Goal: Task Accomplishment & Management: Manage account settings

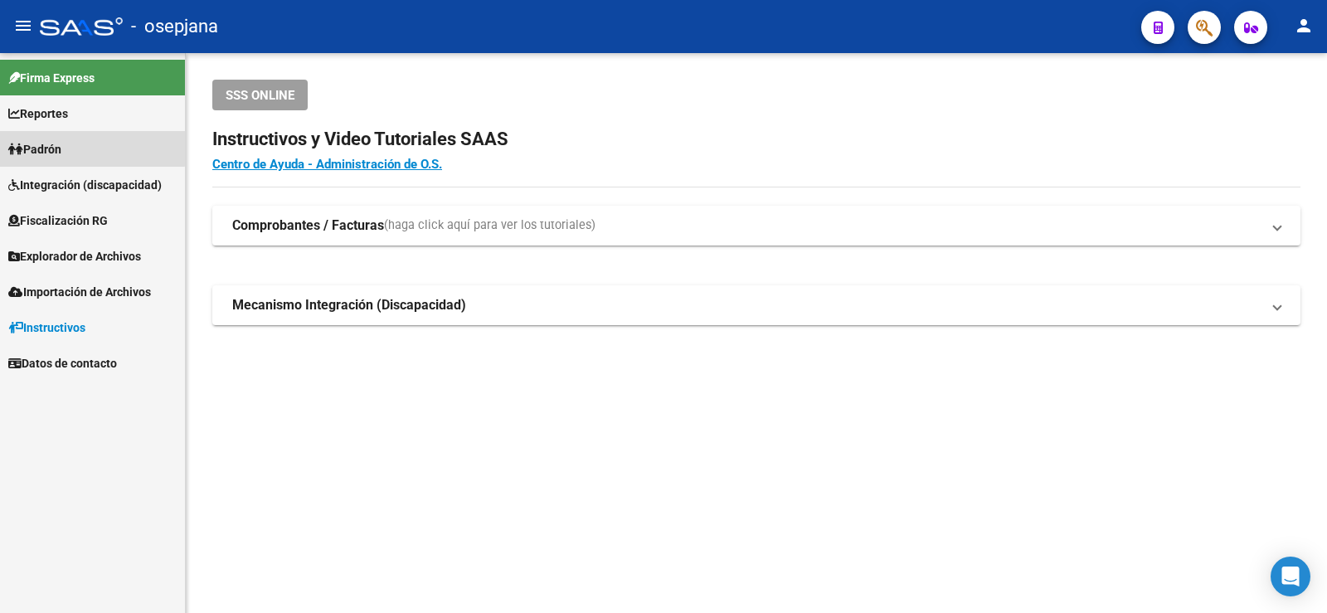
click at [85, 137] on link "Padrón" at bounding box center [92, 149] width 185 height 36
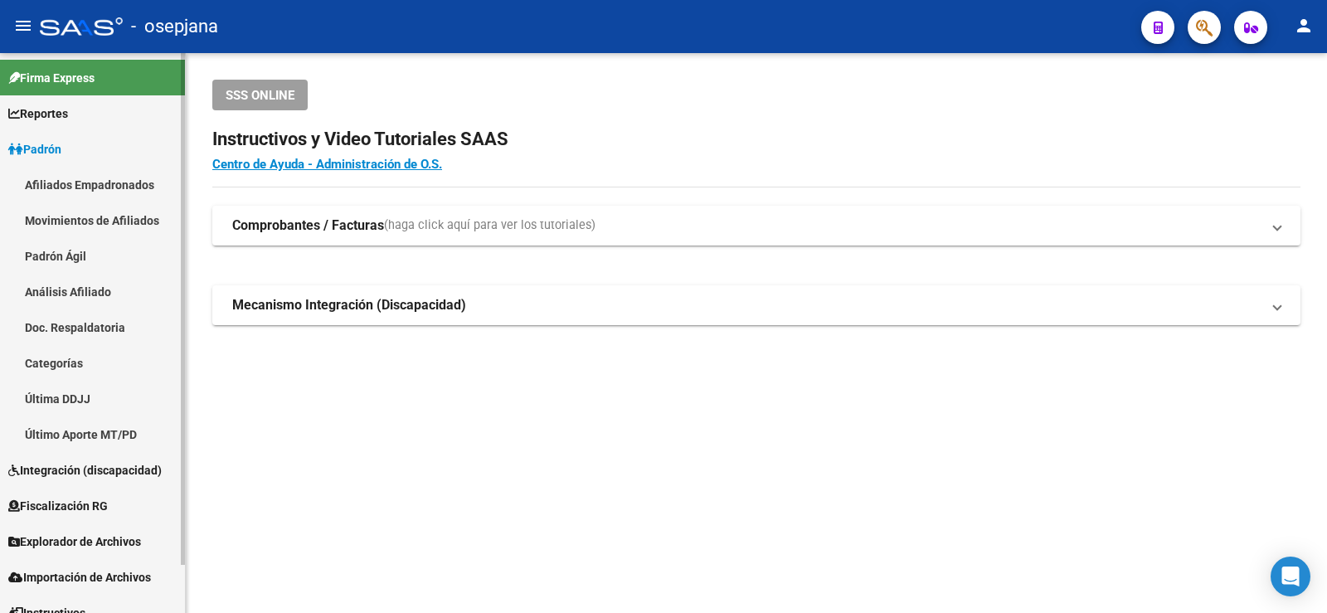
click at [85, 286] on link "Análisis Afiliado" at bounding box center [92, 292] width 185 height 36
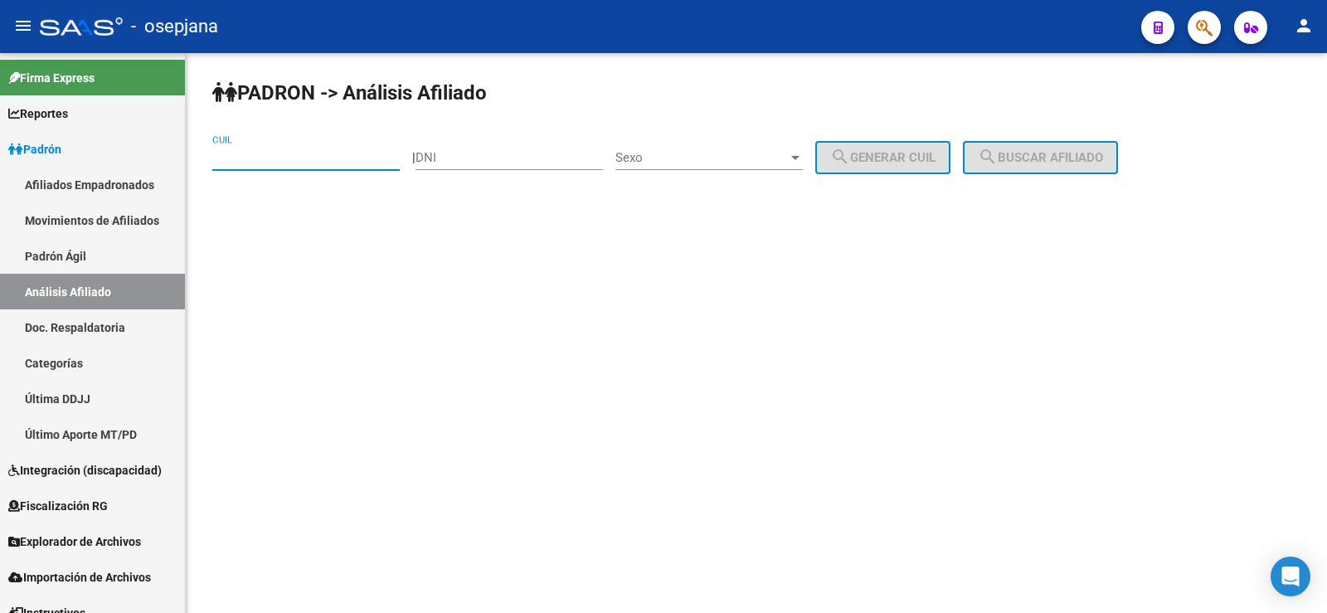
click at [268, 162] on input "CUIL" at bounding box center [305, 157] width 187 height 15
paste input "20-38943289-0"
click at [1056, 153] on span "search Buscar afiliado" at bounding box center [1040, 157] width 125 height 15
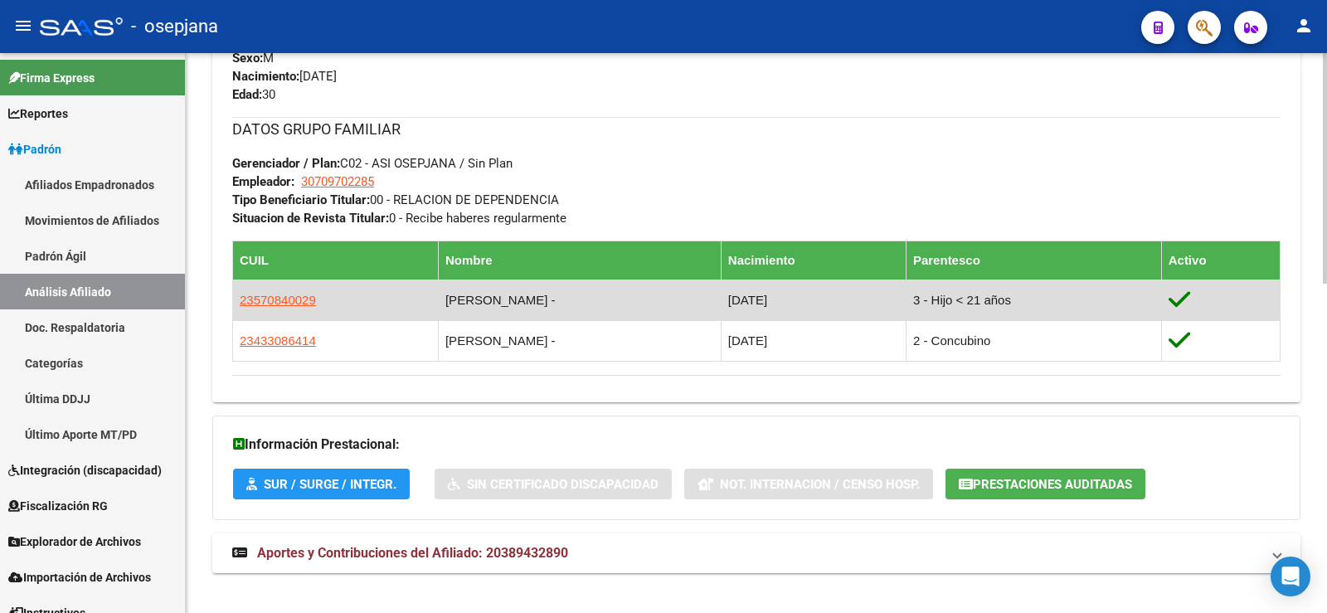
scroll to position [800, 0]
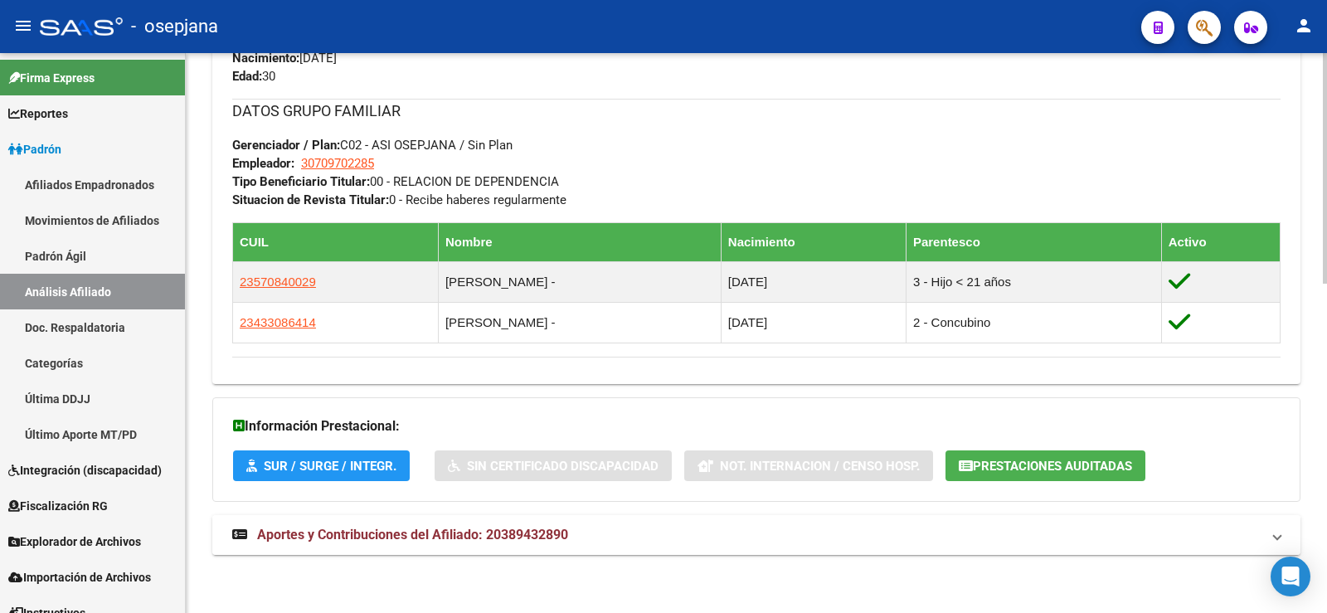
click at [511, 536] on span "Aportes y Contribuciones del Afiliado: 20389432890" at bounding box center [412, 535] width 311 height 16
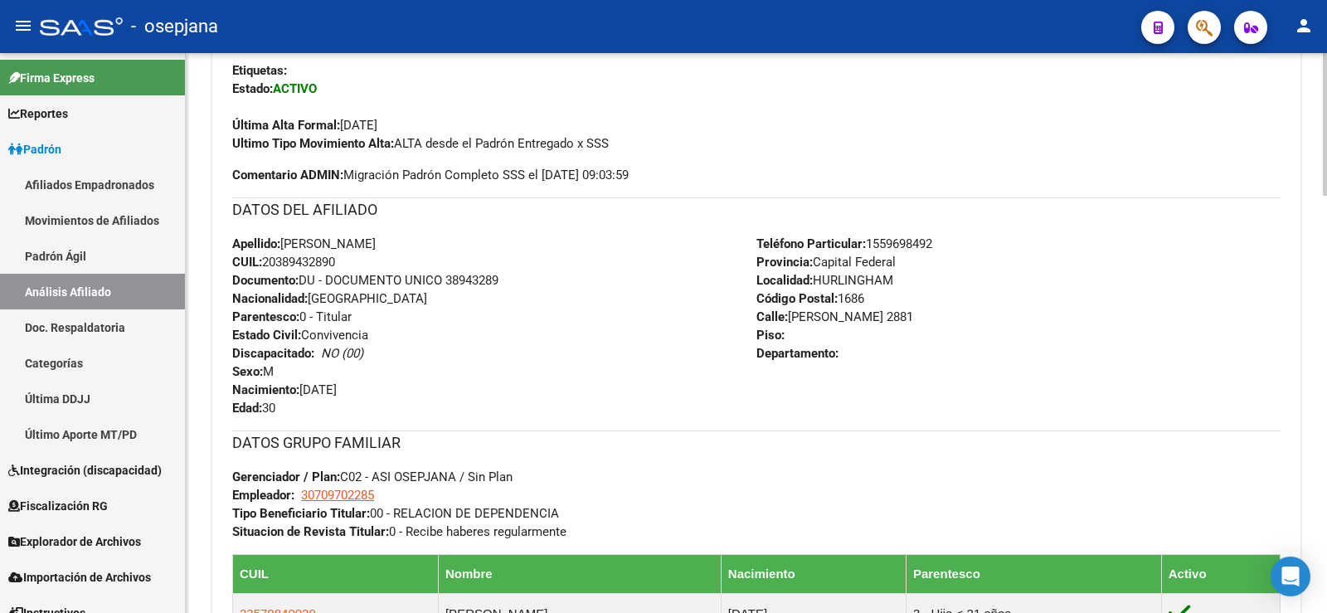
scroll to position [0, 0]
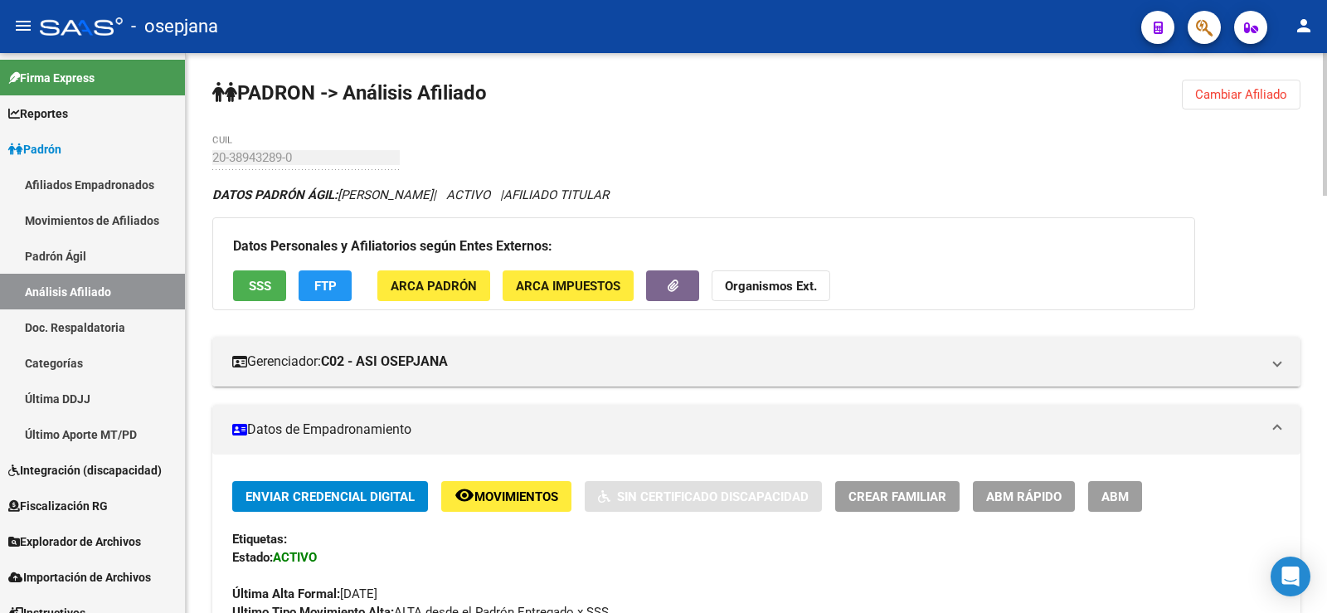
click at [1231, 102] on button "Cambiar Afiliado" at bounding box center [1241, 95] width 119 height 30
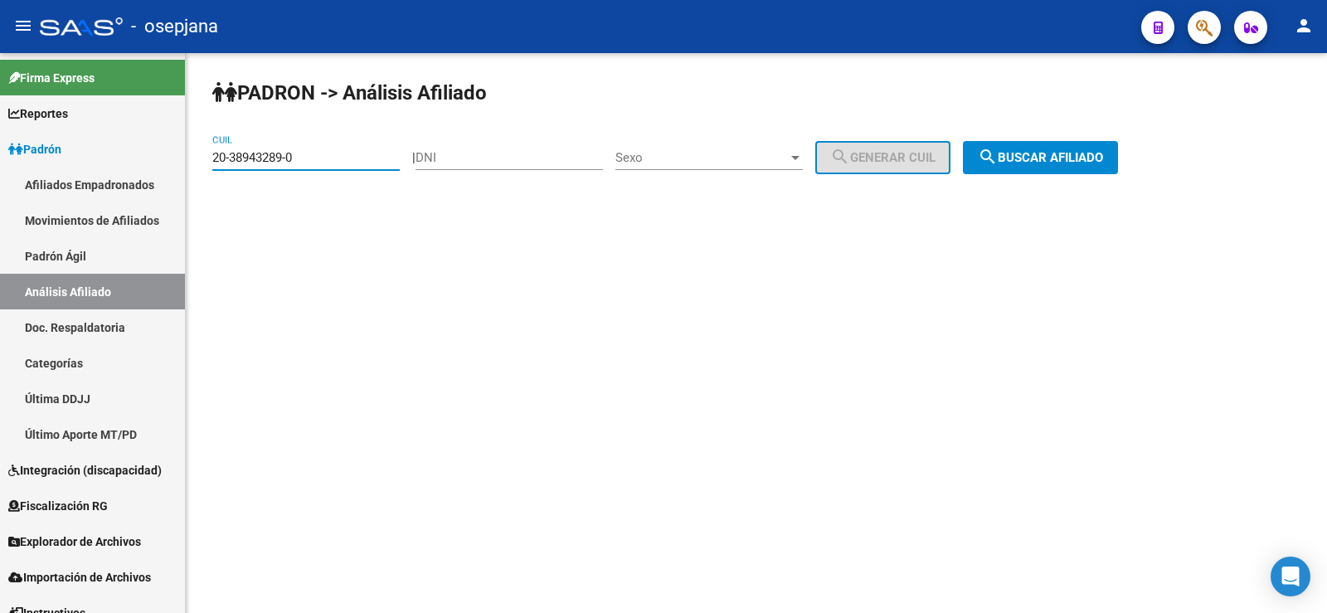
drag, startPoint x: 333, startPoint y: 163, endPoint x: 192, endPoint y: 159, distance: 141.9
click at [192, 159] on div "PADRON -> Análisis Afiliado 20-38943289-0 CUIL | DNI Sexo Sexo search Generar C…" at bounding box center [756, 140] width 1141 height 174
paste input "16926344-3"
type input "20-16926344-3"
click at [1077, 152] on span "search Buscar afiliado" at bounding box center [1040, 157] width 125 height 15
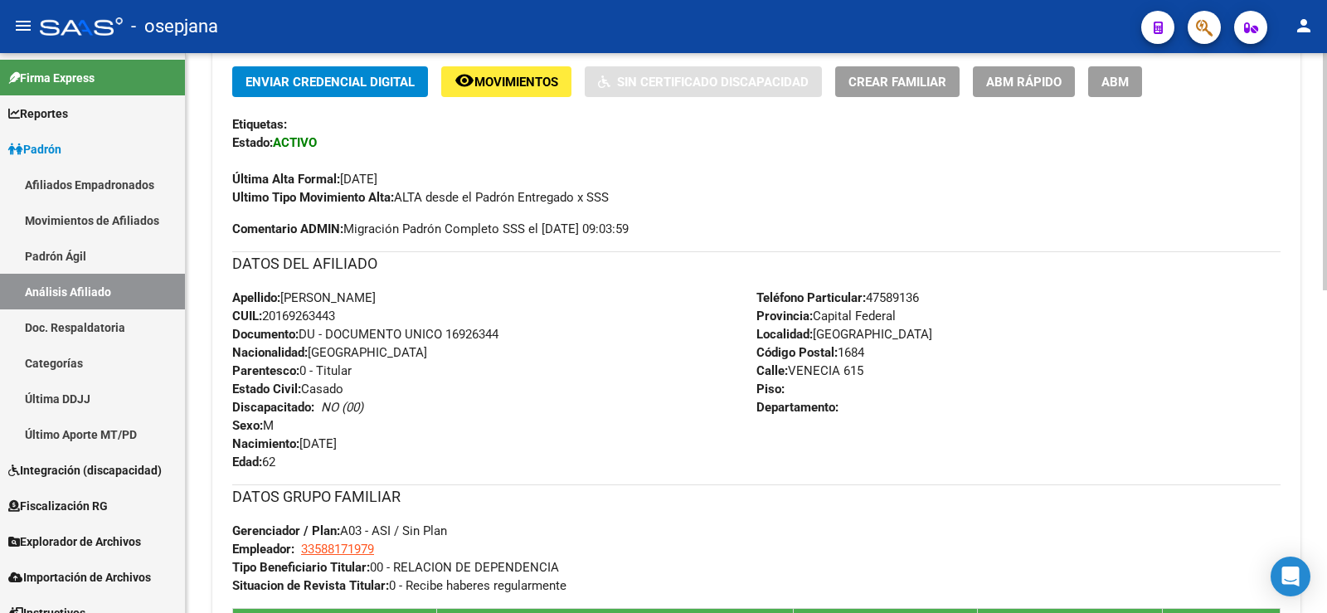
scroll to position [760, 0]
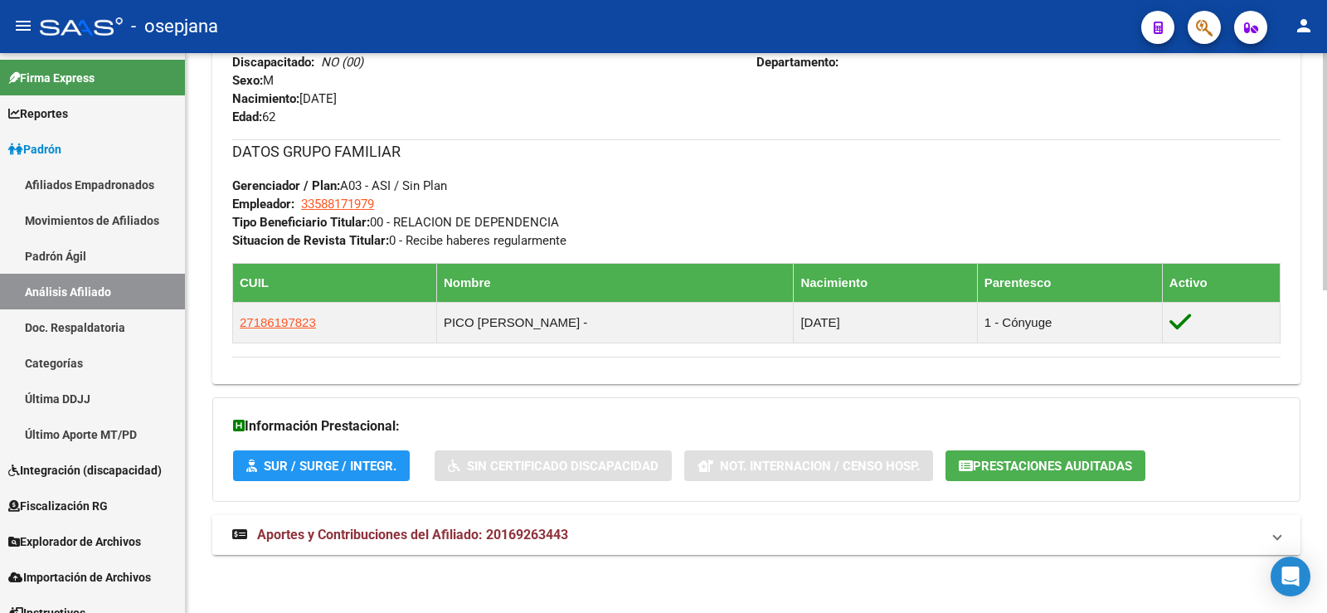
click at [459, 544] on mat-expansion-panel-header "Aportes y Contribuciones del Afiliado: 20169263443" at bounding box center [756, 535] width 1088 height 40
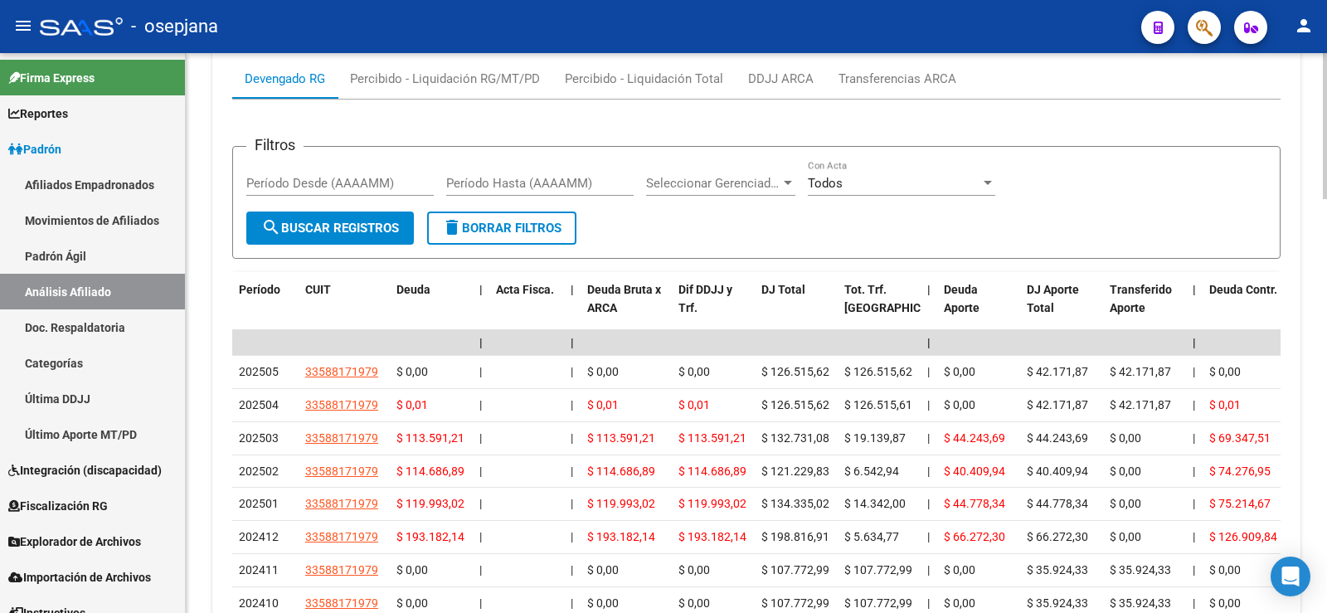
scroll to position [1353, 0]
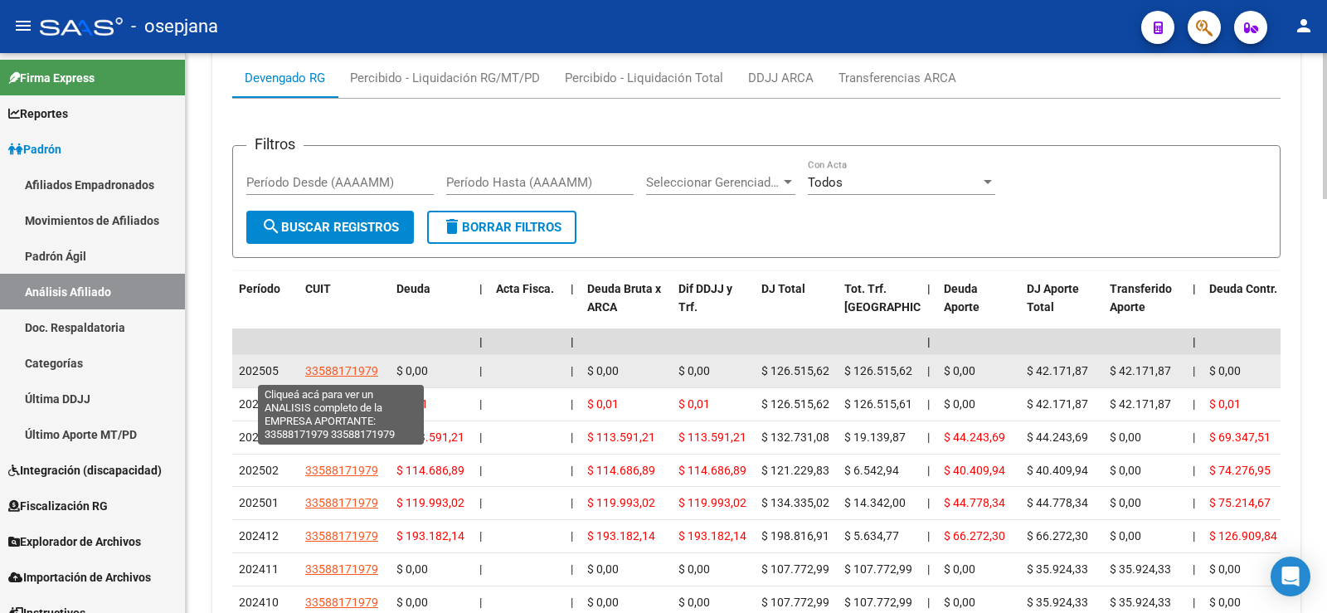
click at [339, 370] on span "33588171979" at bounding box center [341, 370] width 73 height 13
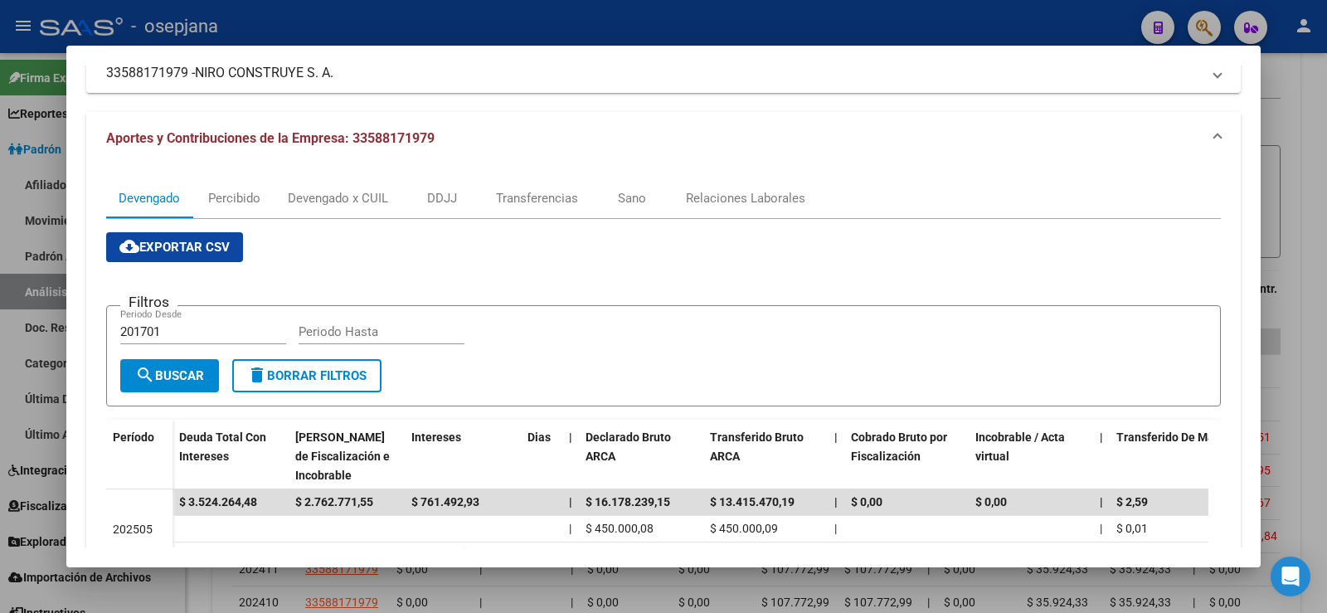
scroll to position [83, 0]
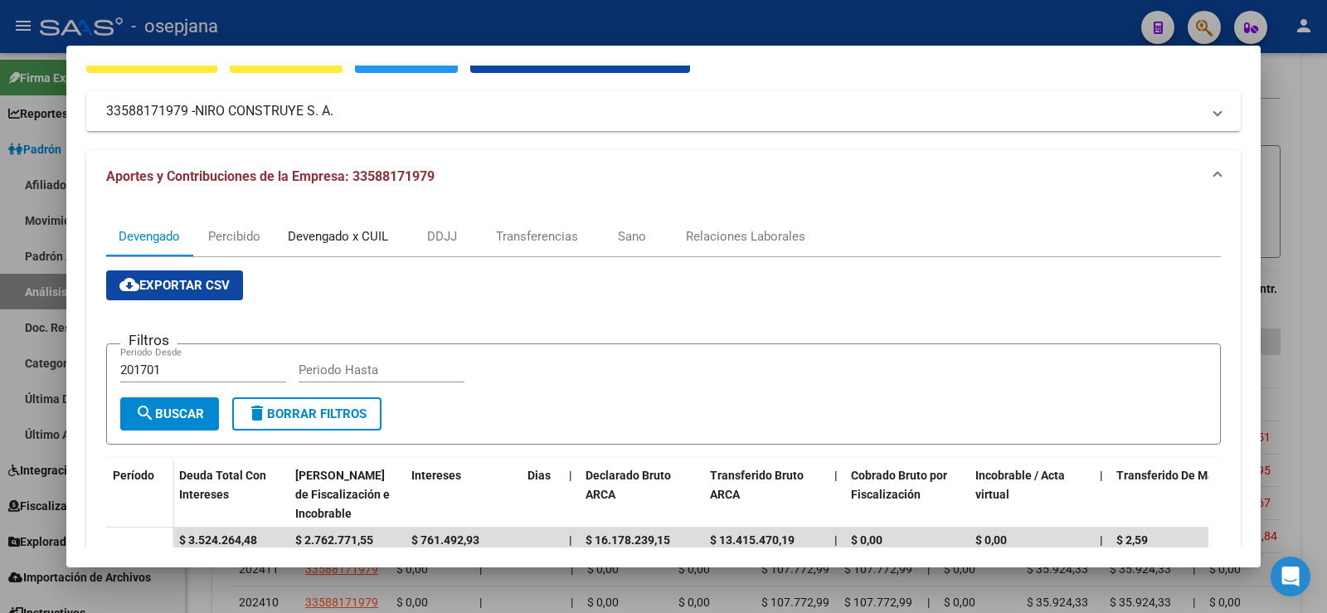
click at [327, 231] on div "Devengado x CUIL" at bounding box center [338, 236] width 100 height 18
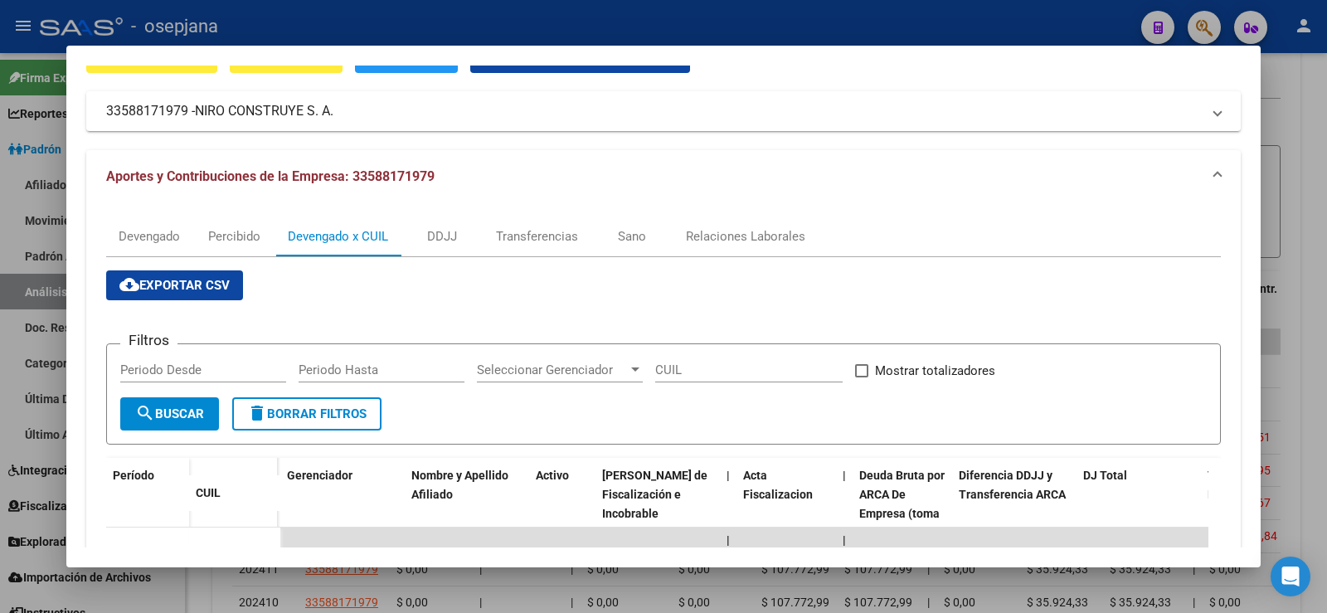
click at [474, 85] on div "ARCA Impuestos ARCA Padrón remove_red_eye FTP - SSS cloud_download Generar info…" at bounding box center [663, 87] width 1154 height 90
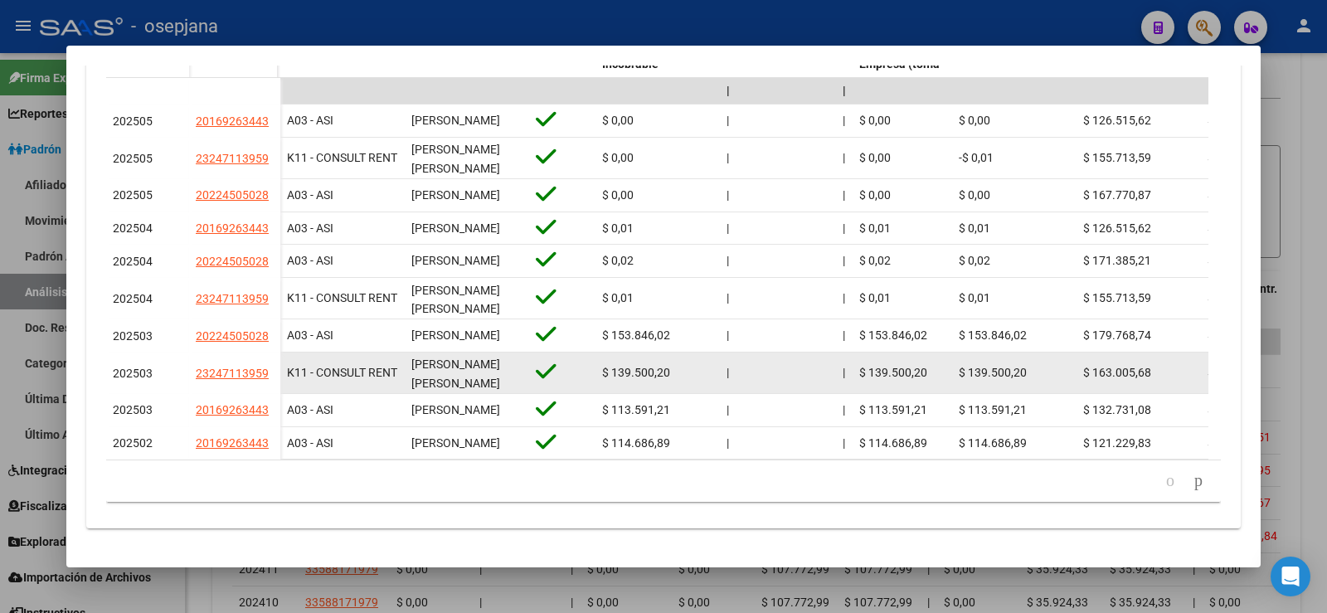
scroll to position [498, 0]
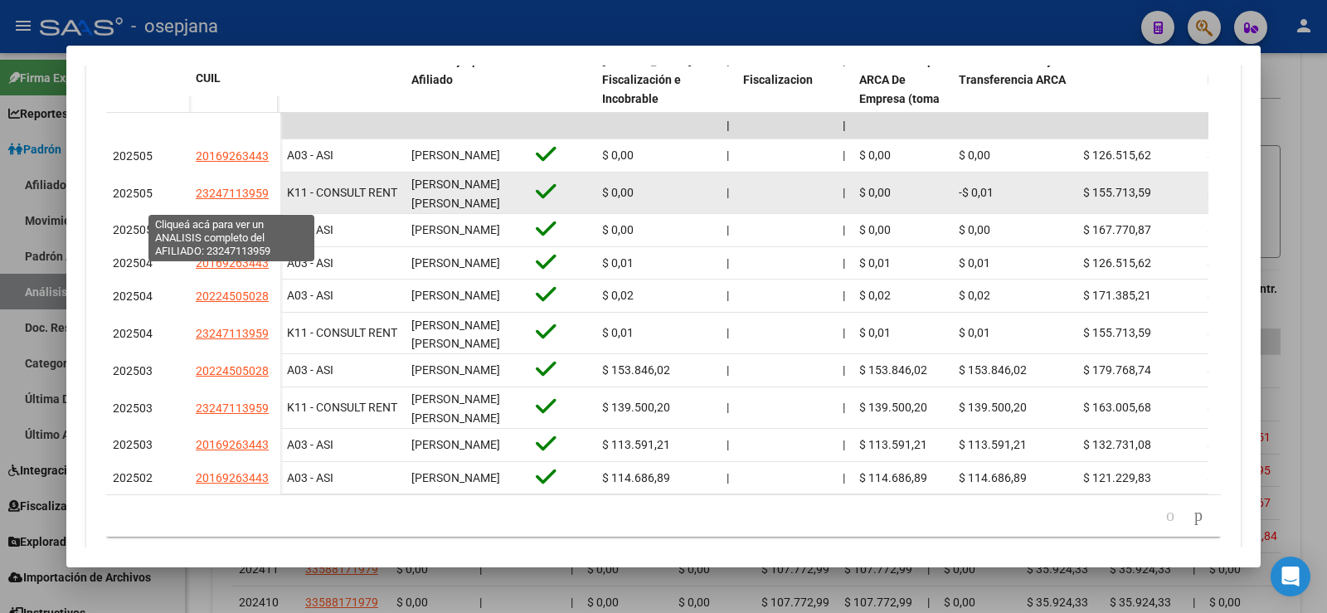
click at [225, 200] on span "23247113959" at bounding box center [232, 193] width 73 height 13
type textarea "23247113959"
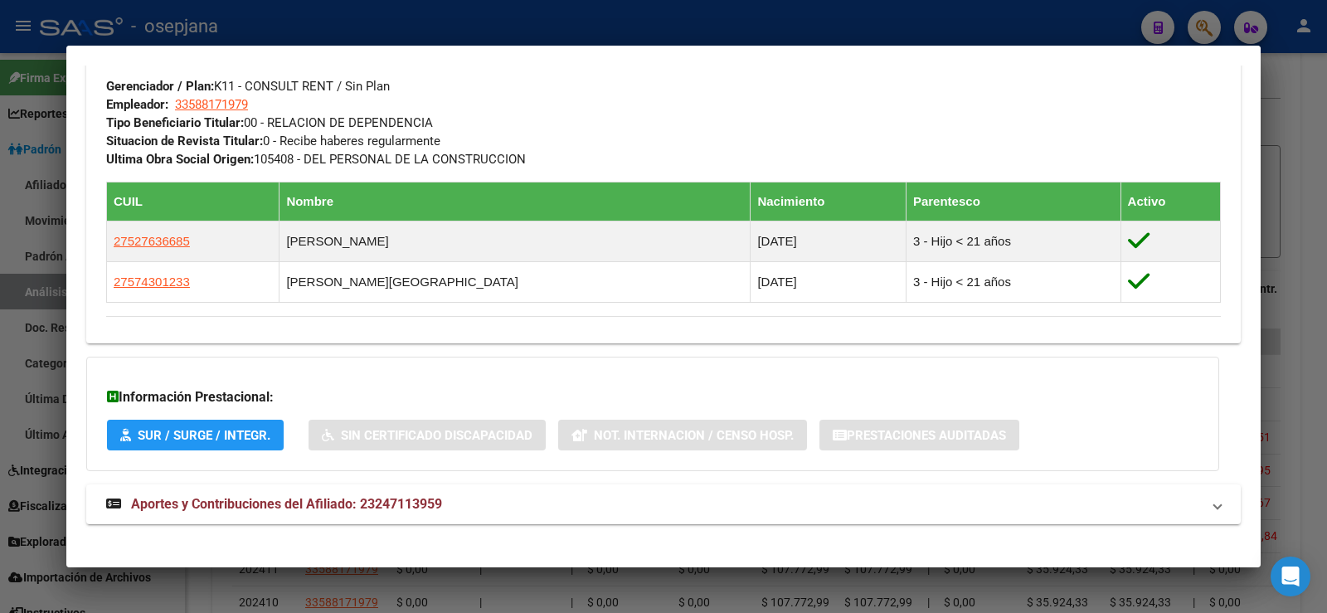
scroll to position [827, 0]
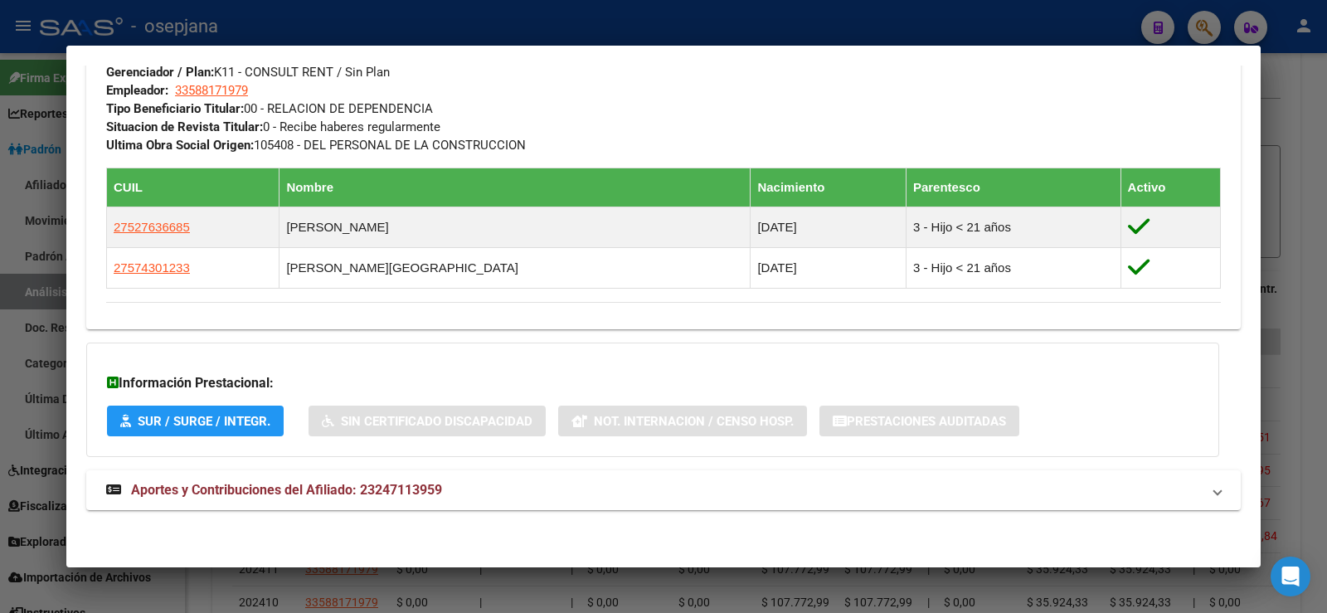
click at [385, 480] on strong "Aportes y Contribuciones del Afiliado: 23247113959" at bounding box center [274, 490] width 336 height 20
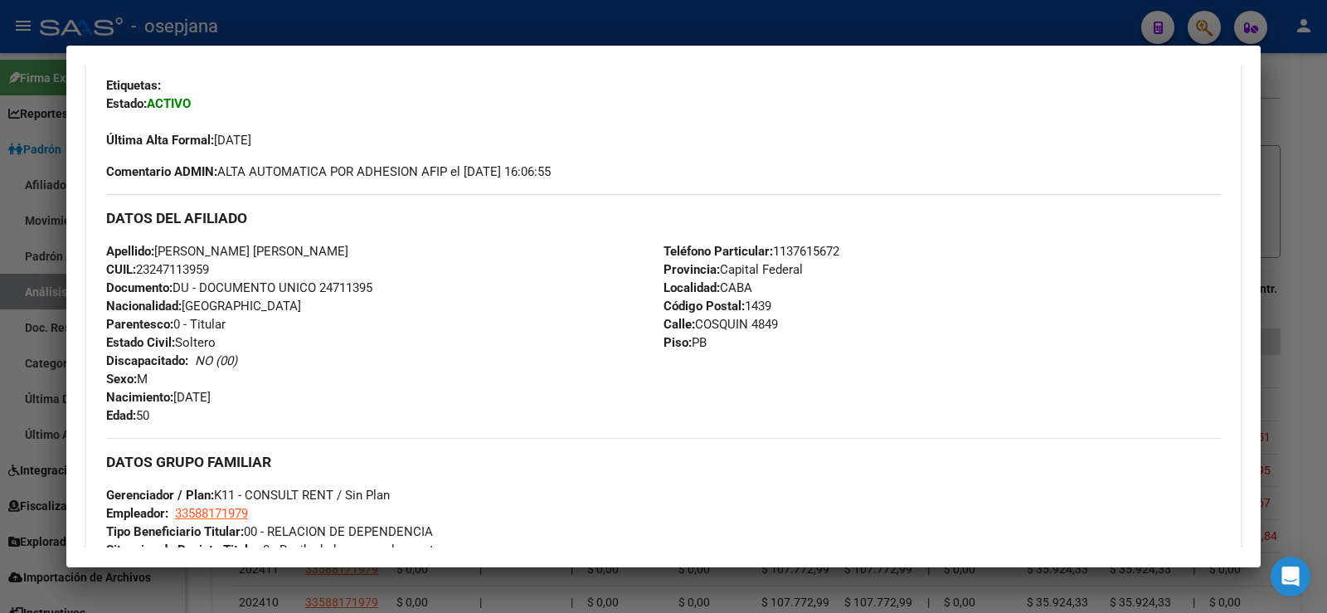
scroll to position [246, 0]
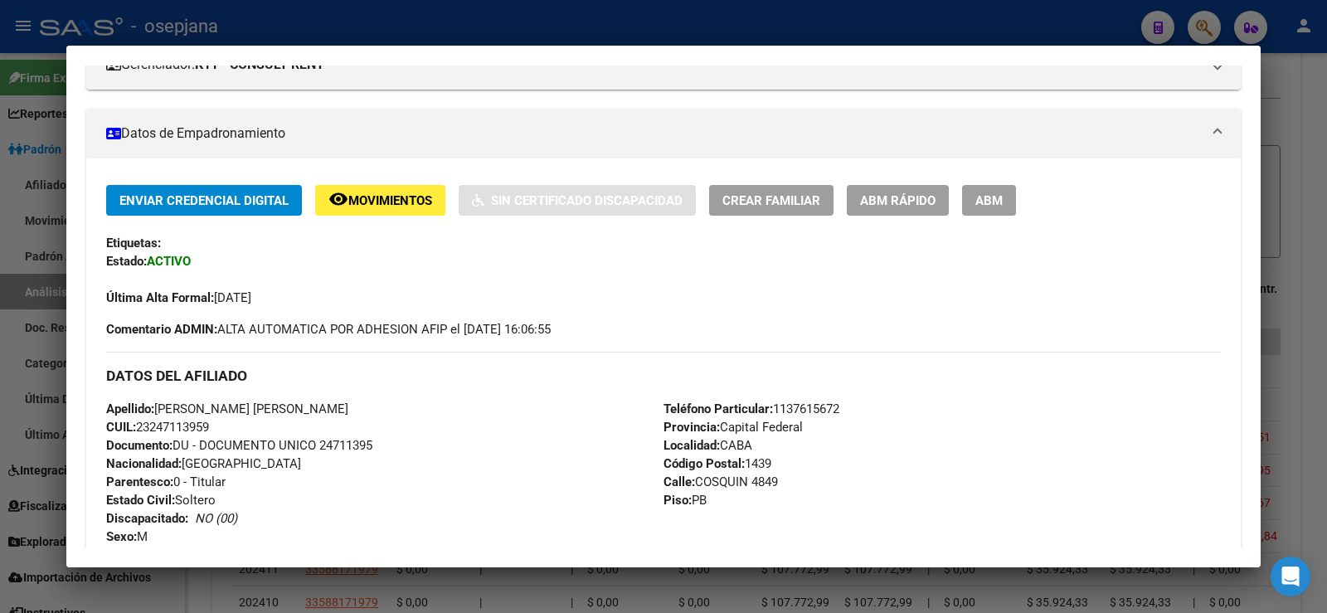
click at [352, 440] on span "Documento: DU - DOCUMENTO UNICO 24711395" at bounding box center [239, 445] width 266 height 15
copy span "24711395"
click at [360, 27] on div at bounding box center [663, 306] width 1327 height 613
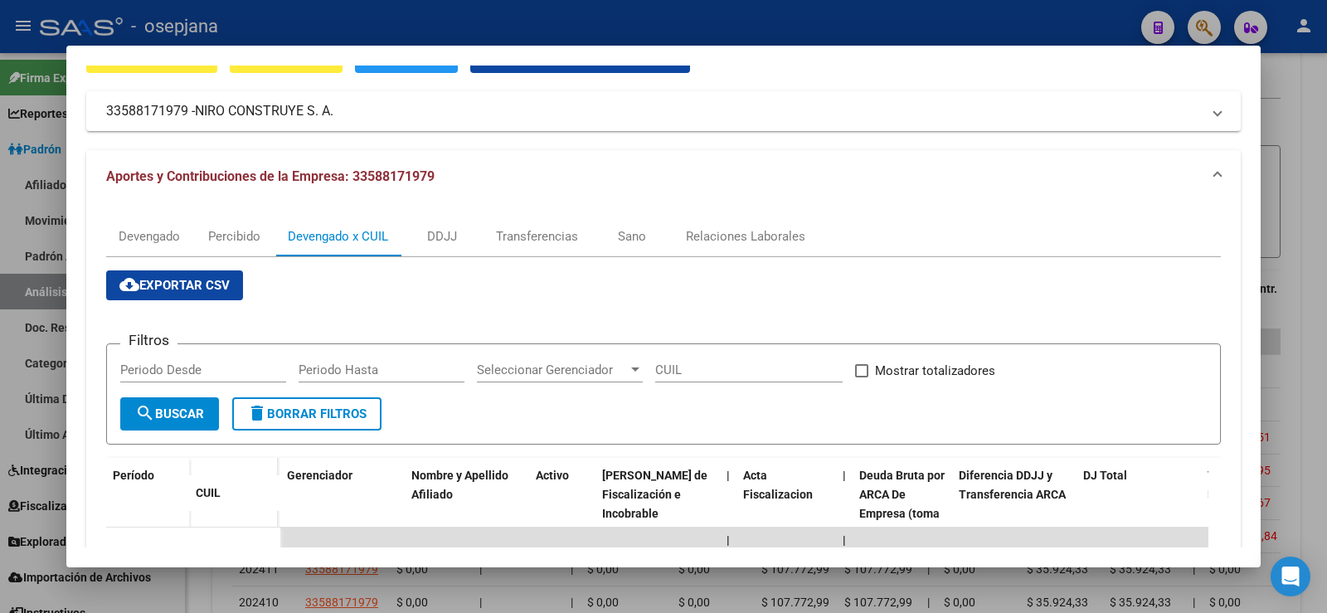
scroll to position [0, 0]
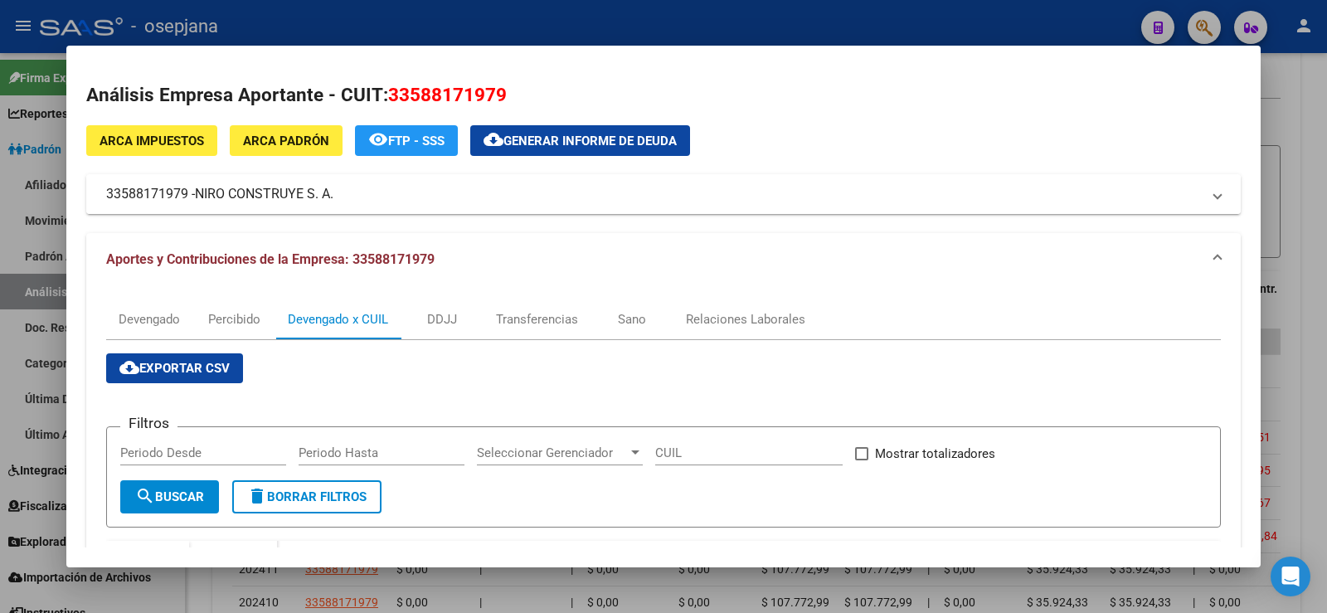
drag, startPoint x: 103, startPoint y: 192, endPoint x: 333, endPoint y: 199, distance: 229.9
click at [333, 199] on mat-expansion-panel-header "33588171979 - NIRO CONSTRUYE S. A." at bounding box center [663, 194] width 1154 height 40
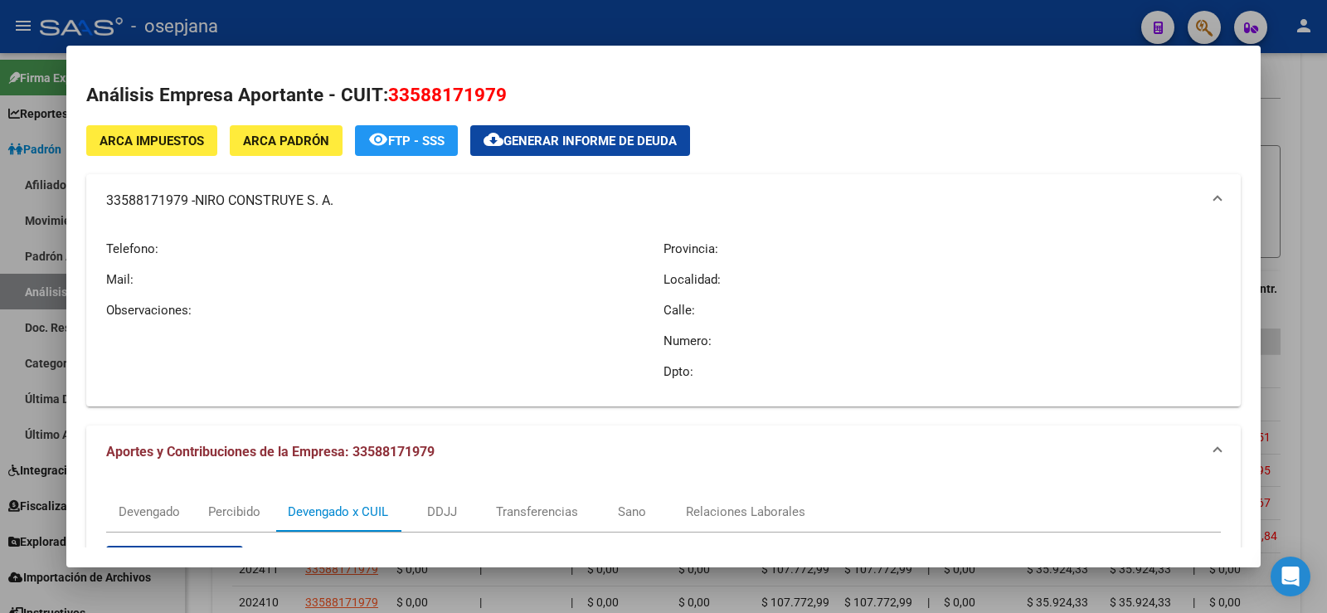
click at [395, 261] on div "Telefono: Mail: Observaciones:" at bounding box center [384, 310] width 557 height 166
drag, startPoint x: 110, startPoint y: 197, endPoint x: 347, endPoint y: 197, distance: 237.2
click at [347, 197] on mat-panel-title "33588171979 - NIRO CONSTRUYE S. A." at bounding box center [653, 201] width 1095 height 20
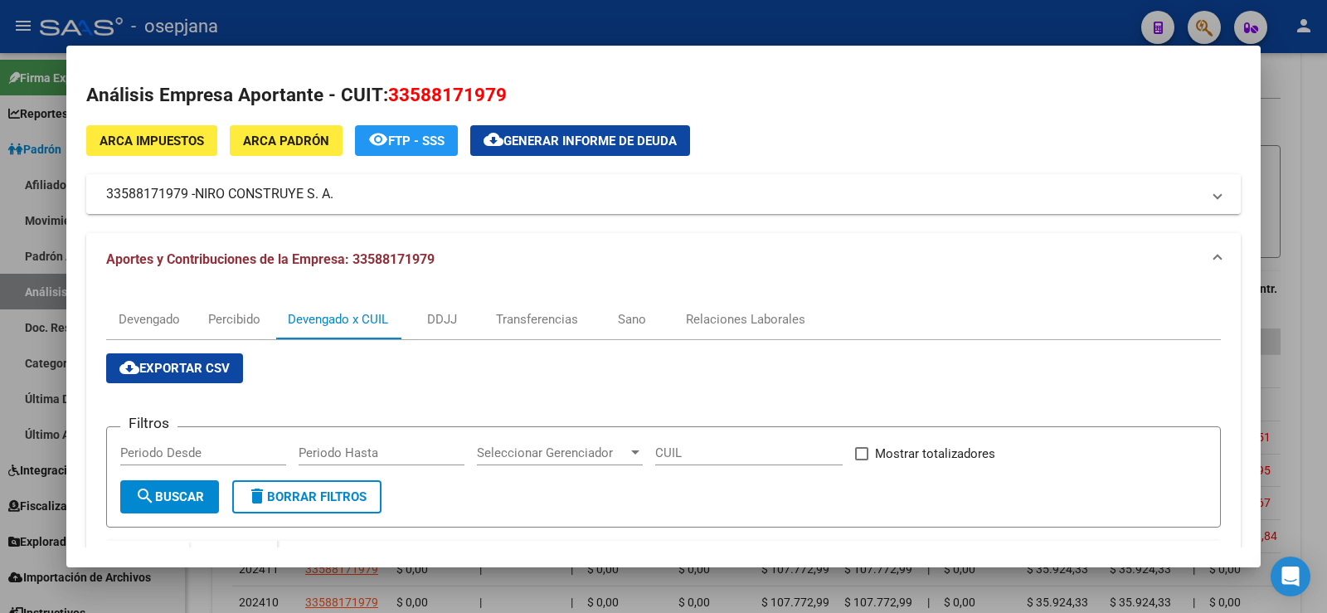
drag, startPoint x: 105, startPoint y: 197, endPoint x: 338, endPoint y: 201, distance: 232.2
click at [338, 201] on mat-expansion-panel-header "33588171979 - NIRO CONSTRUYE S. A." at bounding box center [663, 194] width 1154 height 40
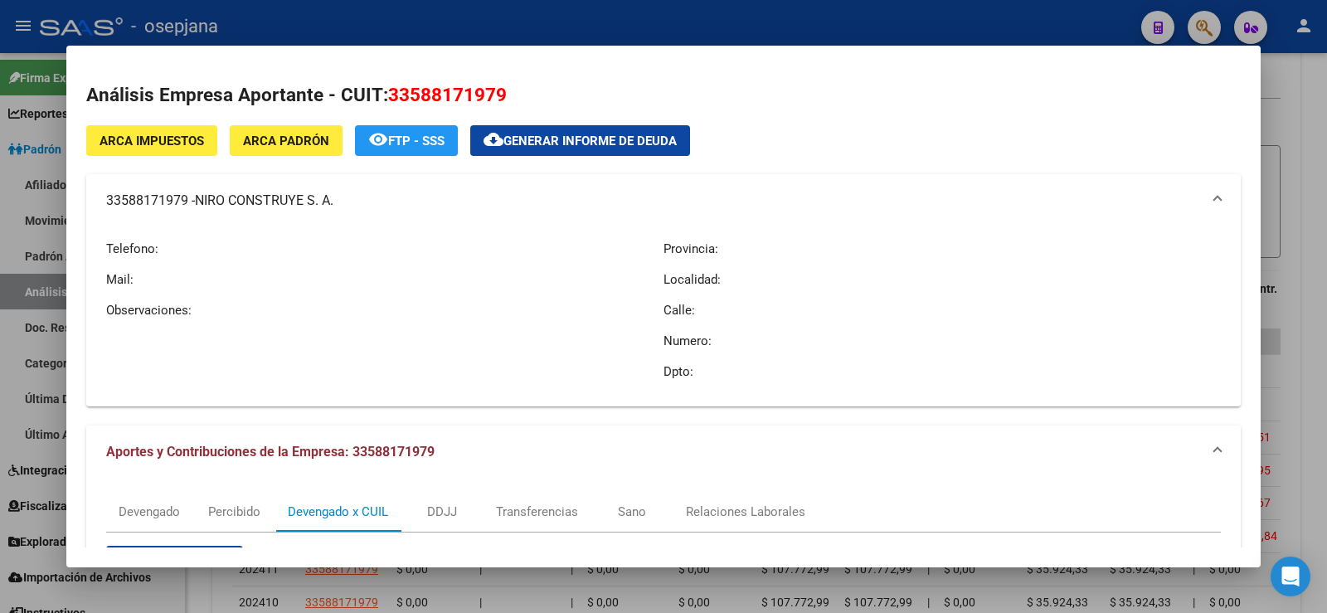
copy mat-panel-title "33588171979 - NIRO CONSTRUYE S. A."
click at [257, 211] on span "NIRO CONSTRUYE S. A." at bounding box center [264, 201] width 139 height 20
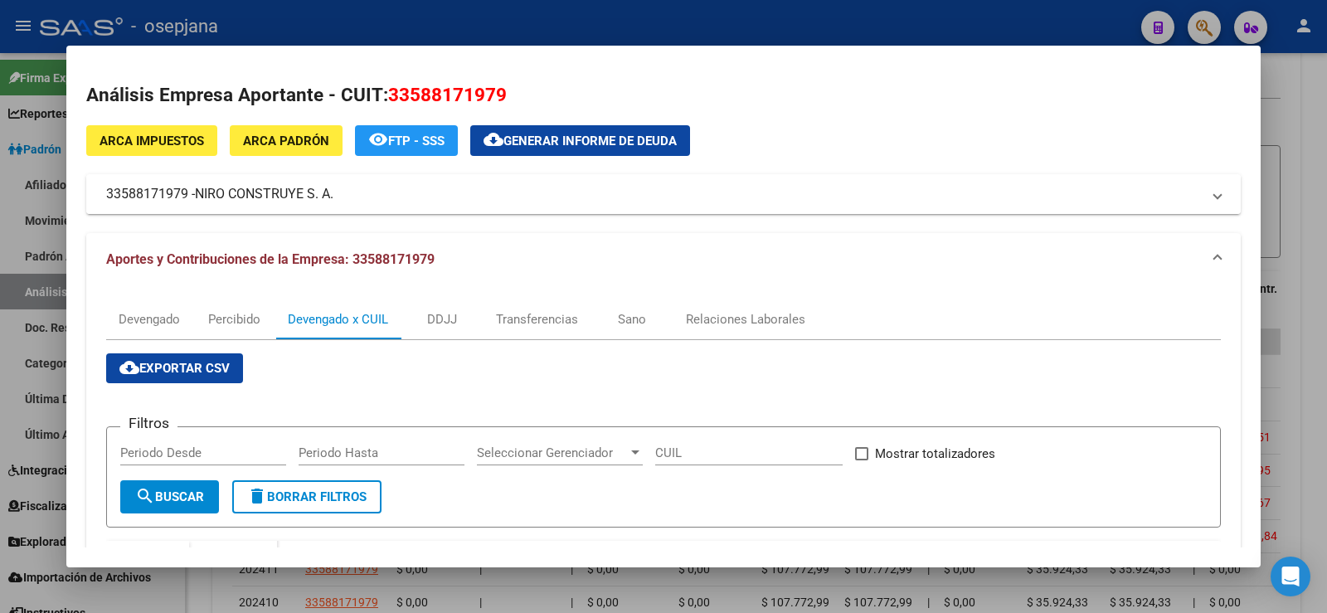
drag, startPoint x: 200, startPoint y: 195, endPoint x: 335, endPoint y: 200, distance: 135.3
click at [333, 200] on span "NIRO CONSTRUYE S. A." at bounding box center [264, 194] width 139 height 20
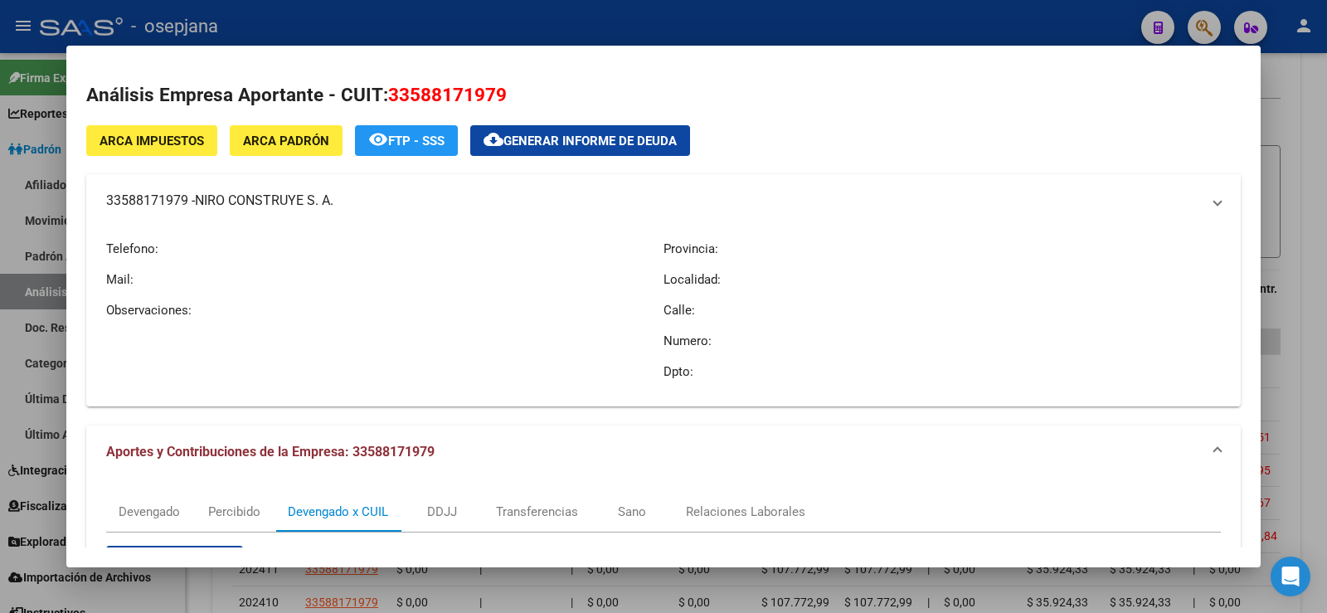
copy span "NIRO CONSTRUYE S. A"
click at [749, 29] on div at bounding box center [663, 306] width 1327 height 613
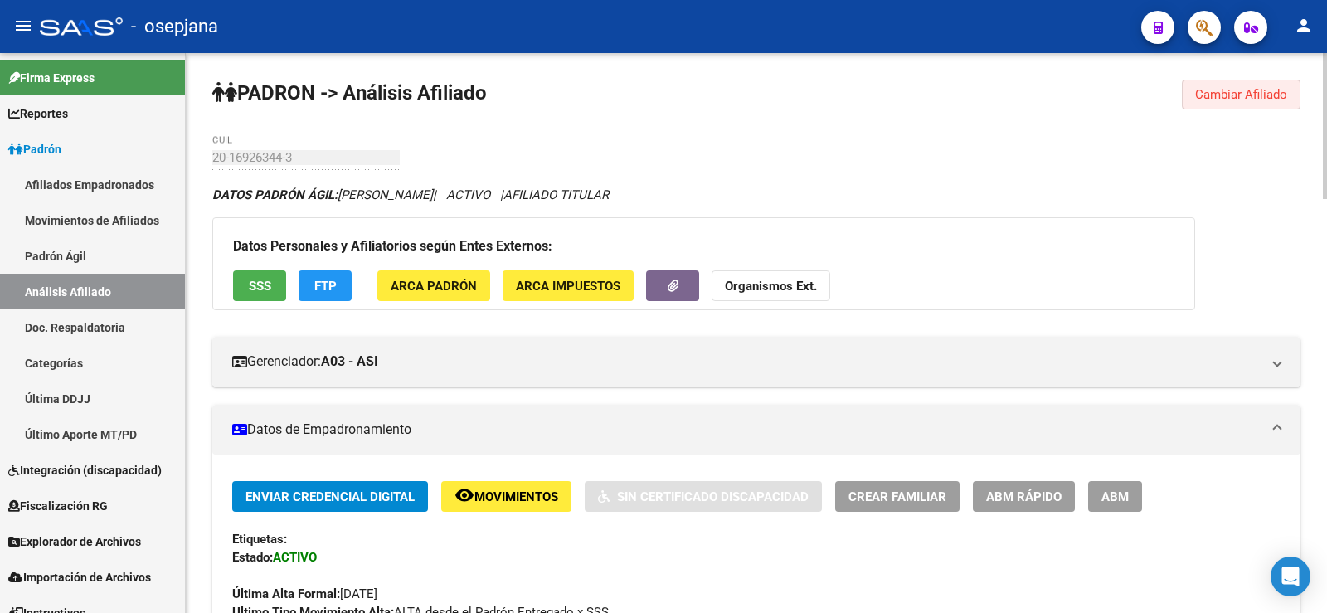
click at [1234, 100] on span "Cambiar Afiliado" at bounding box center [1241, 94] width 92 height 15
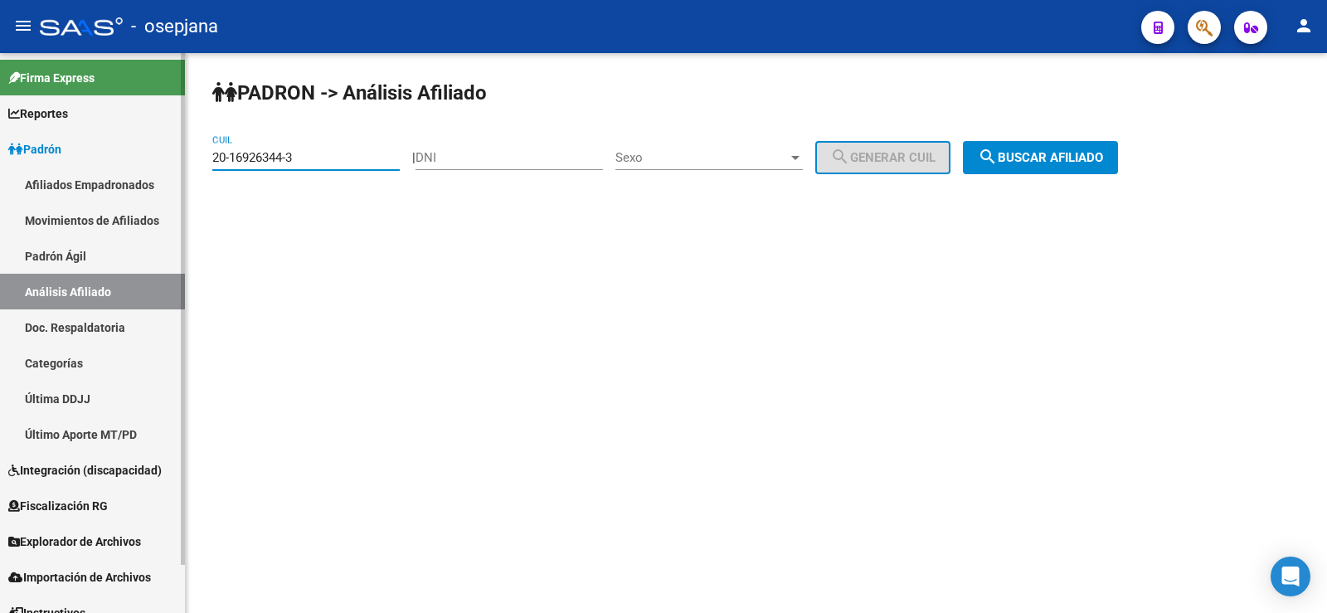
drag, startPoint x: 313, startPoint y: 153, endPoint x: 135, endPoint y: 153, distance: 177.5
click at [135, 153] on mat-sidenav-container "Firma Express Reportes Ingresos Devengados Análisis Histórico Detalles Transfer…" at bounding box center [663, 333] width 1327 height 560
paste input "38943289-0"
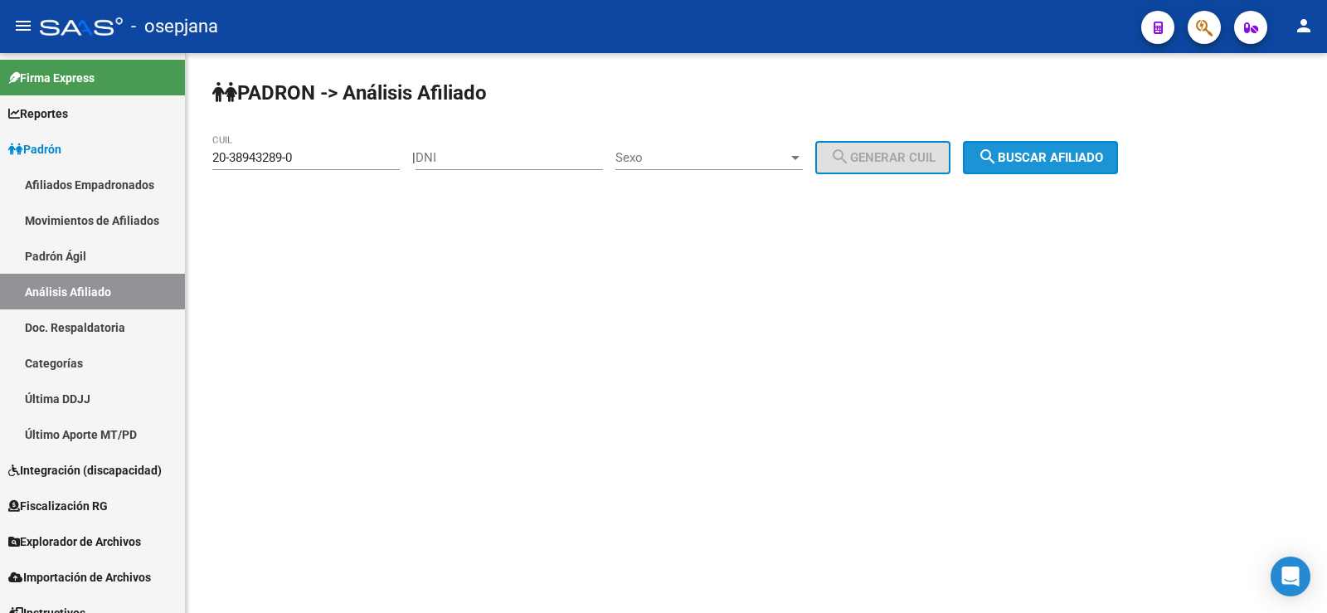
click at [1035, 155] on span "search Buscar afiliado" at bounding box center [1040, 157] width 125 height 15
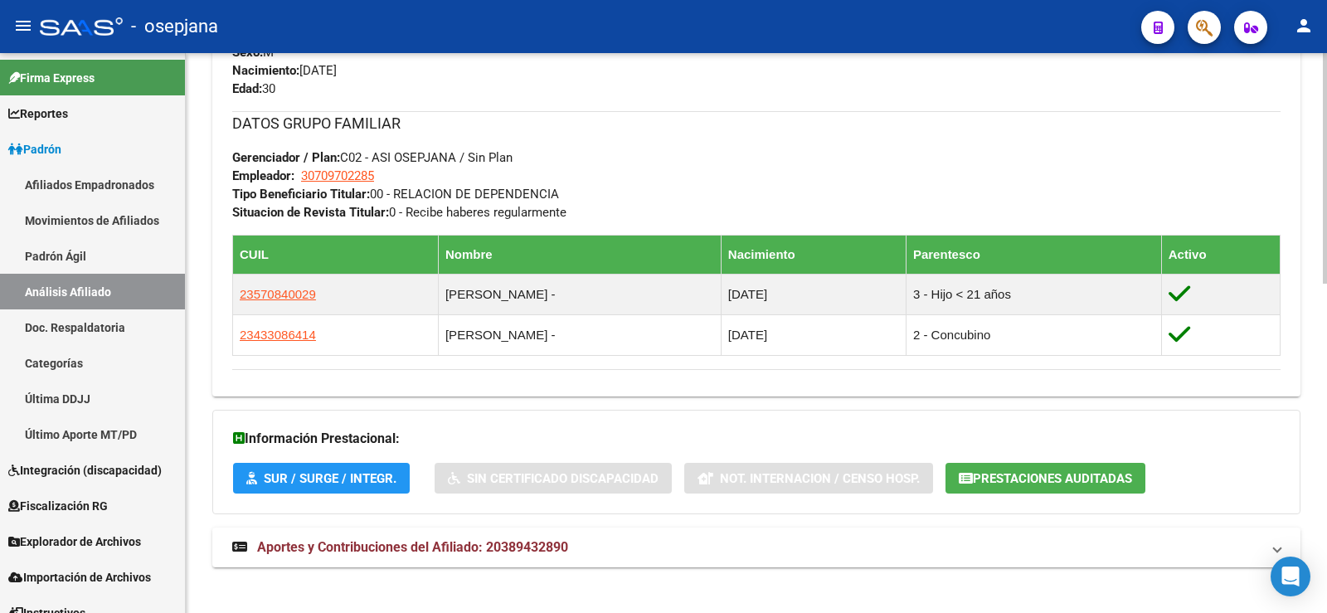
scroll to position [800, 0]
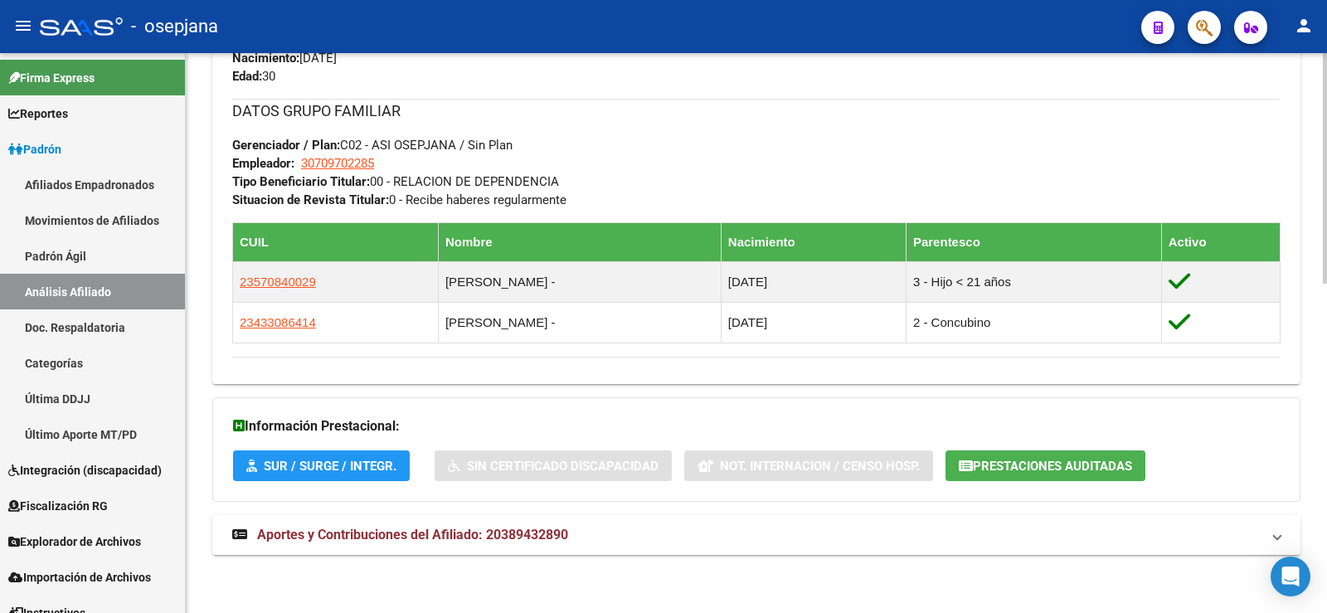
click at [491, 542] on strong "Aportes y Contribuciones del Afiliado: 20389432890" at bounding box center [400, 535] width 336 height 18
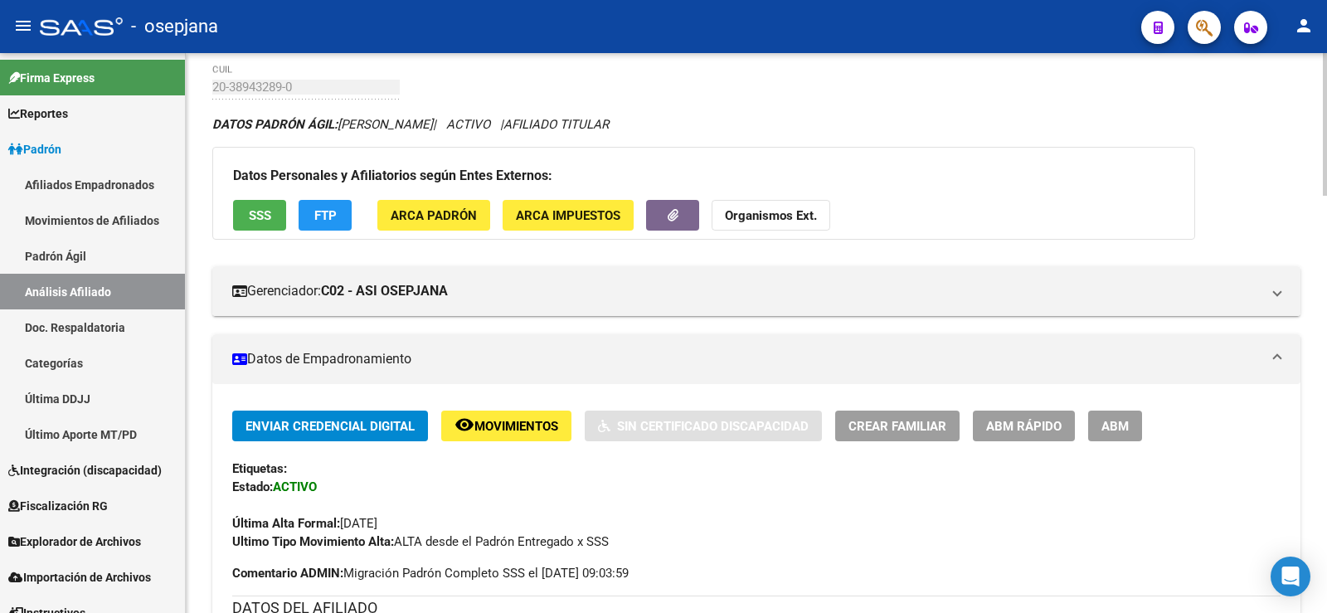
scroll to position [0, 0]
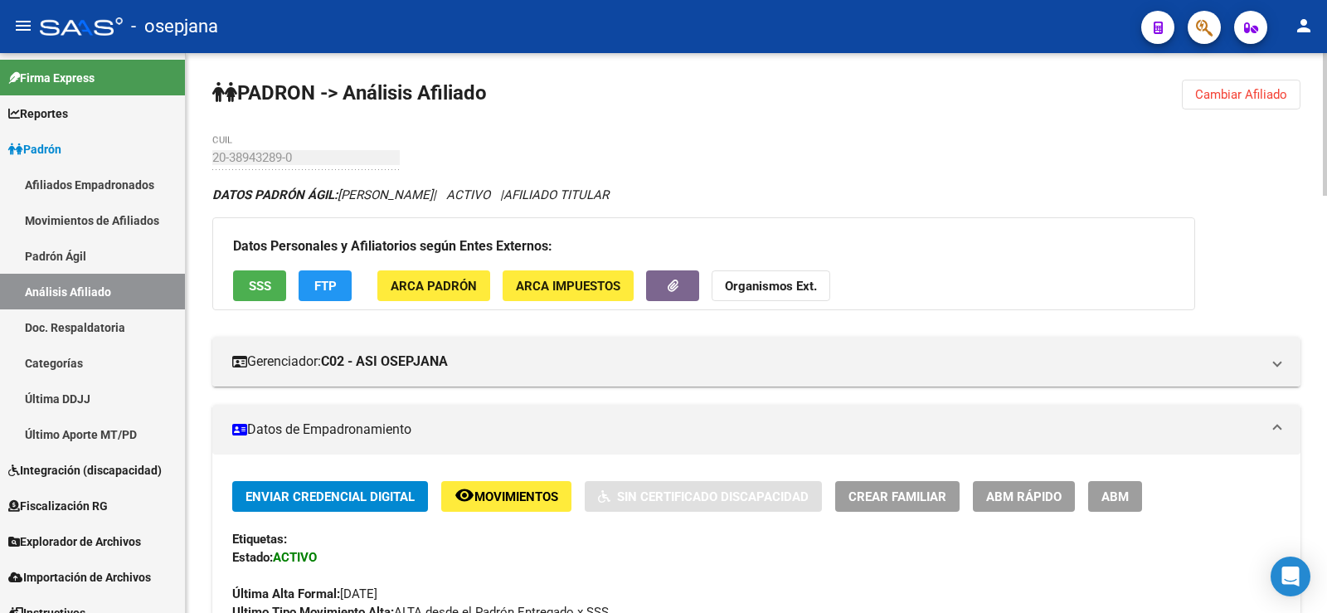
click at [1267, 90] on span "Cambiar Afiliado" at bounding box center [1241, 94] width 92 height 15
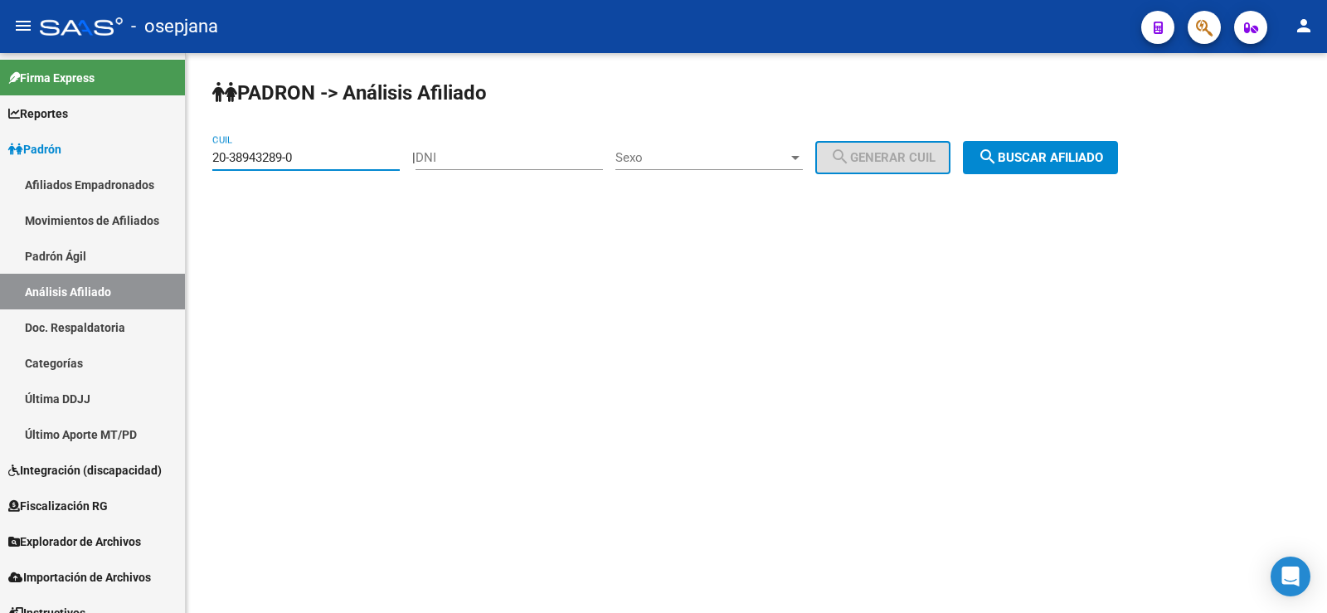
drag, startPoint x: 323, startPoint y: 155, endPoint x: 197, endPoint y: 155, distance: 126.1
click at [197, 155] on div "PADRON -> Análisis Afiliado 20-38943289-0 CUIL | DNI Sexo Sexo search Generar C…" at bounding box center [756, 140] width 1141 height 174
paste input "22884313"
type input "20-22884313-0"
click at [1051, 150] on span "search Buscar afiliado" at bounding box center [1040, 157] width 125 height 15
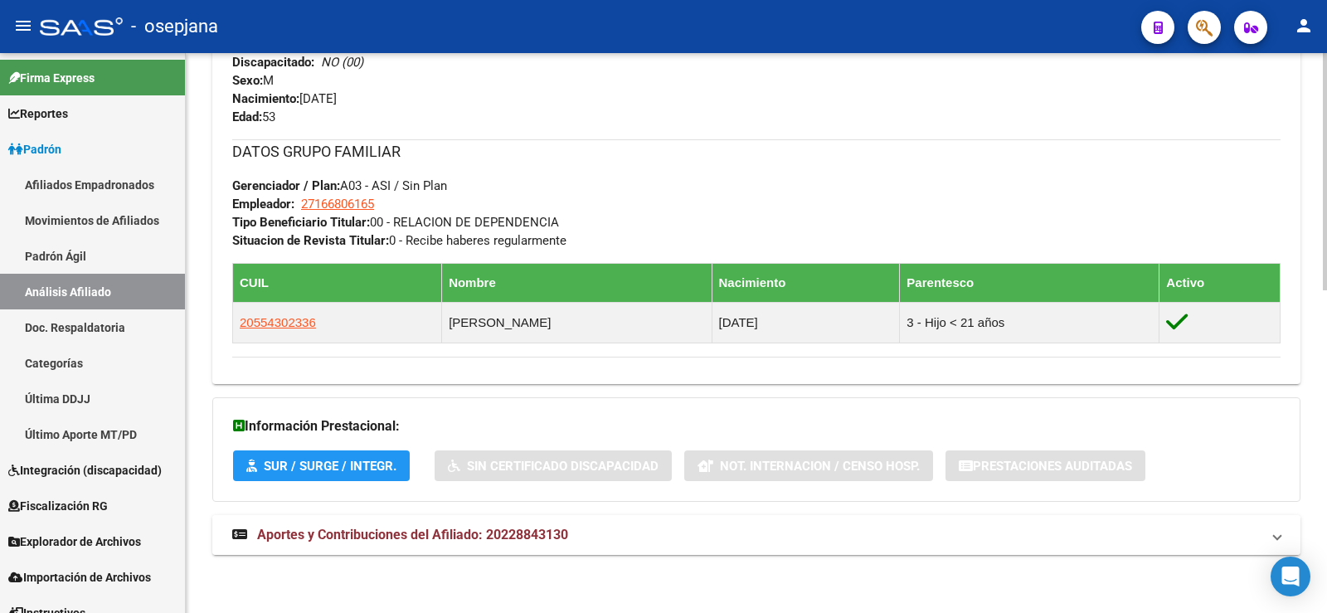
click at [494, 544] on mat-expansion-panel-header "Aportes y Contribuciones del Afiliado: 20228843130" at bounding box center [756, 535] width 1088 height 40
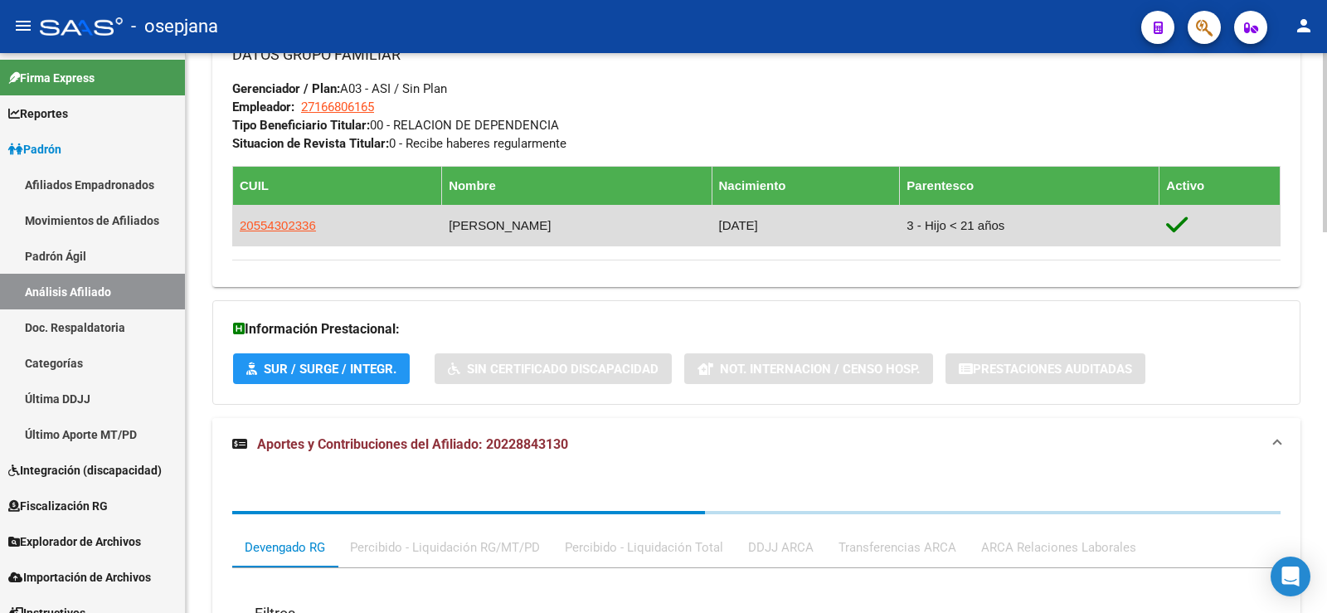
scroll to position [1187, 0]
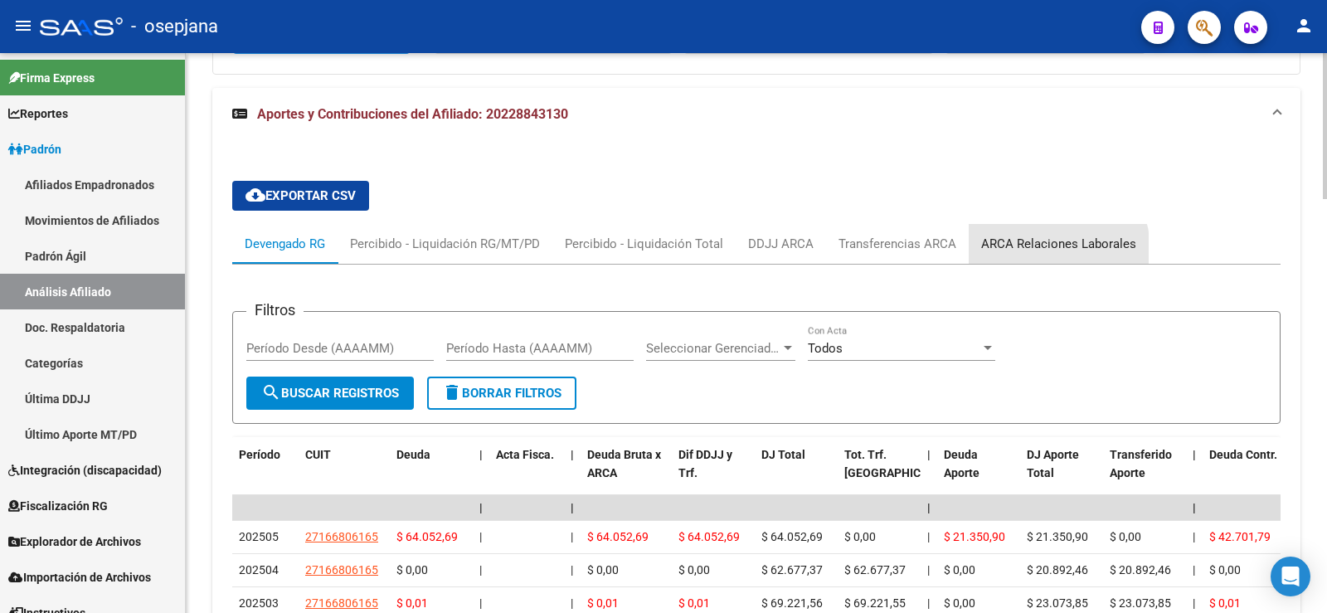
click at [1037, 250] on div "ARCA Relaciones Laborales" at bounding box center [1058, 244] width 155 height 18
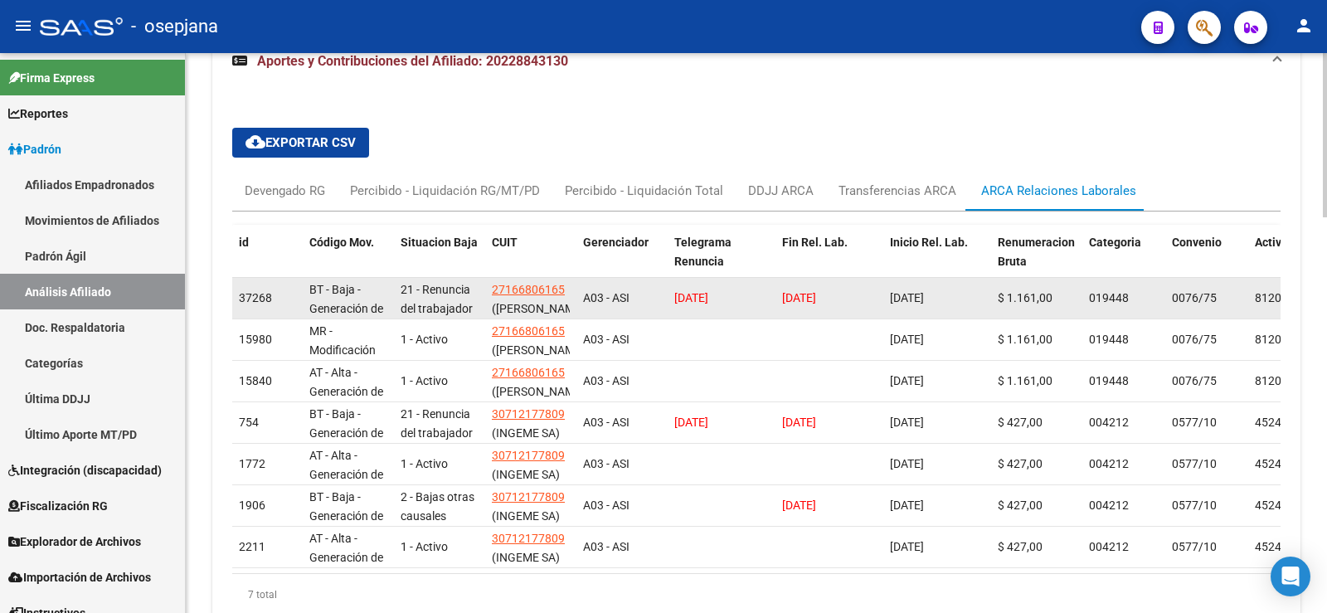
scroll to position [1270, 0]
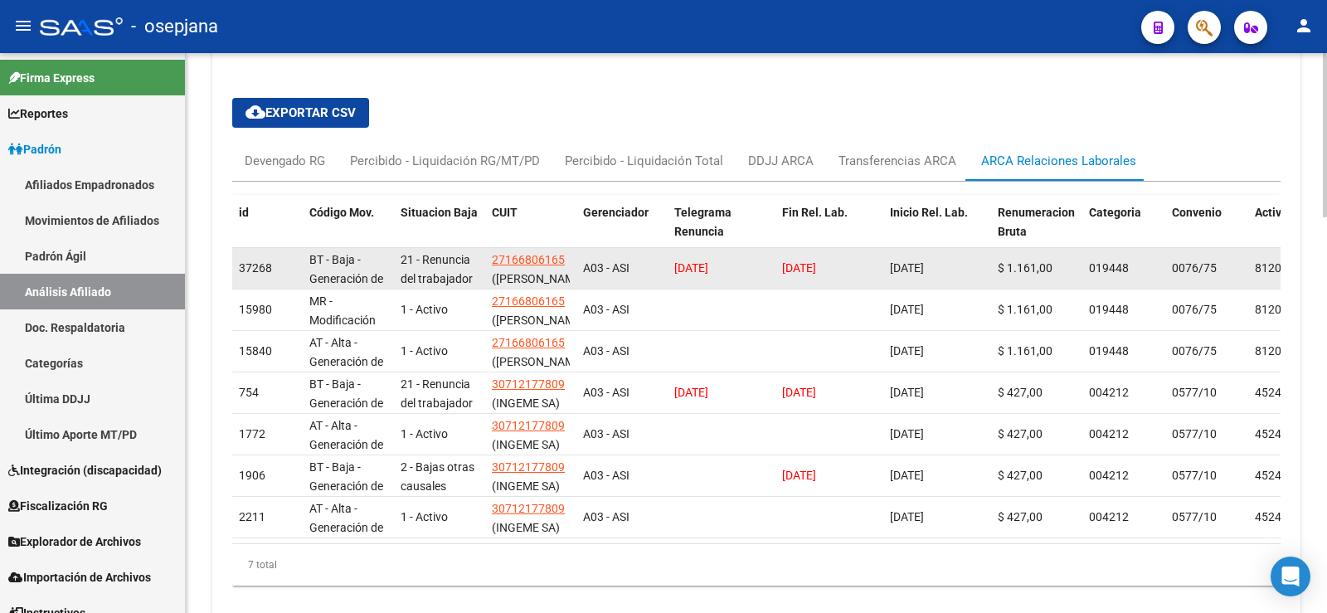
drag, startPoint x: 674, startPoint y: 268, endPoint x: 854, endPoint y: 270, distance: 180.0
click at [854, 270] on div "37268 BT - Baja - Generación de Clave 21 - Renuncia del trabajador / ART.240 - …" at bounding box center [1262, 268] width 2061 height 41
click at [852, 270] on div "[DATE]" at bounding box center [829, 268] width 95 height 19
drag, startPoint x: 734, startPoint y: 266, endPoint x: 674, endPoint y: 266, distance: 59.7
click at [674, 266] on span "[DATE]" at bounding box center [691, 267] width 34 height 13
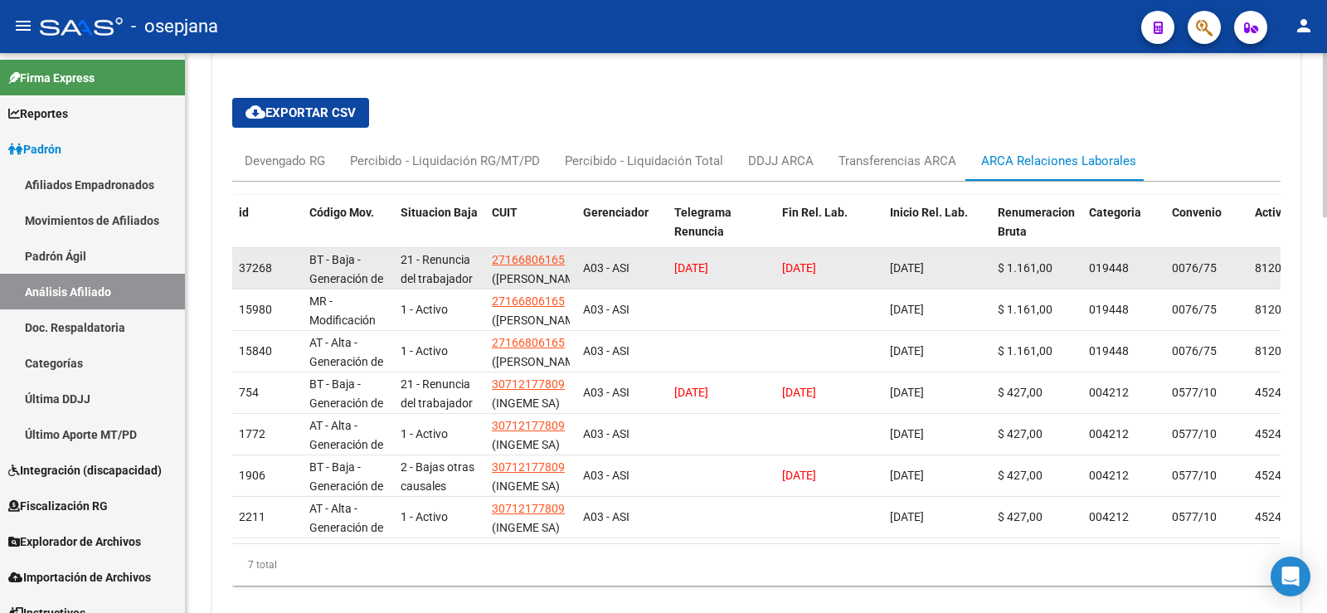
click at [687, 267] on span "[DATE]" at bounding box center [691, 267] width 34 height 13
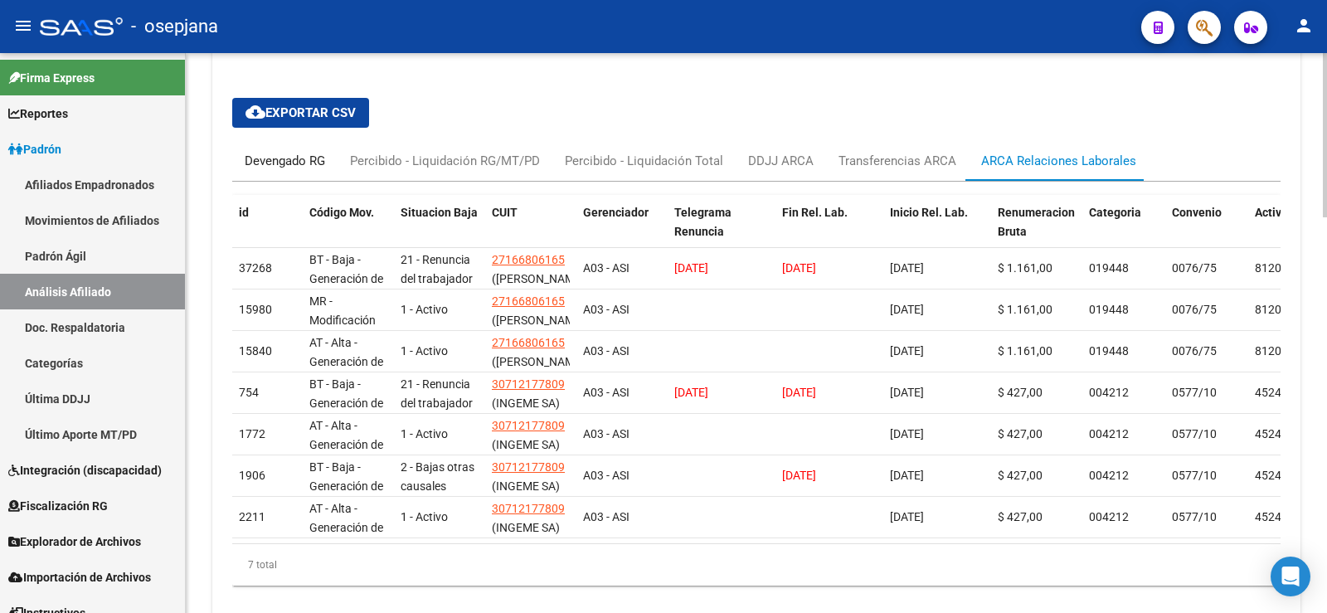
click at [298, 156] on div "Devengado RG" at bounding box center [285, 161] width 80 height 18
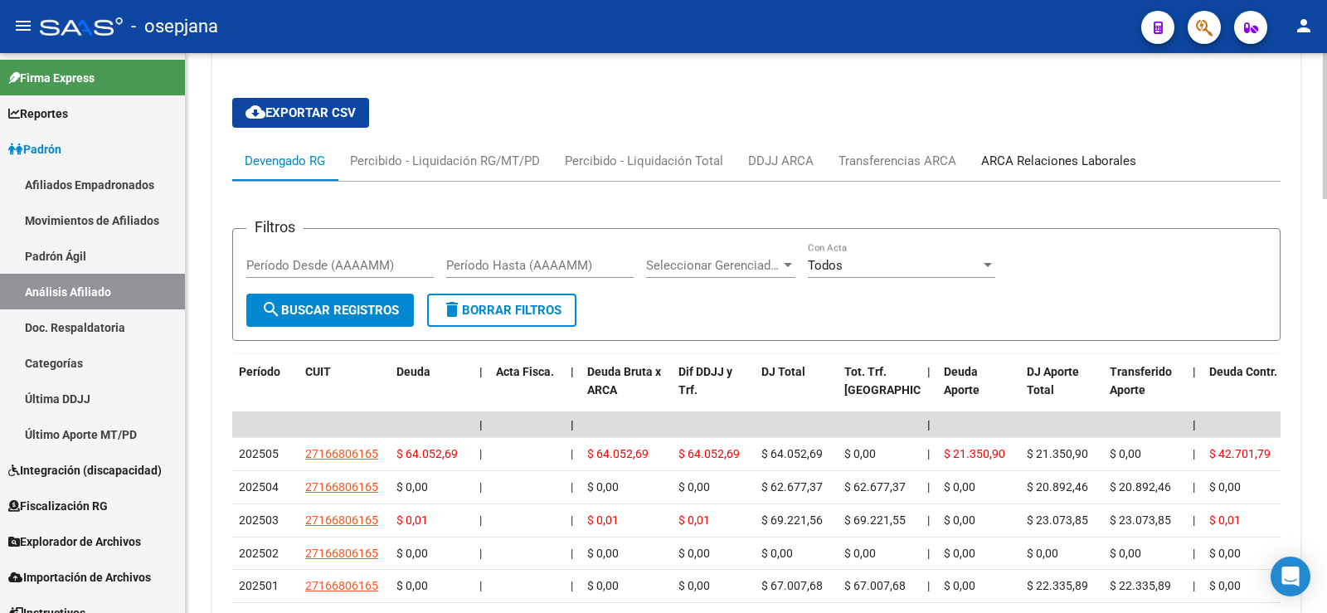
click at [1037, 157] on div "ARCA Relaciones Laborales" at bounding box center [1058, 161] width 155 height 18
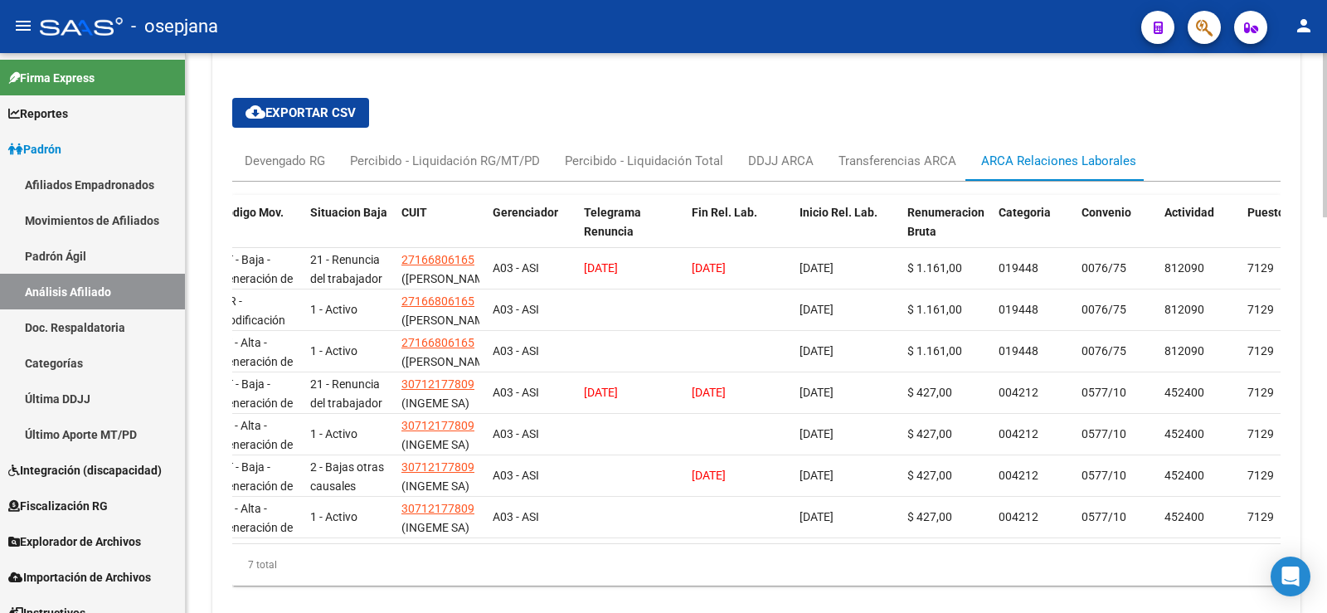
scroll to position [0, 0]
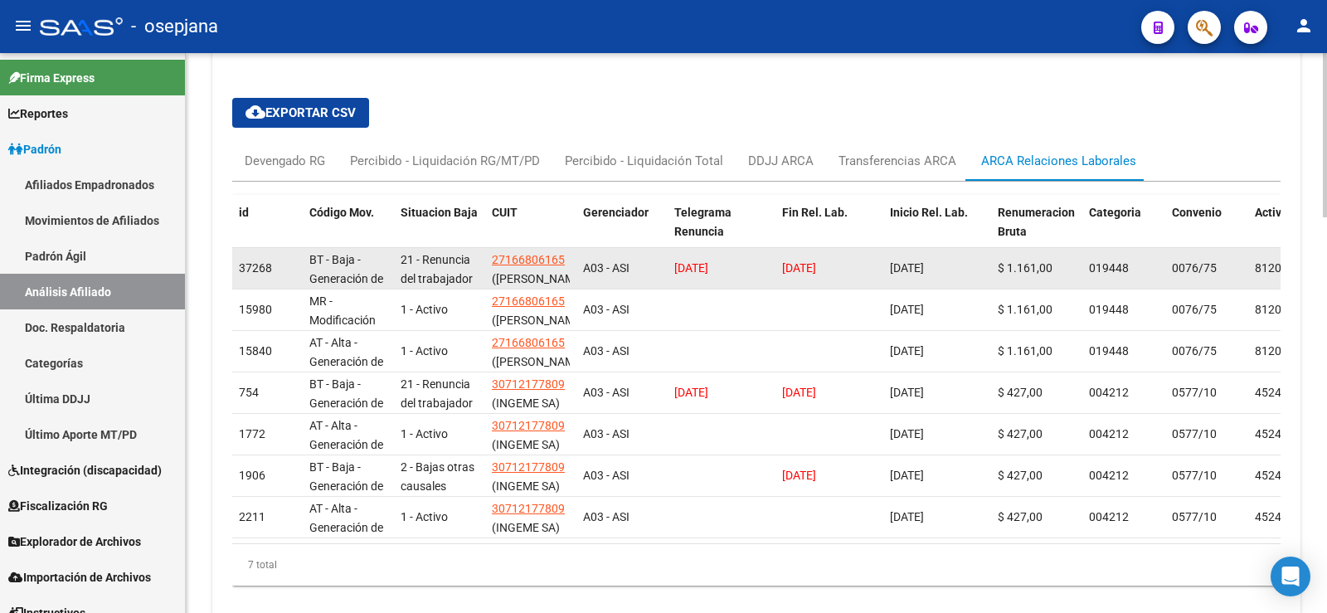
drag, startPoint x: 677, startPoint y: 268, endPoint x: 756, endPoint y: 268, distance: 78.8
click at [756, 268] on div "[DATE]" at bounding box center [721, 268] width 95 height 19
click at [746, 269] on div "[DATE]" at bounding box center [721, 268] width 95 height 19
drag, startPoint x: 726, startPoint y: 270, endPoint x: 683, endPoint y: 276, distance: 42.7
click at [683, 276] on div "[DATE]" at bounding box center [721, 268] width 95 height 19
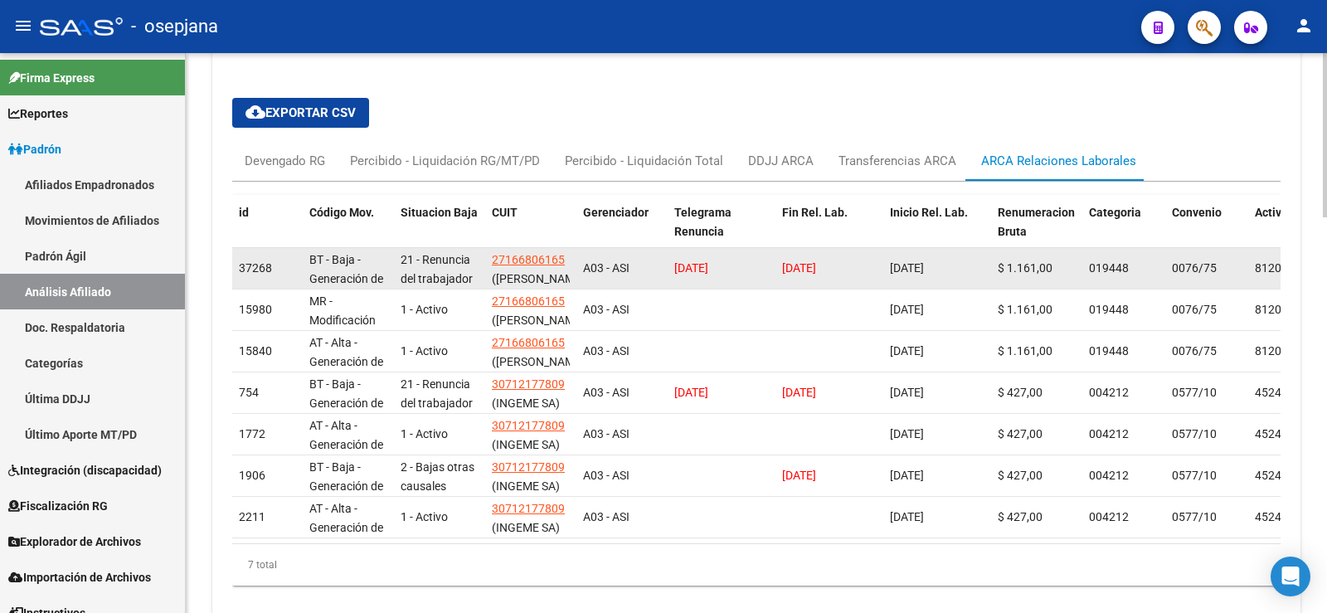
drag, startPoint x: 736, startPoint y: 268, endPoint x: 660, endPoint y: 268, distance: 75.5
click at [660, 268] on div "37268 BT - Baja - Generación de Clave 21 - Renuncia del trabajador / ART.240 - …" at bounding box center [1262, 268] width 2061 height 41
click at [677, 265] on span "[DATE]" at bounding box center [691, 267] width 34 height 13
drag, startPoint x: 675, startPoint y: 267, endPoint x: 751, endPoint y: 258, distance: 76.0
click at [751, 259] on div "[DATE]" at bounding box center [721, 268] width 95 height 19
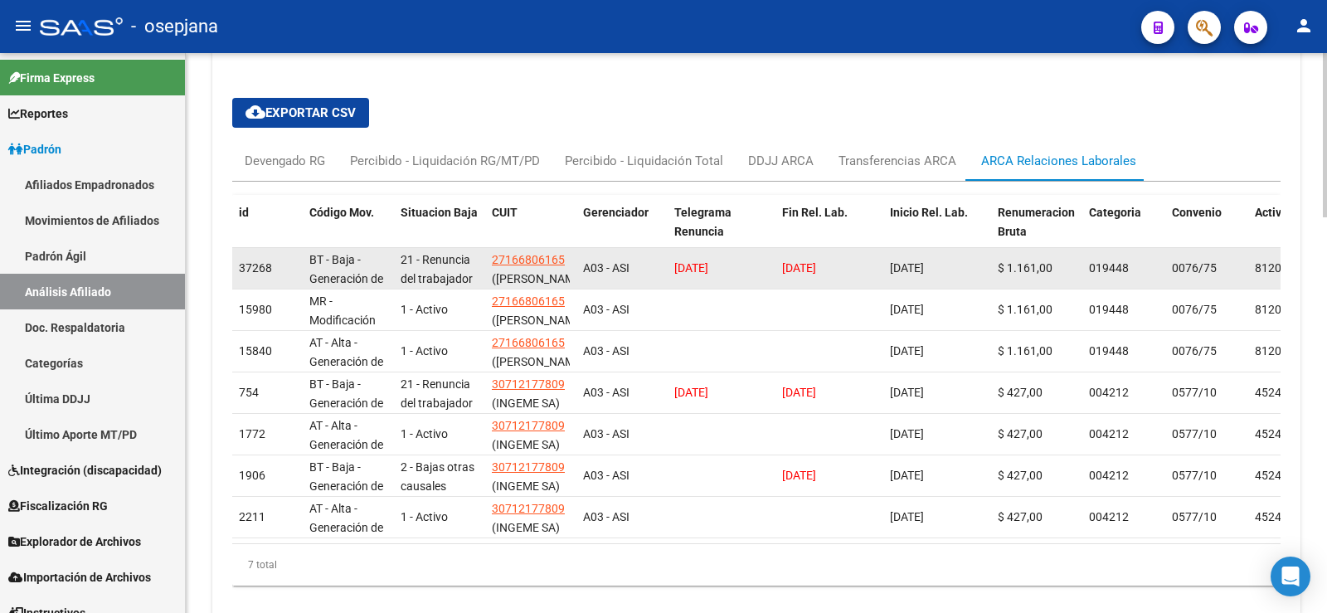
drag, startPoint x: 785, startPoint y: 264, endPoint x: 864, endPoint y: 265, distance: 79.6
click at [864, 265] on div "[DATE]" at bounding box center [829, 268] width 95 height 19
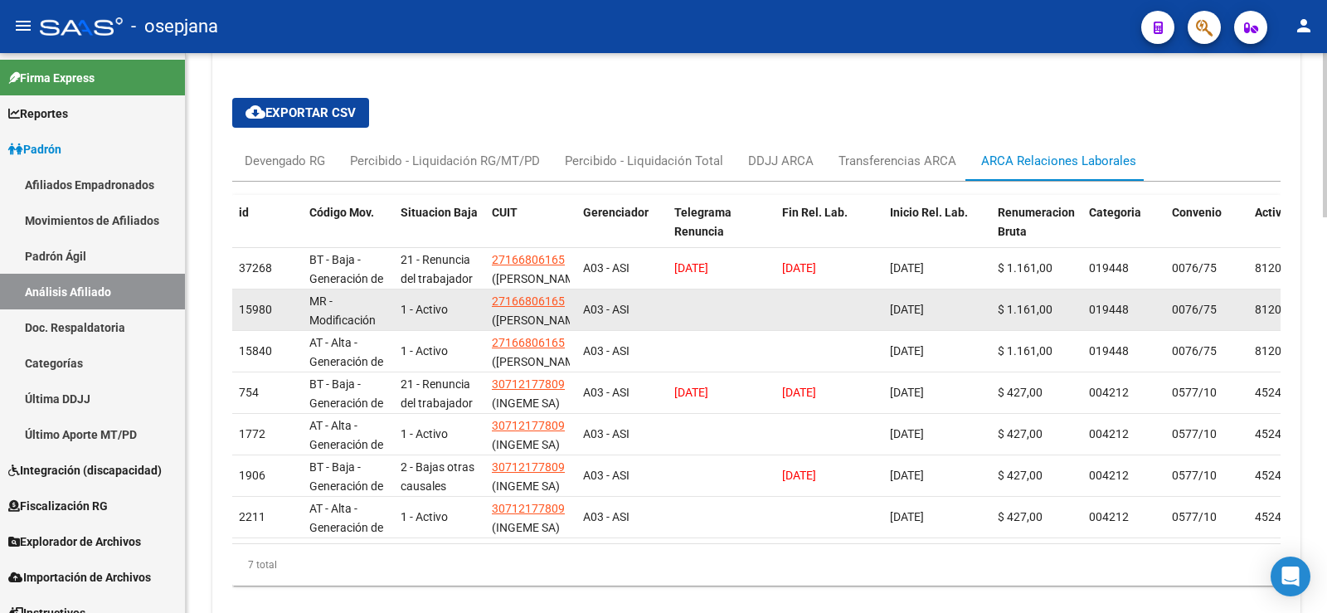
drag, startPoint x: 831, startPoint y: 270, endPoint x: 819, endPoint y: 304, distance: 35.4
click at [816, 271] on span "[DATE]" at bounding box center [799, 267] width 34 height 13
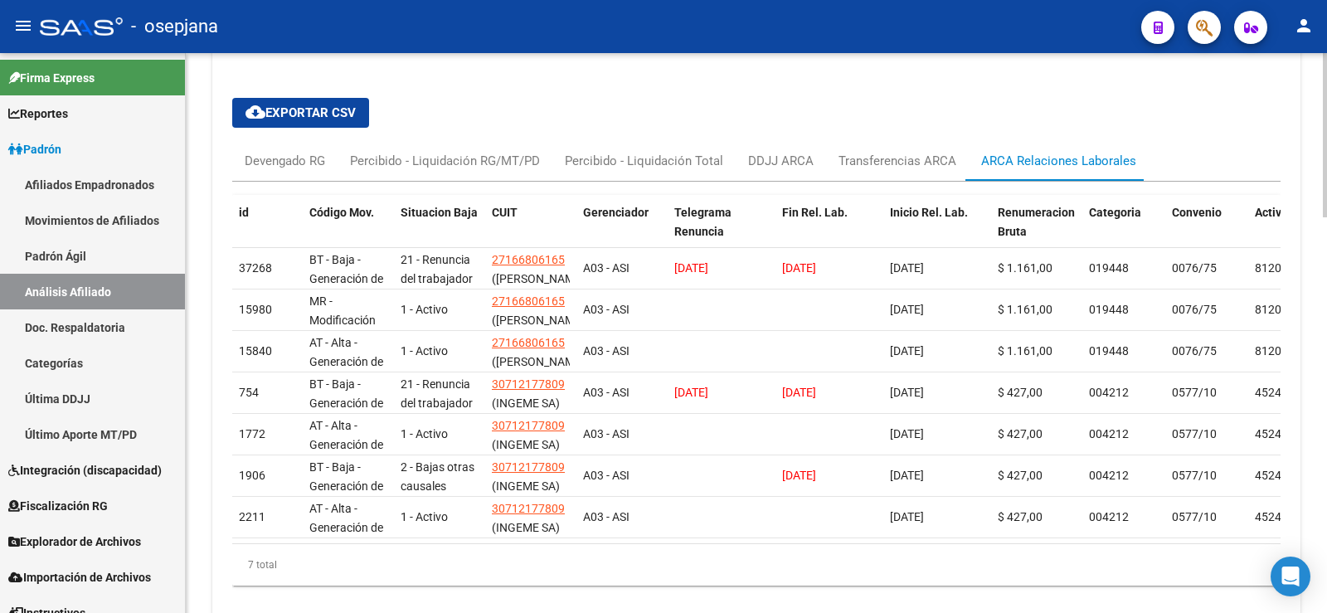
click at [701, 572] on div "7 total" at bounding box center [756, 564] width 1048 height 41
click at [267, 168] on div "Devengado RG" at bounding box center [285, 161] width 80 height 18
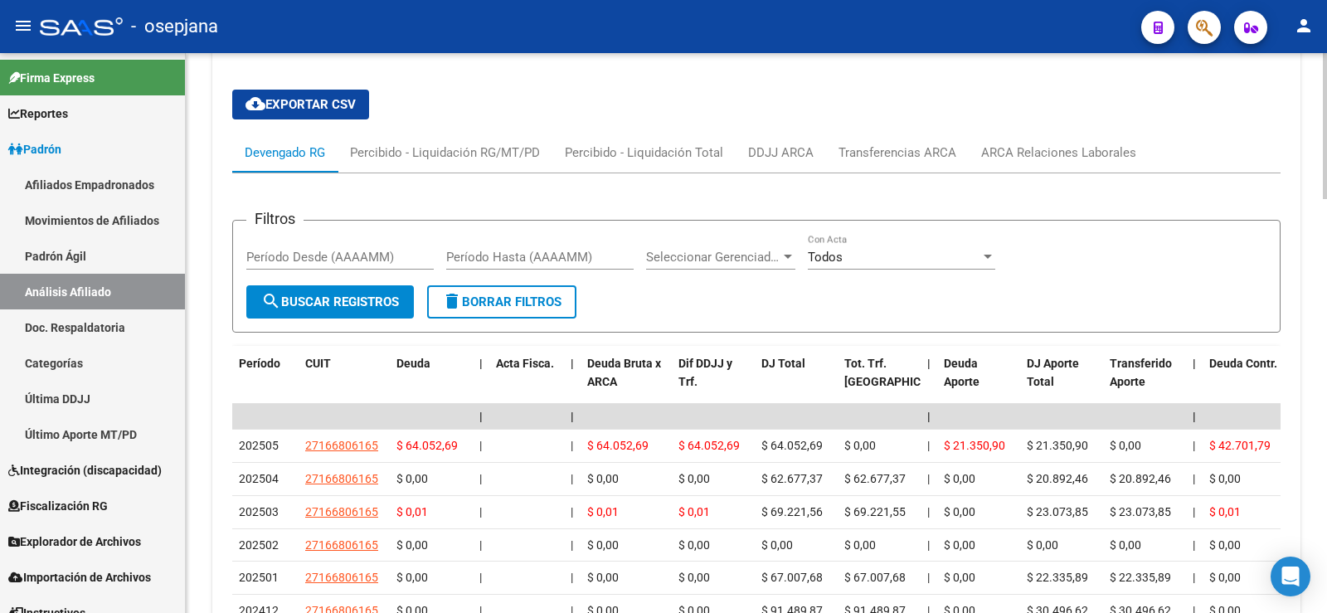
scroll to position [1270, 0]
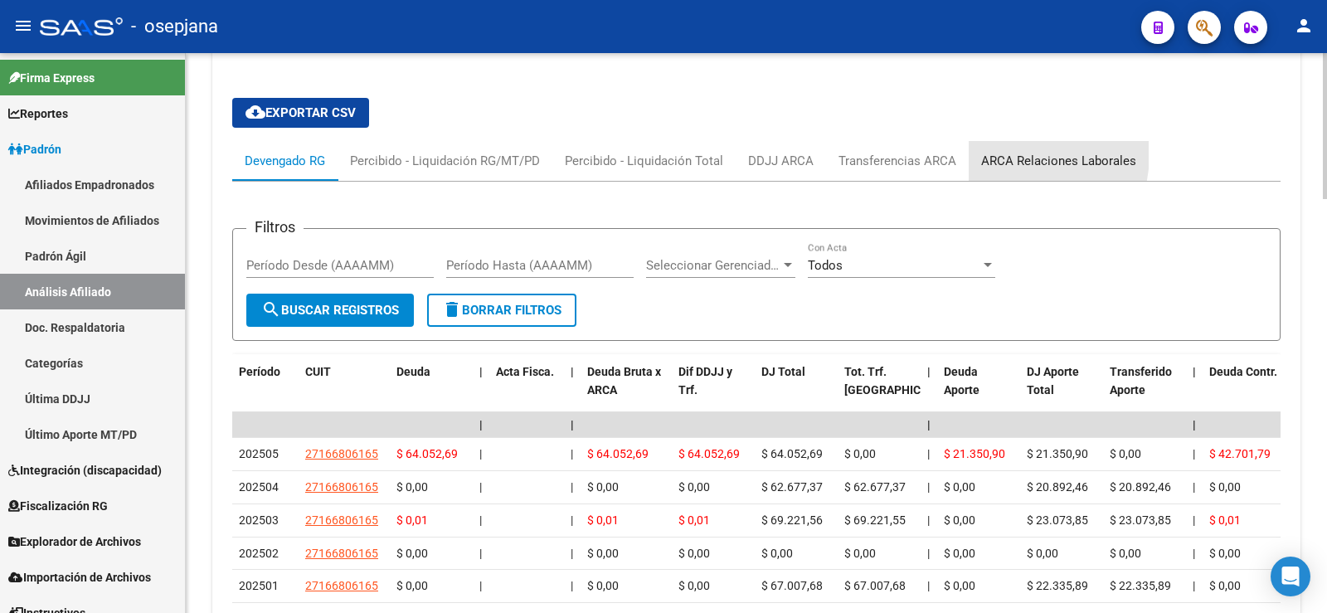
click at [1018, 155] on div "ARCA Relaciones Laborales" at bounding box center [1058, 161] width 155 height 18
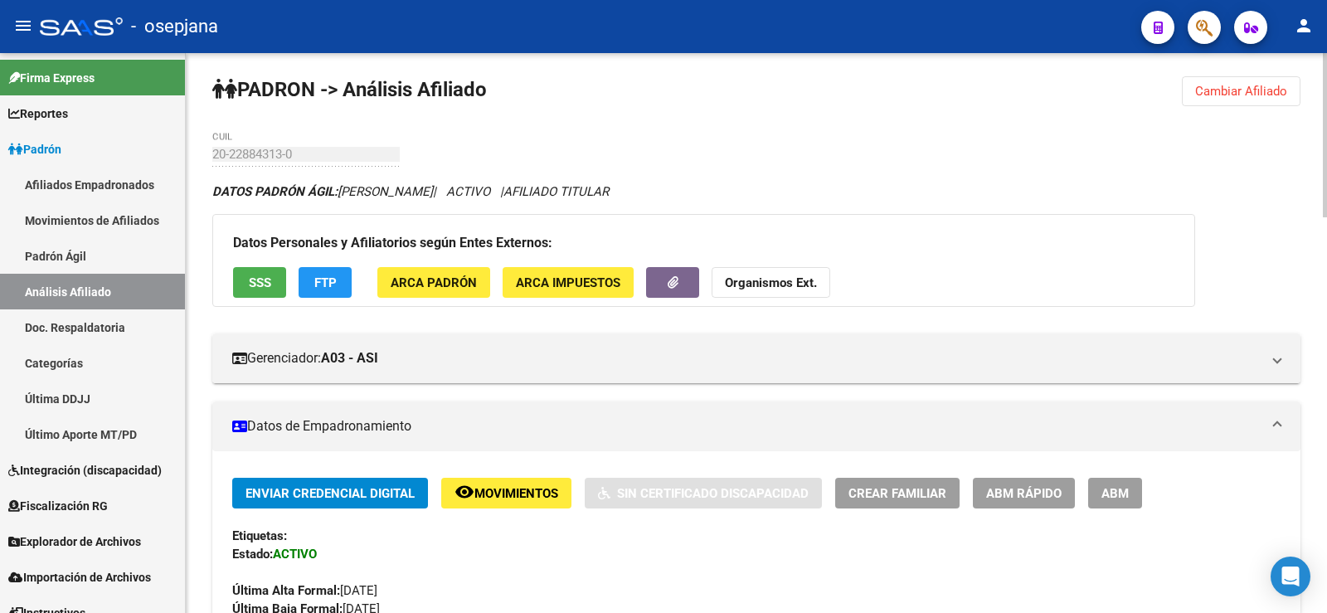
scroll to position [0, 0]
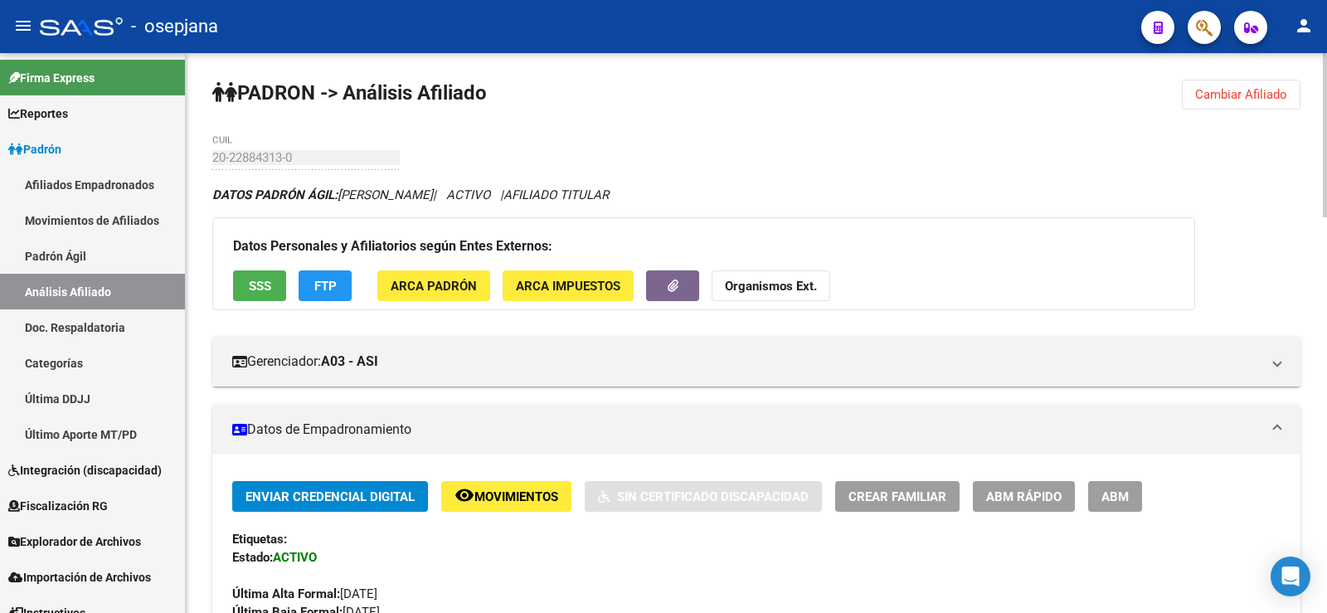
click at [1042, 498] on span "ABM Rápido" at bounding box center [1023, 496] width 75 height 15
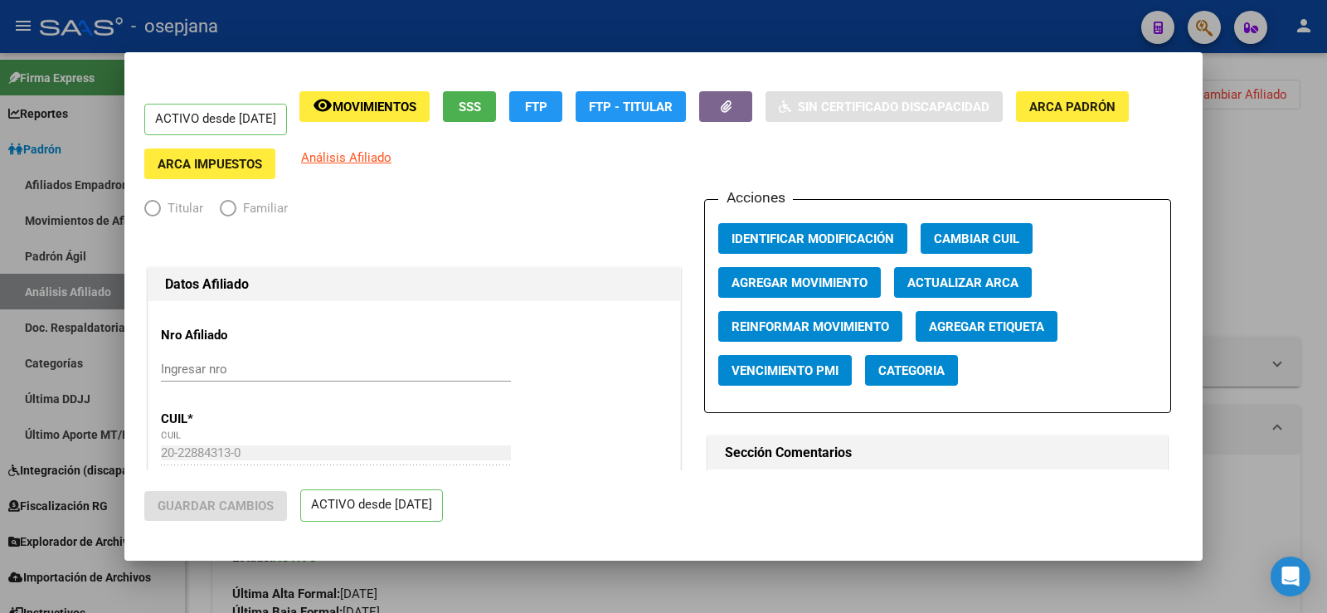
radio input "true"
type input "27-16680616-5"
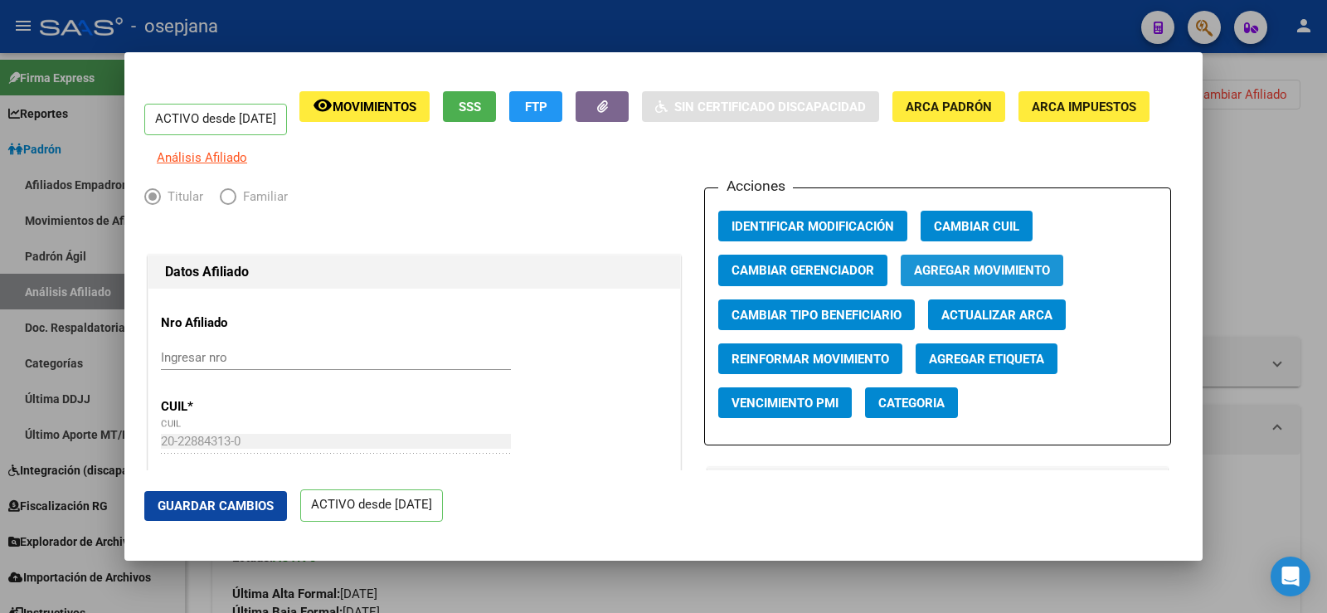
click at [968, 279] on span "Agregar Movimiento" at bounding box center [982, 271] width 136 height 15
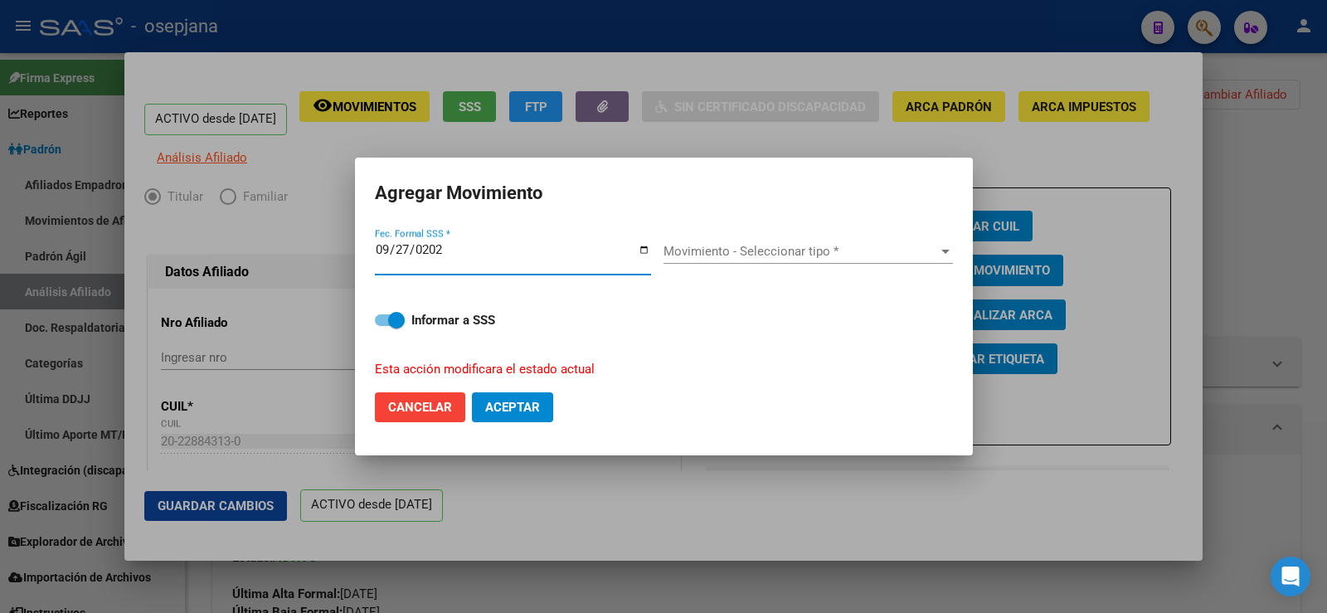
type input "2025-09-27"
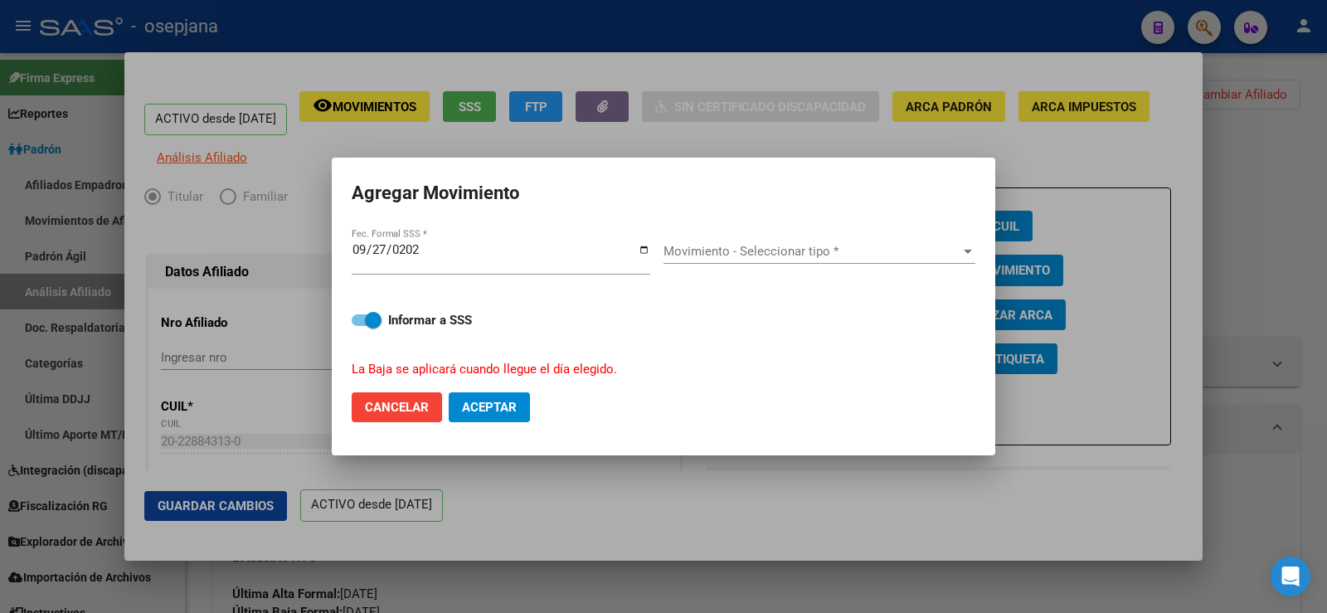
click at [877, 260] on div "Movimiento - Seleccionar tipo * Movimiento - Seleccionar tipo *" at bounding box center [819, 251] width 312 height 25
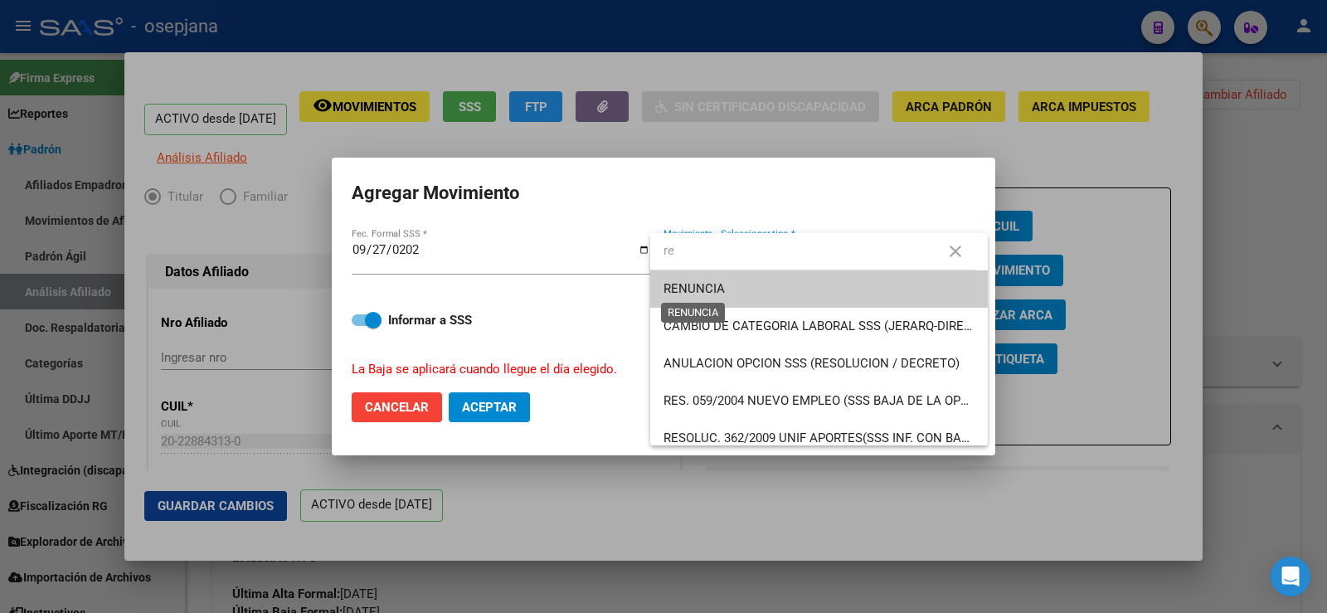
type input "re"
click at [717, 292] on span "RENUNCIA" at bounding box center [693, 288] width 61 height 15
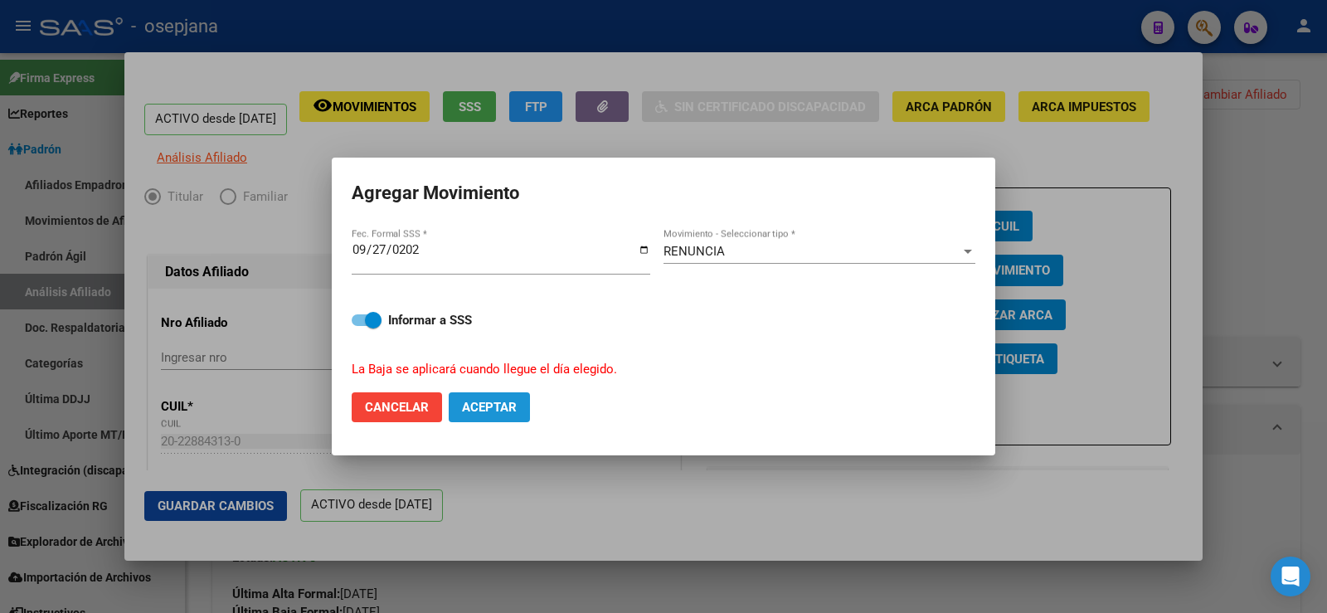
click at [513, 409] on span "Aceptar" at bounding box center [489, 407] width 55 height 15
checkbox input "false"
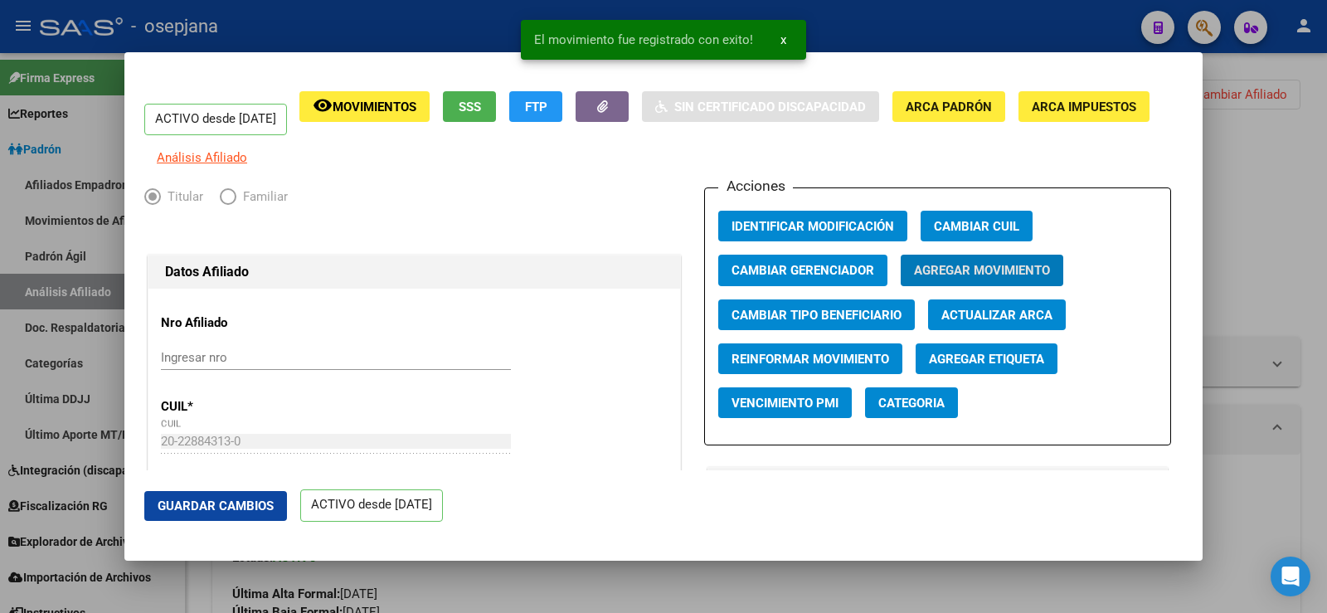
click at [234, 498] on span "Guardar Cambios" at bounding box center [216, 505] width 116 height 15
click at [1315, 202] on div at bounding box center [663, 306] width 1327 height 613
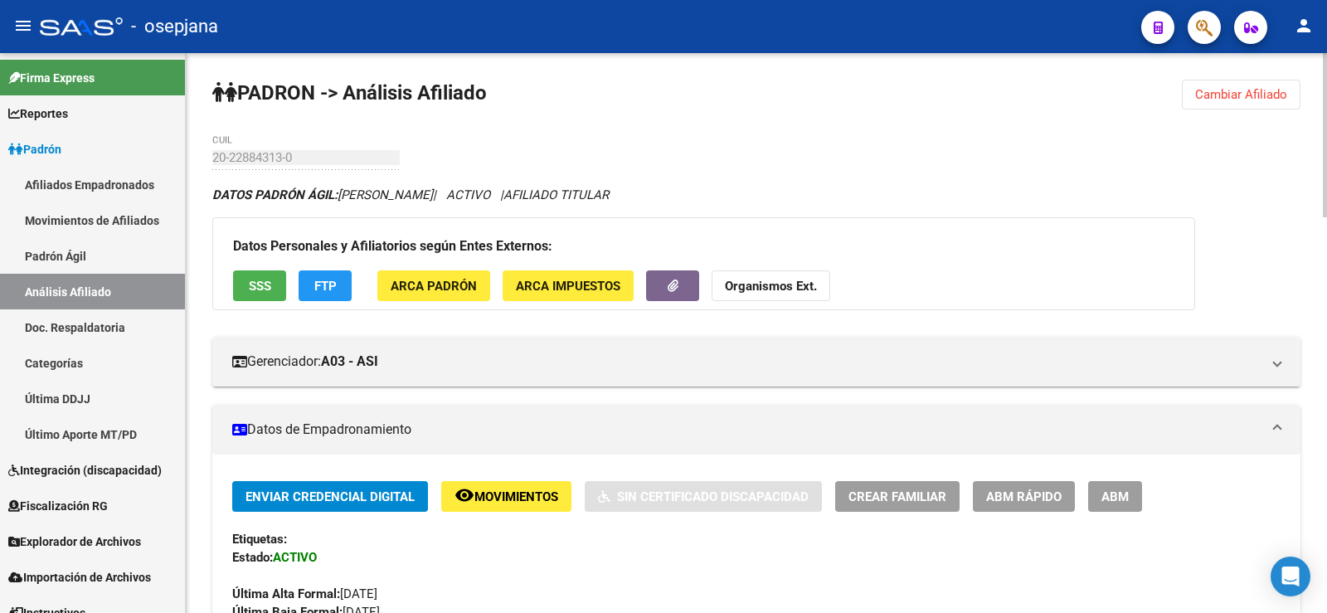
click at [1205, 90] on span "Cambiar Afiliado" at bounding box center [1241, 94] width 92 height 15
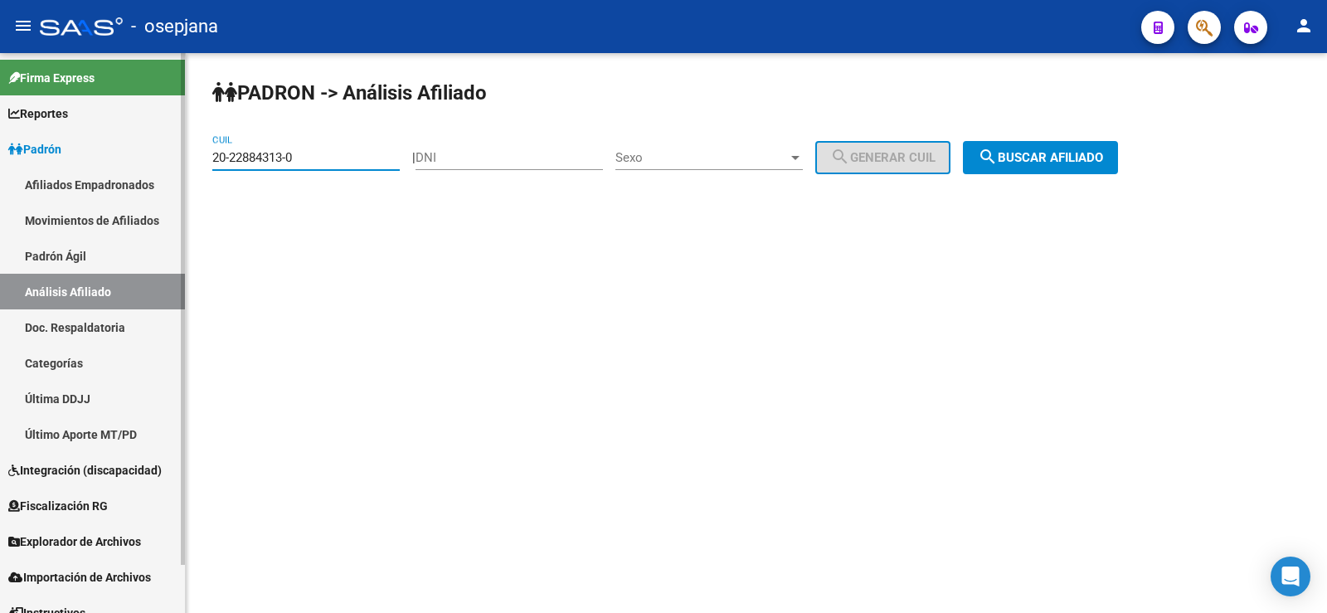
drag, startPoint x: 307, startPoint y: 159, endPoint x: 172, endPoint y: 173, distance: 135.9
click at [163, 171] on mat-sidenav-container "Firma Express Reportes Ingresos Devengados Análisis Histórico Detalles Transfer…" at bounding box center [663, 333] width 1327 height 560
paste input "7-30021268-4"
click at [1036, 161] on span "search Buscar afiliado" at bounding box center [1040, 157] width 125 height 15
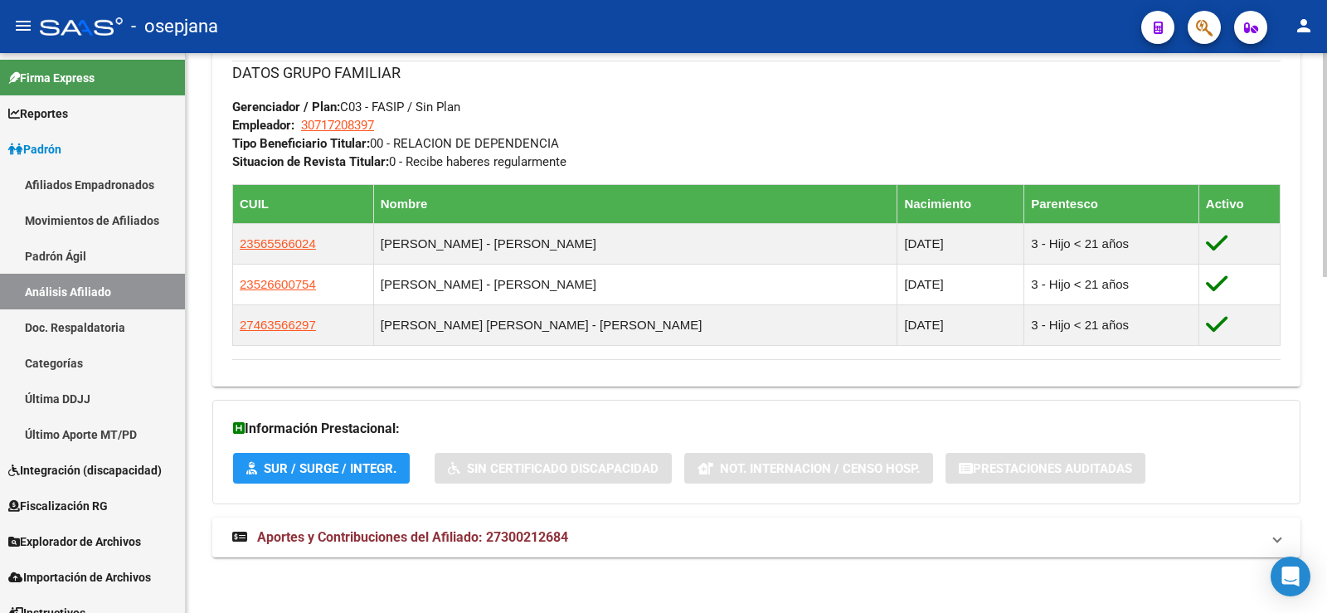
scroll to position [841, 0]
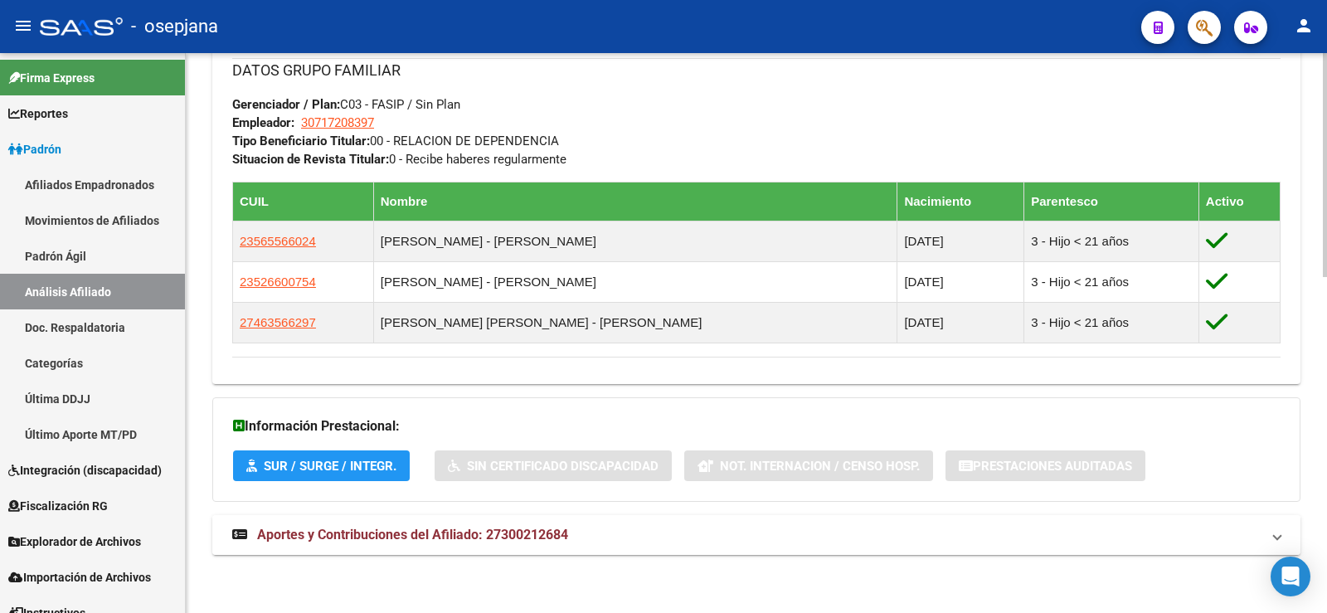
click at [463, 521] on mat-expansion-panel-header "Aportes y Contribuciones del Afiliado: 27300212684" at bounding box center [756, 535] width 1088 height 40
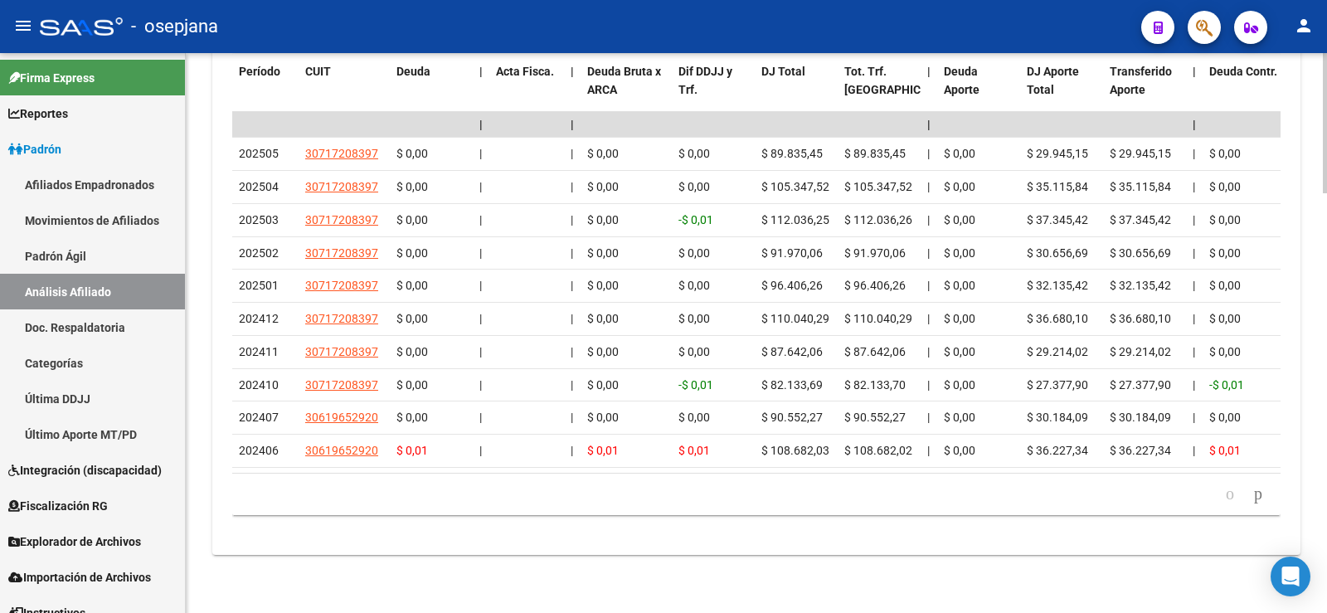
scroll to position [1339, 0]
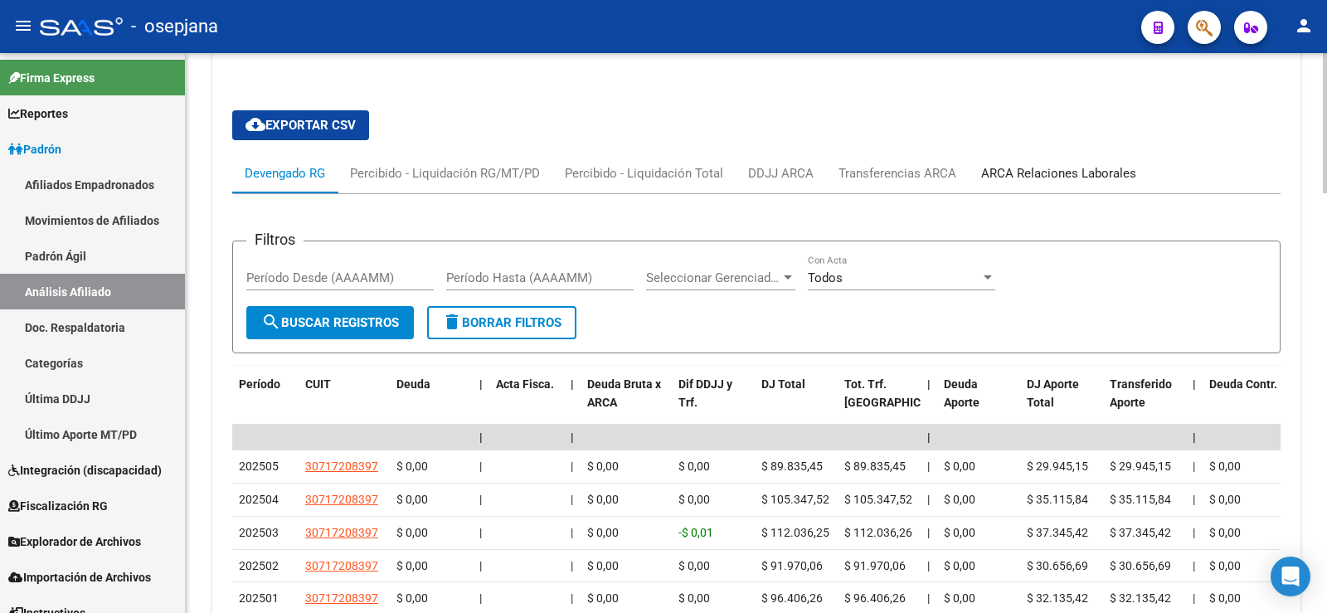
click at [1038, 176] on div "ARCA Relaciones Laborales" at bounding box center [1058, 173] width 155 height 18
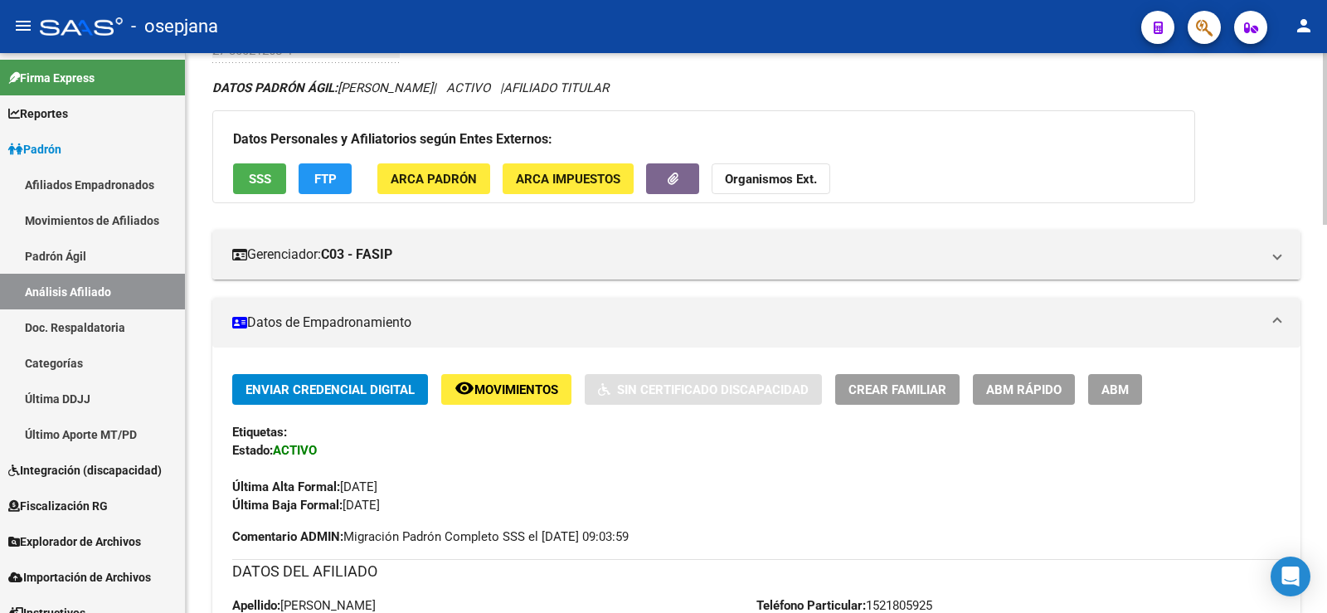
scroll to position [0, 0]
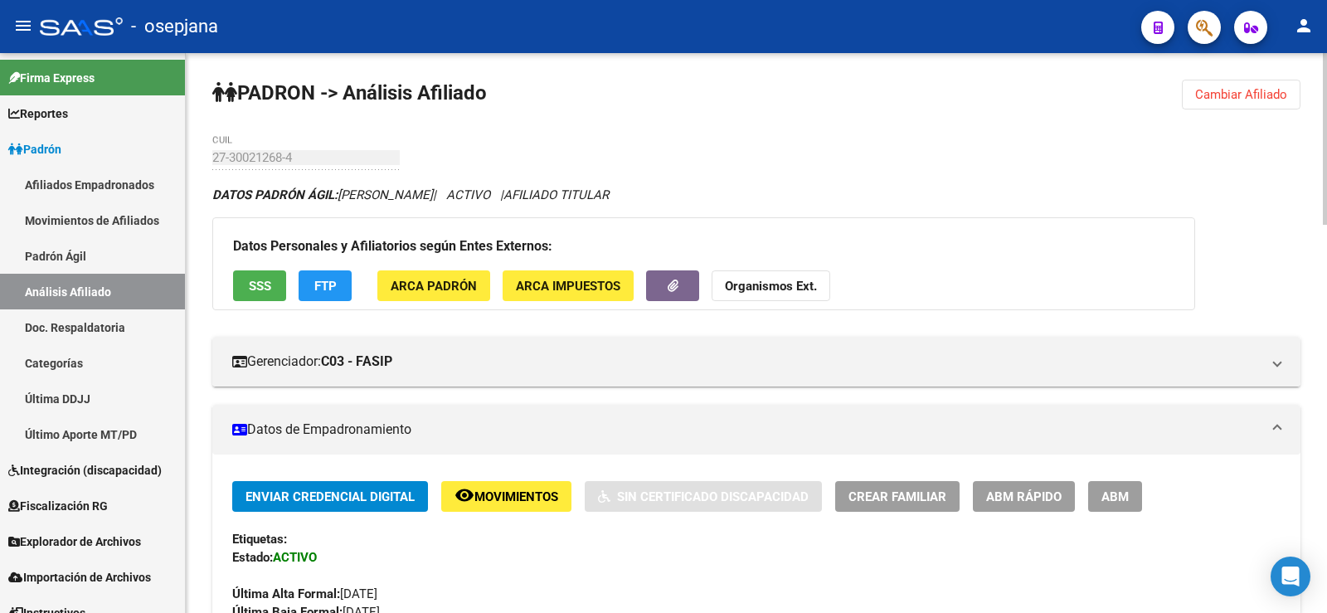
click at [1222, 92] on span "Cambiar Afiliado" at bounding box center [1241, 94] width 92 height 15
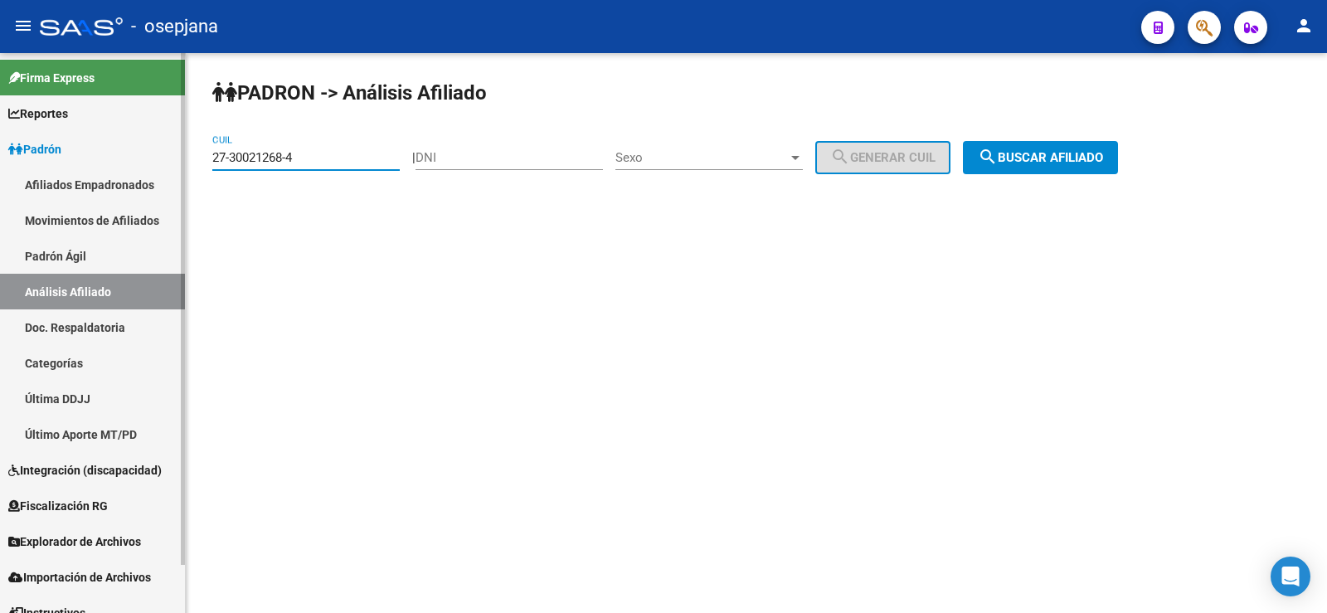
drag, startPoint x: 305, startPoint y: 155, endPoint x: 160, endPoint y: 160, distance: 145.2
click at [160, 160] on mat-sidenav-container "Firma Express Reportes Ingresos Devengados Análisis Histórico Detalles Transfer…" at bounding box center [663, 333] width 1327 height 560
paste input "0-36275040-8"
click at [1050, 168] on button "search Buscar afiliado" at bounding box center [1040, 157] width 155 height 33
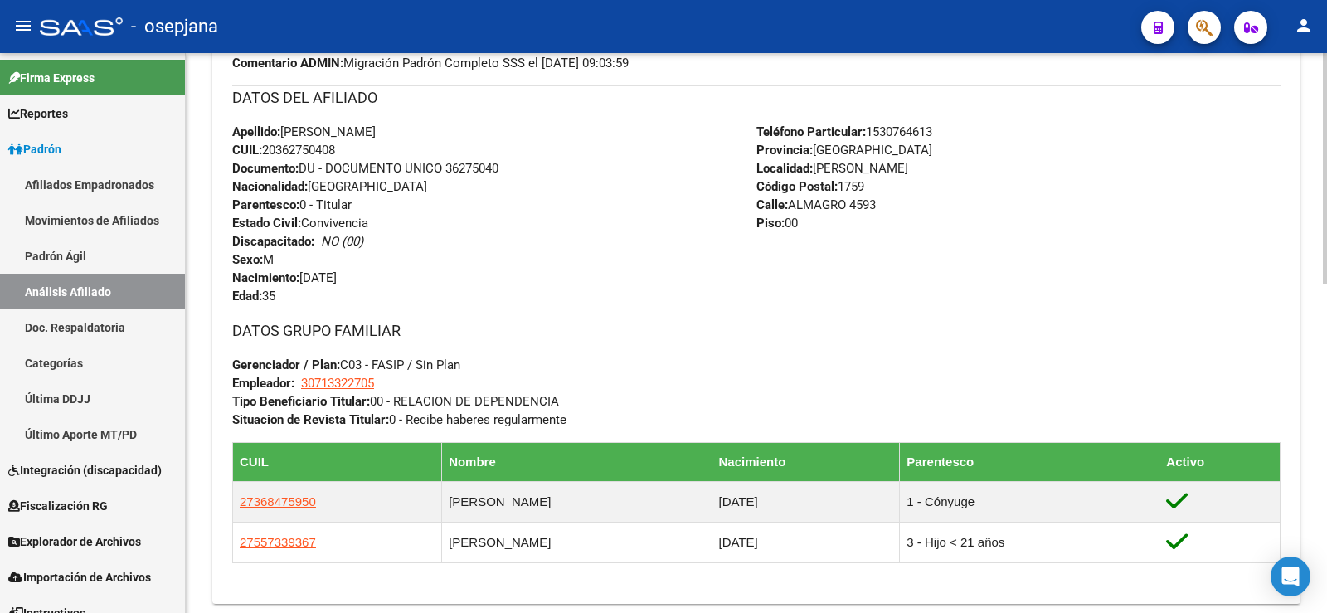
scroll to position [800, 0]
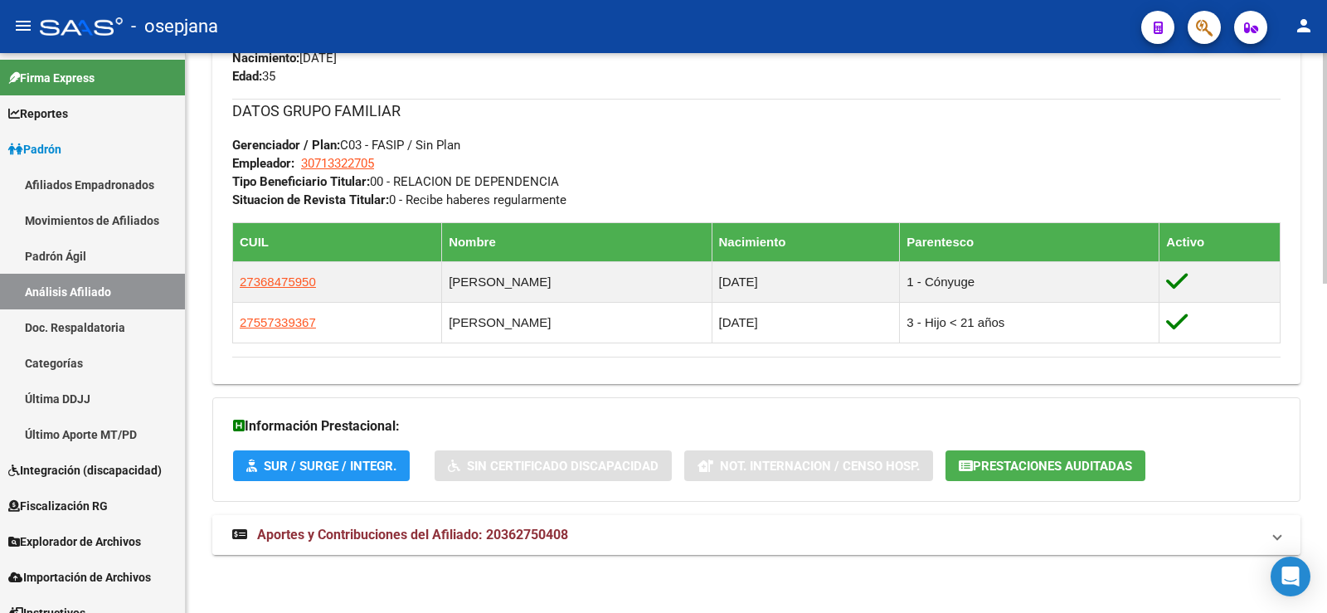
click at [514, 534] on span "Aportes y Contribuciones del Afiliado: 20362750408" at bounding box center [412, 535] width 311 height 16
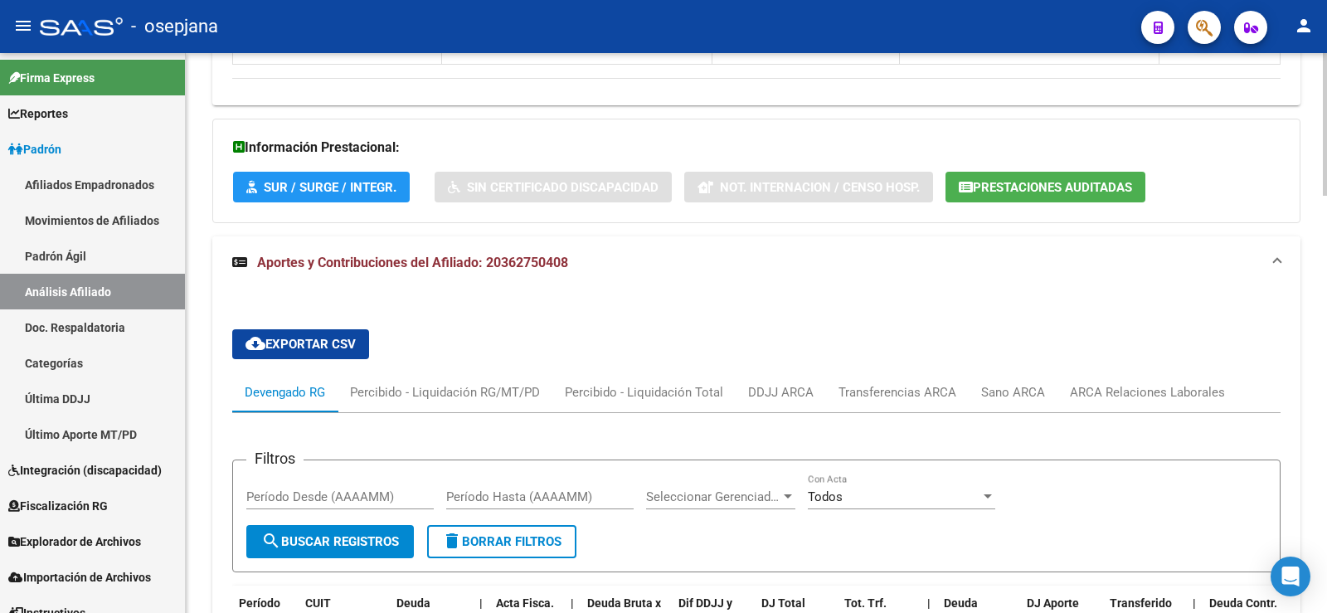
scroll to position [1227, 0]
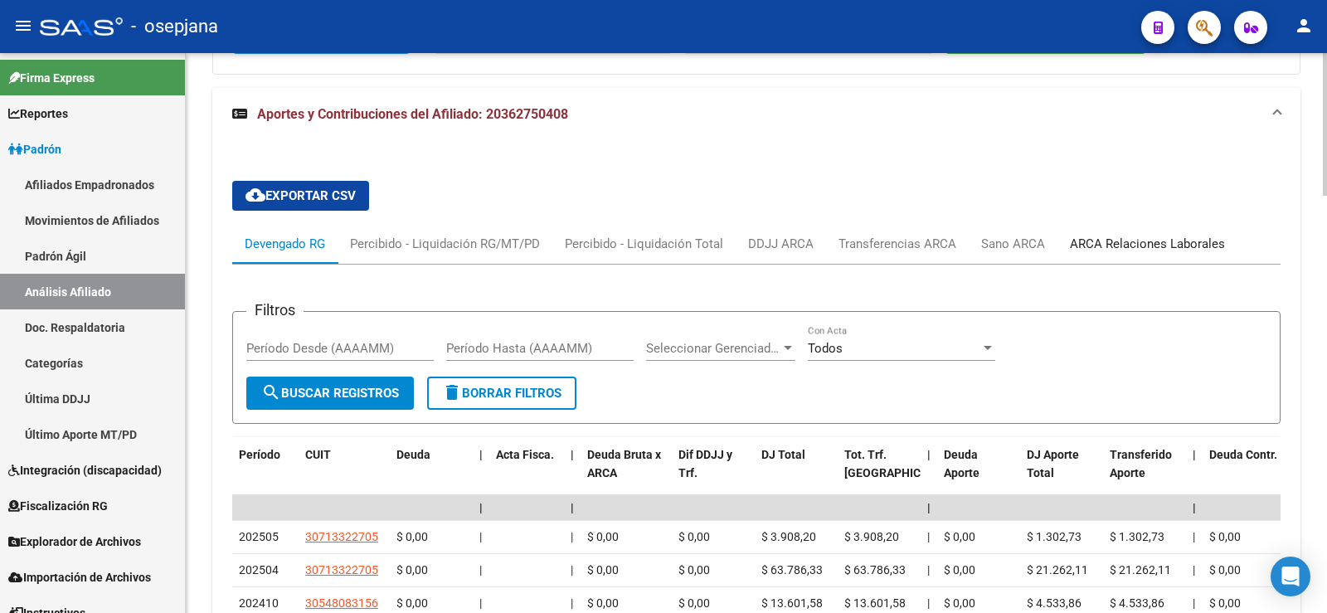
click at [1125, 232] on div "ARCA Relaciones Laborales" at bounding box center [1147, 244] width 180 height 40
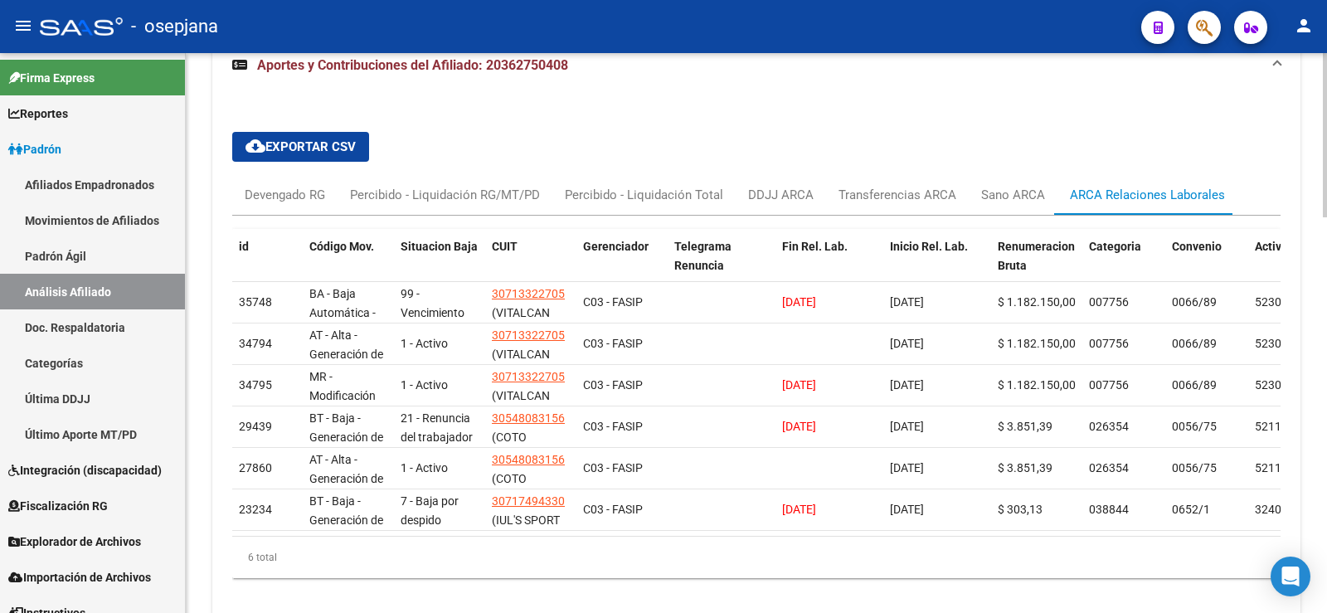
scroll to position [1310, 0]
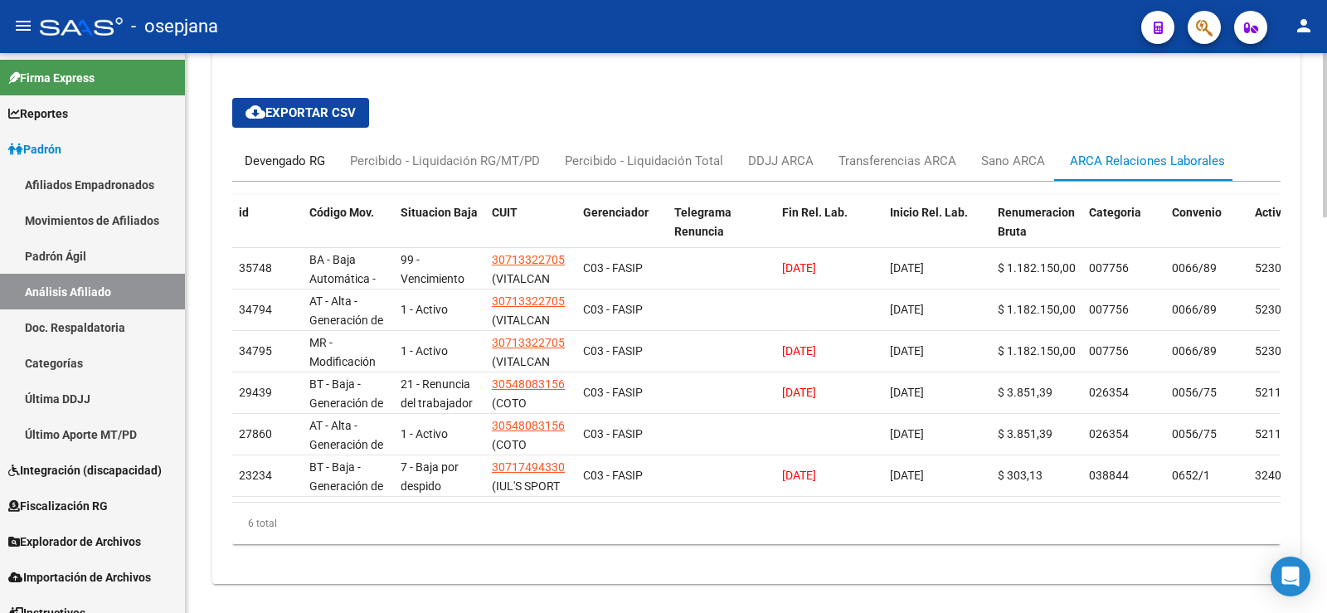
click at [297, 166] on div "Devengado RG" at bounding box center [285, 161] width 80 height 18
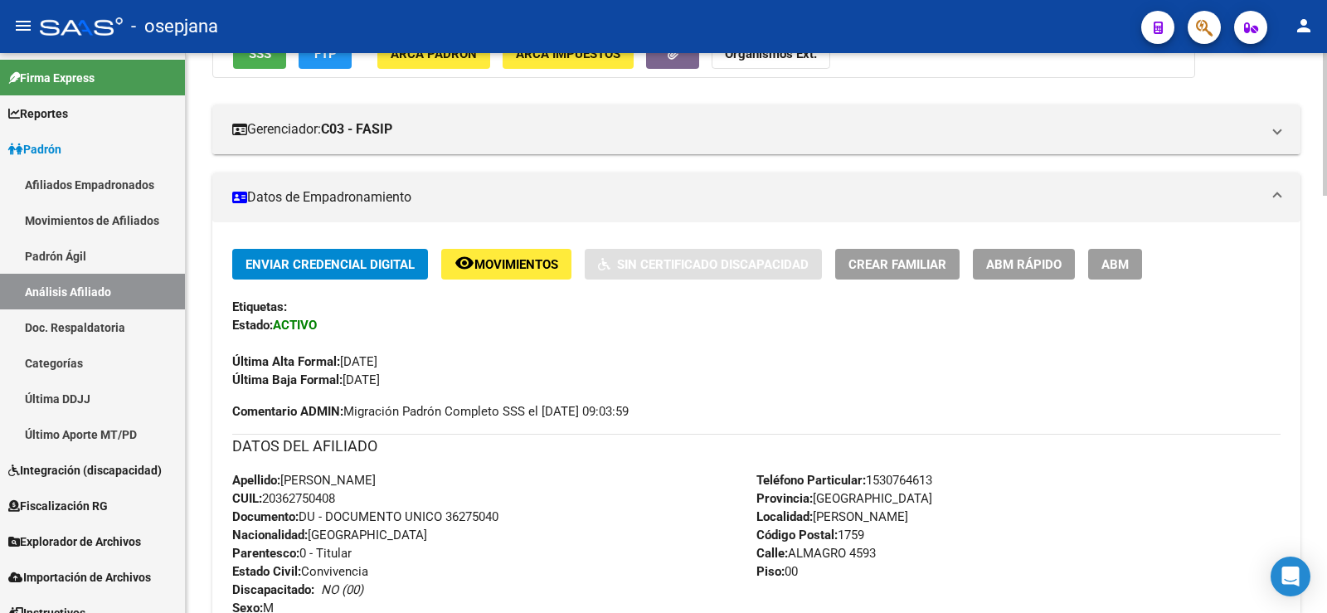
scroll to position [0, 0]
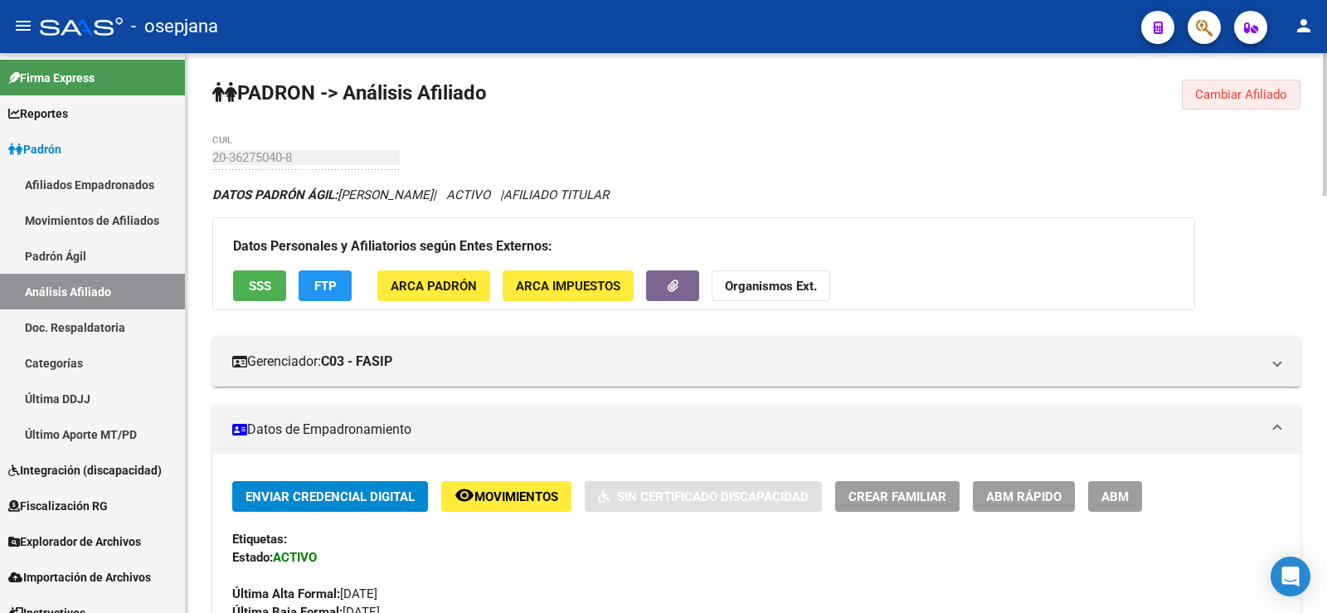
click at [1227, 93] on span "Cambiar Afiliado" at bounding box center [1241, 94] width 92 height 15
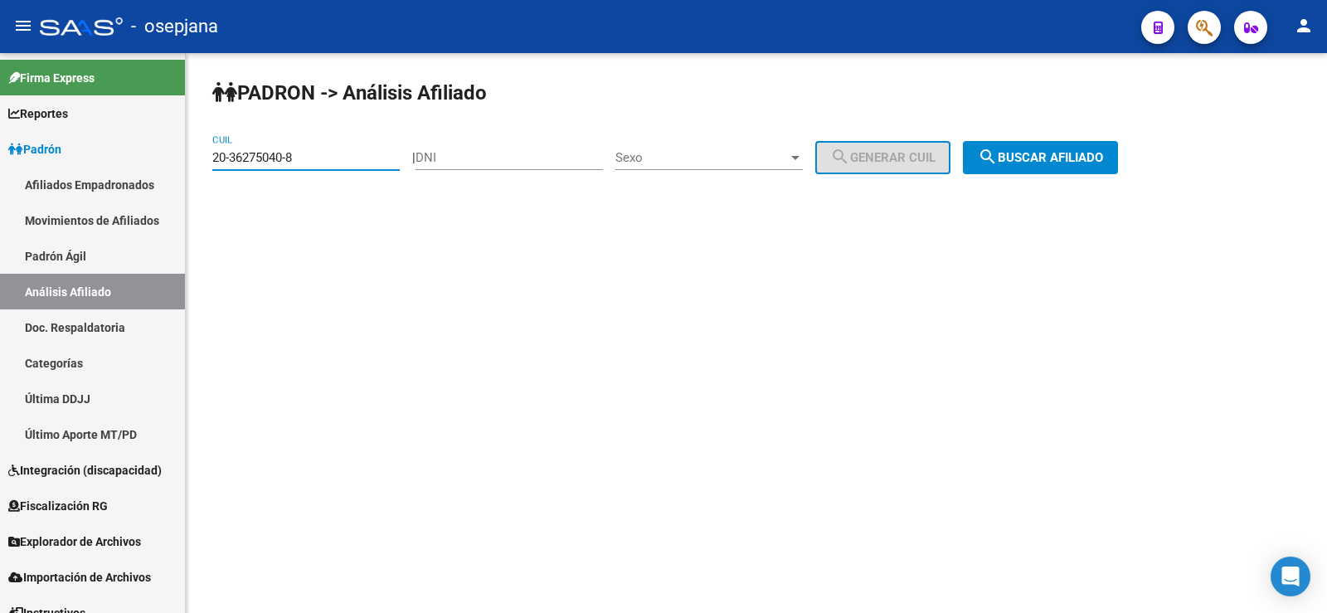
drag, startPoint x: 336, startPoint y: 150, endPoint x: 204, endPoint y: 152, distance: 131.9
click at [204, 152] on div "PADRON -> Análisis Afiliado 20-36275040-8 CUIL | DNI Sexo Sexo search Generar C…" at bounding box center [756, 140] width 1141 height 174
paste input "29308317"
click at [1083, 148] on button "search Buscar afiliado" at bounding box center [1040, 157] width 155 height 33
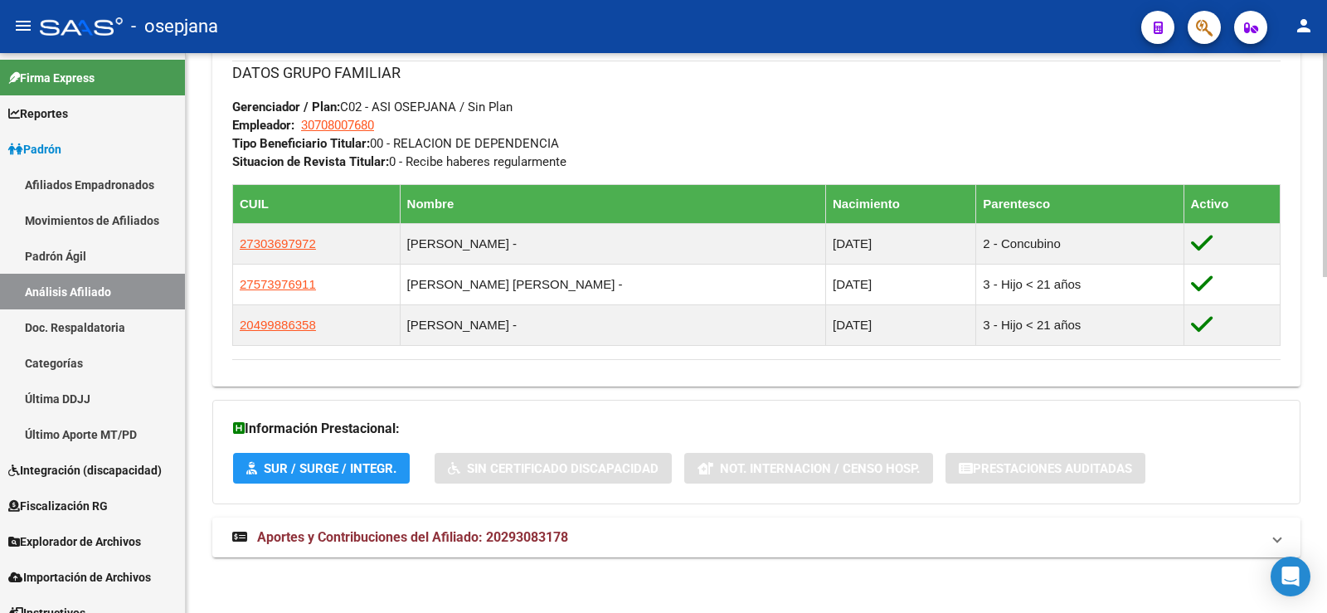
scroll to position [841, 0]
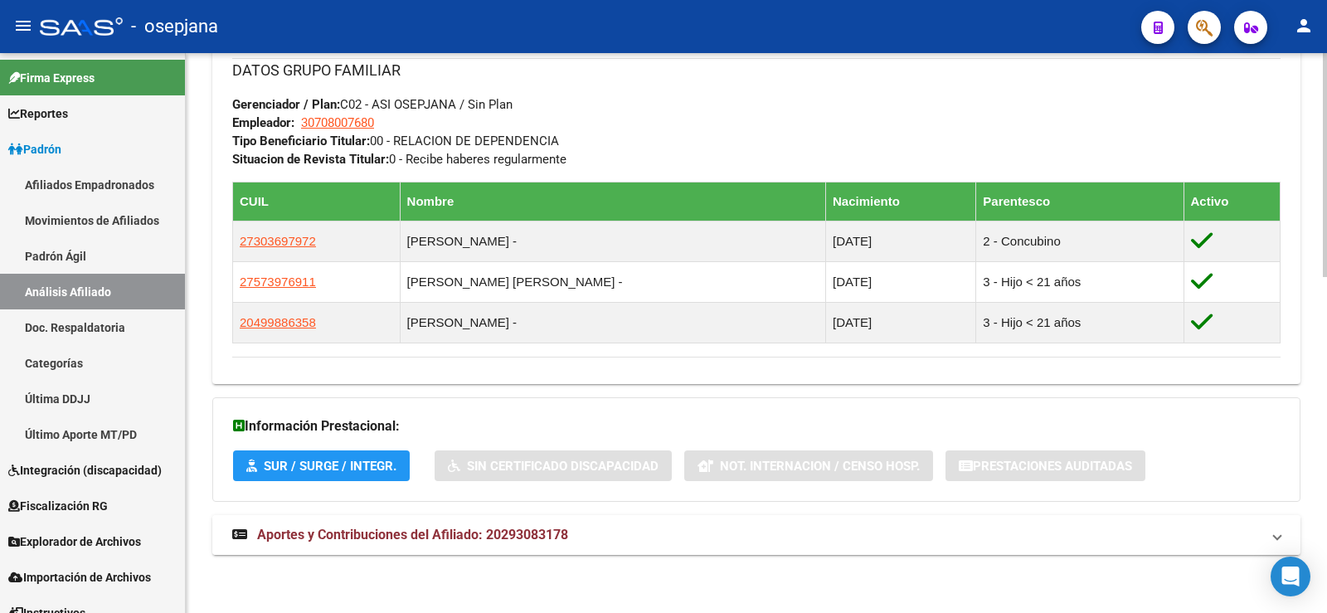
click at [465, 522] on mat-expansion-panel-header "Aportes y Contribuciones del Afiliado: 20293083178" at bounding box center [756, 535] width 1088 height 40
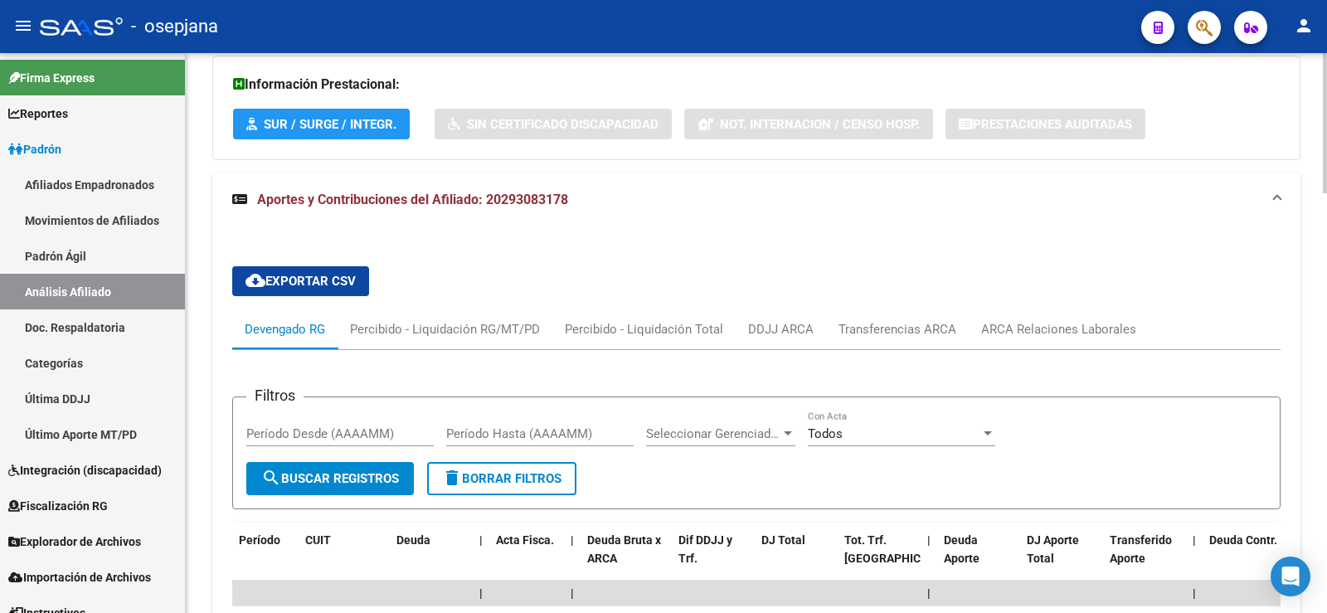
scroll to position [1270, 0]
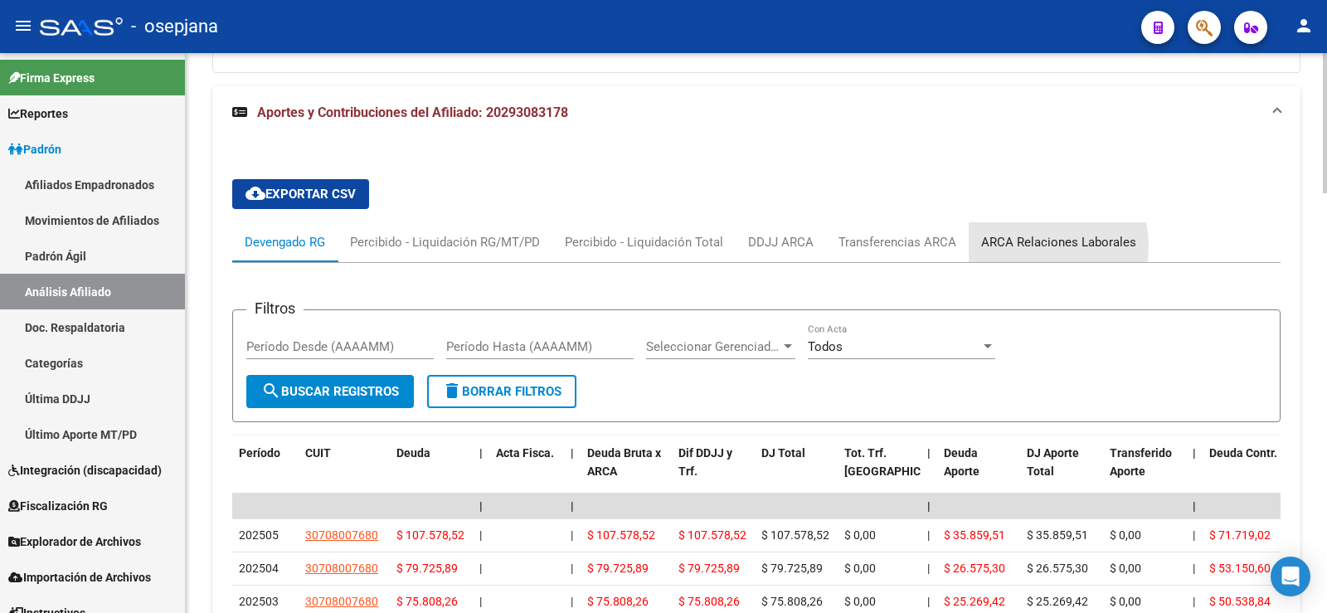
click at [1021, 246] on div "ARCA Relaciones Laborales" at bounding box center [1058, 242] width 155 height 18
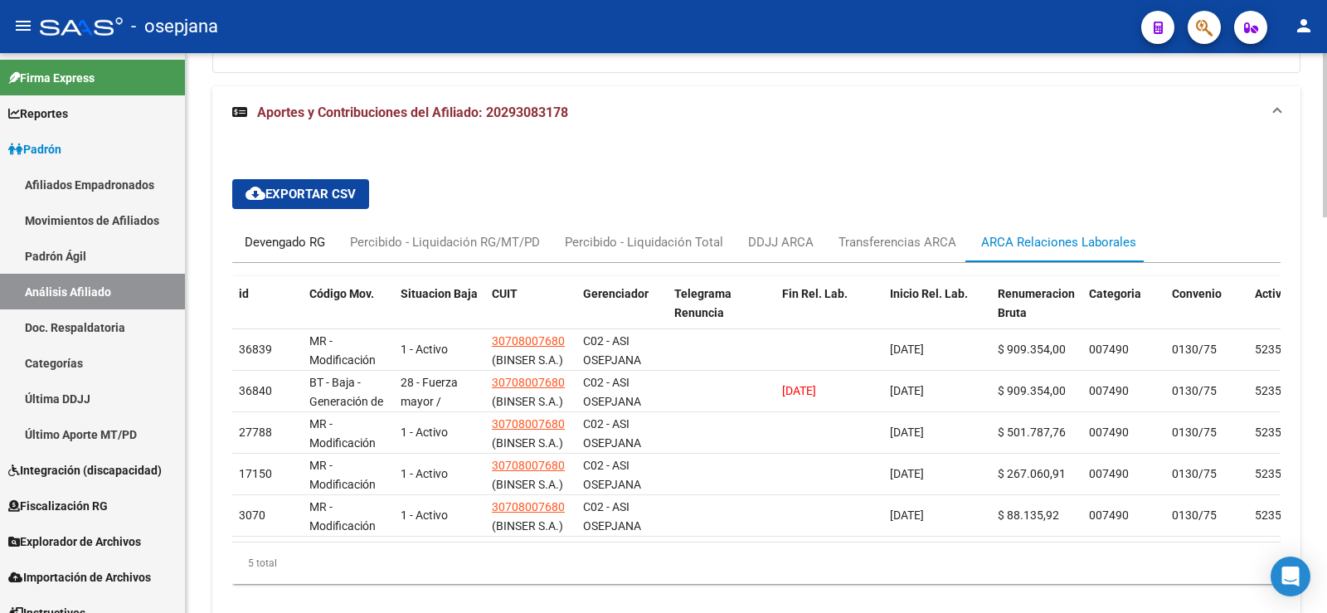
click at [289, 245] on div "Devengado RG" at bounding box center [285, 242] width 80 height 18
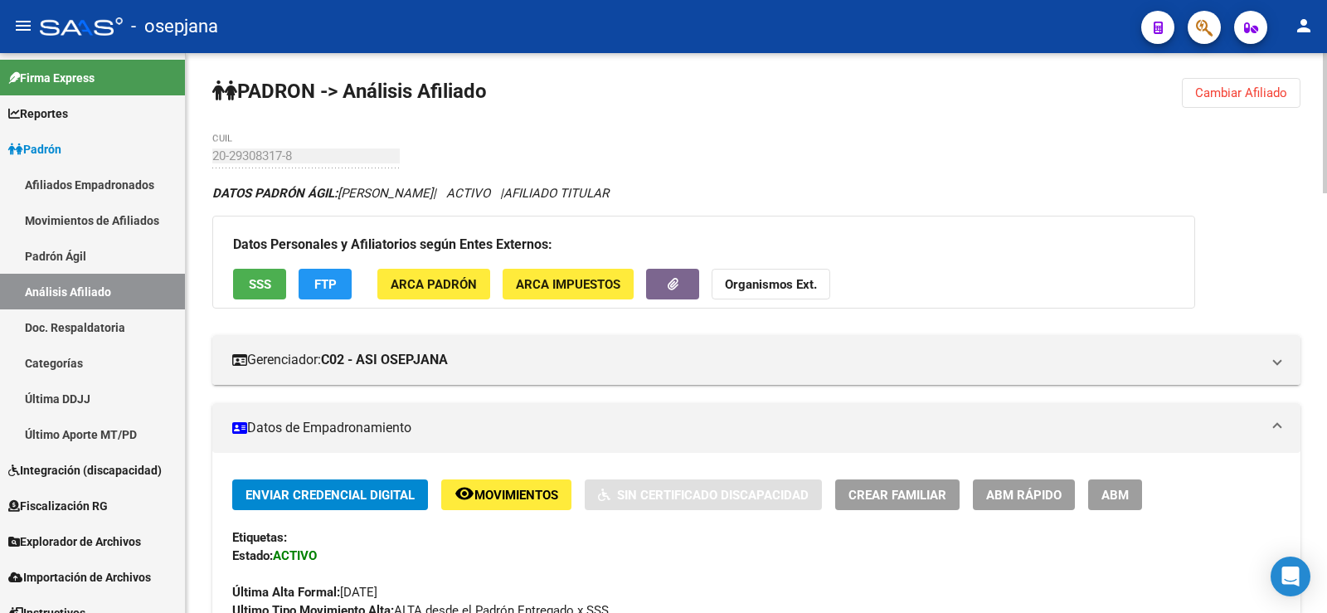
scroll to position [0, 0]
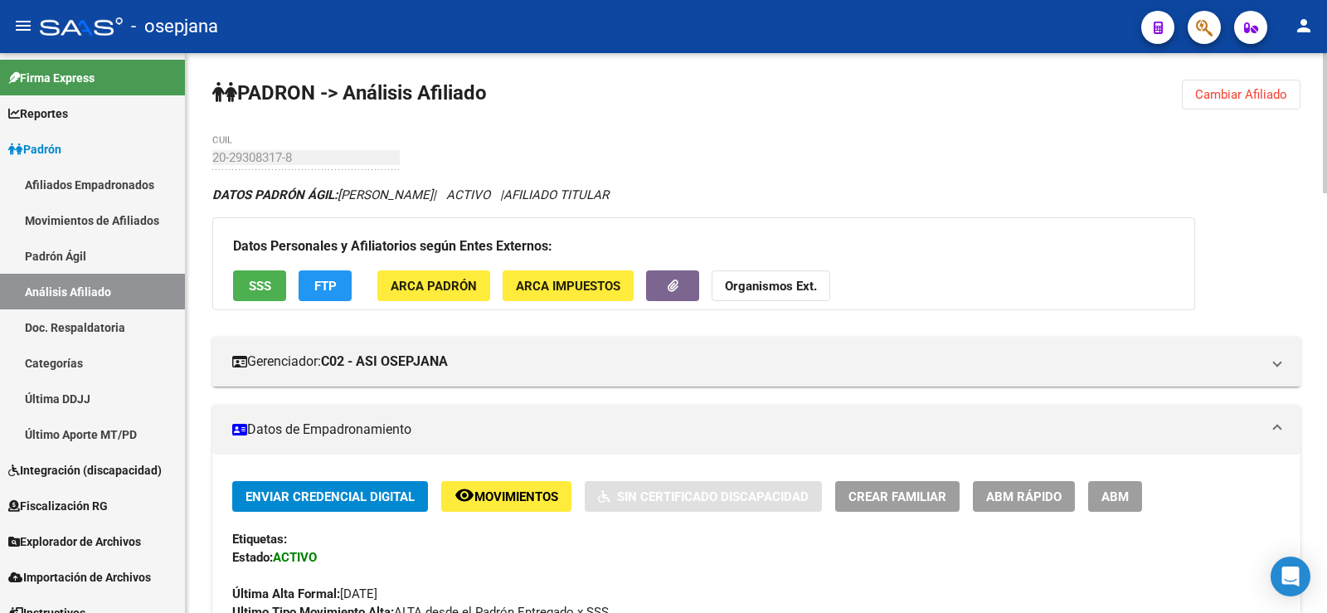
click at [1220, 100] on span "Cambiar Afiliado" at bounding box center [1241, 94] width 92 height 15
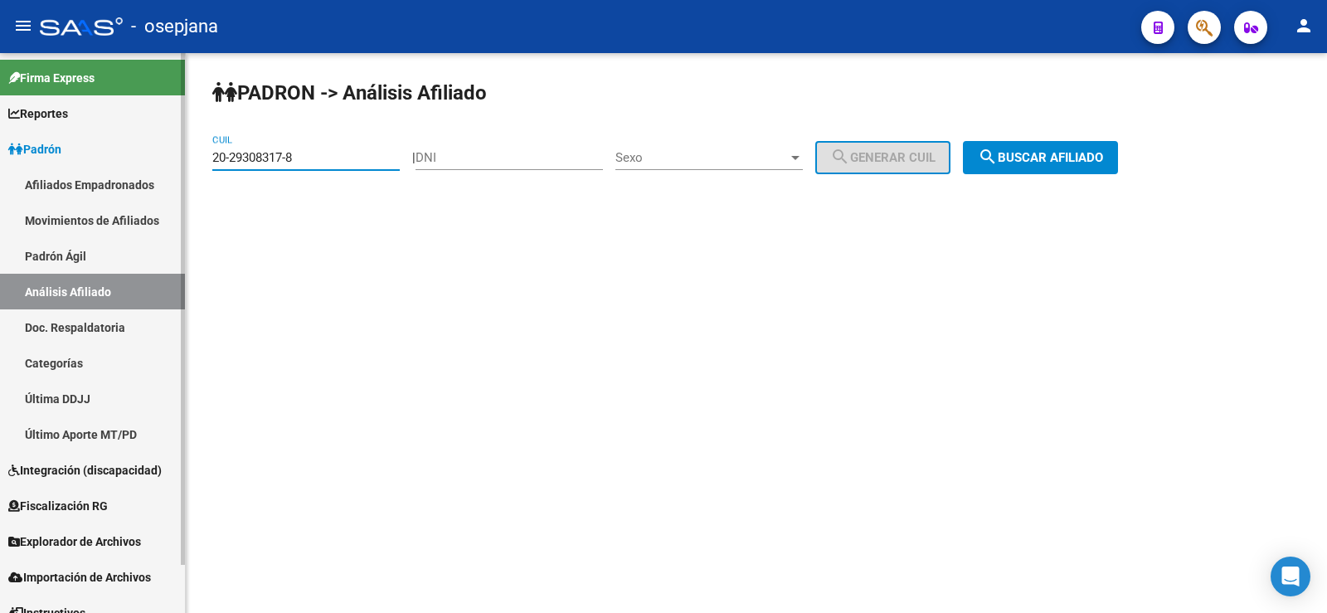
drag, startPoint x: 197, startPoint y: 160, endPoint x: 197, endPoint y: 168, distance: 8.3
click at [173, 160] on mat-sidenav-container "Firma Express Reportes Ingresos Devengados Análisis Histórico Detalles Transfer…" at bounding box center [663, 333] width 1327 height 560
paste input "5220738-5"
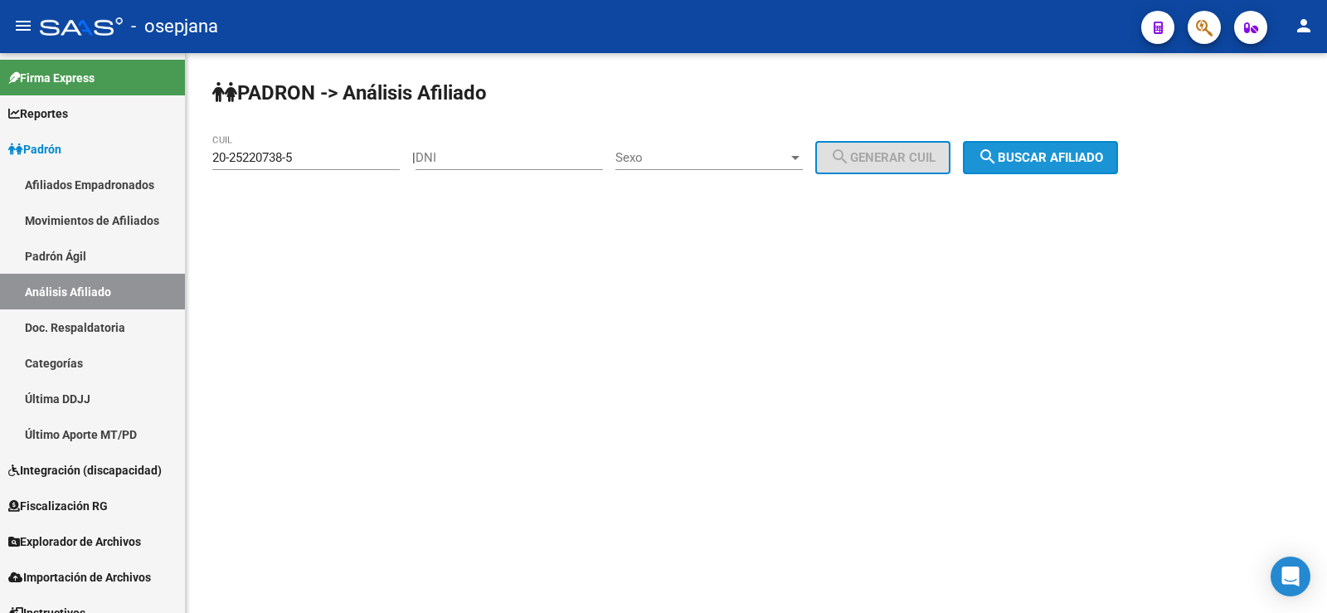
click at [1039, 148] on button "search Buscar afiliado" at bounding box center [1040, 157] width 155 height 33
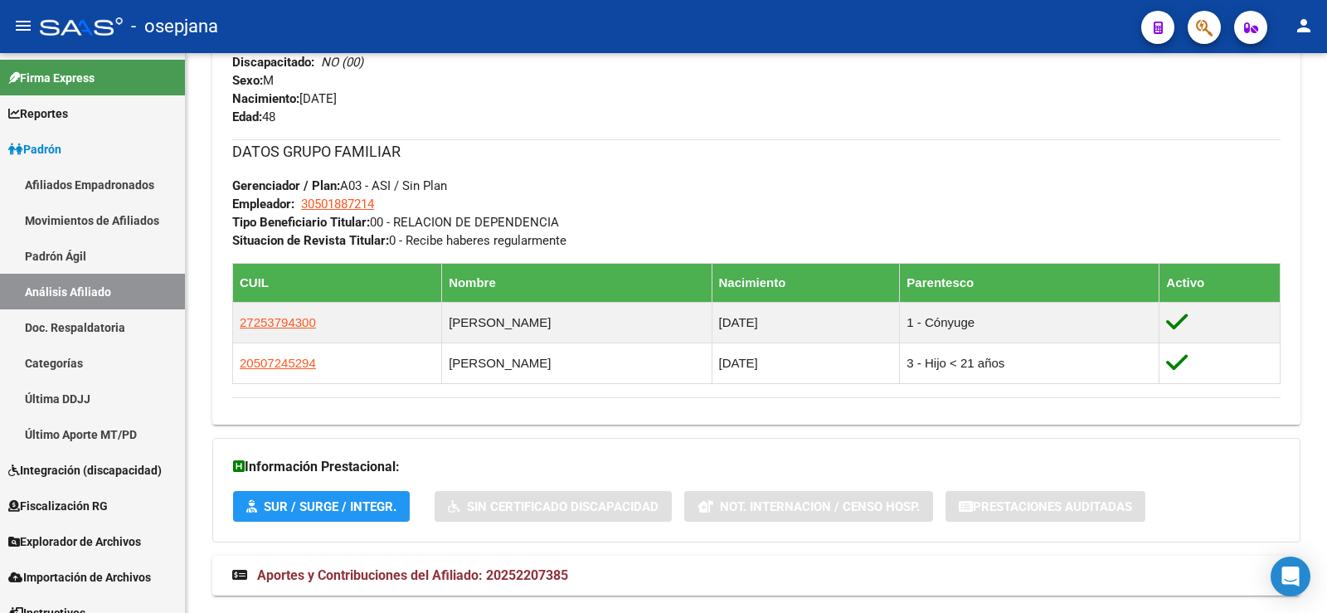
scroll to position [800, 0]
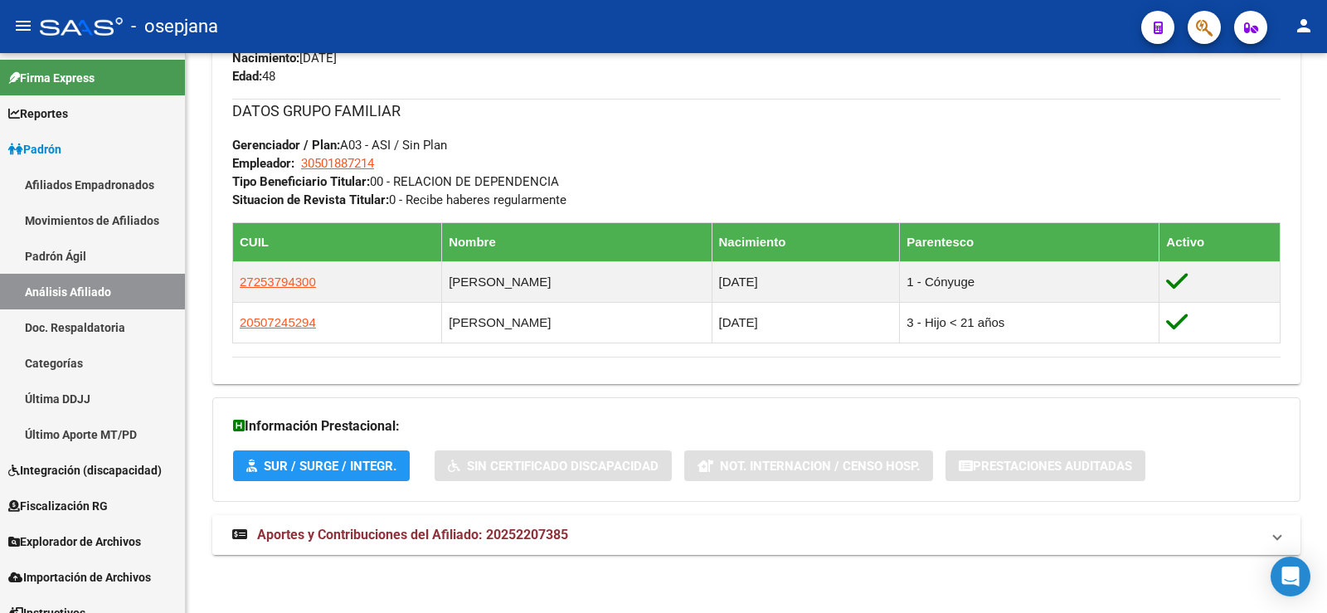
click at [464, 533] on span "Aportes y Contribuciones del Afiliado: 20252207385" at bounding box center [412, 535] width 311 height 16
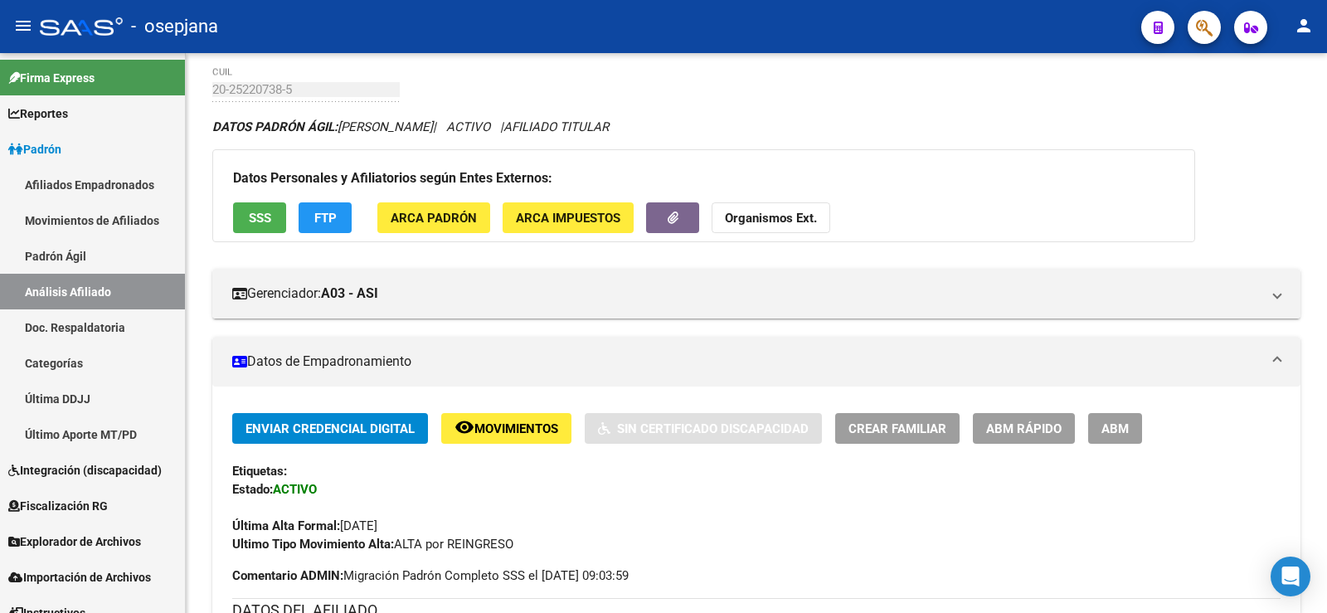
scroll to position [0, 0]
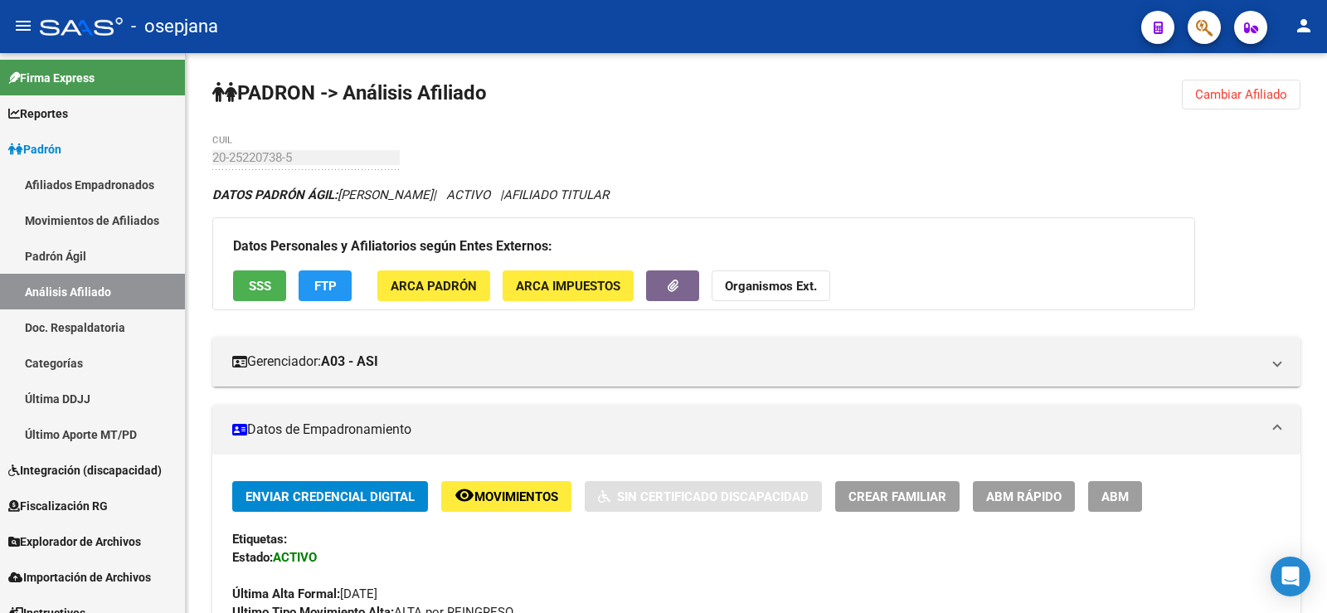
click at [1257, 96] on span "Cambiar Afiliado" at bounding box center [1241, 94] width 92 height 15
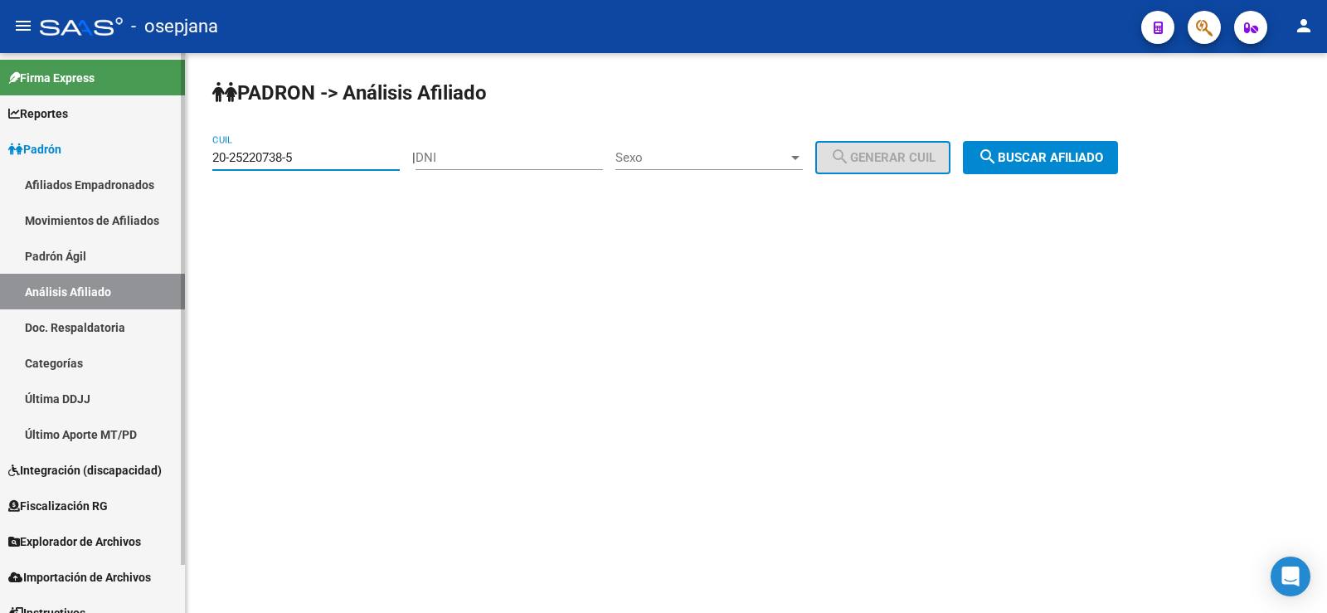
drag, startPoint x: 317, startPoint y: 156, endPoint x: 170, endPoint y: 163, distance: 146.9
click at [170, 163] on mat-sidenav-container "Firma Express Reportes Ingresos Devengados Análisis Histórico Detalles Transfer…" at bounding box center [663, 333] width 1327 height 560
click at [1075, 153] on span "search Buscar afiliado" at bounding box center [1040, 157] width 125 height 15
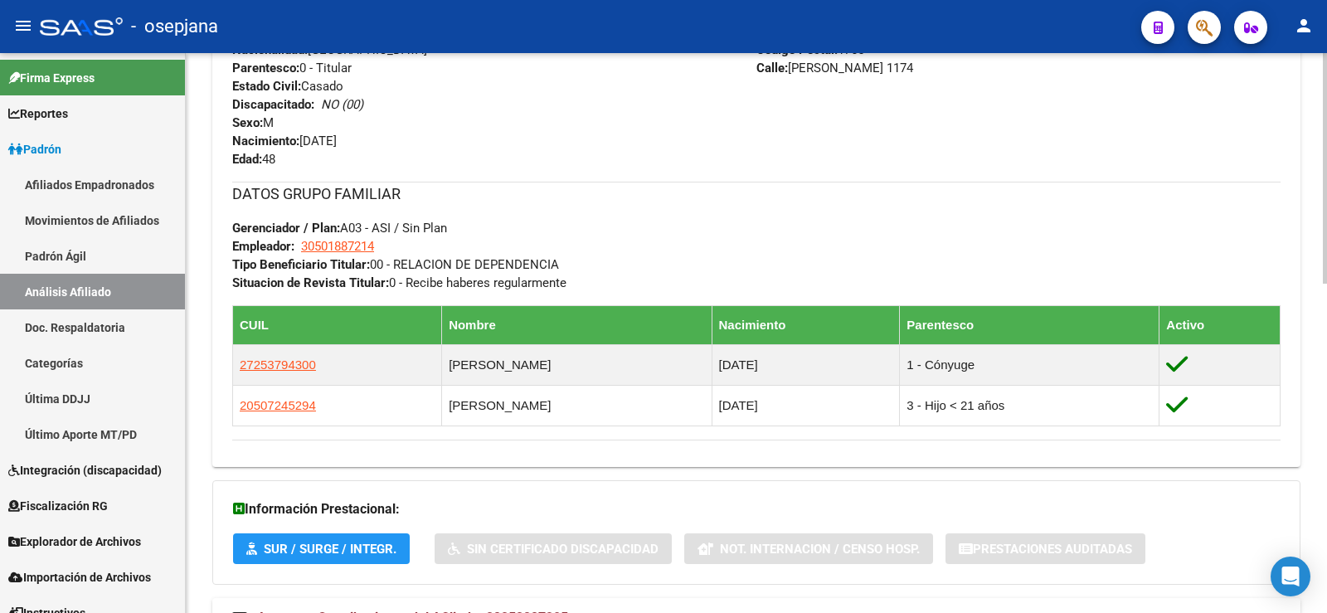
scroll to position [800, 0]
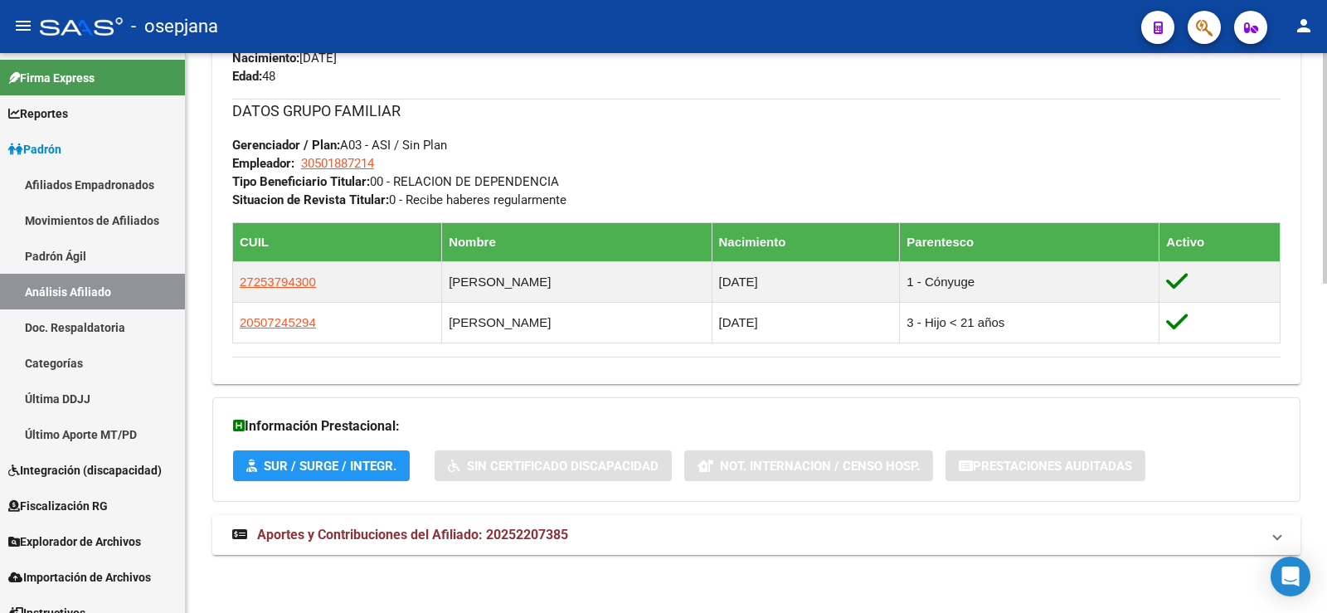
click at [556, 542] on strong "Aportes y Contribuciones del Afiliado: 20252207385" at bounding box center [400, 535] width 336 height 18
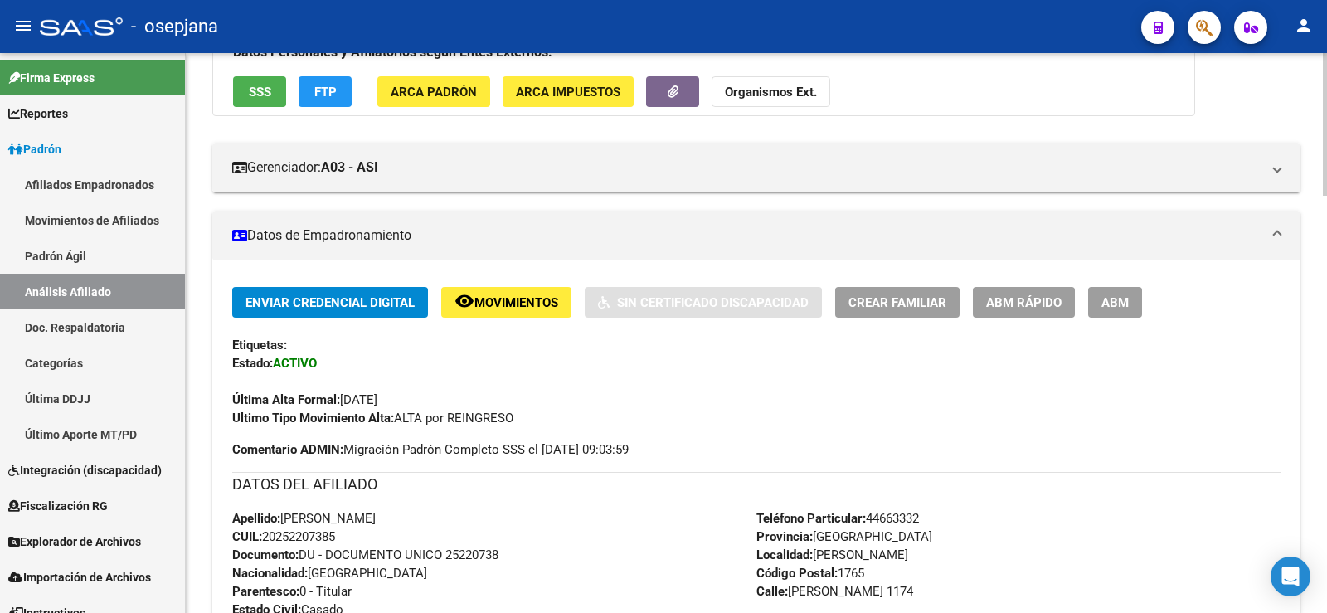
scroll to position [0, 0]
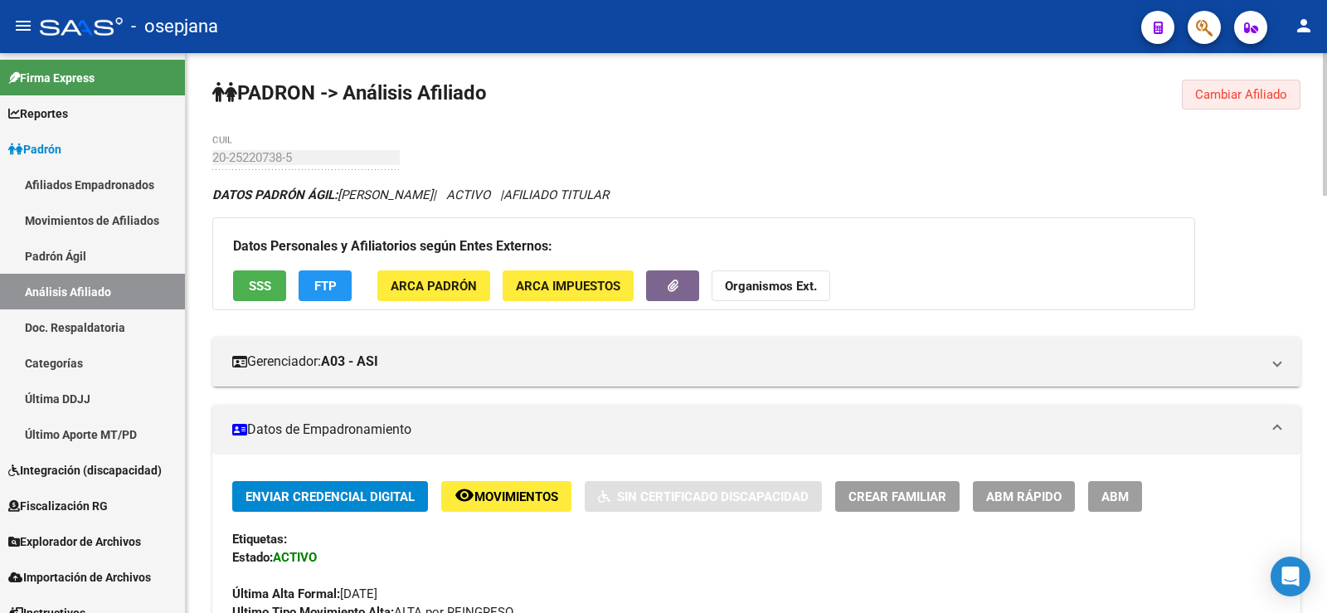
drag, startPoint x: 1239, startPoint y: 85, endPoint x: 1103, endPoint y: 89, distance: 136.1
click at [1239, 85] on button "Cambiar Afiliado" at bounding box center [1241, 95] width 119 height 30
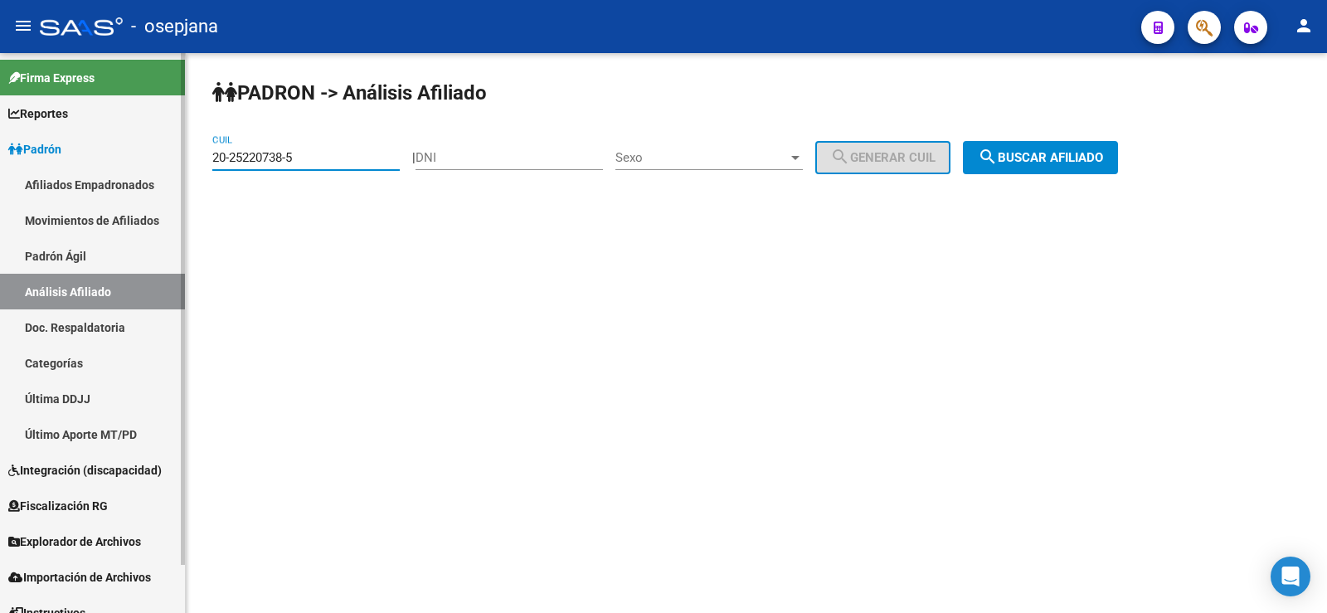
drag, startPoint x: 318, startPoint y: 151, endPoint x: 139, endPoint y: 151, distance: 178.3
click at [139, 151] on mat-sidenav-container "Firma Express Reportes Ingresos Devengados Análisis Histórico Detalles Transfer…" at bounding box center [663, 333] width 1327 height 560
paste input "7713211-8"
click at [1075, 153] on span "search Buscar afiliado" at bounding box center [1040, 157] width 125 height 15
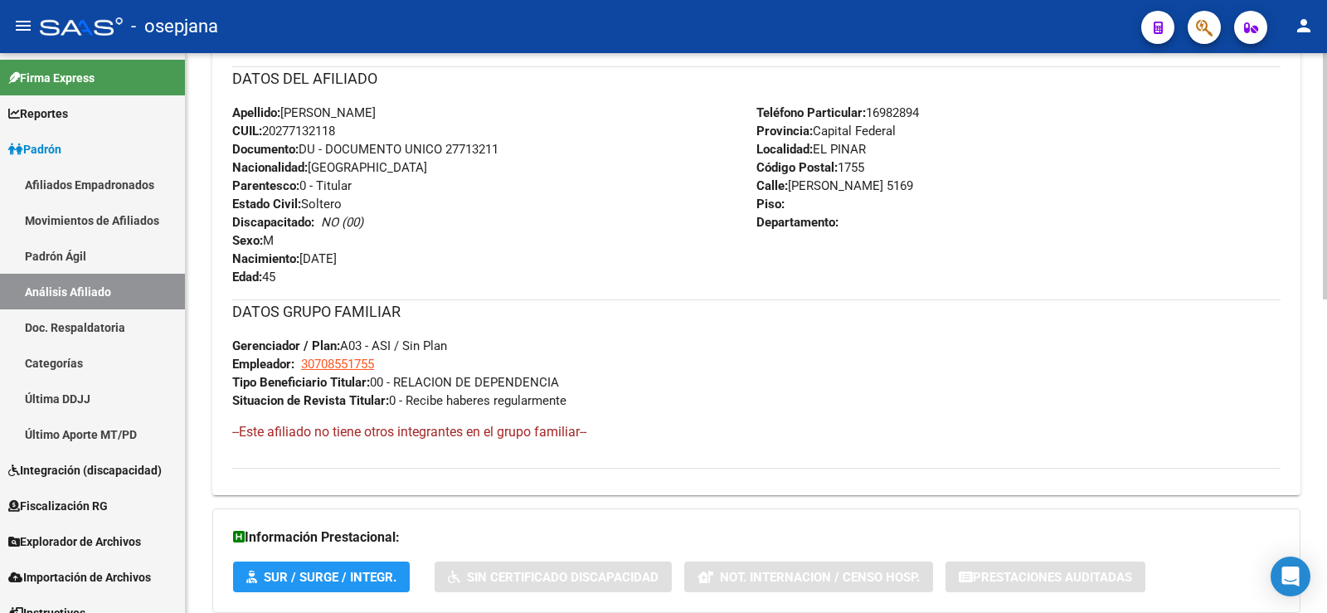
scroll to position [711, 0]
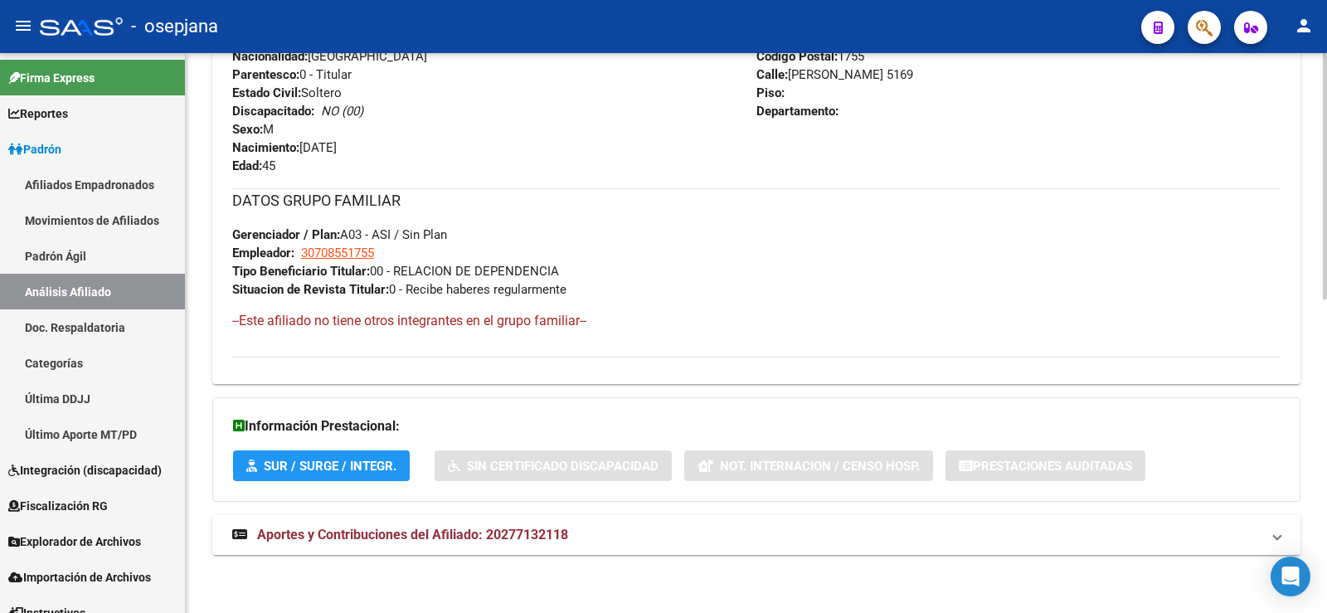
click at [538, 541] on span "Aportes y Contribuciones del Afiliado: 20277132118" at bounding box center [412, 535] width 311 height 16
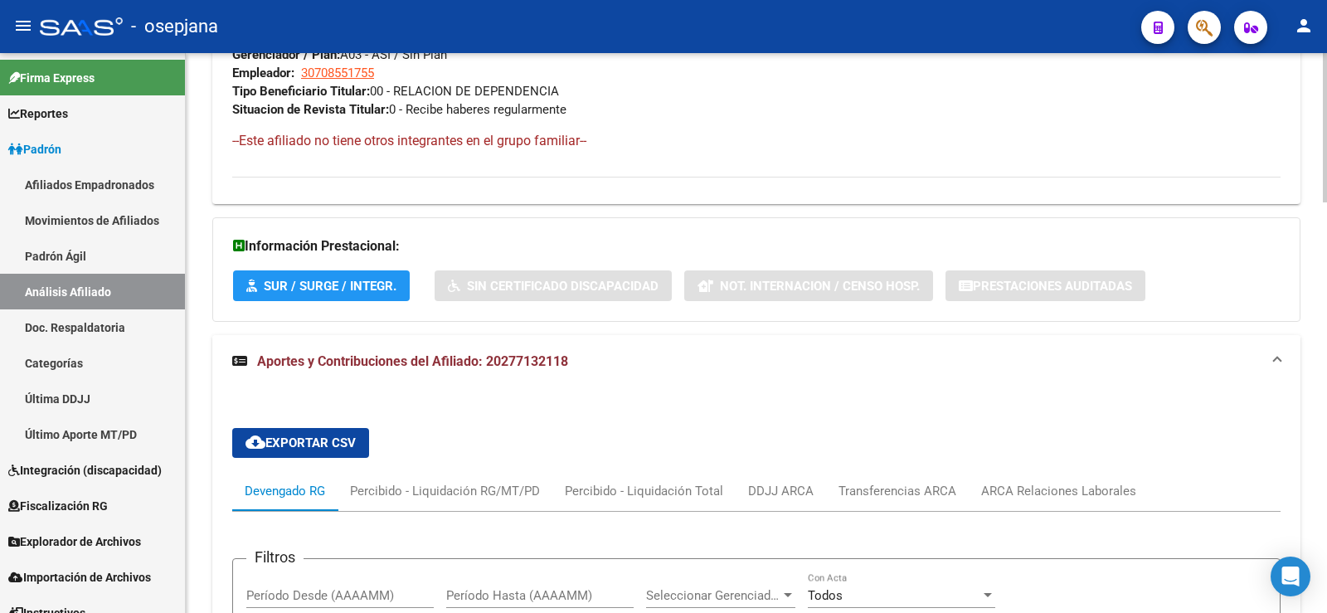
scroll to position [1222, 0]
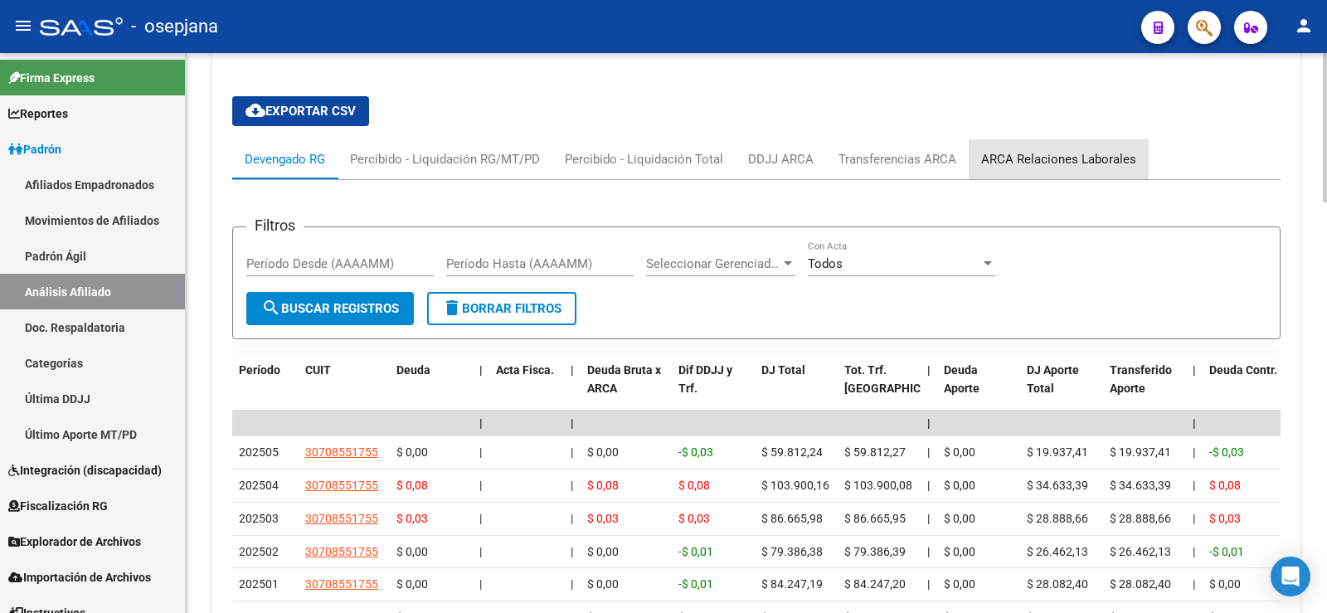
click at [1077, 163] on div "ARCA Relaciones Laborales" at bounding box center [1058, 159] width 155 height 18
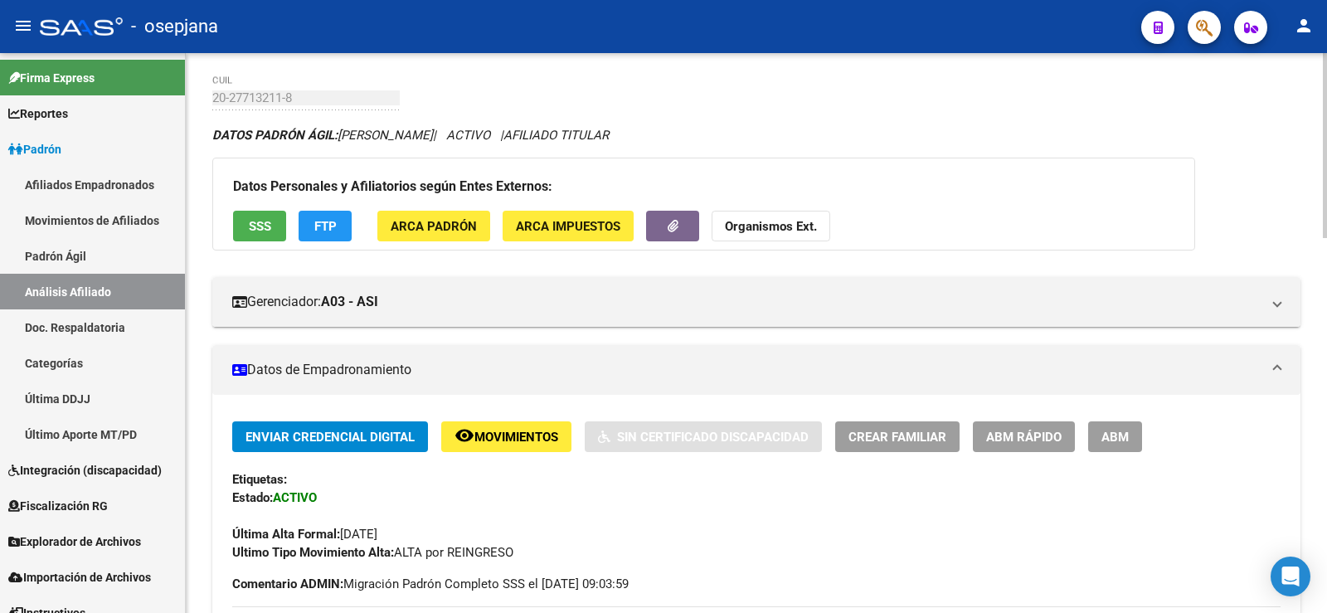
scroll to position [0, 0]
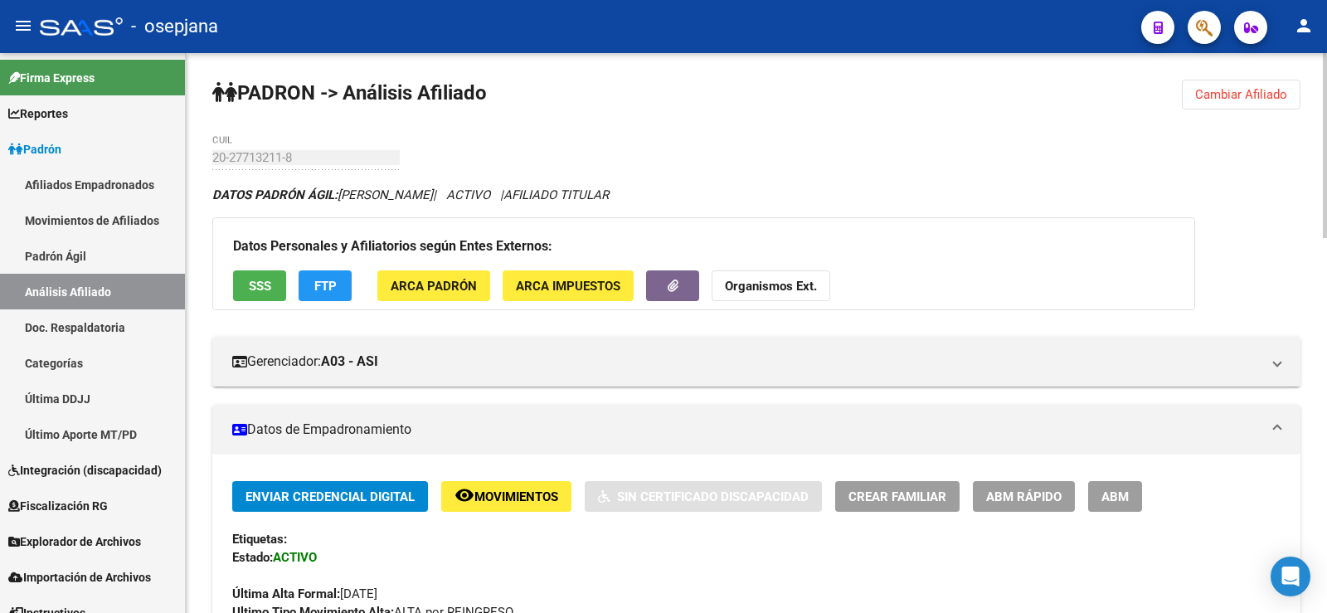
click at [1224, 100] on span "Cambiar Afiliado" at bounding box center [1241, 94] width 92 height 15
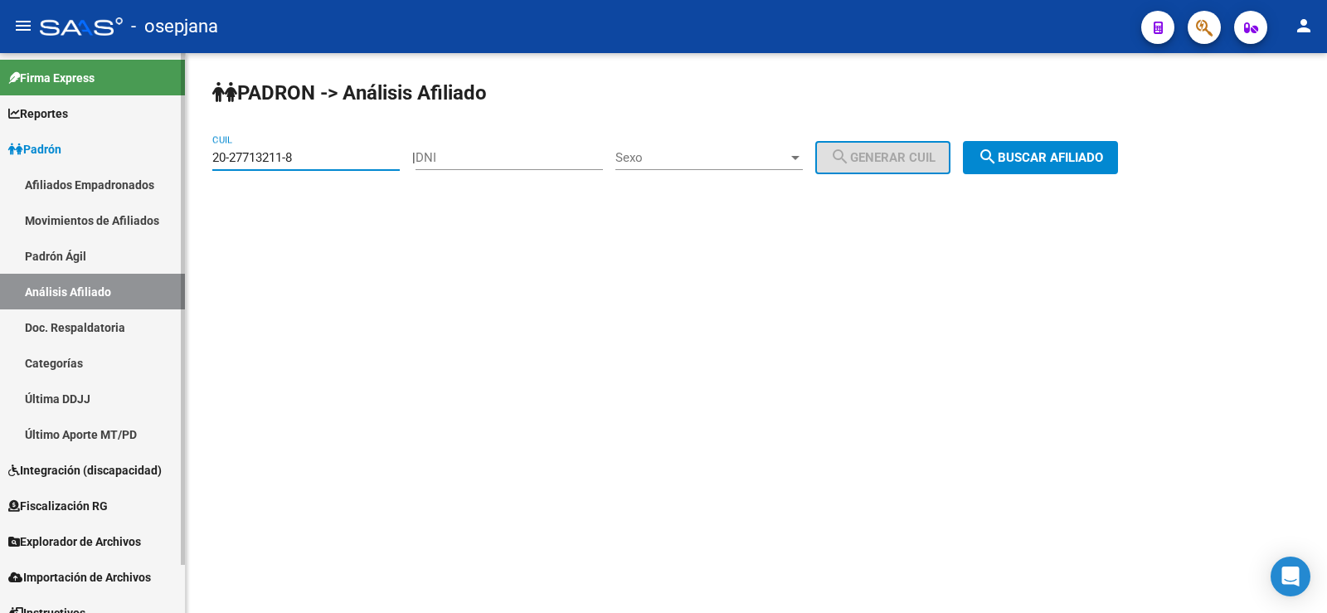
drag, startPoint x: 315, startPoint y: 153, endPoint x: 183, endPoint y: 152, distance: 131.9
click at [183, 152] on mat-sidenav-container "Firma Express Reportes Ingresos Devengados Análisis Histórico Detalles Transfer…" at bounding box center [663, 333] width 1327 height 560
paste input "7-29753594-9"
click at [1061, 157] on span "search Buscar afiliado" at bounding box center [1040, 157] width 125 height 15
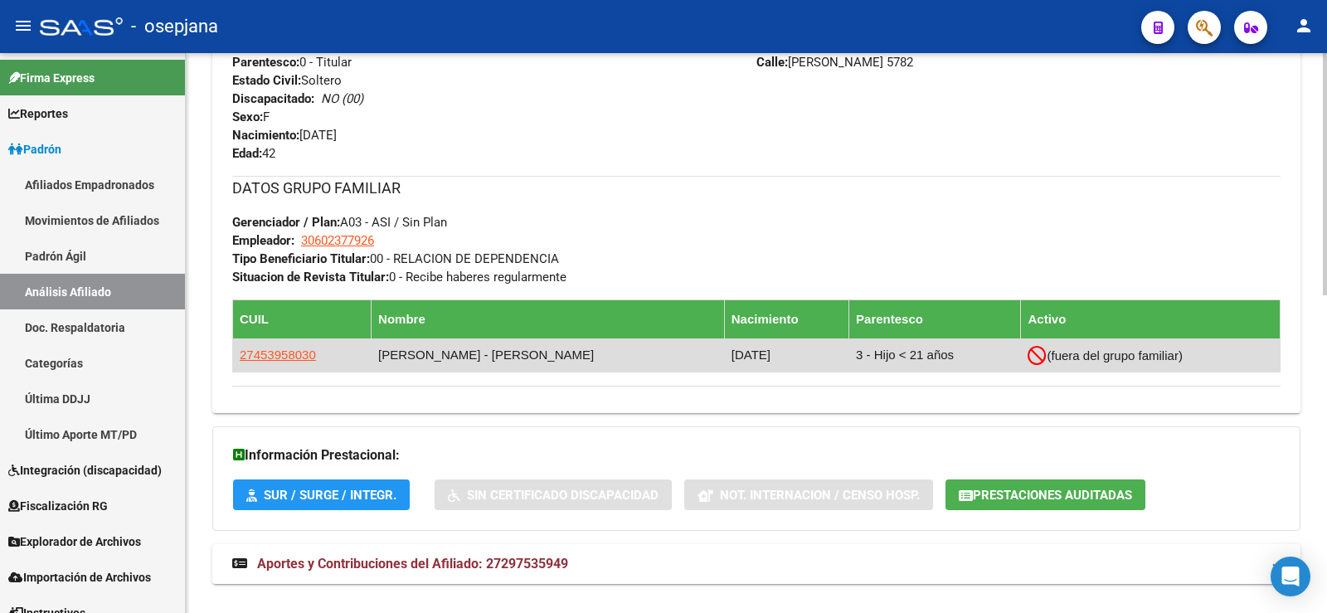
scroll to position [734, 0]
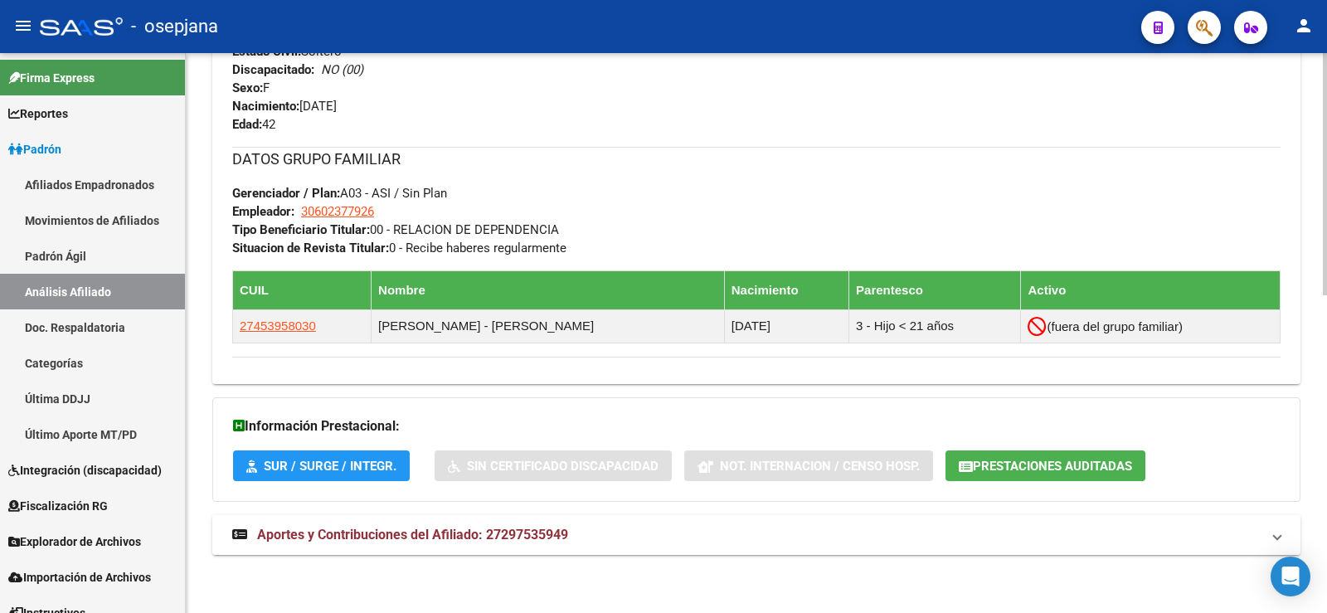
click at [498, 536] on span "Aportes y Contribuciones del Afiliado: 27297535949" at bounding box center [412, 535] width 311 height 16
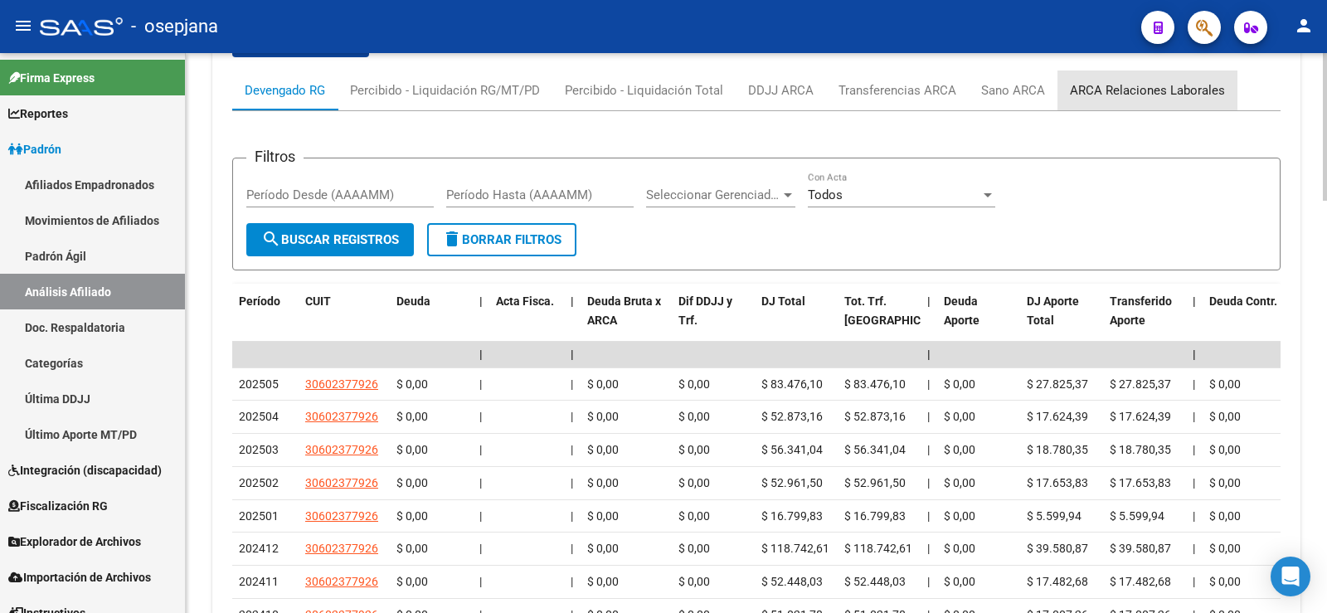
click at [1159, 97] on div "ARCA Relaciones Laborales" at bounding box center [1147, 90] width 155 height 18
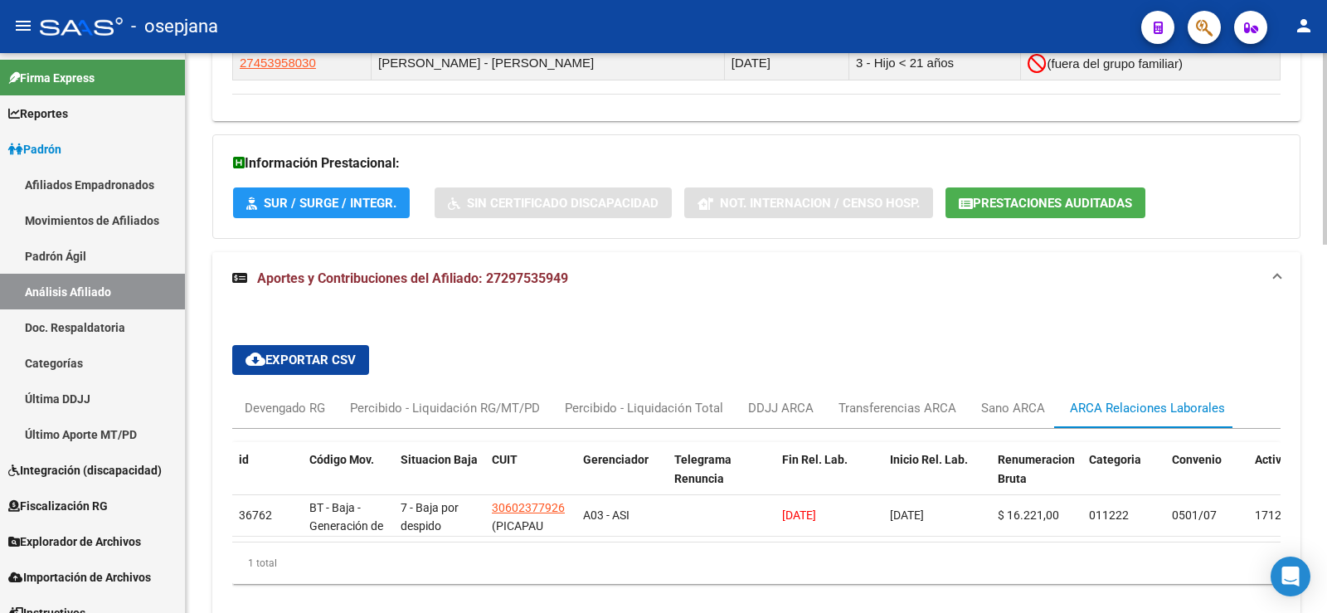
scroll to position [1073, 0]
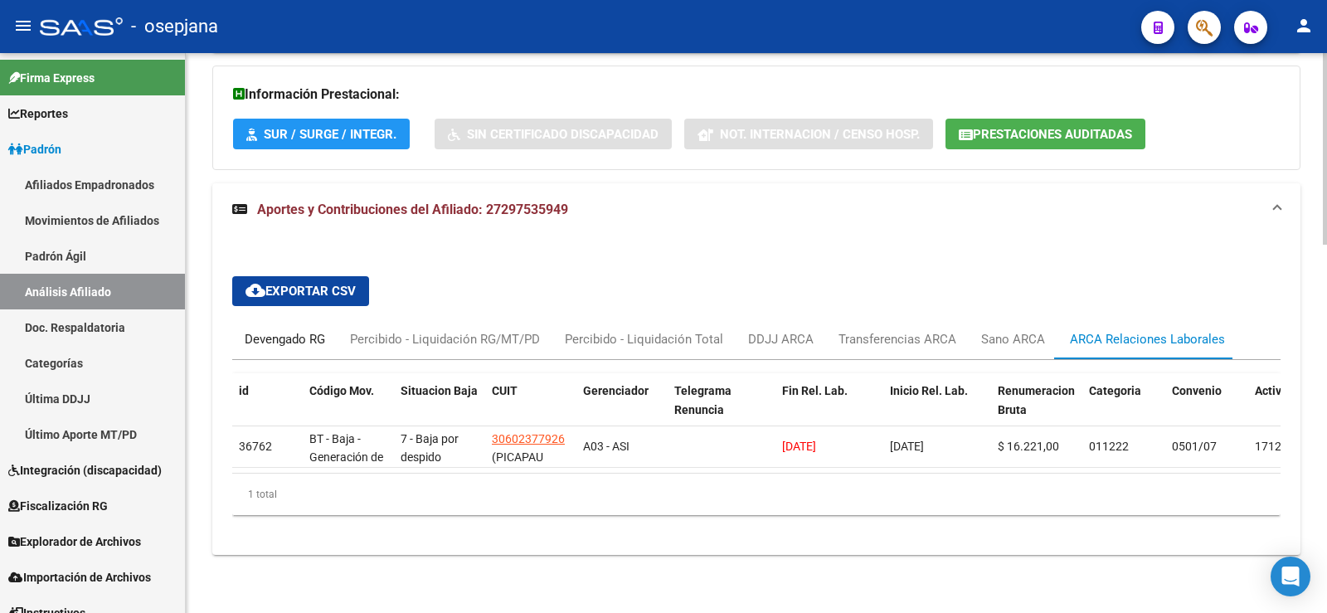
click at [272, 332] on div "Devengado RG" at bounding box center [285, 339] width 80 height 18
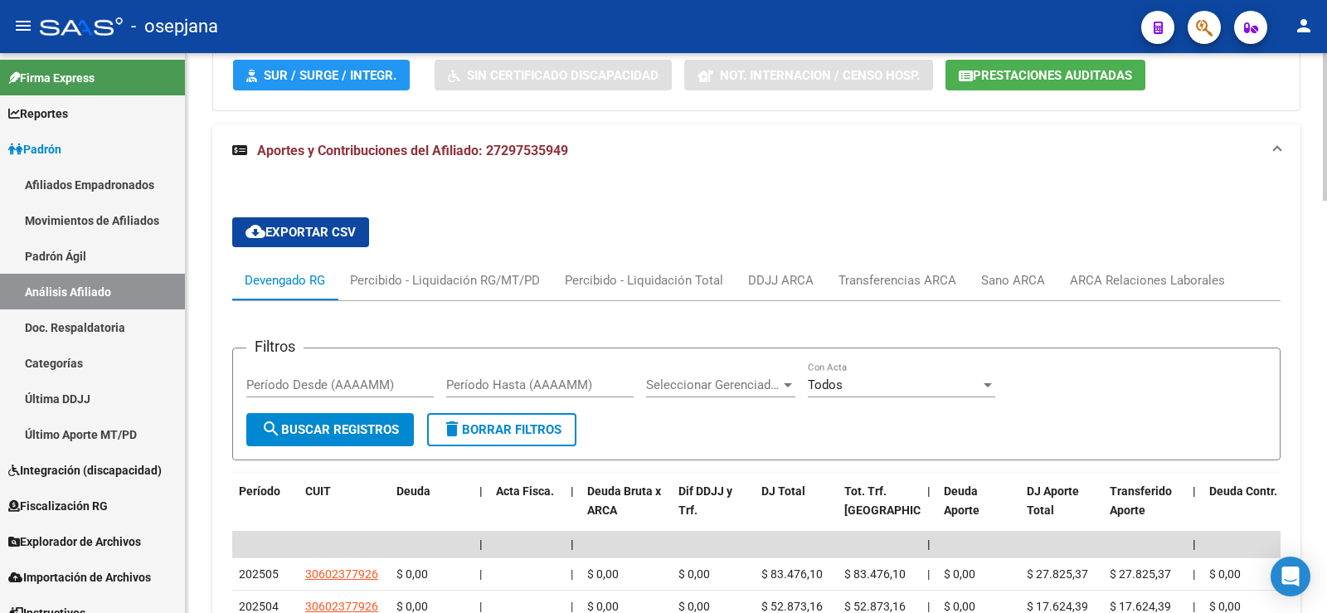
scroll to position [1156, 0]
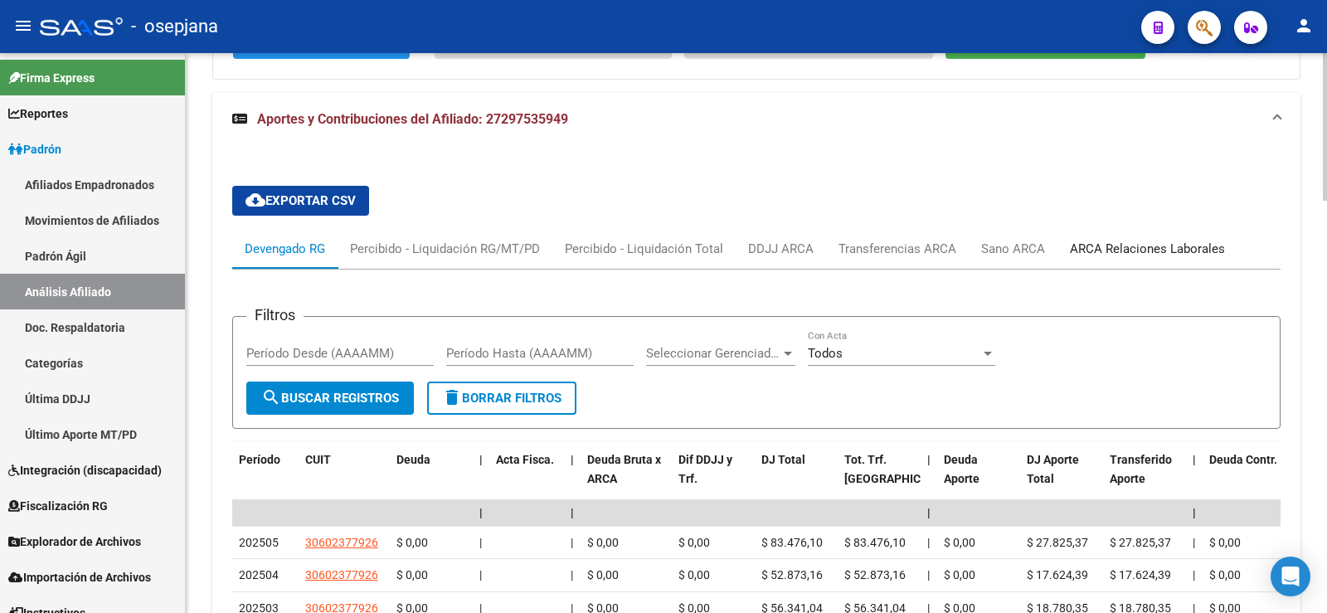
click at [1125, 241] on div "ARCA Relaciones Laborales" at bounding box center [1147, 249] width 155 height 18
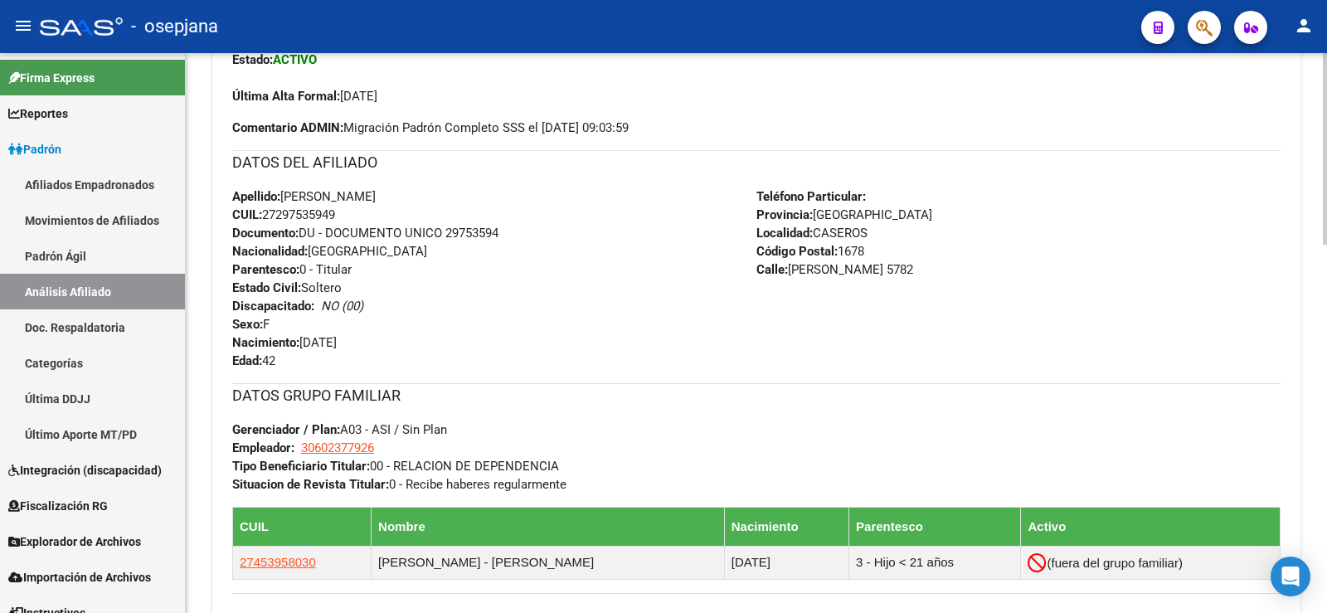
scroll to position [0, 0]
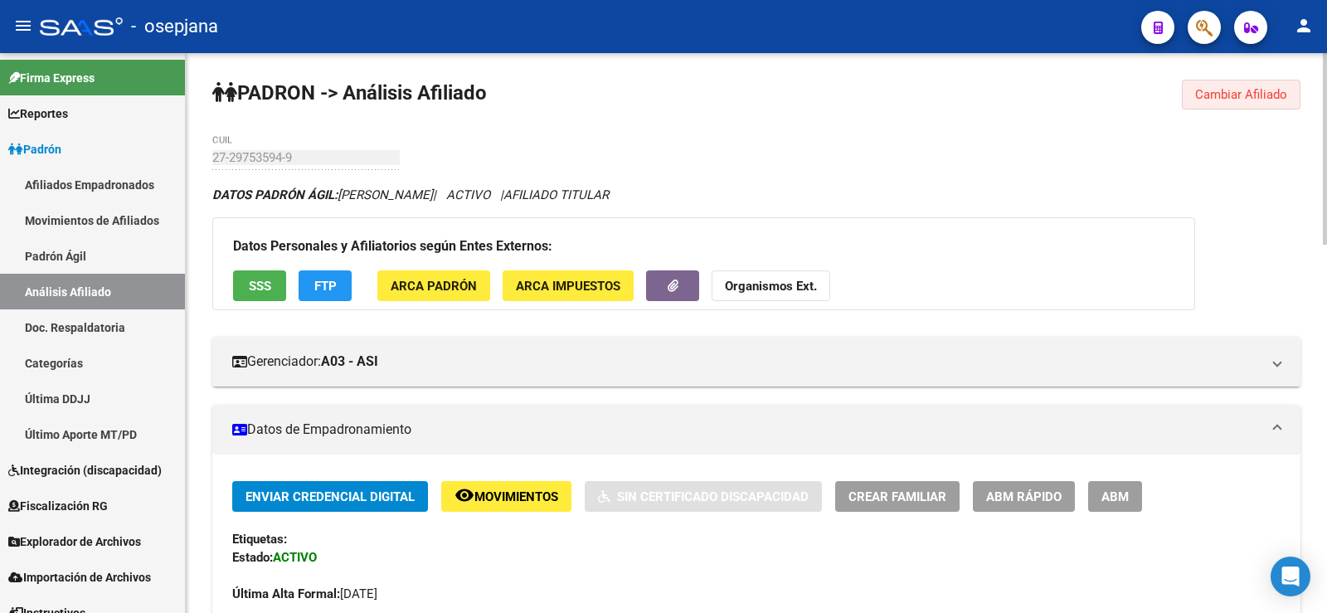
click at [1234, 97] on span "Cambiar Afiliado" at bounding box center [1241, 94] width 92 height 15
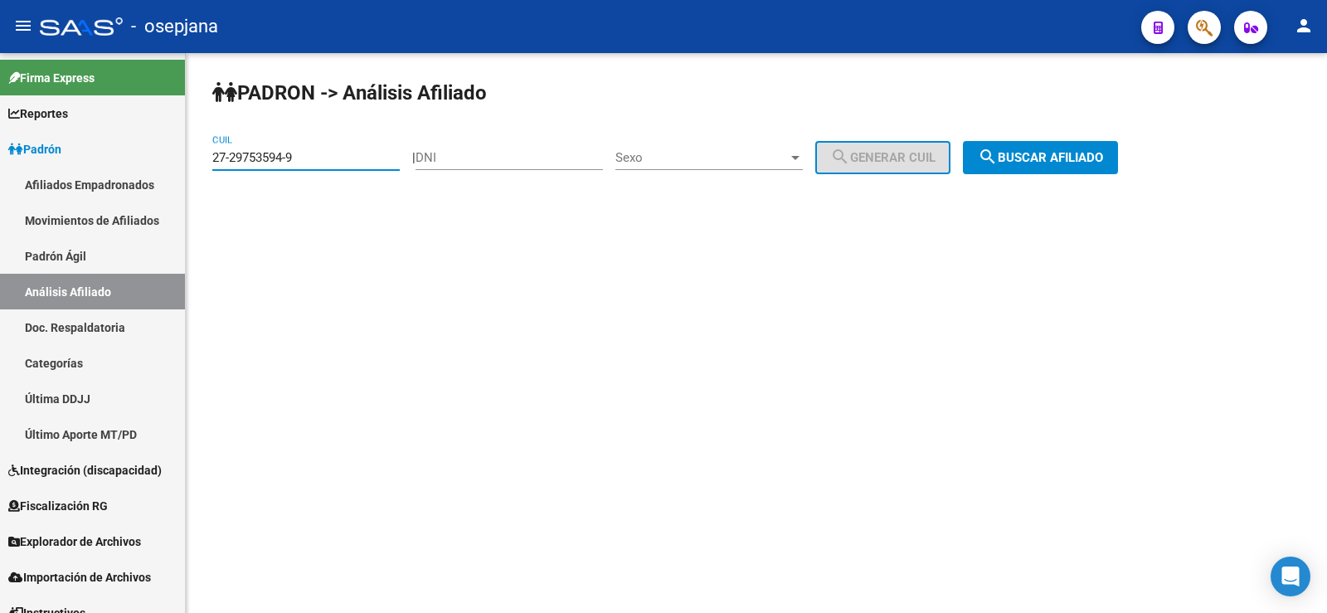
drag, startPoint x: 338, startPoint y: 160, endPoint x: 194, endPoint y: 159, distance: 144.3
click at [194, 159] on div "PADRON -> Análisis Afiliado 27-29753594-9 CUIL | DNI Sexo Sexo search Generar C…" at bounding box center [756, 140] width 1141 height 174
paste input "0-17862653-2"
click at [1086, 155] on span "search Buscar afiliado" at bounding box center [1040, 157] width 125 height 15
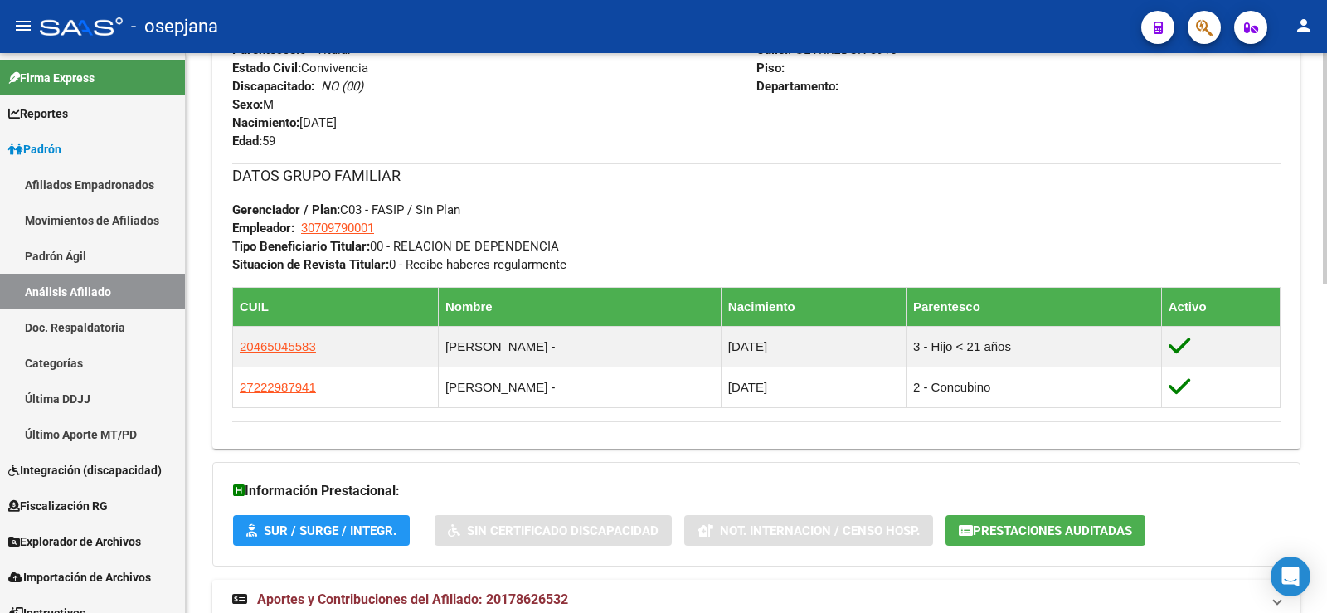
scroll to position [800, 0]
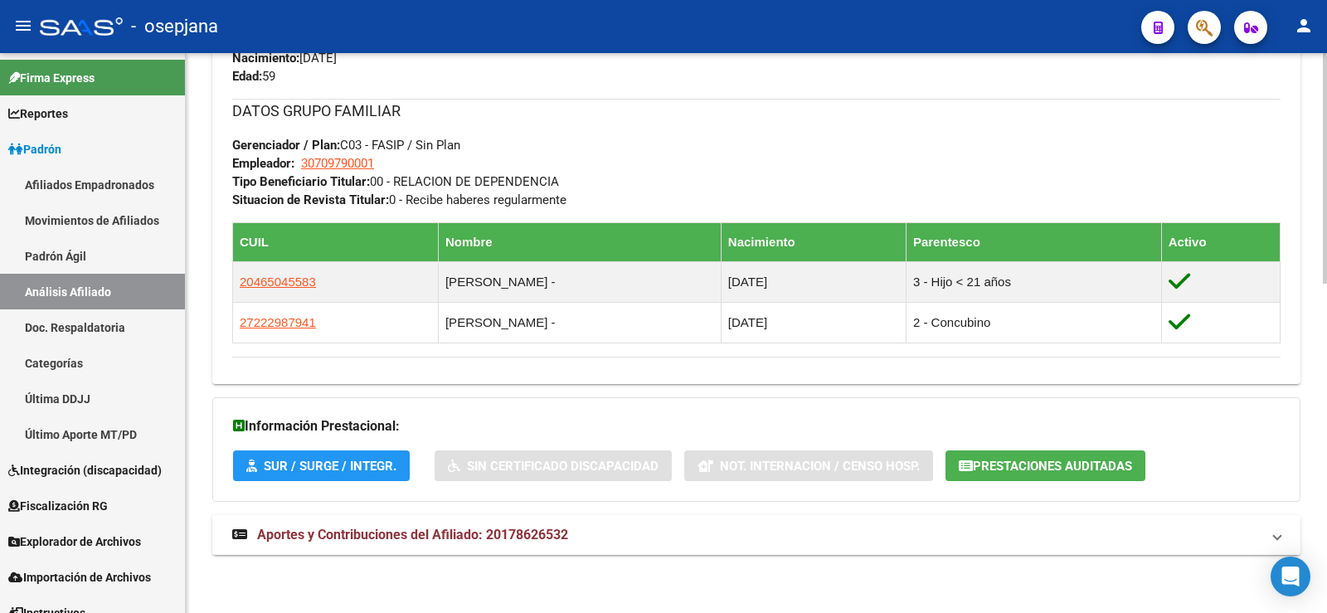
click at [508, 537] on span "Aportes y Contribuciones del Afiliado: 20178626532" at bounding box center [412, 535] width 311 height 16
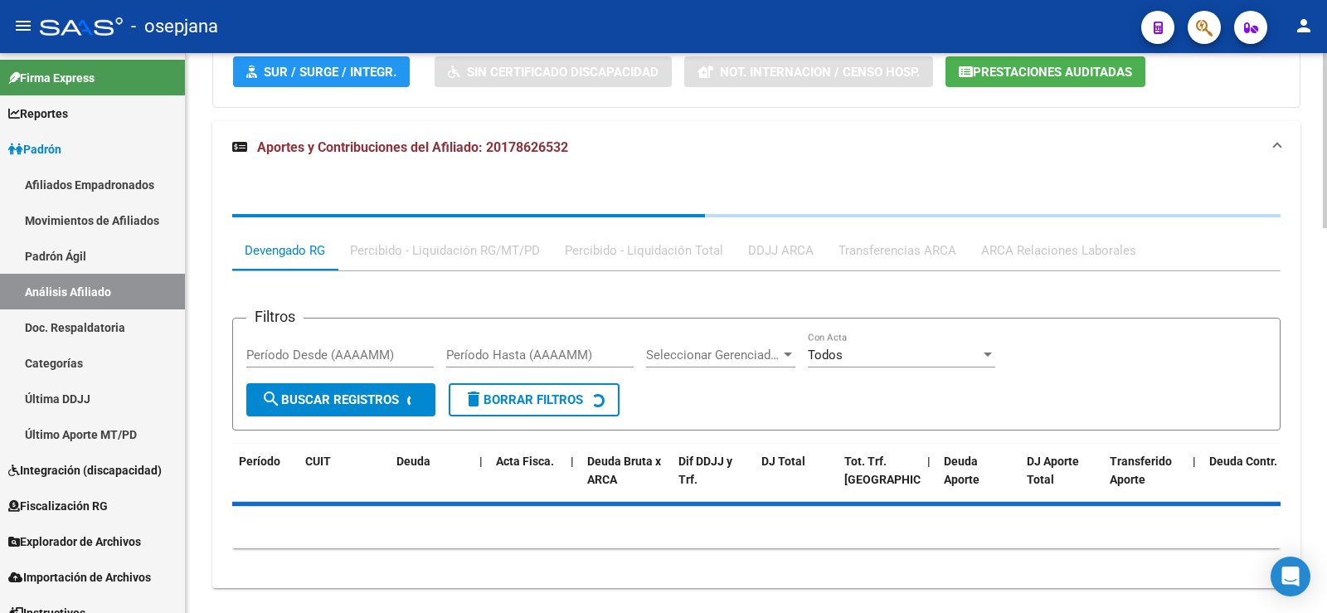
scroll to position [1215, 0]
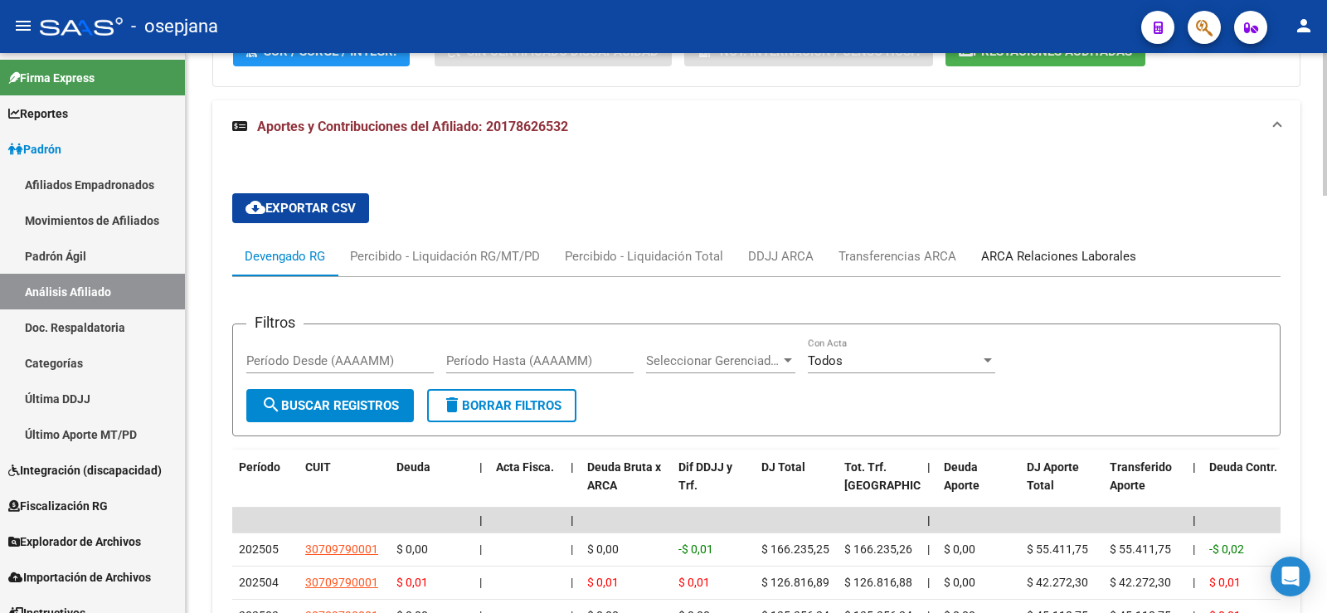
click at [1018, 256] on div "ARCA Relaciones Laborales" at bounding box center [1058, 256] width 155 height 18
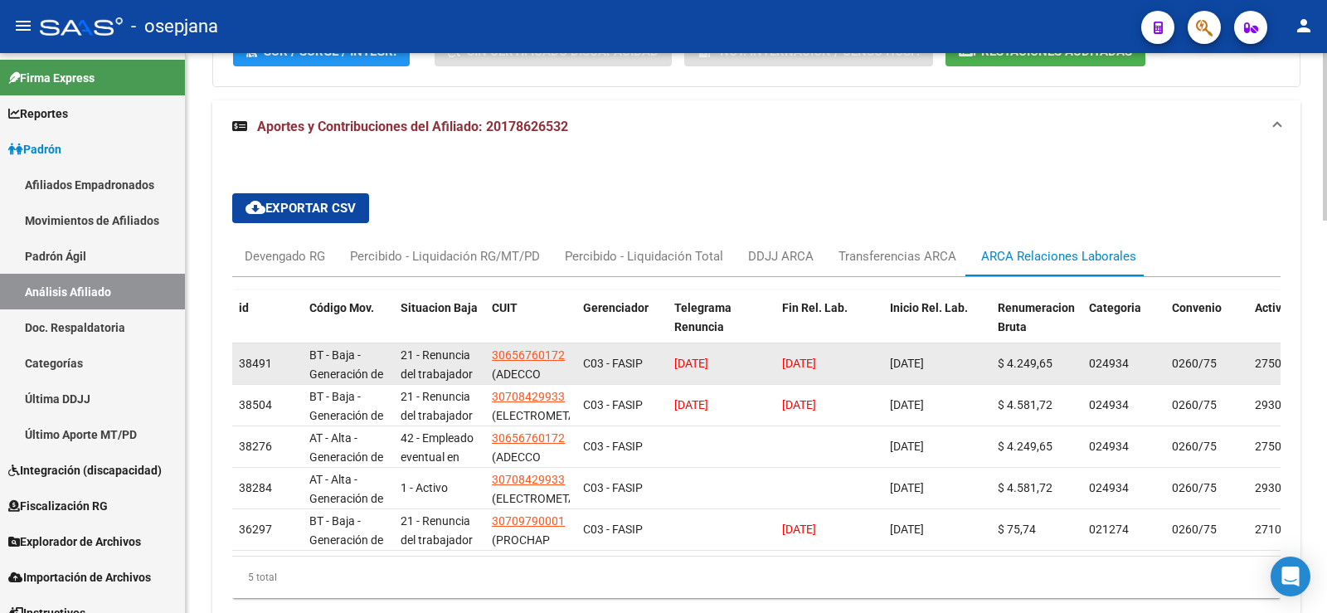
drag, startPoint x: 713, startPoint y: 362, endPoint x: 743, endPoint y: 361, distance: 29.9
click at [743, 361] on datatable-body-cell "04/08/2025" at bounding box center [722, 363] width 108 height 41
click at [785, 362] on span "04/08/2025" at bounding box center [799, 363] width 34 height 13
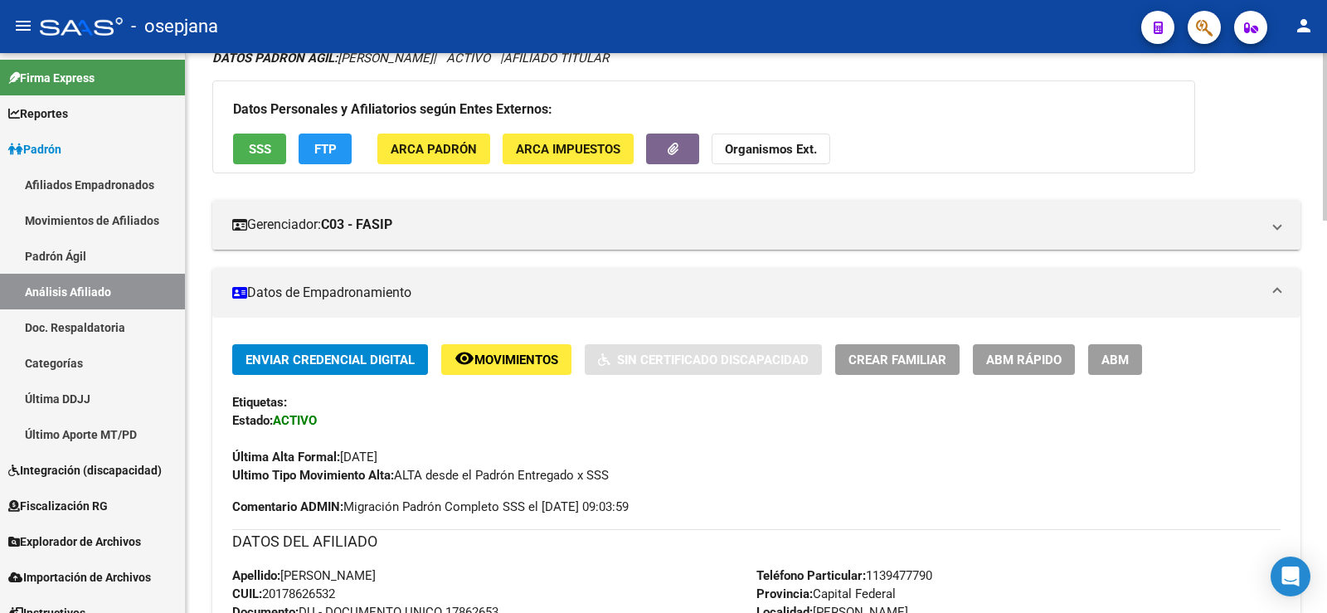
scroll to position [0, 0]
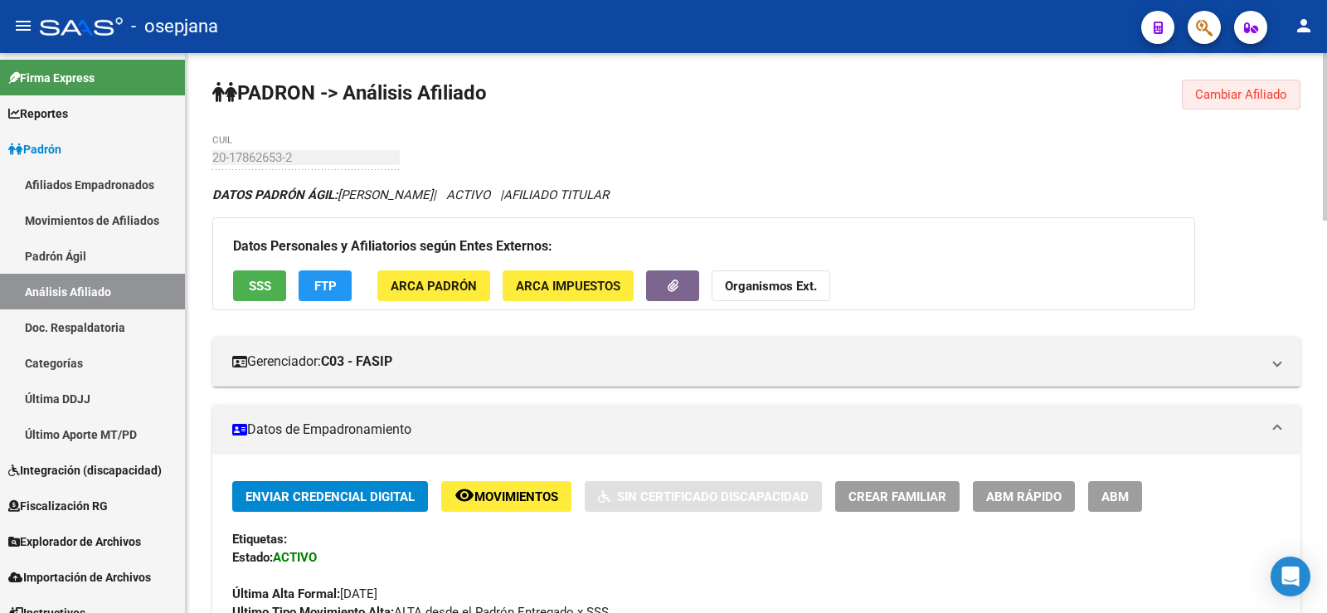
click at [1245, 82] on button "Cambiar Afiliado" at bounding box center [1241, 95] width 119 height 30
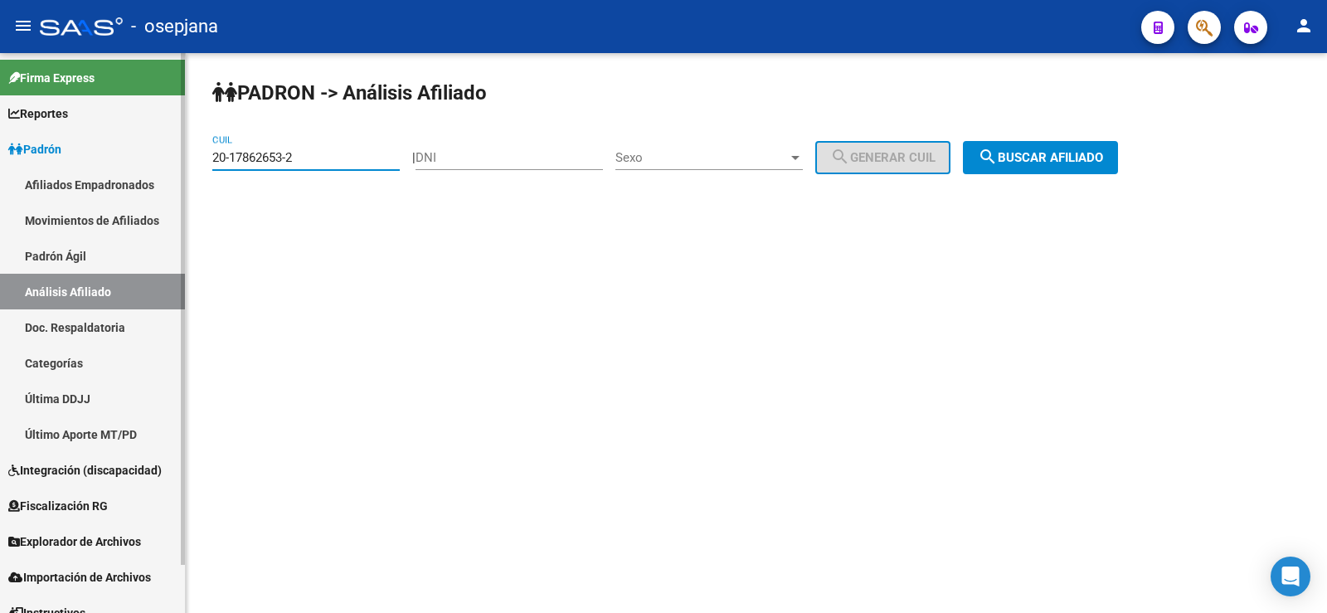
drag, startPoint x: 310, startPoint y: 162, endPoint x: 173, endPoint y: 161, distance: 136.8
click at [173, 161] on mat-sidenav-container "Firma Express Reportes Ingresos Devengados Análisis Histórico Detalles Transfer…" at bounding box center [663, 333] width 1327 height 560
paste input "37201178-6"
click at [1056, 161] on span "search Buscar afiliado" at bounding box center [1040, 157] width 125 height 15
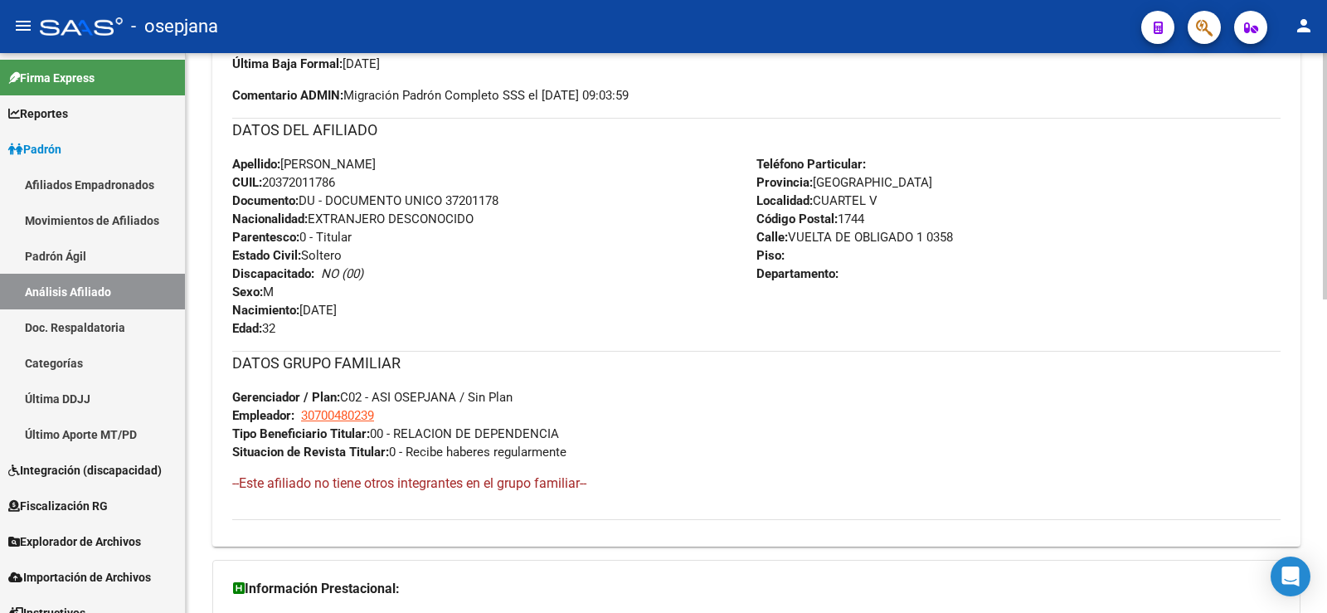
scroll to position [711, 0]
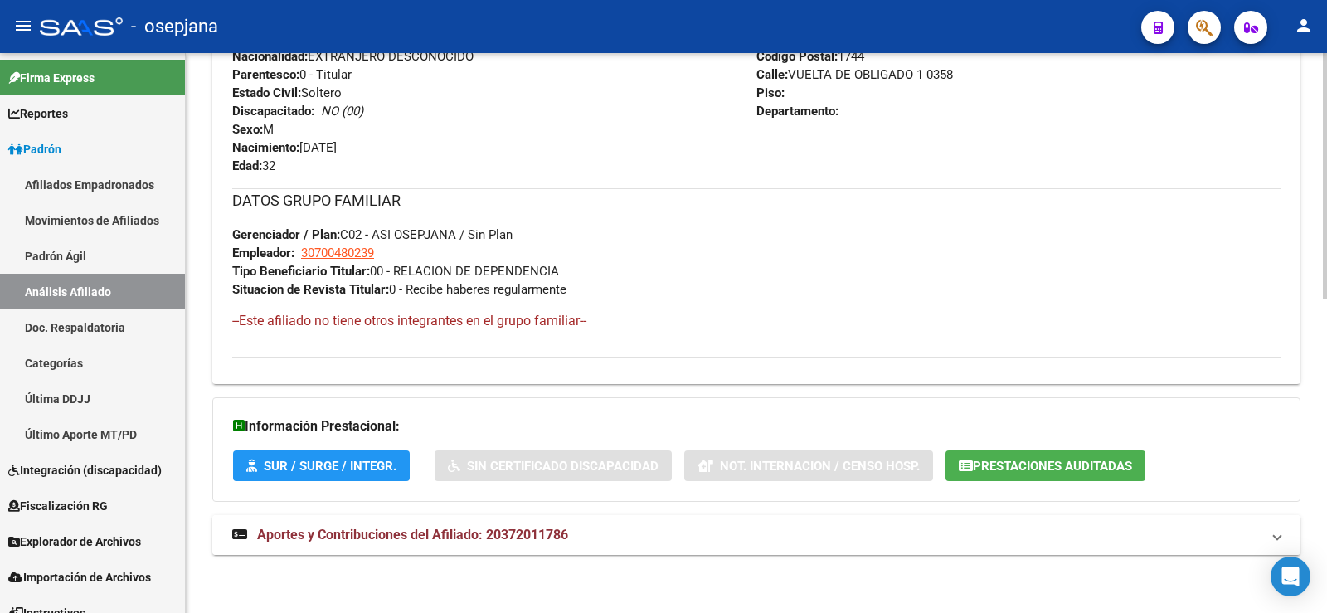
click at [529, 527] on span "Aportes y Contribuciones del Afiliado: 20372011786" at bounding box center [412, 535] width 311 height 16
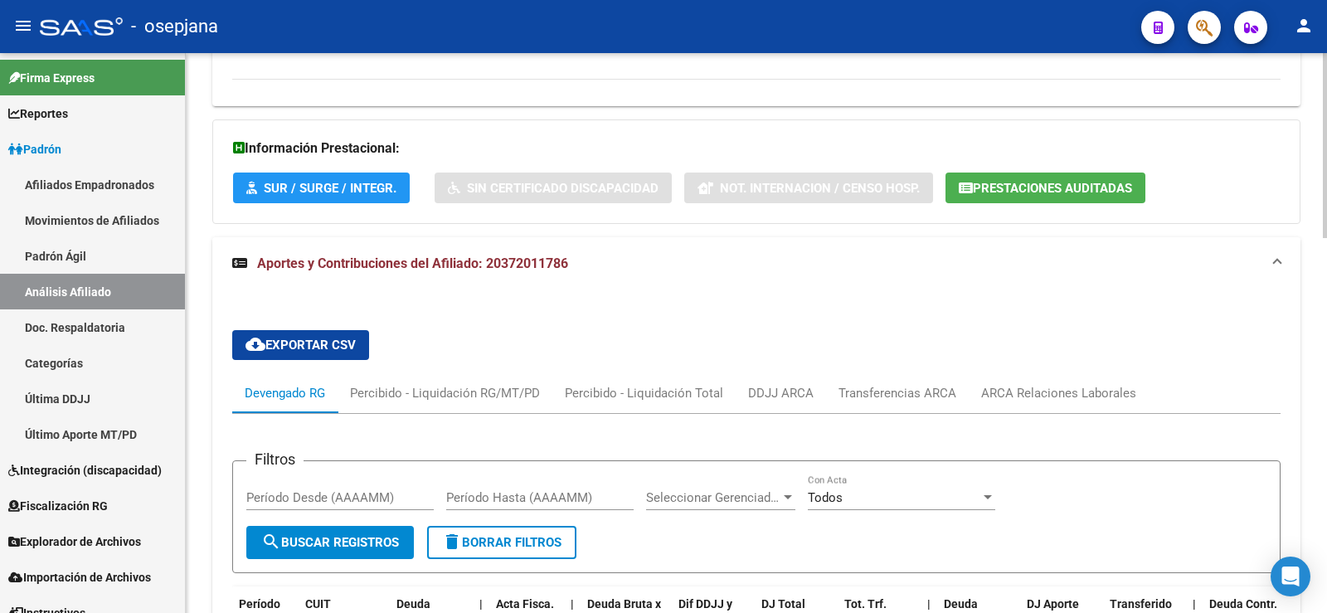
scroll to position [1138, 0]
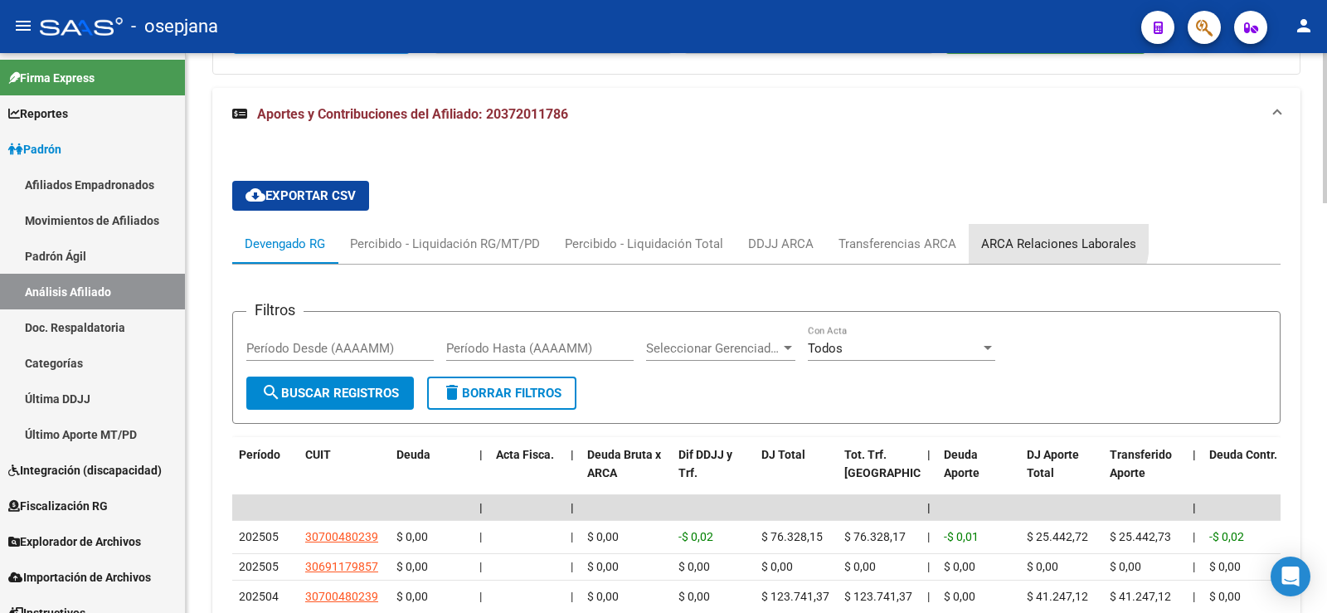
click at [1013, 233] on div "ARCA Relaciones Laborales" at bounding box center [1059, 244] width 180 height 40
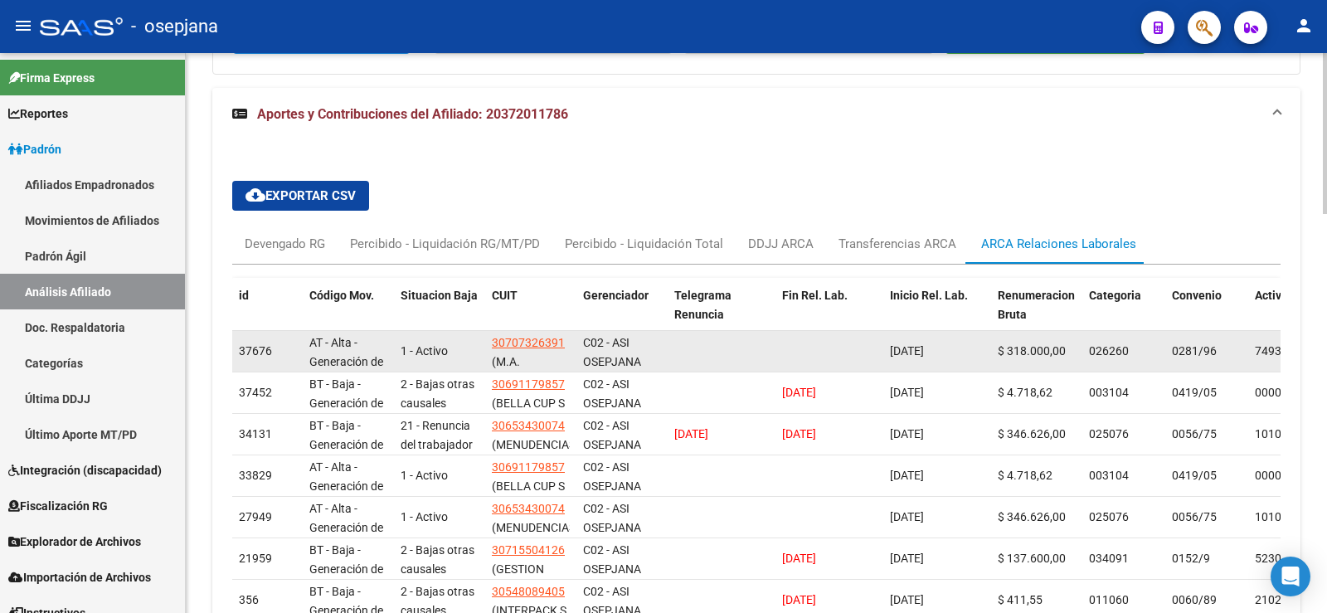
drag, startPoint x: 889, startPoint y: 352, endPoint x: 950, endPoint y: 357, distance: 61.5
click at [950, 357] on datatable-body-cell "[DATE]" at bounding box center [937, 351] width 108 height 41
copy span "[DATE]"
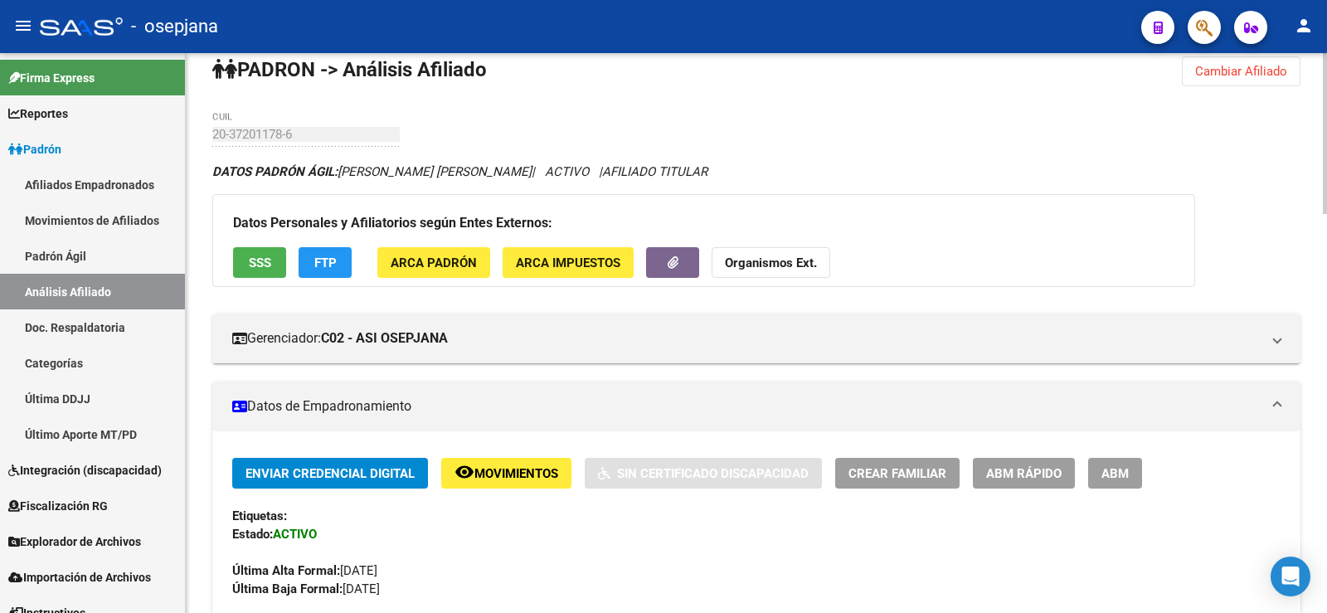
scroll to position [0, 0]
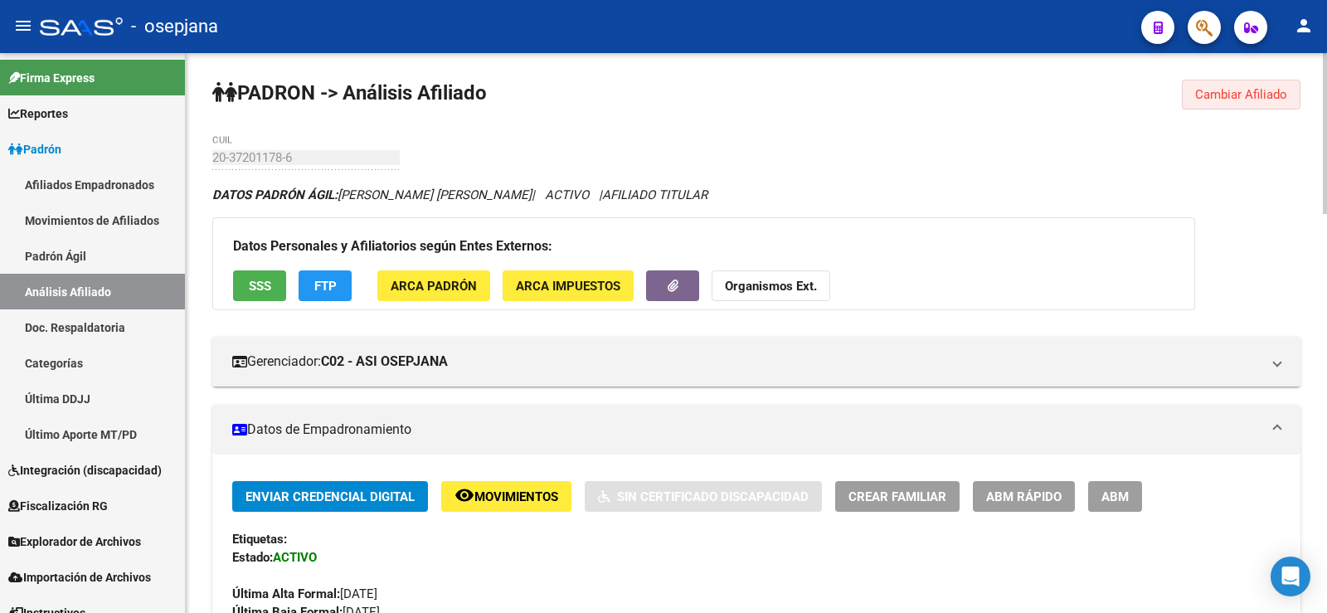
click at [1242, 80] on button "Cambiar Afiliado" at bounding box center [1241, 95] width 119 height 30
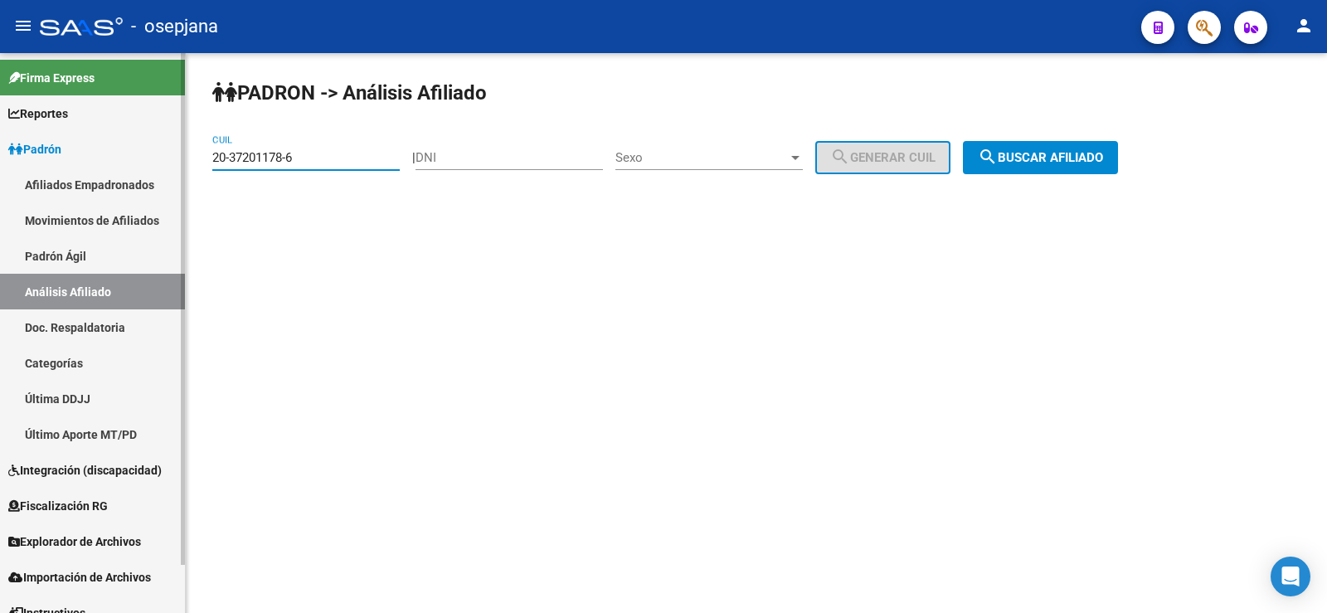
drag, startPoint x: 281, startPoint y: 163, endPoint x: 160, endPoint y: 175, distance: 121.7
click at [160, 175] on mat-sidenav-container "Firma Express Reportes Ingresos Devengados Análisis Histórico Detalles Transfer…" at bounding box center [663, 333] width 1327 height 560
paste input "3-37280168-9"
click at [1047, 154] on span "search Buscar afiliado" at bounding box center [1040, 157] width 125 height 15
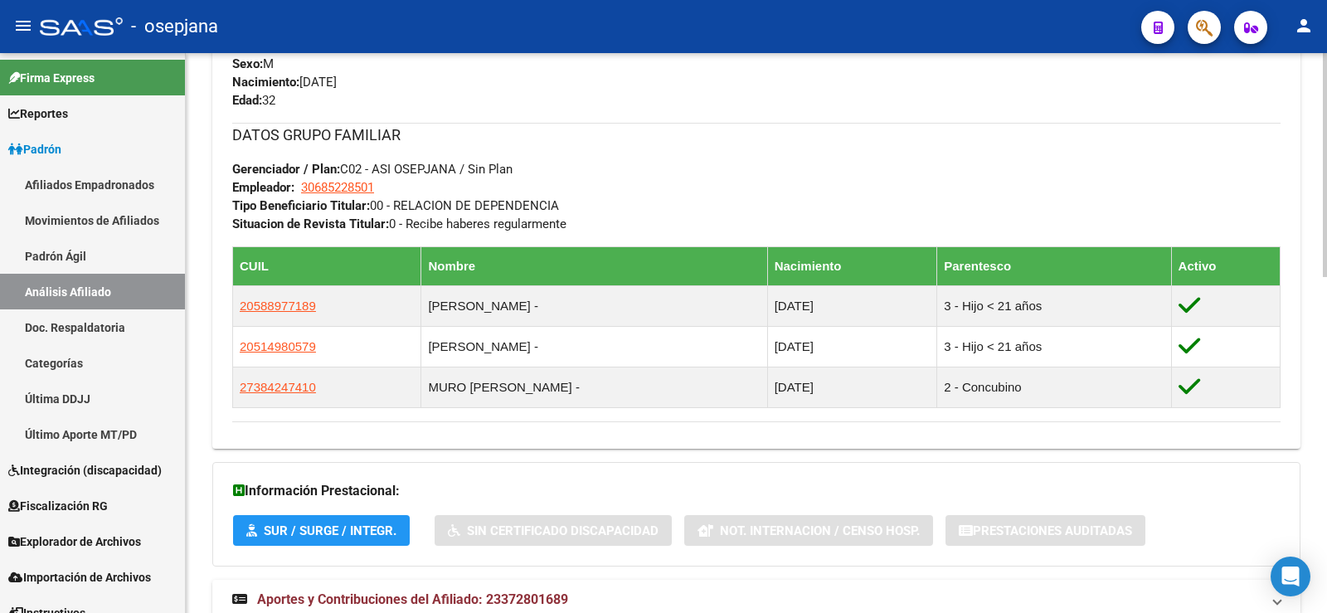
scroll to position [829, 0]
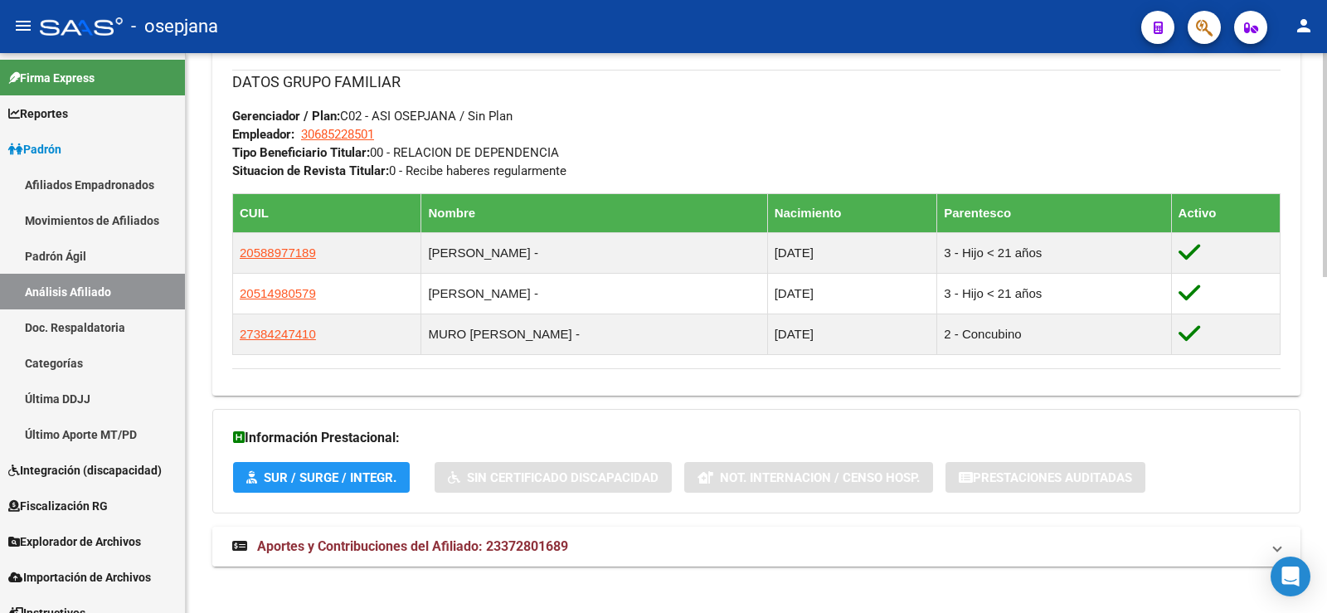
click at [507, 546] on span "Aportes y Contribuciones del Afiliado: 23372801689" at bounding box center [412, 546] width 311 height 16
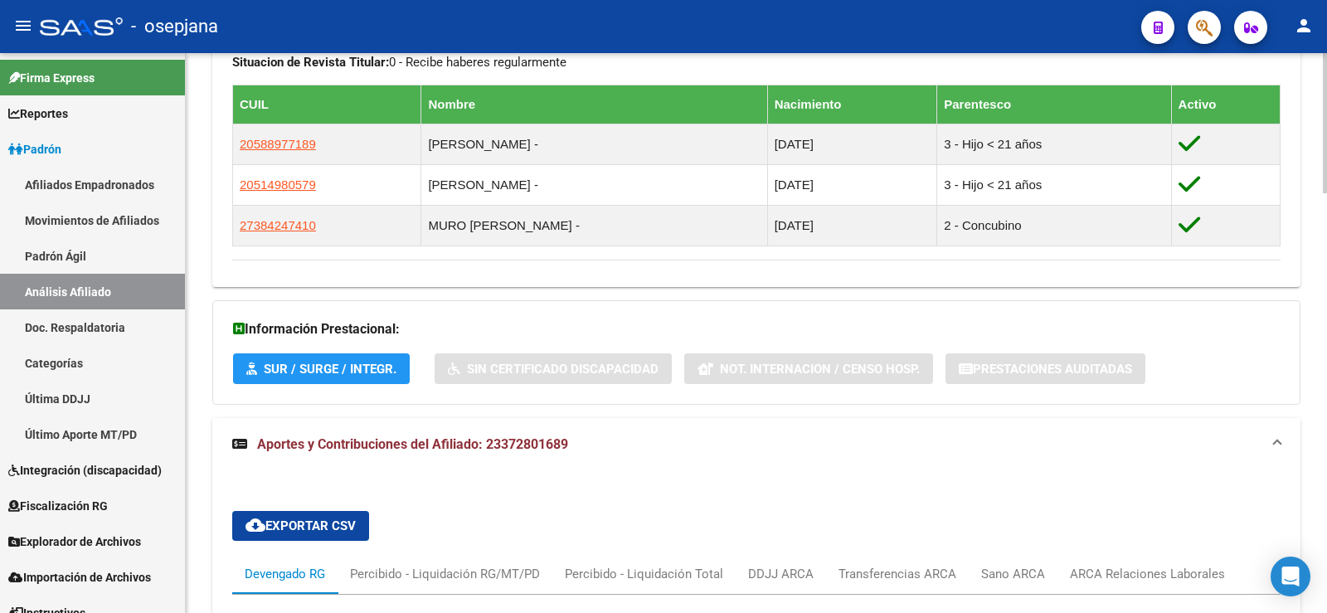
scroll to position [1268, 0]
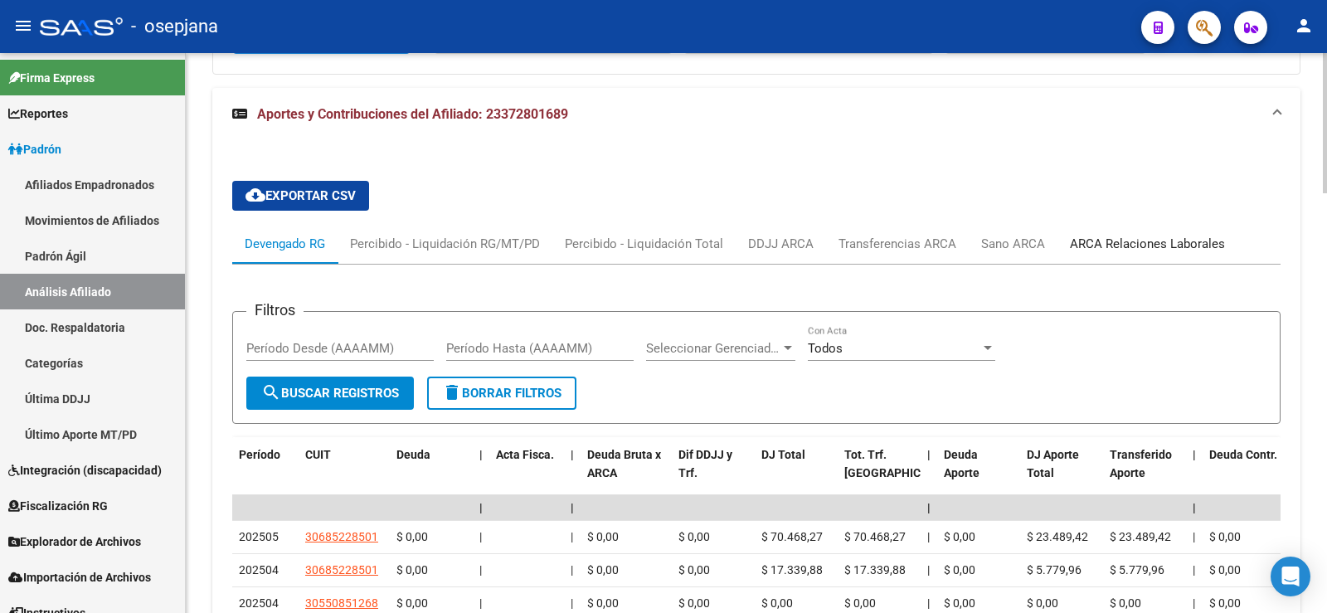
click at [1101, 243] on div "ARCA Relaciones Laborales" at bounding box center [1147, 244] width 155 height 18
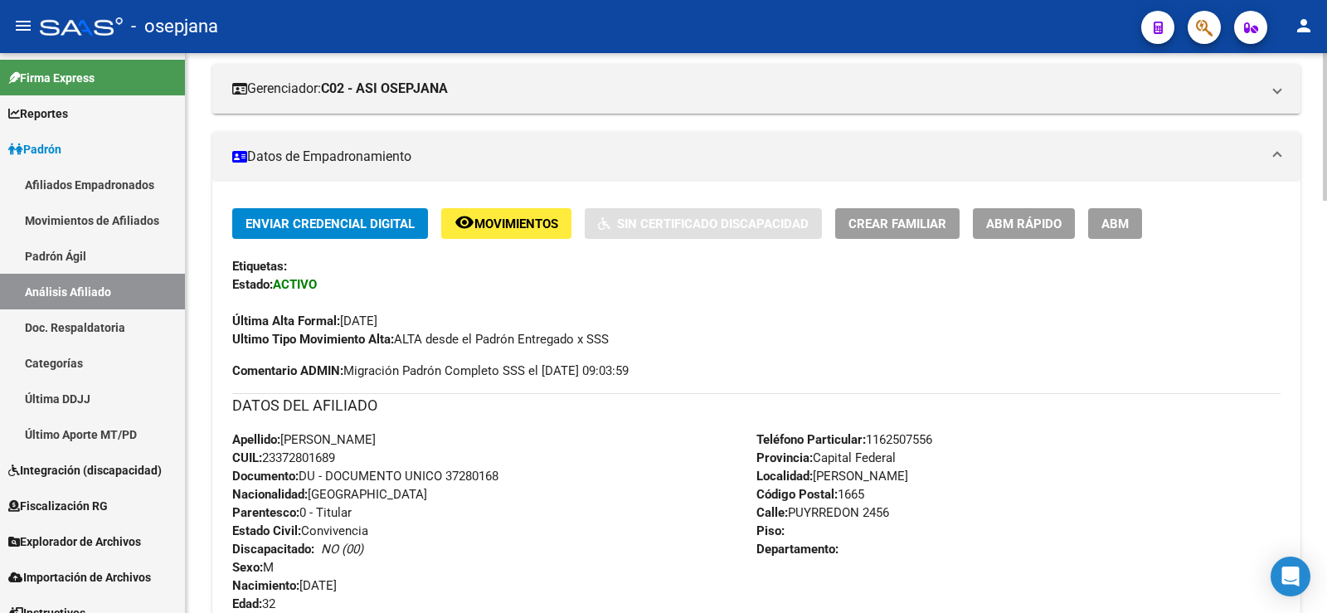
scroll to position [0, 0]
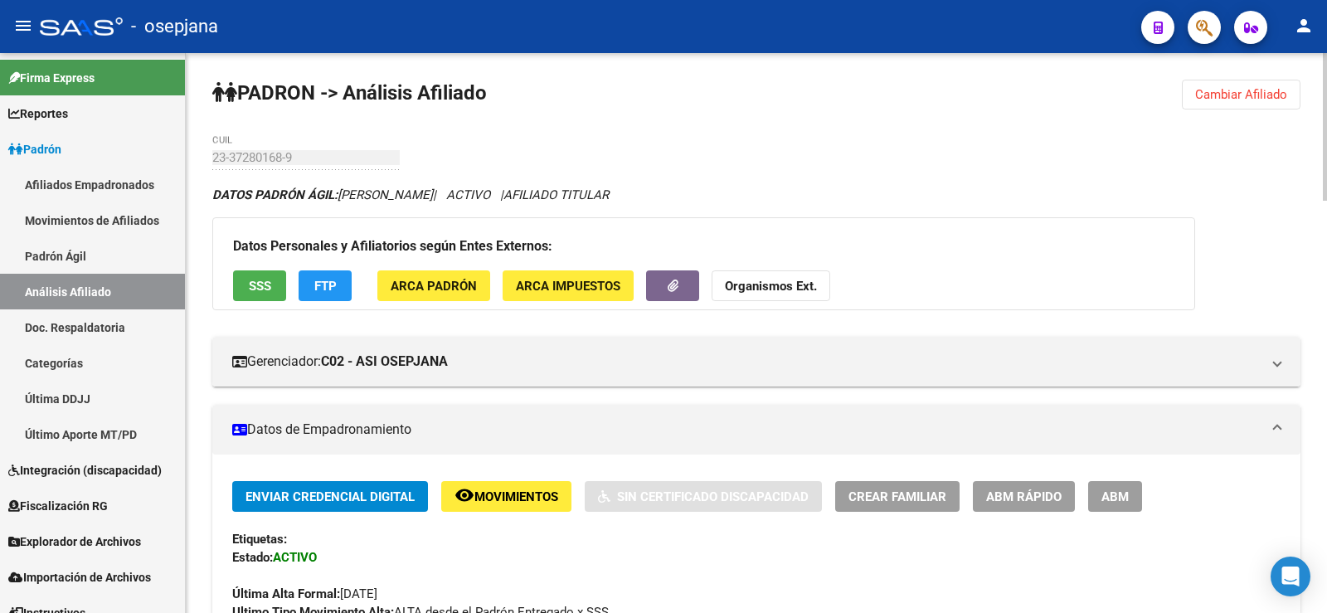
click at [1237, 93] on span "Cambiar Afiliado" at bounding box center [1241, 94] width 92 height 15
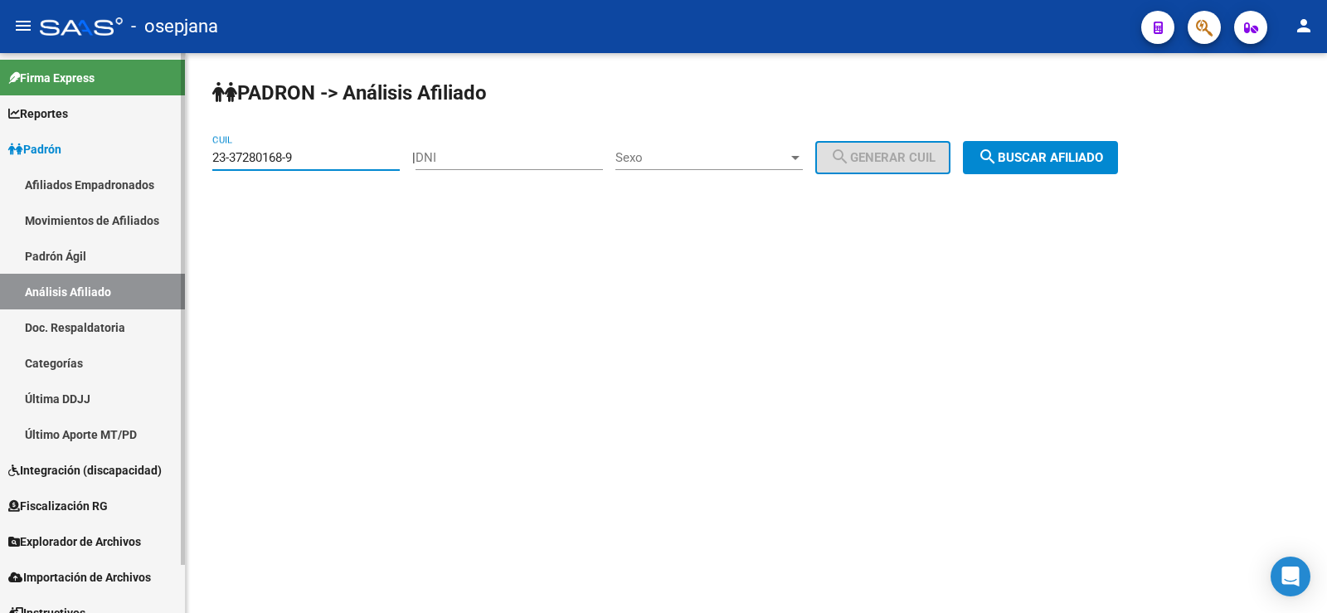
paste input "0-33057752-6"
drag, startPoint x: 300, startPoint y: 155, endPoint x: 176, endPoint y: 155, distance: 124.4
click at [176, 155] on mat-sidenav-container "Firma Express Reportes Ingresos Devengados Análisis Histórico Detalles Transfer…" at bounding box center [663, 333] width 1327 height 560
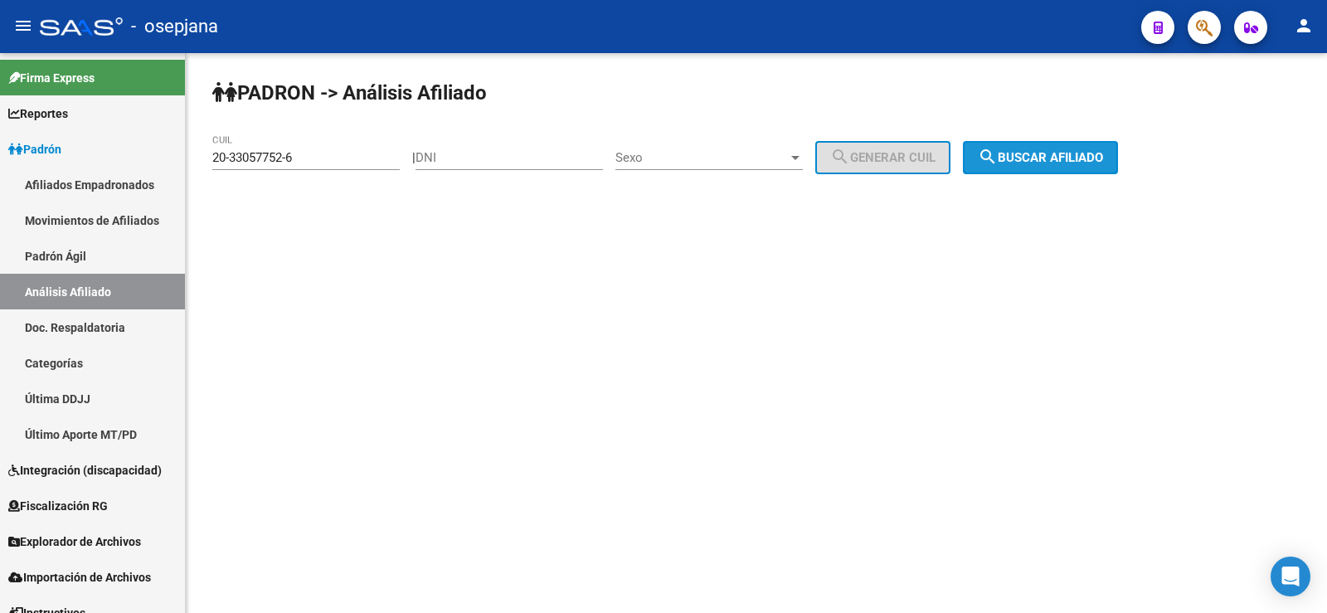
click at [1091, 150] on span "search Buscar afiliado" at bounding box center [1040, 157] width 125 height 15
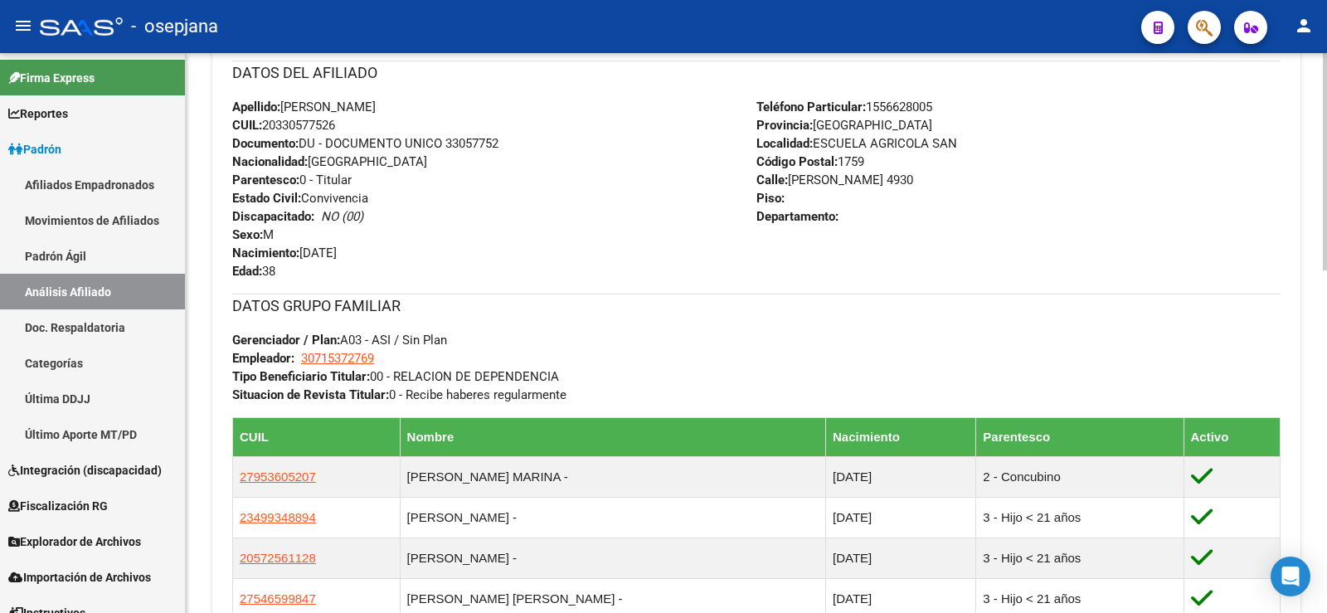
scroll to position [882, 0]
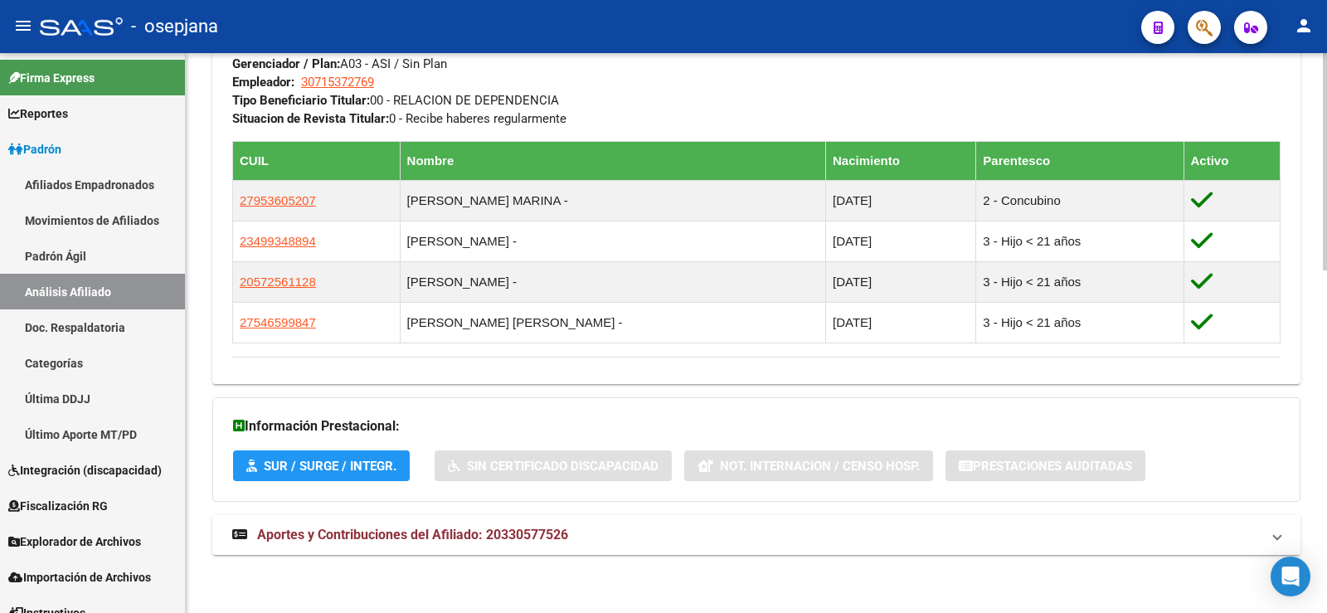
drag, startPoint x: 508, startPoint y: 539, endPoint x: 508, endPoint y: 521, distance: 18.2
click at [508, 540] on span "Aportes y Contribuciones del Afiliado: 20330577526" at bounding box center [412, 535] width 311 height 16
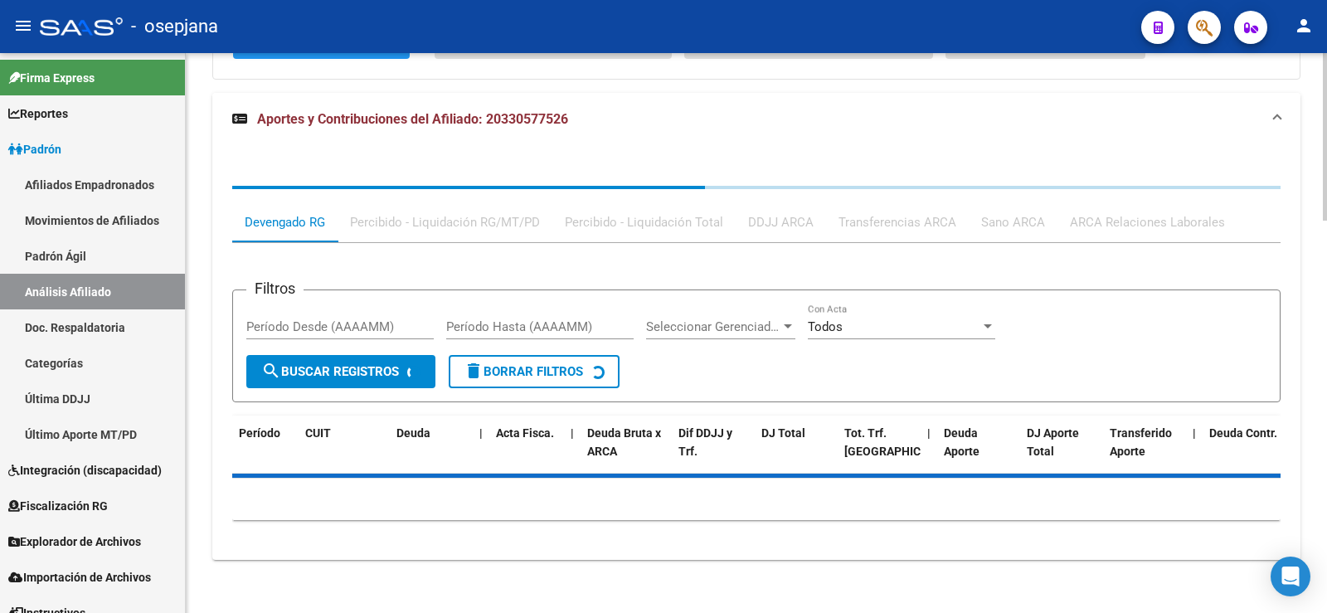
scroll to position [1309, 0]
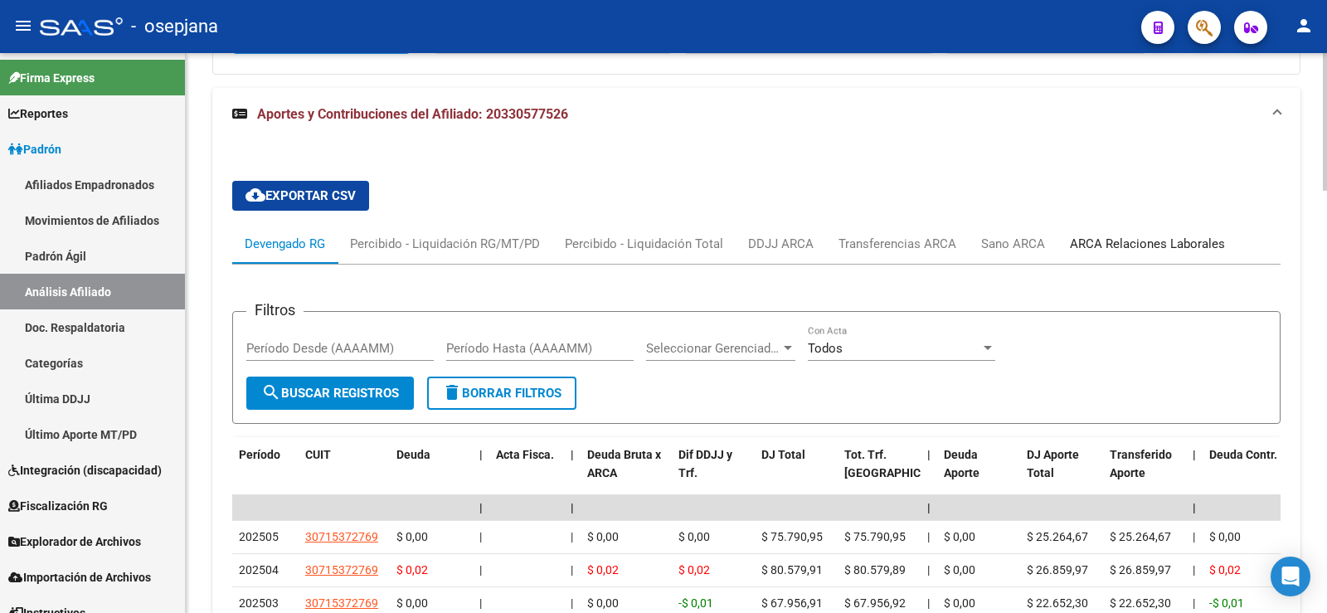
click at [1098, 235] on div "ARCA Relaciones Laborales" at bounding box center [1147, 244] width 155 height 18
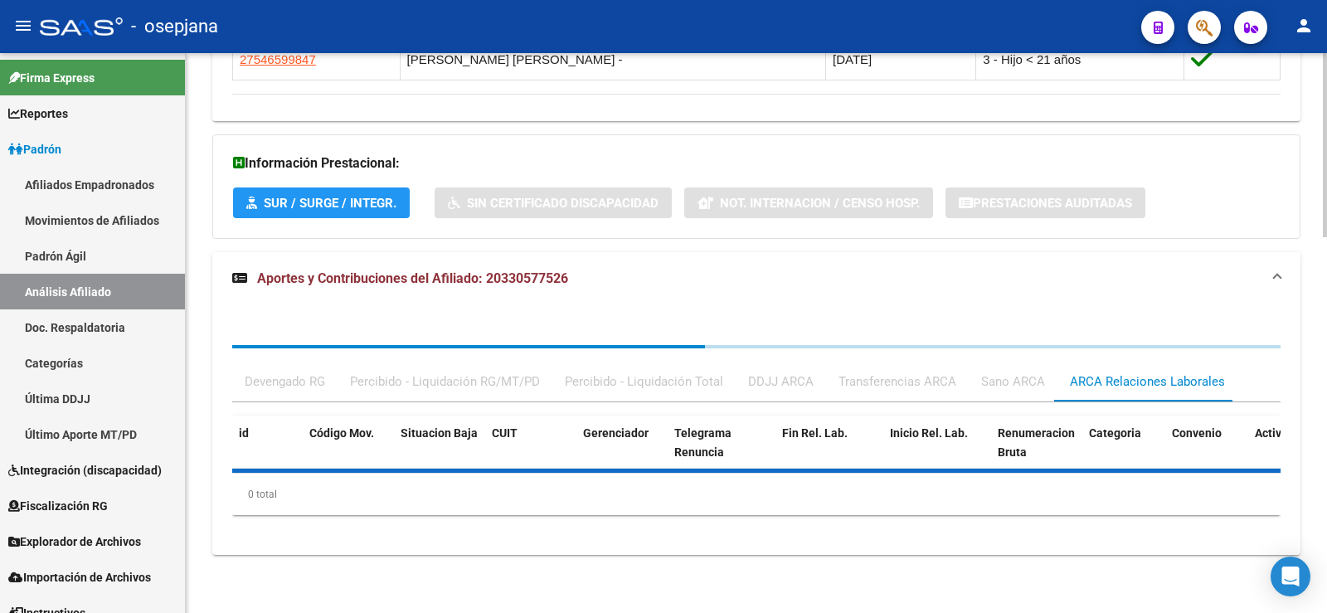
scroll to position [1226, 0]
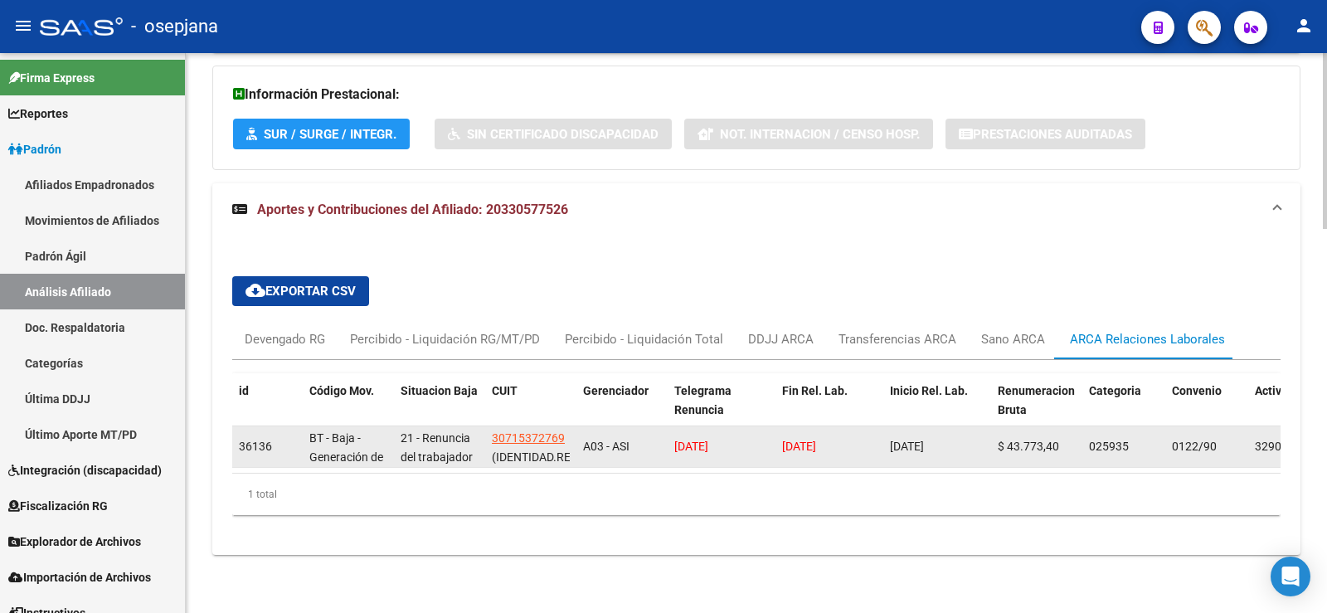
drag, startPoint x: 673, startPoint y: 435, endPoint x: 747, endPoint y: 435, distance: 74.6
click at [747, 435] on datatable-body-cell "20/05/2025" at bounding box center [722, 446] width 108 height 41
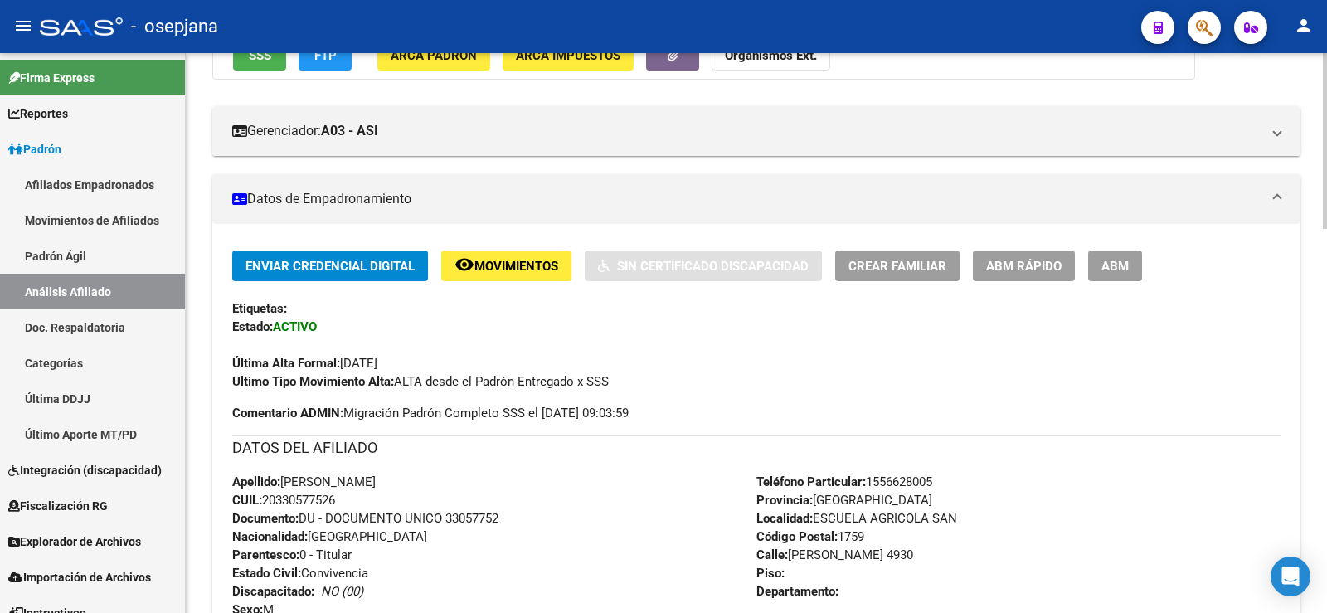
scroll to position [0, 0]
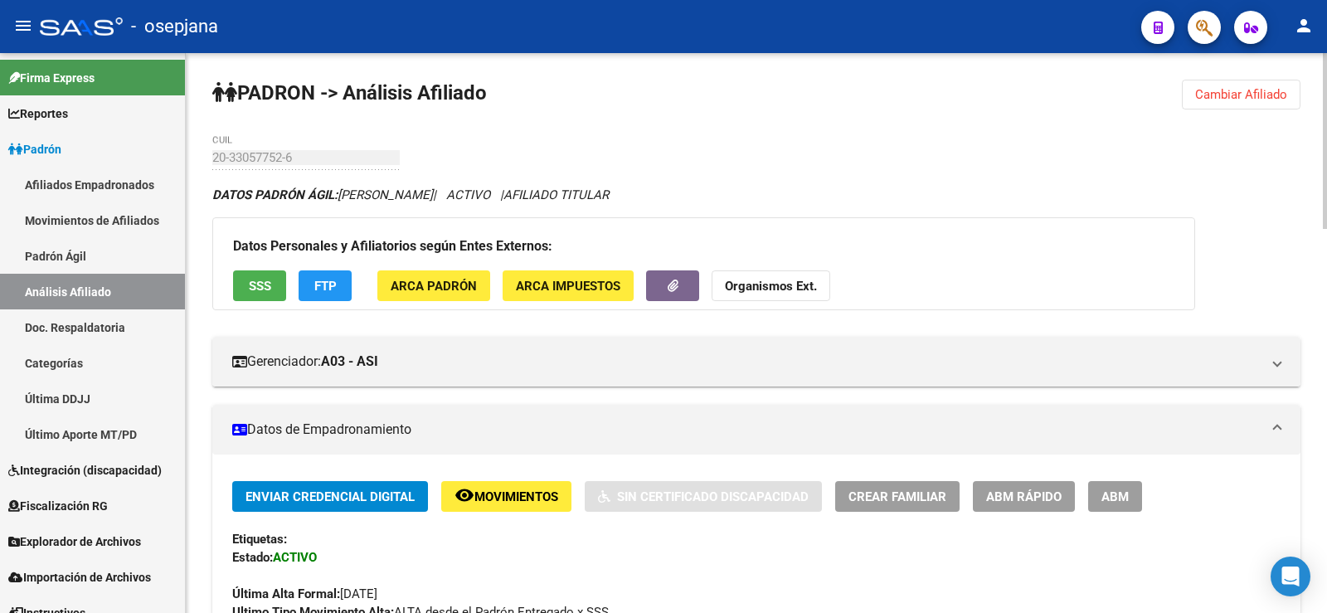
click at [1196, 93] on span "Cambiar Afiliado" at bounding box center [1241, 94] width 92 height 15
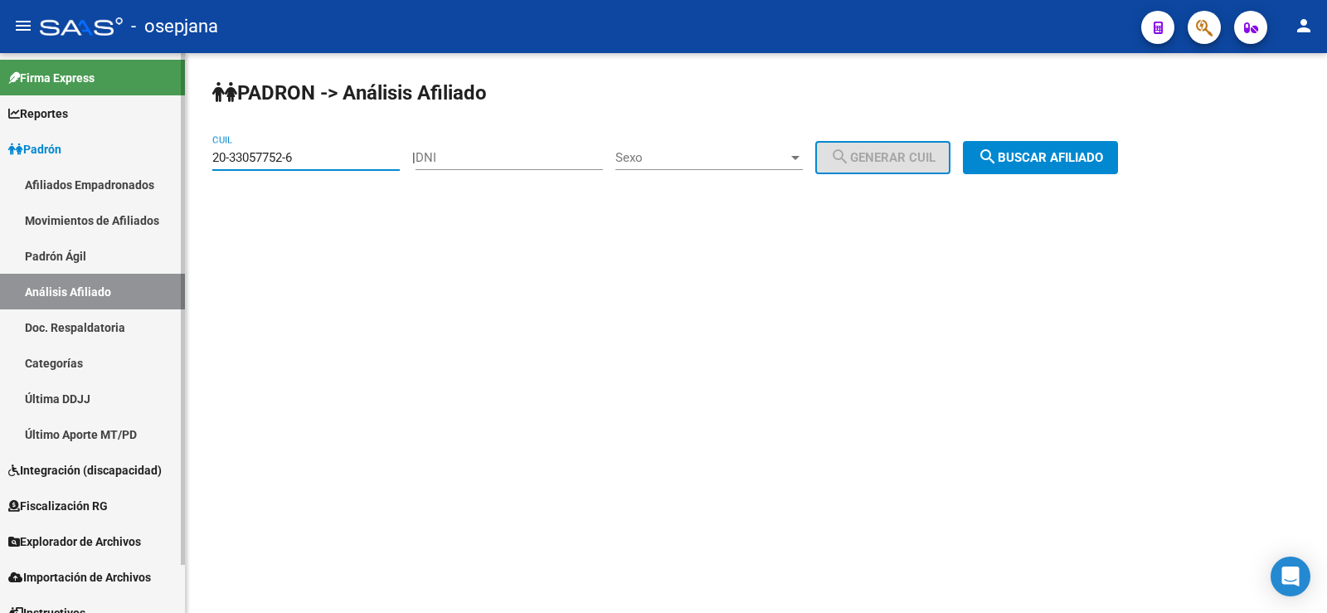
drag, startPoint x: 310, startPoint y: 158, endPoint x: 175, endPoint y: 158, distance: 135.2
click at [177, 158] on mat-sidenav-container "Firma Express Reportes Ingresos Devengados Análisis Histórico Detalles Transfer…" at bounding box center [663, 333] width 1327 height 560
paste input "23820675-9"
type input "20-23820675-9"
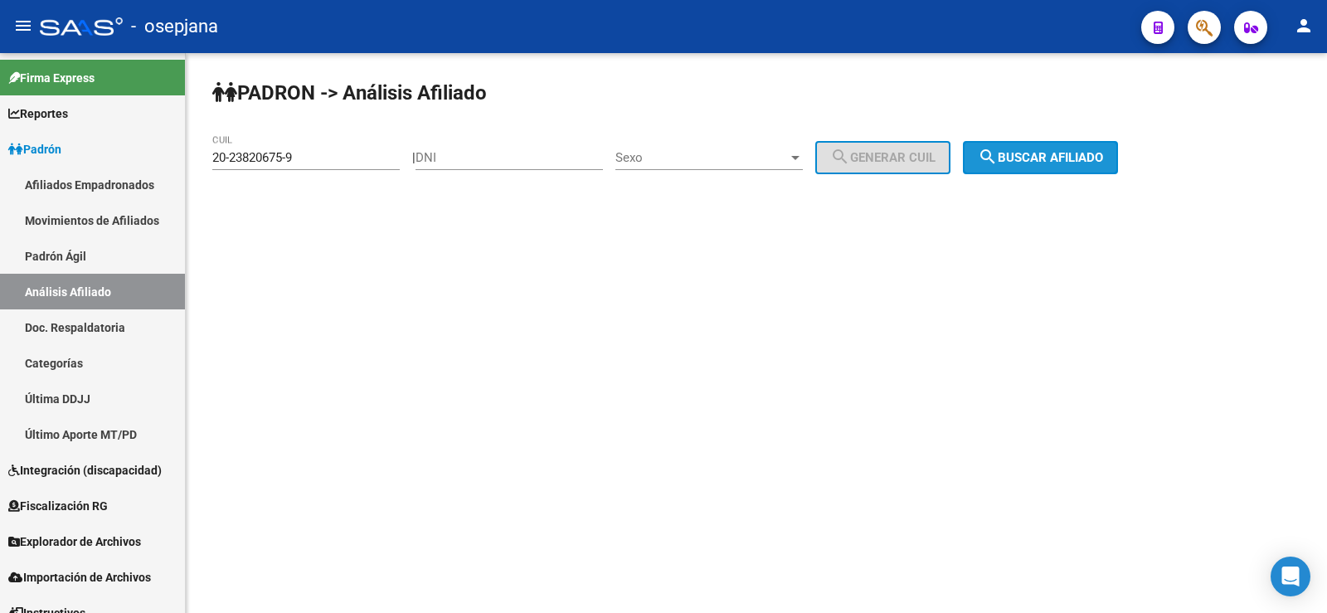
click at [1103, 155] on span "search Buscar afiliado" at bounding box center [1040, 157] width 125 height 15
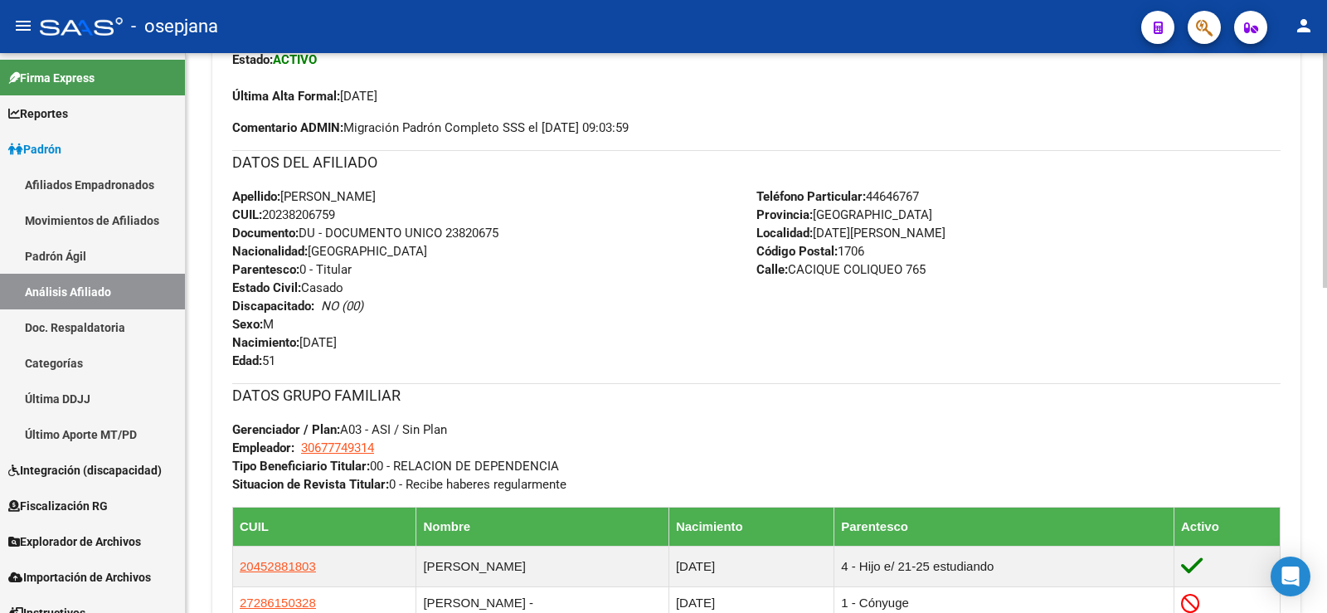
scroll to position [775, 0]
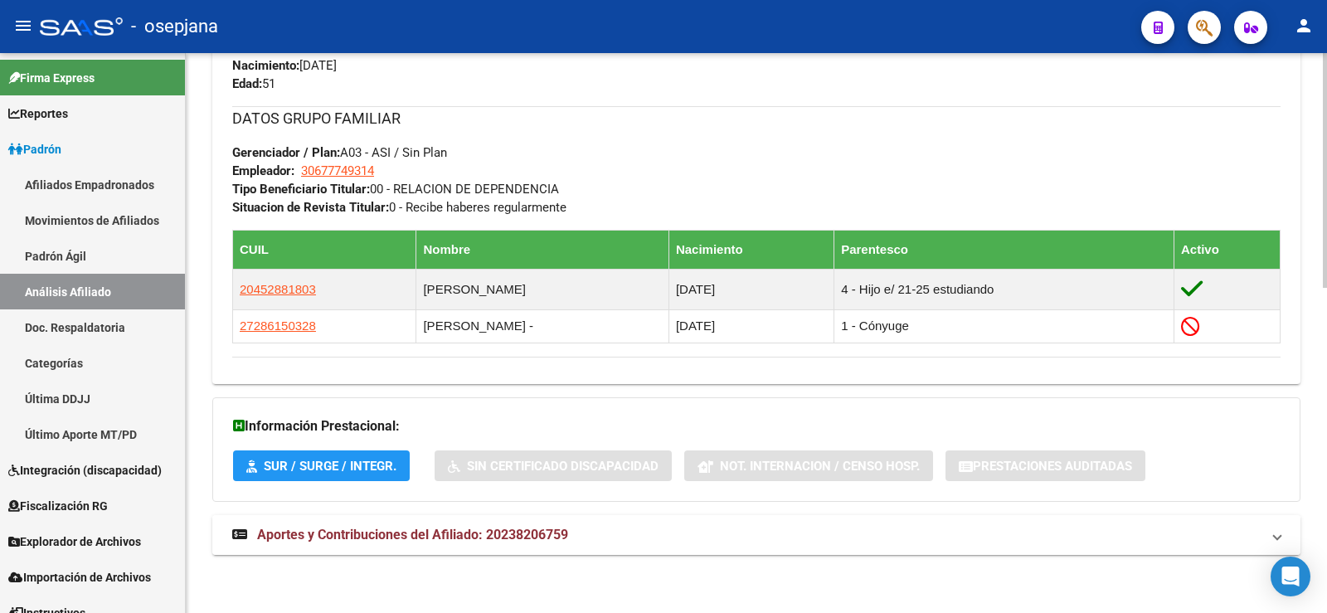
click at [509, 524] on mat-expansion-panel-header "Aportes y Contribuciones del Afiliado: 20238206759" at bounding box center [756, 535] width 1088 height 40
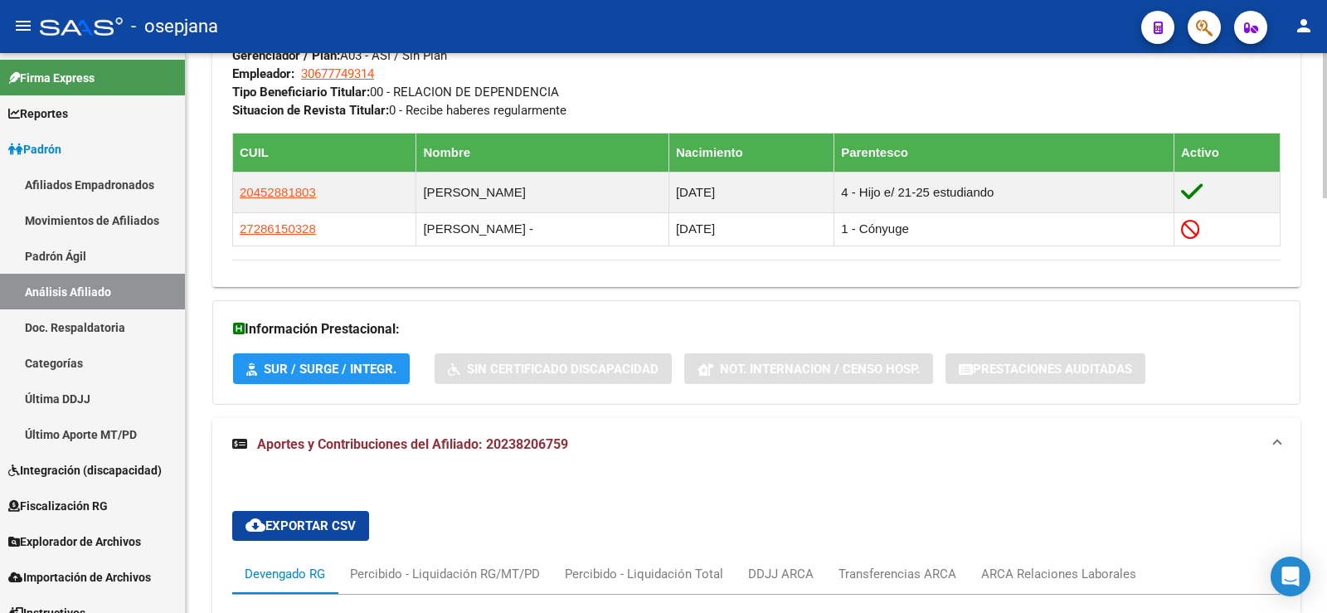
scroll to position [1202, 0]
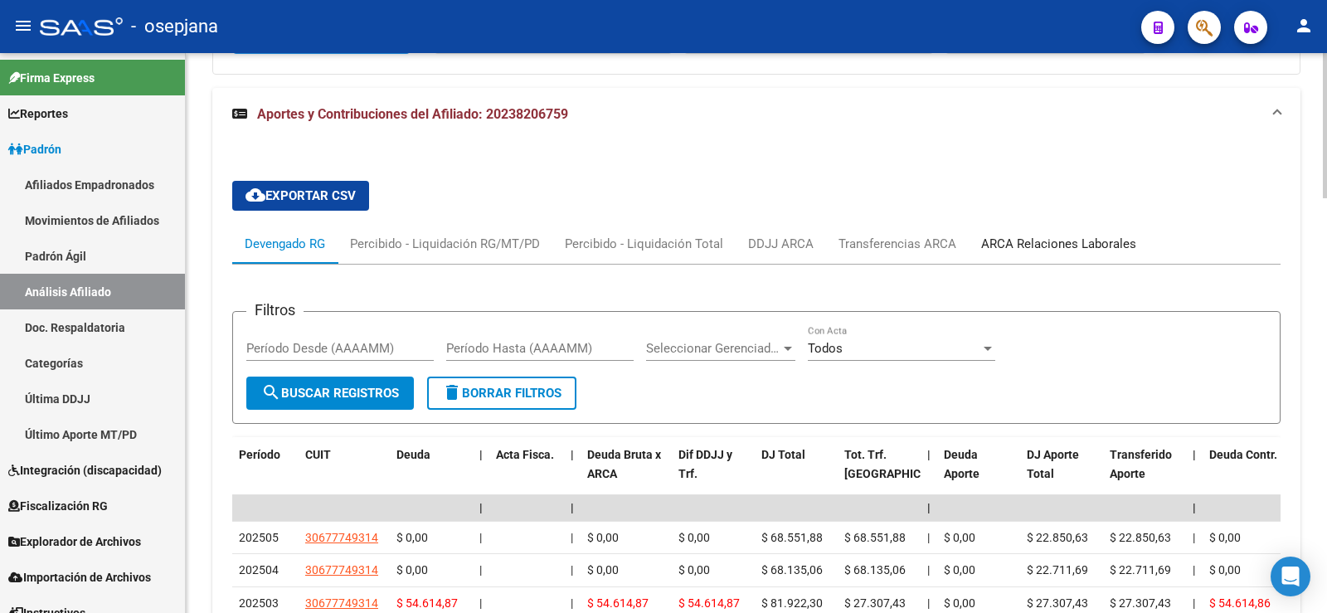
click at [1005, 234] on div "ARCA Relaciones Laborales" at bounding box center [1059, 244] width 180 height 40
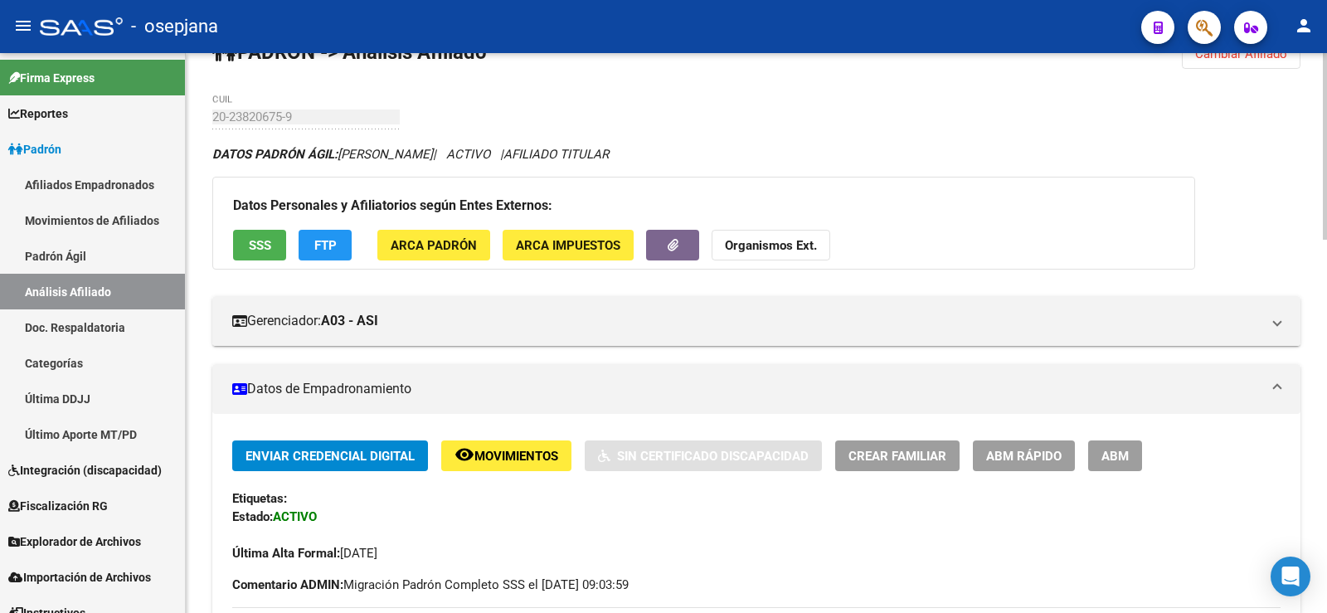
scroll to position [0, 0]
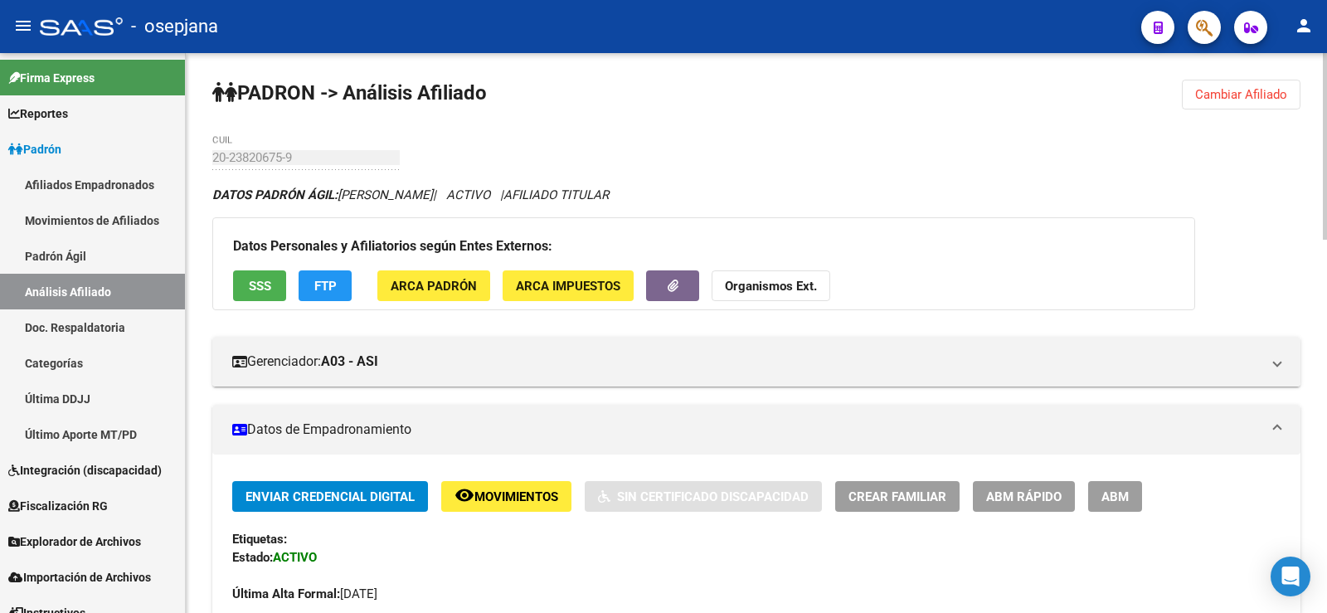
click at [1024, 493] on span "ABM Rápido" at bounding box center [1023, 496] width 75 height 15
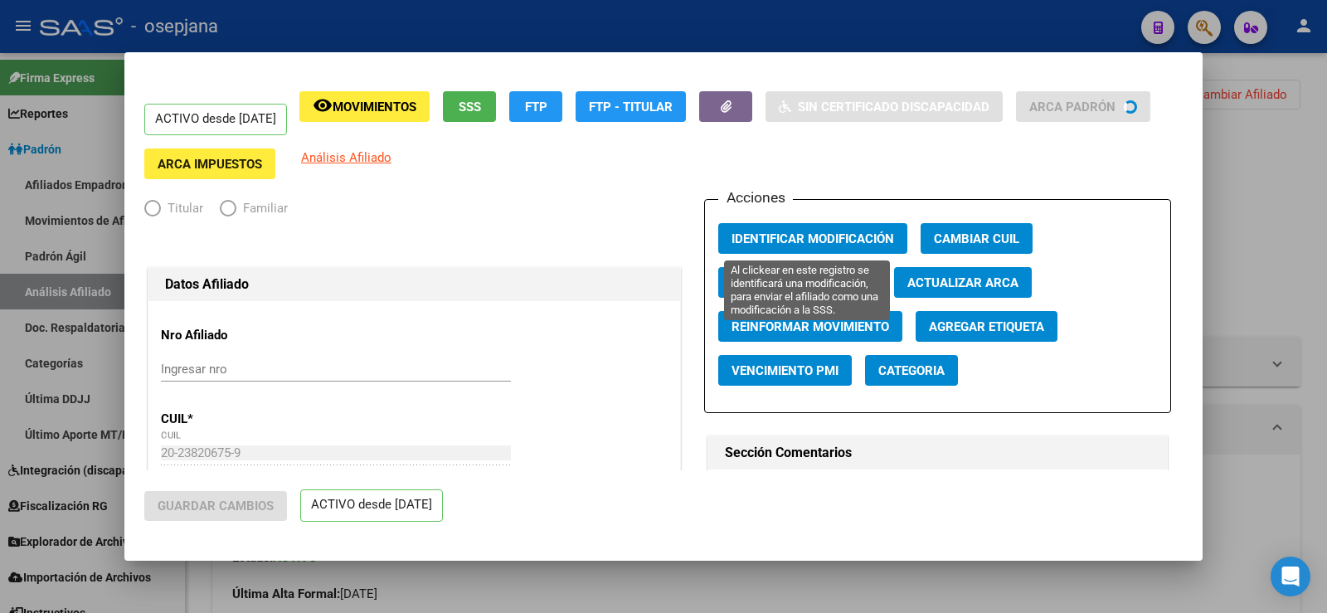
radio input "true"
type input "30-67774931-4"
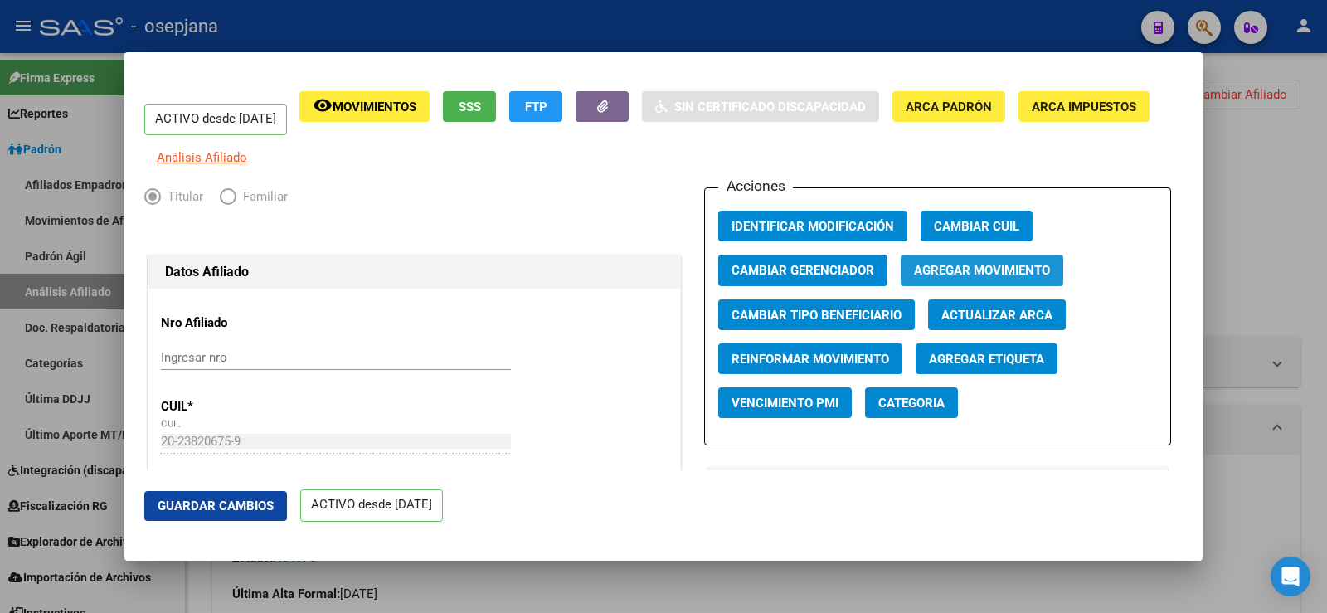
click at [1041, 279] on span "Agregar Movimiento" at bounding box center [982, 271] width 136 height 15
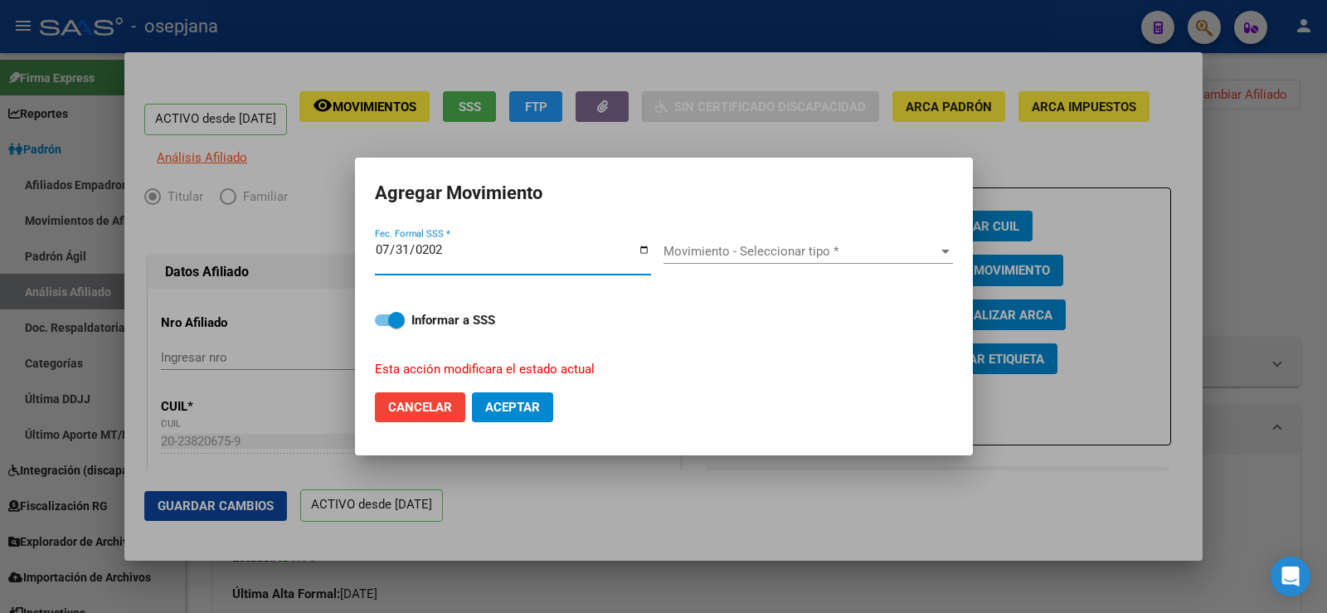
type input "2025-07-31"
click at [890, 250] on span "Movimiento - Seleccionar tipo *" at bounding box center [800, 251] width 275 height 15
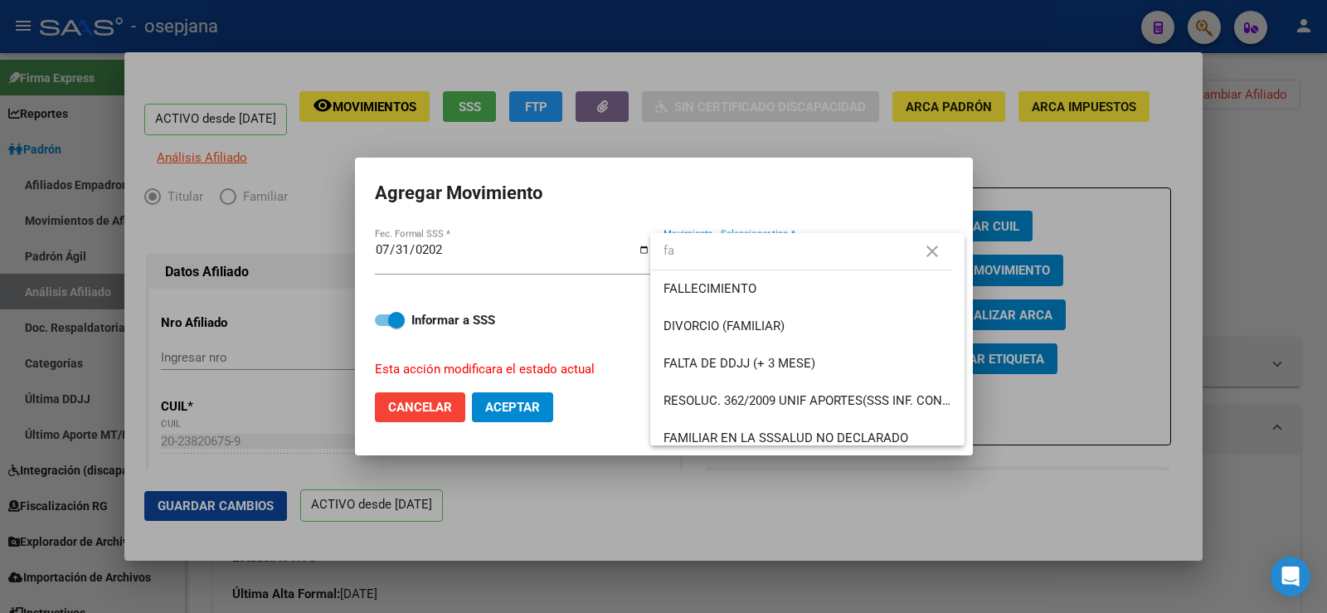
type input "fa"
click at [697, 150] on div at bounding box center [663, 306] width 1327 height 613
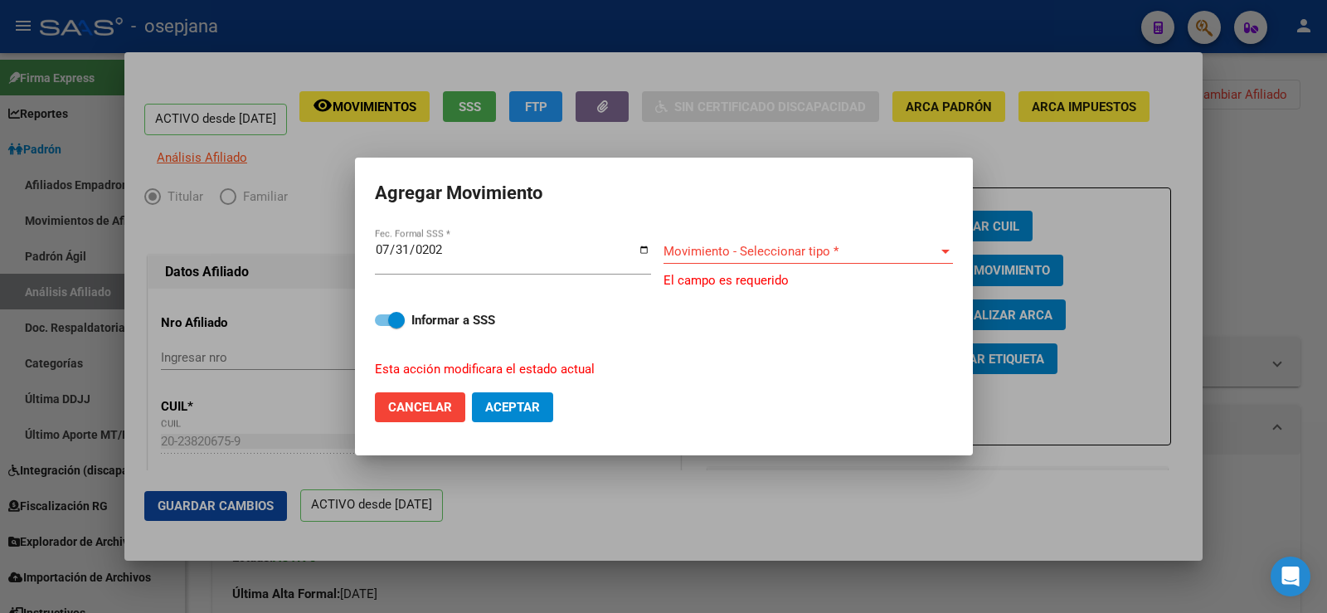
click at [1260, 127] on div at bounding box center [663, 306] width 1327 height 613
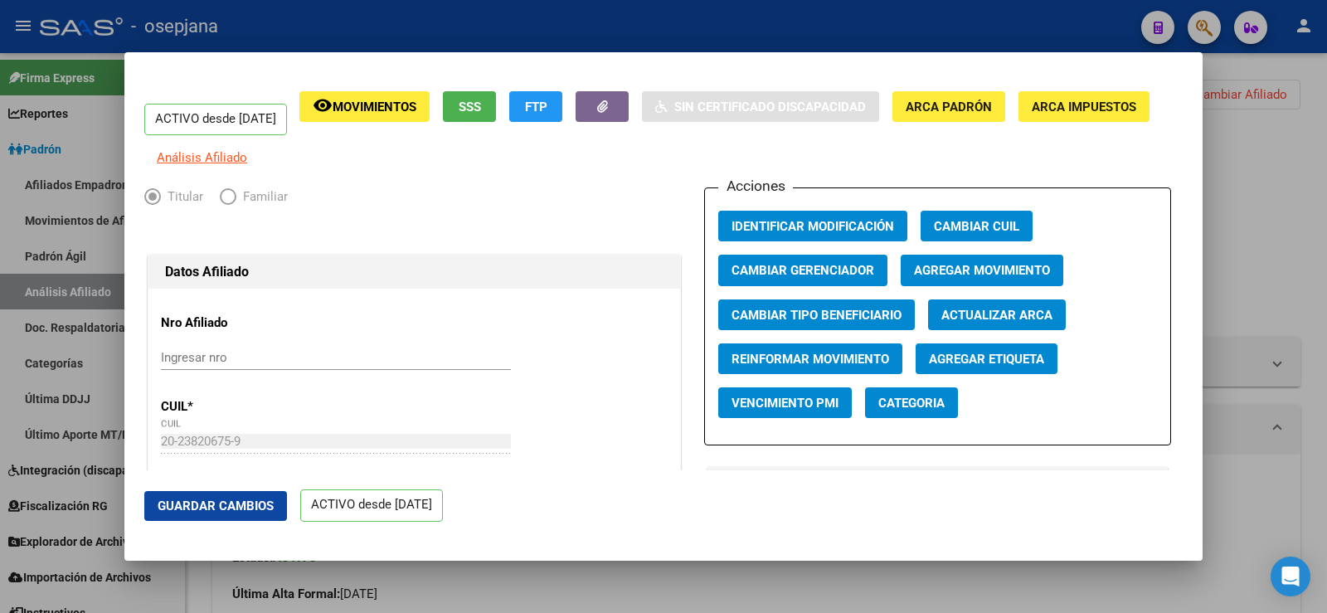
click at [1251, 153] on div at bounding box center [663, 306] width 1327 height 613
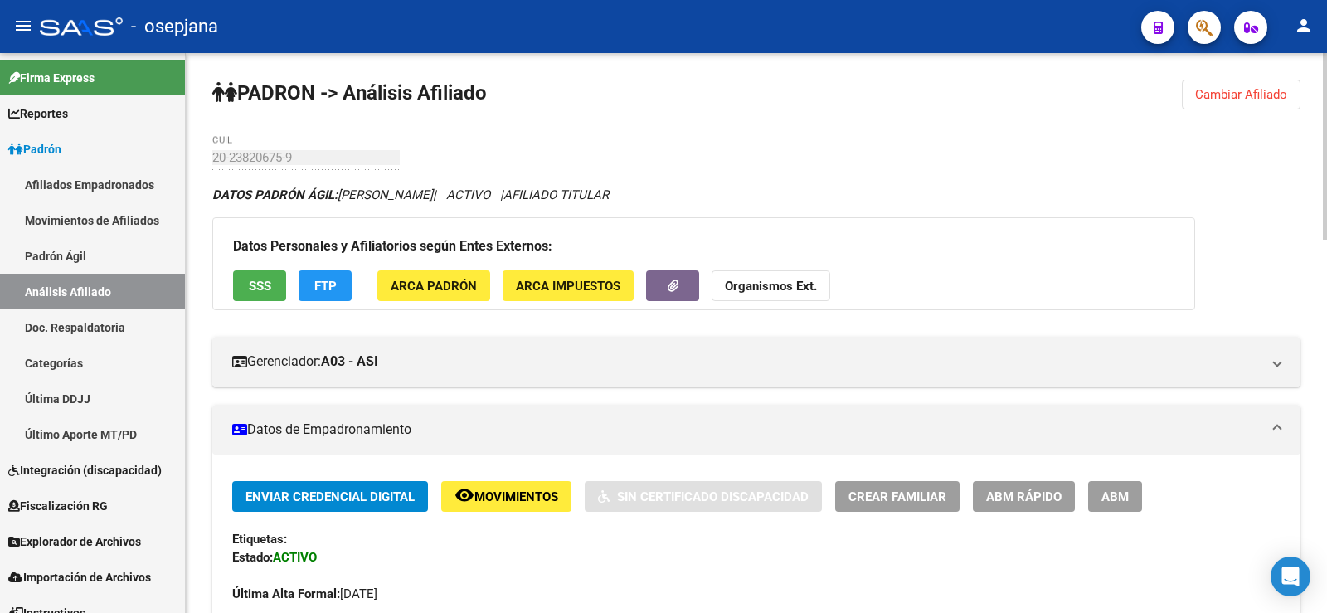
click at [997, 500] on span "ABM Rápido" at bounding box center [1023, 496] width 75 height 15
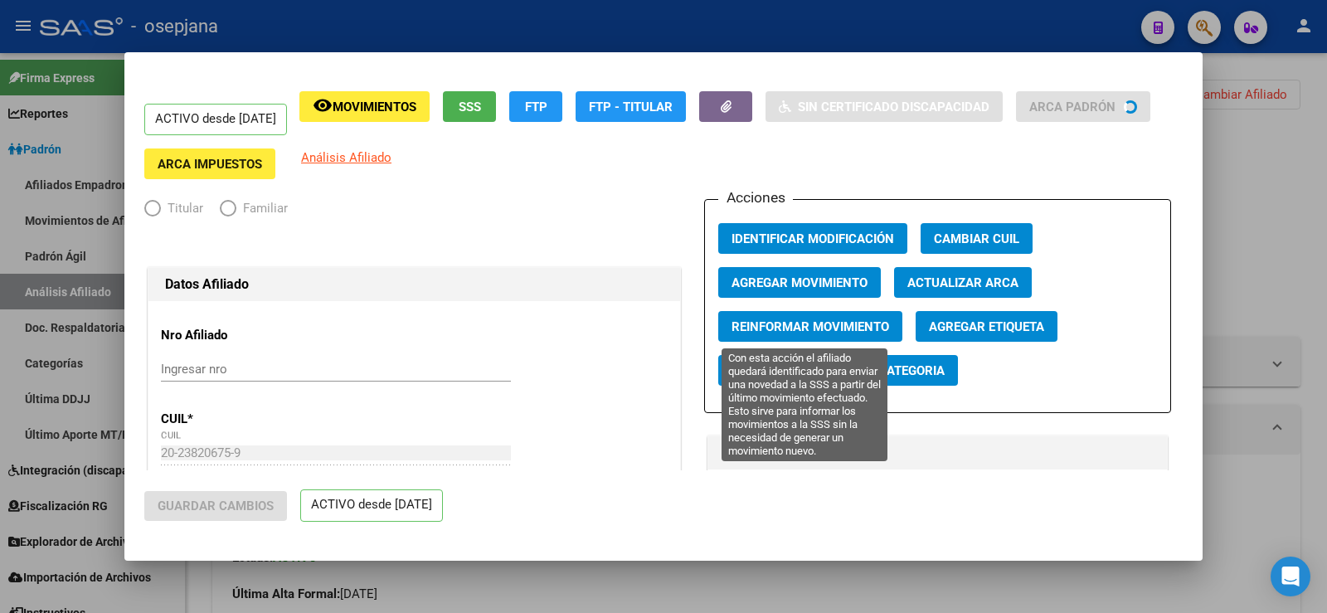
radio input "true"
type input "30-67774931-4"
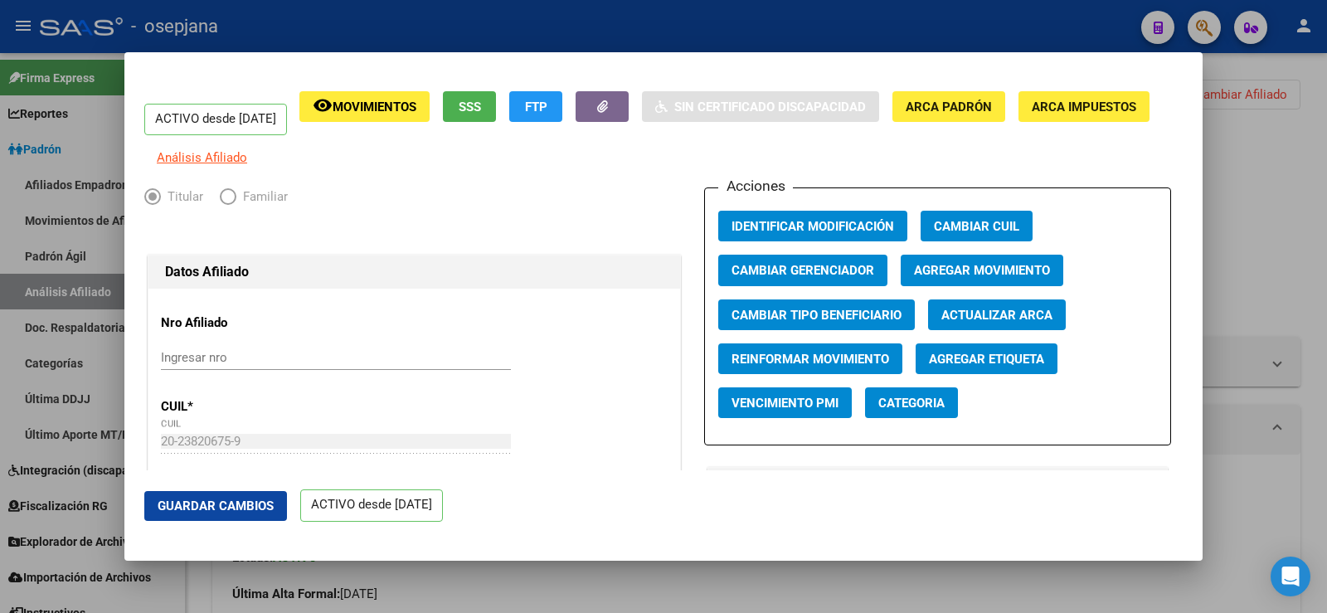
click at [971, 279] on span "Agregar Movimiento" at bounding box center [982, 271] width 136 height 15
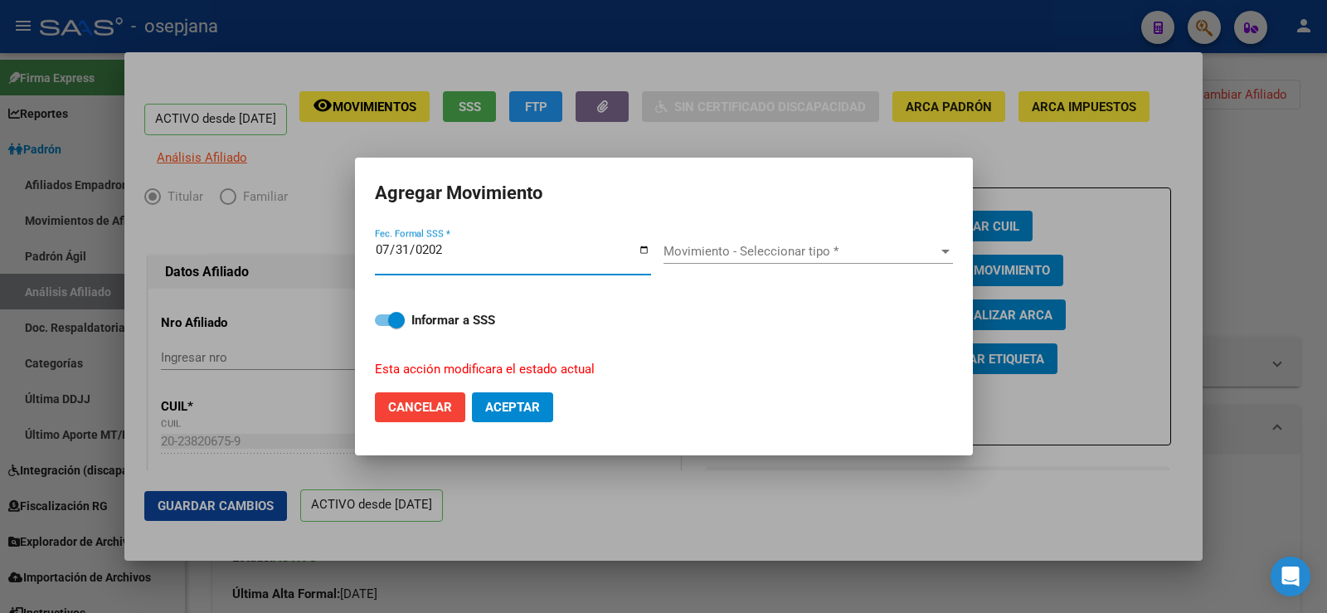
type input "2025-07-31"
click at [693, 249] on span "Movimiento - Seleccionar tipo *" at bounding box center [800, 251] width 275 height 15
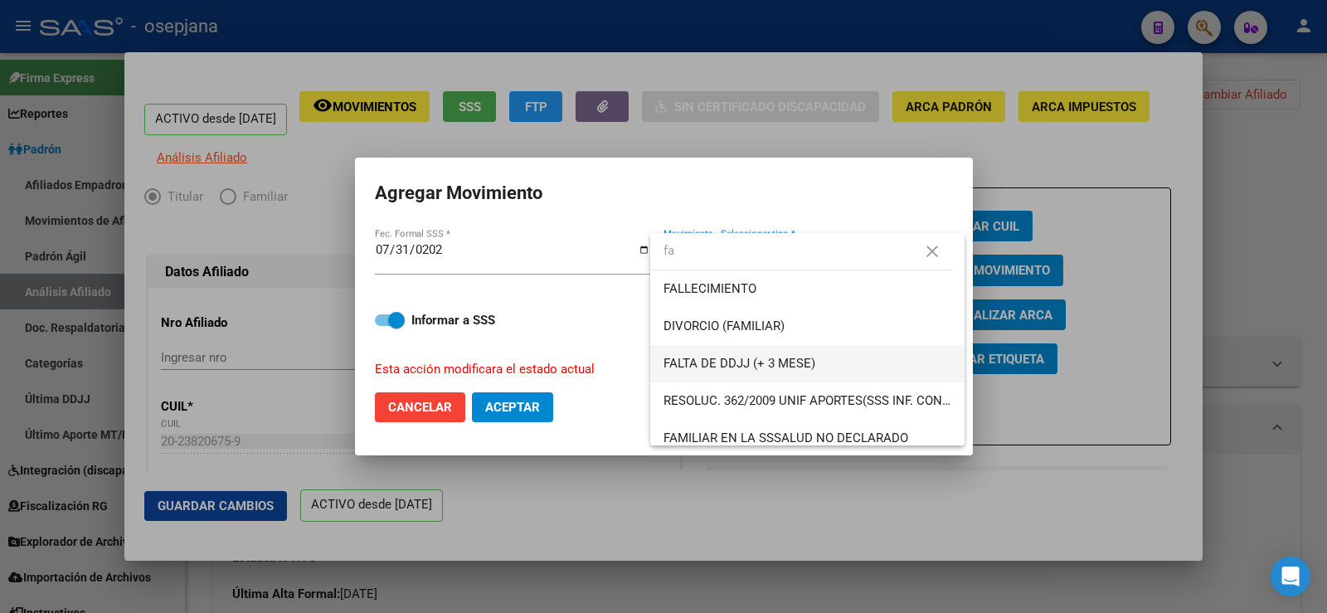
type input "fa"
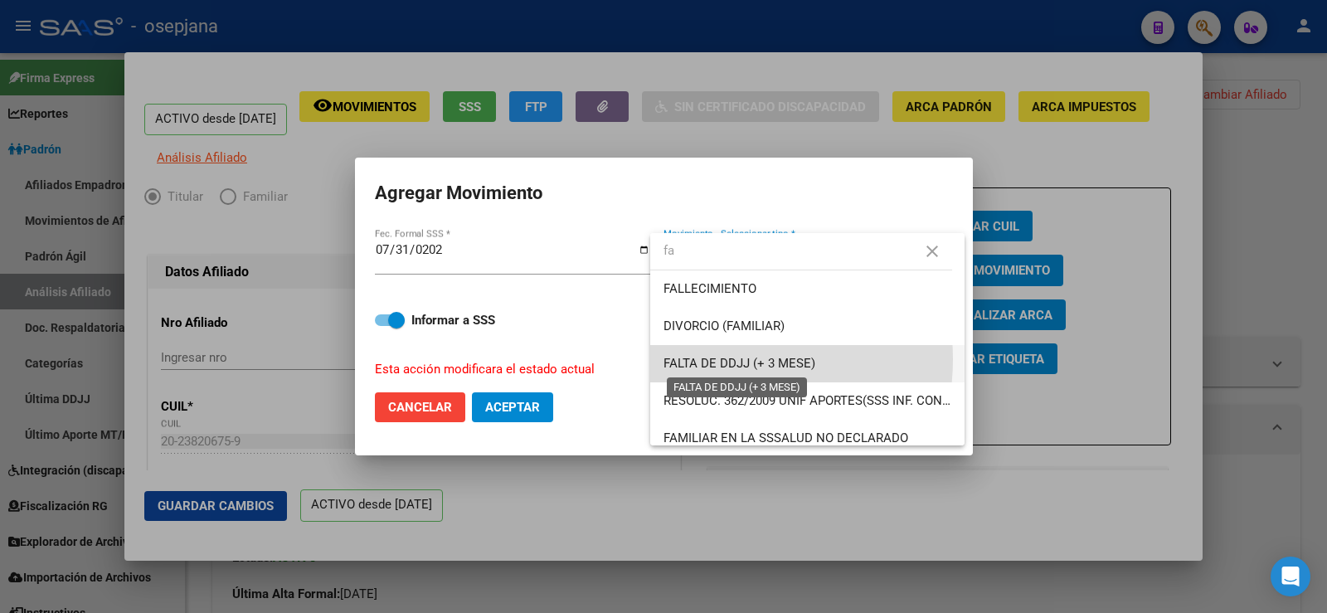
click at [718, 359] on span "FALTA DE DDJJ (+ 3 MESE)" at bounding box center [739, 363] width 152 height 15
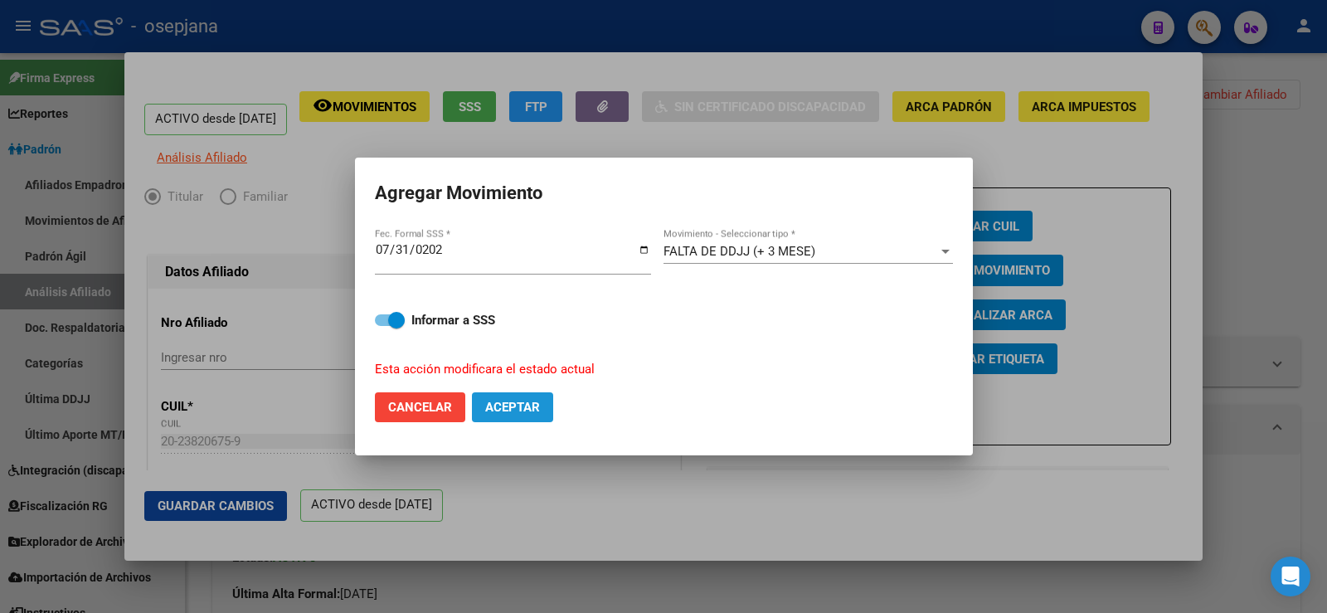
click at [516, 406] on span "Aceptar" at bounding box center [512, 407] width 55 height 15
checkbox input "false"
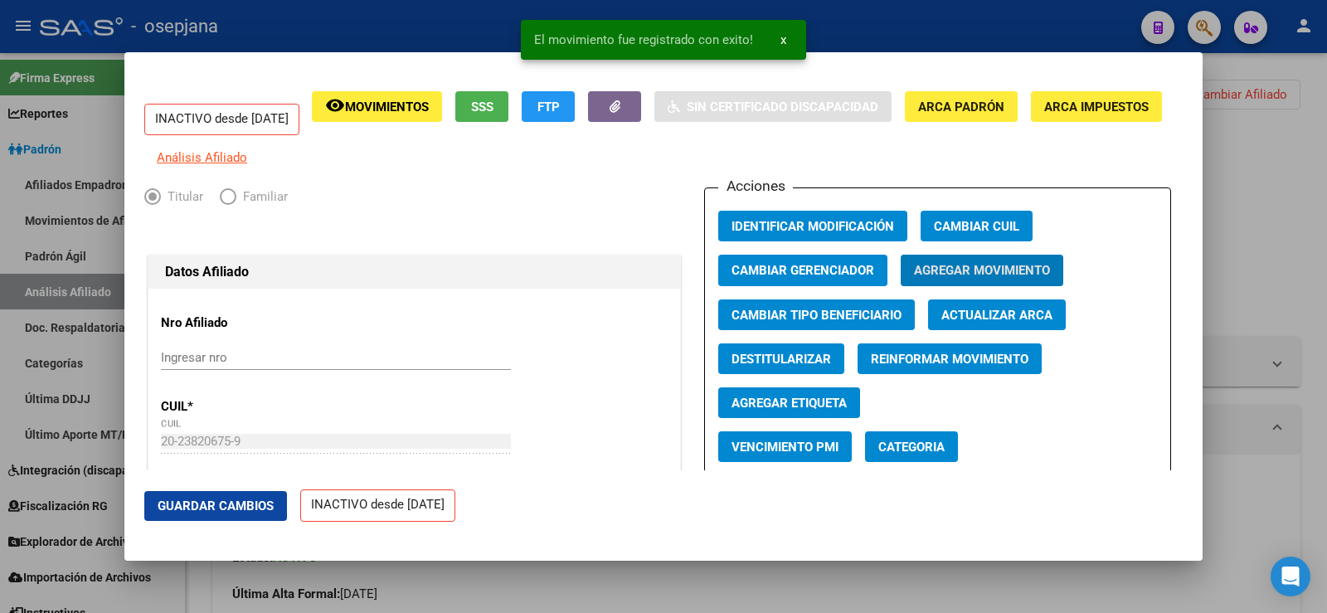
click at [244, 508] on span "Guardar Cambios" at bounding box center [216, 505] width 116 height 15
click at [1286, 158] on div at bounding box center [663, 306] width 1327 height 613
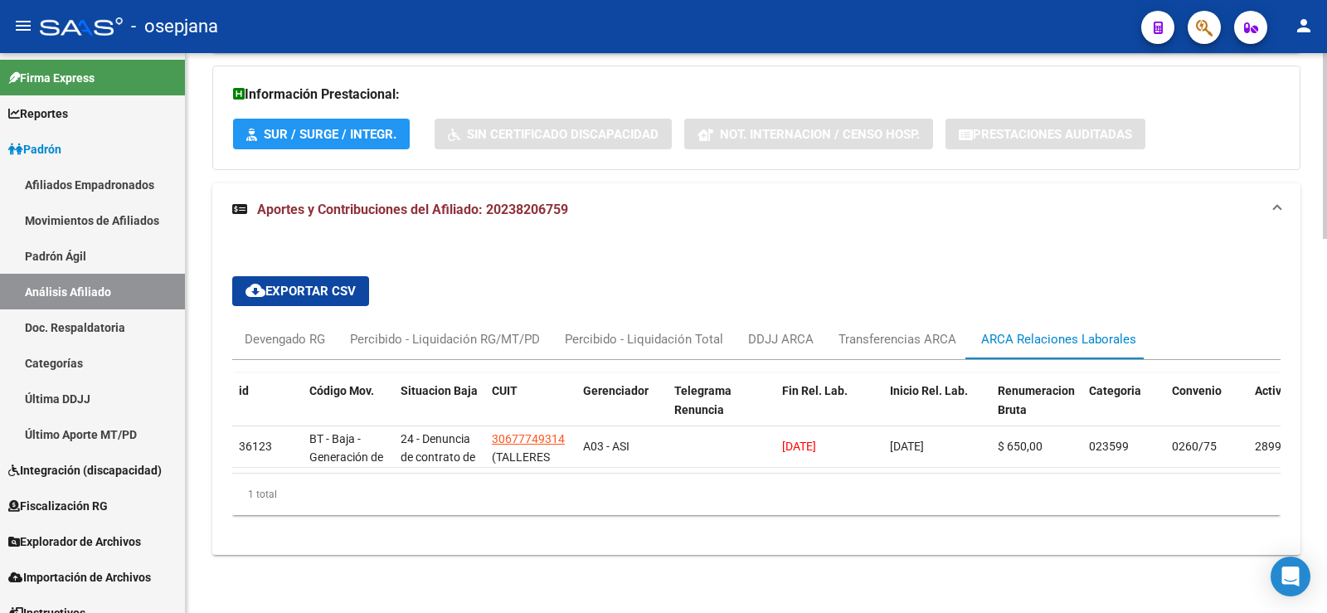
scroll to position [1130, 0]
click at [312, 330] on div "Devengado RG" at bounding box center [285, 339] width 80 height 18
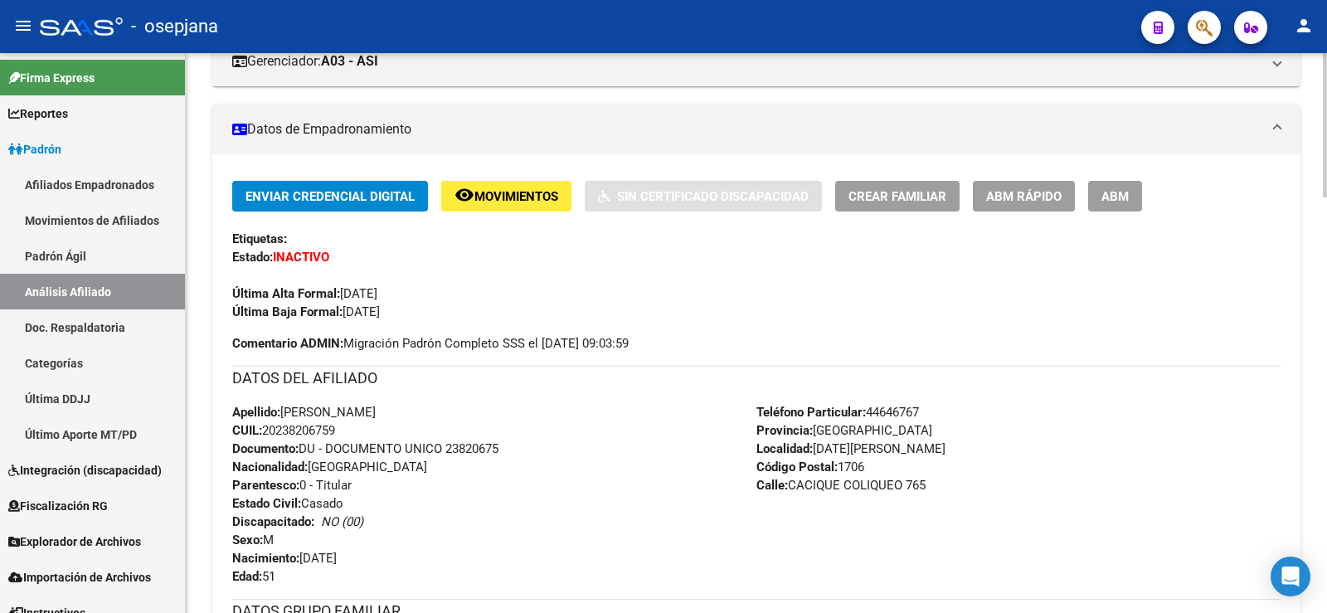
scroll to position [0, 0]
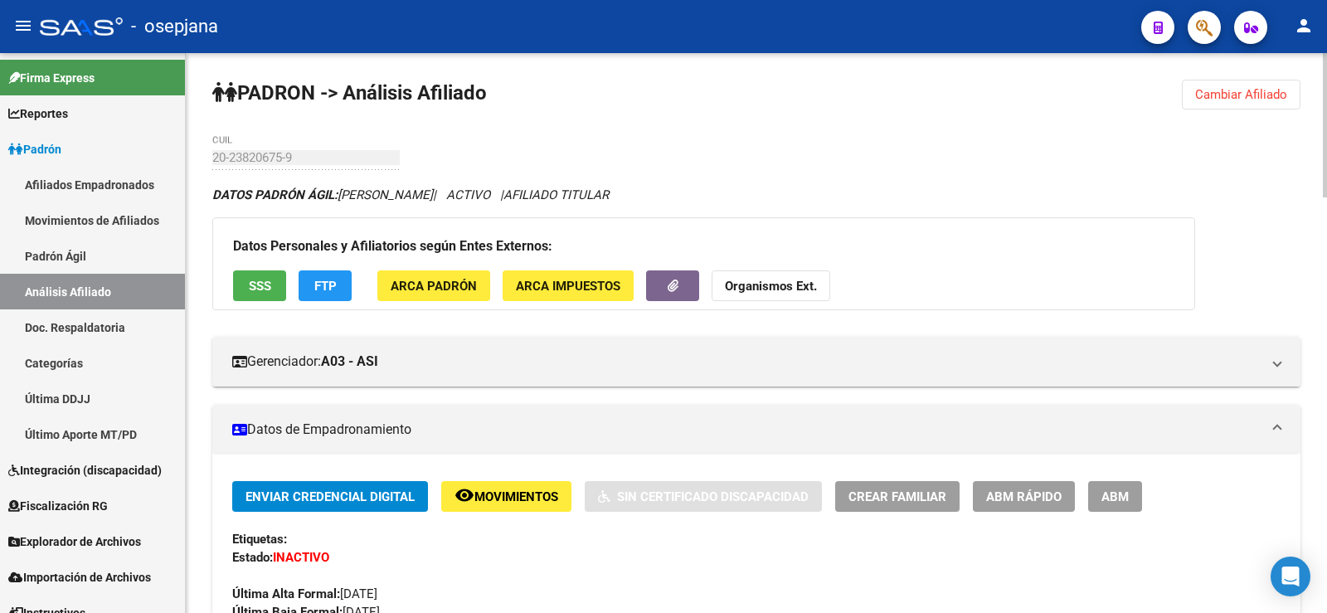
click at [1278, 91] on span "Cambiar Afiliado" at bounding box center [1241, 94] width 92 height 15
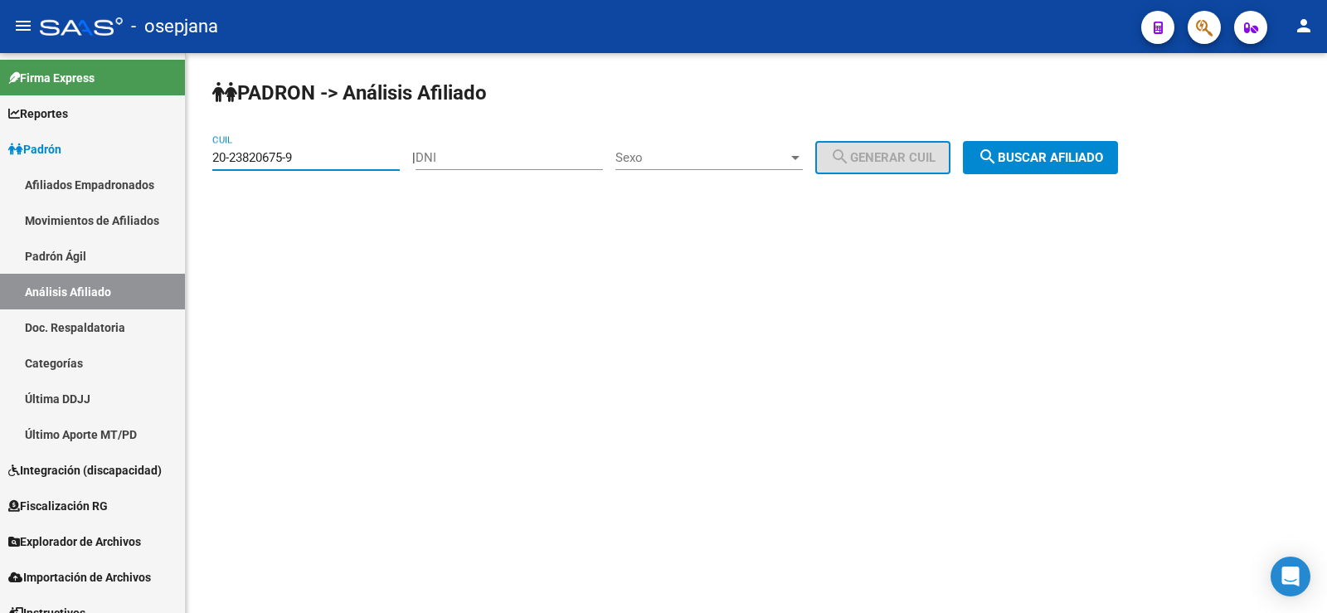
paste input "9891124"
drag, startPoint x: 338, startPoint y: 154, endPoint x: 202, endPoint y: 156, distance: 136.0
click at [202, 156] on div "PADRON -> Análisis Afiliado 20-29891124-9 CUIL | DNI Sexo Sexo search Generar C…" at bounding box center [756, 140] width 1141 height 174
click at [1026, 158] on span "search Buscar afiliado" at bounding box center [1040, 157] width 125 height 15
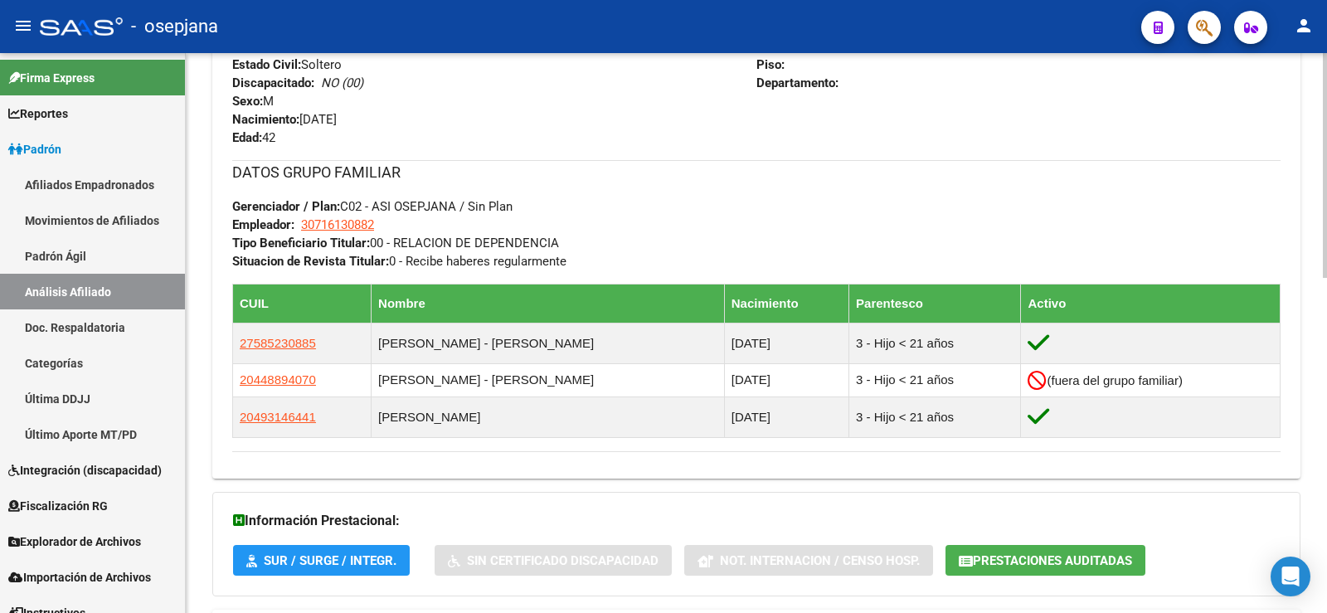
scroll to position [829, 0]
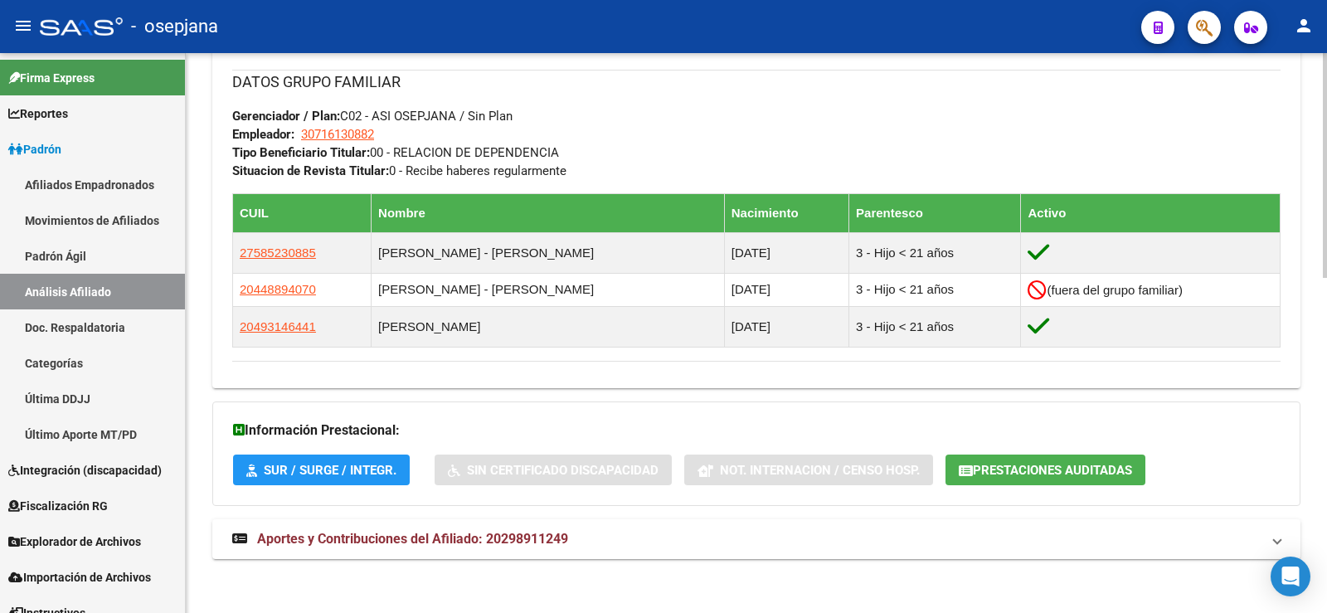
drag, startPoint x: 430, startPoint y: 533, endPoint x: 462, endPoint y: 488, distance: 54.8
click at [431, 533] on span "Aportes y Contribuciones del Afiliado: 20298911249" at bounding box center [412, 539] width 311 height 16
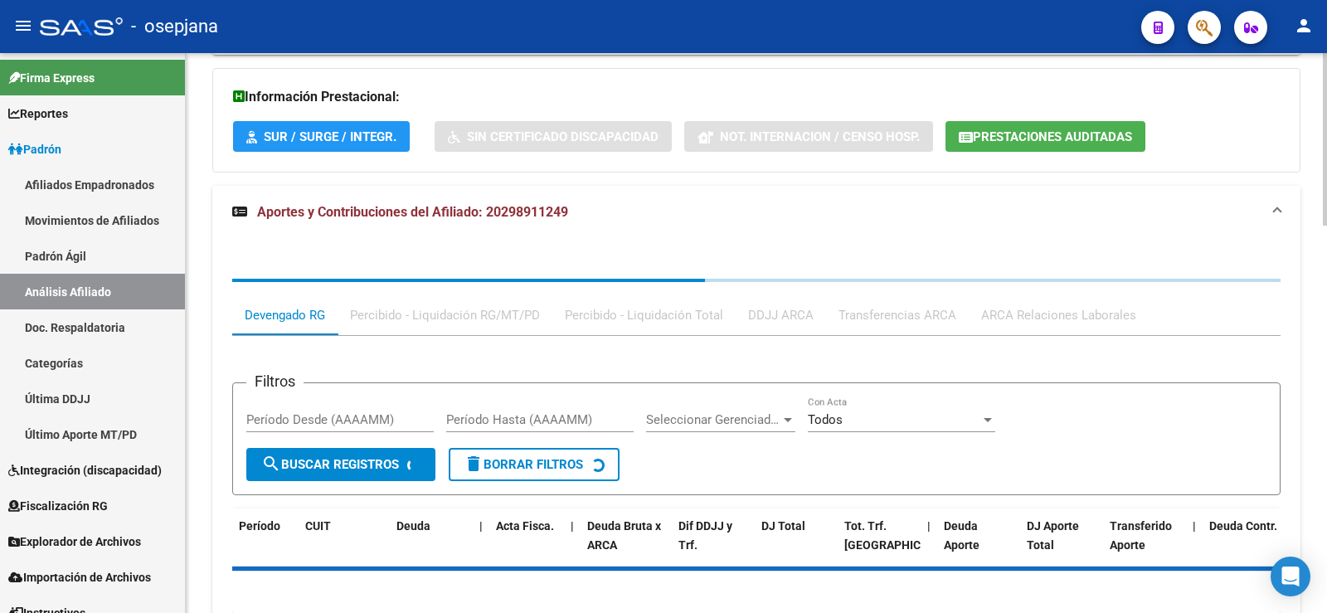
scroll to position [1244, 0]
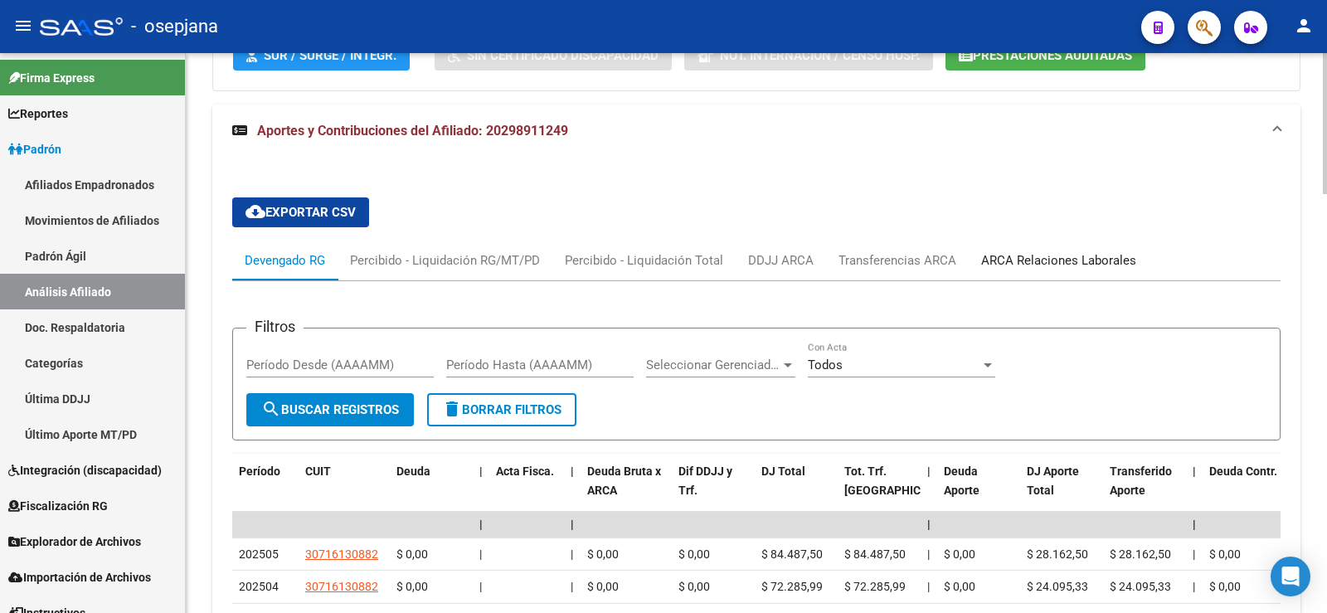
click at [1097, 255] on div "ARCA Relaciones Laborales" at bounding box center [1058, 260] width 155 height 18
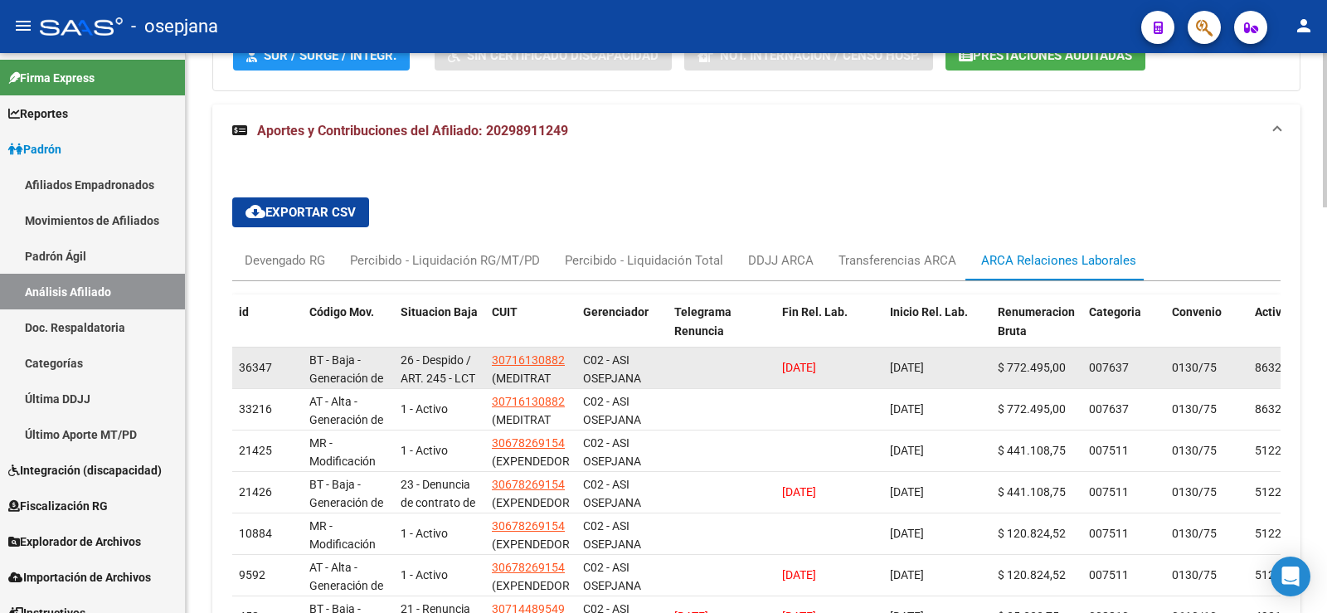
drag, startPoint x: 780, startPoint y: 368, endPoint x: 878, endPoint y: 367, distance: 98.7
click at [878, 367] on datatable-body-cell "26/05/2025" at bounding box center [829, 367] width 108 height 41
drag, startPoint x: 894, startPoint y: 369, endPoint x: 965, endPoint y: 370, distance: 71.3
click at [965, 370] on div "24/02/2025" at bounding box center [937, 367] width 95 height 19
click at [874, 377] on div "26/05/2025" at bounding box center [829, 367] width 95 height 19
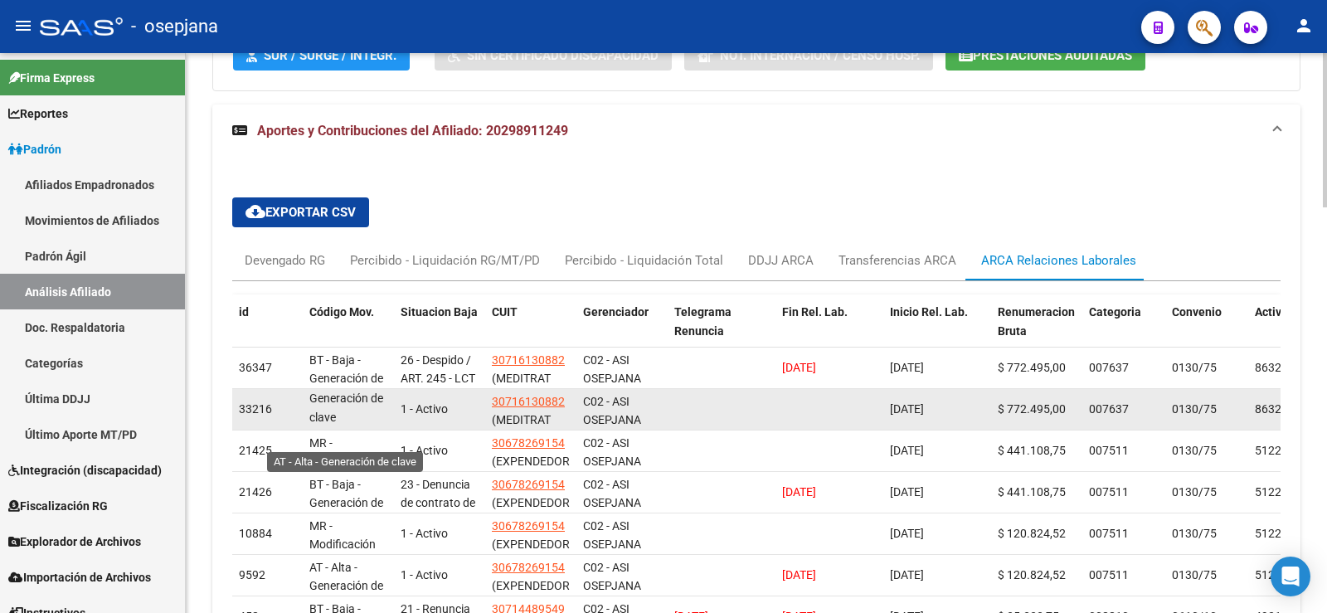
scroll to position [1, 0]
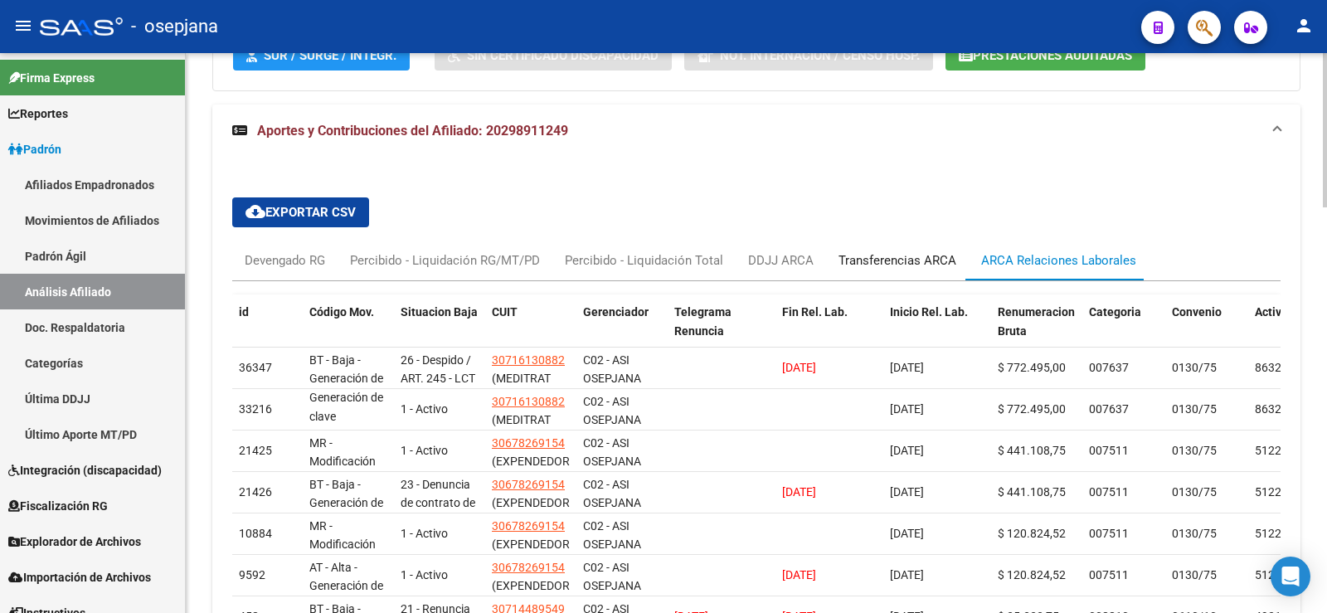
click at [913, 247] on div "Transferencias ARCA" at bounding box center [897, 261] width 143 height 40
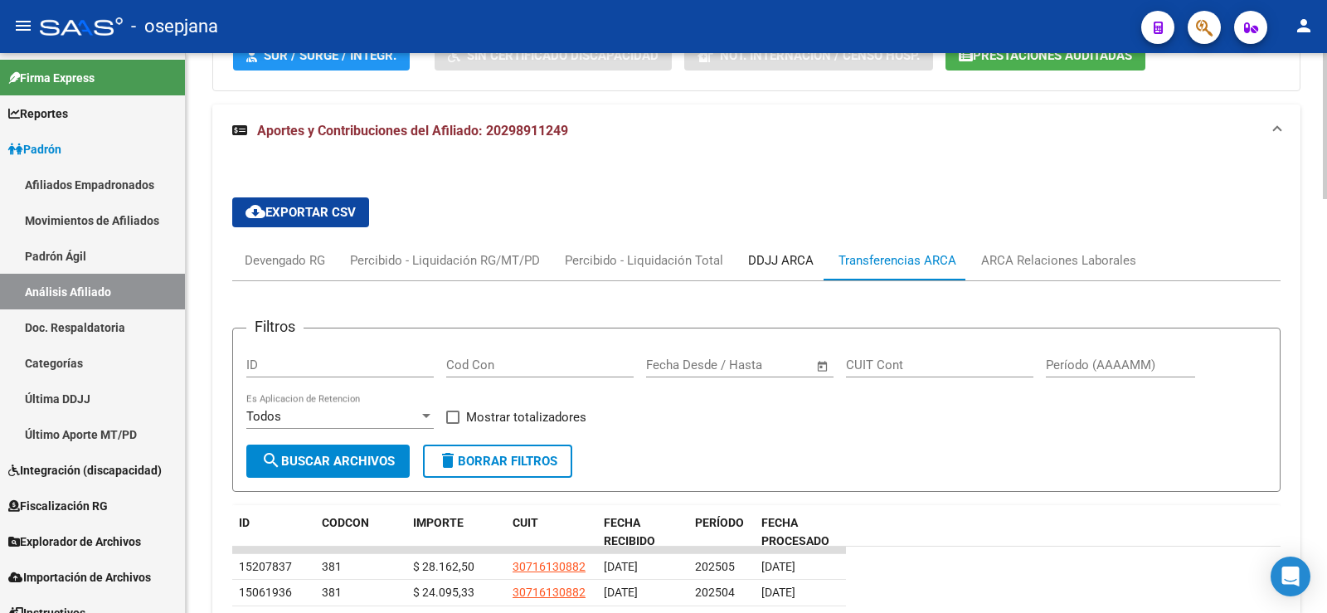
drag, startPoint x: 782, startPoint y: 252, endPoint x: 761, endPoint y: 258, distance: 22.3
click at [782, 253] on div "DDJJ ARCA" at bounding box center [781, 260] width 66 height 18
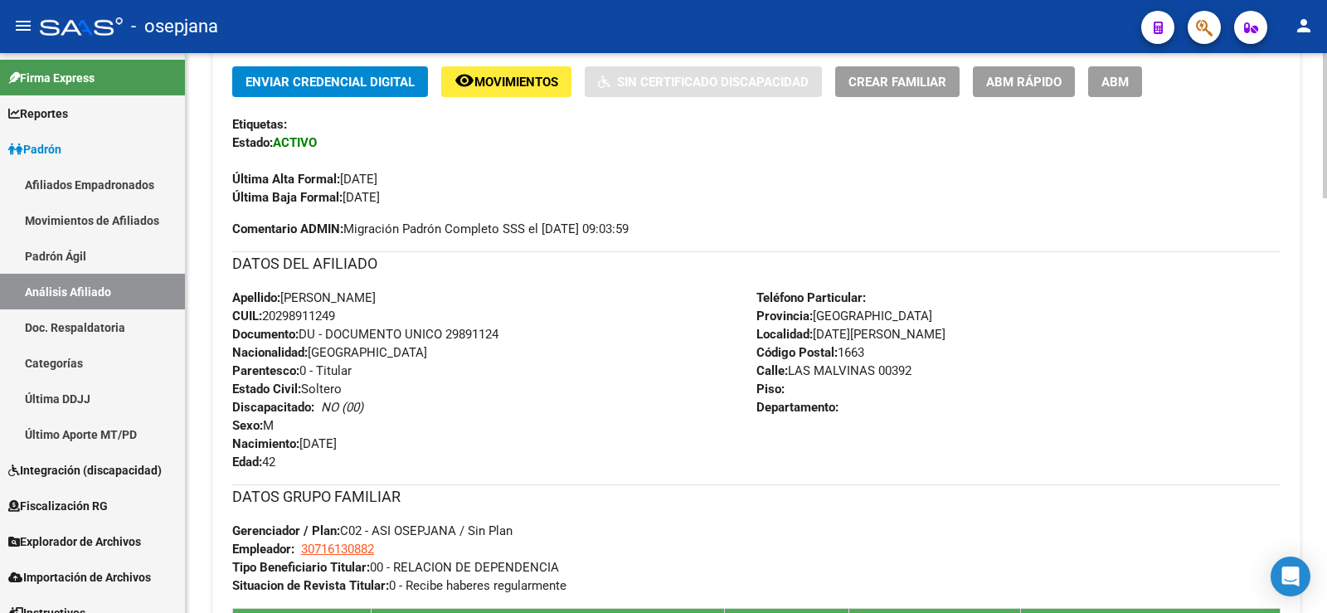
scroll to position [0, 0]
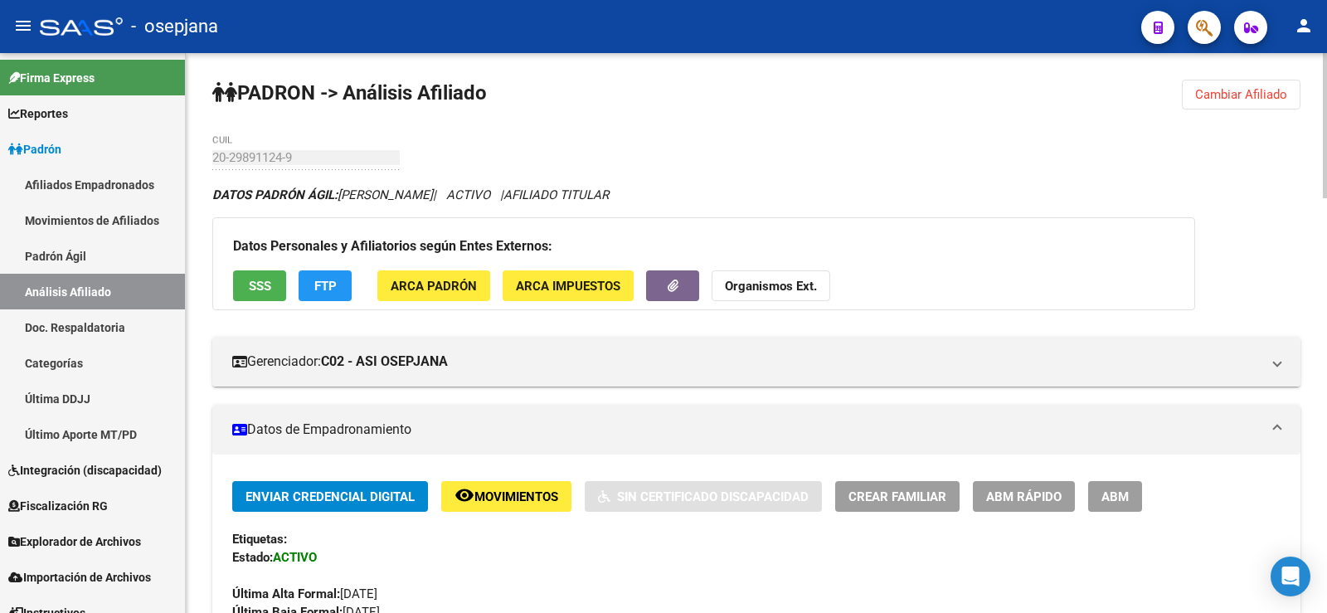
click at [1219, 97] on span "Cambiar Afiliado" at bounding box center [1241, 94] width 92 height 15
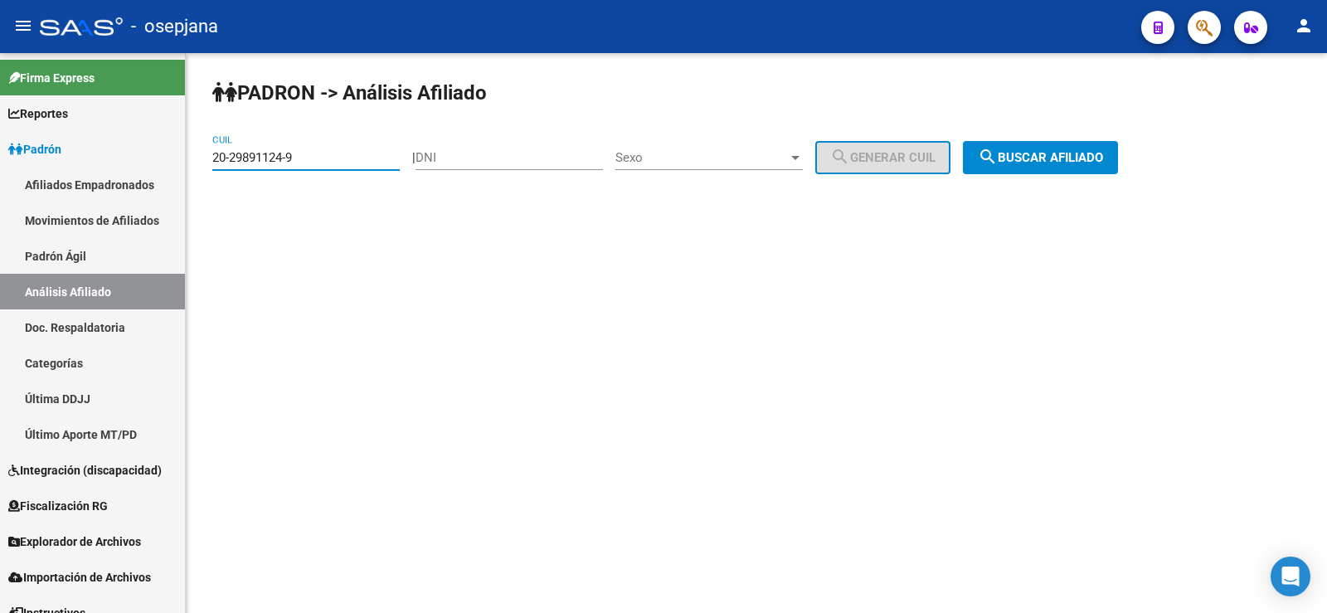
drag, startPoint x: 302, startPoint y: 164, endPoint x: 194, endPoint y: 164, distance: 107.8
click at [194, 164] on div "PADRON -> Análisis Afiliado 20-29891124-9 CUIL | DNI Sexo Sexo search Generar C…" at bounding box center [756, 140] width 1141 height 174
paste input "35872857-0"
click at [1067, 165] on button "search Buscar afiliado" at bounding box center [1040, 157] width 155 height 33
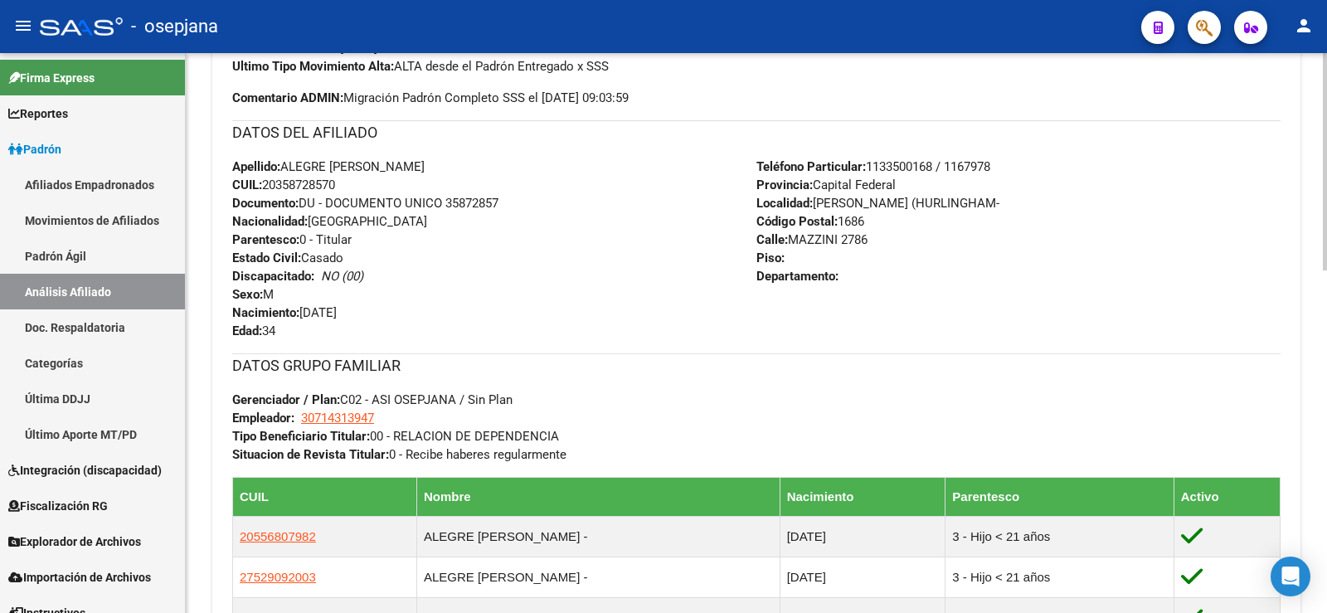
scroll to position [882, 0]
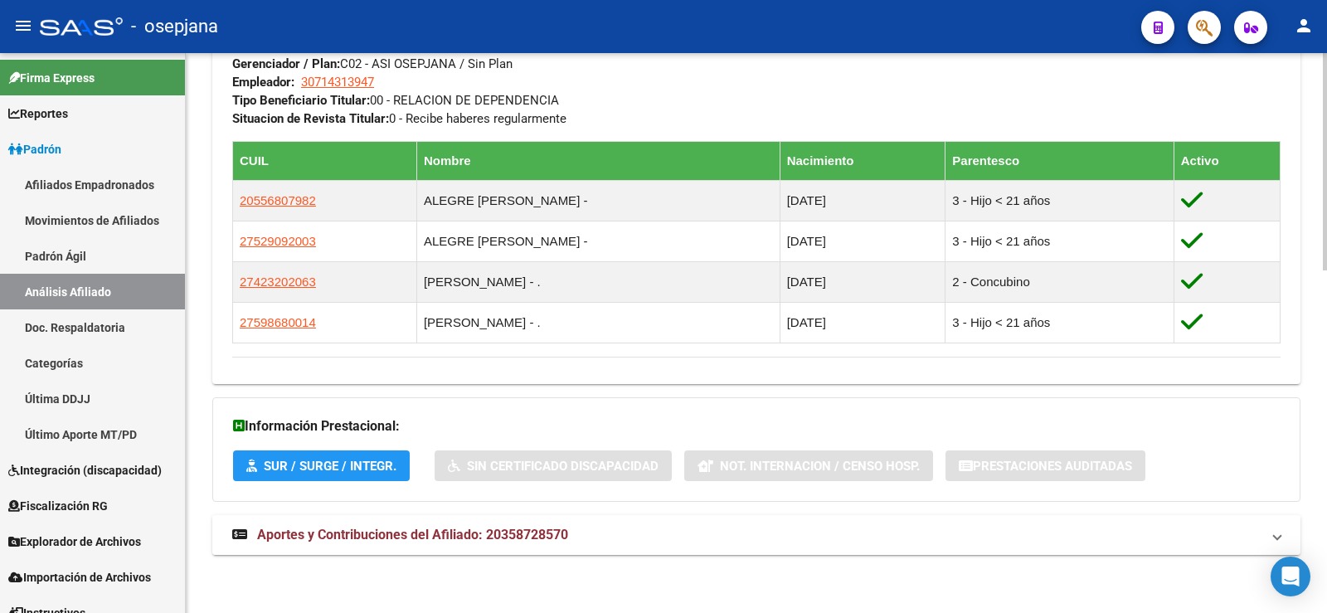
click at [556, 526] on strong "Aportes y Contribuciones del Afiliado: 20358728570" at bounding box center [400, 535] width 336 height 18
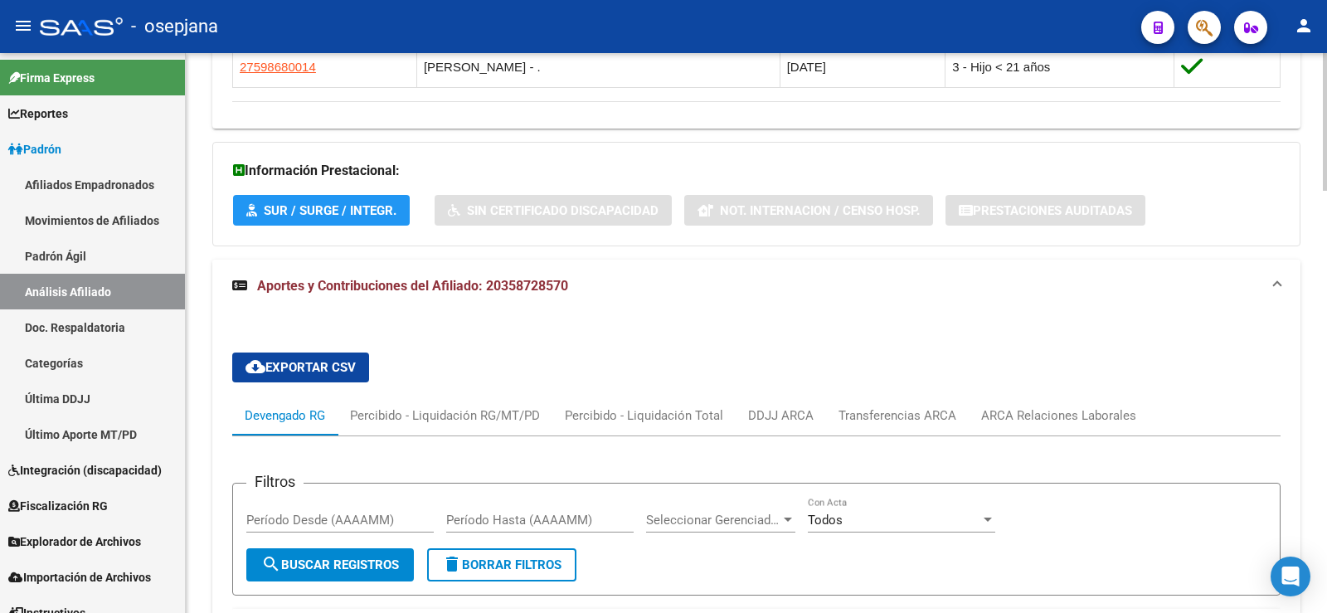
scroll to position [1145, 0]
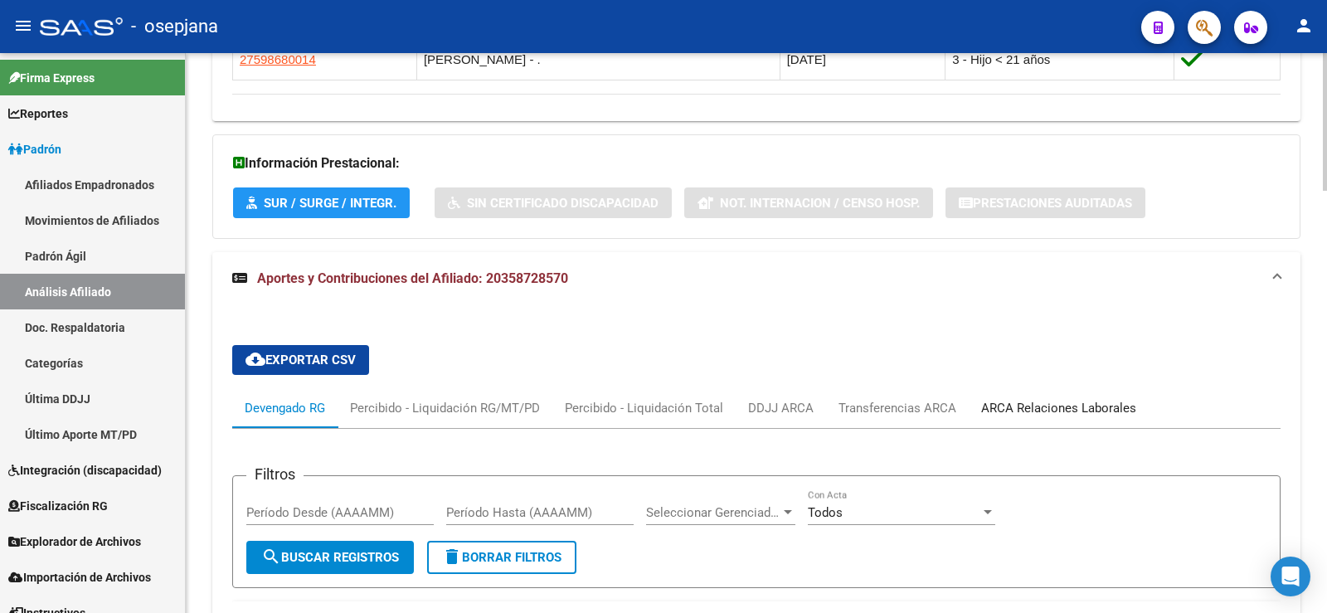
click at [1012, 396] on div "ARCA Relaciones Laborales" at bounding box center [1059, 408] width 180 height 40
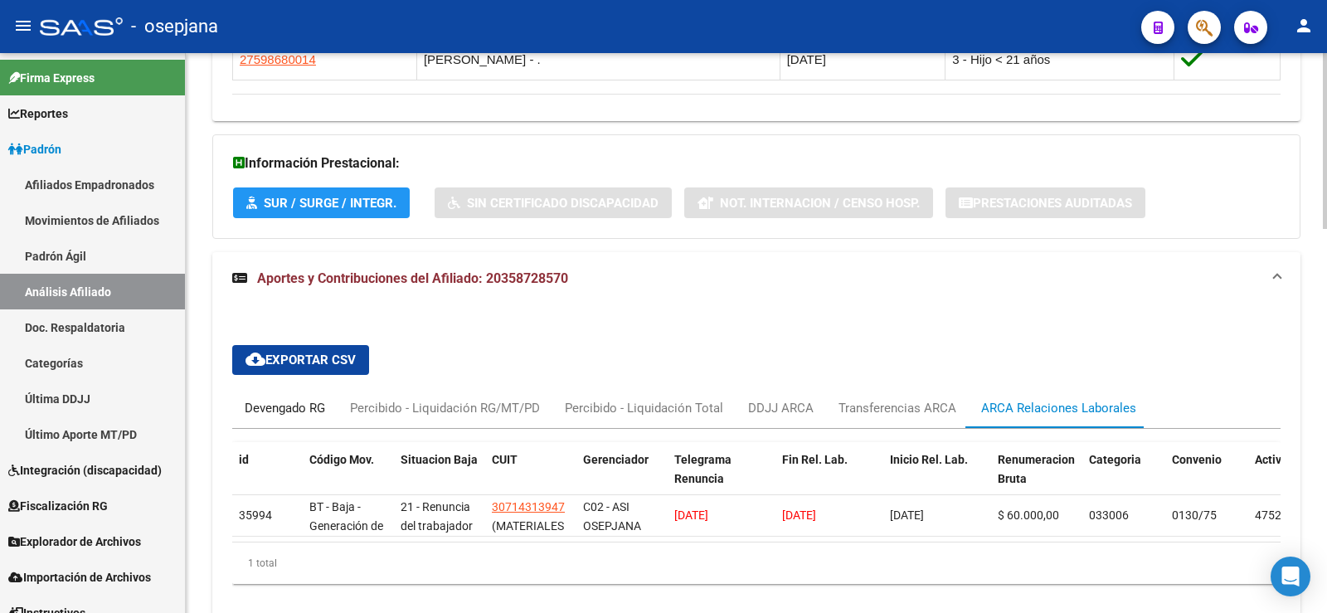
click at [289, 388] on div "Devengado RG" at bounding box center [284, 408] width 105 height 40
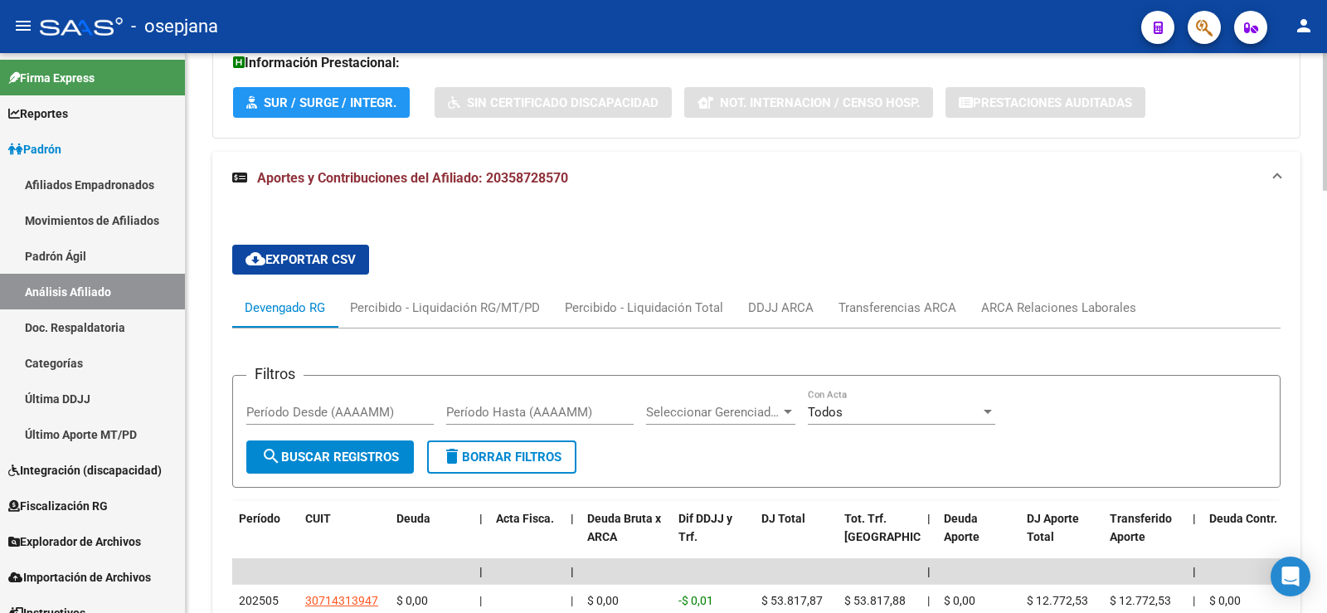
scroll to position [1476, 0]
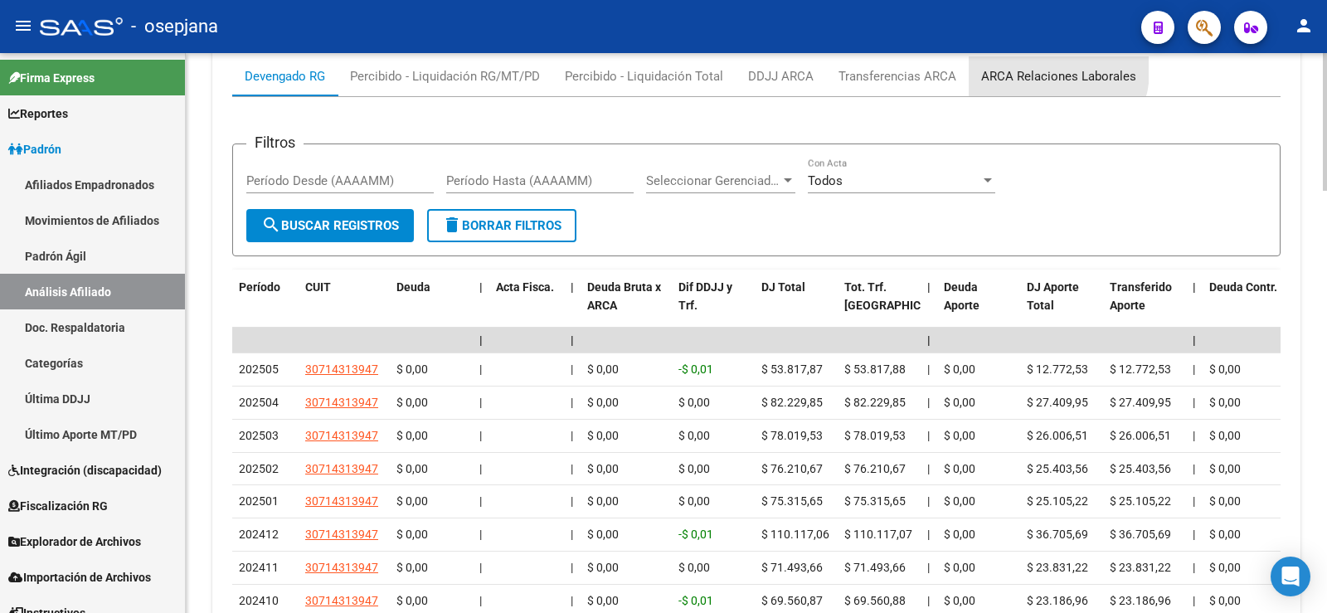
click at [1003, 62] on div "ARCA Relaciones Laborales" at bounding box center [1059, 76] width 180 height 40
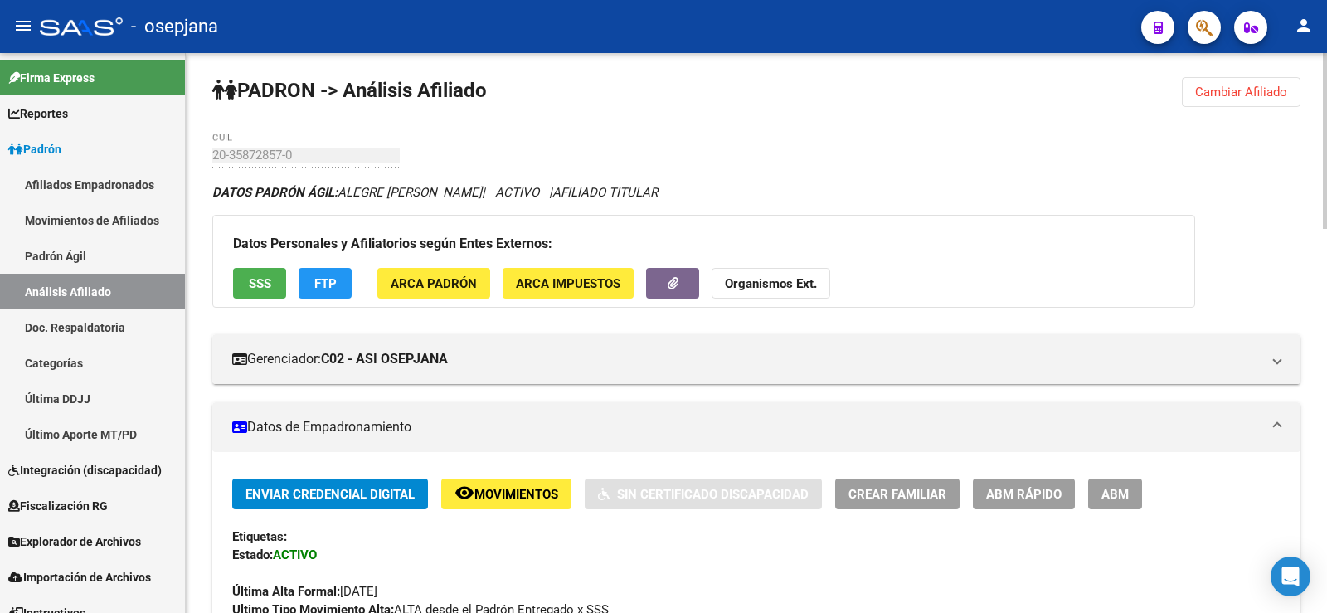
scroll to position [0, 0]
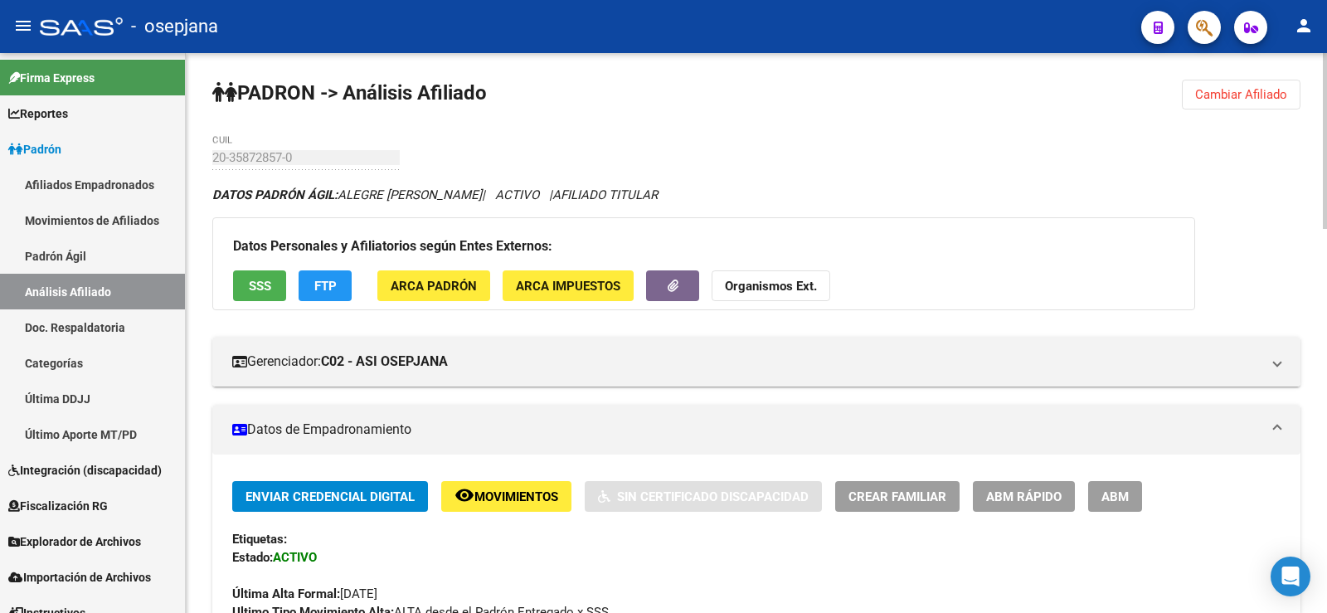
click at [1235, 96] on span "Cambiar Afiliado" at bounding box center [1241, 94] width 92 height 15
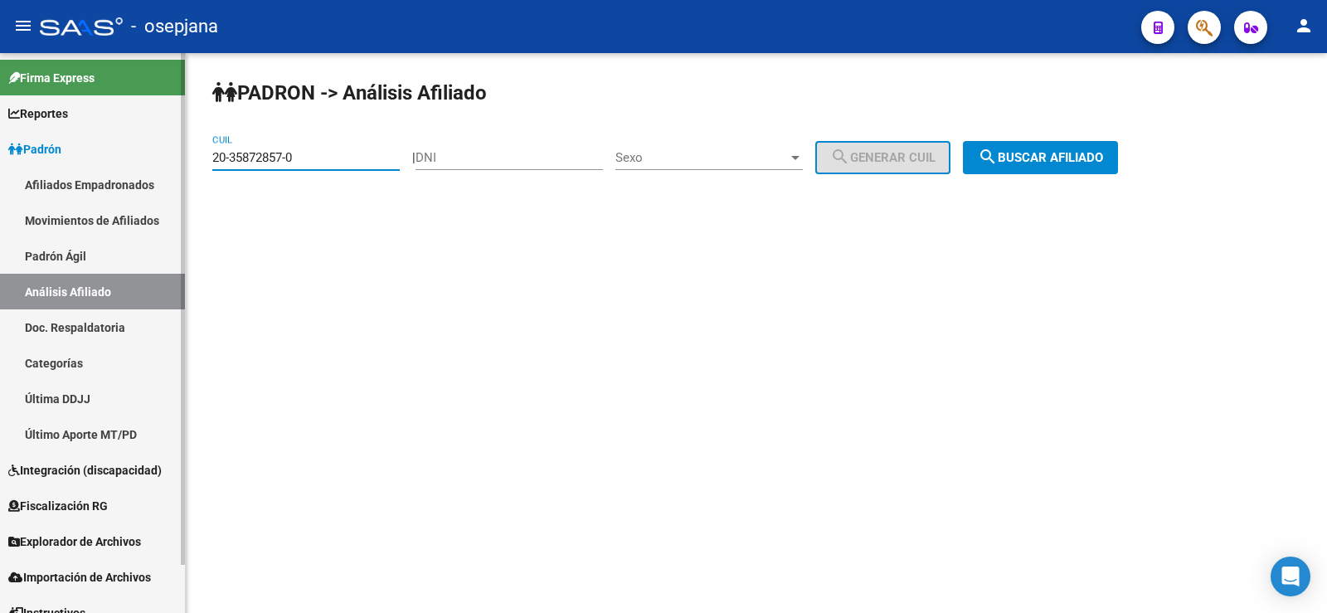
drag, startPoint x: 337, startPoint y: 158, endPoint x: 157, endPoint y: 158, distance: 180.0
click at [157, 158] on mat-sidenav-container "Firma Express Reportes Ingresos Devengados Análisis Histórico Detalles Transfer…" at bounding box center [663, 333] width 1327 height 560
paste input "9547061-3"
click at [1038, 157] on span "search Buscar afiliado" at bounding box center [1040, 157] width 125 height 15
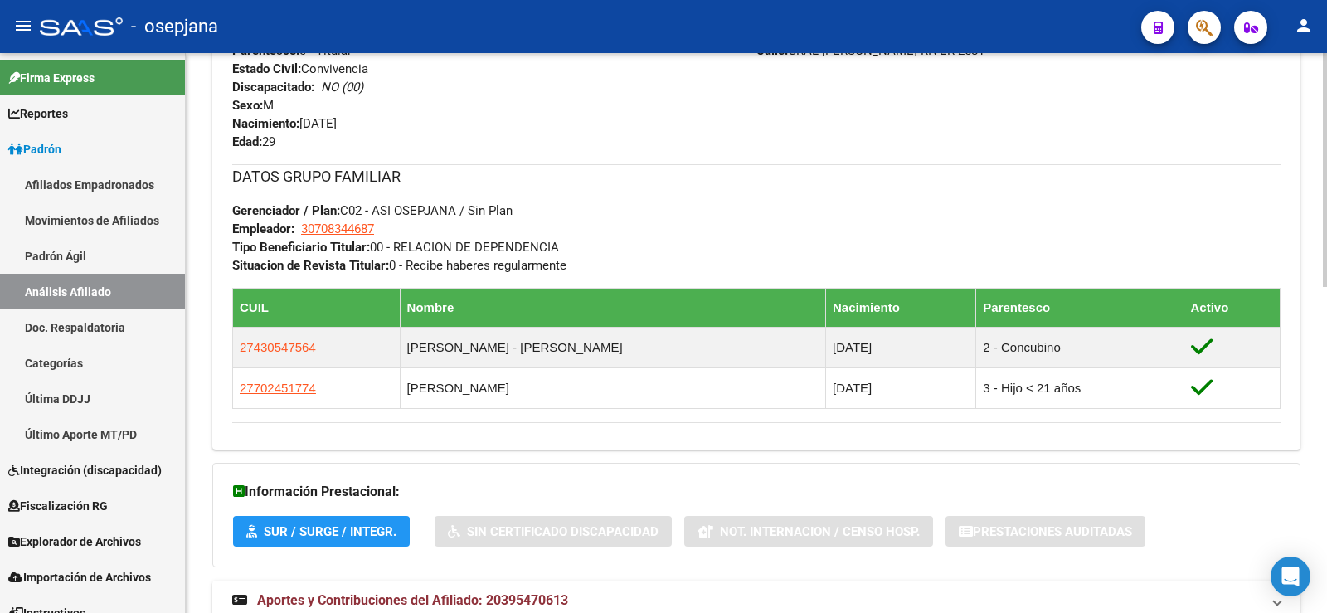
scroll to position [782, 0]
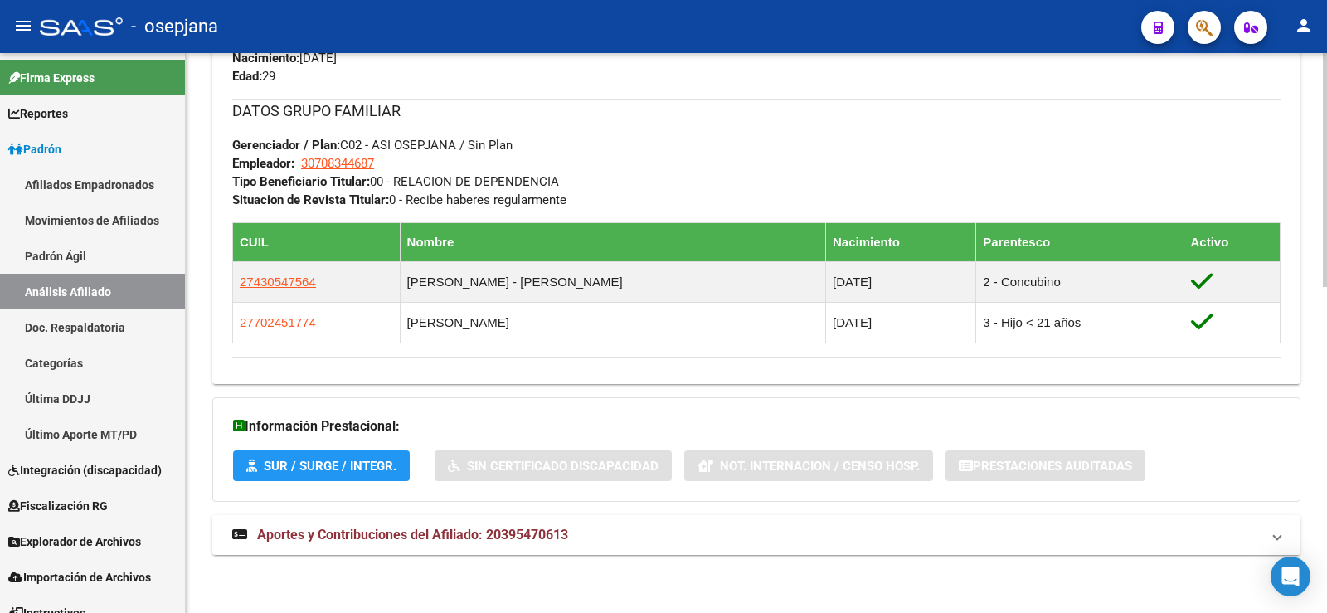
click at [502, 522] on mat-expansion-panel-header "Aportes y Contribuciones del Afiliado: 20395470613" at bounding box center [756, 535] width 1088 height 40
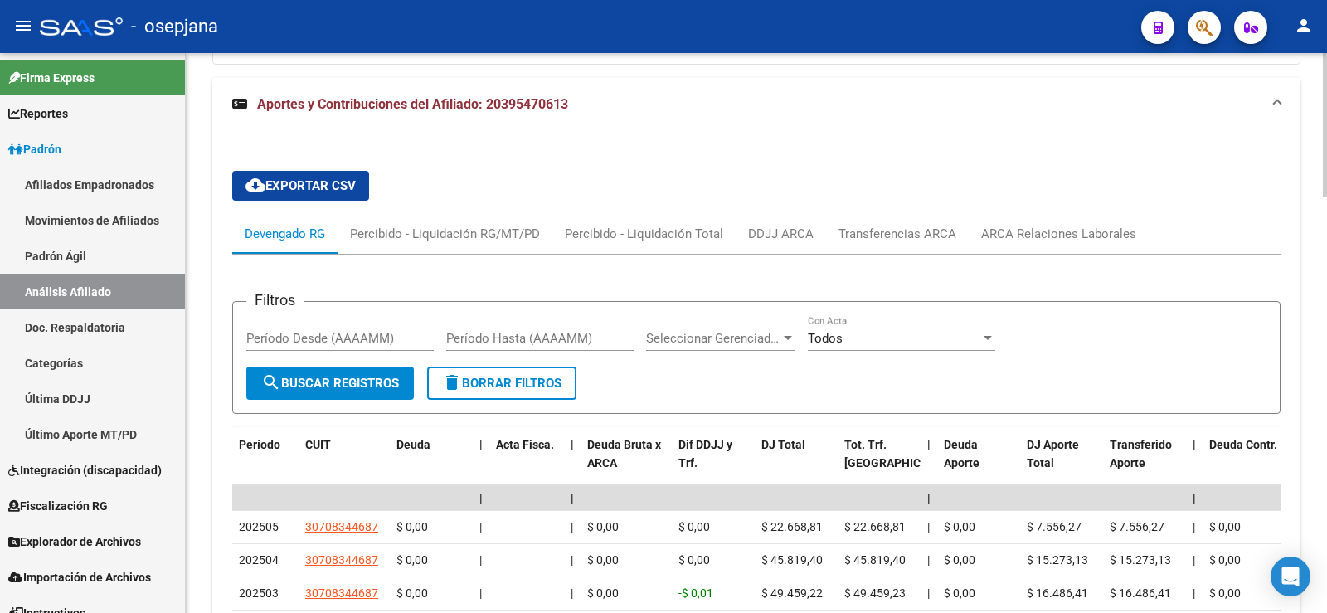
scroll to position [1294, 0]
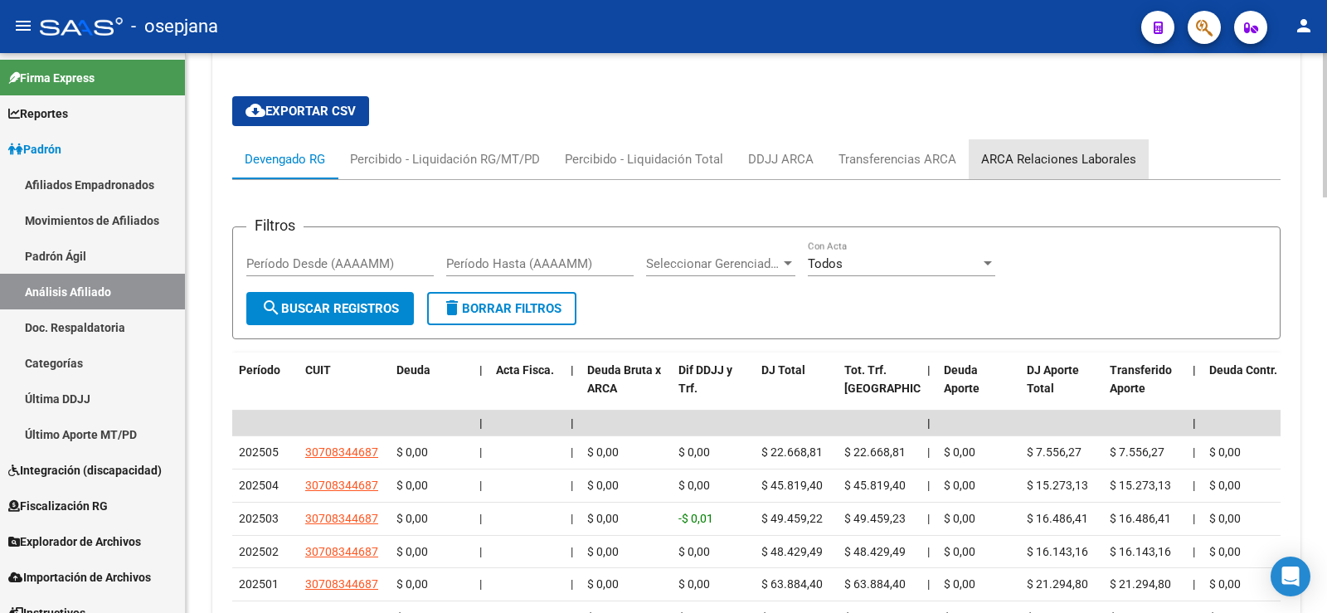
click at [1112, 161] on div "ARCA Relaciones Laborales" at bounding box center [1058, 159] width 155 height 18
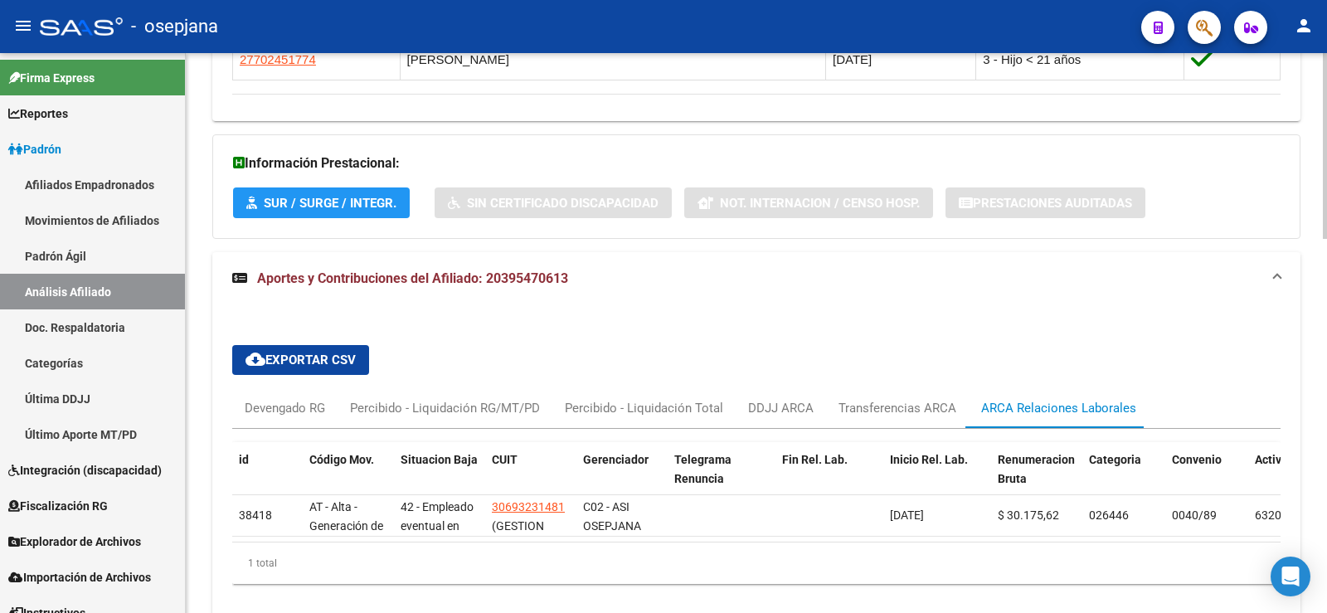
scroll to position [1126, 0]
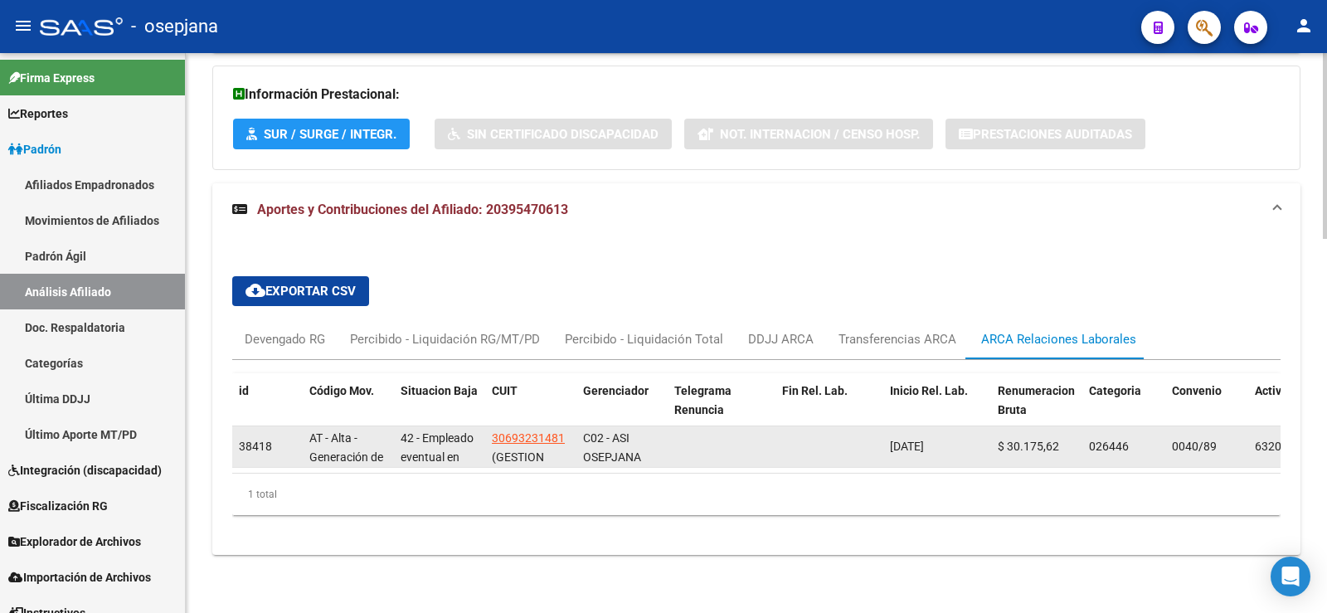
drag, startPoint x: 890, startPoint y: 438, endPoint x: 951, endPoint y: 438, distance: 61.4
click at [924, 440] on span "[DATE]" at bounding box center [907, 446] width 34 height 13
copy span "[DATE]"
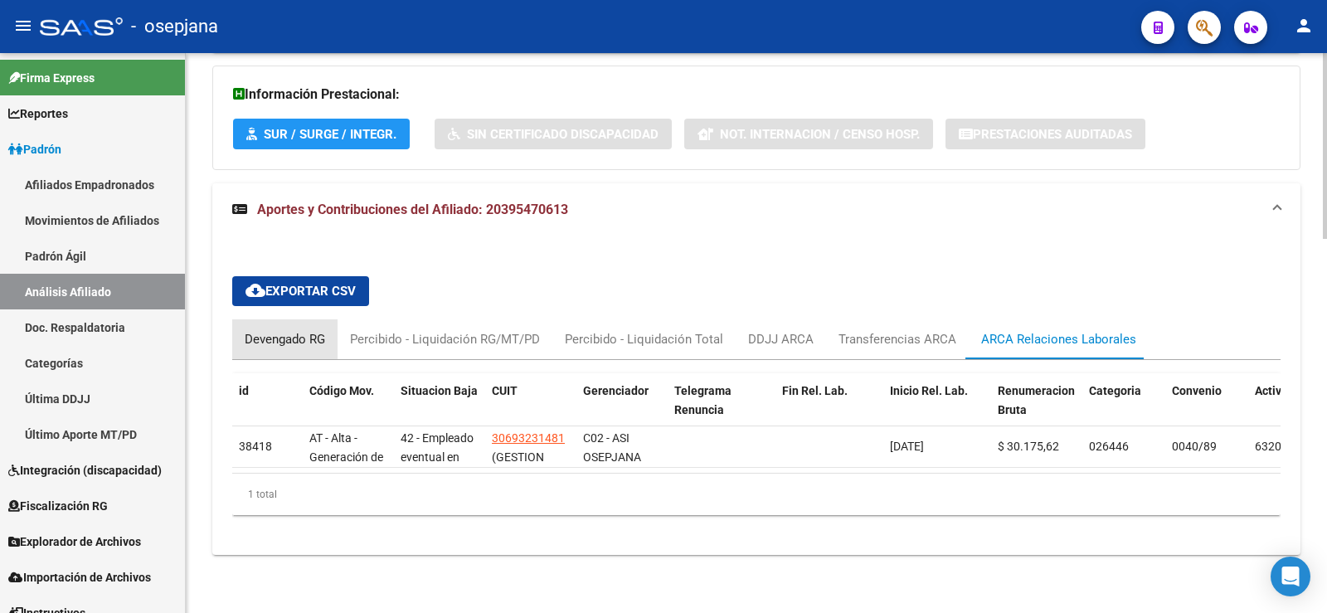
click at [279, 330] on div "Devengado RG" at bounding box center [285, 339] width 80 height 18
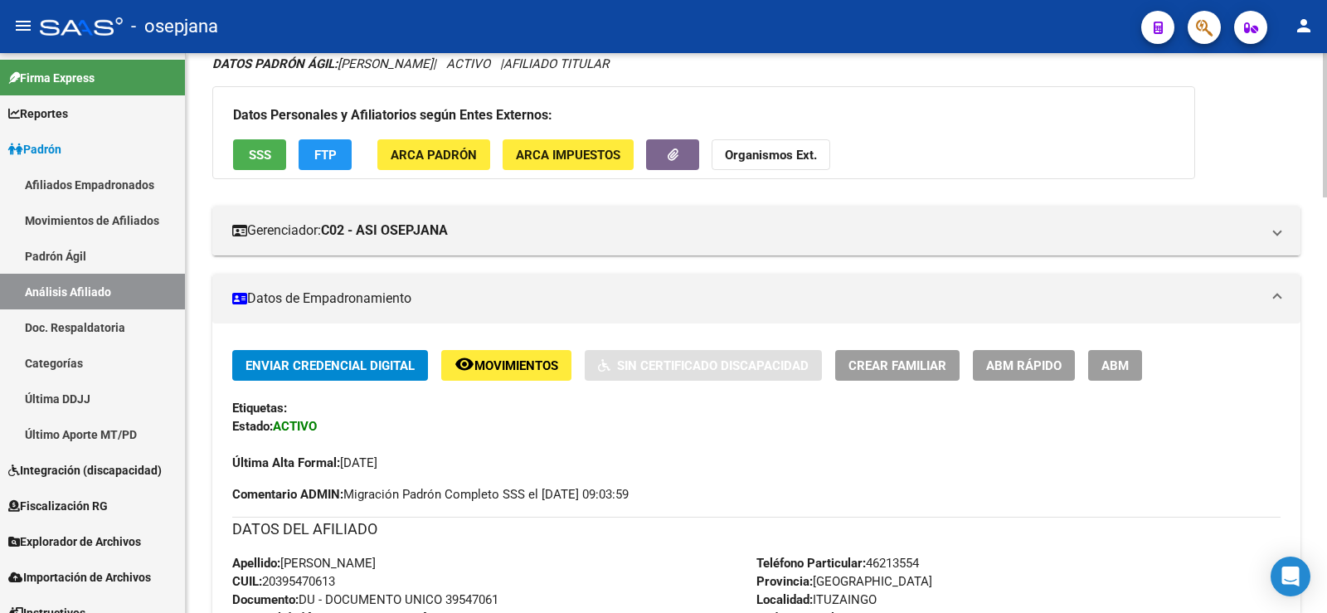
scroll to position [0, 0]
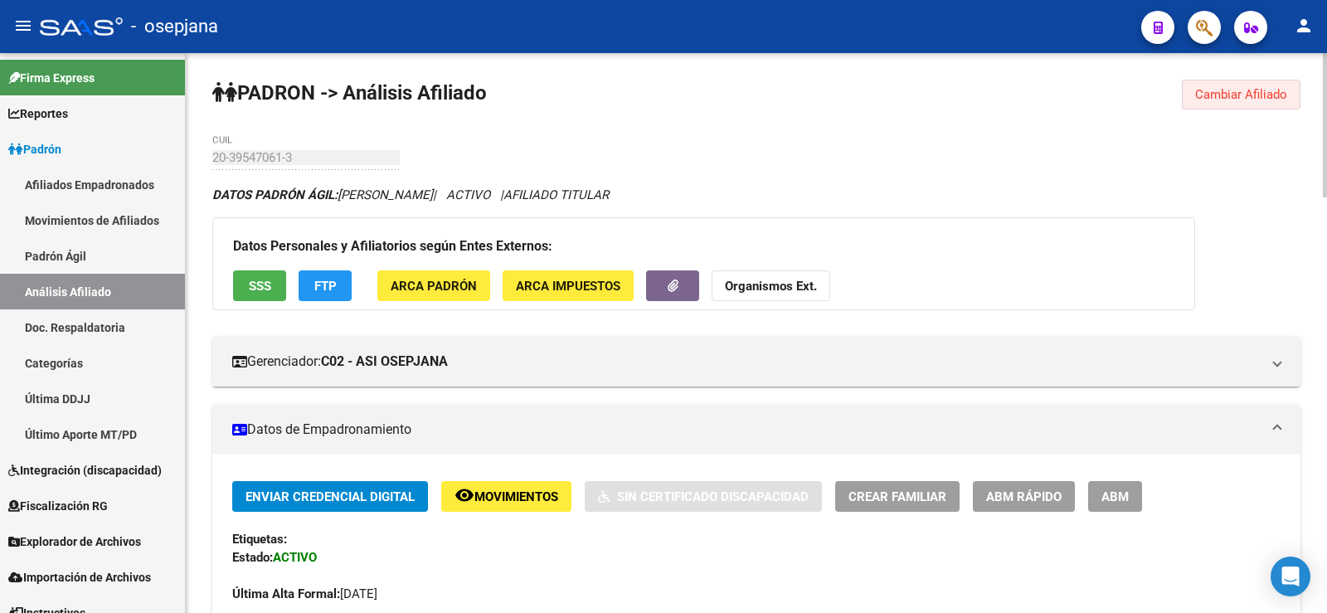
click at [1225, 82] on button "Cambiar Afiliado" at bounding box center [1241, 95] width 119 height 30
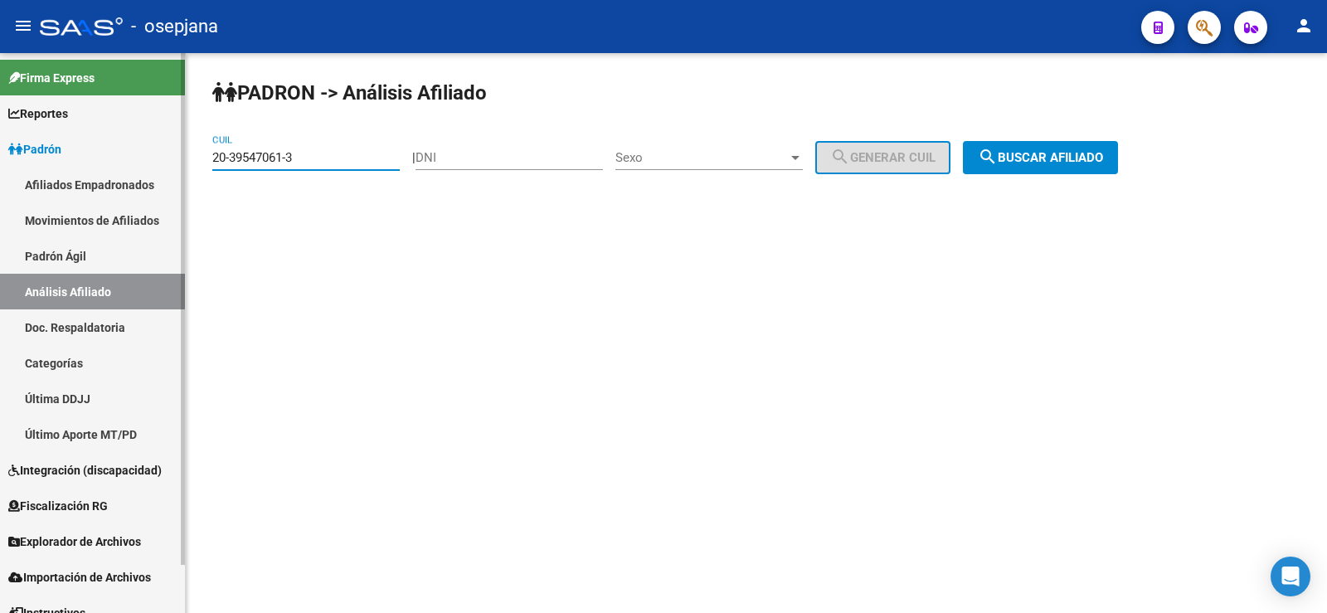
drag, startPoint x: 310, startPoint y: 159, endPoint x: 148, endPoint y: 159, distance: 161.7
click at [148, 159] on mat-sidenav-container "Firma Express Reportes Ingresos Devengados Análisis Histórico Detalles Transfer…" at bounding box center [663, 333] width 1327 height 560
paste input "94689592-0"
click at [1069, 159] on span "search Buscar afiliado" at bounding box center [1040, 157] width 125 height 15
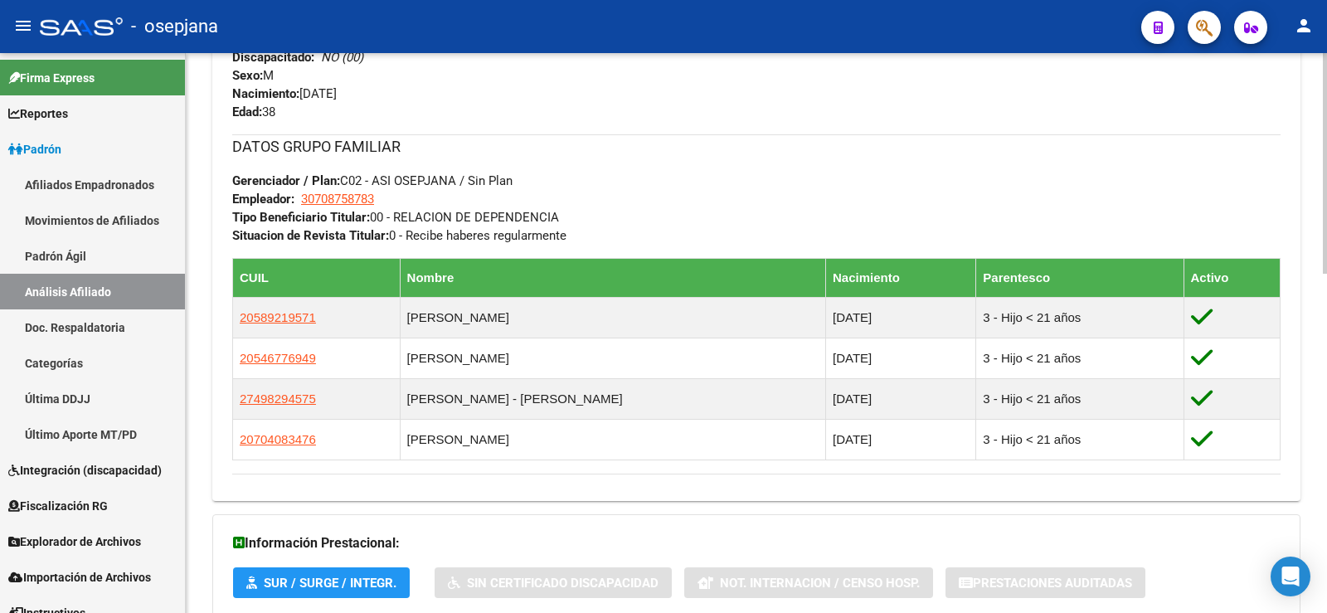
scroll to position [863, 0]
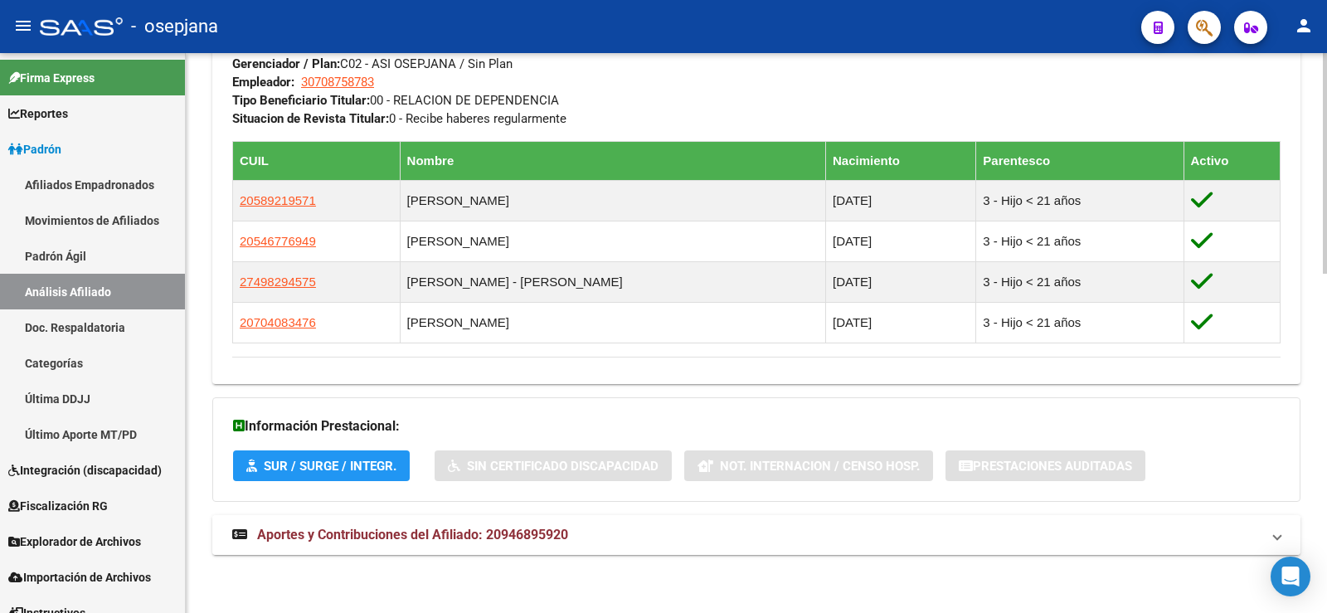
click at [561, 537] on span "Aportes y Contribuciones del Afiliado: 20946895920" at bounding box center [412, 535] width 311 height 16
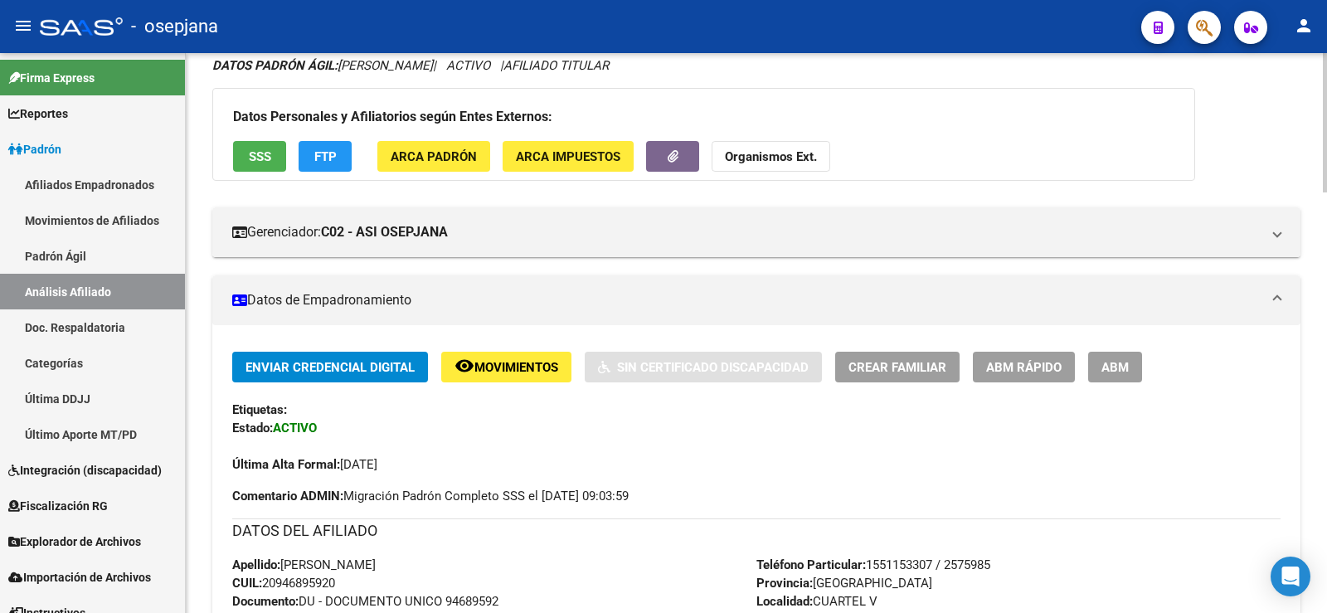
scroll to position [0, 0]
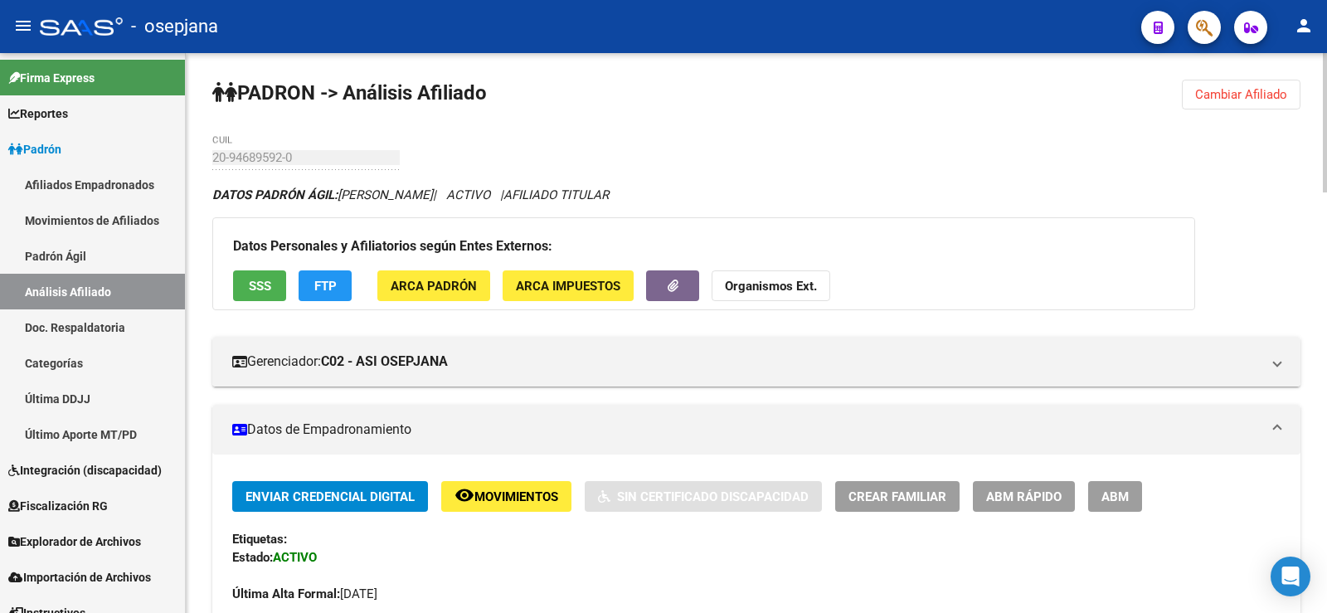
click at [1248, 90] on span "Cambiar Afiliado" at bounding box center [1241, 94] width 92 height 15
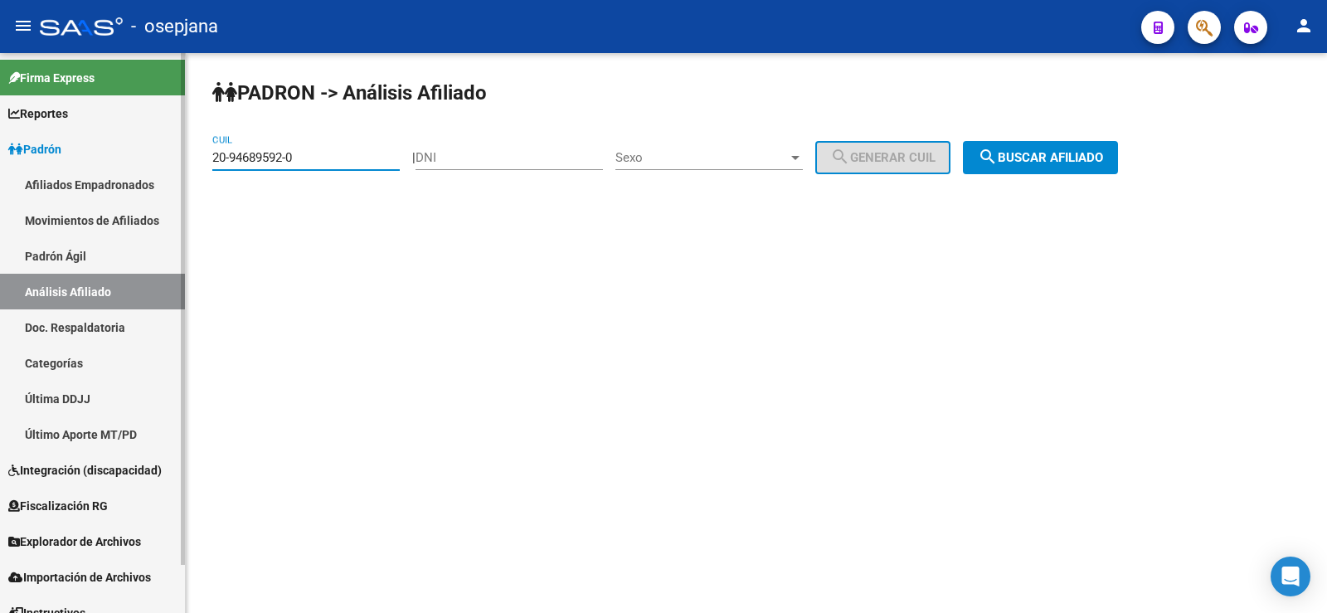
drag, startPoint x: 312, startPoint y: 161, endPoint x: 163, endPoint y: 173, distance: 149.8
click at [163, 173] on mat-sidenav-container "Firma Express Reportes Ingresos Devengados Análisis Histórico Detalles Transfer…" at bounding box center [663, 333] width 1327 height 560
paste input "24818905-4"
click at [1048, 175] on div "PADRON -> Análisis Afiliado 20-24818905-4 CUIL | DNI Sexo Sexo search Generar C…" at bounding box center [756, 140] width 1141 height 174
click at [1043, 159] on span "search Buscar afiliado" at bounding box center [1040, 157] width 125 height 15
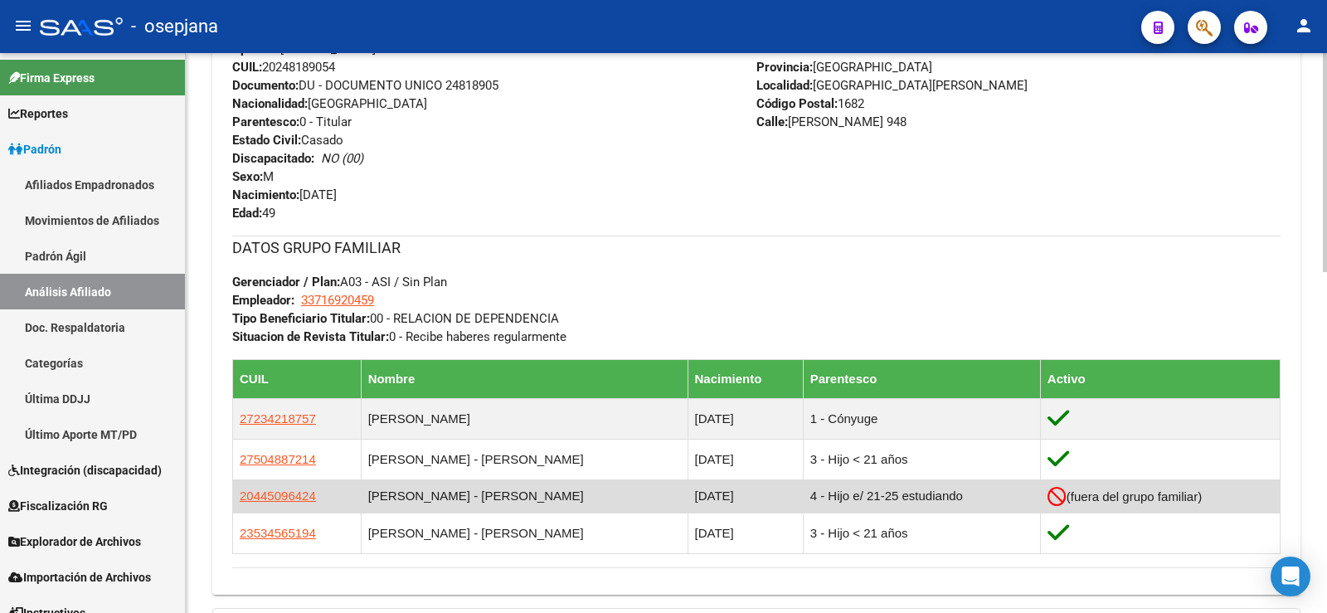
scroll to position [874, 0]
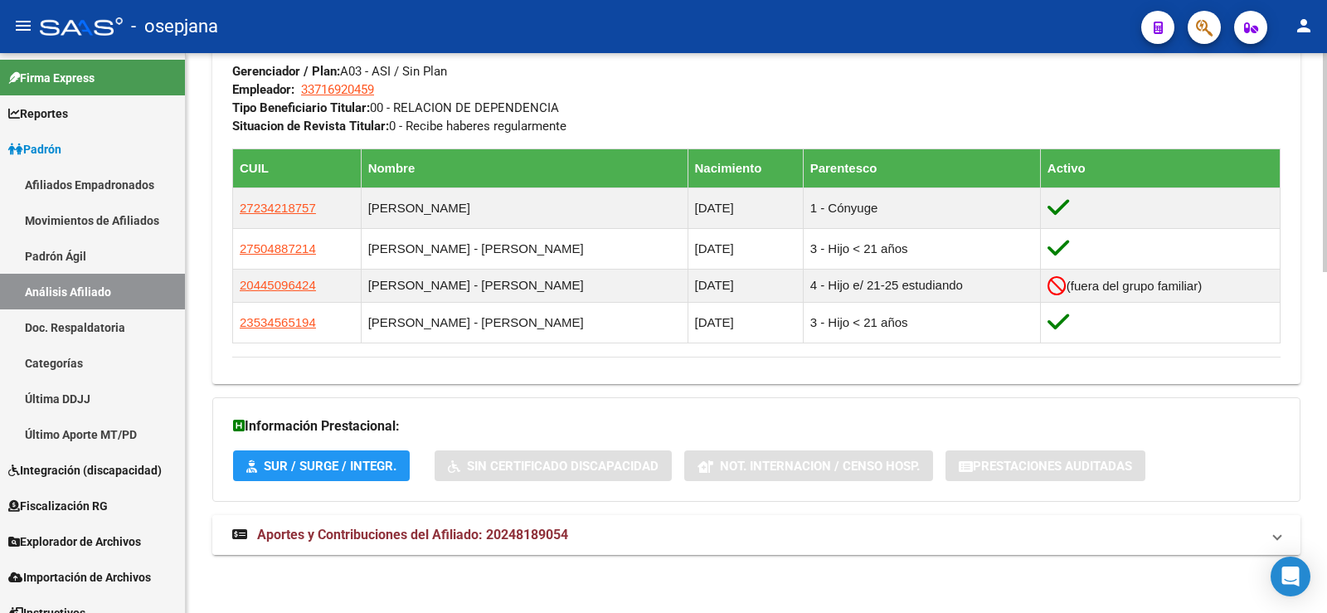
click at [565, 547] on mat-expansion-panel-header "Aportes y Contribuciones del Afiliado: 20248189054" at bounding box center [756, 535] width 1088 height 40
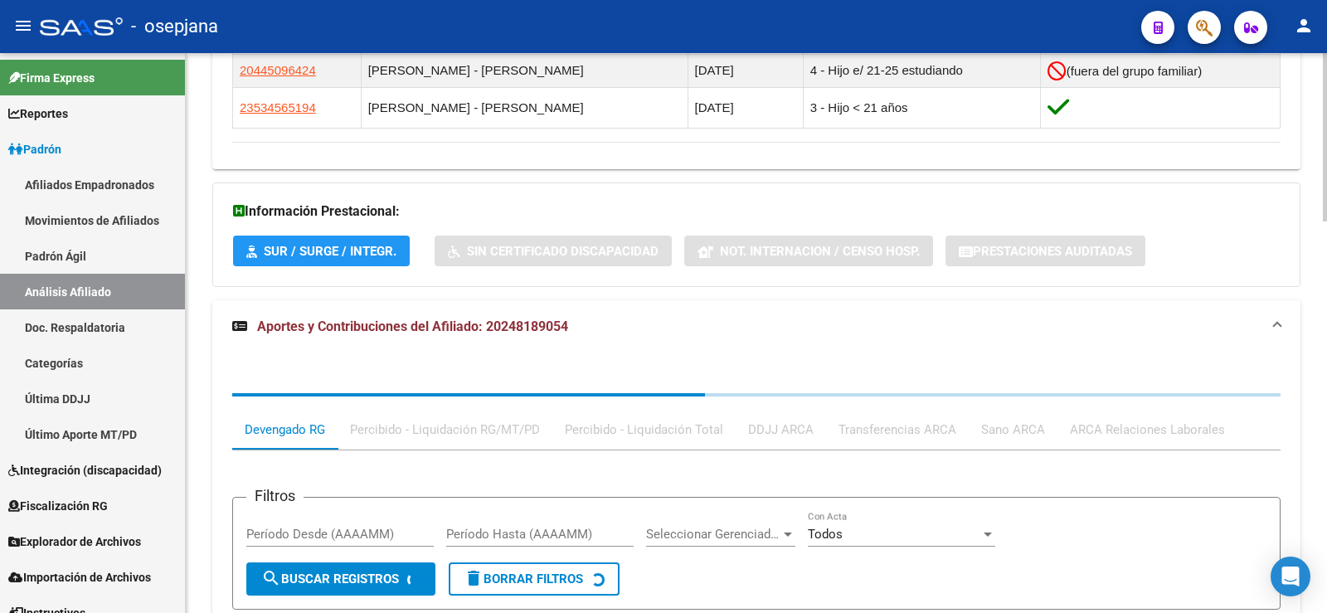
scroll to position [1289, 0]
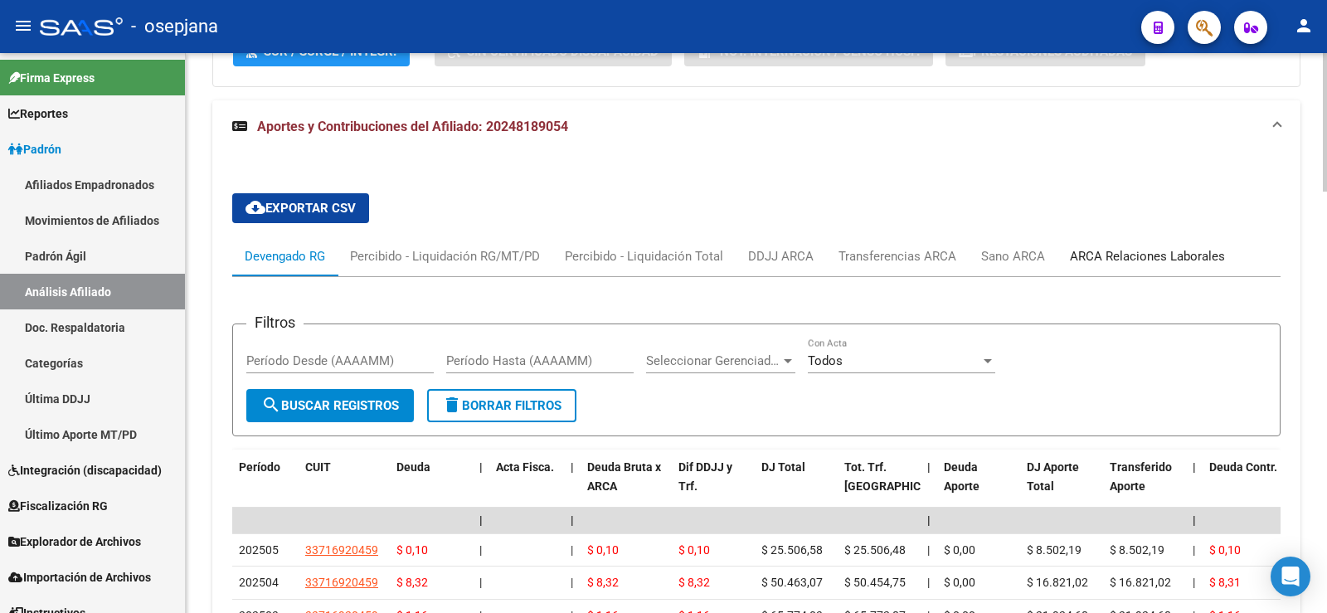
click at [1164, 244] on div "ARCA Relaciones Laborales" at bounding box center [1147, 256] width 180 height 40
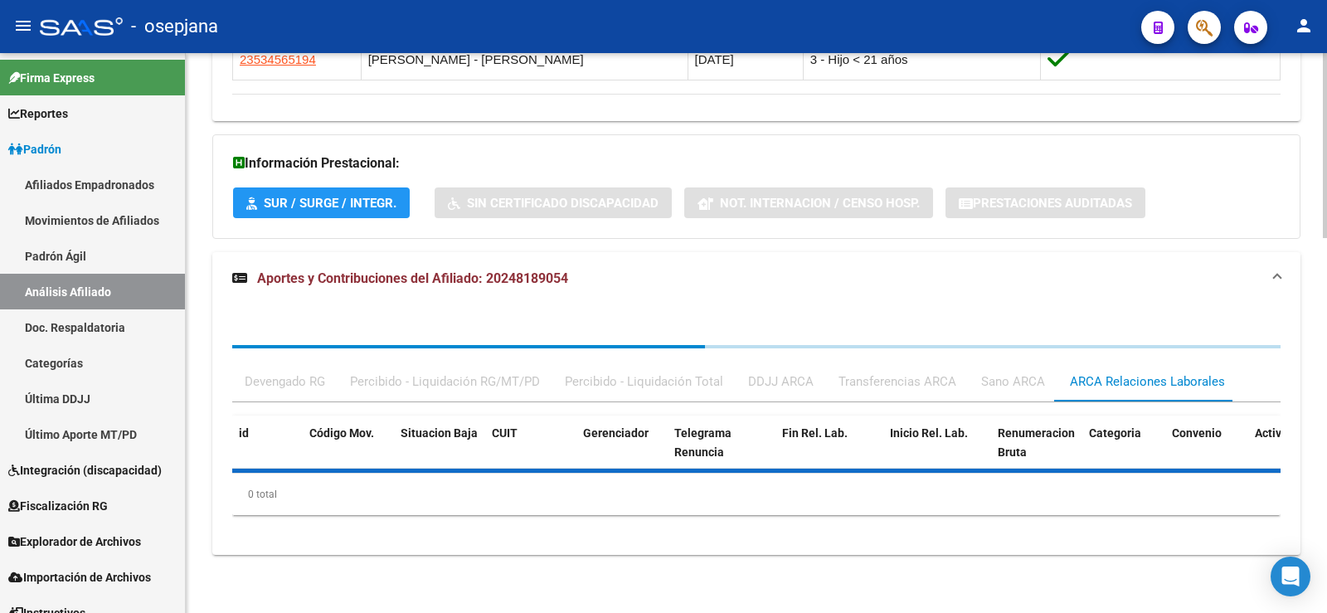
scroll to position [1260, 0]
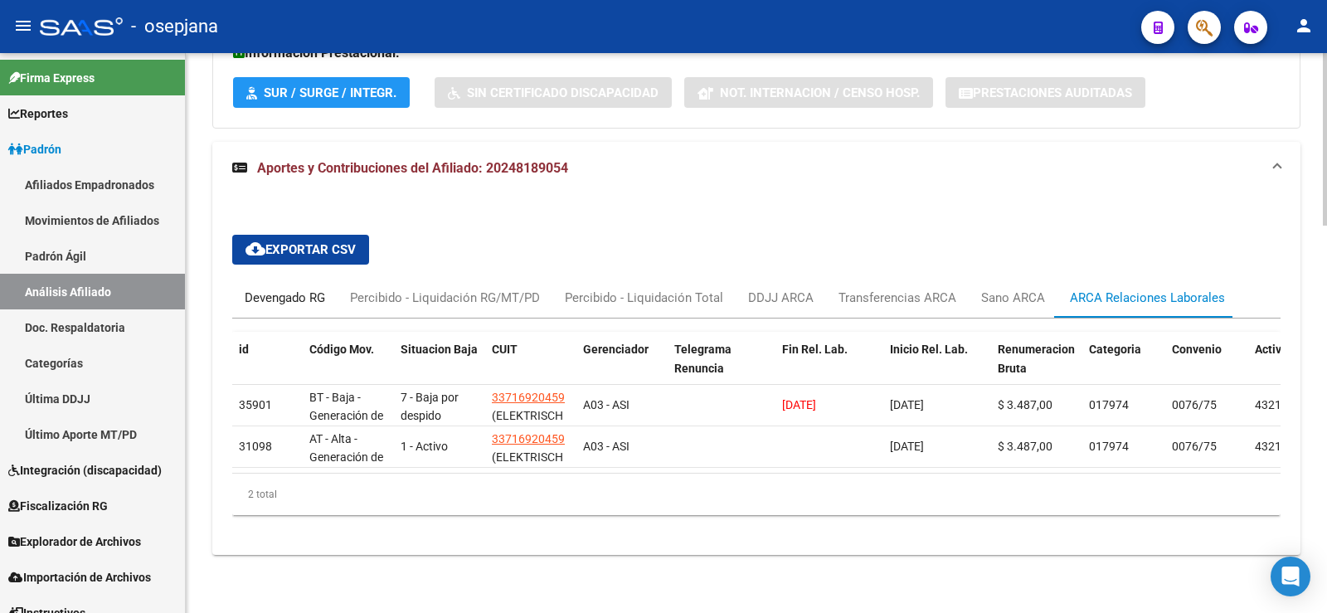
drag, startPoint x: 276, startPoint y: 289, endPoint x: 277, endPoint y: 297, distance: 8.3
click at [276, 289] on div "Devengado RG" at bounding box center [285, 298] width 80 height 18
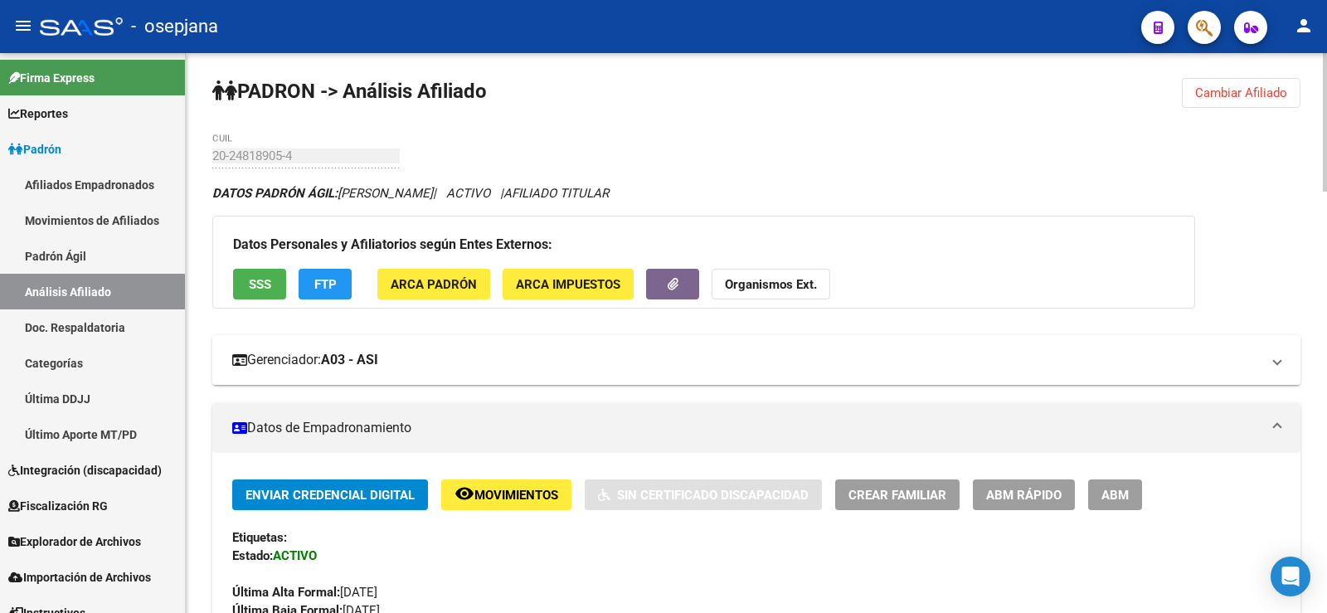
scroll to position [0, 0]
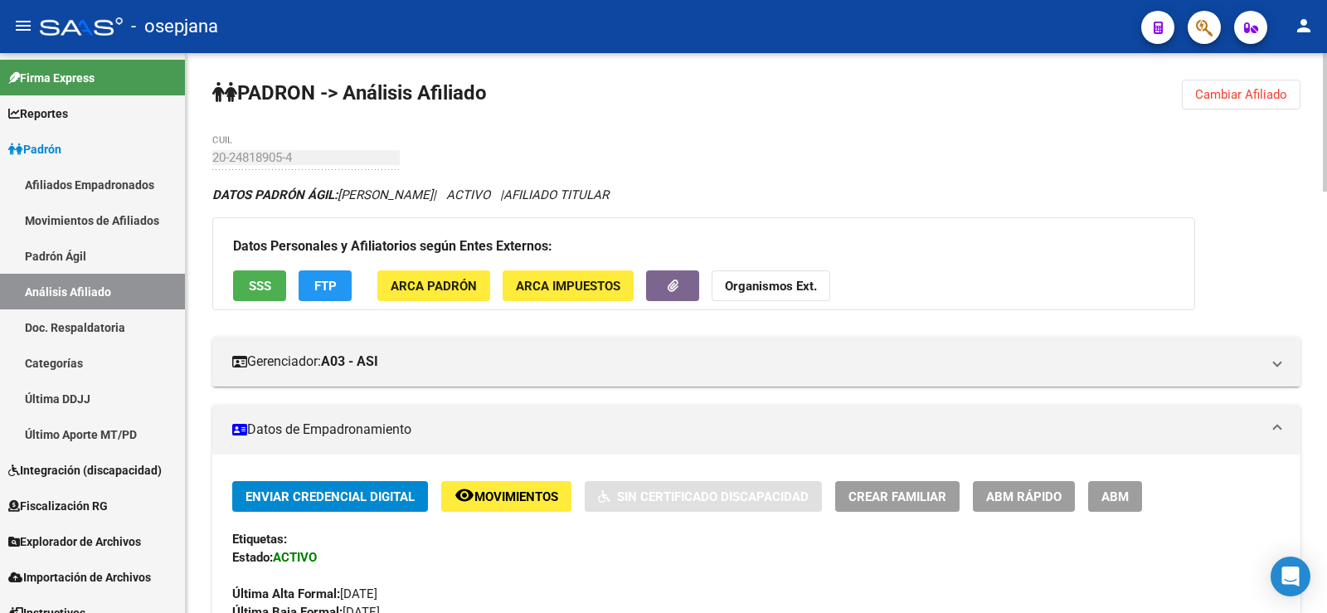
click at [1240, 89] on span "Cambiar Afiliado" at bounding box center [1241, 94] width 92 height 15
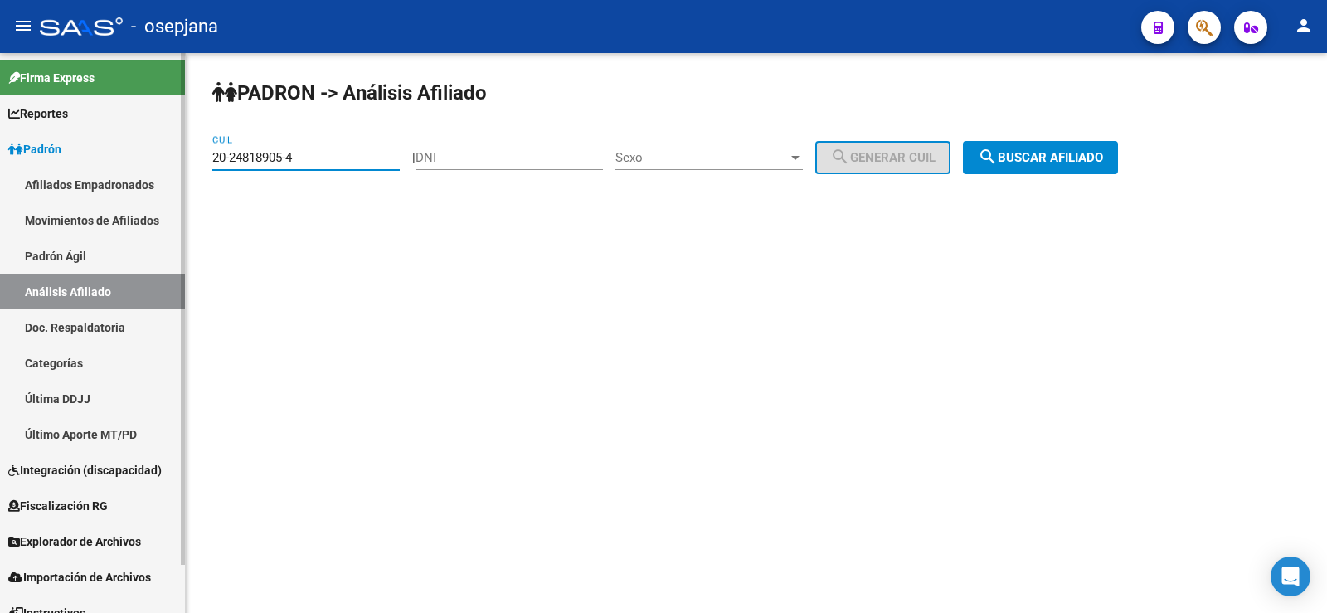
drag, startPoint x: 326, startPoint y: 156, endPoint x: 173, endPoint y: 153, distance: 152.6
click at [173, 153] on mat-sidenav-container "Firma Express Reportes Ingresos Devengados Análisis Histórico Detalles Transfer…" at bounding box center [663, 333] width 1327 height 560
paste input "34213021-7"
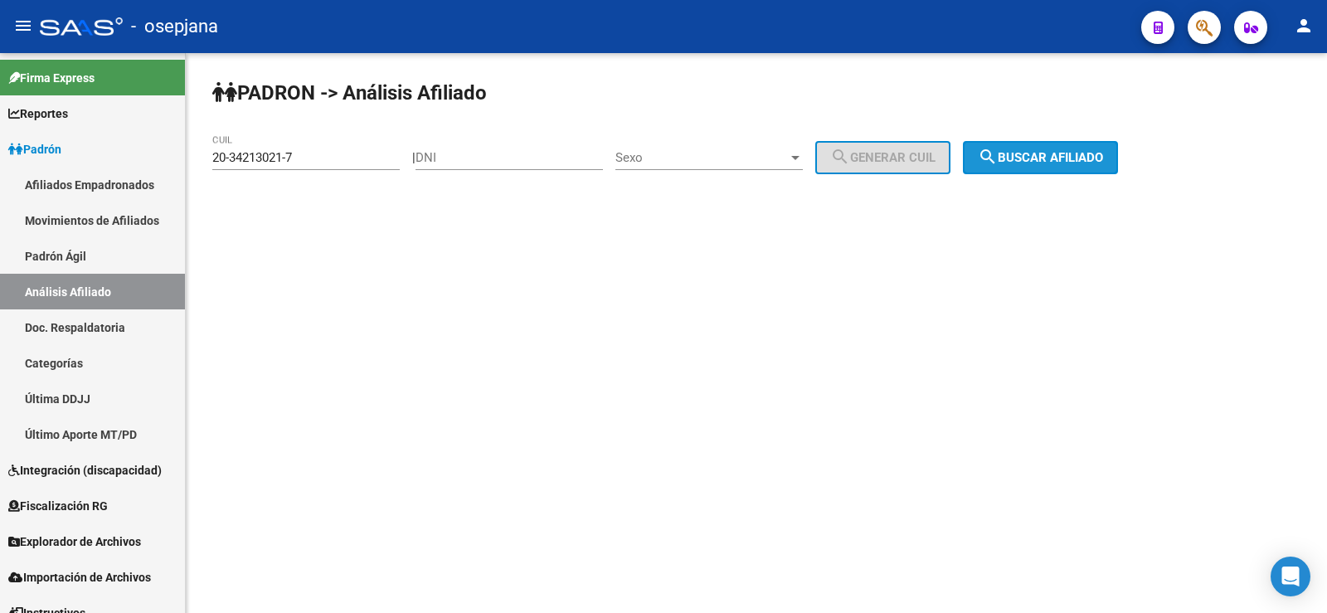
click at [1049, 162] on span "search Buscar afiliado" at bounding box center [1040, 157] width 125 height 15
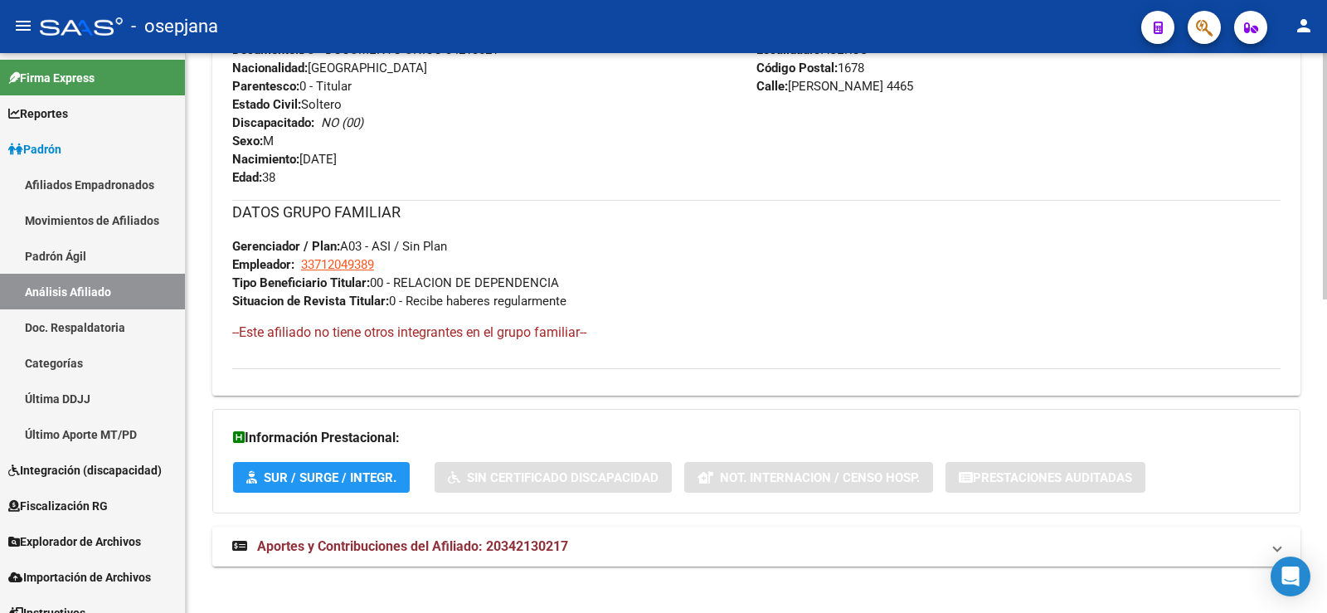
scroll to position [711, 0]
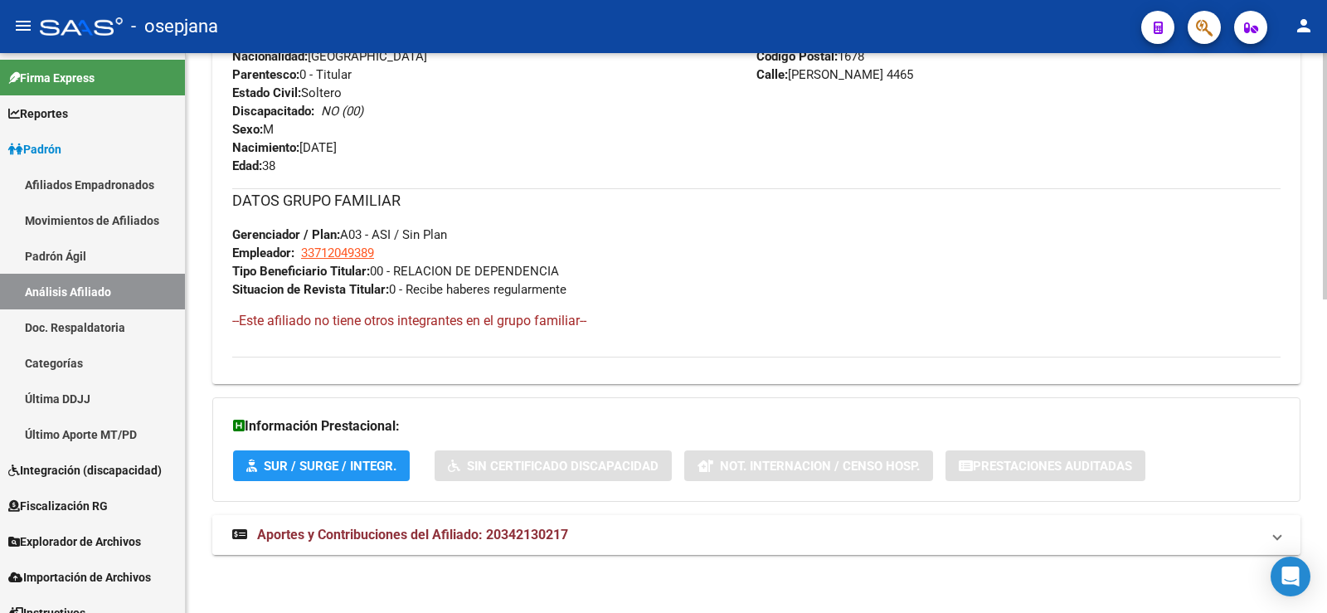
click at [537, 537] on span "Aportes y Contribuciones del Afiliado: 20342130217" at bounding box center [412, 535] width 311 height 16
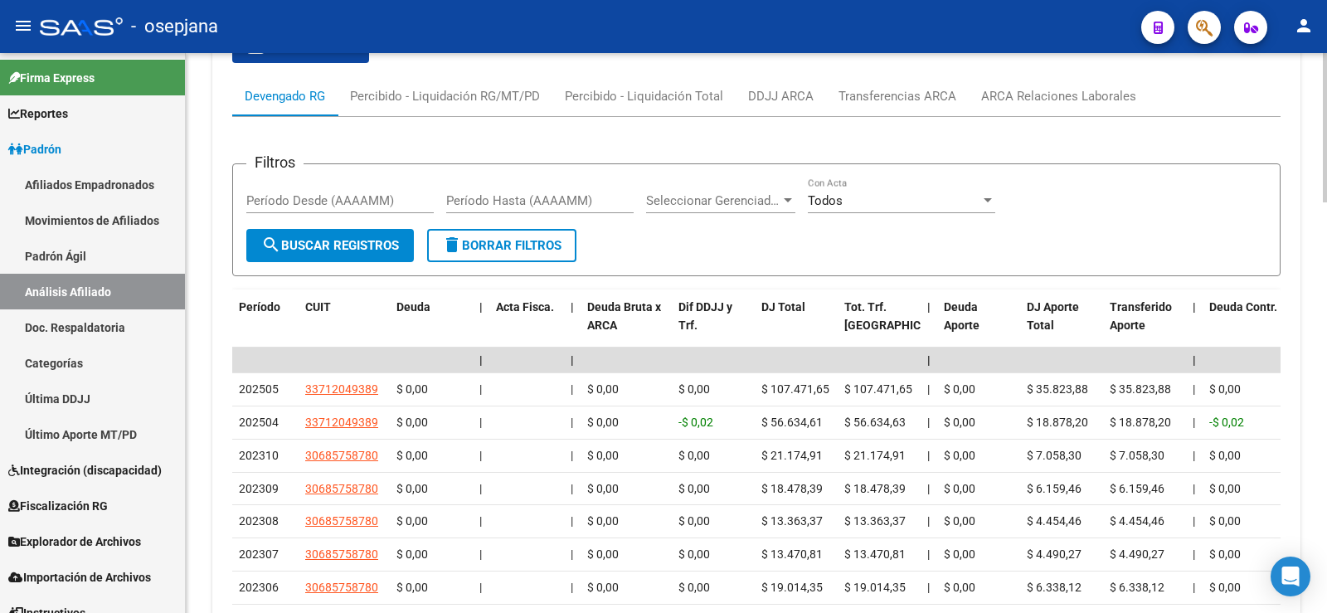
scroll to position [1291, 0]
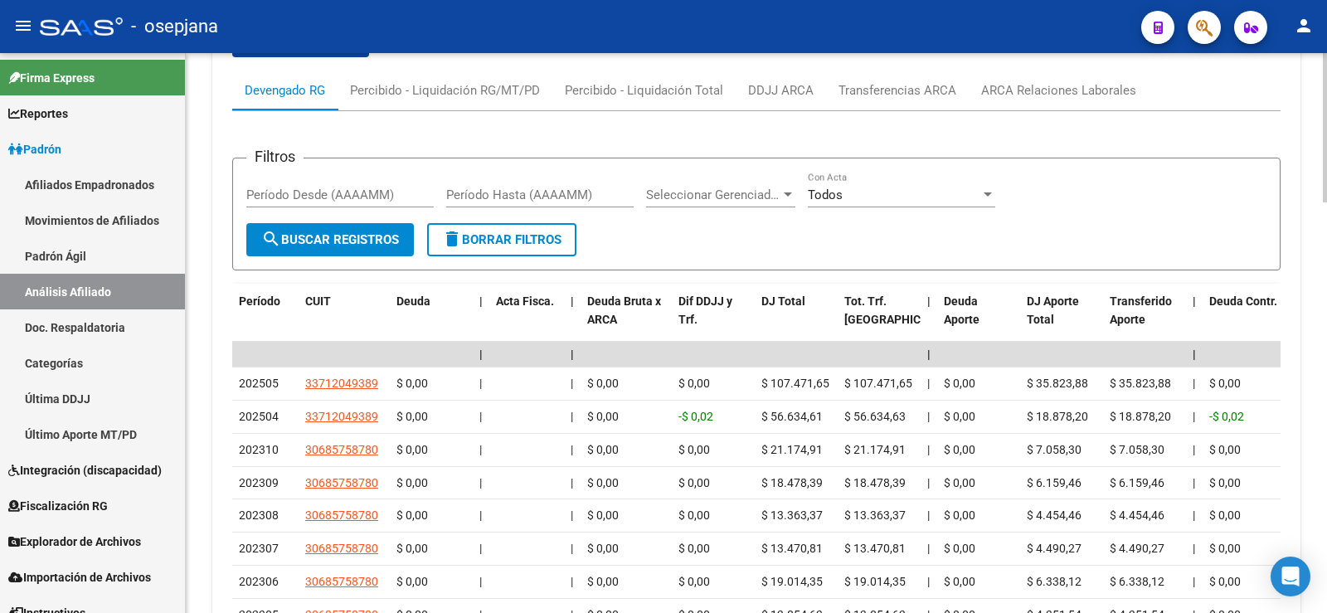
click at [1055, 66] on div "cloud_download Exportar CSV Devengado RG Percibido - Liquidación RG/MT/PD Perci…" at bounding box center [756, 386] width 1048 height 744
click at [1053, 83] on div "ARCA Relaciones Laborales" at bounding box center [1058, 90] width 155 height 18
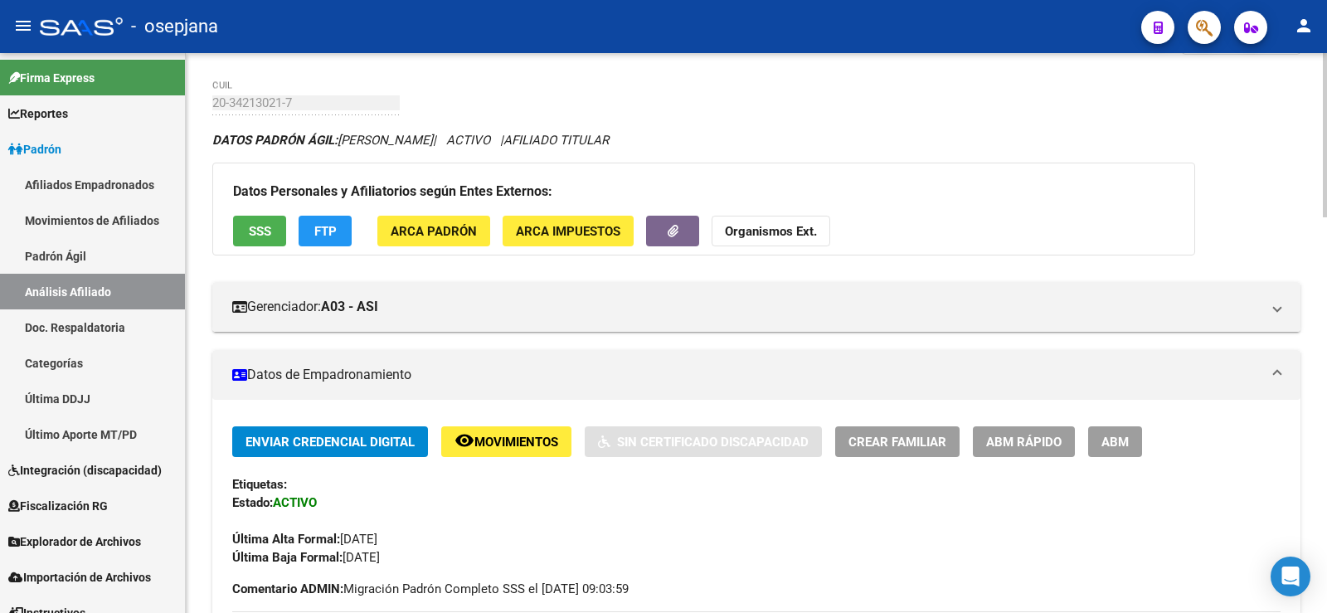
scroll to position [0, 0]
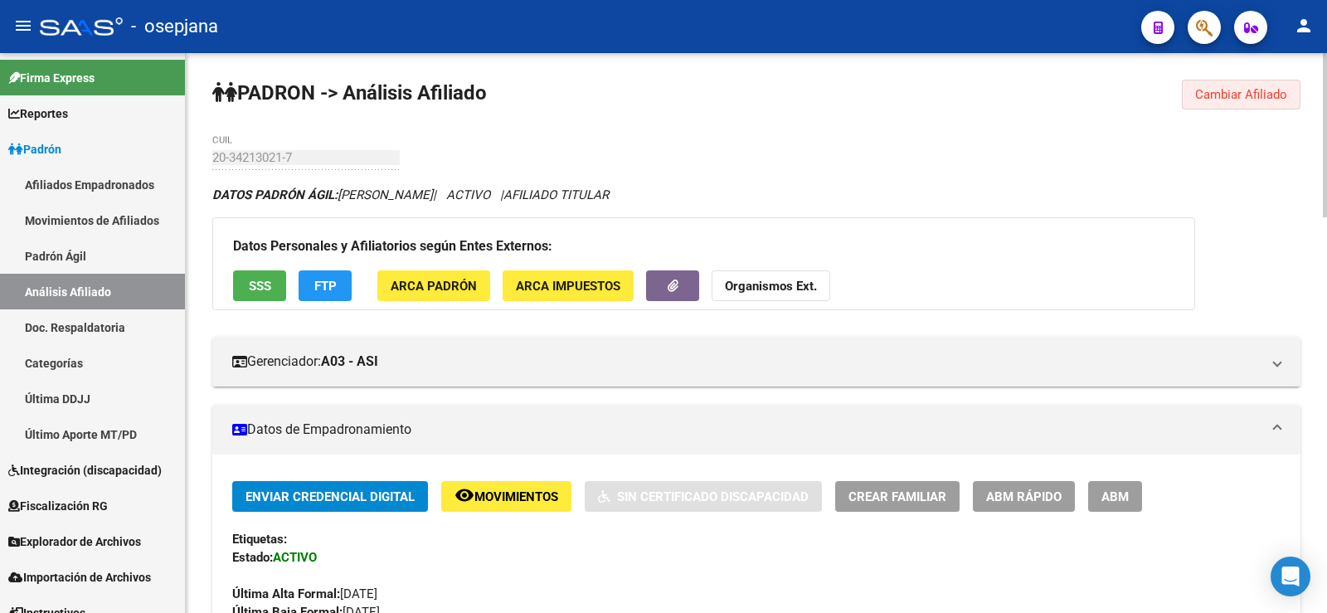
click at [1266, 83] on button "Cambiar Afiliado" at bounding box center [1241, 95] width 119 height 30
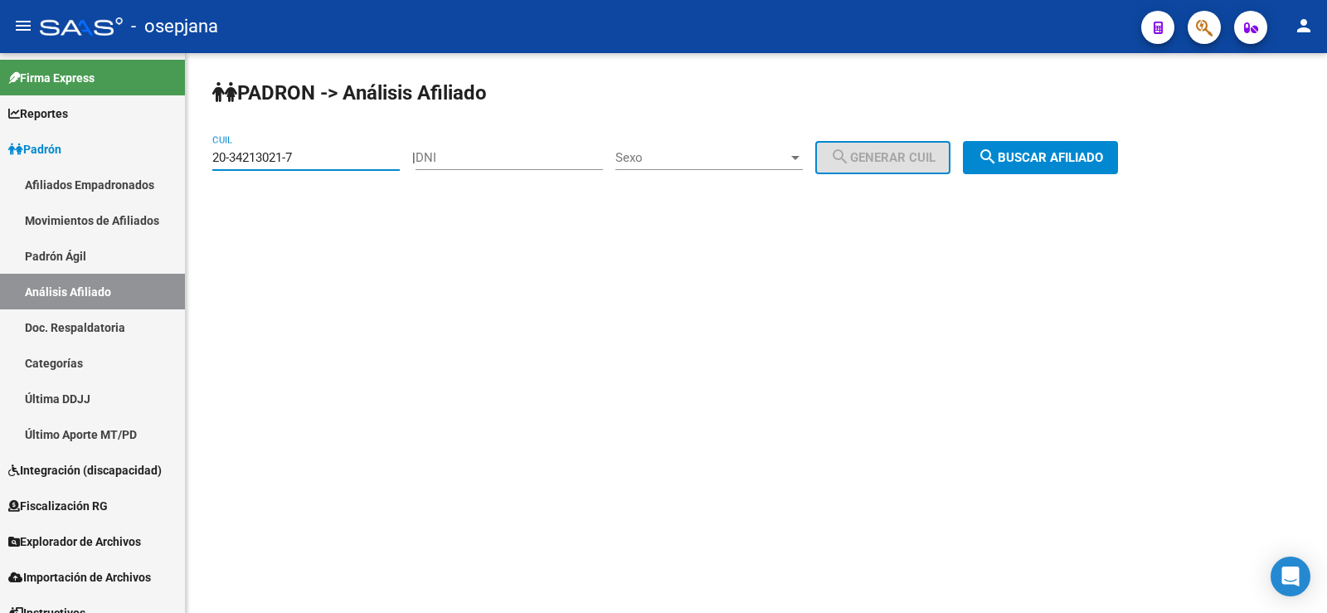
drag, startPoint x: 306, startPoint y: 160, endPoint x: 188, endPoint y: 164, distance: 117.8
click at [188, 164] on div "PADRON -> Análisis Afiliado 20-34213021-7 CUIL | DNI Sexo Sexo search Generar C…" at bounding box center [756, 140] width 1141 height 174
paste input "2622261-6"
click at [1073, 149] on button "search Buscar afiliado" at bounding box center [1040, 157] width 155 height 33
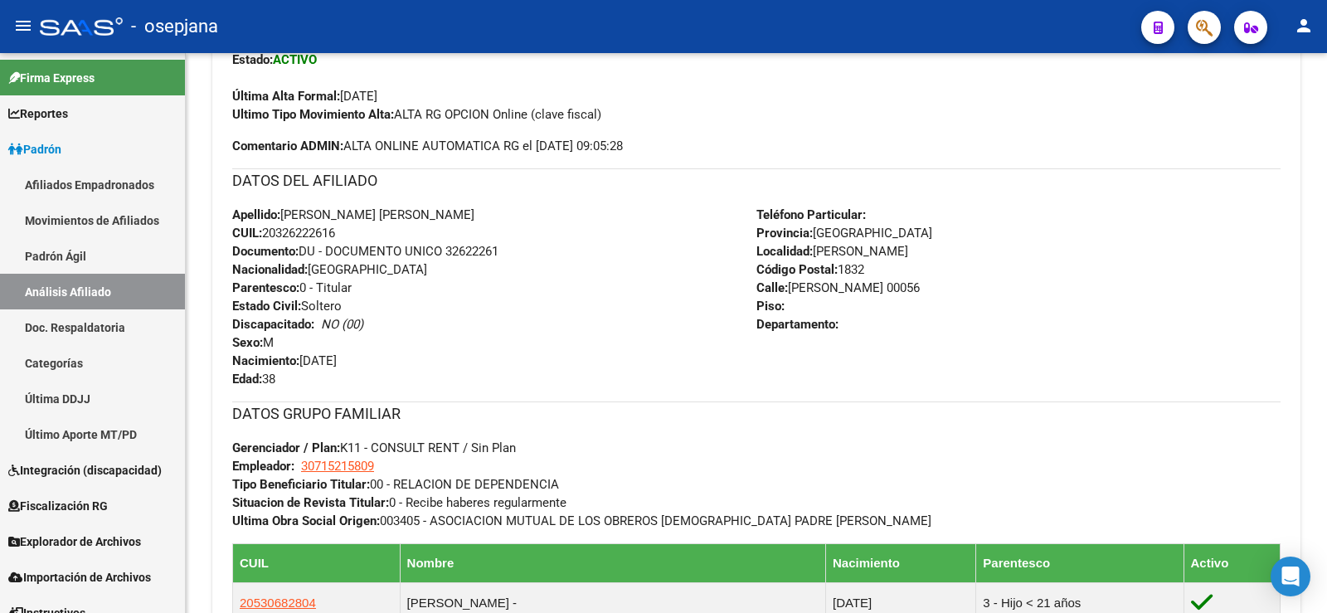
scroll to position [900, 0]
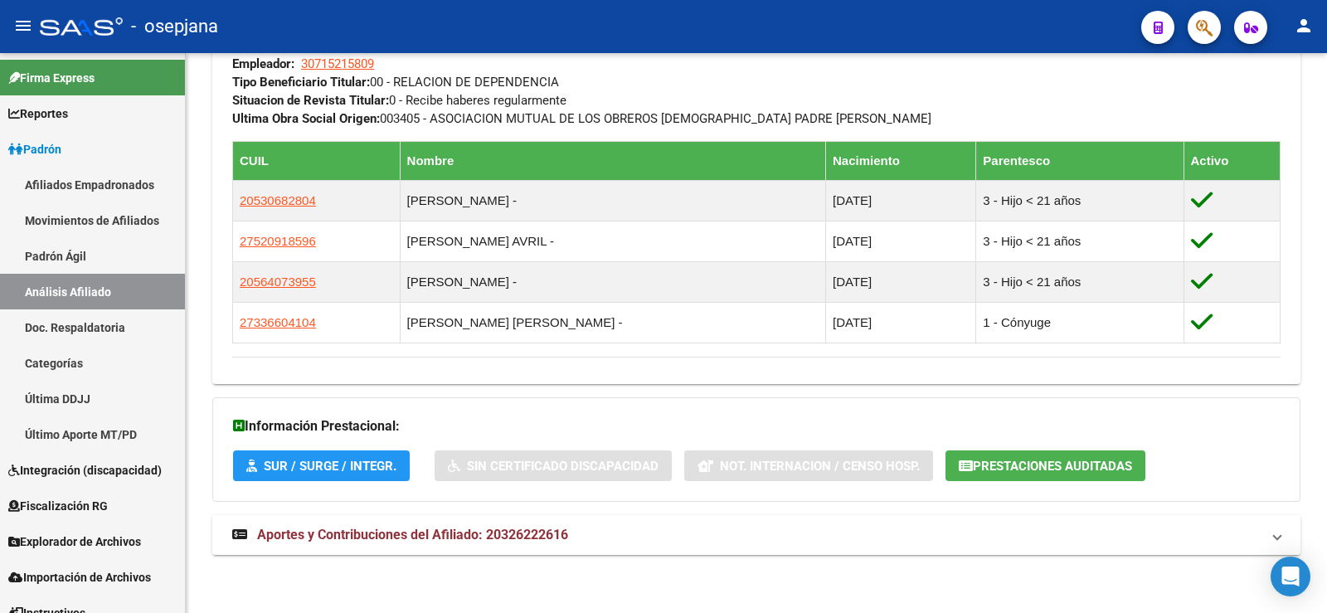
click at [522, 527] on span "Aportes y Contribuciones del Afiliado: 20326222616" at bounding box center [412, 535] width 311 height 16
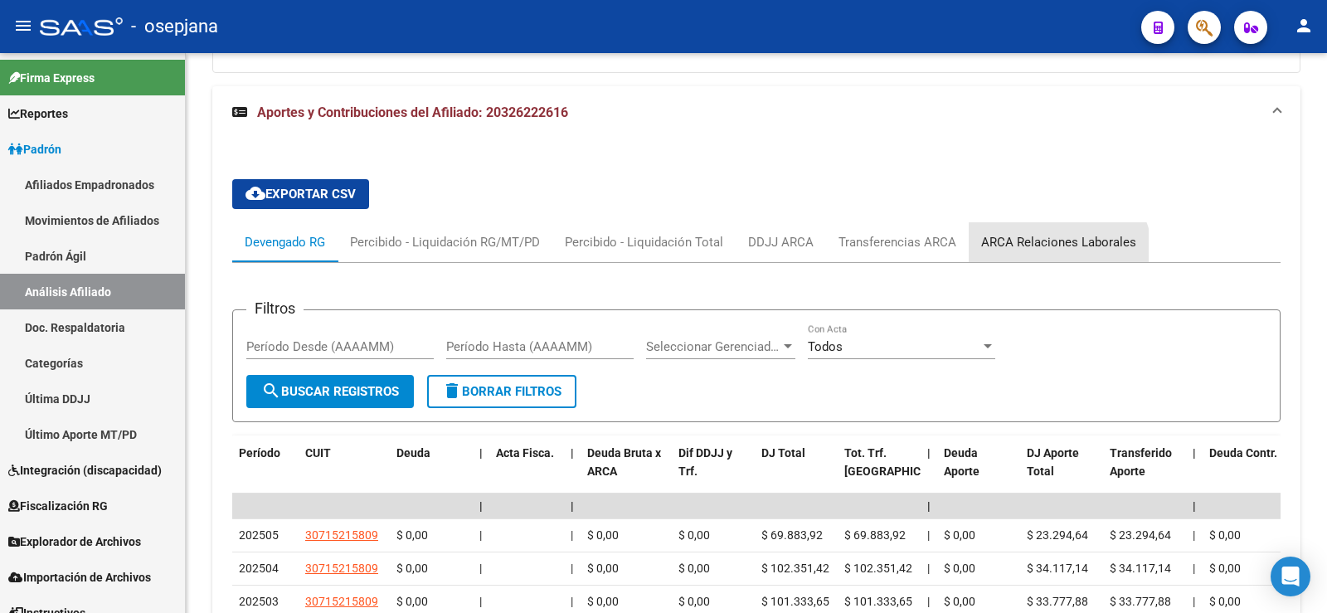
click at [1037, 259] on div "ARCA Relaciones Laborales" at bounding box center [1059, 242] width 180 height 40
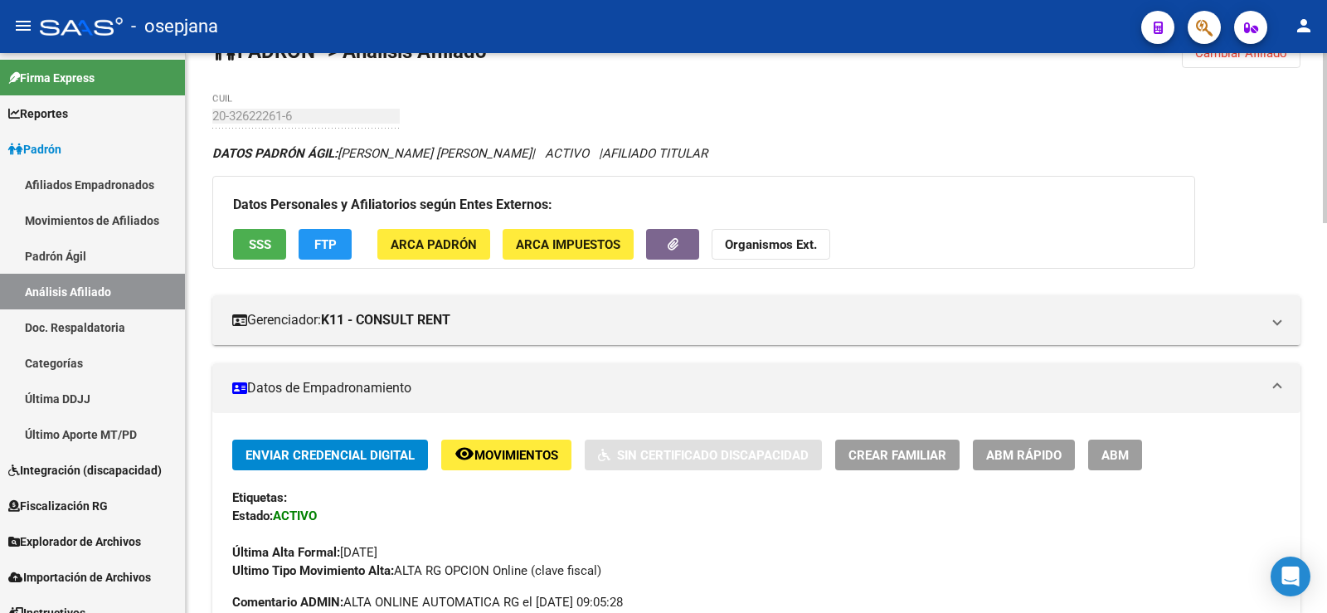
scroll to position [0, 0]
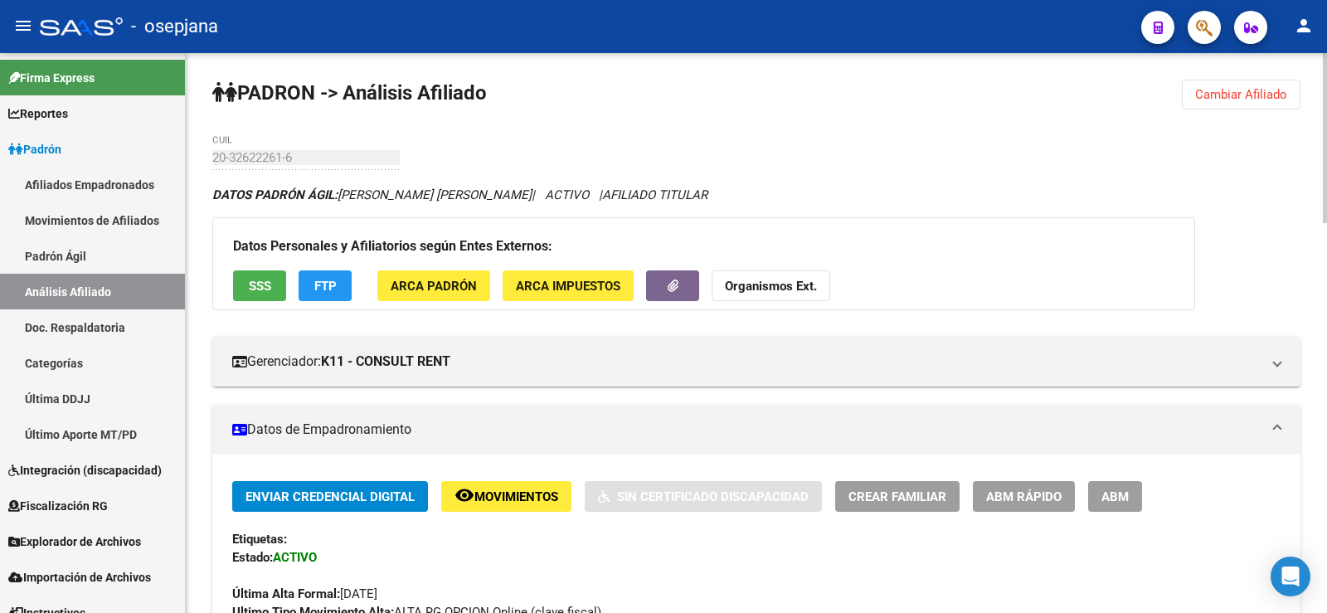
click at [1250, 86] on button "Cambiar Afiliado" at bounding box center [1241, 95] width 119 height 30
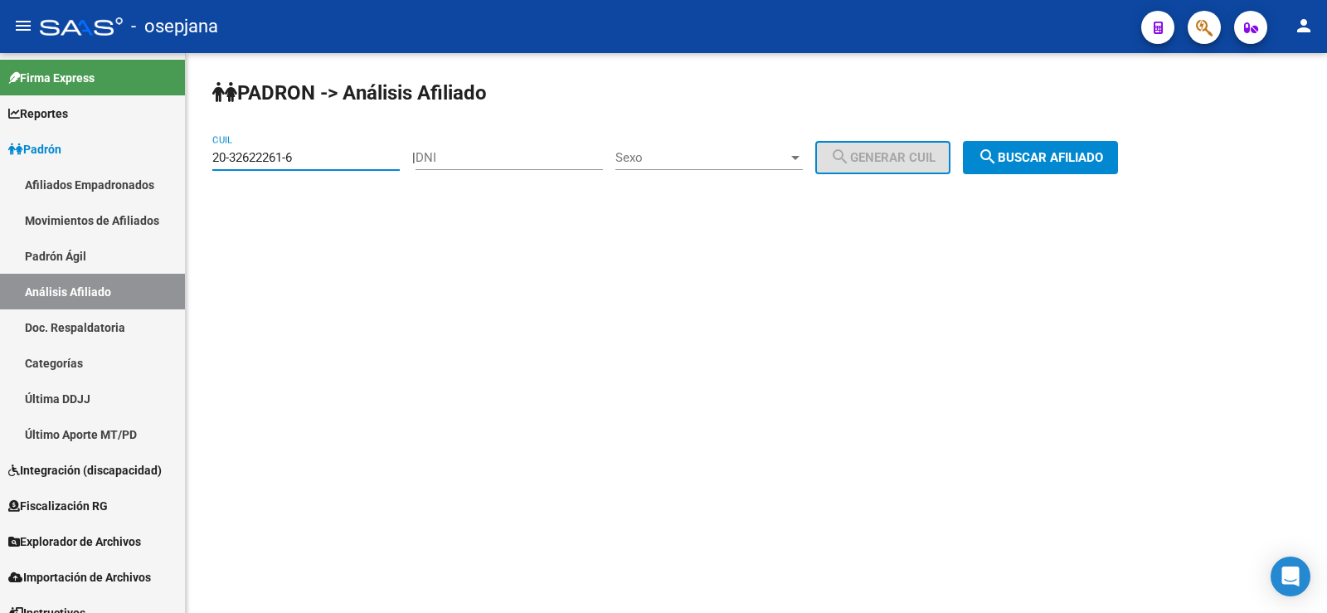
paste input "25249549"
drag, startPoint x: 315, startPoint y: 160, endPoint x: 204, endPoint y: 155, distance: 111.2
click at [204, 155] on div "PADRON -> Análisis Afiliado 20-32622261-6 CUIL | DNI Sexo Sexo search Generar C…" at bounding box center [756, 140] width 1141 height 174
click at [1091, 153] on span "search Buscar afiliado" at bounding box center [1040, 157] width 125 height 15
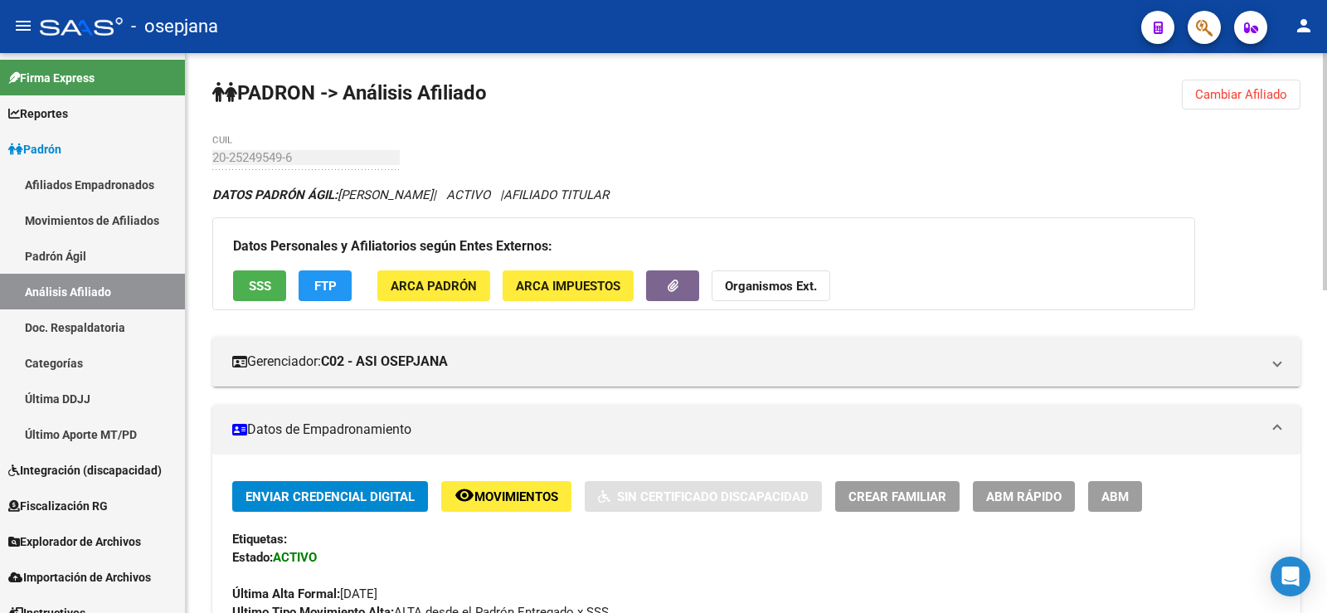
click at [1237, 100] on span "Cambiar Afiliado" at bounding box center [1241, 94] width 92 height 15
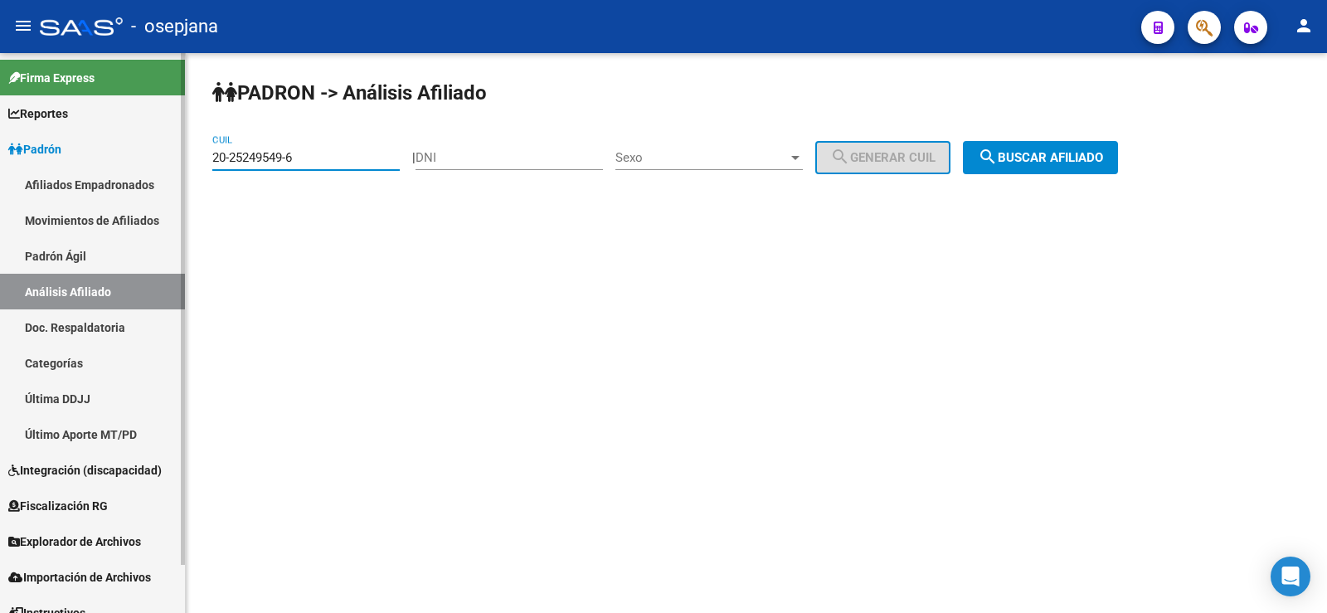
drag, startPoint x: 308, startPoint y: 159, endPoint x: 180, endPoint y: 168, distance: 128.0
click at [180, 168] on mat-sidenav-container "Firma Express Reportes Ingresos Devengados Análisis Histórico Detalles Transfer…" at bounding box center [663, 333] width 1327 height 560
paste input "4-25800173-3"
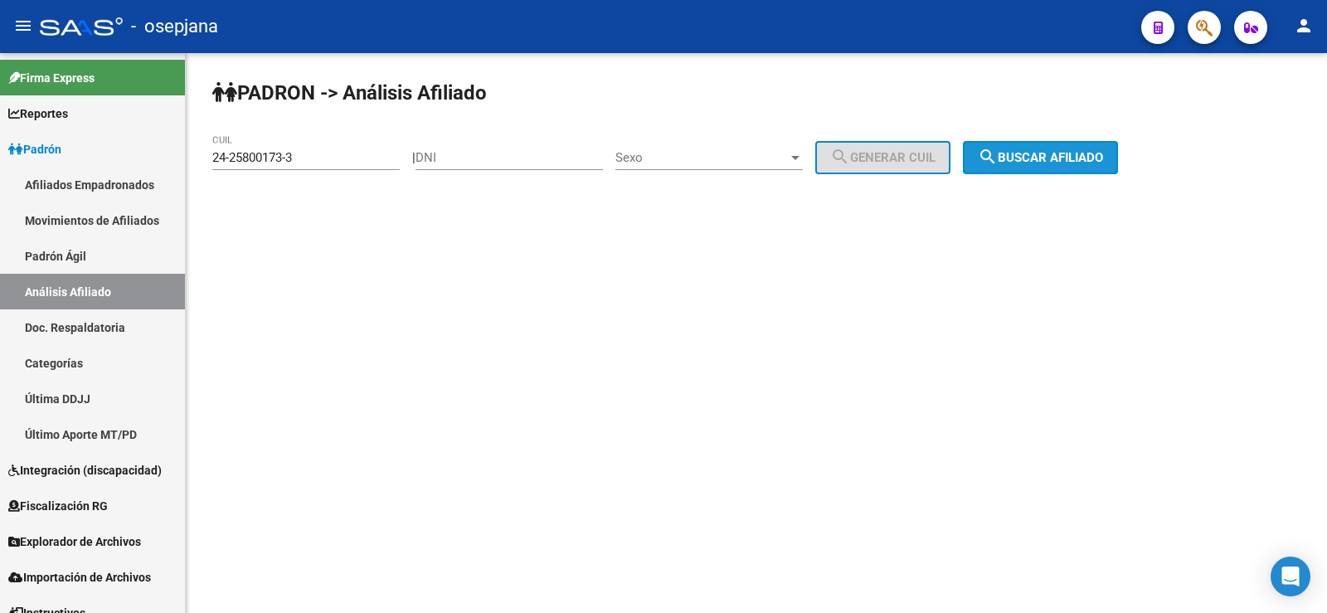
click at [1091, 163] on span "search Buscar afiliado" at bounding box center [1040, 157] width 125 height 15
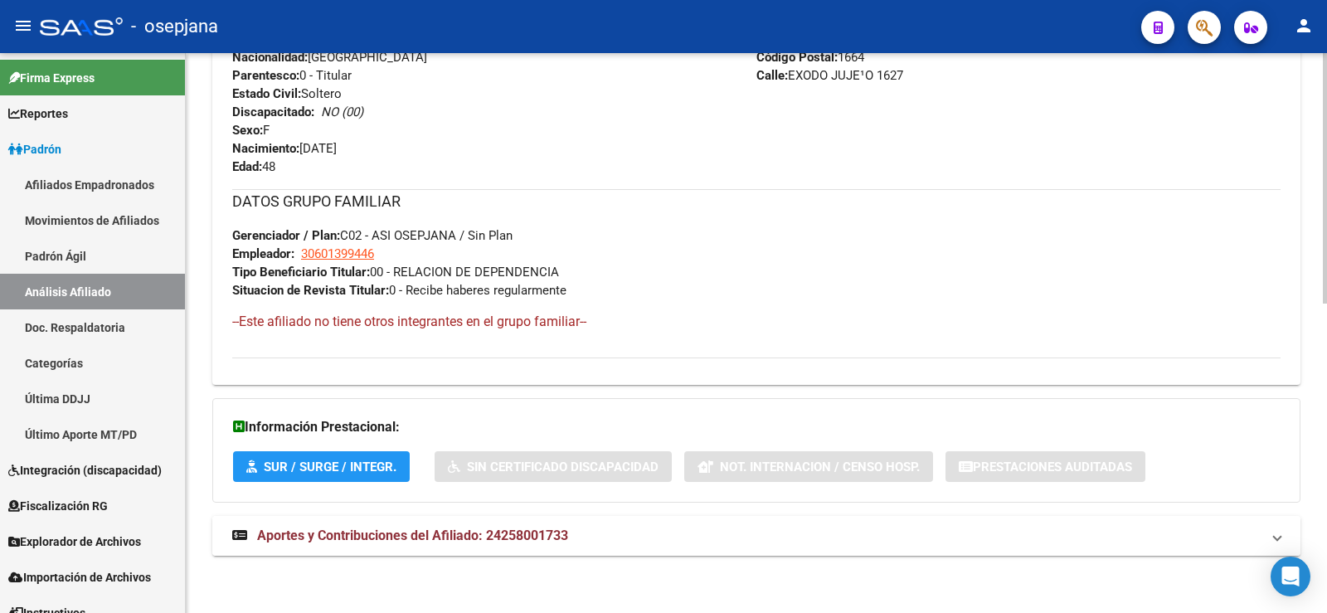
scroll to position [693, 0]
click at [601, 521] on mat-expansion-panel-header "Aportes y Contribuciones del Afiliado: 24258001733" at bounding box center [756, 535] width 1088 height 40
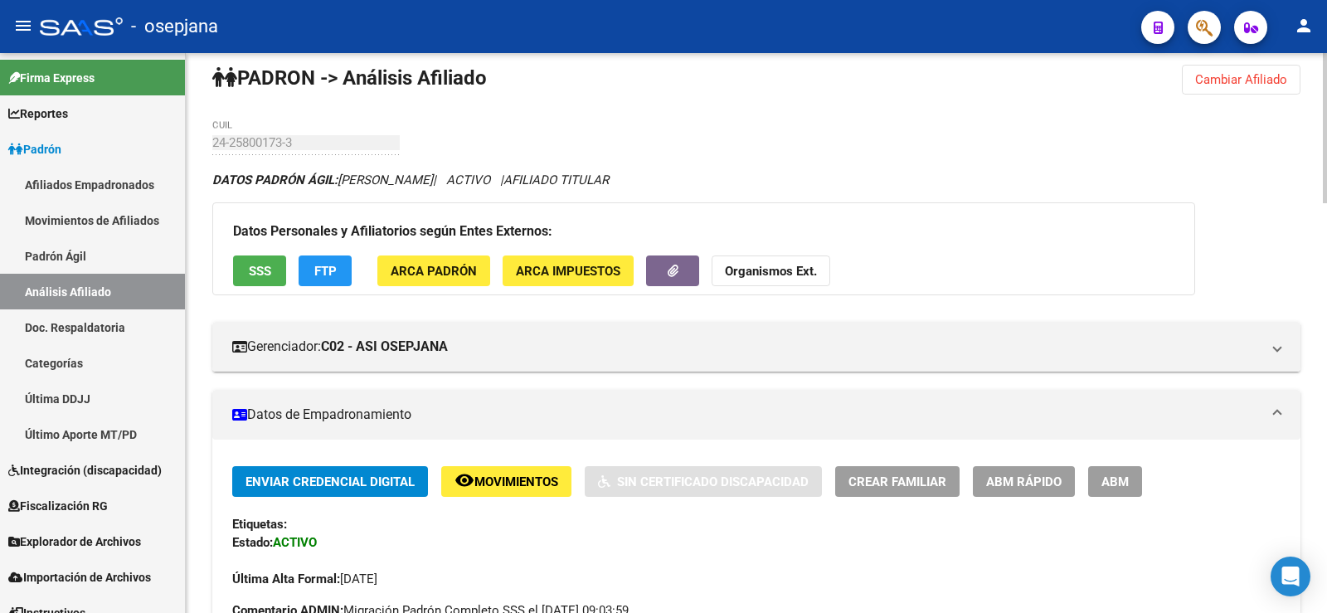
scroll to position [0, 0]
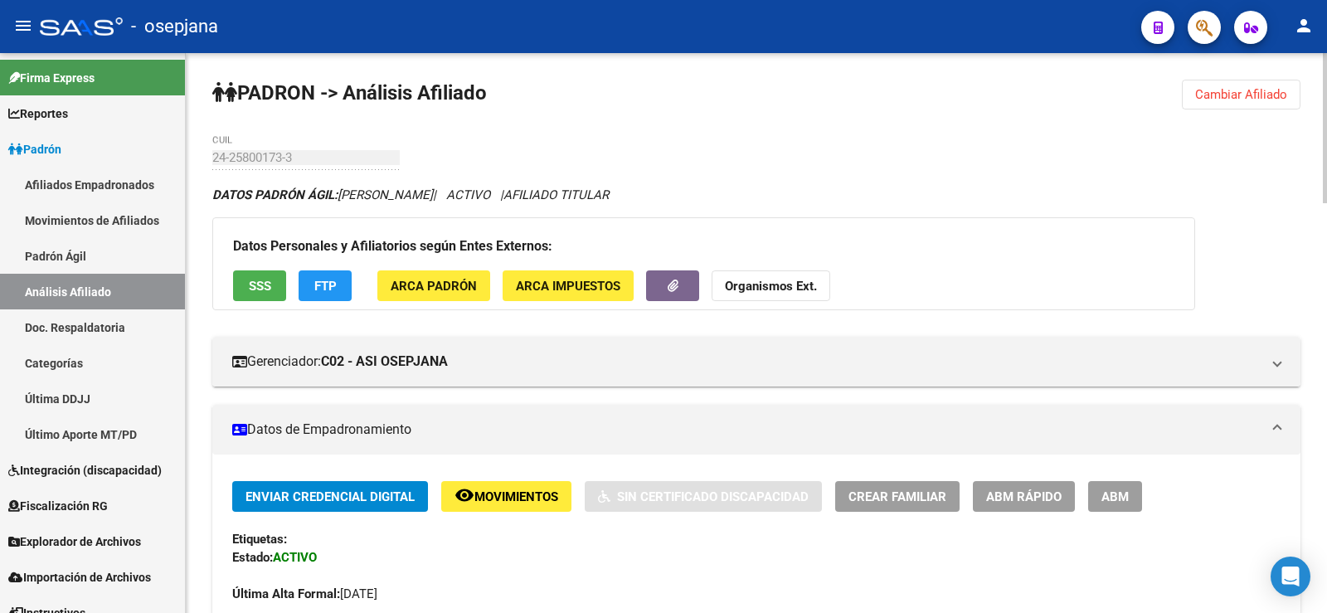
click at [1228, 100] on span "Cambiar Afiliado" at bounding box center [1241, 94] width 92 height 15
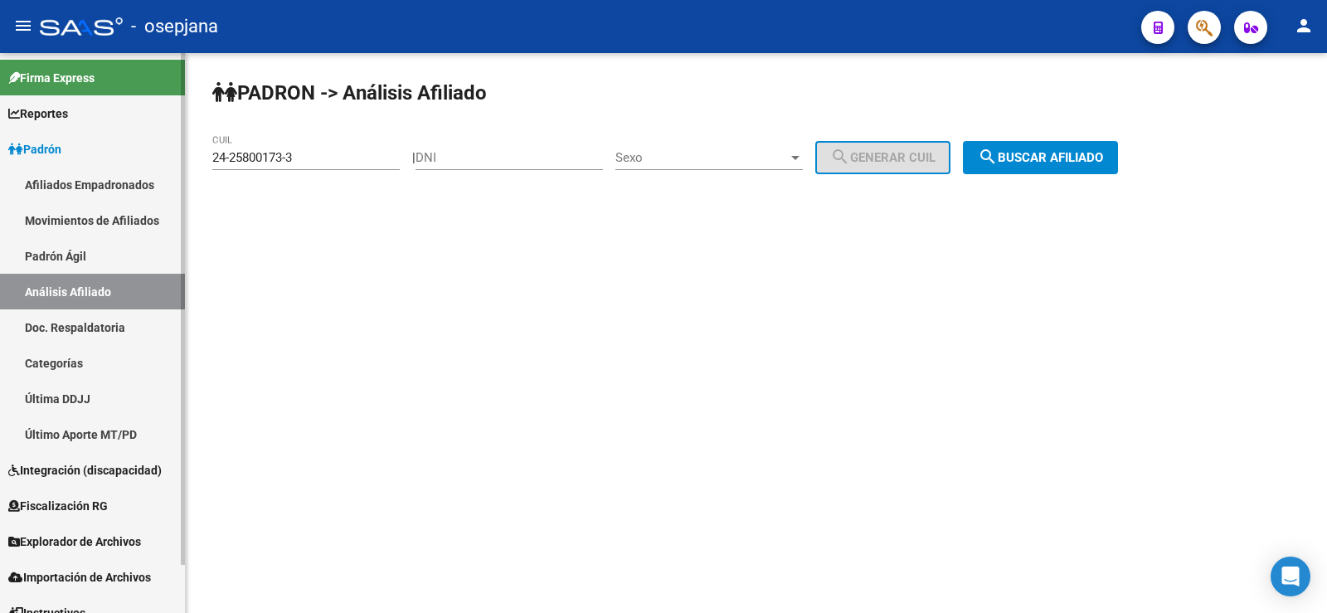
click at [156, 162] on mat-sidenav-container "Firma Express Reportes Ingresos Devengados Análisis Histórico Detalles Transfer…" at bounding box center [663, 333] width 1327 height 560
click at [314, 159] on input "24-25800173-3" at bounding box center [305, 157] width 187 height 15
drag, startPoint x: 307, startPoint y: 159, endPoint x: 152, endPoint y: 159, distance: 155.1
click at [152, 159] on mat-sidenav-container "Firma Express Reportes Ingresos Devengados Análisis Histórico Detalles Transfer…" at bounding box center [663, 333] width 1327 height 560
paste input "0-32886639-1"
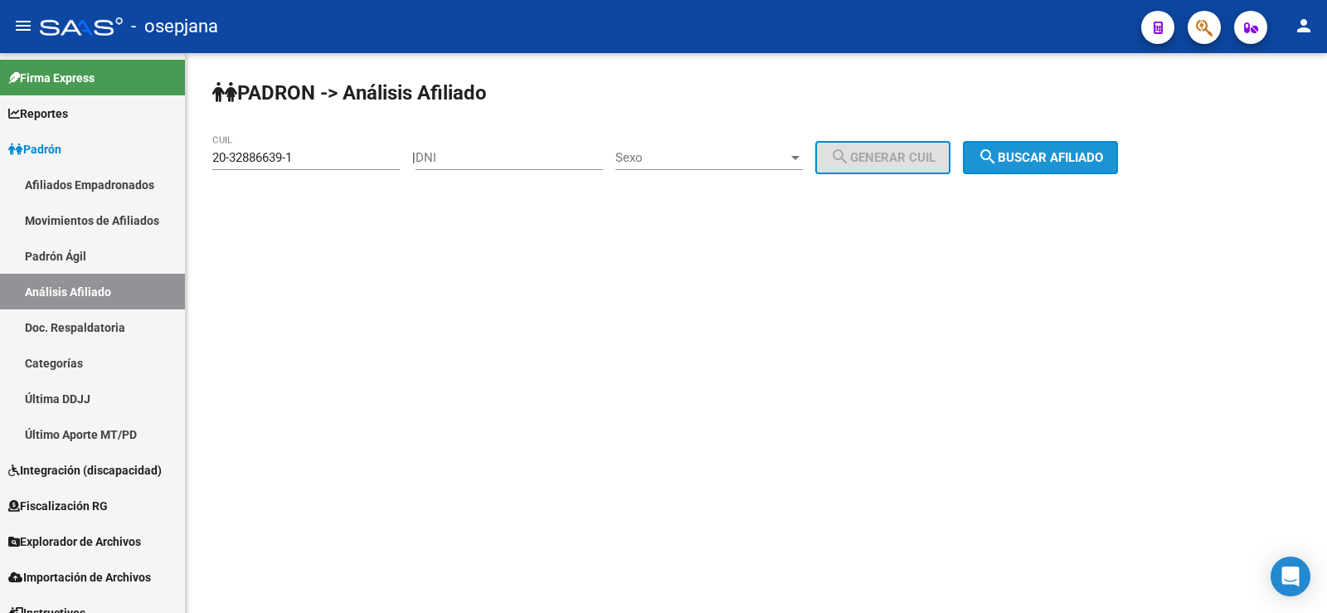
click at [1028, 161] on span "search Buscar afiliado" at bounding box center [1040, 157] width 125 height 15
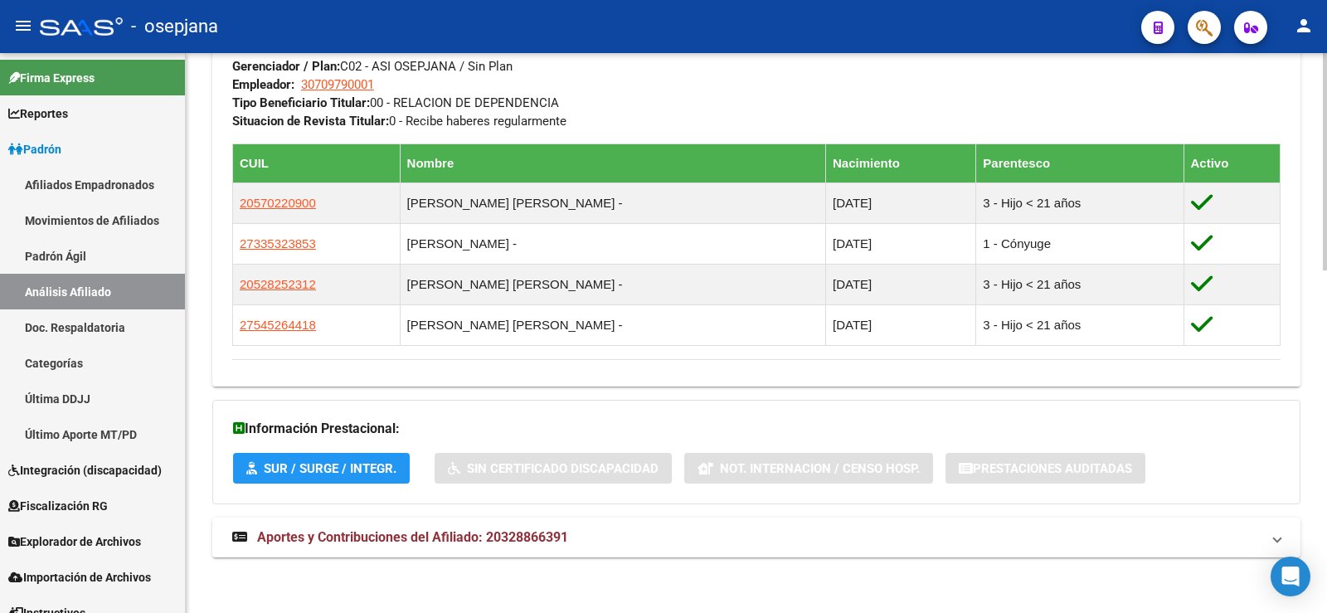
scroll to position [882, 0]
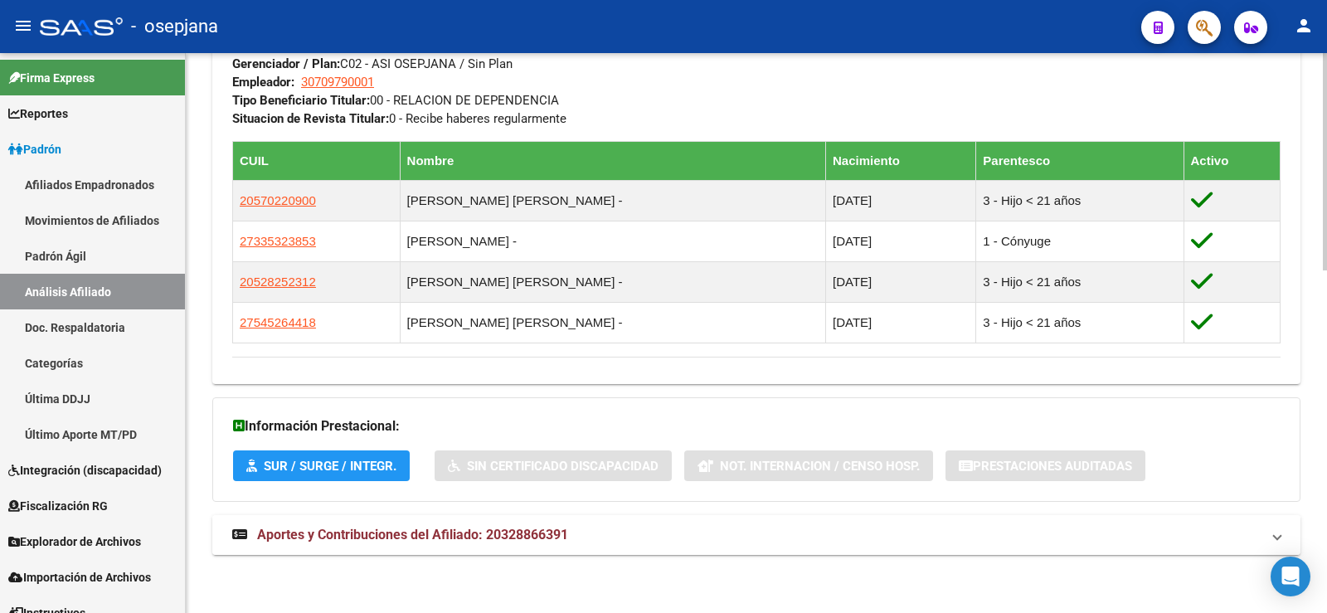
click at [521, 532] on span "Aportes y Contribuciones del Afiliado: 20328866391" at bounding box center [412, 535] width 311 height 16
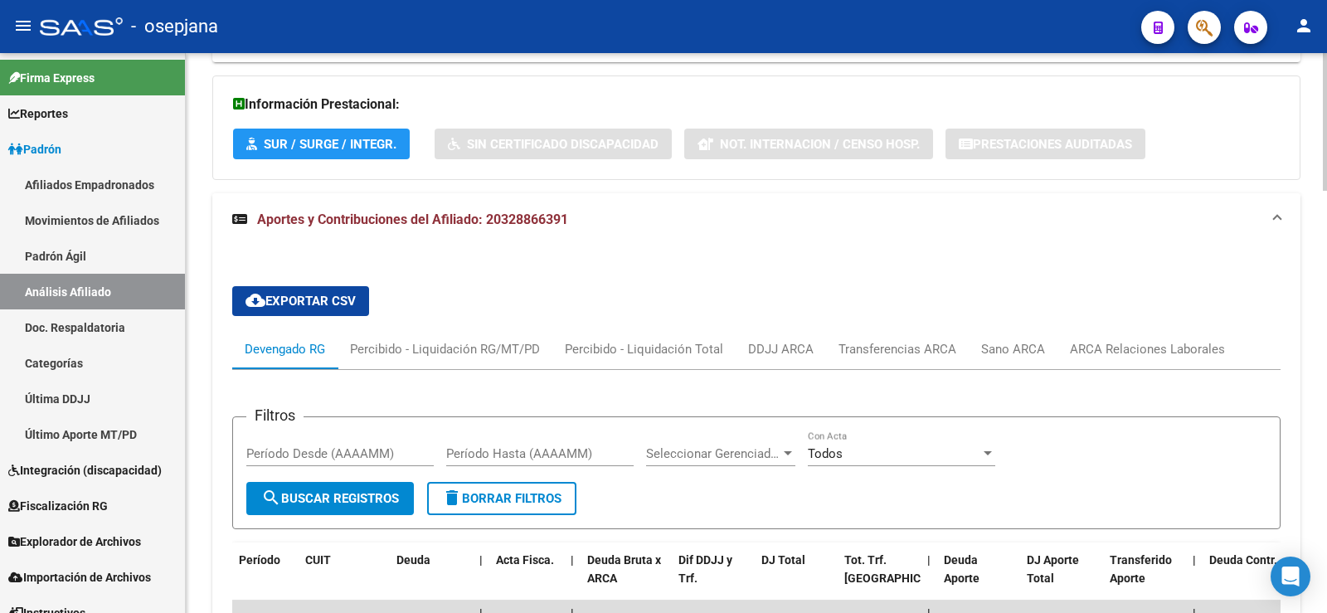
scroll to position [1296, 0]
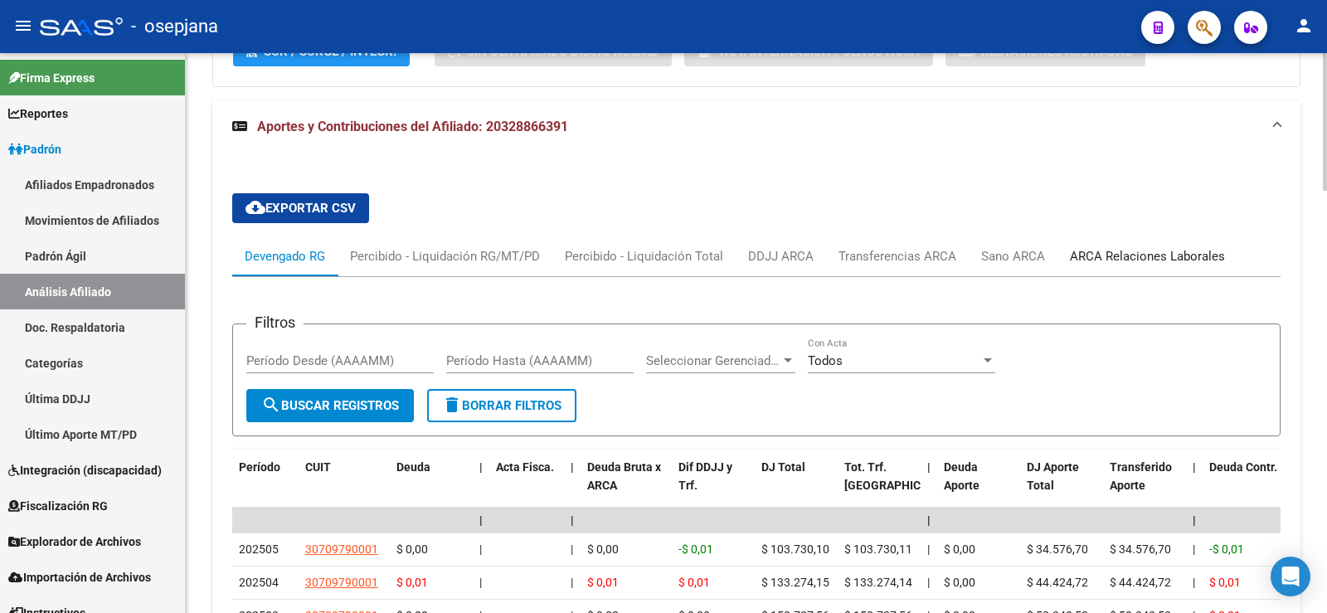
click at [1121, 255] on div "ARCA Relaciones Laborales" at bounding box center [1147, 256] width 155 height 18
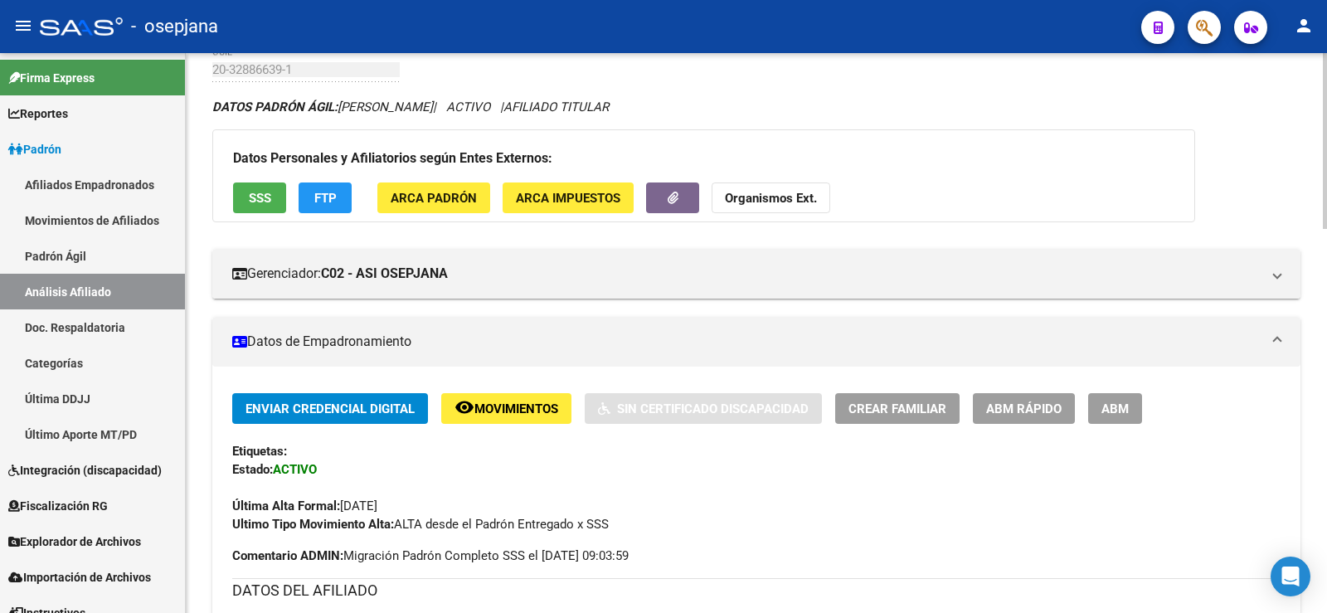
scroll to position [0, 0]
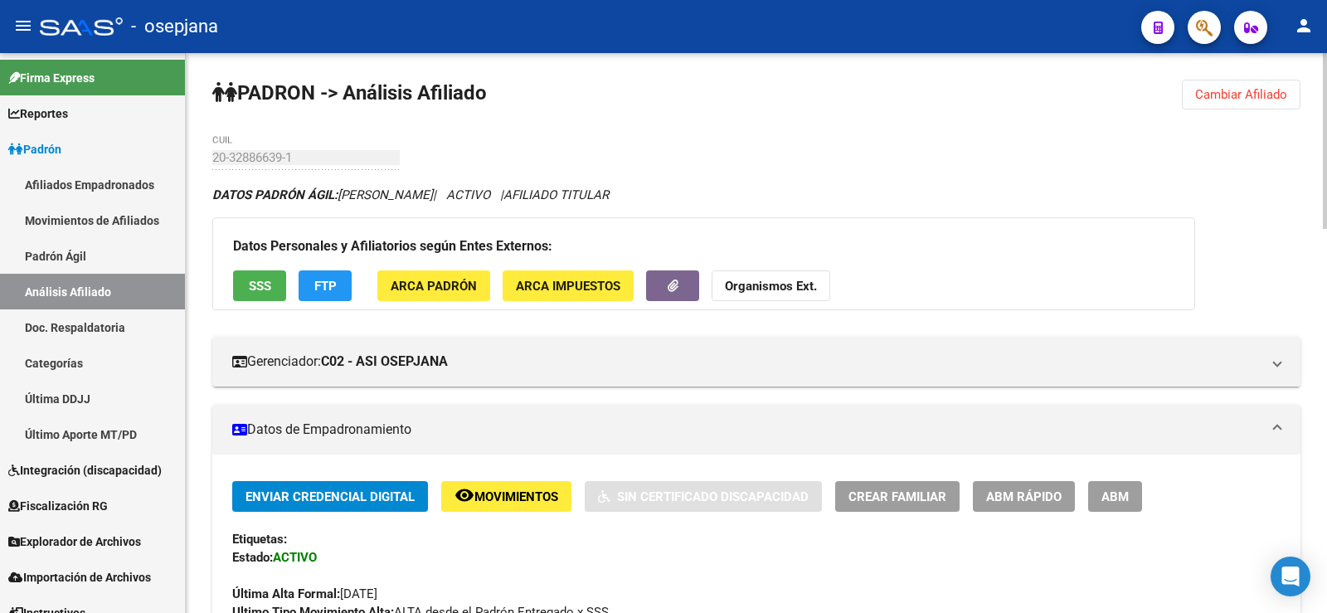
click at [1231, 99] on span "Cambiar Afiliado" at bounding box center [1241, 94] width 92 height 15
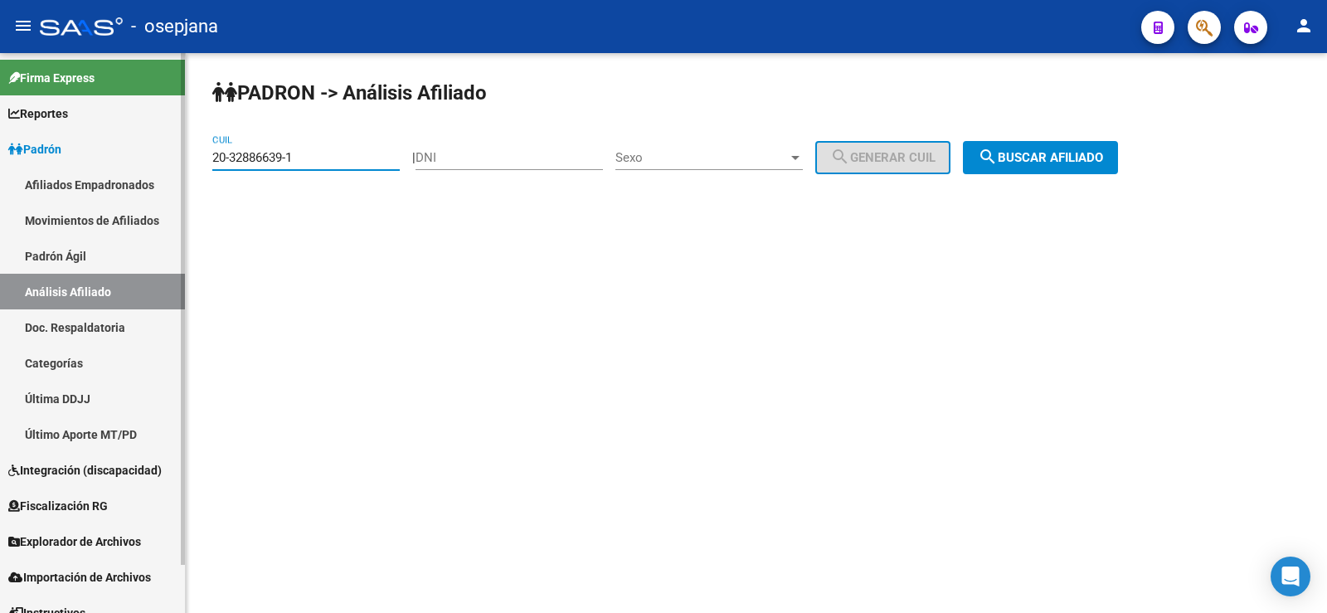
drag, startPoint x: 313, startPoint y: 152, endPoint x: 163, endPoint y: 163, distance: 150.5
click at [163, 163] on mat-sidenav-container "Firma Express Reportes Ingresos Devengados Análisis Histórico Detalles Transfer…" at bounding box center [663, 333] width 1327 height 560
paste input "18623204-7"
drag, startPoint x: 1007, startPoint y: 138, endPoint x: 1013, endPoint y: 146, distance: 10.1
click at [1007, 138] on div "PADRON -> Análisis Afiliado 20-18623204-7 CUIL | DNI Sexo Sexo search Generar C…" at bounding box center [756, 140] width 1141 height 174
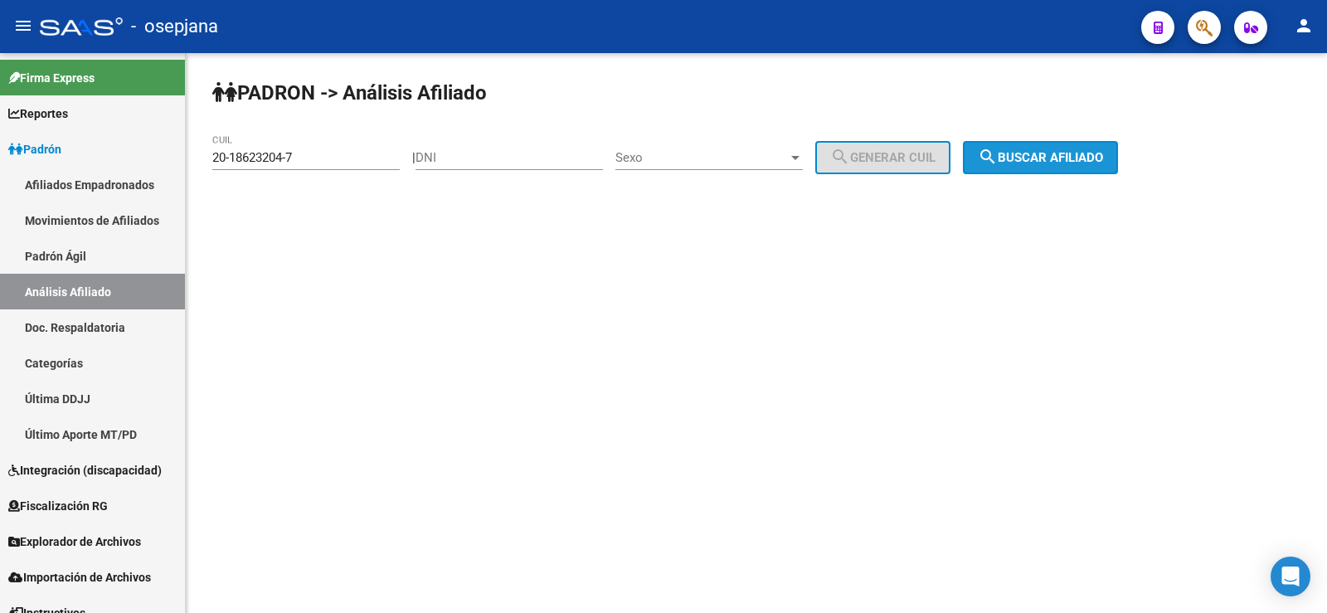
click at [1013, 146] on button "search Buscar afiliado" at bounding box center [1040, 157] width 155 height 33
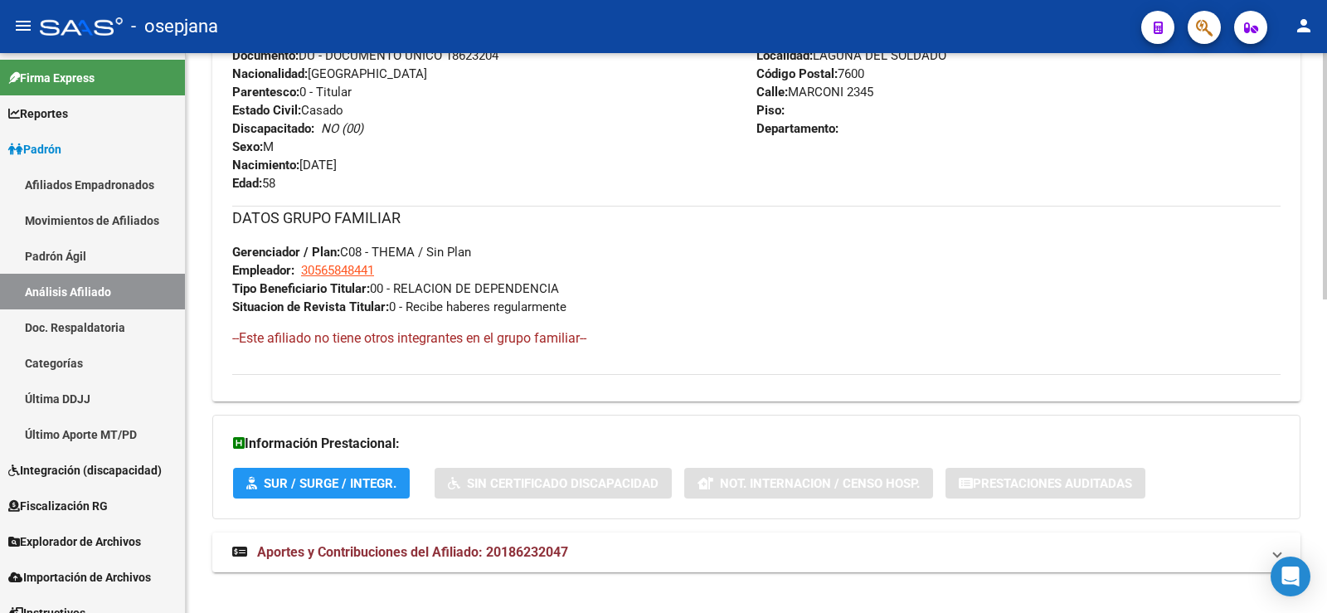
scroll to position [711, 0]
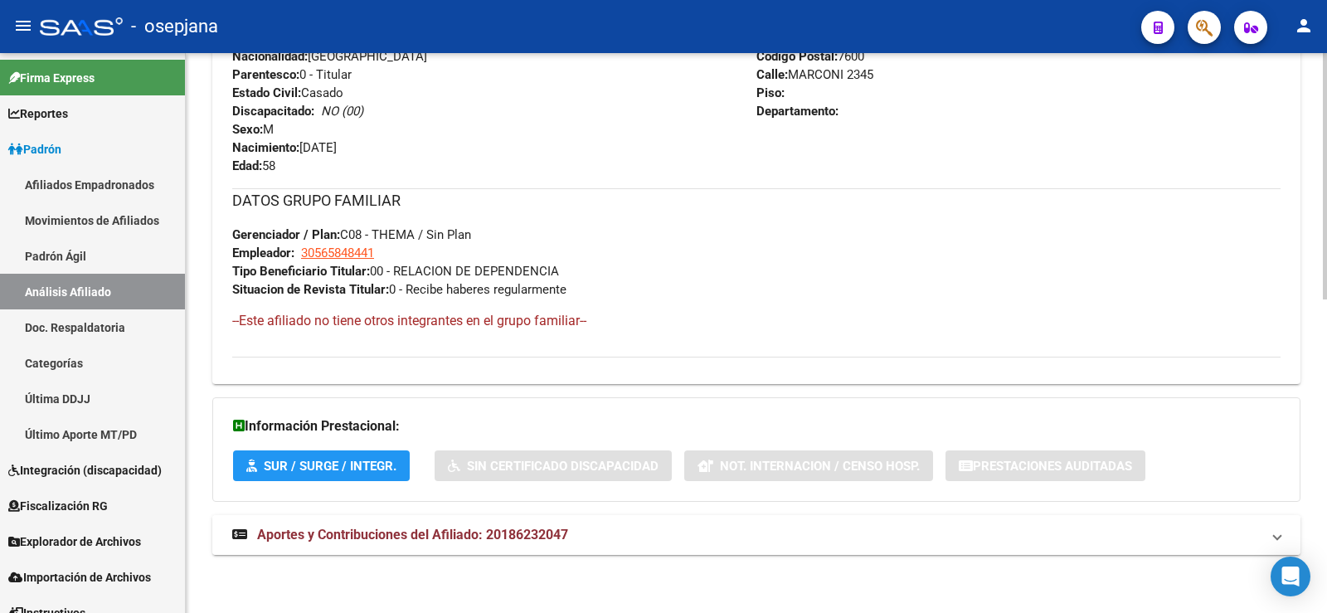
click at [524, 538] on span "Aportes y Contribuciones del Afiliado: 20186232047" at bounding box center [412, 535] width 311 height 16
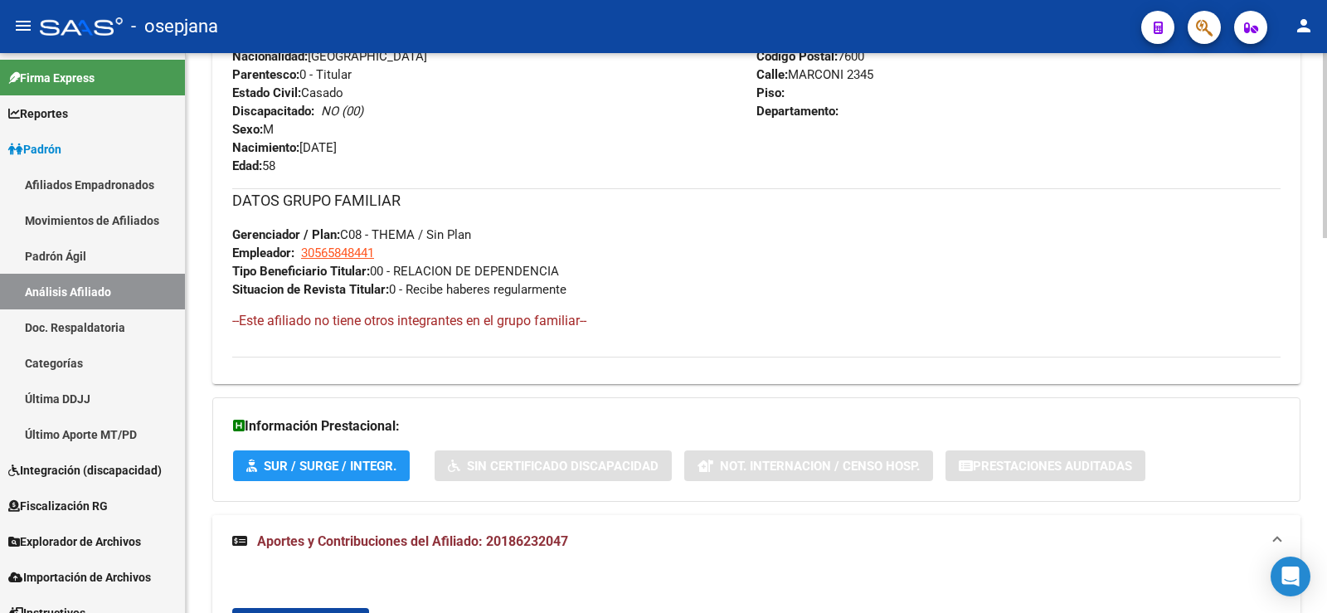
scroll to position [1138, 0]
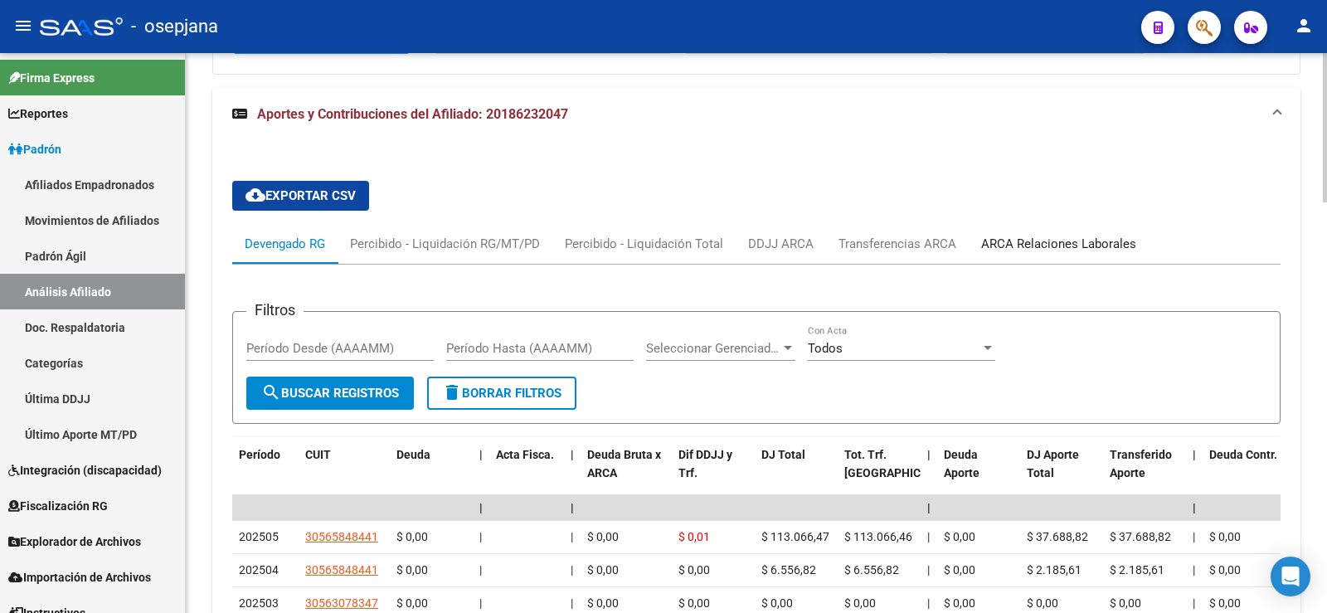
click at [1034, 245] on div "ARCA Relaciones Laborales" at bounding box center [1058, 244] width 155 height 18
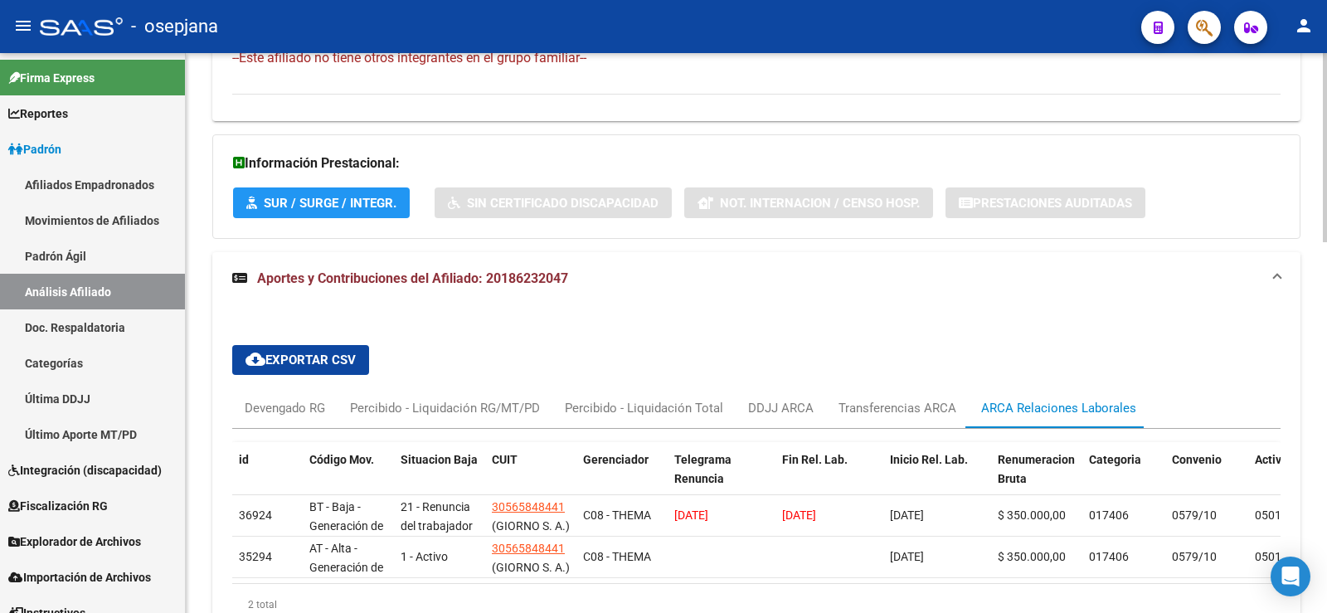
scroll to position [1096, 0]
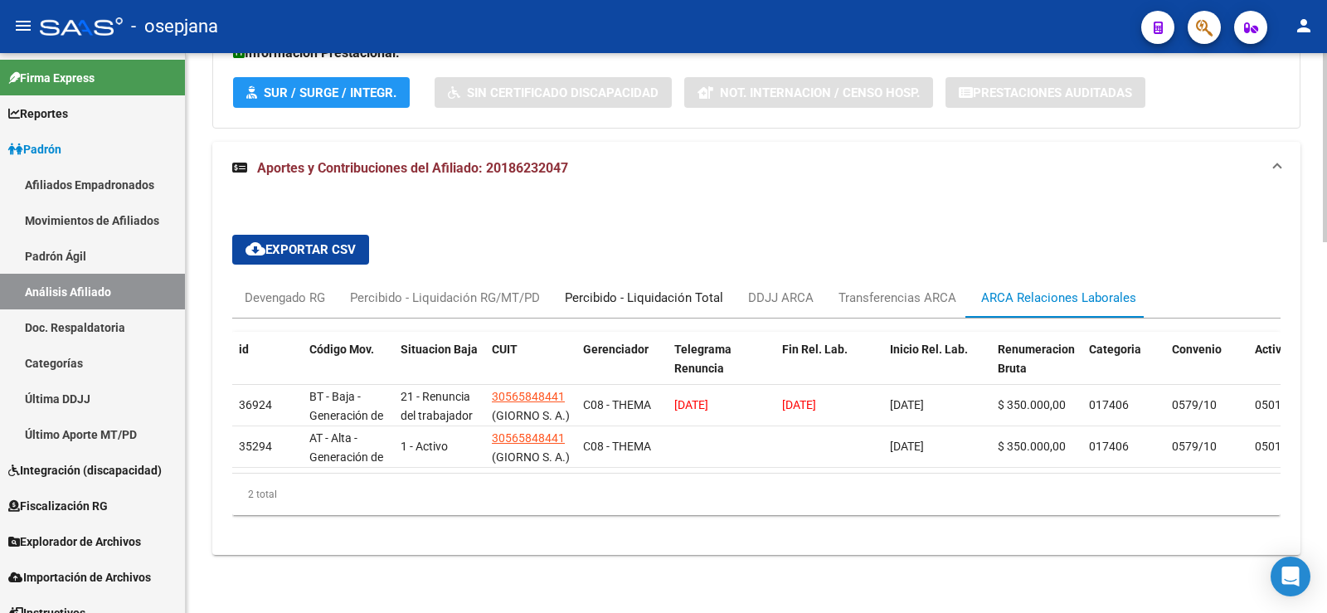
click at [657, 289] on div "Percibido - Liquidación Total" at bounding box center [644, 298] width 158 height 18
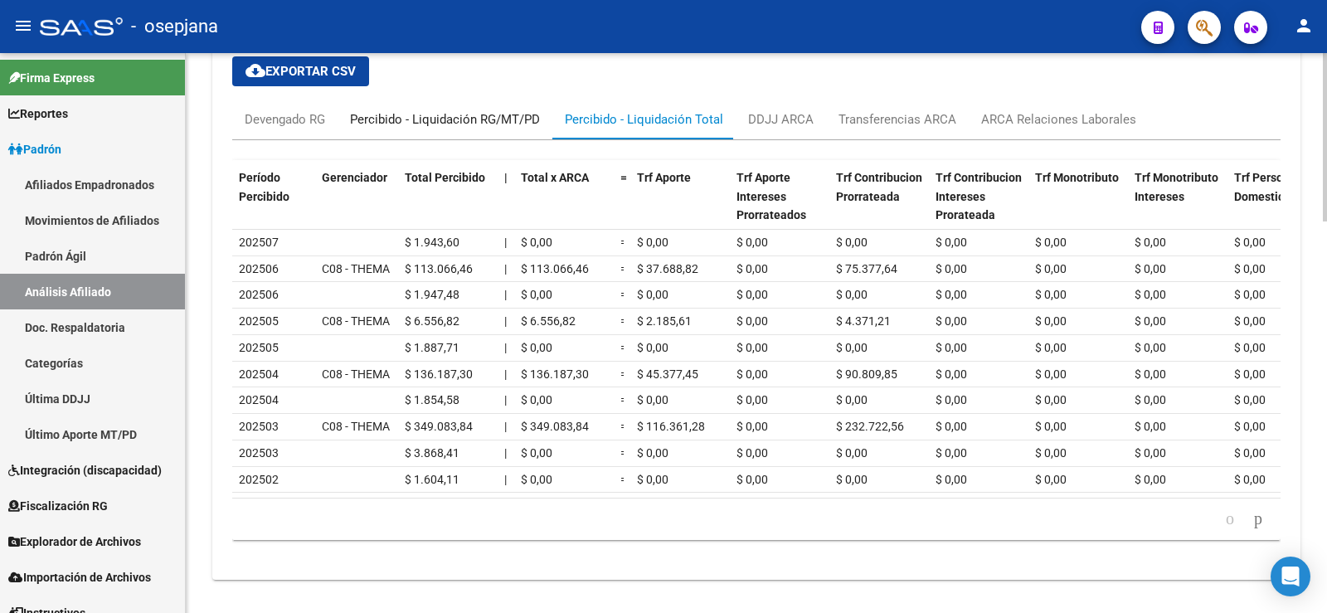
click at [499, 119] on div "Percibido - Liquidación RG/MT/PD" at bounding box center [445, 119] width 190 height 18
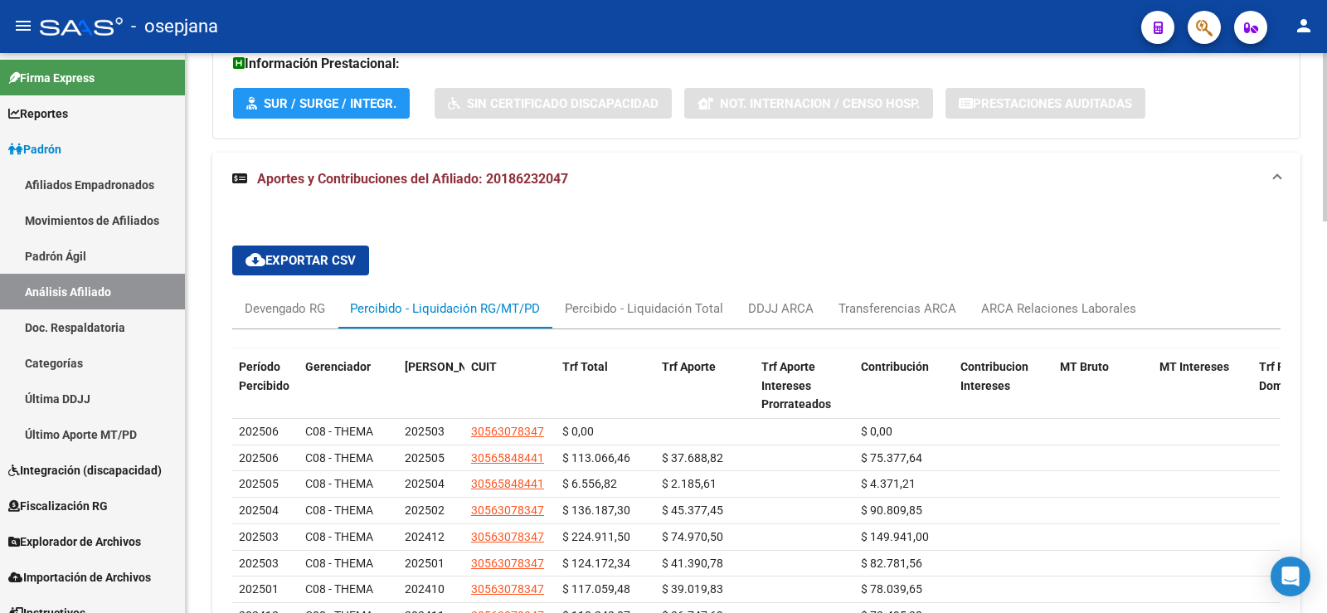
scroll to position [1156, 0]
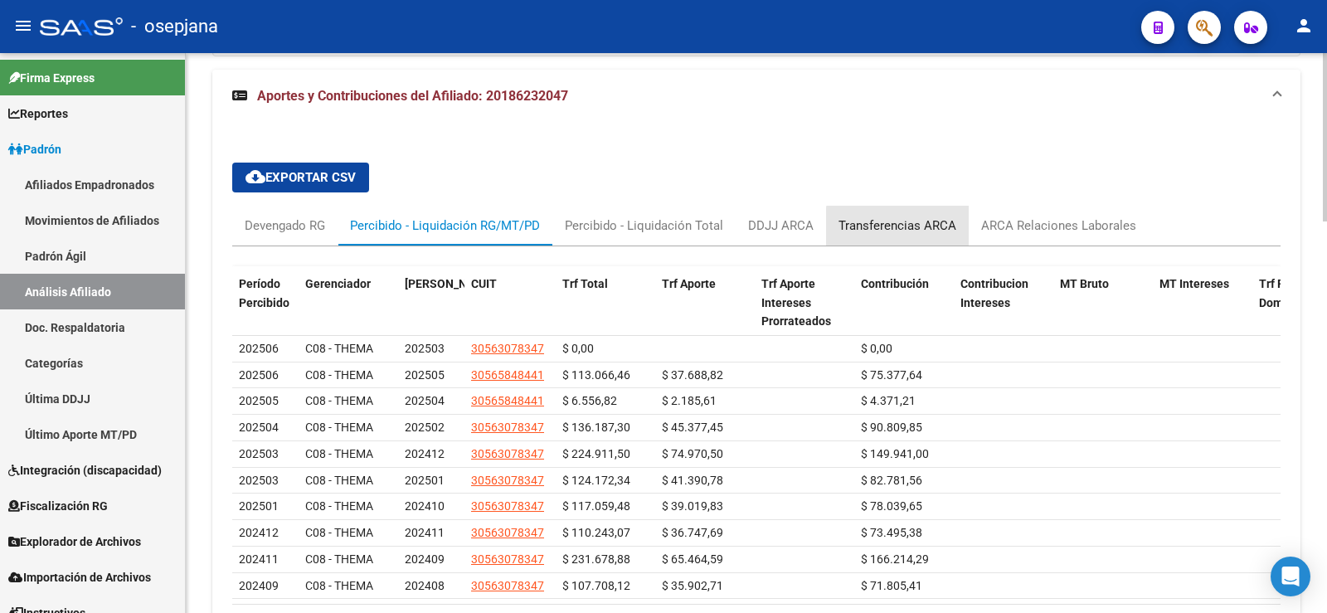
click at [936, 226] on div "Transferencias ARCA" at bounding box center [897, 225] width 118 height 18
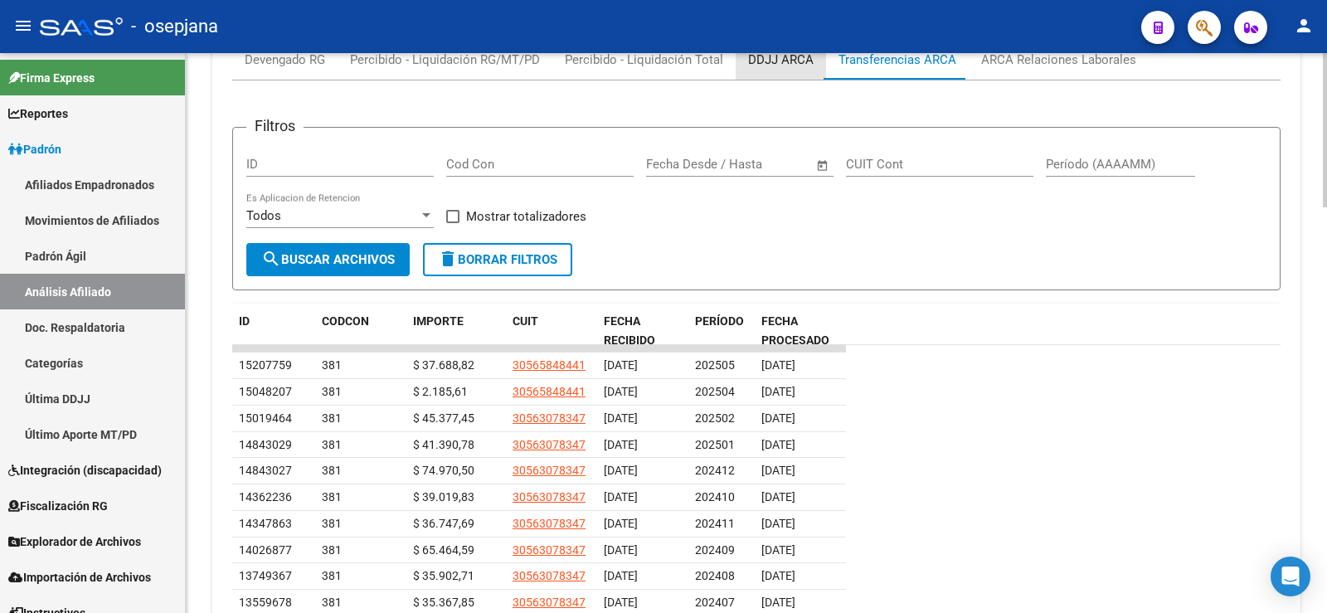
click at [765, 75] on div "DDJJ ARCA" at bounding box center [781, 60] width 90 height 40
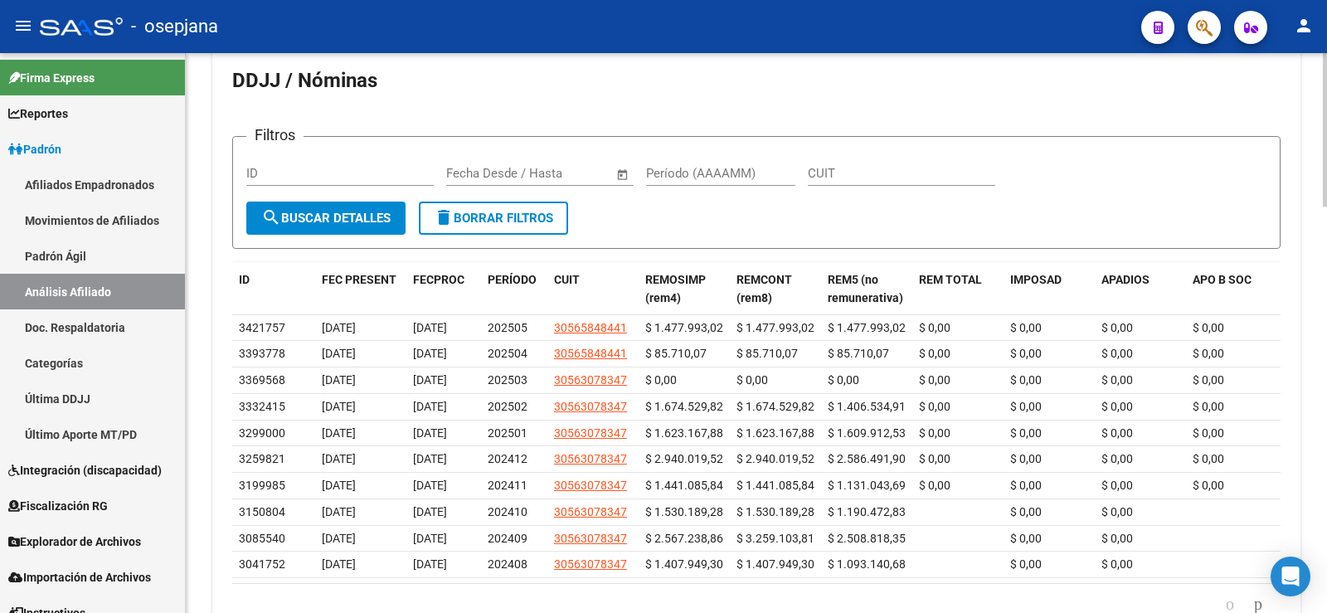
scroll to position [1322, 0]
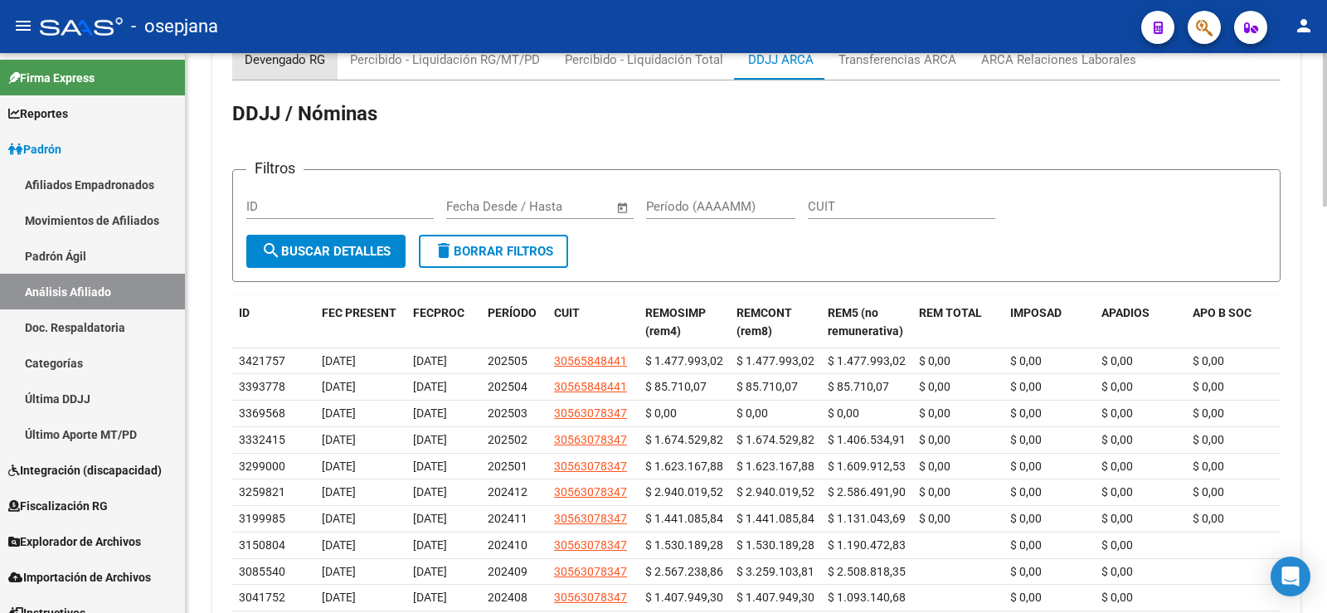
click at [275, 65] on div "Devengado RG" at bounding box center [285, 60] width 80 height 18
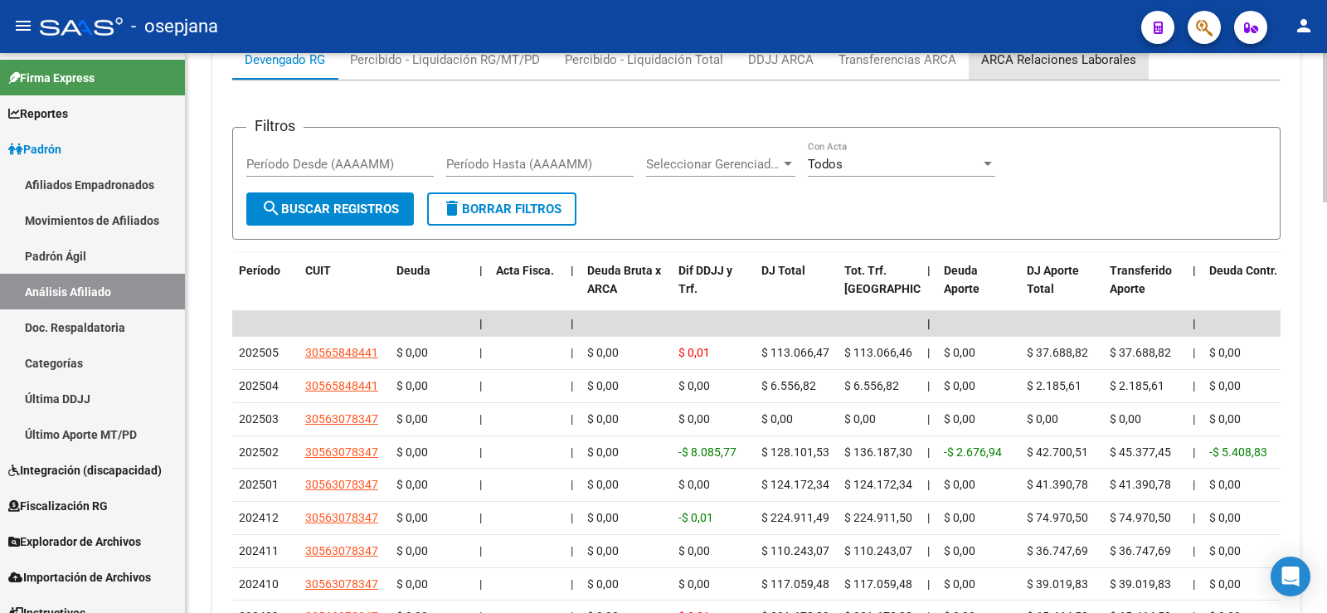
click at [1077, 69] on div "ARCA Relaciones Laborales" at bounding box center [1059, 60] width 180 height 40
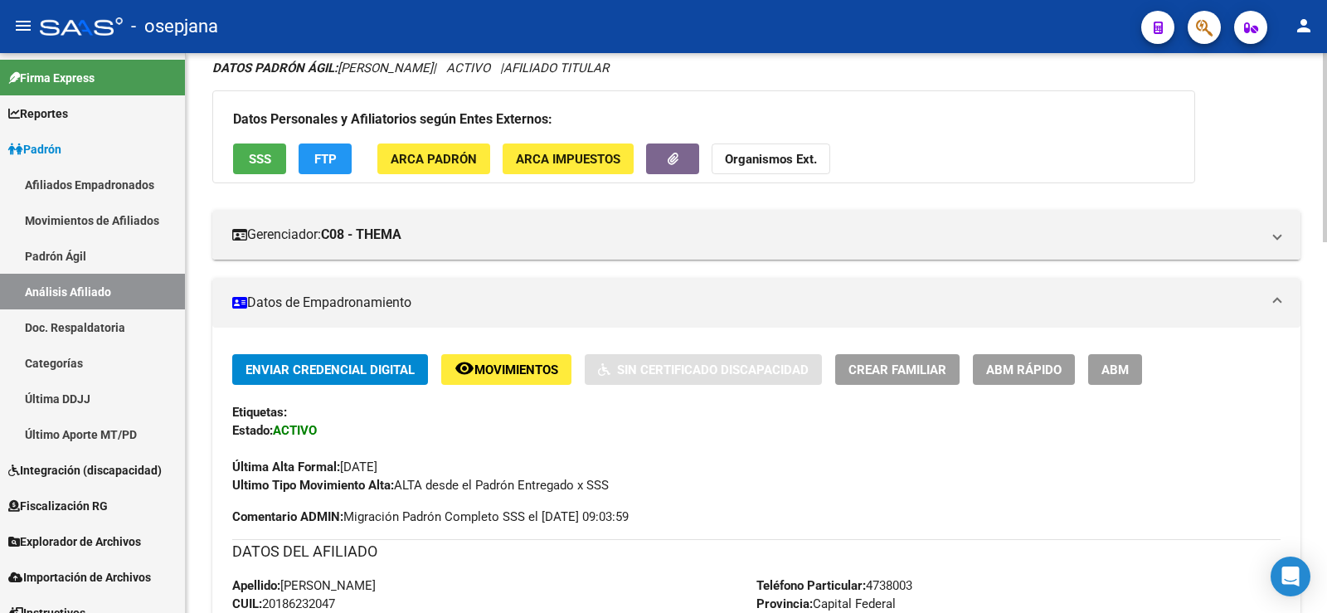
scroll to position [0, 0]
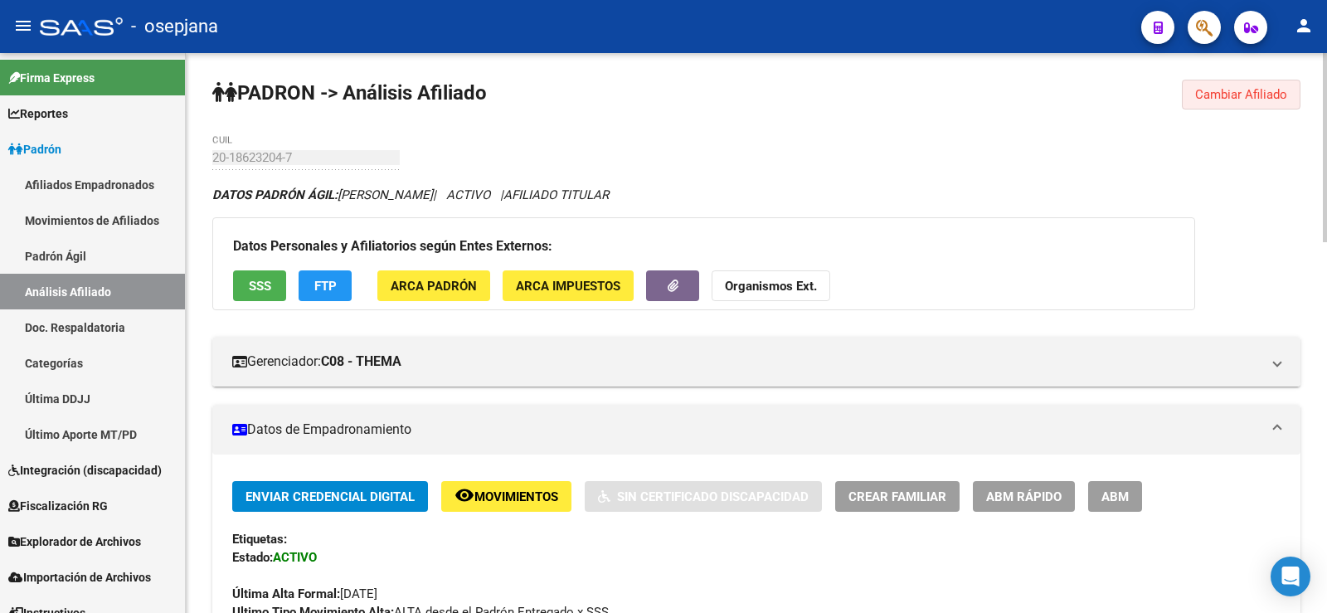
click at [1221, 80] on button "Cambiar Afiliado" at bounding box center [1241, 95] width 119 height 30
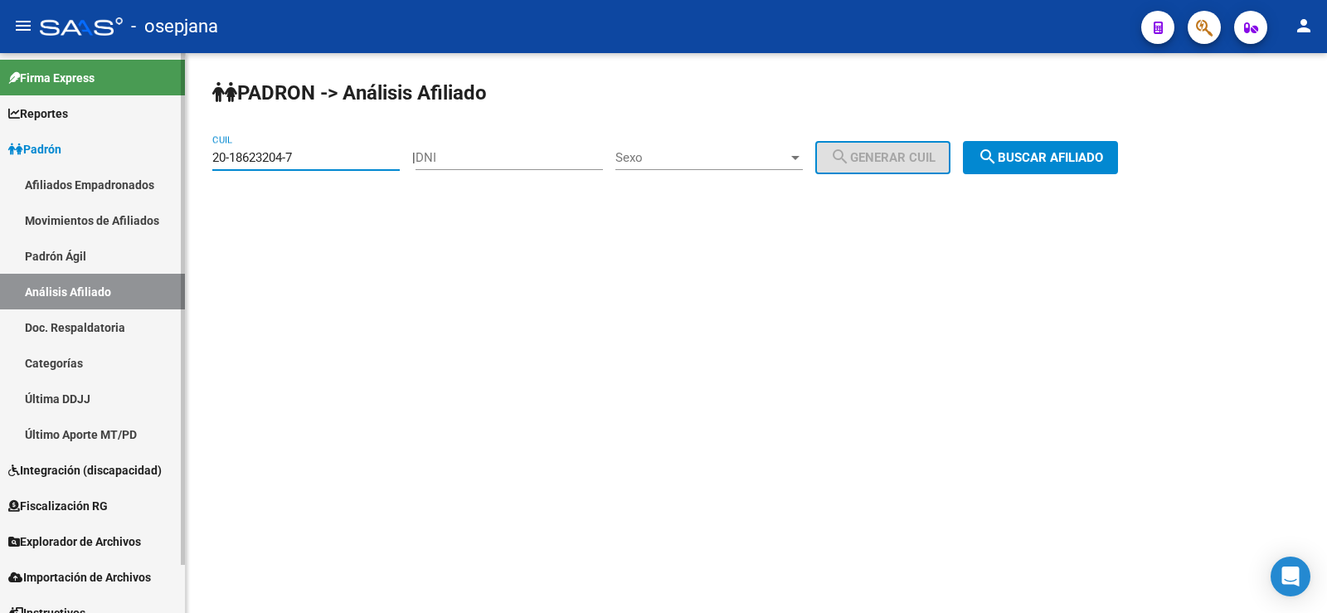
drag, startPoint x: 328, startPoint y: 163, endPoint x: 138, endPoint y: 159, distance: 190.0
click at [138, 159] on mat-sidenav-container "Firma Express Reportes Ingresos Devengados Análisis Histórico Detalles Transfer…" at bounding box center [663, 333] width 1327 height 560
paste input "3-37349246-9"
click at [1103, 164] on span "search Buscar afiliado" at bounding box center [1040, 157] width 125 height 15
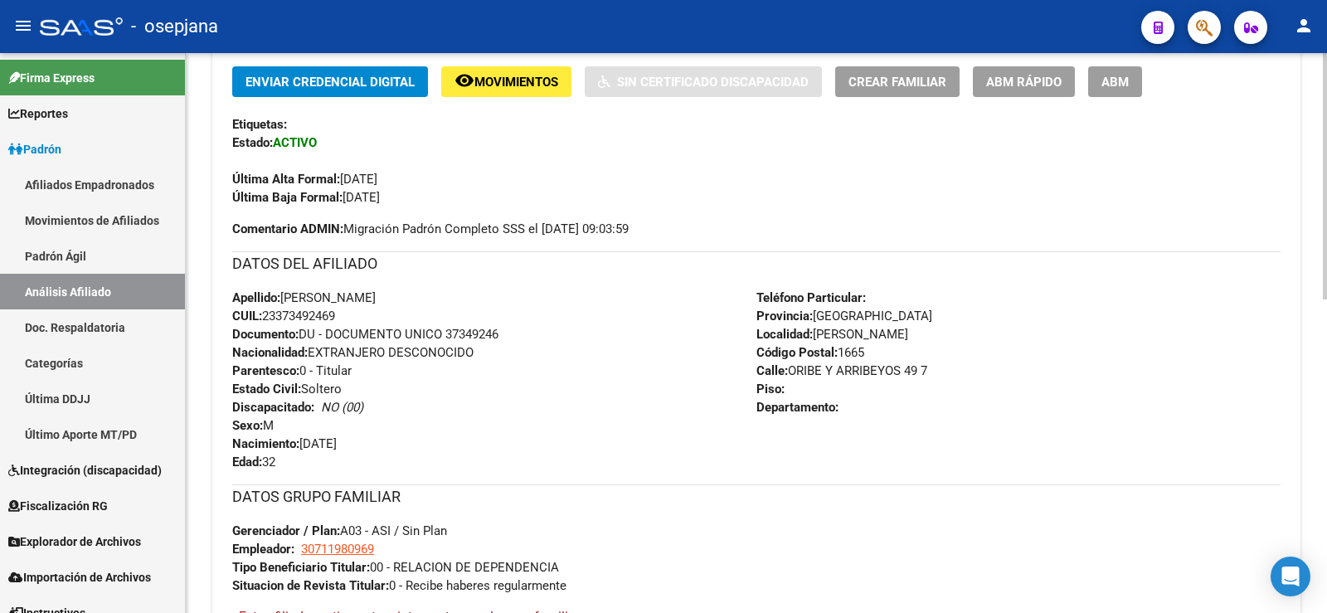
scroll to position [711, 0]
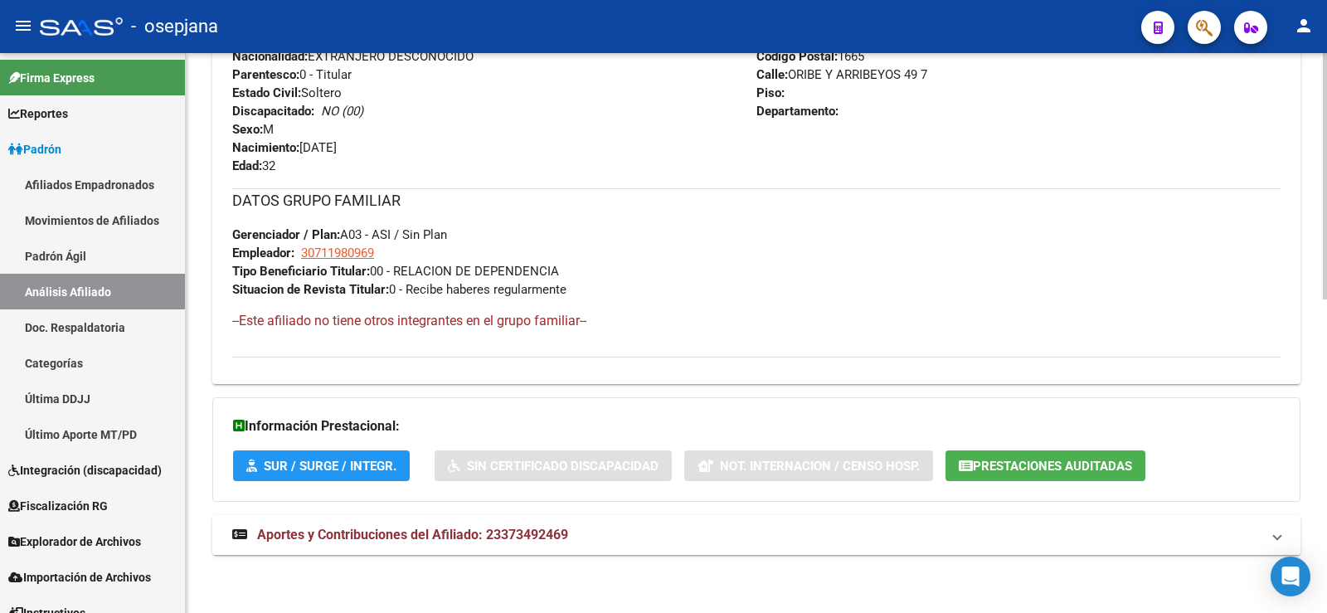
click at [472, 527] on span "Aportes y Contribuciones del Afiliado: 23373492469" at bounding box center [412, 535] width 311 height 16
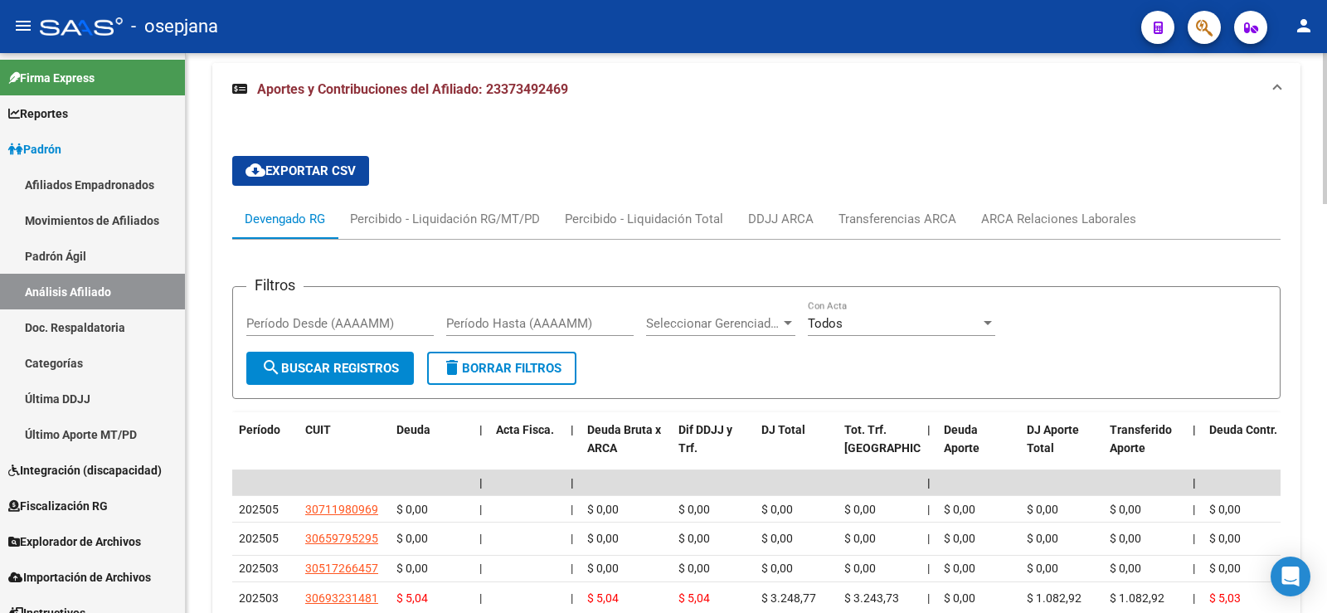
scroll to position [1222, 0]
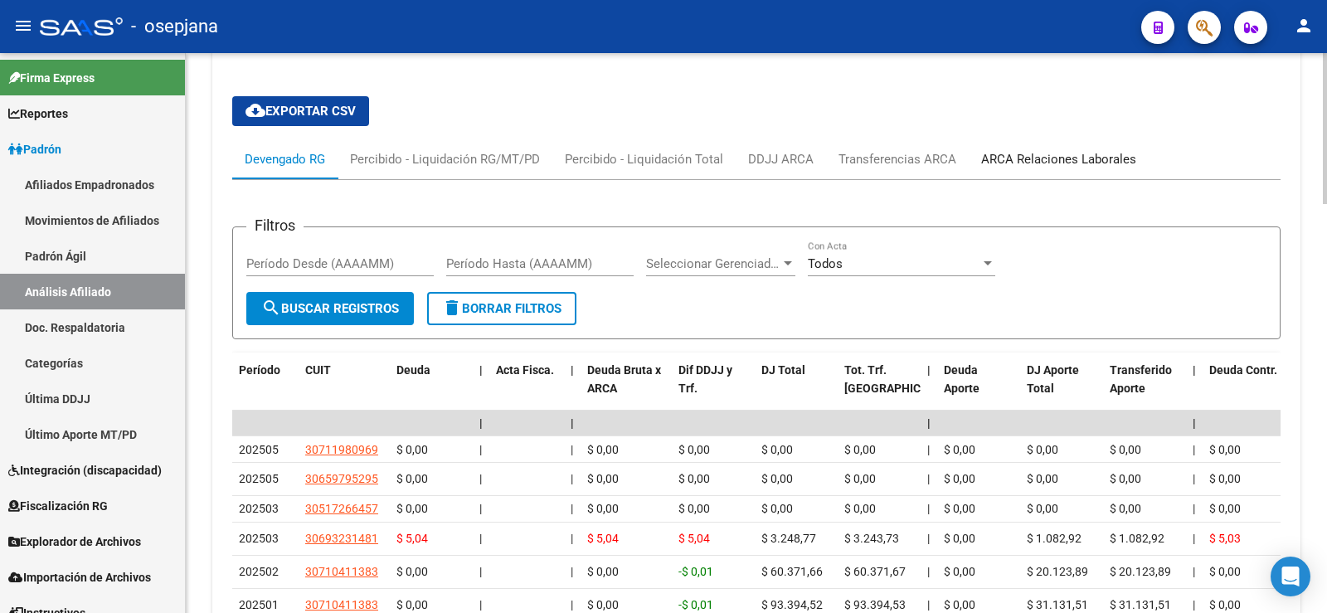
click at [1079, 160] on div "ARCA Relaciones Laborales" at bounding box center [1058, 159] width 155 height 18
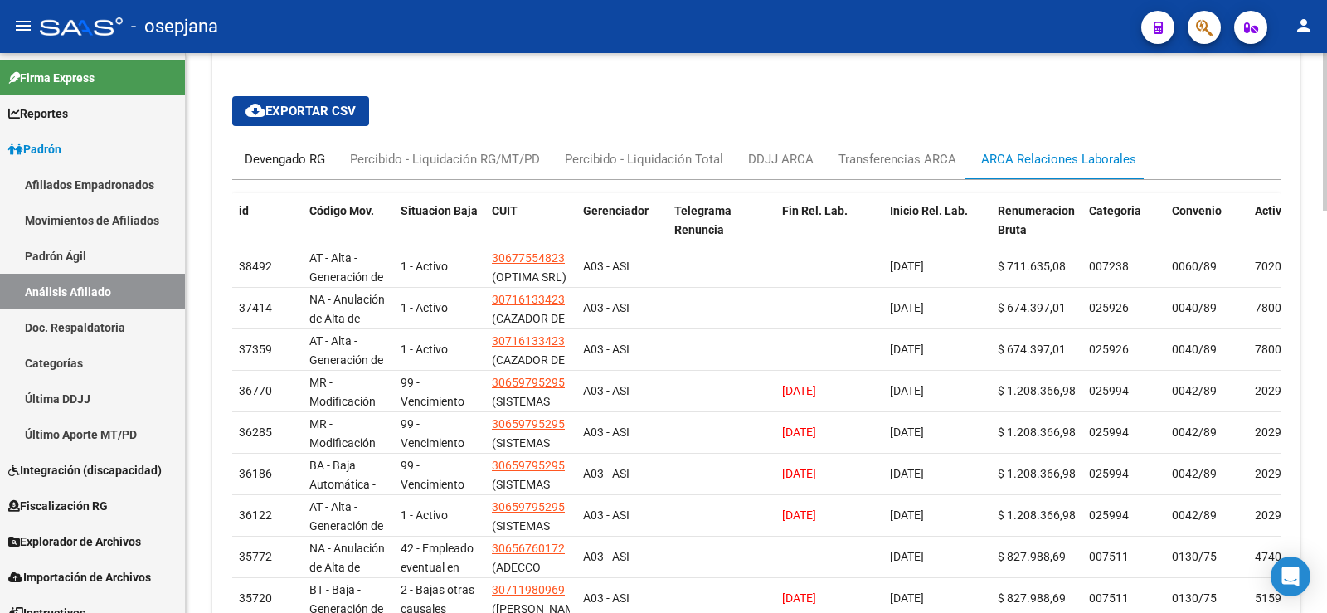
click at [311, 150] on div "Devengado RG" at bounding box center [285, 159] width 80 height 18
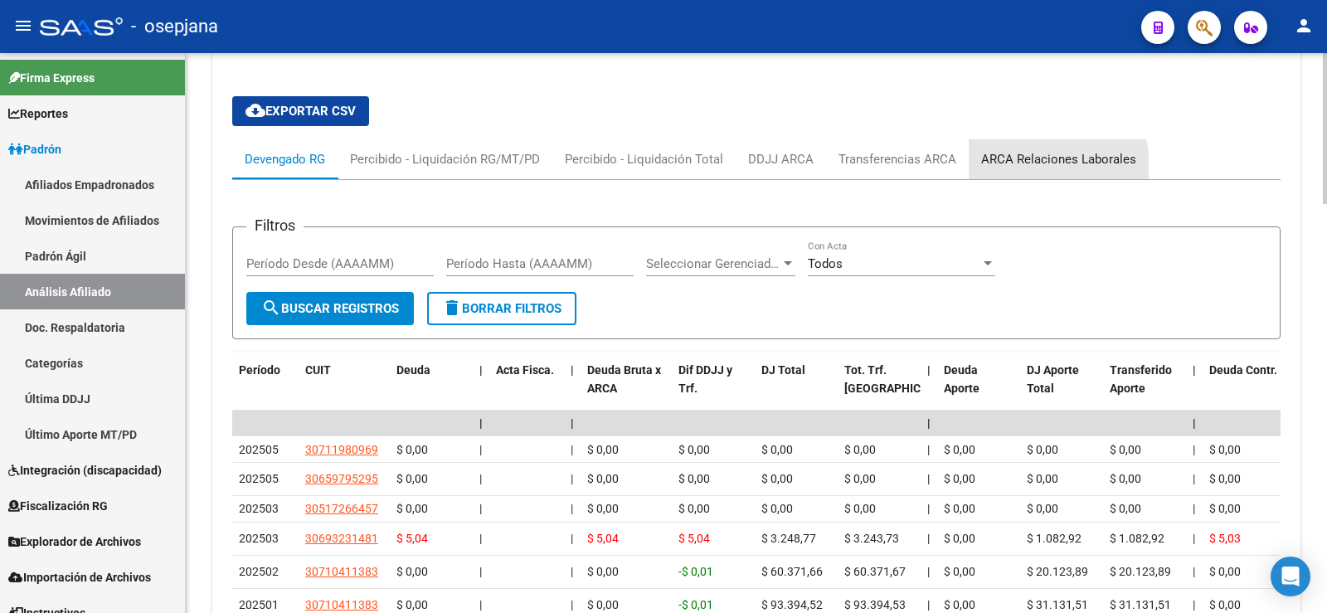
click at [1033, 166] on div "ARCA Relaciones Laborales" at bounding box center [1058, 159] width 155 height 18
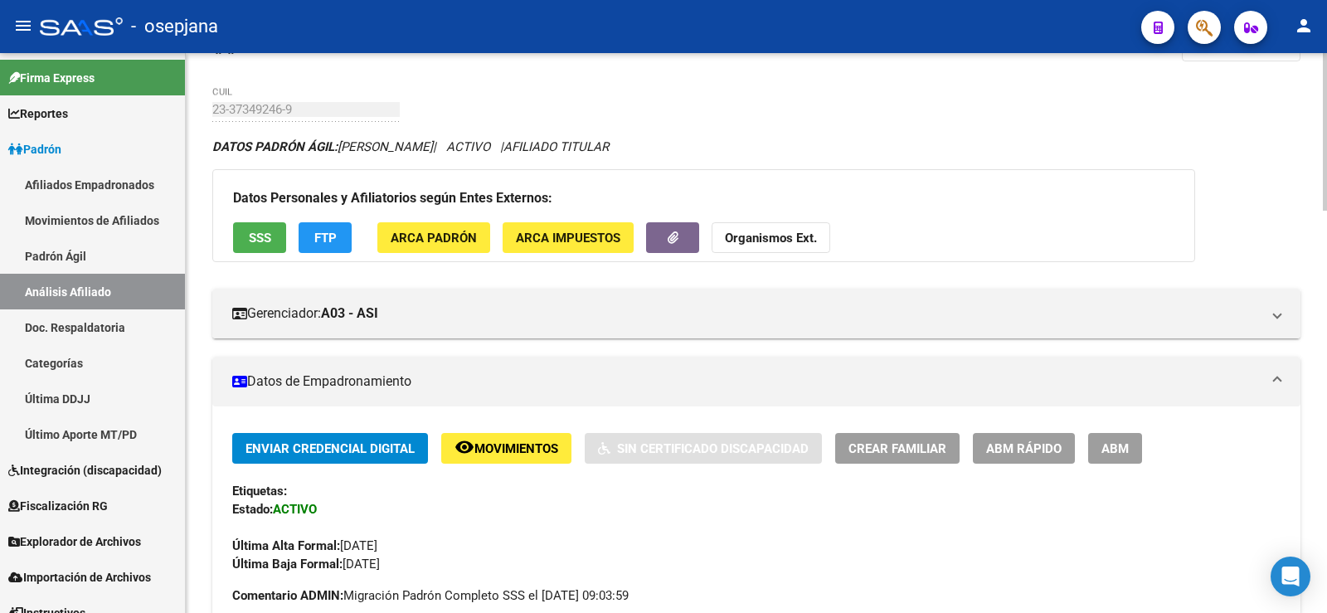
scroll to position [0, 0]
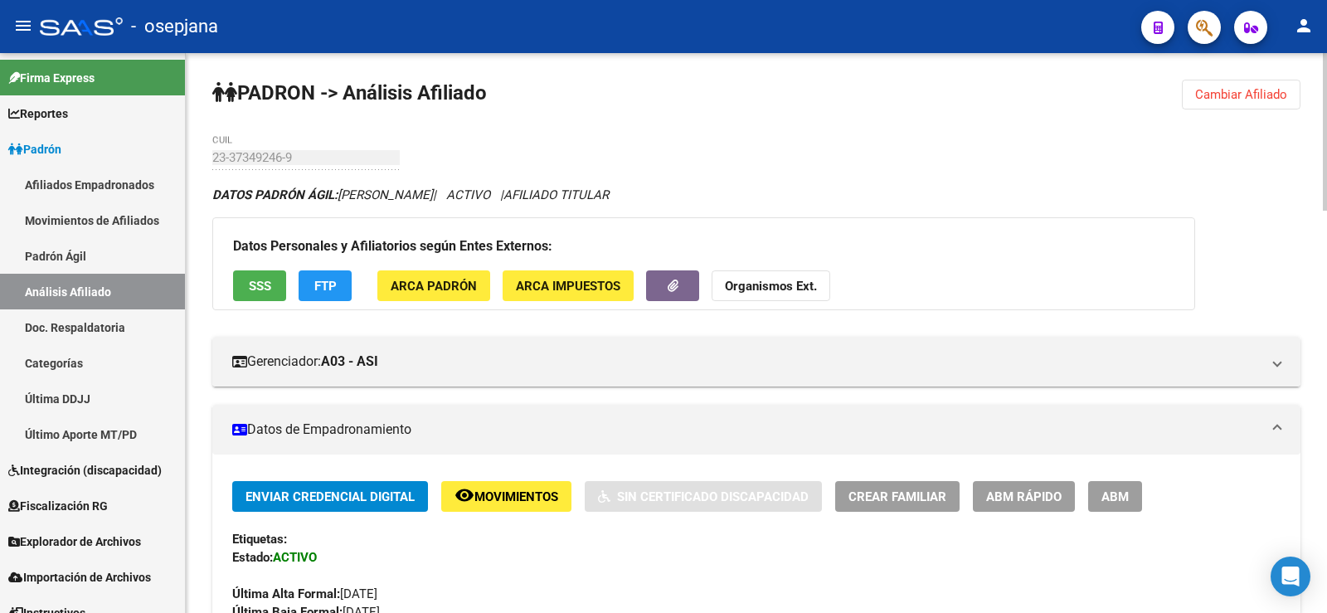
click at [1284, 87] on span "Cambiar Afiliado" at bounding box center [1241, 94] width 92 height 15
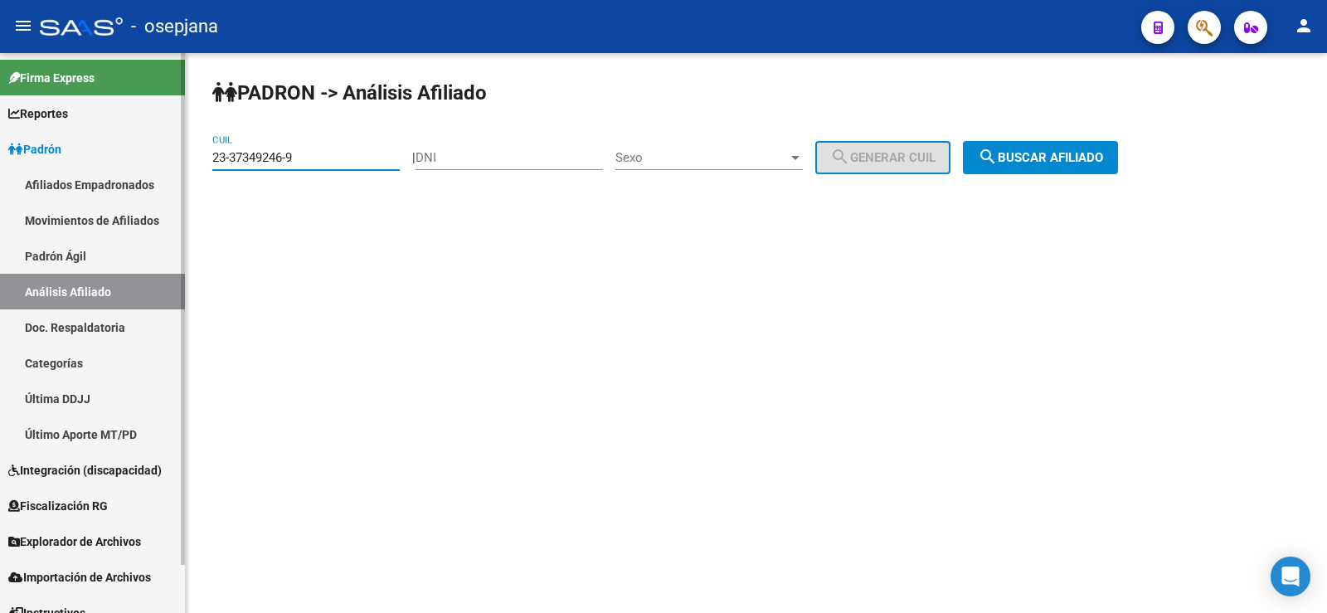
drag, startPoint x: 336, startPoint y: 153, endPoint x: 168, endPoint y: 171, distance: 169.3
click at [168, 171] on mat-sidenav-container "Firma Express Reportes Ingresos Devengados Análisis Histórico Detalles Transfer…" at bounding box center [663, 333] width 1327 height 560
paste input
click at [1042, 153] on span "search Buscar afiliado" at bounding box center [1040, 157] width 125 height 15
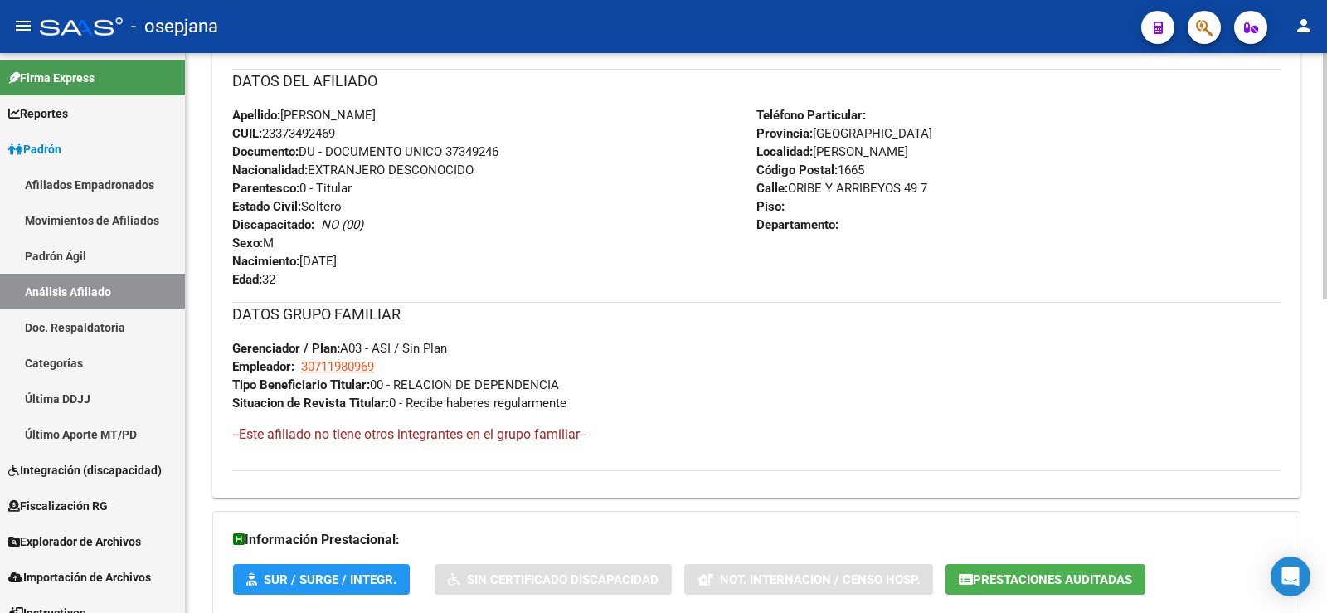
scroll to position [711, 0]
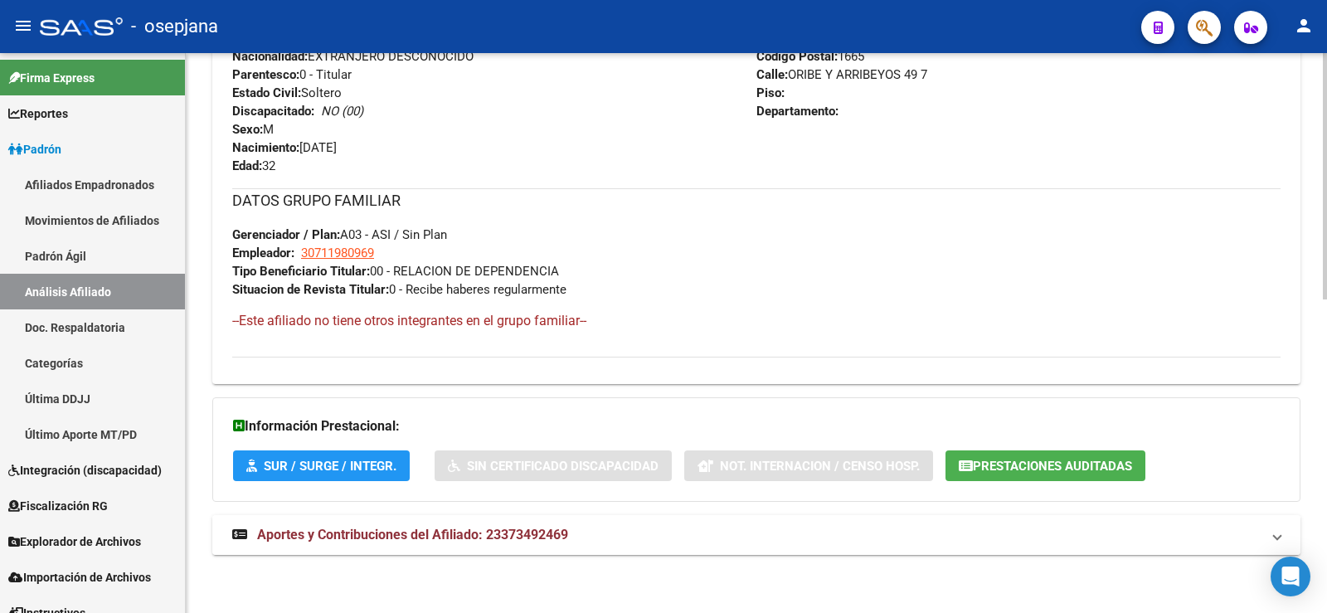
click at [557, 537] on span "Aportes y Contribuciones del Afiliado: 23373492469" at bounding box center [412, 535] width 311 height 16
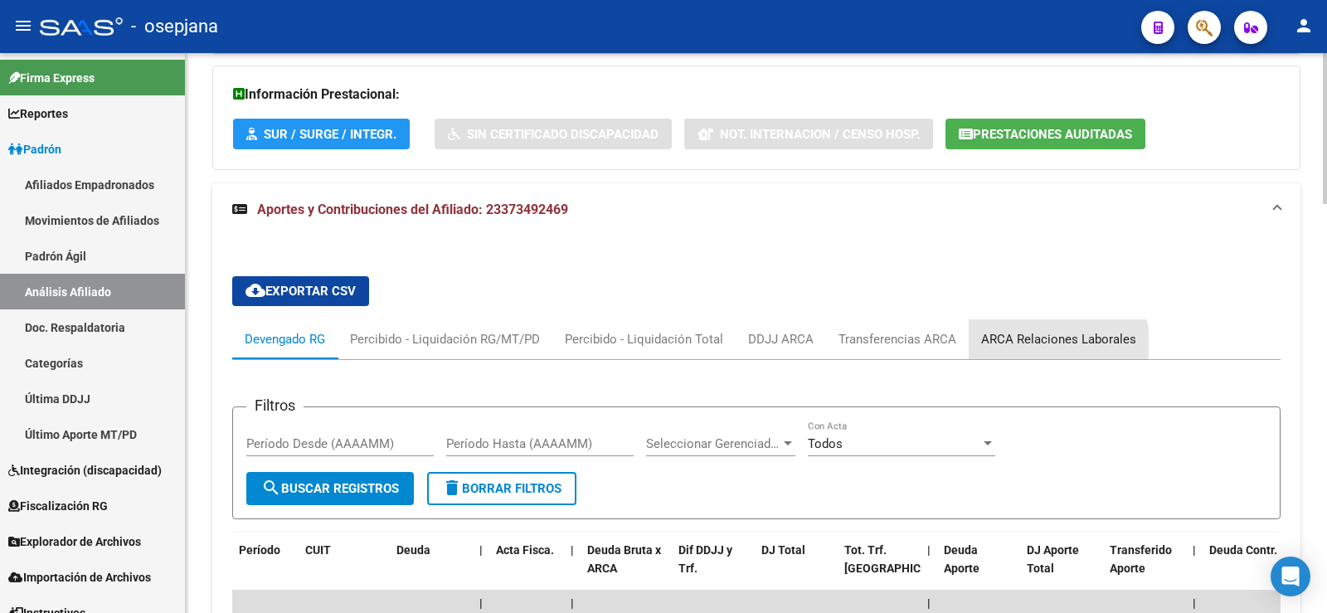
click at [1020, 350] on div "ARCA Relaciones Laborales" at bounding box center [1059, 339] width 180 height 40
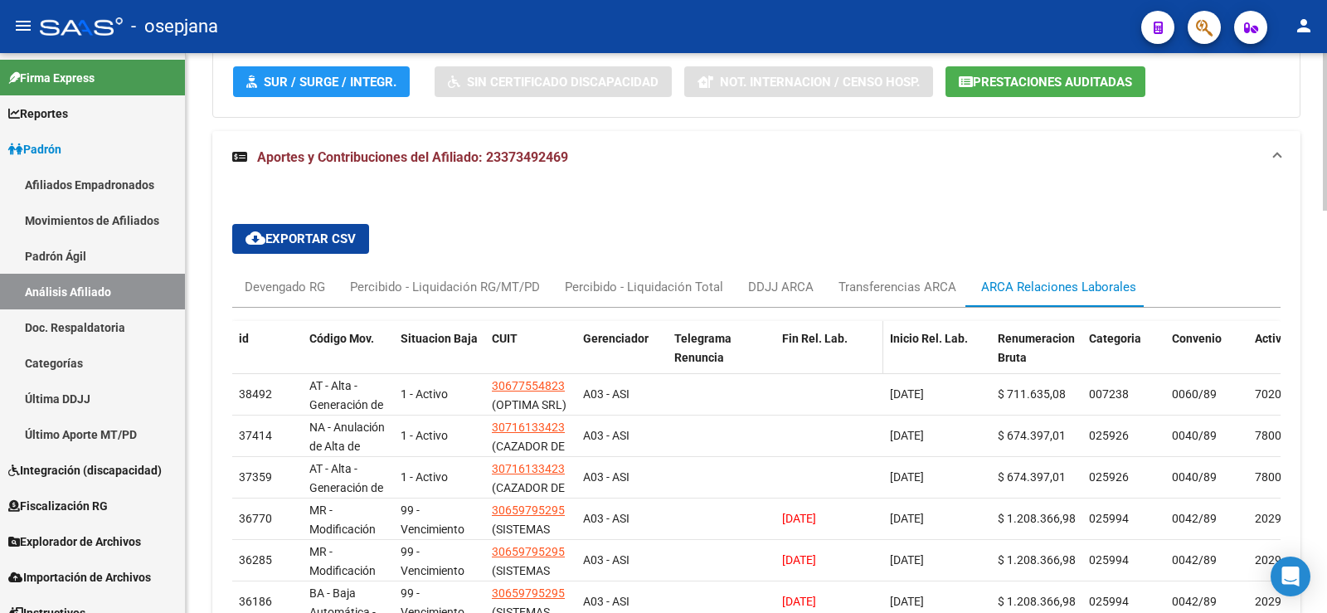
scroll to position [1125, 0]
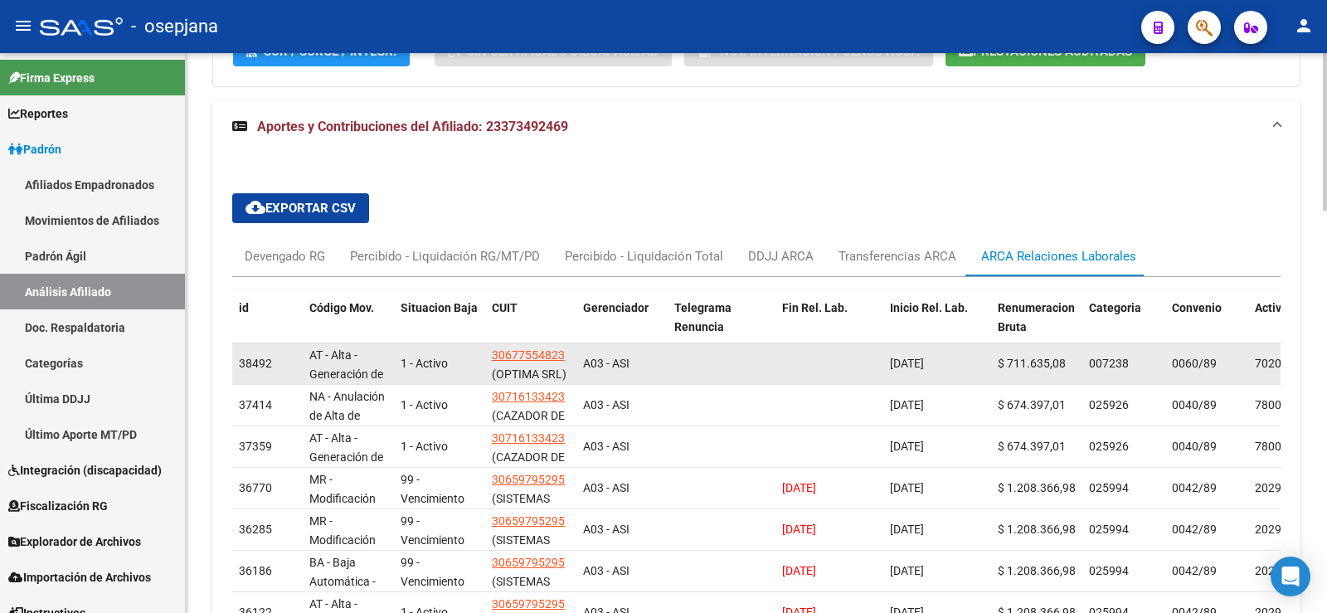
drag, startPoint x: 890, startPoint y: 361, endPoint x: 960, endPoint y: 362, distance: 70.5
click at [960, 362] on div "[DATE]" at bounding box center [937, 363] width 95 height 19
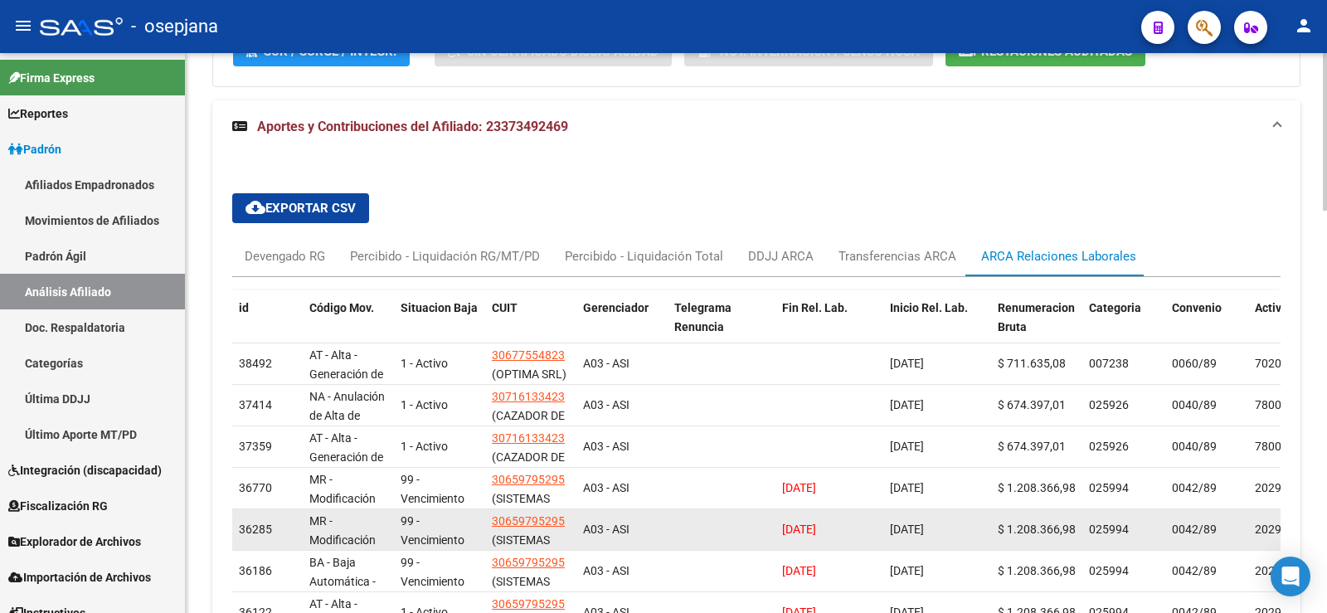
copy span "[DATE]"
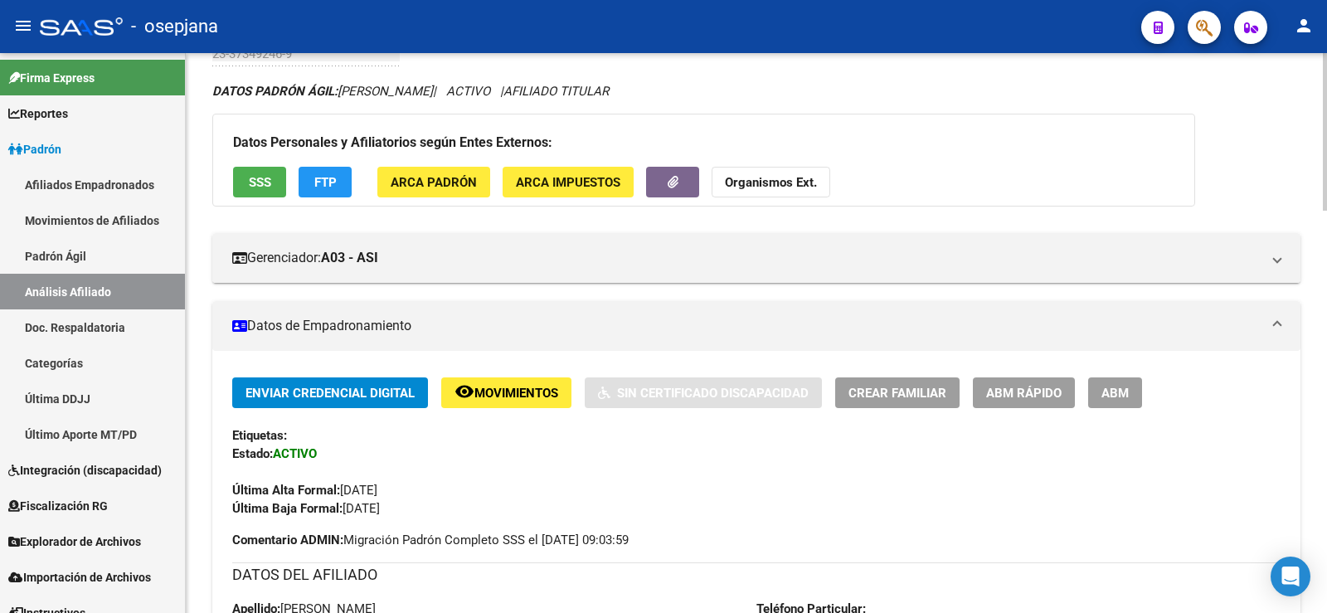
scroll to position [0, 0]
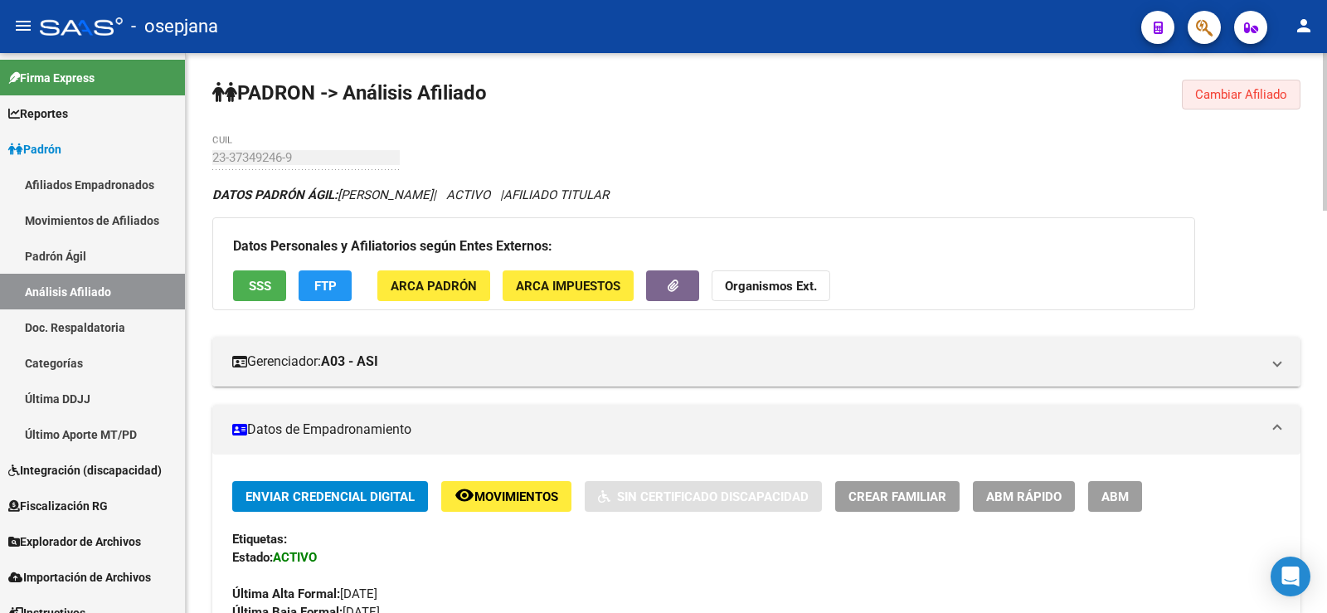
click at [1244, 90] on span "Cambiar Afiliado" at bounding box center [1241, 94] width 92 height 15
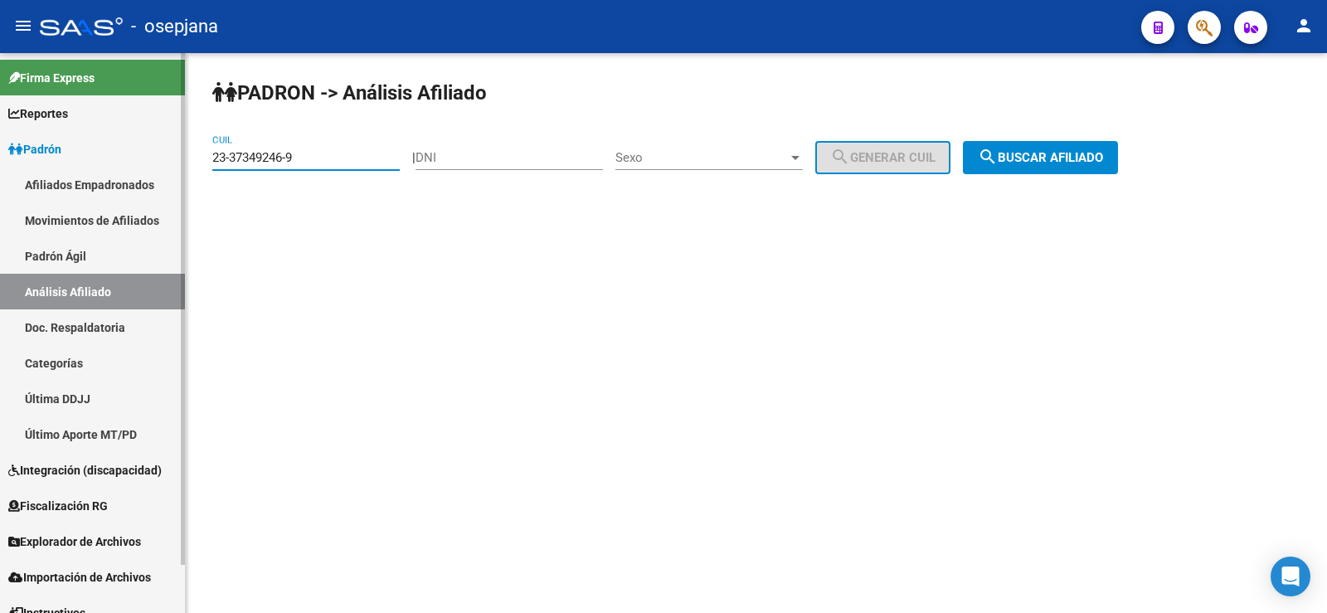
drag, startPoint x: 310, startPoint y: 160, endPoint x: 150, endPoint y: 162, distance: 160.1
click at [150, 162] on mat-sidenav-container "Firma Express Reportes Ingresos Devengados Análisis Histórico Detalles Transfer…" at bounding box center [663, 333] width 1327 height 560
paste input "41554239"
click at [1098, 155] on span "search Buscar afiliado" at bounding box center [1040, 157] width 125 height 15
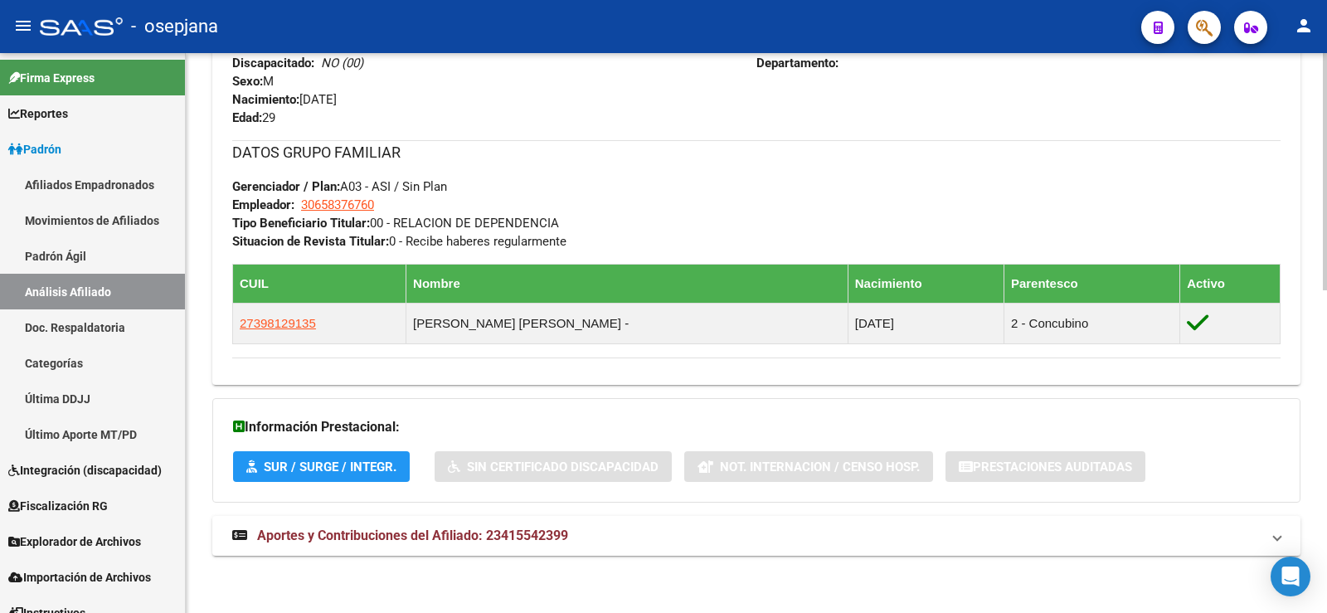
scroll to position [760, 0]
click at [595, 530] on mat-panel-title "Aportes y Contribuciones del Afiliado: 23415542399" at bounding box center [746, 535] width 1028 height 18
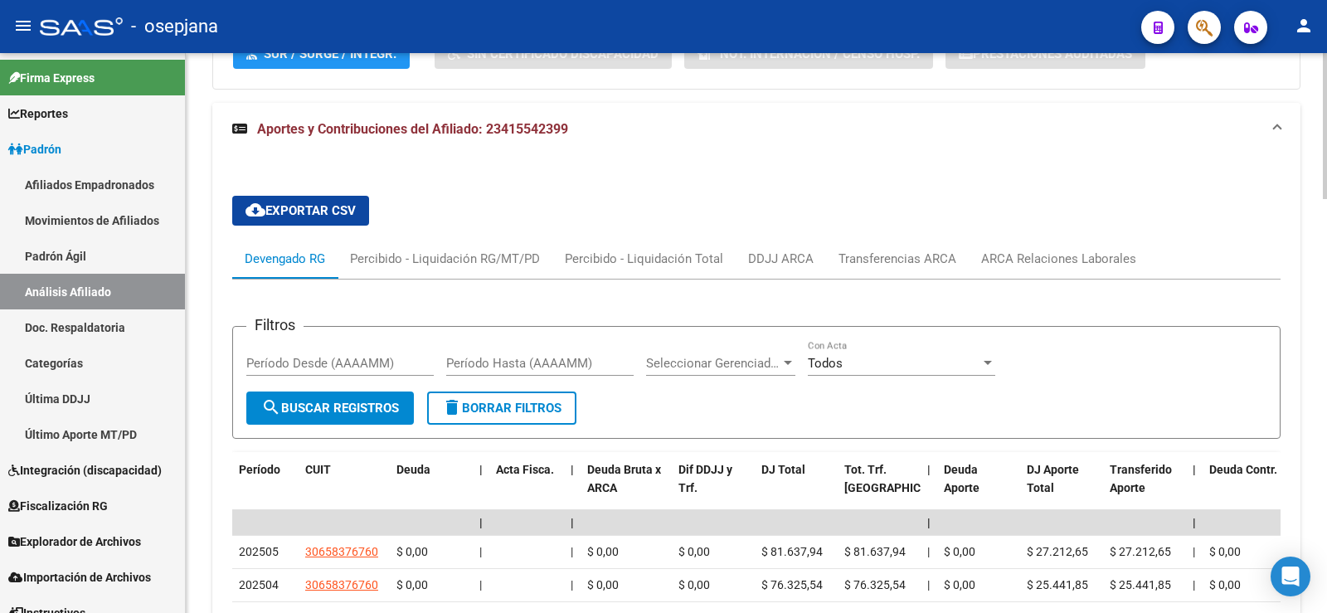
scroll to position [1174, 0]
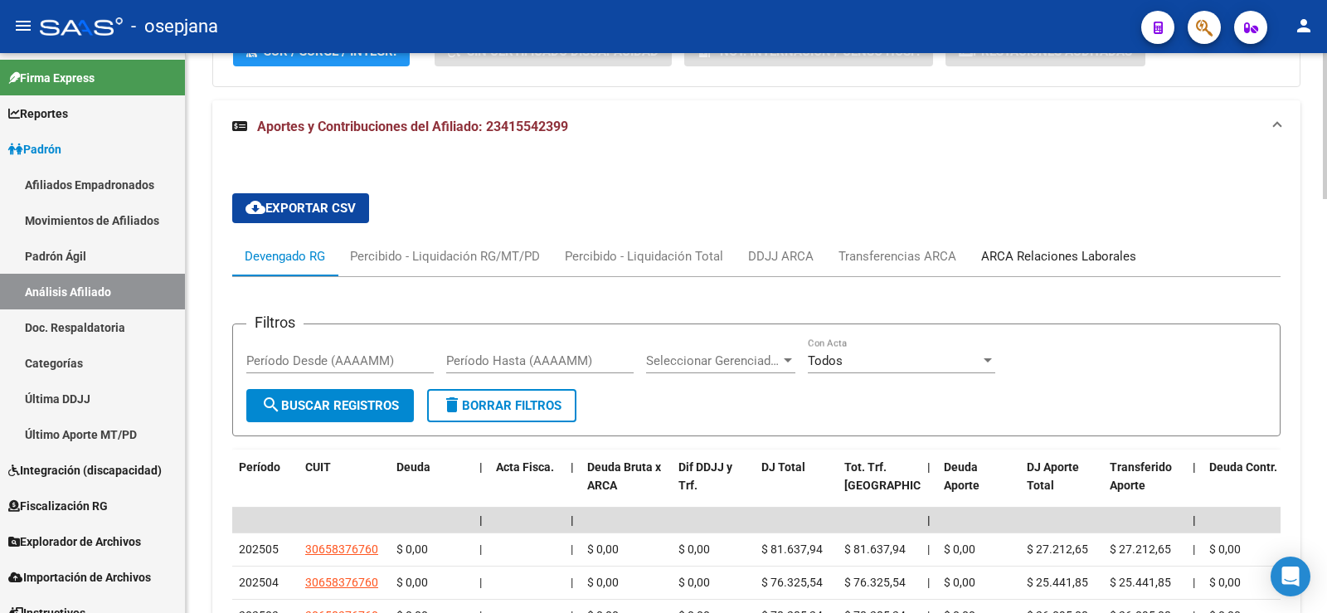
click at [1125, 249] on div "ARCA Relaciones Laborales" at bounding box center [1058, 256] width 155 height 18
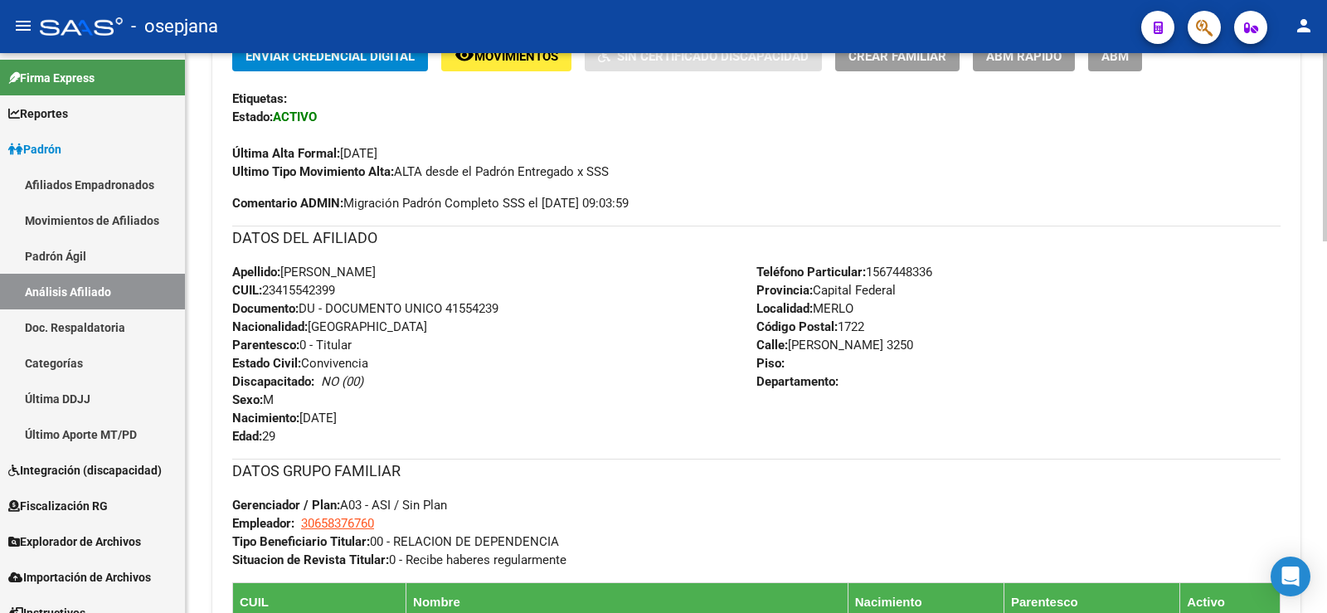
scroll to position [0, 0]
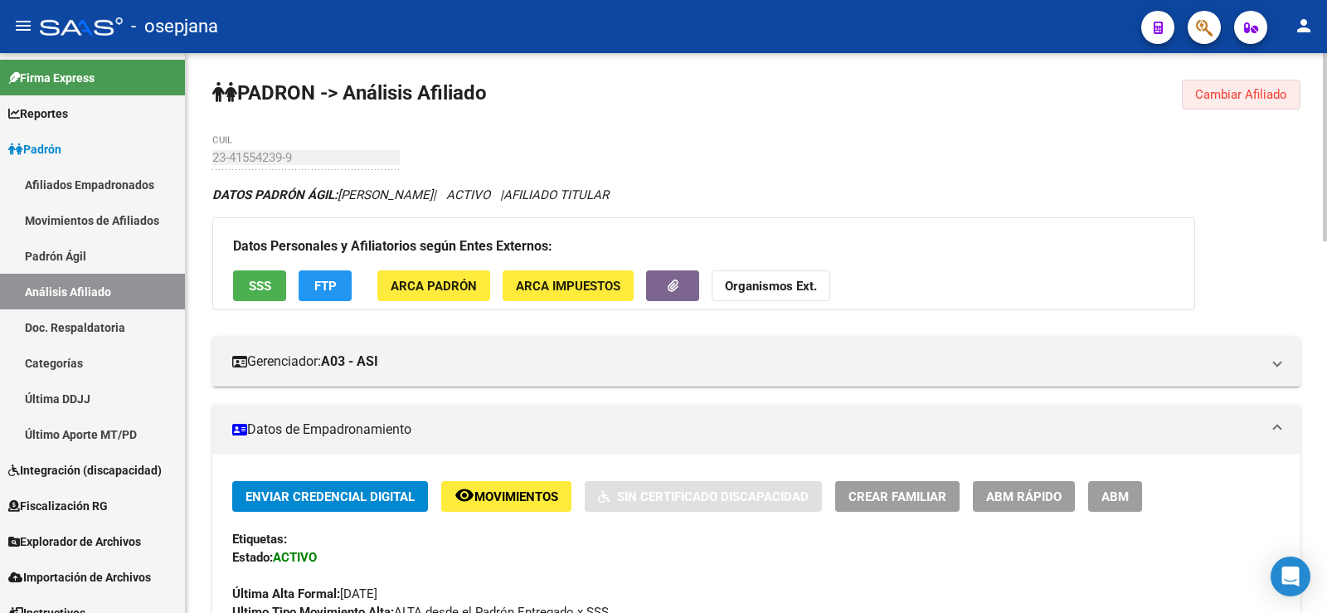
click at [1217, 98] on span "Cambiar Afiliado" at bounding box center [1241, 94] width 92 height 15
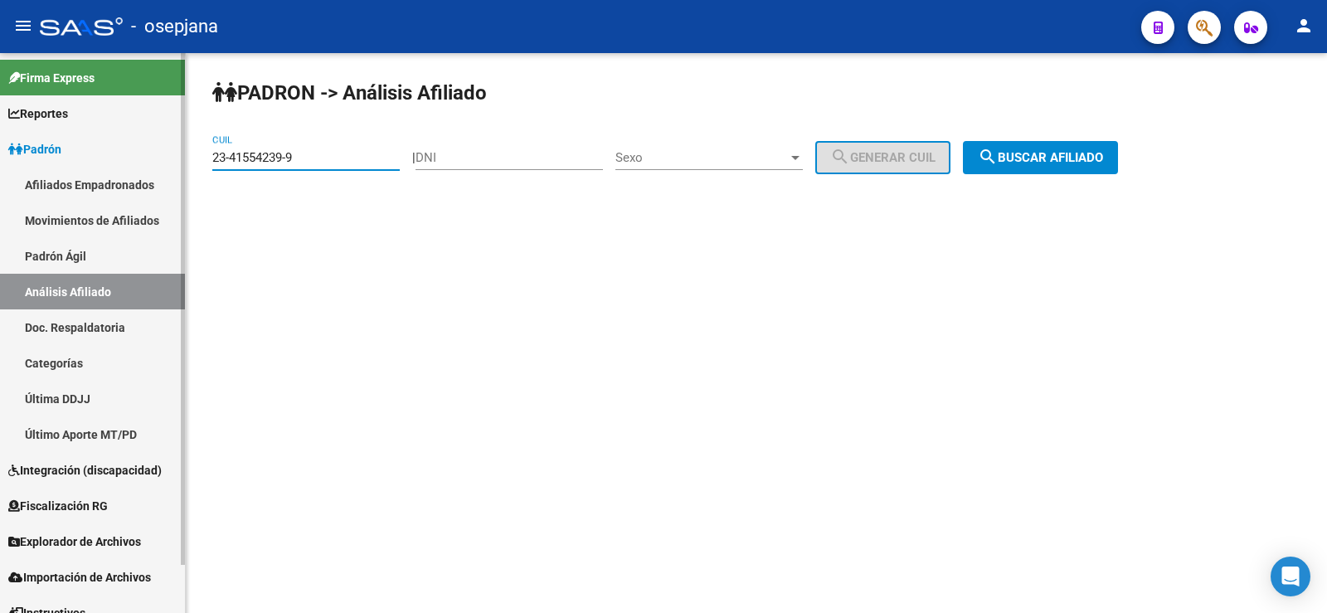
drag, startPoint x: 322, startPoint y: 159, endPoint x: 153, endPoint y: 157, distance: 168.4
click at [153, 157] on mat-sidenav-container "Firma Express Reportes Ingresos Devengados Análisis Histórico Detalles Transfer…" at bounding box center [663, 333] width 1327 height 560
paste input "7-17717009-2"
click at [1030, 155] on span "search Buscar afiliado" at bounding box center [1040, 157] width 125 height 15
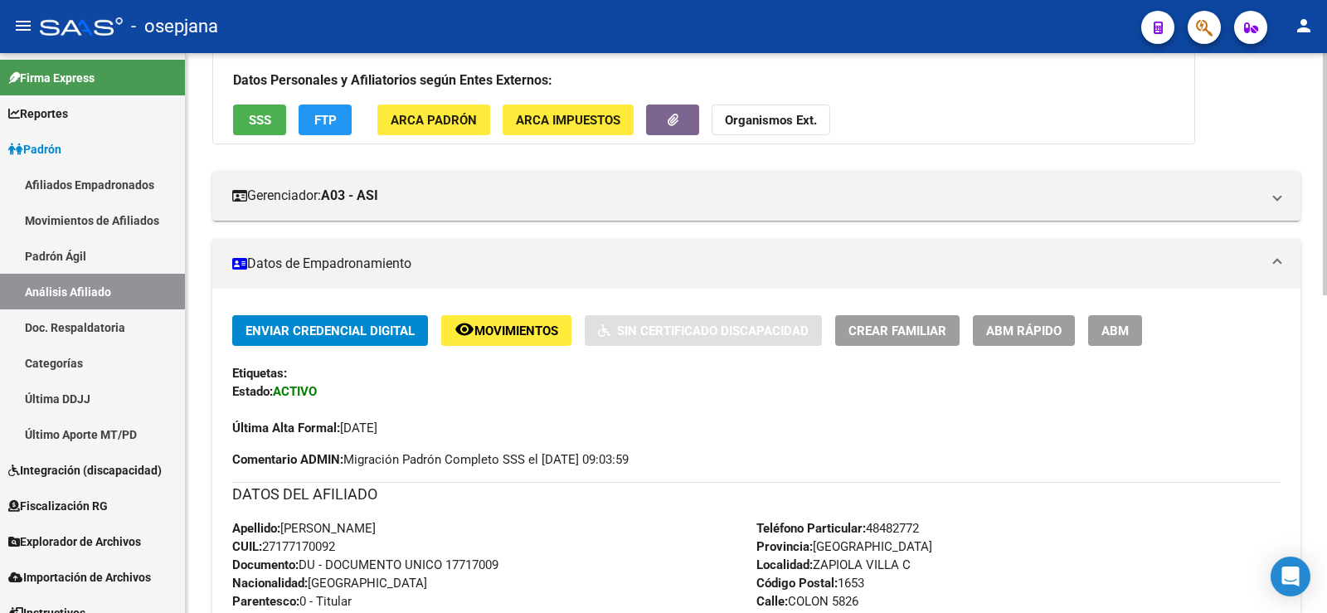
scroll to position [663, 0]
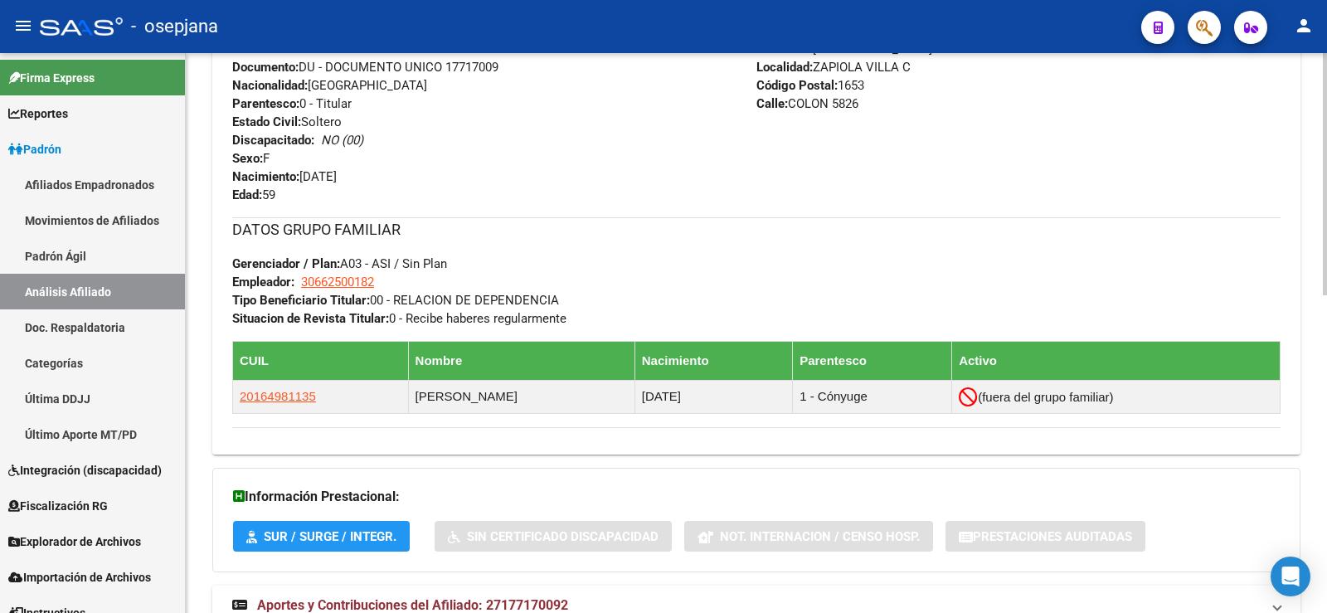
click at [510, 582] on div "DATOS PADRÓN ÁGIL: VEGA RAQUEL CATALINA | ACTIVO | AFILIADO TITULAR Datos Perso…" at bounding box center [756, 82] width 1088 height 1121
click at [506, 590] on mat-expansion-panel-header "Aportes y Contribuciones del Afiliado: 27177170092" at bounding box center [756, 606] width 1088 height 40
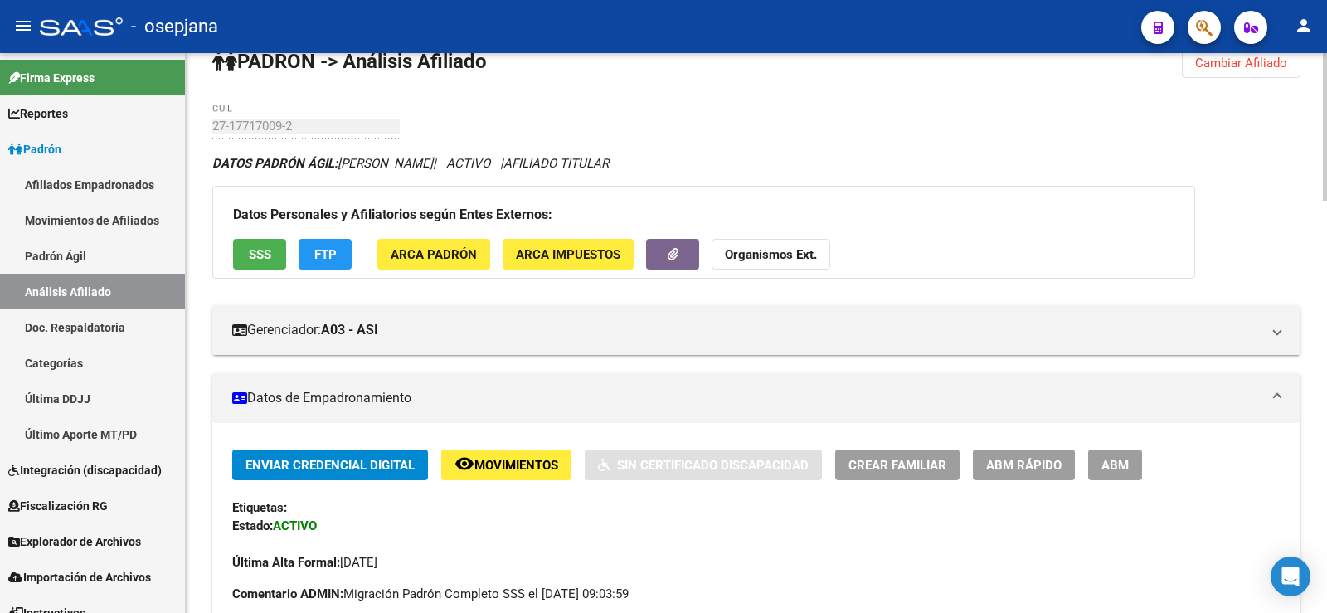
scroll to position [0, 0]
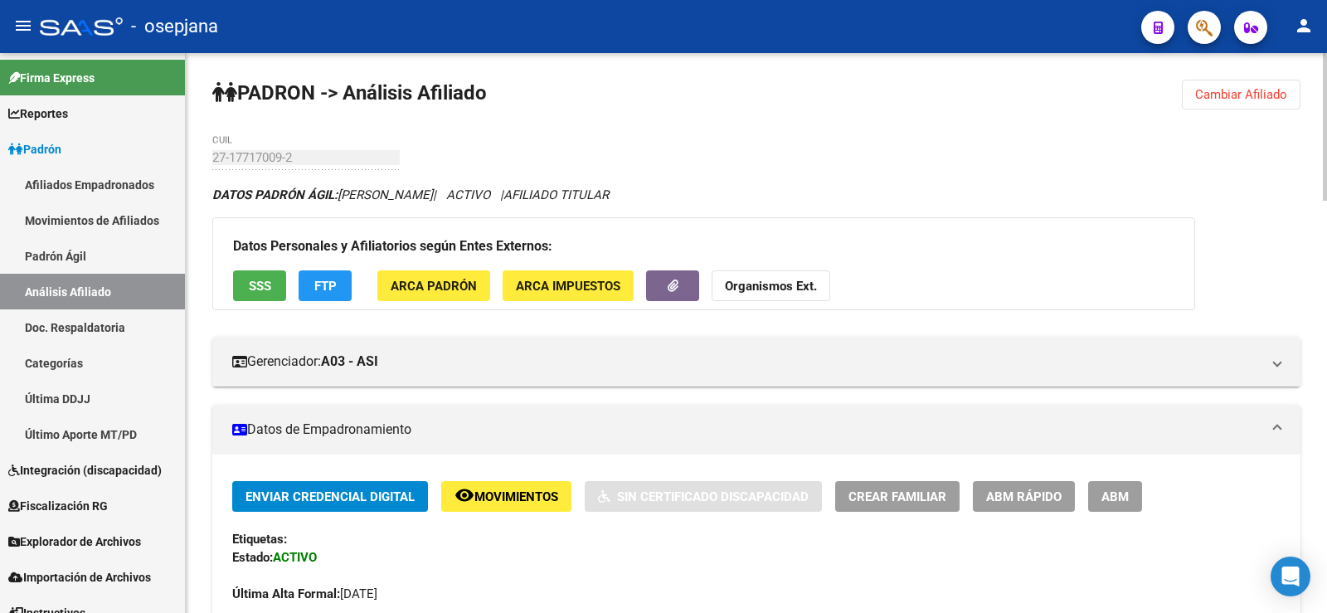
click at [1230, 90] on span "Cambiar Afiliado" at bounding box center [1241, 94] width 92 height 15
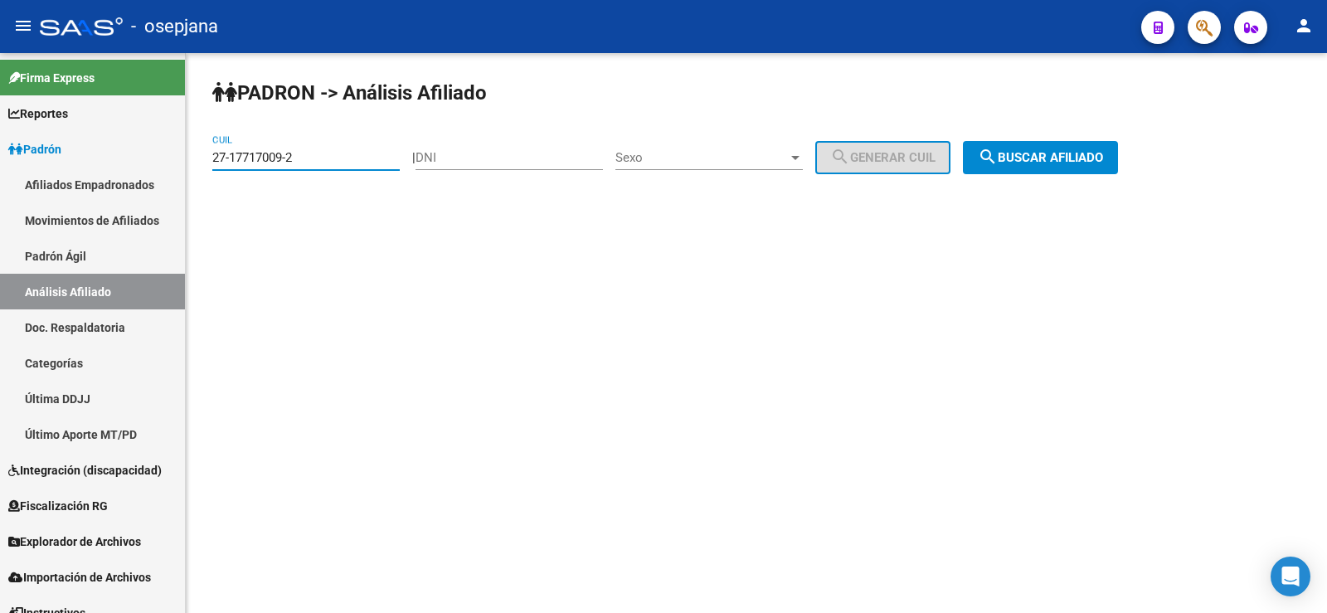
paste input "0-38165161-5"
drag, startPoint x: 309, startPoint y: 160, endPoint x: 207, endPoint y: 160, distance: 102.0
click at [207, 160] on div "PADRON -> Análisis Afiliado 27-17717009-2 CUIL | DNI Sexo Sexo search Generar C…" at bounding box center [756, 140] width 1141 height 174
type input "20-38165161-5"
click at [1086, 153] on span "search Buscar afiliado" at bounding box center [1040, 157] width 125 height 15
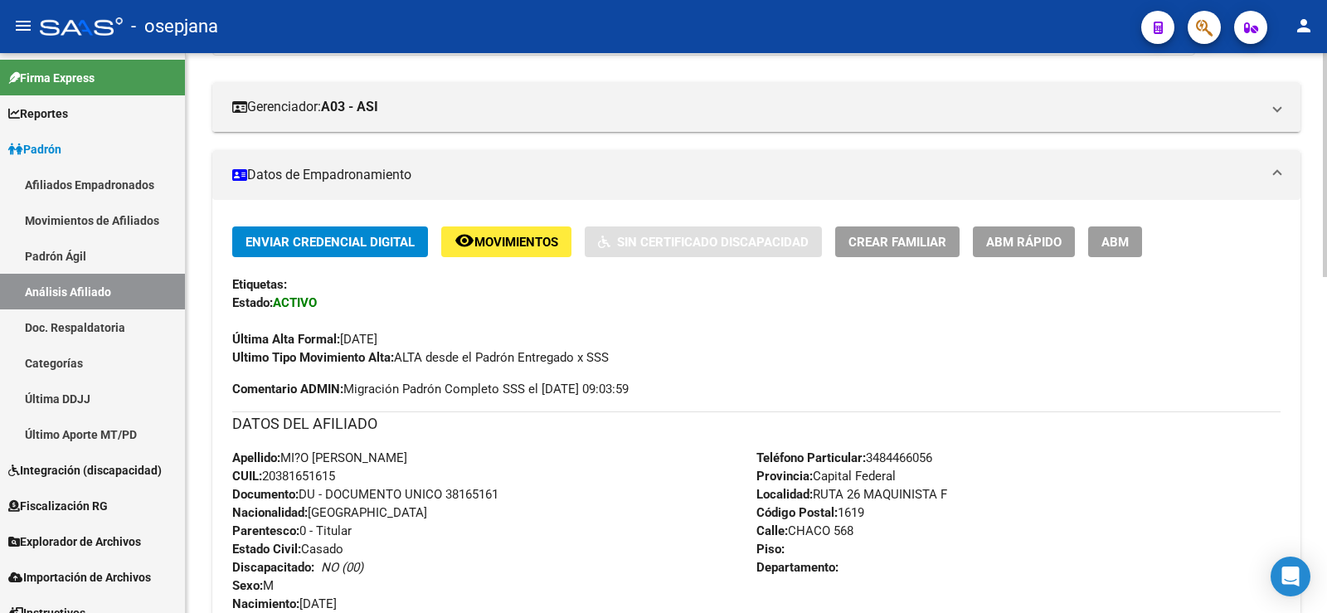
scroll to position [332, 0]
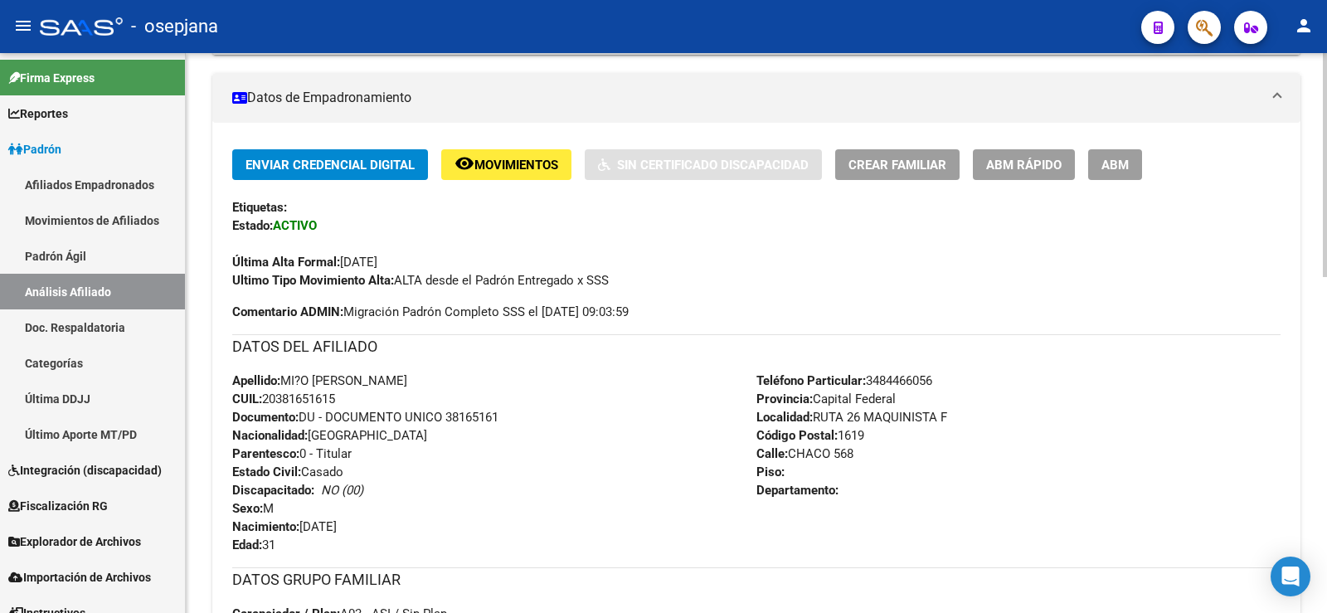
click at [1024, 164] on span "ABM Rápido" at bounding box center [1023, 165] width 75 height 15
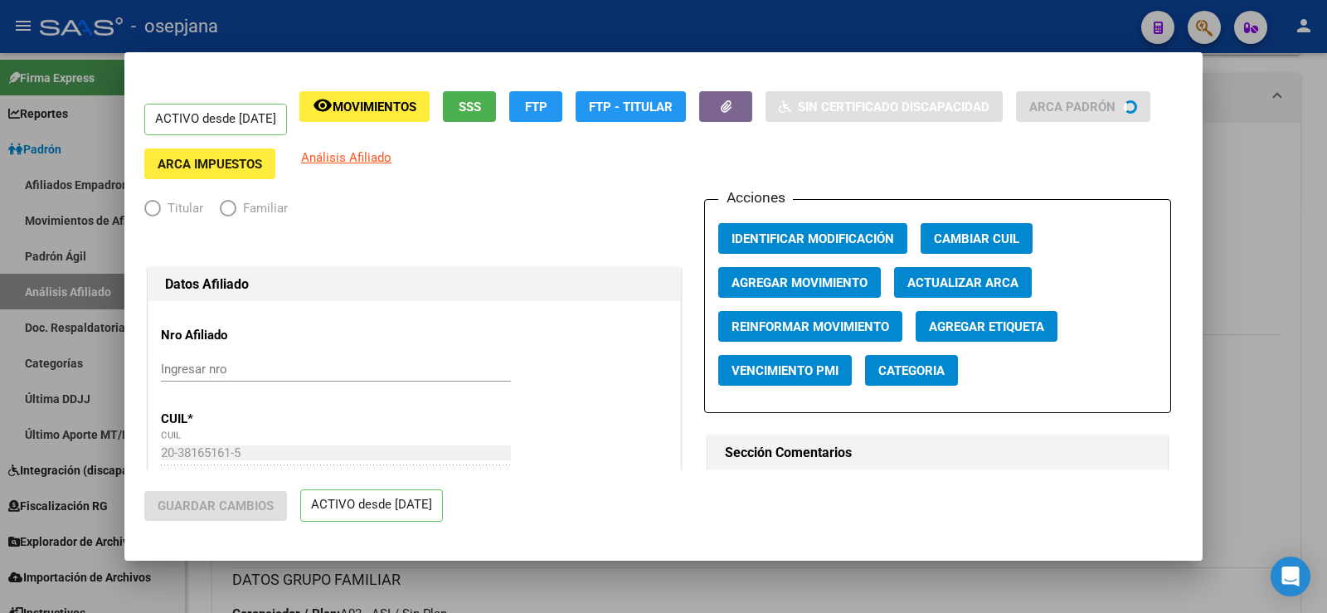
radio input "true"
type input "30-67822494-0"
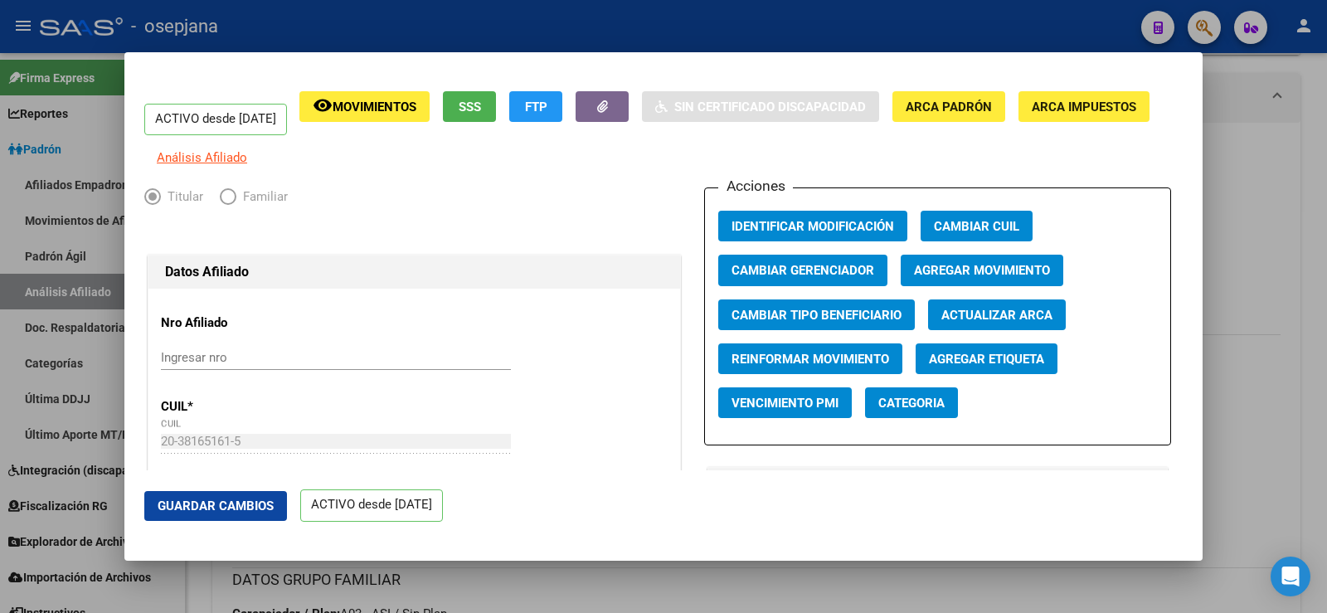
click at [979, 323] on span "Actualizar ARCA" at bounding box center [996, 315] width 111 height 15
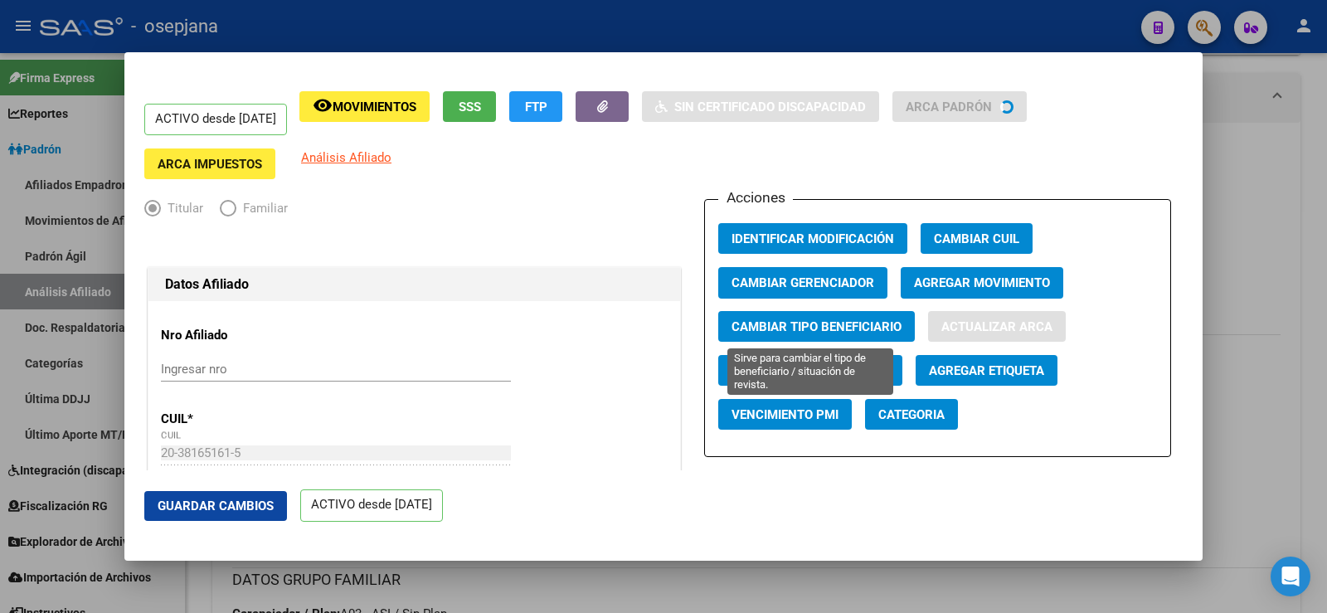
type input "MIÑO JORGE HERNAN"
type input "MAQUINISTA F SA"
type input "CHACO"
type input "568"
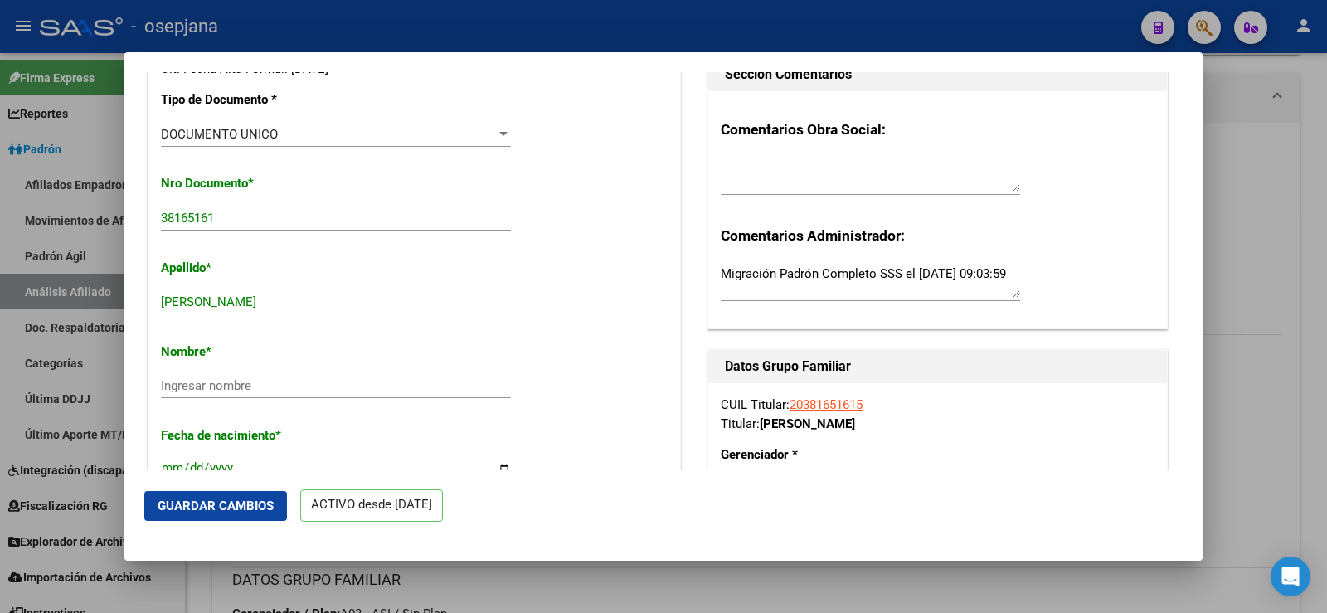
scroll to position [415, 0]
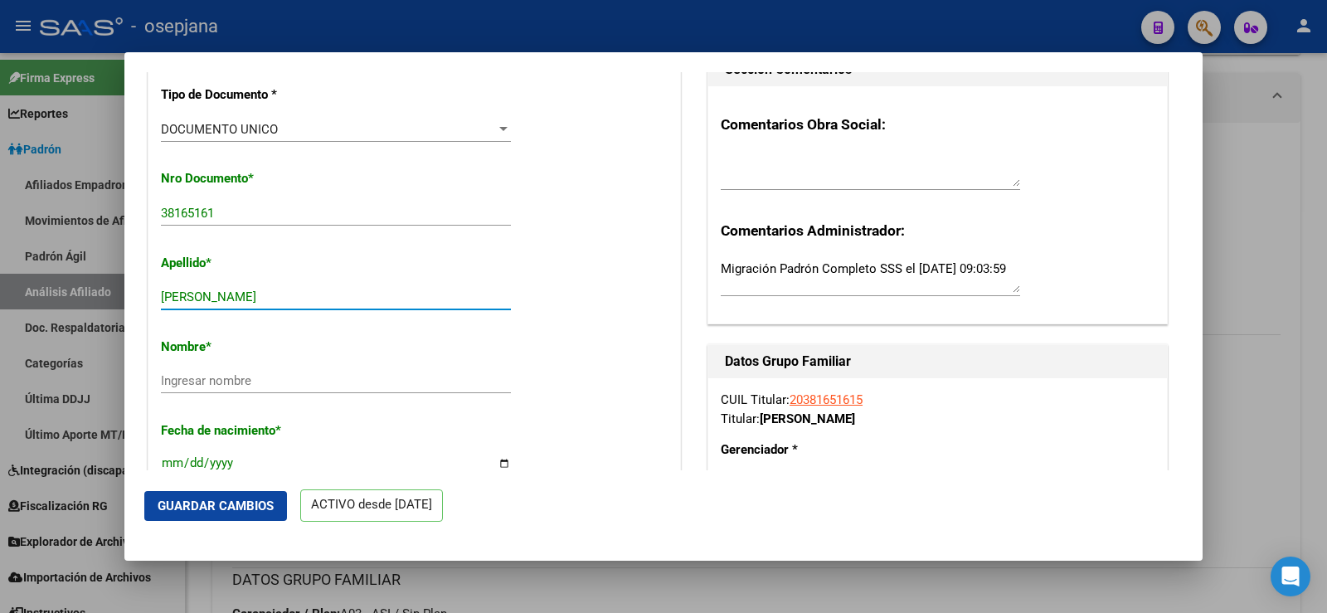
drag, startPoint x: 195, startPoint y: 309, endPoint x: 287, endPoint y: 305, distance: 92.1
click at [287, 304] on input "MIÑO JORGE HERNAN" at bounding box center [336, 296] width 350 height 15
type input "MIÑO"
click at [217, 388] on input "Ingresar nombre" at bounding box center [336, 380] width 350 height 15
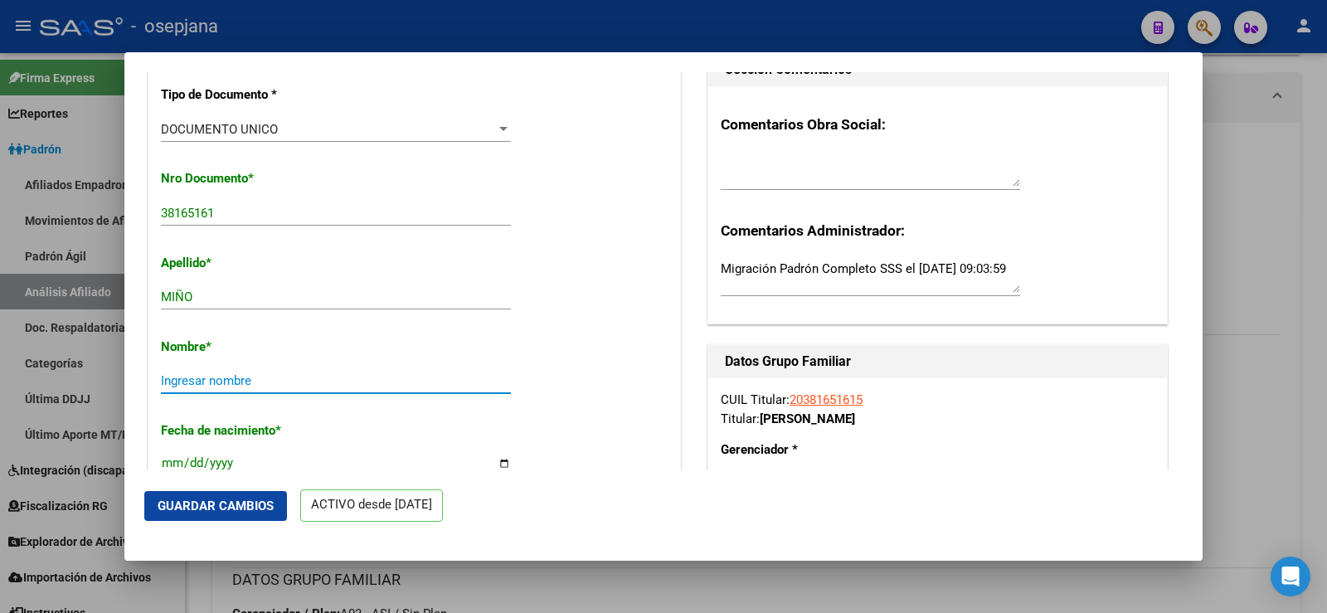
paste input "JORGE HERNAN"
type input "JORGE HERNAN"
click at [245, 504] on span "Guardar Cambios" at bounding box center [216, 505] width 116 height 15
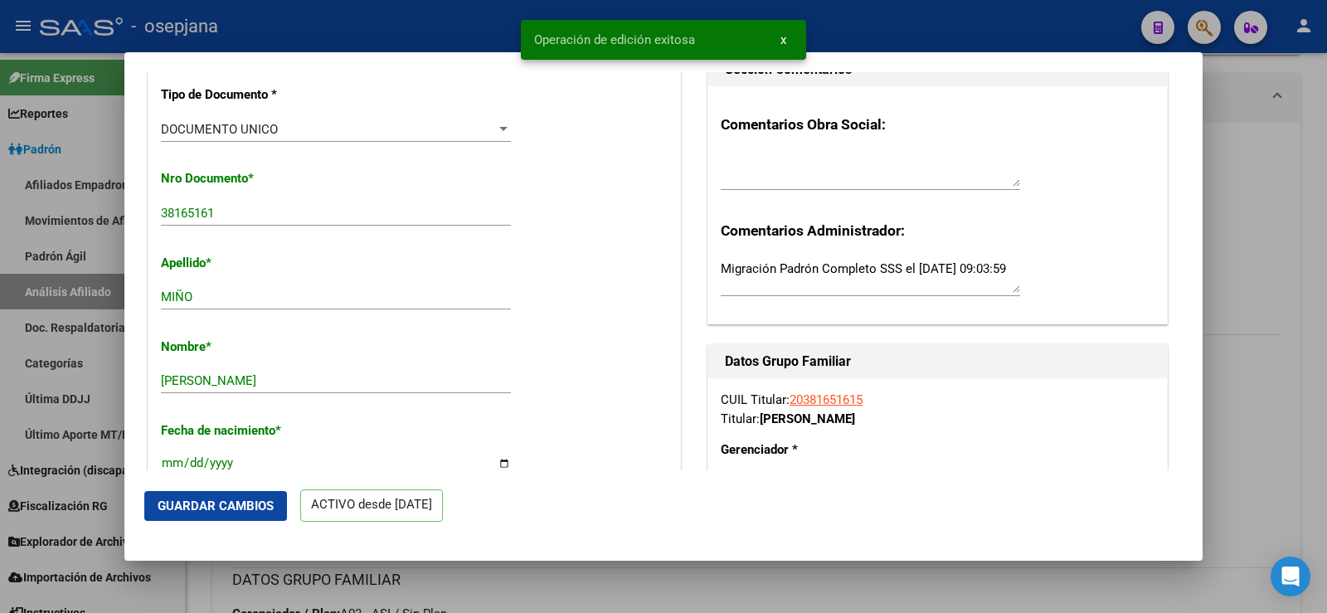
click at [1248, 144] on div at bounding box center [663, 306] width 1327 height 613
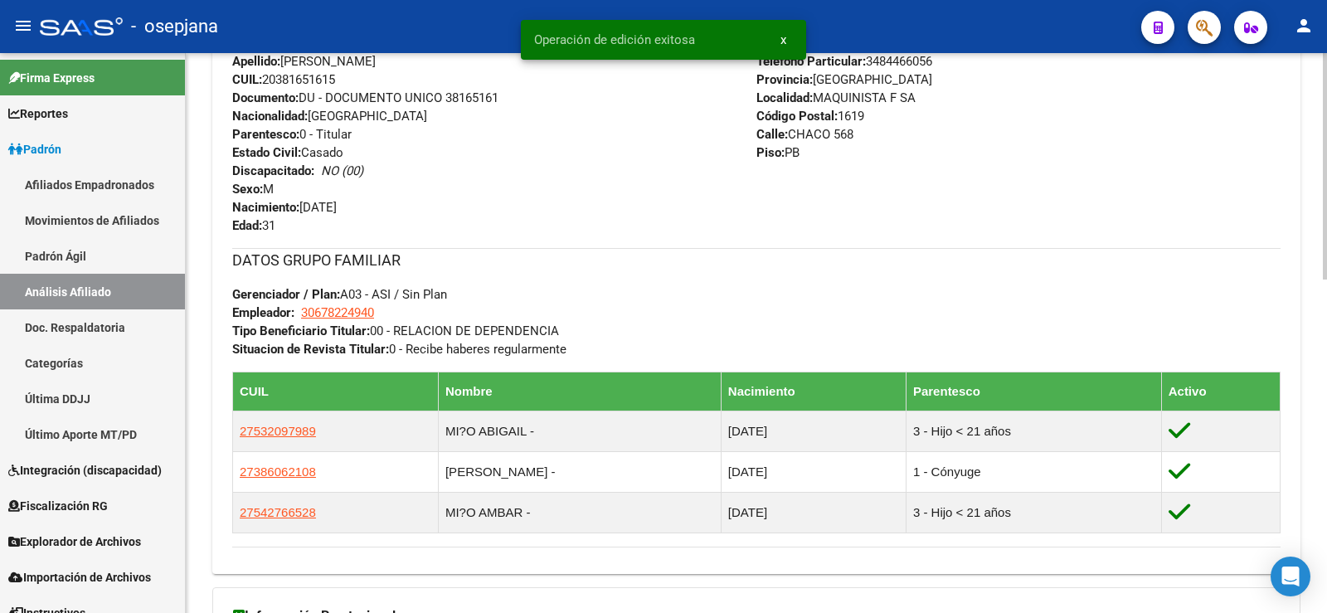
scroll to position [663, 0]
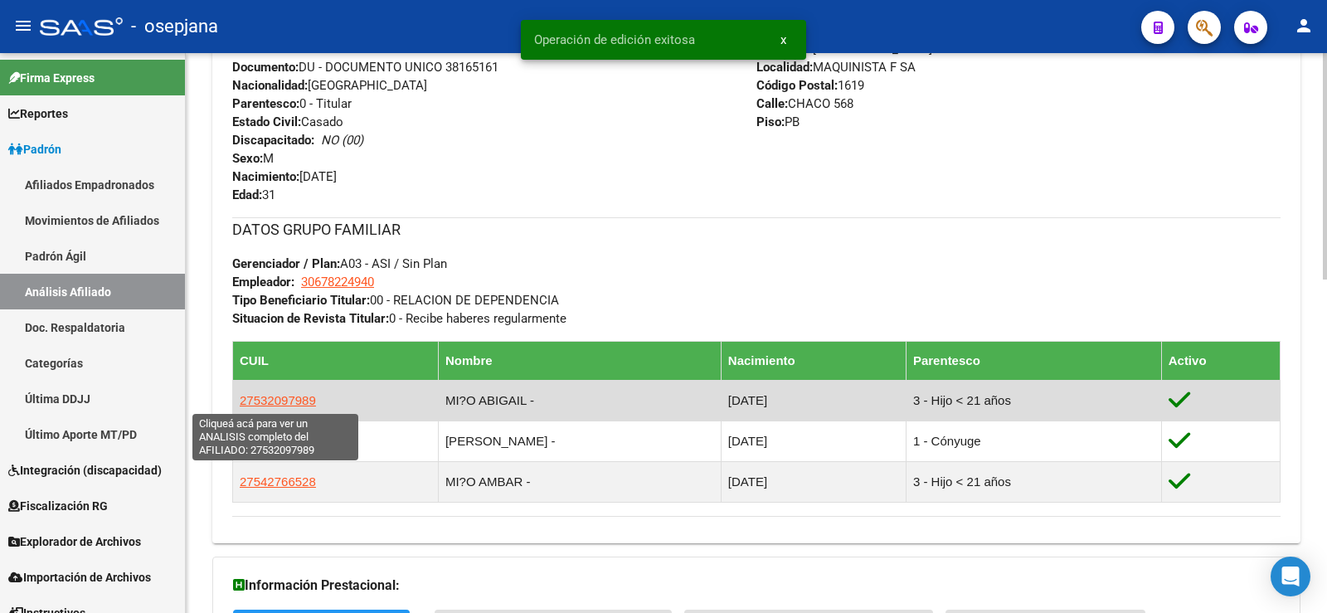
click at [253, 398] on span "27532097989" at bounding box center [278, 400] width 76 height 14
type textarea "27532097989"
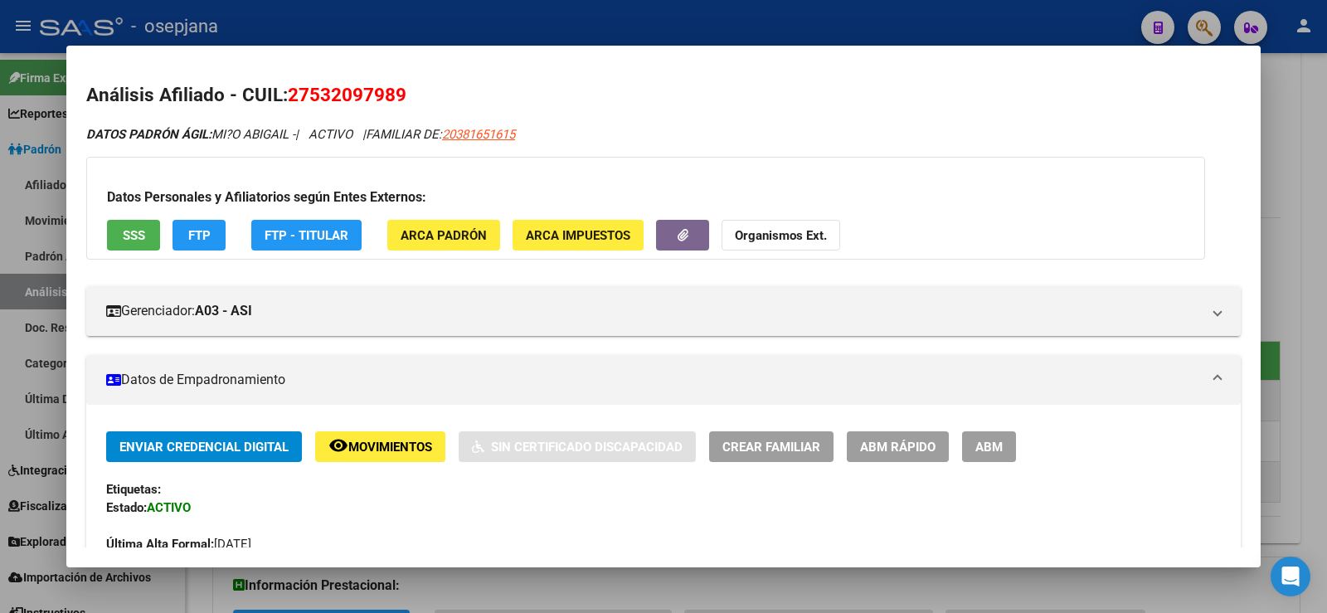
click at [902, 449] on span "ABM Rápido" at bounding box center [897, 447] width 75 height 15
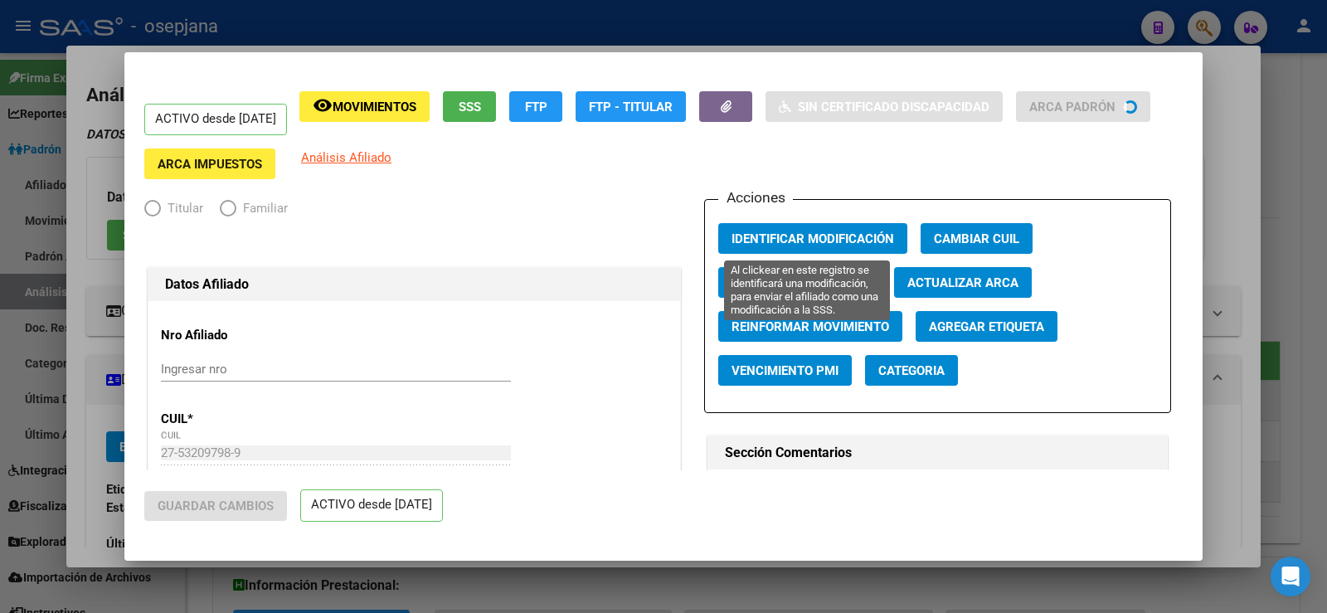
radio input "true"
type input "30-67822494-0"
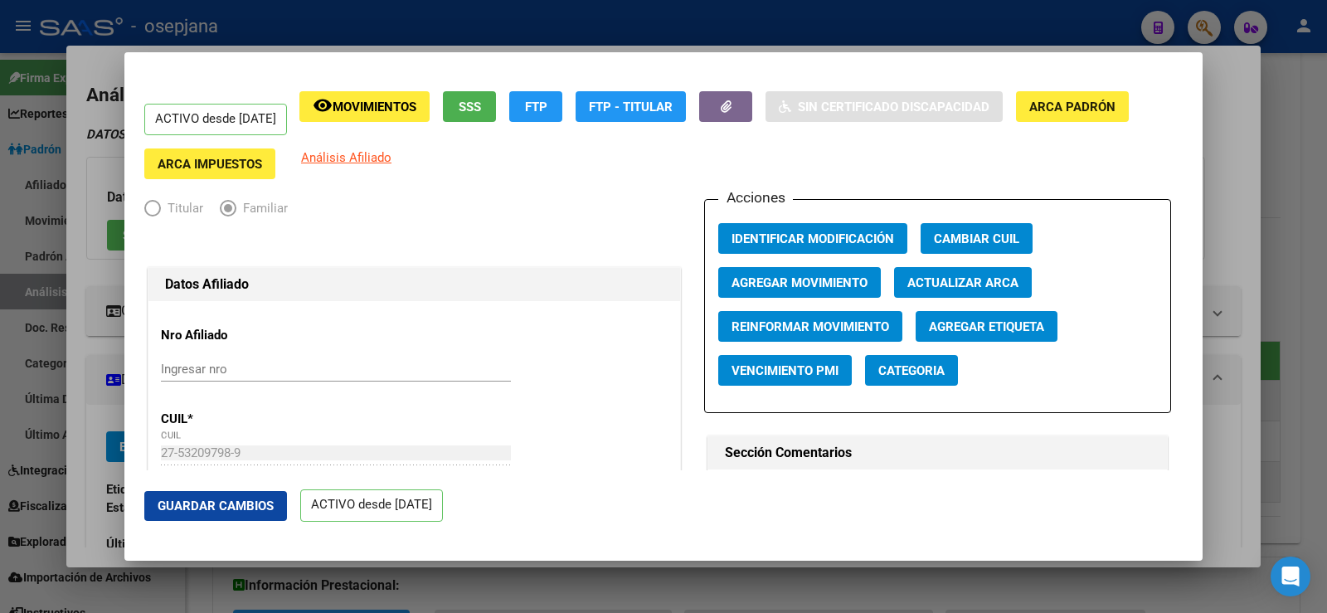
click at [979, 288] on span "Actualizar ARCA" at bounding box center [962, 282] width 111 height 15
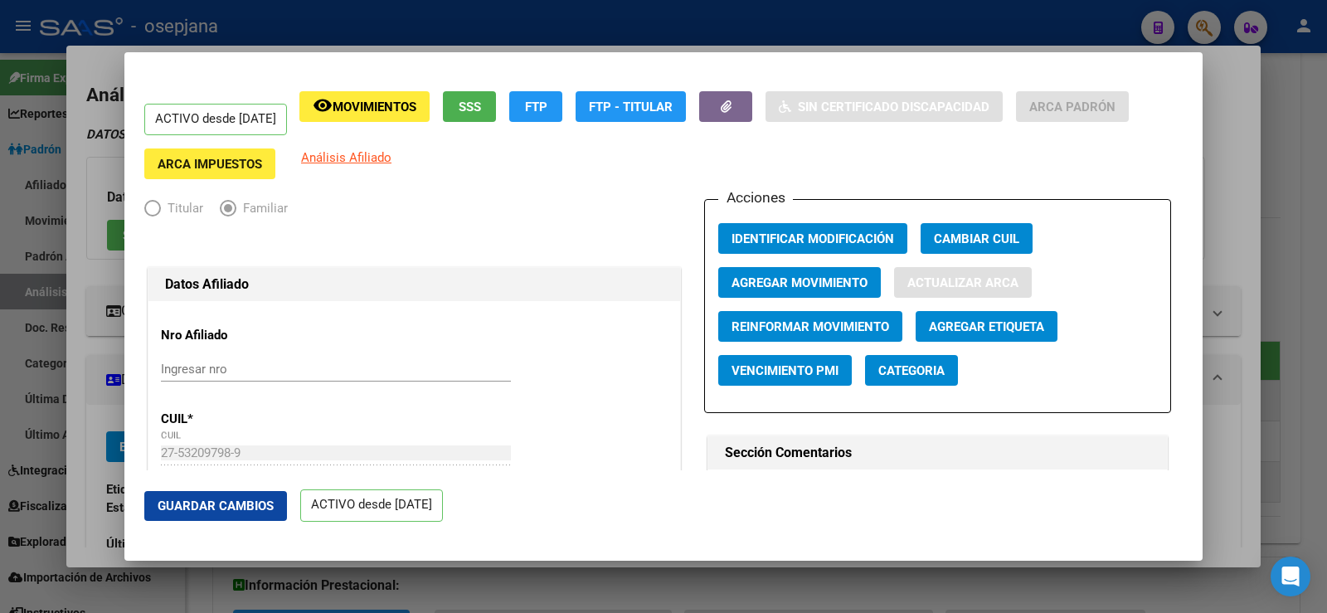
type input "MIÑO"
type input "ABIGAIL"
type input "MAQUINISTA F. S"
type input "1620"
type input "CHACO"
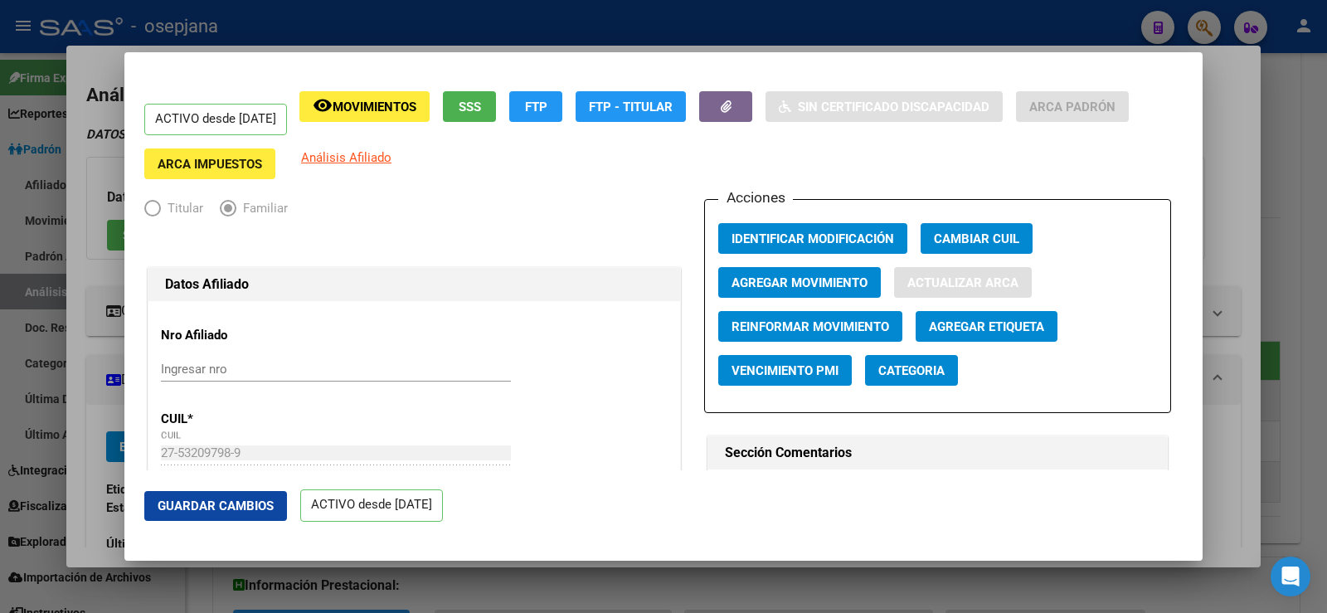
type input "568"
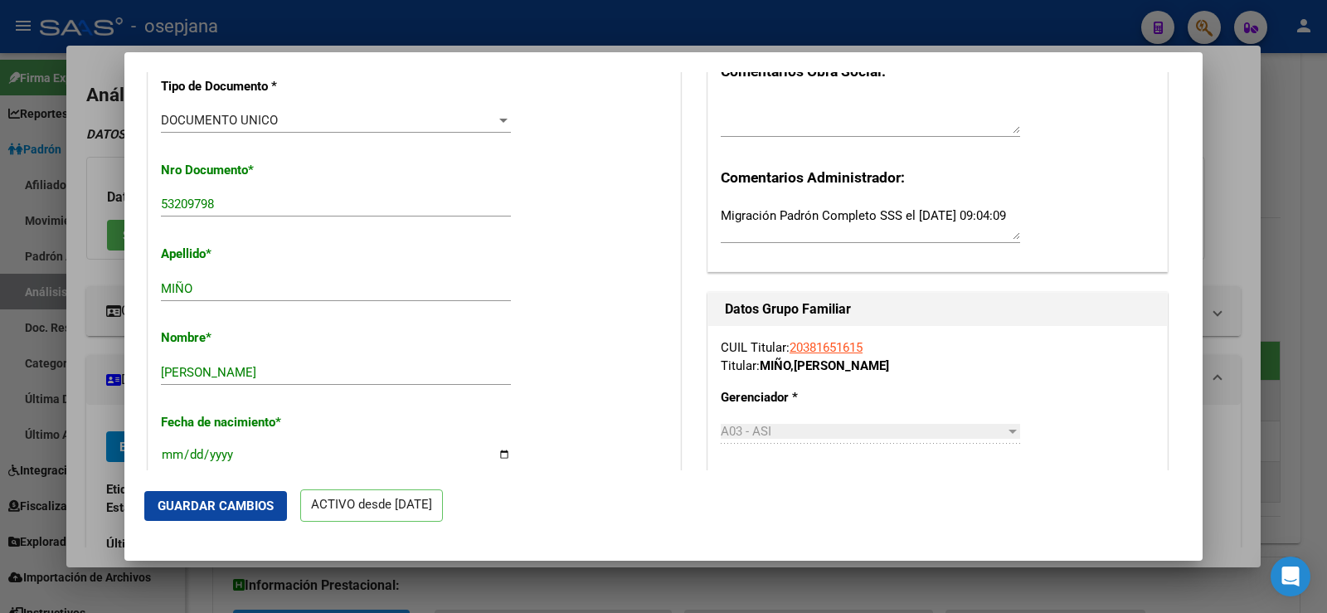
scroll to position [581, 0]
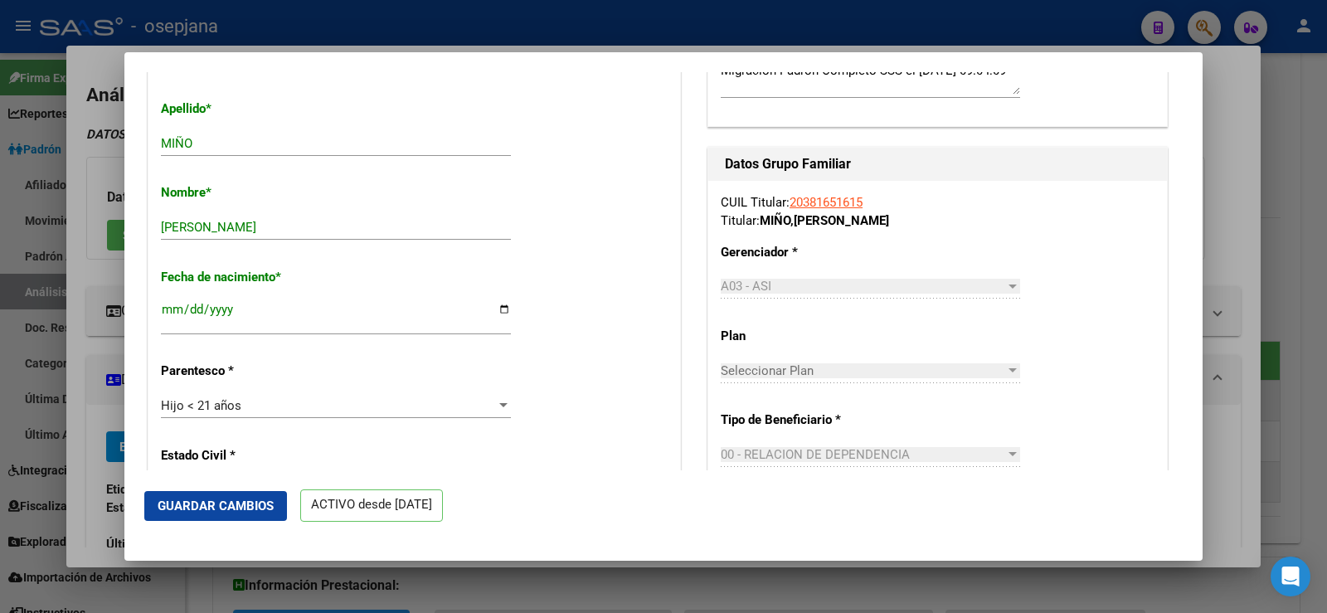
click at [245, 496] on button "Guardar Cambios" at bounding box center [215, 506] width 143 height 30
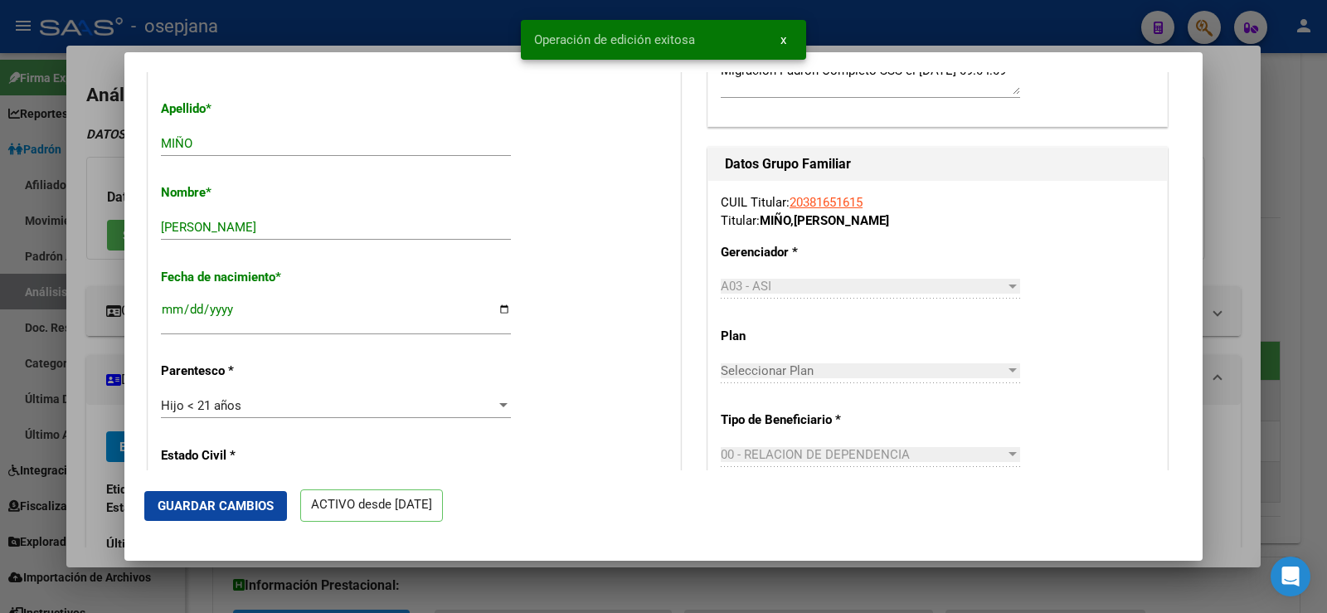
click at [1227, 170] on div at bounding box center [663, 306] width 1327 height 613
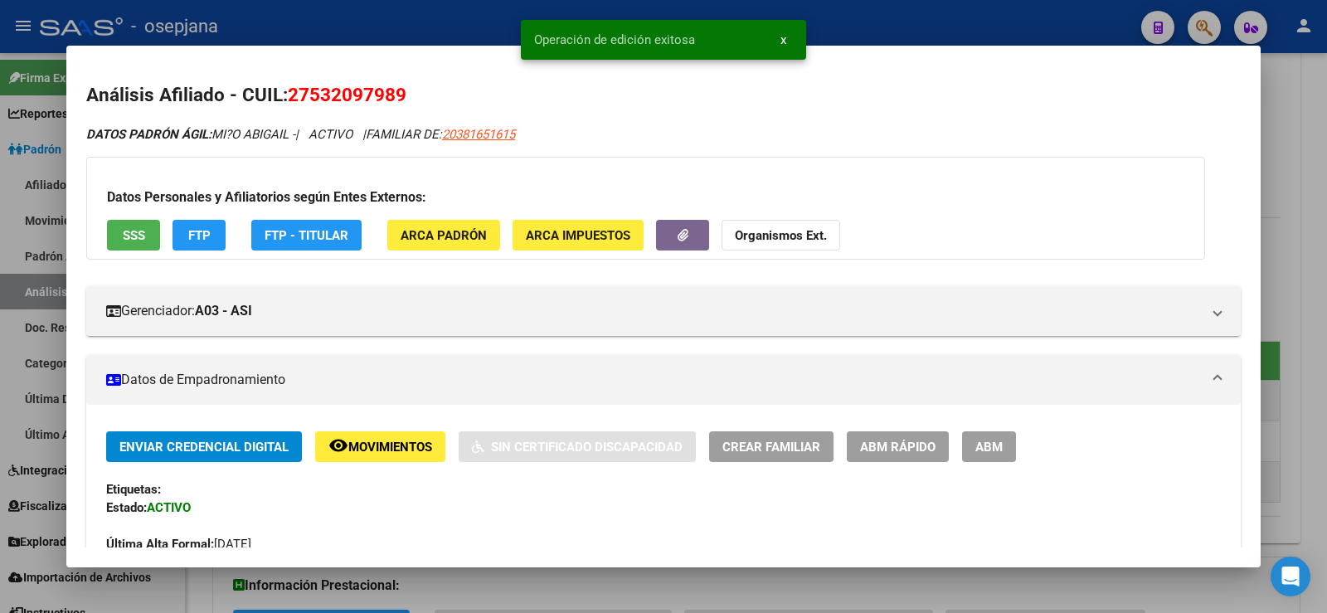
click at [1326, 177] on div at bounding box center [663, 306] width 1327 height 613
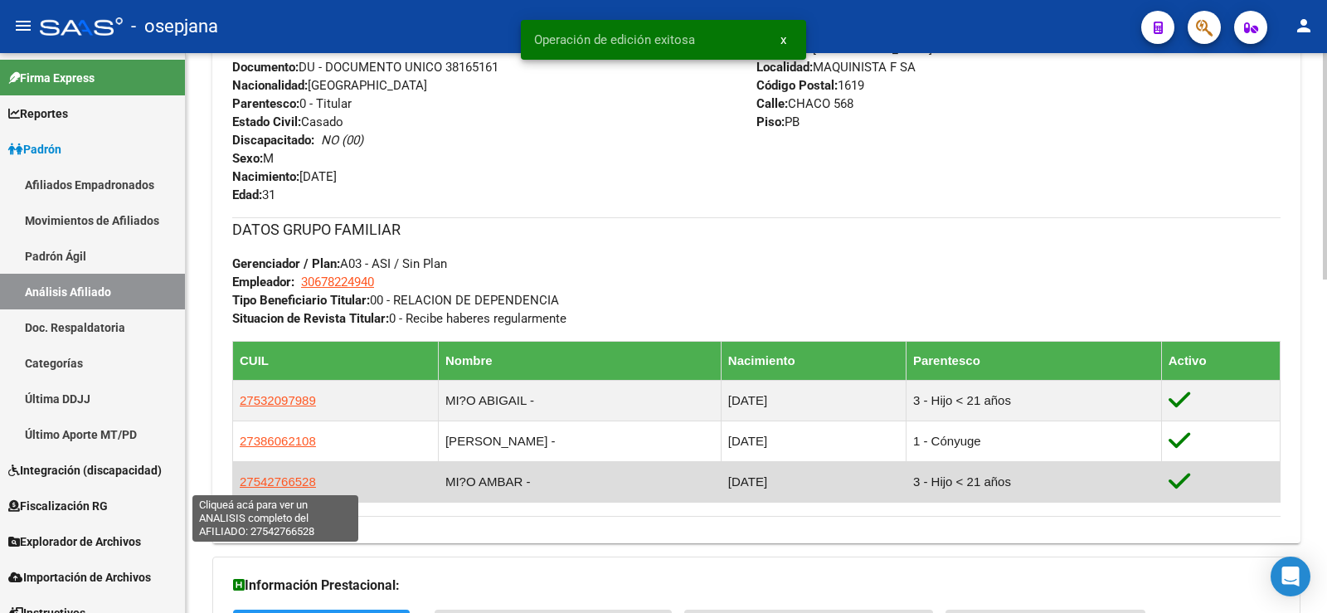
click at [293, 478] on span "27542766528" at bounding box center [278, 481] width 76 height 14
type textarea "27542766528"
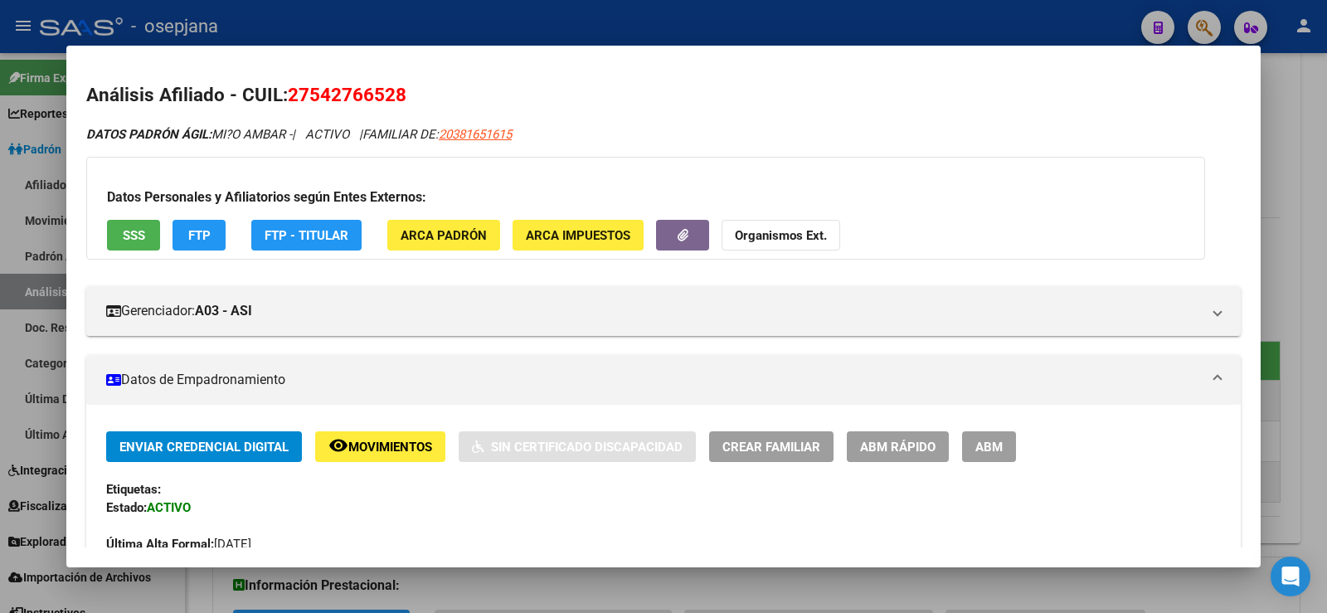
click at [910, 440] on span "ABM Rápido" at bounding box center [897, 447] width 75 height 15
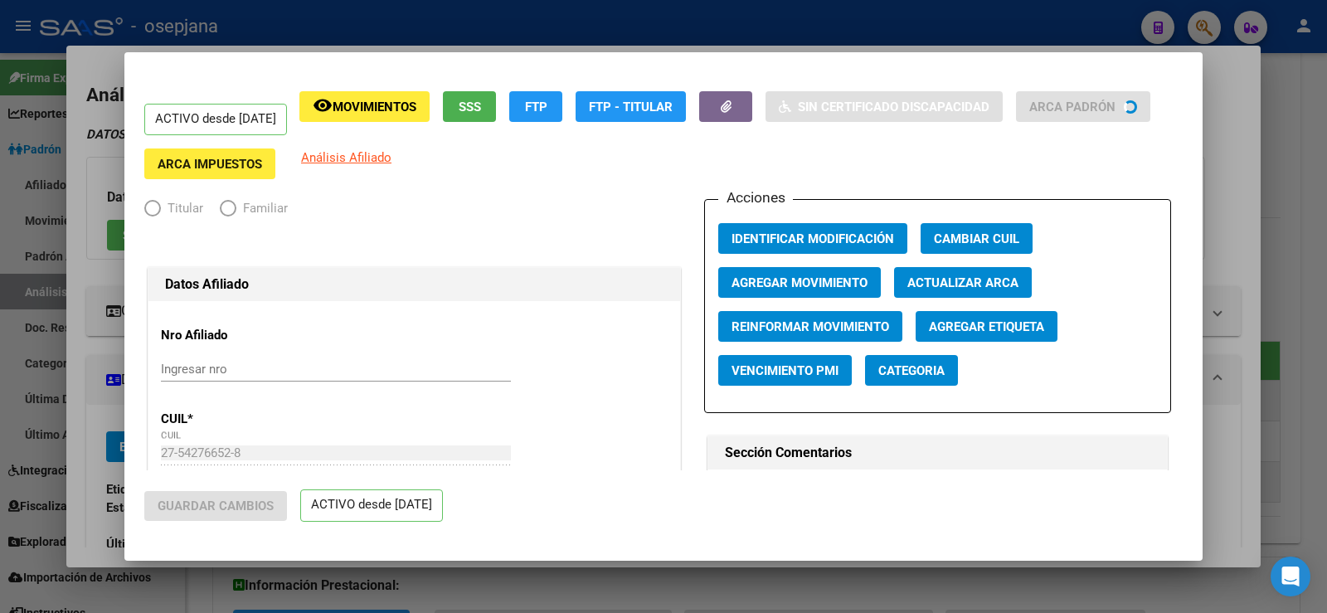
radio input "true"
type input "30-67822494-0"
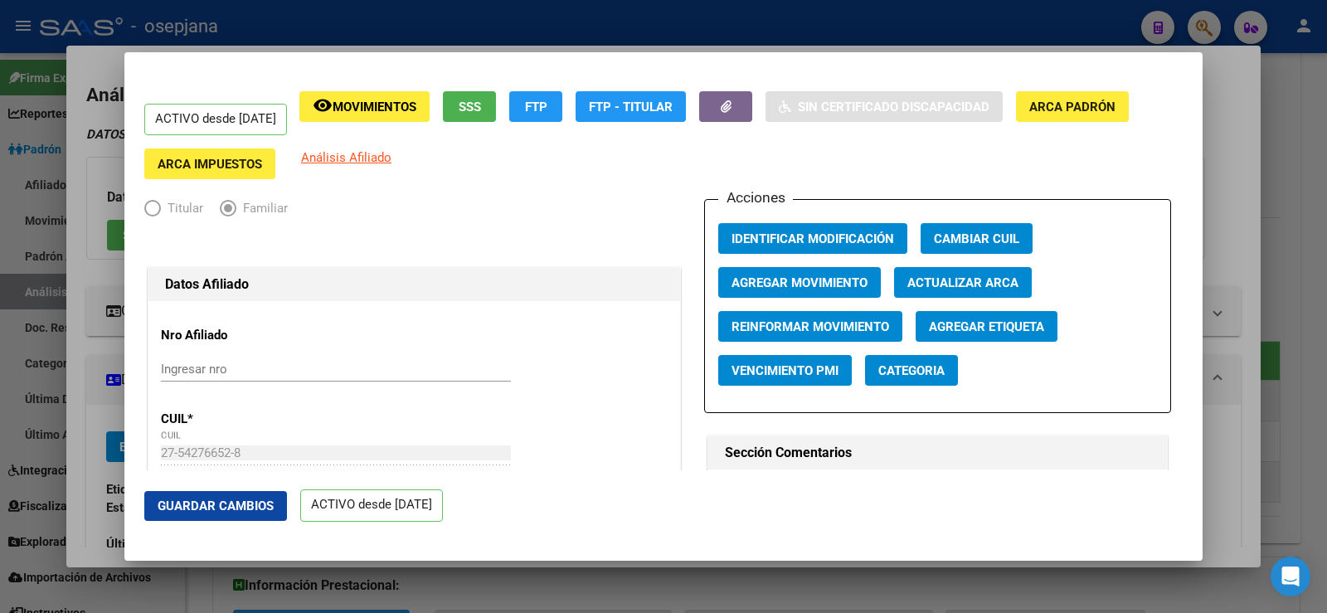
click at [923, 289] on span "Actualizar ARCA" at bounding box center [962, 282] width 111 height 15
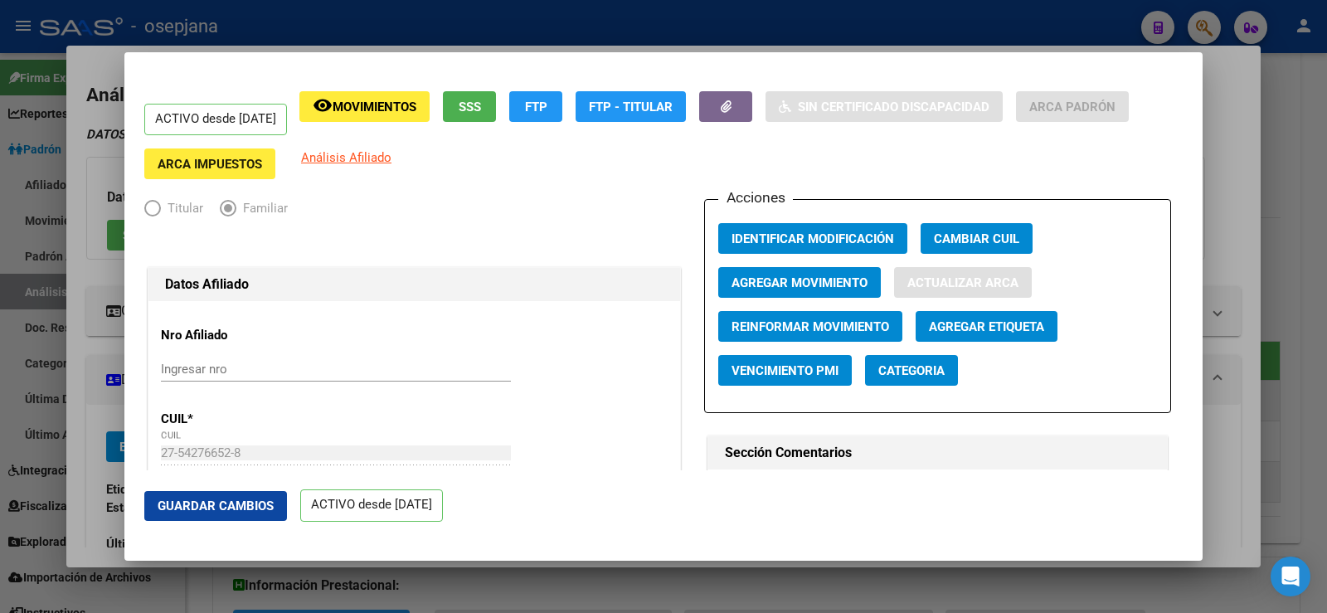
type input "MIÑO"
type input "AMBAR"
type input "MAQUINISTA F. S"
type input "1620"
type input "CHACO"
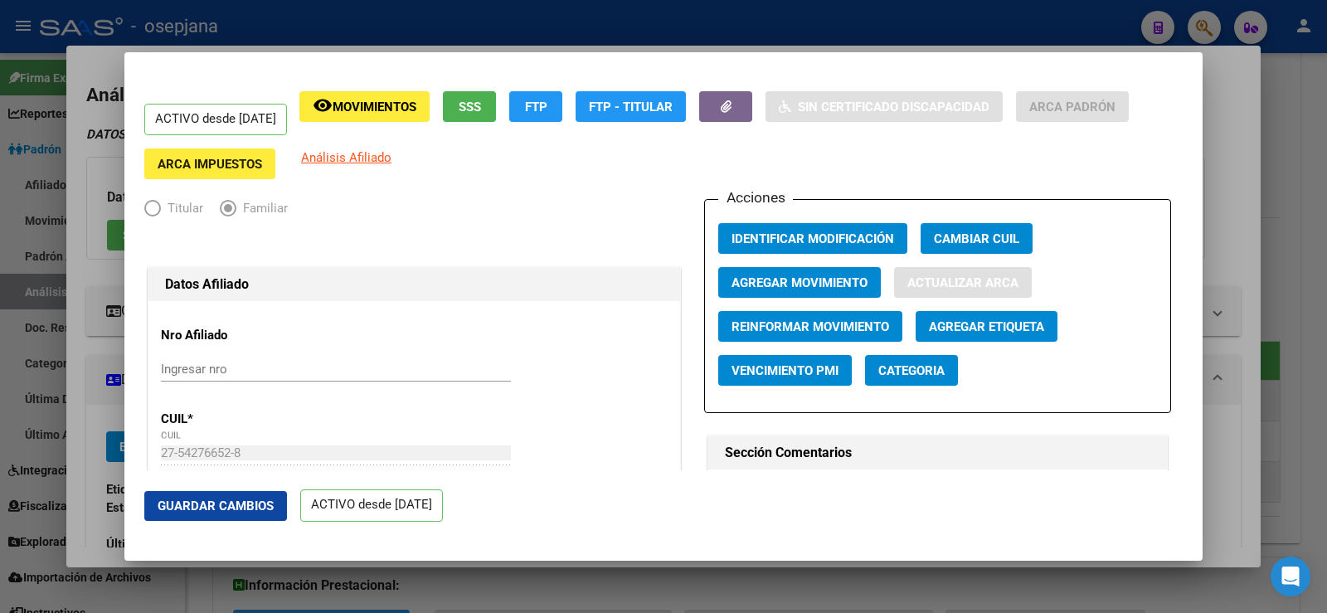
type input "568"
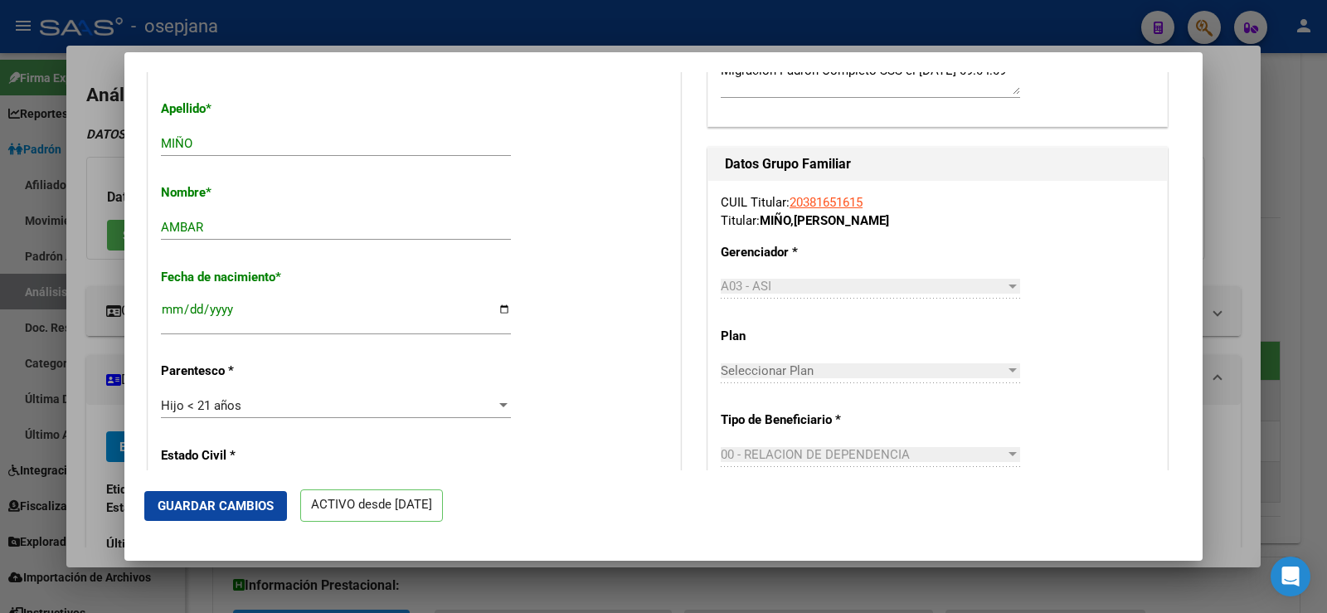
click at [241, 507] on span "Guardar Cambios" at bounding box center [216, 505] width 116 height 15
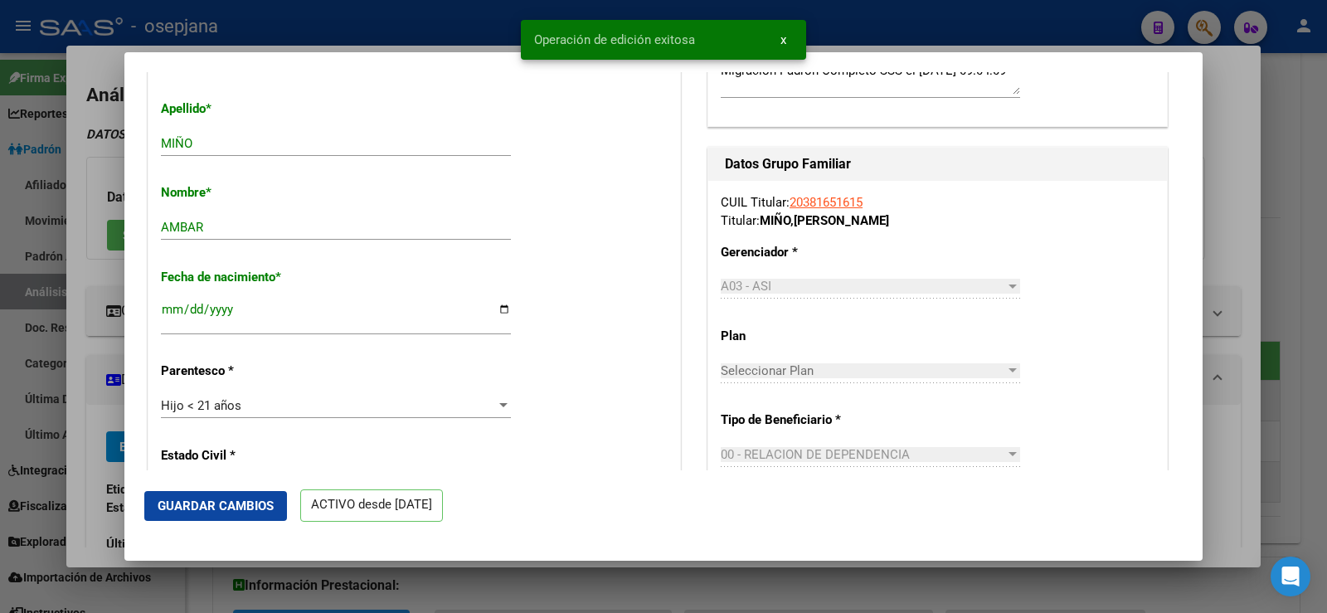
click at [1217, 187] on div at bounding box center [663, 306] width 1327 height 613
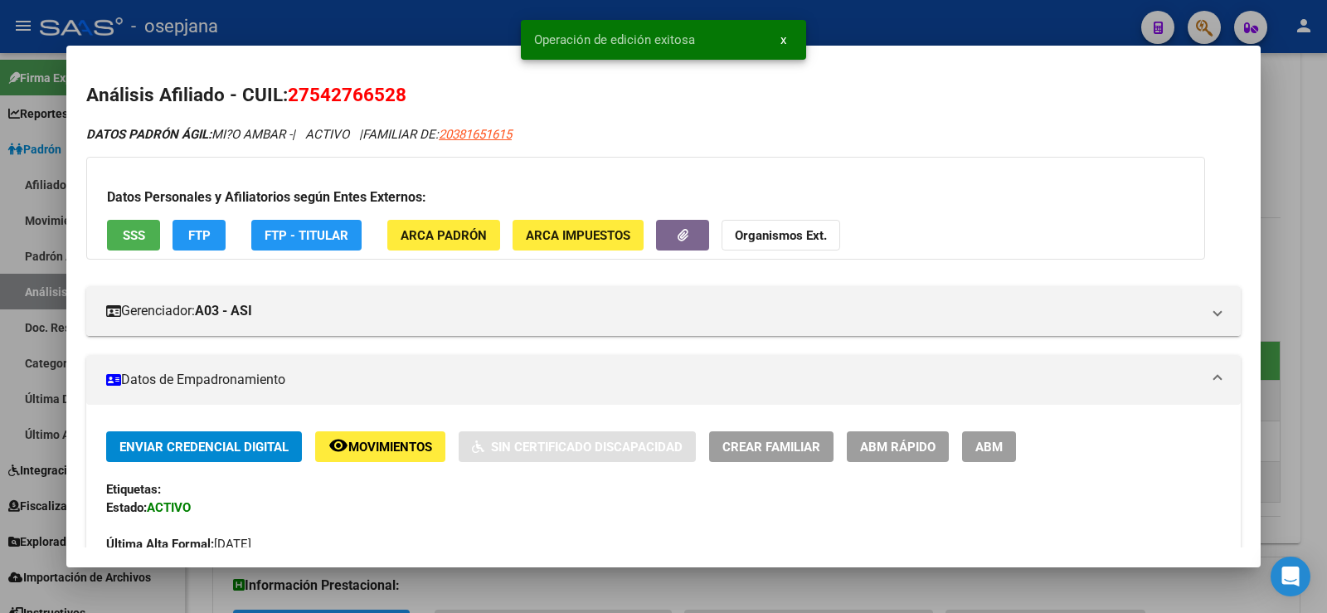
click at [1326, 185] on div at bounding box center [663, 306] width 1327 height 613
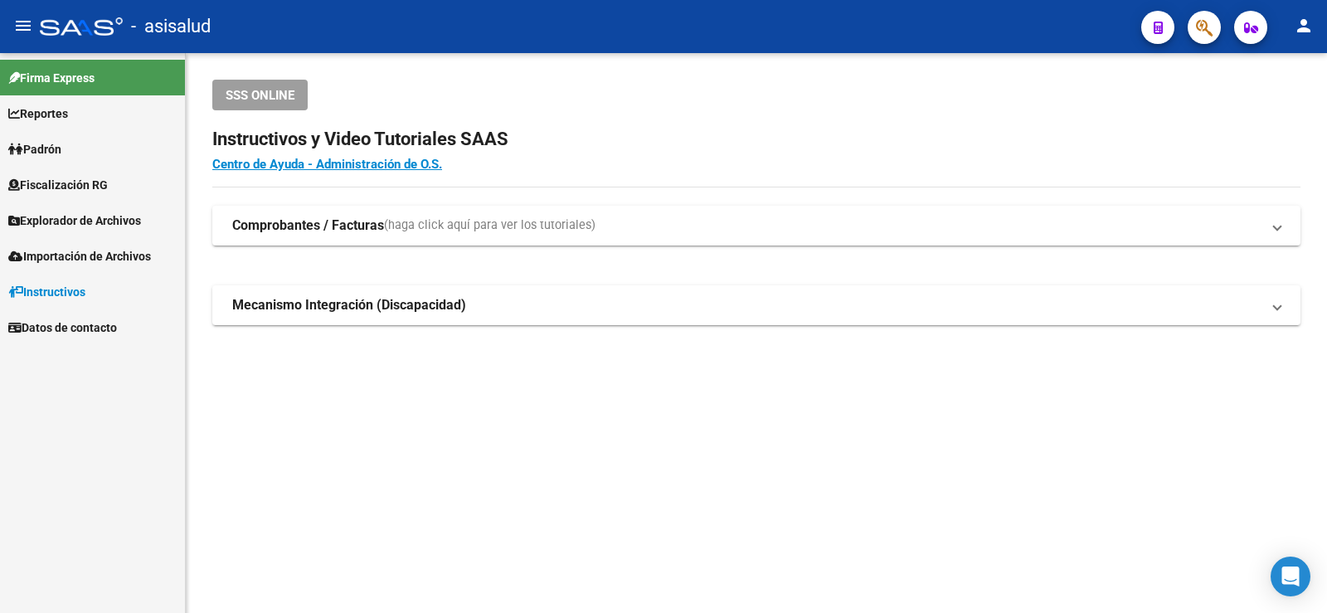
click at [41, 142] on span "Padrón" at bounding box center [34, 149] width 53 height 18
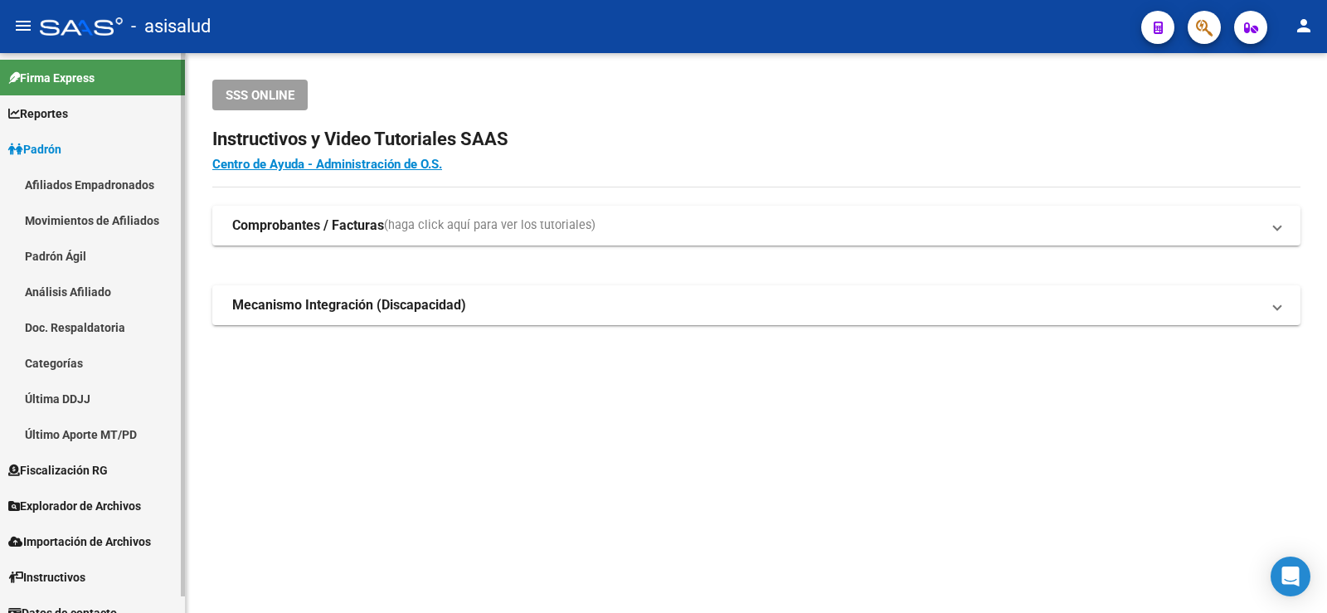
click at [61, 291] on link "Análisis Afiliado" at bounding box center [92, 292] width 185 height 36
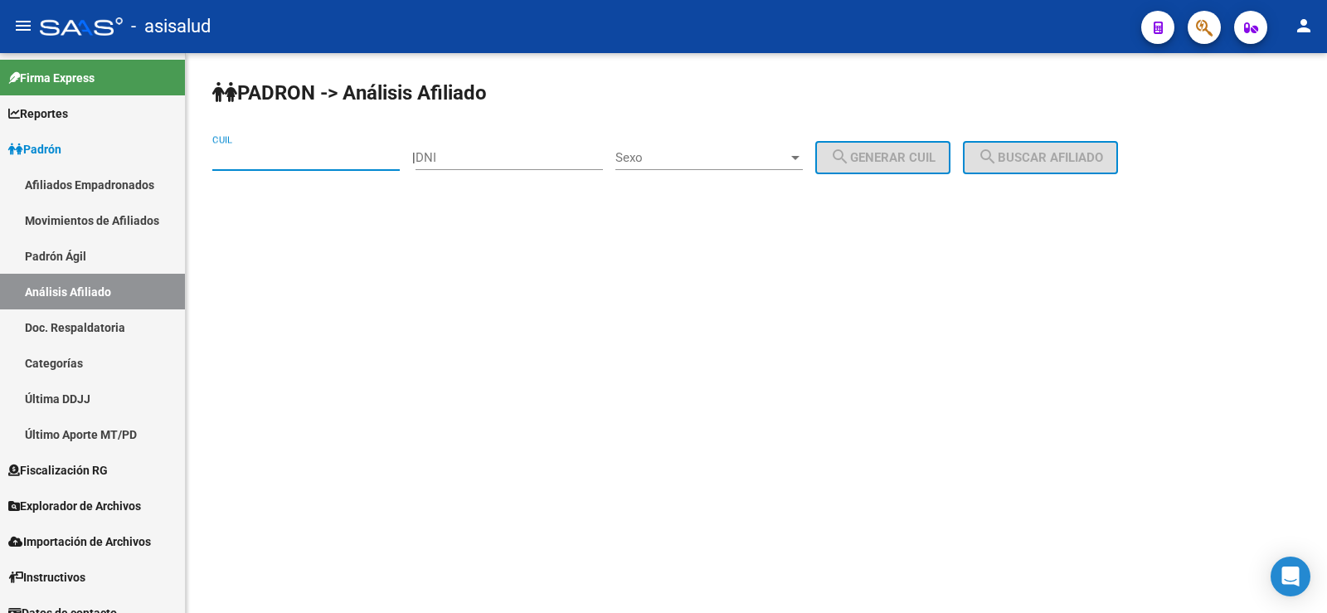
click at [274, 162] on input "CUIL" at bounding box center [305, 157] width 187 height 15
paste input "20-94049826-1"
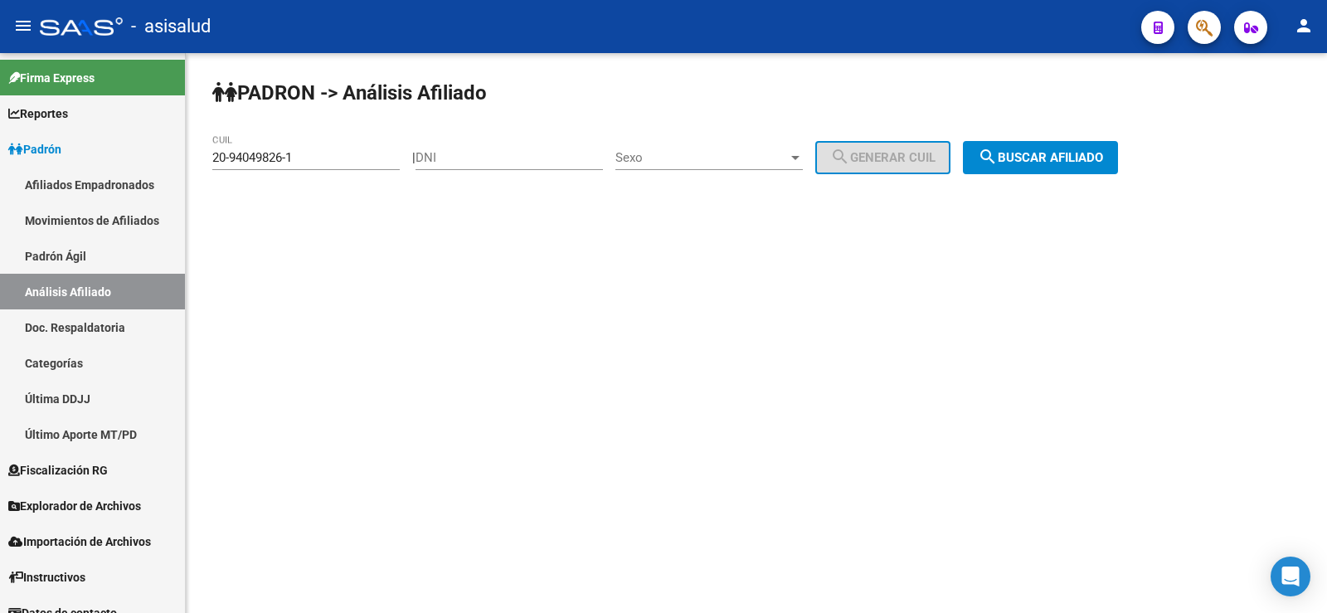
click at [1118, 177] on div "PADRON -> Análisis Afiliado 20-94049826-1 CUIL | DNI Sexo Sexo search Generar C…" at bounding box center [756, 140] width 1141 height 174
click at [1064, 158] on span "search Buscar afiliado" at bounding box center [1040, 157] width 125 height 15
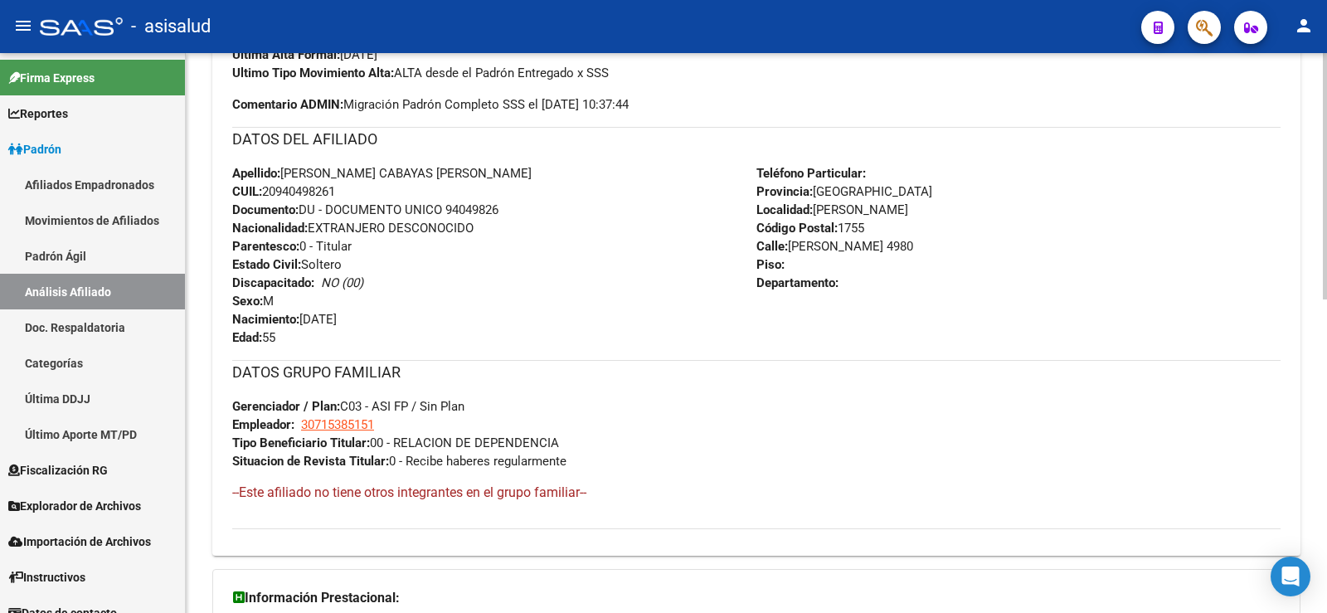
scroll to position [711, 0]
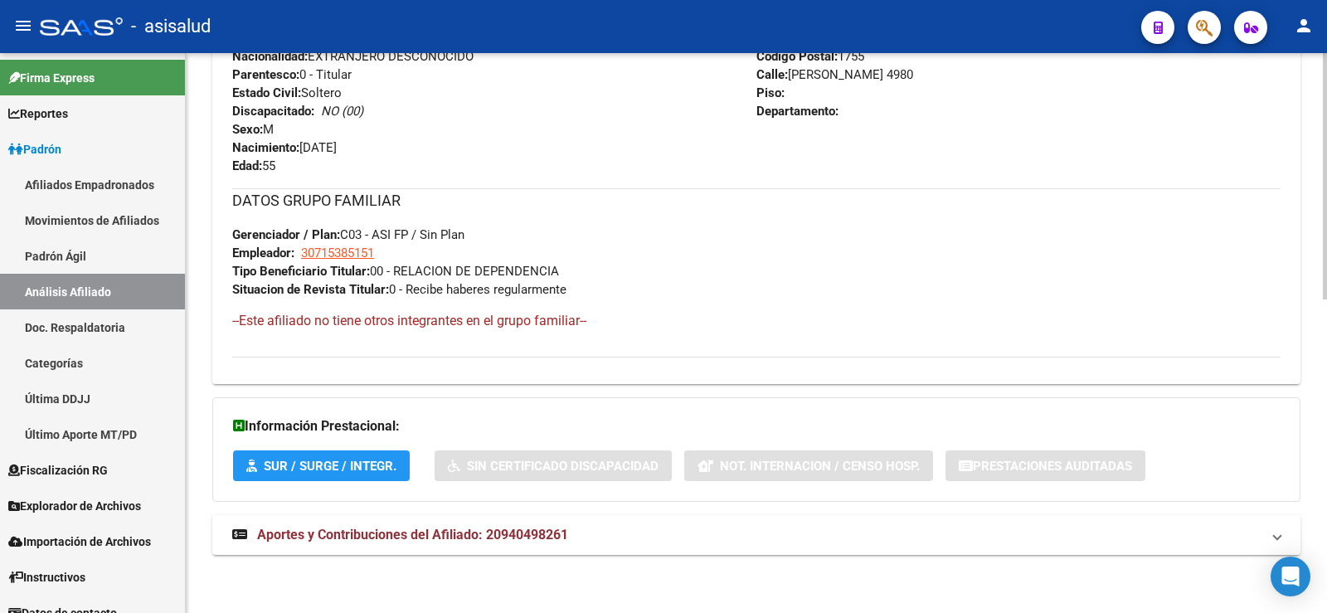
click at [421, 565] on div "DATOS PADRÓN ÁGIL: TELLEZ CABA�AS JUAN ESTEBAN | ACTIVO | AFILIADO TITULAR Dato…" at bounding box center [756, 24] width 1088 height 1098
click at [426, 542] on strong "Aportes y Contribuciones del Afiliado: 20940498261" at bounding box center [400, 535] width 336 height 18
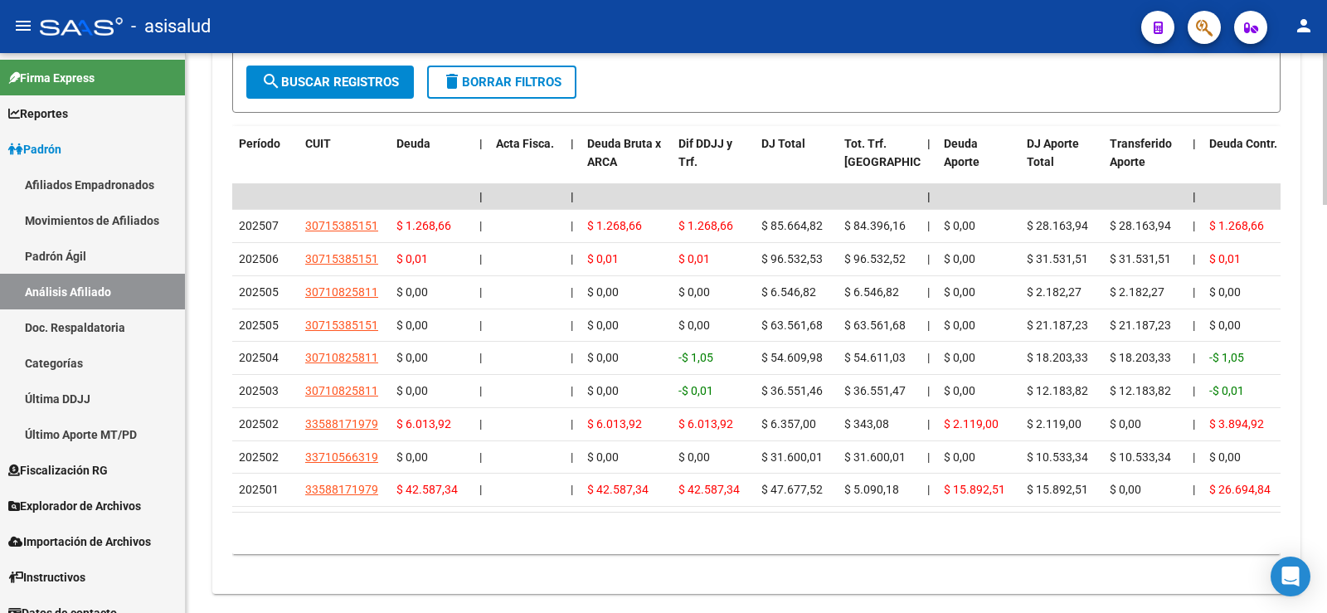
scroll to position [1457, 0]
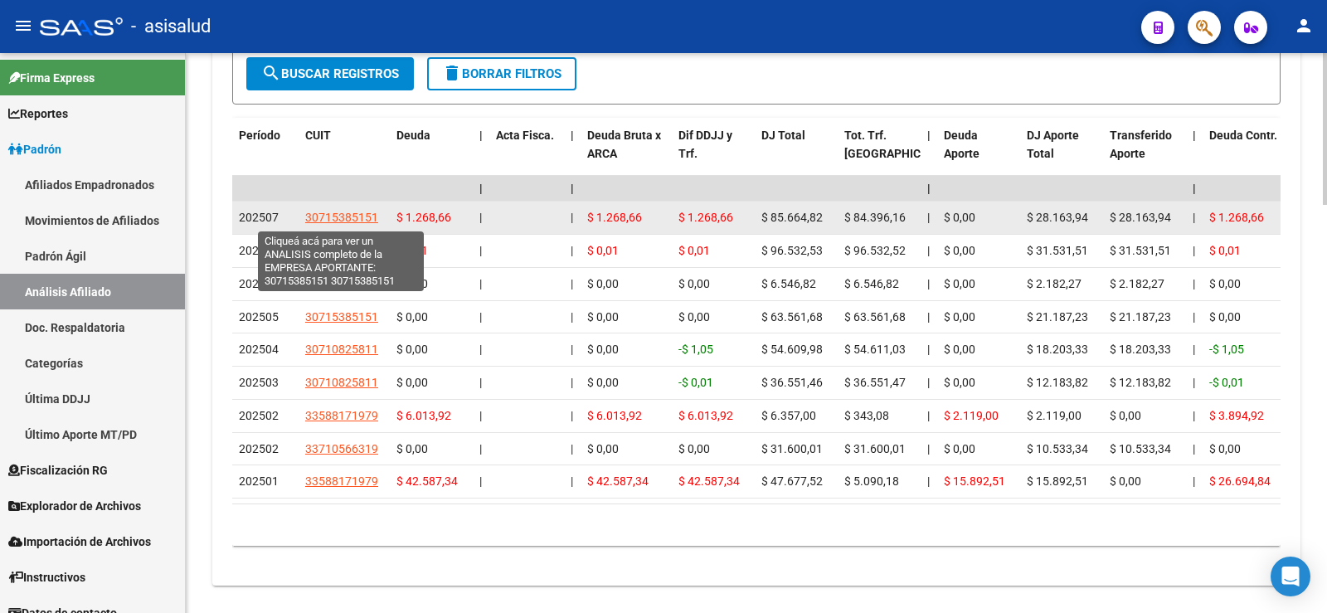
click at [339, 216] on span "30715385151" at bounding box center [341, 217] width 73 height 13
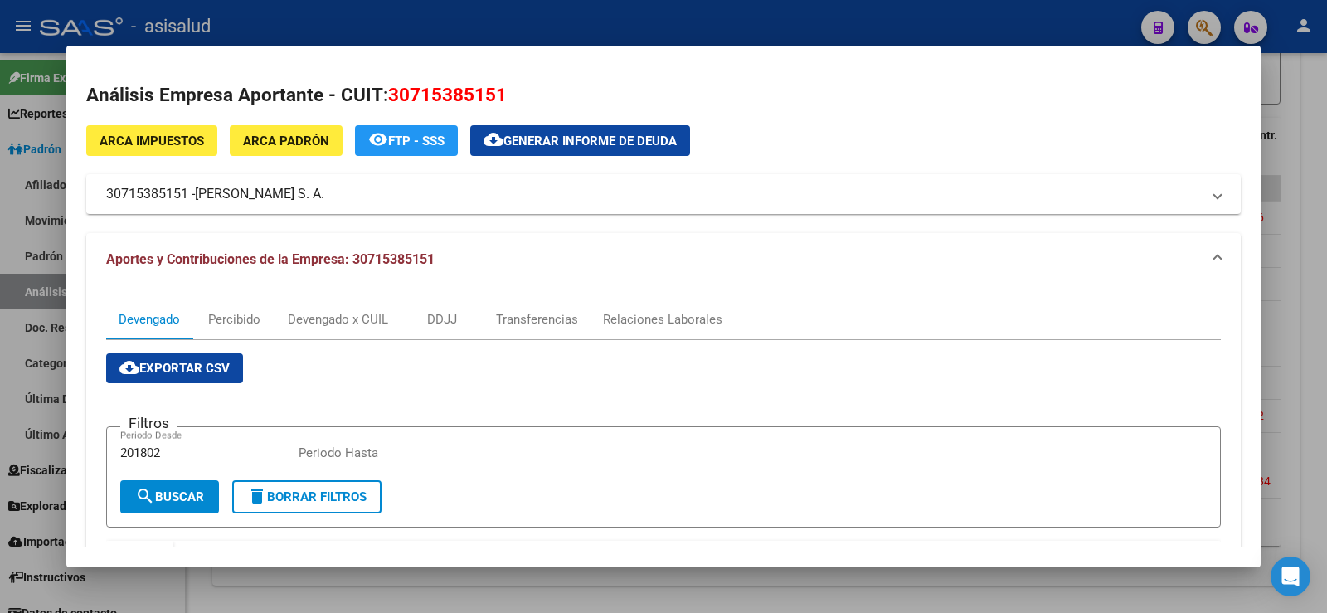
click at [1285, 187] on div at bounding box center [663, 306] width 1327 height 613
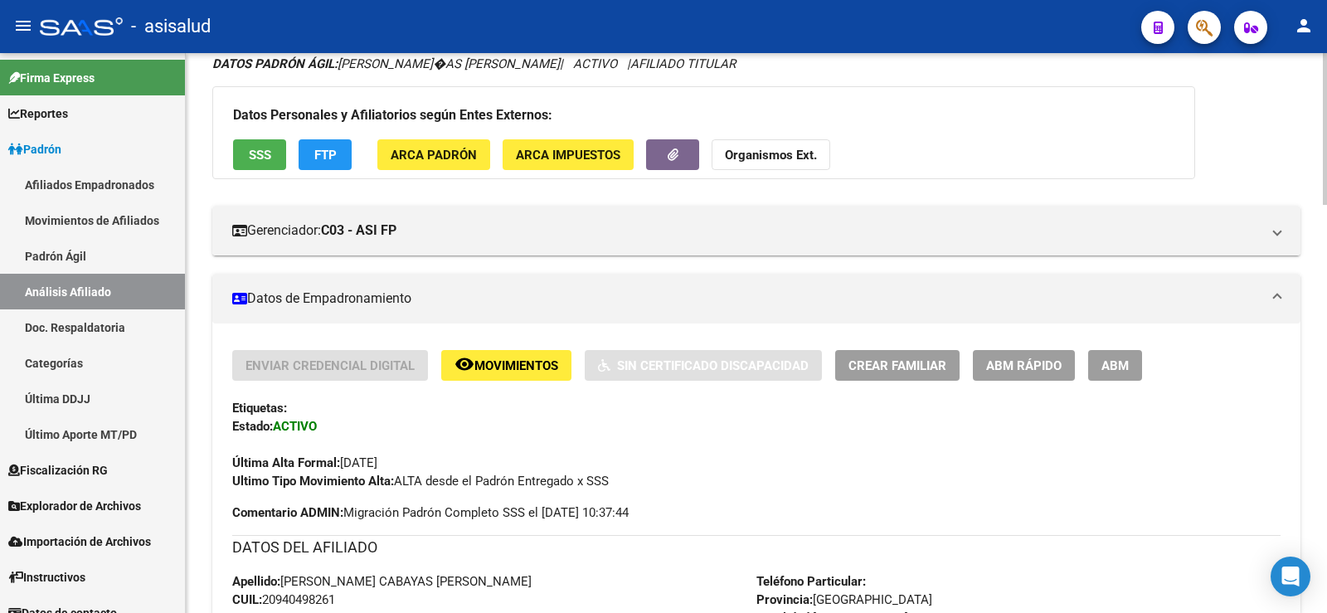
scroll to position [0, 0]
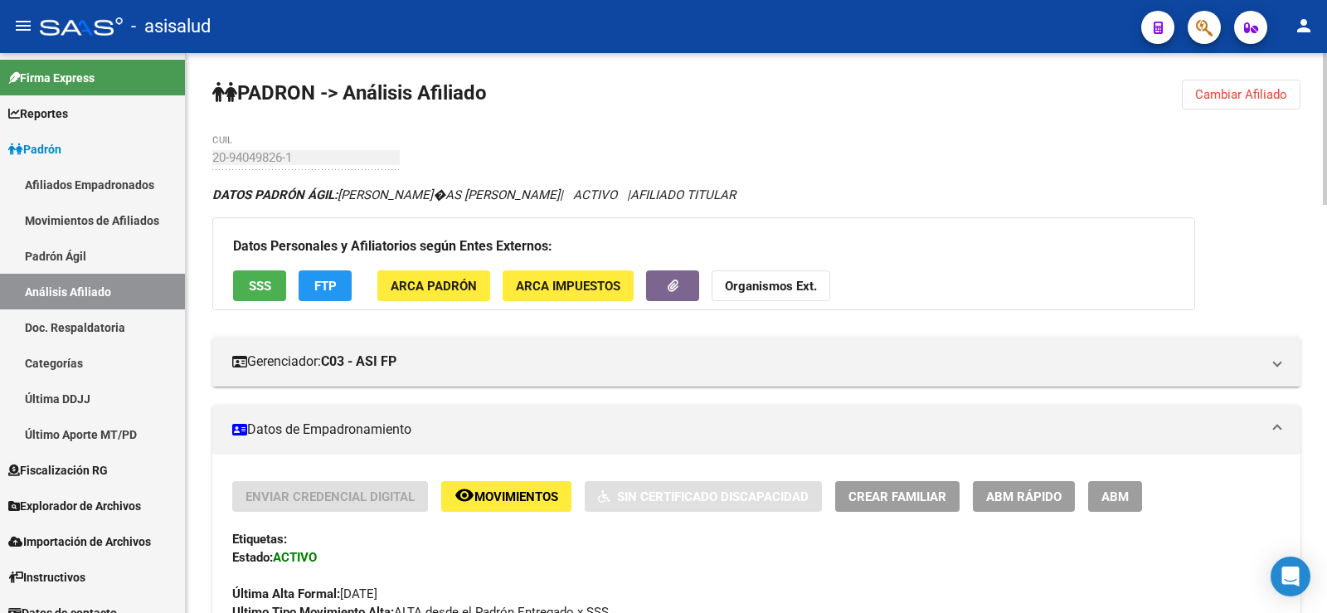
click at [1222, 102] on button "Cambiar Afiliado" at bounding box center [1241, 95] width 119 height 30
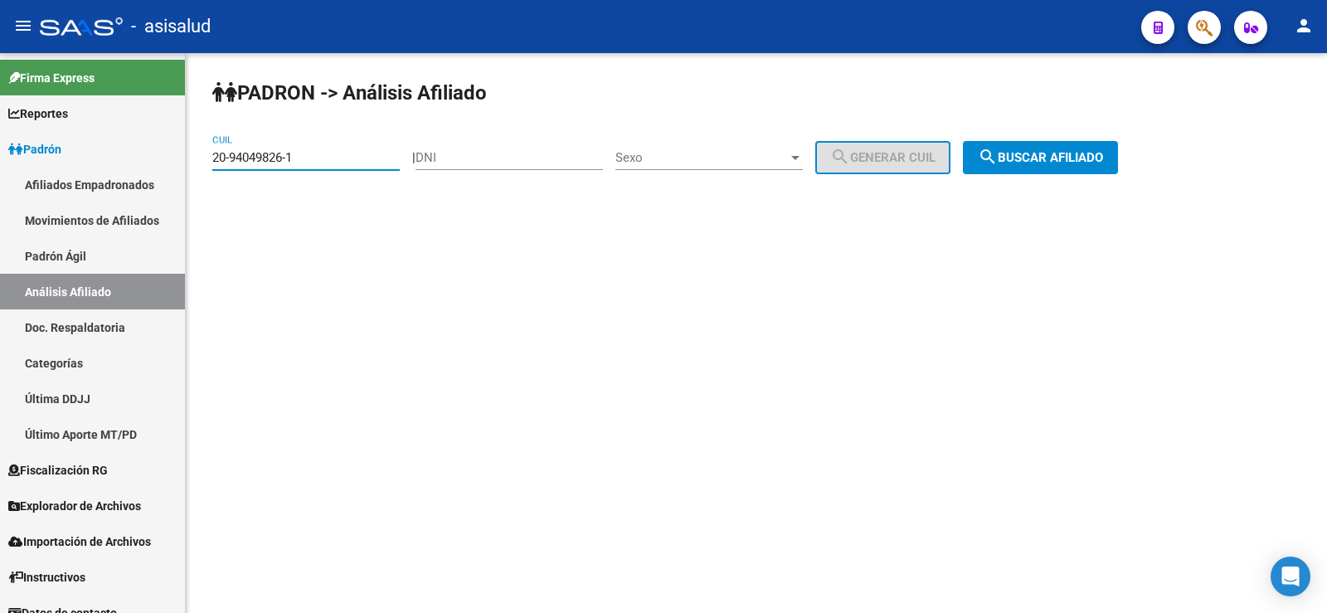
drag, startPoint x: 320, startPoint y: 158, endPoint x: 187, endPoint y: 166, distance: 133.8
click at [187, 166] on div "PADRON -> Análisis Afiliado 20-94049826-1 CUIL | DNI Sexo Sexo search Generar C…" at bounding box center [756, 140] width 1141 height 174
paste input "23839450-4"
type input "20-23839450-4"
click at [1062, 149] on button "search Buscar afiliado" at bounding box center [1040, 157] width 155 height 33
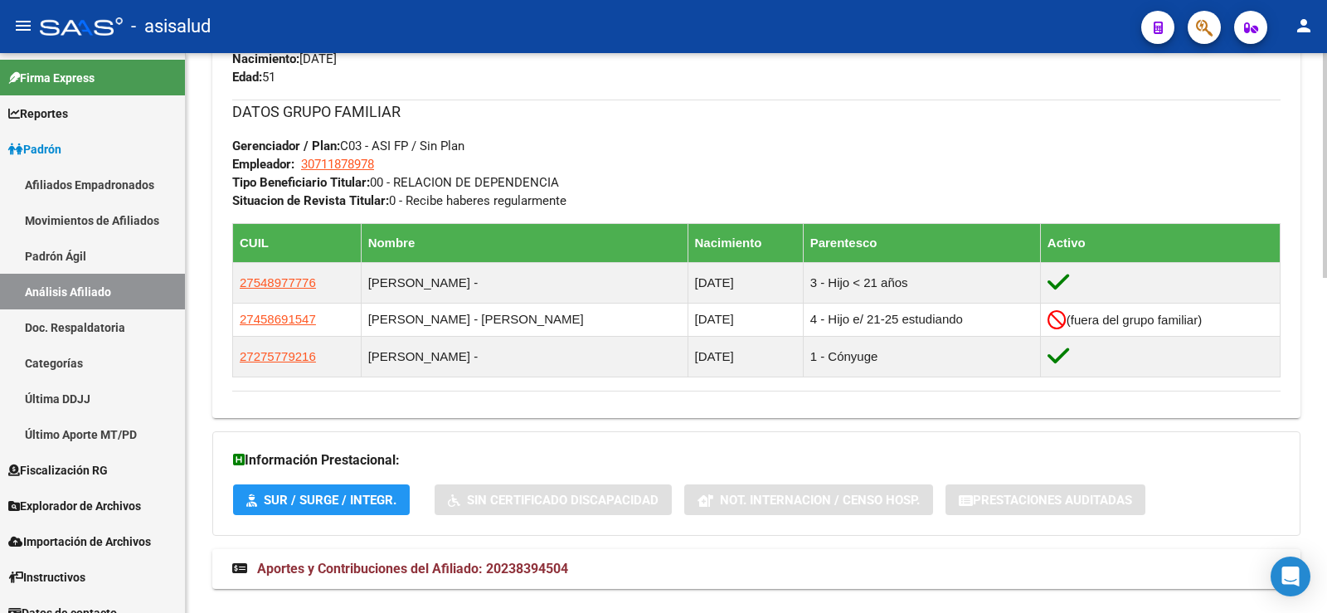
scroll to position [833, 0]
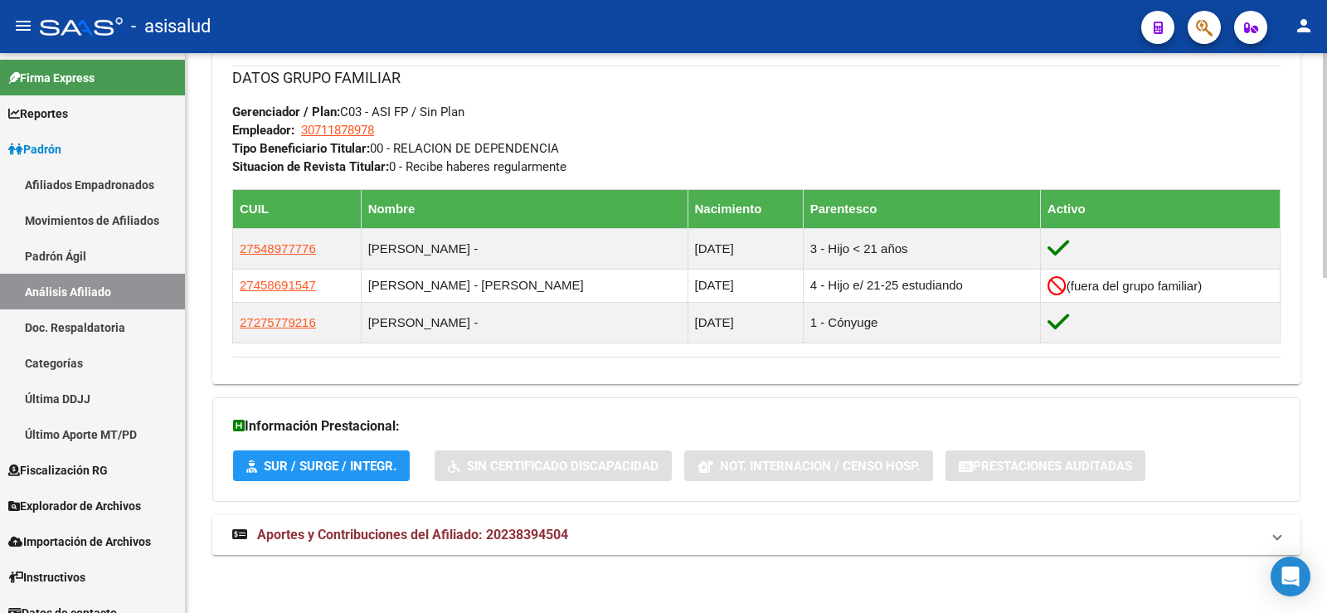
drag, startPoint x: 537, startPoint y: 539, endPoint x: 558, endPoint y: 511, distance: 35.0
click at [537, 538] on span "Aportes y Contribuciones del Afiliado: 20238394504" at bounding box center [412, 535] width 311 height 16
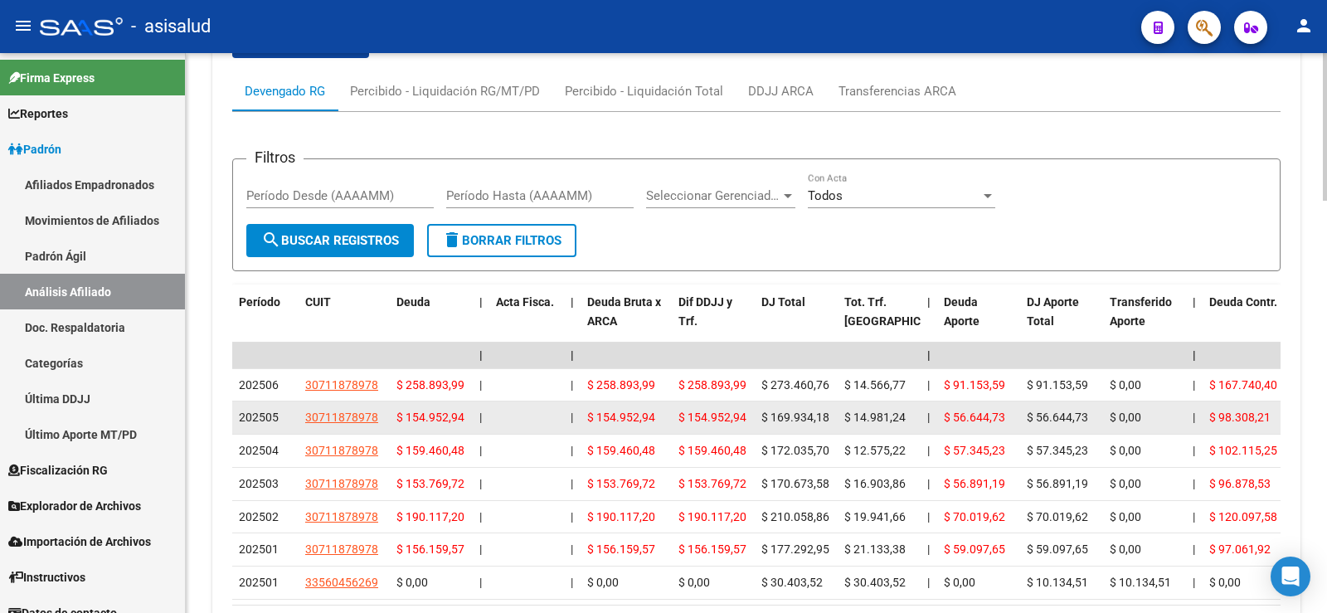
scroll to position [1414, 0]
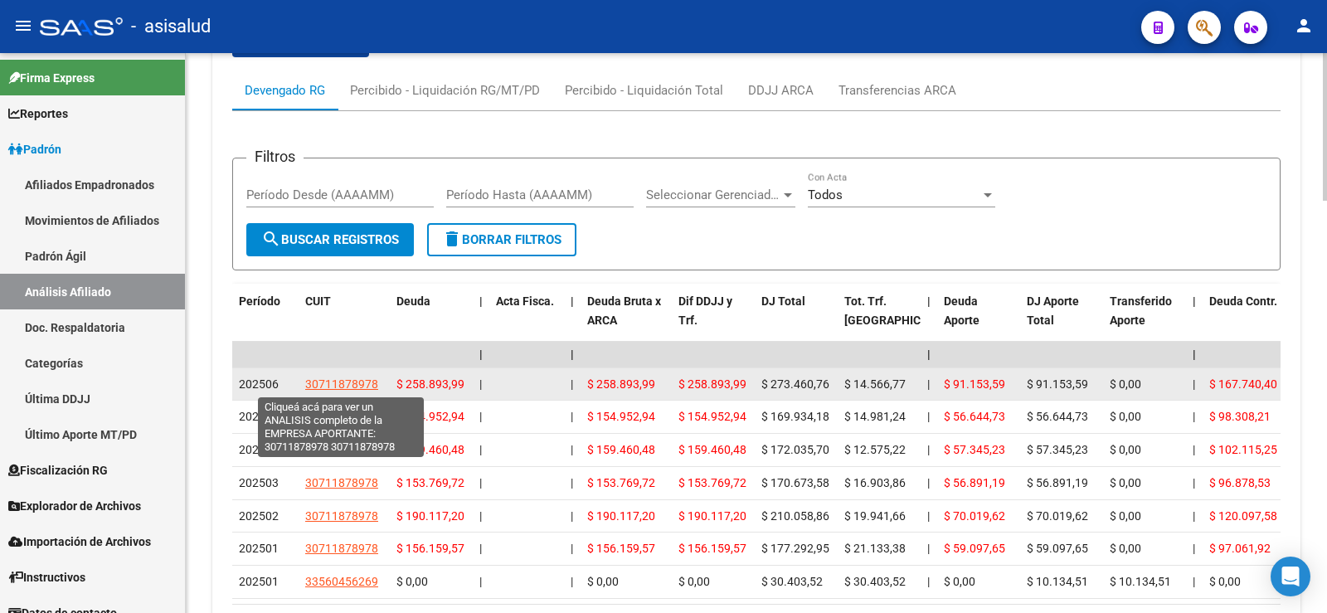
click at [356, 382] on span "30711878978" at bounding box center [341, 383] width 73 height 13
type textarea "30711878978"
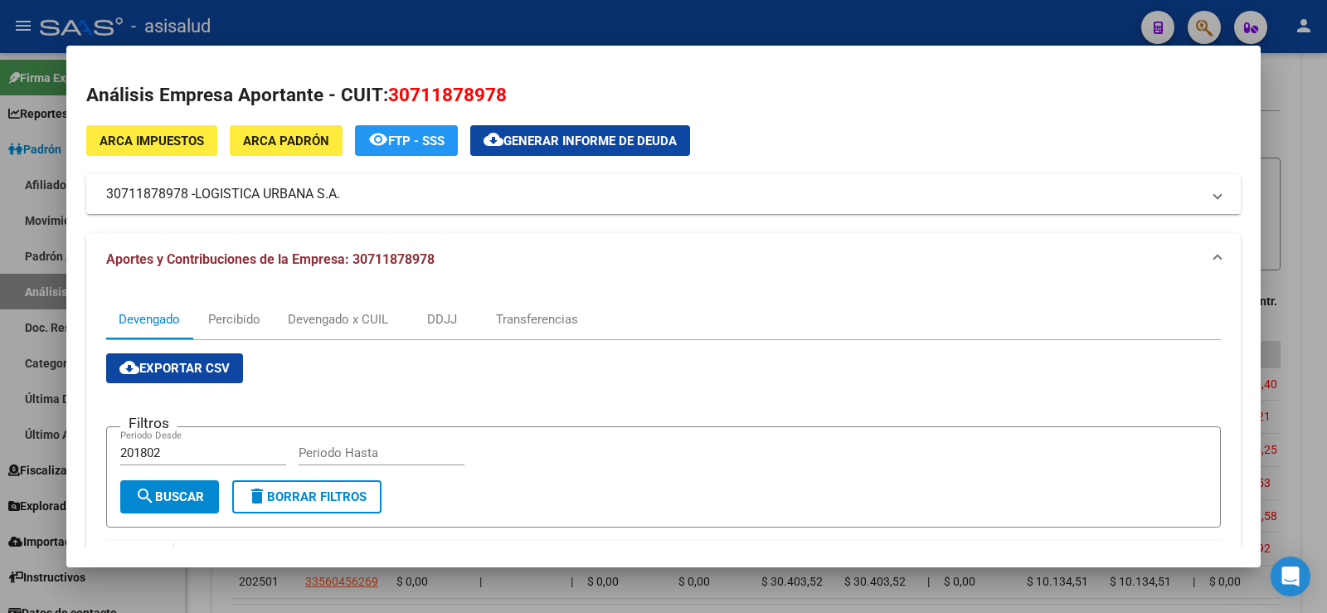
click at [401, 36] on div at bounding box center [663, 306] width 1327 height 613
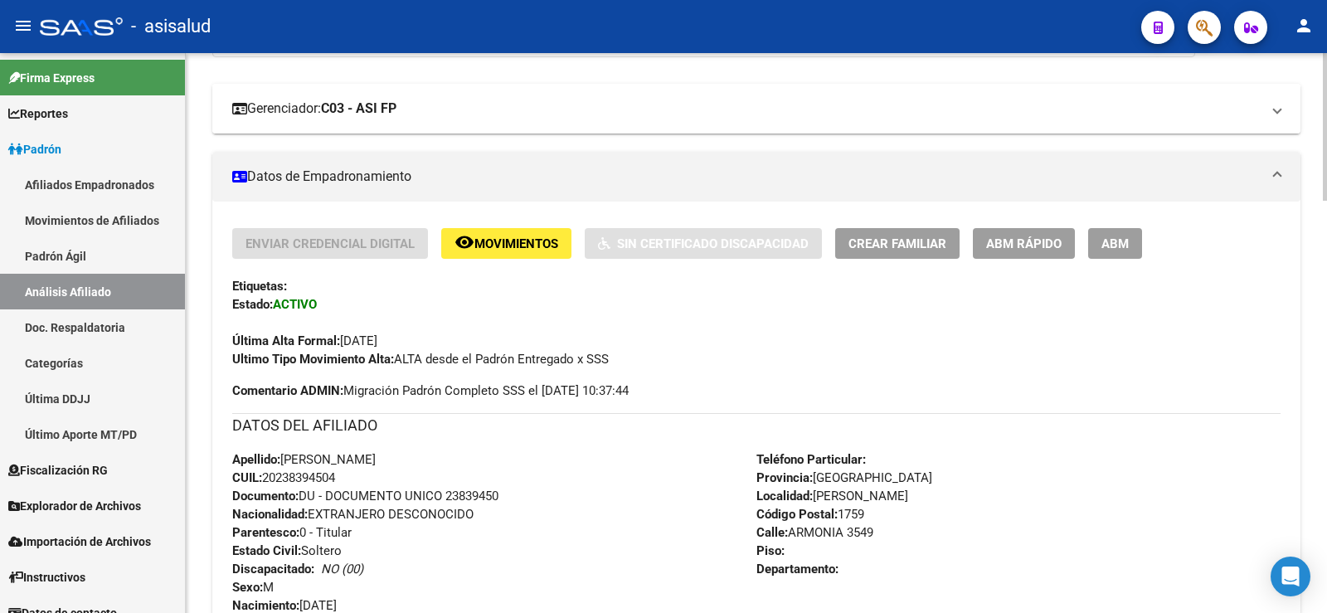
scroll to position [0, 0]
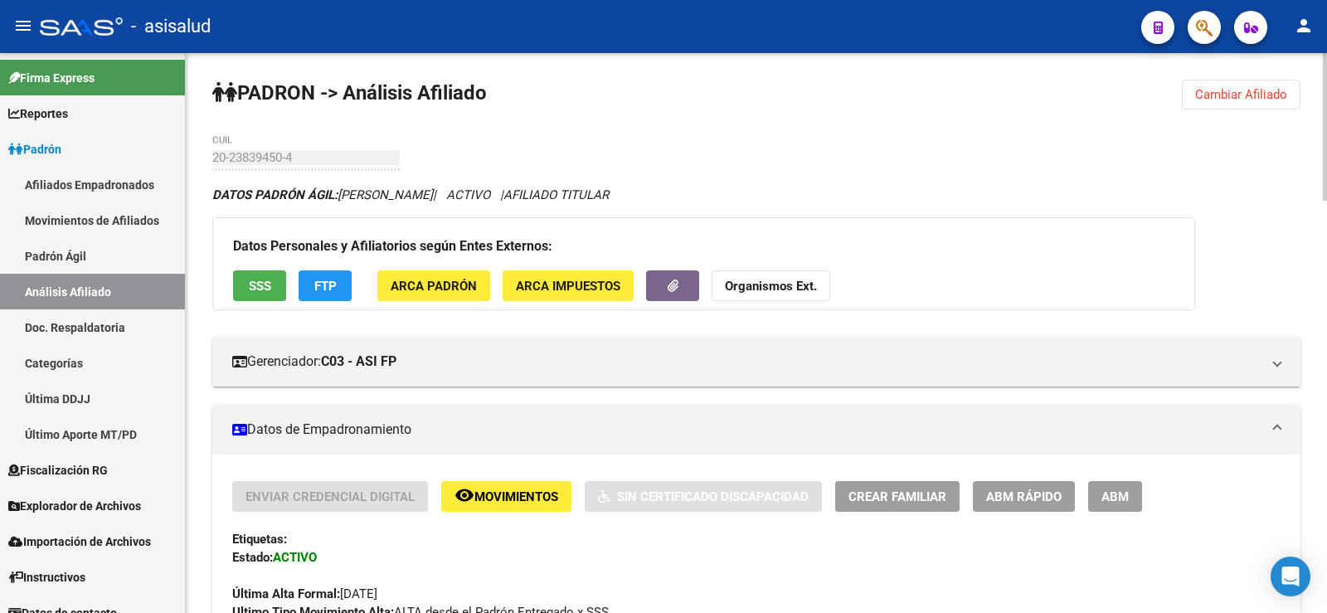
click at [1185, 102] on button "Cambiar Afiliado" at bounding box center [1241, 95] width 119 height 30
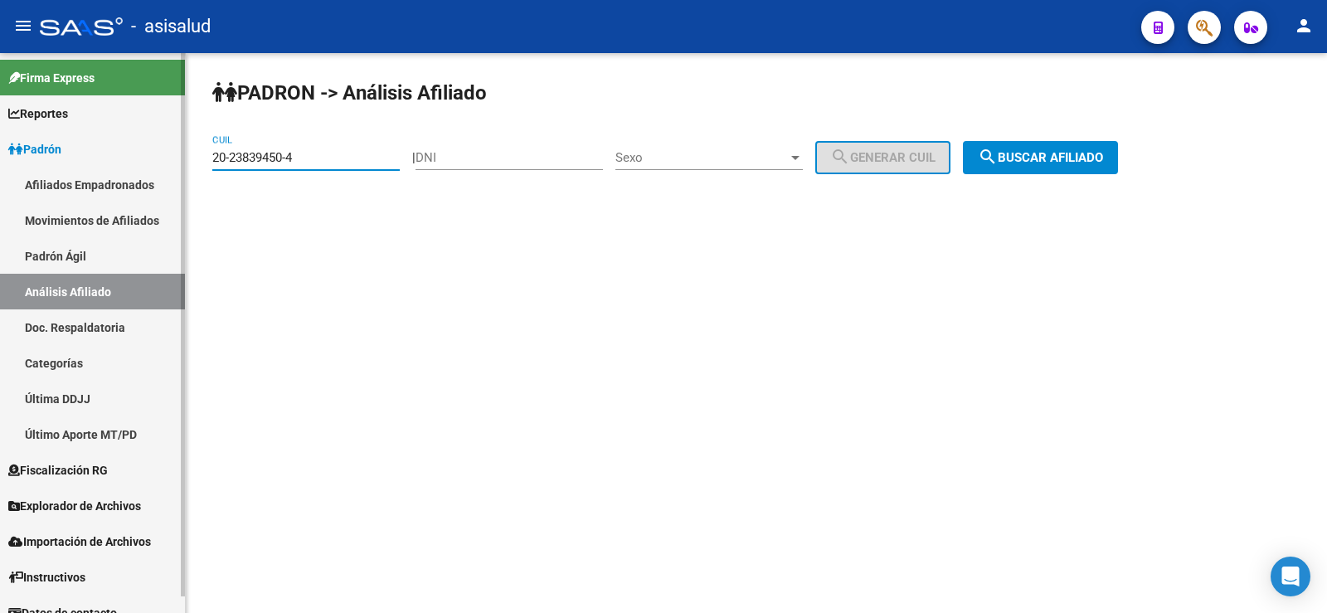
drag, startPoint x: 299, startPoint y: 158, endPoint x: 163, endPoint y: 174, distance: 136.9
click at [163, 174] on mat-sidenav-container "Firma Express Reportes Ingresos Devengados Análisis Histórico Detalles Transfer…" at bounding box center [663, 333] width 1327 height 560
drag, startPoint x: 1020, startPoint y: 147, endPoint x: 1006, endPoint y: 153, distance: 15.6
click at [1020, 147] on button "search Buscar afiliado" at bounding box center [1040, 157] width 155 height 33
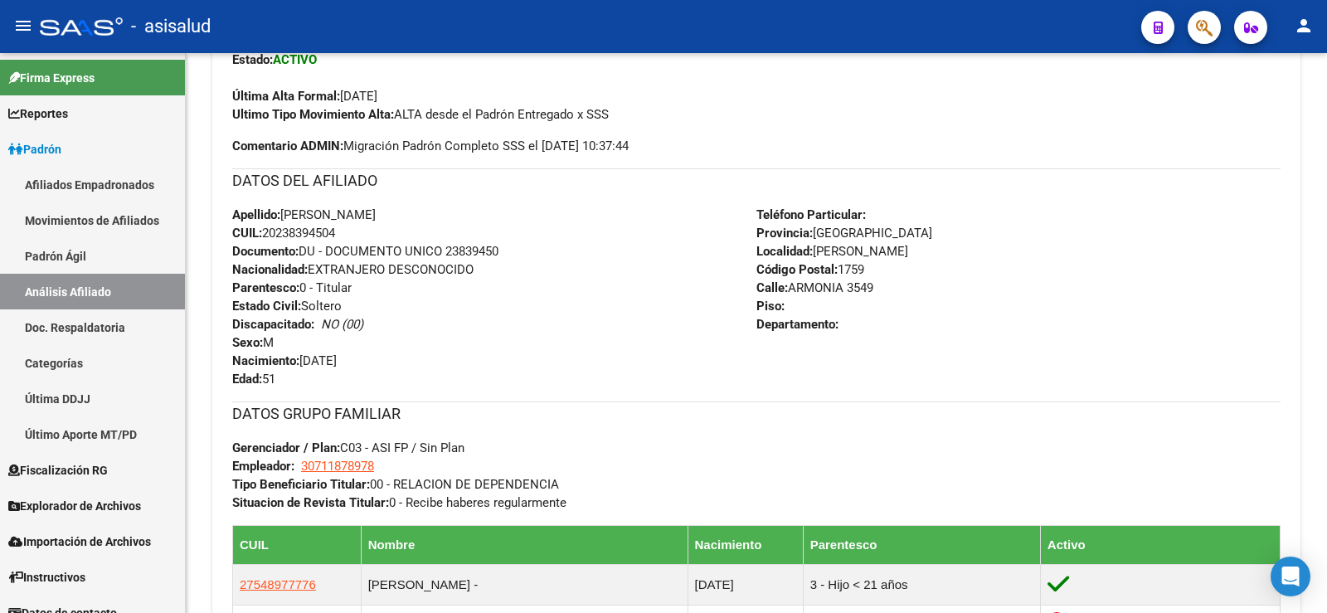
scroll to position [833, 0]
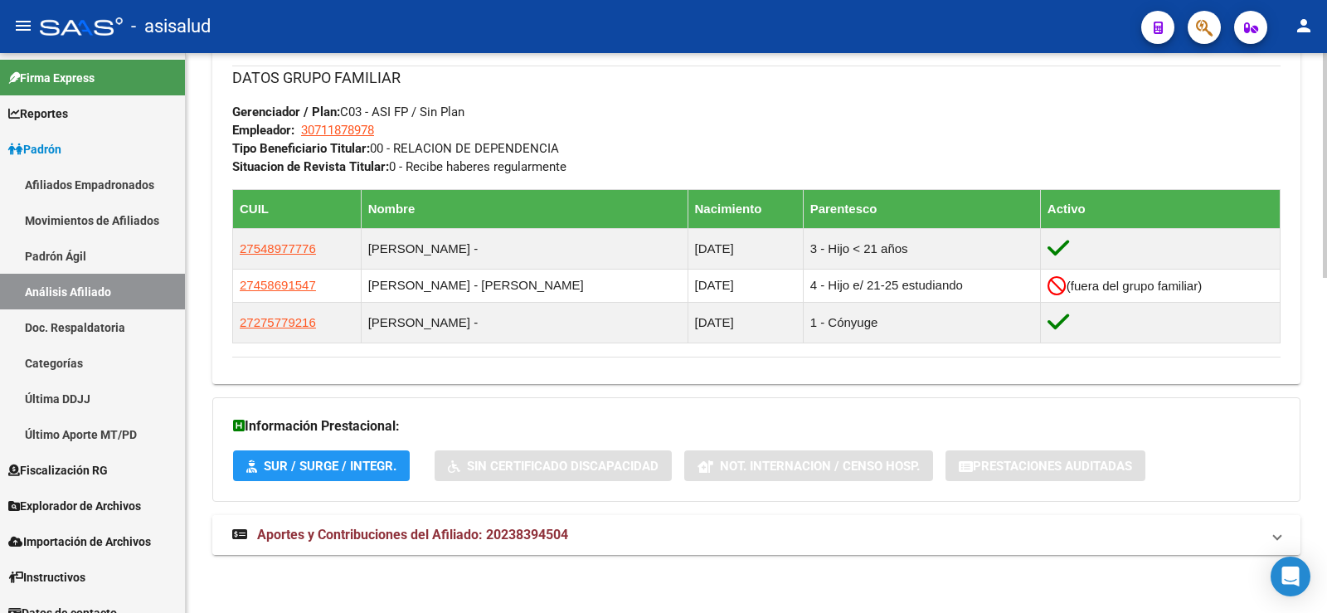
click at [506, 518] on mat-expansion-panel-header "Aportes y Contribuciones del Afiliado: 20238394504" at bounding box center [756, 535] width 1088 height 40
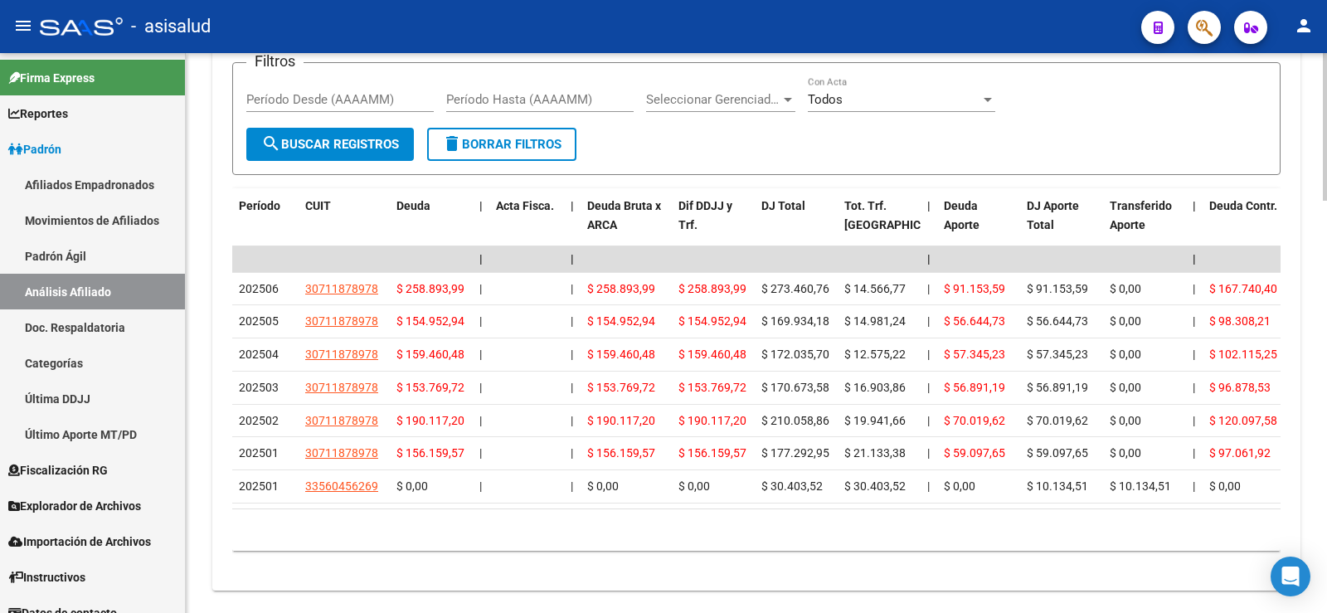
scroll to position [1426, 0]
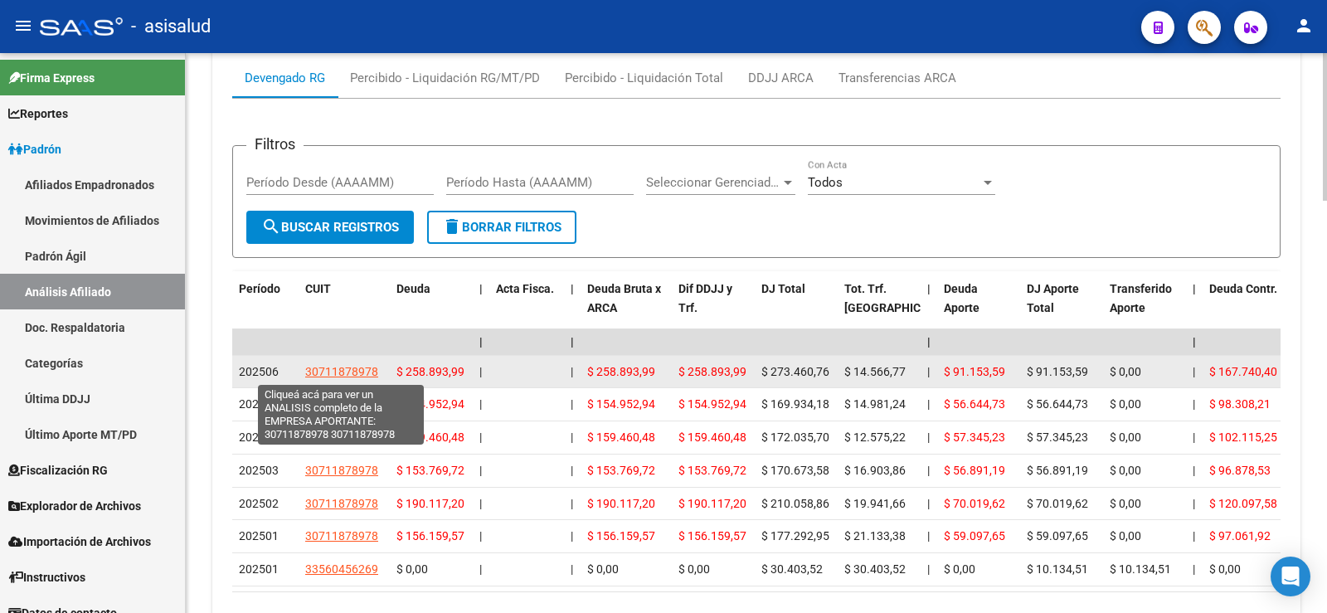
click at [352, 369] on span "30711878978" at bounding box center [341, 371] width 73 height 13
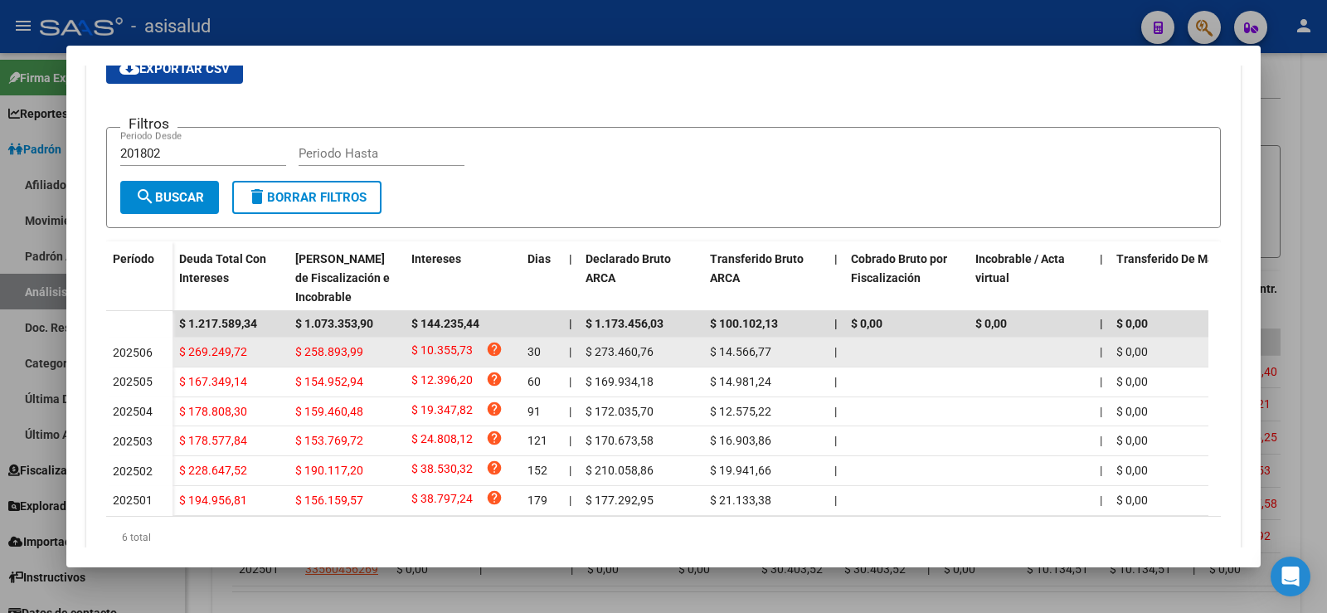
scroll to position [372, 0]
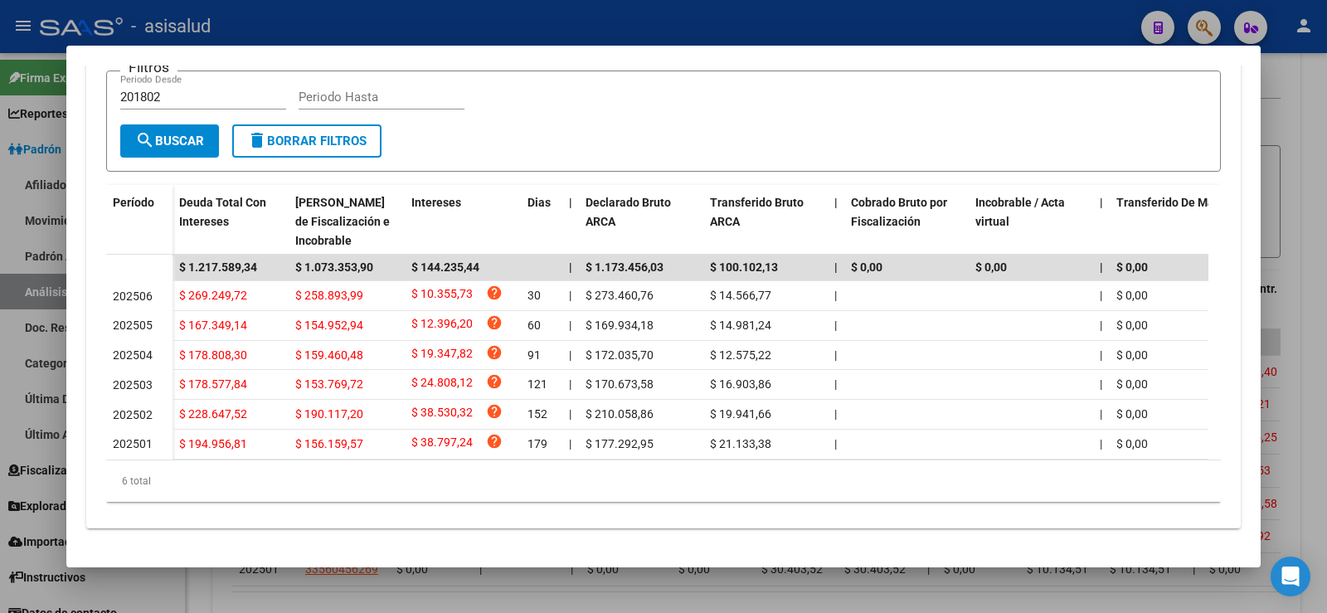
click at [1294, 213] on div at bounding box center [663, 306] width 1327 height 613
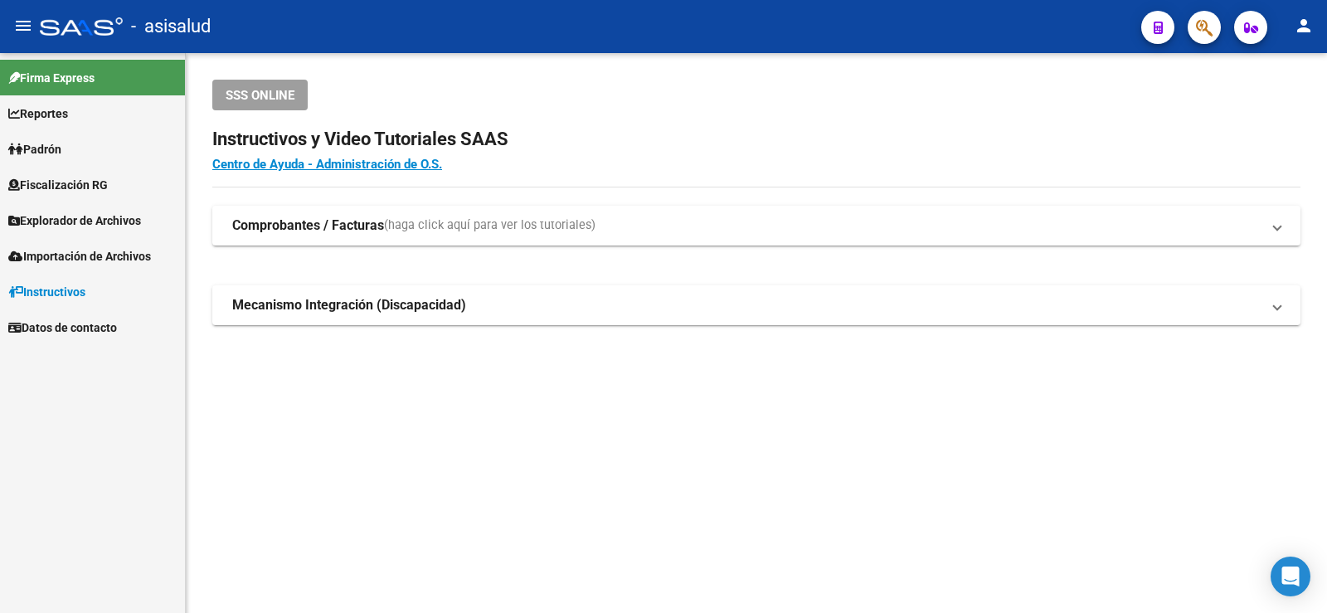
click at [54, 143] on span "Padrón" at bounding box center [34, 149] width 53 height 18
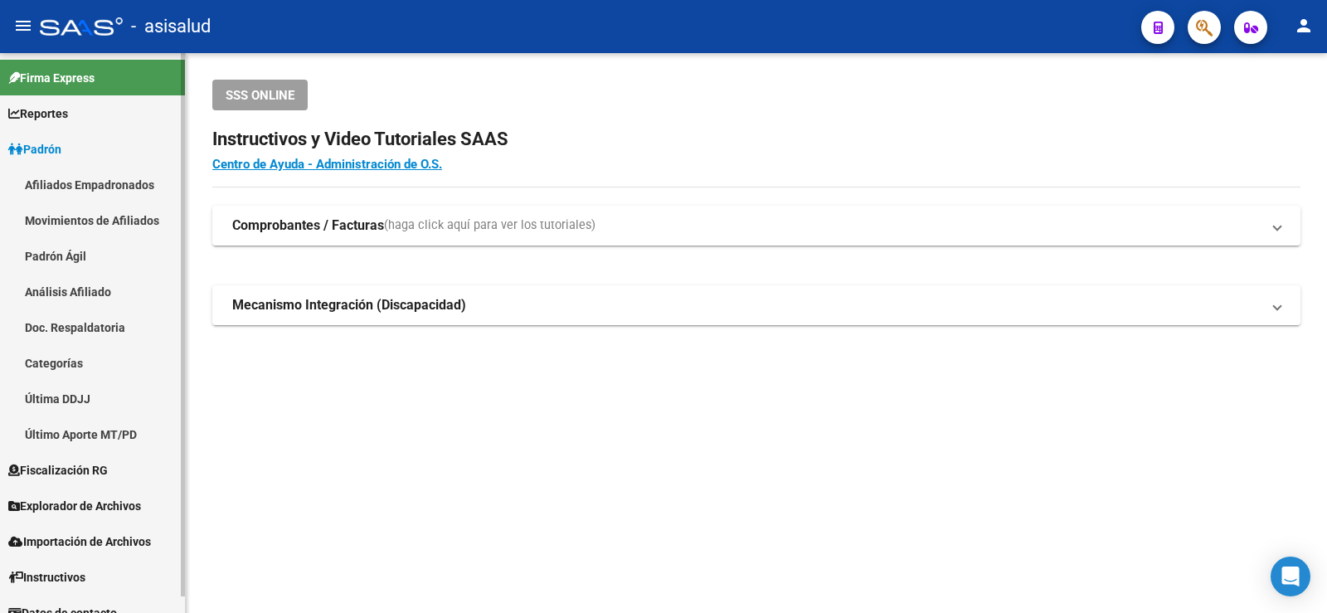
click at [73, 288] on link "Análisis Afiliado" at bounding box center [92, 292] width 185 height 36
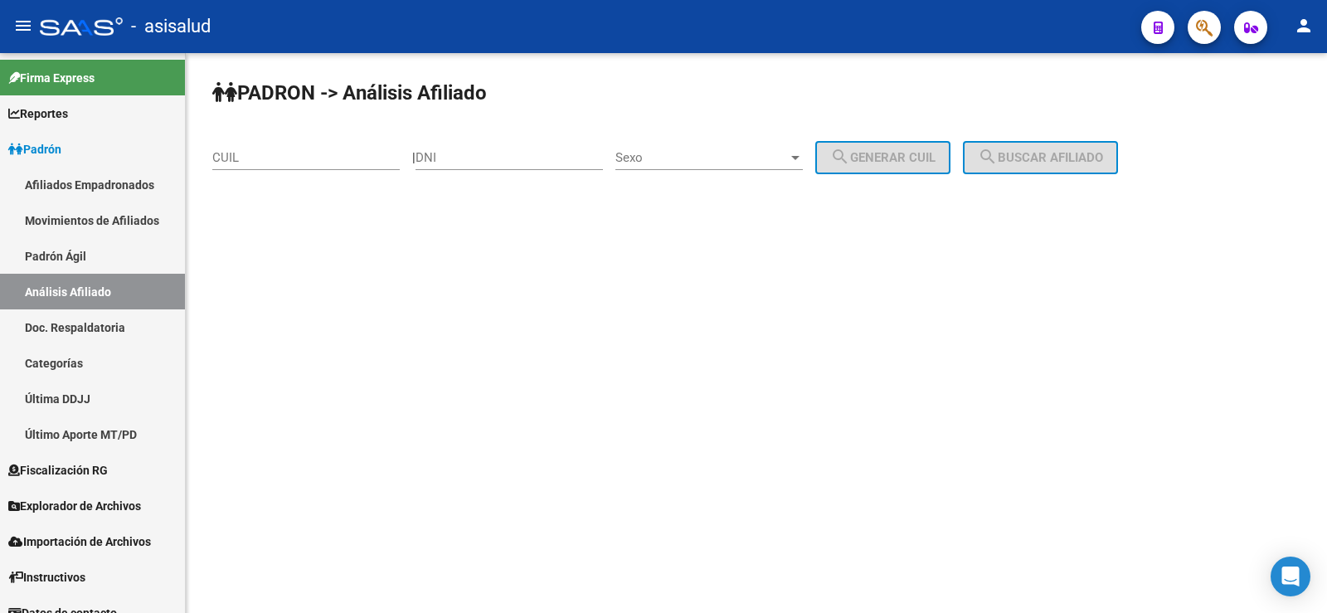
click at [255, 145] on div "CUIL" at bounding box center [305, 152] width 187 height 36
paste input "27-28615032-8"
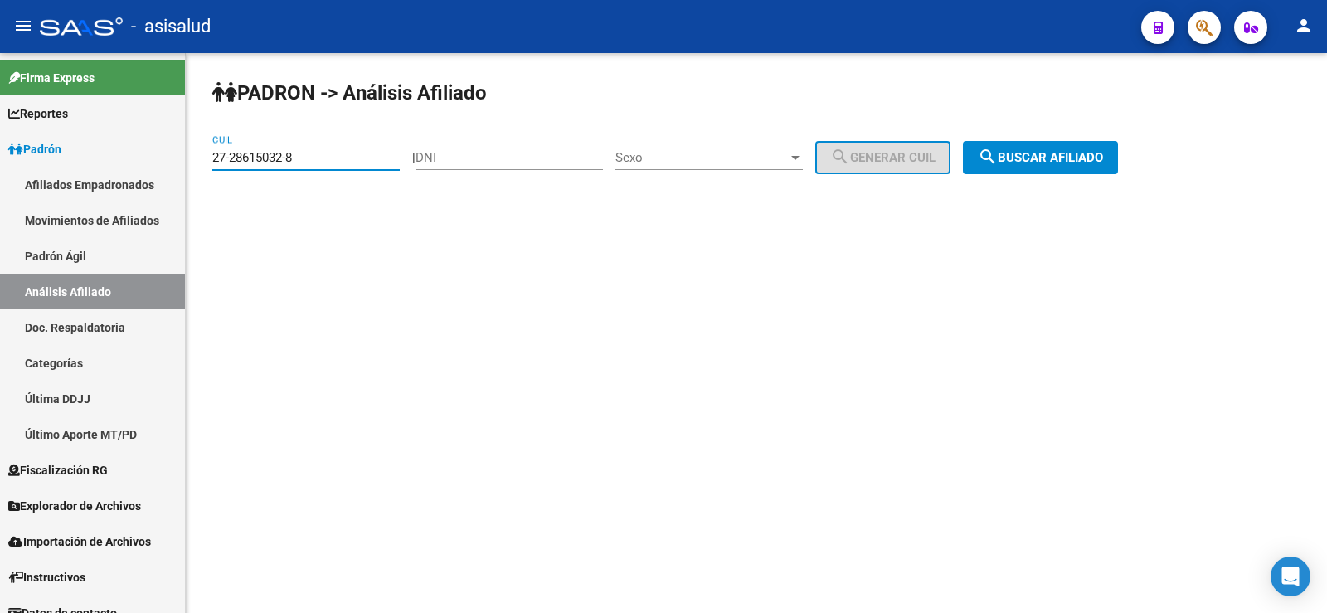
type input "27-28615032-8"
click at [1052, 159] on span "search Buscar afiliado" at bounding box center [1040, 157] width 125 height 15
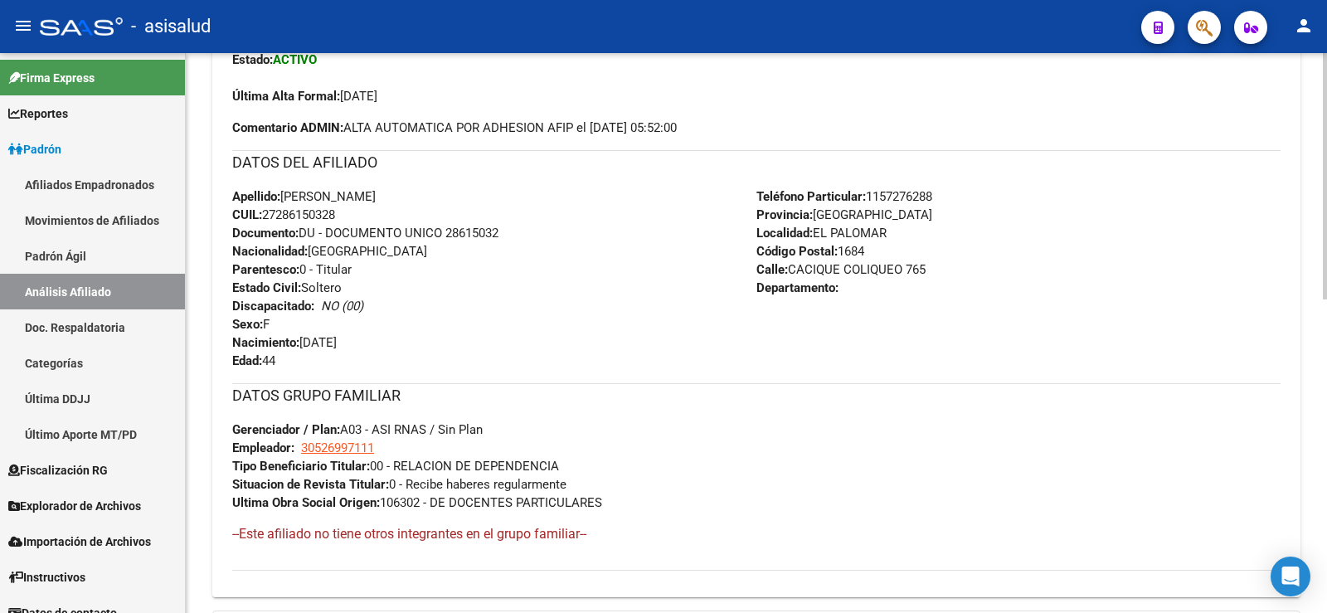
scroll to position [711, 0]
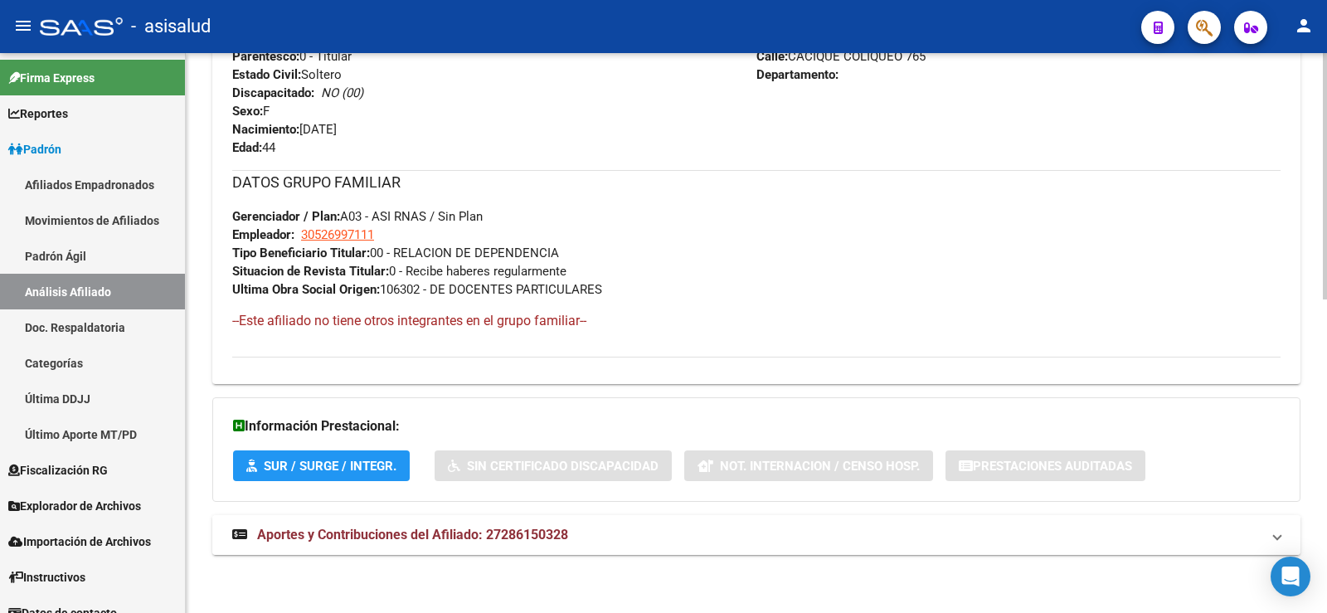
click at [507, 543] on strong "Aportes y Contribuciones del Afiliado: 27286150328" at bounding box center [400, 535] width 336 height 18
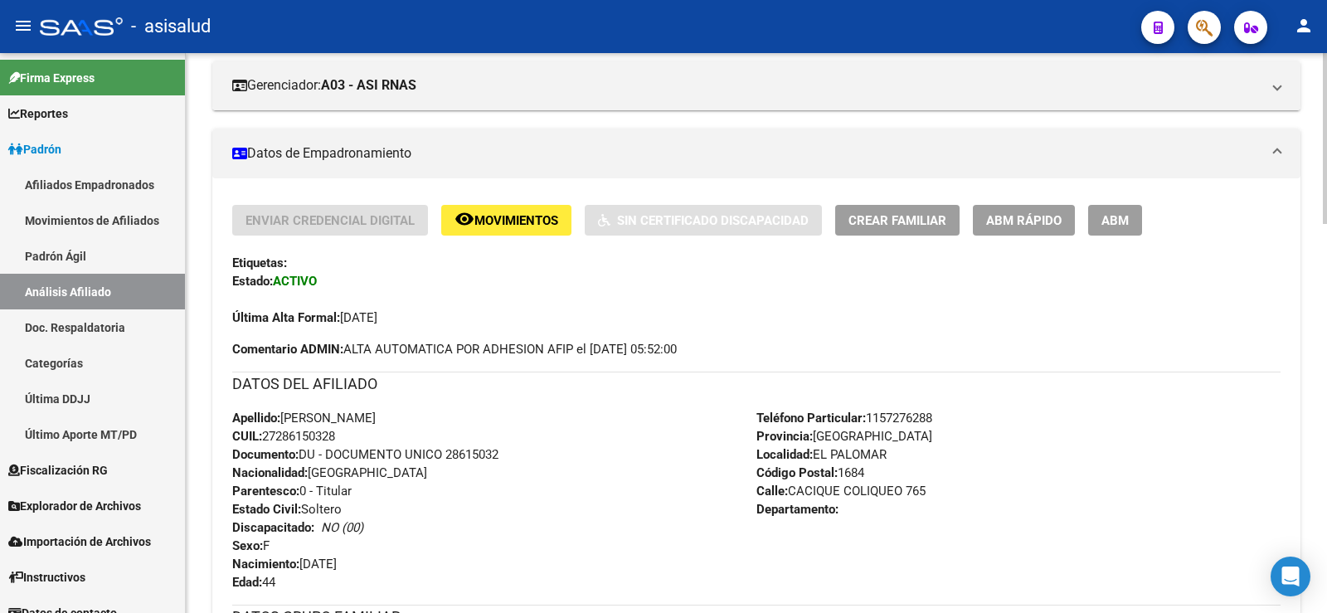
scroll to position [0, 0]
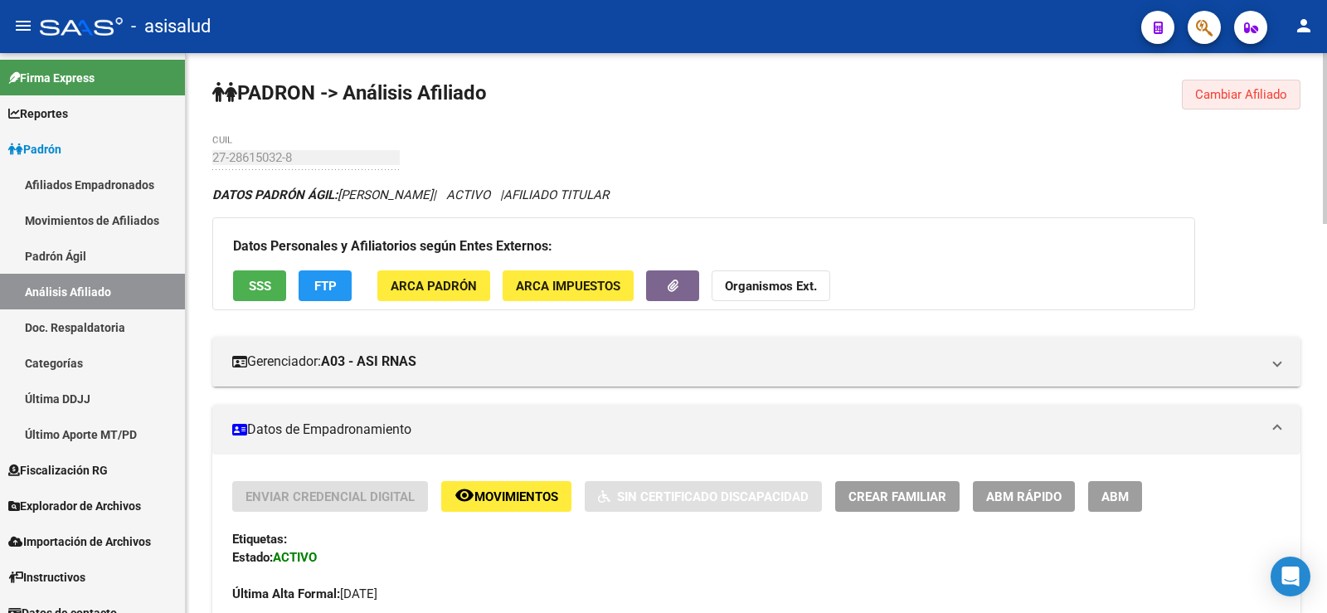
click at [1263, 95] on span "Cambiar Afiliado" at bounding box center [1241, 94] width 92 height 15
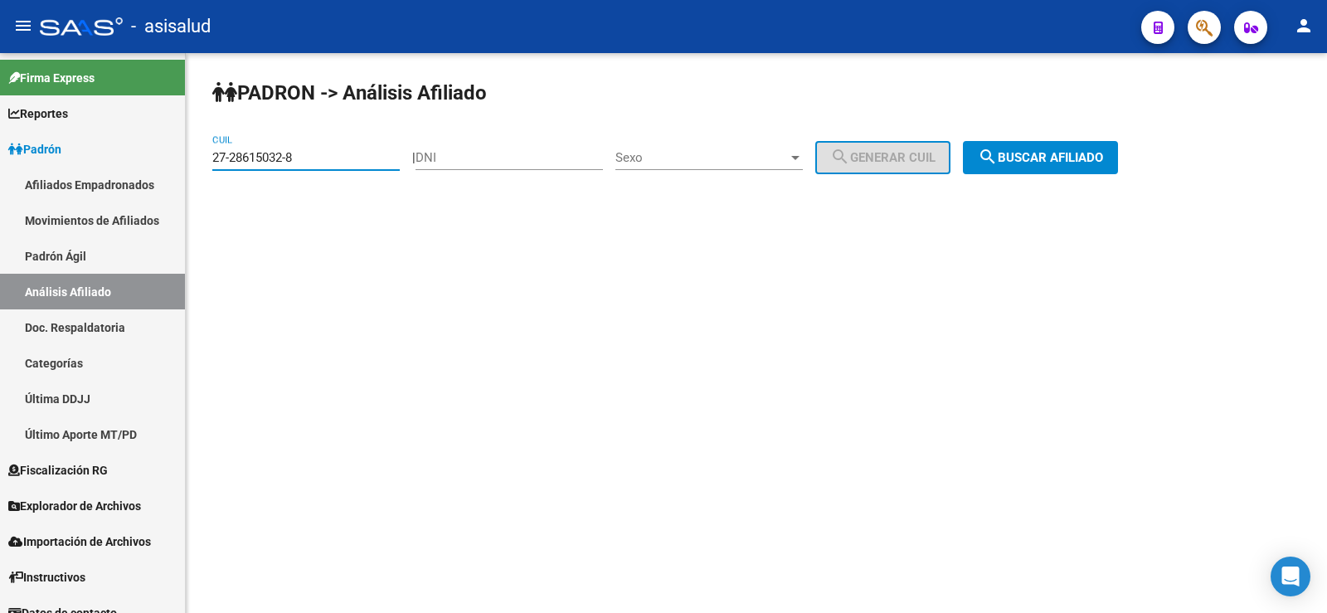
drag, startPoint x: 343, startPoint y: 160, endPoint x: 190, endPoint y: 158, distance: 153.4
click at [190, 158] on div "PADRON -> Análisis Afiliado 27-28615032-8 CUIL | DNI Sexo Sexo search Generar C…" at bounding box center [756, 140] width 1141 height 174
click at [998, 164] on mat-icon "search" at bounding box center [988, 157] width 20 height 20
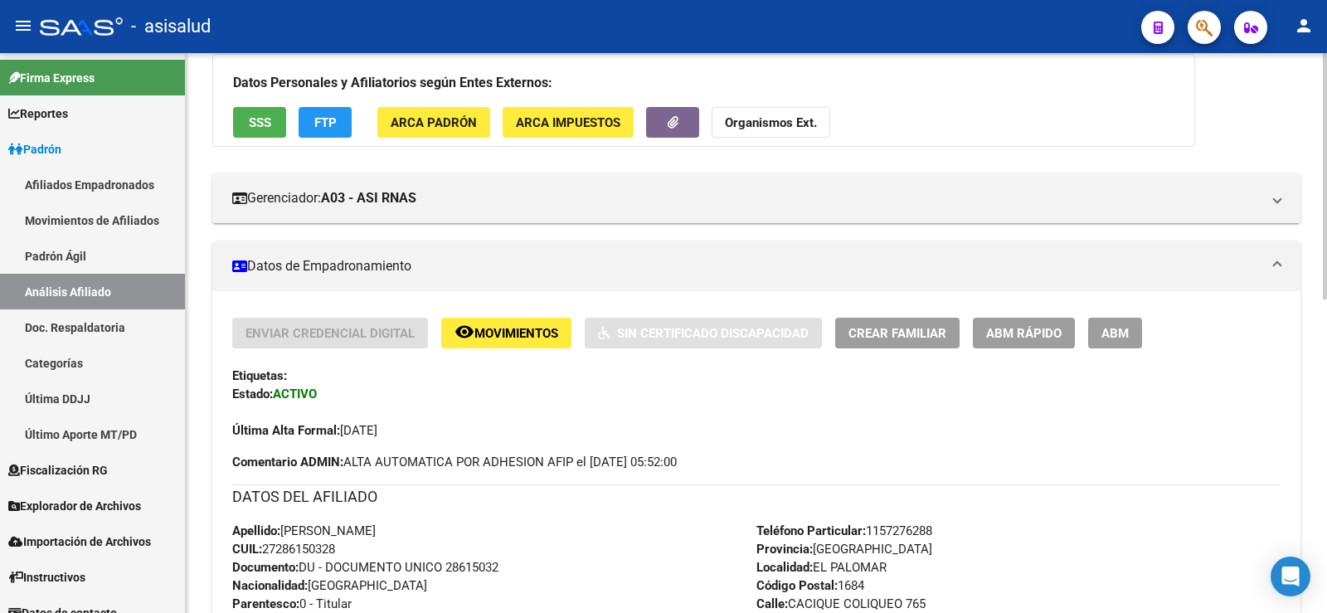
scroll to position [166, 0]
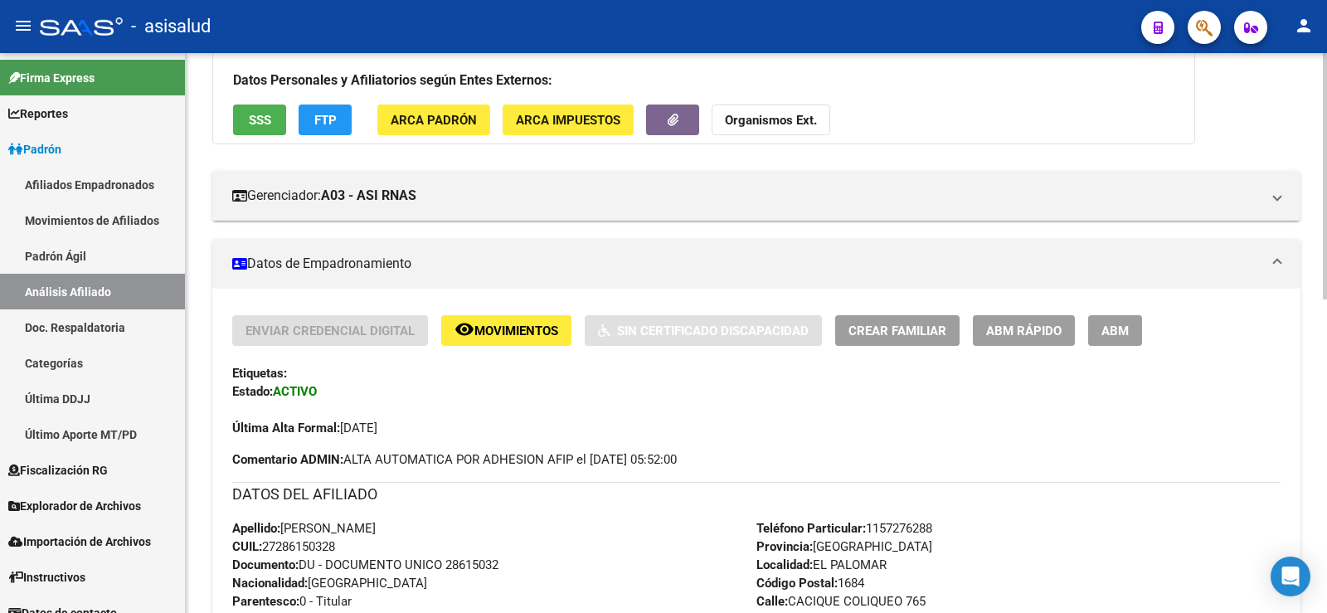
click at [882, 324] on span "Crear Familiar" at bounding box center [897, 330] width 98 height 15
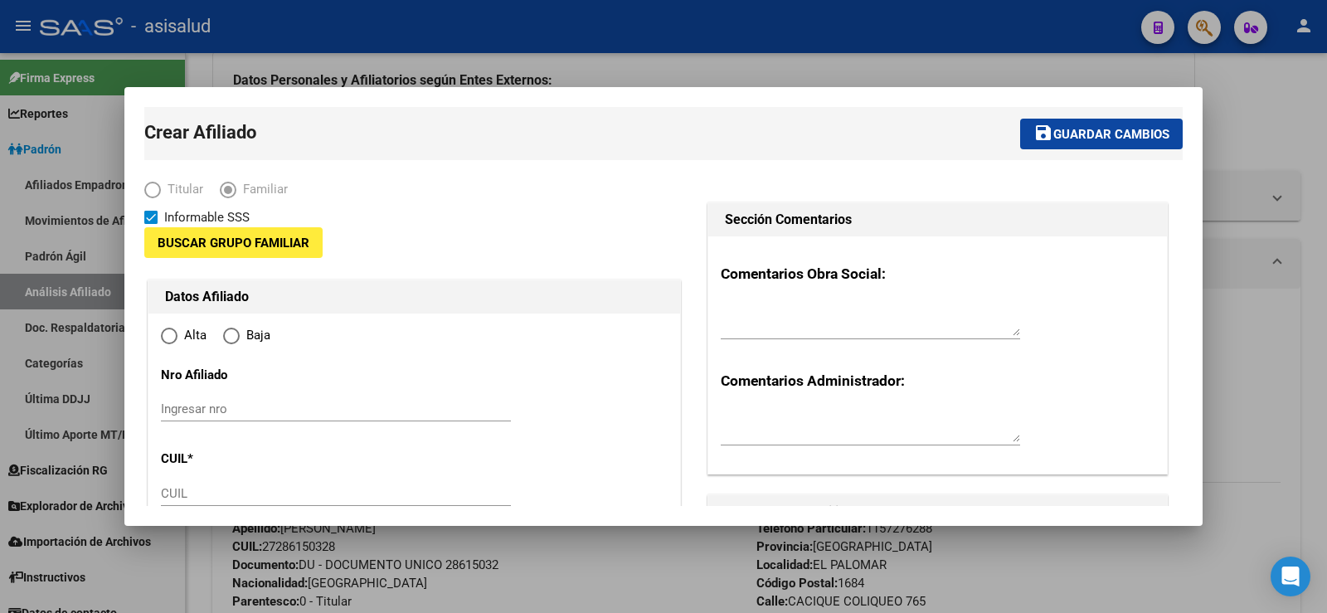
type input "30-52699711-1"
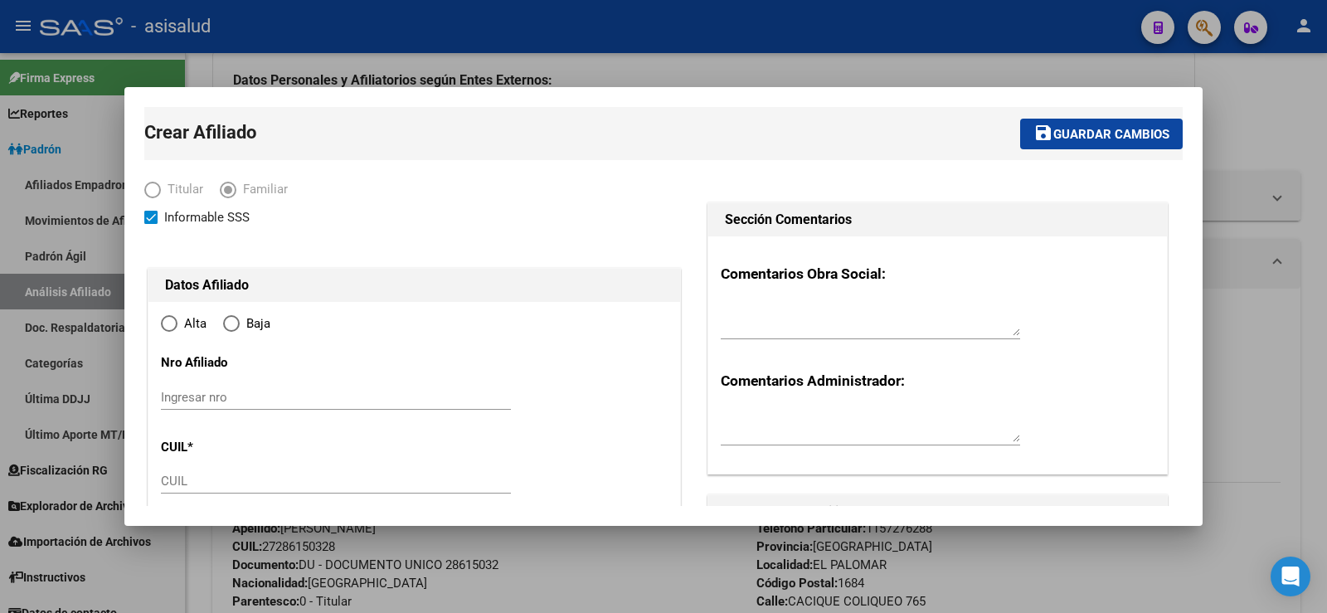
type input "EL PALOMAR"
type input "1684"
type input "CACIQUE COLIQUEO"
type input "765"
radio input "true"
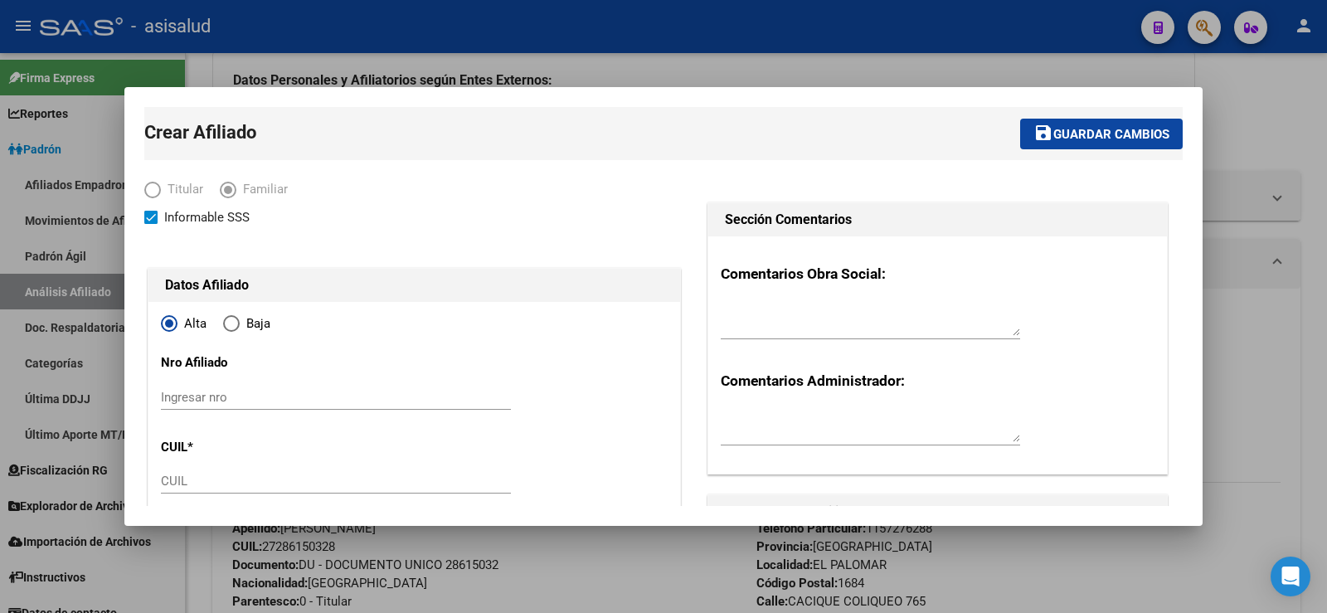
type input "30-52699711-1"
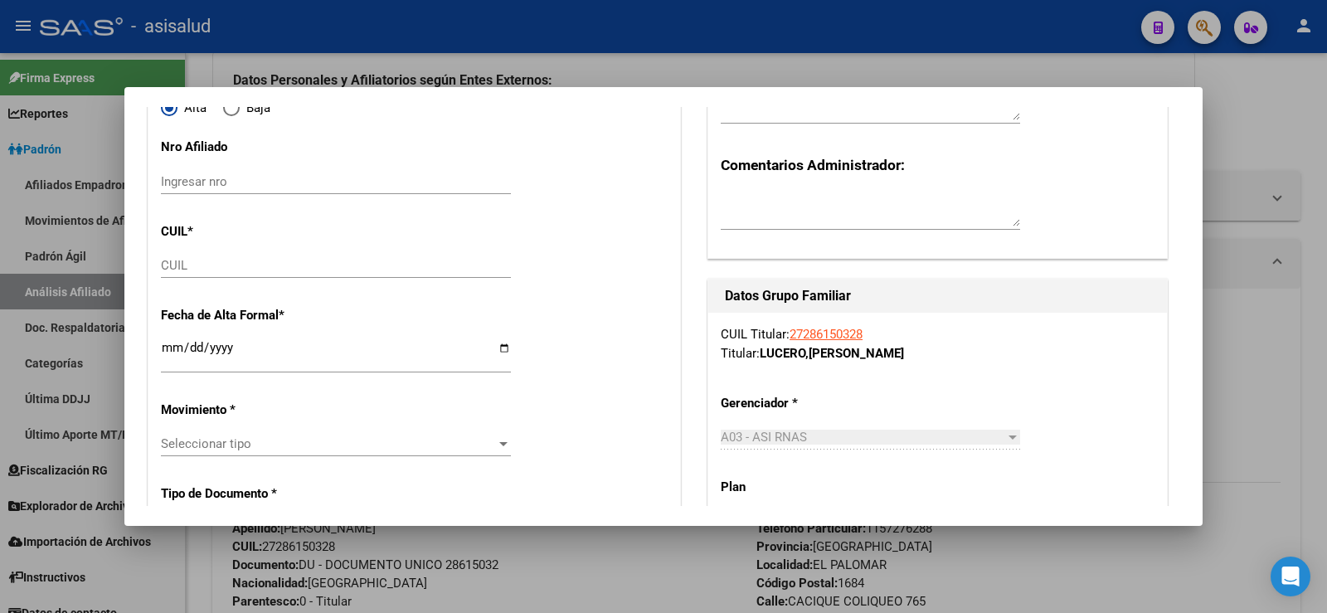
scroll to position [249, 0]
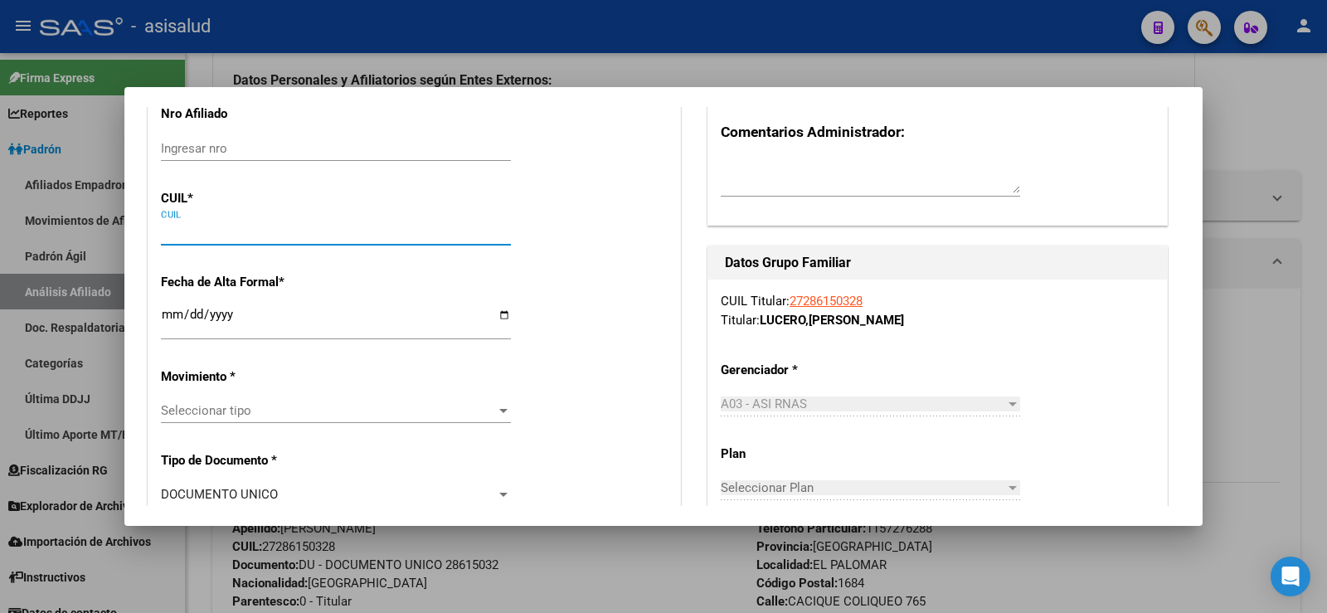
click at [191, 240] on input "CUIL" at bounding box center [336, 232] width 350 height 15
paste input "20-23820675-9"
type input "20-23820675-9"
click at [165, 325] on input "Ingresar fecha" at bounding box center [336, 321] width 350 height 27
type input "23820675"
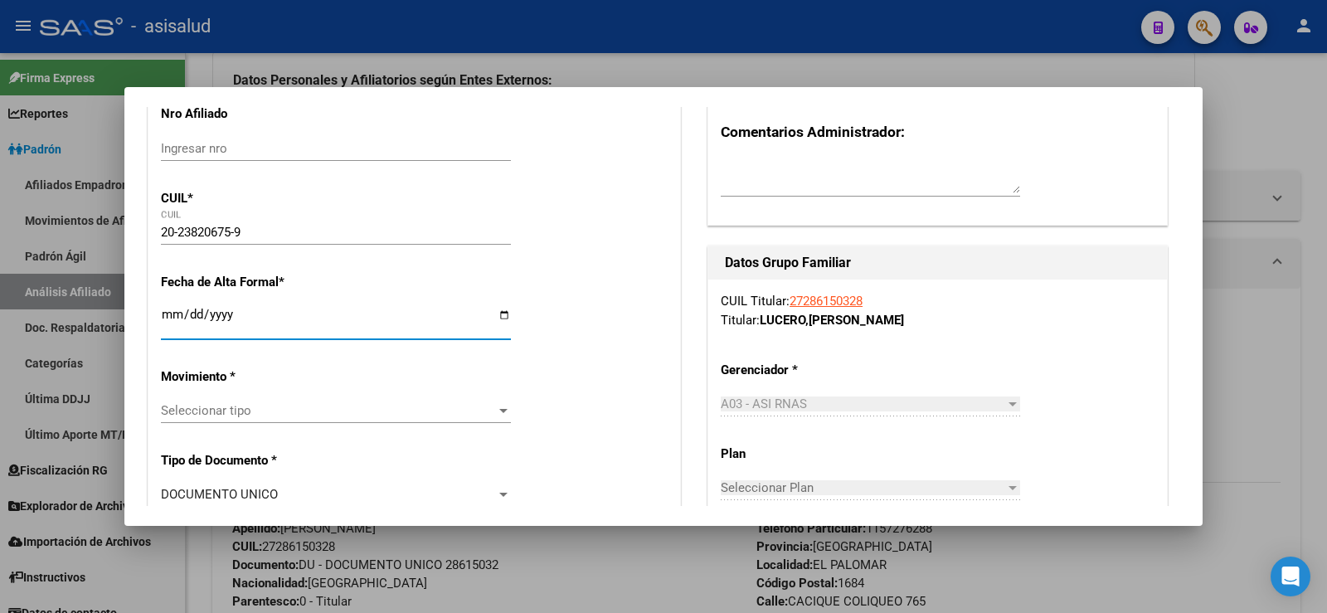
type input "JAUREGUIBERRY"
type input "[PERSON_NAME]"
type input "[DATE]"
type input "EL PALOMAR"
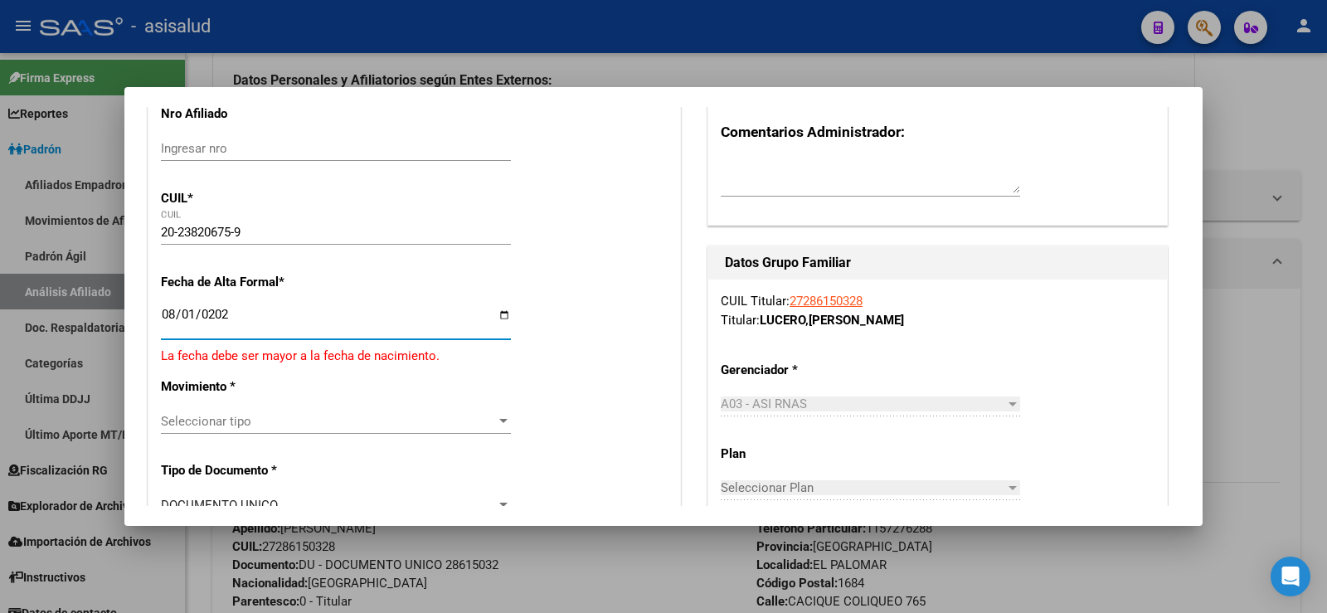
type input "2025-08-01"
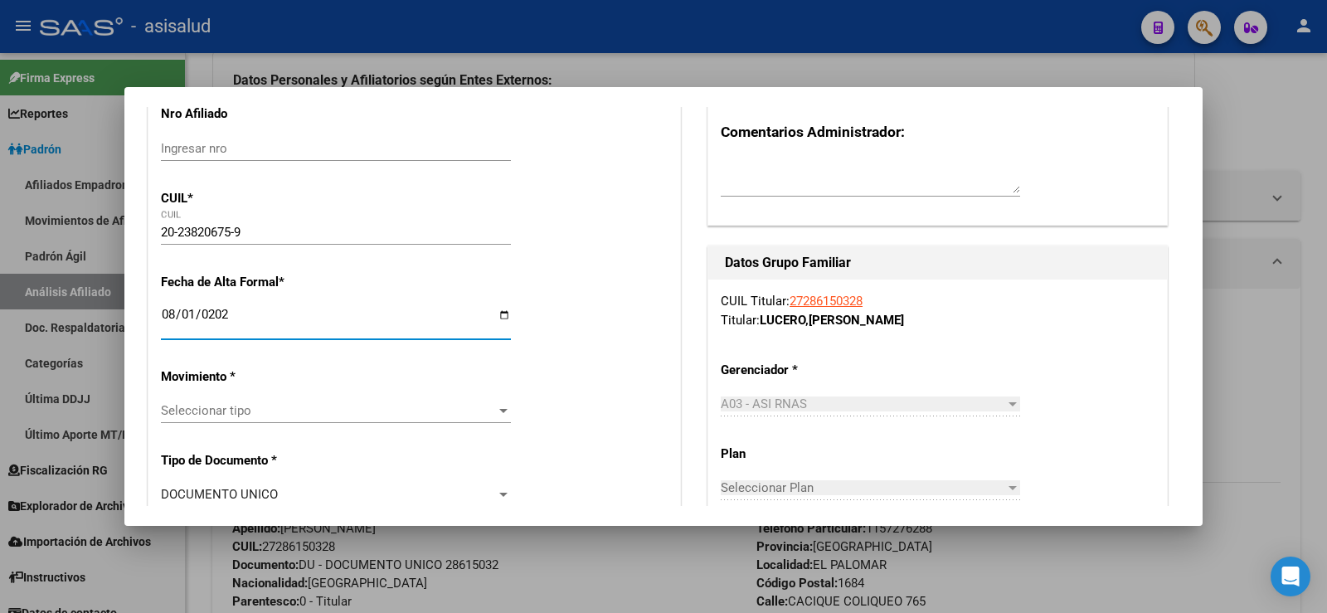
click at [187, 408] on span "Seleccionar tipo" at bounding box center [328, 410] width 335 height 15
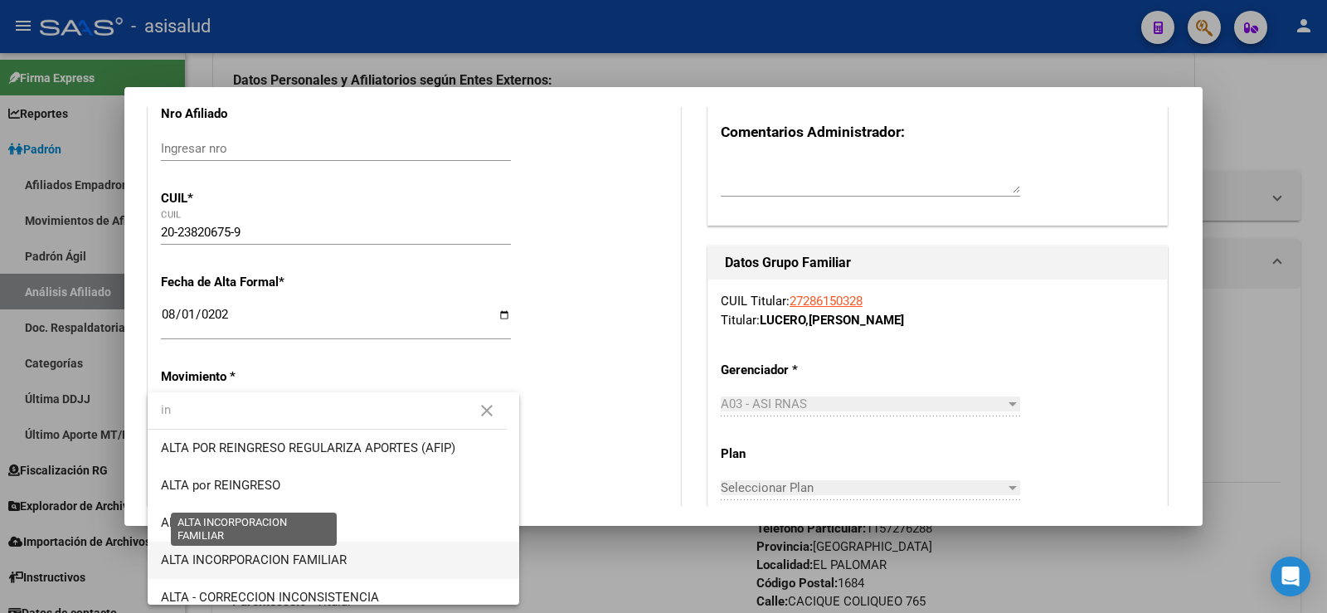
type input "in"
click at [232, 555] on span "ALTA INCORPORACION FAMILIAR" at bounding box center [254, 559] width 186 height 15
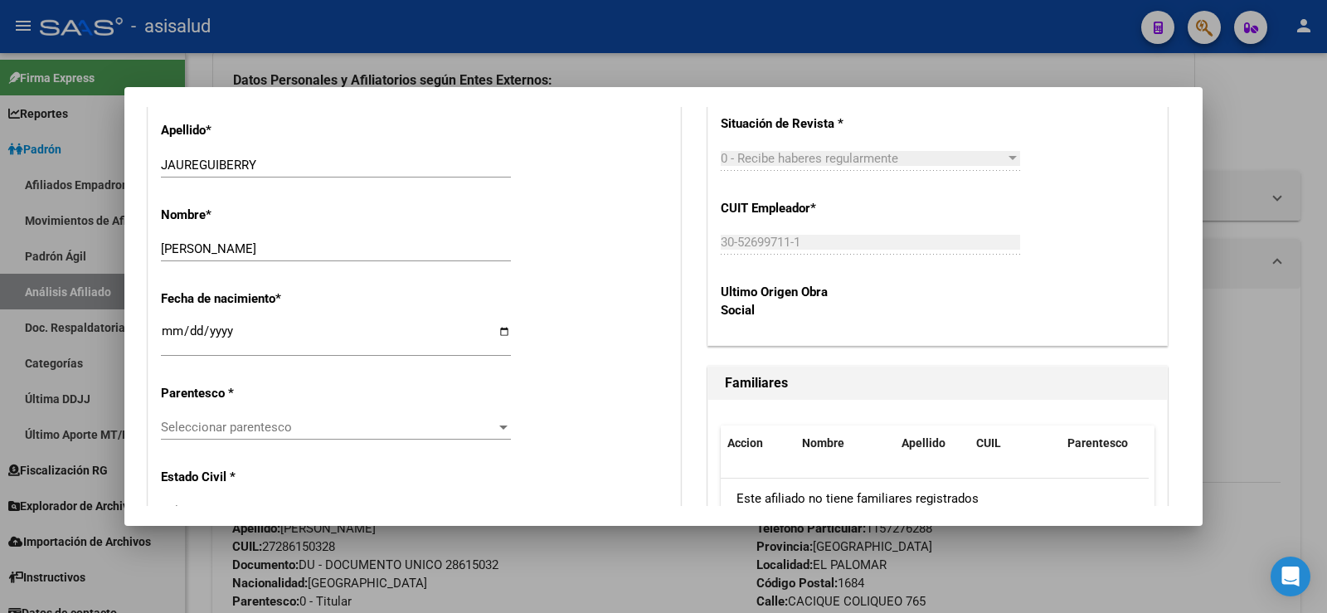
scroll to position [829, 0]
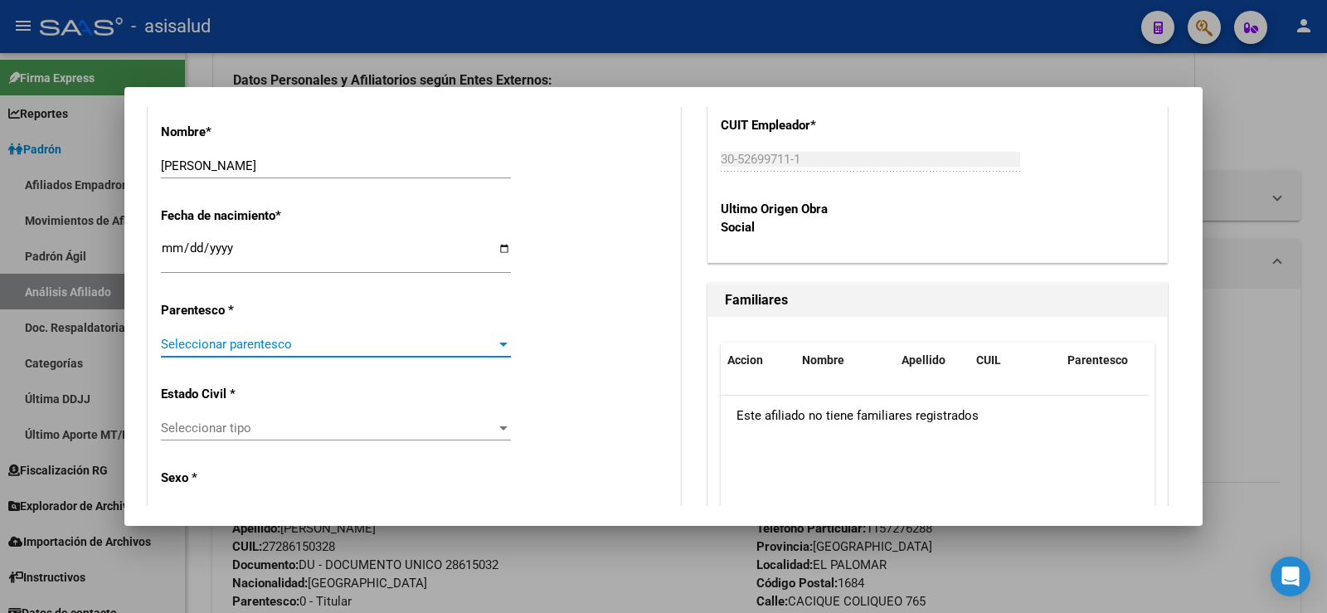
click at [303, 349] on span "Seleccionar parentesco" at bounding box center [328, 344] width 335 height 15
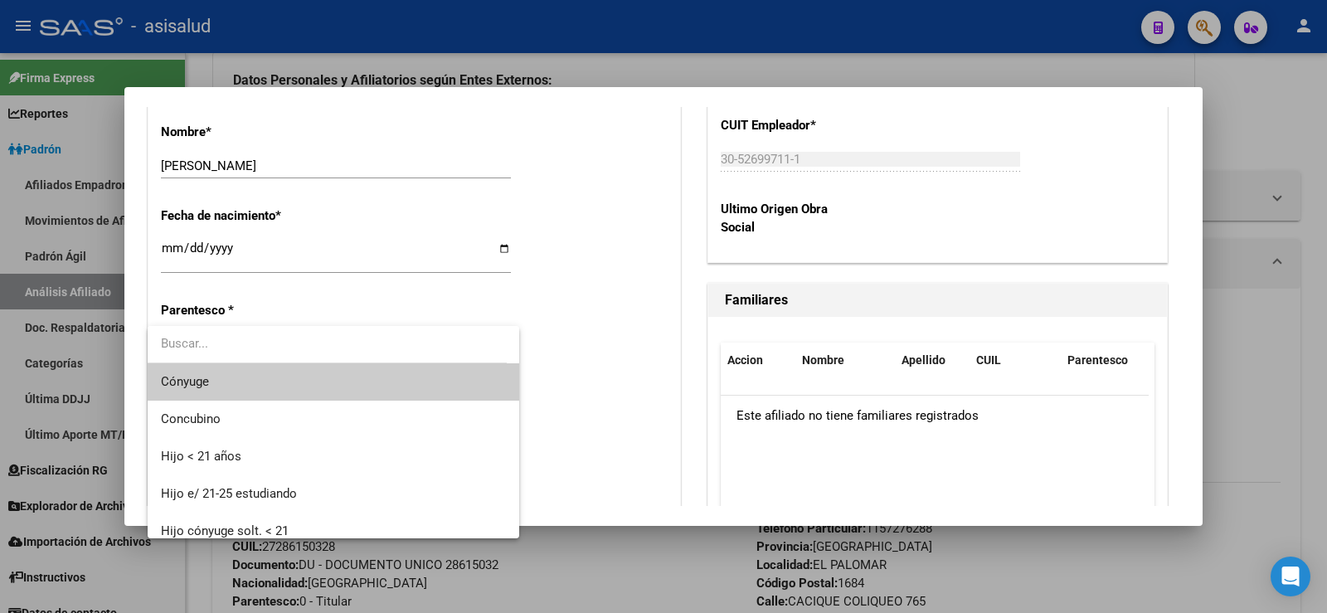
click at [222, 379] on span "Cónyuge" at bounding box center [333, 381] width 345 height 37
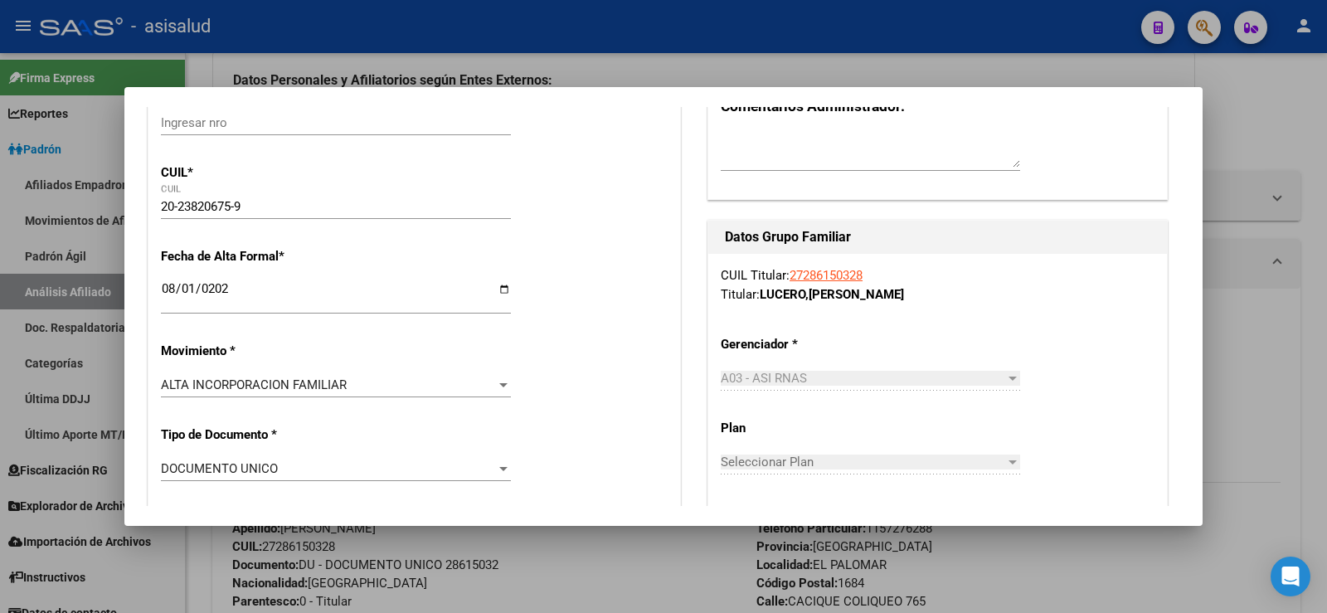
scroll to position [0, 0]
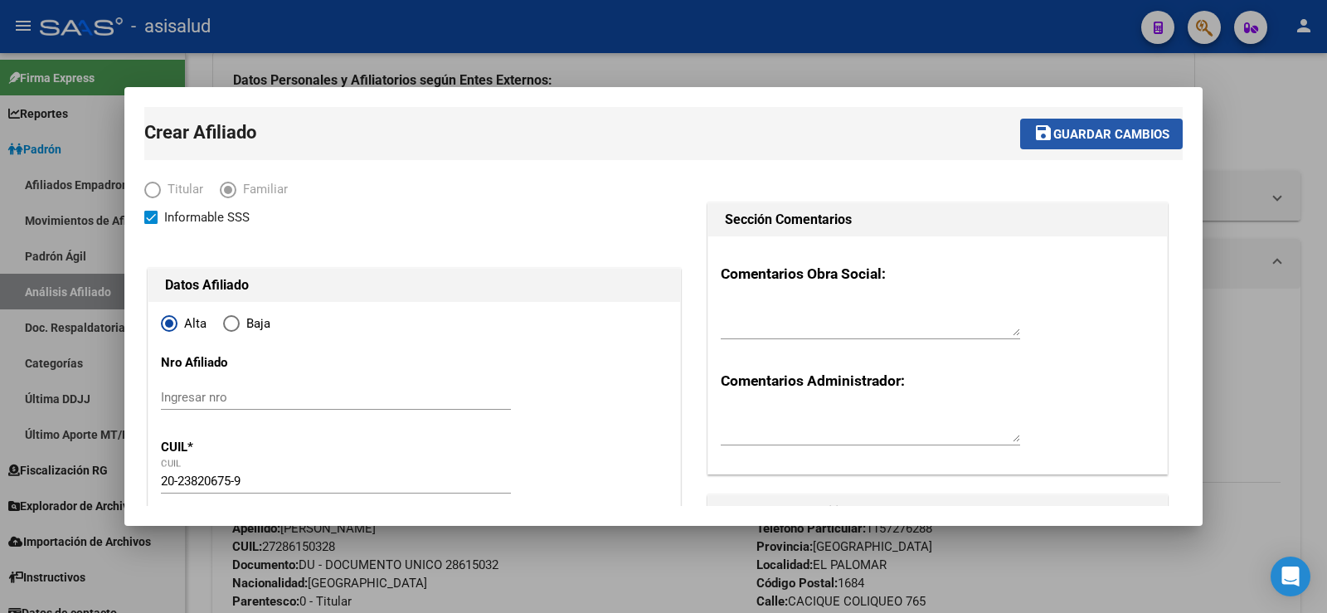
click at [1076, 127] on span "Guardar cambios" at bounding box center [1111, 134] width 116 height 15
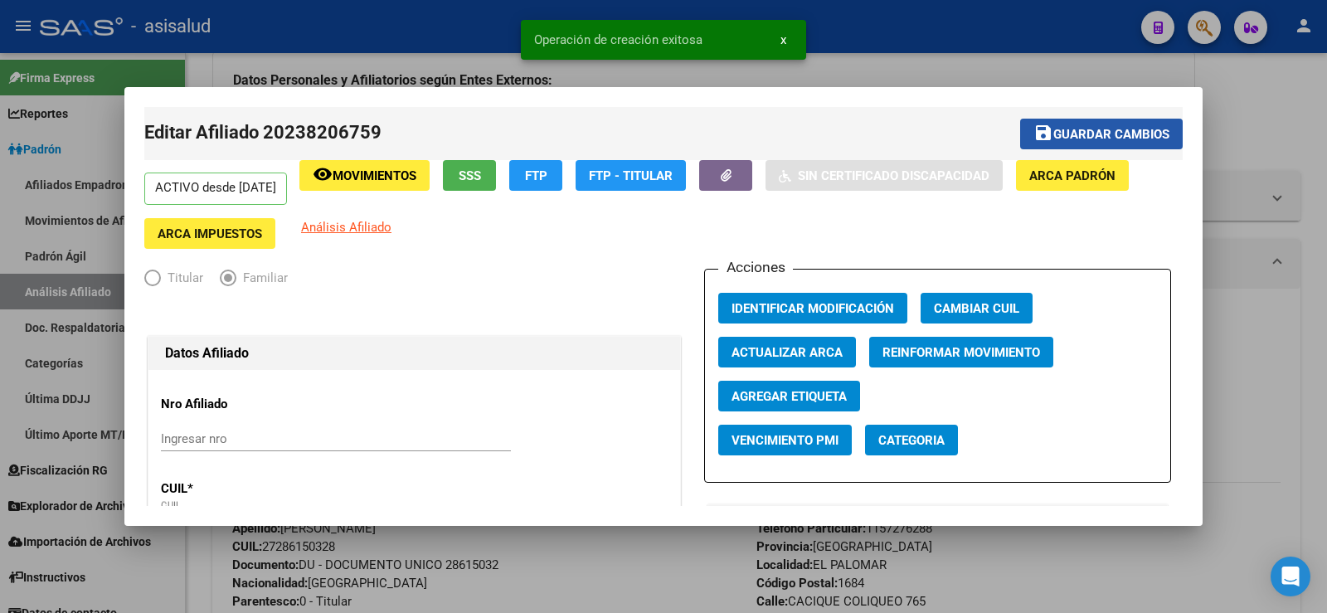
click at [1076, 127] on span "Guardar cambios" at bounding box center [1111, 134] width 116 height 15
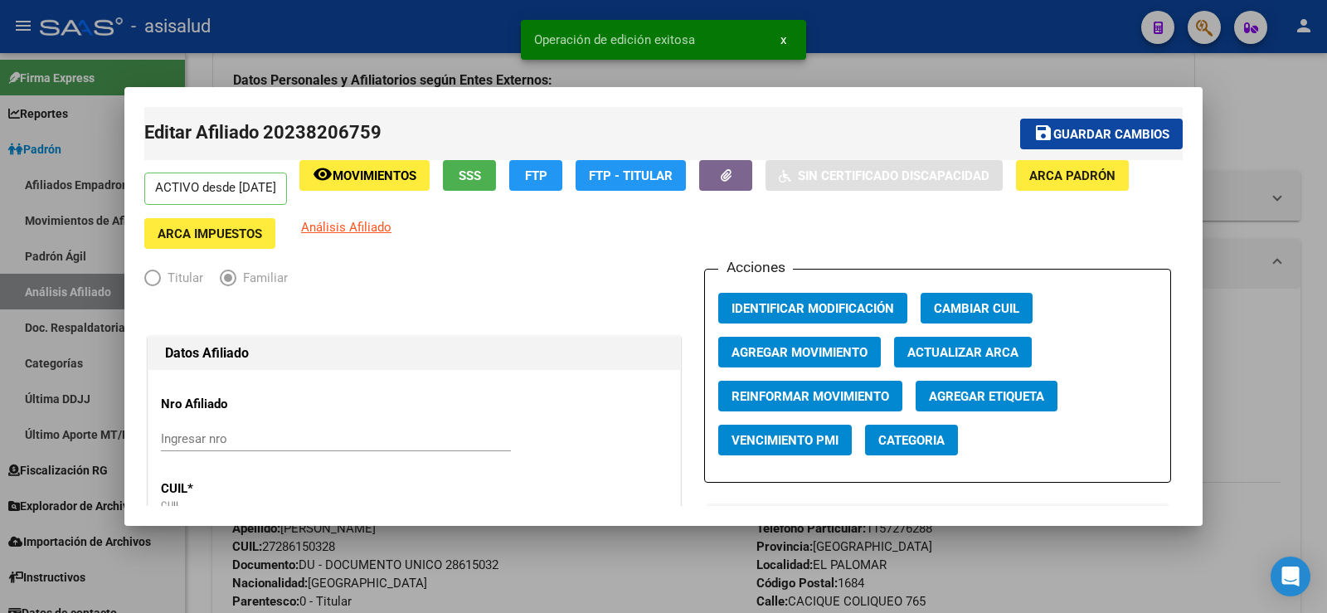
click at [1253, 126] on div at bounding box center [663, 306] width 1327 height 613
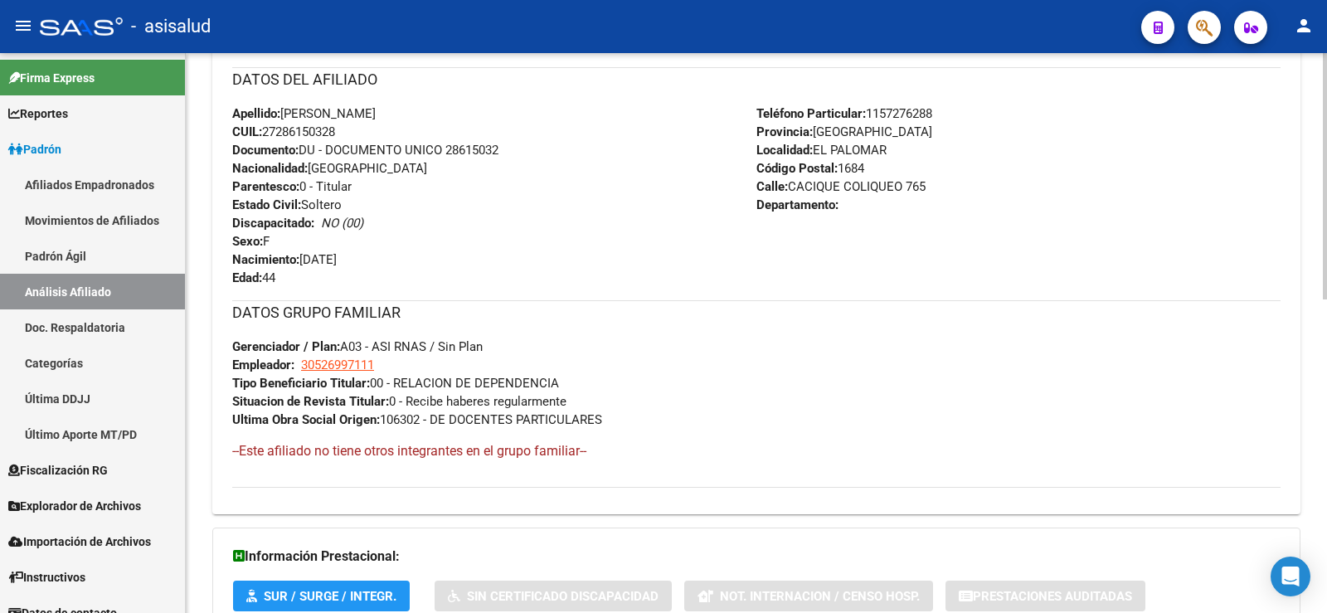
scroll to position [83, 0]
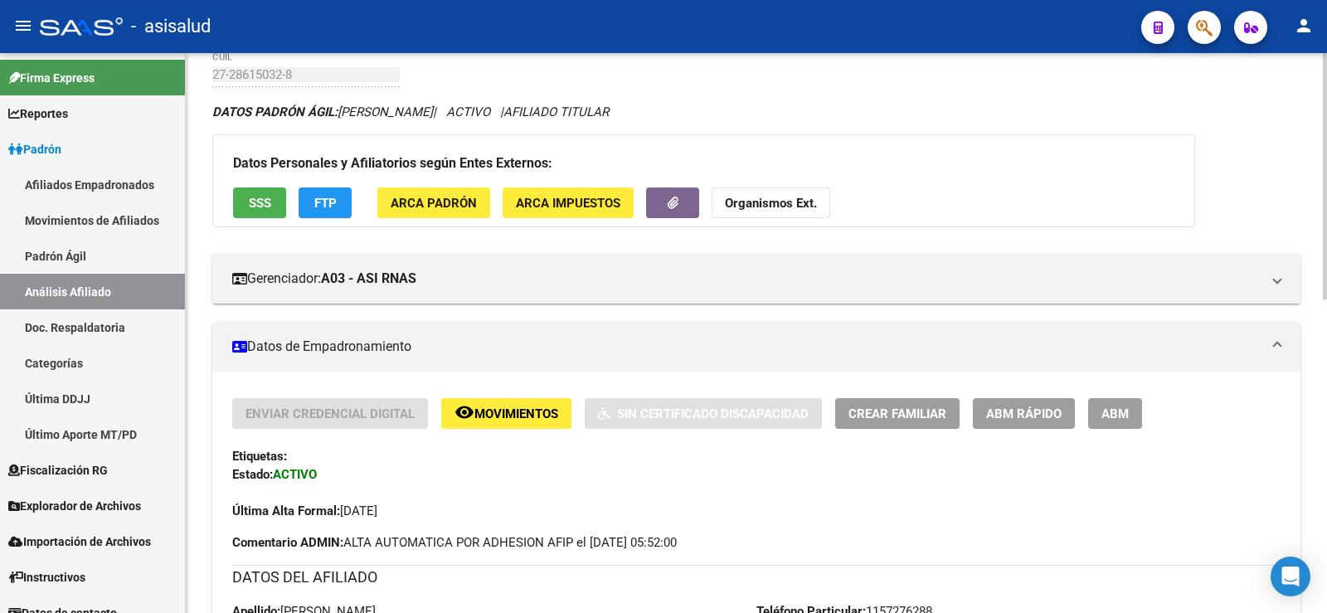
click at [1021, 413] on span "ABM Rápido" at bounding box center [1023, 413] width 75 height 15
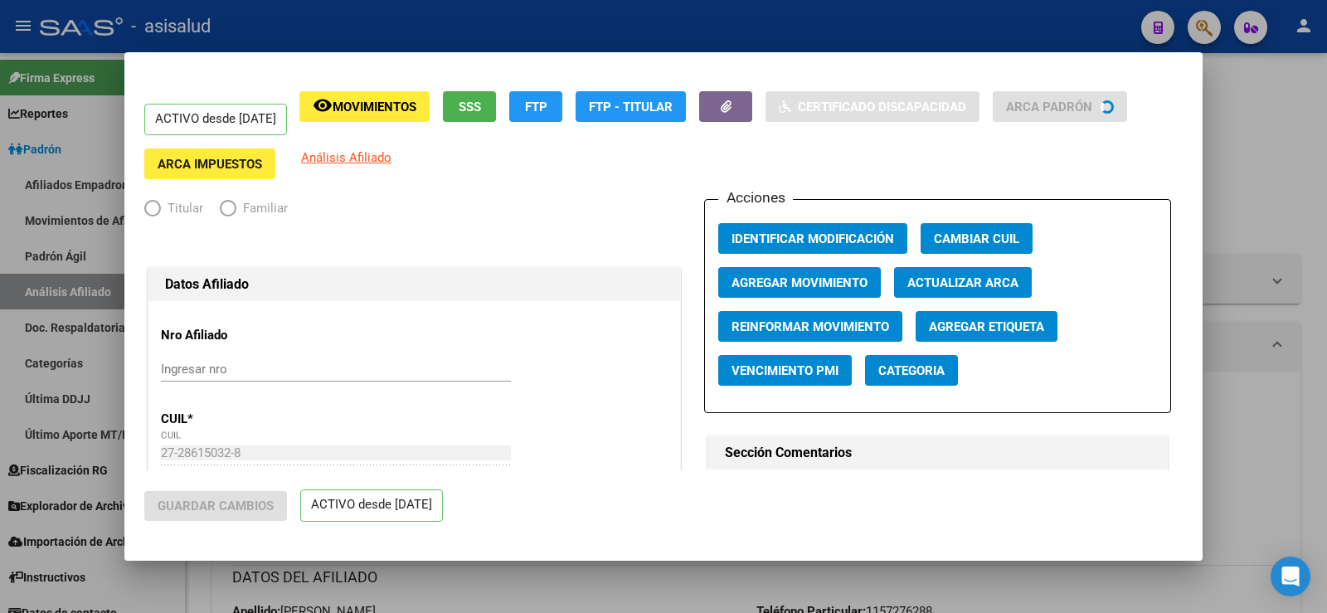
radio input "true"
type input "30-52699711-1"
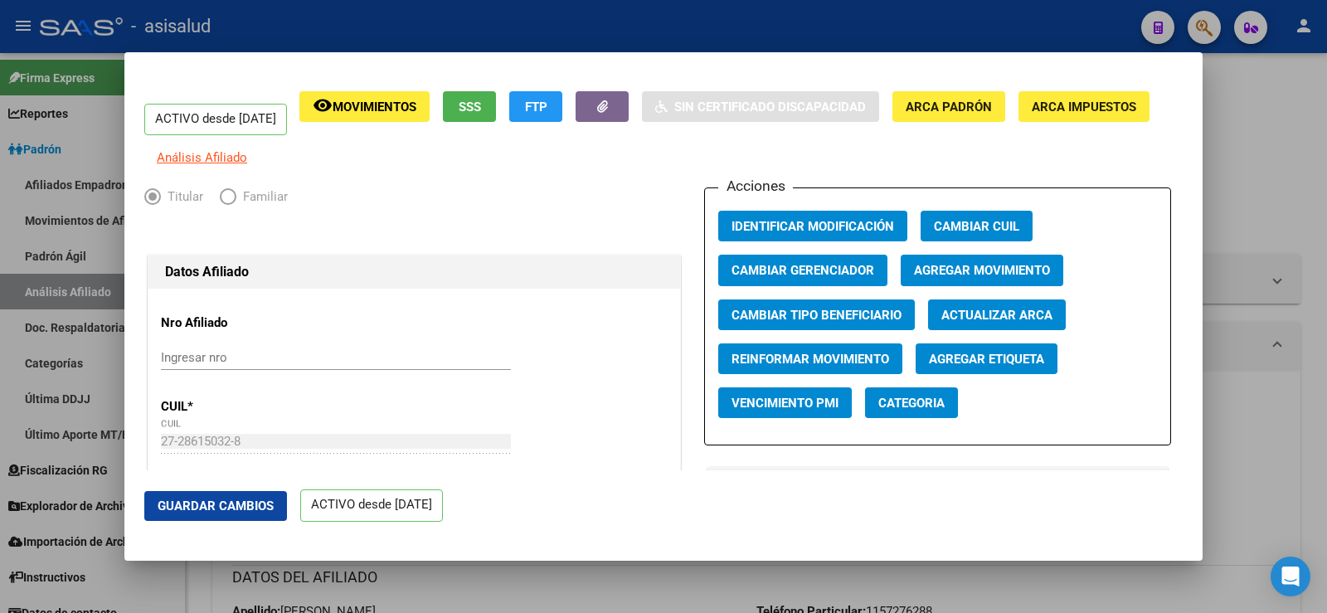
click at [1256, 168] on div at bounding box center [663, 306] width 1327 height 613
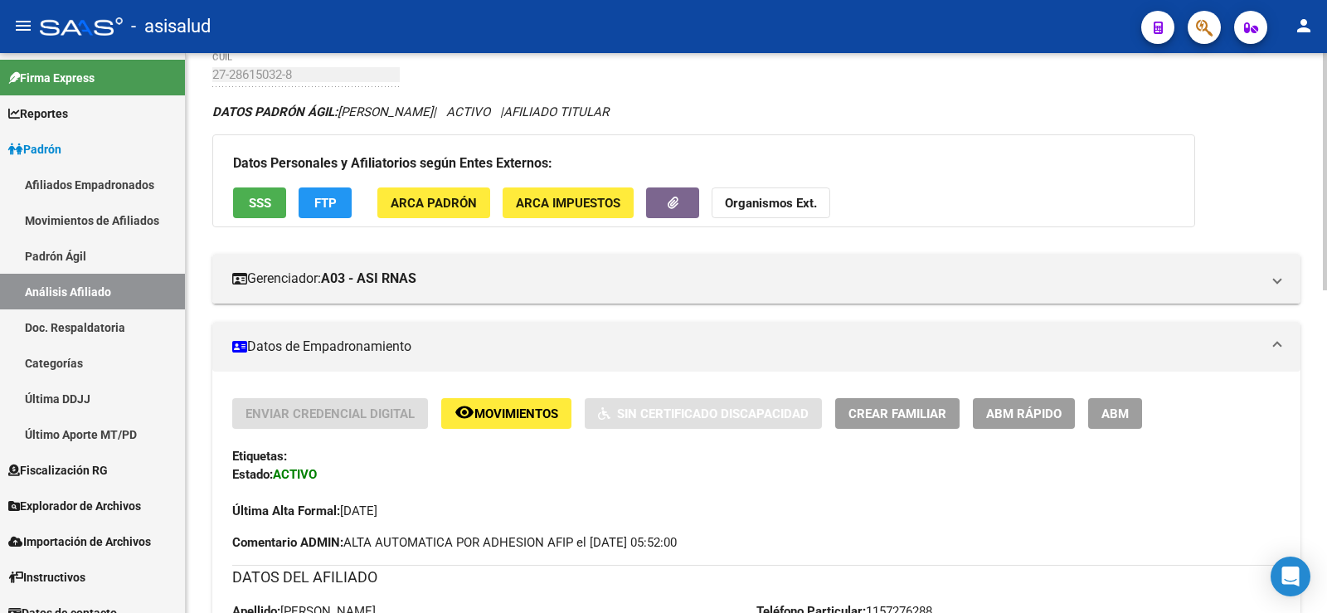
click at [934, 418] on span "Crear Familiar" at bounding box center [897, 413] width 98 height 15
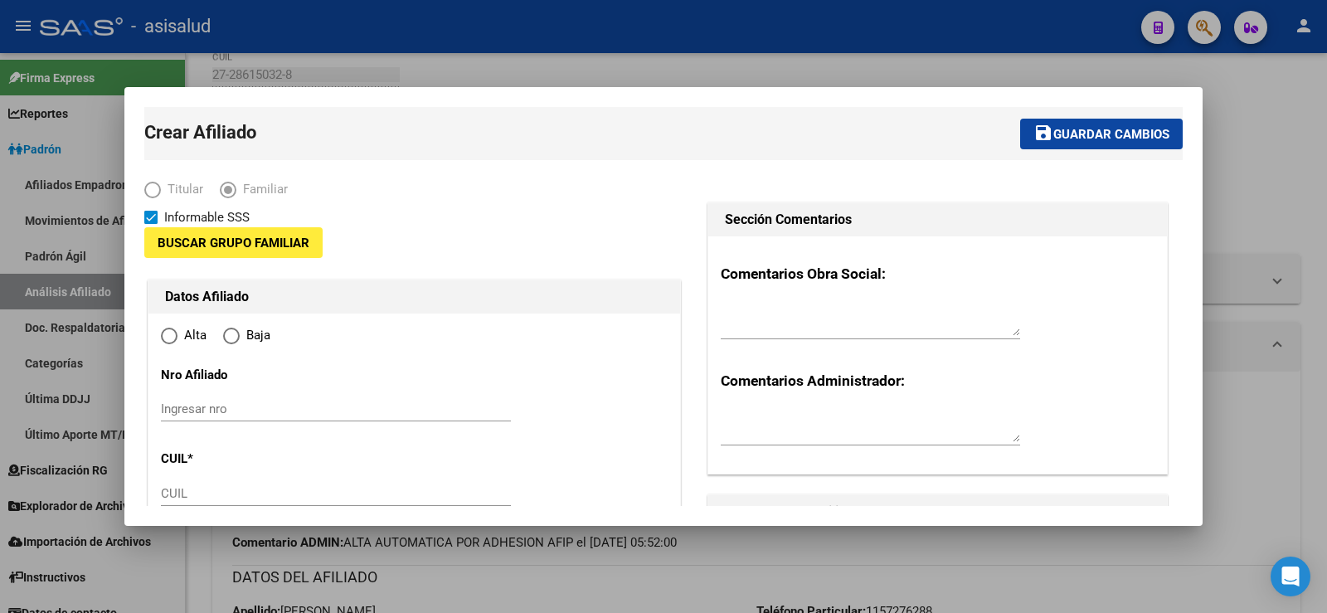
type input "30-52699711-1"
type input "EL PALOMAR"
type input "1684"
type input "CACIQUE COLIQUEO"
type input "765"
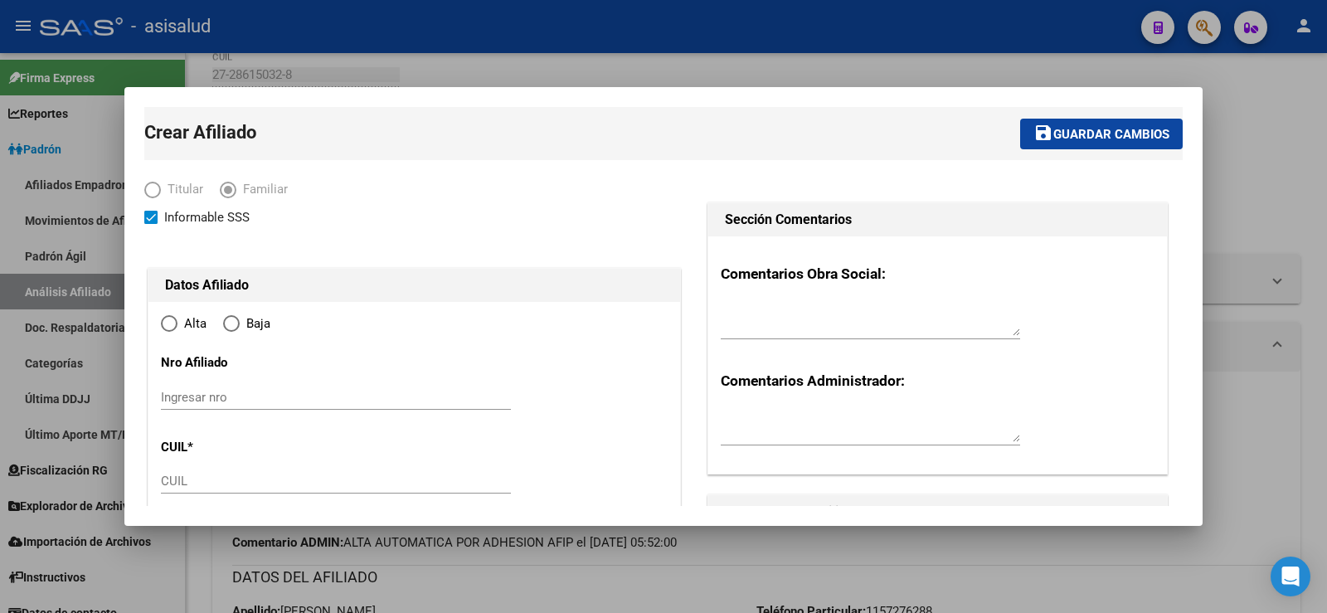
radio input "true"
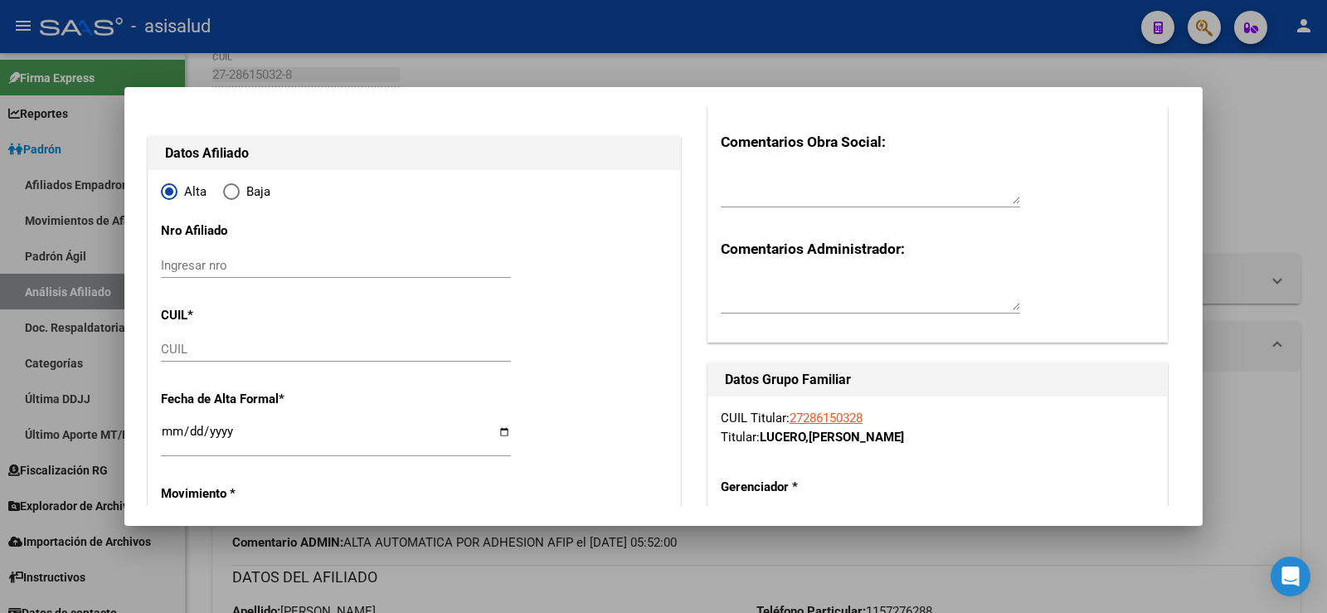
scroll to position [166, 0]
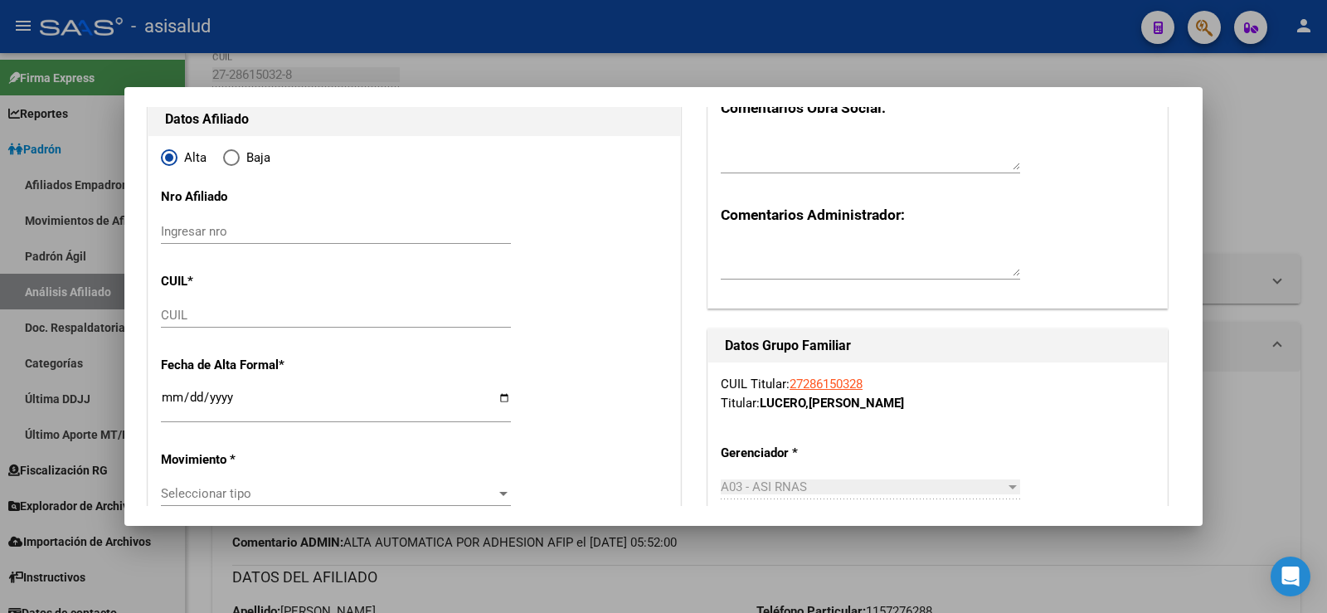
type input "30-52699711-1"
click at [177, 320] on input "CUIL" at bounding box center [336, 315] width 350 height 15
paste input "20-45288180-3"
type input "20-45288180-3"
click at [175, 411] on input "Ingresar fecha" at bounding box center [336, 404] width 350 height 27
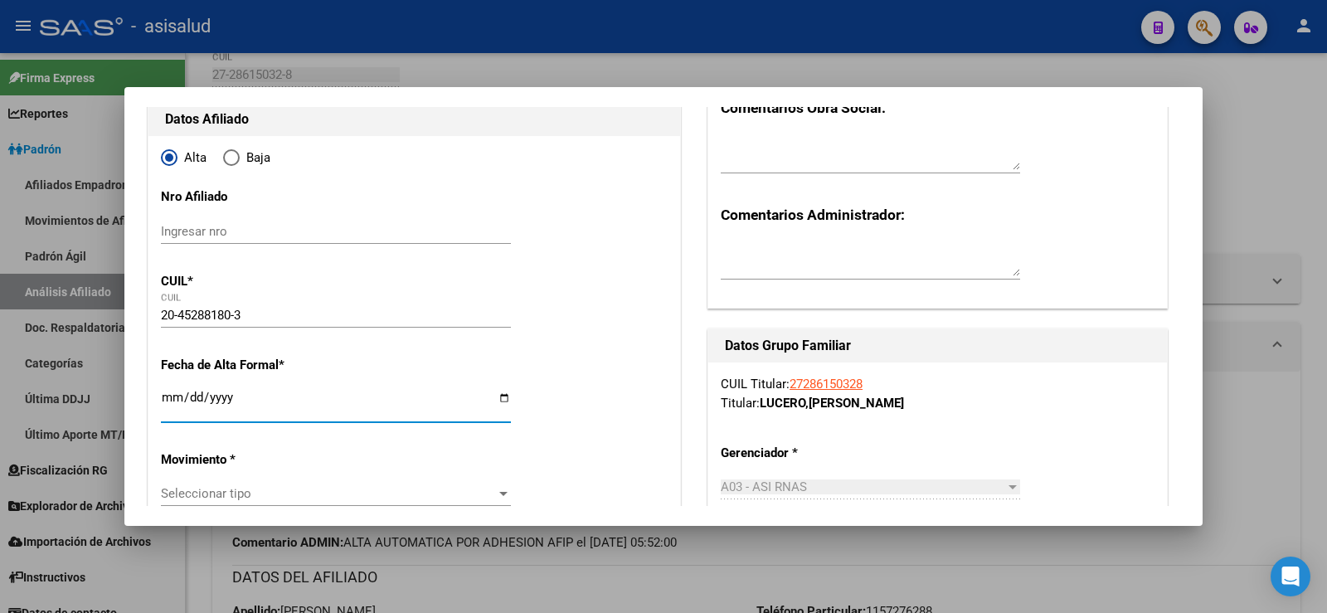
type input "45288180"
type input "JAUREGUIBERRY"
type input "IVAN NEHUEN"
type input "2004-06-13"
type input "EL PALOMAR"
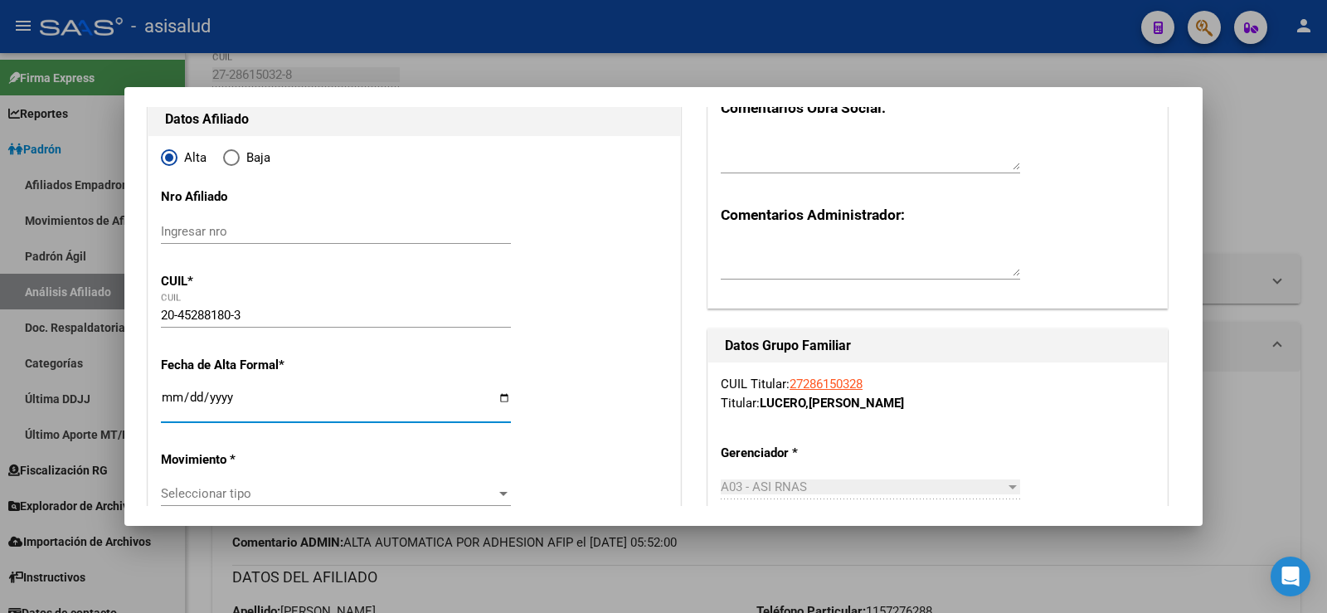
type input "C COLIQUEO"
type input "2025-08-01"
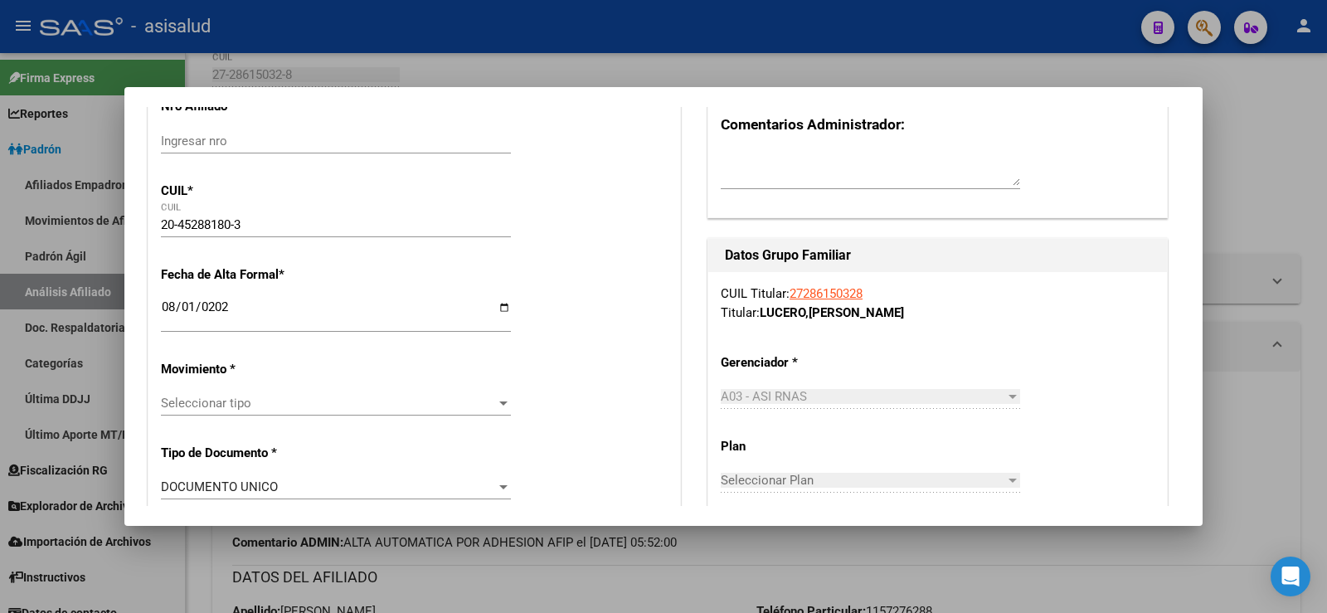
scroll to position [332, 0]
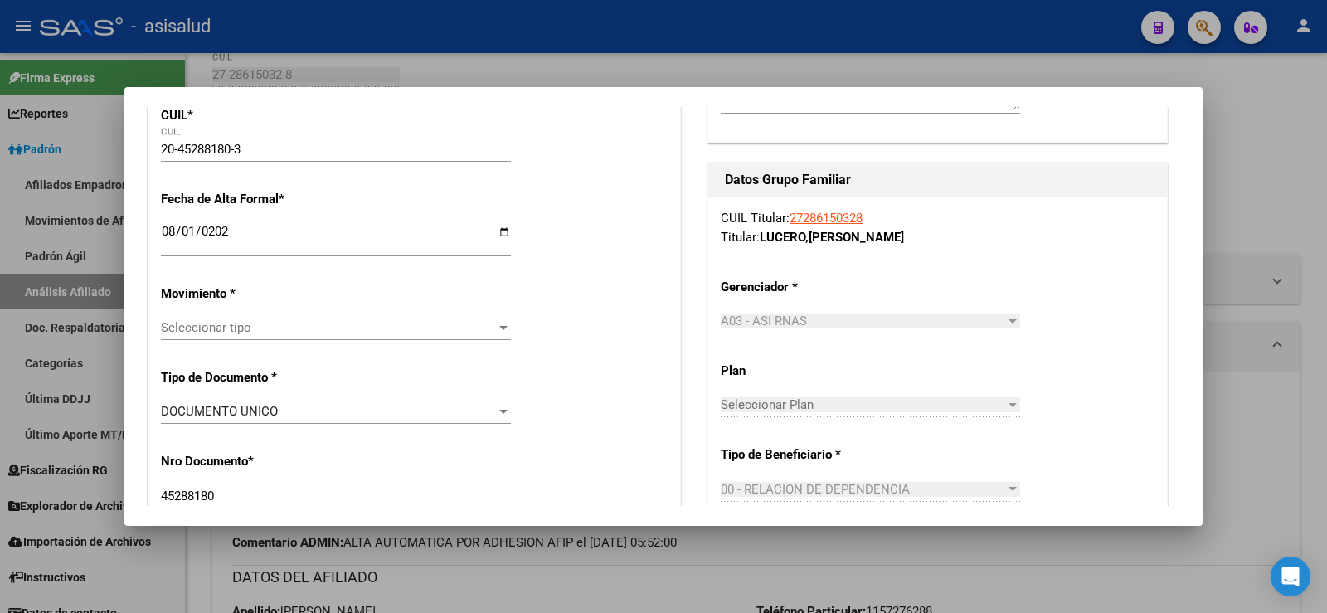
click at [209, 317] on div "Seleccionar tipo Seleccionar tipo" at bounding box center [336, 327] width 350 height 25
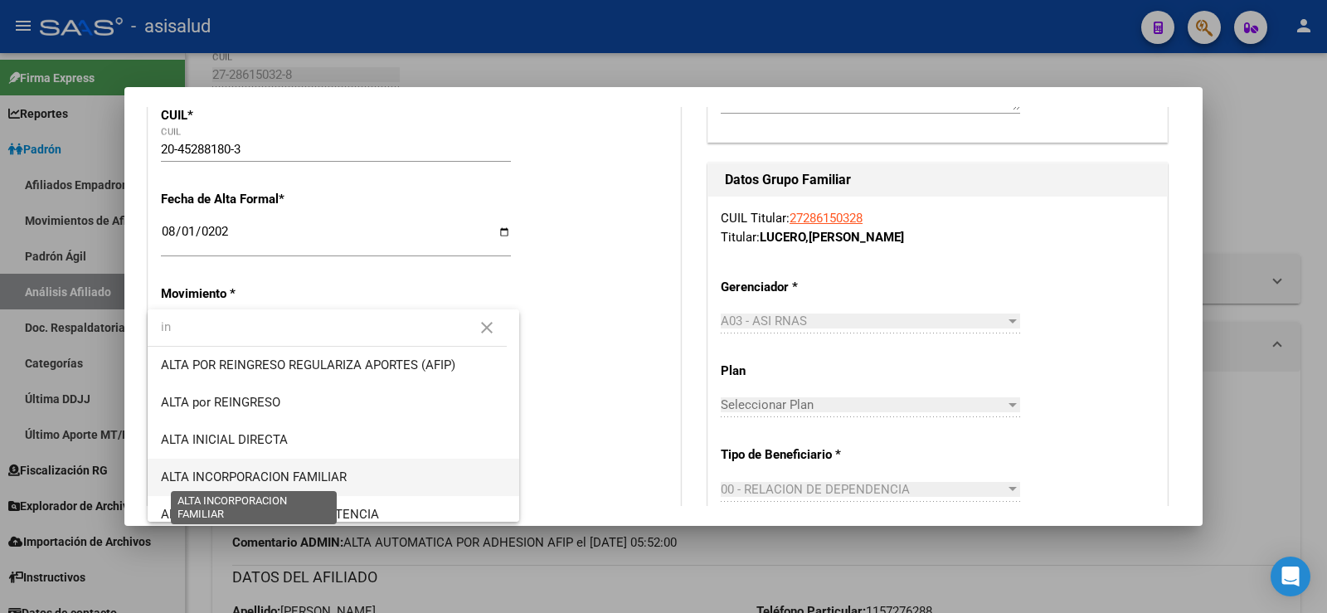
type input "in"
click at [294, 478] on span "ALTA INCORPORACION FAMILIAR" at bounding box center [254, 476] width 186 height 15
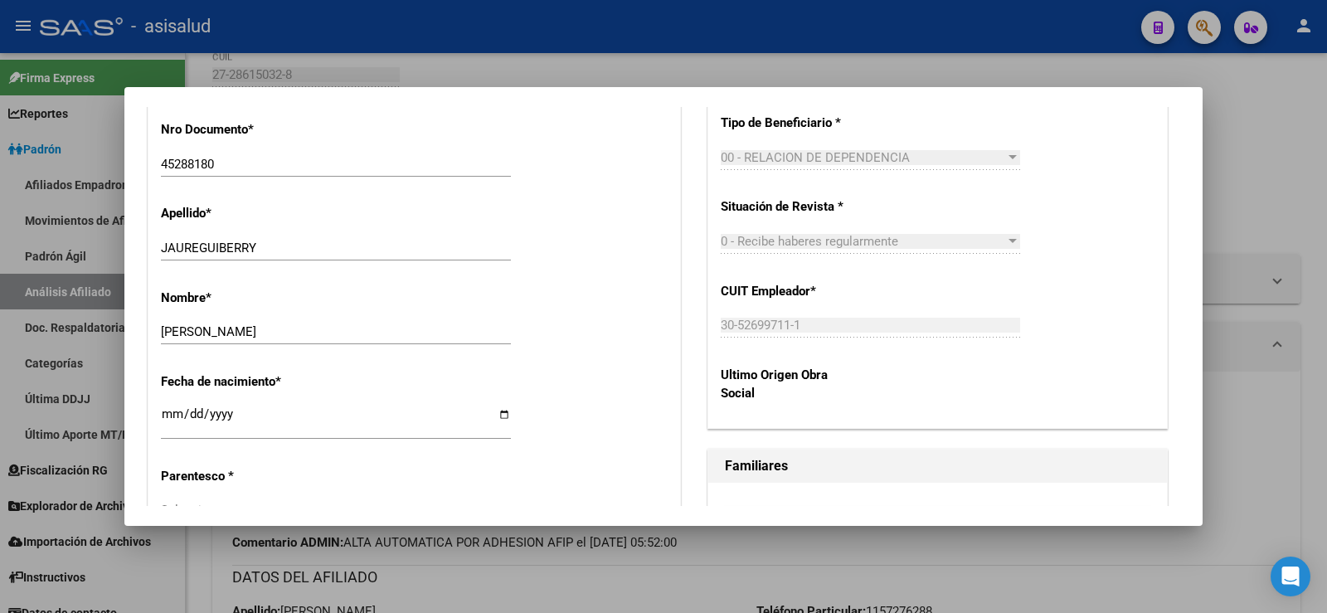
scroll to position [746, 0]
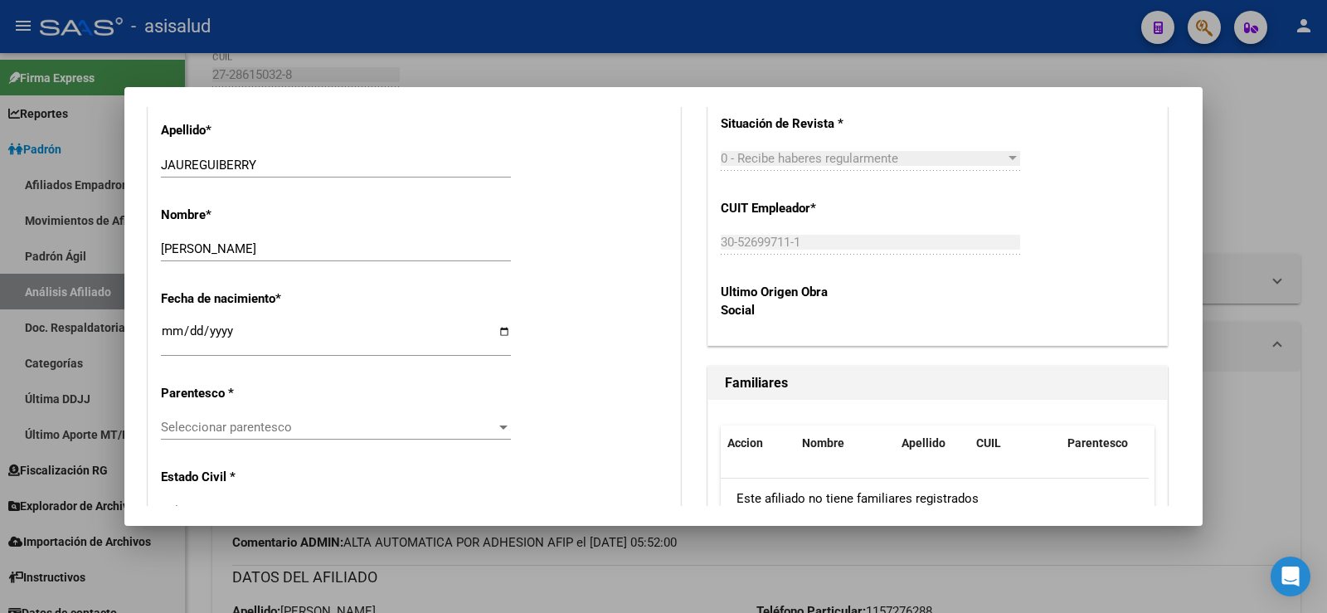
click at [250, 425] on span "Seleccionar parentesco" at bounding box center [328, 427] width 335 height 15
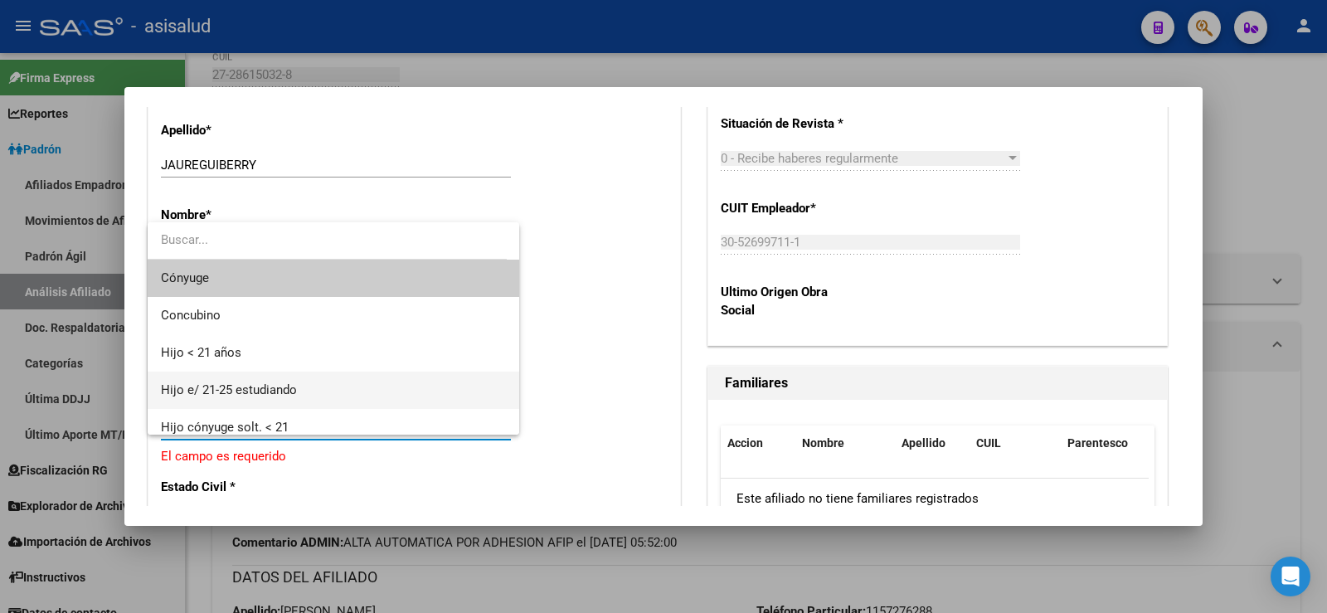
click at [265, 391] on span "Hijo e/ 21-25 estudiando" at bounding box center [229, 389] width 136 height 15
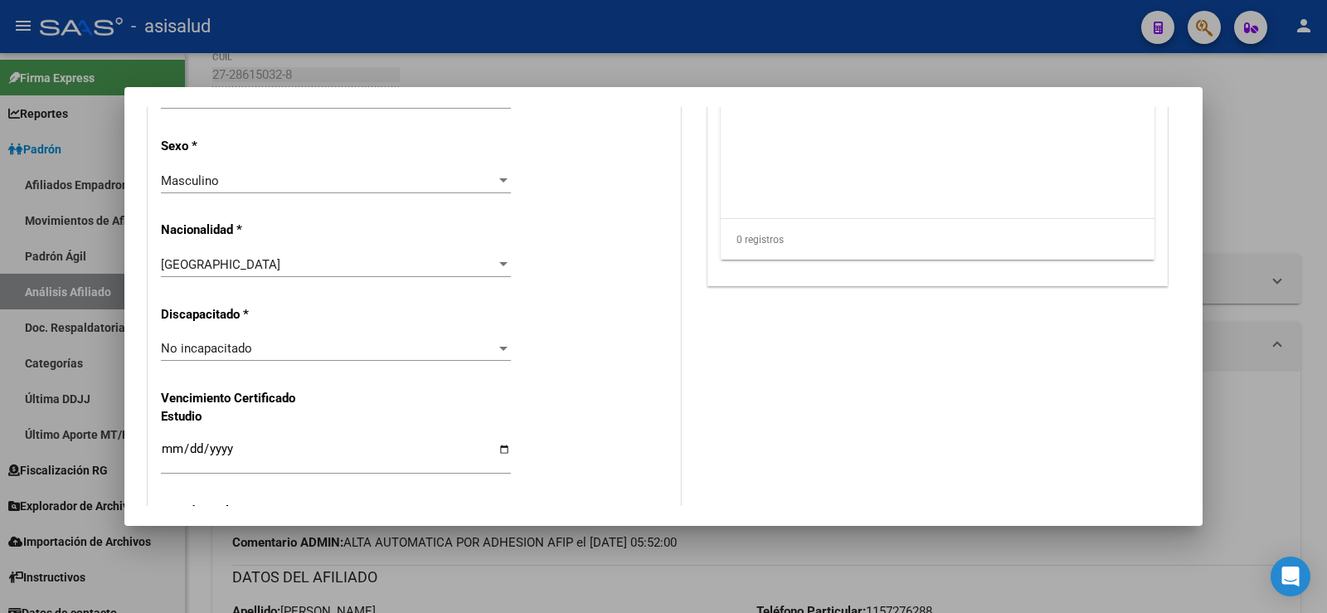
scroll to position [1244, 0]
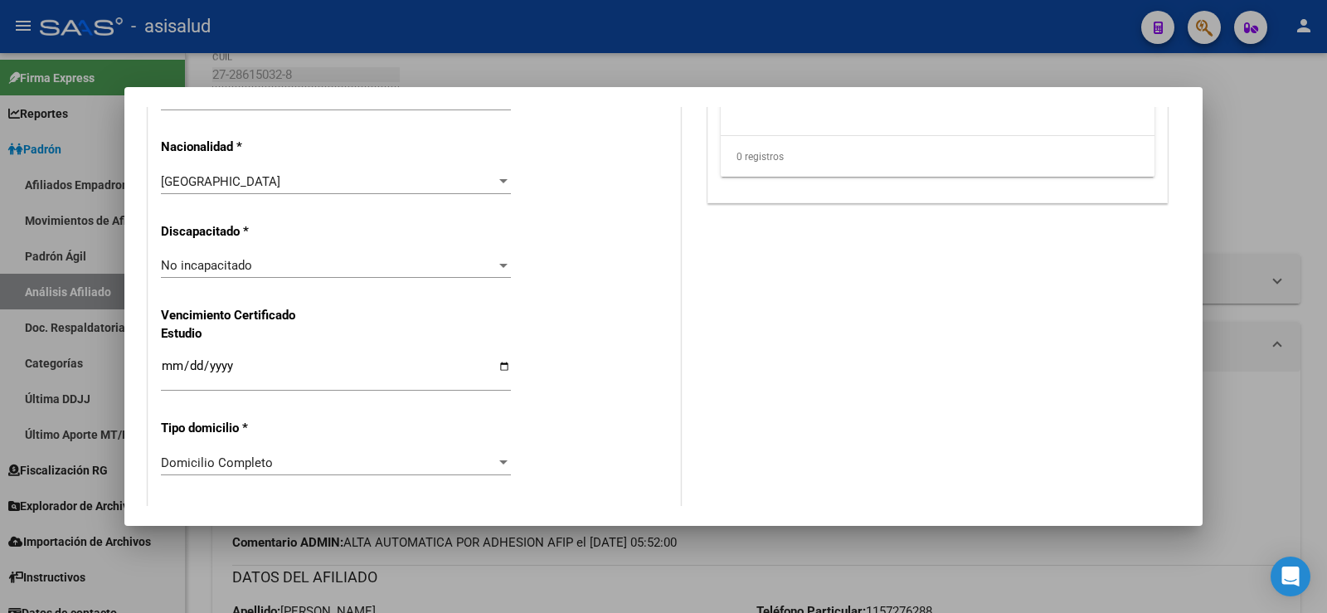
click at [177, 372] on input "Ingresar fecha" at bounding box center [336, 372] width 350 height 27
click at [163, 362] on input "2025-12-31" at bounding box center [336, 372] width 350 height 27
click at [189, 369] on input "0003-05-28" at bounding box center [336, 372] width 350 height 27
type input "2026-03-28"
click at [569, 400] on div "Alta Baja Nro Afiliado Ingresar nro CUIL * 20-45288180-3 CUIL ARCA Padrón Fecha…" at bounding box center [414, 242] width 532 height 2369
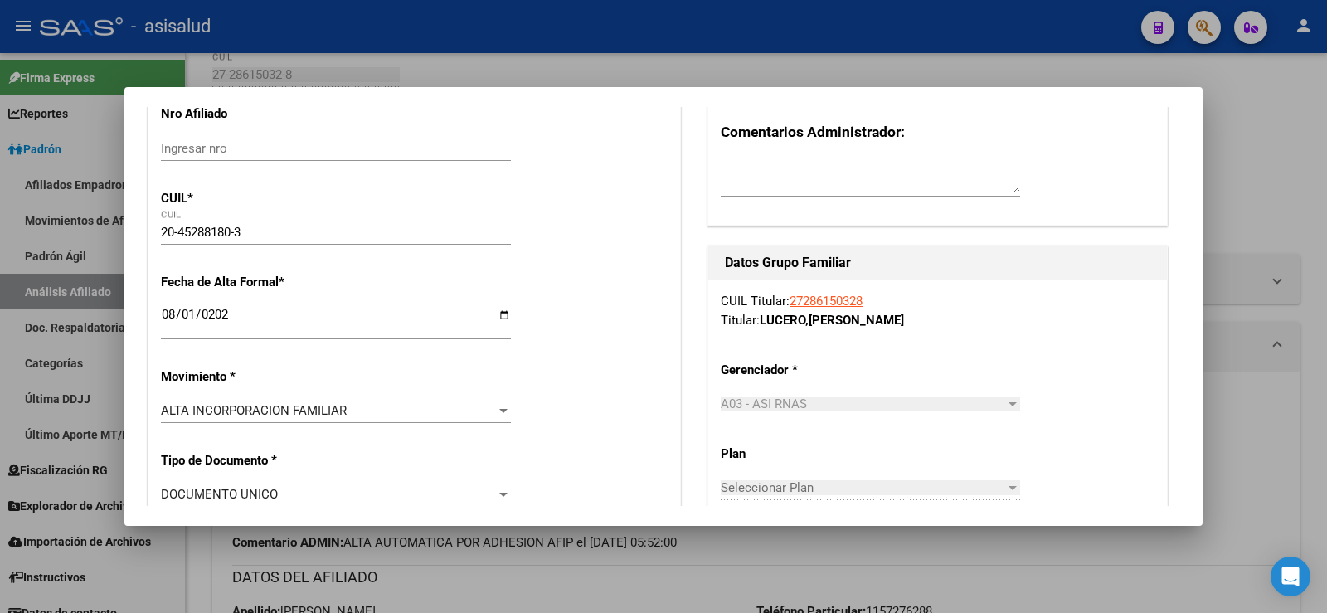
scroll to position [0, 0]
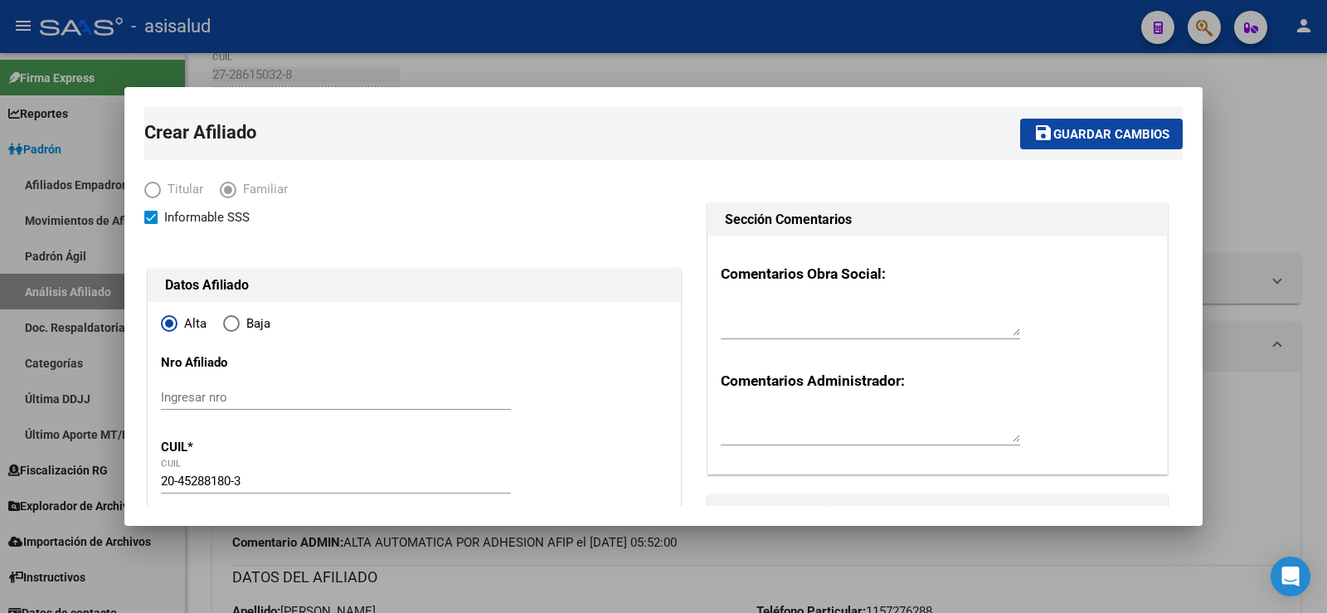
click at [1067, 137] on span "Guardar cambios" at bounding box center [1111, 134] width 116 height 15
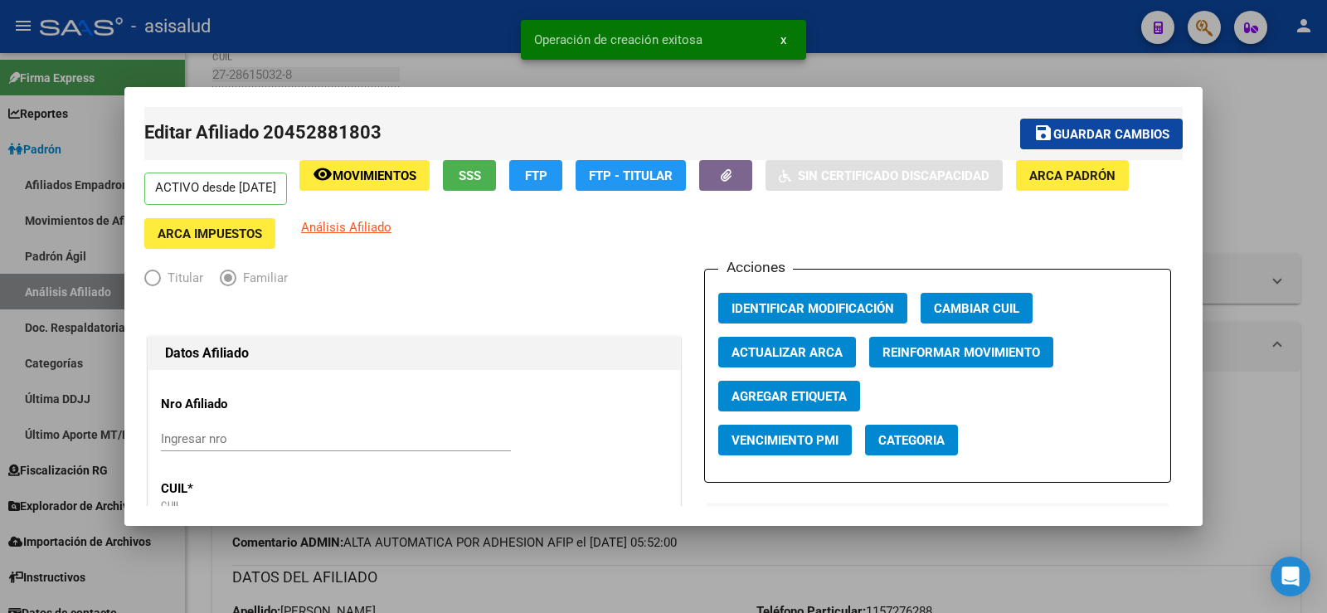
click at [1058, 137] on span "Guardar cambios" at bounding box center [1111, 134] width 116 height 15
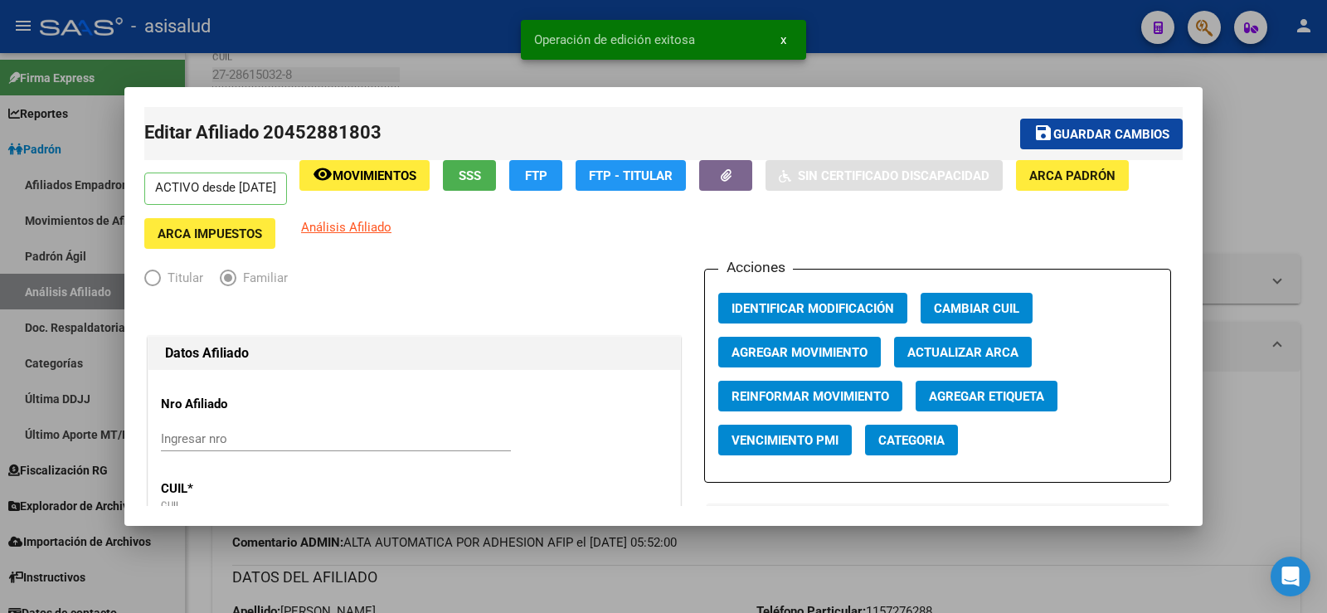
click at [1268, 130] on div at bounding box center [663, 306] width 1327 height 613
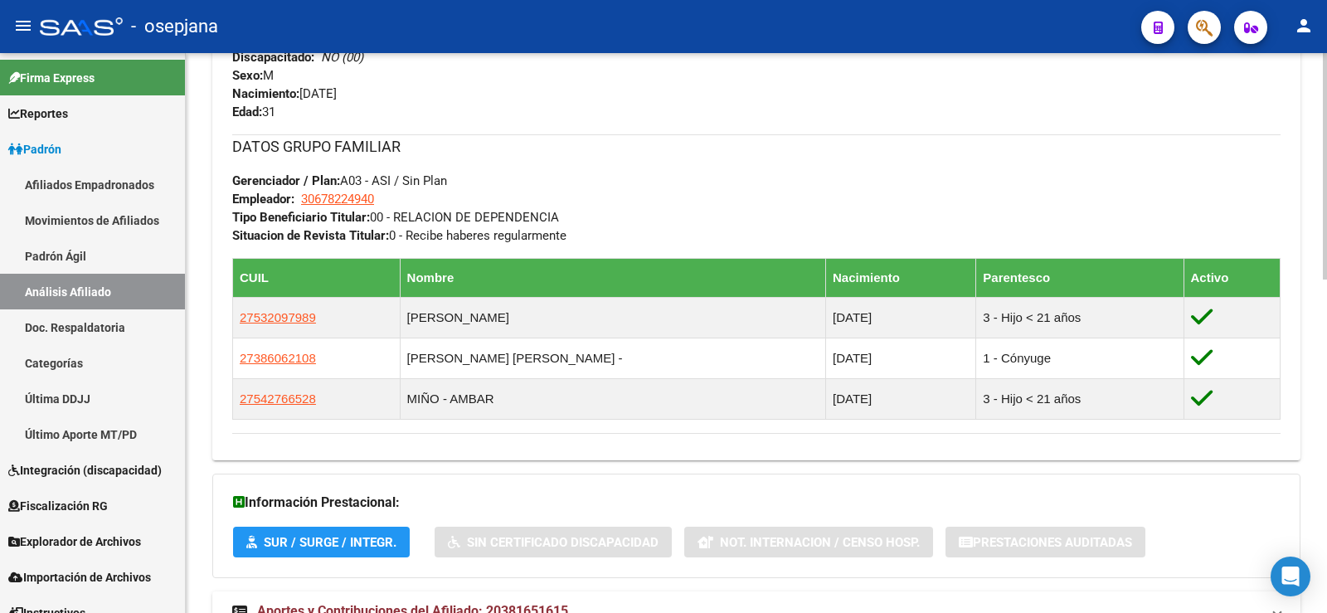
scroll to position [823, 0]
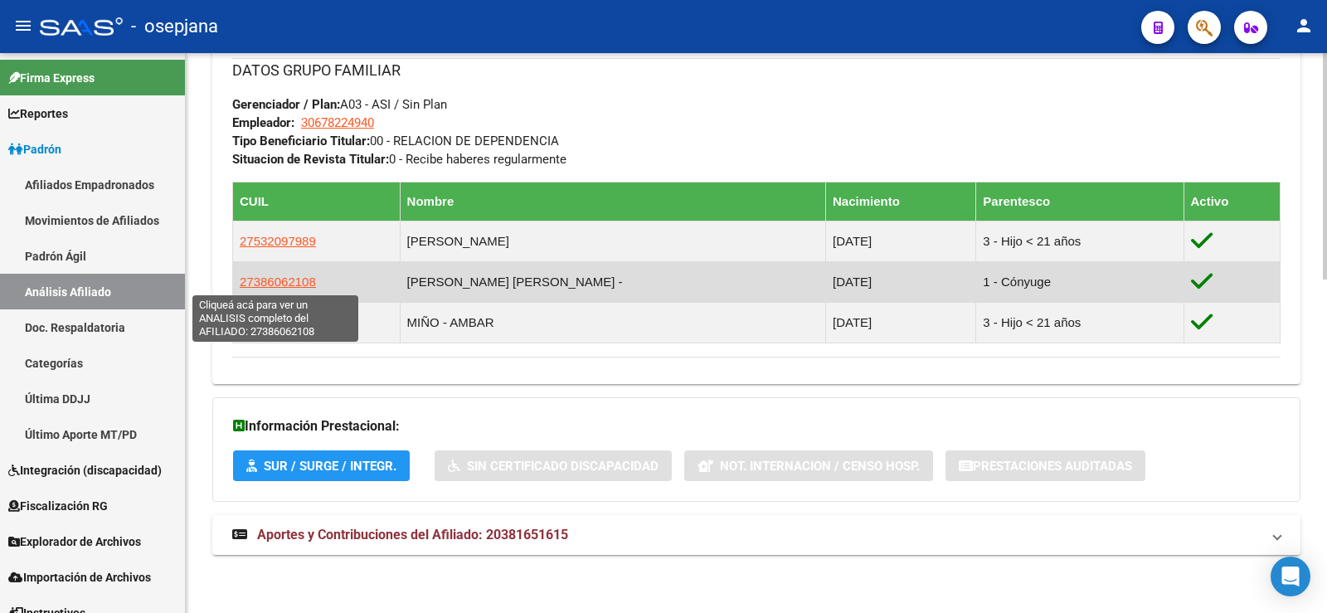
click at [294, 280] on span "27386062108" at bounding box center [278, 282] width 76 height 14
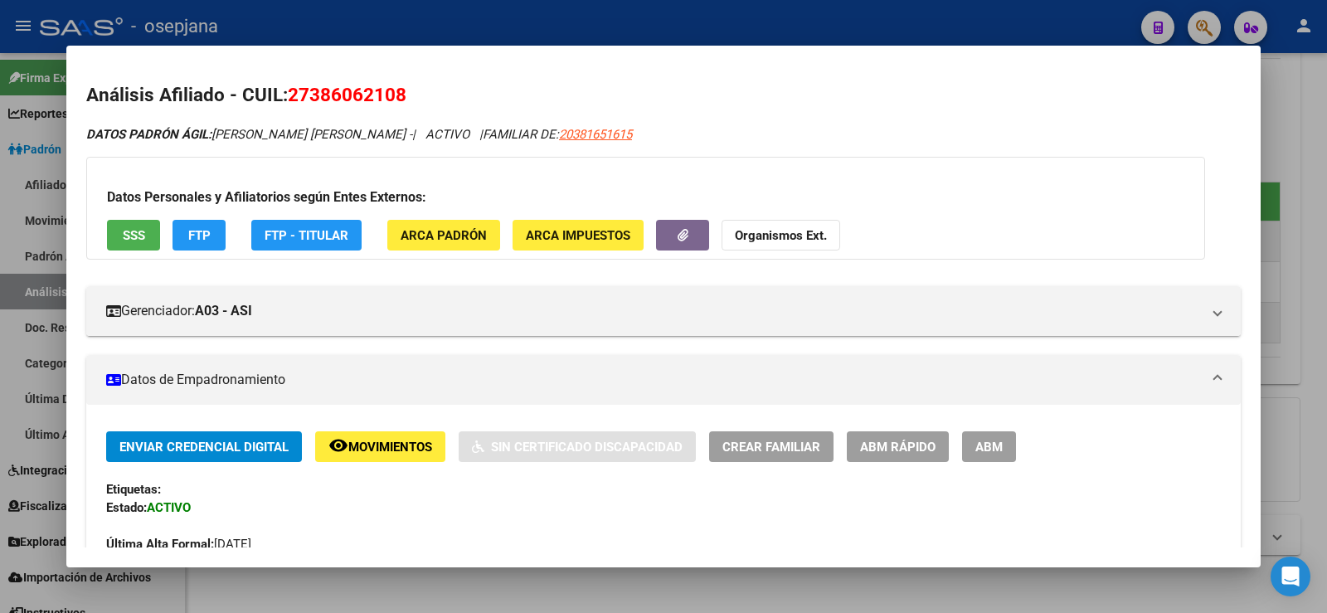
click at [896, 445] on span "ABM Rápido" at bounding box center [897, 447] width 75 height 15
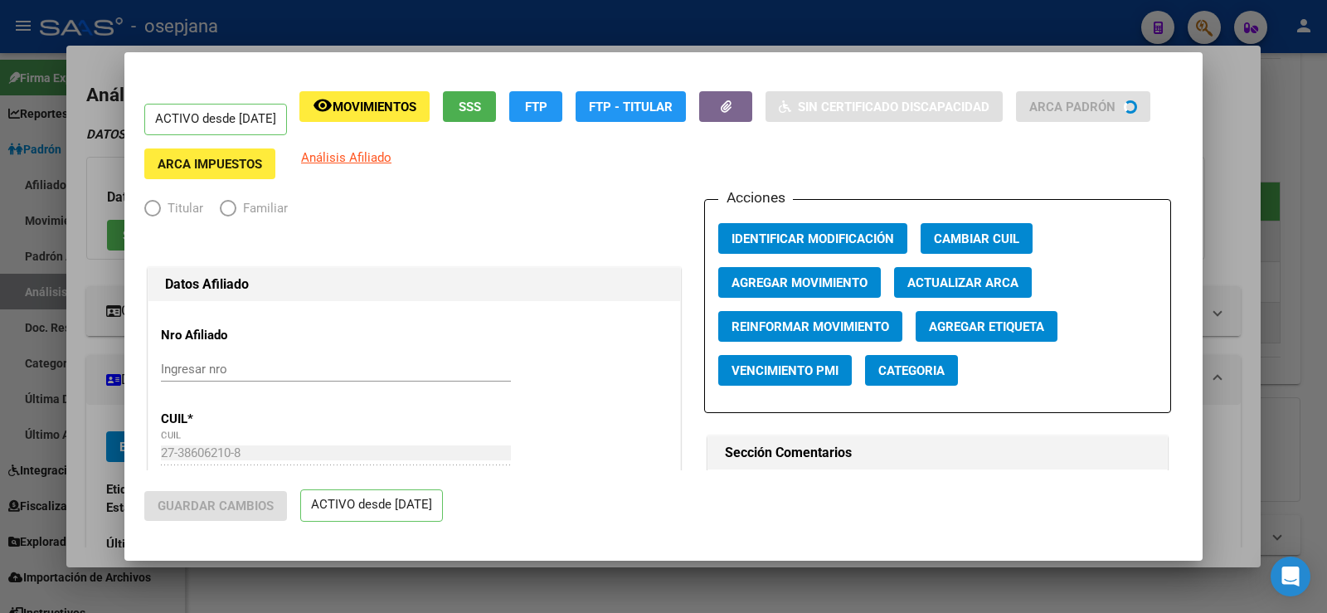
radio input "true"
type input "30-67822494-0"
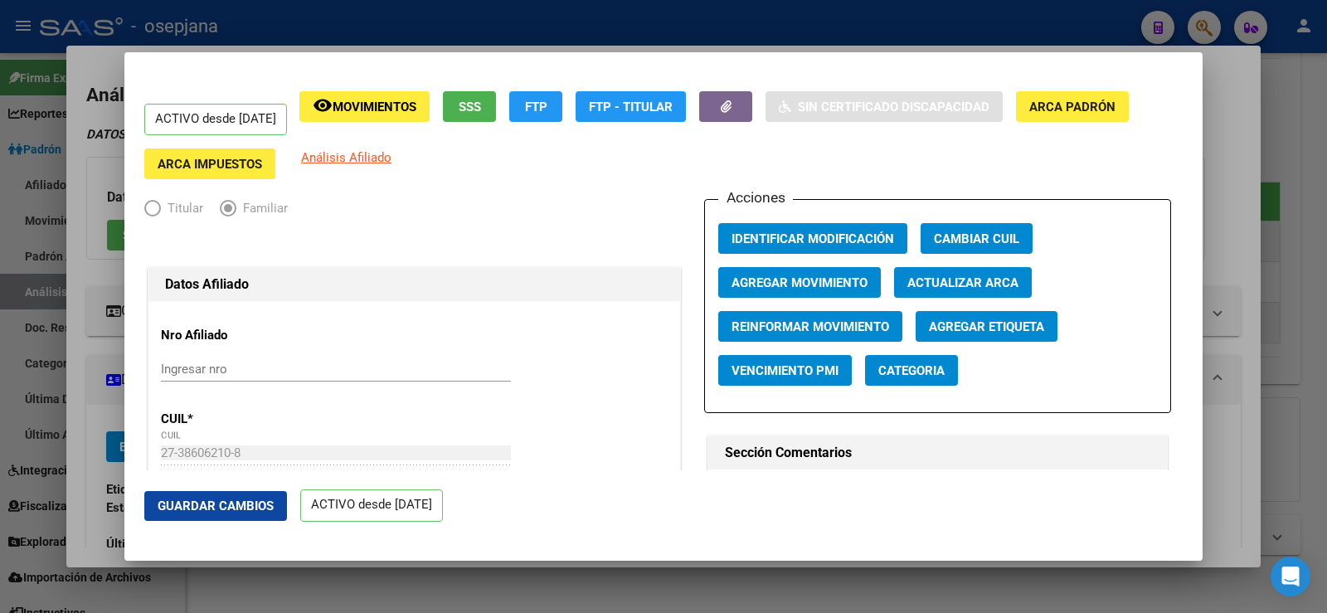
click at [947, 277] on span "Actualizar ARCA" at bounding box center [962, 282] width 111 height 15
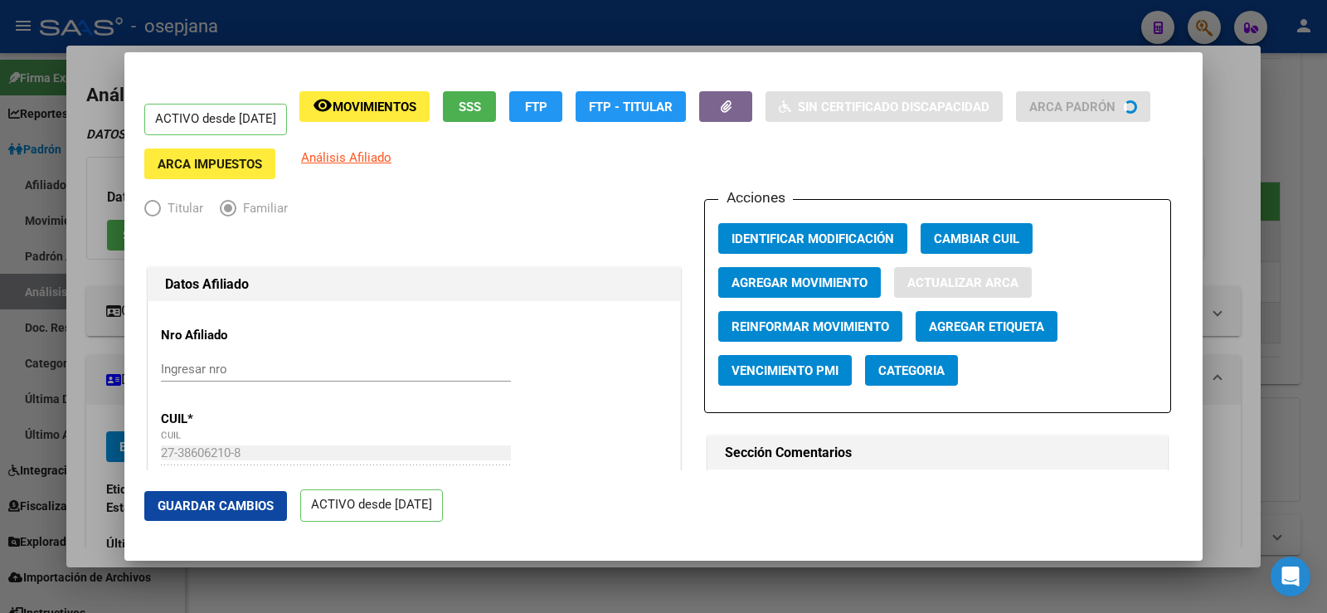
type input "AREVALO BINAGHI ERIKA NAOMY"
type input "1994-09-06"
type input "MAQUINISTA F SA"
type input "CHACO"
type input "568"
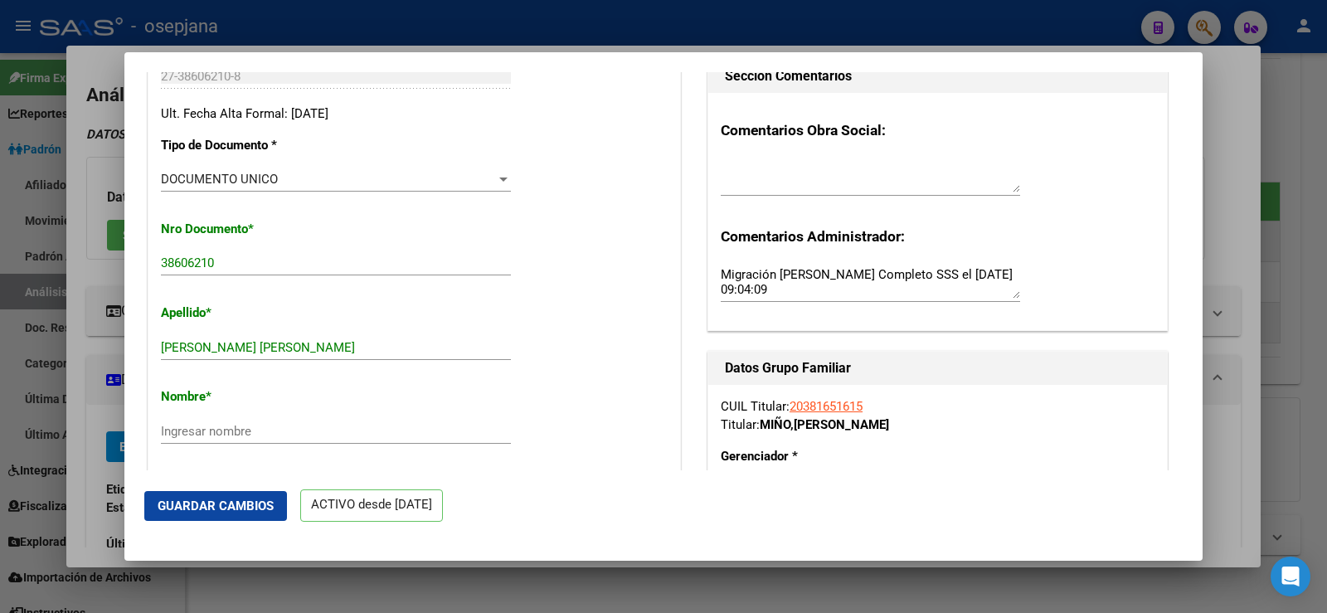
scroll to position [415, 0]
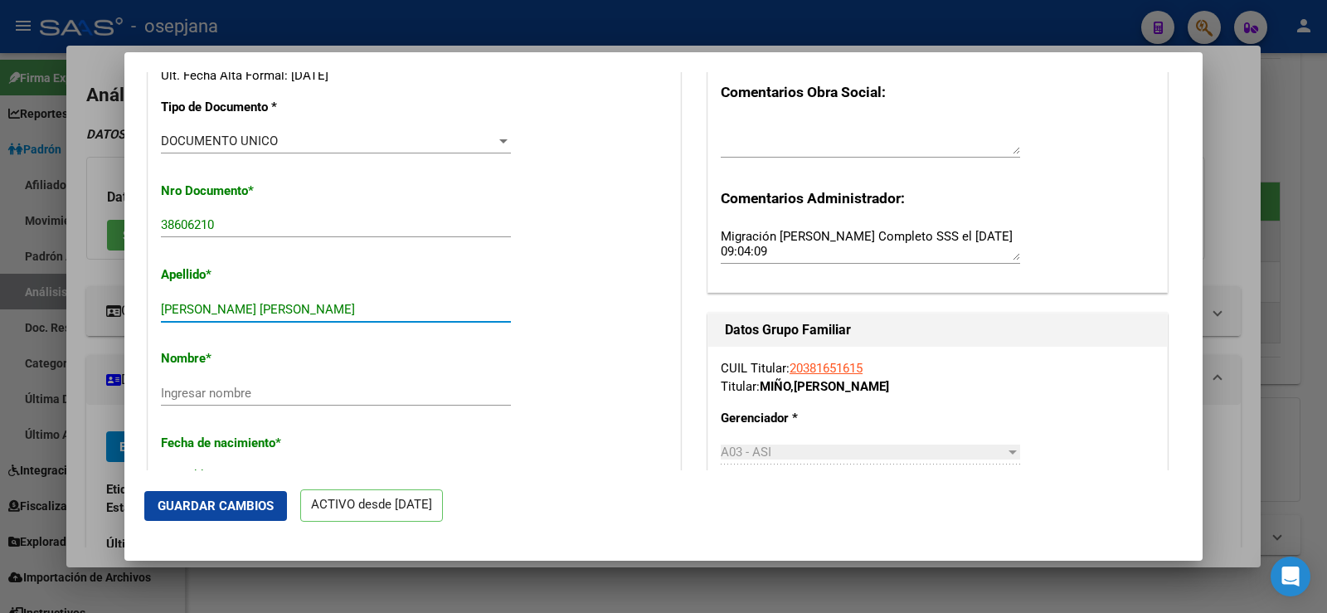
drag, startPoint x: 270, startPoint y: 309, endPoint x: 383, endPoint y: 309, distance: 113.6
click at [383, 309] on input "AREVALO BINAGHI ERIKA NAOMY" at bounding box center [336, 309] width 350 height 15
type input "AREVALO BINAGHI"
click at [237, 382] on div "Ingresar nombre" at bounding box center [336, 393] width 350 height 25
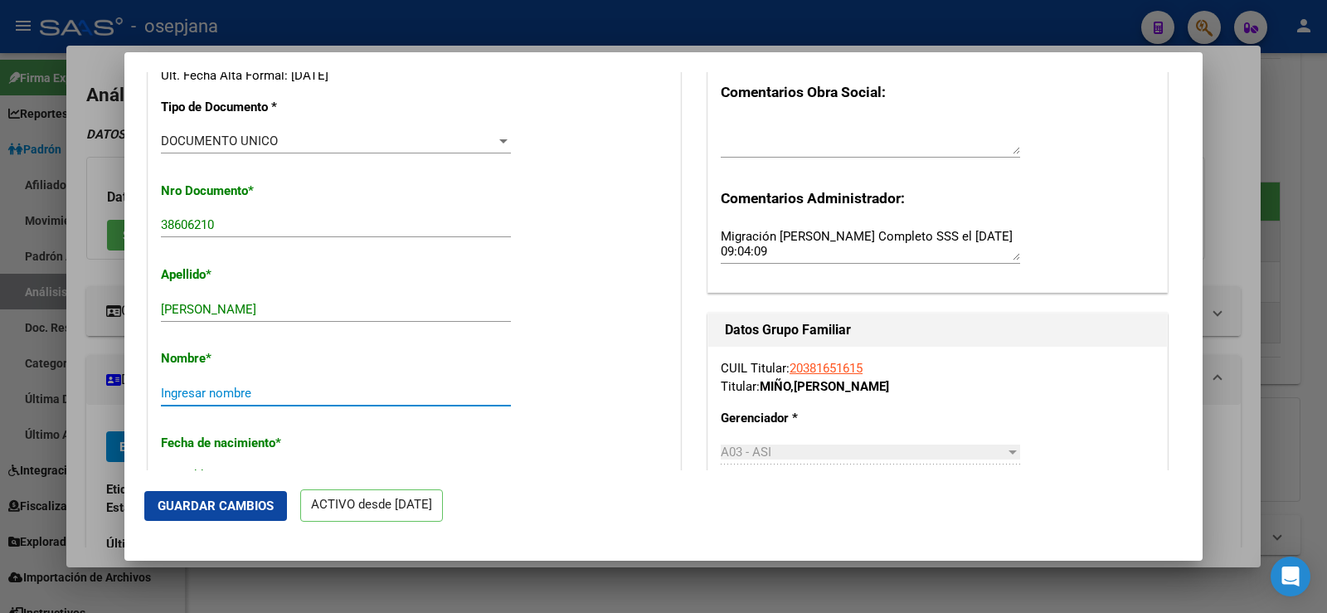
paste input "ERIKA NAOMY"
type input "ERIKA NAOMY"
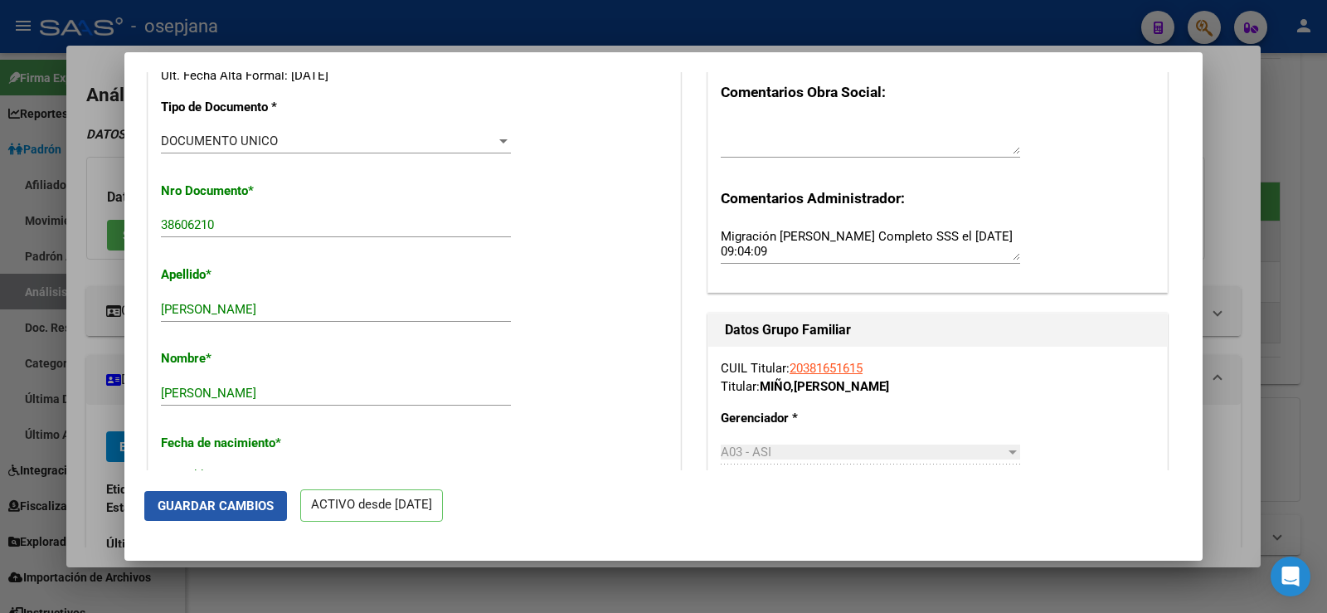
click at [260, 512] on span "Guardar Cambios" at bounding box center [216, 505] width 116 height 15
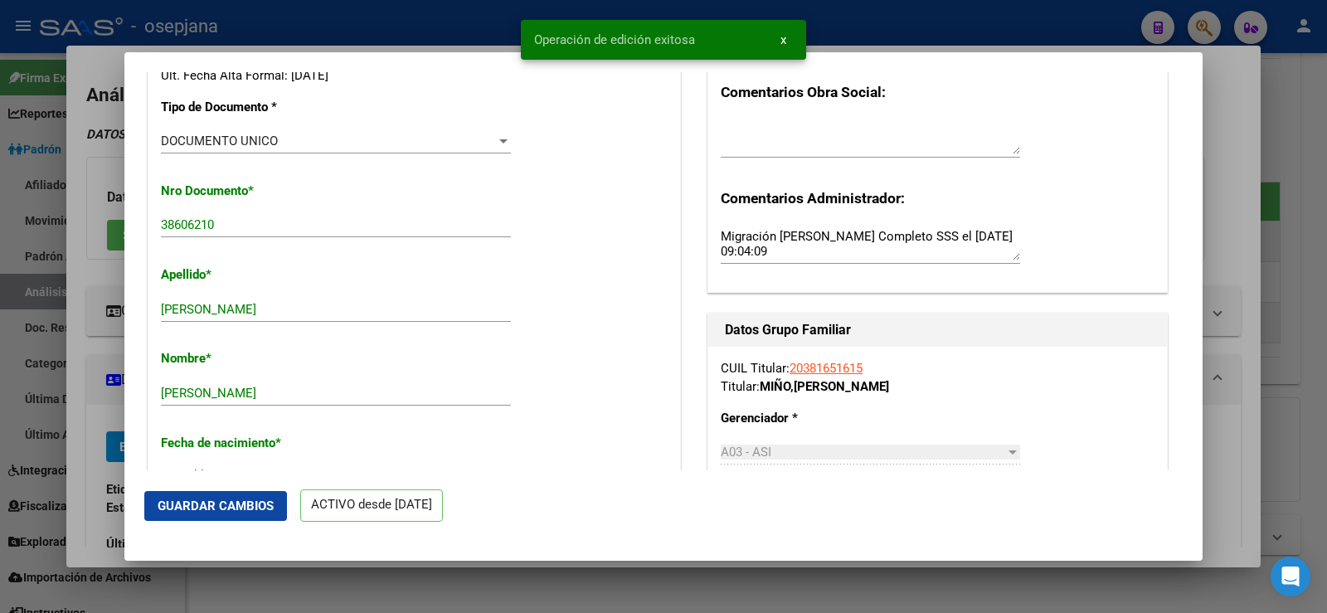
click at [1220, 194] on div at bounding box center [663, 306] width 1327 height 613
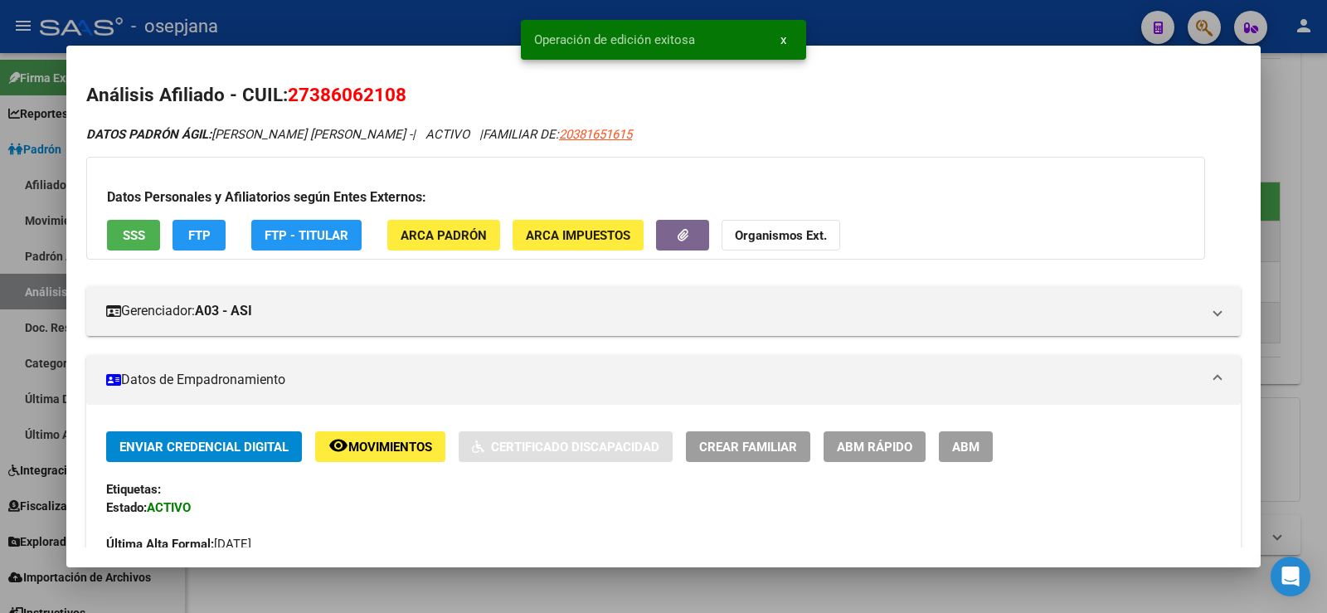
click at [1306, 161] on div at bounding box center [663, 306] width 1327 height 613
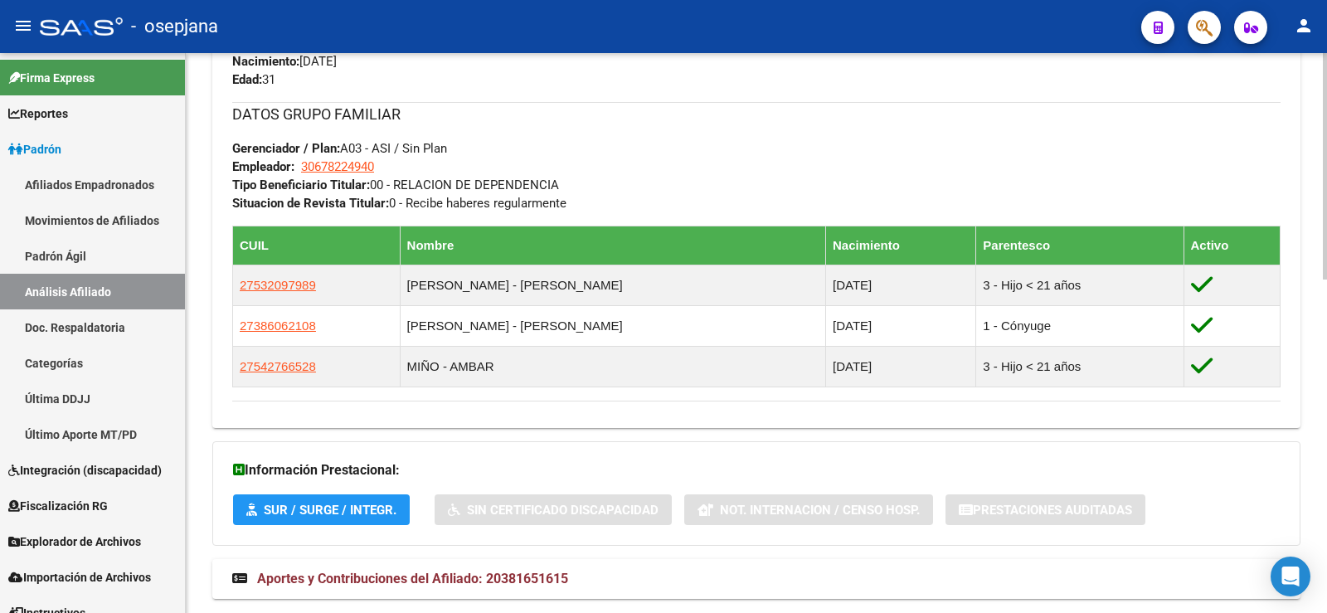
scroll to position [823, 0]
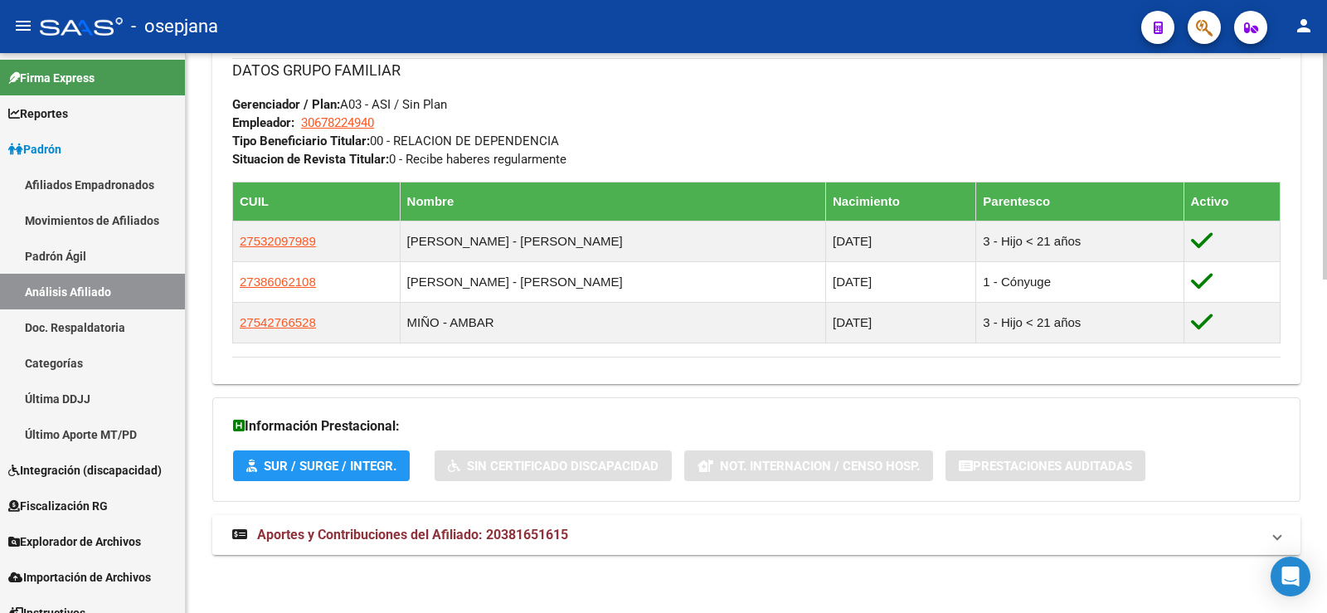
click at [590, 524] on mat-expansion-panel-header "Aportes y Contribuciones del Afiliado: 20381651615" at bounding box center [756, 535] width 1088 height 40
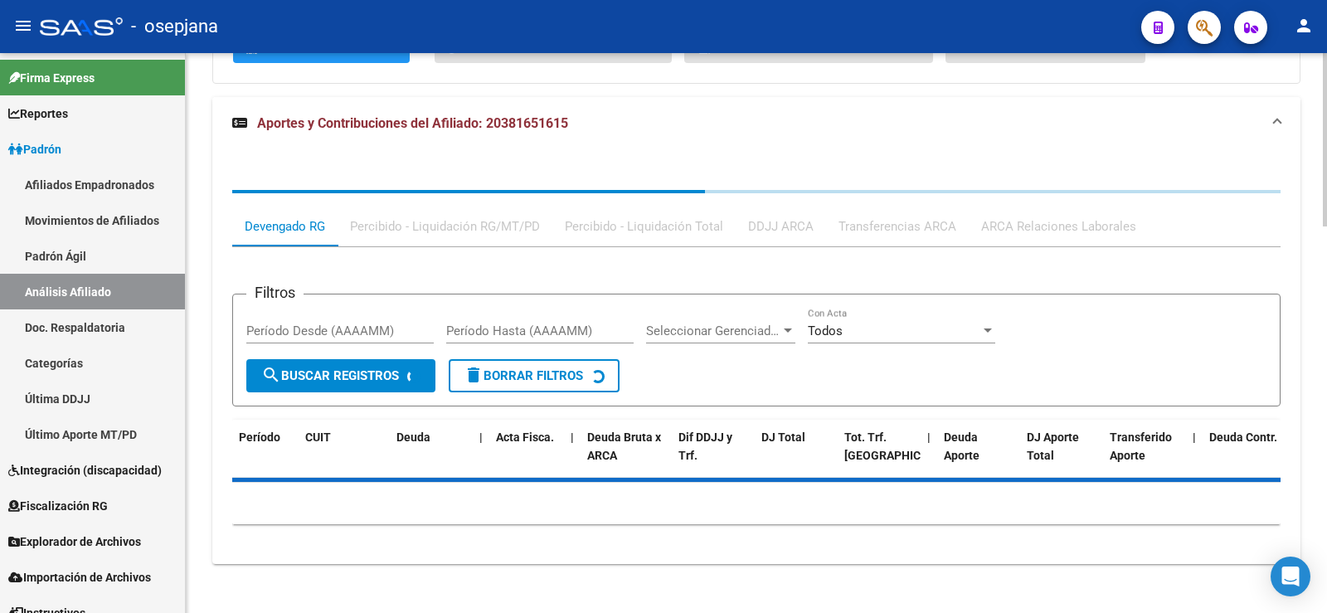
scroll to position [1250, 0]
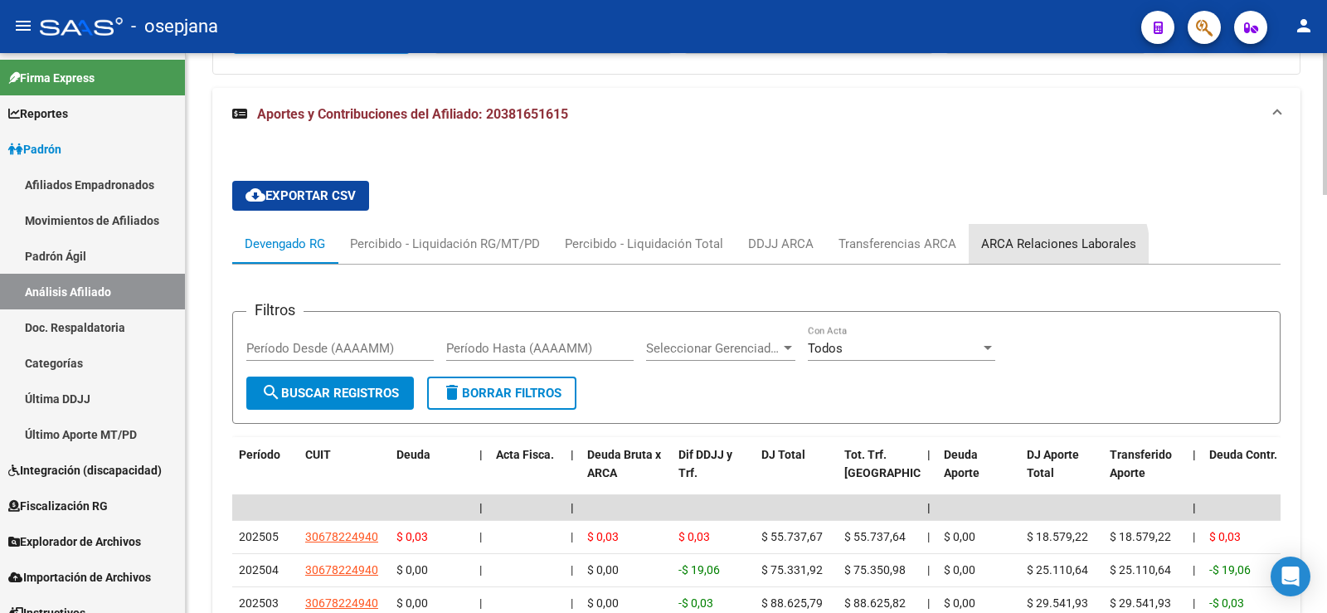
click at [1033, 252] on div "ARCA Relaciones Laborales" at bounding box center [1058, 244] width 155 height 18
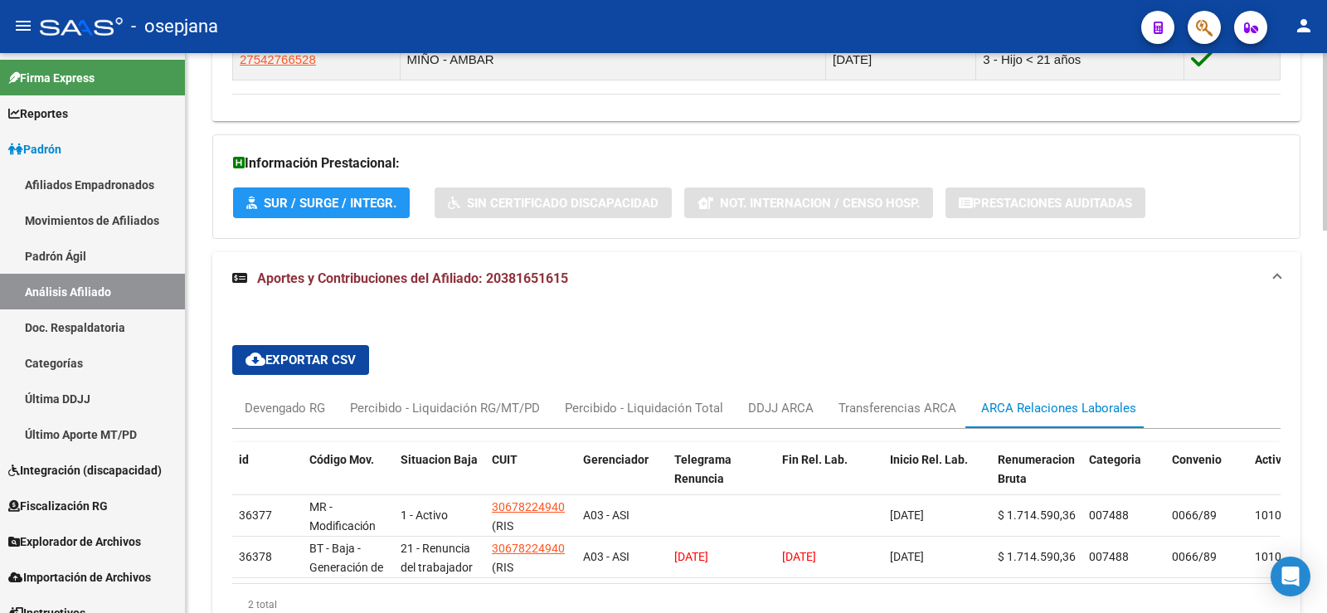
scroll to position [1208, 0]
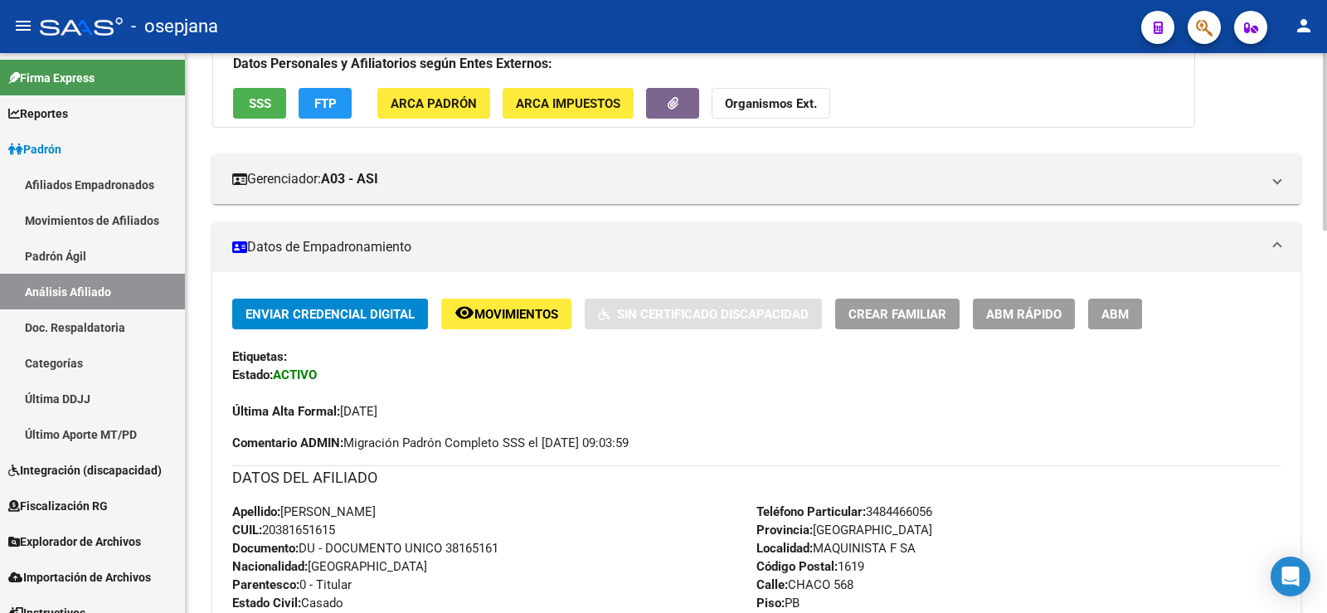
scroll to position [0, 0]
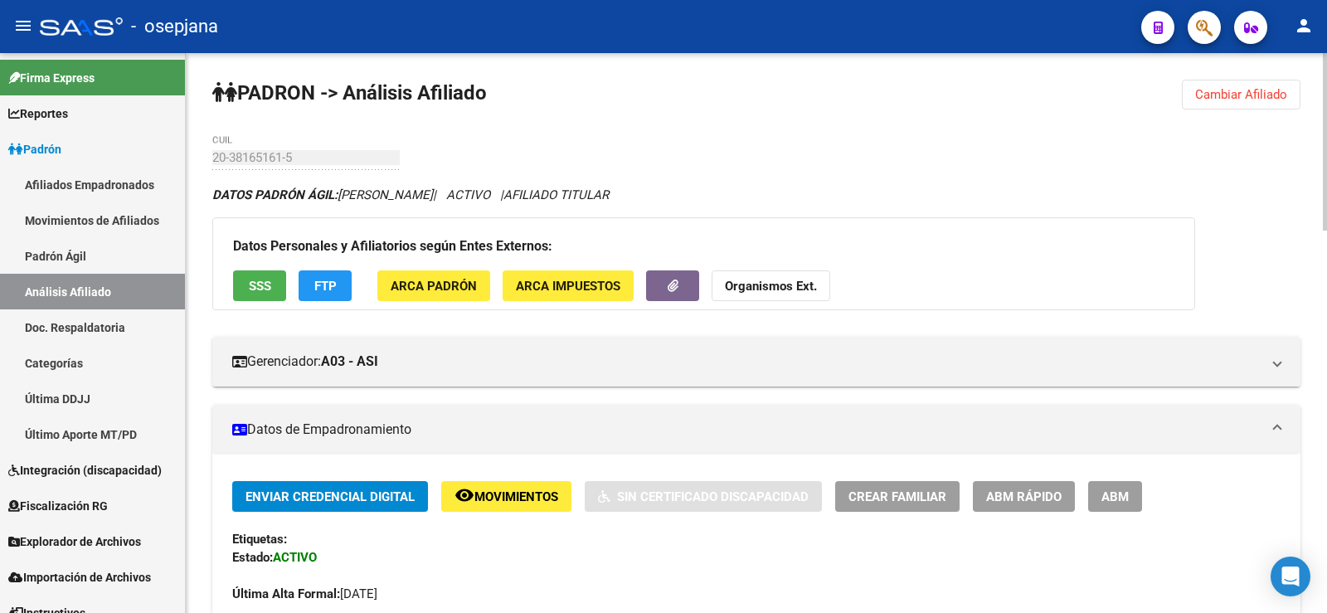
click at [1256, 100] on span "Cambiar Afiliado" at bounding box center [1241, 94] width 92 height 15
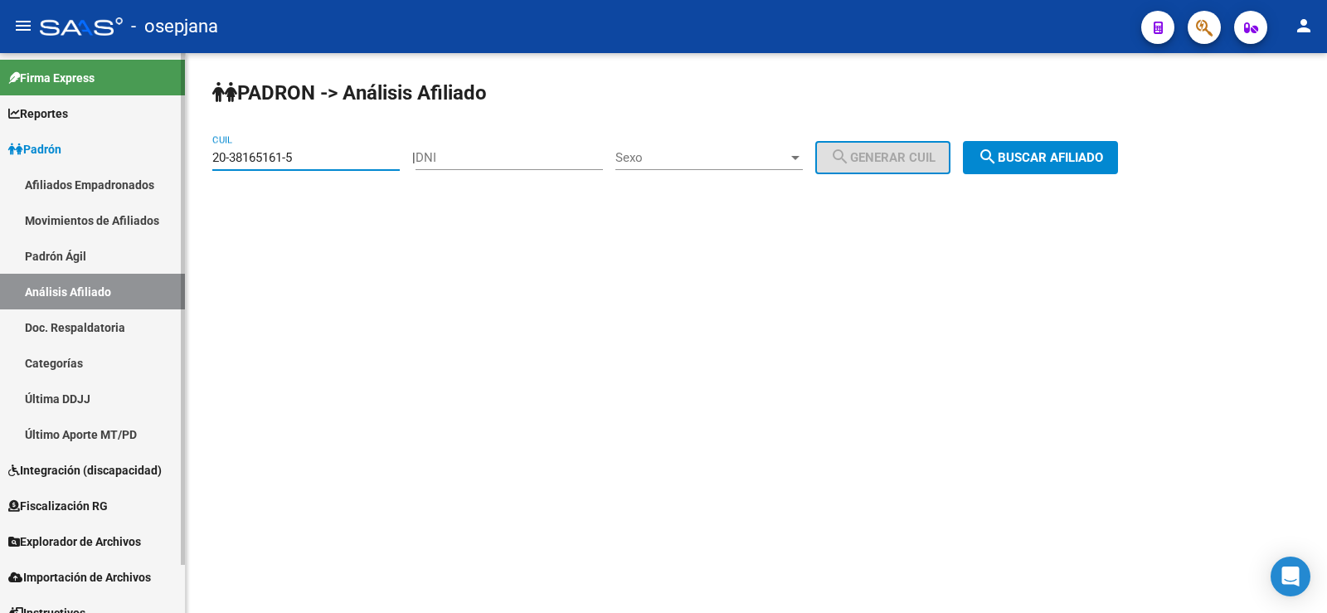
drag, startPoint x: 327, startPoint y: 163, endPoint x: 166, endPoint y: 163, distance: 160.9
click at [166, 163] on mat-sidenav-container "Firma Express Reportes Ingresos Devengados Análisis Histórico Detalles Transfer…" at bounding box center [663, 333] width 1327 height 560
paste input "24981083-6"
click at [1077, 156] on span "search Buscar afiliado" at bounding box center [1040, 157] width 125 height 15
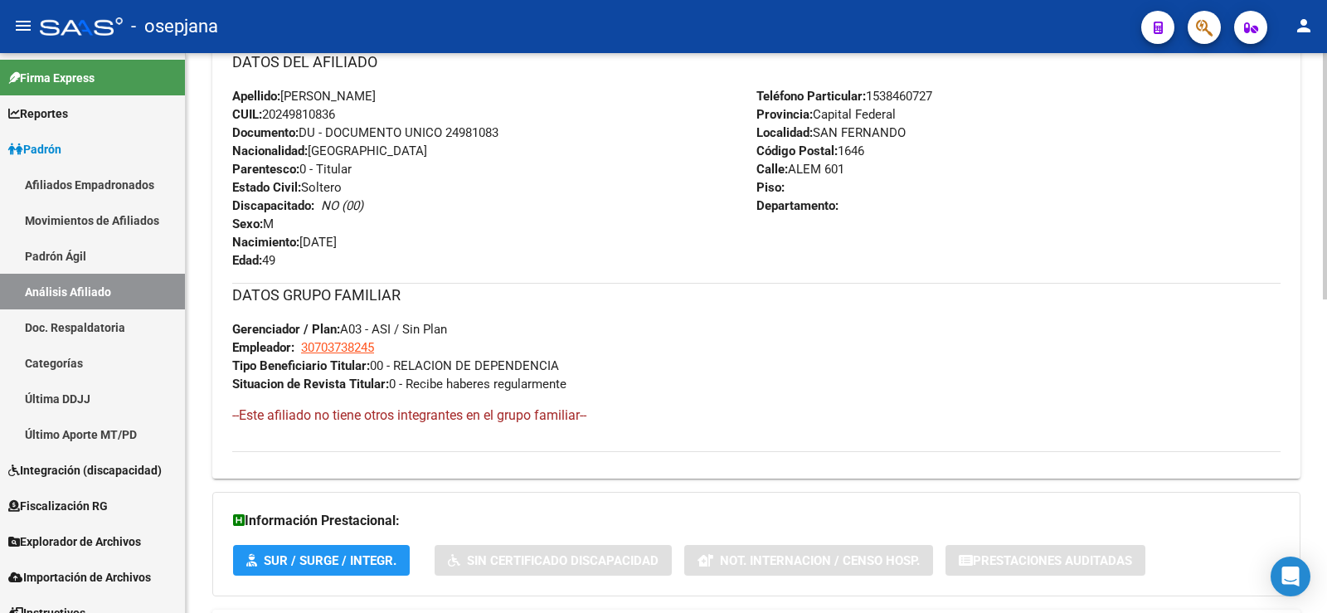
scroll to position [711, 0]
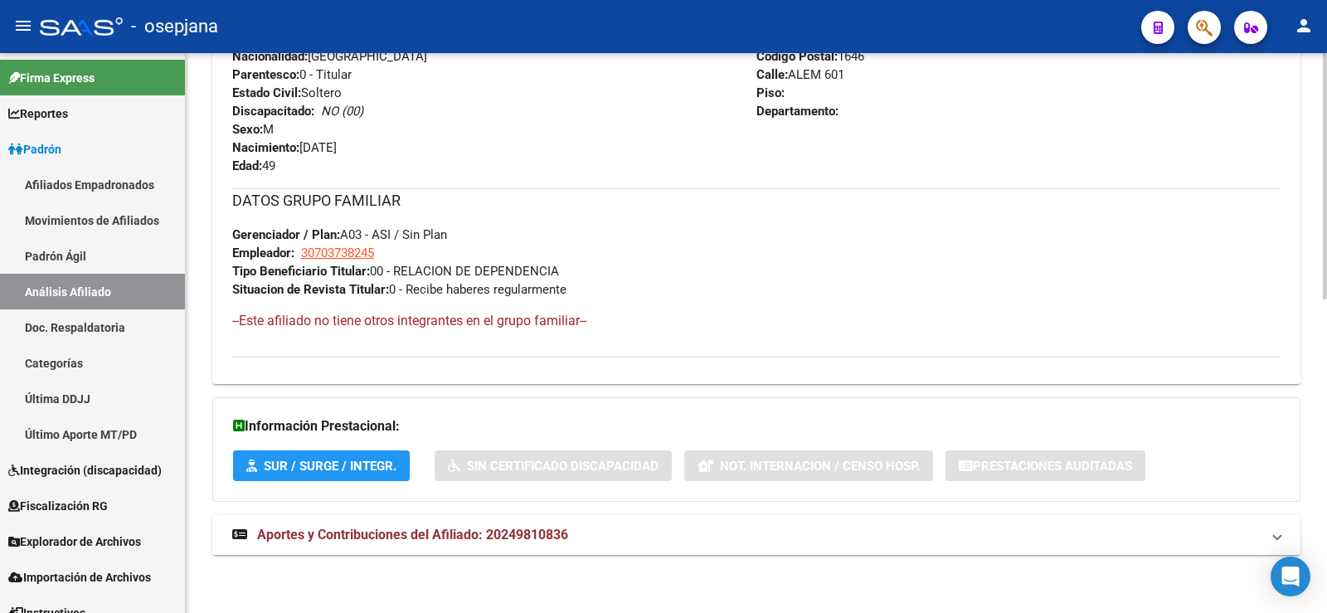
click at [561, 532] on span "Aportes y Contribuciones del Afiliado: 20249810836" at bounding box center [412, 535] width 311 height 16
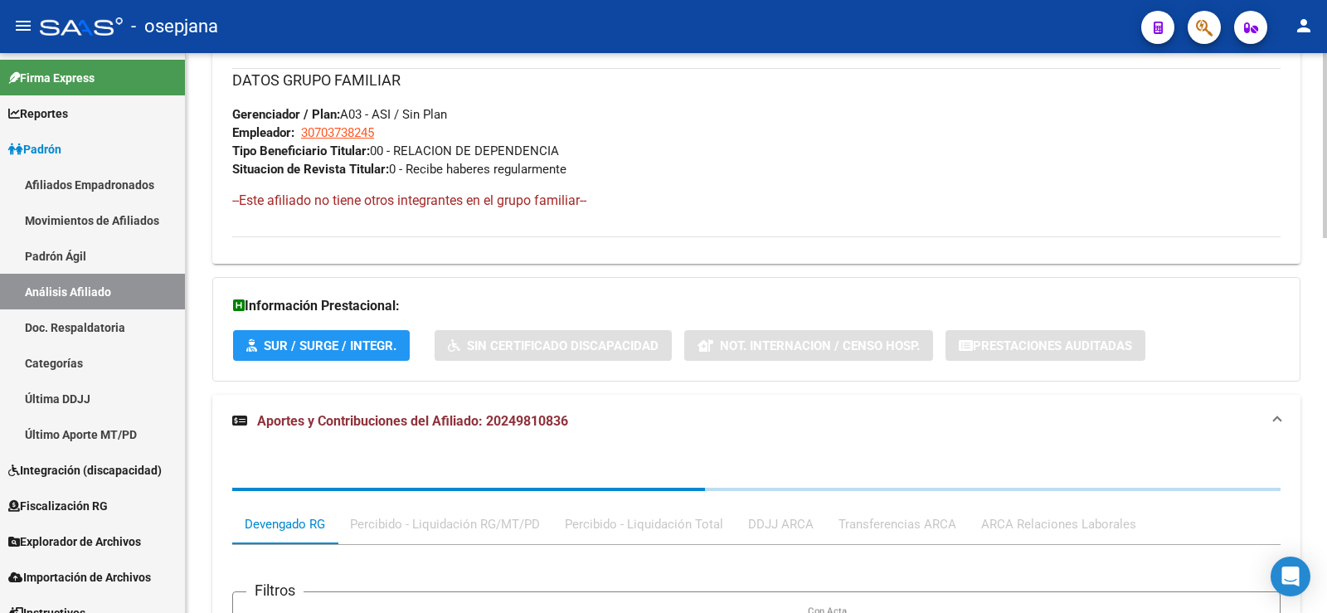
scroll to position [1125, 0]
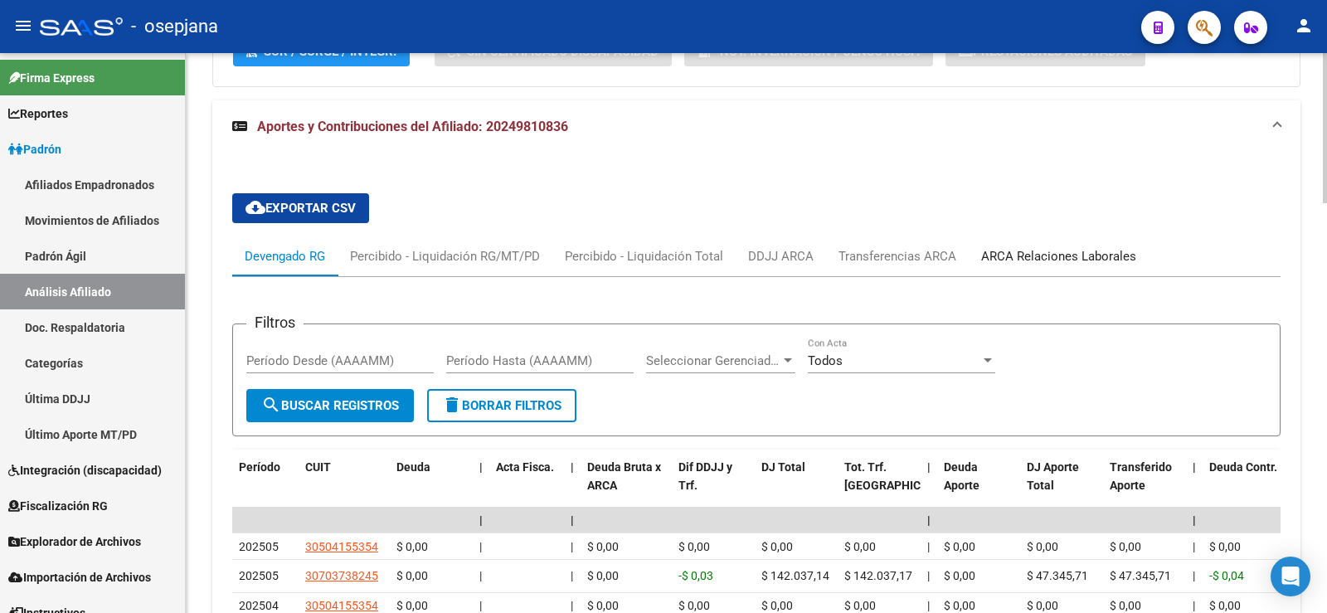
click at [1108, 264] on div "ARCA Relaciones Laborales" at bounding box center [1058, 256] width 155 height 18
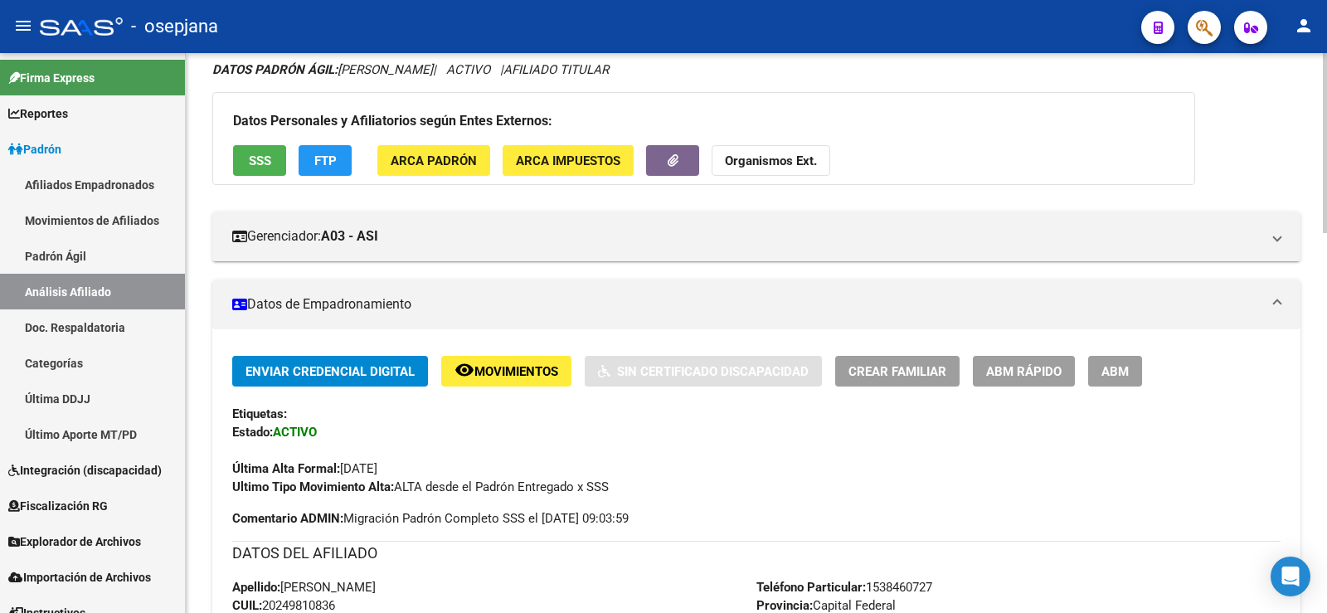
scroll to position [0, 0]
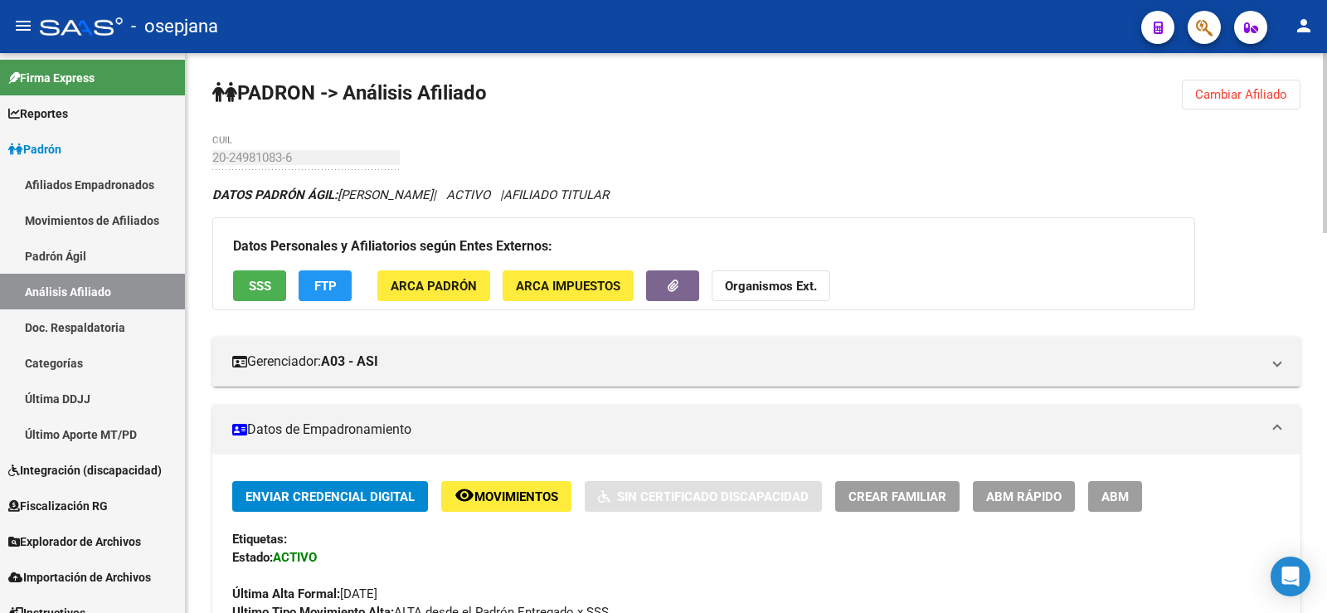
click at [1271, 87] on span "Cambiar Afiliado" at bounding box center [1241, 94] width 92 height 15
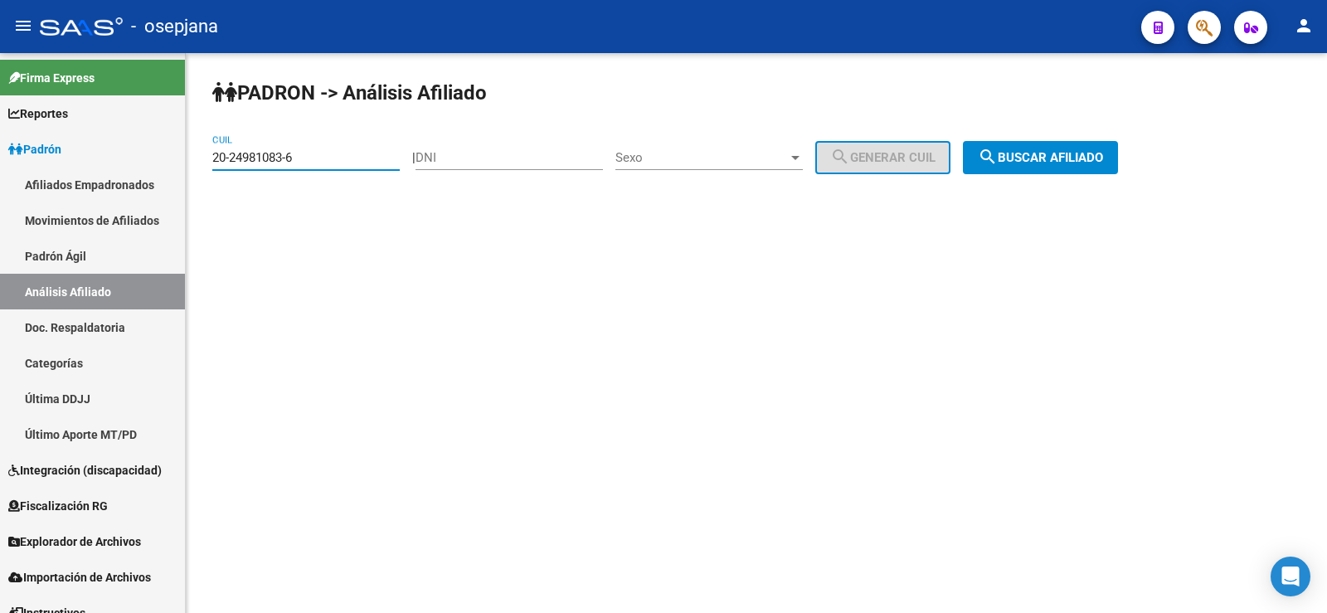
paste input
drag, startPoint x: 321, startPoint y: 153, endPoint x: 185, endPoint y: 158, distance: 136.1
click at [185, 158] on mat-sidenav-container "Firma Express Reportes Ingresos Devengados Análisis Histórico Detalles Transfer…" at bounding box center [663, 333] width 1327 height 560
paste input
click at [1076, 162] on span "search Buscar afiliado" at bounding box center [1040, 157] width 125 height 15
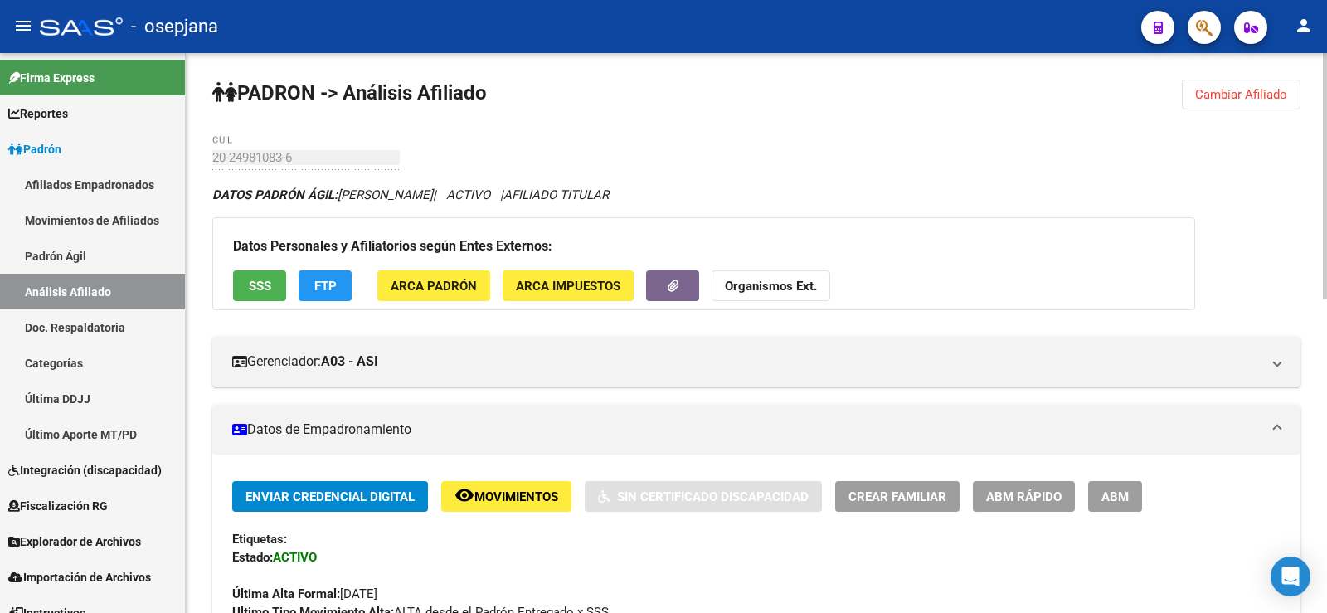
drag, startPoint x: 442, startPoint y: 125, endPoint x: 636, endPoint y: 121, distance: 194.1
click at [1253, 90] on span "Cambiar Afiliado" at bounding box center [1241, 94] width 92 height 15
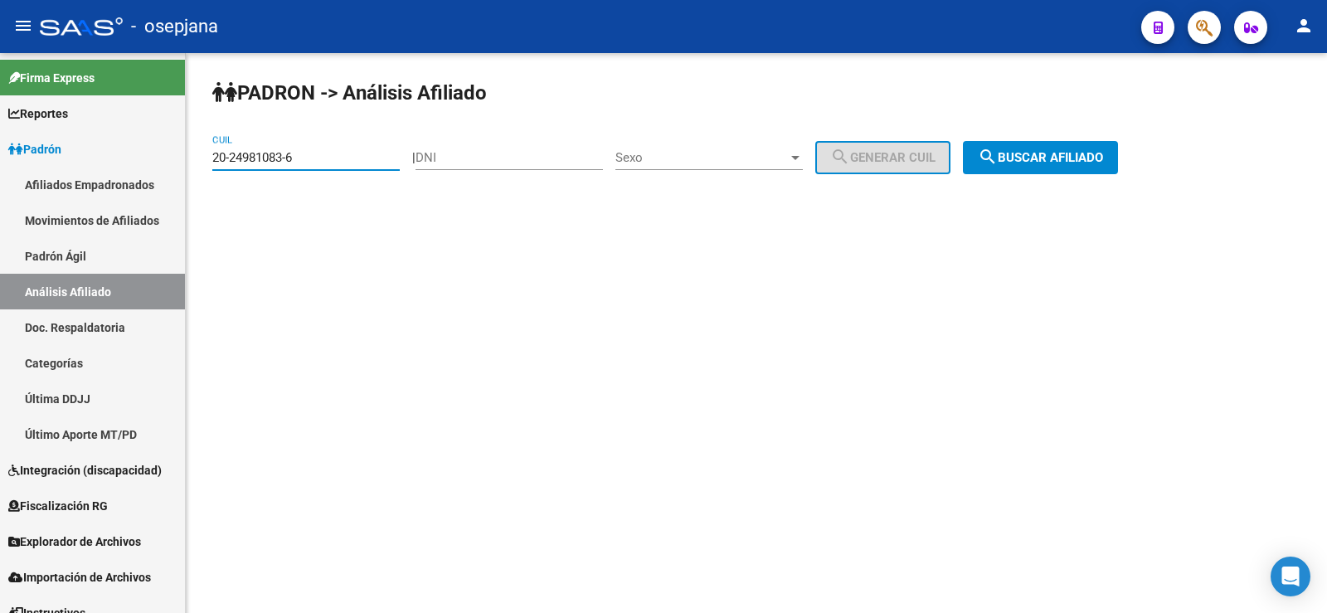
drag, startPoint x: 225, startPoint y: 158, endPoint x: 187, endPoint y: 158, distance: 38.2
click at [180, 158] on mat-sidenav-container "Firma Express Reportes Ingresos Devengados Análisis Histórico Detalles Transfer…" at bounding box center [663, 333] width 1327 height 560
paste input "38165161-5"
click at [1078, 161] on span "search Buscar afiliado" at bounding box center [1040, 157] width 125 height 15
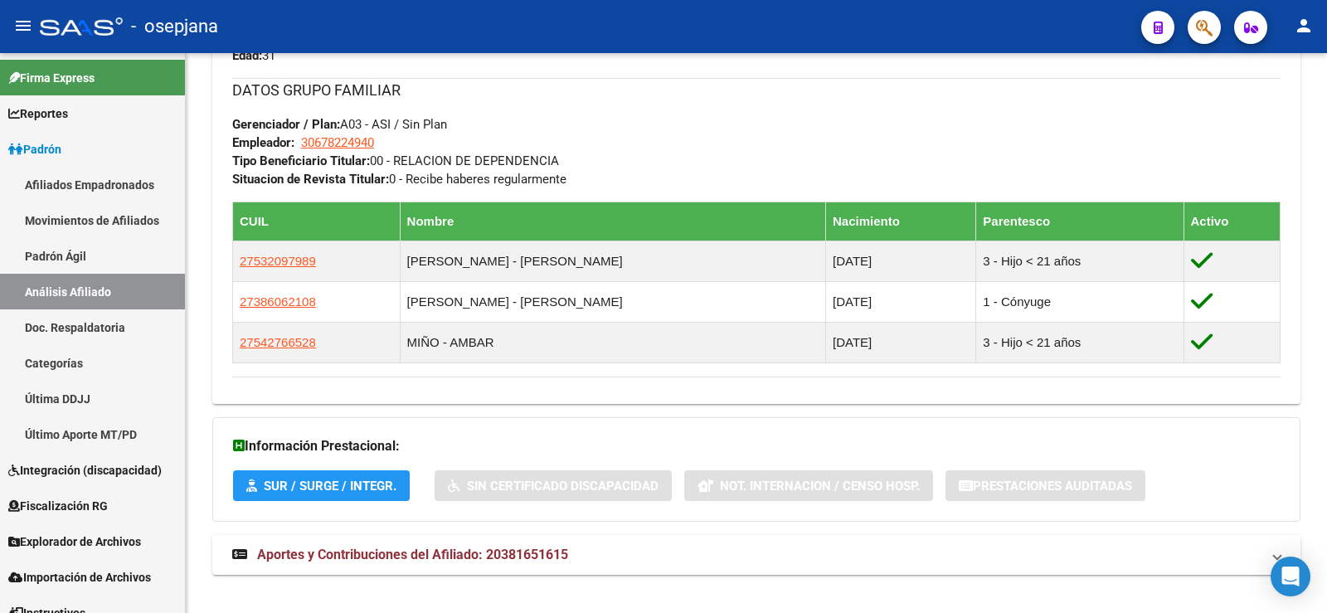
scroll to position [823, 0]
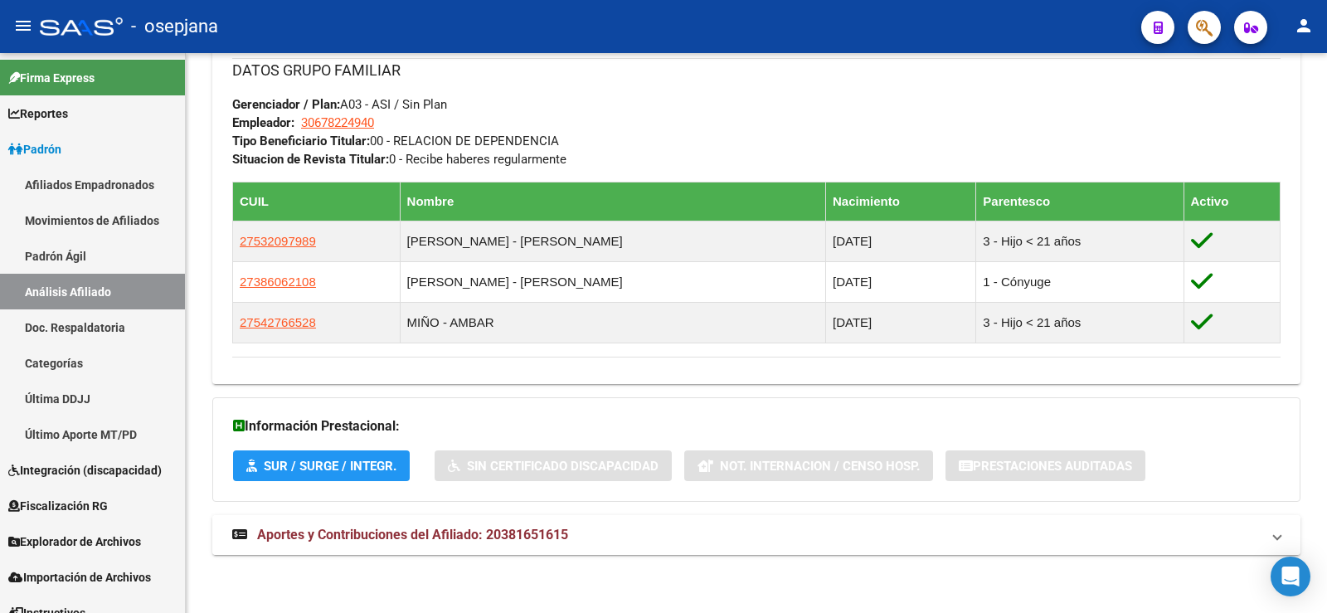
click at [592, 534] on mat-panel-title "Aportes y Contribuciones del Afiliado: 20381651615" at bounding box center [746, 535] width 1028 height 18
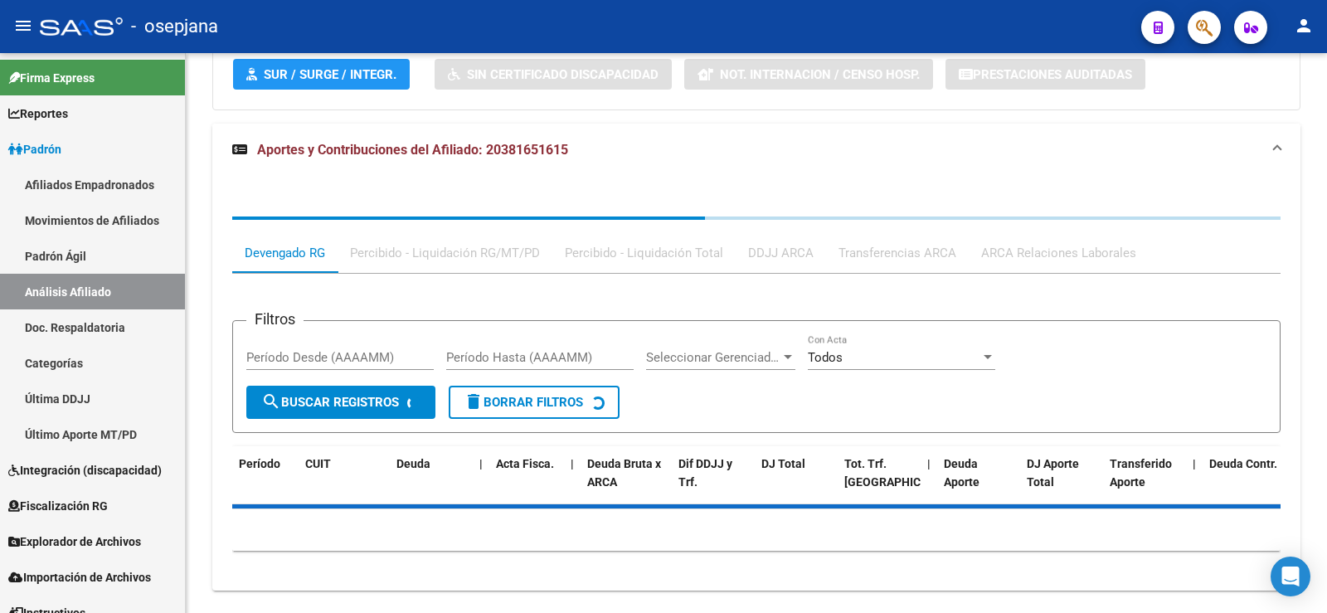
scroll to position [1237, 0]
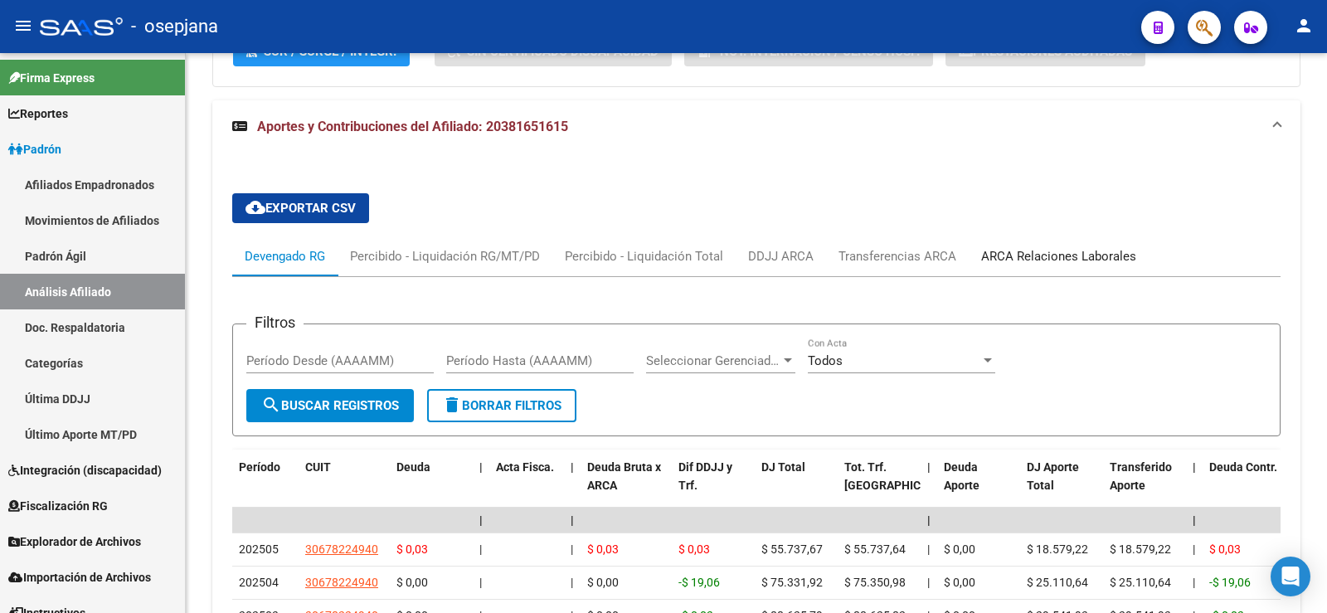
click at [1052, 243] on div "ARCA Relaciones Laborales" at bounding box center [1059, 256] width 180 height 40
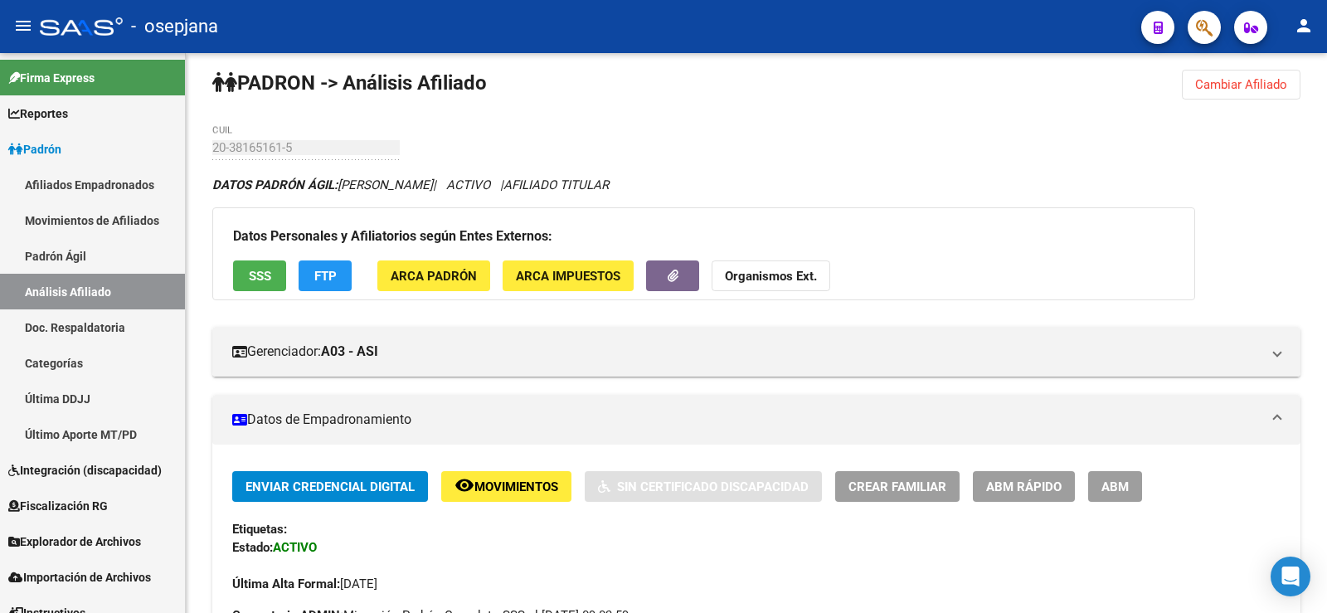
scroll to position [0, 0]
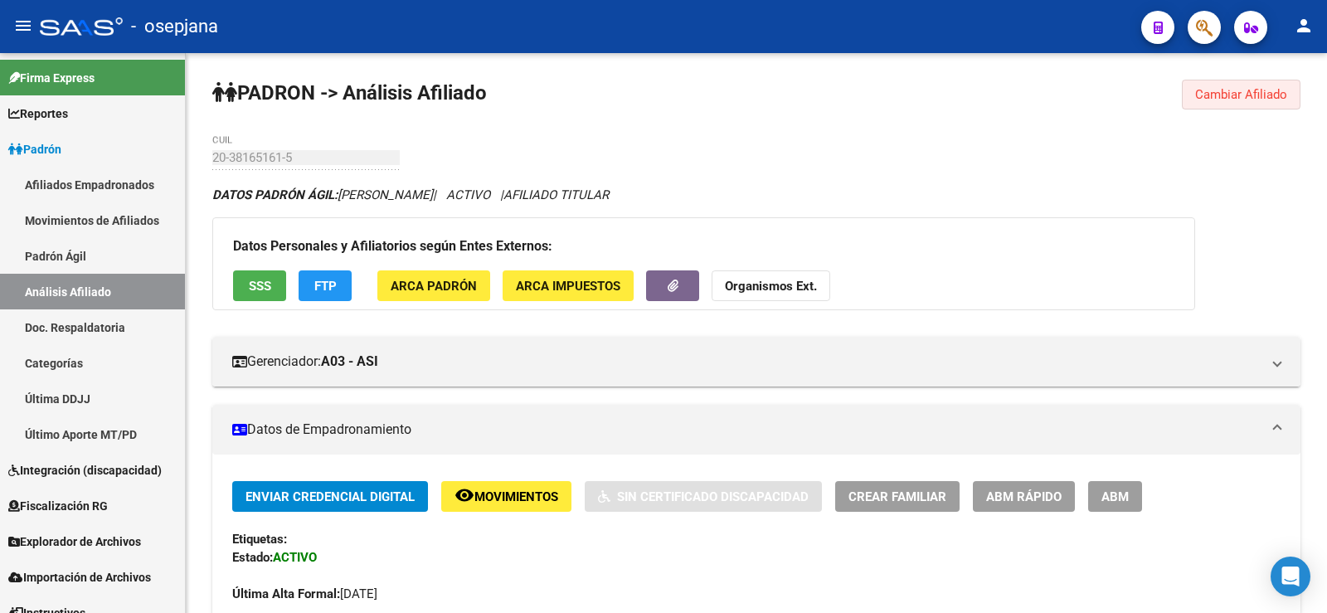
click at [1227, 85] on button "Cambiar Afiliado" at bounding box center [1241, 95] width 119 height 30
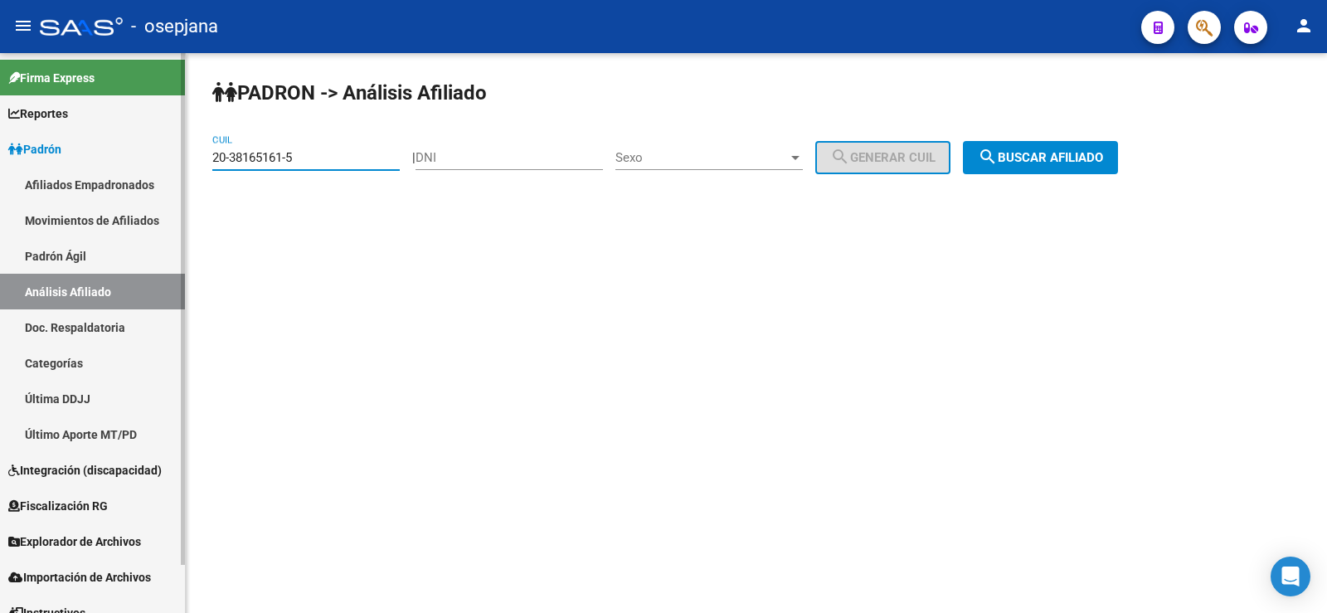
drag, startPoint x: 309, startPoint y: 154, endPoint x: 132, endPoint y: 165, distance: 177.8
click at [132, 165] on mat-sidenav-container "Firma Express Reportes Ingresos Devengados Análisis Histórico Detalles Transfer…" at bounding box center [663, 333] width 1327 height 560
paste input "24981083-6"
click at [1054, 148] on button "search Buscar afiliado" at bounding box center [1040, 157] width 155 height 33
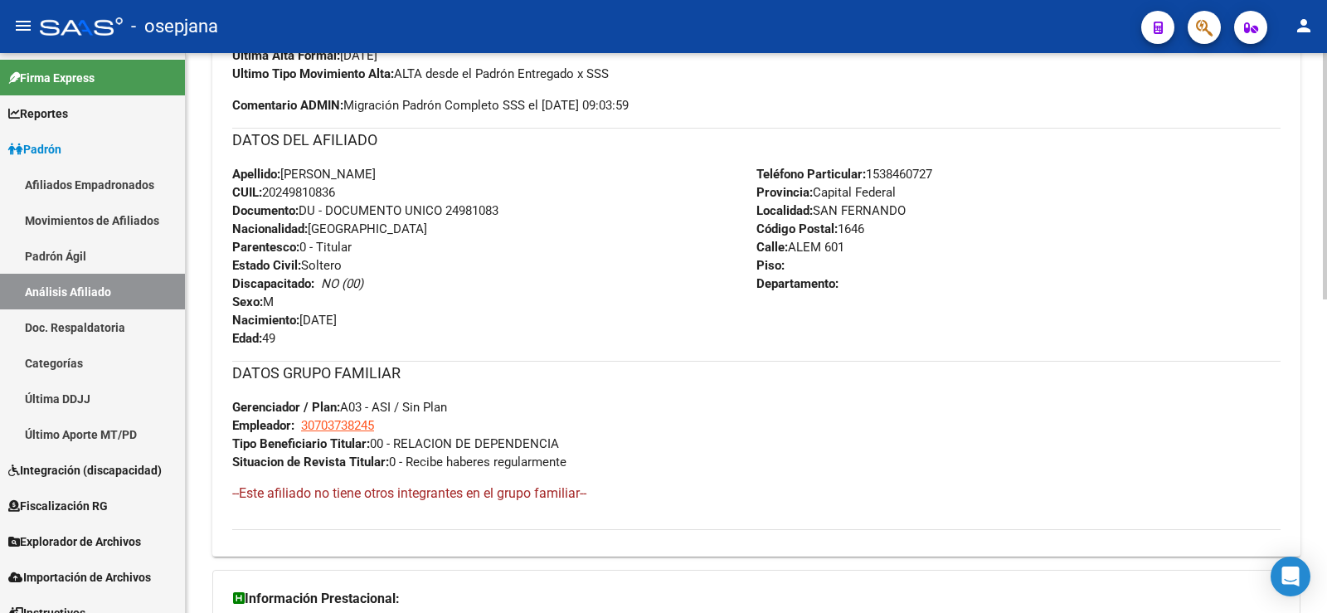
scroll to position [711, 0]
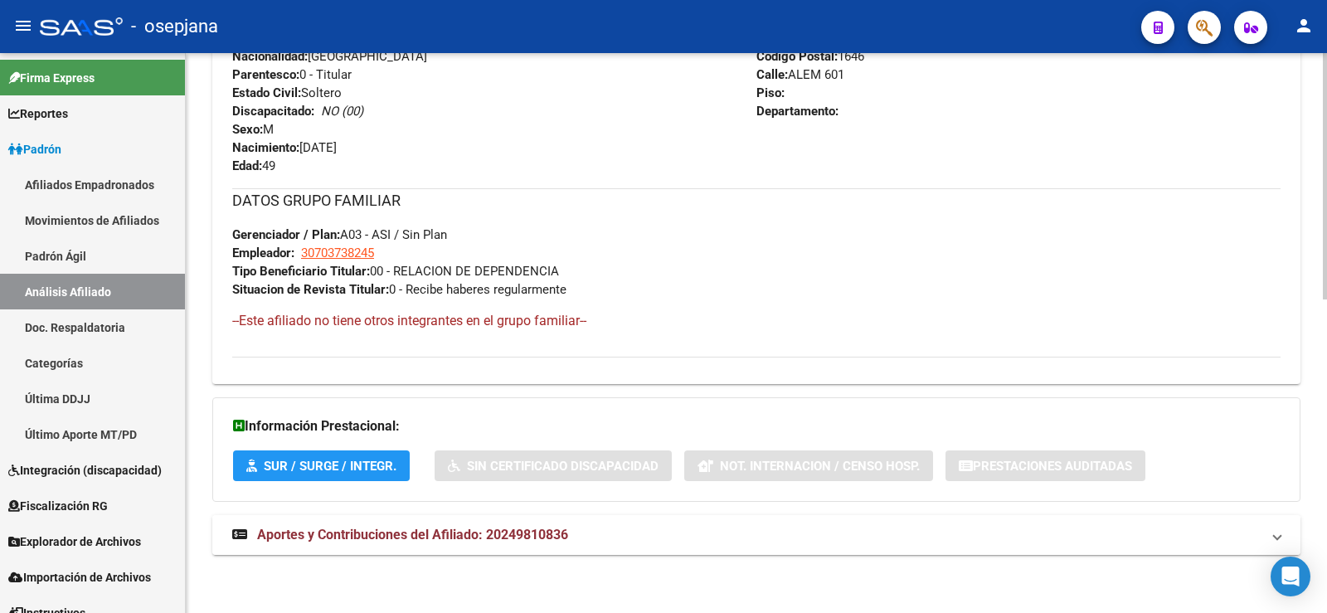
click at [437, 539] on span "Aportes y Contribuciones del Afiliado: 20249810836" at bounding box center [412, 535] width 311 height 16
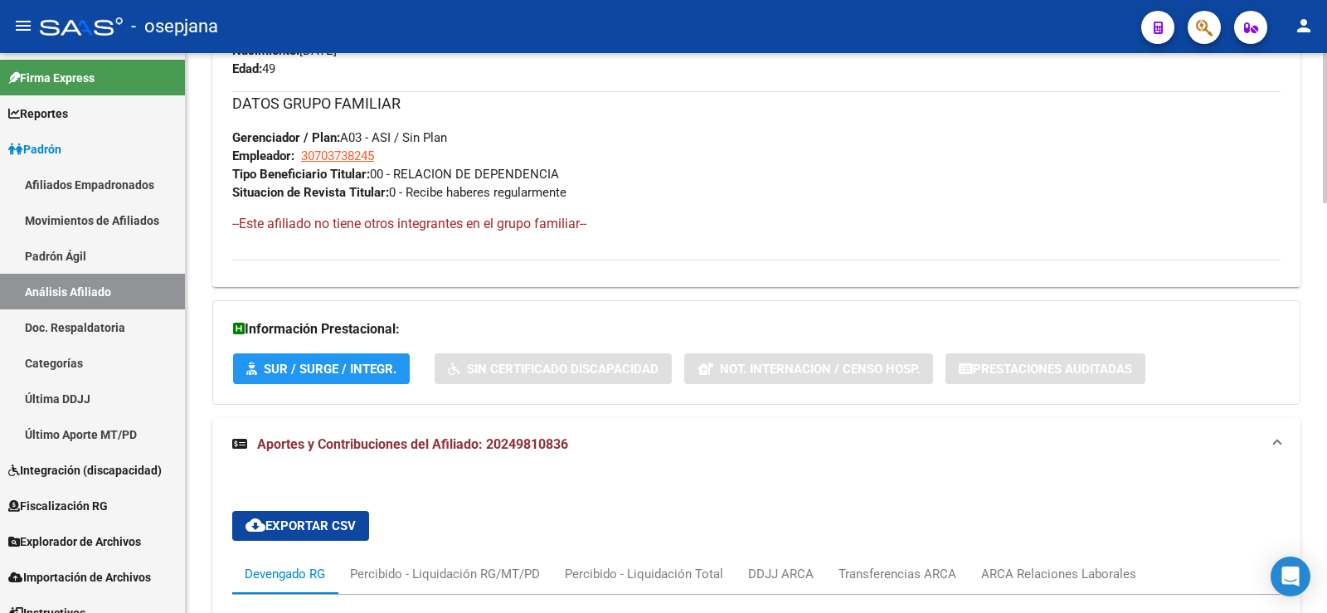
scroll to position [1138, 0]
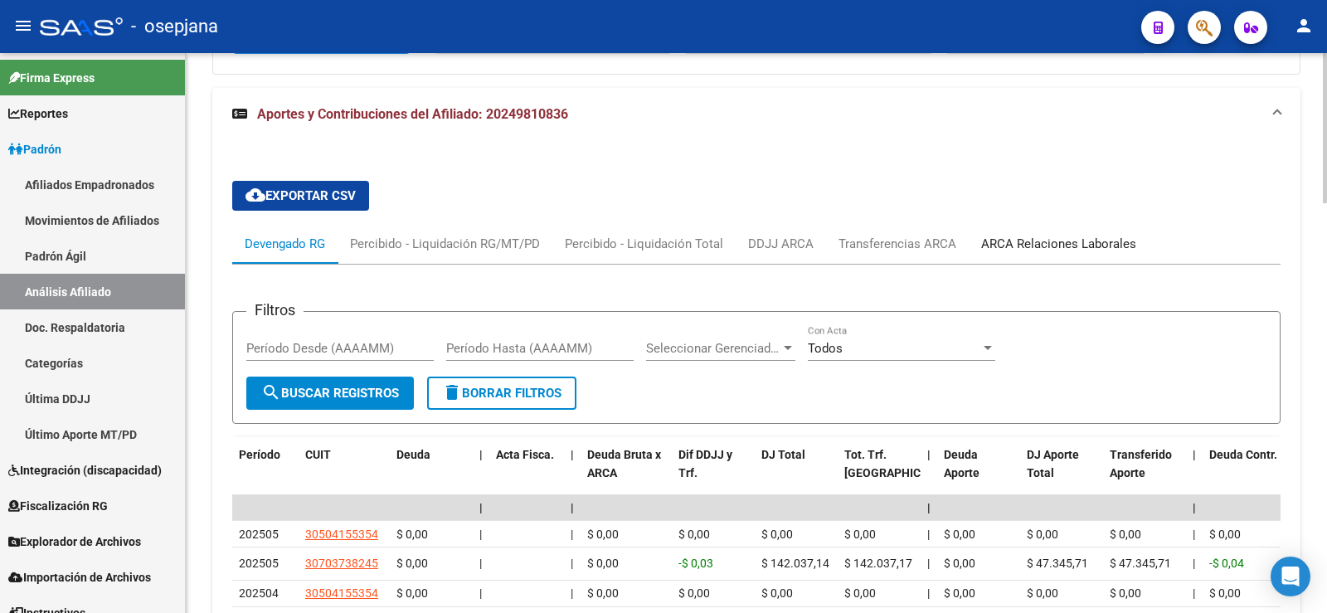
click at [1050, 230] on div "ARCA Relaciones Laborales" at bounding box center [1059, 244] width 180 height 40
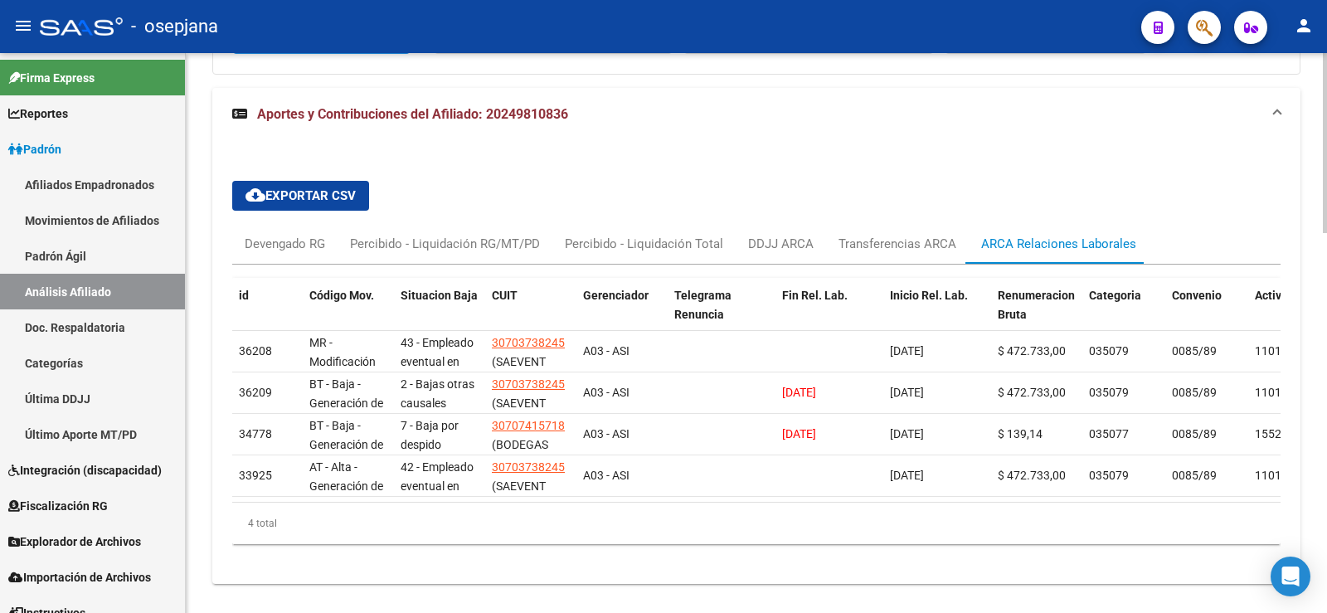
click at [431, 584] on div "cloud_download Exportar CSV Devengado RG Percibido - Liquidación RG/MT/PD Perci…" at bounding box center [756, 362] width 1088 height 443
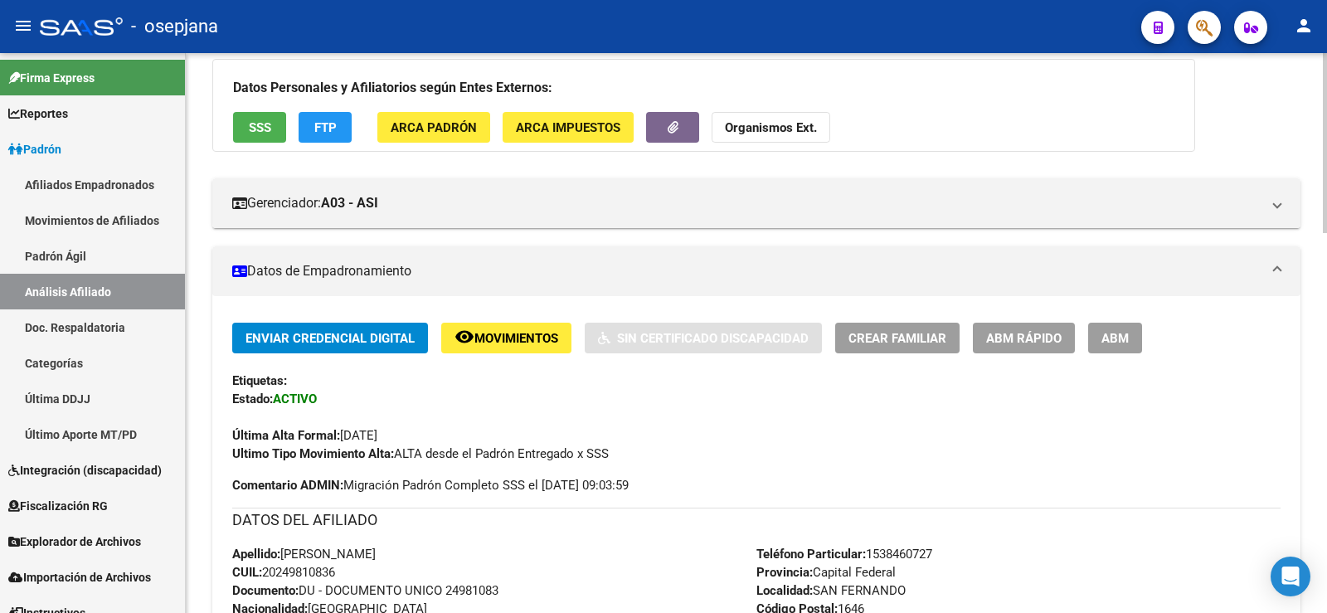
scroll to position [0, 0]
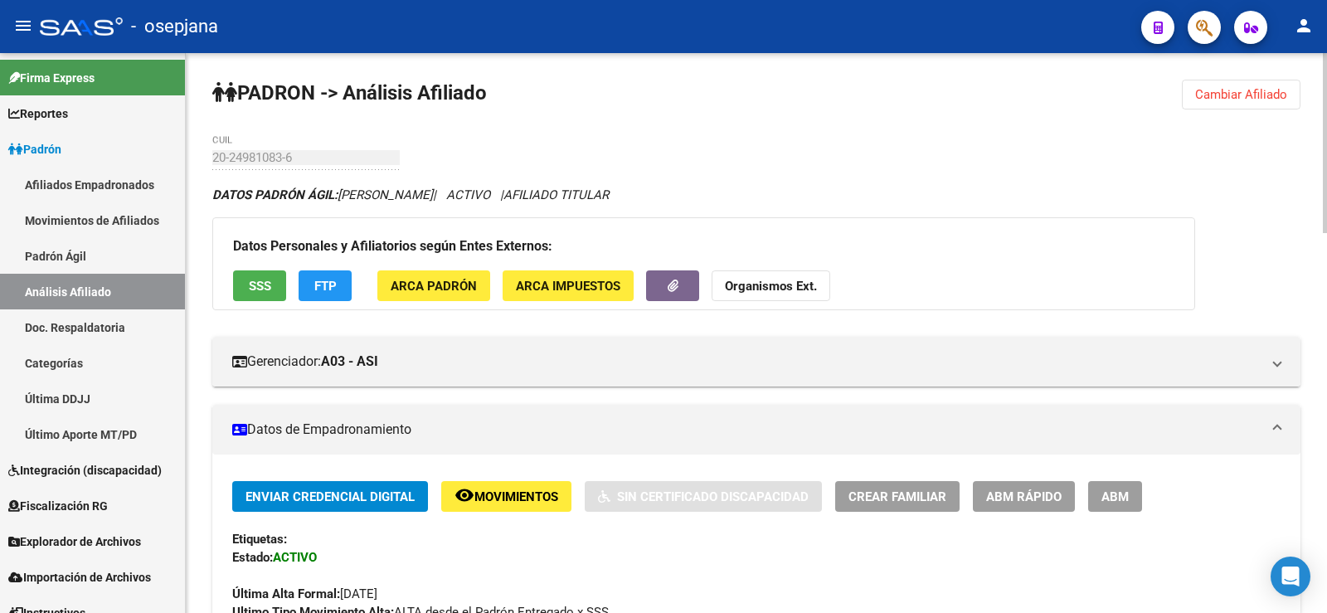
click at [1203, 90] on span "Cambiar Afiliado" at bounding box center [1241, 94] width 92 height 15
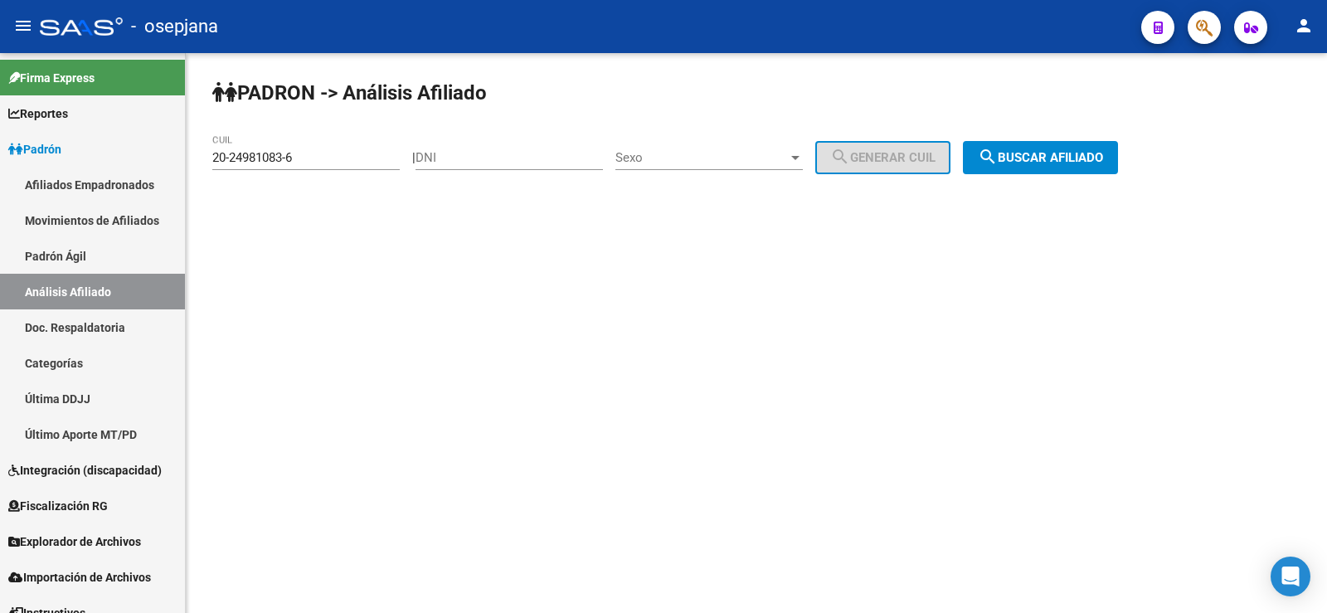
click at [314, 147] on div "20-24981083-6 CUIL" at bounding box center [305, 152] width 187 height 36
drag, startPoint x: 308, startPoint y: 156, endPoint x: 174, endPoint y: 156, distance: 133.5
click at [174, 156] on mat-sidenav-container "Firma Express Reportes Ingresos Devengados Análisis Histórico Detalles Transfer…" at bounding box center [663, 333] width 1327 height 560
paste input "3-21585183-4"
click at [1102, 160] on span "search Buscar afiliado" at bounding box center [1040, 157] width 125 height 15
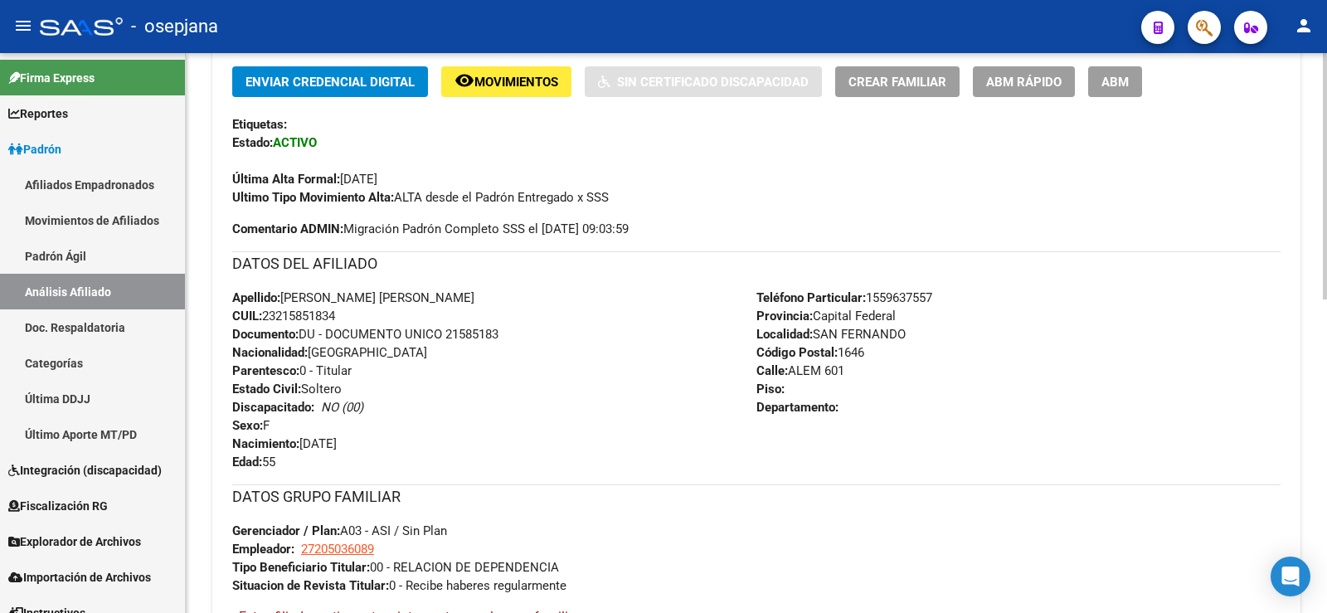
scroll to position [711, 0]
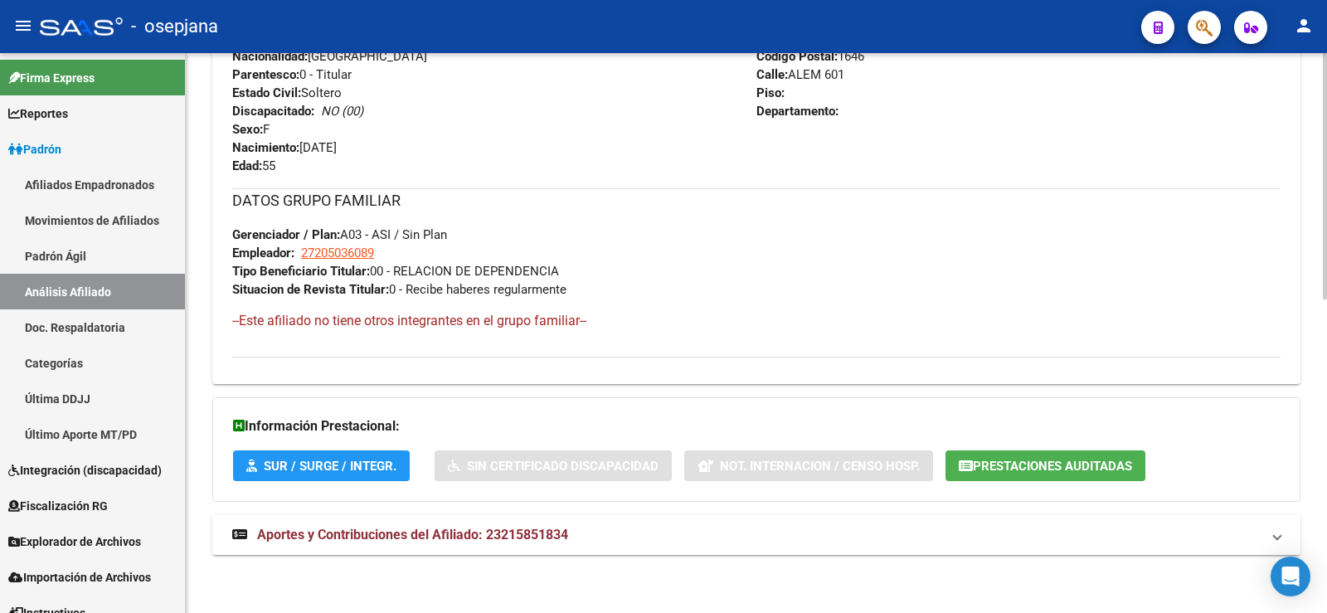
click at [524, 527] on span "Aportes y Contribuciones del Afiliado: 23215851834" at bounding box center [412, 535] width 311 height 16
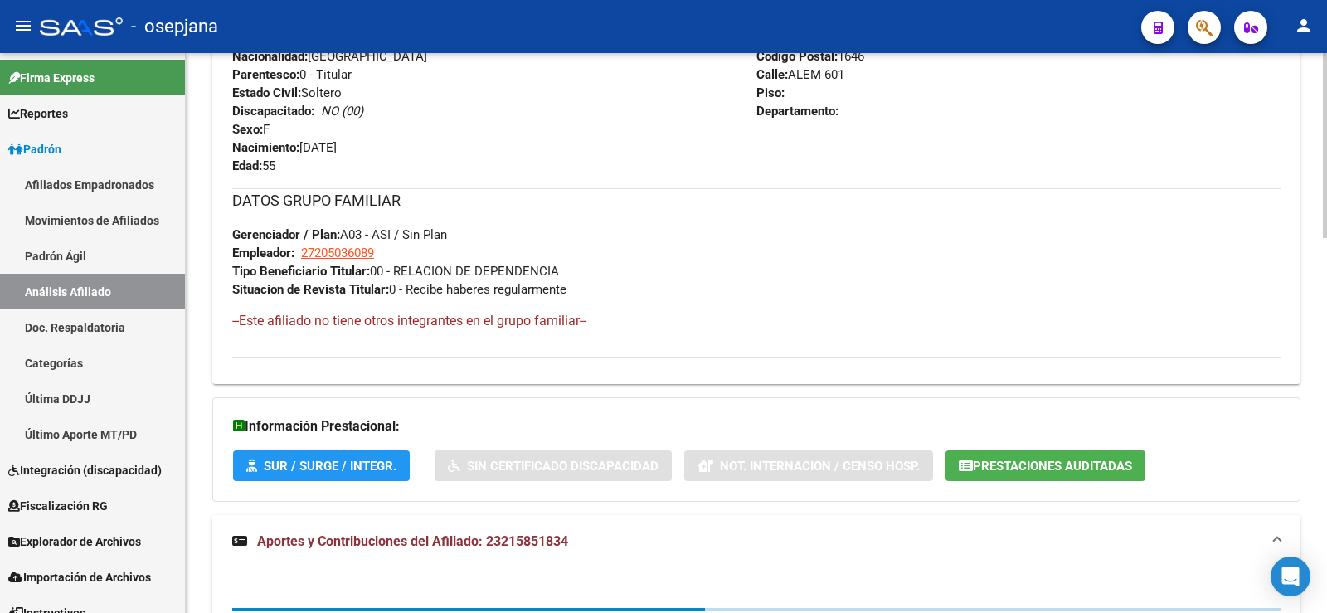
scroll to position [1138, 0]
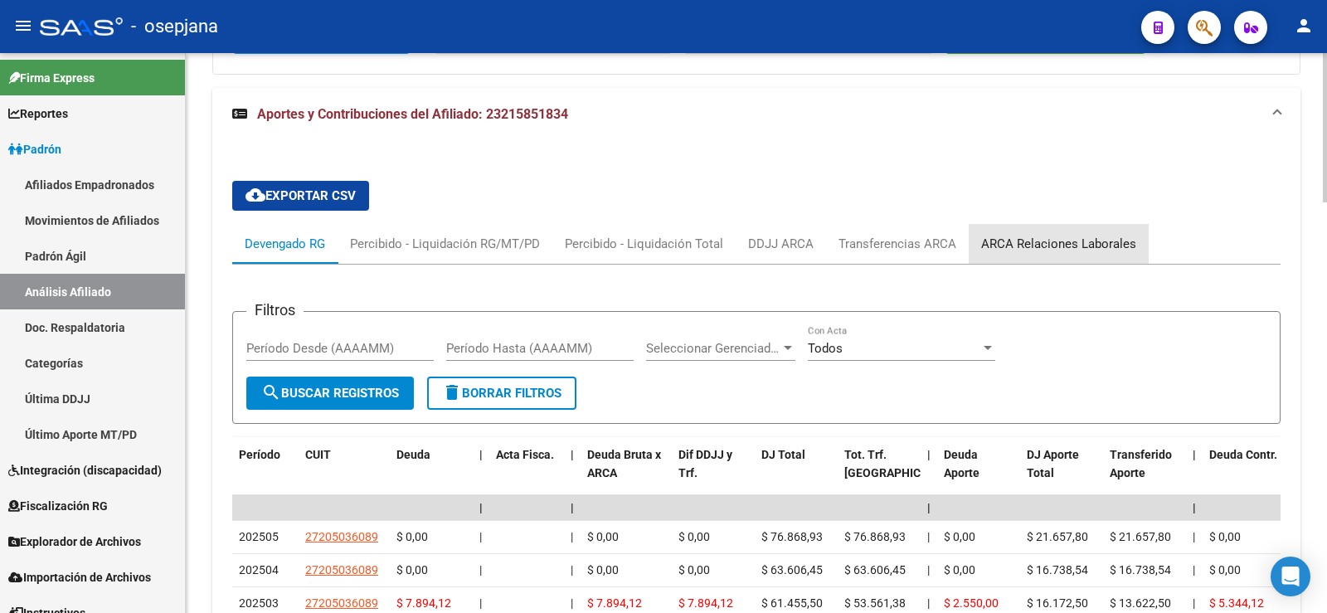
click at [1081, 233] on div "ARCA Relaciones Laborales" at bounding box center [1059, 244] width 180 height 40
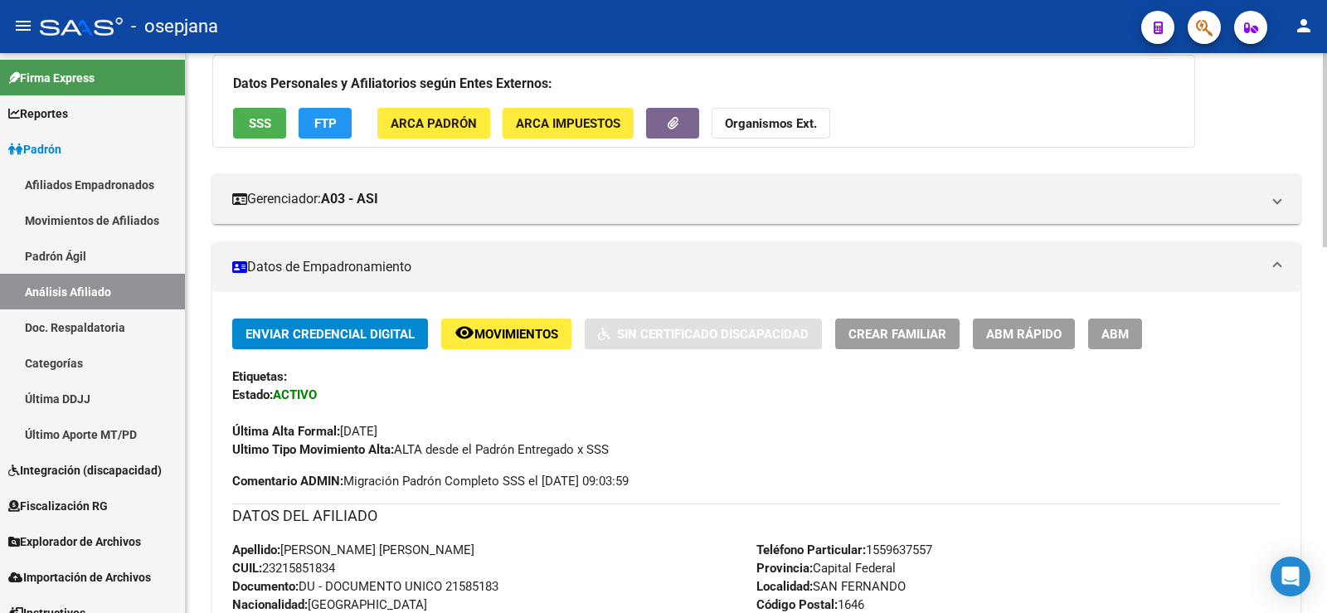
scroll to position [0, 0]
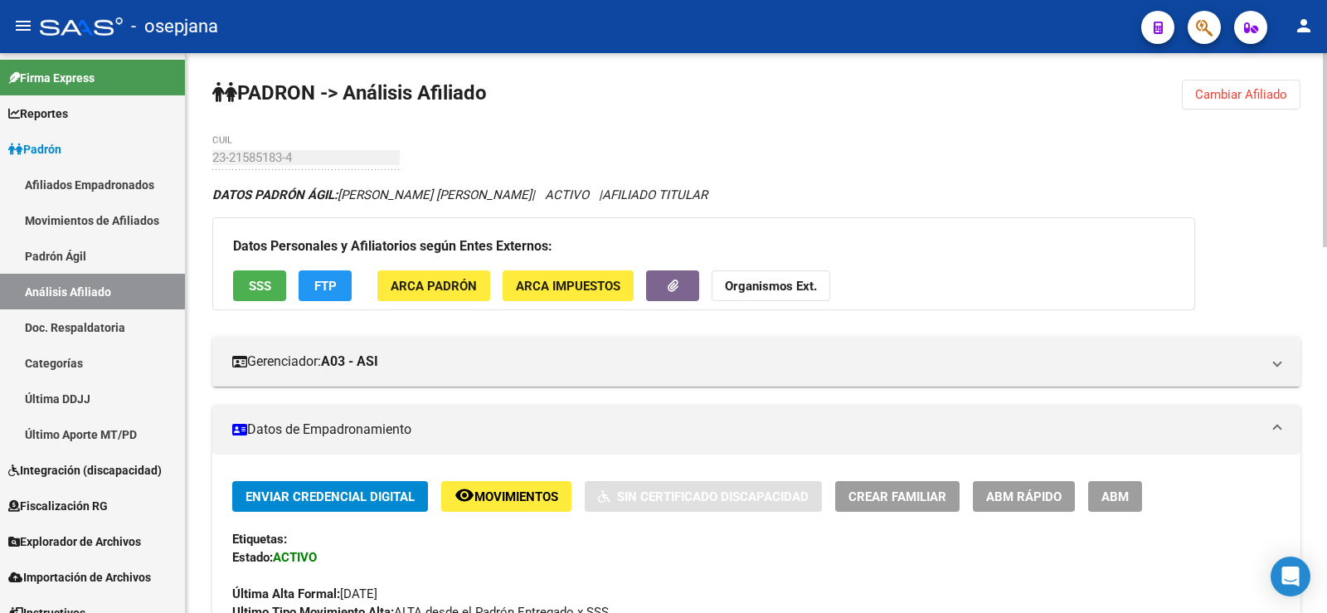
click at [1237, 94] on span "Cambiar Afiliado" at bounding box center [1241, 94] width 92 height 15
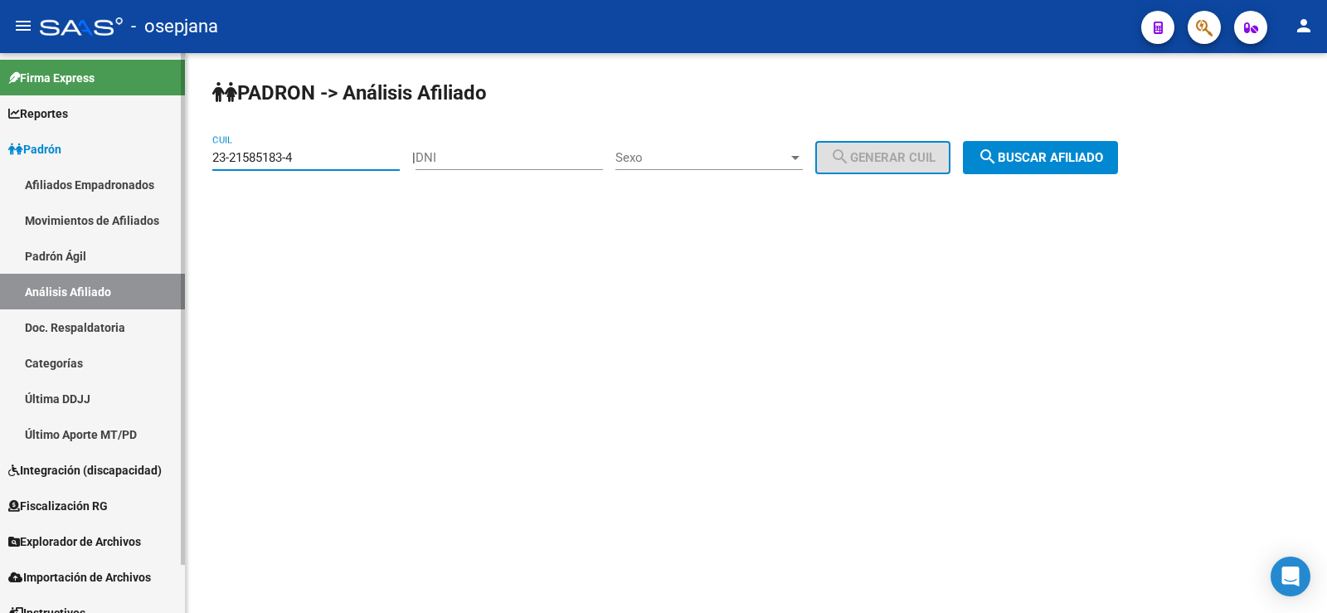
drag, startPoint x: 317, startPoint y: 156, endPoint x: 161, endPoint y: 156, distance: 155.9
click at [161, 156] on mat-sidenav-container "Firma Express Reportes Ingresos Devengados Análisis Histórico Detalles Transfer…" at bounding box center [663, 333] width 1327 height 560
paste input "0-24981083-6"
click at [1028, 154] on span "search Buscar afiliado" at bounding box center [1040, 157] width 125 height 15
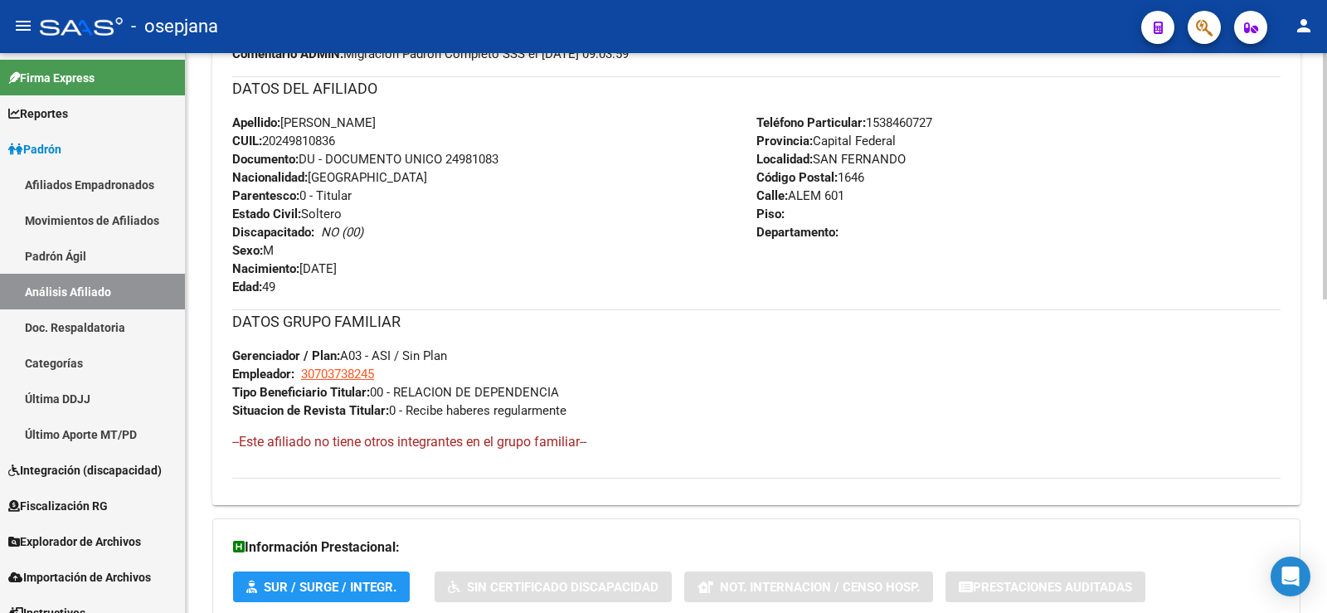
scroll to position [711, 0]
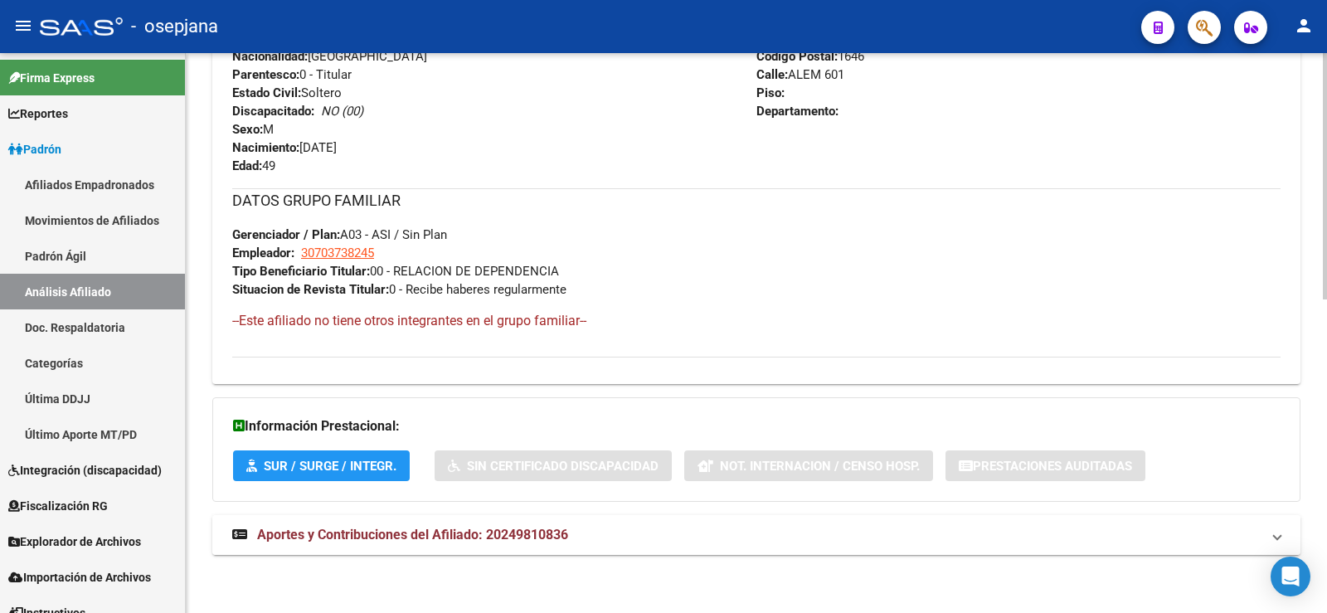
click at [576, 526] on mat-panel-title "Aportes y Contribuciones del Afiliado: 20249810836" at bounding box center [746, 535] width 1028 height 18
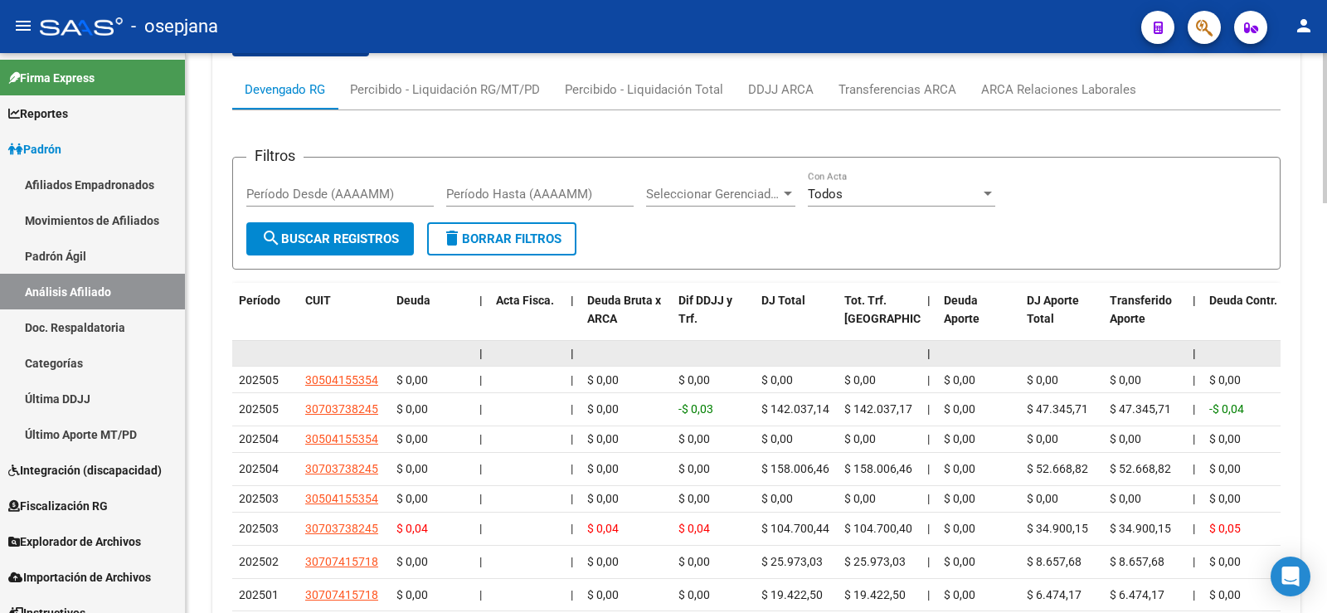
scroll to position [1305, 0]
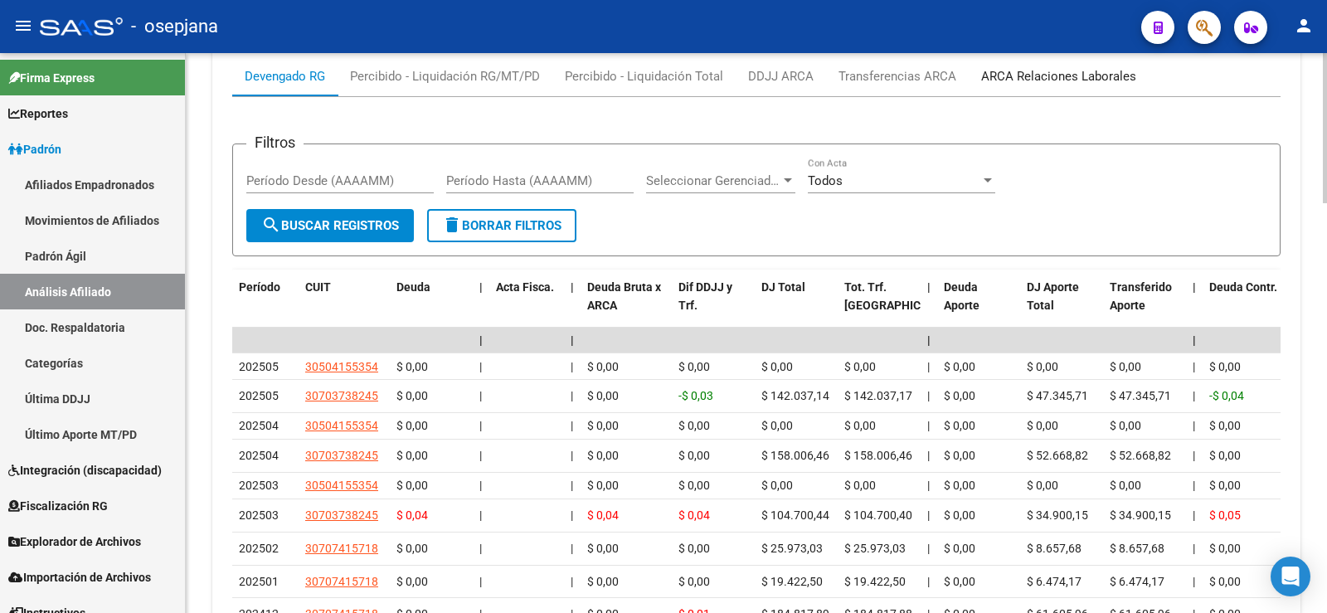
click at [1044, 75] on div "ARCA Relaciones Laborales" at bounding box center [1058, 76] width 155 height 18
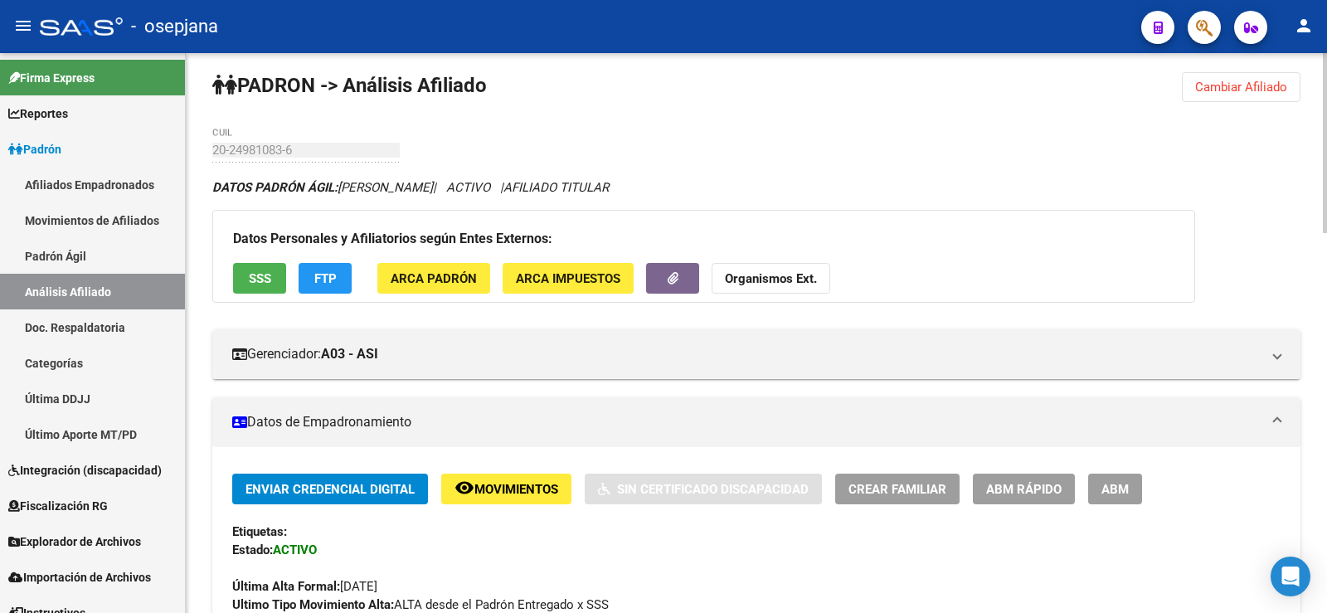
scroll to position [0, 0]
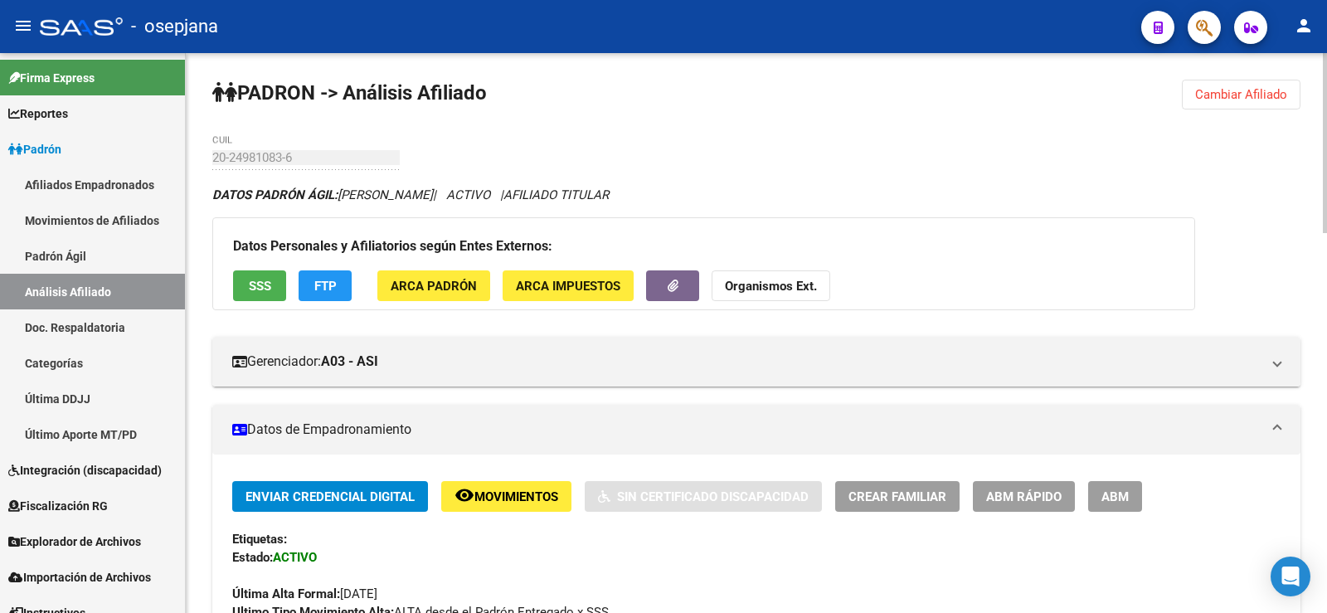
click at [1242, 86] on button "Cambiar Afiliado" at bounding box center [1241, 95] width 119 height 30
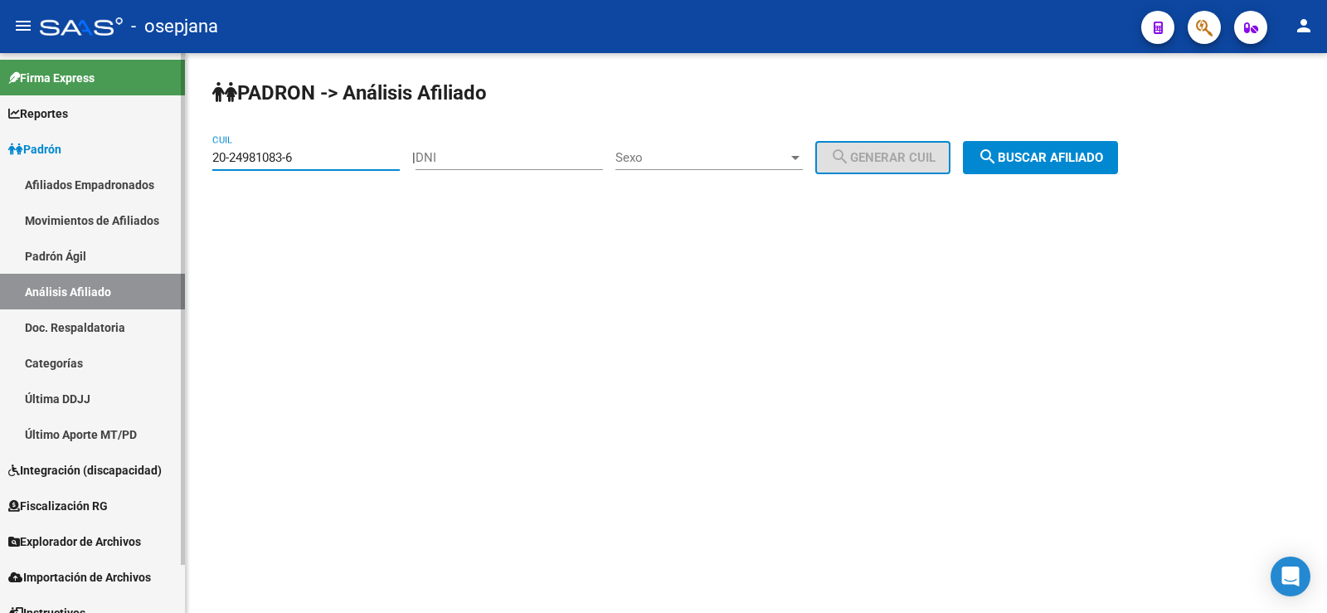
drag, startPoint x: 314, startPoint y: 155, endPoint x: 177, endPoint y: 155, distance: 137.7
click at [177, 155] on mat-sidenav-container "Firma Express Reportes Ingresos Devengados Análisis Histórico Detalles Transfer…" at bounding box center [663, 333] width 1327 height 560
paste input "8445370-1"
click at [1044, 155] on span "search Buscar afiliado" at bounding box center [1040, 157] width 125 height 15
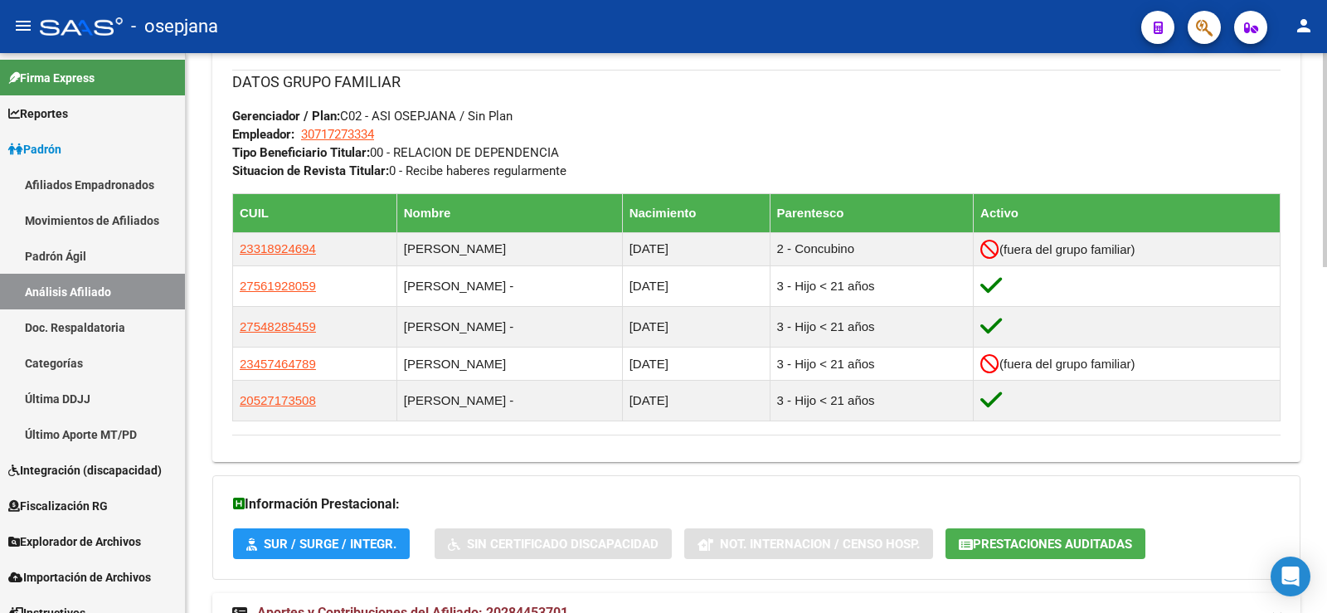
scroll to position [907, 0]
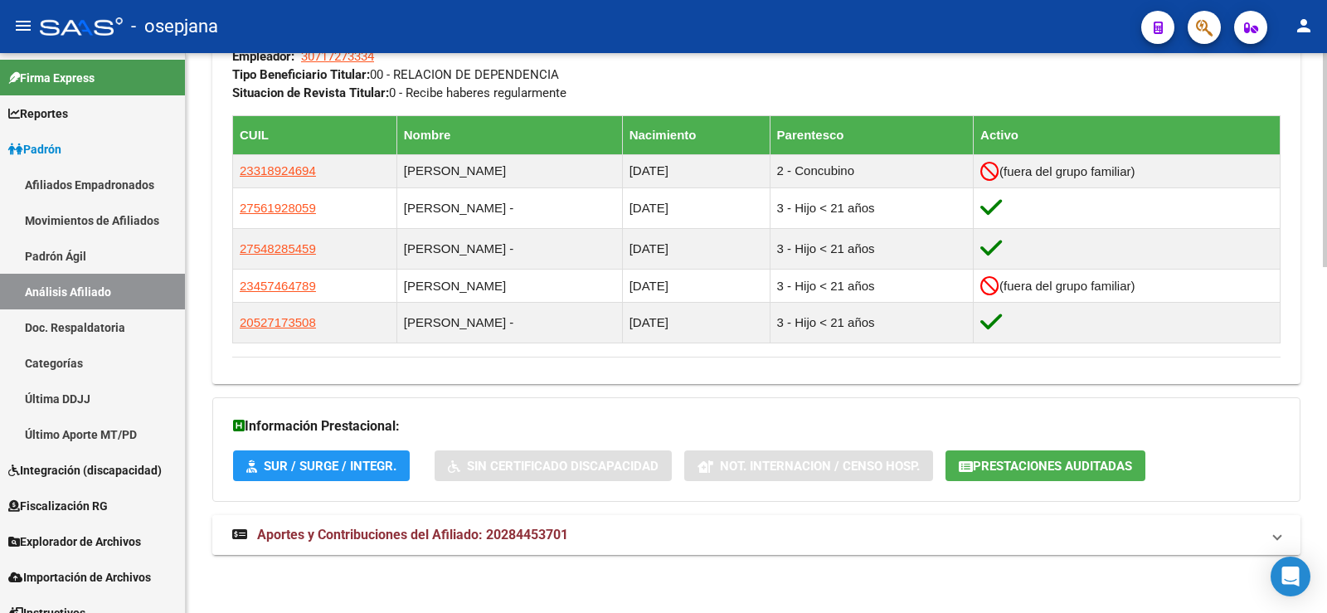
click at [525, 528] on span "Aportes y Contribuciones del Afiliado: 20284453701" at bounding box center [412, 535] width 311 height 16
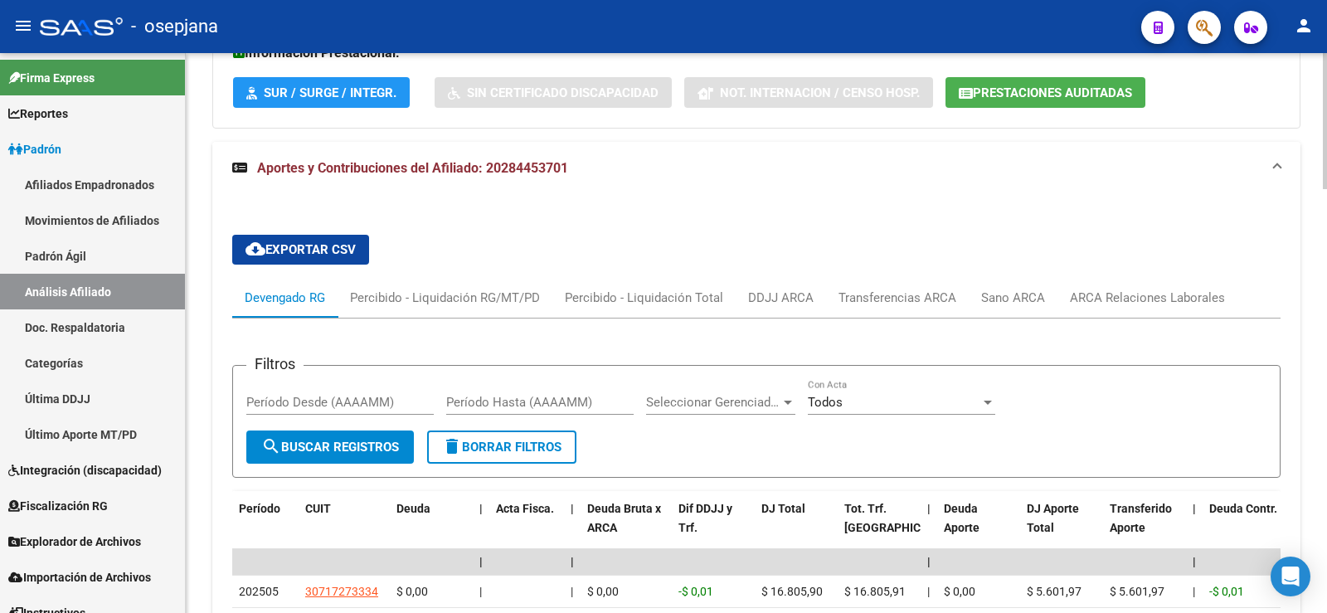
scroll to position [1322, 0]
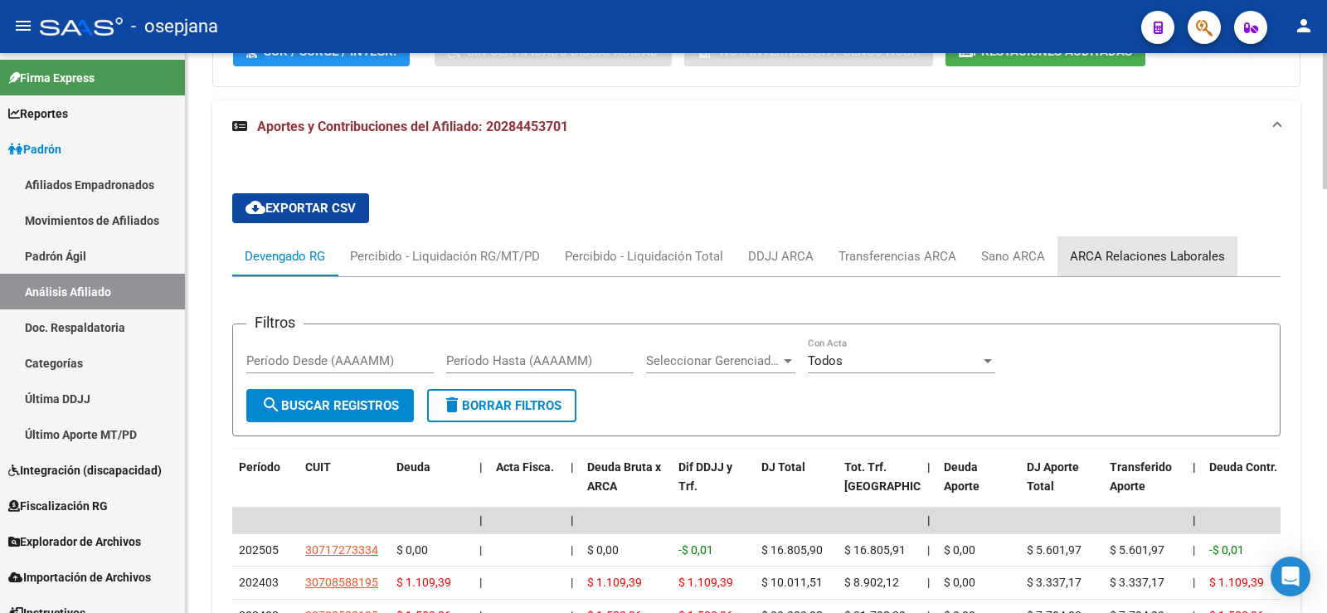
click at [1197, 245] on div "ARCA Relaciones Laborales" at bounding box center [1147, 256] width 180 height 40
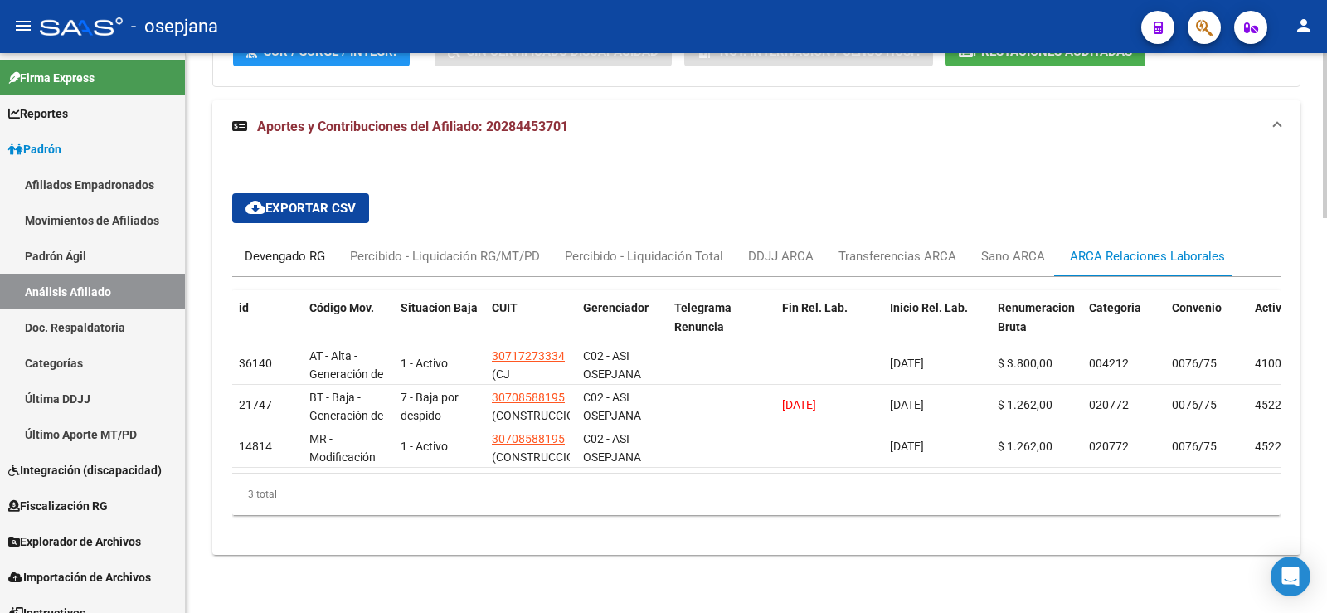
click at [296, 263] on div "Devengado RG" at bounding box center [285, 256] width 80 height 18
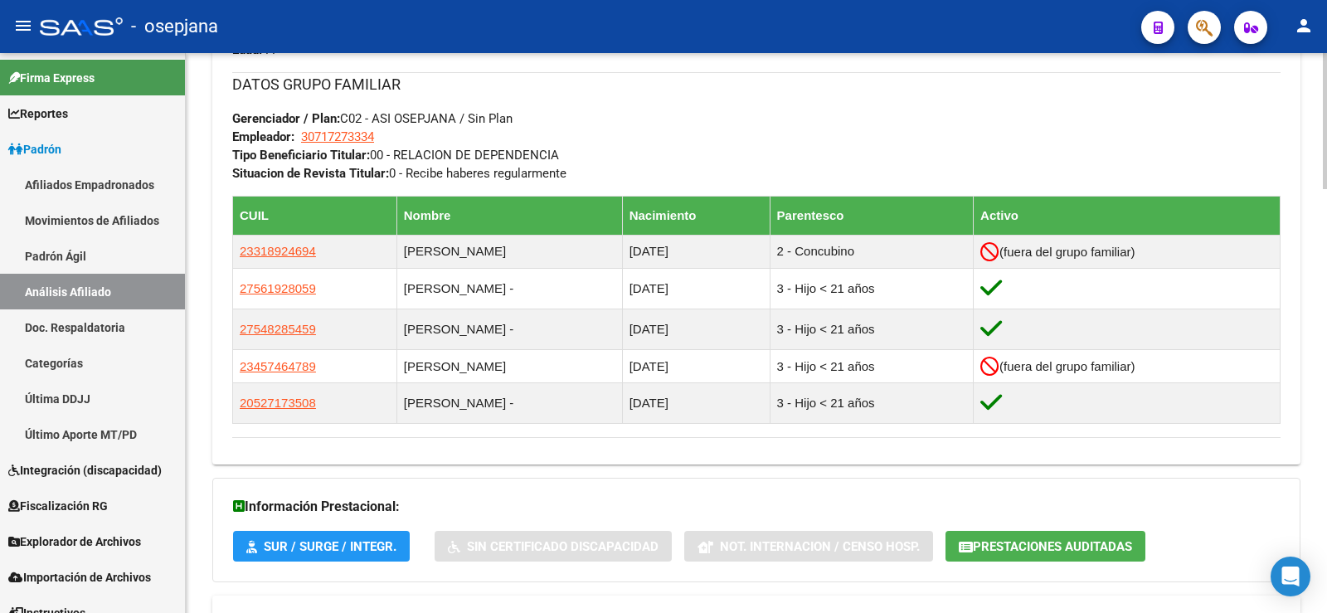
scroll to position [824, 0]
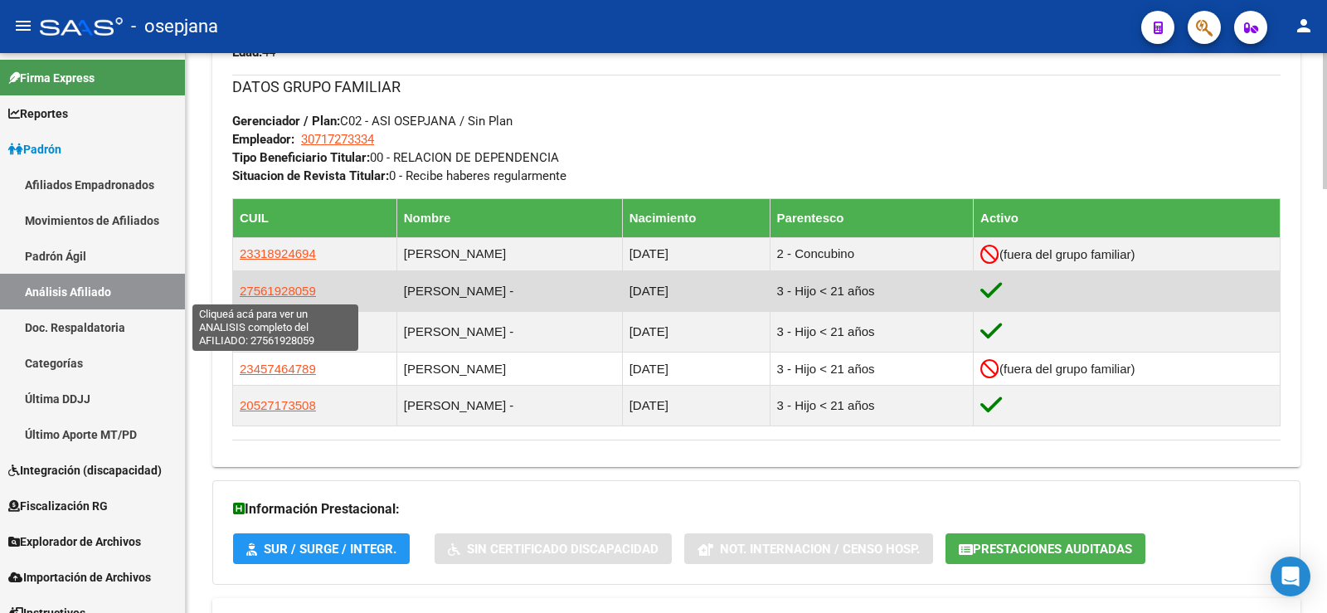
click at [292, 285] on span "27561928059" at bounding box center [278, 291] width 76 height 14
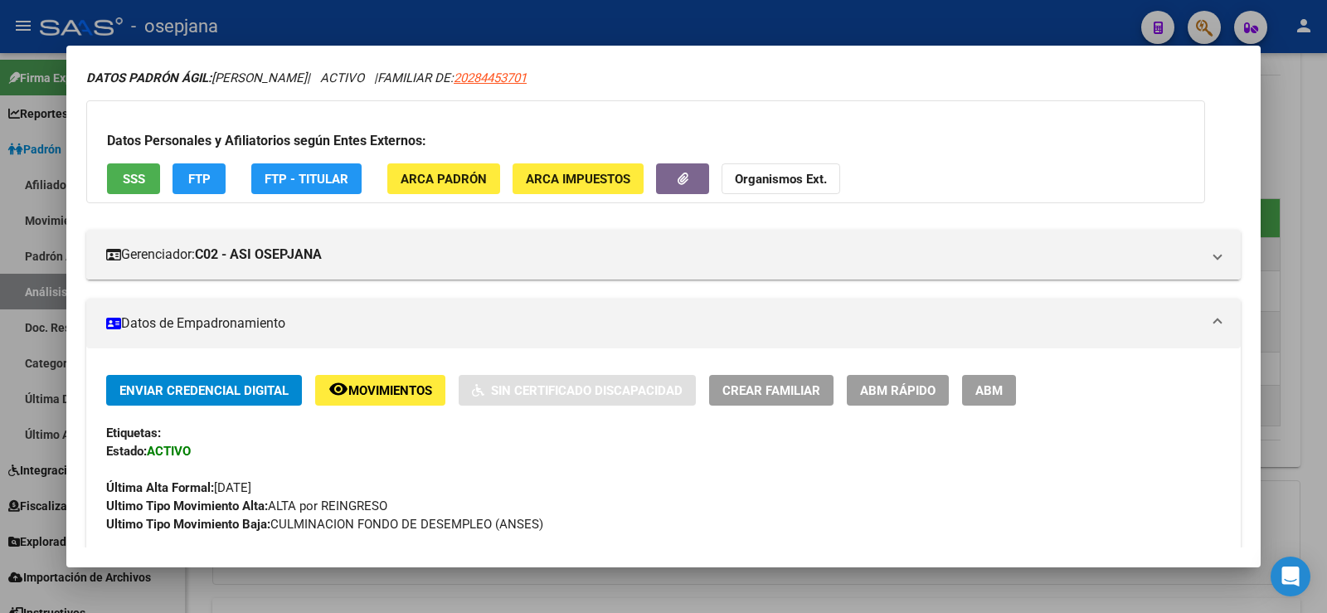
scroll to position [166, 0]
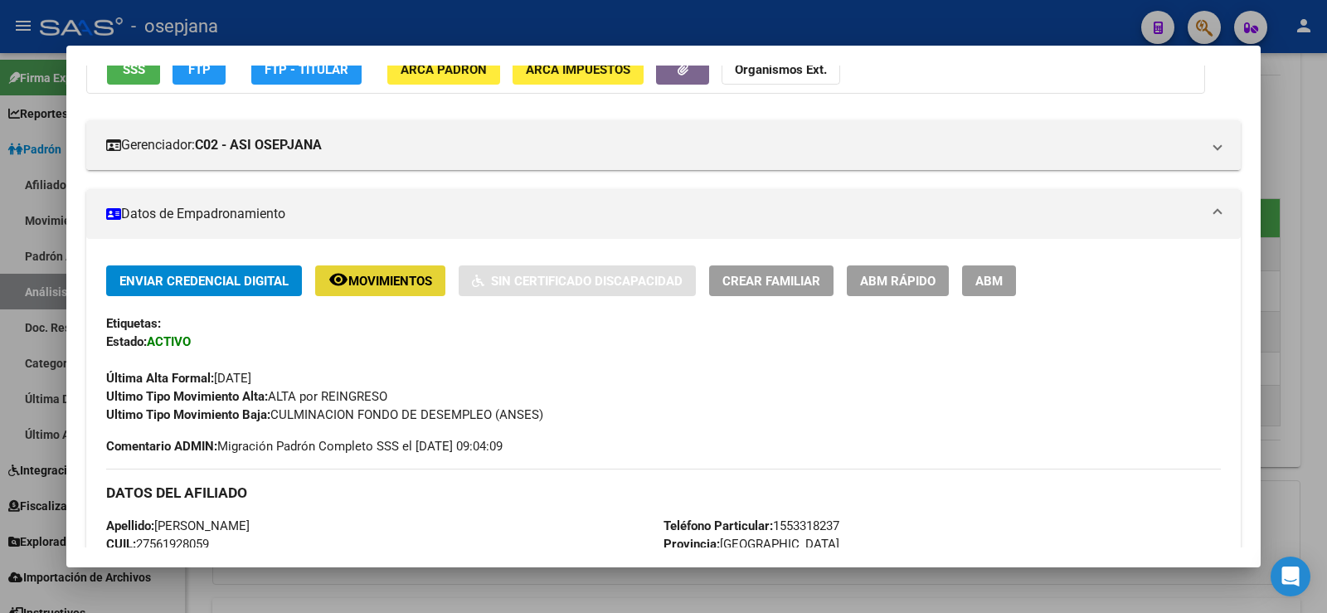
click at [385, 282] on span "Movimientos" at bounding box center [390, 281] width 84 height 15
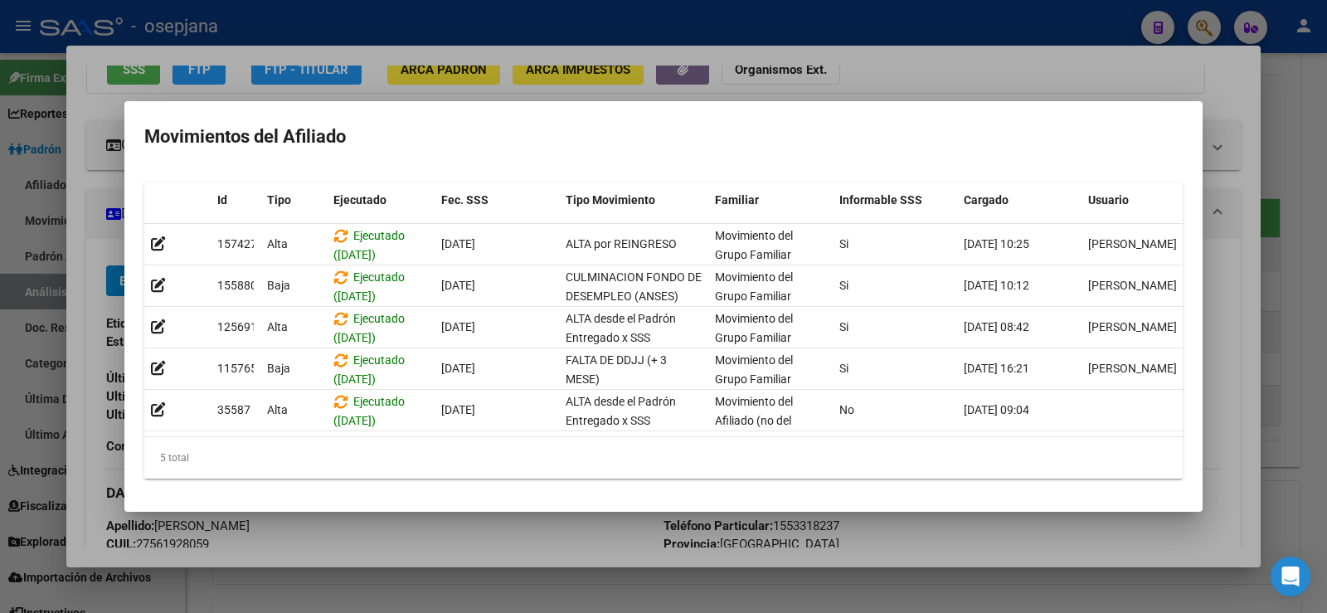
click at [1235, 180] on div at bounding box center [663, 306] width 1327 height 613
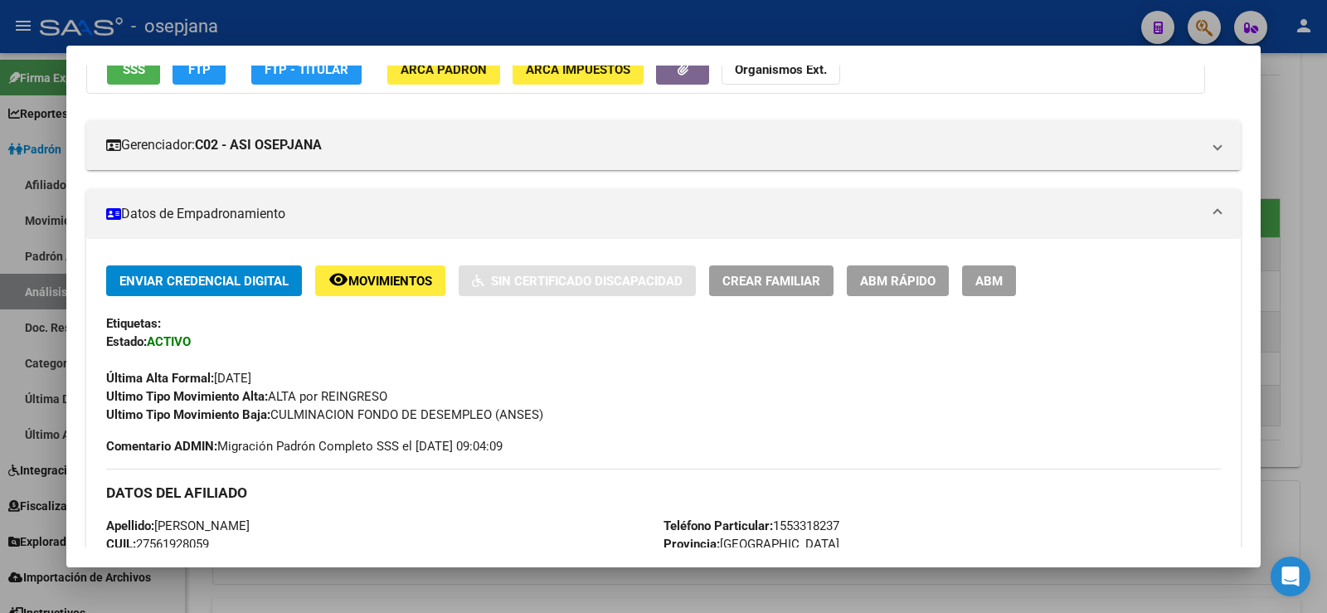
click at [1324, 165] on div at bounding box center [663, 306] width 1327 height 613
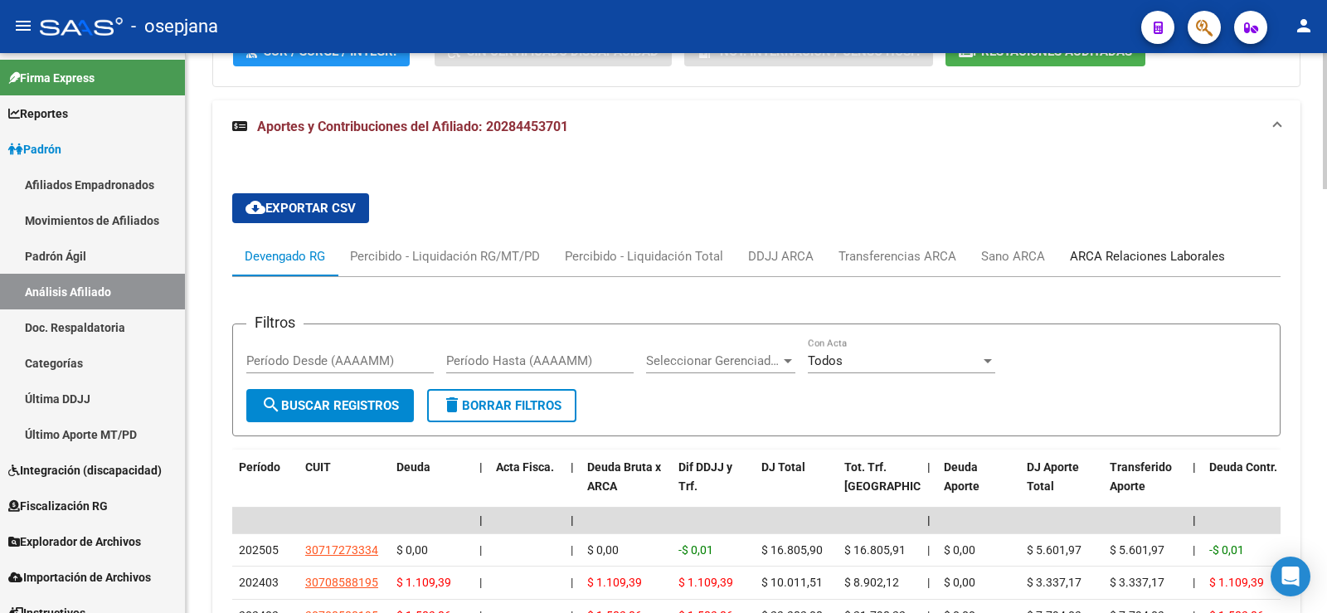
click at [1125, 251] on div "ARCA Relaciones Laborales" at bounding box center [1147, 256] width 155 height 18
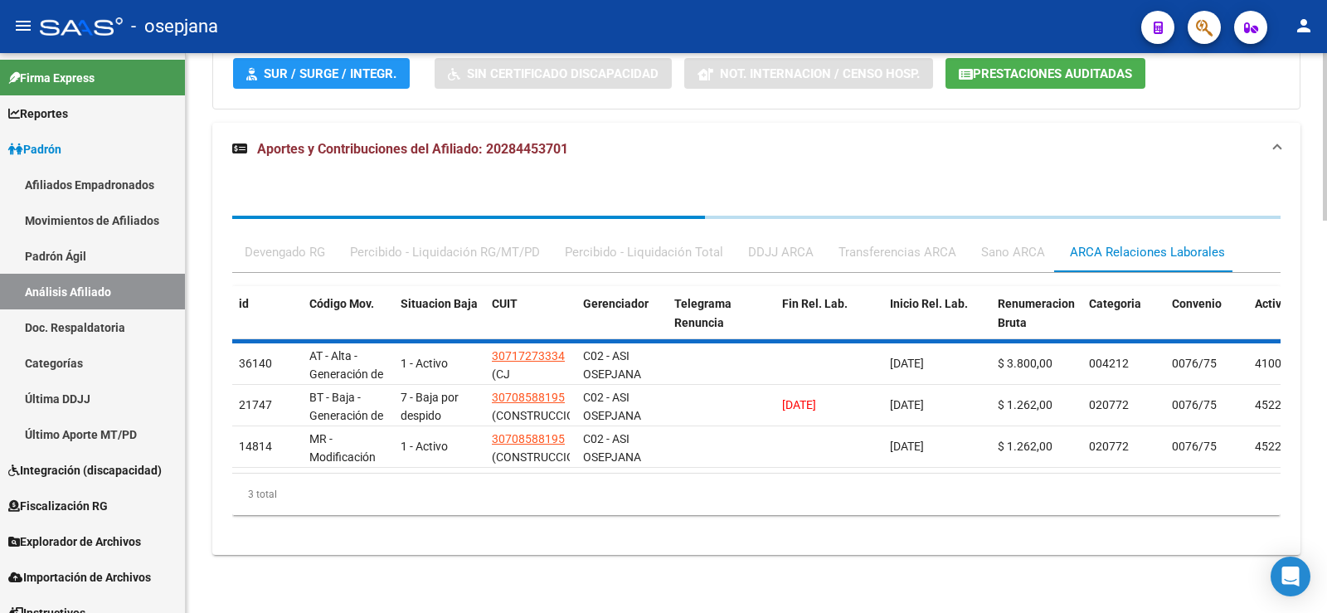
scroll to position [1322, 0]
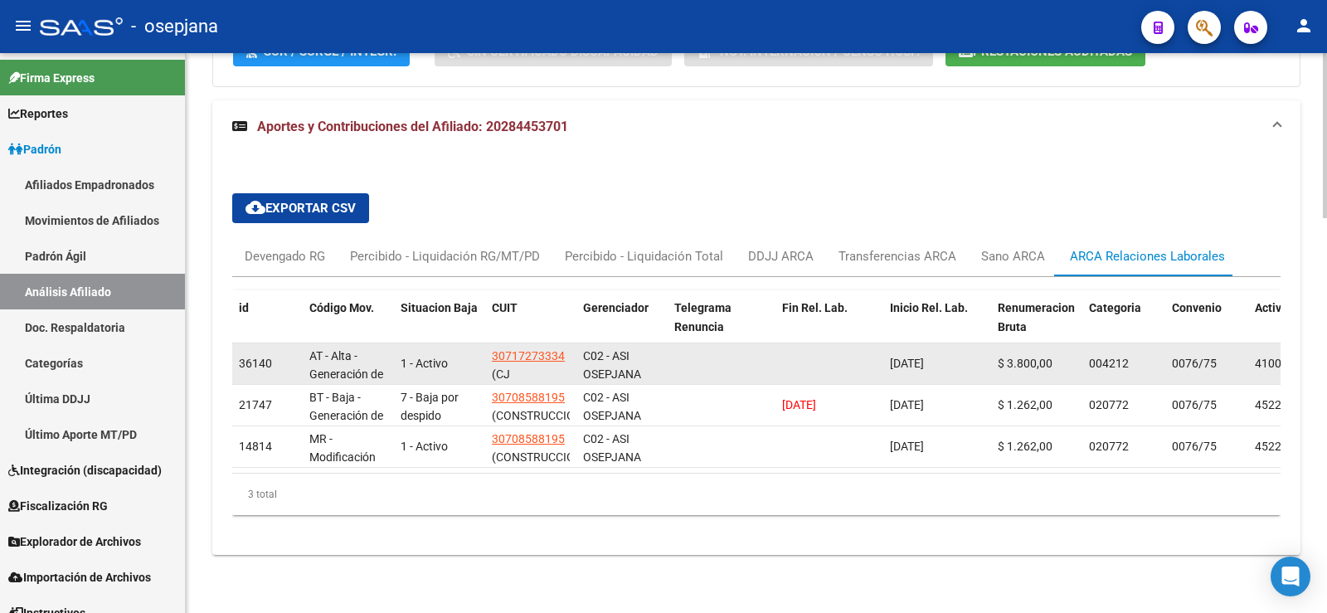
drag, startPoint x: 911, startPoint y: 361, endPoint x: 952, endPoint y: 363, distance: 40.7
click at [952, 363] on datatable-body-cell "22/05/2025" at bounding box center [937, 363] width 108 height 41
click at [952, 363] on div "22/05/2025" at bounding box center [937, 363] width 95 height 19
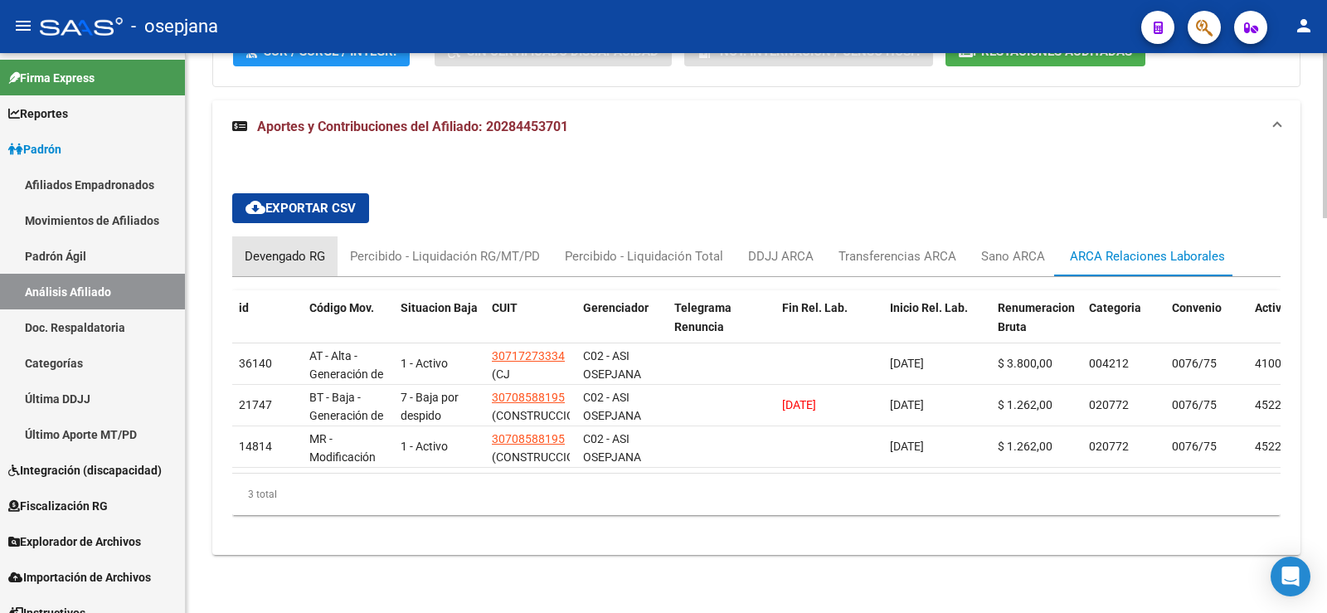
click at [284, 252] on div "Devengado RG" at bounding box center [285, 256] width 80 height 18
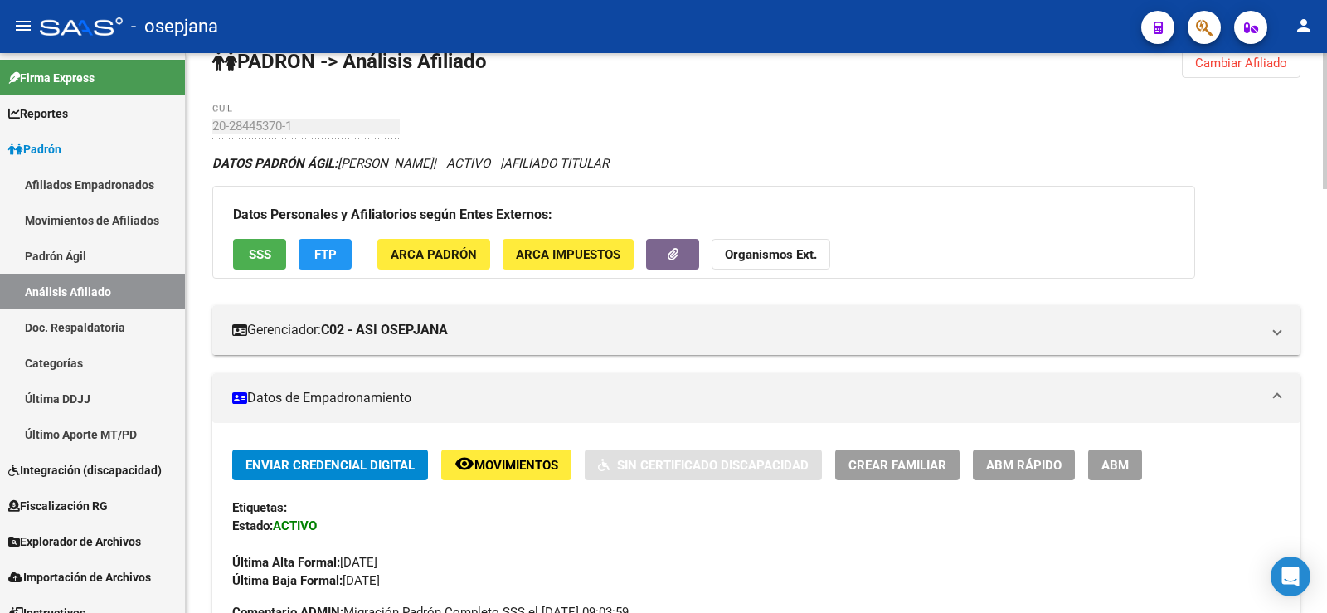
scroll to position [0, 0]
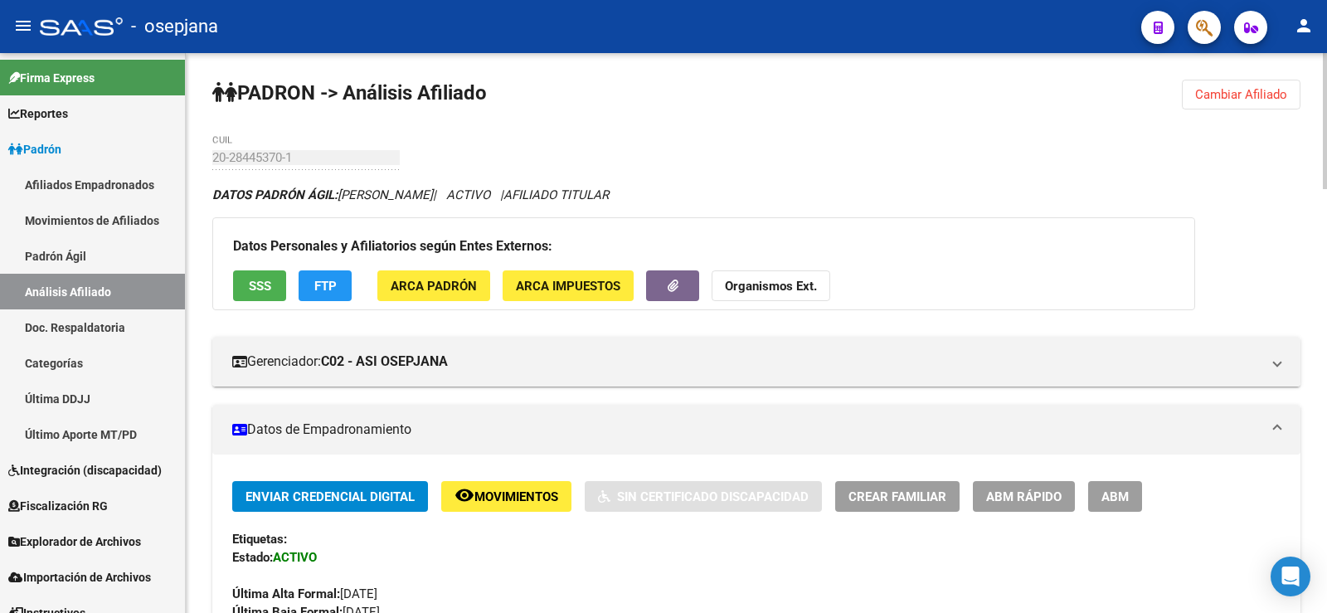
click at [1276, 86] on button "Cambiar Afiliado" at bounding box center [1241, 95] width 119 height 30
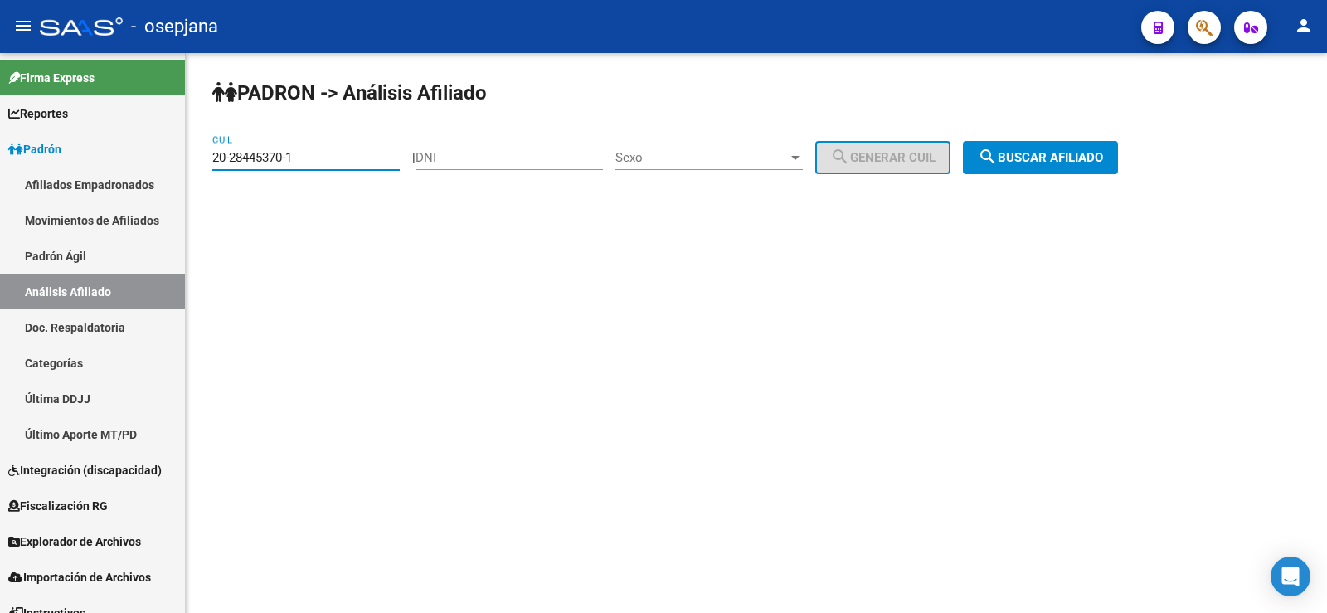
paste input "7-29328169"
drag, startPoint x: 304, startPoint y: 153, endPoint x: 190, endPoint y: 162, distance: 113.9
click at [190, 162] on div "PADRON -> Análisis Afiliado 20-28445370-1 CUIL | DNI Sexo Sexo search Generar C…" at bounding box center [756, 140] width 1141 height 174
click at [1076, 153] on span "search Buscar afiliado" at bounding box center [1040, 157] width 125 height 15
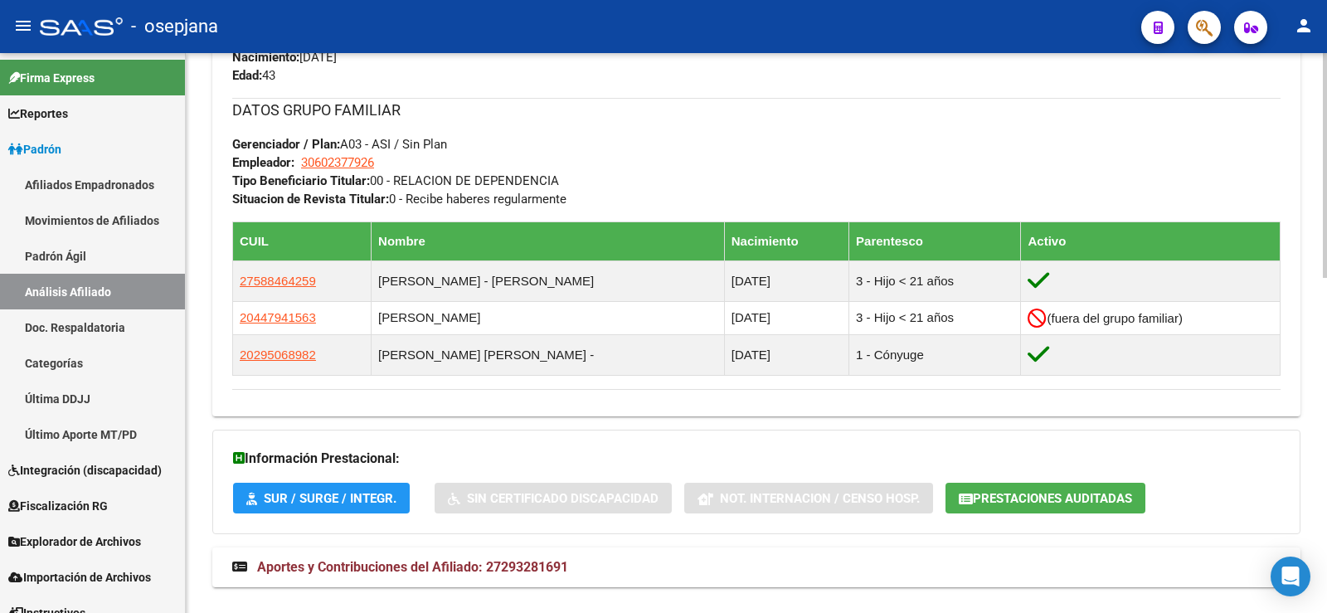
scroll to position [833, 0]
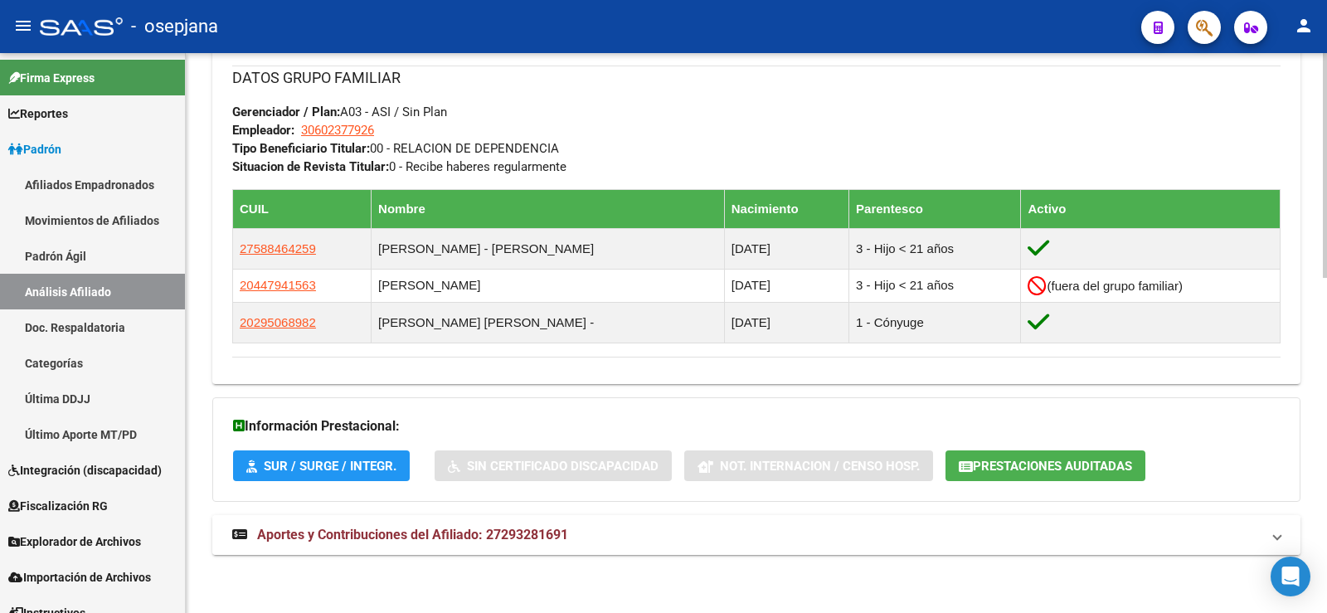
click at [580, 537] on mat-panel-title "Aportes y Contribuciones del Afiliado: 27293281691" at bounding box center [746, 535] width 1028 height 18
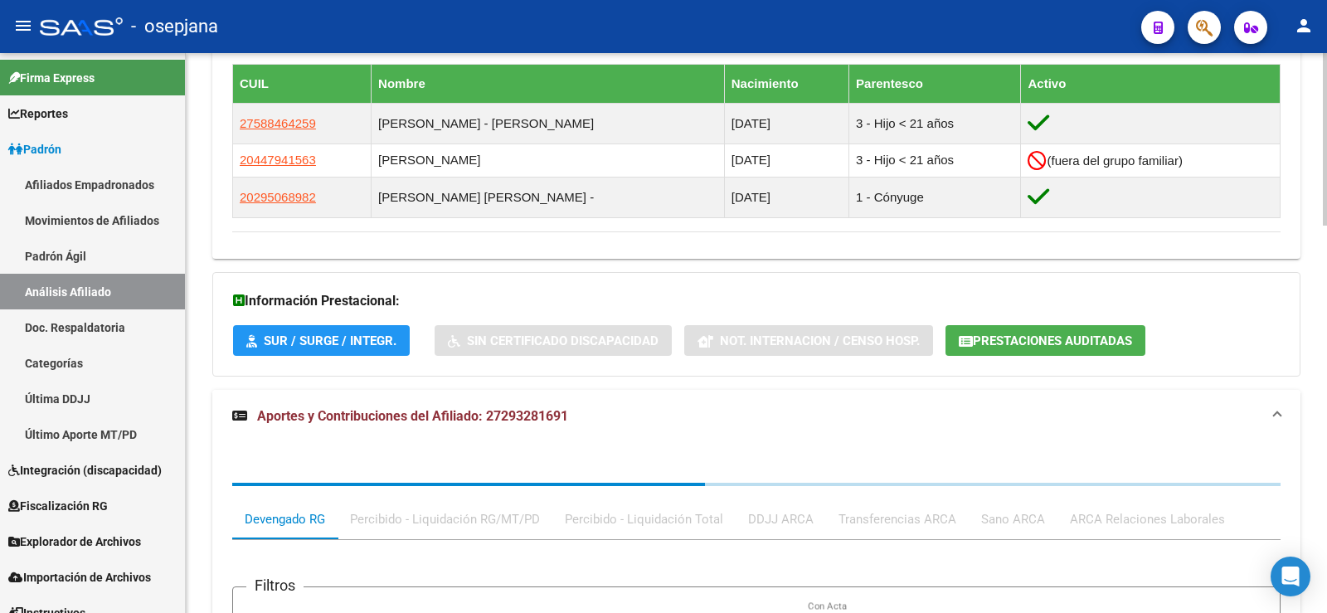
scroll to position [1261, 0]
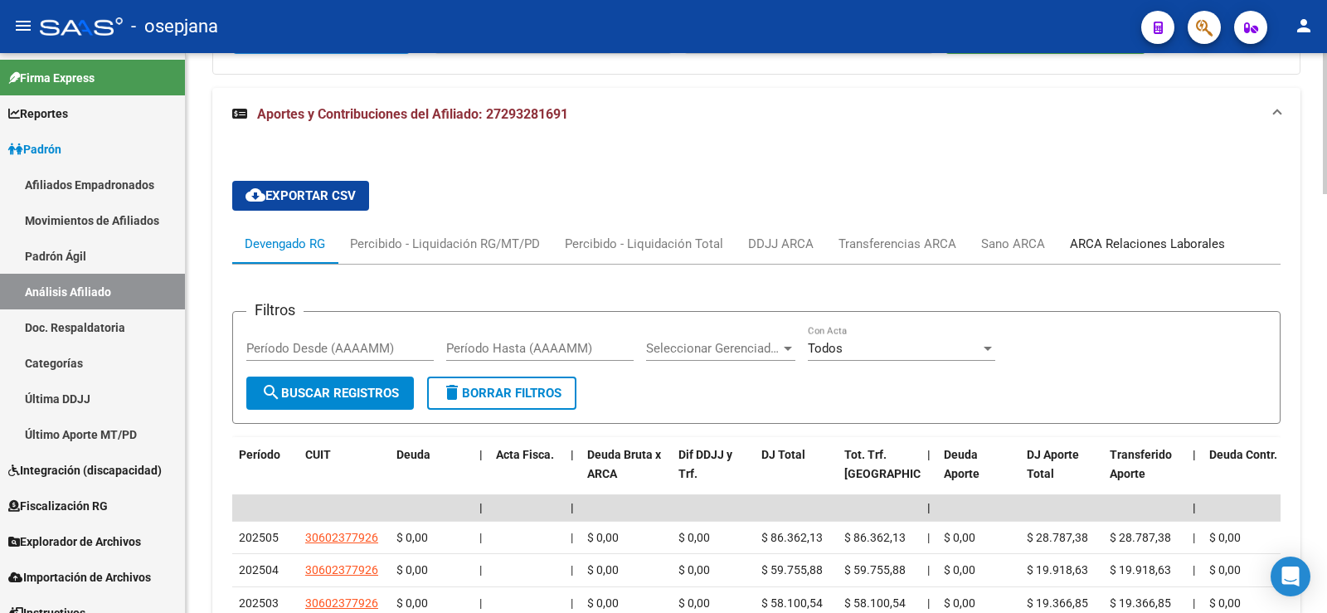
click at [1135, 234] on div "ARCA Relaciones Laborales" at bounding box center [1147, 244] width 180 height 40
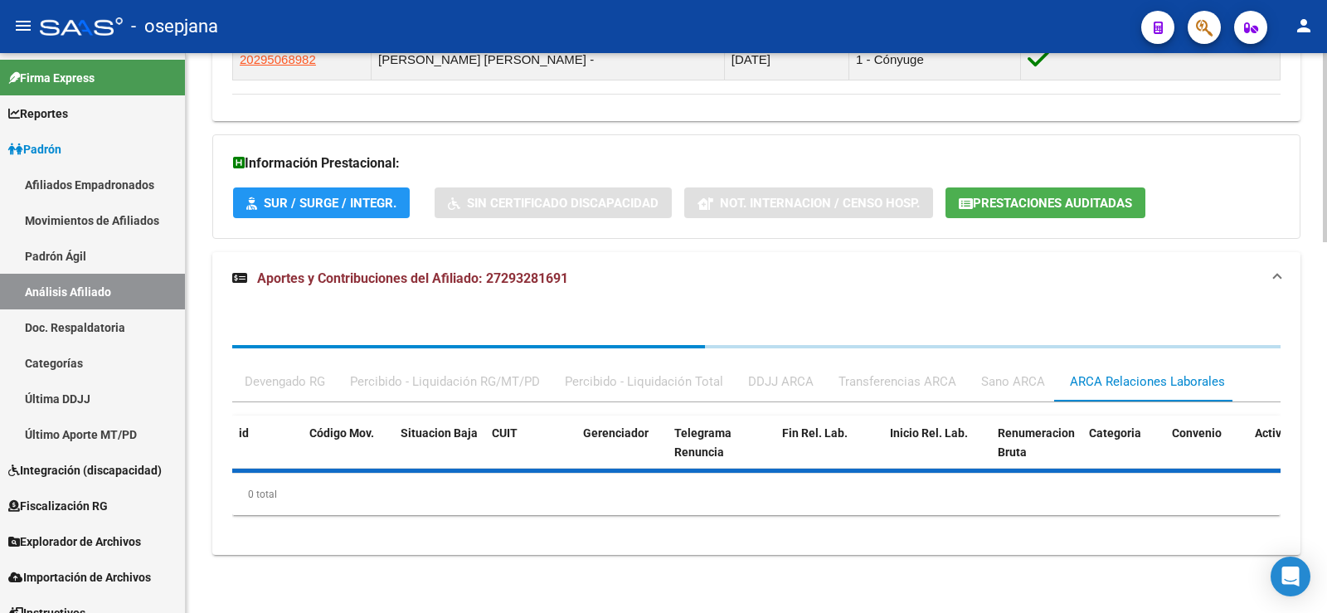
scroll to position [1178, 0]
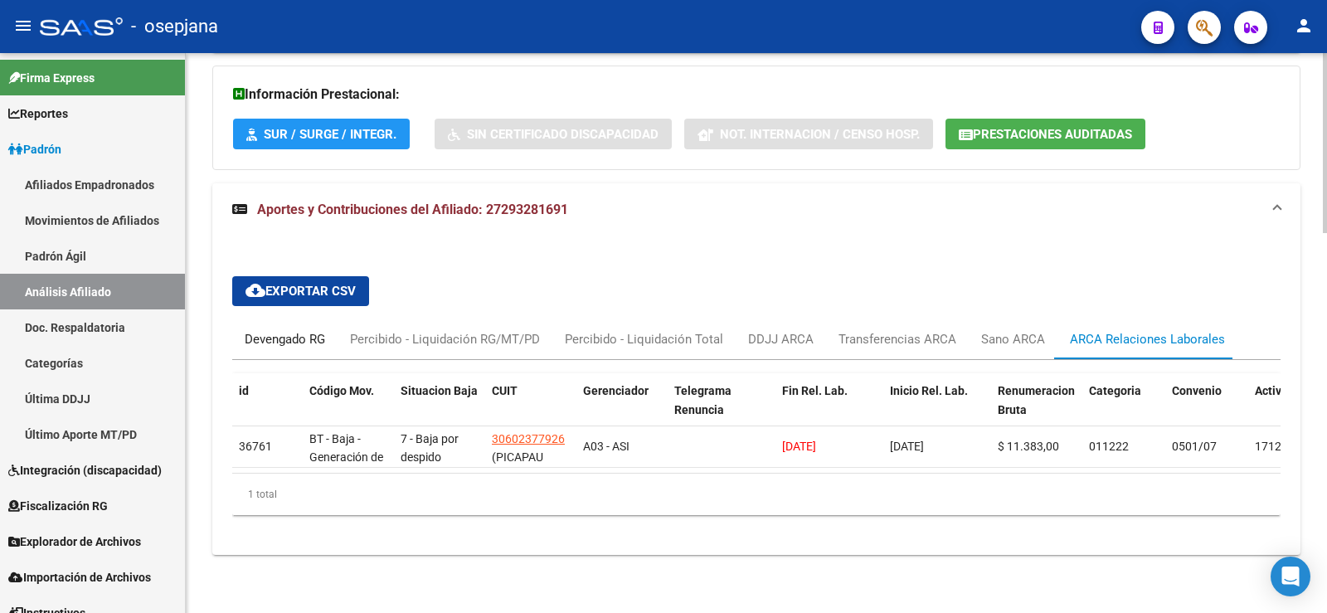
click at [305, 333] on div "Devengado RG" at bounding box center [285, 339] width 80 height 18
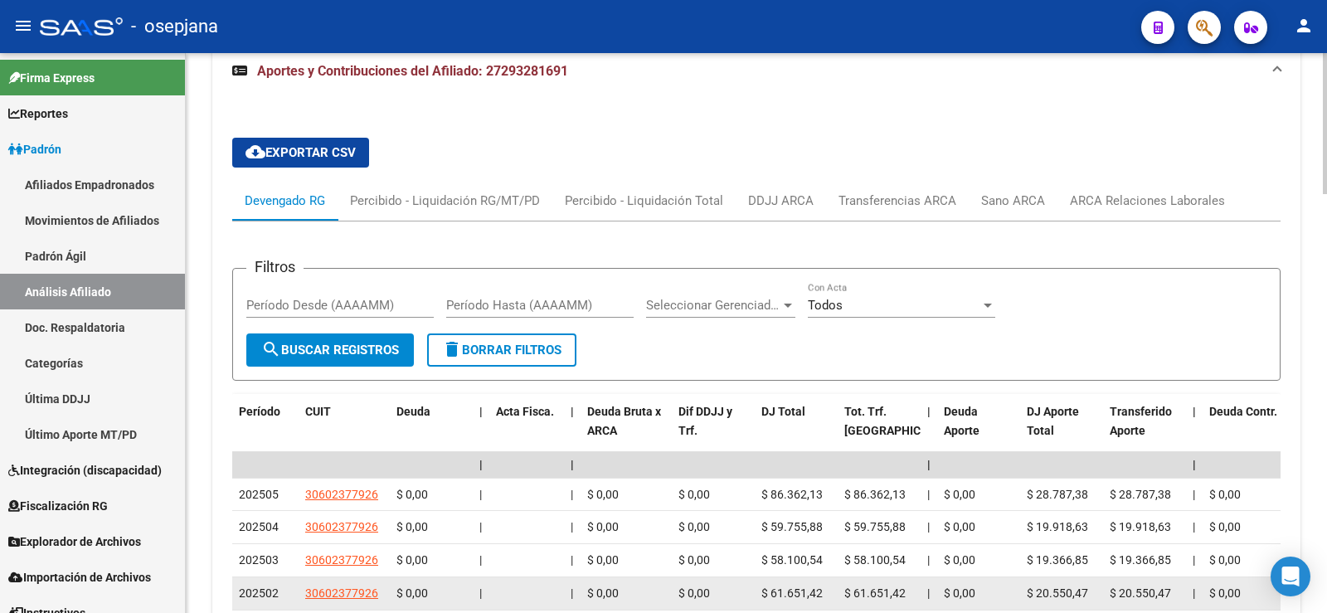
scroll to position [1509, 0]
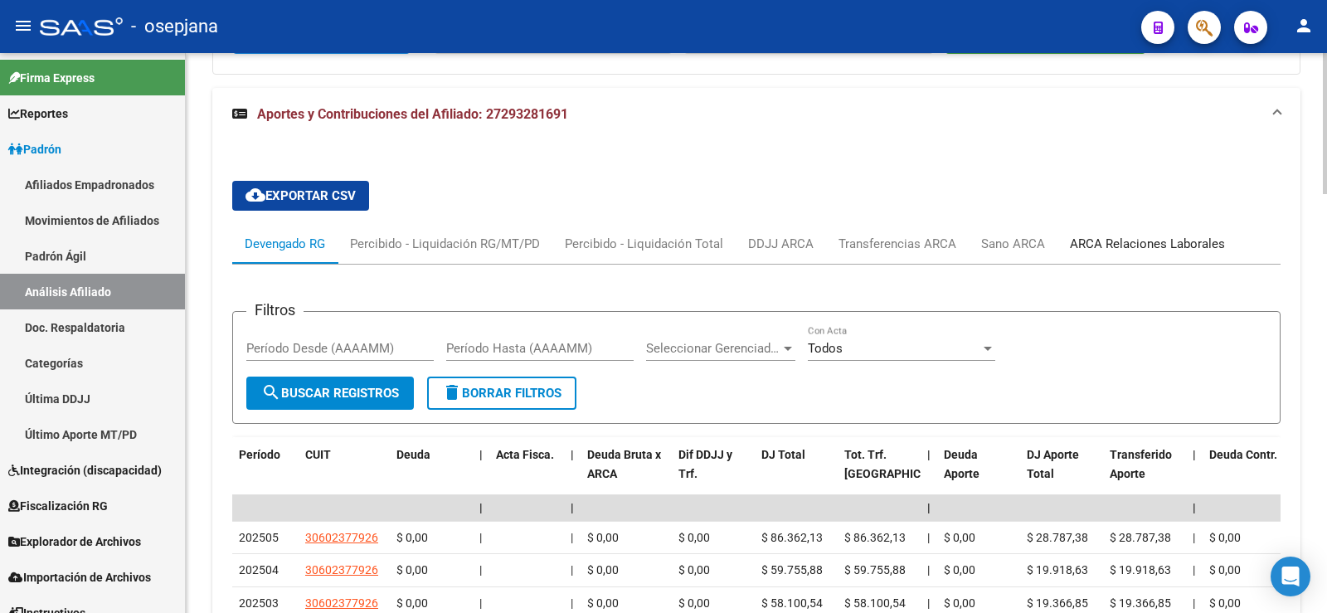
click at [1082, 252] on div "ARCA Relaciones Laborales" at bounding box center [1147, 244] width 155 height 18
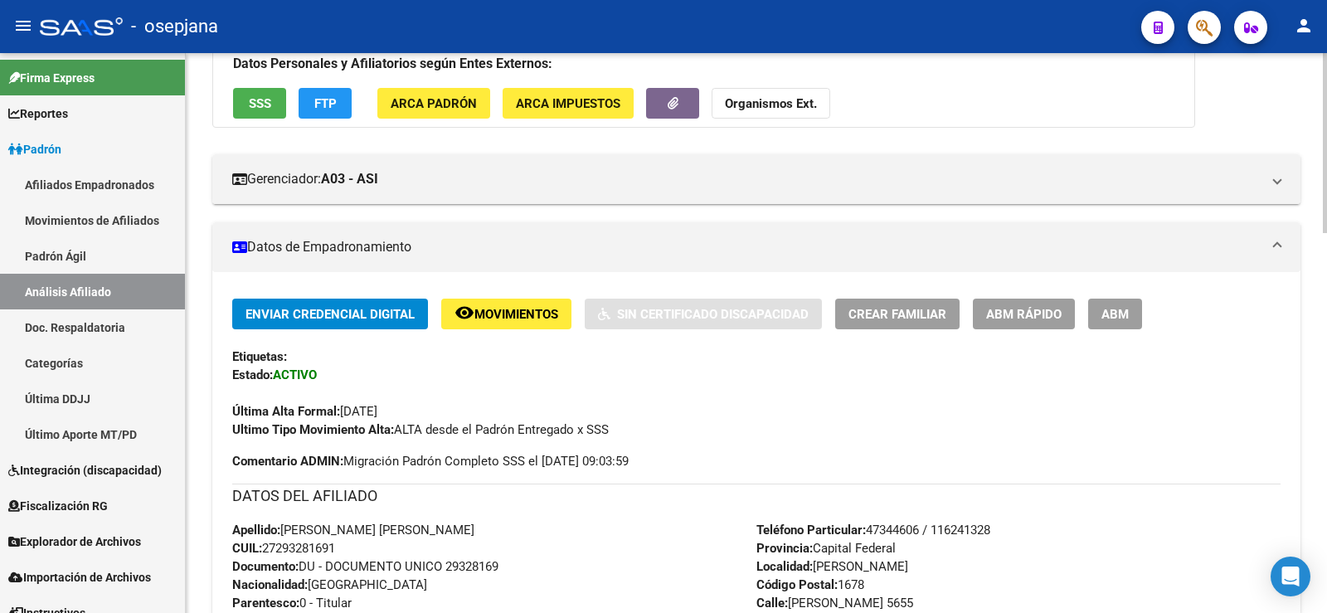
scroll to position [0, 0]
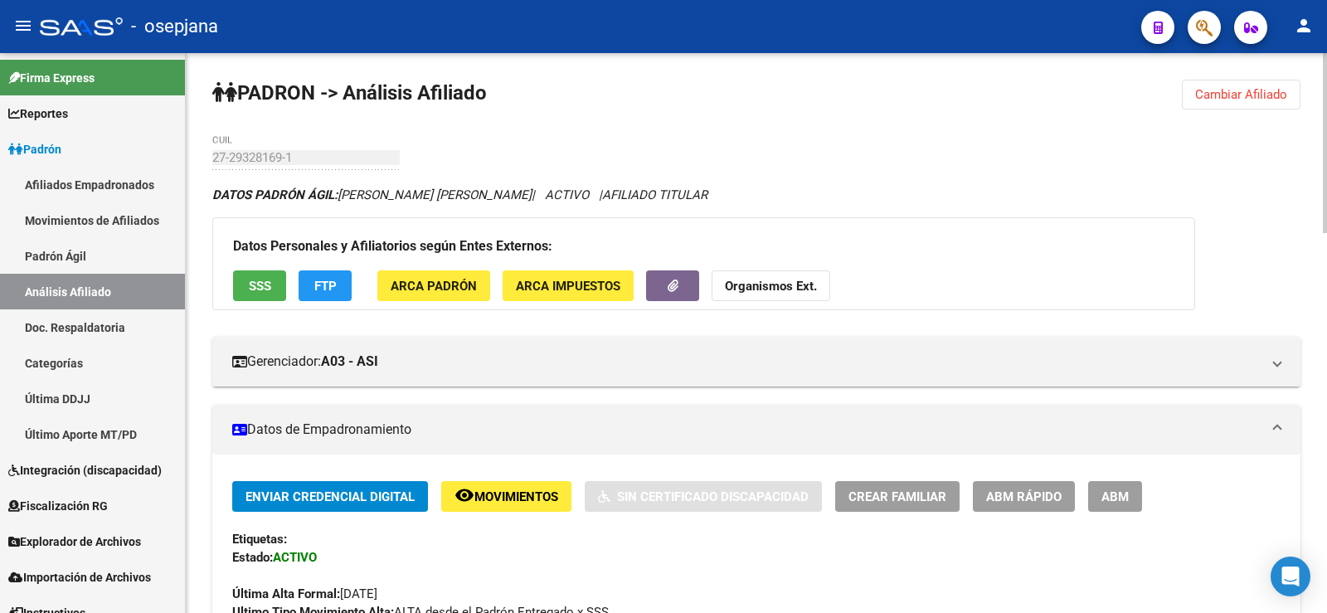
click at [1248, 89] on span "Cambiar Afiliado" at bounding box center [1241, 94] width 92 height 15
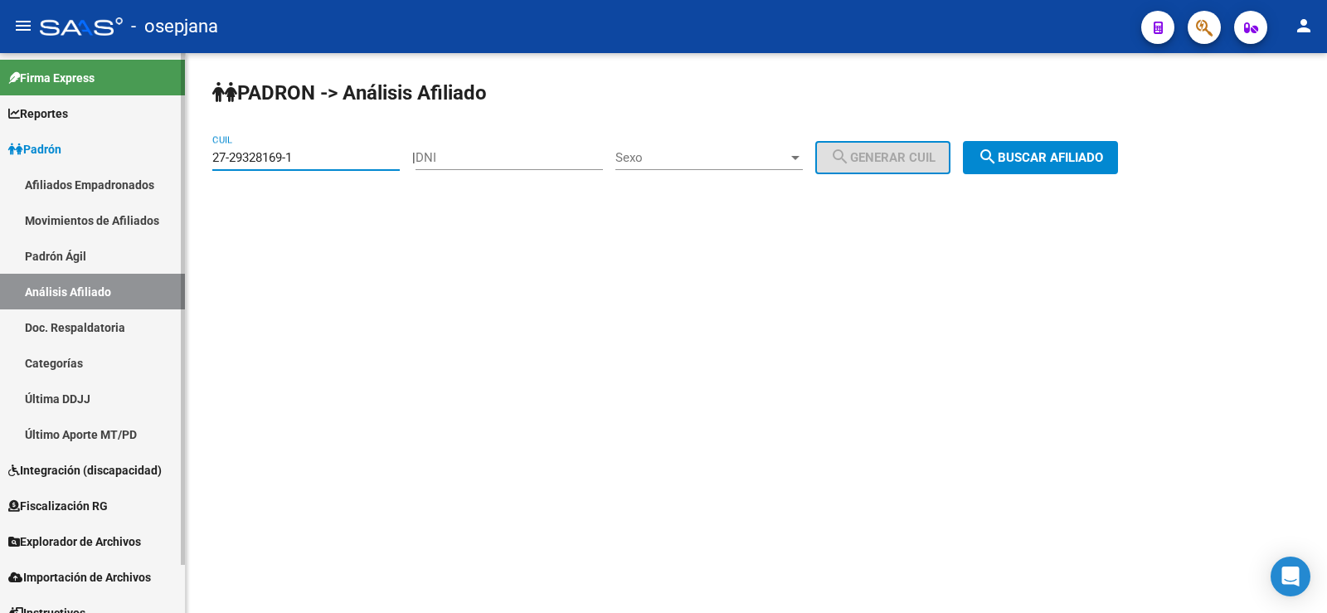
drag, startPoint x: 315, startPoint y: 157, endPoint x: 174, endPoint y: 157, distance: 141.0
click at [174, 157] on mat-sidenav-container "Firma Express Reportes Ingresos Devengados Análisis Histórico Detalles Transfer…" at bounding box center [663, 333] width 1327 height 560
paste input "0-94456397"
drag, startPoint x: 1080, startPoint y: 159, endPoint x: 952, endPoint y: 85, distance: 147.5
click at [1080, 159] on span "search Buscar afiliado" at bounding box center [1040, 157] width 125 height 15
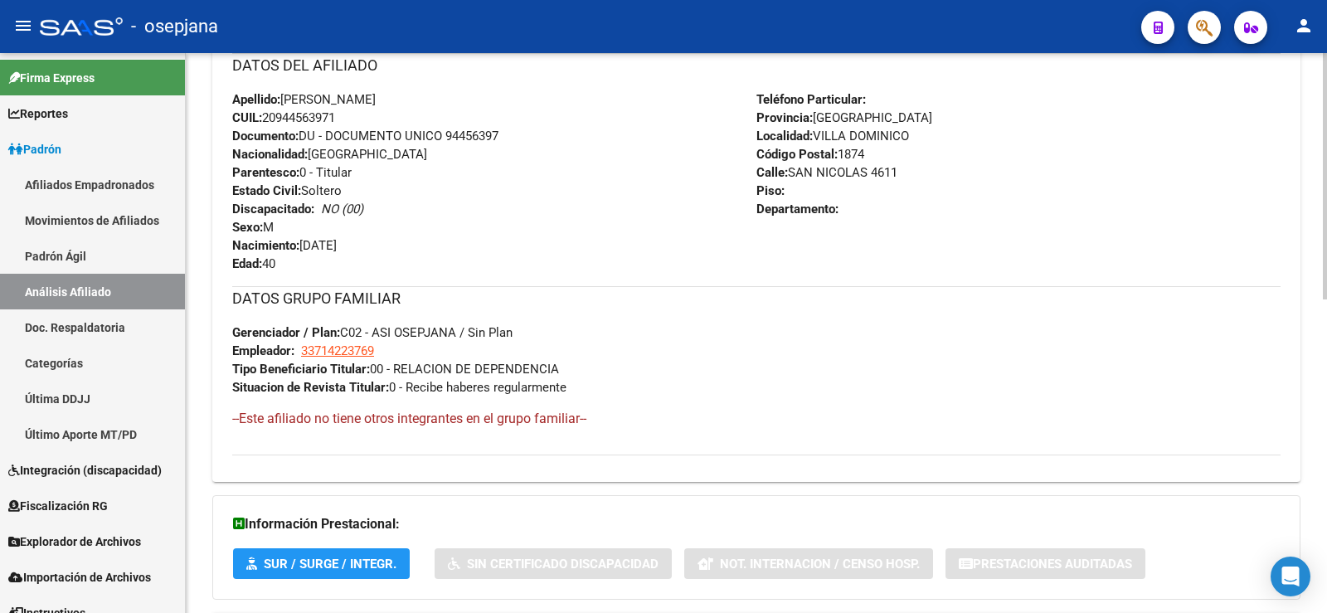
scroll to position [711, 0]
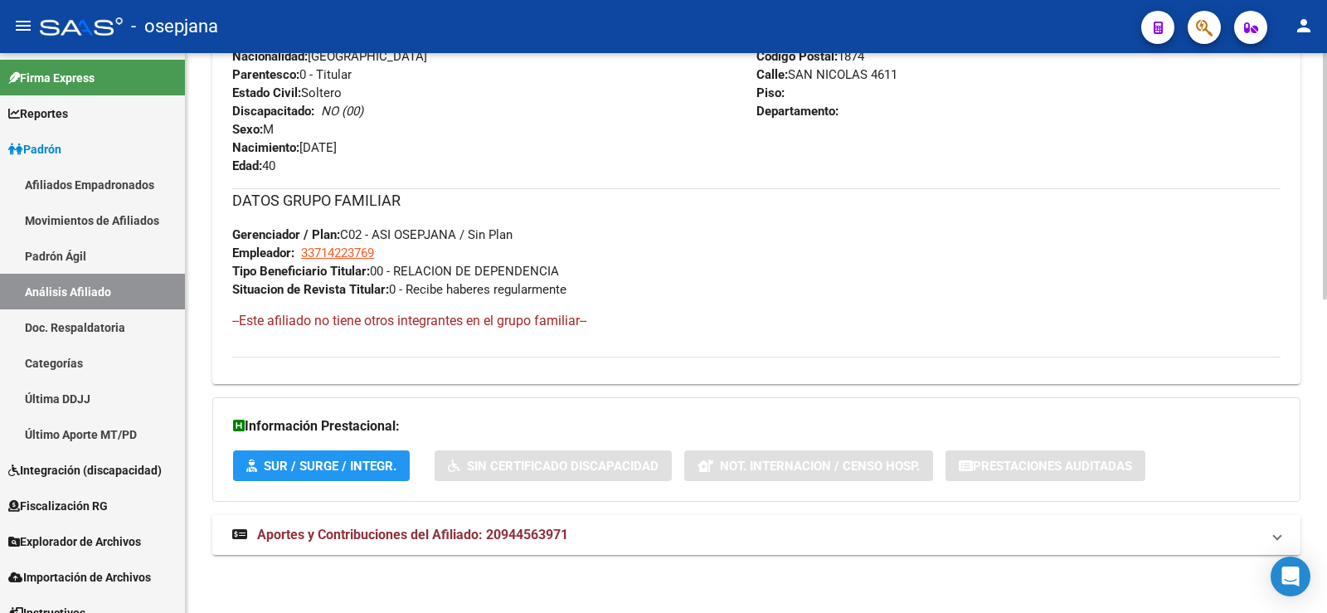
click at [545, 549] on mat-expansion-panel-header "Aportes y Contribuciones del Afiliado: 20944563971" at bounding box center [756, 535] width 1088 height 40
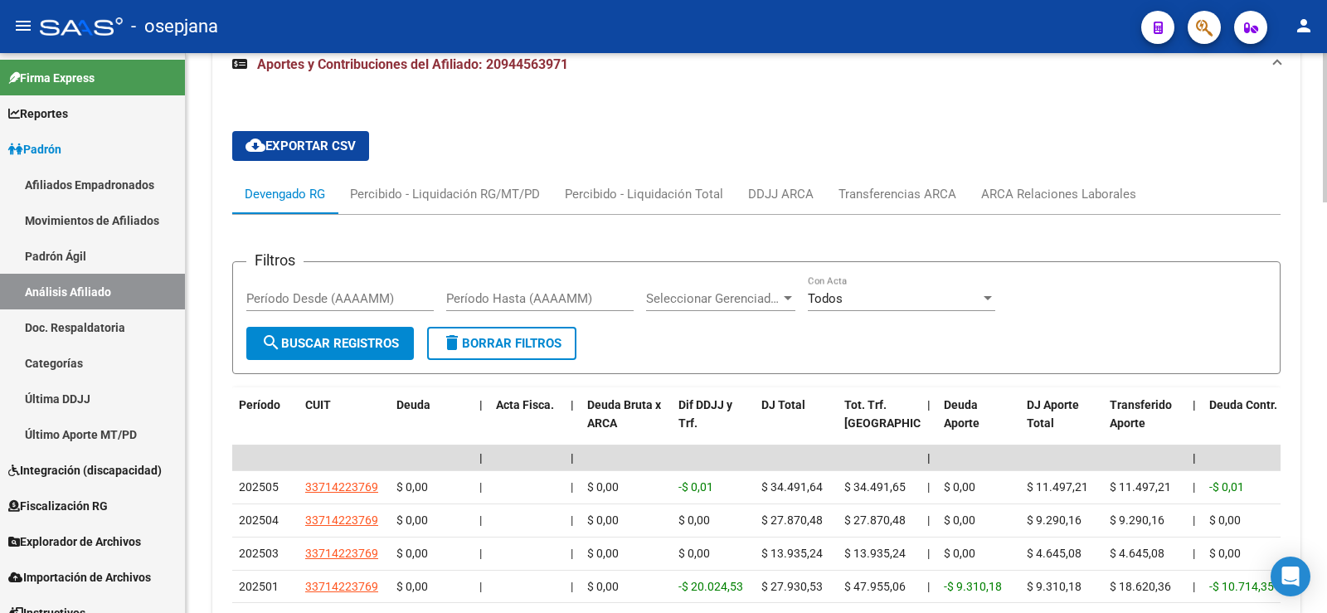
scroll to position [1208, 0]
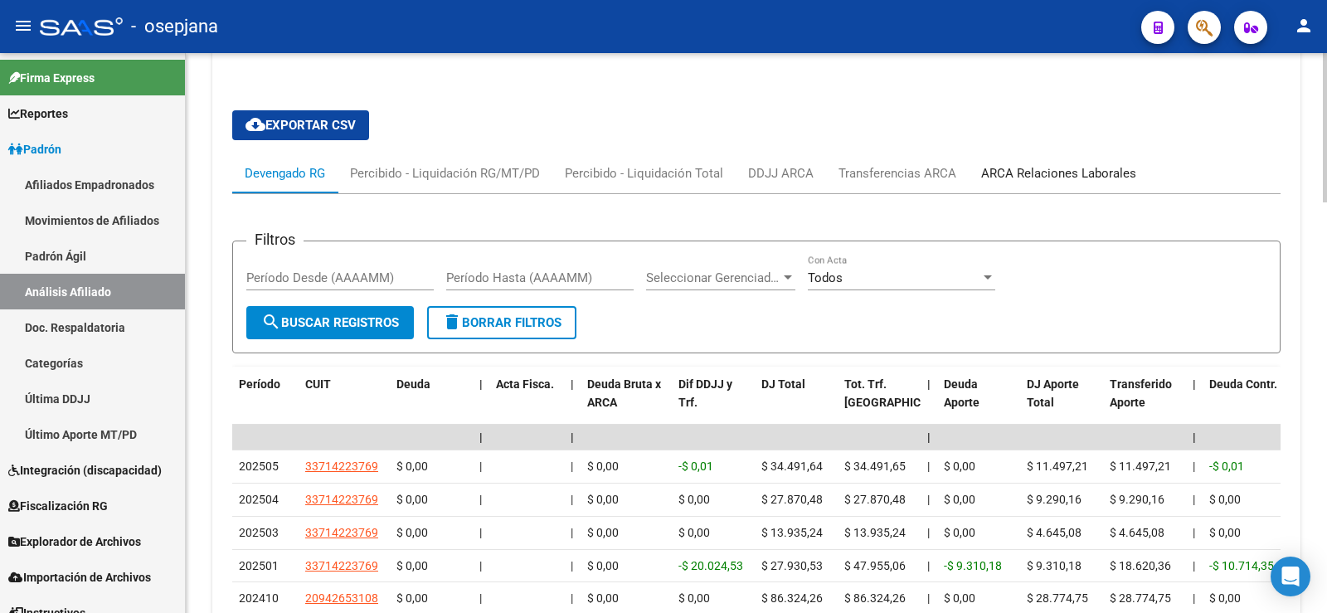
click at [1059, 169] on div "ARCA Relaciones Laborales" at bounding box center [1058, 173] width 155 height 18
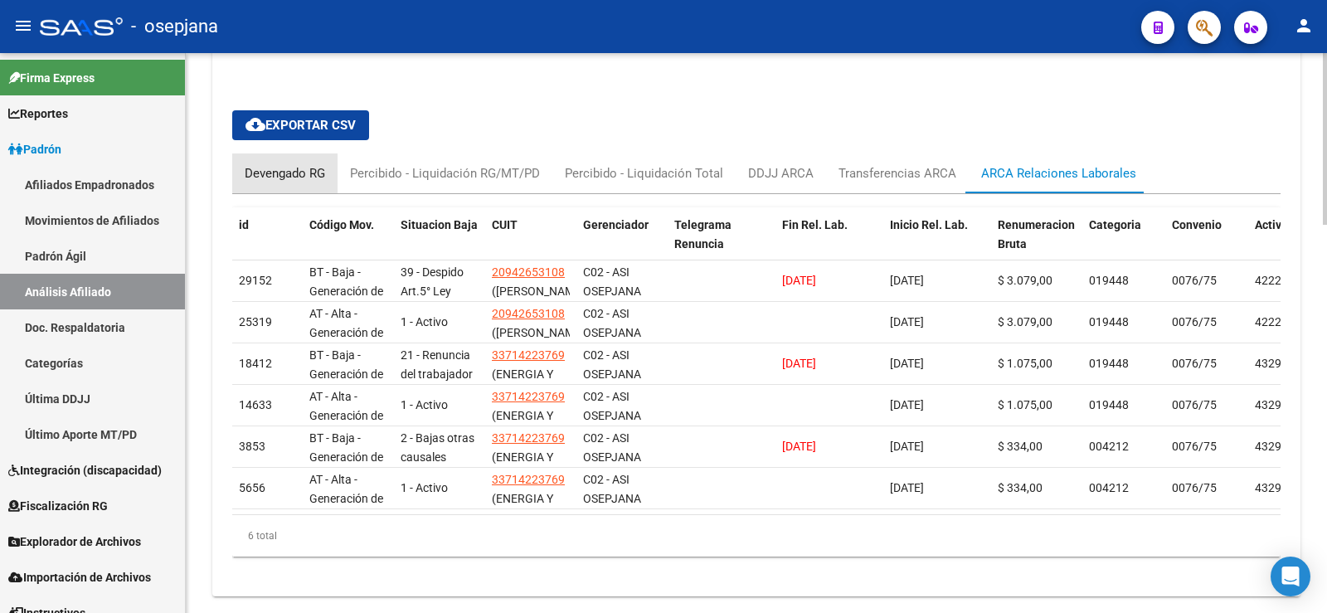
click at [297, 167] on div "Devengado RG" at bounding box center [285, 173] width 80 height 18
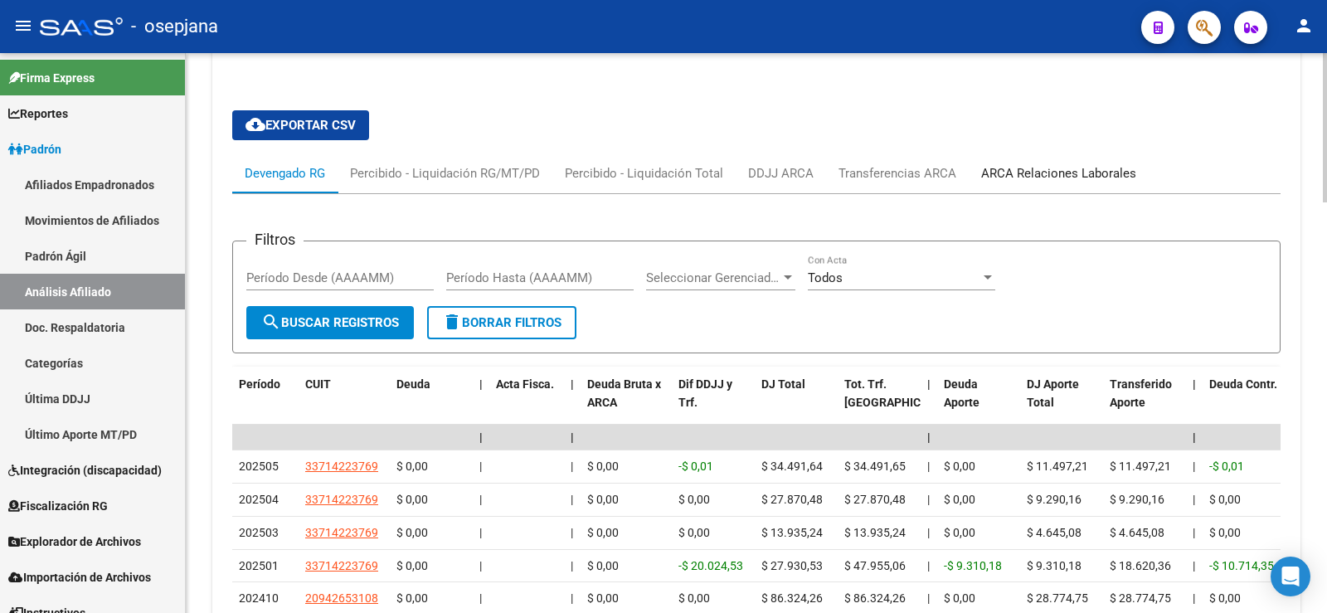
click at [1059, 174] on div "ARCA Relaciones Laborales" at bounding box center [1058, 173] width 155 height 18
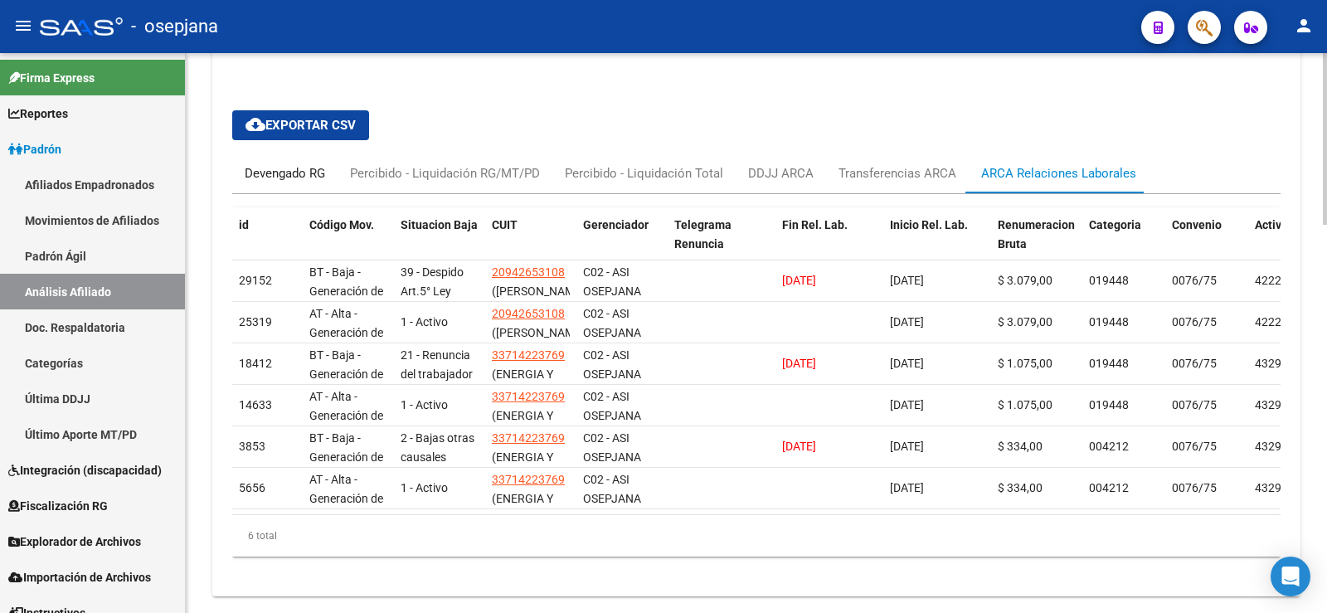
click at [306, 166] on div "Devengado RG" at bounding box center [285, 173] width 80 height 18
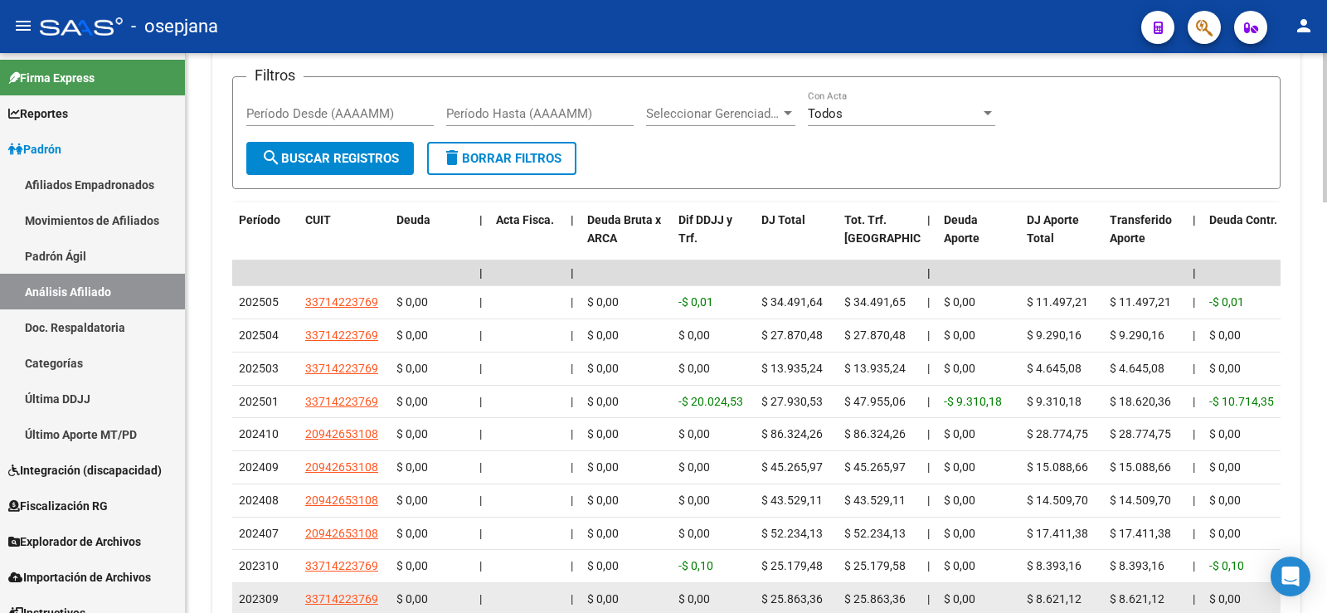
scroll to position [1374, 0]
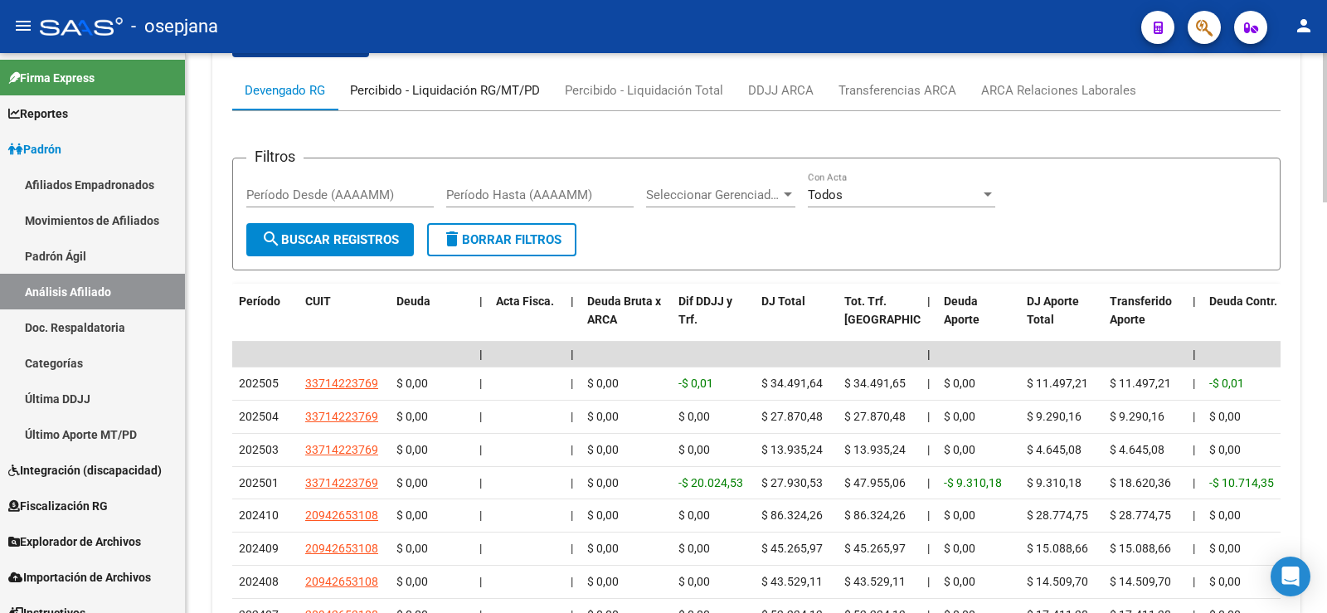
click at [504, 87] on div "Percibido - Liquidación RG/MT/PD" at bounding box center [445, 90] width 190 height 18
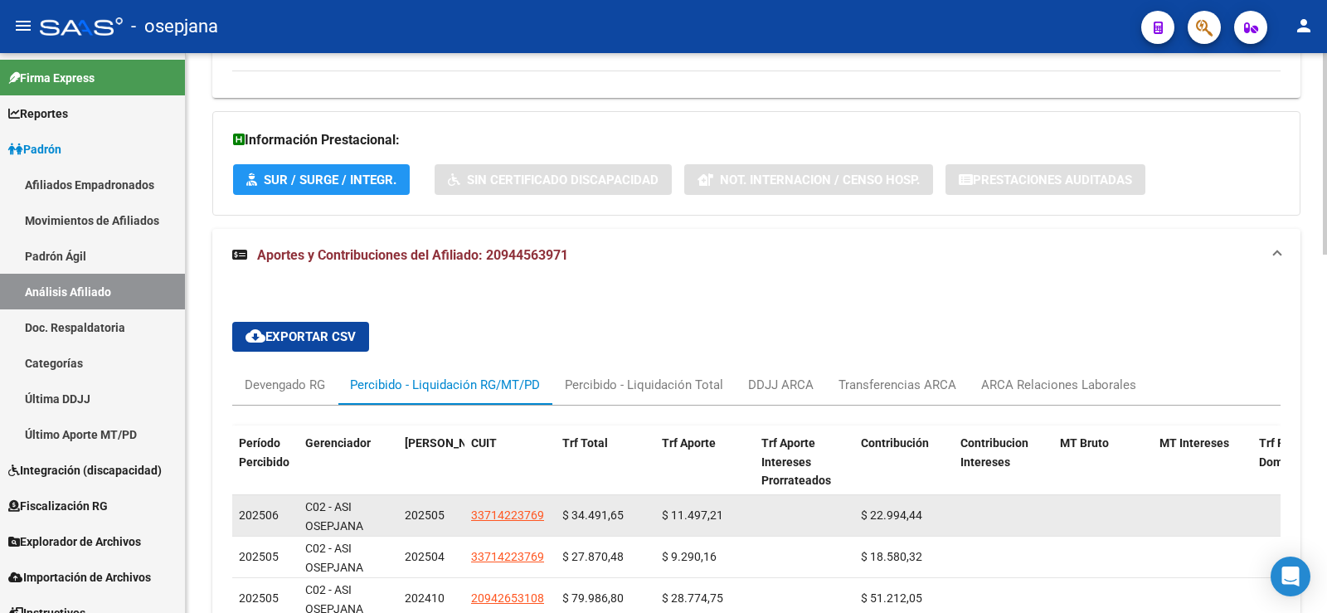
scroll to position [1073, 0]
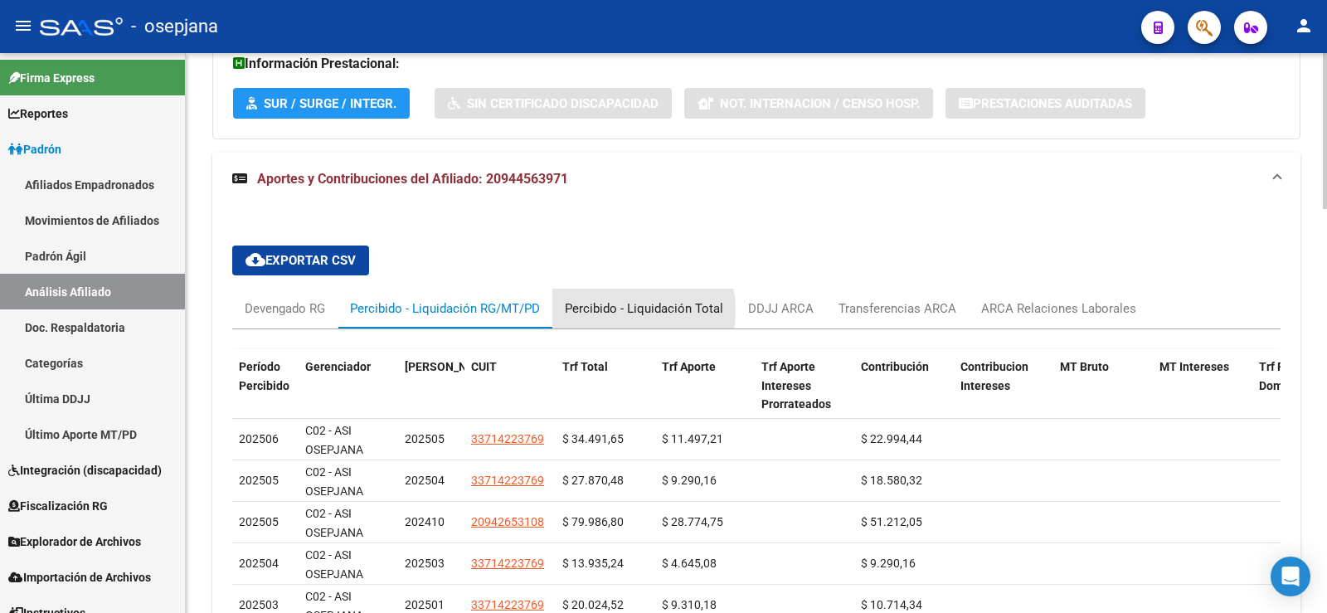
click at [611, 311] on div "Percibido - Liquidación Total" at bounding box center [644, 308] width 158 height 18
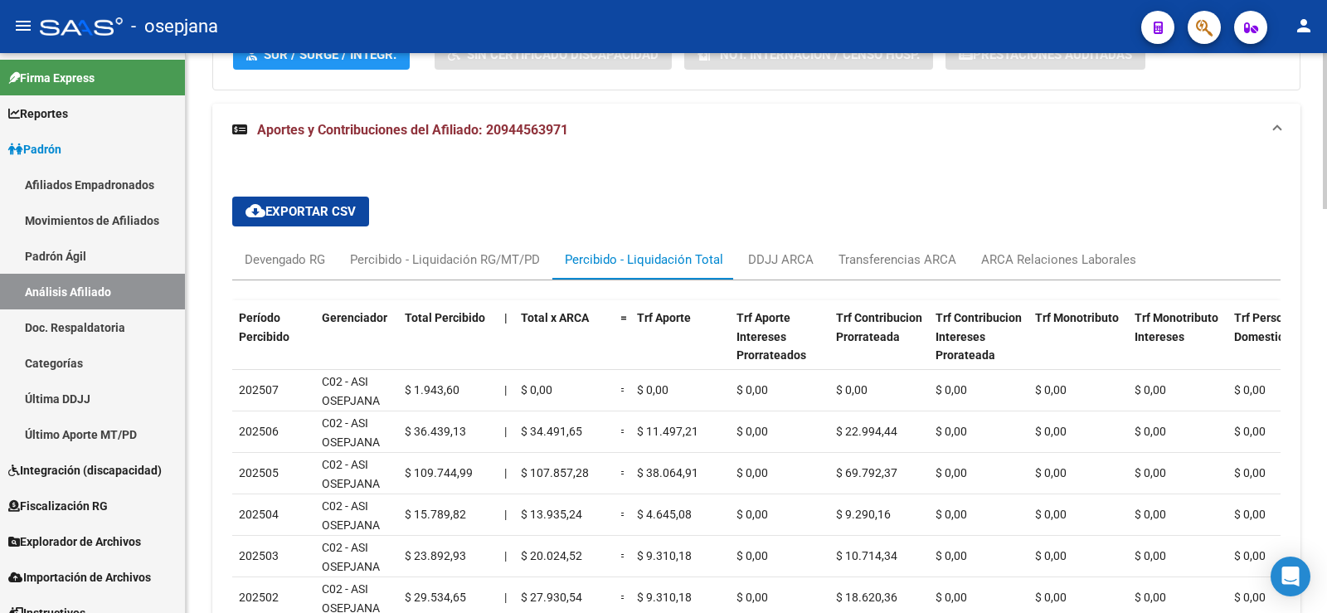
scroll to position [1156, 0]
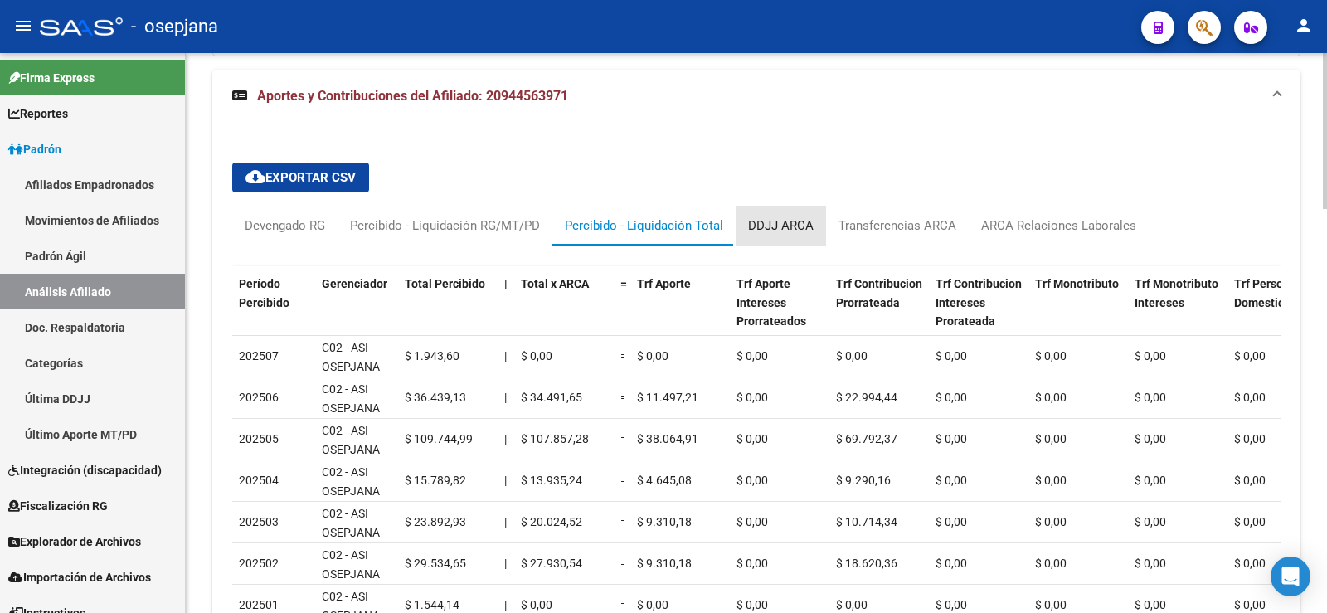
click at [781, 222] on div "DDJJ ARCA" at bounding box center [781, 225] width 66 height 18
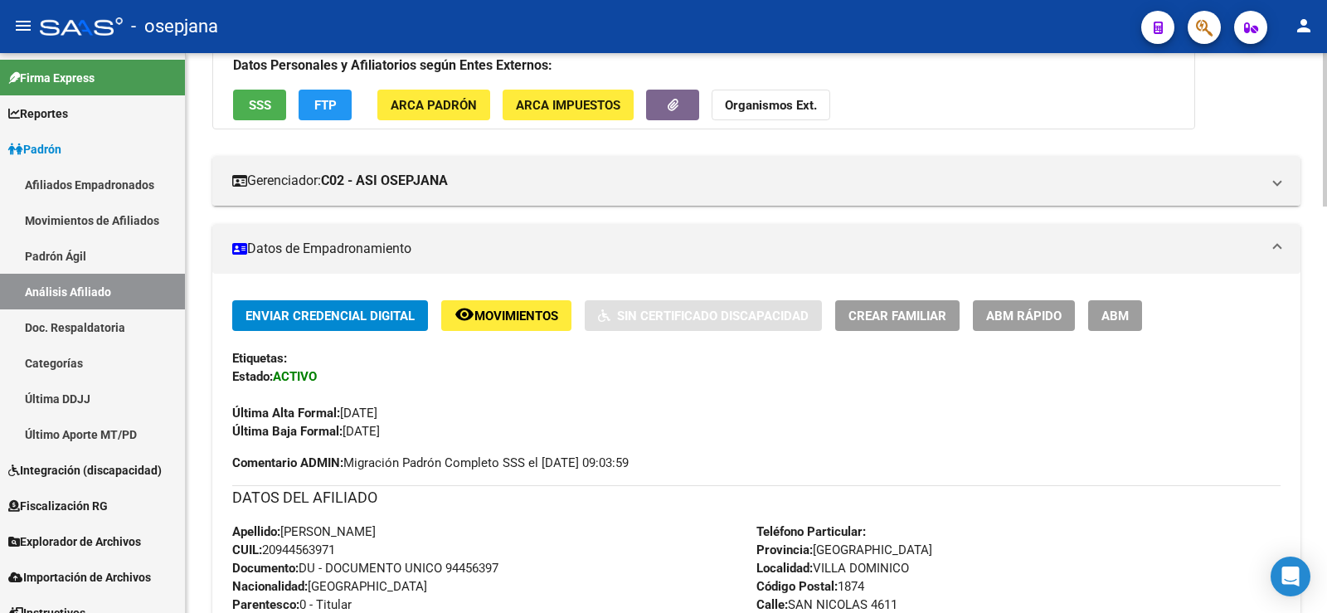
scroll to position [0, 0]
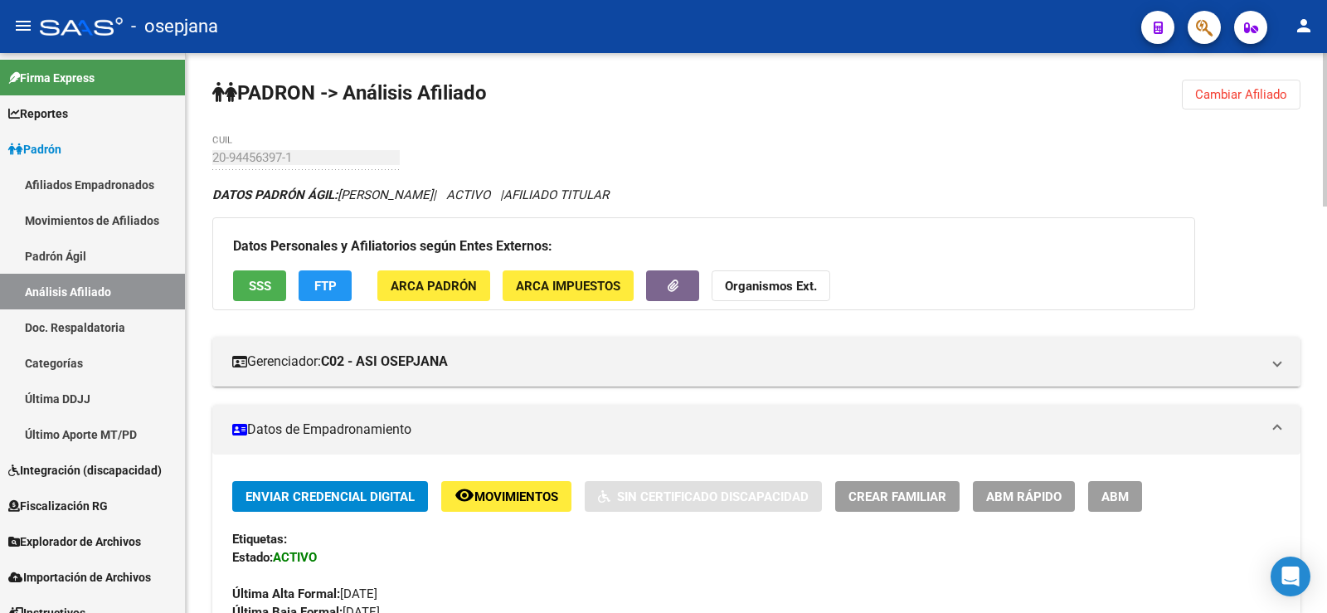
click at [1239, 93] on span "Cambiar Afiliado" at bounding box center [1241, 94] width 92 height 15
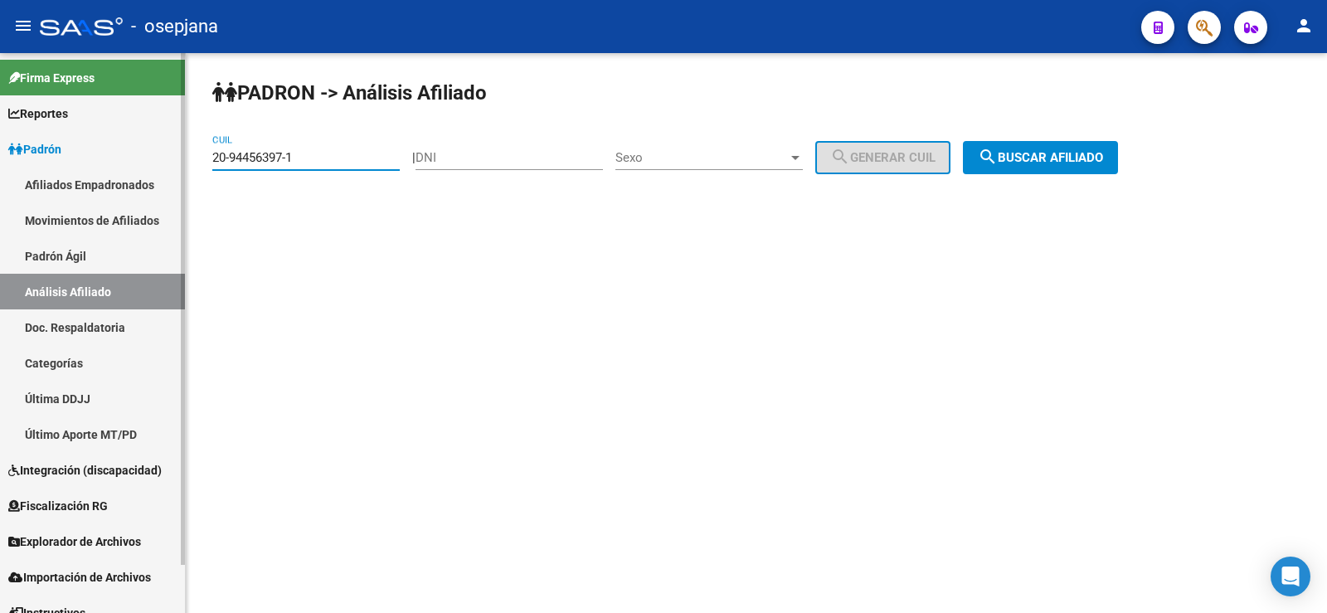
drag, startPoint x: 314, startPoint y: 156, endPoint x: 183, endPoint y: 157, distance: 131.0
click at [183, 157] on mat-sidenav-container "Firma Express Reportes Ingresos Devengados Análisis Histórico Detalles Transfer…" at bounding box center [663, 333] width 1327 height 560
paste input "35969085-2"
click at [1024, 174] on div "PADRON -> Análisis Afiliado 20-35969085-2 CUIL | DNI Sexo Sexo search Generar C…" at bounding box center [756, 140] width 1141 height 174
click at [1025, 158] on span "search Buscar afiliado" at bounding box center [1040, 157] width 125 height 15
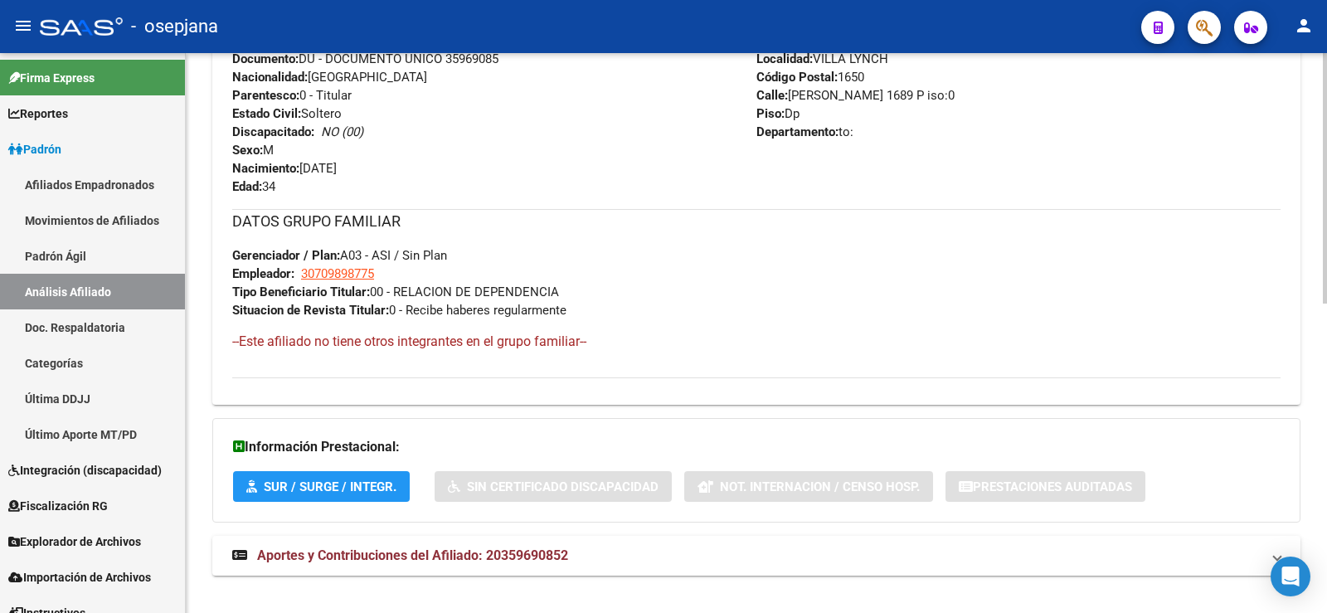
scroll to position [693, 0]
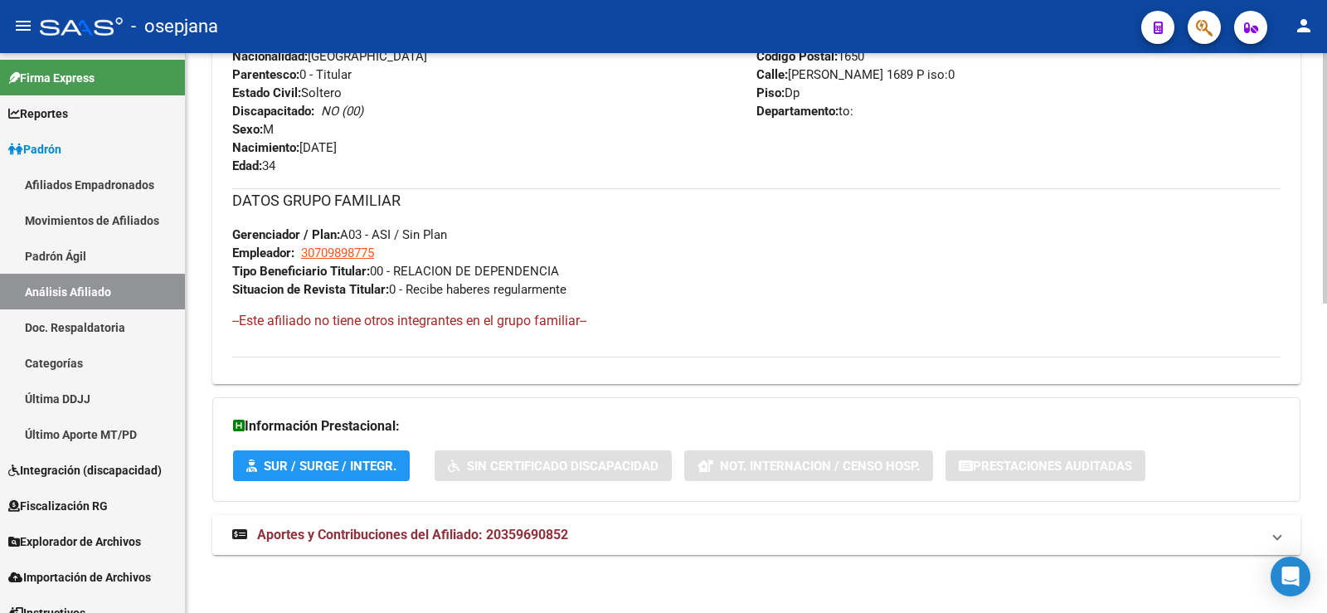
click at [396, 546] on mat-expansion-panel-header "Aportes y Contribuciones del Afiliado: 20359690852" at bounding box center [756, 535] width 1088 height 40
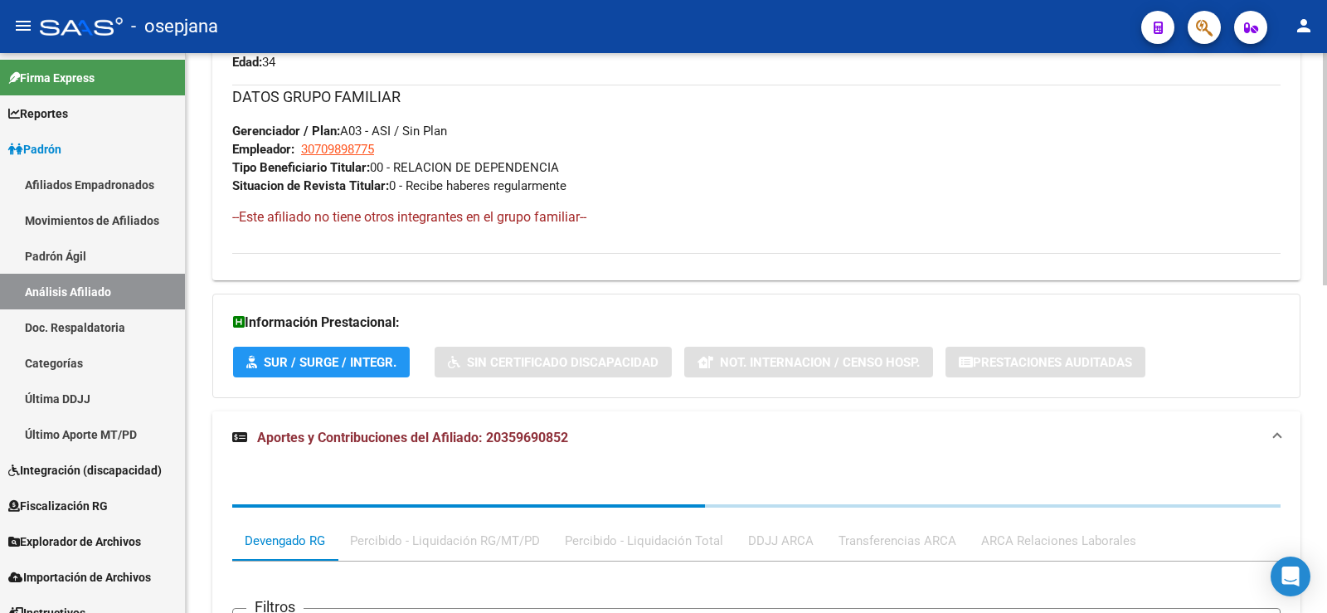
scroll to position [1107, 0]
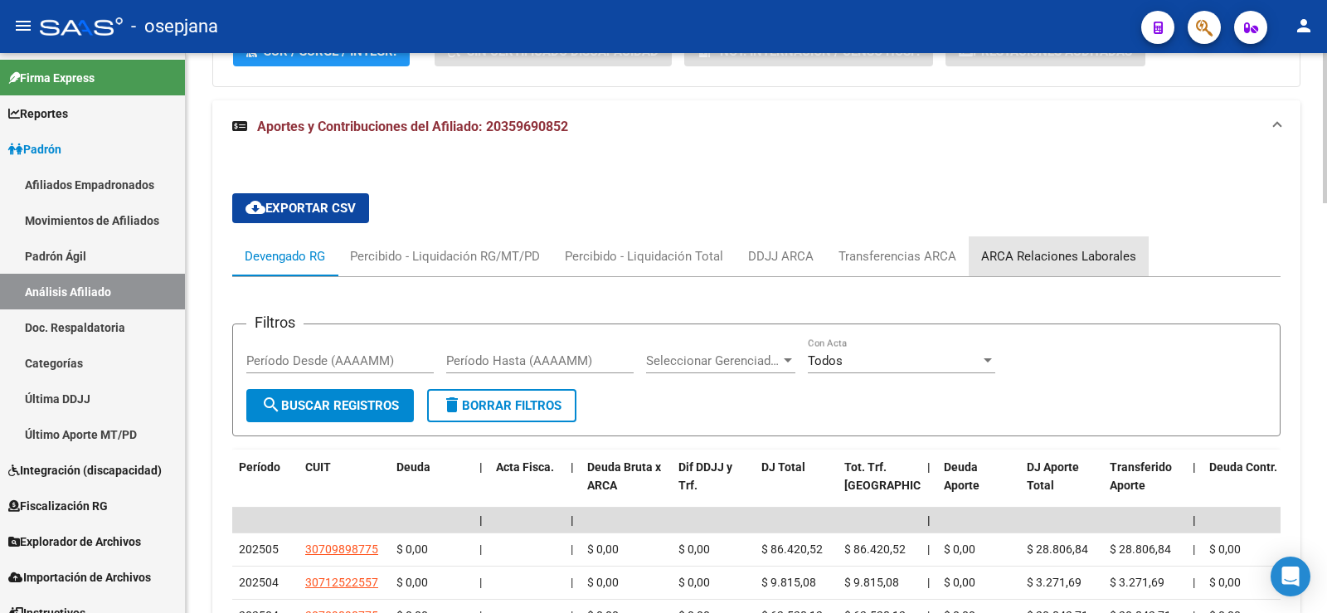
click at [1069, 245] on div "ARCA Relaciones Laborales" at bounding box center [1059, 256] width 180 height 40
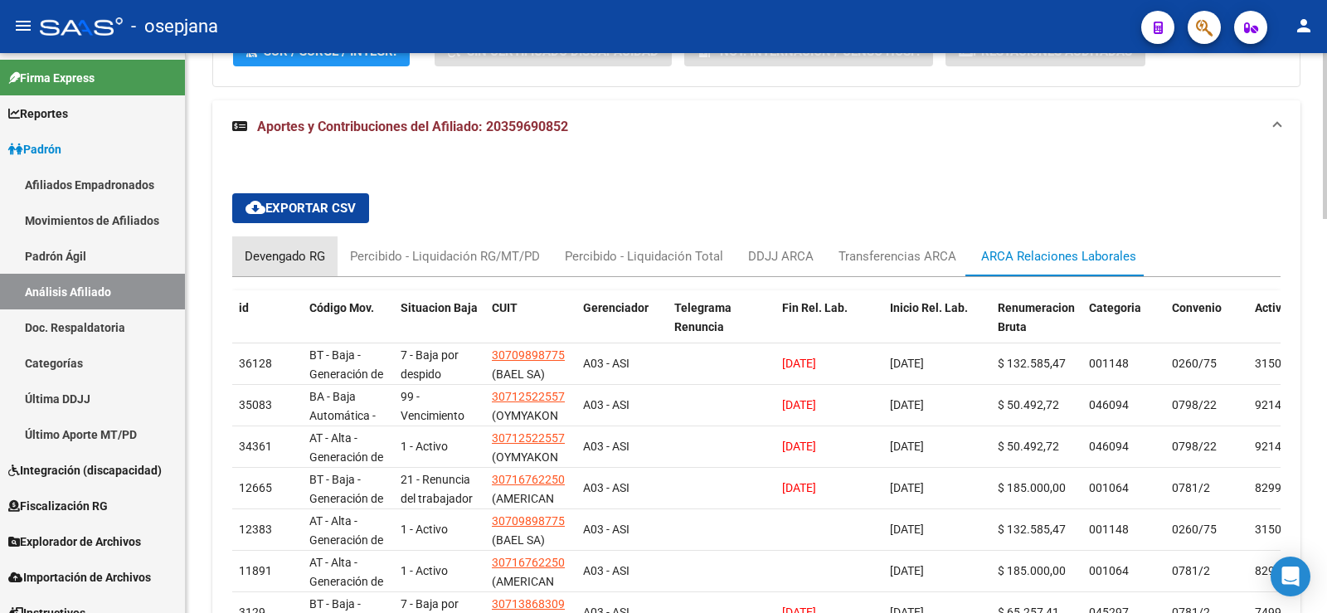
click at [304, 260] on div "Devengado RG" at bounding box center [285, 256] width 80 height 18
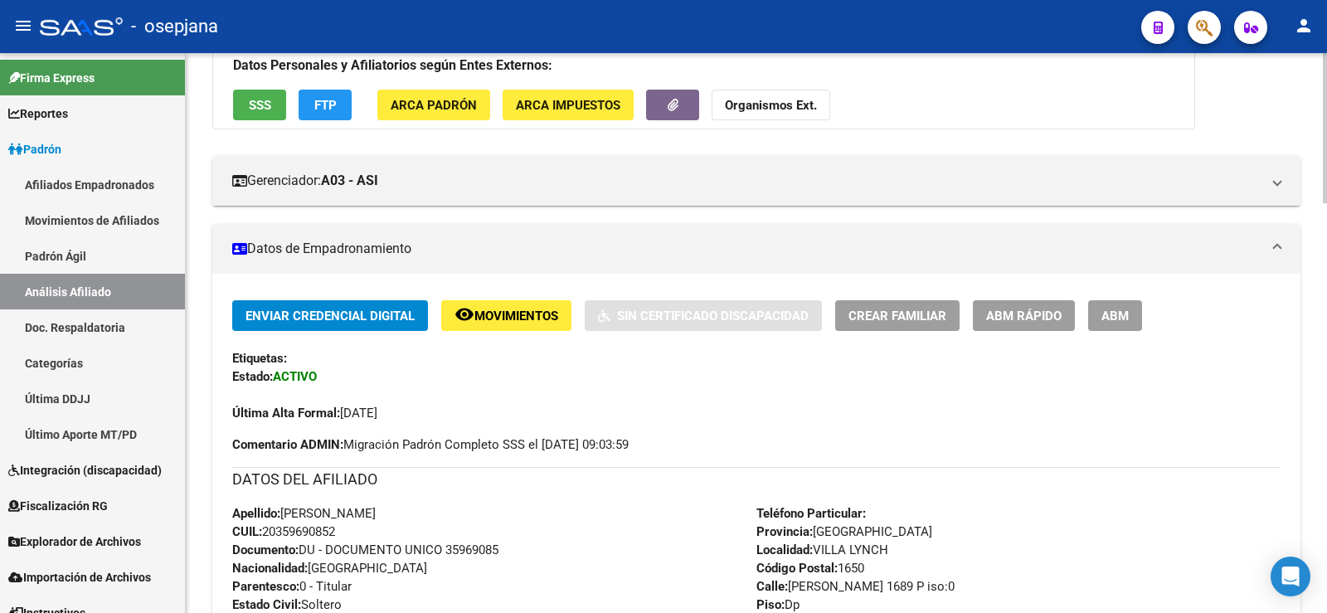
scroll to position [0, 0]
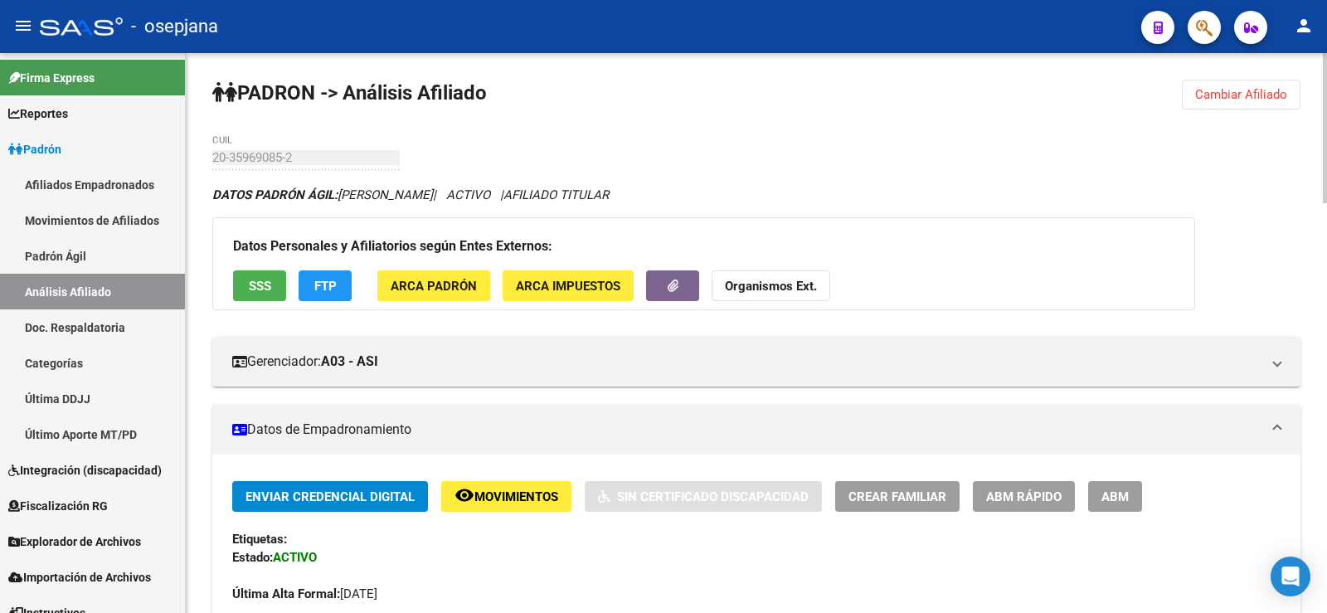
click at [1243, 93] on span "Cambiar Afiliado" at bounding box center [1241, 94] width 92 height 15
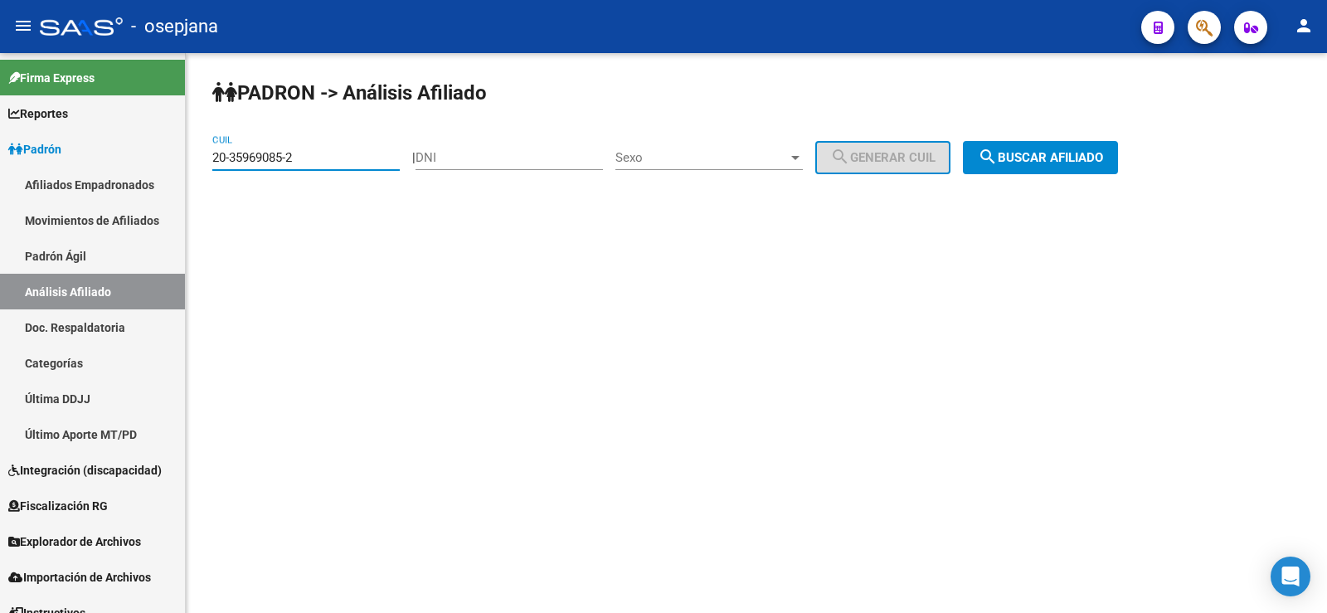
drag, startPoint x: 303, startPoint y: 160, endPoint x: 187, endPoint y: 162, distance: 115.3
click at [187, 162] on div "PADRON -> Análisis Afiliado 20-35969085-2 CUIL | DNI Sexo Sexo search Generar C…" at bounding box center [756, 140] width 1141 height 174
paste input "7-27527308-8"
click at [1018, 150] on span "search Buscar afiliado" at bounding box center [1040, 157] width 125 height 15
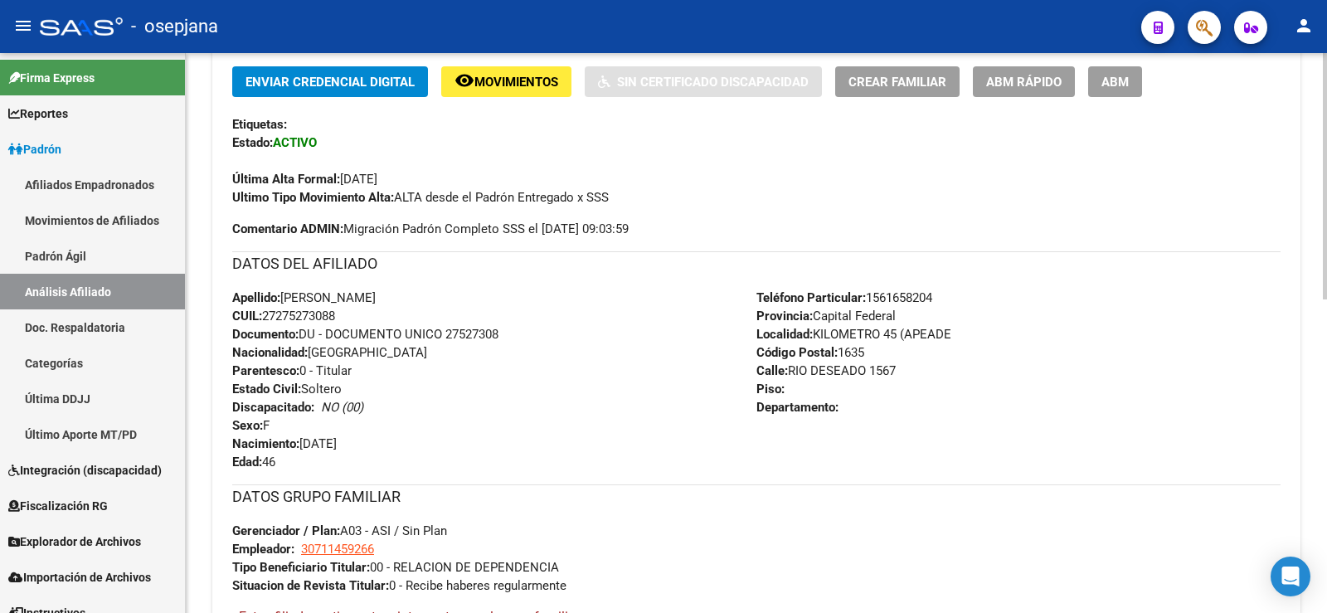
scroll to position [711, 0]
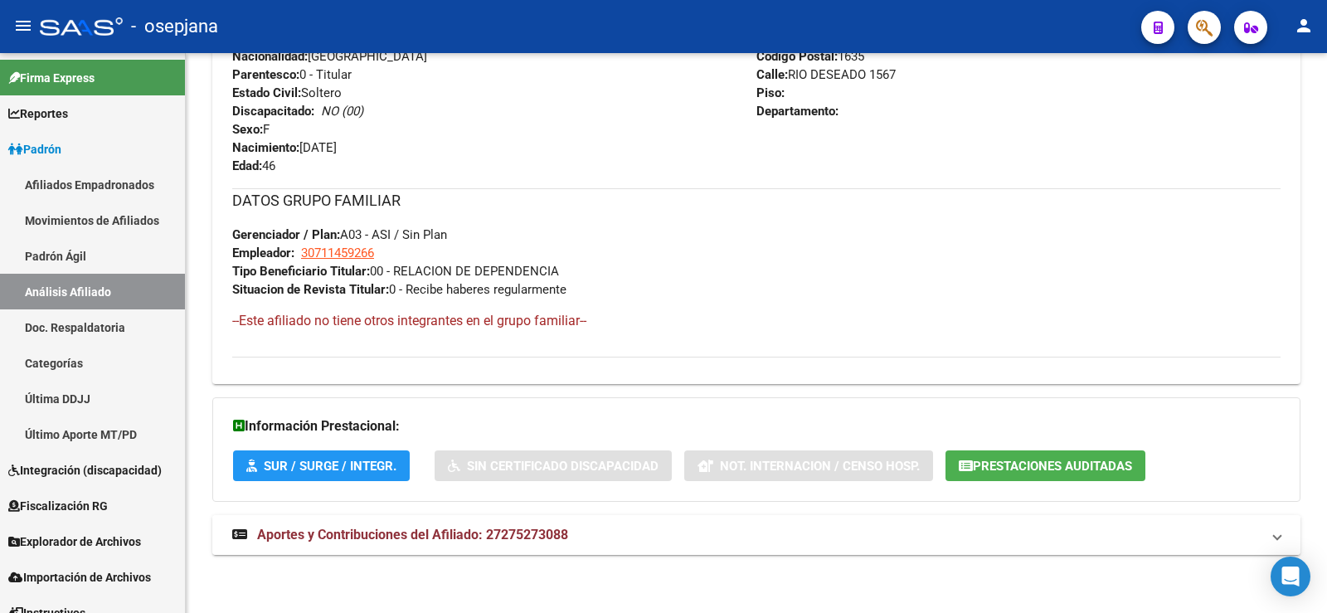
click at [510, 547] on mat-expansion-panel-header "Aportes y Contribuciones del Afiliado: 27275273088" at bounding box center [756, 535] width 1088 height 40
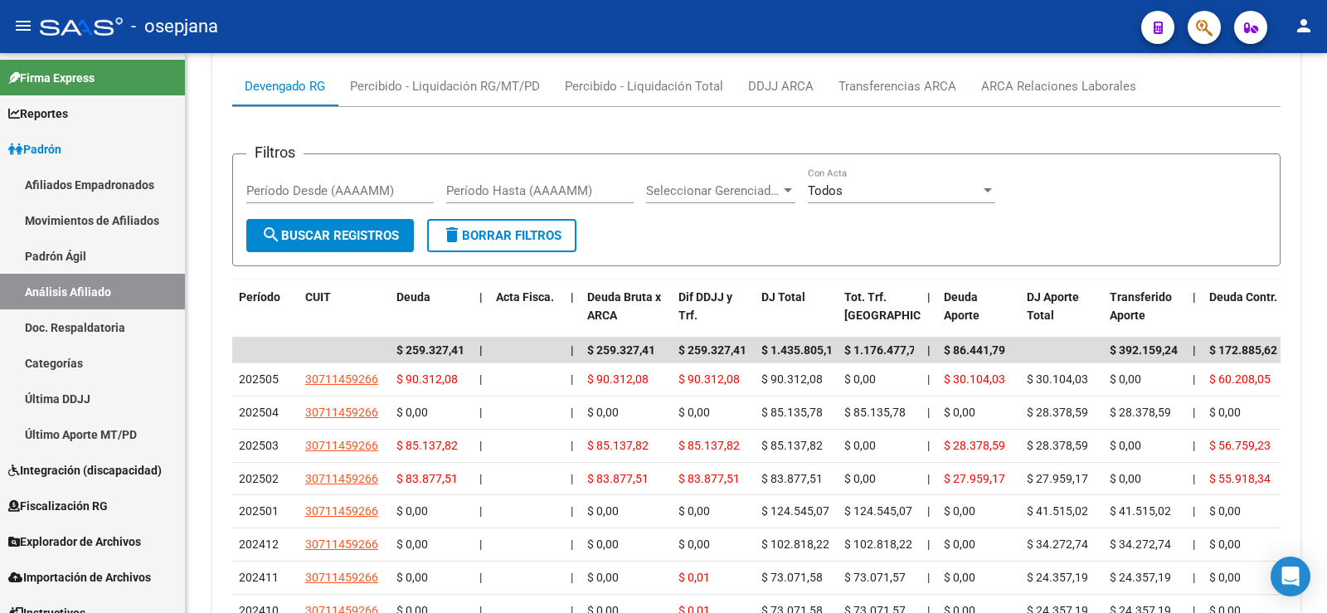
scroll to position [1305, 0]
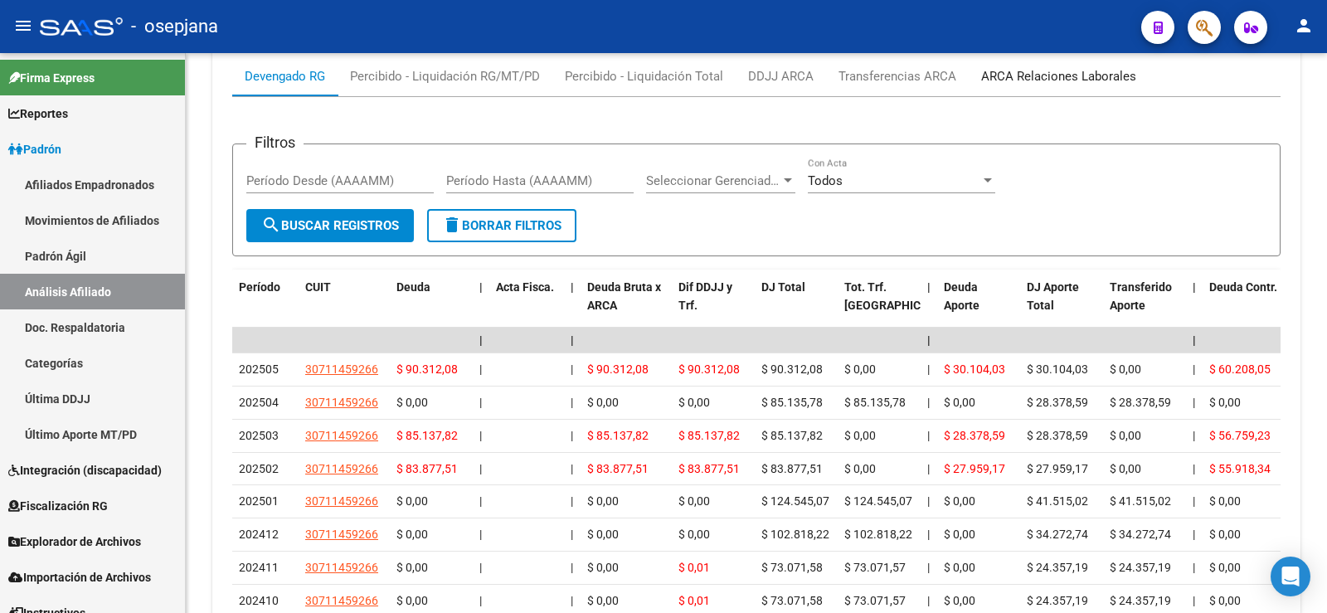
click at [1057, 73] on div "ARCA Relaciones Laborales" at bounding box center [1058, 76] width 155 height 18
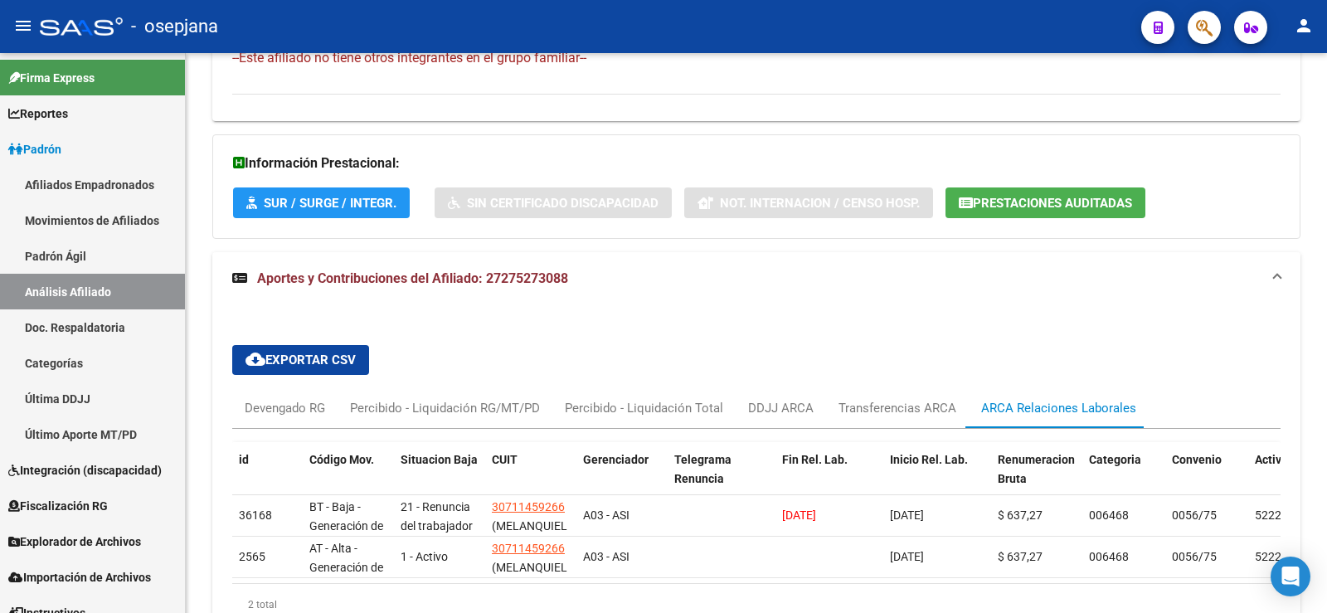
scroll to position [1096, 0]
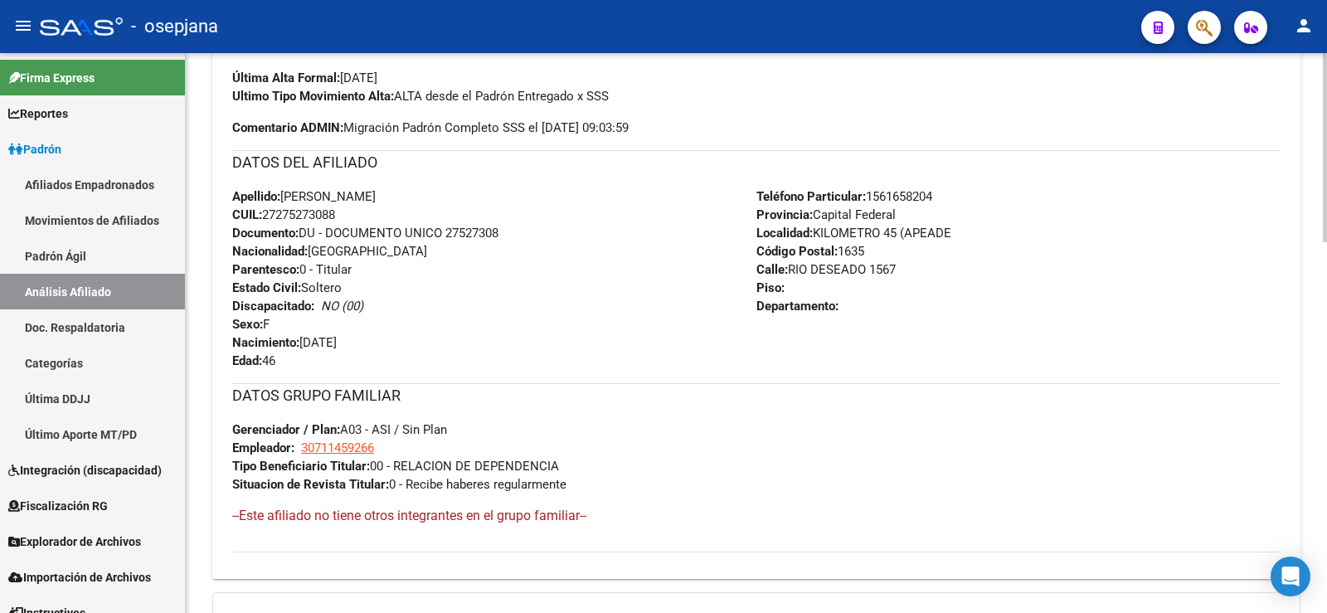
scroll to position [0, 0]
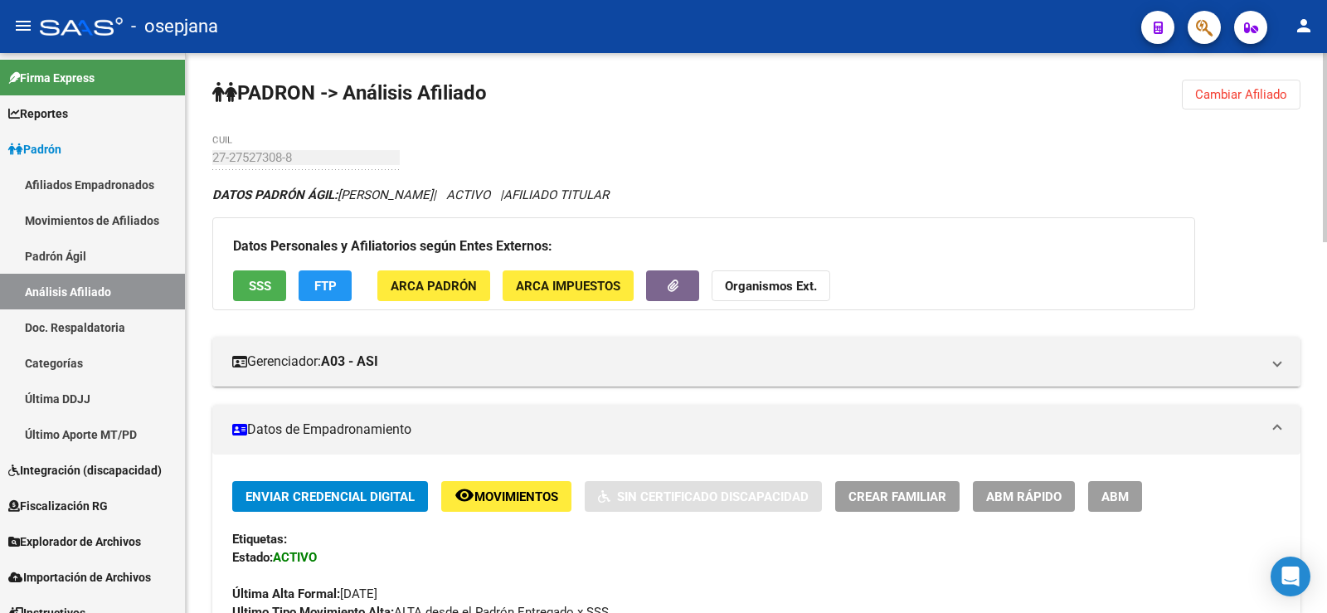
click at [1229, 88] on span "Cambiar Afiliado" at bounding box center [1241, 94] width 92 height 15
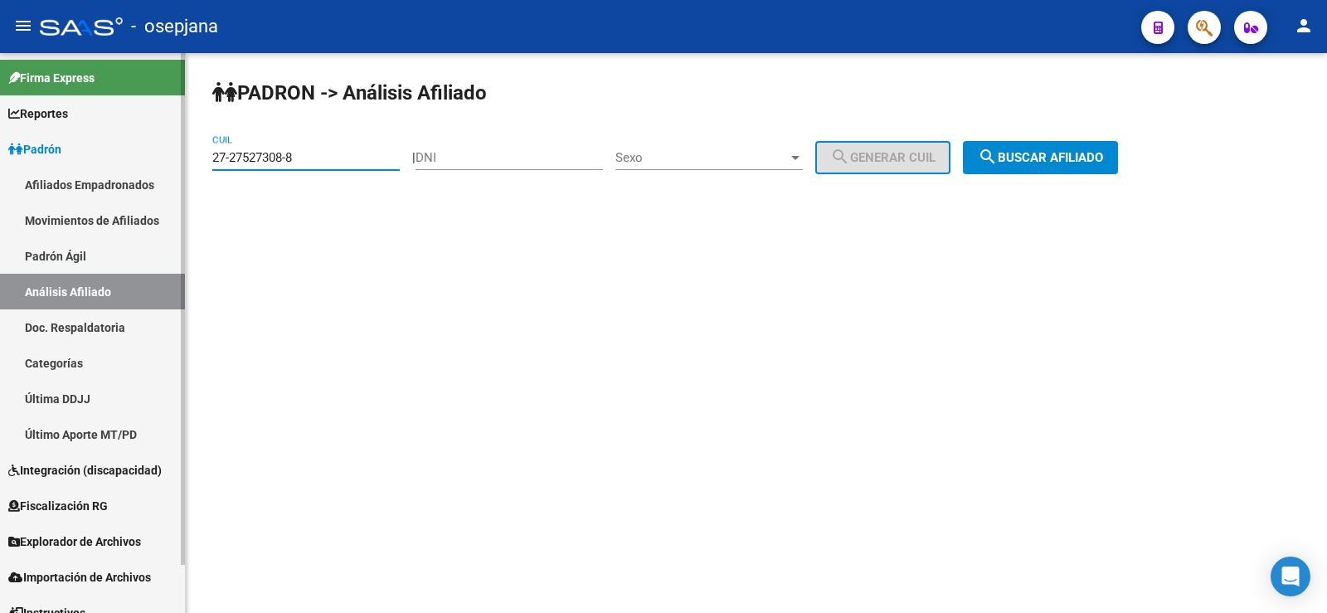
drag, startPoint x: 311, startPoint y: 162, endPoint x: 184, endPoint y: 158, distance: 126.9
click at [184, 158] on mat-sidenav-container "Firma Express Reportes Ingresos Devengados Análisis Histórico Detalles Transfer…" at bounding box center [663, 333] width 1327 height 560
paste input "0-37783144-7"
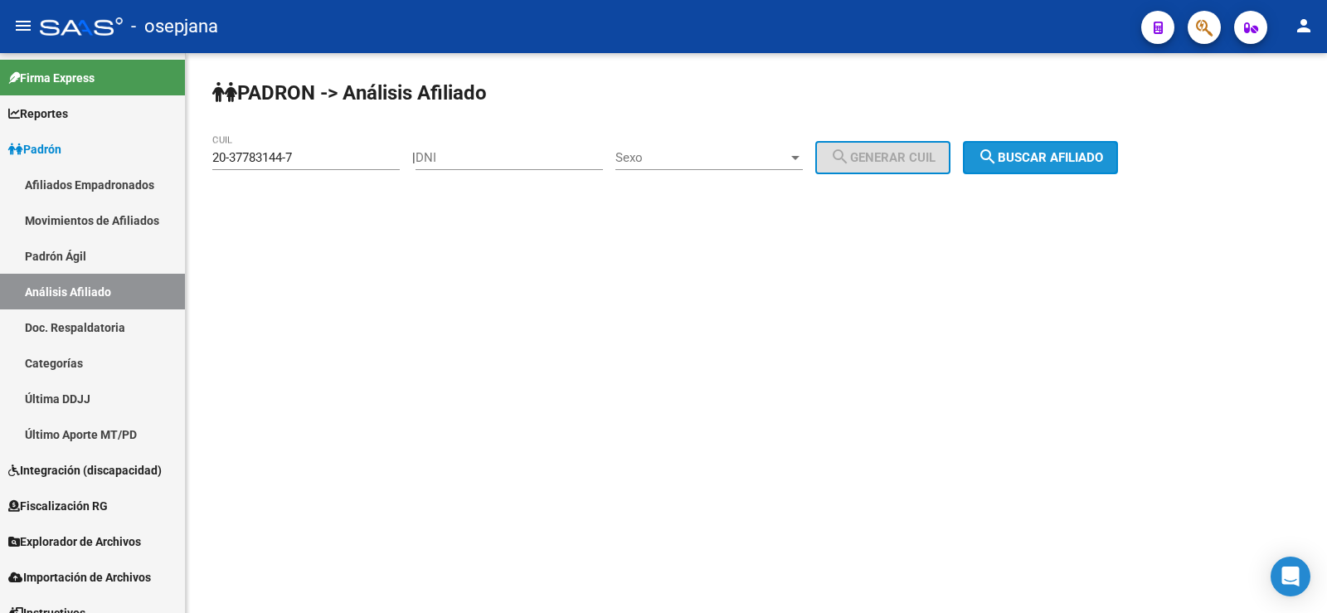
click at [1069, 154] on span "search Buscar afiliado" at bounding box center [1040, 157] width 125 height 15
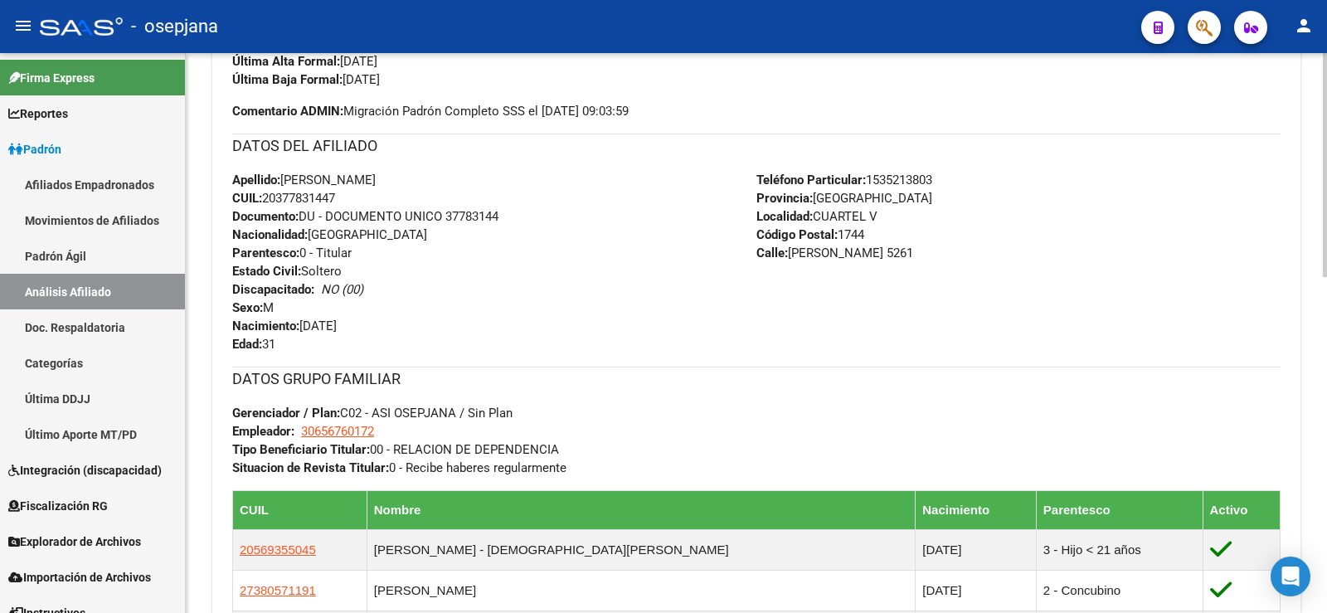
scroll to position [829, 0]
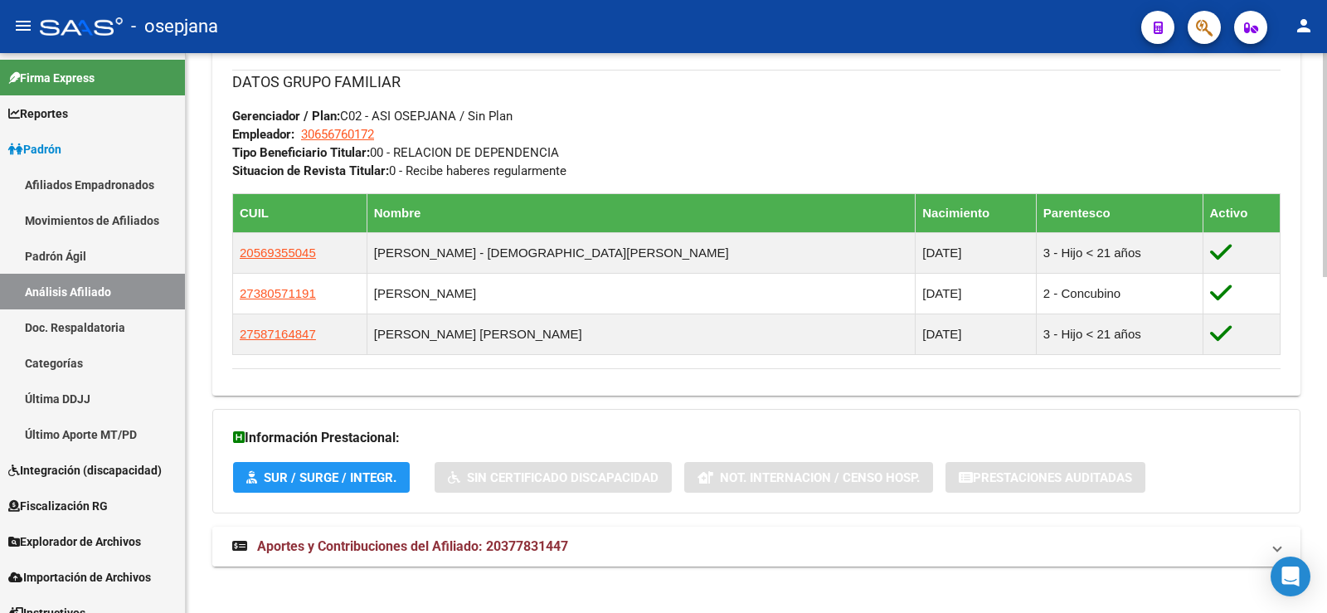
click at [484, 553] on span "Aportes y Contribuciones del Afiliado: 20377831447" at bounding box center [412, 546] width 311 height 16
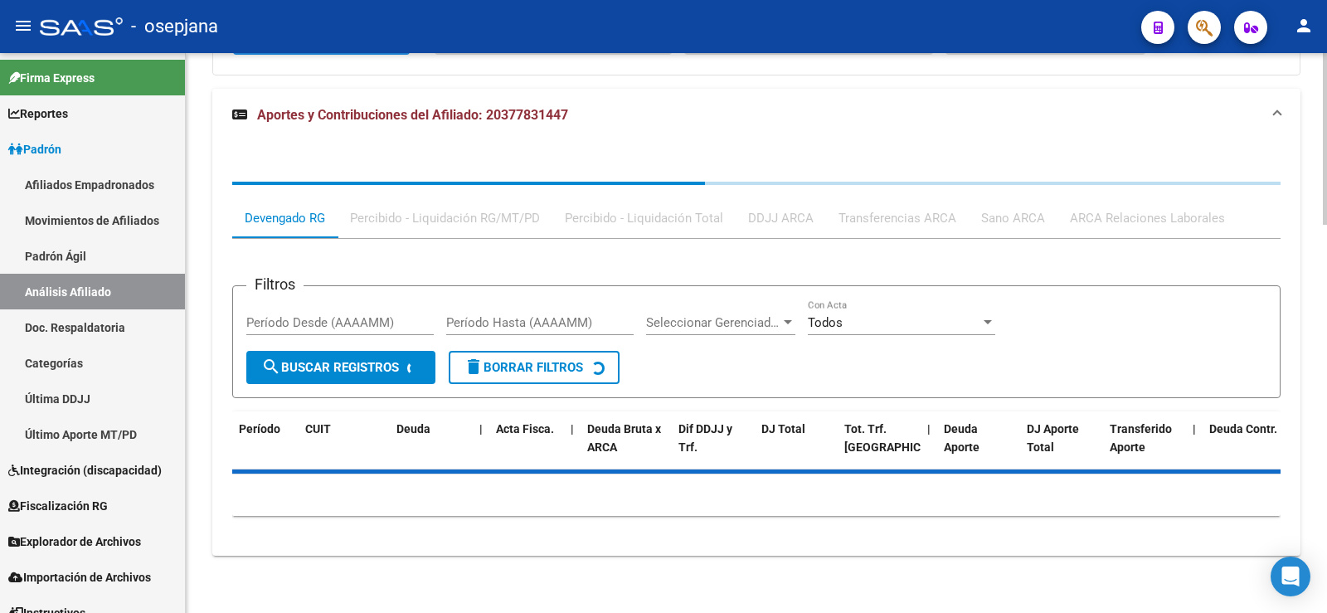
scroll to position [1268, 0]
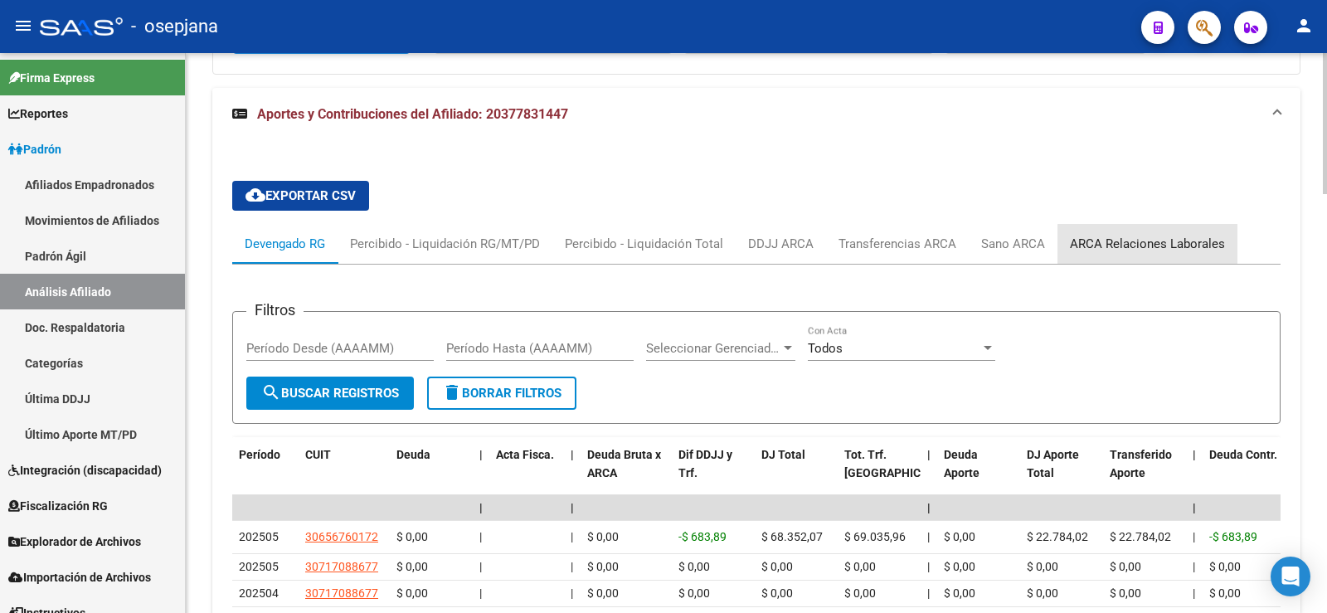
click at [1159, 247] on div "ARCA Relaciones Laborales" at bounding box center [1147, 244] width 155 height 18
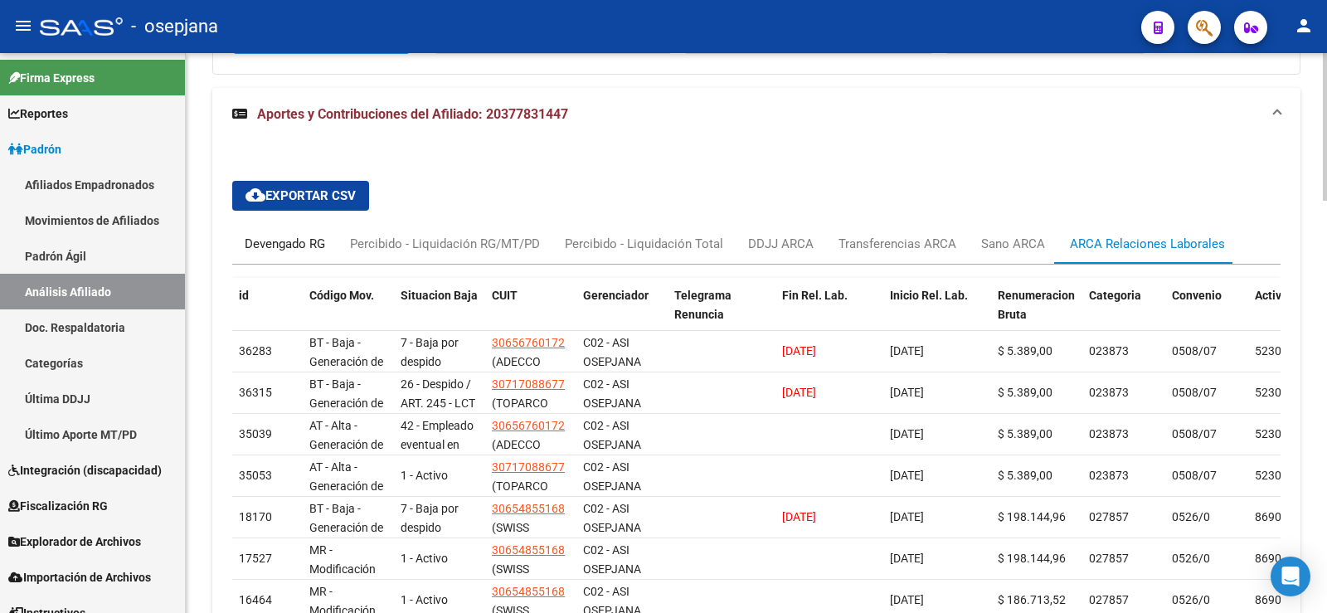
click at [293, 245] on div "Devengado RG" at bounding box center [285, 244] width 80 height 18
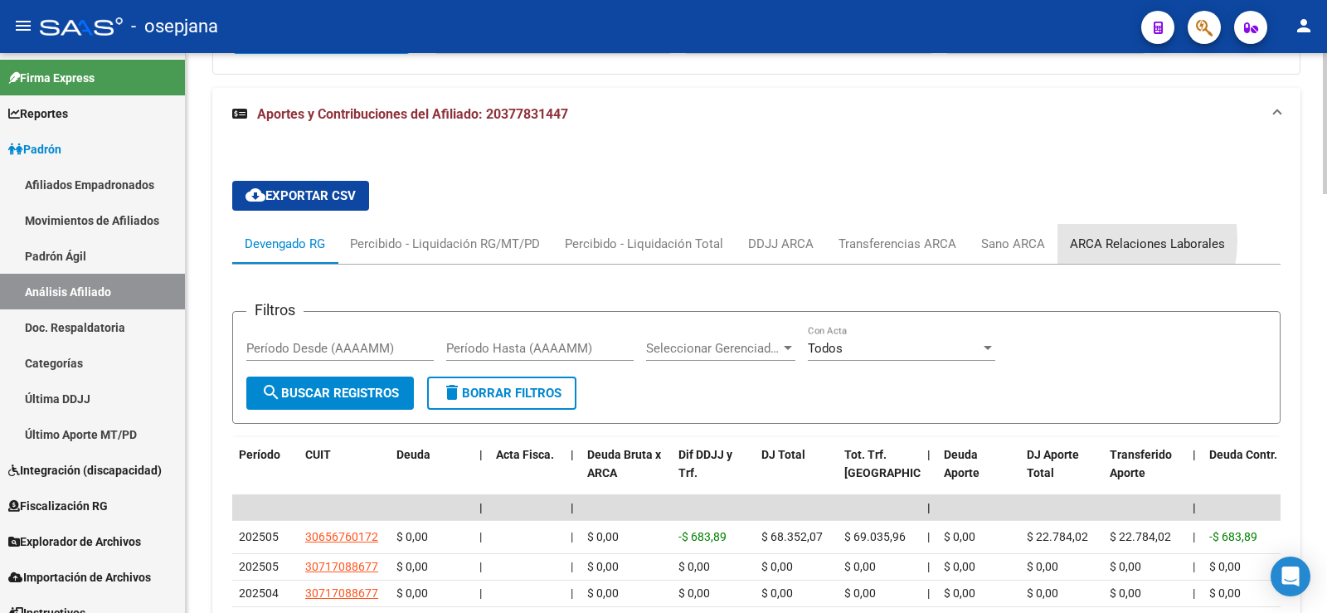
click at [1086, 240] on div "ARCA Relaciones Laborales" at bounding box center [1147, 244] width 155 height 18
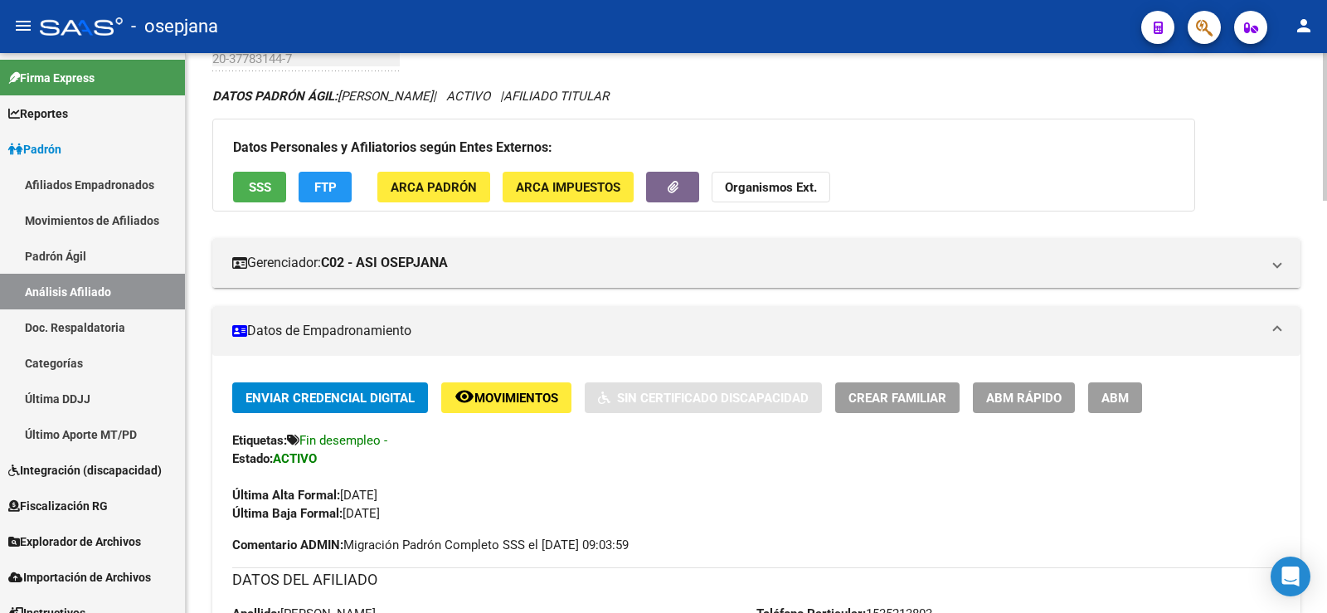
scroll to position [0, 0]
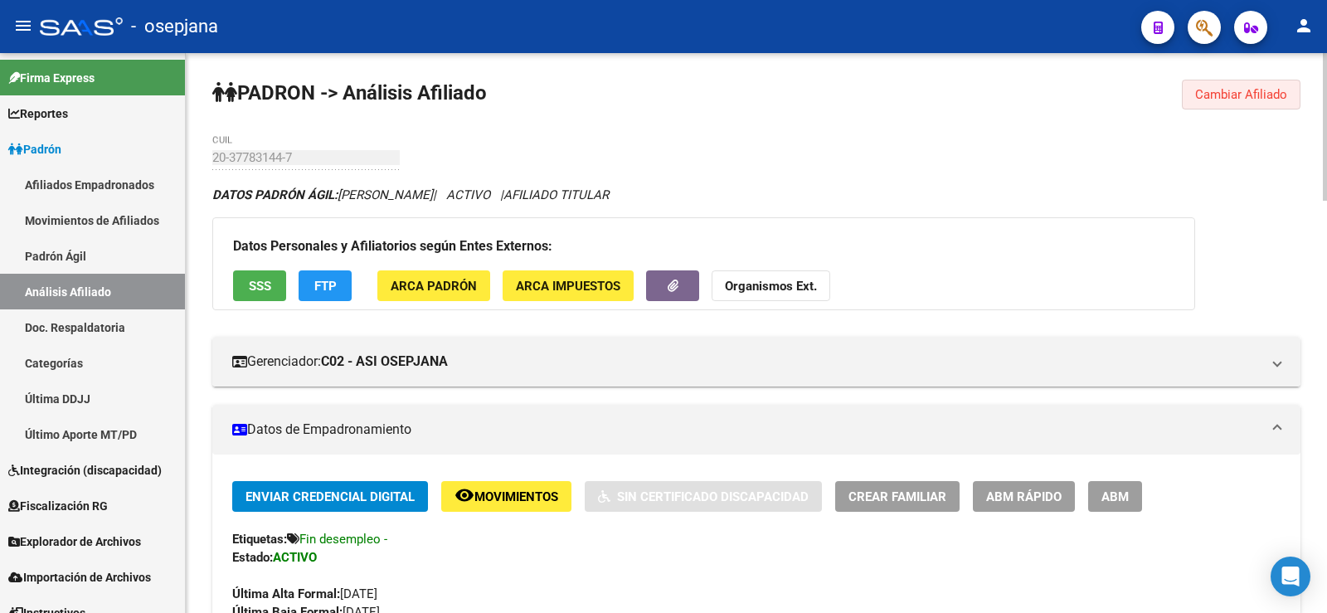
click at [1248, 92] on span "Cambiar Afiliado" at bounding box center [1241, 94] width 92 height 15
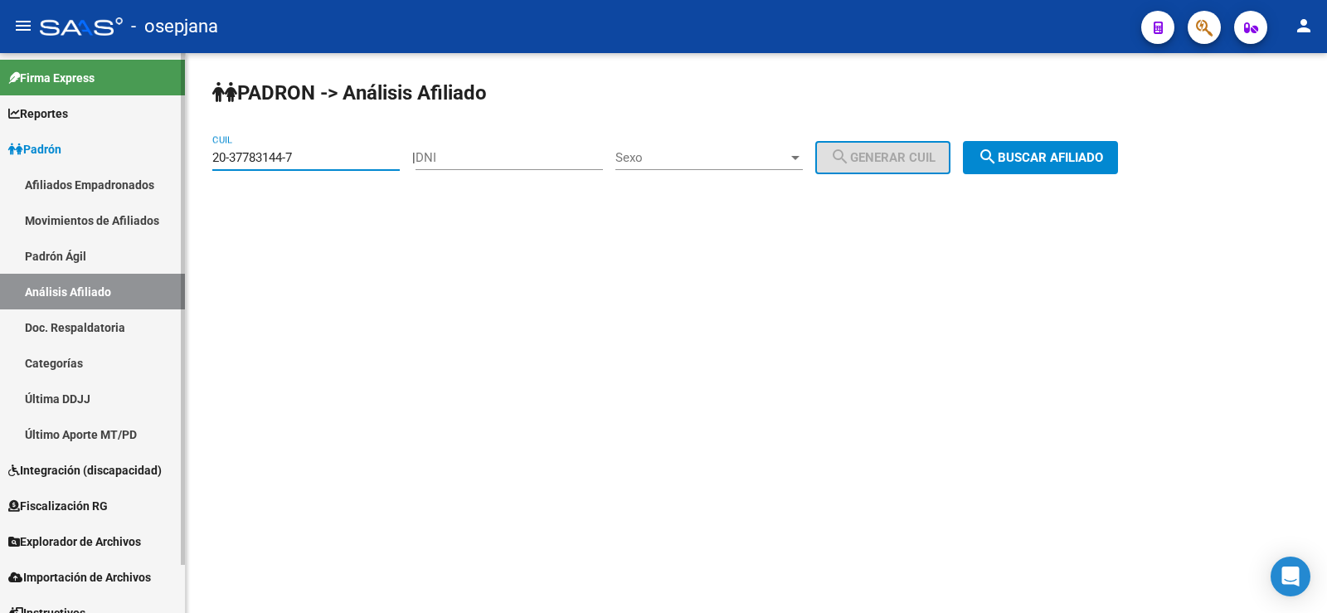
drag, startPoint x: 194, startPoint y: 152, endPoint x: 127, endPoint y: 152, distance: 67.2
click at [127, 152] on mat-sidenav-container "Firma Express Reportes Ingresos Devengados Análisis Histórico Detalles Transfer…" at bounding box center [663, 333] width 1327 height 560
paste input "7-42283442-2"
click at [1081, 157] on span "search Buscar afiliado" at bounding box center [1040, 157] width 125 height 15
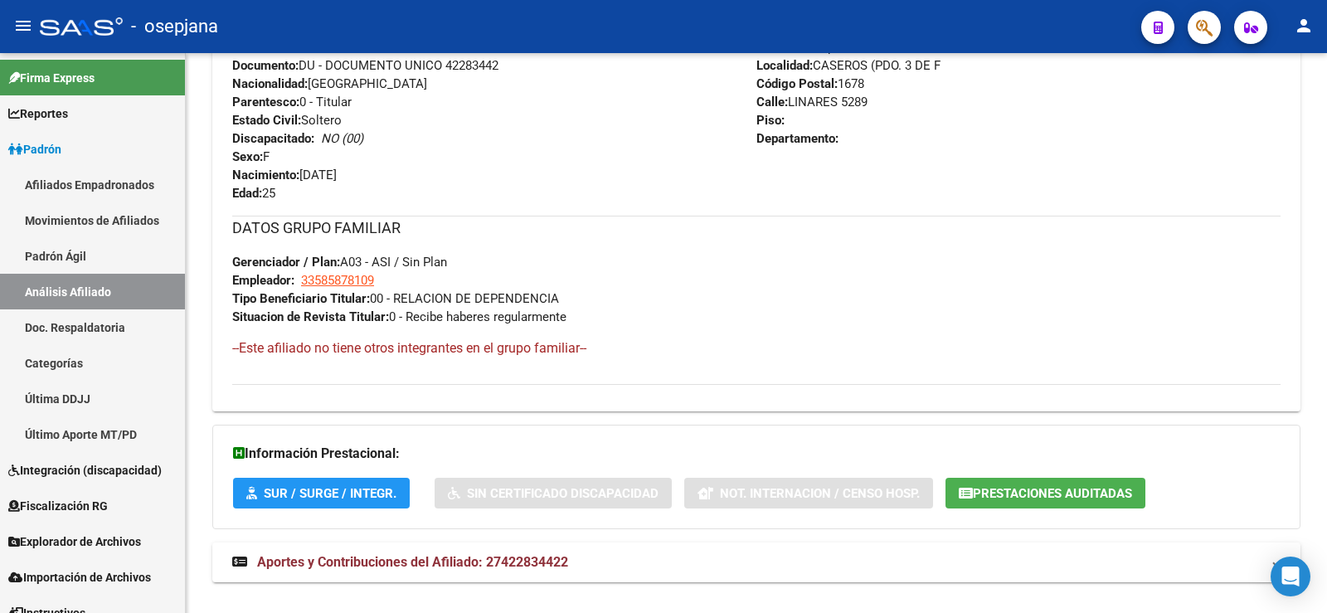
scroll to position [711, 0]
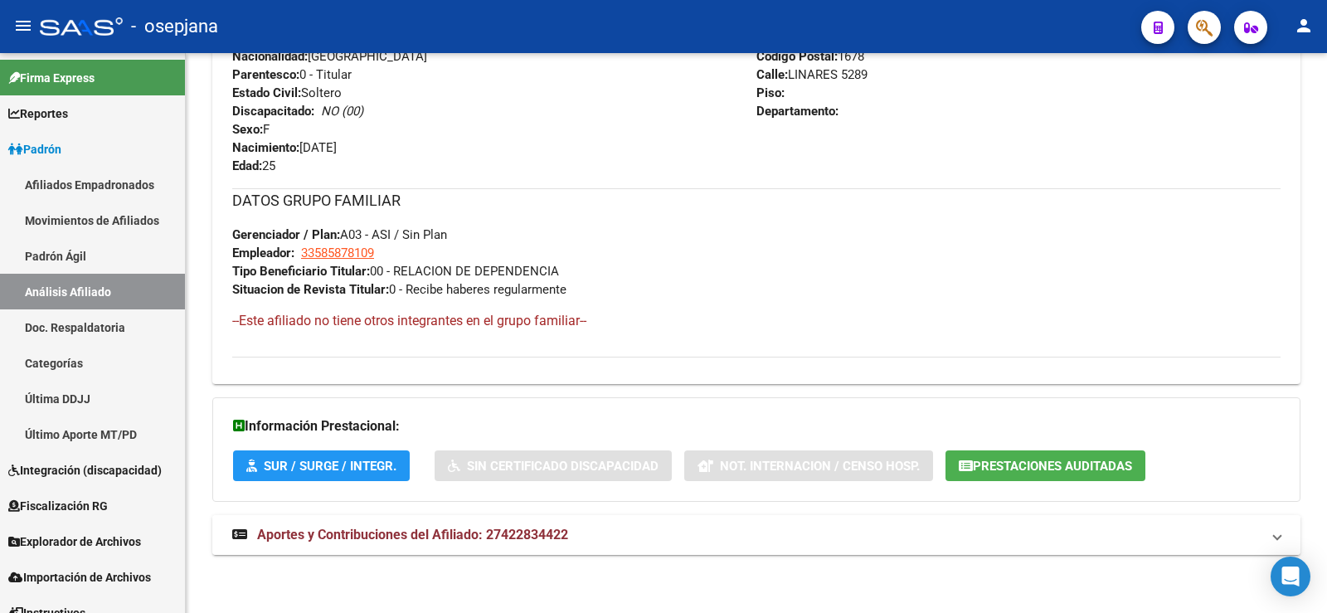
click at [1121, 550] on mat-expansion-panel-header "Aportes y Contribuciones del Afiliado: 27422834422" at bounding box center [756, 535] width 1088 height 40
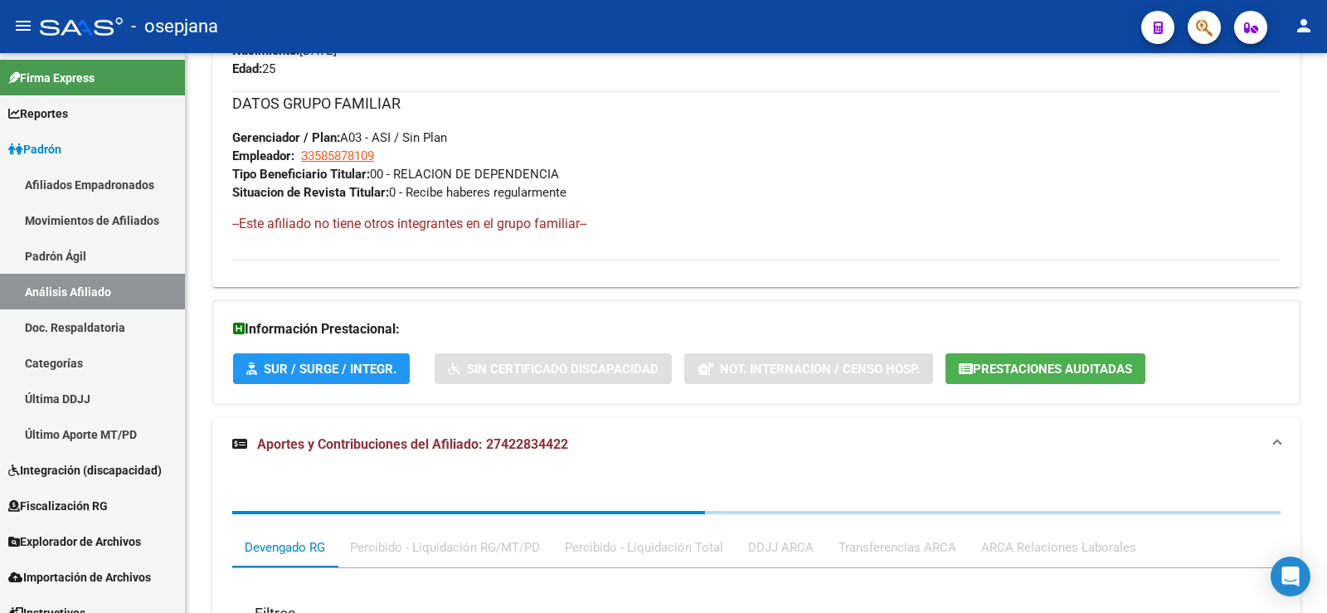
scroll to position [1138, 0]
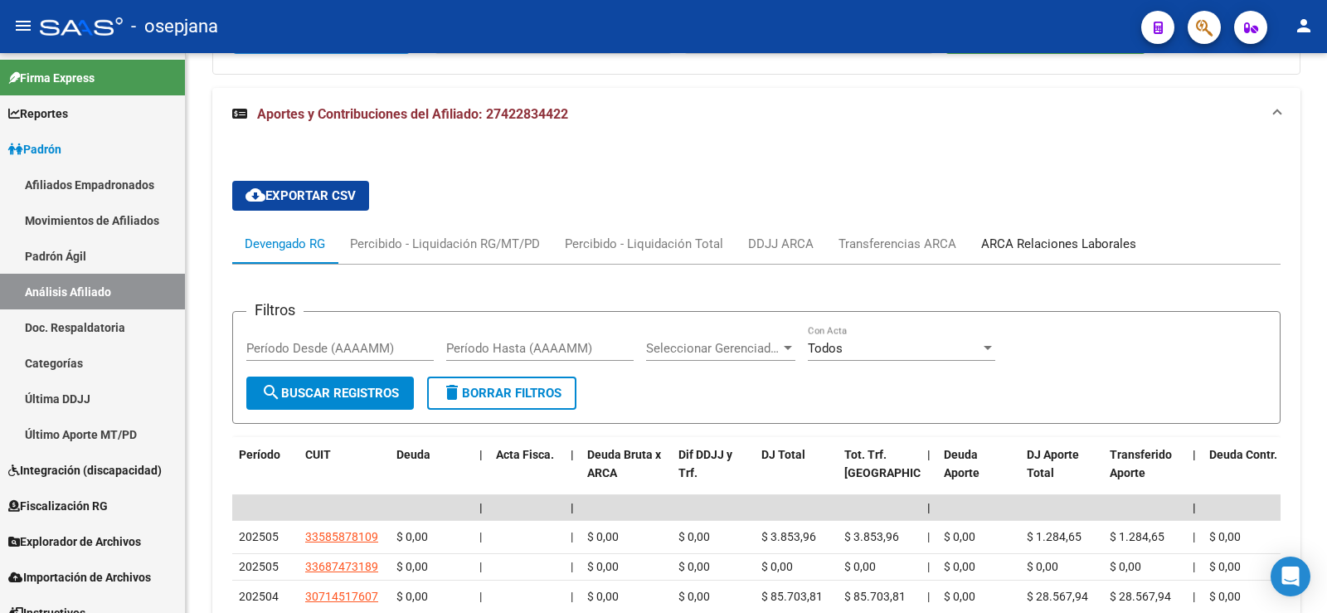
click at [1012, 240] on div "ARCA Relaciones Laborales" at bounding box center [1058, 244] width 155 height 18
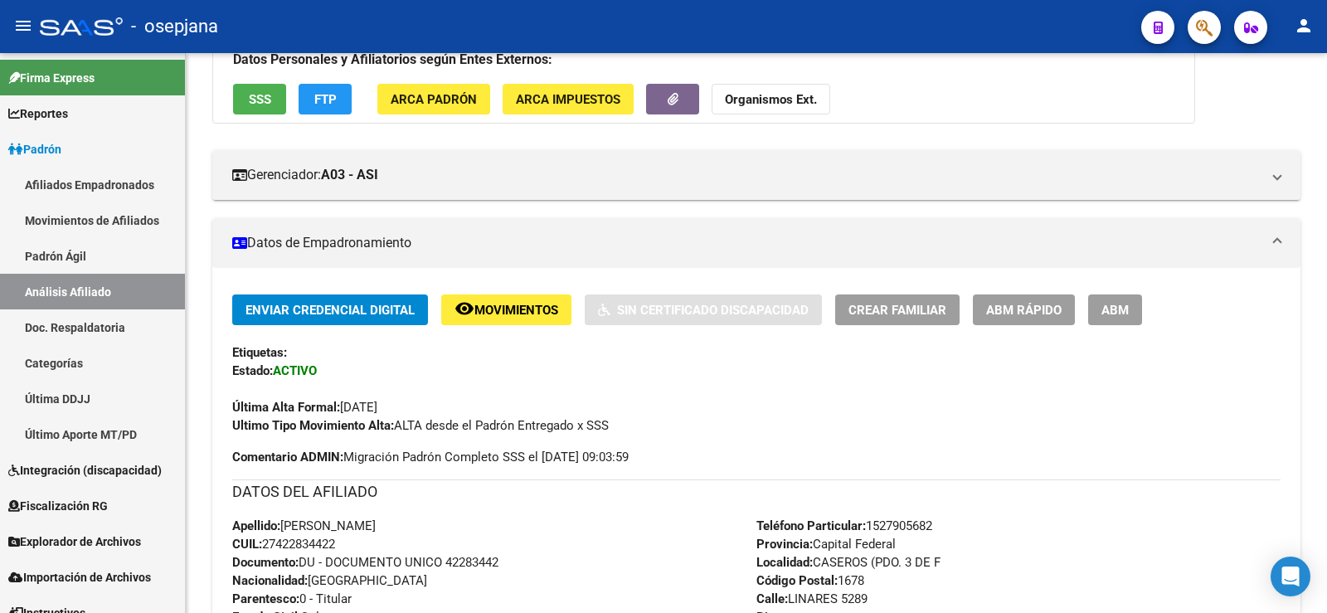
scroll to position [0, 0]
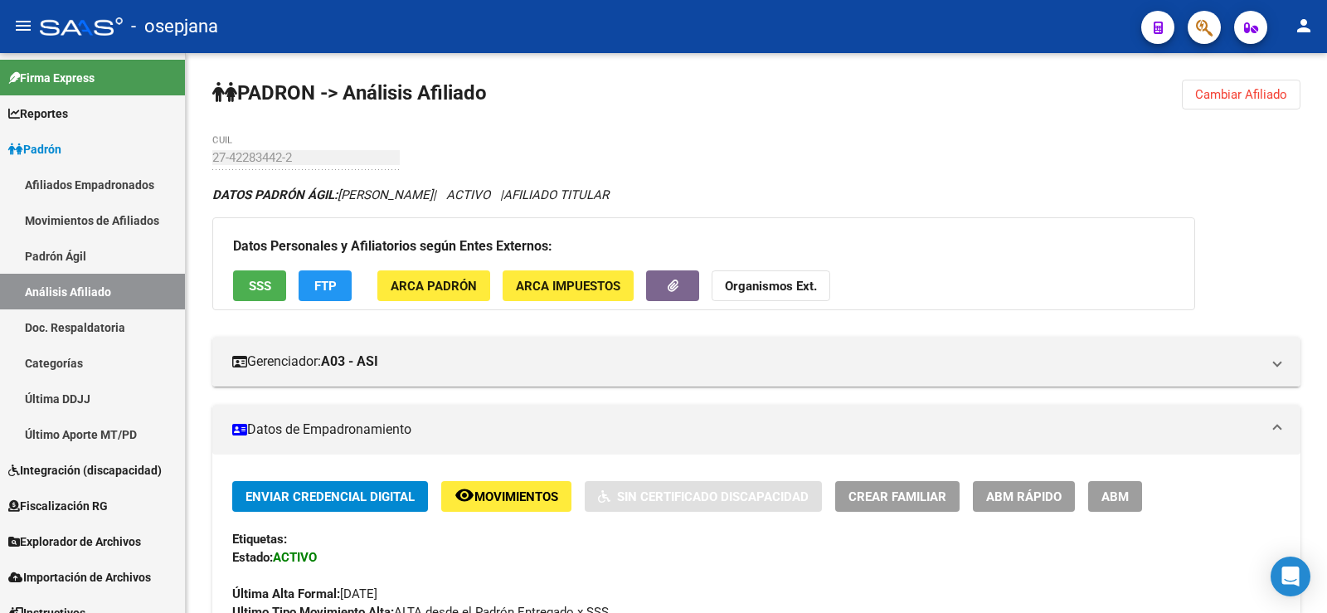
click at [1247, 100] on span "Cambiar Afiliado" at bounding box center [1241, 94] width 92 height 15
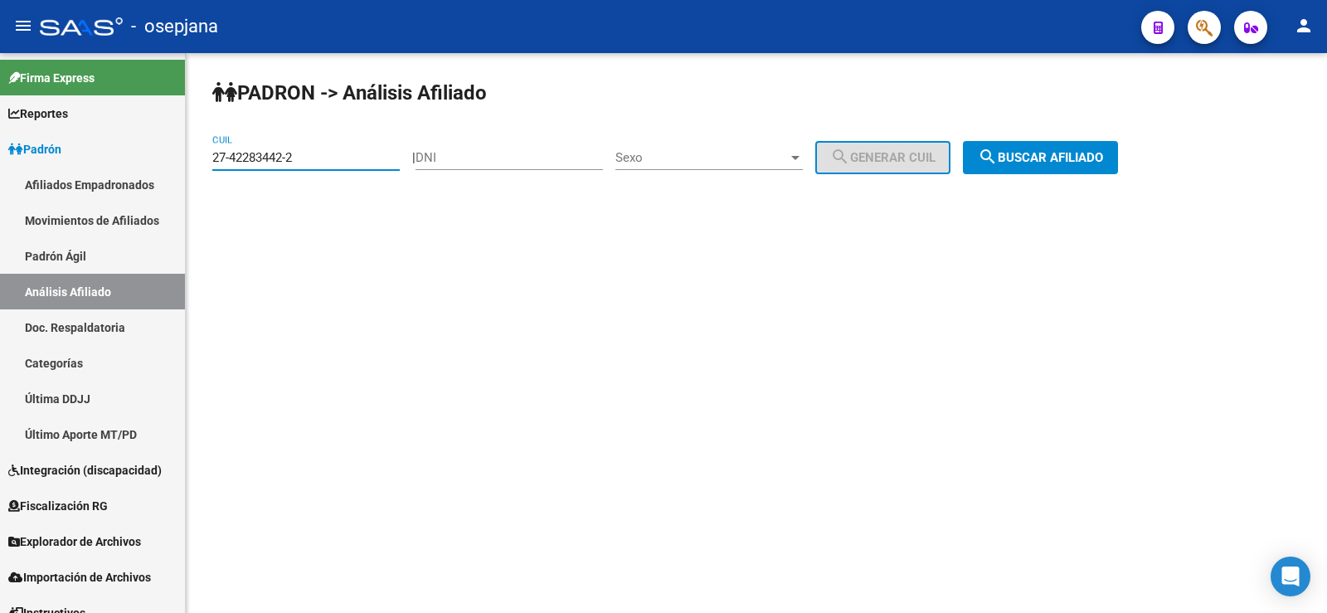
drag, startPoint x: 328, startPoint y: 154, endPoint x: 200, endPoint y: 153, distance: 127.7
click at [200, 153] on div "PADRON -> Análisis Afiliado 27-42283442-2 CUIL | DNI Sexo Sexo search Generar C…" at bounding box center [756, 140] width 1141 height 174
paste input "0-36822868-1"
click at [1062, 153] on span "search Buscar afiliado" at bounding box center [1040, 157] width 125 height 15
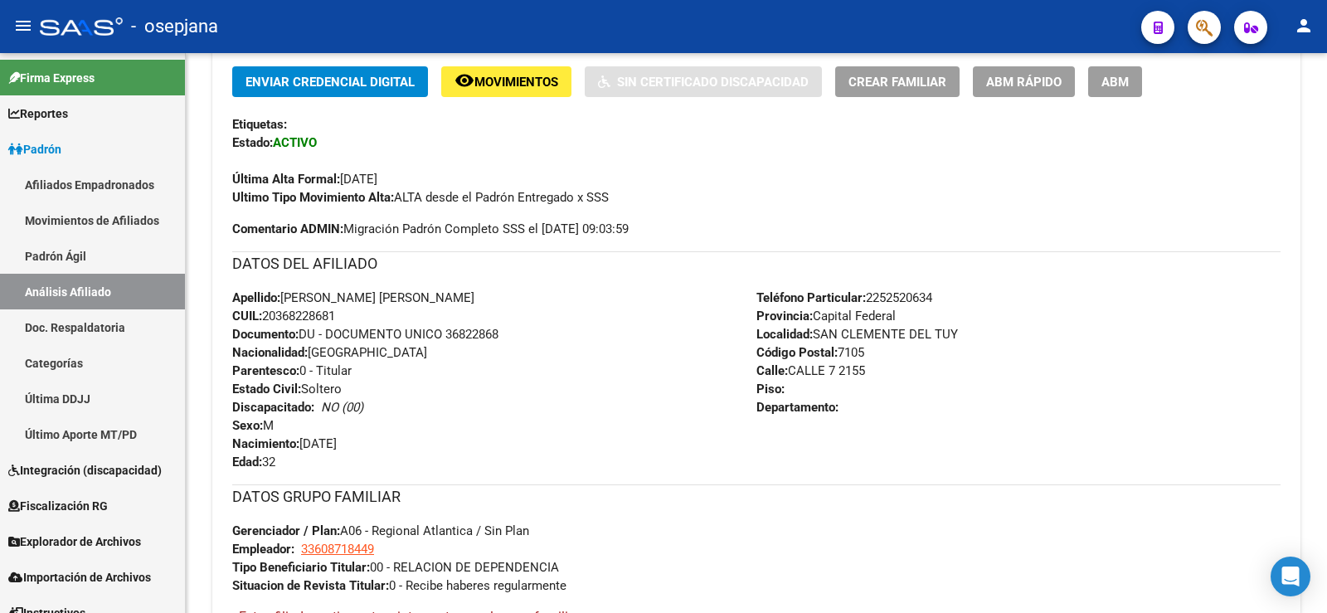
scroll to position [711, 0]
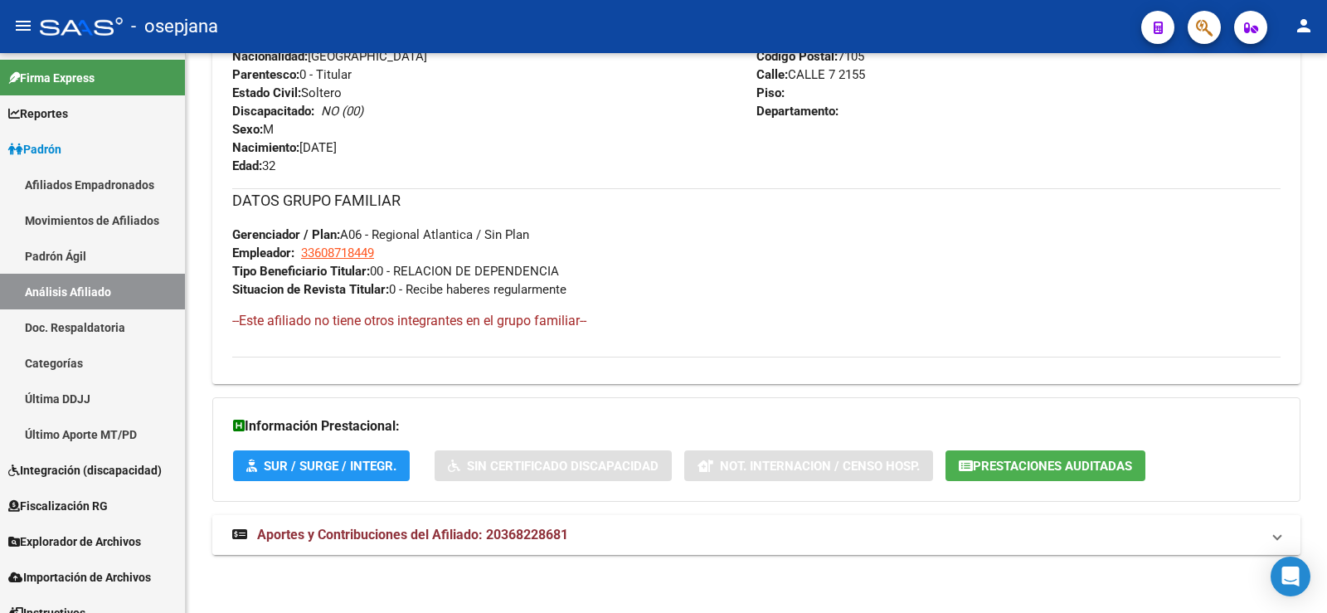
click at [554, 543] on strong "Aportes y Contribuciones del Afiliado: 20368228681" at bounding box center [400, 535] width 336 height 18
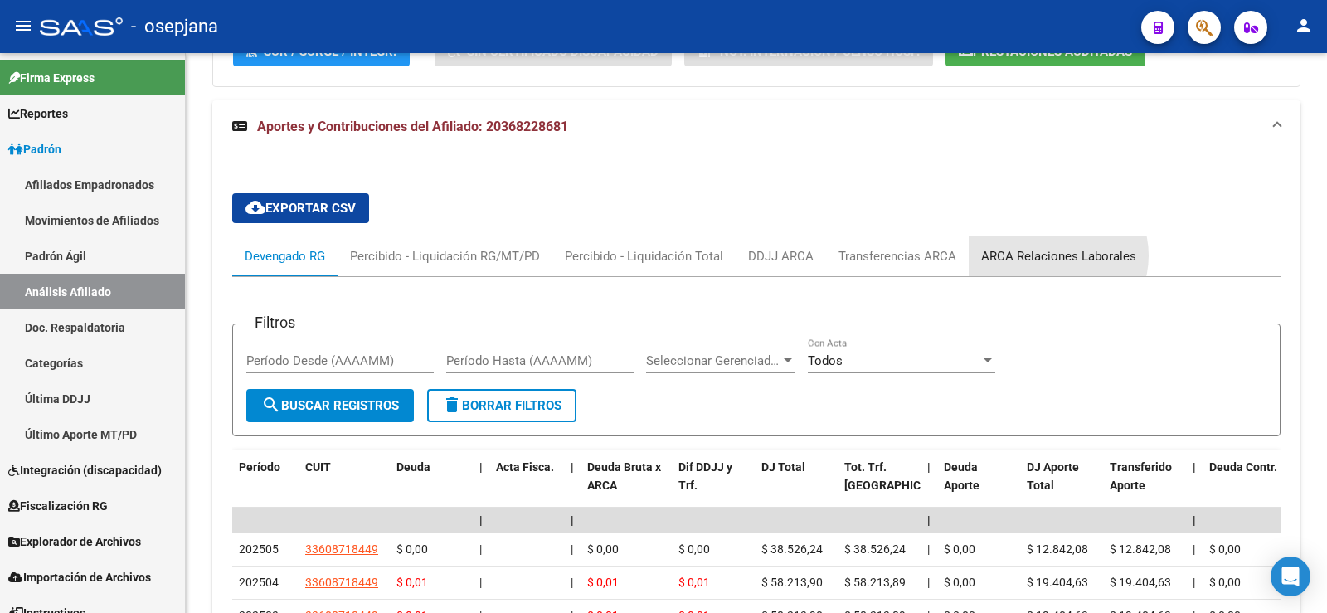
click at [1055, 255] on div "ARCA Relaciones Laborales" at bounding box center [1058, 256] width 155 height 18
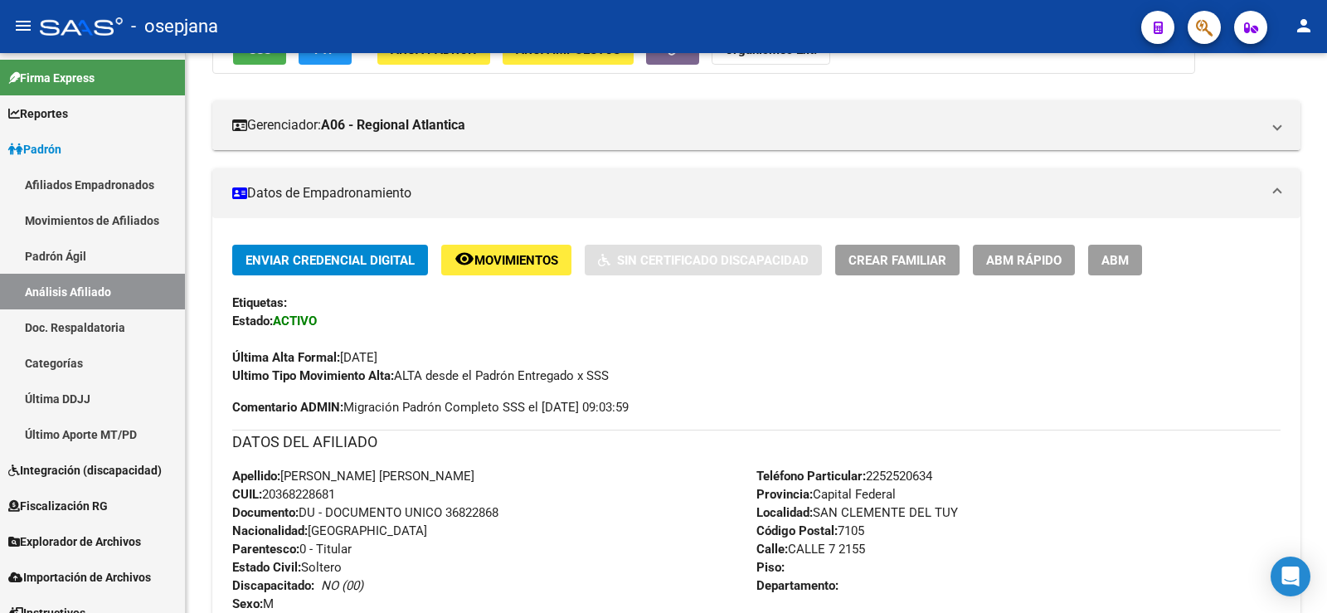
scroll to position [0, 0]
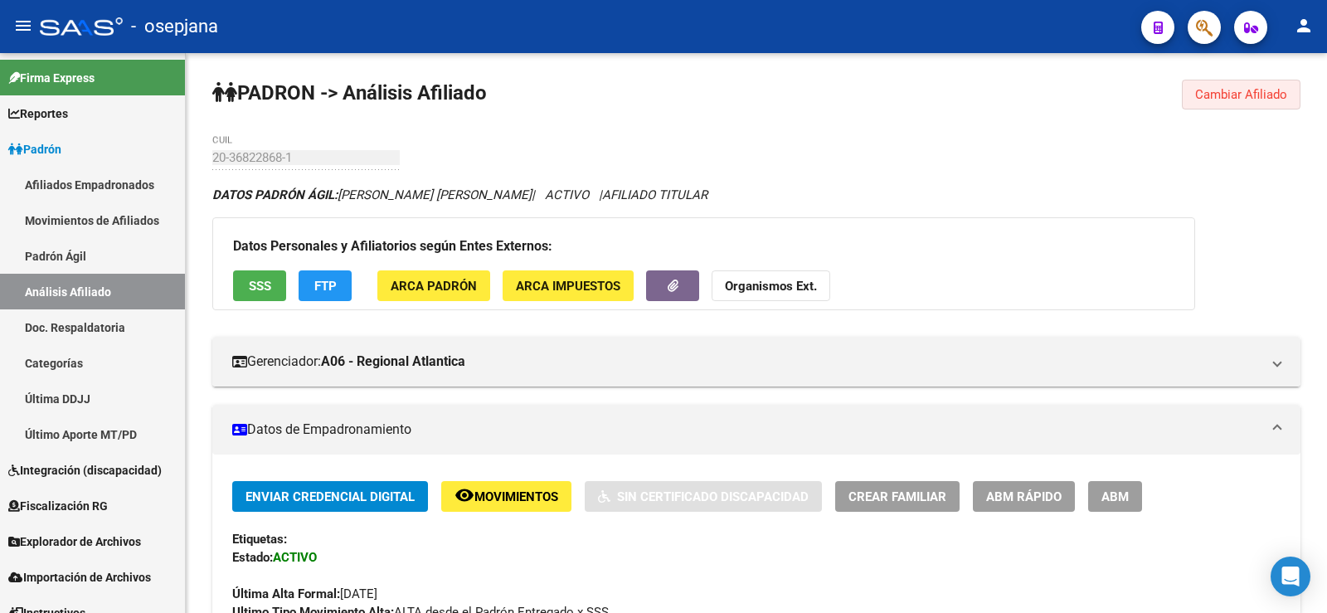
click at [1234, 82] on button "Cambiar Afiliado" at bounding box center [1241, 95] width 119 height 30
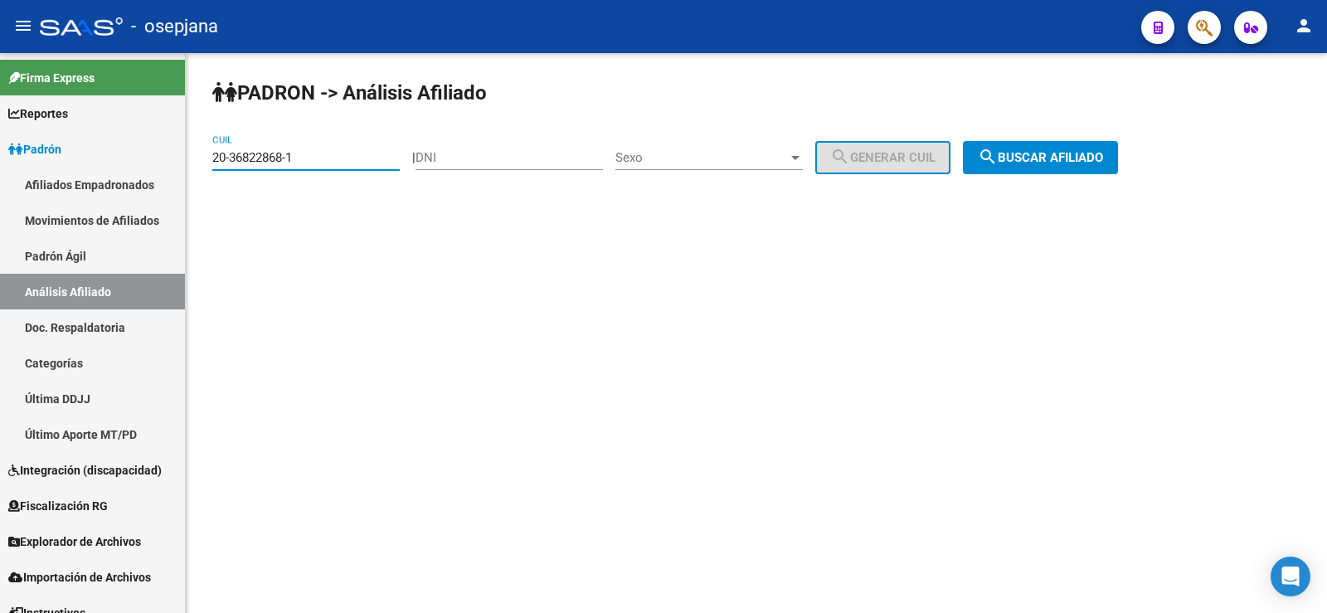
drag, startPoint x: 309, startPoint y: 154, endPoint x: 198, endPoint y: 165, distance: 110.8
click at [198, 165] on div "PADRON -> Análisis Afiliado 20-36822868-1 CUIL | DNI Sexo Sexo search Generar C…" at bounding box center [756, 140] width 1141 height 174
paste input "8362702-9"
click at [1055, 143] on button "search Buscar afiliado" at bounding box center [1040, 157] width 155 height 33
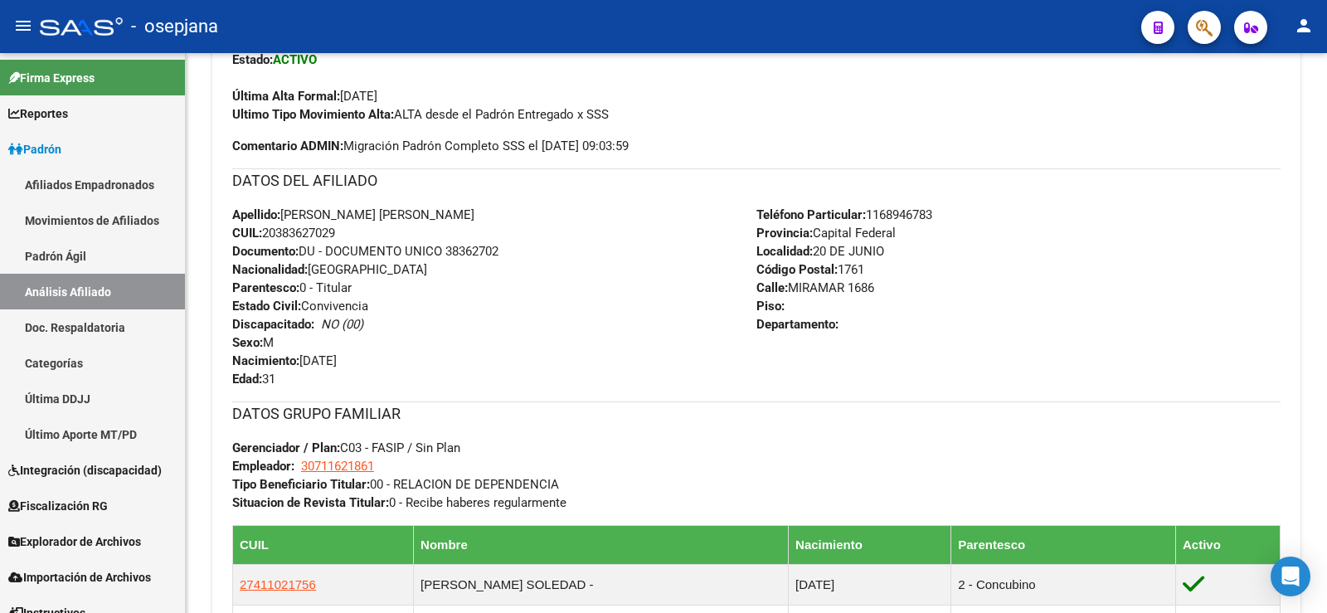
scroll to position [841, 0]
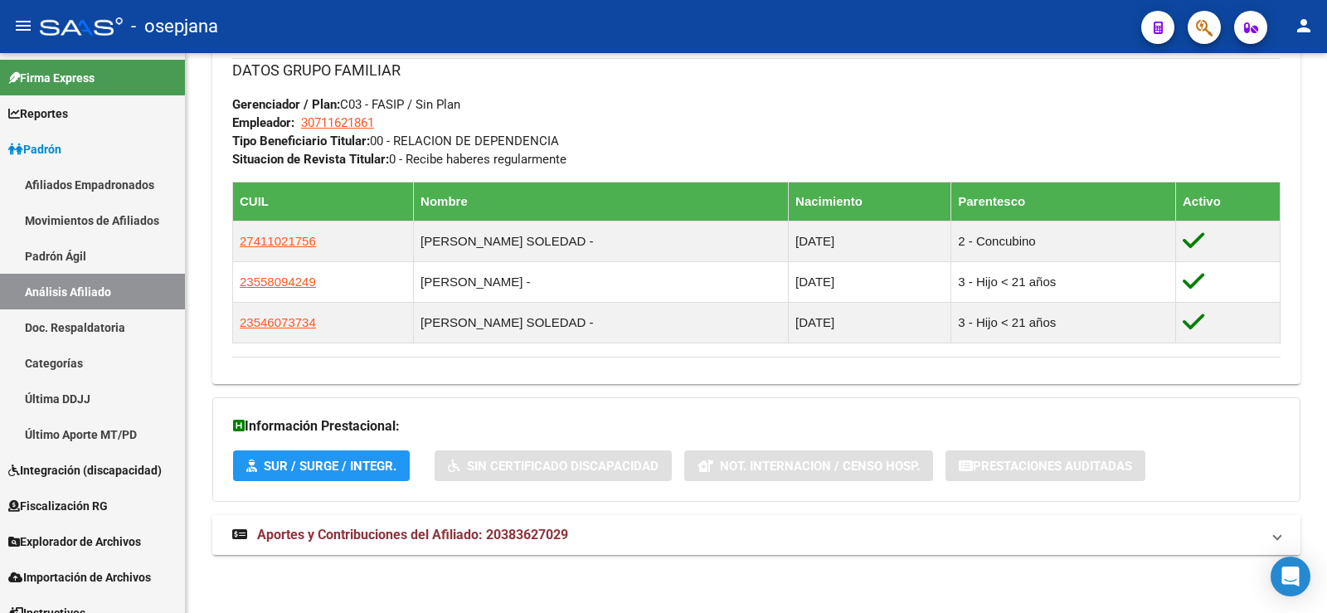
click at [531, 549] on mat-expansion-panel-header "Aportes y Contribuciones del Afiliado: 20383627029" at bounding box center [756, 535] width 1088 height 40
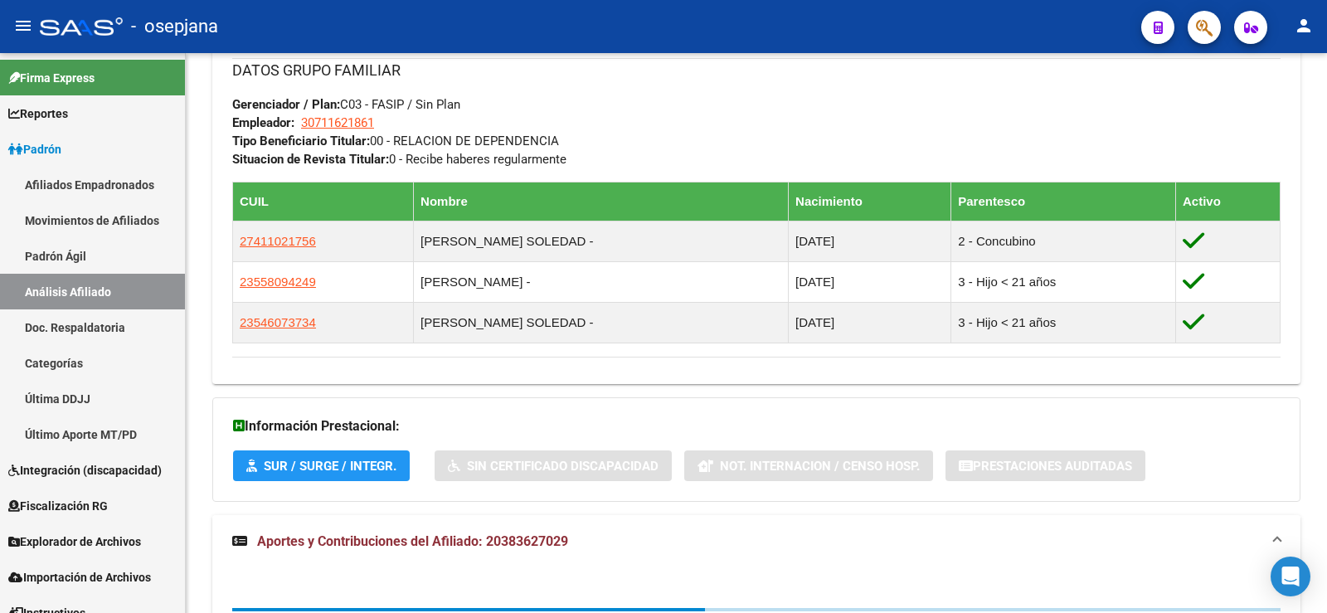
scroll to position [938, 0]
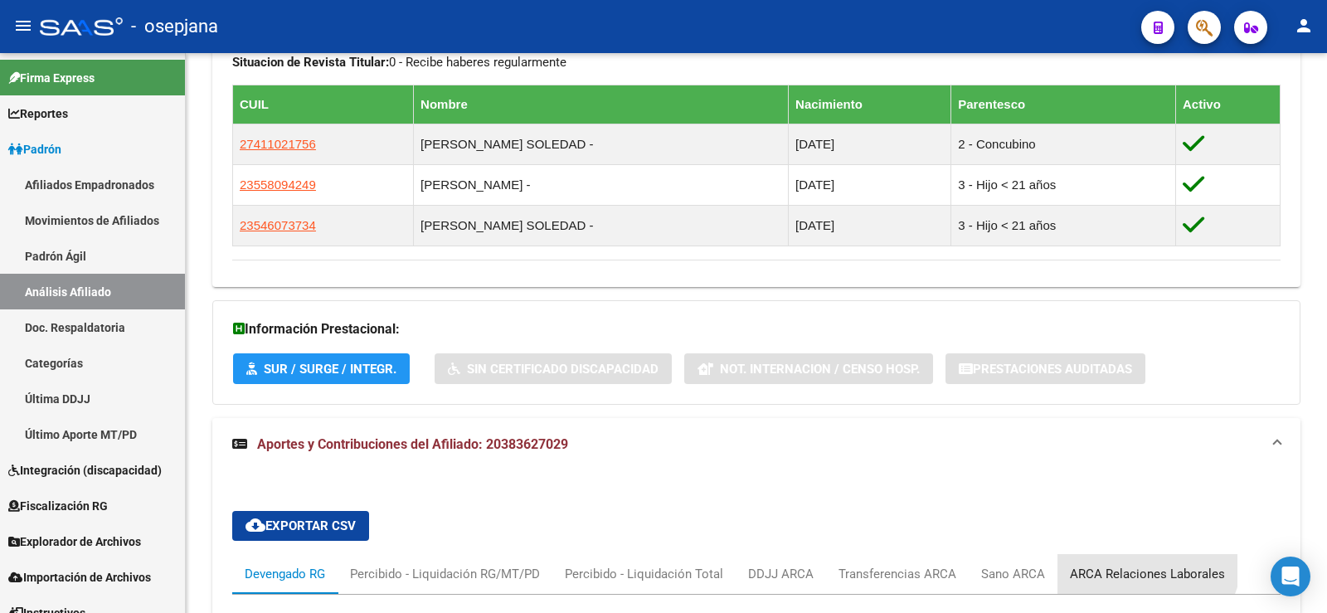
click at [1136, 556] on div "ARCA Relaciones Laborales" at bounding box center [1147, 574] width 180 height 40
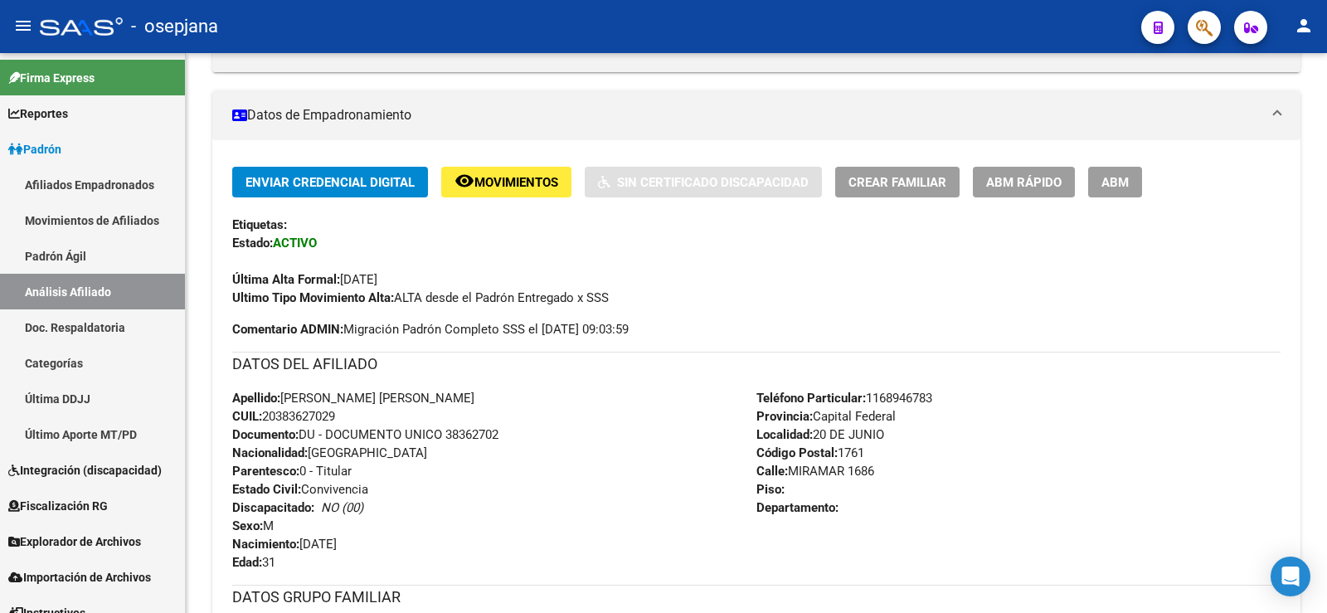
scroll to position [0, 0]
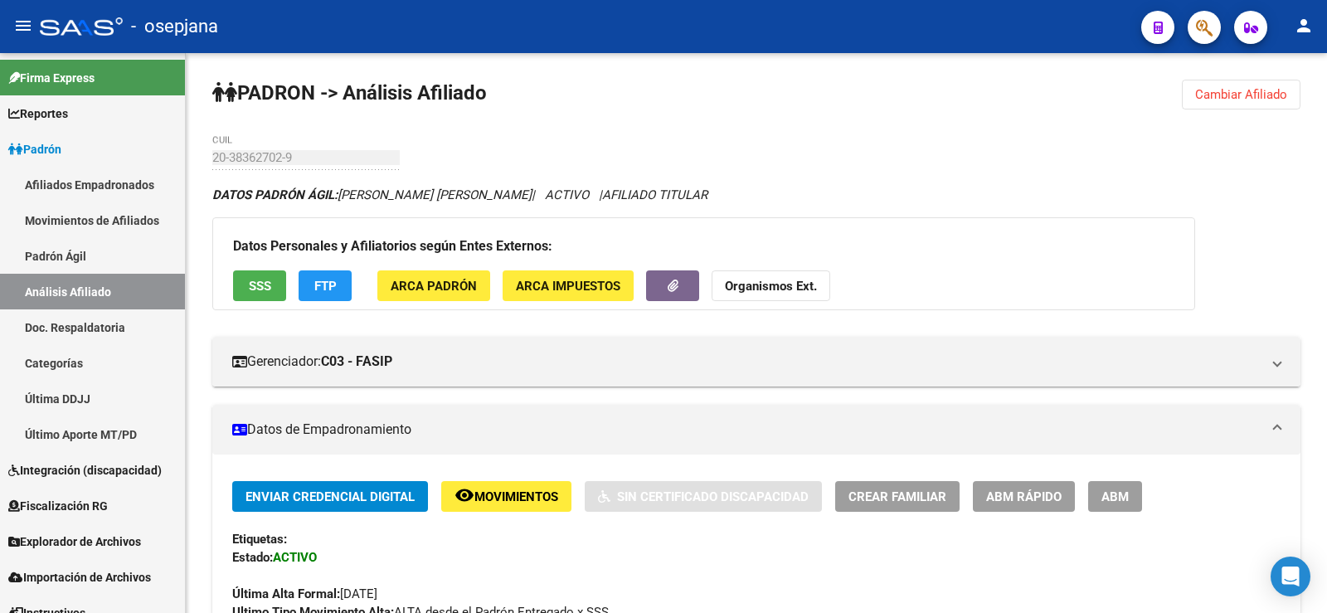
click at [1202, 95] on span "Cambiar Afiliado" at bounding box center [1241, 94] width 92 height 15
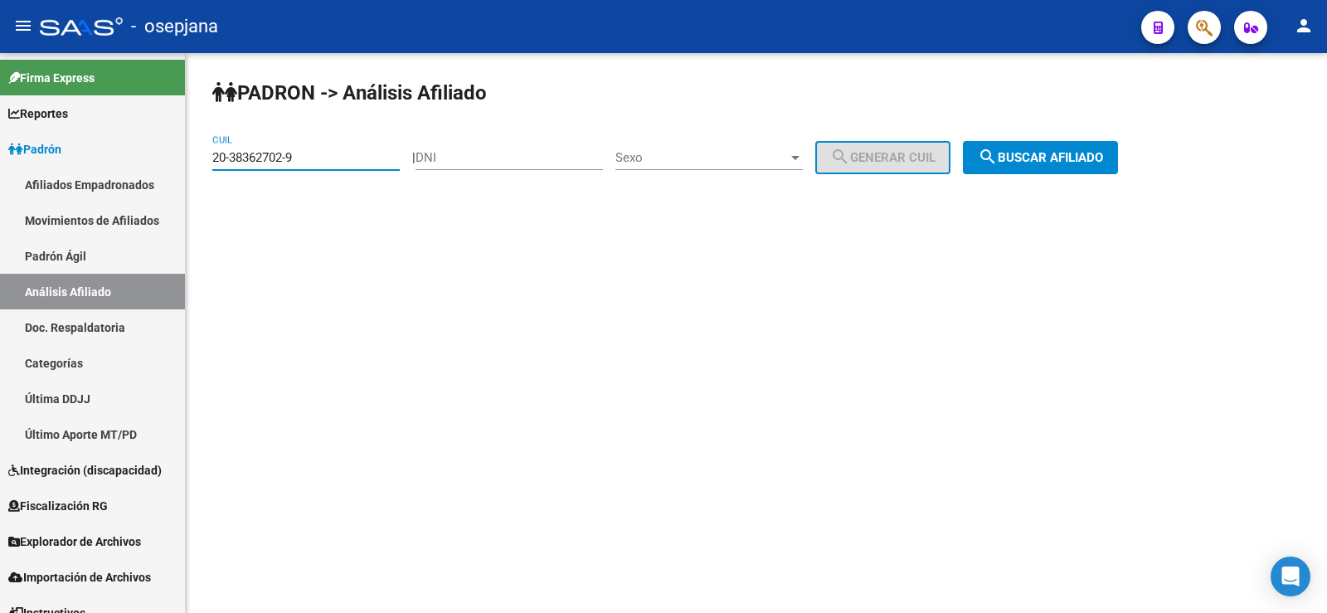
drag, startPoint x: 217, startPoint y: 161, endPoint x: 204, endPoint y: 161, distance: 13.3
click at [204, 161] on div "PADRON -> Análisis Afiliado 20-38362702-9 CUIL | DNI Sexo Sexo search Generar C…" at bounding box center [756, 140] width 1141 height 174
paste input "3-32674468"
click at [1068, 166] on button "search Buscar afiliado" at bounding box center [1040, 157] width 155 height 33
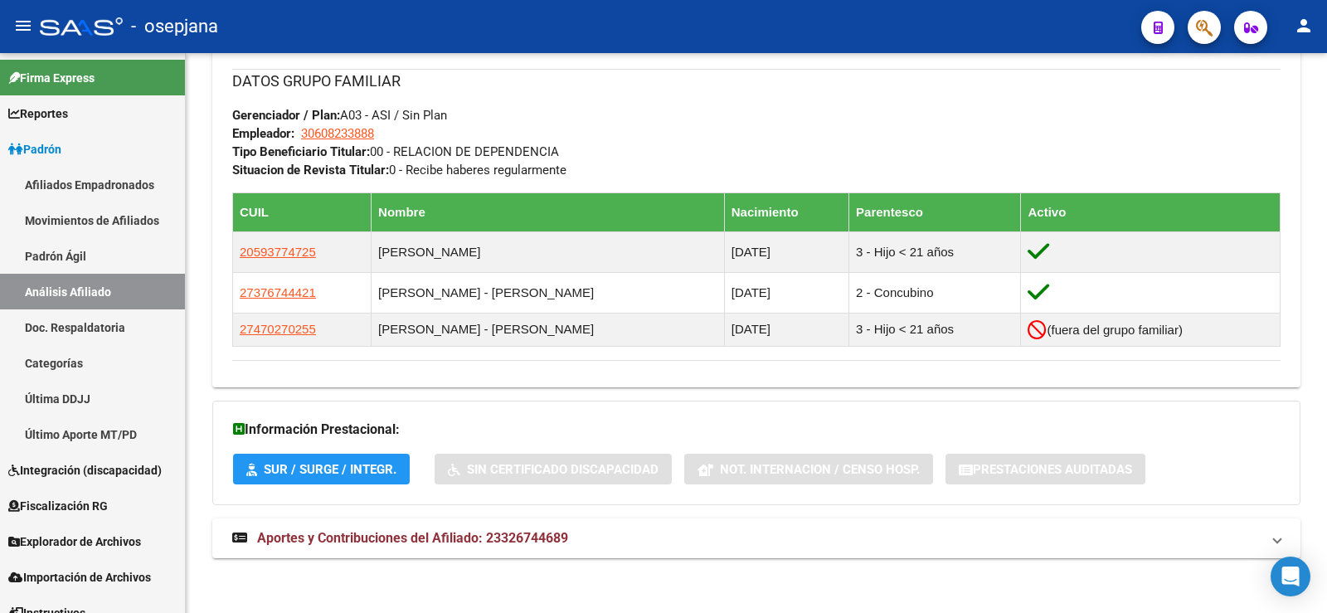
scroll to position [833, 0]
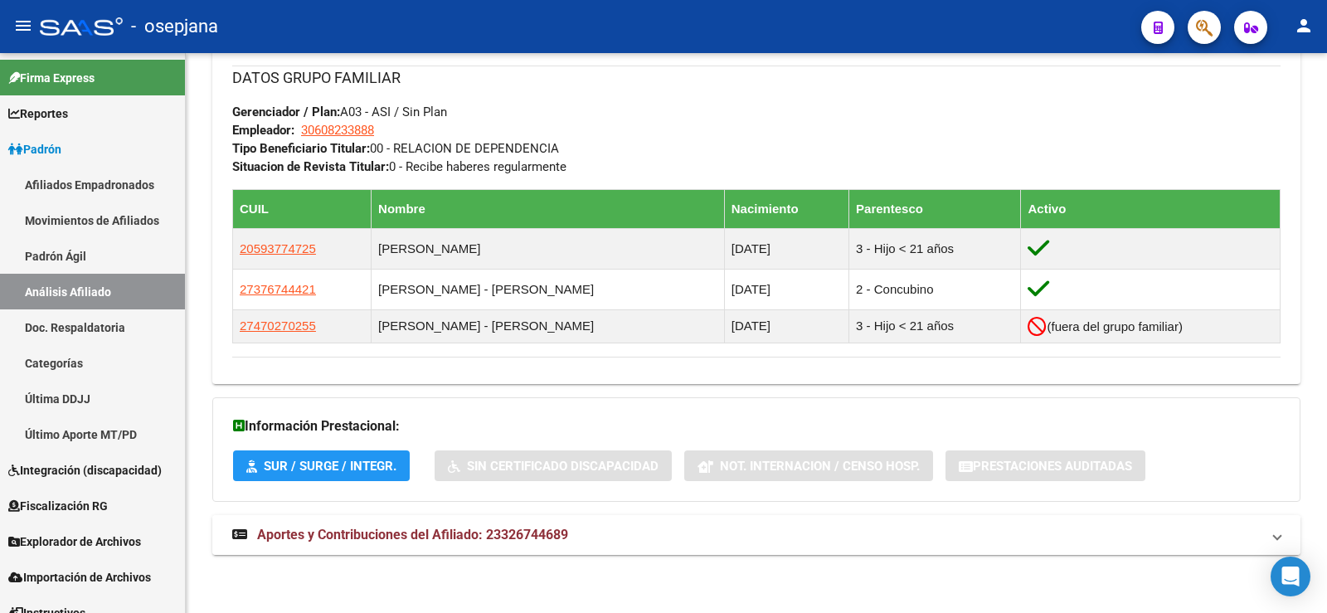
click at [538, 533] on span "Aportes y Contribuciones del Afiliado: 23326744689" at bounding box center [412, 535] width 311 height 16
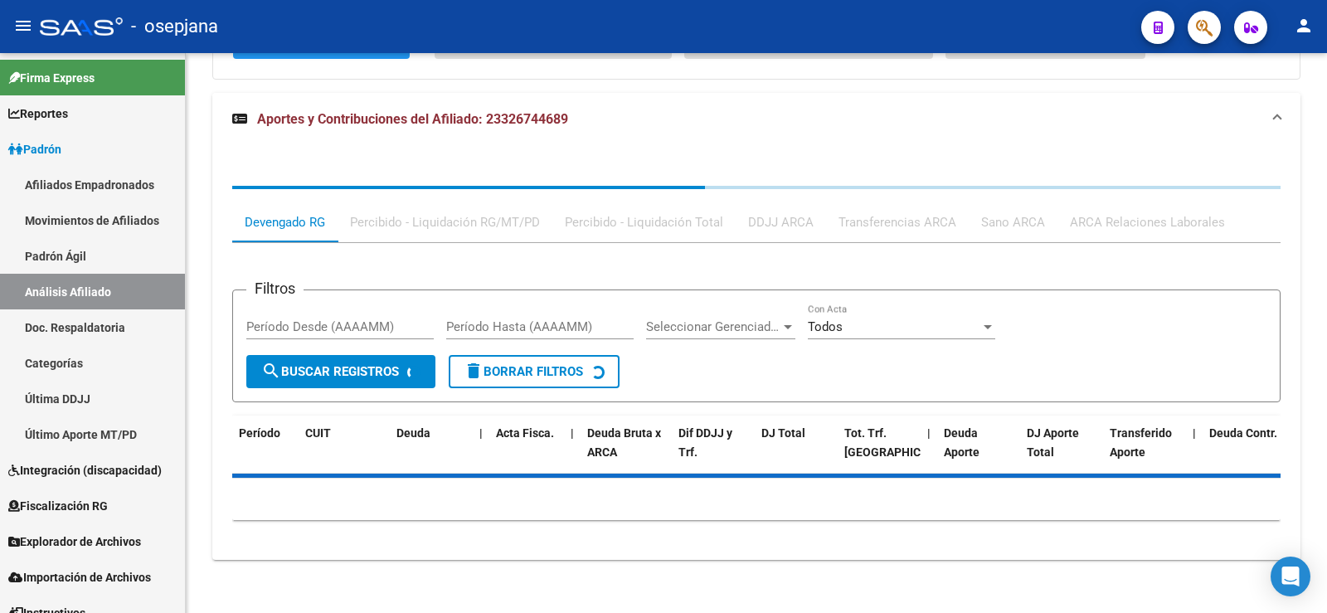
scroll to position [1261, 0]
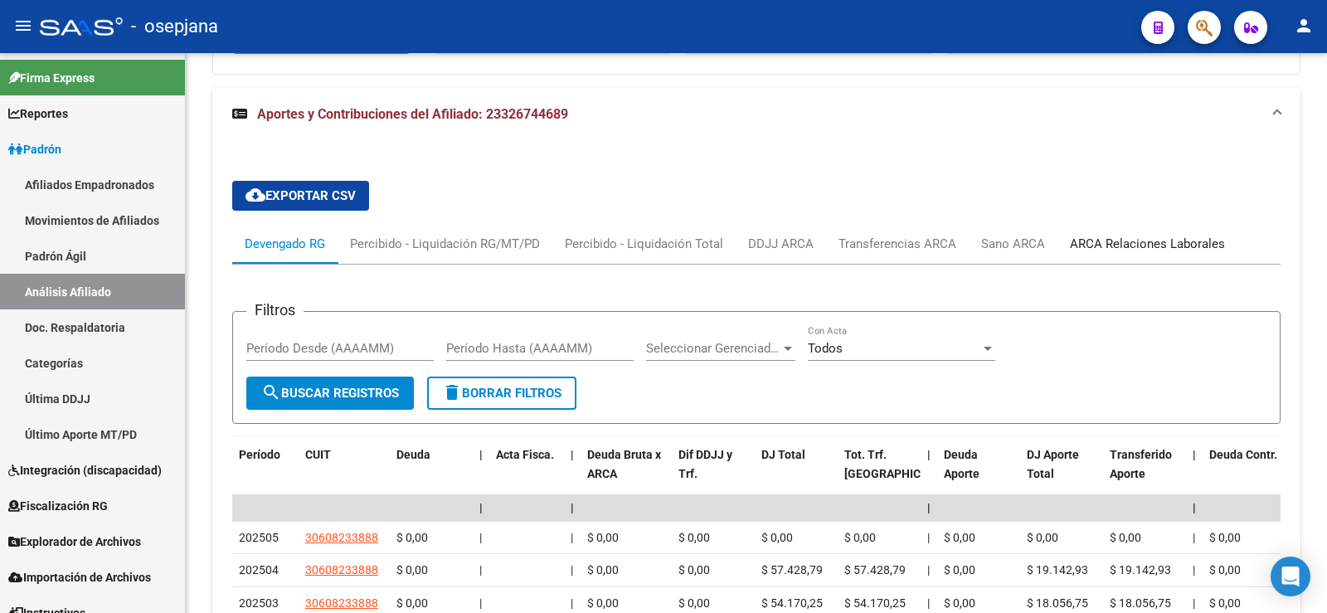
click at [1173, 242] on div "ARCA Relaciones Laborales" at bounding box center [1147, 244] width 155 height 18
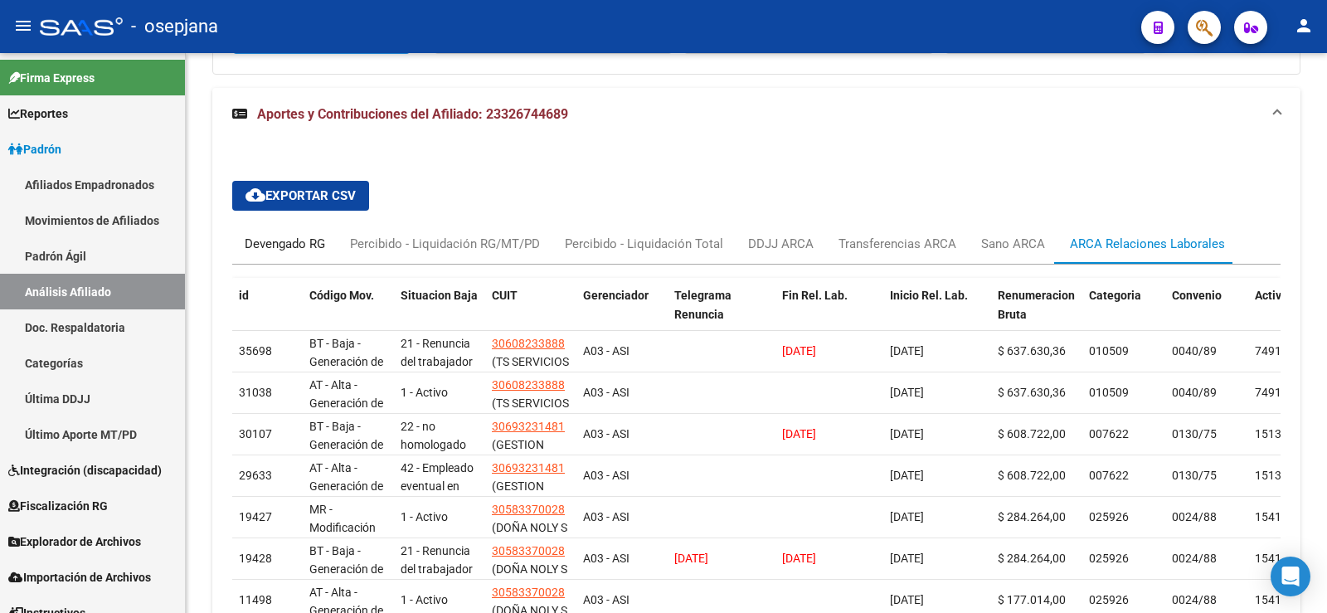
click at [281, 244] on div "Devengado RG" at bounding box center [285, 244] width 80 height 18
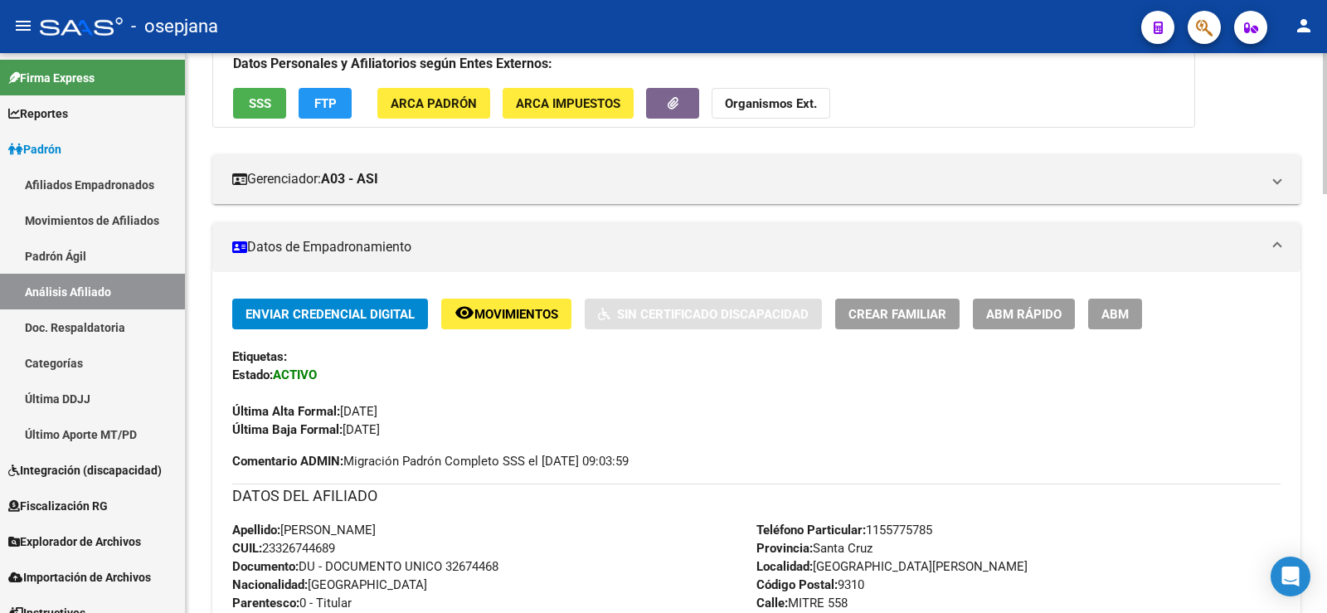
scroll to position [0, 0]
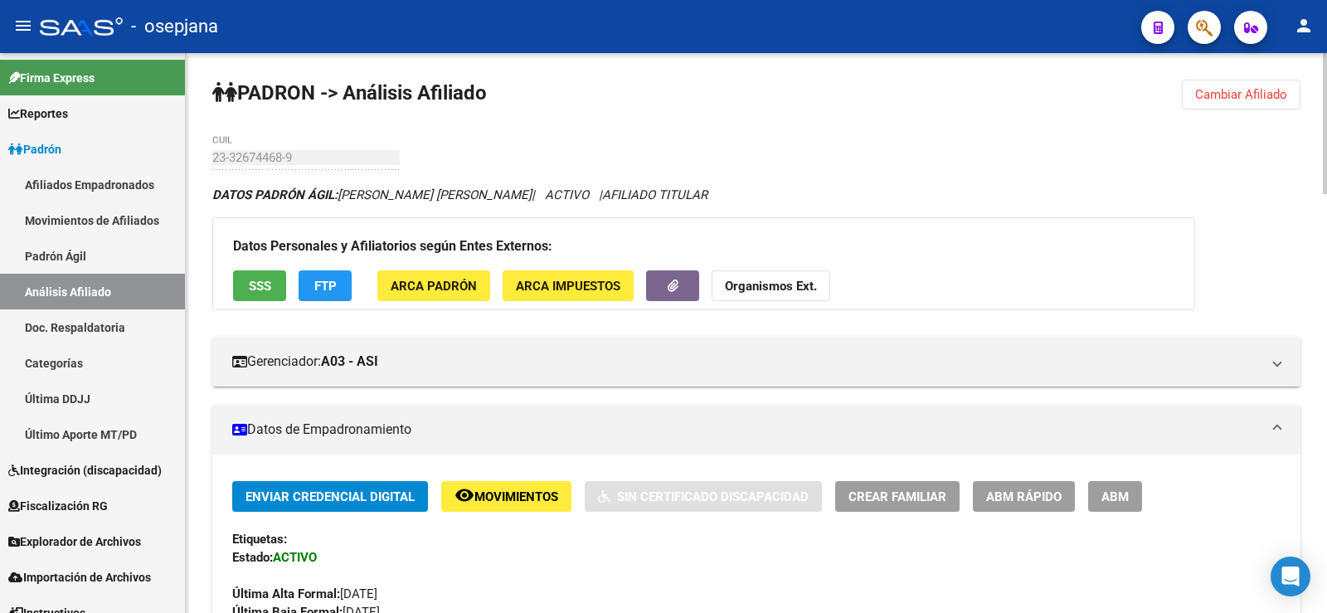
click at [1218, 99] on span "Cambiar Afiliado" at bounding box center [1241, 94] width 92 height 15
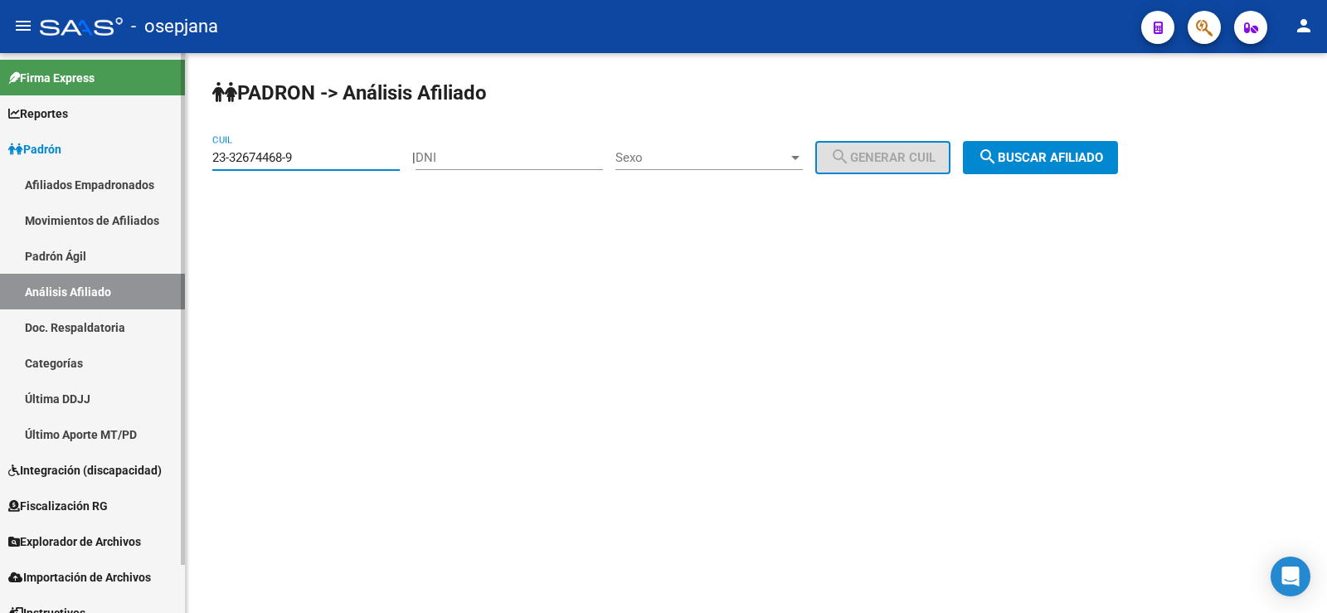
drag, startPoint x: 325, startPoint y: 151, endPoint x: 165, endPoint y: 151, distance: 160.1
click at [165, 151] on mat-sidenav-container "Firma Express Reportes Ingresos Devengados Análisis Histórico Detalles Transfer…" at bounding box center [663, 333] width 1327 height 560
paste input "7-92628873"
type input "27-92628873-9"
click at [1042, 152] on span "search Buscar afiliado" at bounding box center [1040, 157] width 125 height 15
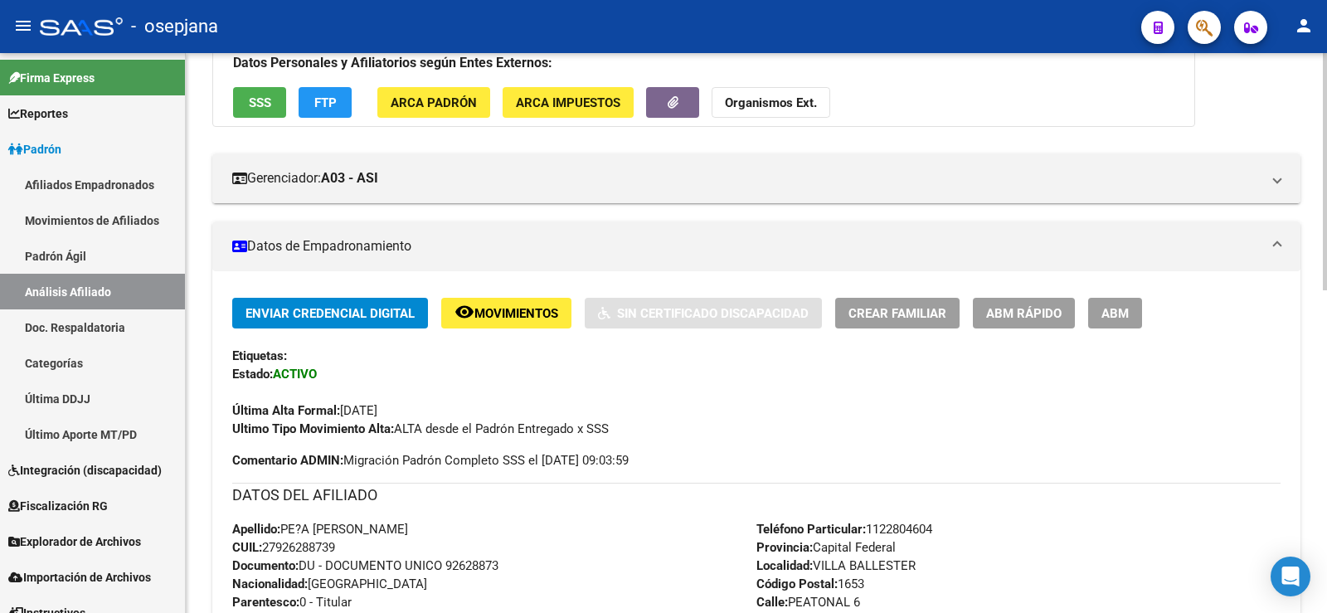
scroll to position [332, 0]
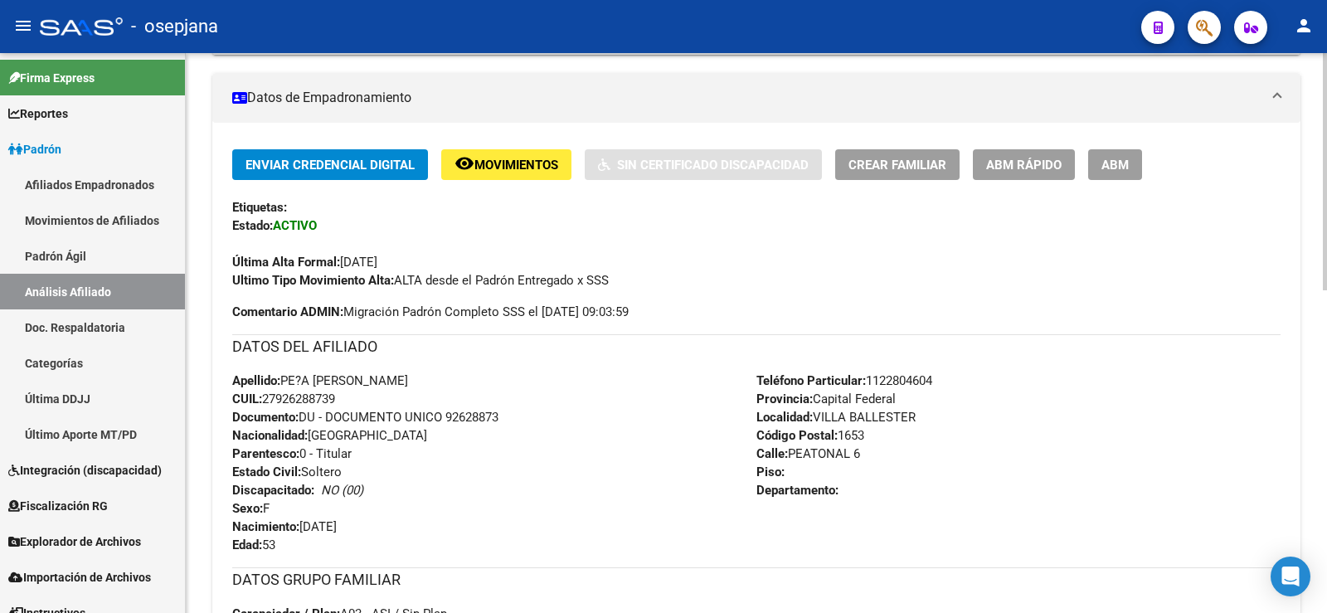
click at [1021, 163] on span "ABM Rápido" at bounding box center [1023, 165] width 75 height 15
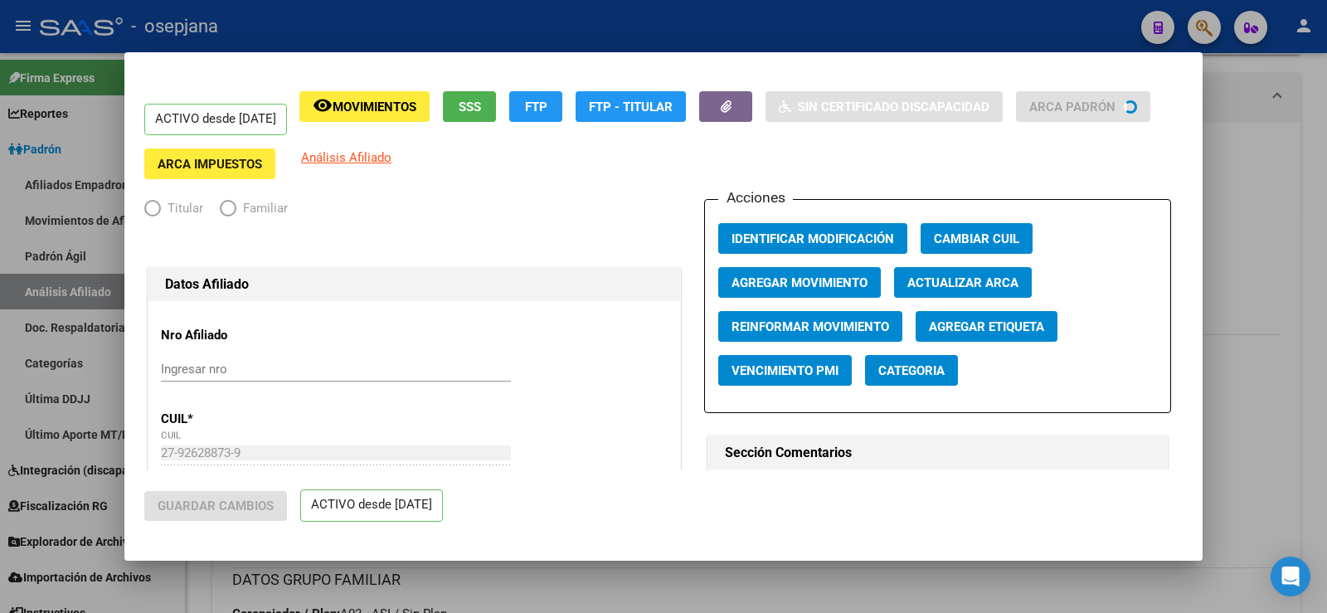
radio input "true"
type input "30-66250018-2"
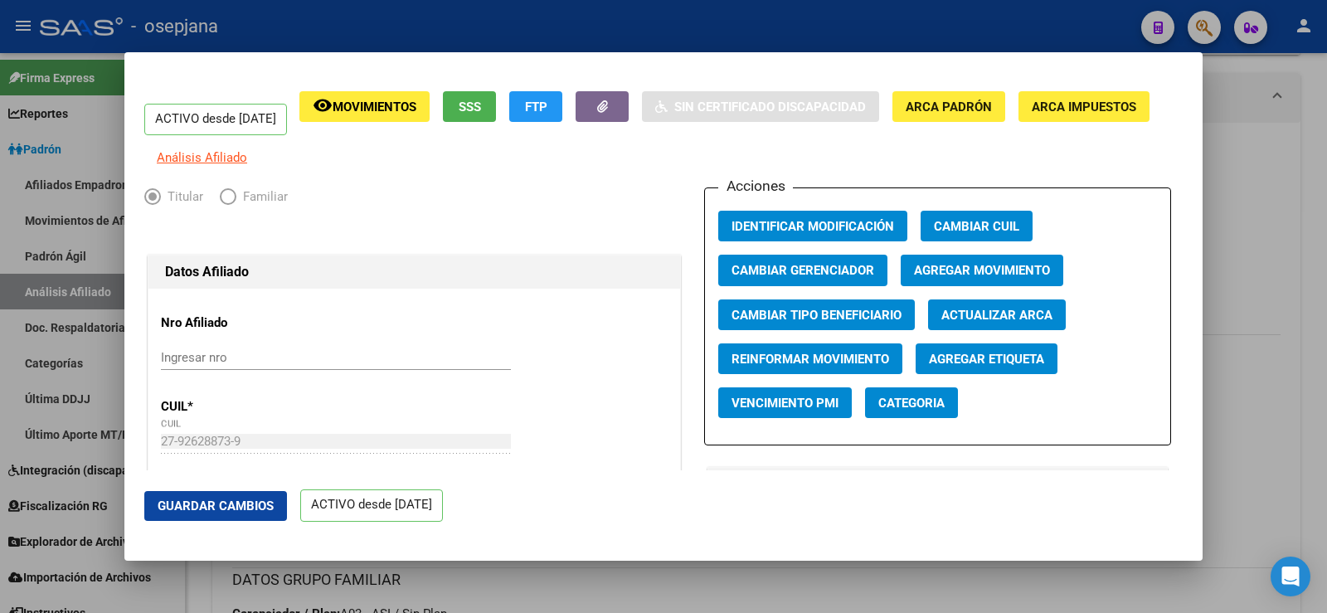
click at [941, 323] on span "Actualizar ARCA" at bounding box center [996, 315] width 111 height 15
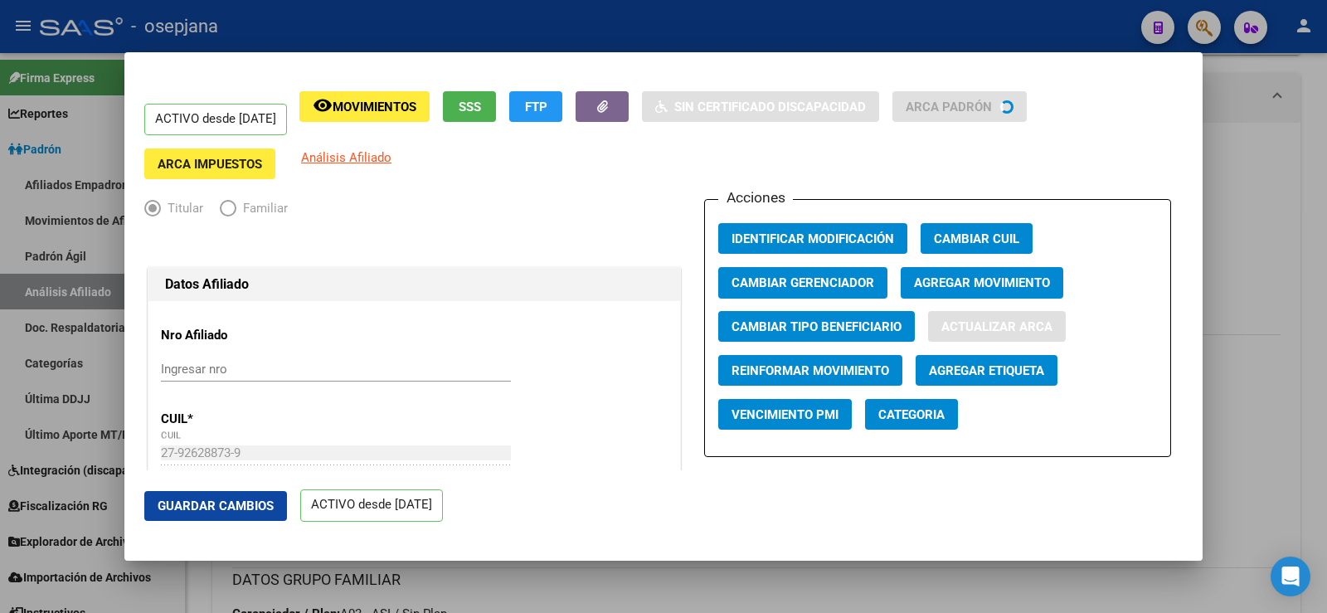
type input "PEÑA MILLAQUIN"
type input "MARIA ANGELICA"
type input "VILLA BALLESTER"
type input "PEATONAL 6"
type input "148"
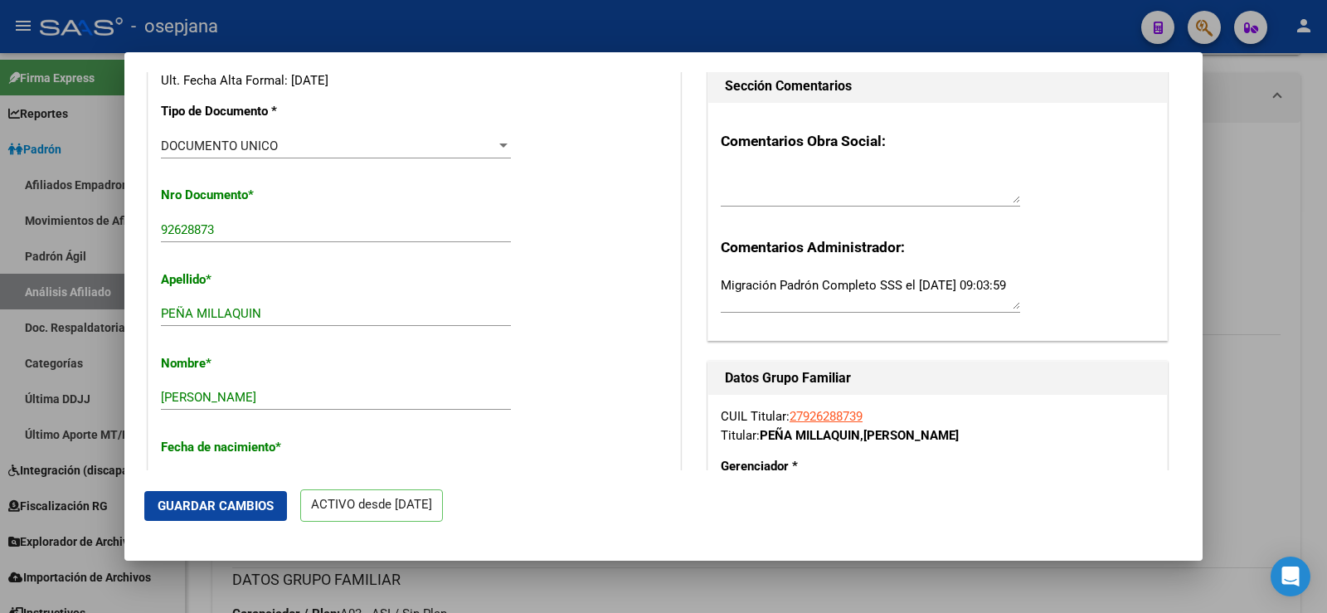
scroll to position [498, 0]
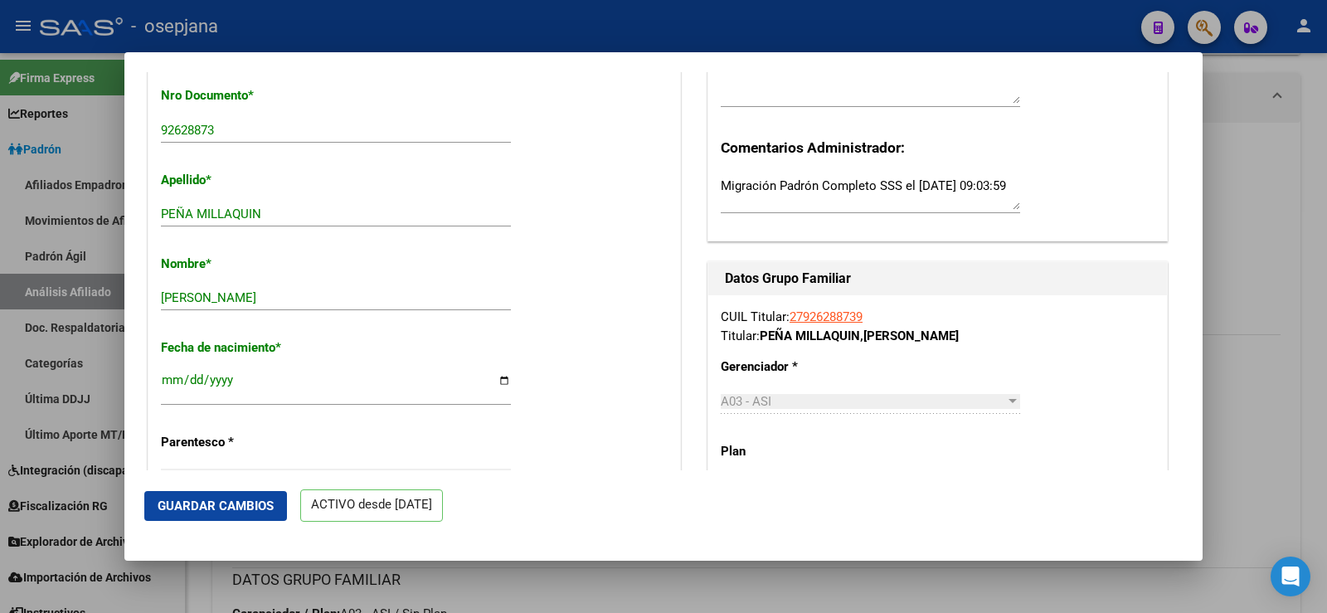
click at [242, 497] on button "Guardar Cambios" at bounding box center [215, 506] width 143 height 30
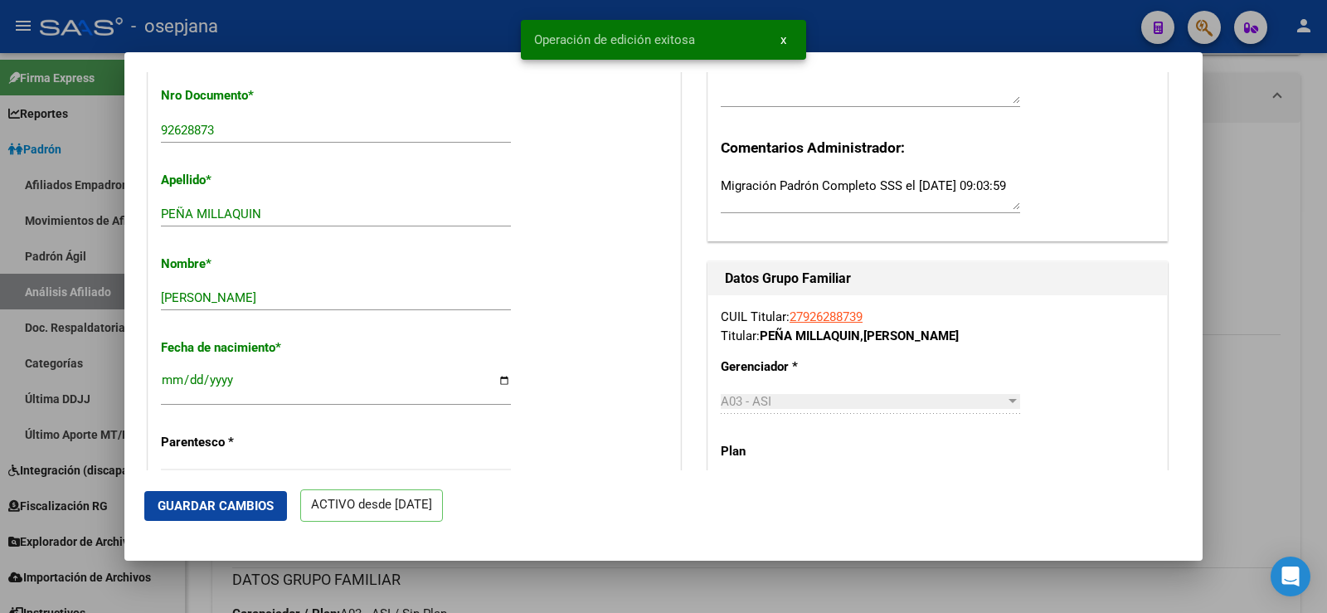
click at [1261, 158] on div at bounding box center [663, 306] width 1327 height 613
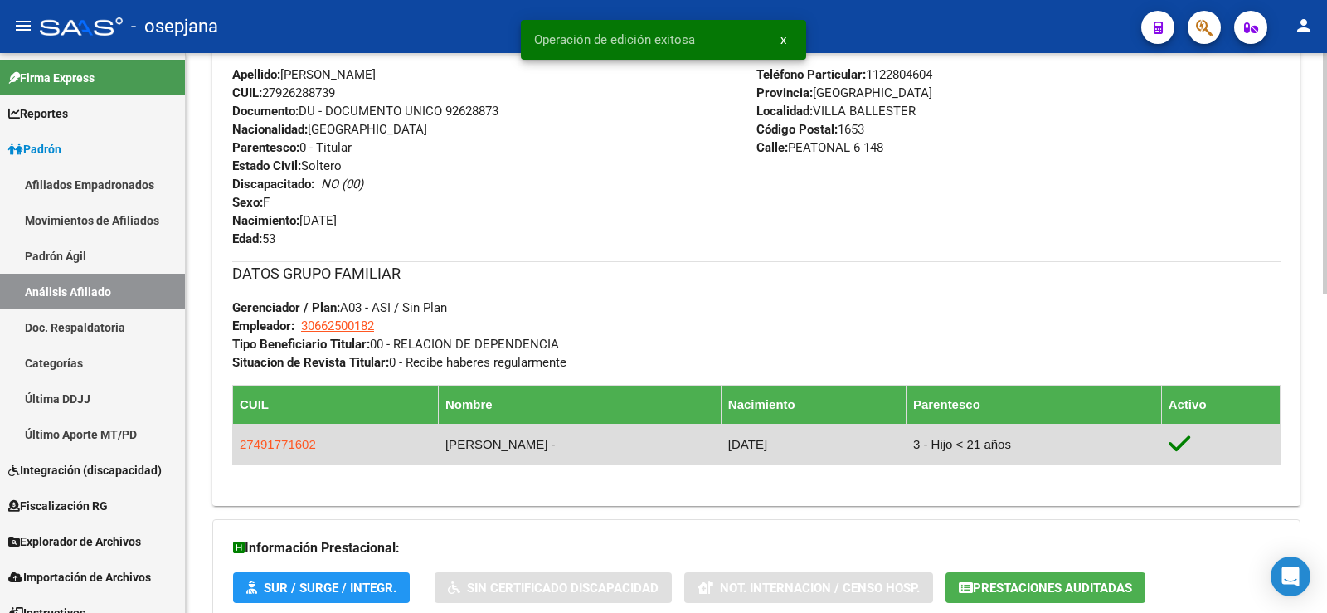
scroll to position [741, 0]
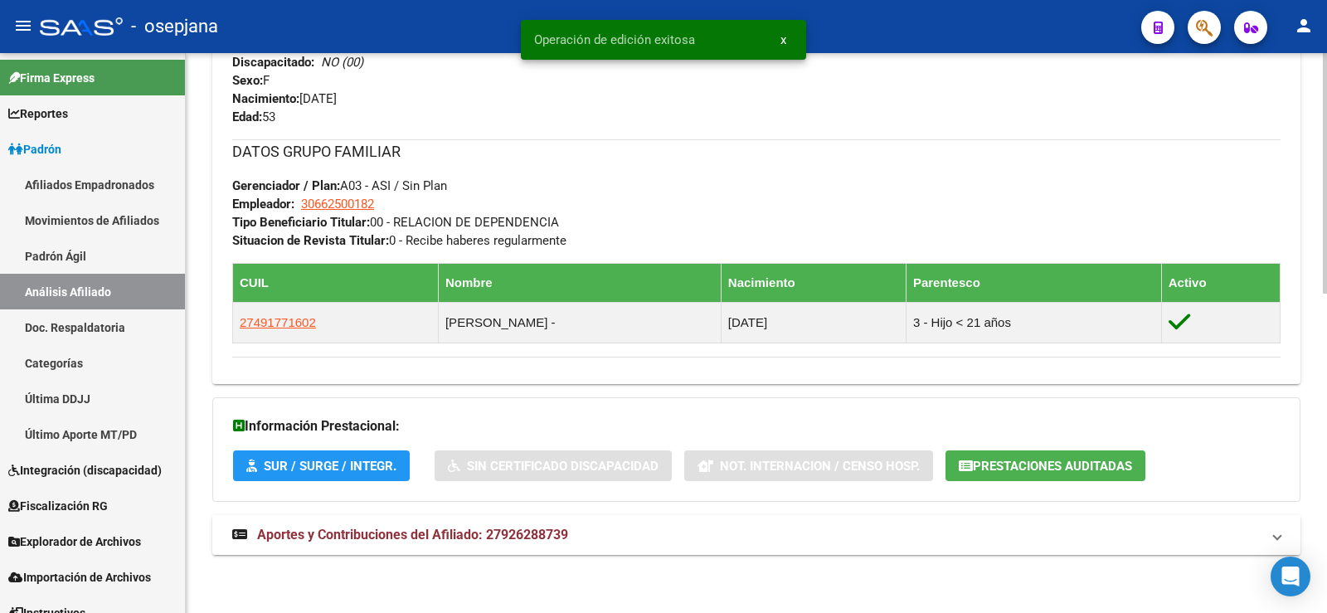
click at [560, 520] on mat-expansion-panel-header "Aportes y Contribuciones del Afiliado: 27926288739" at bounding box center [756, 535] width 1088 height 40
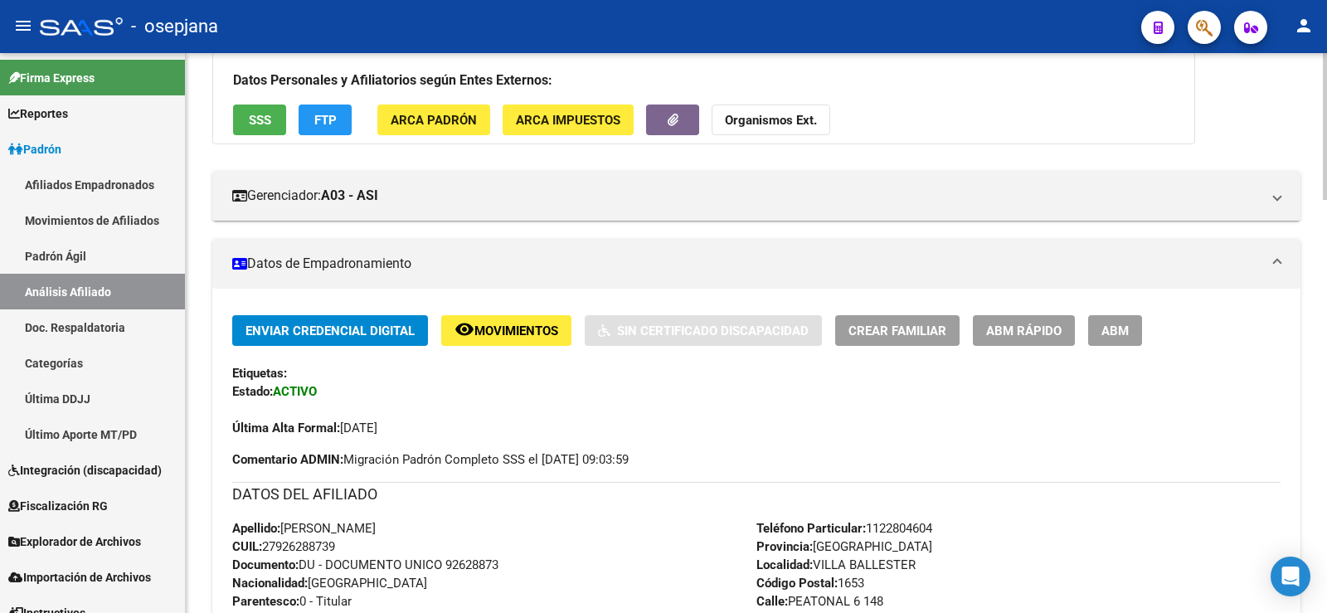
scroll to position [0, 0]
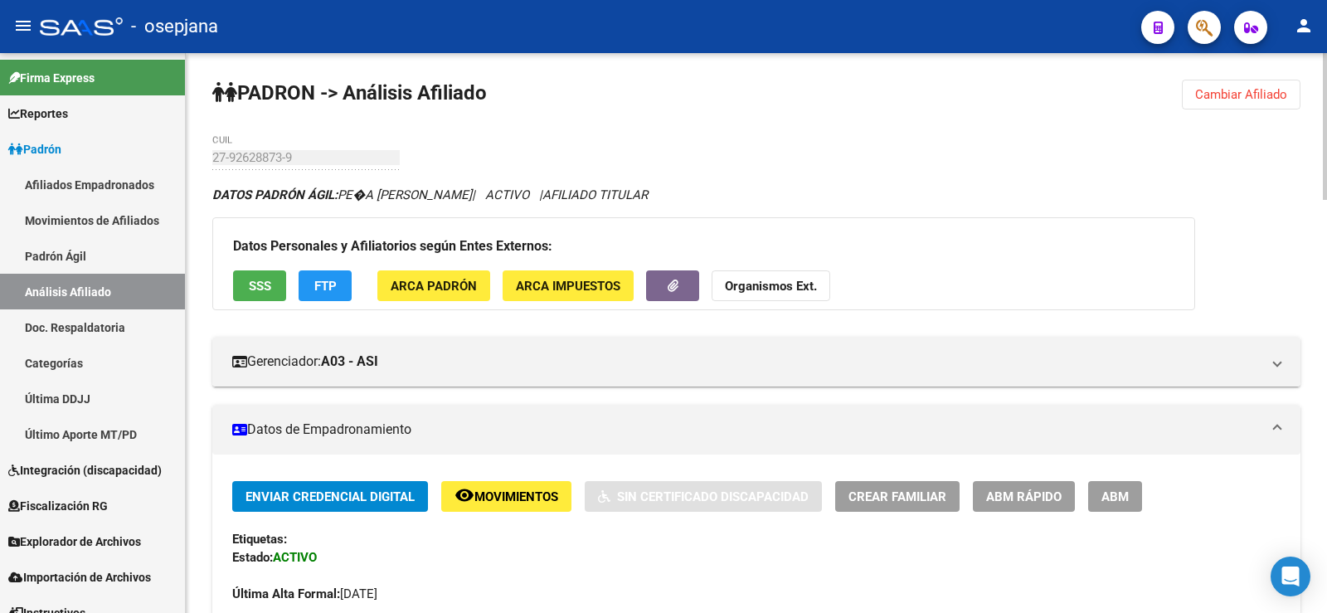
click at [1245, 96] on span "Cambiar Afiliado" at bounding box center [1241, 94] width 92 height 15
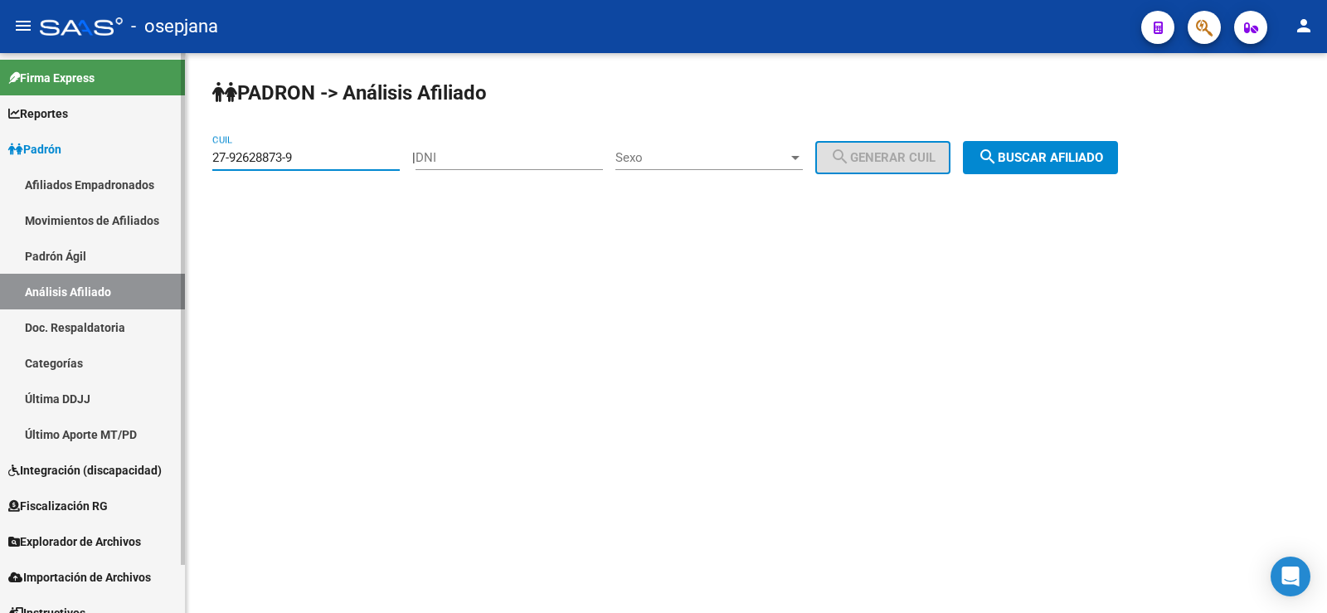
drag, startPoint x: 323, startPoint y: 159, endPoint x: 172, endPoint y: 158, distance: 151.8
click at [172, 158] on mat-sidenav-container "Firma Express Reportes Ingresos Devengados Análisis Histórico Detalles Transfer…" at bounding box center [663, 333] width 1327 height 560
paste input "43979907-8"
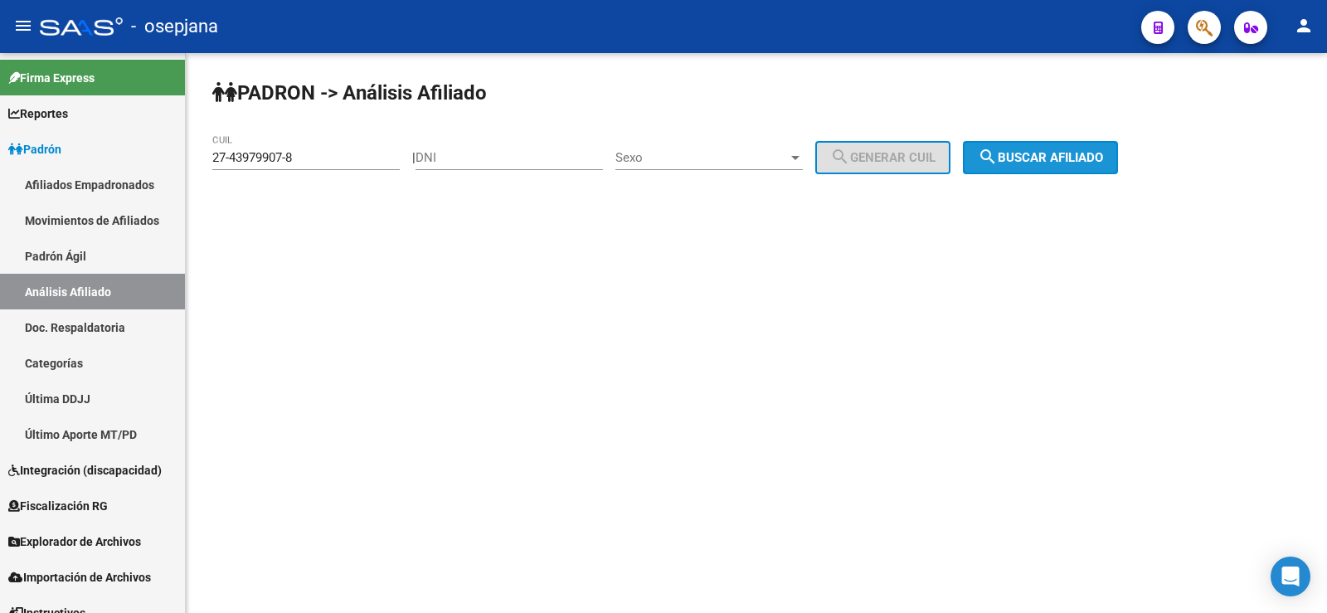
click at [1100, 162] on span "search Buscar afiliado" at bounding box center [1040, 157] width 125 height 15
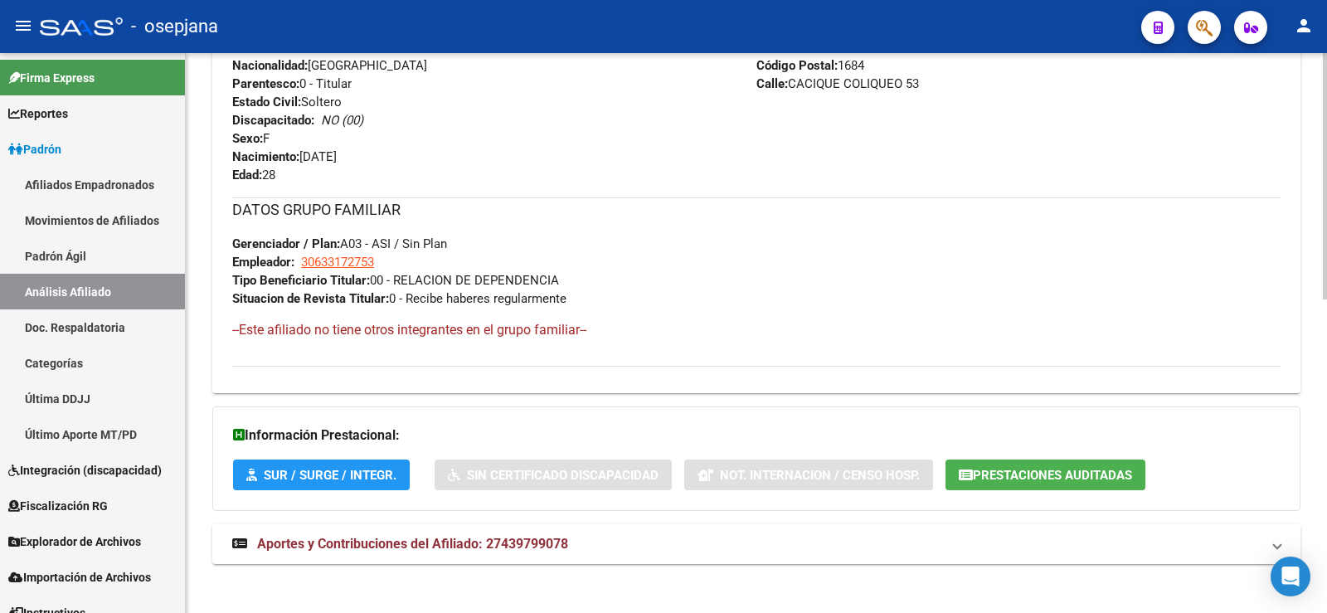
scroll to position [711, 0]
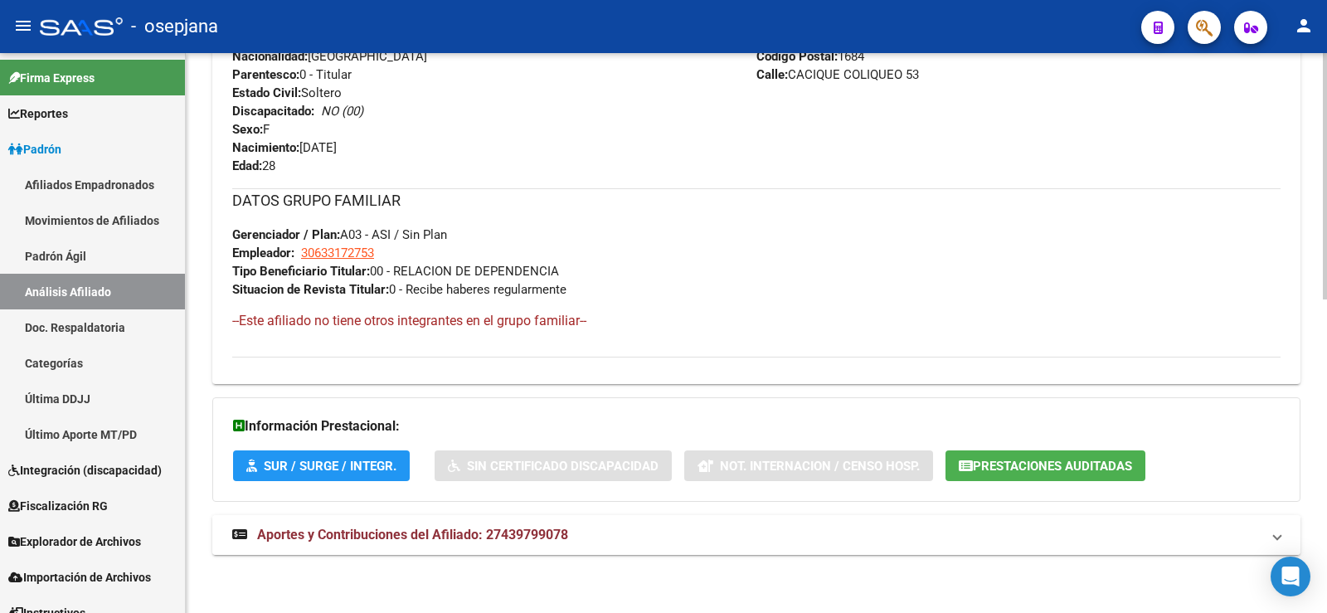
drag, startPoint x: 480, startPoint y: 527, endPoint x: 479, endPoint y: 506, distance: 21.6
click at [479, 527] on span "Aportes y Contribuciones del Afiliado: 27439799078" at bounding box center [412, 535] width 311 height 16
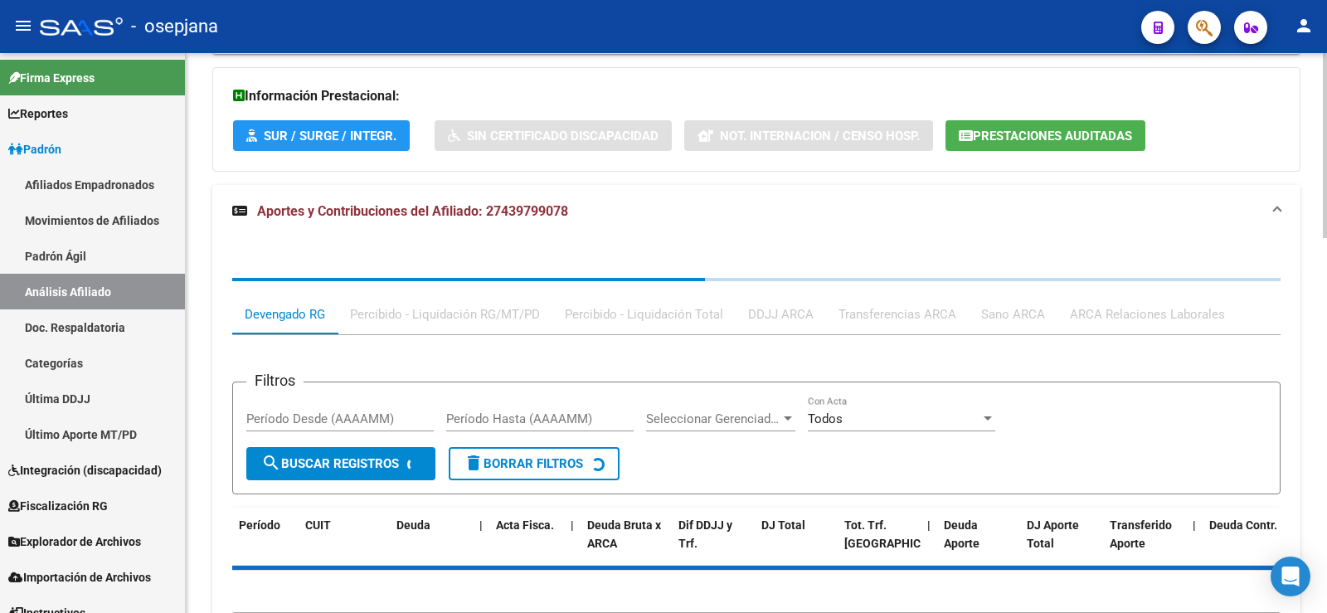
scroll to position [1138, 0]
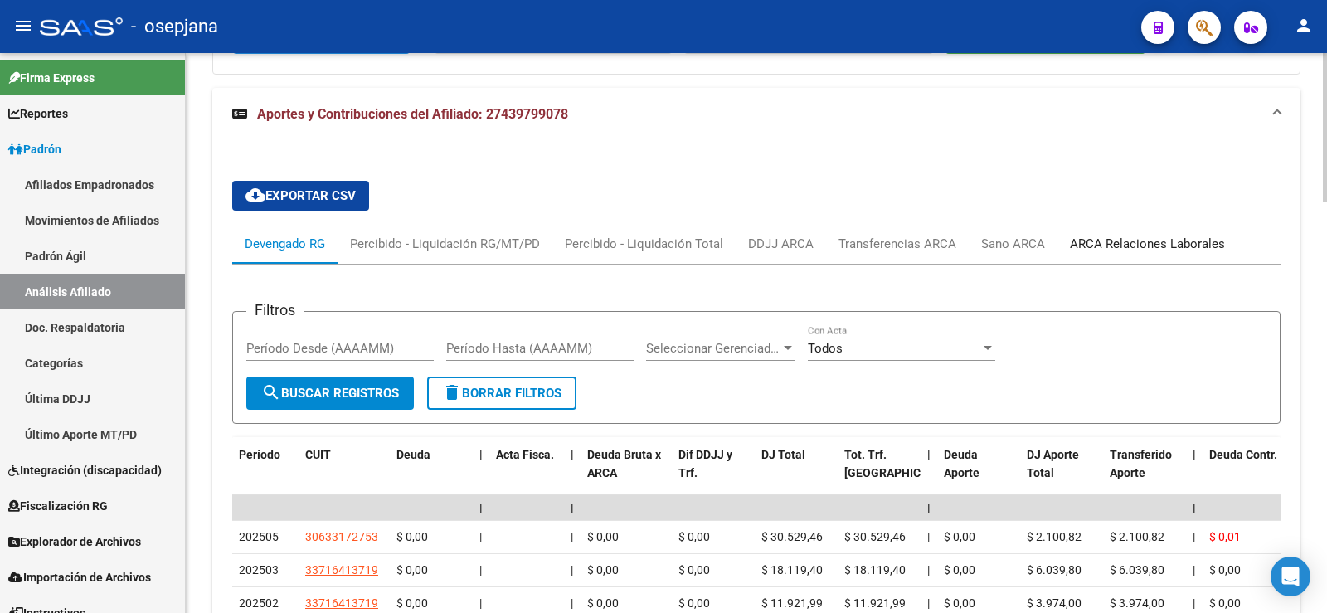
click at [1106, 245] on div "ARCA Relaciones Laborales" at bounding box center [1147, 244] width 155 height 18
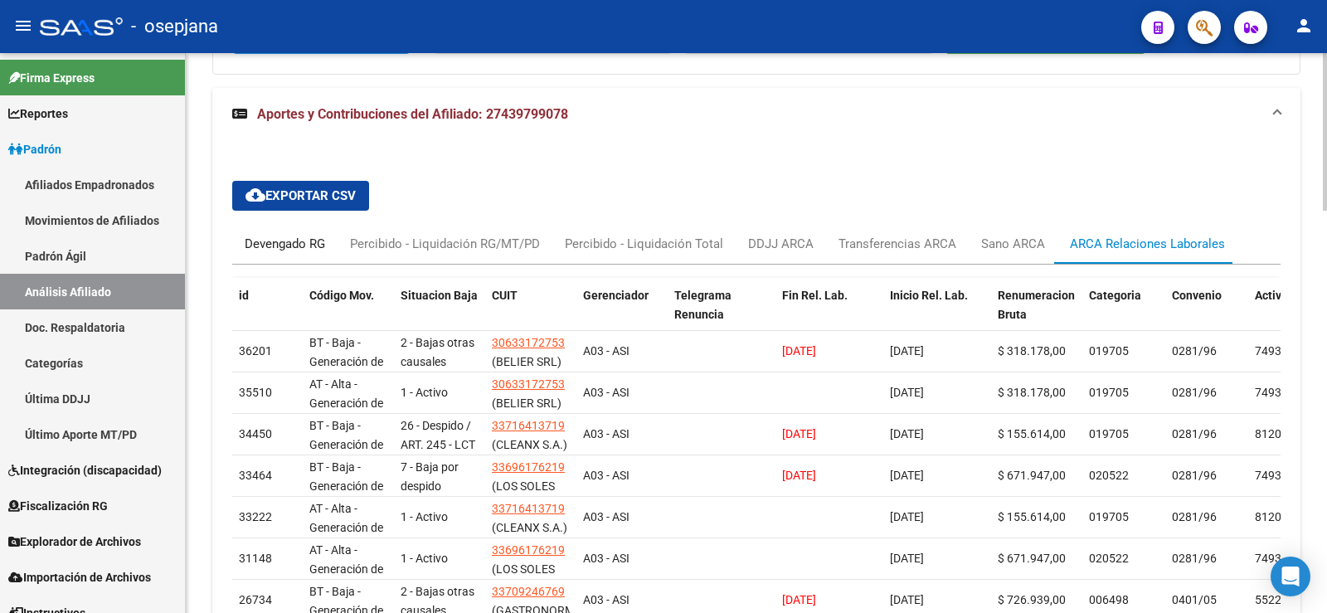
click at [299, 245] on div "Devengado RG" at bounding box center [285, 244] width 80 height 18
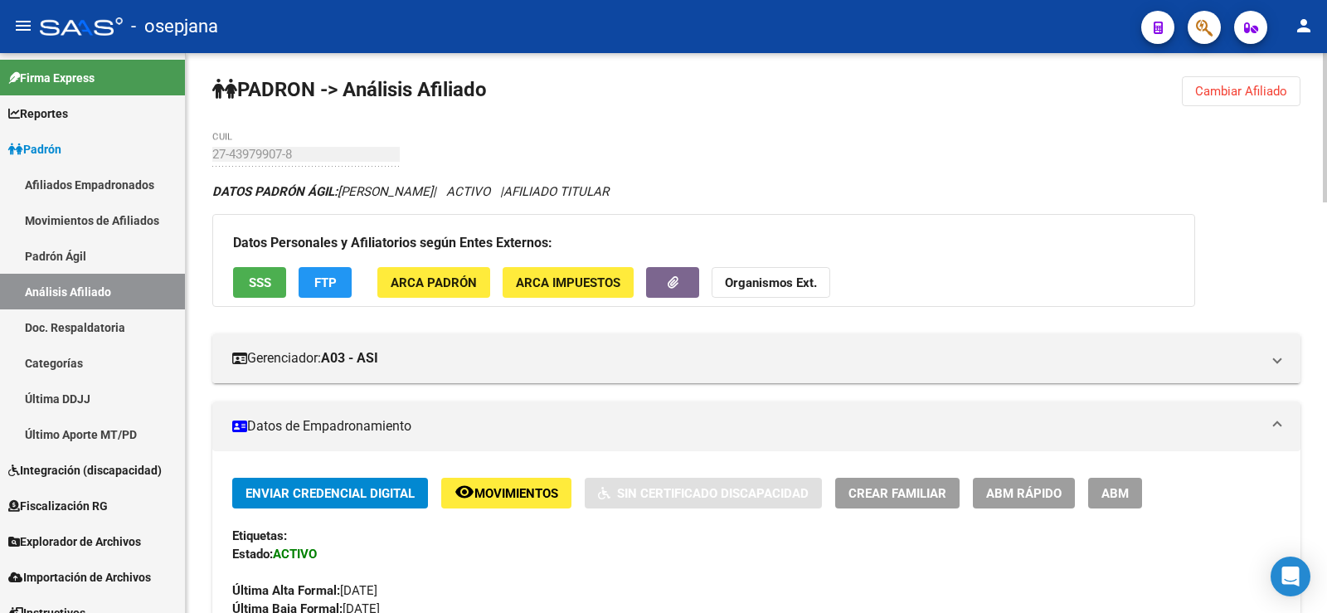
scroll to position [0, 0]
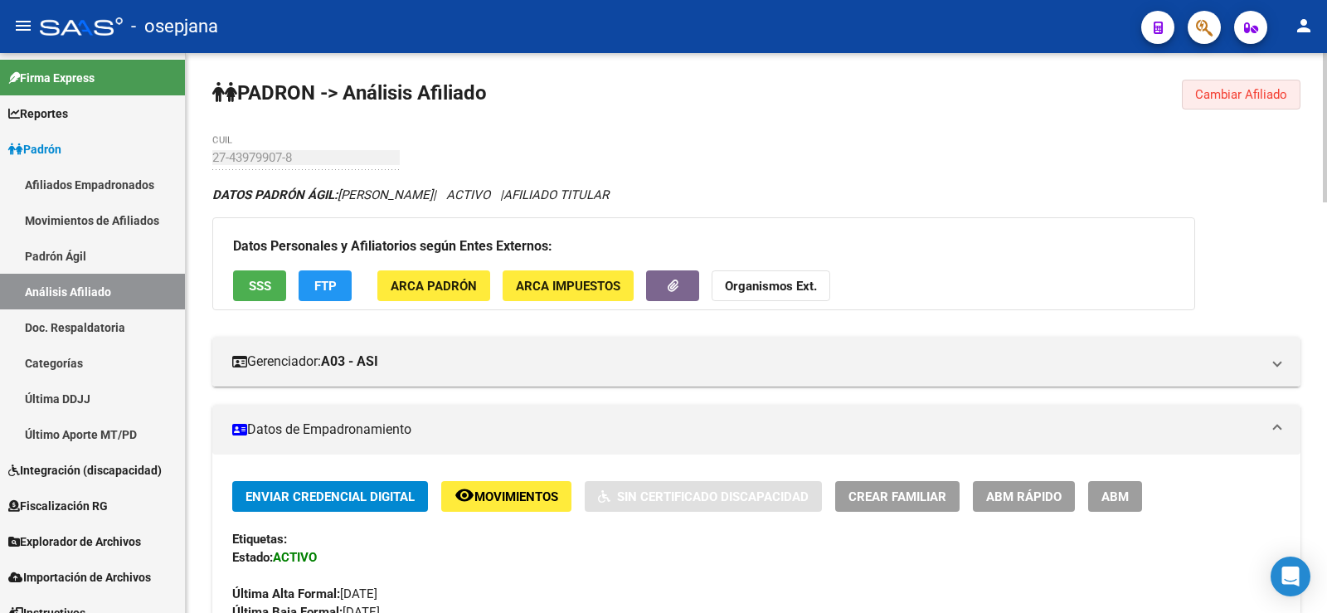
click at [1217, 82] on button "Cambiar Afiliado" at bounding box center [1241, 95] width 119 height 30
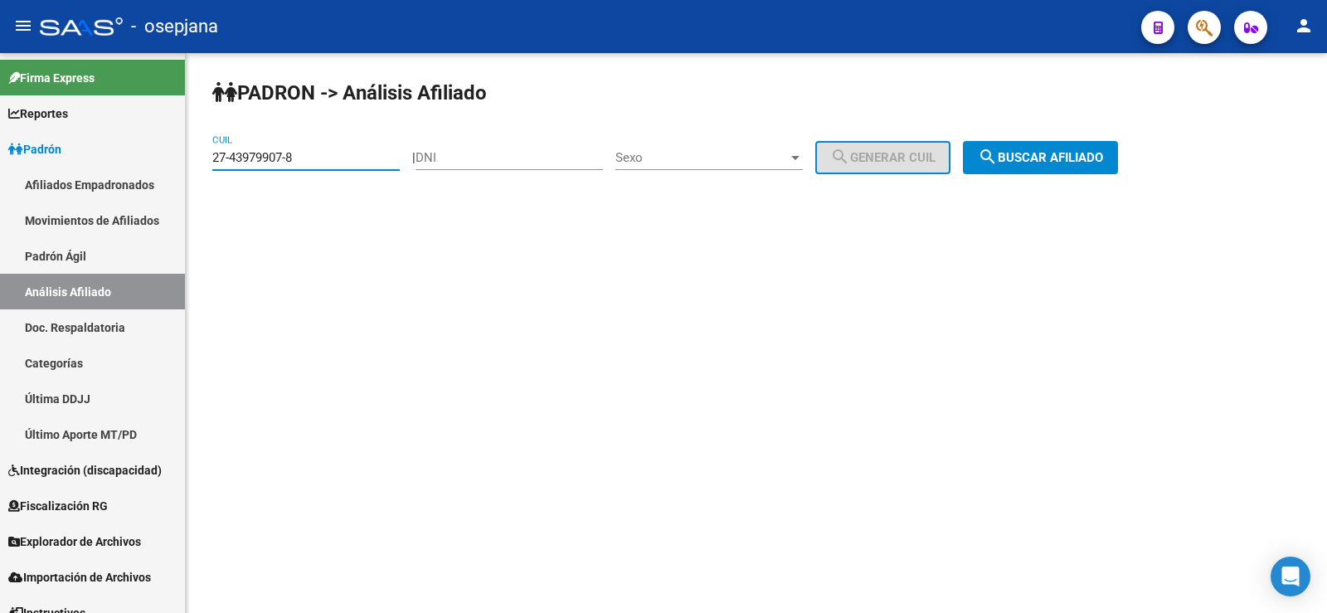
drag, startPoint x: 326, startPoint y: 159, endPoint x: 192, endPoint y: 177, distance: 135.5
click at [192, 177] on div "PADRON -> Análisis Afiliado 27-43979907-8 CUIL | DNI Sexo Sexo search Generar C…" at bounding box center [756, 140] width 1141 height 174
paste input "0-41412779"
click at [1067, 161] on span "search Buscar afiliado" at bounding box center [1040, 157] width 125 height 15
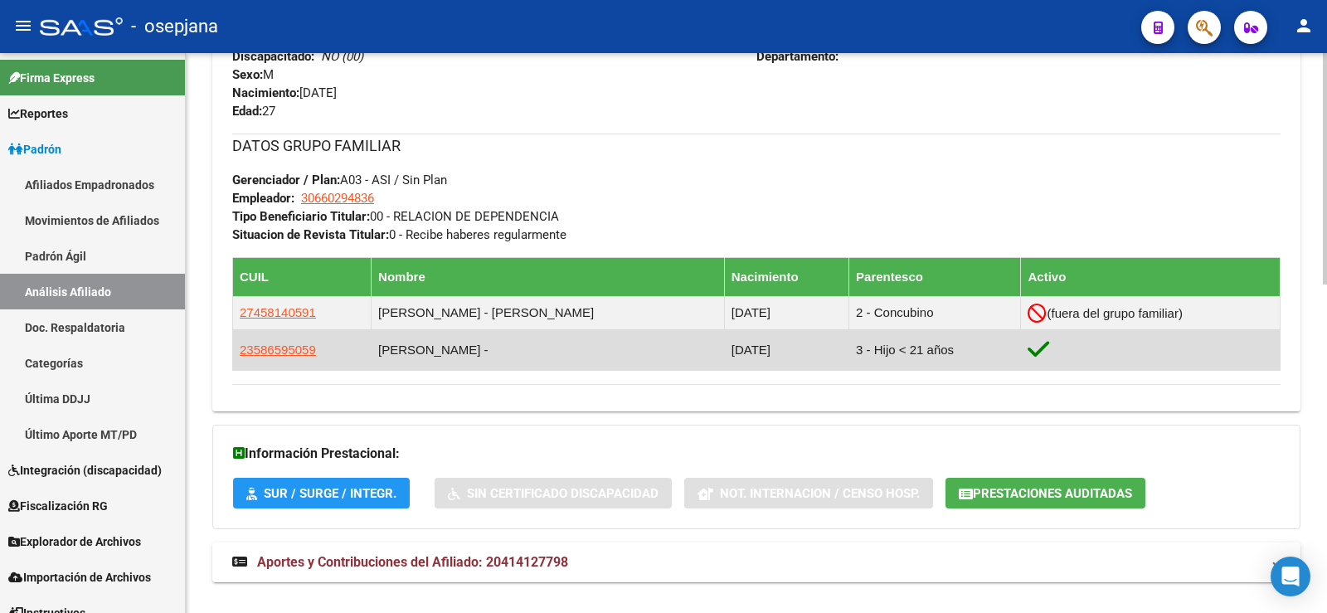
scroll to position [793, 0]
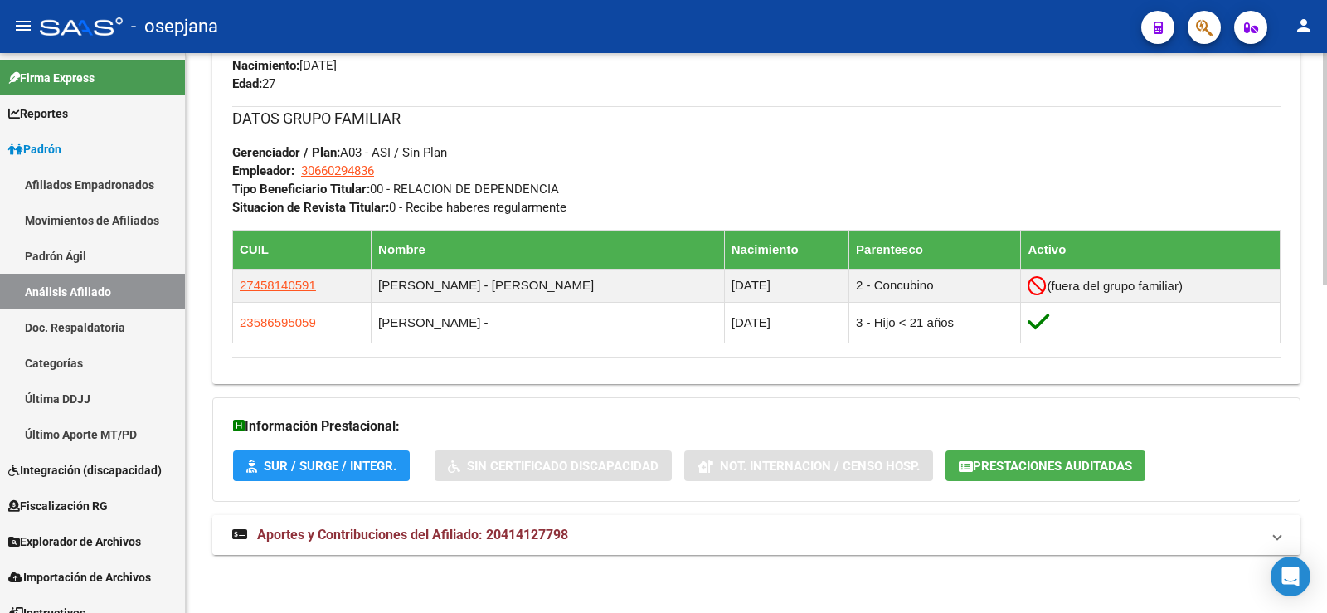
click at [534, 545] on mat-expansion-panel-header "Aportes y Contribuciones del Afiliado: 20414127798" at bounding box center [756, 535] width 1088 height 40
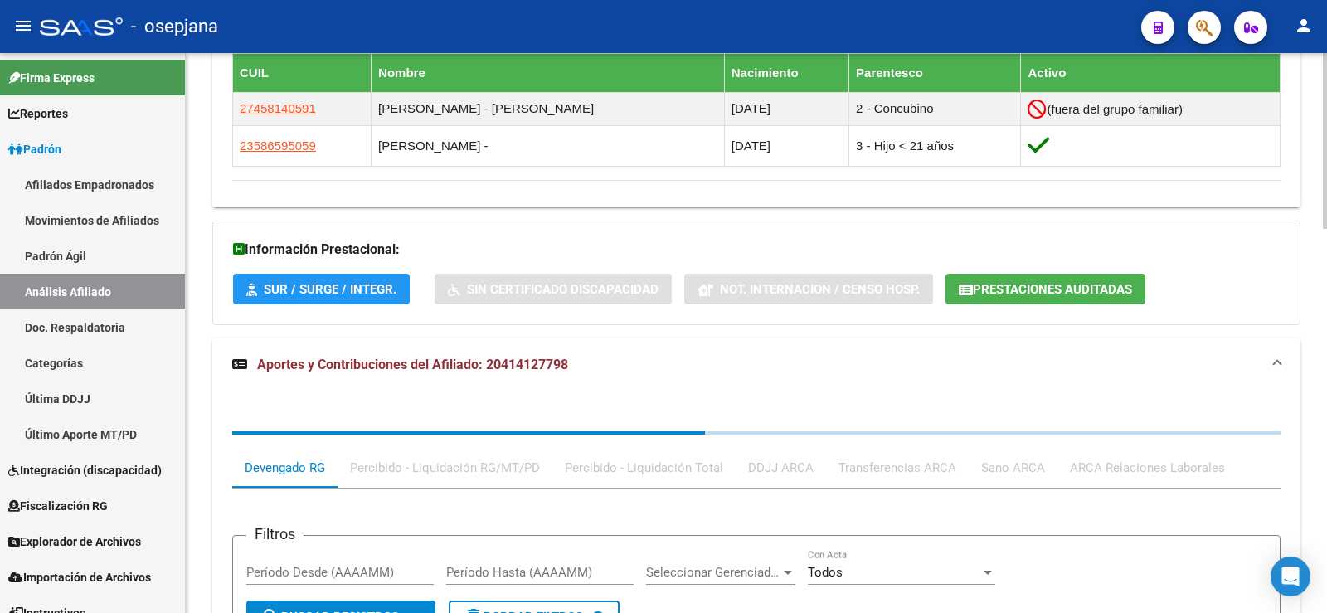
scroll to position [1208, 0]
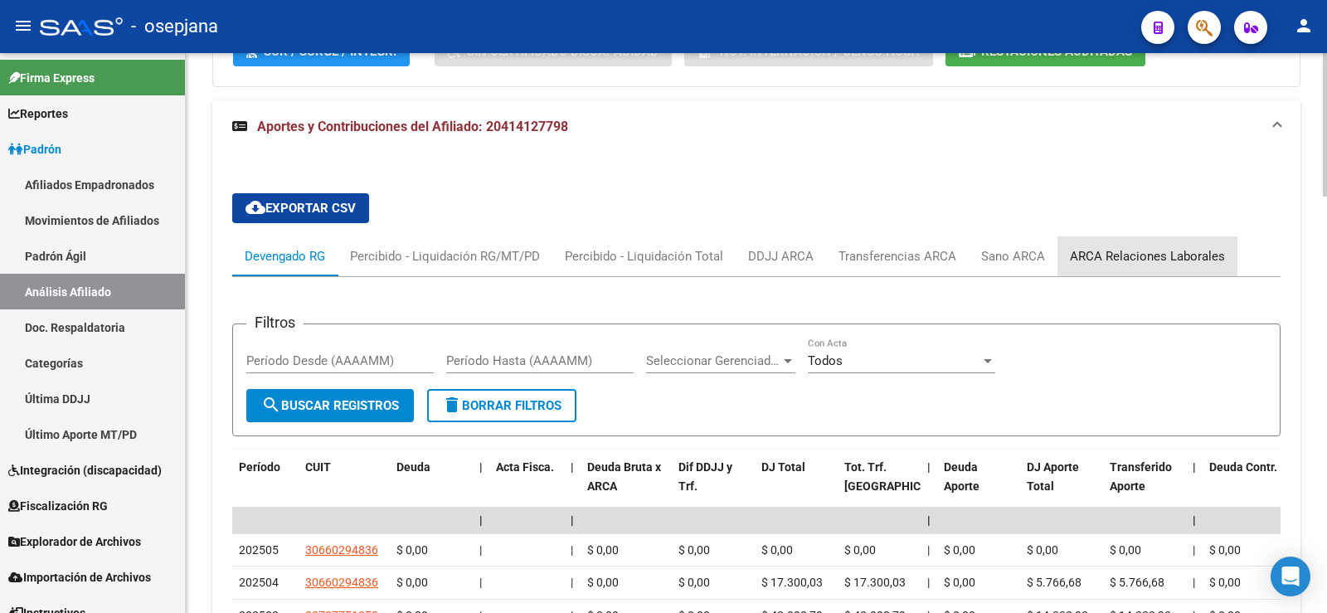
click at [1177, 253] on div "ARCA Relaciones Laborales" at bounding box center [1147, 256] width 155 height 18
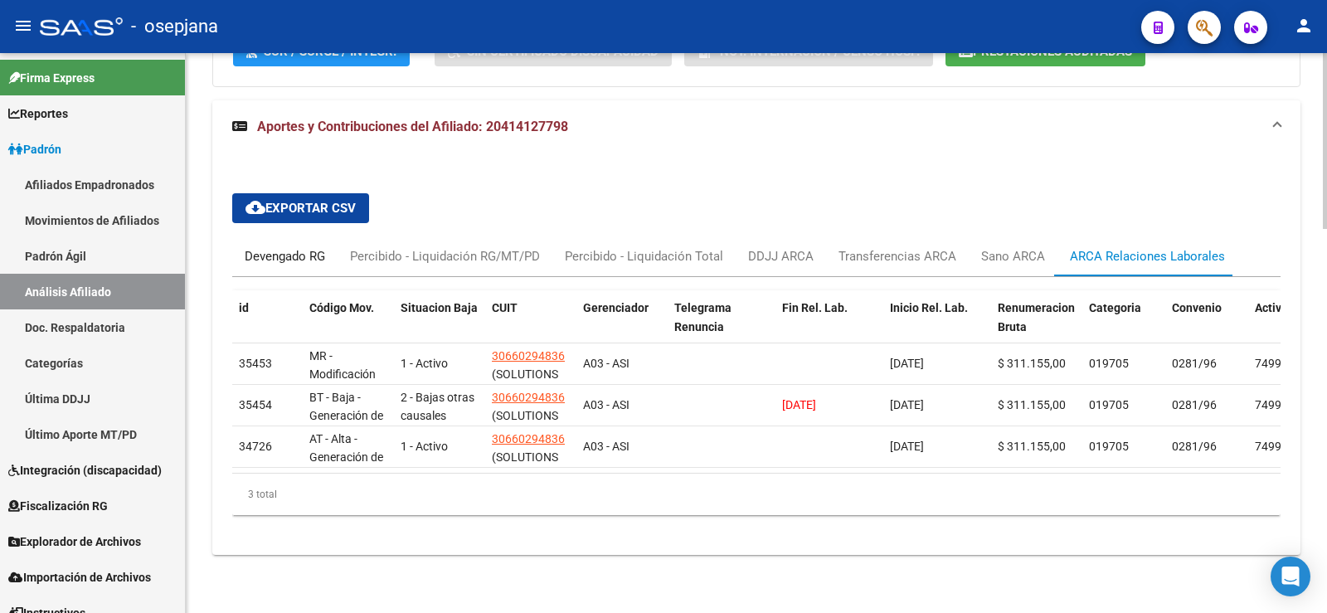
click at [302, 265] on div "Devengado RG" at bounding box center [285, 256] width 80 height 18
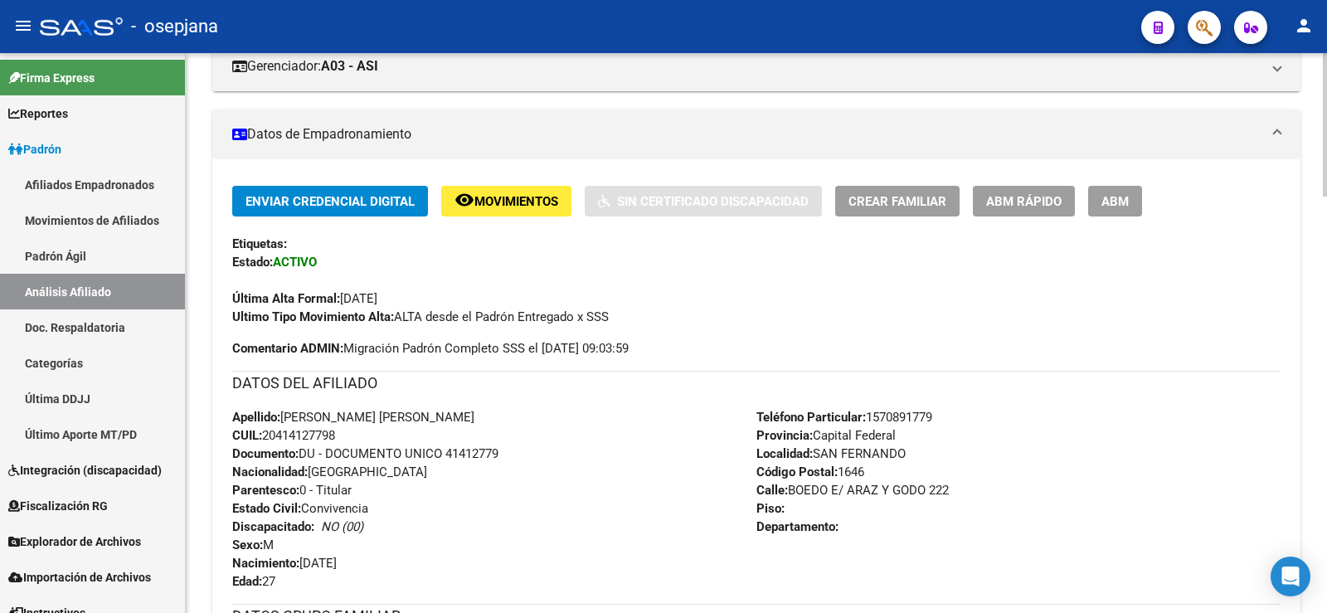
scroll to position [0, 0]
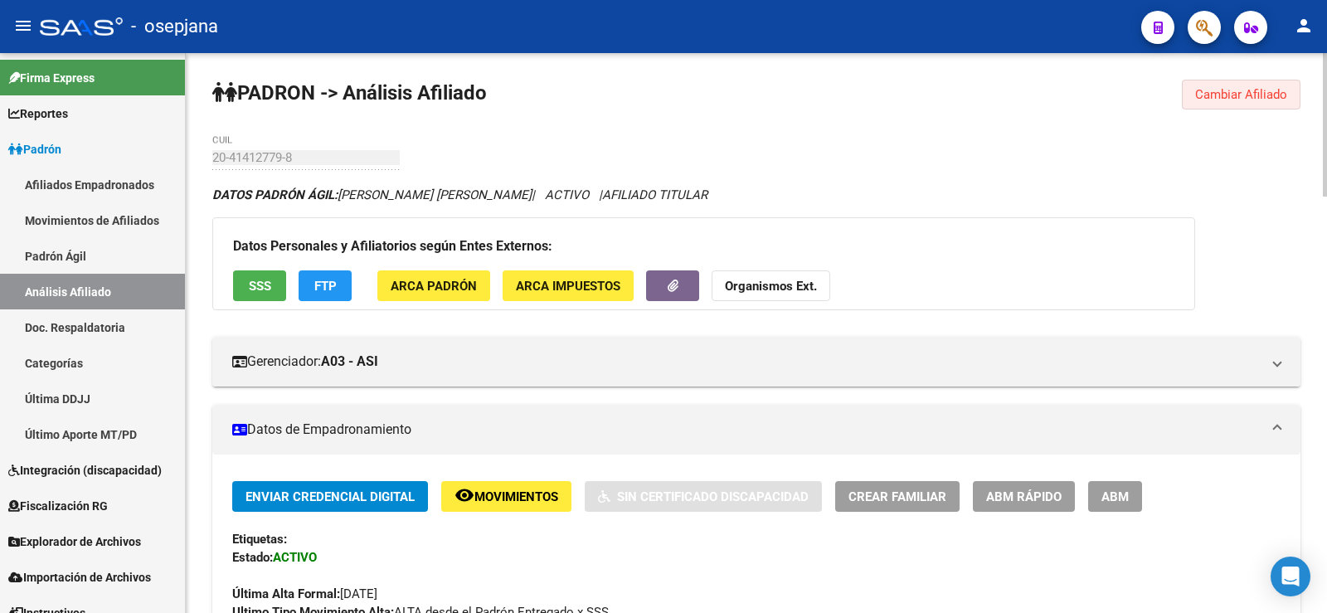
click at [1243, 95] on span "Cambiar Afiliado" at bounding box center [1241, 94] width 92 height 15
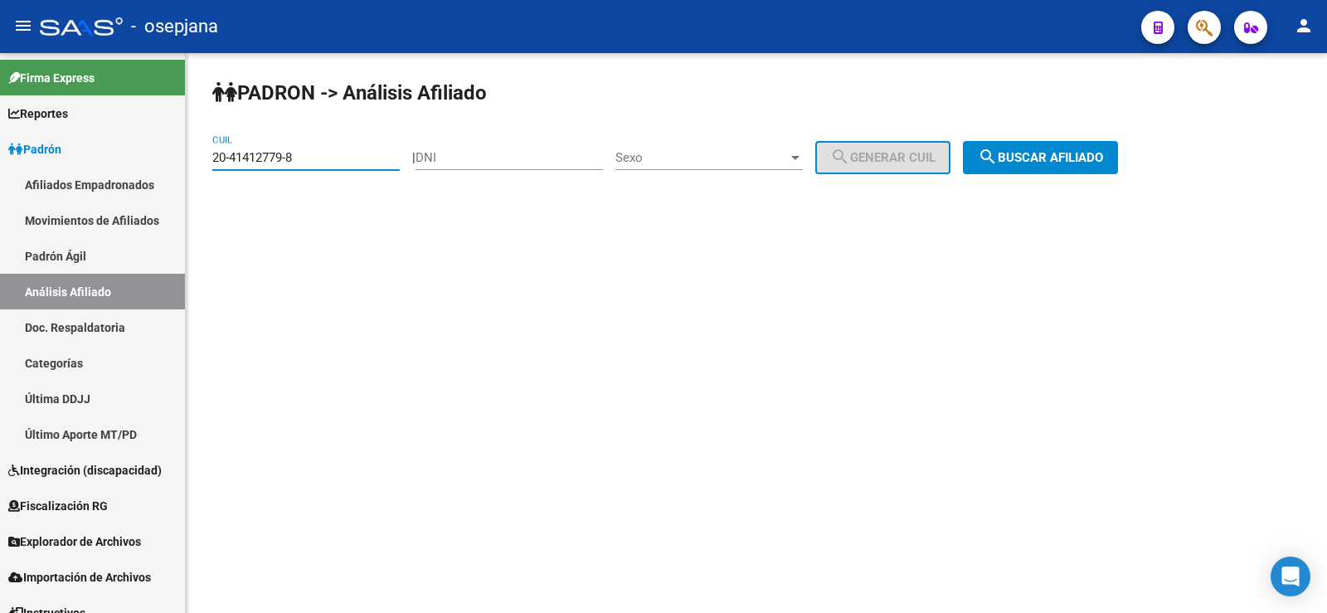
drag, startPoint x: 324, startPoint y: 152, endPoint x: 211, endPoint y: 161, distance: 114.0
click at [211, 161] on div "PADRON -> Análisis Afiliado 20-41412779-8 CUIL | DNI Sexo Sexo search Generar C…" at bounding box center [756, 140] width 1141 height 174
paste input "33087077-0"
click at [1090, 164] on span "search Buscar afiliado" at bounding box center [1040, 157] width 125 height 15
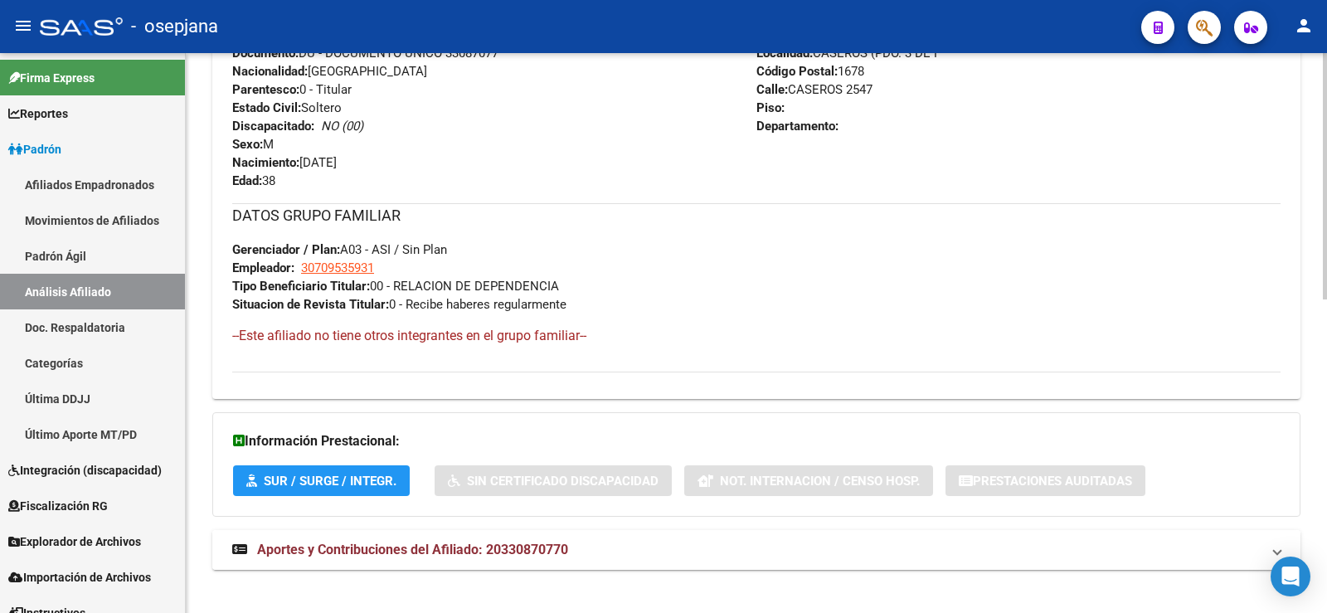
scroll to position [711, 0]
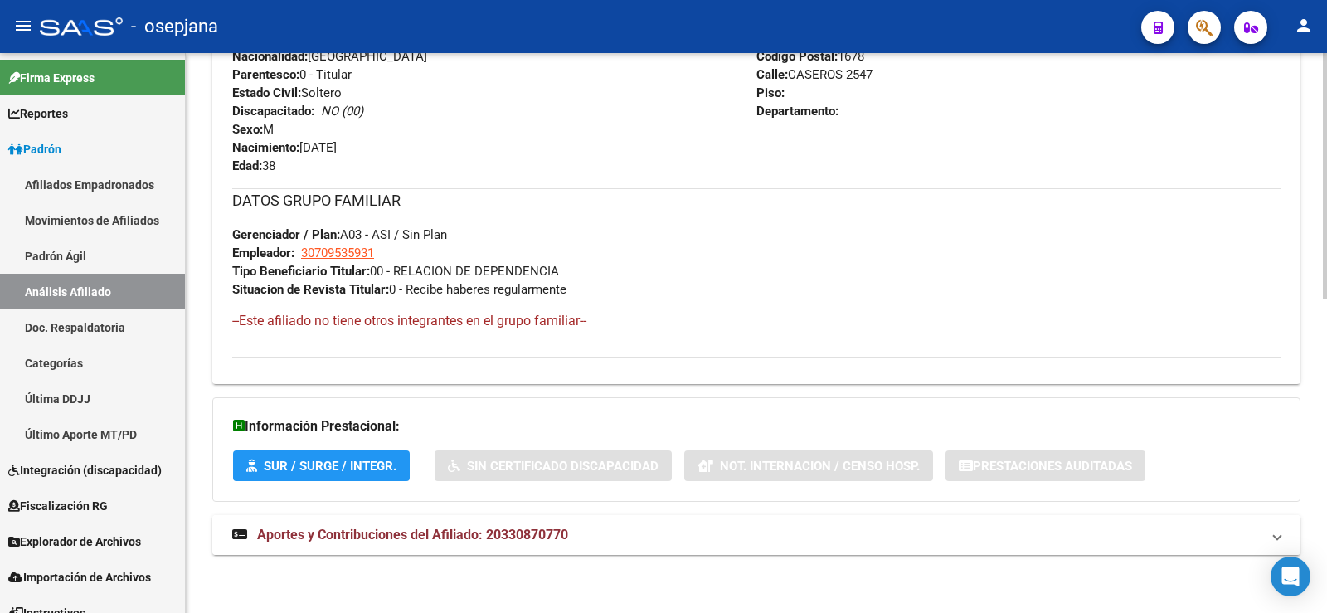
click at [513, 526] on strong "Aportes y Contribuciones del Afiliado: 20330870770" at bounding box center [400, 535] width 336 height 18
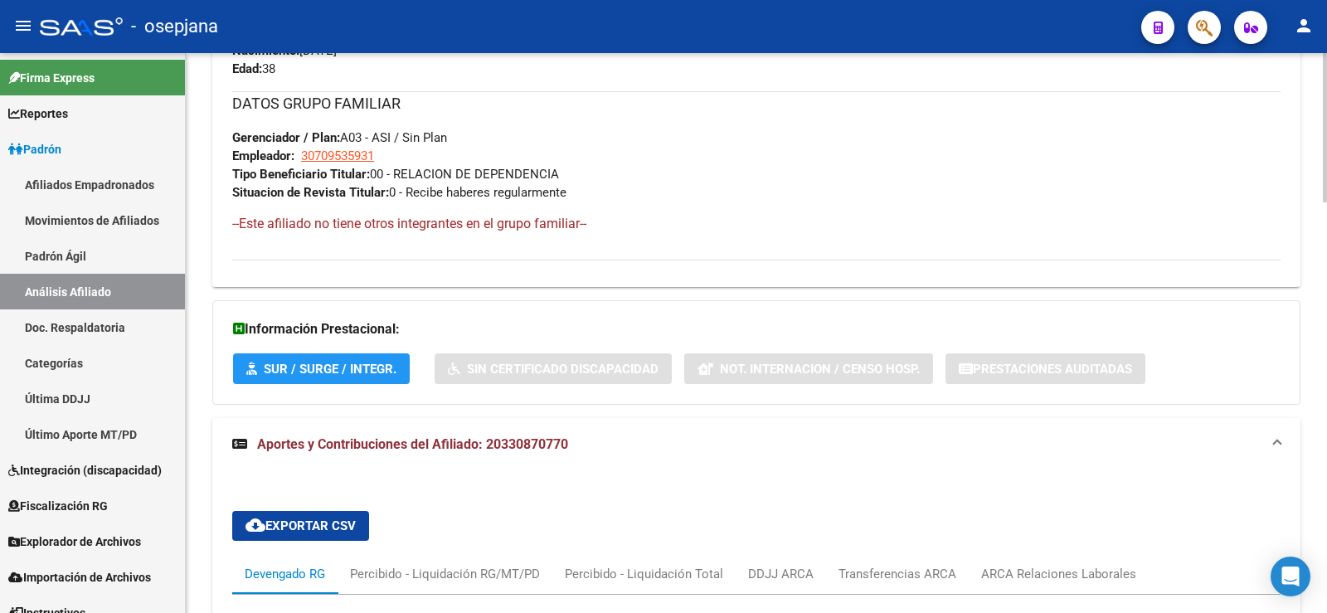
scroll to position [1140, 0]
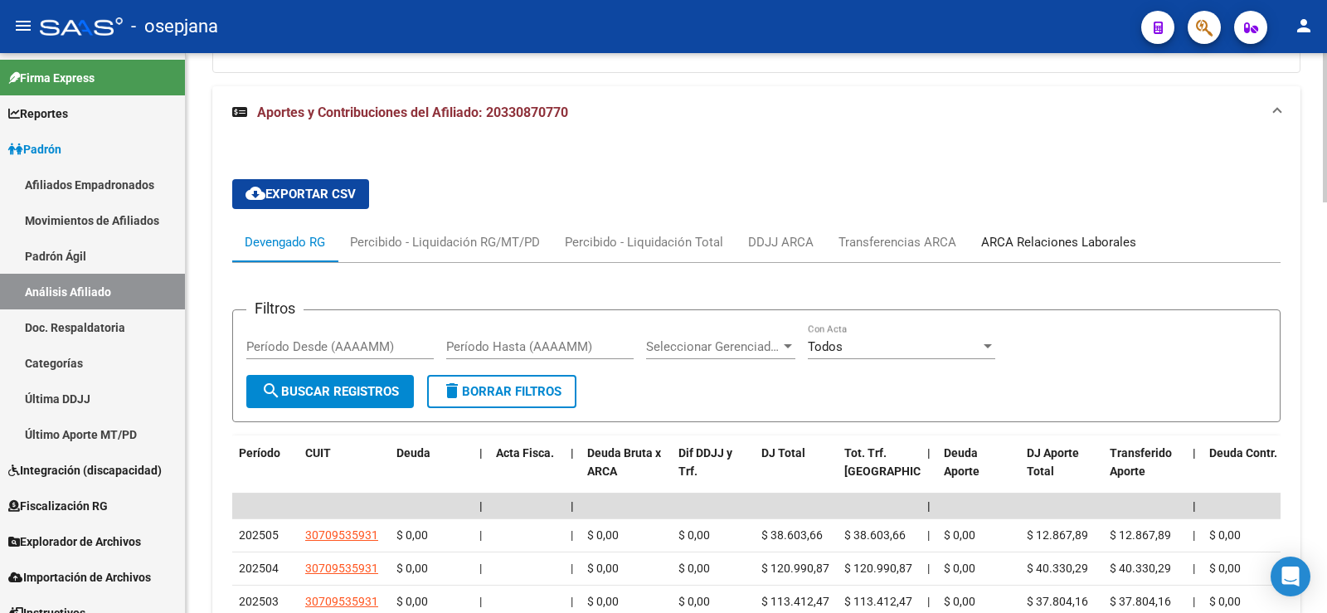
click at [1096, 234] on div "ARCA Relaciones Laborales" at bounding box center [1058, 242] width 155 height 18
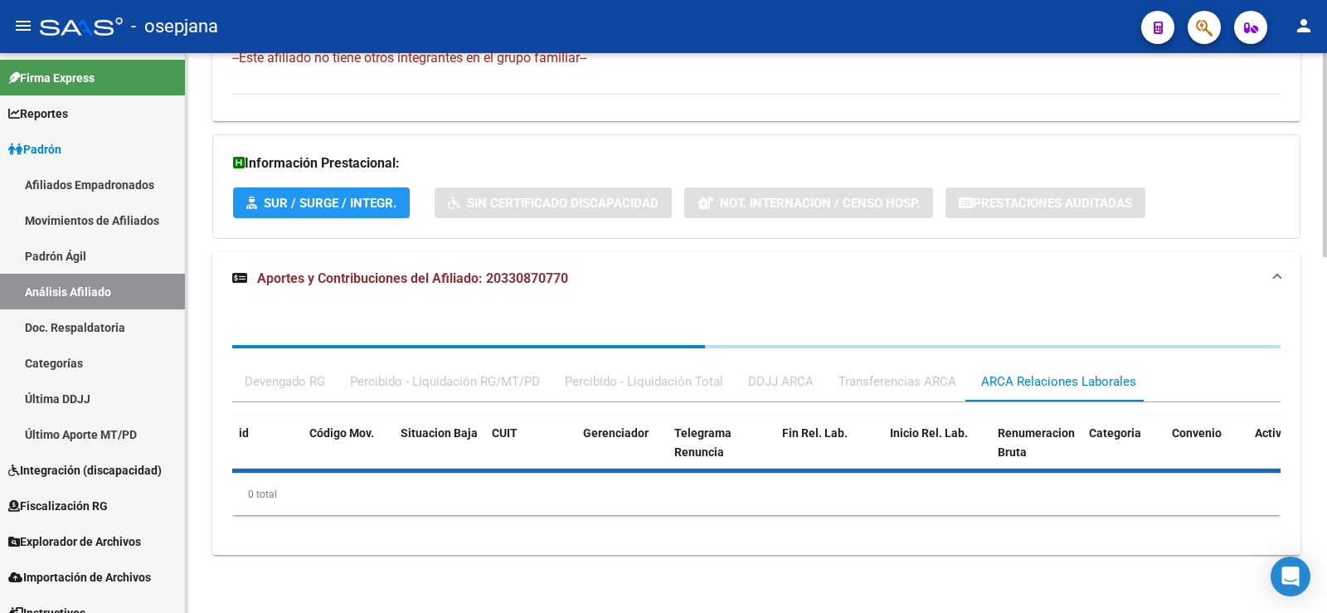
scroll to position [1055, 0]
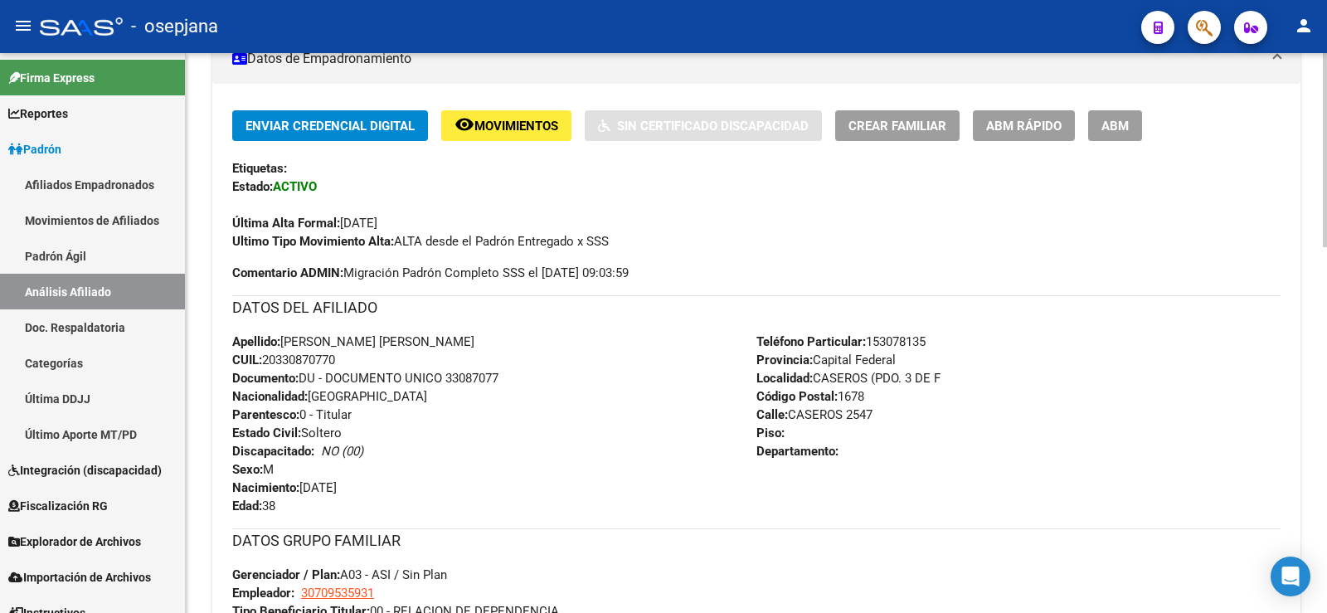
scroll to position [0, 0]
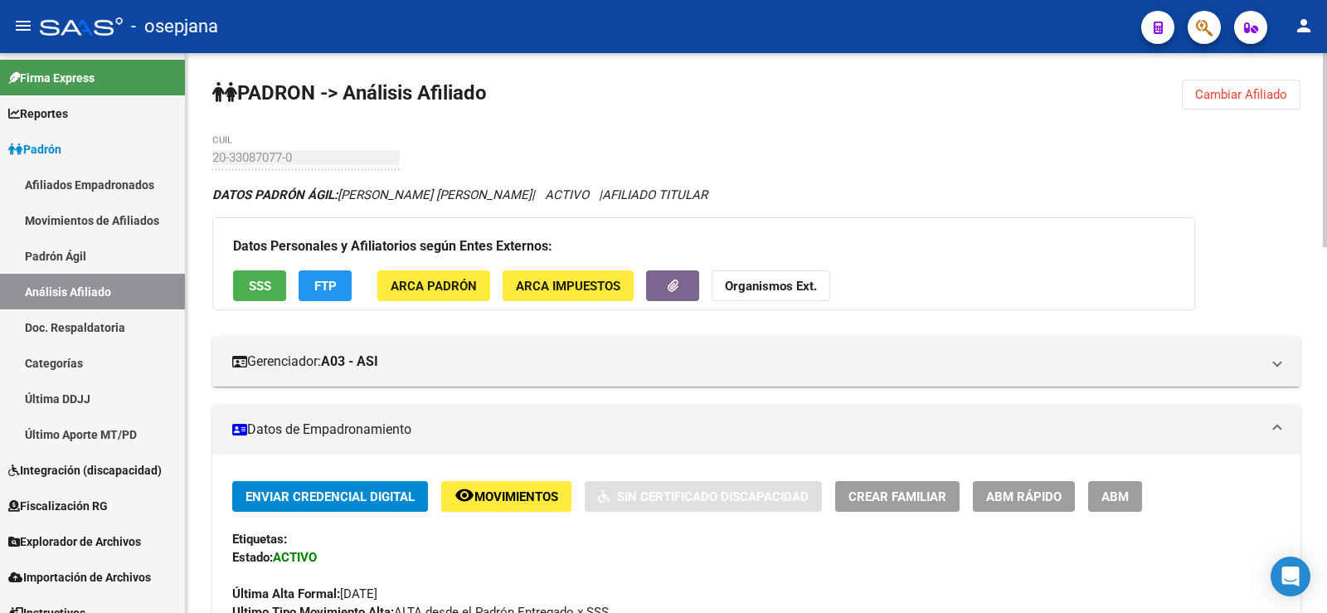
click at [1263, 84] on button "Cambiar Afiliado" at bounding box center [1241, 95] width 119 height 30
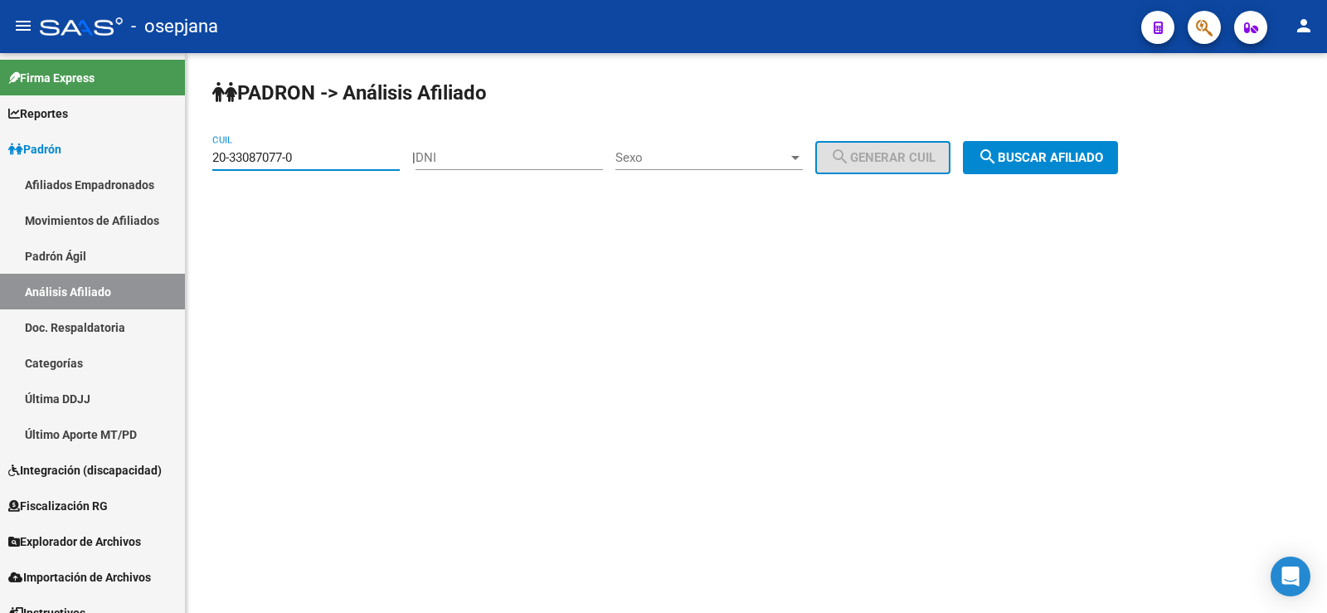
drag, startPoint x: 326, startPoint y: 150, endPoint x: 196, endPoint y: 165, distance: 131.1
click at [196, 165] on div "PADRON -> Análisis Afiliado 20-33087077-0 CUIL | DNI Sexo Sexo search Generar C…" at bounding box center [756, 140] width 1141 height 174
paste input
click at [1081, 162] on span "search Buscar afiliado" at bounding box center [1040, 157] width 125 height 15
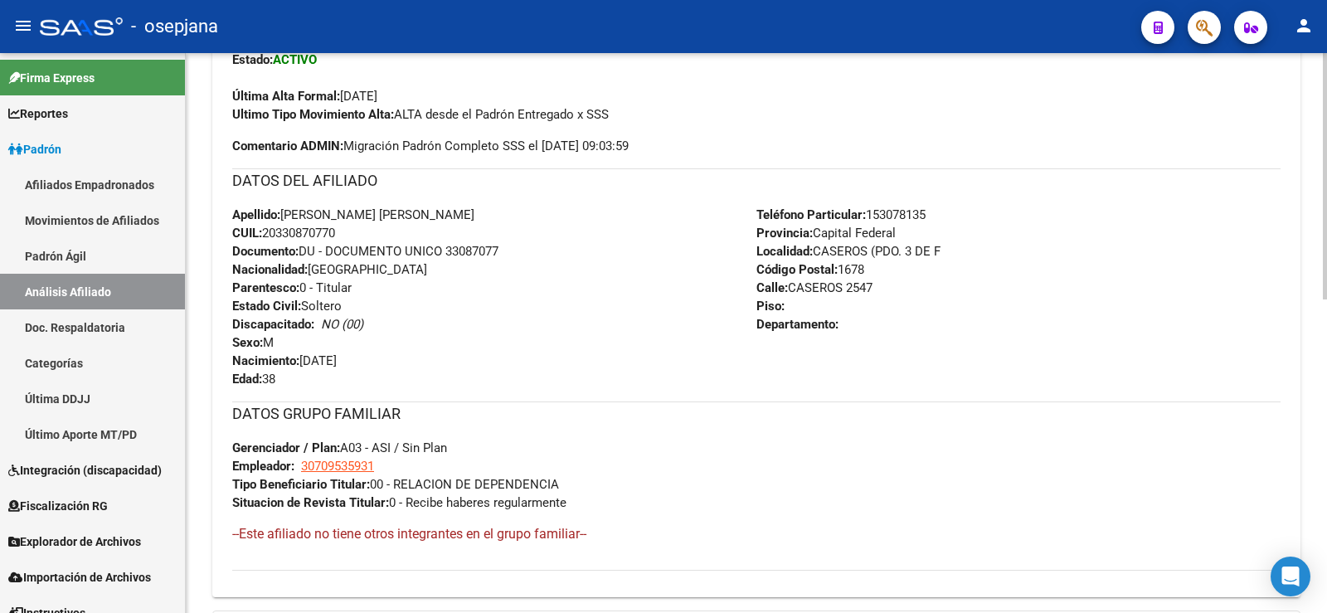
scroll to position [711, 0]
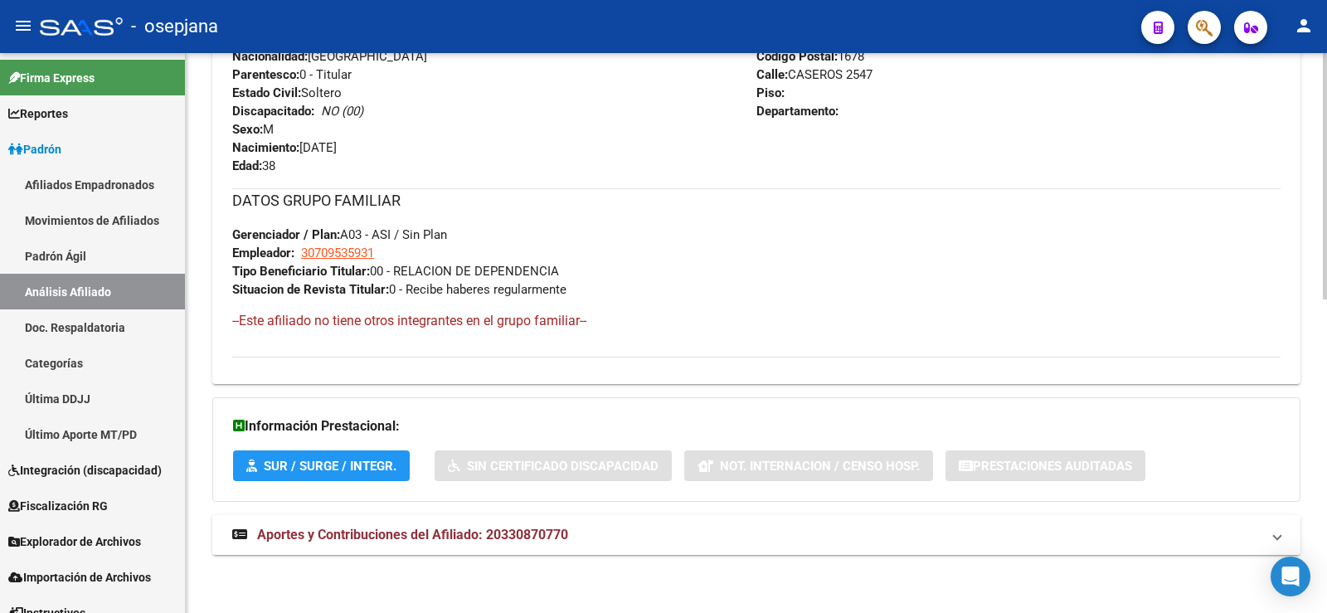
click at [563, 516] on mat-expansion-panel-header "Aportes y Contribuciones del Afiliado: 20330870770" at bounding box center [756, 535] width 1088 height 40
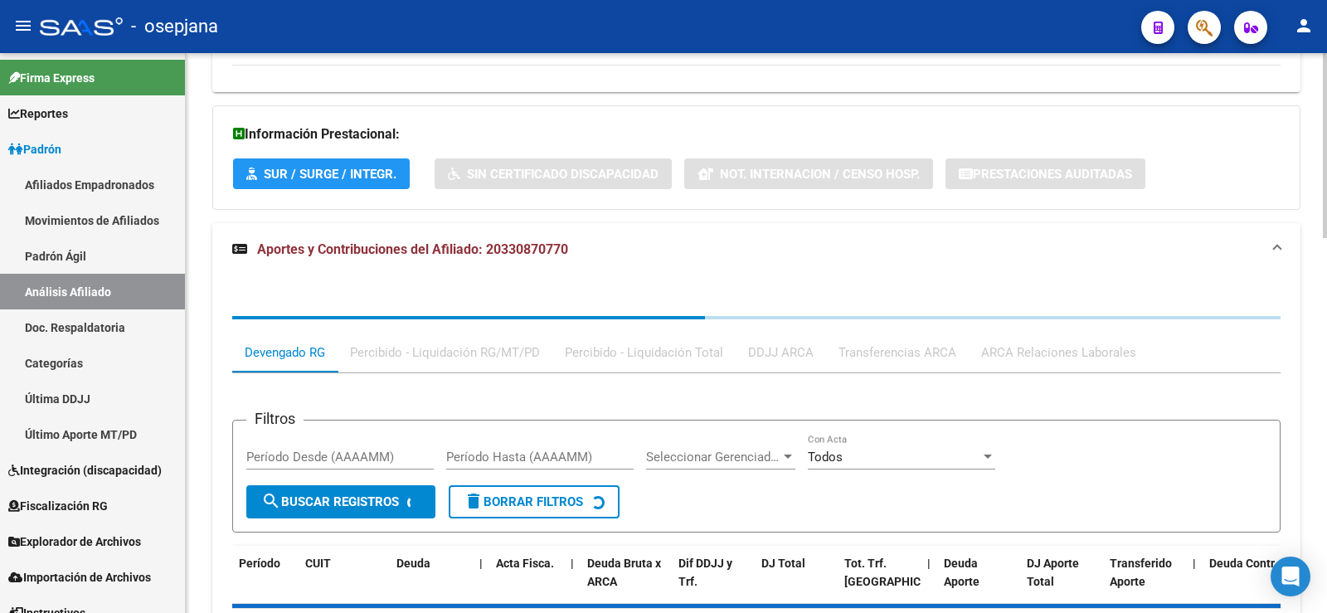
scroll to position [1125, 0]
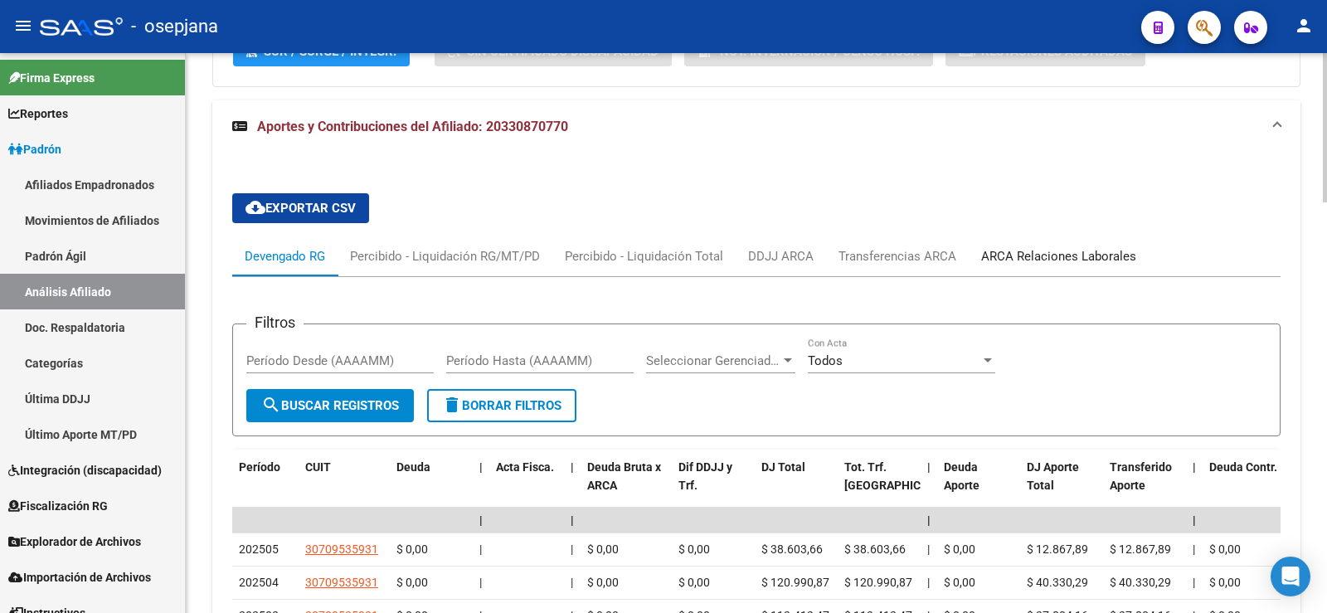
click at [1092, 256] on div "ARCA Relaciones Laborales" at bounding box center [1058, 256] width 155 height 18
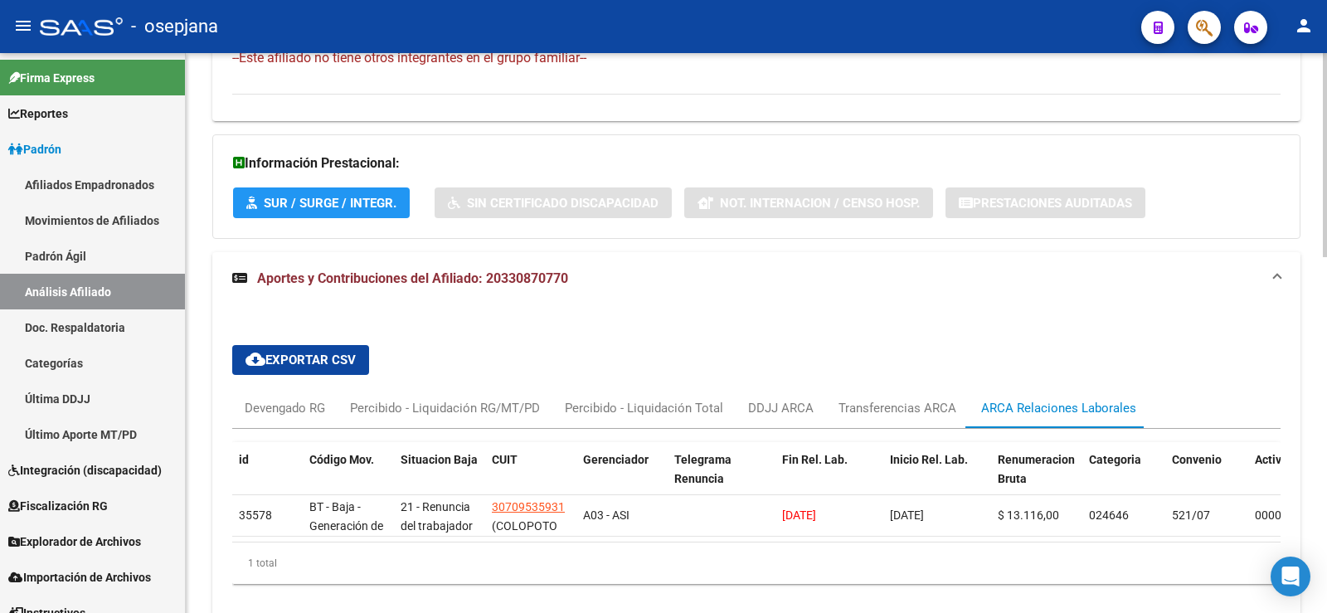
scroll to position [1055, 0]
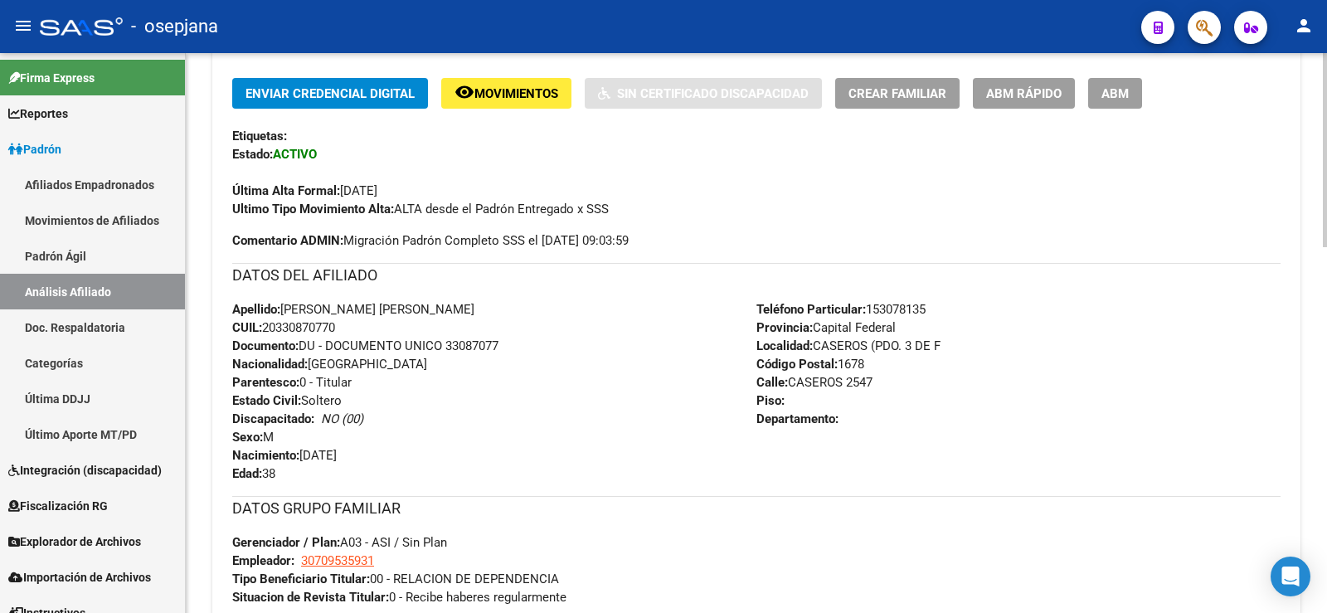
scroll to position [391, 0]
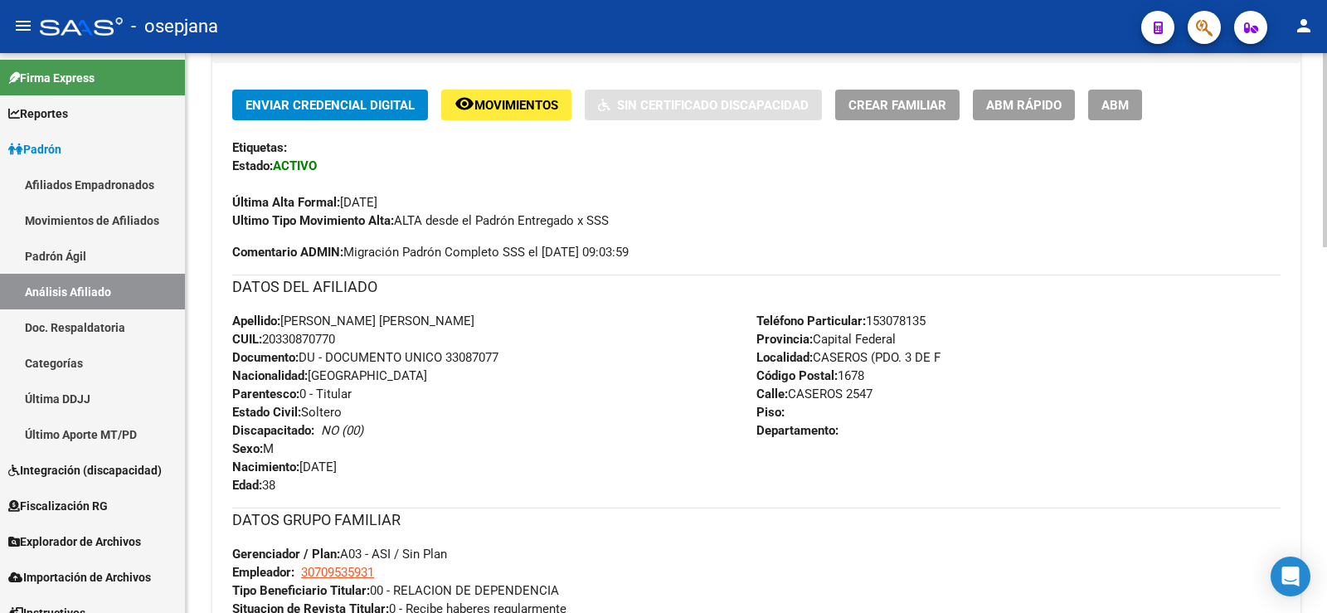
click at [270, 246] on strong "Comentario ADMIN:" at bounding box center [287, 252] width 111 height 15
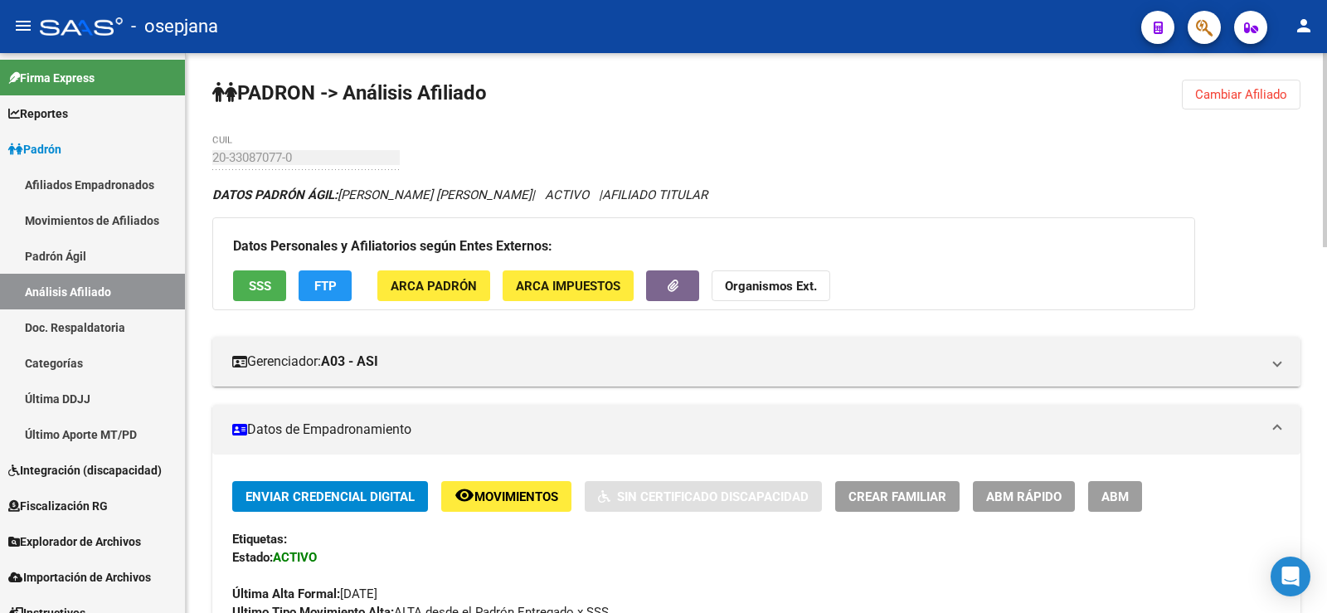
click at [1196, 99] on span "Cambiar Afiliado" at bounding box center [1241, 94] width 92 height 15
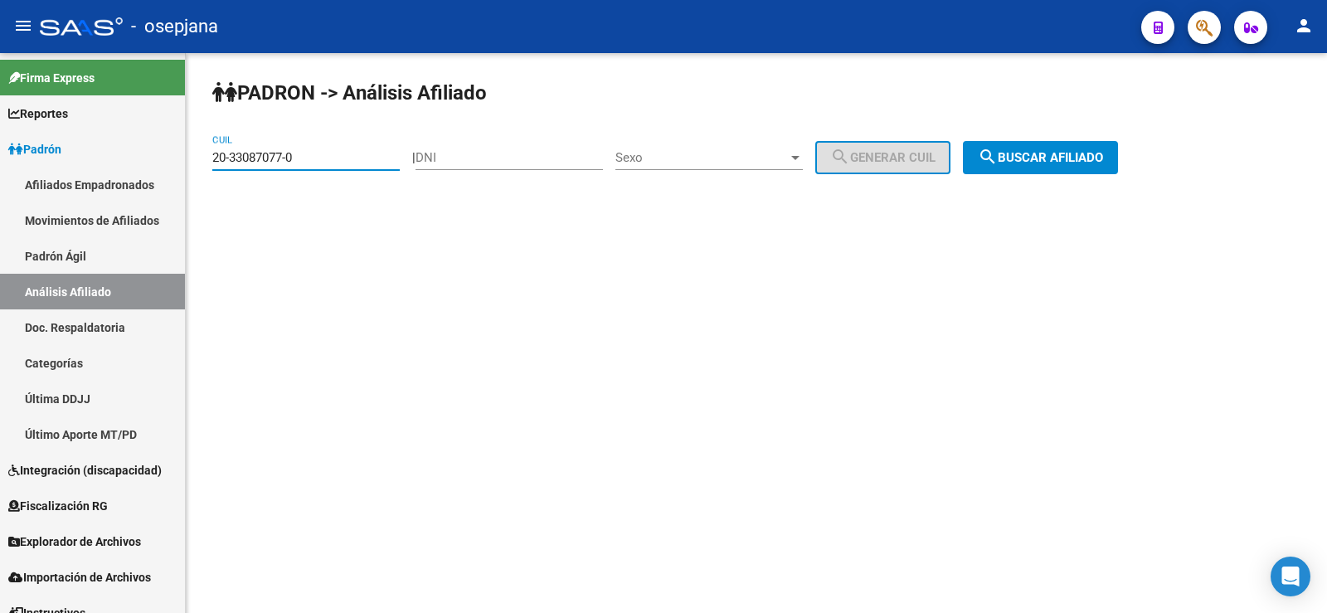
drag, startPoint x: 295, startPoint y: 158, endPoint x: 193, endPoint y: 156, distance: 102.0
click at [193, 156] on div "PADRON -> Análisis Afiliado 20-33087077-0 CUIL | DNI Sexo Sexo search Generar C…" at bounding box center [756, 140] width 1141 height 174
paste input "7258924-9"
click at [1081, 161] on span "search Buscar afiliado" at bounding box center [1040, 157] width 125 height 15
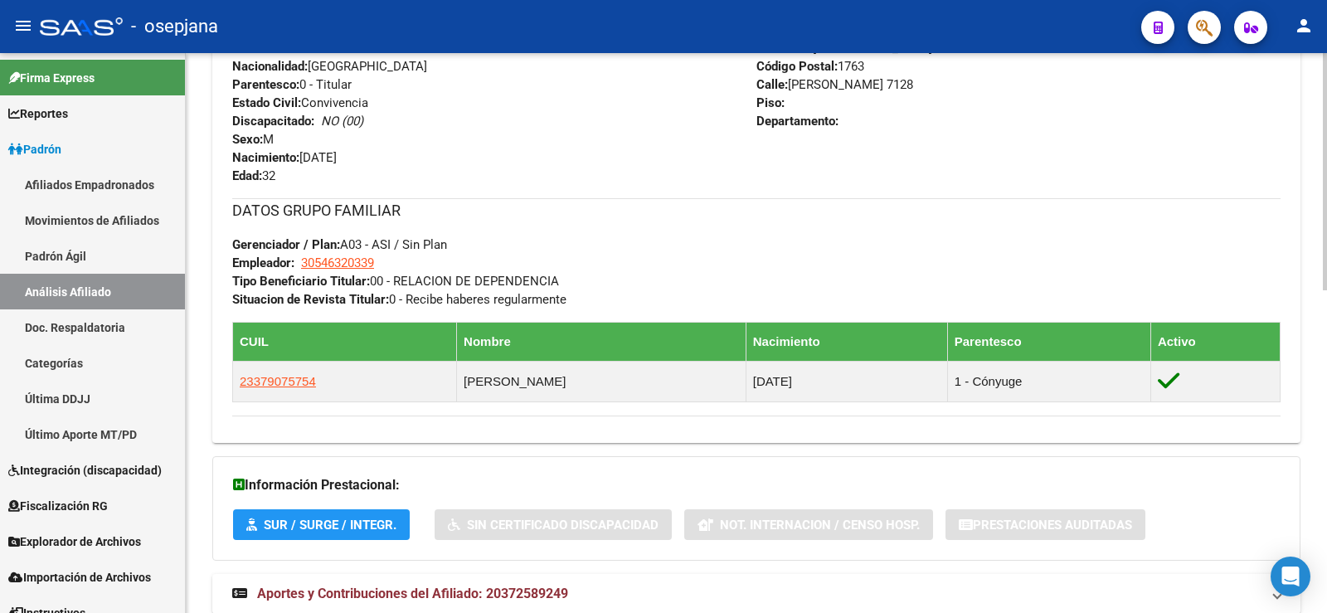
scroll to position [746, 0]
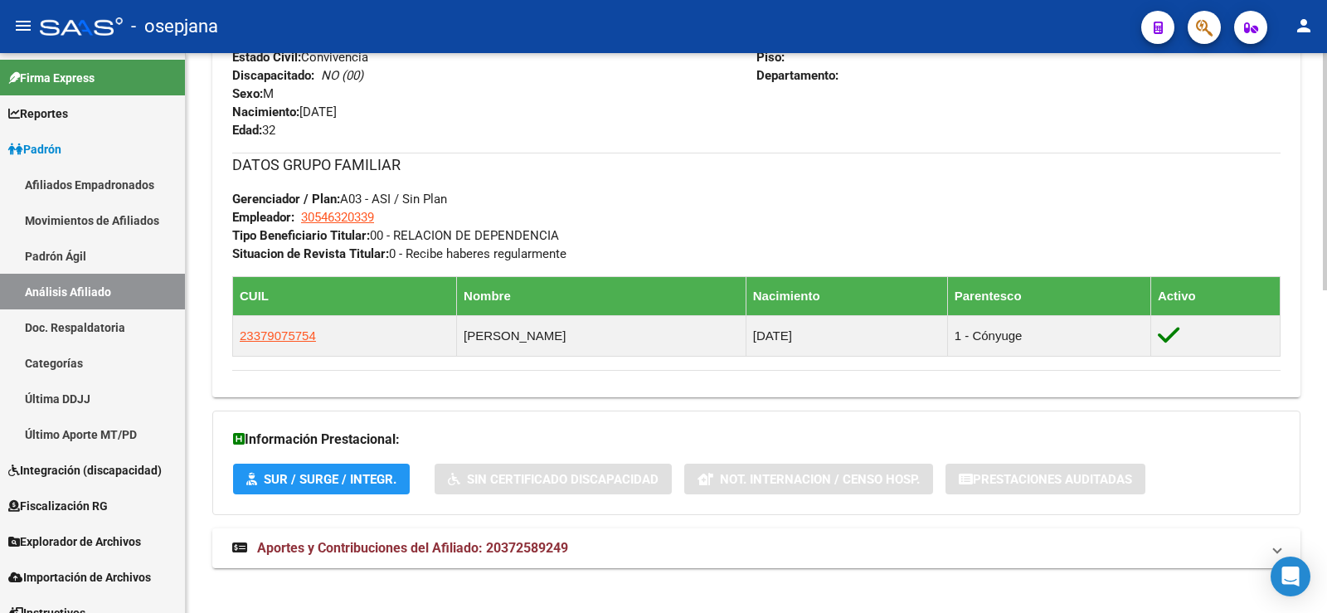
click at [448, 525] on div "DATOS PADRÓN ÁGIL: ORTIZ ALDERETE HERNAN M. | ACTIVO | AFILIADO TITULAR Datos P…" at bounding box center [756, 12] width 1088 height 1147
click at [445, 541] on span "Aportes y Contribuciones del Afiliado: 20372589249" at bounding box center [412, 548] width 311 height 16
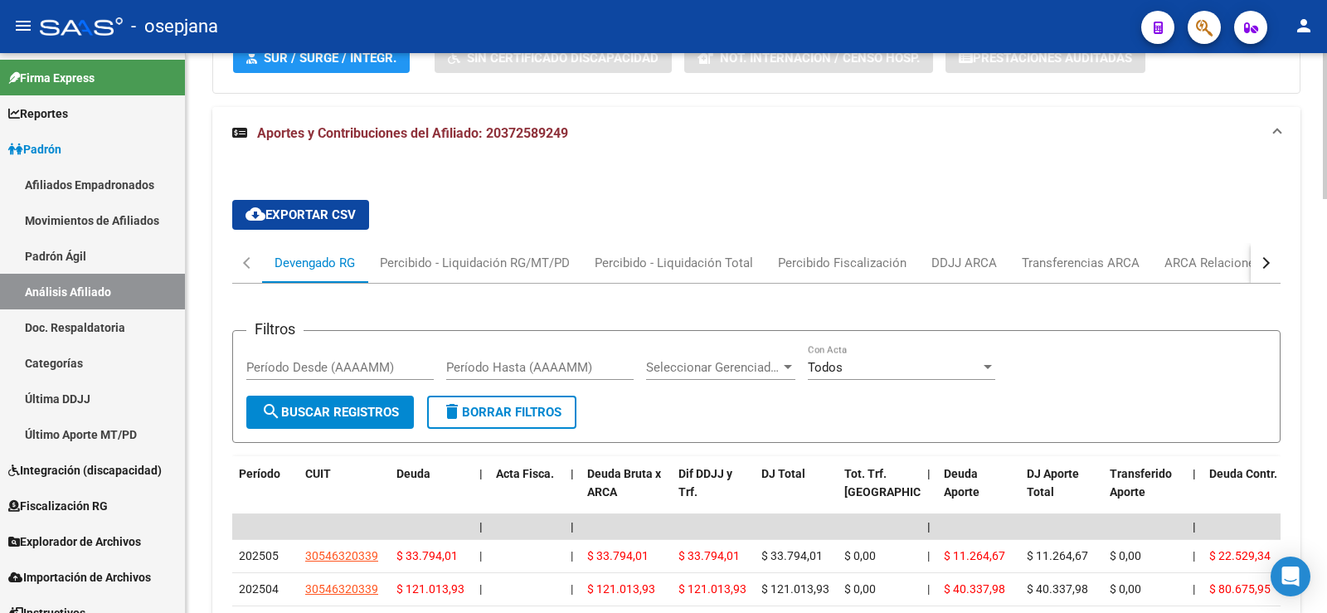
scroll to position [1188, 0]
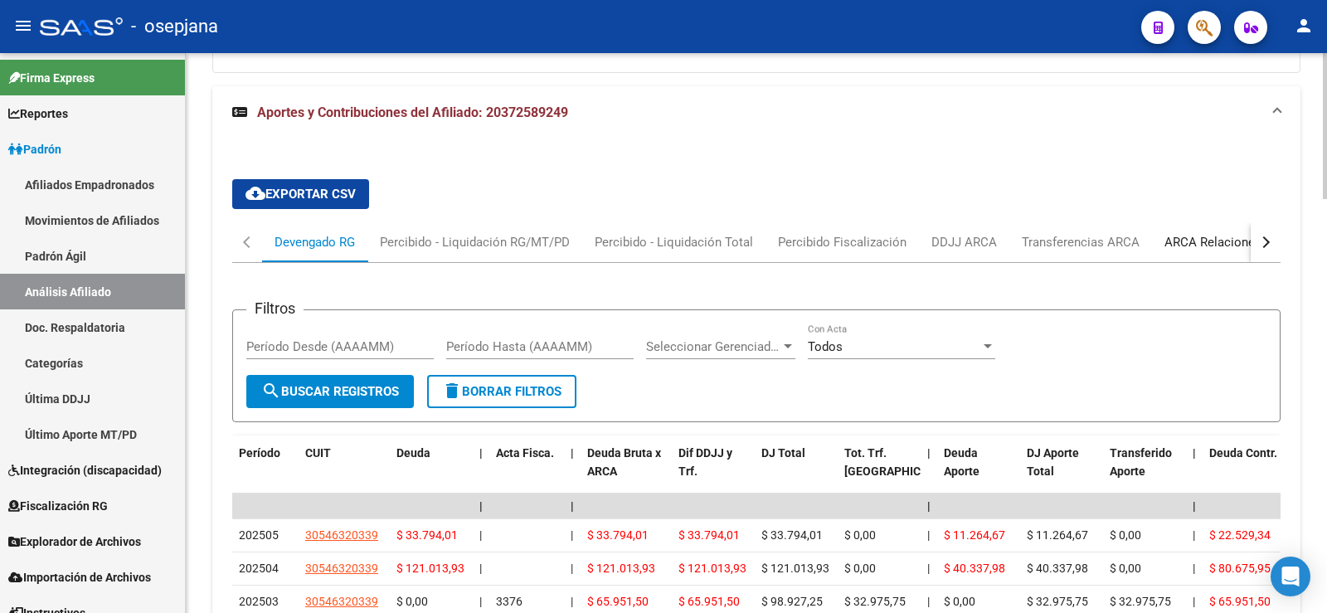
click at [1194, 244] on div "ARCA Relaciones Laborales" at bounding box center [1241, 242] width 155 height 18
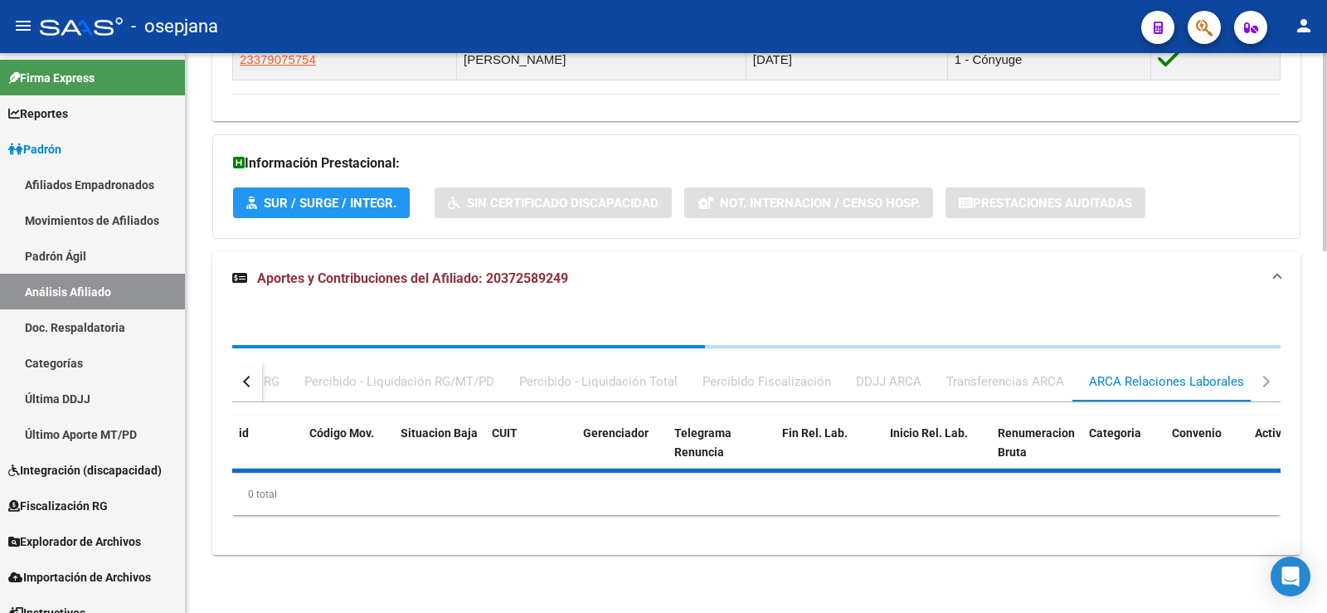
scroll to position [1145, 0]
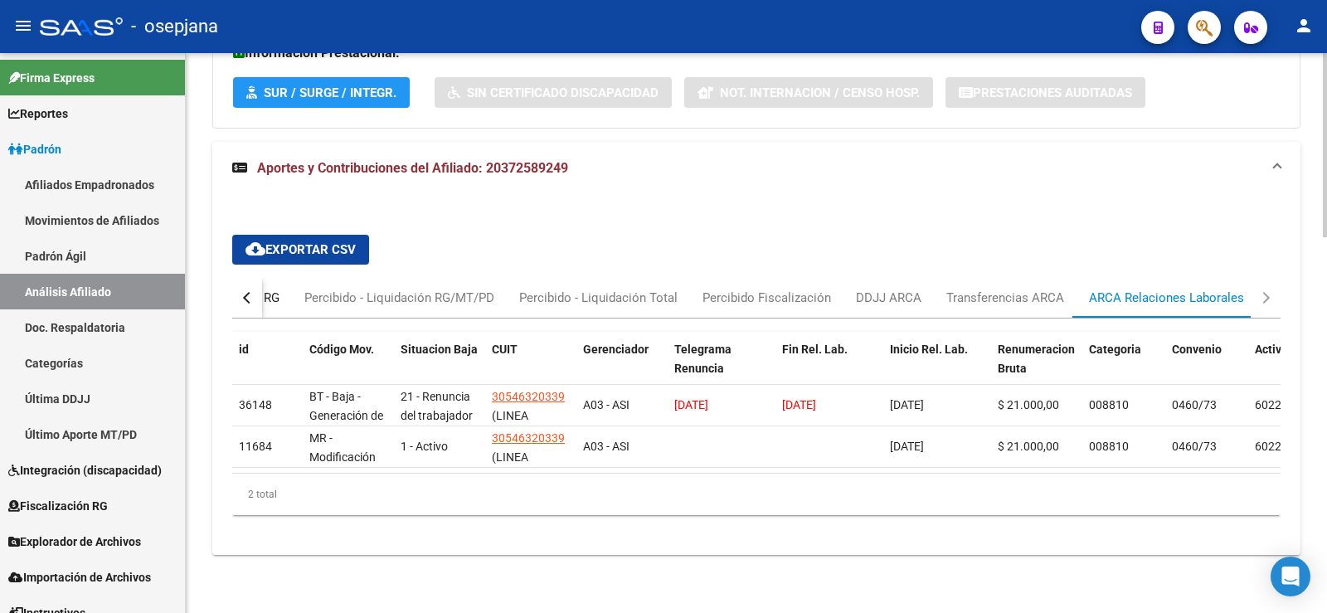
click at [274, 292] on div "Devengado RG" at bounding box center [239, 298] width 80 height 18
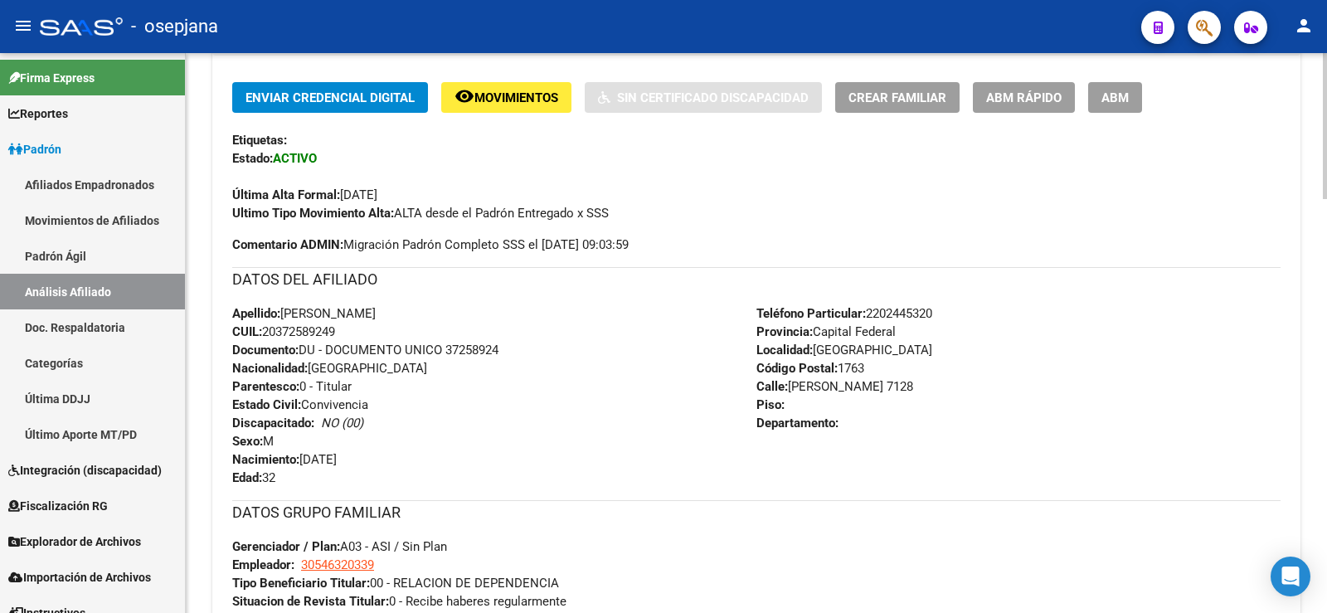
scroll to position [0, 0]
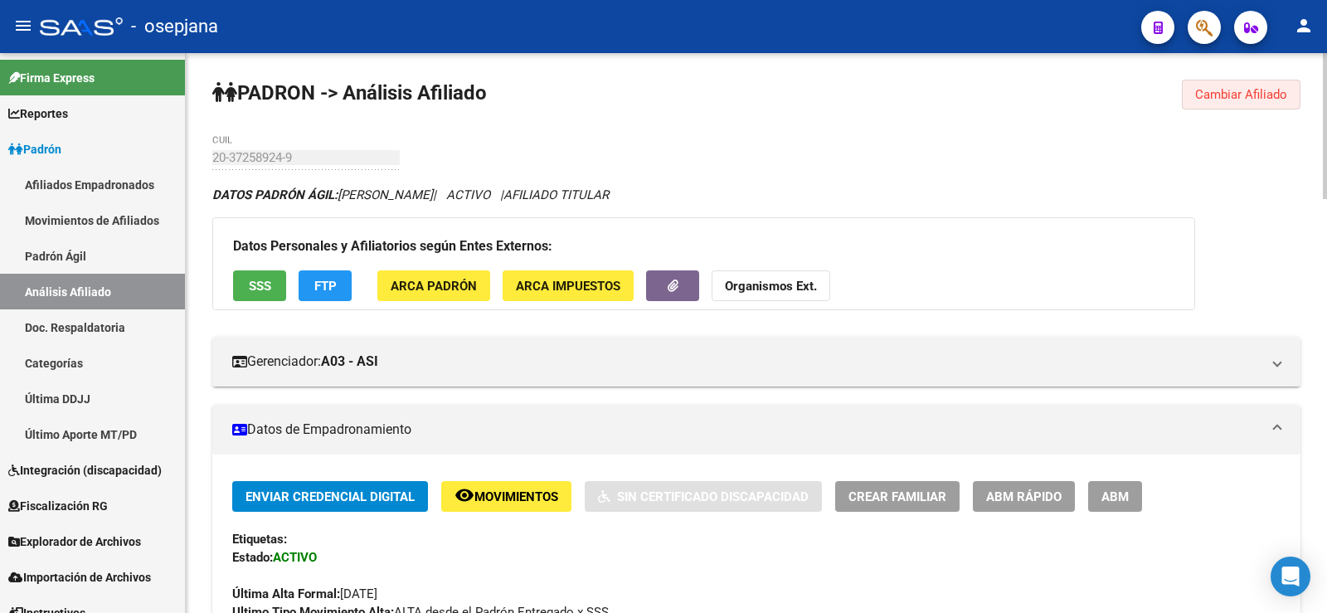
click at [1231, 90] on span "Cambiar Afiliado" at bounding box center [1241, 94] width 92 height 15
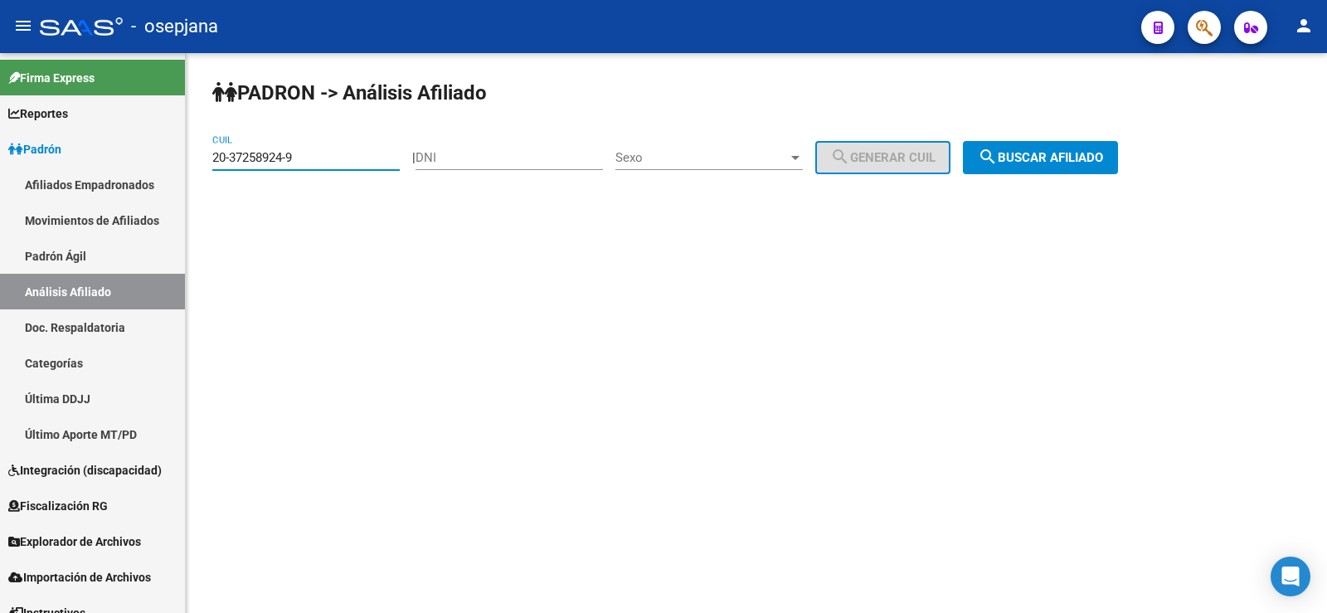
drag, startPoint x: 313, startPoint y: 153, endPoint x: 200, endPoint y: 153, distance: 112.8
click at [200, 153] on div "PADRON -> Análisis Afiliado 20-37258924-9 CUIL | DNI Sexo Sexo search Generar C…" at bounding box center [756, 140] width 1141 height 174
paste input "26844742-4"
click at [1103, 160] on span "search Buscar afiliado" at bounding box center [1040, 157] width 125 height 15
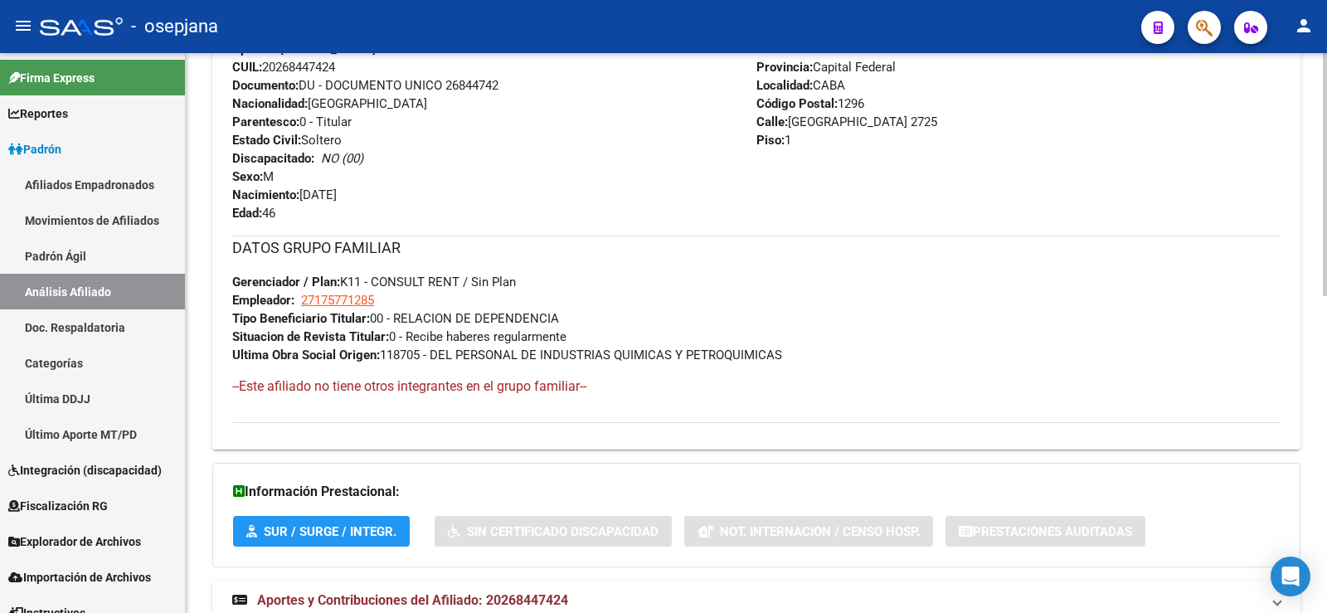
scroll to position [729, 0]
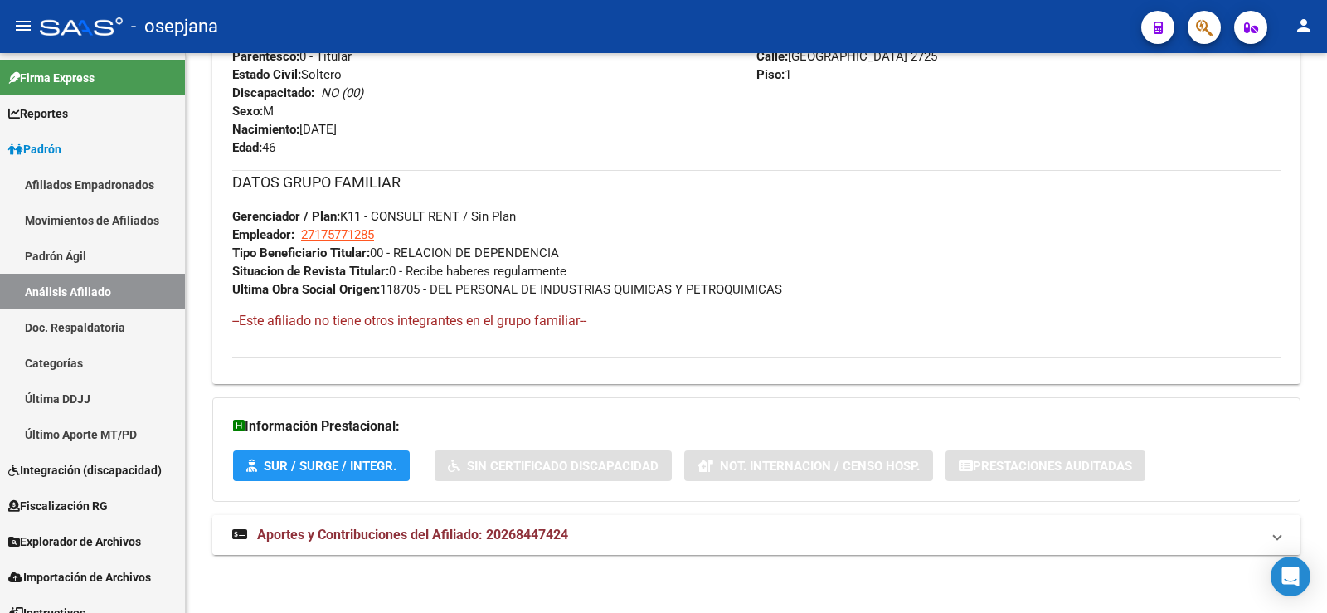
click at [546, 535] on span "Aportes y Contribuciones del Afiliado: 20268447424" at bounding box center [412, 535] width 311 height 16
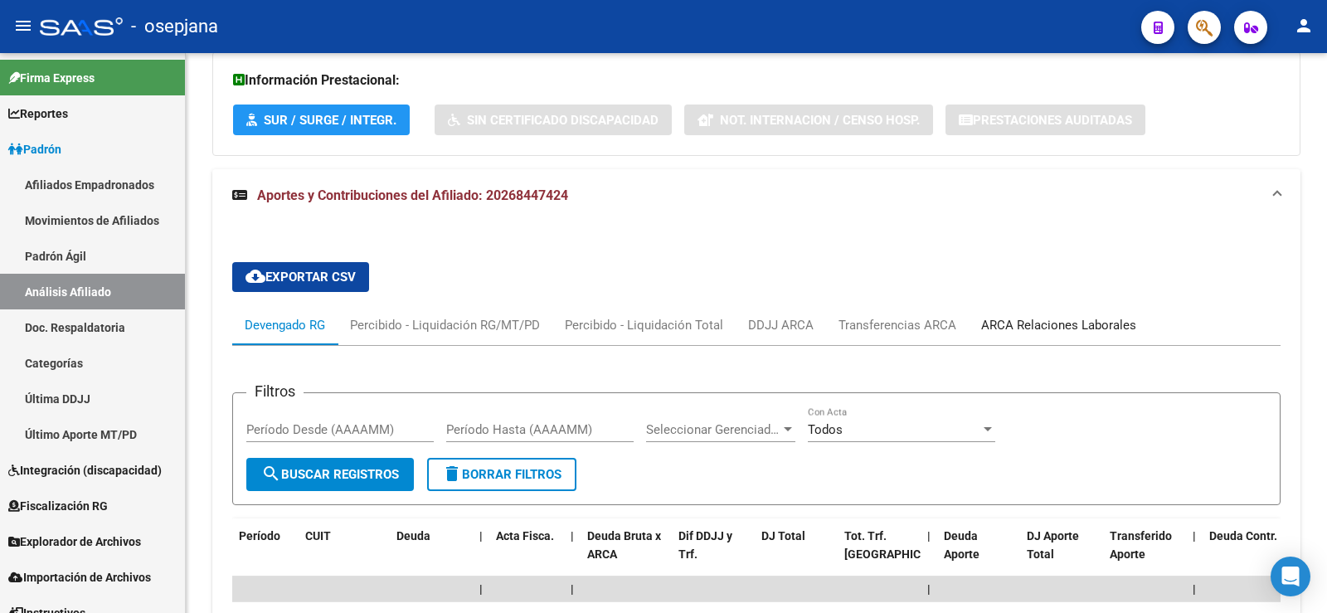
click at [999, 323] on div "ARCA Relaciones Laborales" at bounding box center [1058, 325] width 155 height 18
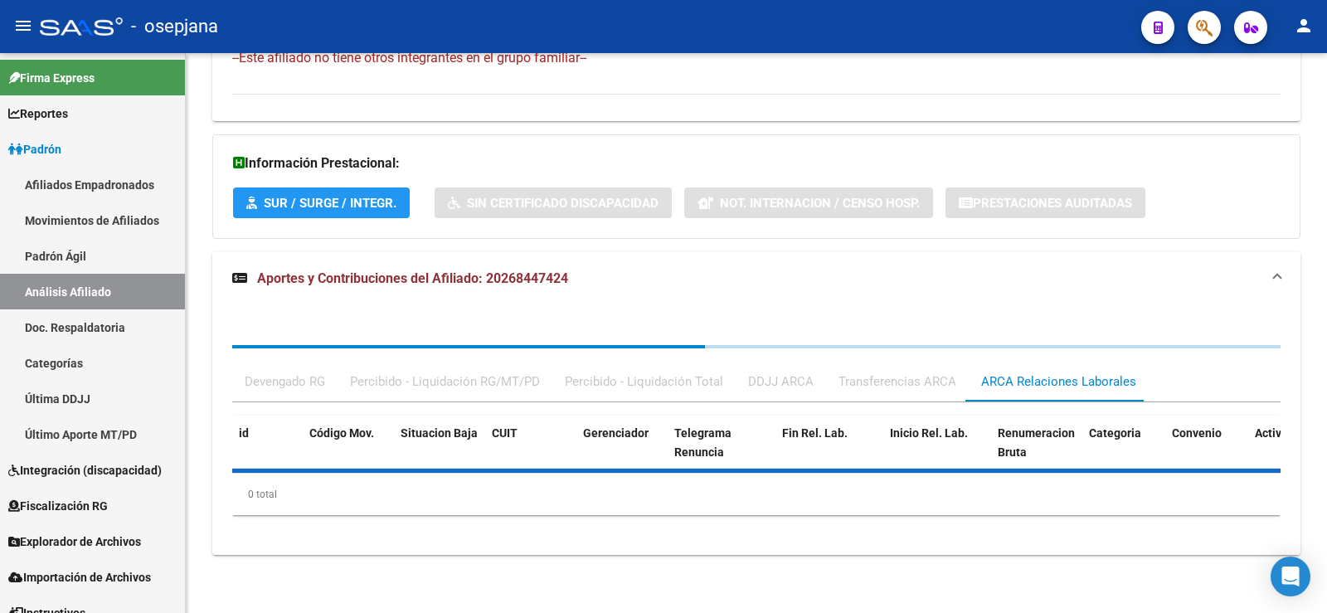
scroll to position [1075, 0]
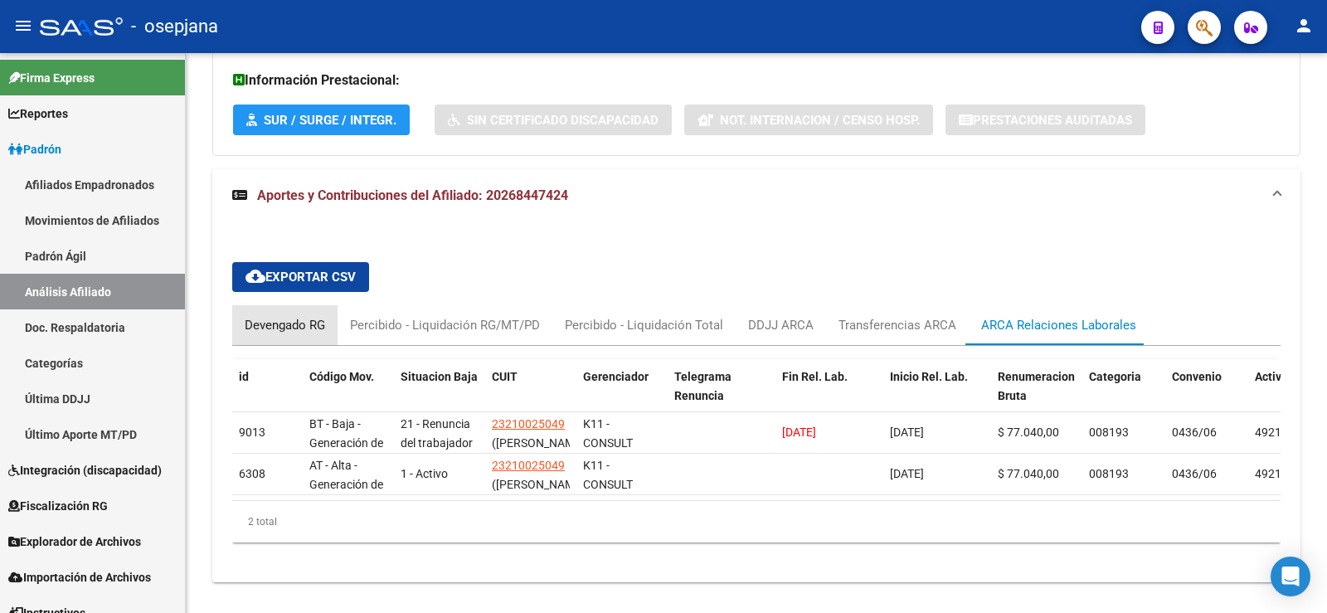
click at [302, 331] on div "Devengado RG" at bounding box center [285, 325] width 80 height 18
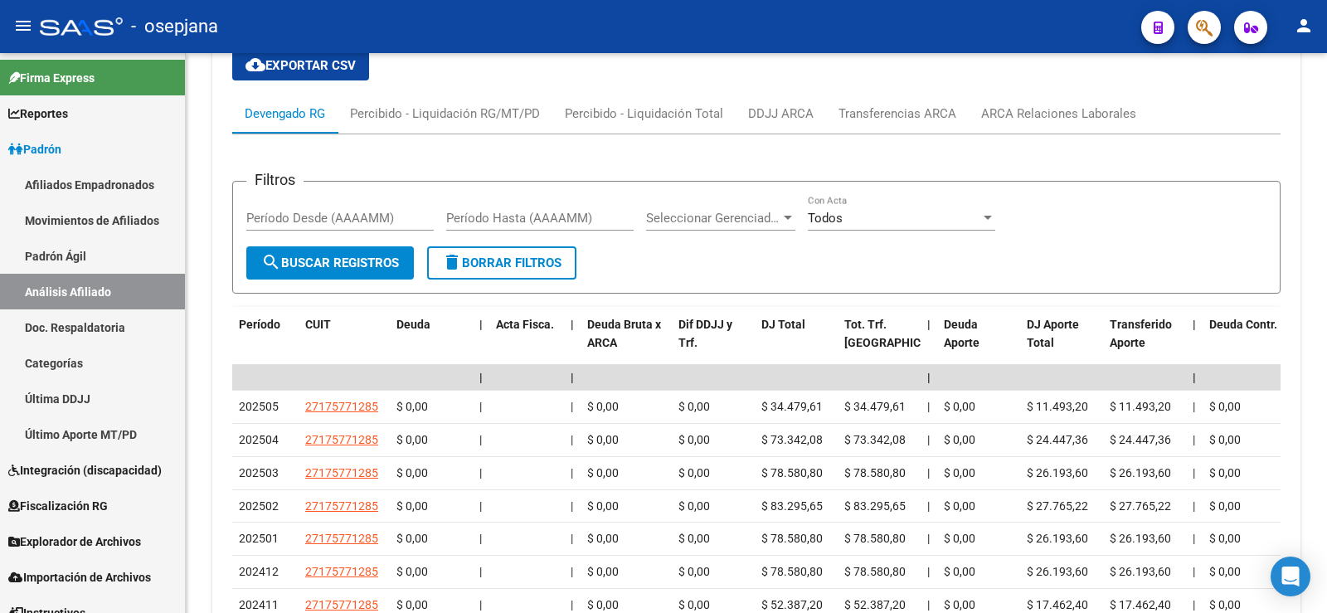
scroll to position [1324, 0]
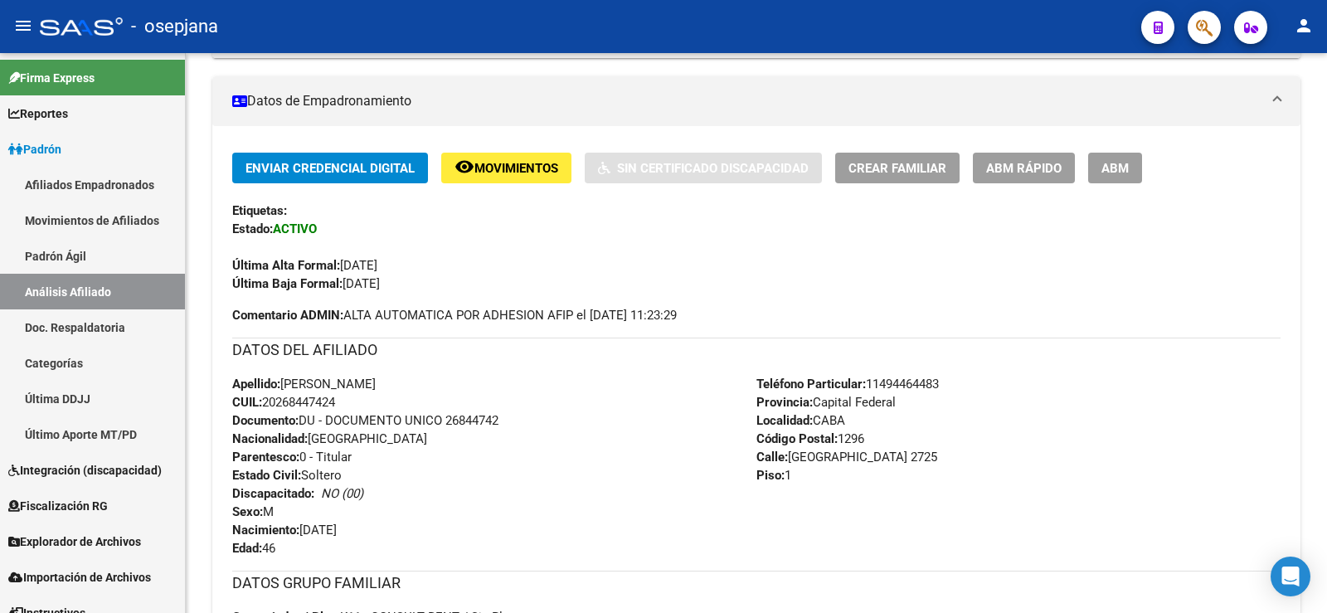
scroll to position [0, 0]
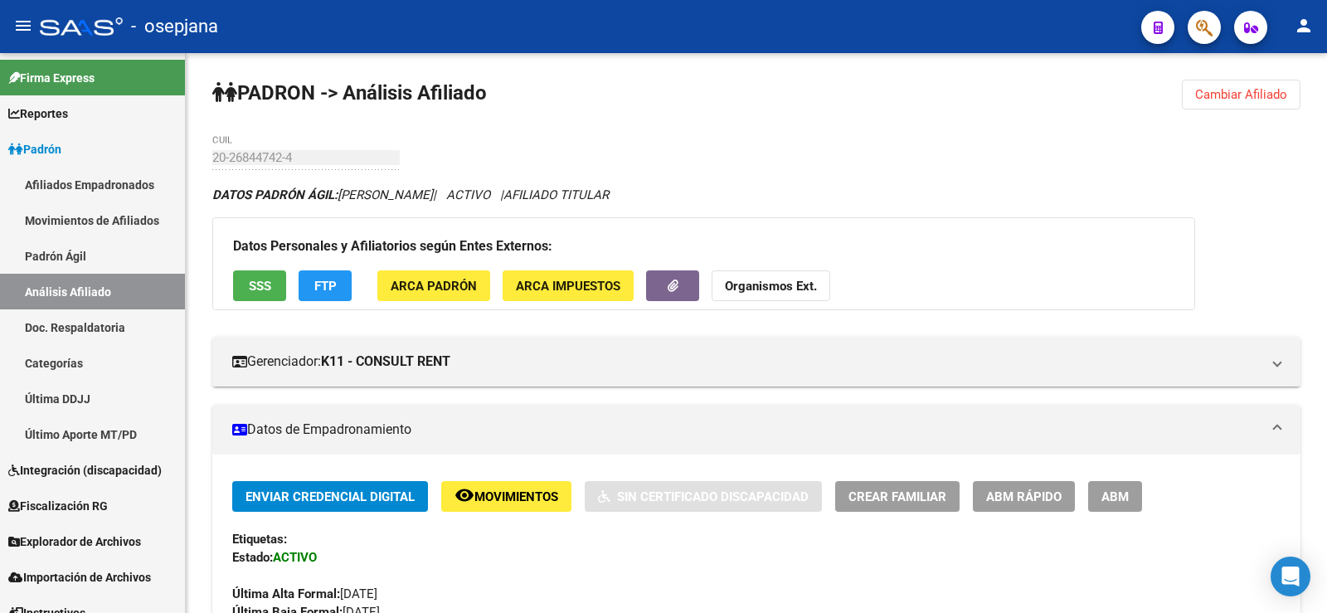
click at [1250, 97] on span "Cambiar Afiliado" at bounding box center [1241, 94] width 92 height 15
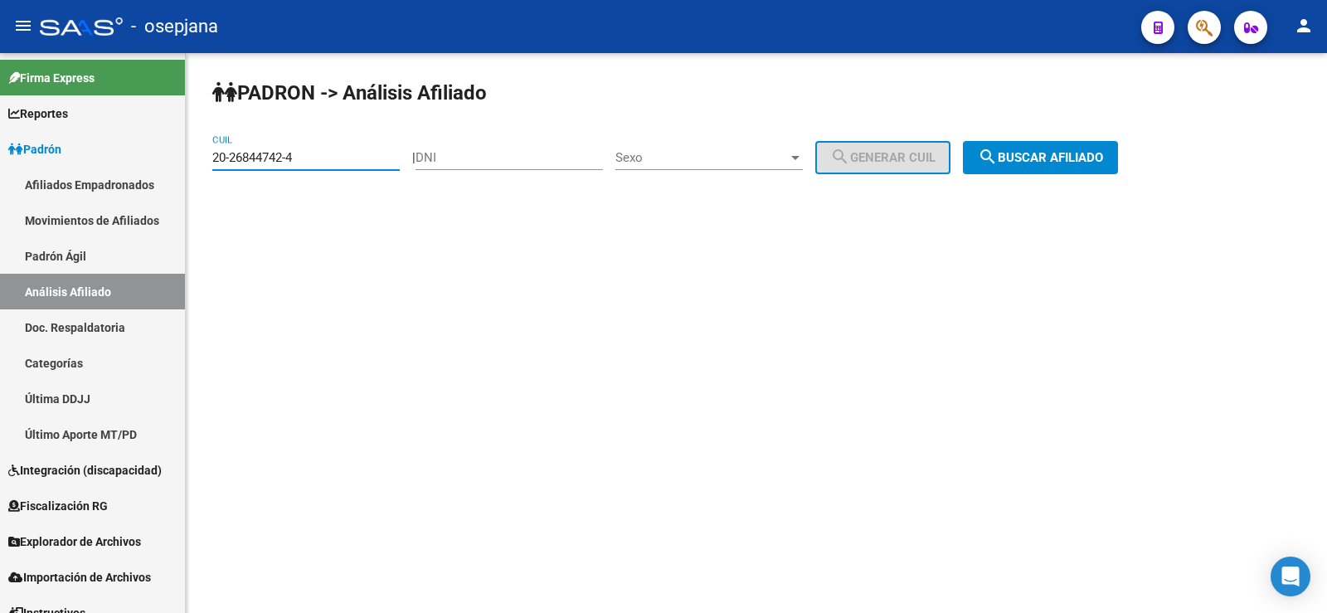
drag, startPoint x: 295, startPoint y: 159, endPoint x: 194, endPoint y: 162, distance: 101.2
click at [194, 162] on div "PADRON -> Análisis Afiliado 20-26844742-4 CUIL | DNI Sexo Sexo search Generar C…" at bounding box center [756, 140] width 1141 height 174
paste input "9408947-1"
click at [1091, 161] on span "search Buscar afiliado" at bounding box center [1040, 157] width 125 height 15
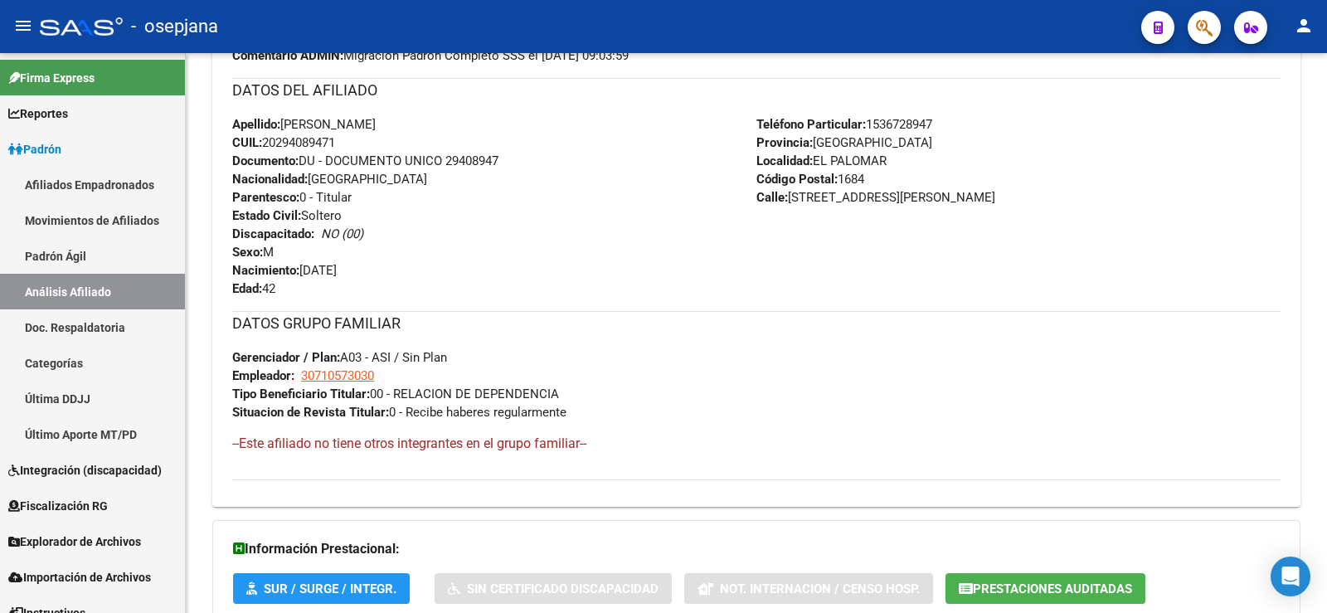
scroll to position [711, 0]
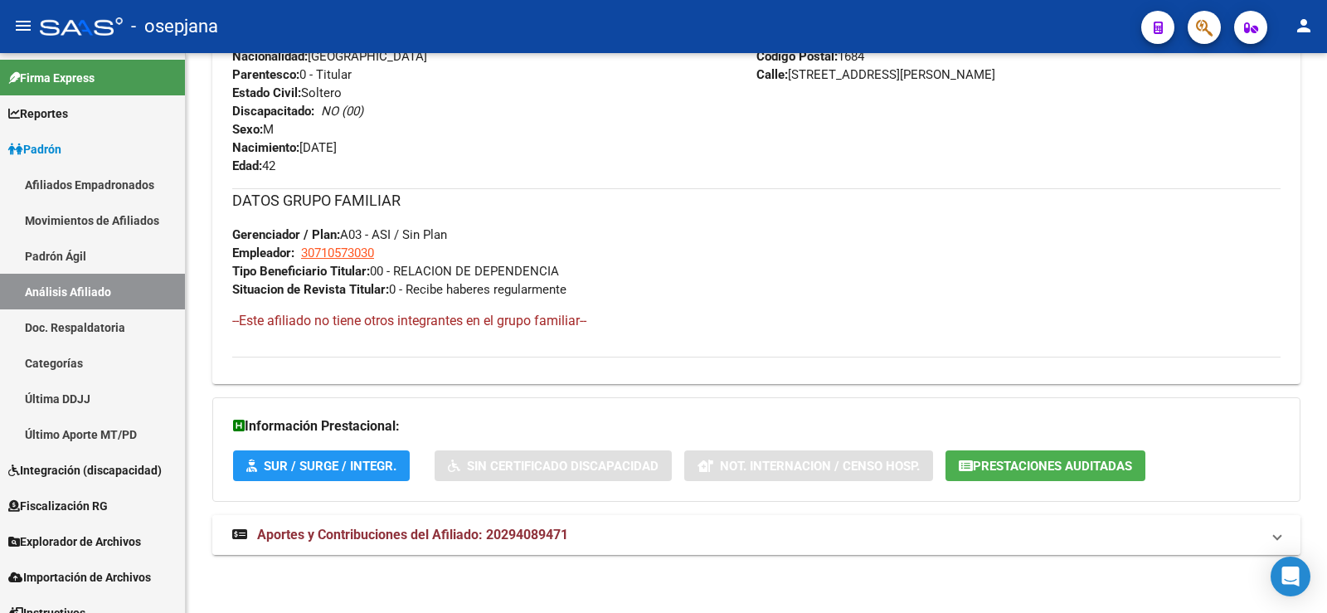
click at [505, 526] on strong "Aportes y Contribuciones del Afiliado: 20294089471" at bounding box center [400, 535] width 336 height 18
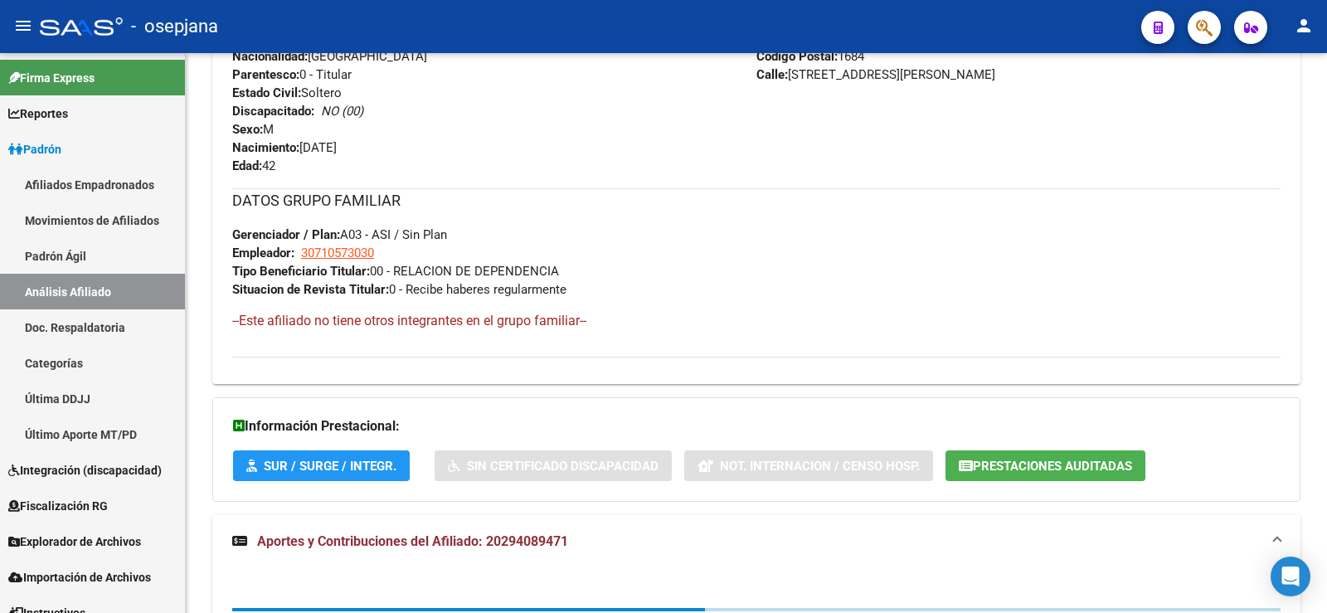
scroll to position [1138, 0]
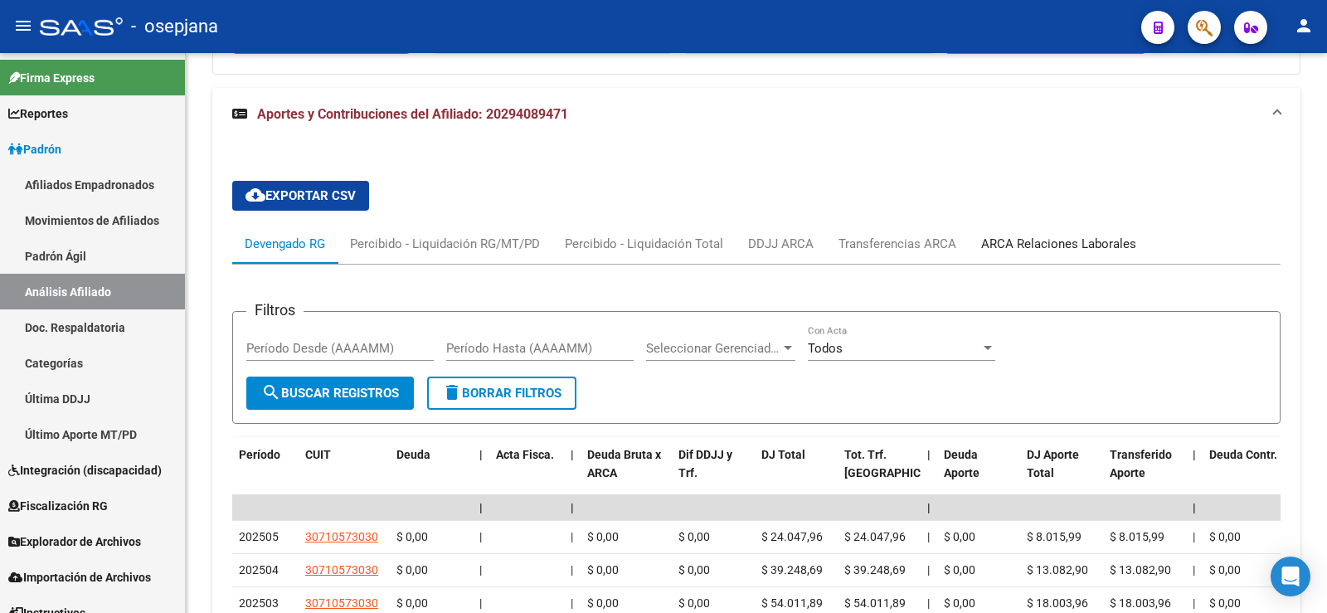
click at [1063, 236] on div "ARCA Relaciones Laborales" at bounding box center [1058, 244] width 155 height 18
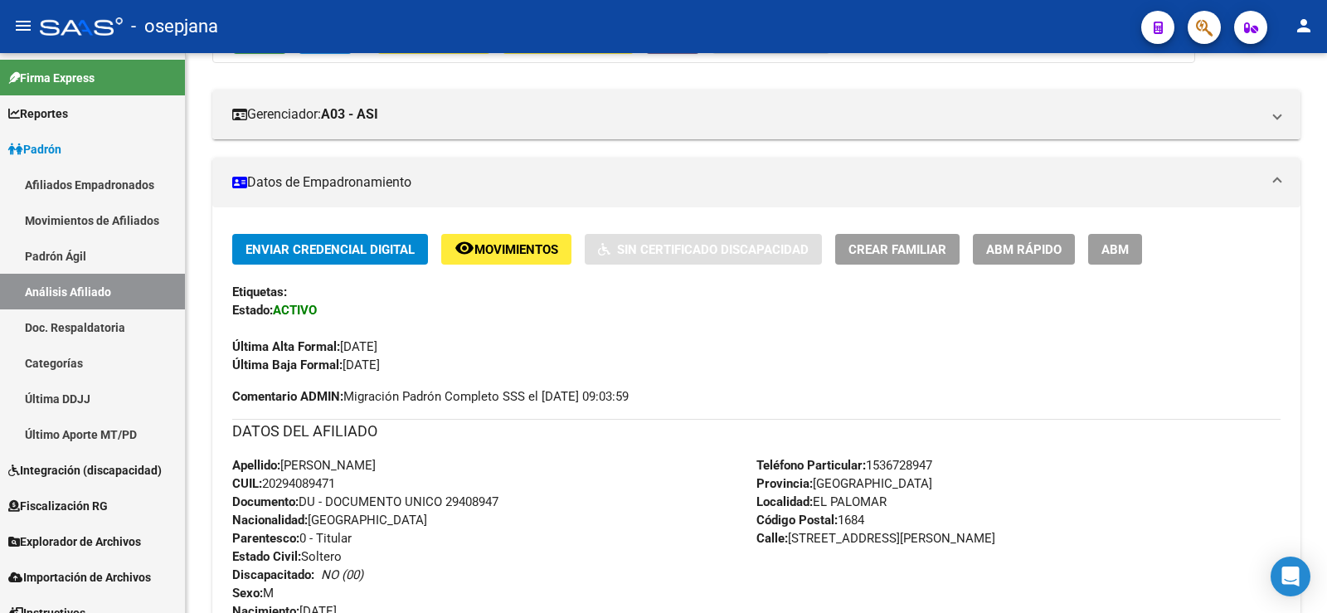
scroll to position [0, 0]
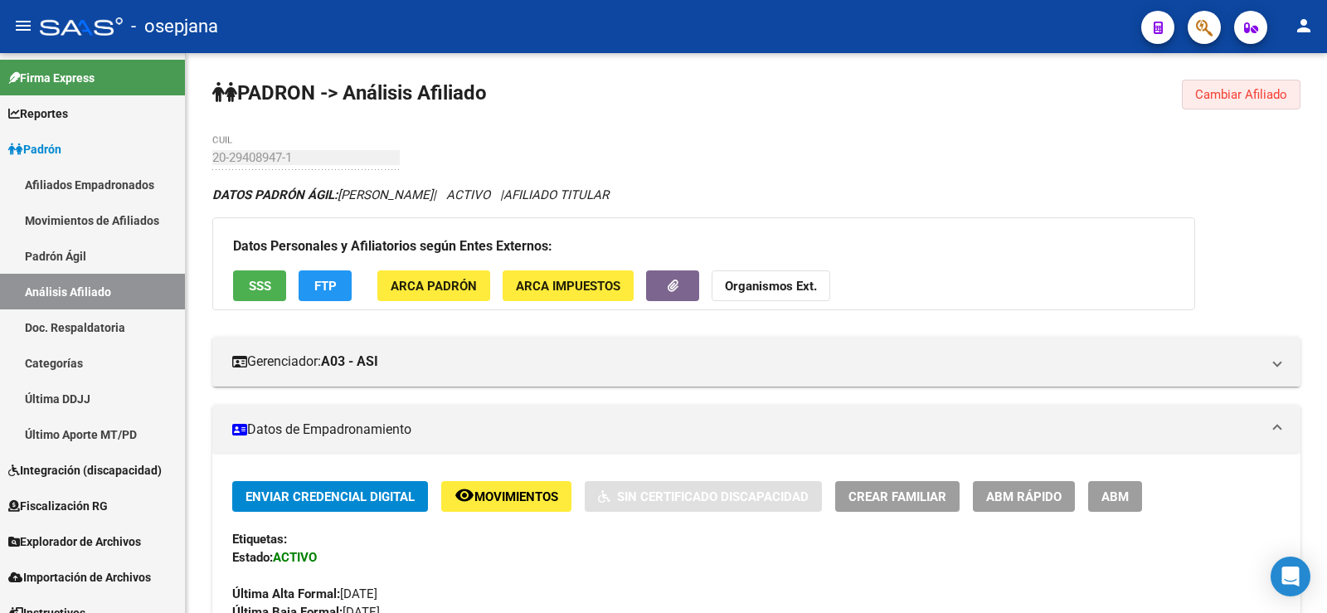
click at [1240, 93] on span "Cambiar Afiliado" at bounding box center [1241, 94] width 92 height 15
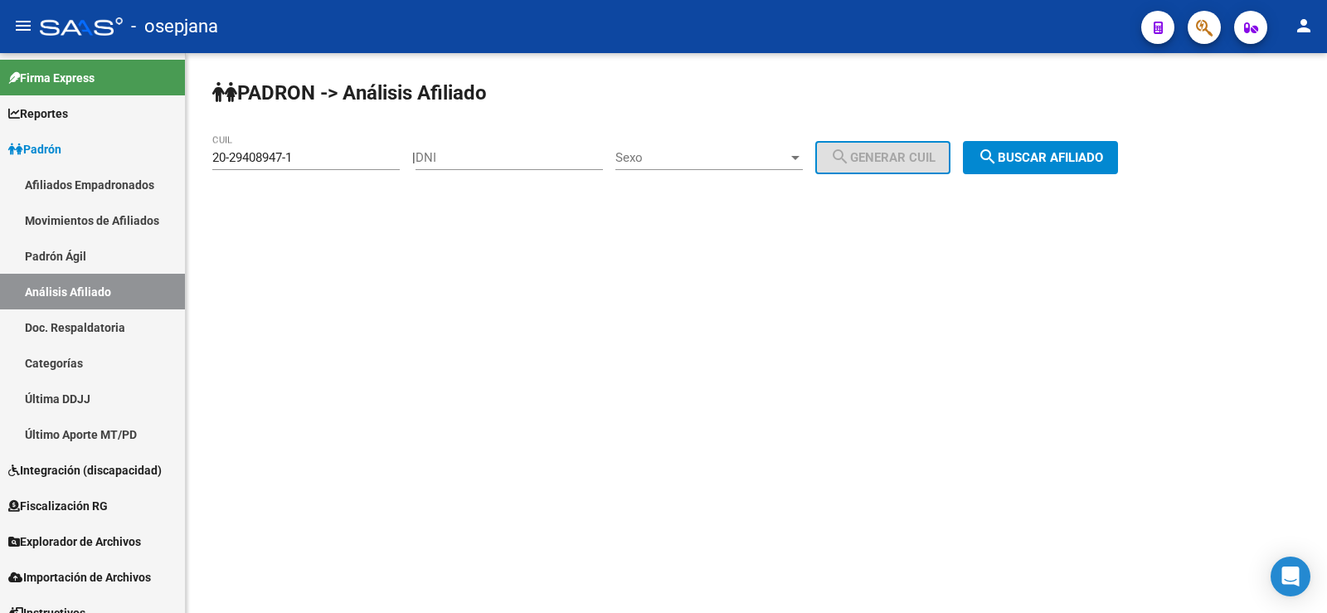
drag, startPoint x: 303, startPoint y: 146, endPoint x: 227, endPoint y: 148, distance: 75.5
click at [227, 148] on div "20-29408947-1 CUIL" at bounding box center [305, 152] width 187 height 36
drag, startPoint x: 325, startPoint y: 151, endPoint x: 185, endPoint y: 151, distance: 140.2
click at [185, 151] on mat-sidenav-container "Firma Express Reportes Ingresos Devengados Análisis Histórico Detalles Transfer…" at bounding box center [663, 333] width 1327 height 560
paste input "319286"
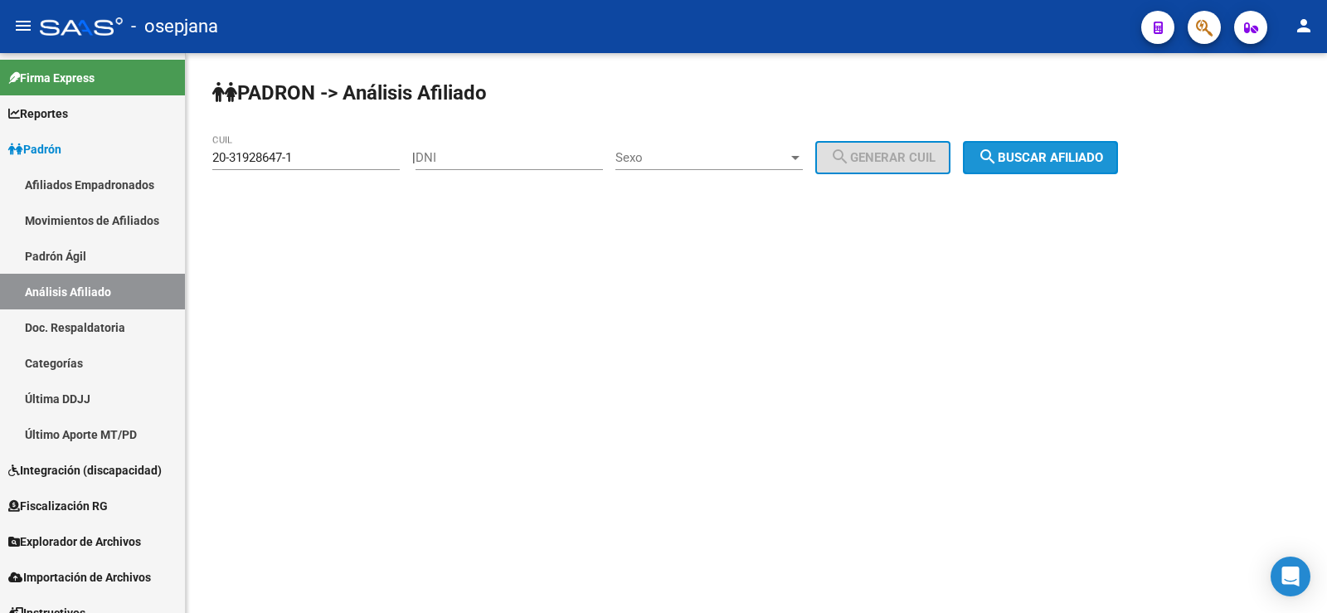
click at [1036, 155] on span "search Buscar afiliado" at bounding box center [1040, 157] width 125 height 15
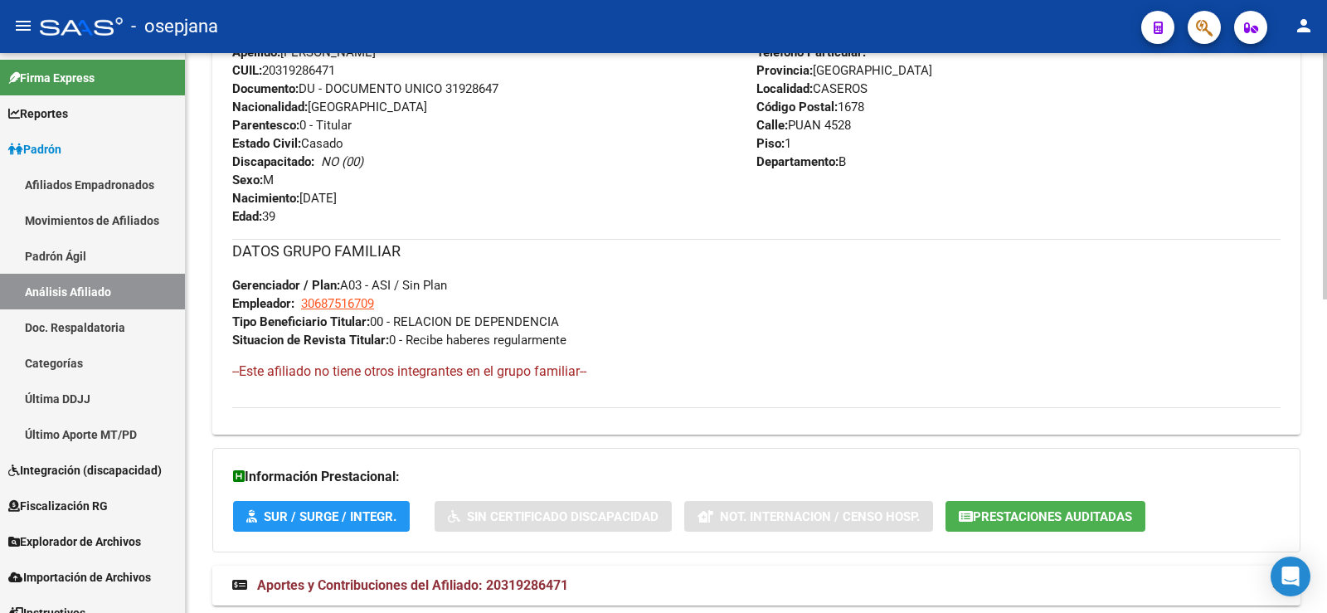
scroll to position [663, 0]
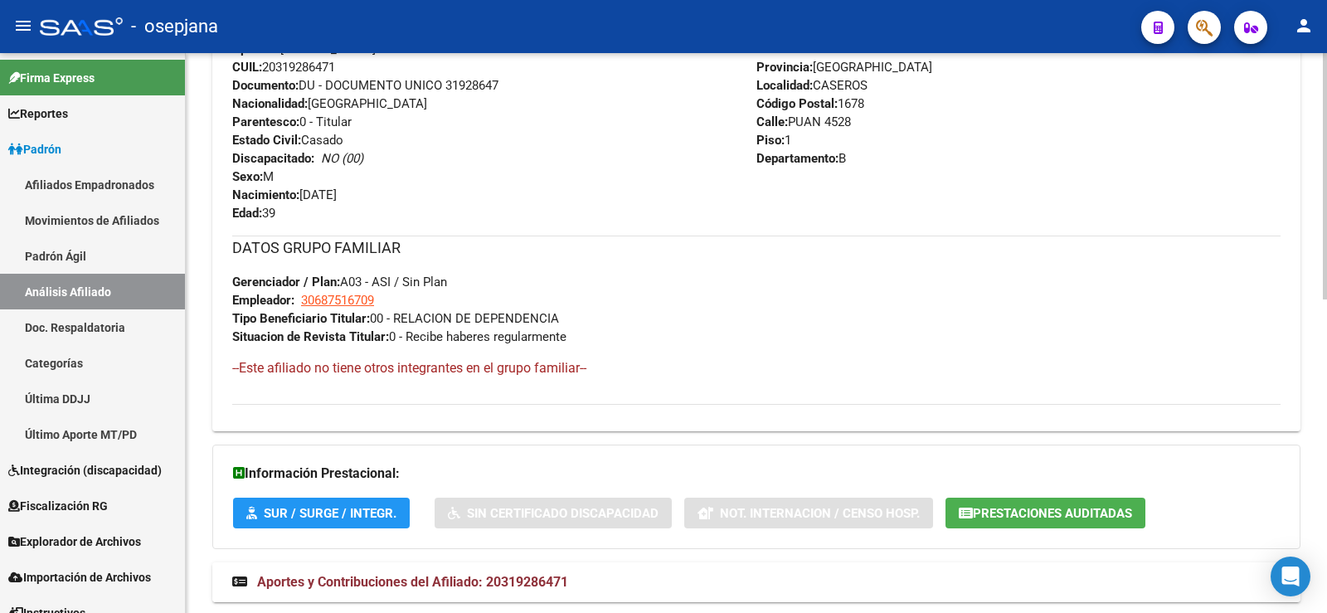
click at [547, 573] on strong "Aportes y Contribuciones del Afiliado: 20319286471" at bounding box center [400, 582] width 336 height 18
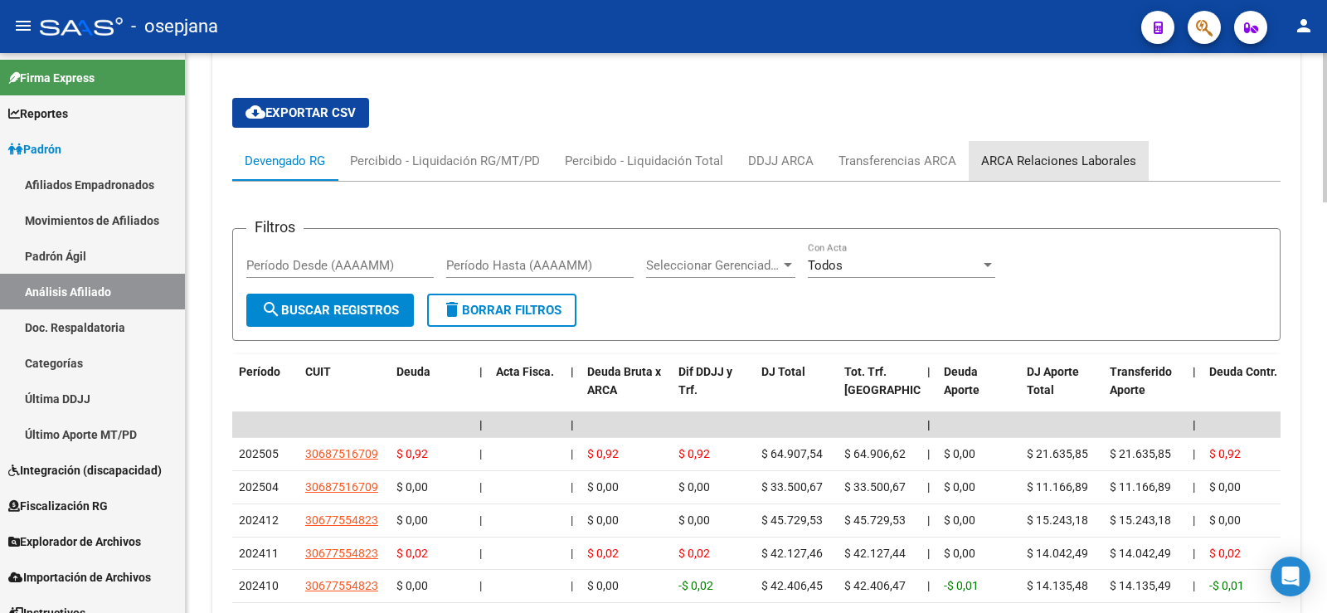
click at [1077, 156] on div "ARCA Relaciones Laborales" at bounding box center [1058, 161] width 155 height 18
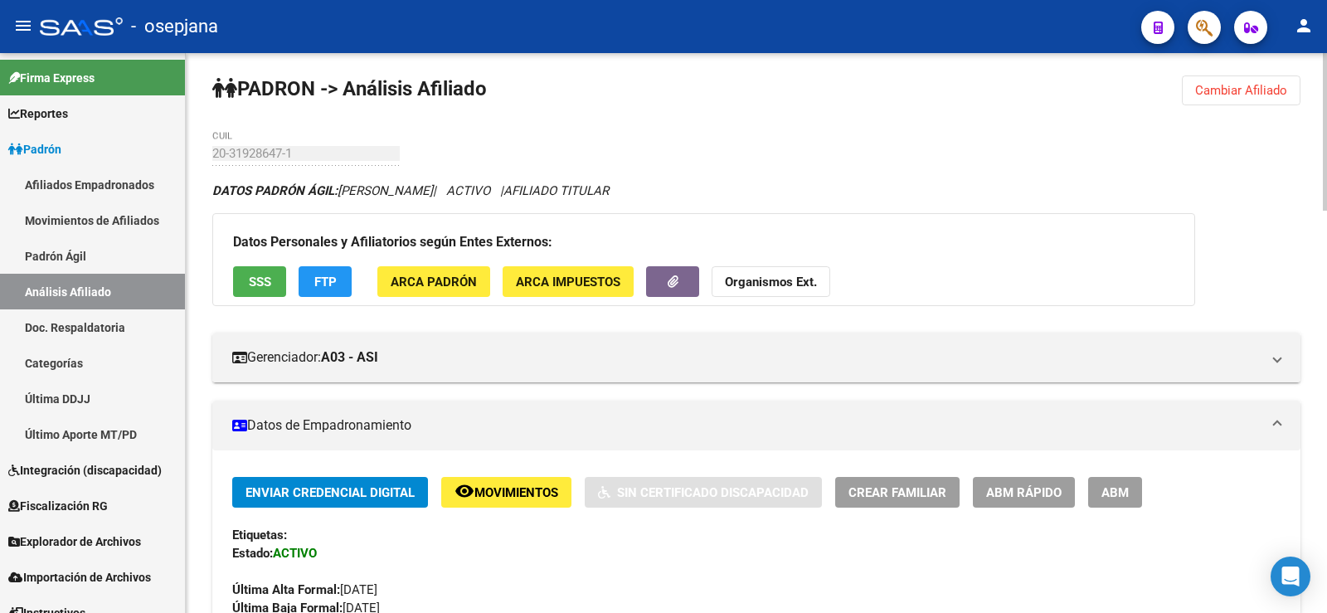
scroll to position [0, 0]
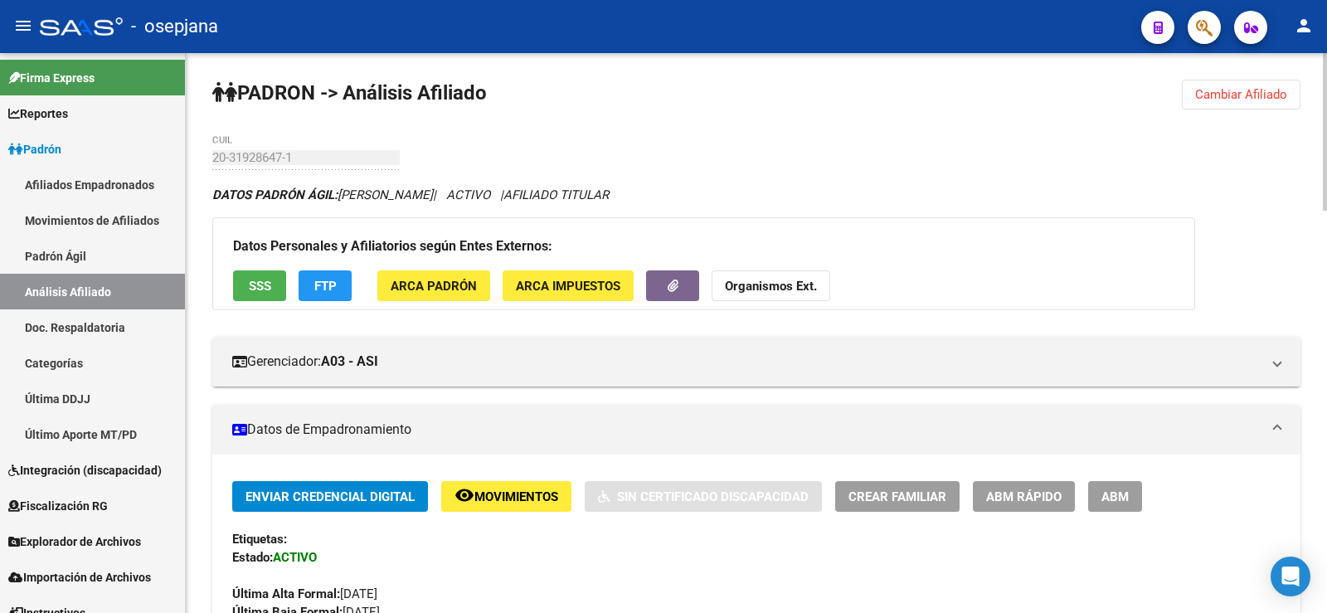
click at [1235, 85] on button "Cambiar Afiliado" at bounding box center [1241, 95] width 119 height 30
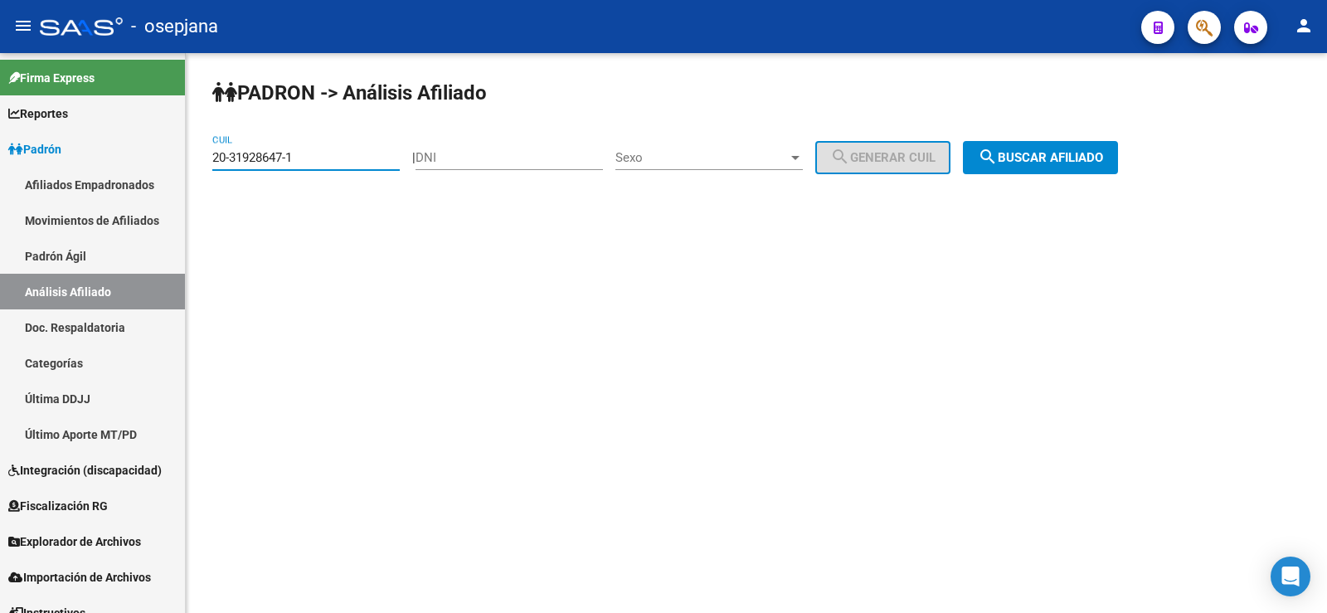
drag, startPoint x: 323, startPoint y: 159, endPoint x: 203, endPoint y: 165, distance: 120.4
click at [203, 165] on div "PADRON -> Análisis Afiliado 20-31928647-1 CUIL | DNI Sexo Sexo search Generar C…" at bounding box center [756, 140] width 1141 height 174
paste input "750114-6"
click at [1067, 150] on span "search Buscar afiliado" at bounding box center [1040, 157] width 125 height 15
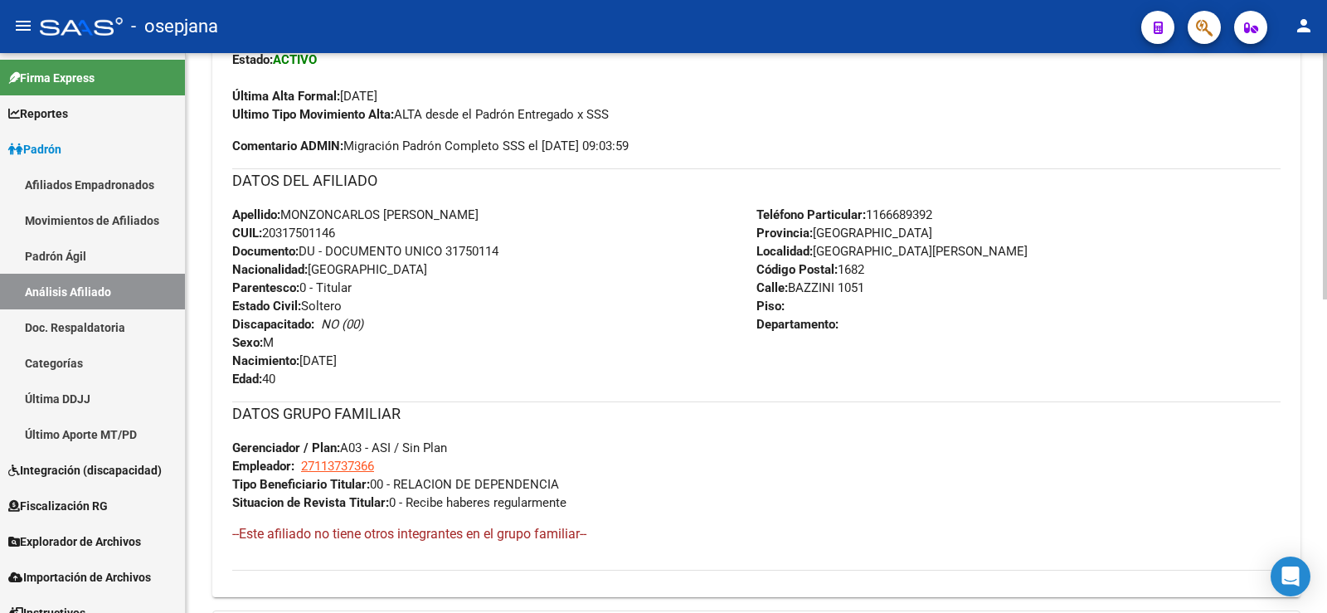
scroll to position [711, 0]
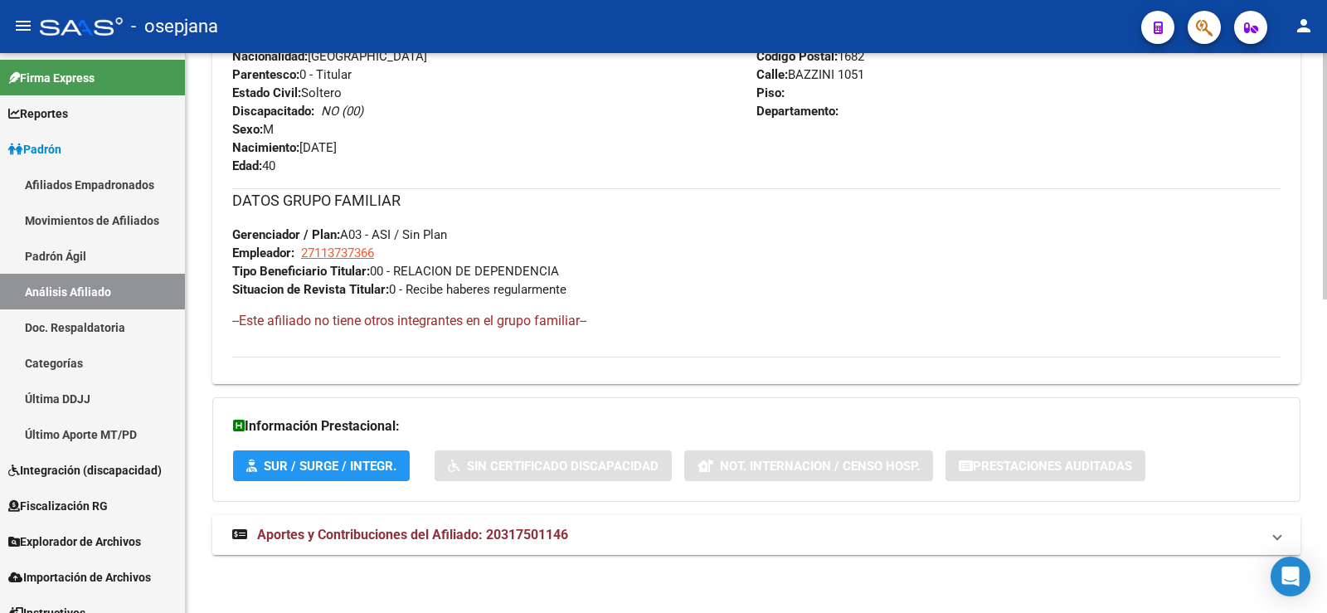
click at [484, 533] on span "Aportes y Contribuciones del Afiliado: 20317501146" at bounding box center [412, 535] width 311 height 16
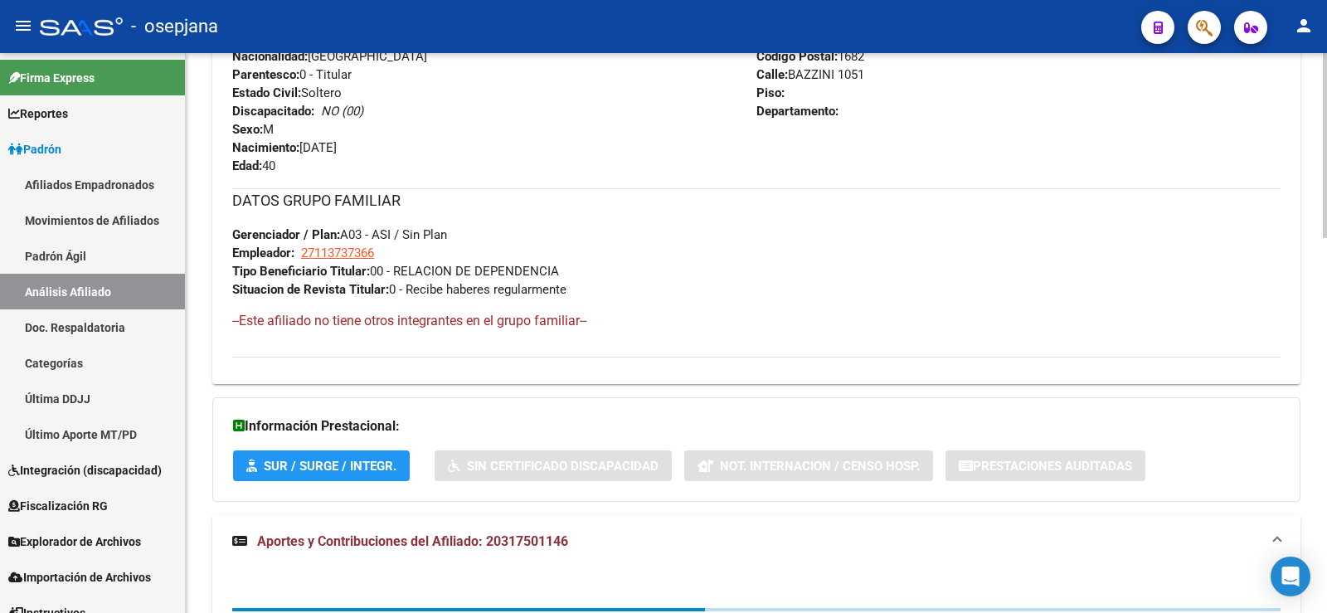
scroll to position [1138, 0]
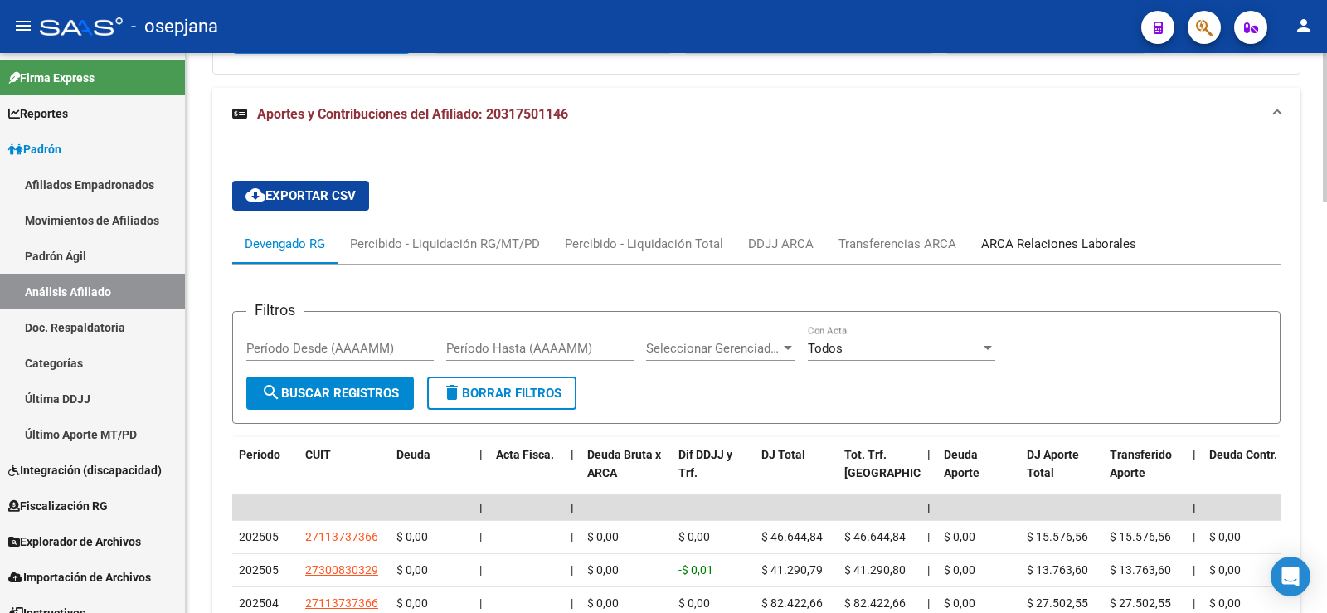
click at [1018, 235] on div "ARCA Relaciones Laborales" at bounding box center [1058, 244] width 155 height 18
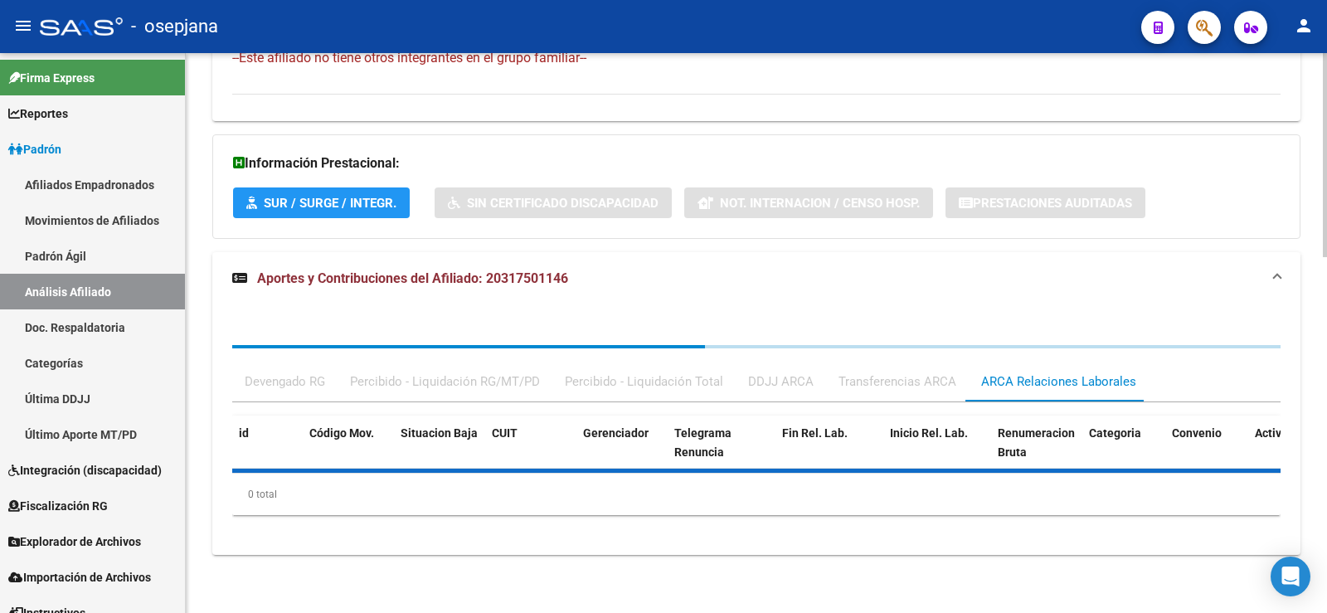
scroll to position [1055, 0]
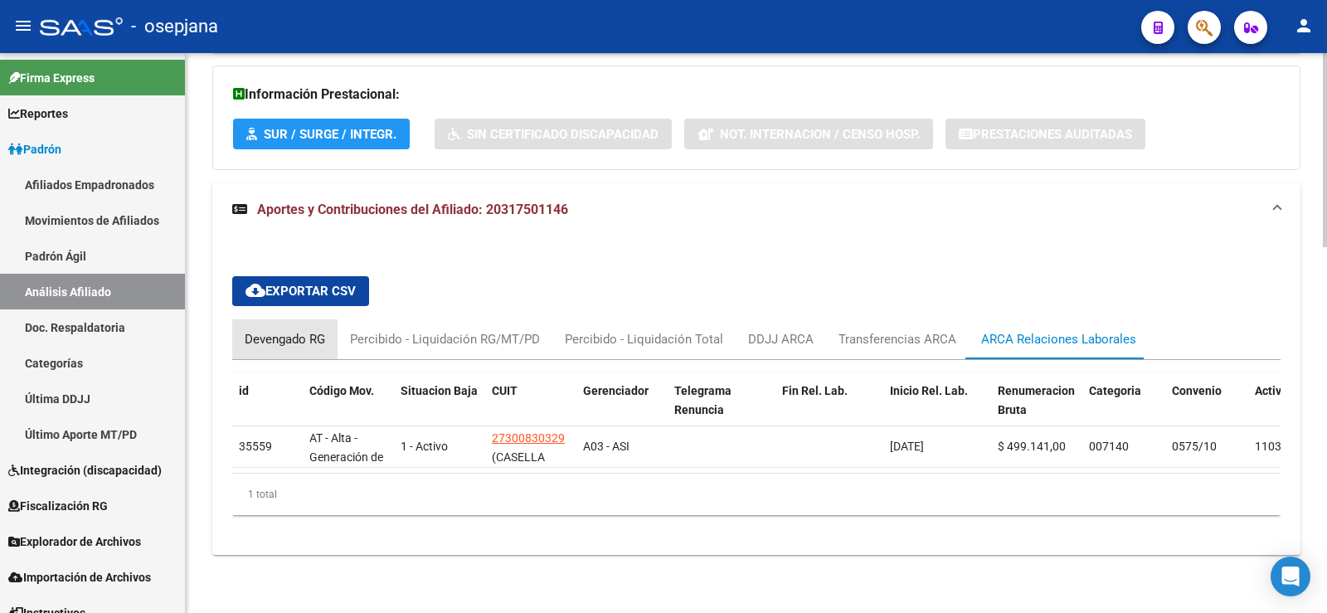
click at [270, 330] on div "Devengado RG" at bounding box center [285, 339] width 80 height 18
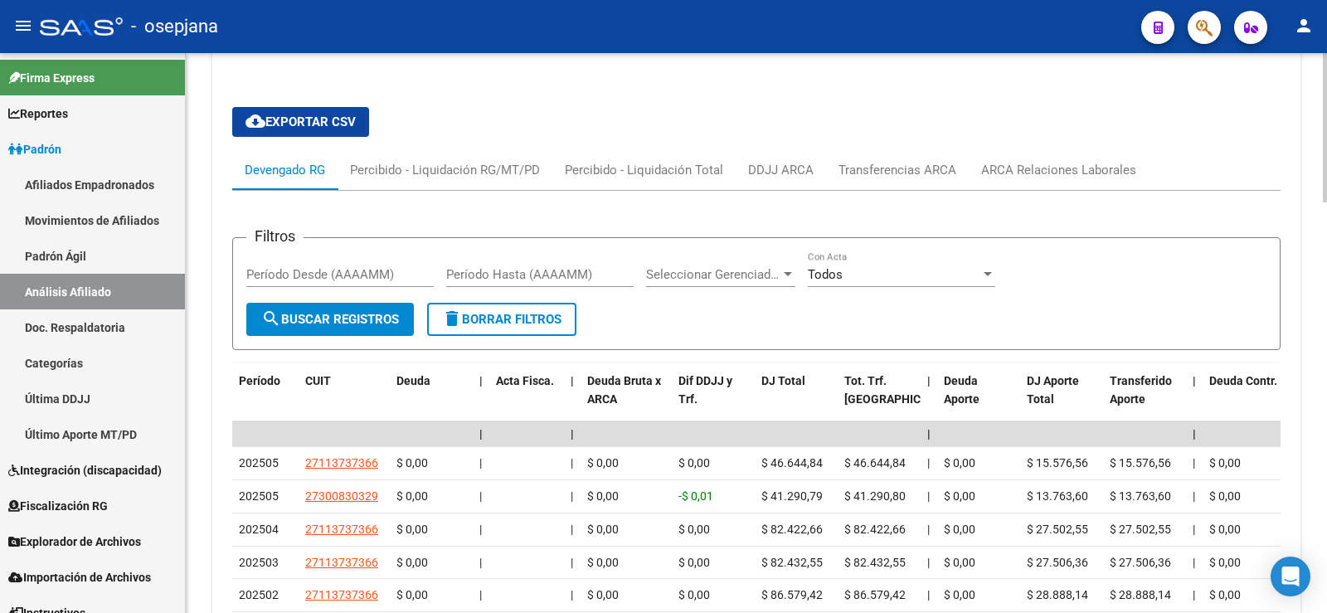
scroll to position [1304, 0]
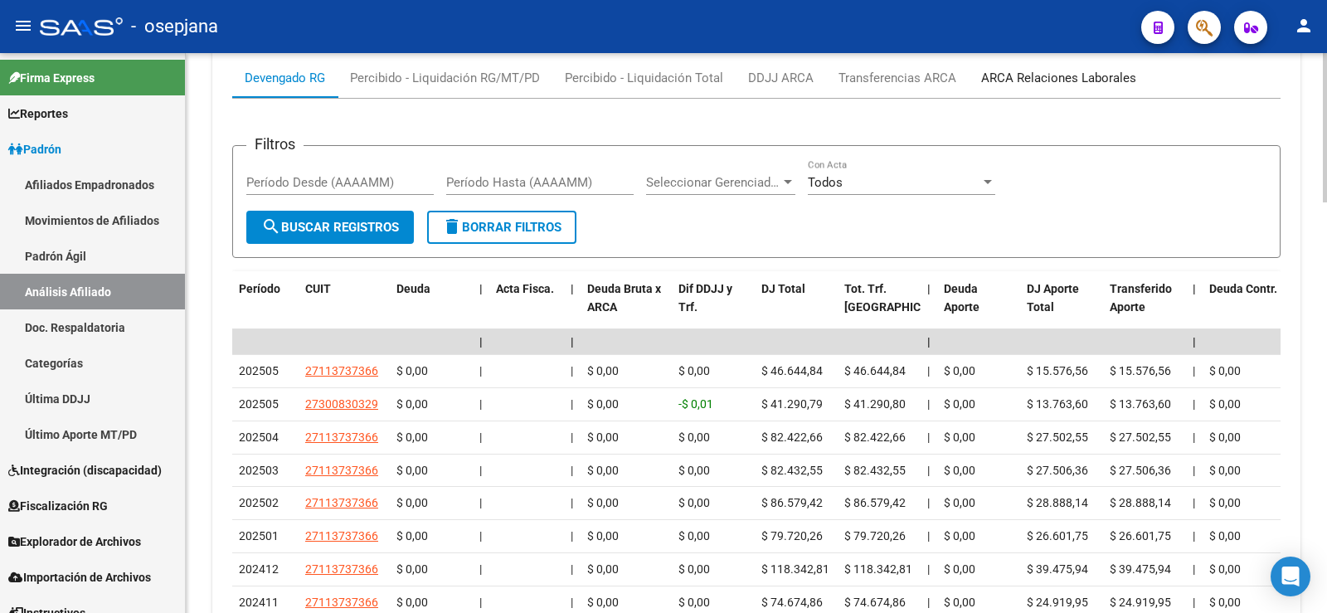
click at [1070, 65] on div "ARCA Relaciones Laborales" at bounding box center [1059, 78] width 180 height 40
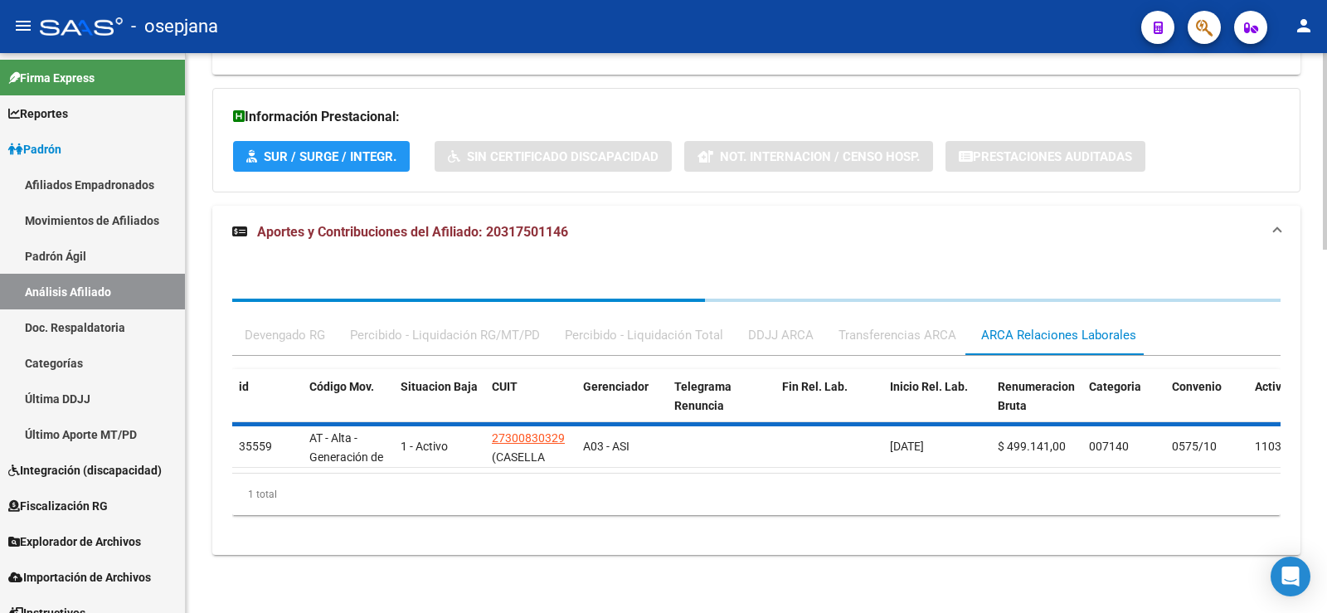
scroll to position [1055, 0]
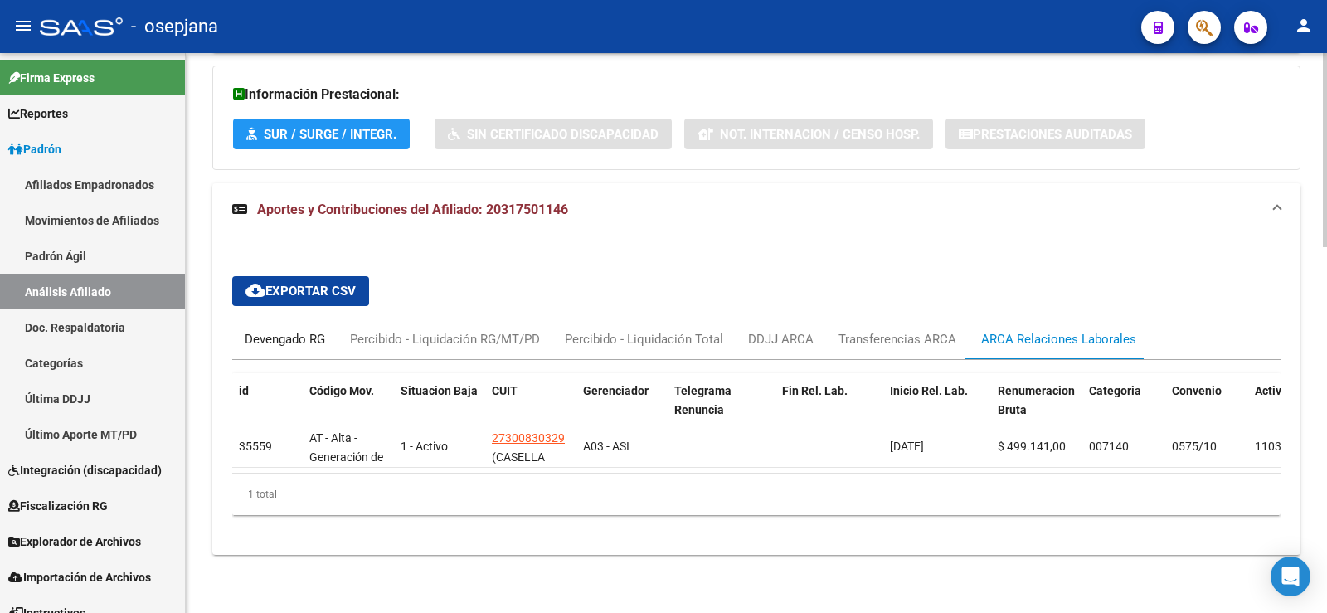
click at [282, 330] on div "Devengado RG" at bounding box center [285, 339] width 80 height 18
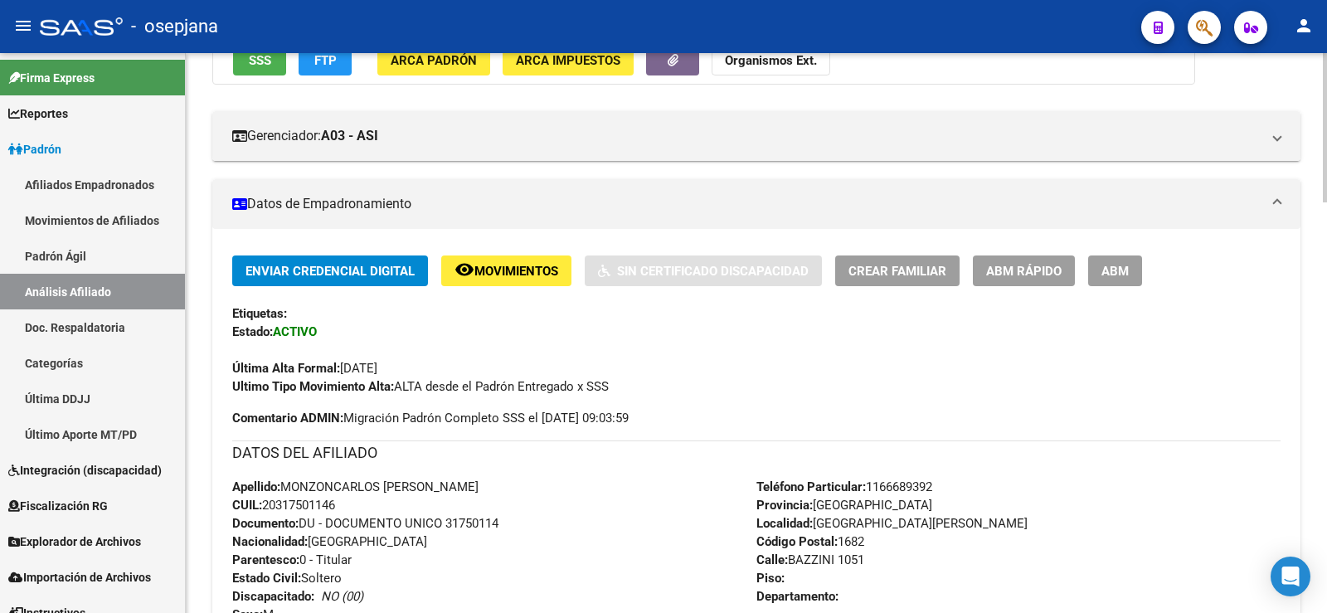
scroll to position [0, 0]
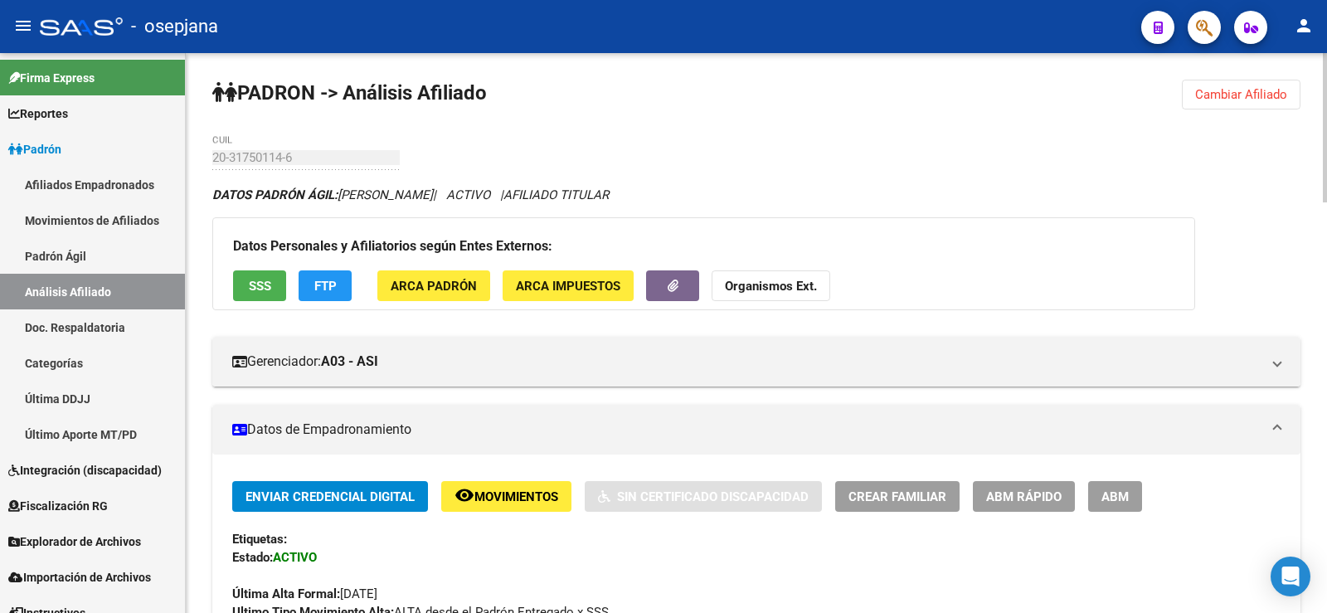
click at [1225, 99] on span "Cambiar Afiliado" at bounding box center [1241, 94] width 92 height 15
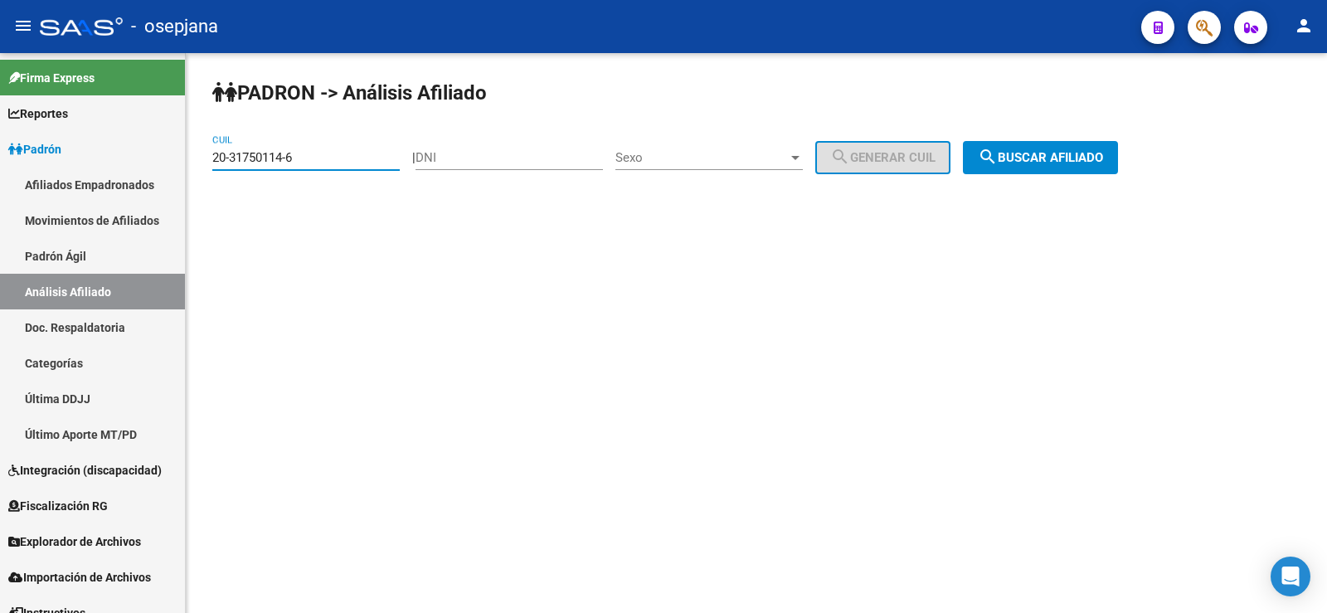
drag, startPoint x: 256, startPoint y: 162, endPoint x: 202, endPoint y: 162, distance: 54.7
click at [202, 162] on div "PADRON -> Análisis Afiliado 20-31750114-6 CUIL | DNI Sexo Sexo search Generar C…" at bounding box center [756, 140] width 1141 height 174
paste input "3866170-4"
click at [1097, 160] on span "search Buscar afiliado" at bounding box center [1040, 157] width 125 height 15
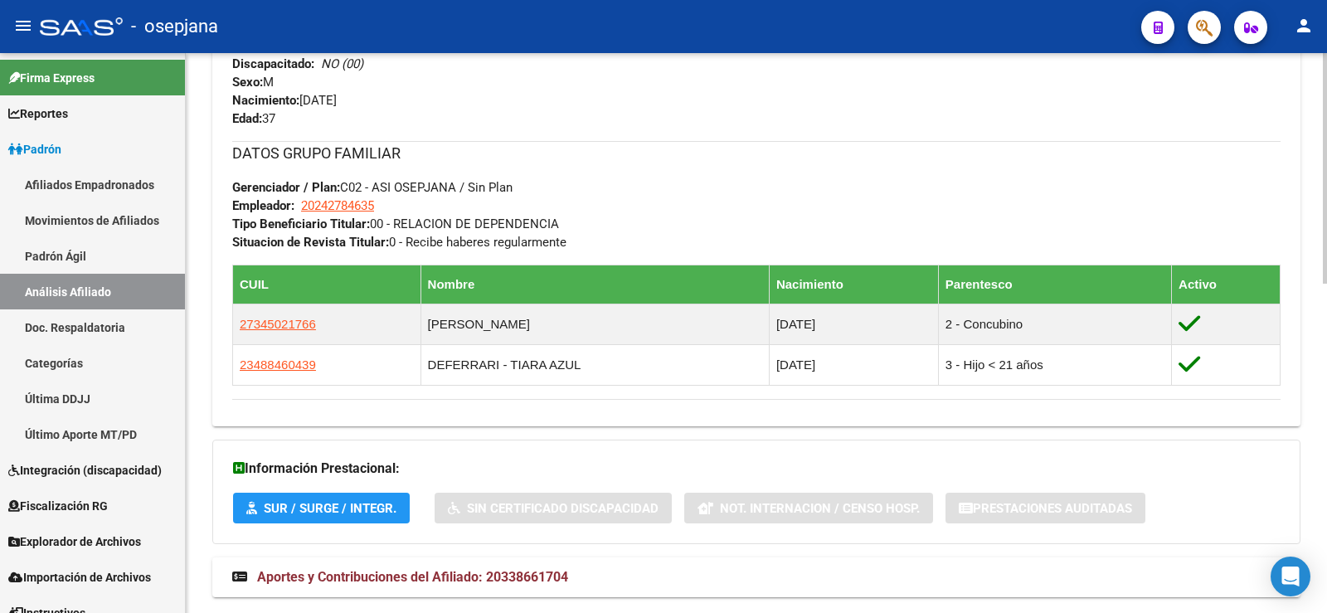
scroll to position [800, 0]
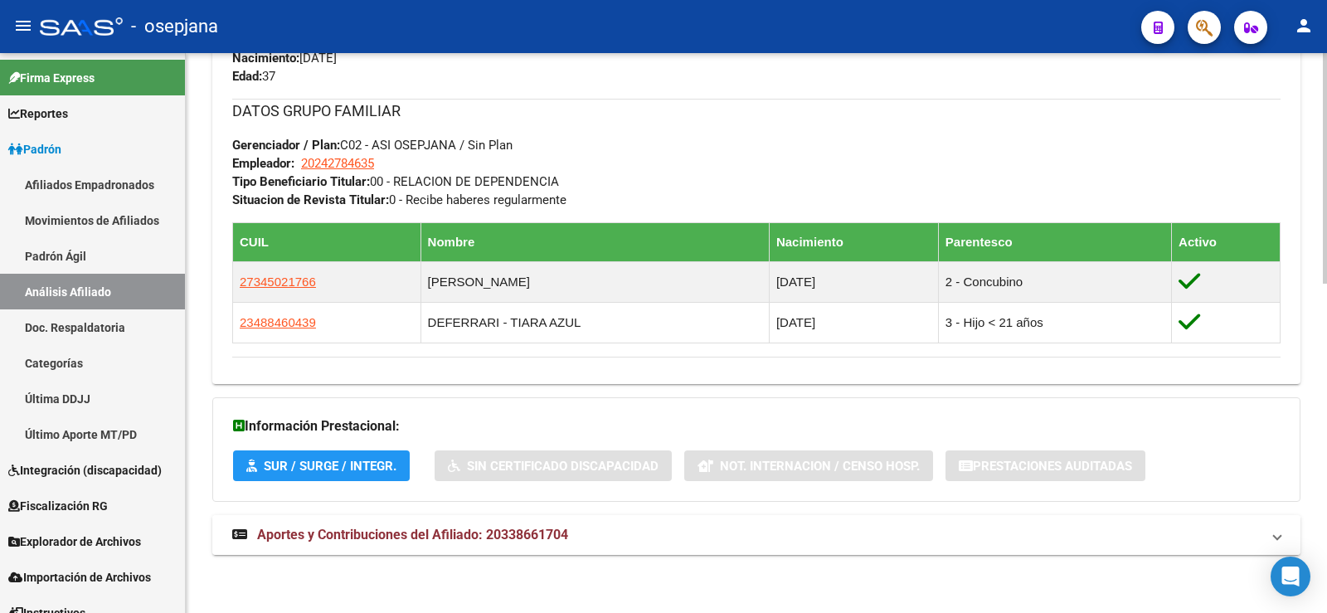
click at [535, 540] on span "Aportes y Contribuciones del Afiliado: 20338661704" at bounding box center [412, 535] width 311 height 16
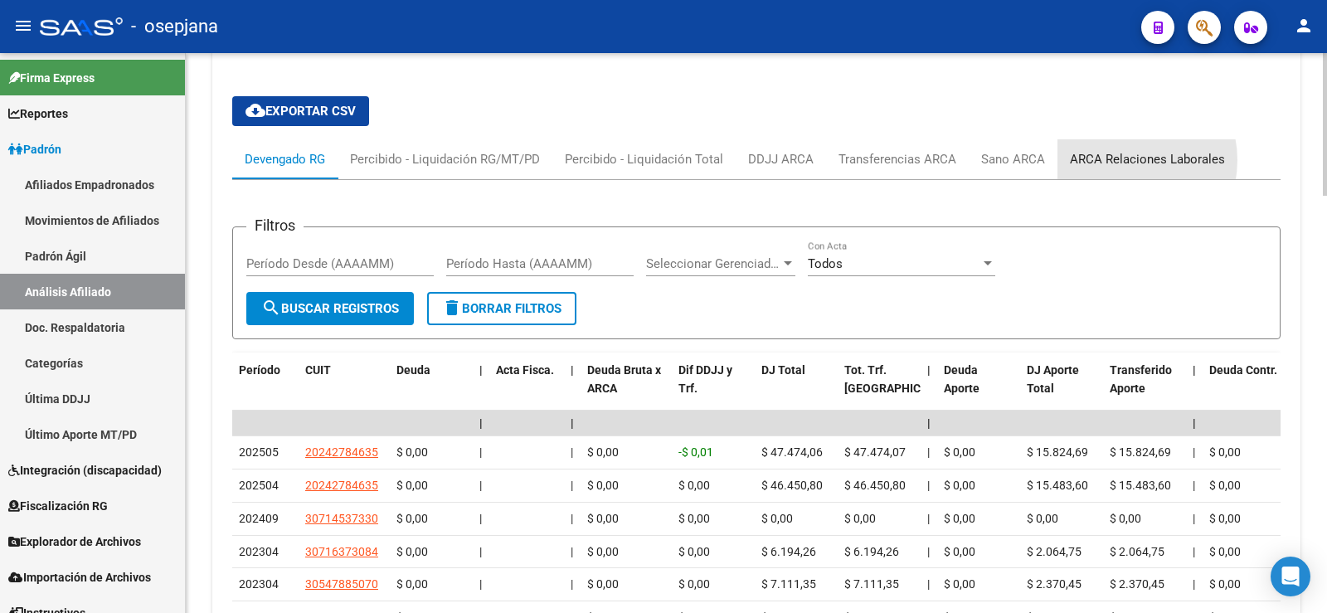
click at [1114, 160] on div "ARCA Relaciones Laborales" at bounding box center [1147, 159] width 155 height 18
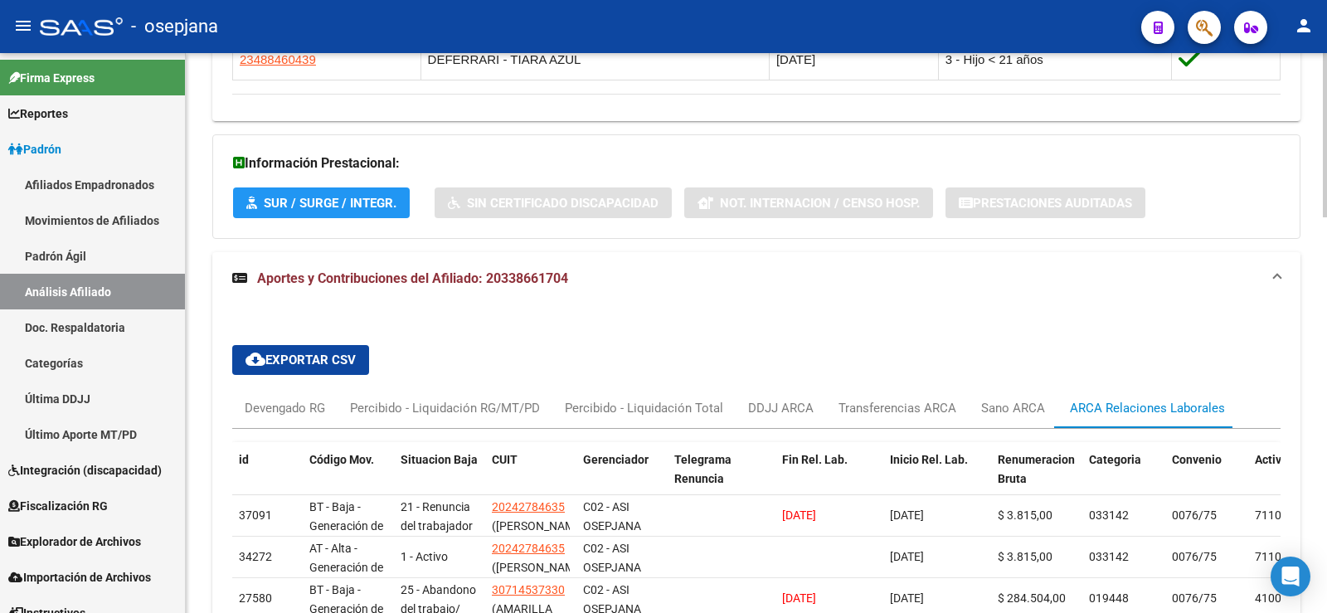
scroll to position [1312, 0]
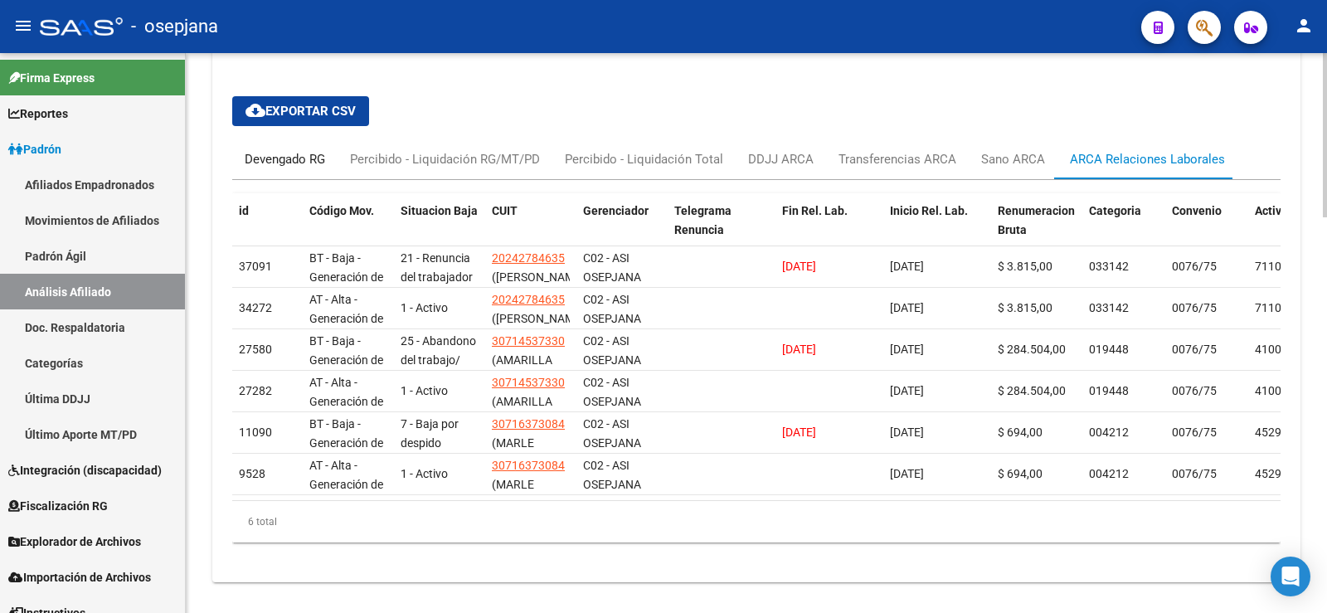
click at [288, 160] on div "Devengado RG" at bounding box center [285, 159] width 80 height 18
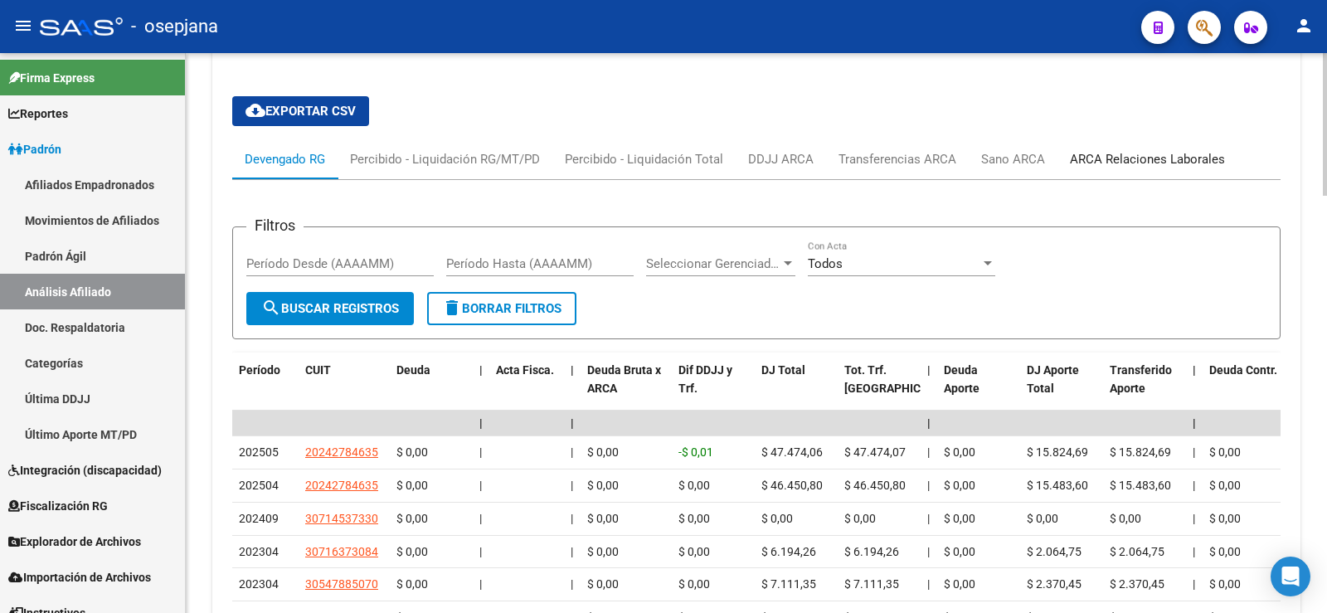
click at [1136, 153] on div "ARCA Relaciones Laborales" at bounding box center [1147, 159] width 155 height 18
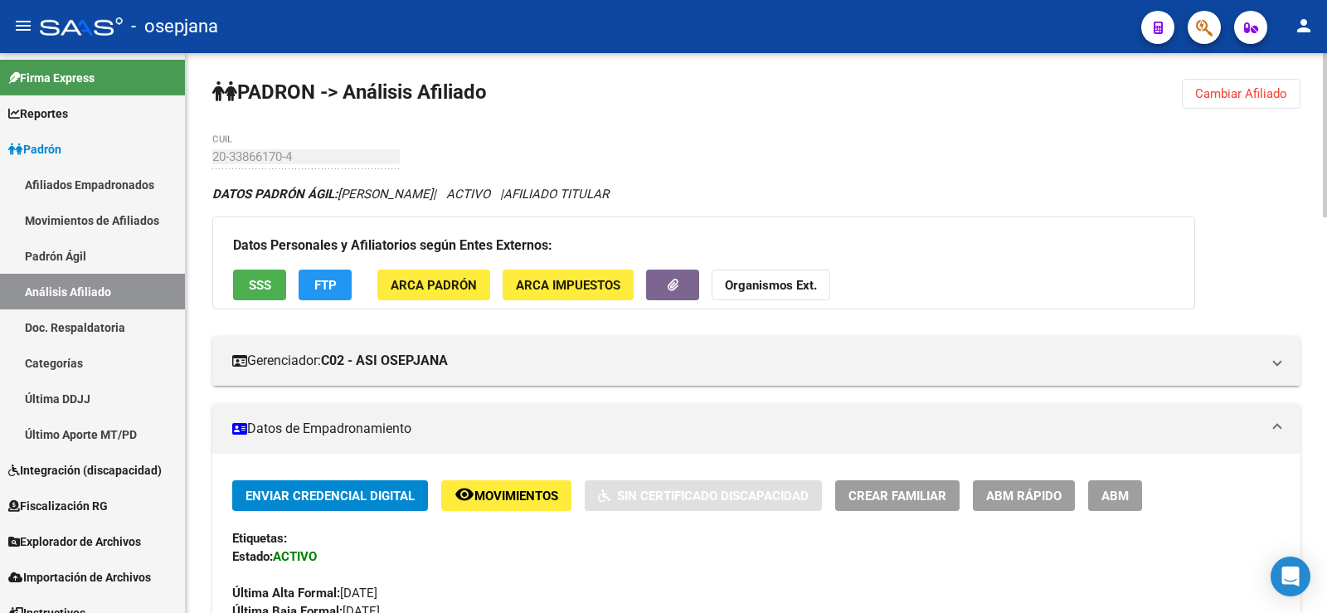
scroll to position [0, 0]
click at [1247, 90] on span "Cambiar Afiliado" at bounding box center [1241, 94] width 92 height 15
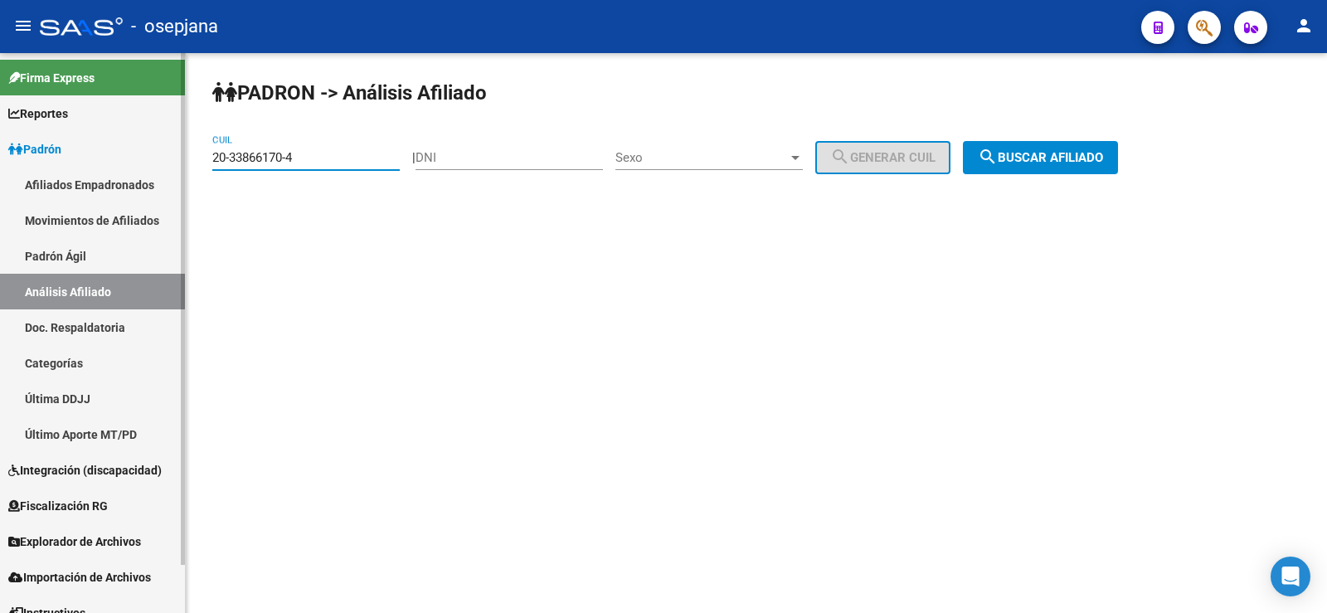
drag, startPoint x: 294, startPoint y: 155, endPoint x: 139, endPoint y: 162, distance: 155.2
click at [137, 160] on mat-sidenav-container "Firma Express Reportes Ingresos Devengados Análisis Histórico Detalles Transfer…" at bounding box center [663, 333] width 1327 height 560
paste input "4432730-1"
click at [1052, 146] on button "search Buscar afiliado" at bounding box center [1040, 157] width 155 height 33
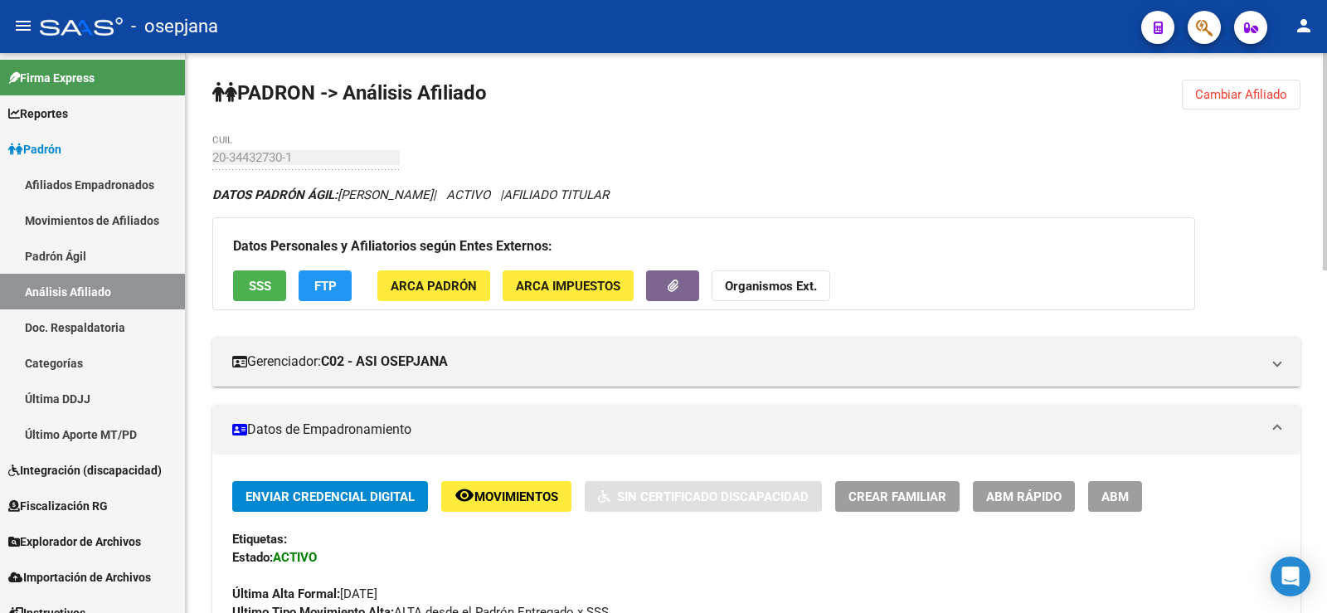
click at [1240, 90] on span "Cambiar Afiliado" at bounding box center [1241, 94] width 92 height 15
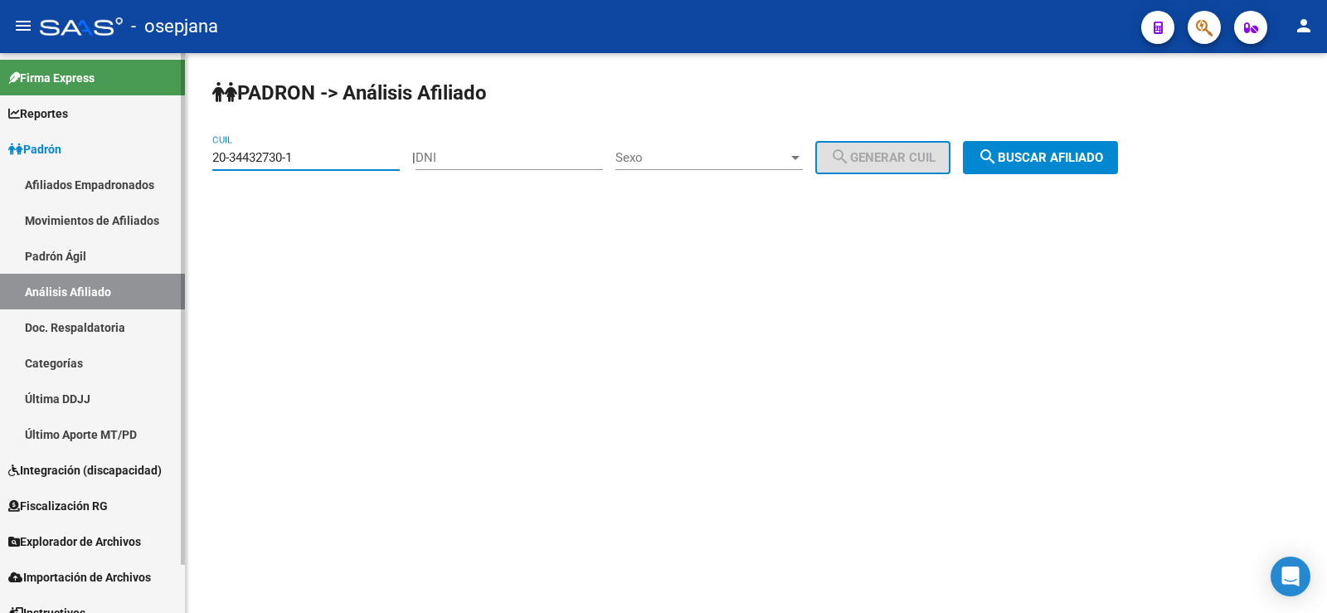
drag, startPoint x: 313, startPoint y: 155, endPoint x: 121, endPoint y: 161, distance: 192.5
click at [121, 161] on mat-sidenav-container "Firma Express Reportes Ingresos Devengados Análisis Histórico Detalles Transfer…" at bounding box center [663, 333] width 1327 height 560
paste input "3-25028784-4"
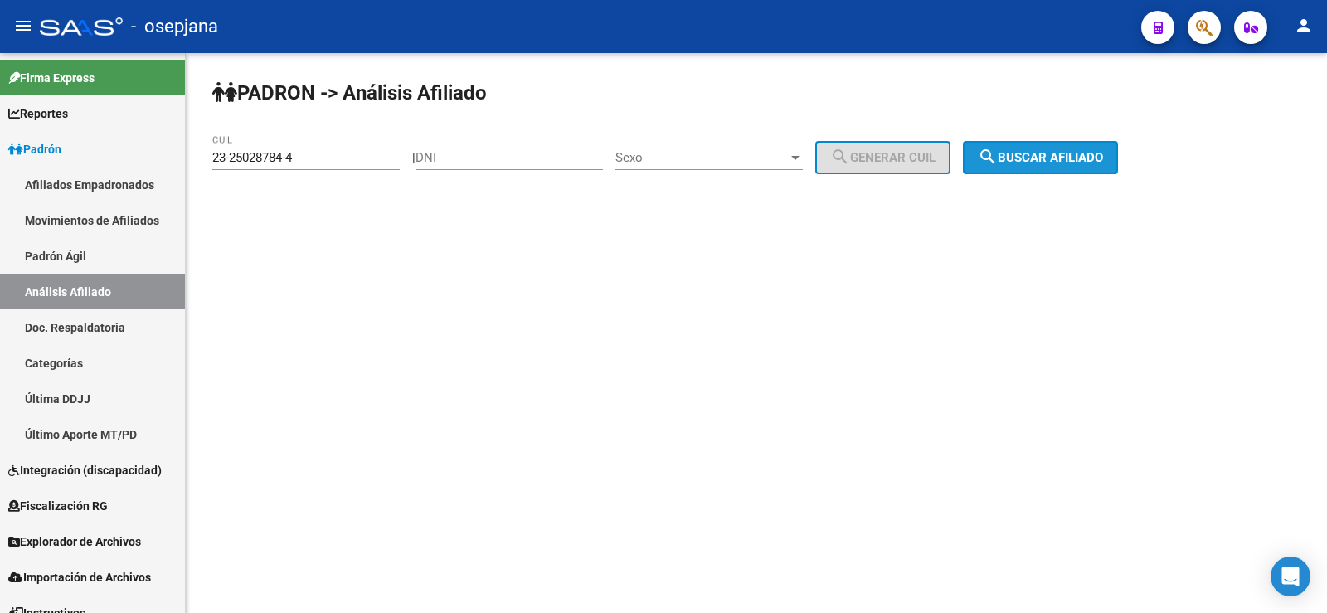
click at [1080, 148] on button "search Buscar afiliado" at bounding box center [1040, 157] width 155 height 33
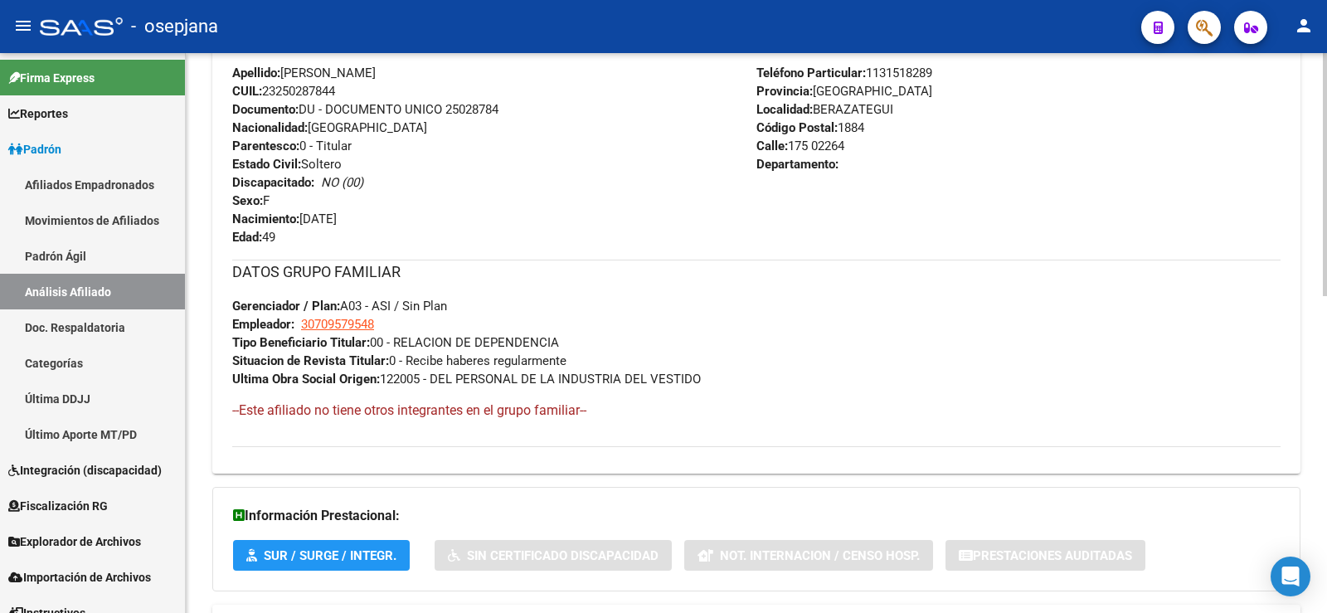
scroll to position [729, 0]
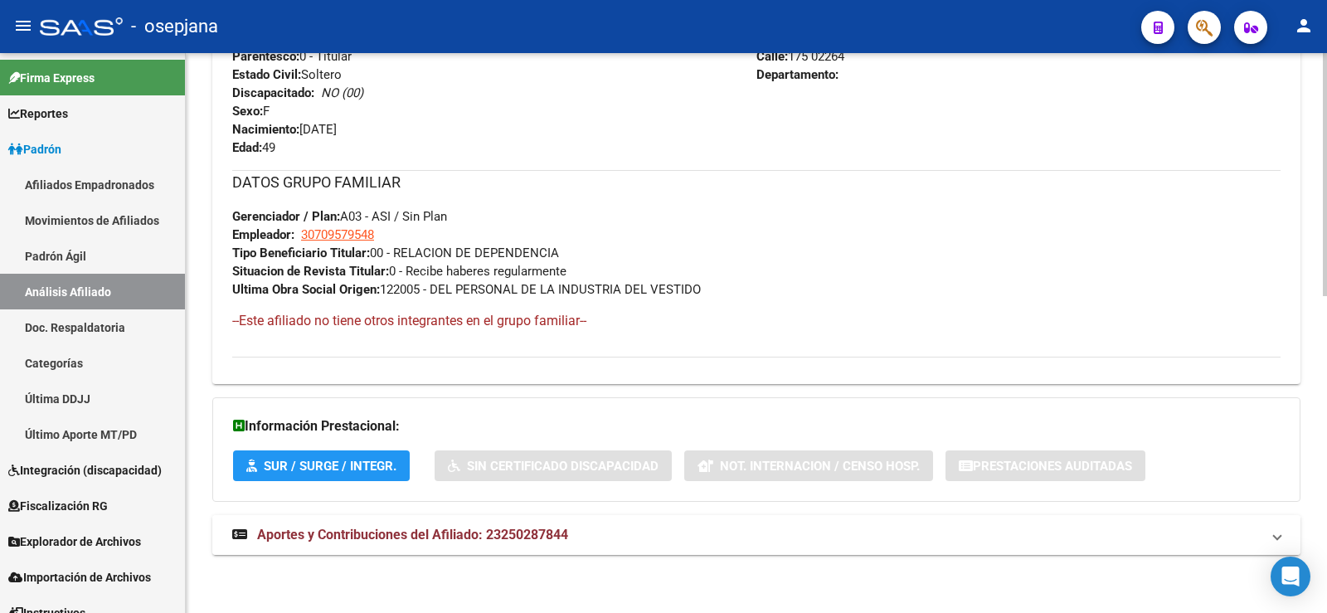
click at [456, 533] on span "Aportes y Contribuciones del Afiliado: 23250287844" at bounding box center [412, 535] width 311 height 16
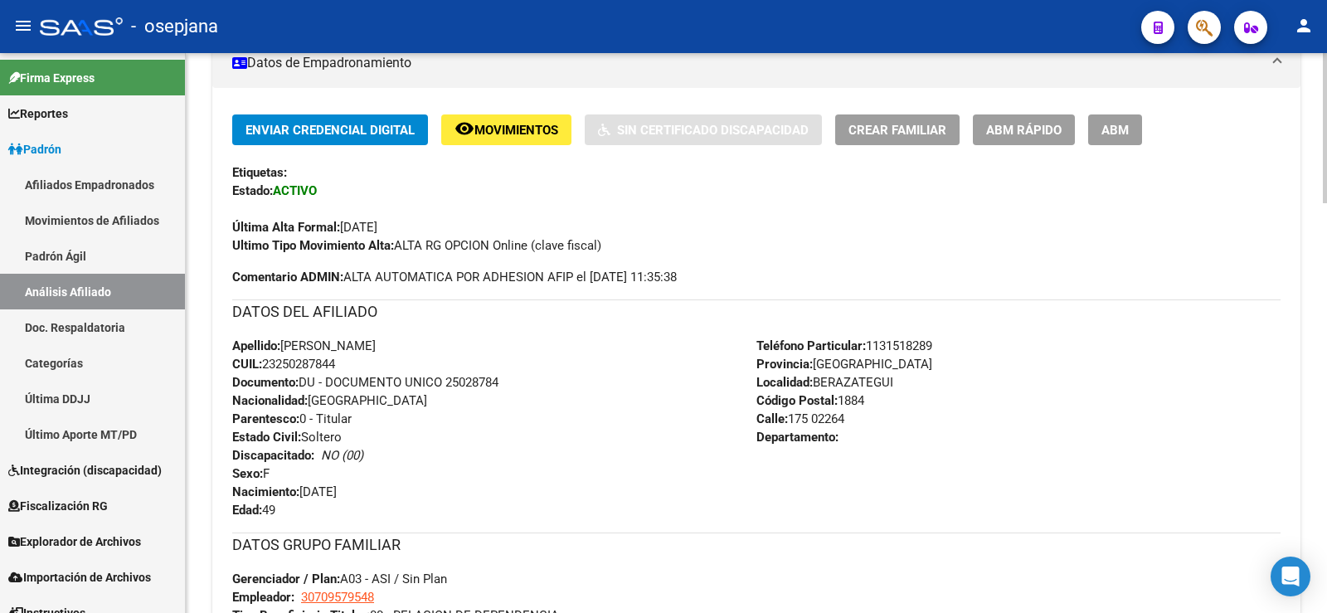
scroll to position [0, 0]
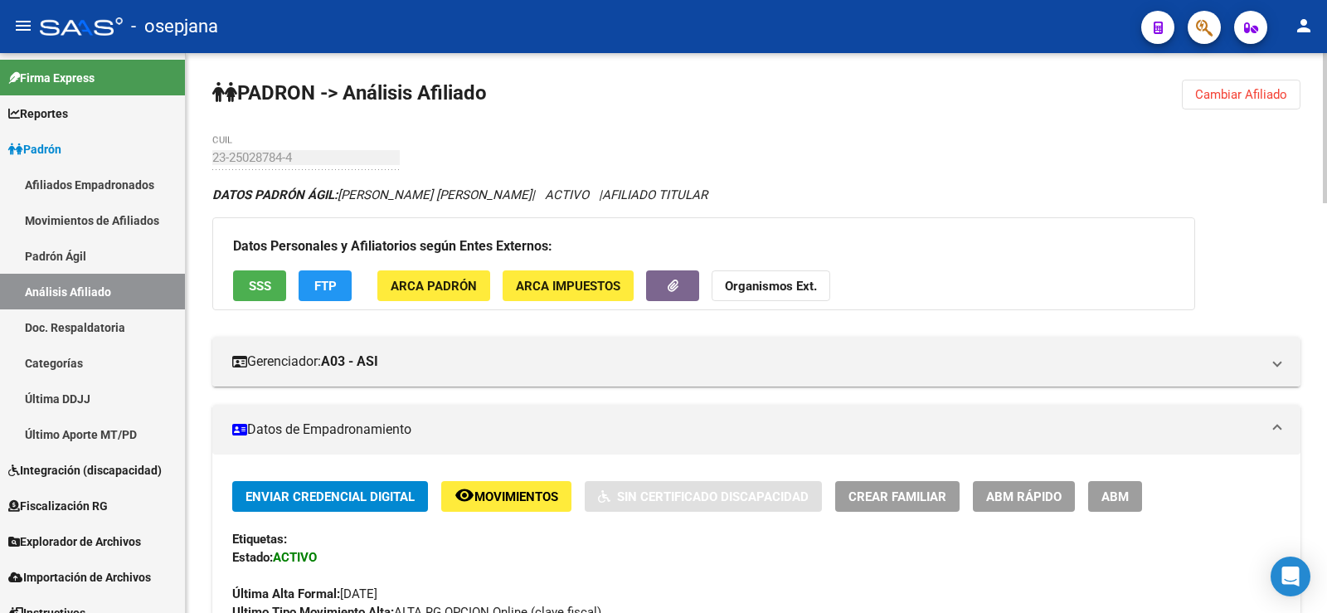
click at [1244, 81] on button "Cambiar Afiliado" at bounding box center [1241, 95] width 119 height 30
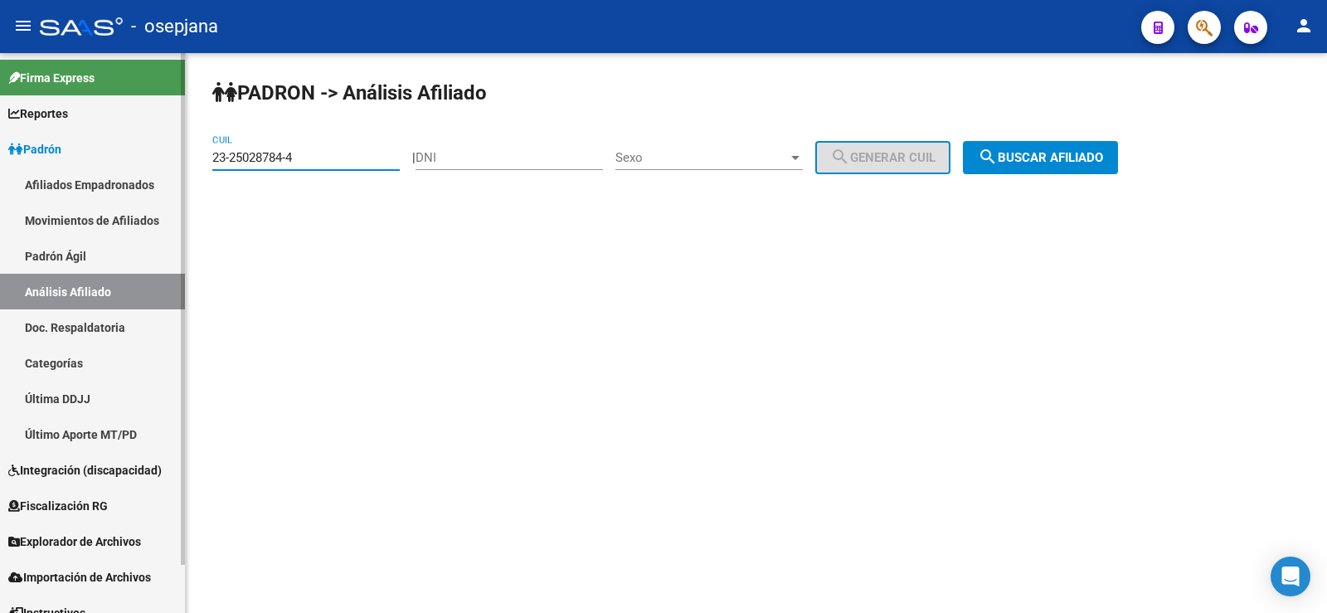
paste input "0-34432730-1"
drag, startPoint x: 338, startPoint y: 154, endPoint x: 182, endPoint y: 153, distance: 155.9
click at [182, 153] on mat-sidenav-container "Firma Express Reportes Ingresos Devengados Análisis Histórico Detalles Transfer…" at bounding box center [663, 333] width 1327 height 560
click at [1054, 151] on span "search Buscar afiliado" at bounding box center [1040, 157] width 125 height 15
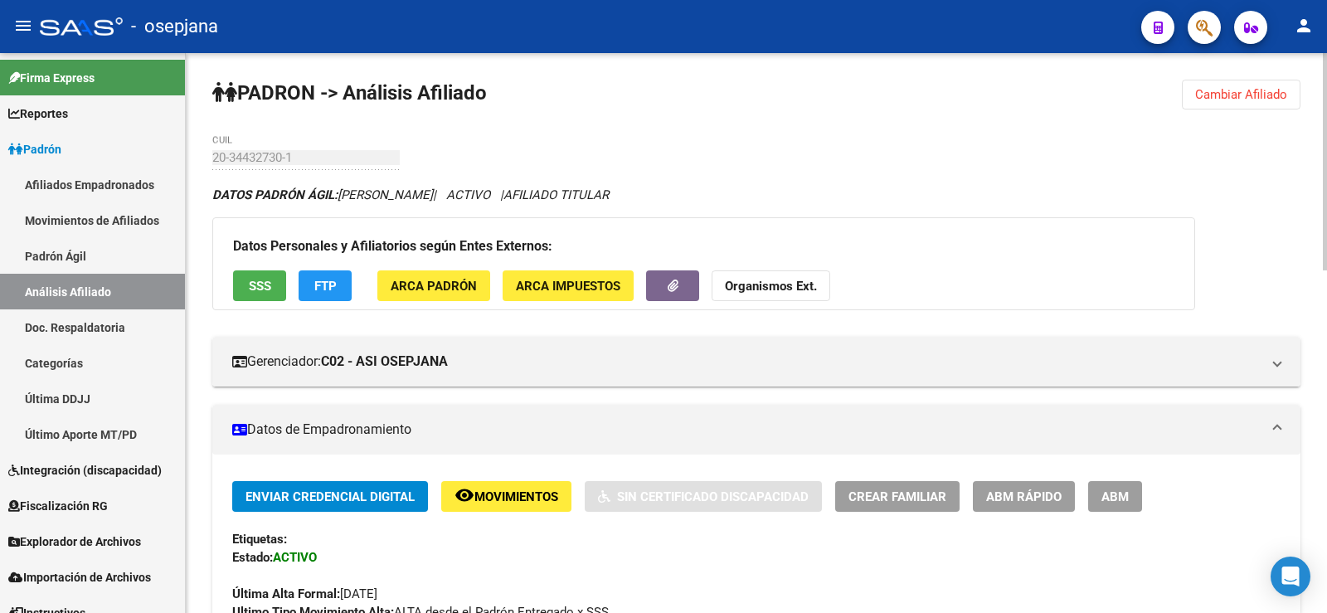
click at [1236, 95] on span "Cambiar Afiliado" at bounding box center [1241, 94] width 92 height 15
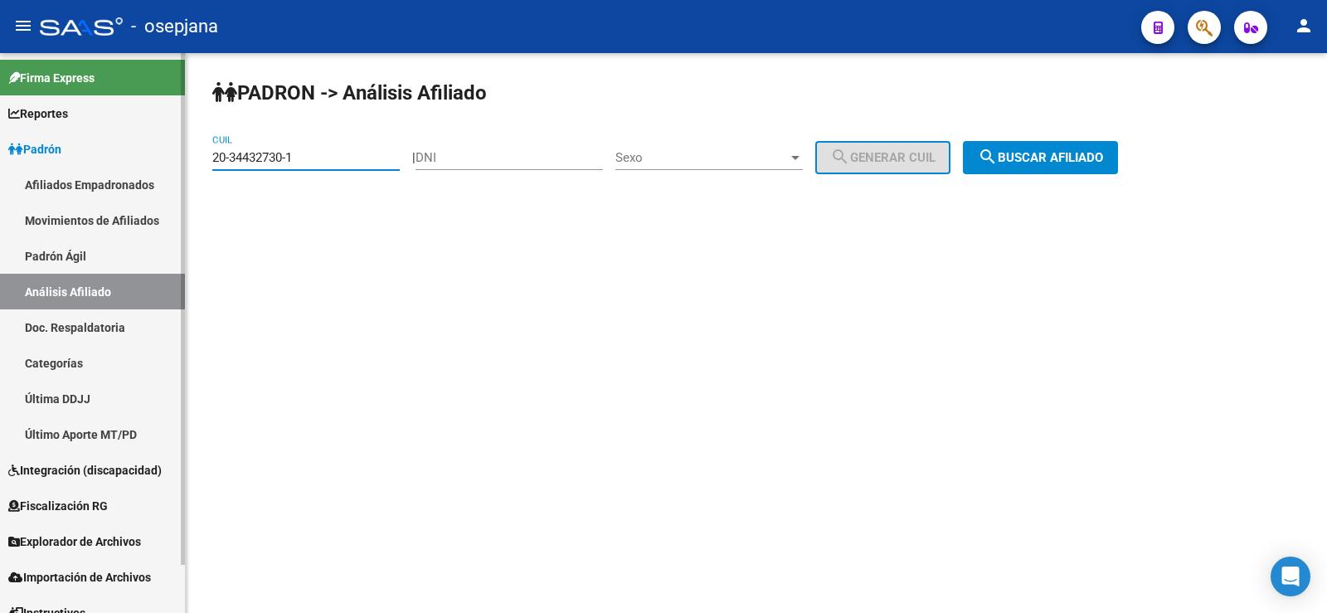
drag, startPoint x: 312, startPoint y: 163, endPoint x: 175, endPoint y: 160, distance: 136.9
click at [175, 160] on mat-sidenav-container "Firma Express Reportes Ingresos Devengados Análisis Histórico Detalles Transfer…" at bounding box center [663, 333] width 1327 height 560
paste input
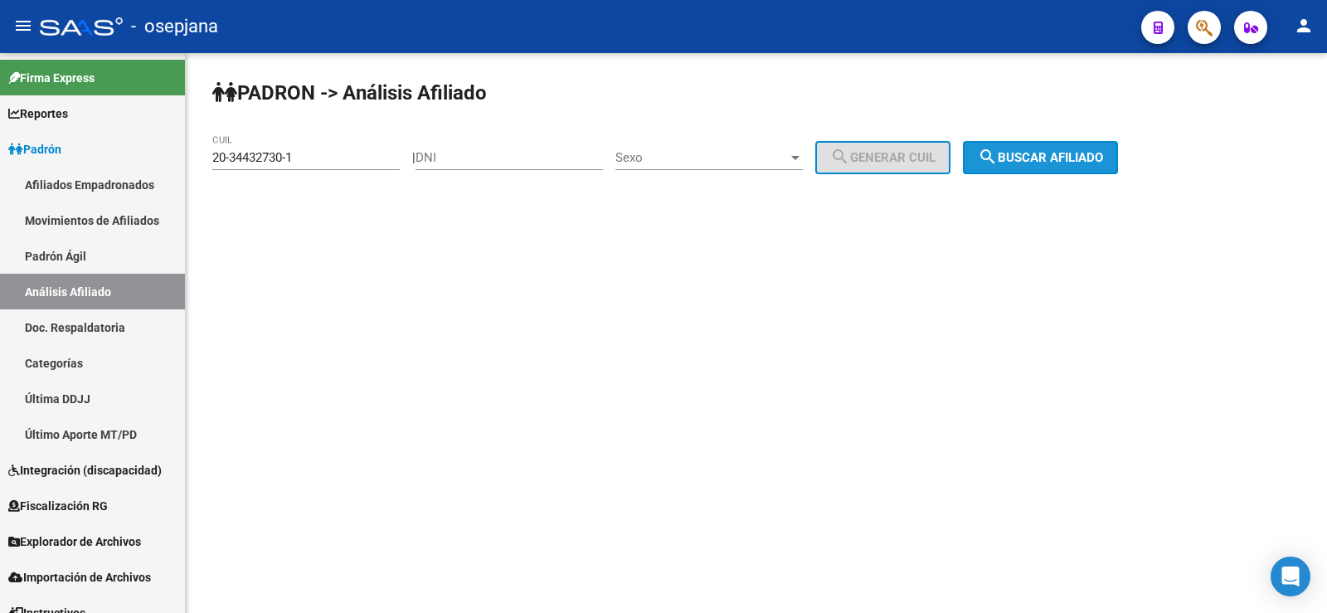
drag, startPoint x: 1063, startPoint y: 156, endPoint x: 660, endPoint y: 226, distance: 409.0
click at [1063, 155] on span "search Buscar afiliado" at bounding box center [1040, 157] width 125 height 15
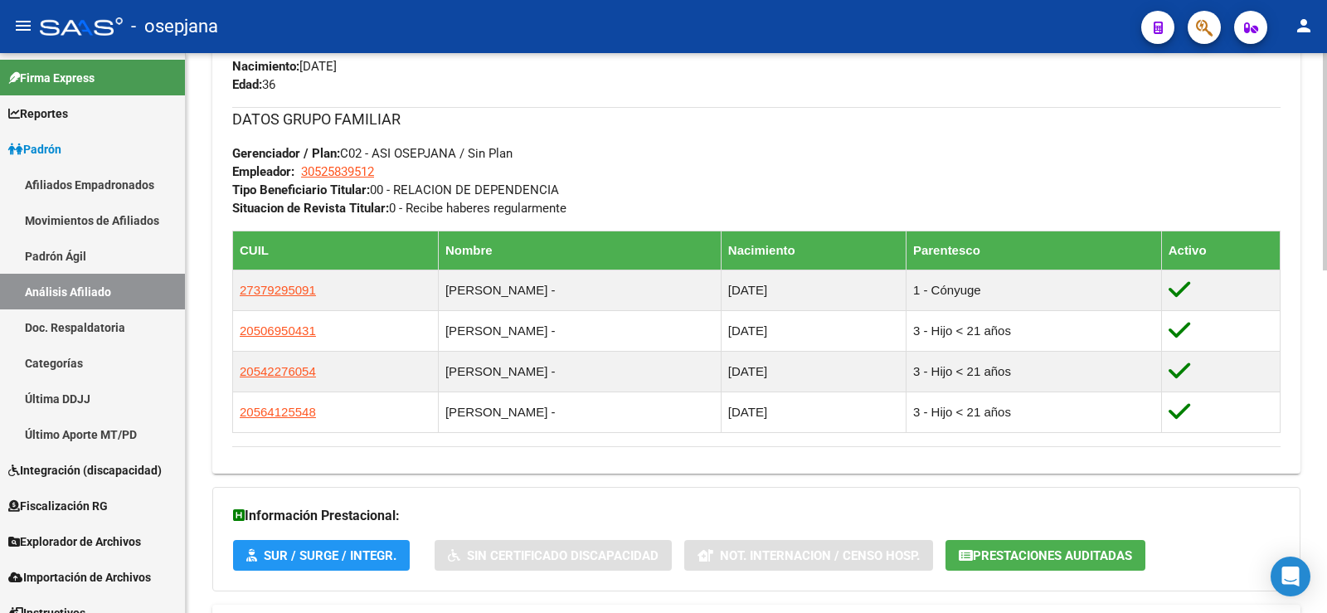
scroll to position [882, 0]
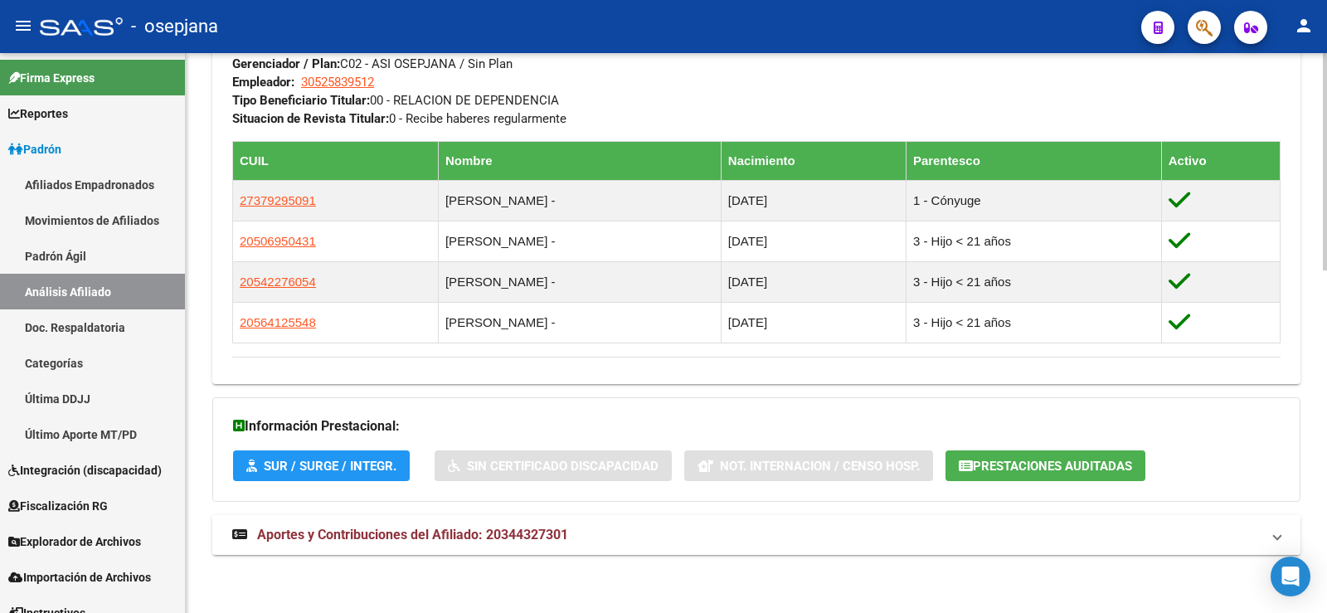
click at [511, 532] on span "Aportes y Contribuciones del Afiliado: 20344327301" at bounding box center [412, 535] width 311 height 16
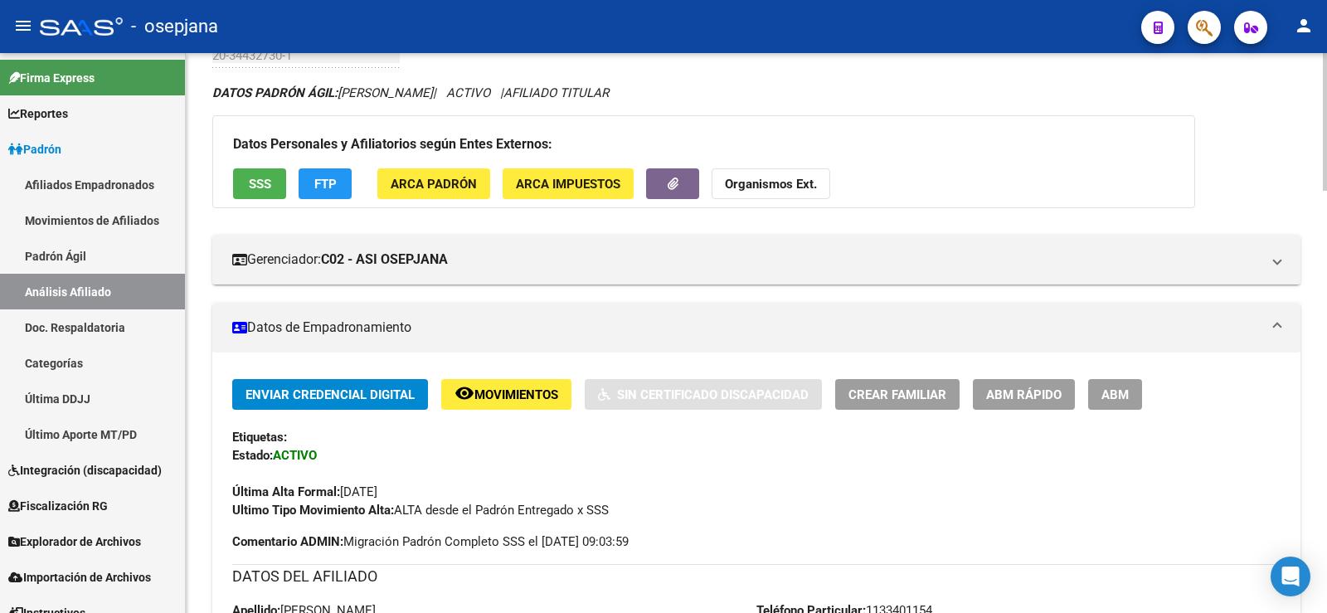
scroll to position [0, 0]
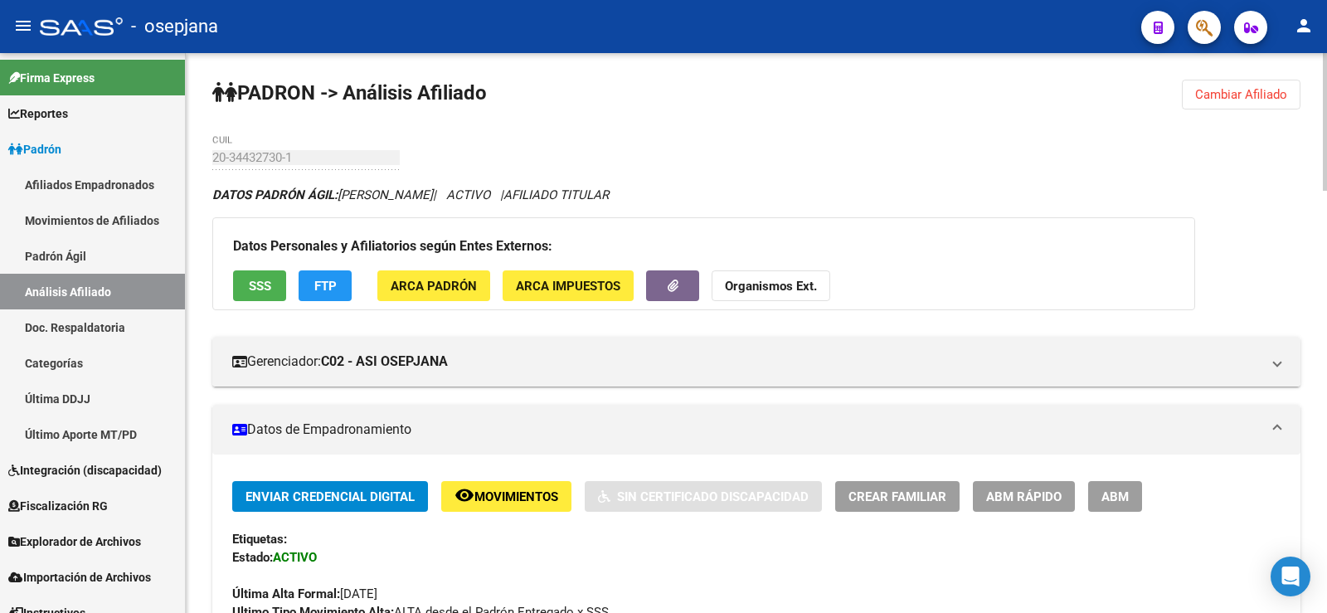
click at [1211, 89] on span "Cambiar Afiliado" at bounding box center [1241, 94] width 92 height 15
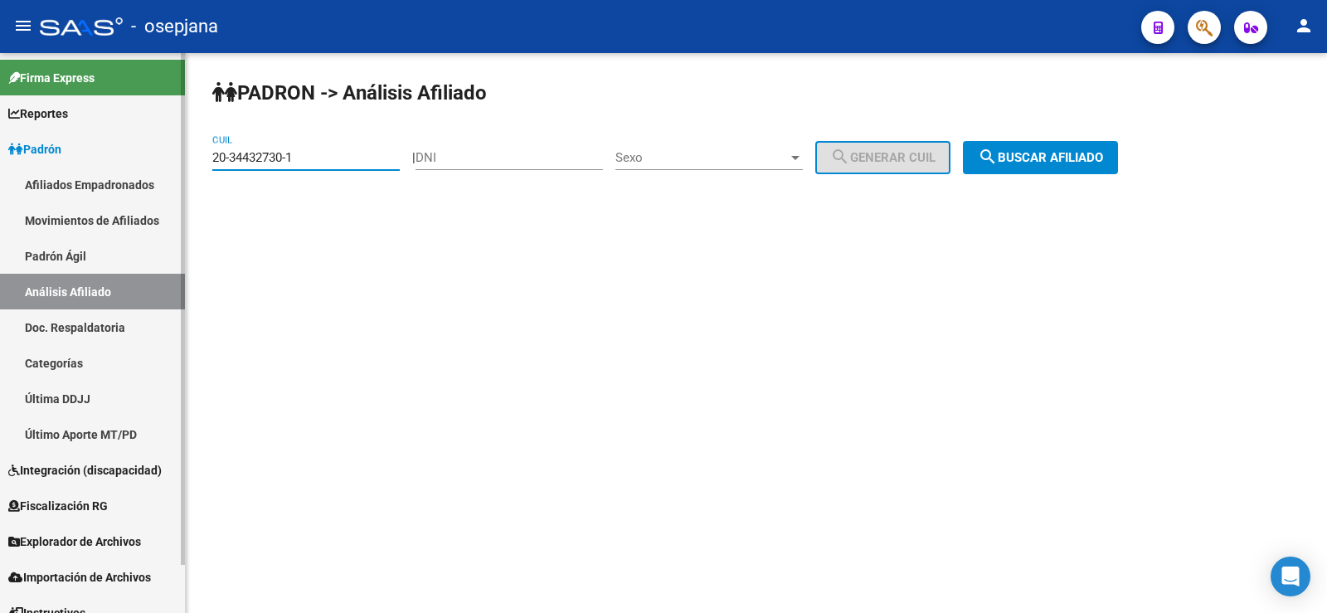
paste input "42144415-4"
drag, startPoint x: 318, startPoint y: 159, endPoint x: 169, endPoint y: 159, distance: 149.3
click at [169, 159] on mat-sidenav-container "Firma Express Reportes Ingresos Devengados Análisis Histórico Detalles Transfer…" at bounding box center [663, 333] width 1327 height 560
click at [1051, 158] on span "search Buscar afiliado" at bounding box center [1040, 157] width 125 height 15
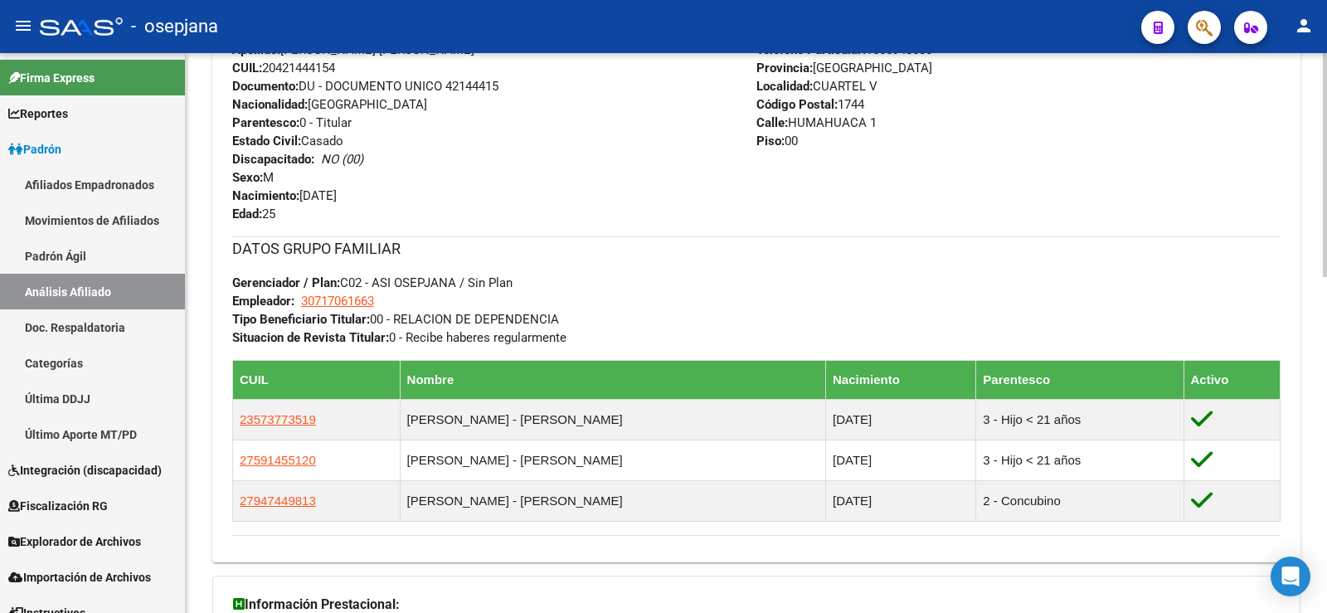
scroll to position [841, 0]
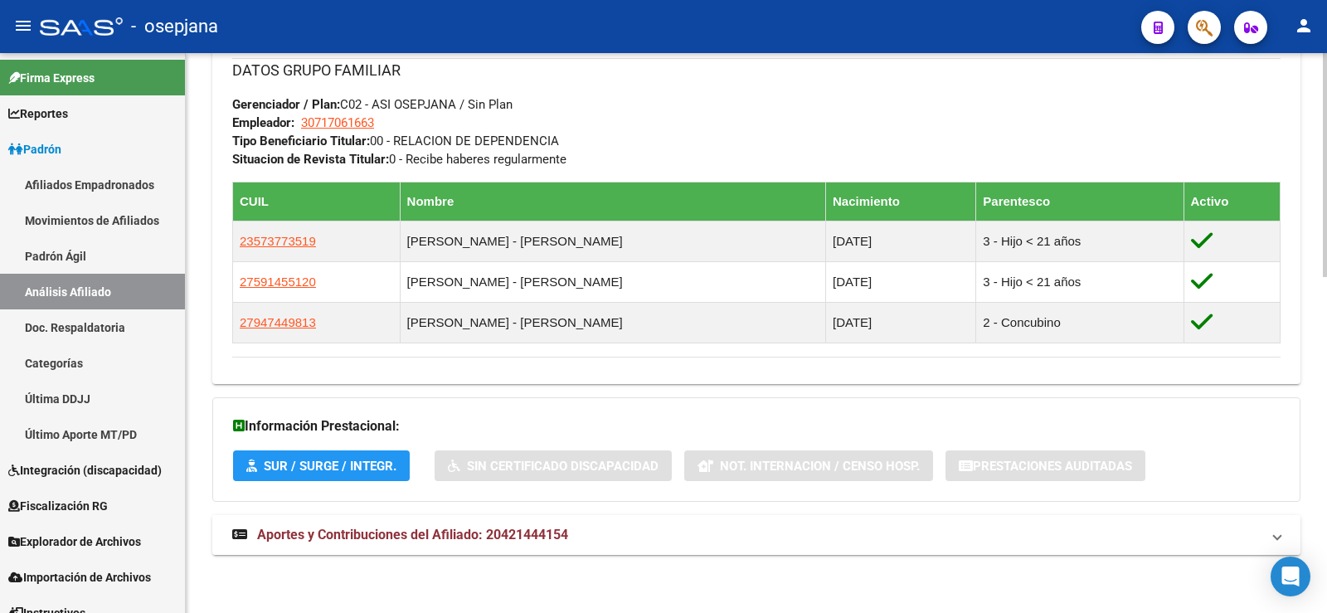
click at [503, 539] on span "Aportes y Contribuciones del Afiliado: 20421444154" at bounding box center [412, 535] width 311 height 16
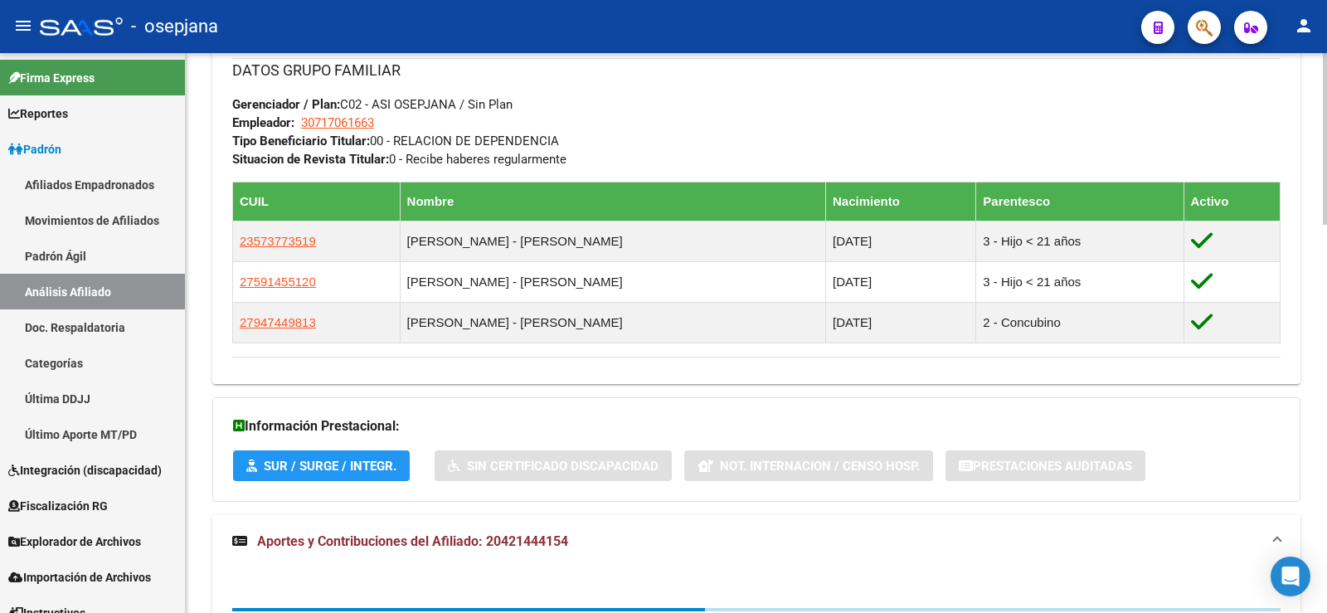
scroll to position [1268, 0]
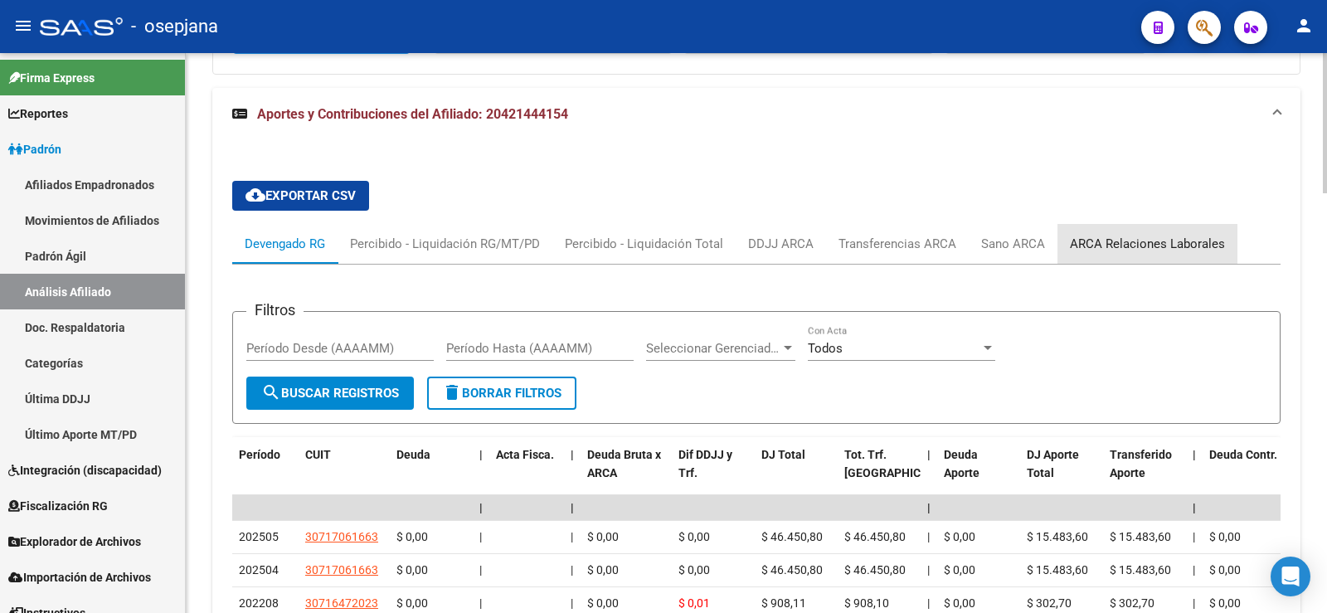
click at [1205, 233] on div "ARCA Relaciones Laborales" at bounding box center [1147, 244] width 180 height 40
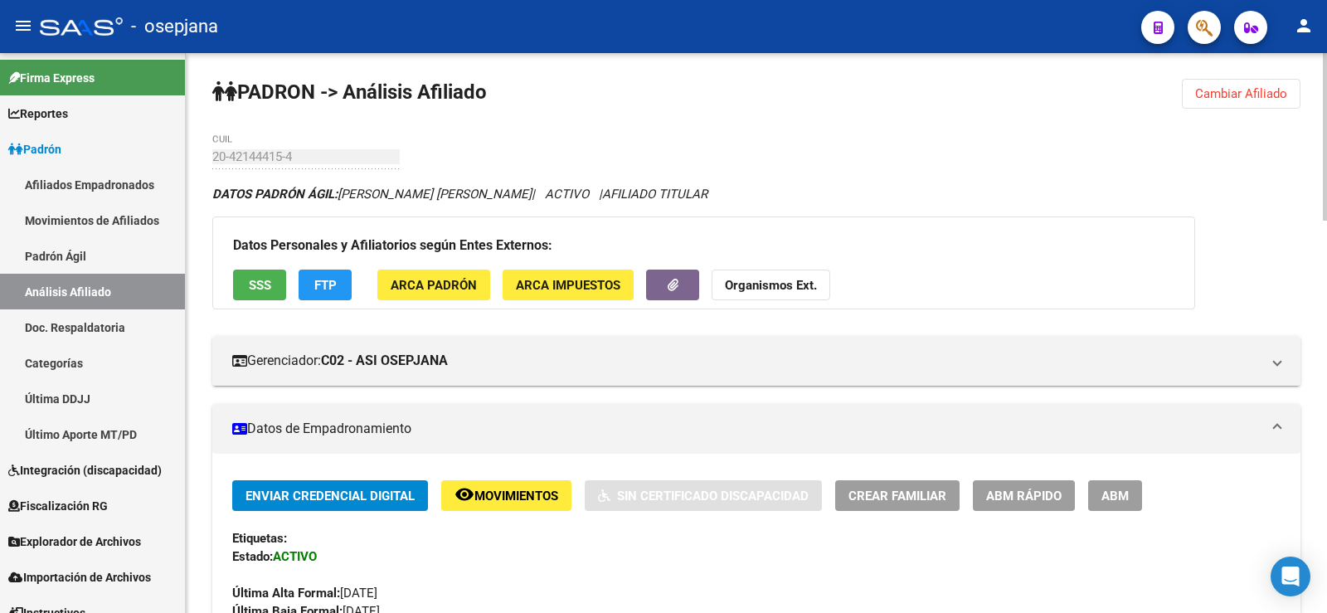
scroll to position [0, 0]
click at [1245, 80] on button "Cambiar Afiliado" at bounding box center [1241, 95] width 119 height 30
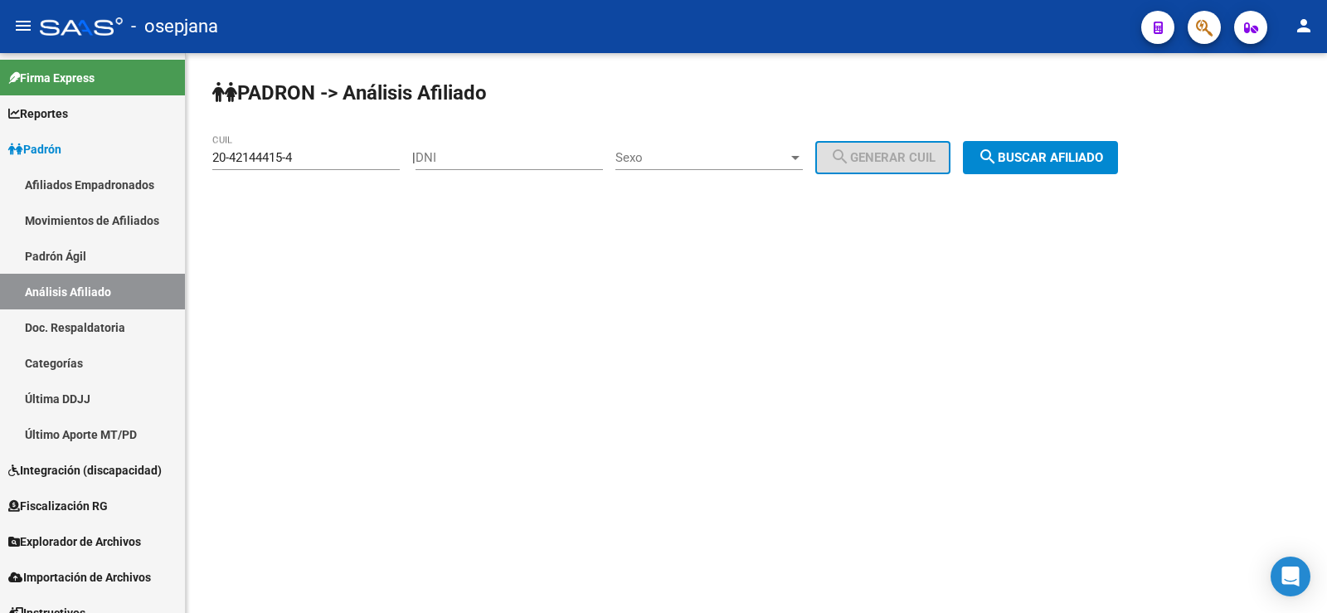
drag, startPoint x: 292, startPoint y: 168, endPoint x: 306, endPoint y: 162, distance: 15.6
click at [291, 168] on div "20-42144415-4 CUIL" at bounding box center [305, 152] width 187 height 36
drag, startPoint x: 308, startPoint y: 160, endPoint x: 189, endPoint y: 163, distance: 118.6
click at [189, 163] on div "PADRON -> Análisis Afiliado 20-42144415-4 CUIL | DNI Sexo Sexo search Generar C…" at bounding box center [756, 140] width 1141 height 174
paste input "0021074-9"
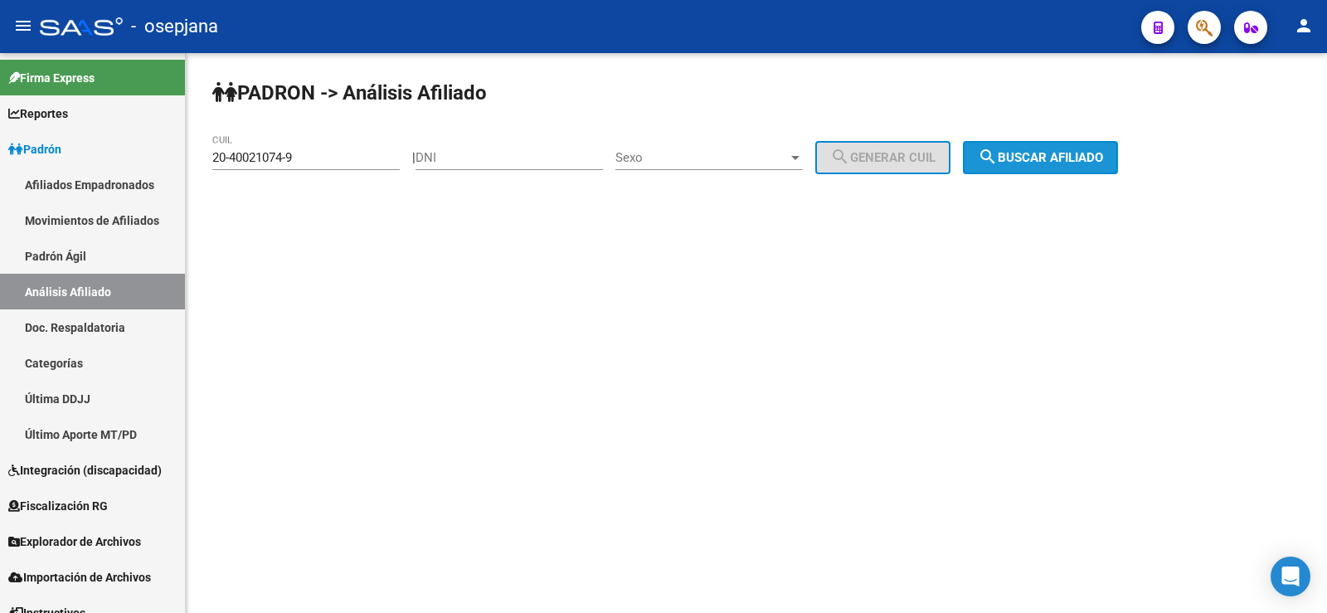
click at [1035, 165] on button "search Buscar afiliado" at bounding box center [1040, 157] width 155 height 33
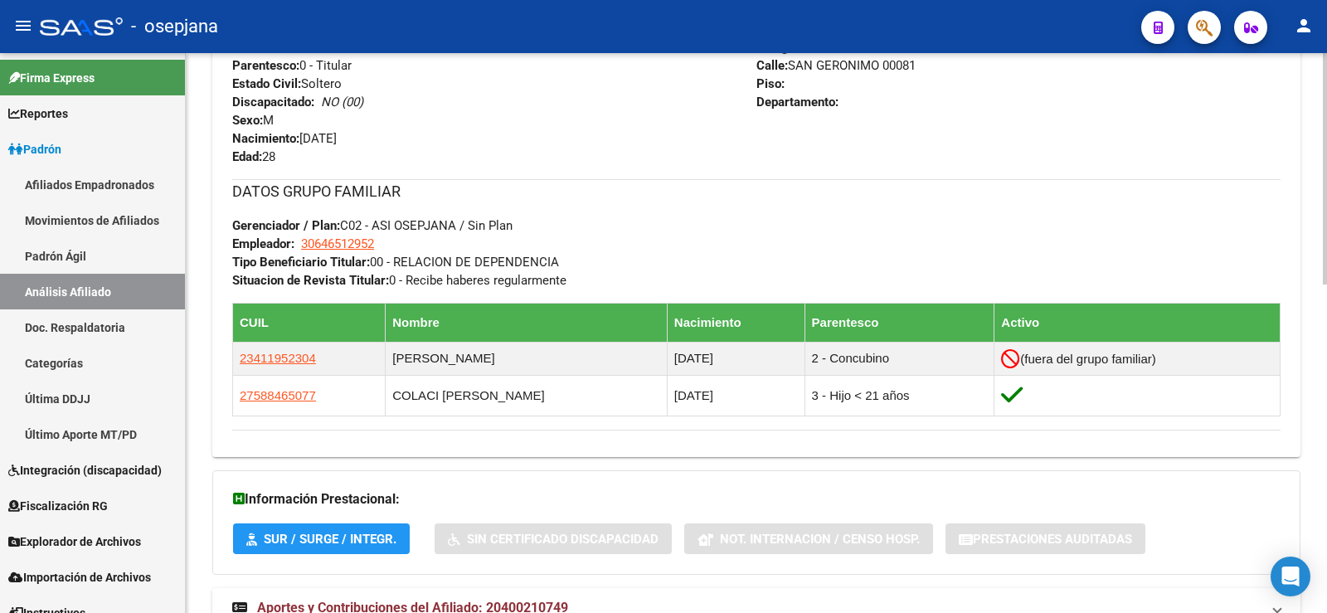
scroll to position [746, 0]
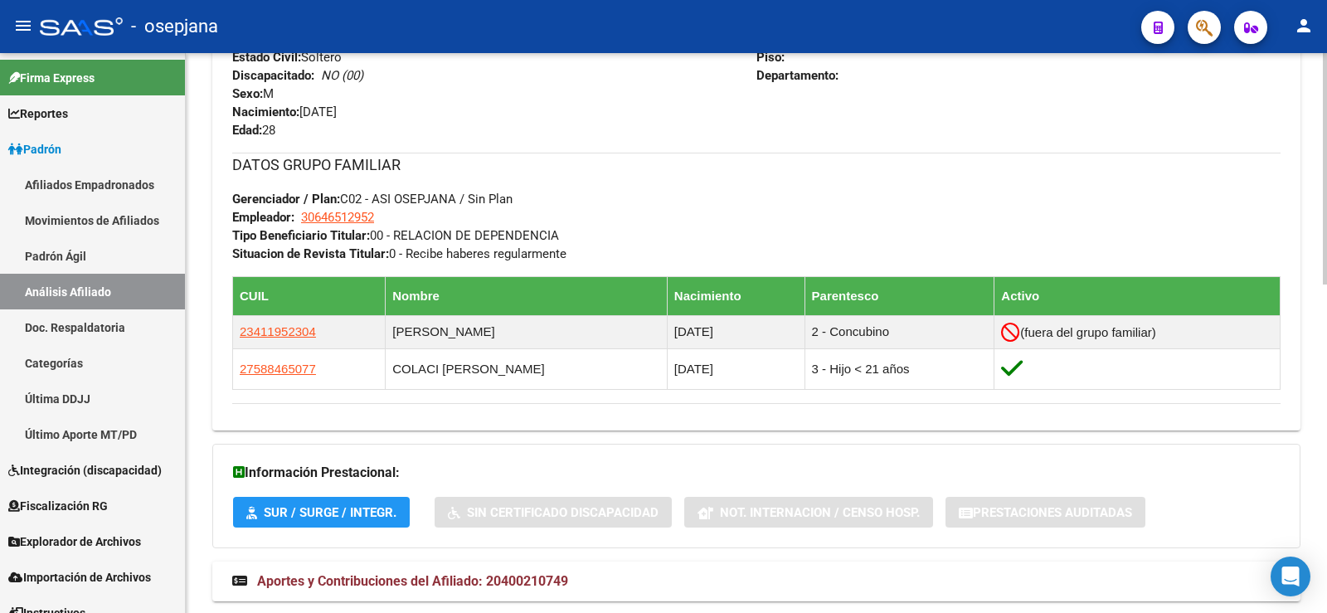
click at [517, 561] on div "DATOS PADRÓN ÁGIL: COLACI FRANCO GERMAN | ACTIVO | AFILIADO TITULAR Datos Perso…" at bounding box center [756, 29] width 1088 height 1180
click at [519, 570] on mat-expansion-panel-header "Aportes y Contribuciones del Afiliado: 20400210749" at bounding box center [756, 581] width 1088 height 40
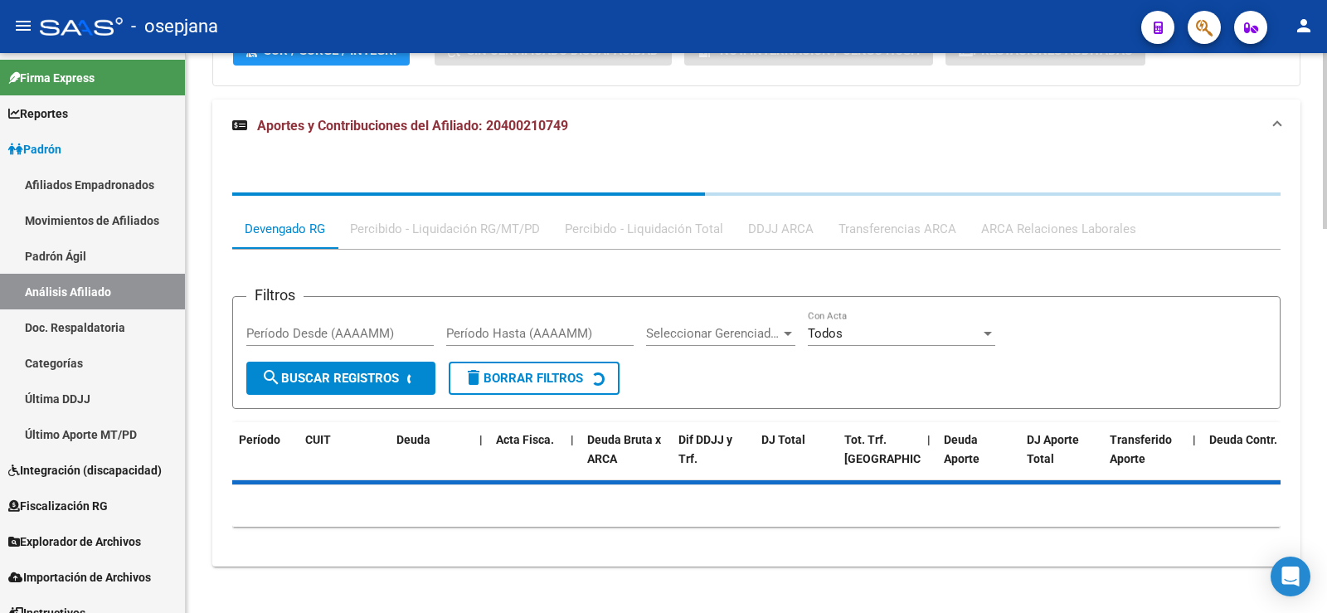
scroll to position [1220, 0]
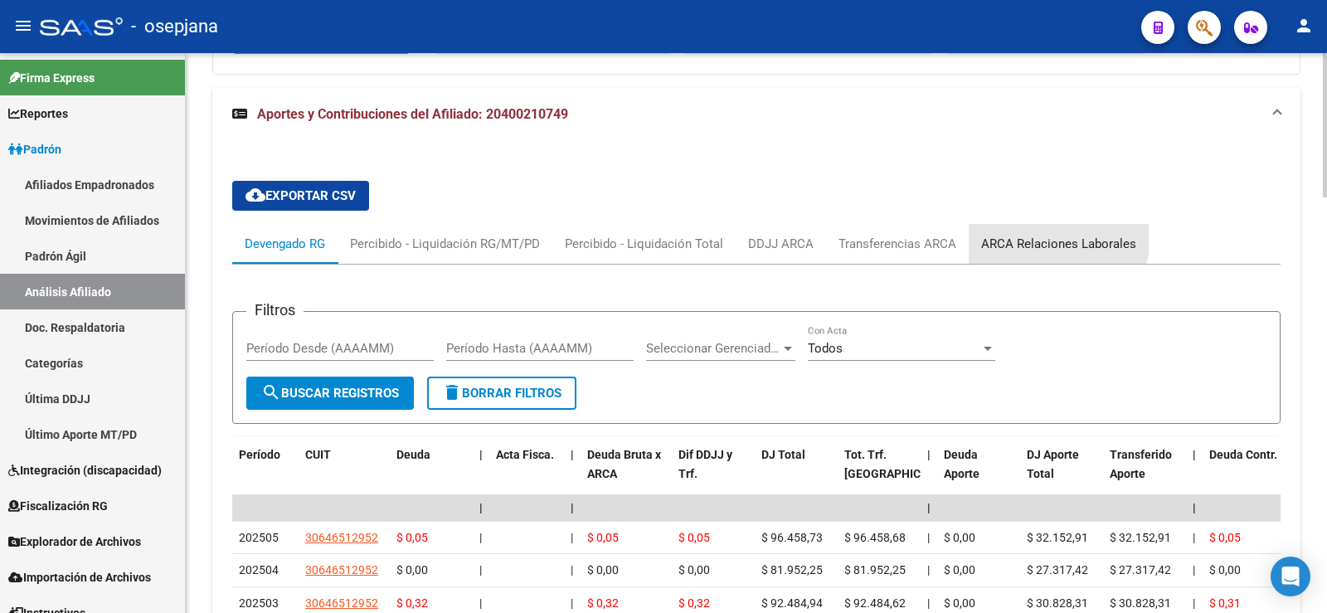
click at [1033, 235] on div "ARCA Relaciones Laborales" at bounding box center [1058, 244] width 155 height 18
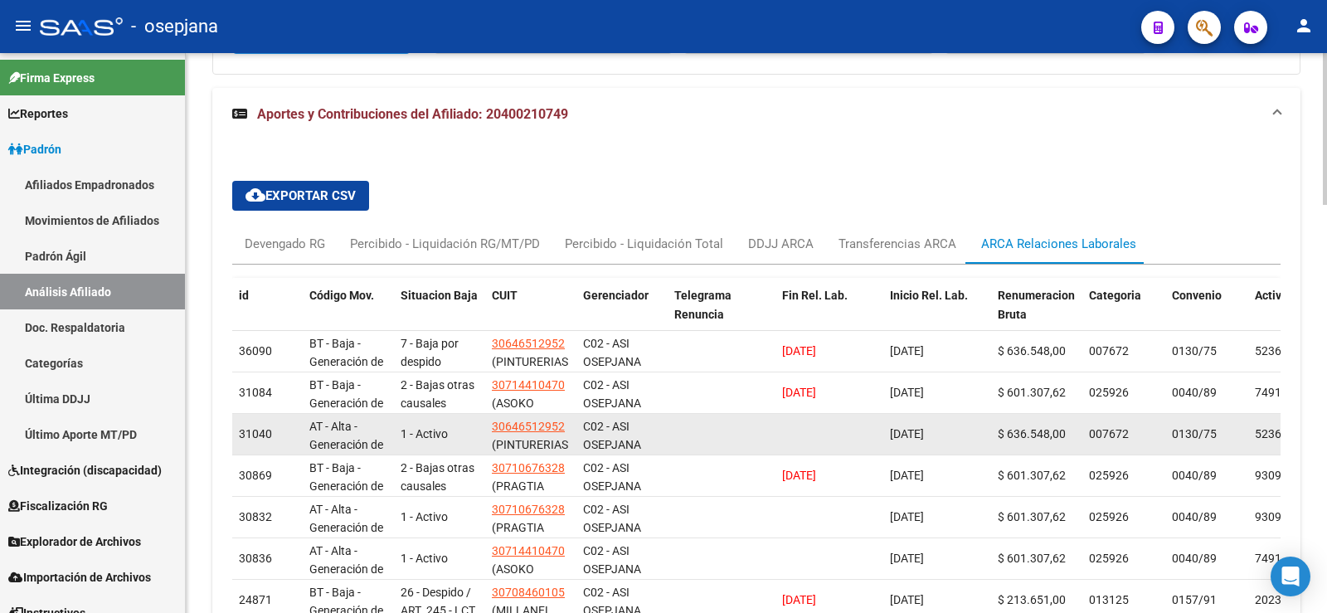
scroll to position [1303, 0]
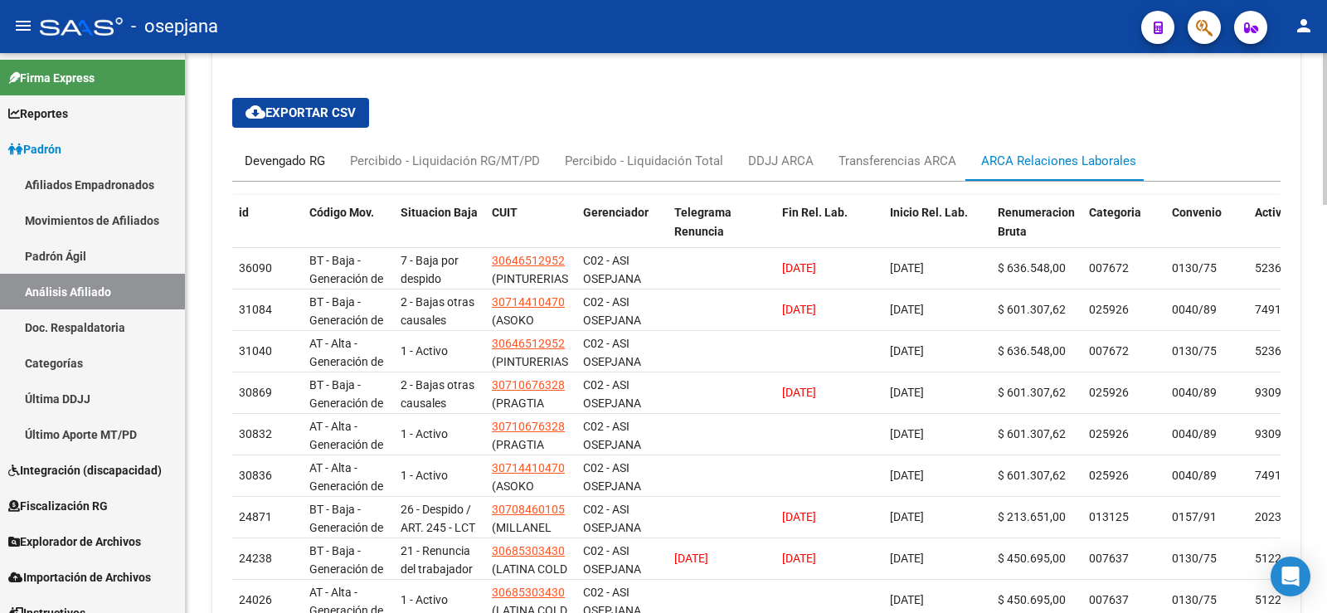
click at [303, 141] on div "Devengado RG" at bounding box center [284, 161] width 105 height 40
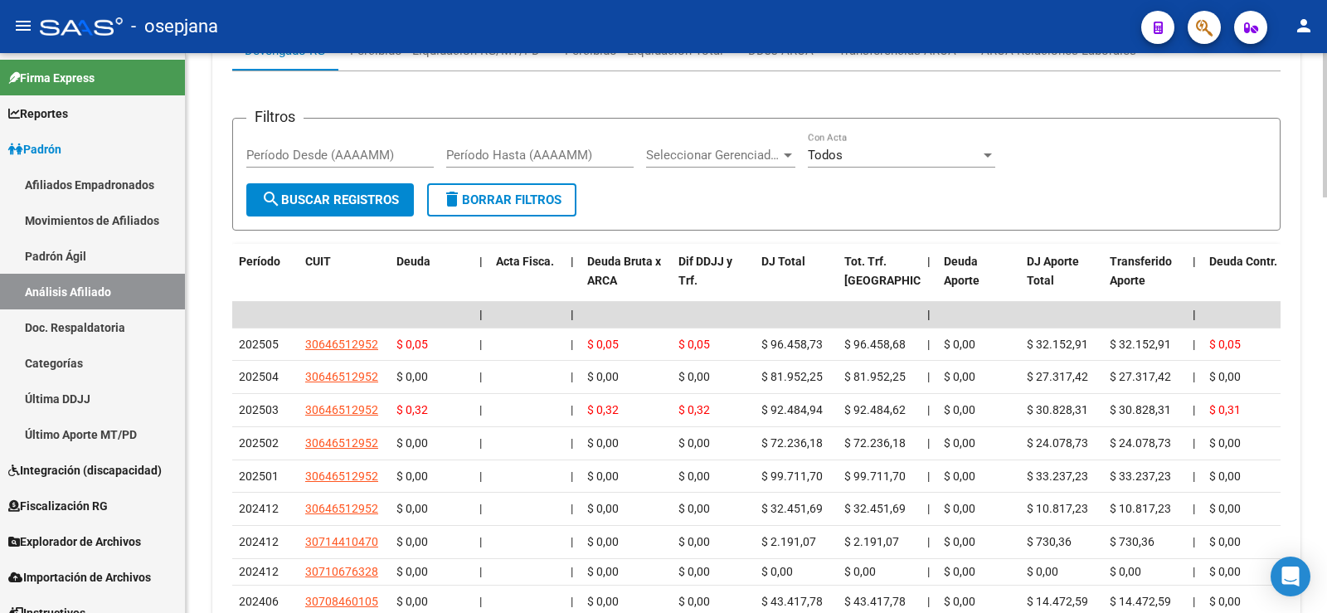
scroll to position [1386, 0]
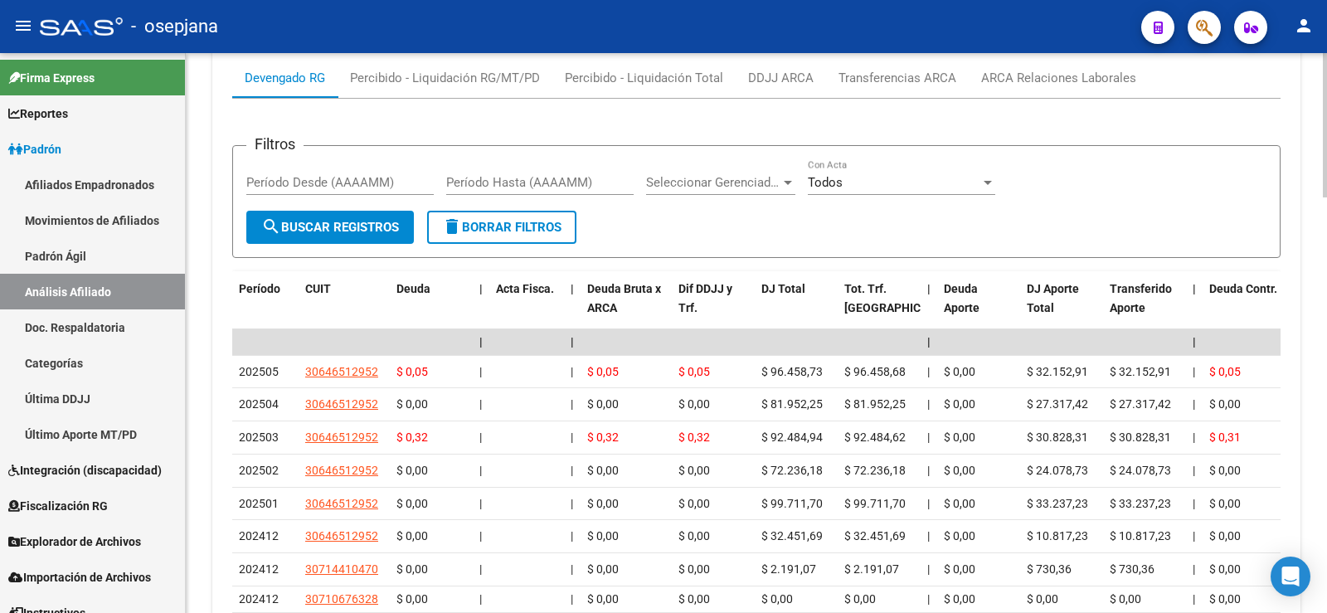
click at [1051, 108] on div "Filtros Período Desde (AAAAMM) Período Hasta (AAAAMM) Seleccionar Gerenciador S…" at bounding box center [756, 419] width 1048 height 640
click at [1051, 79] on div "ARCA Relaciones Laborales" at bounding box center [1058, 78] width 155 height 18
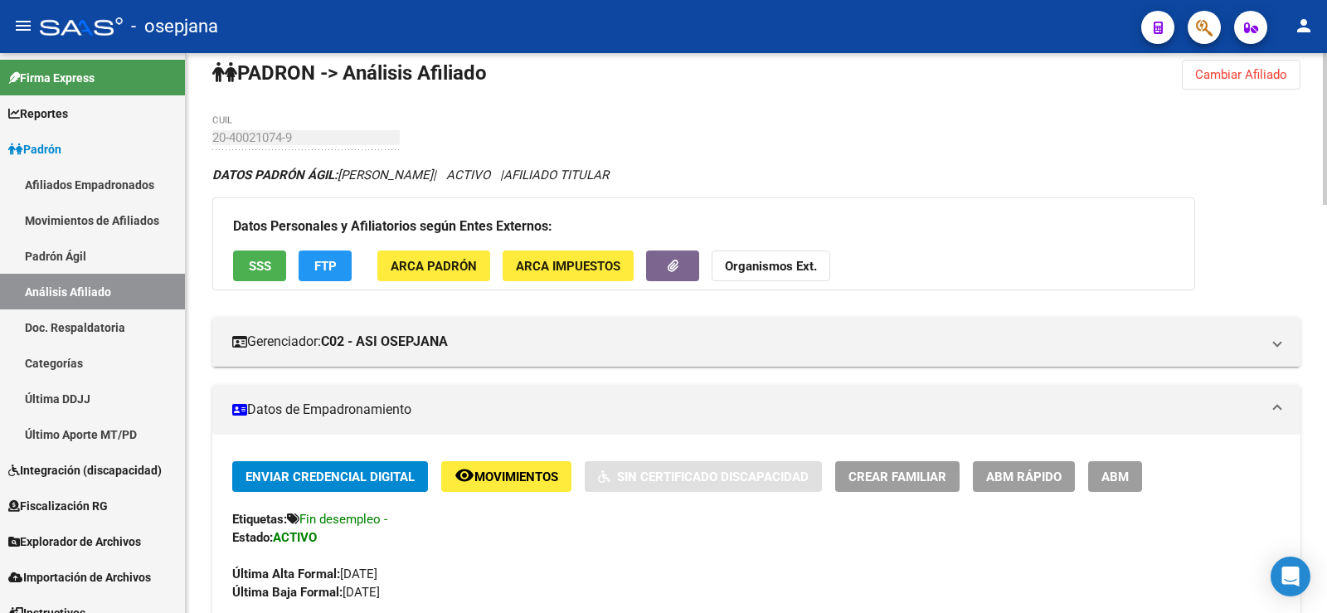
scroll to position [0, 0]
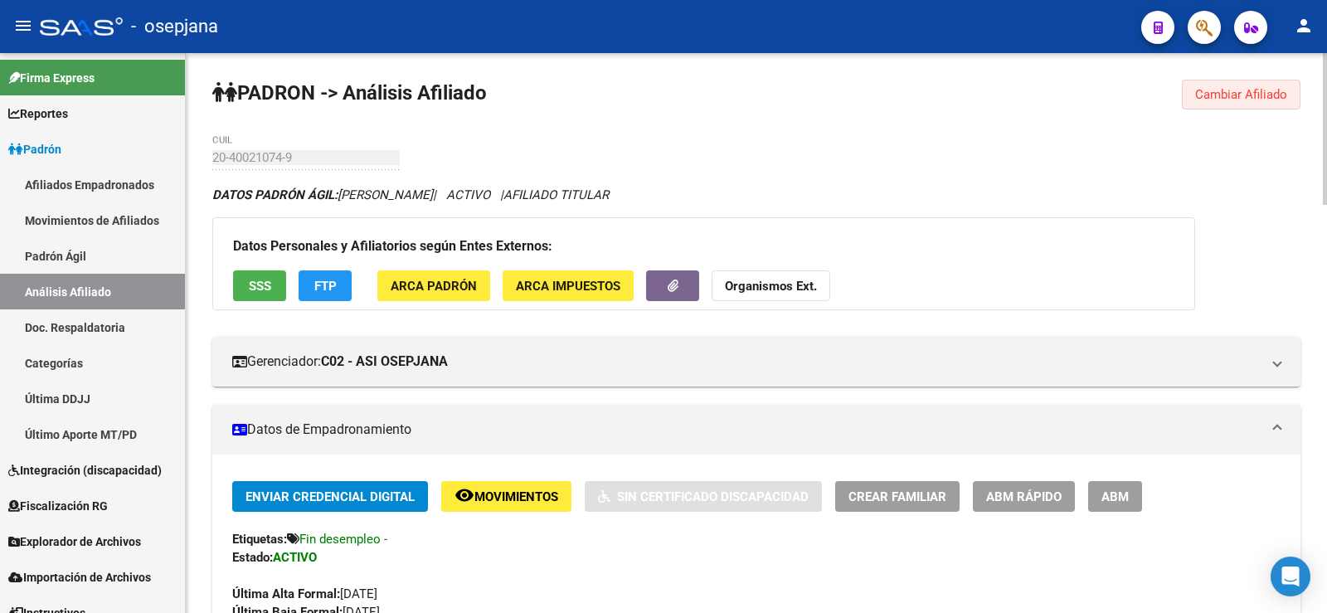
click at [1251, 87] on span "Cambiar Afiliado" at bounding box center [1241, 94] width 92 height 15
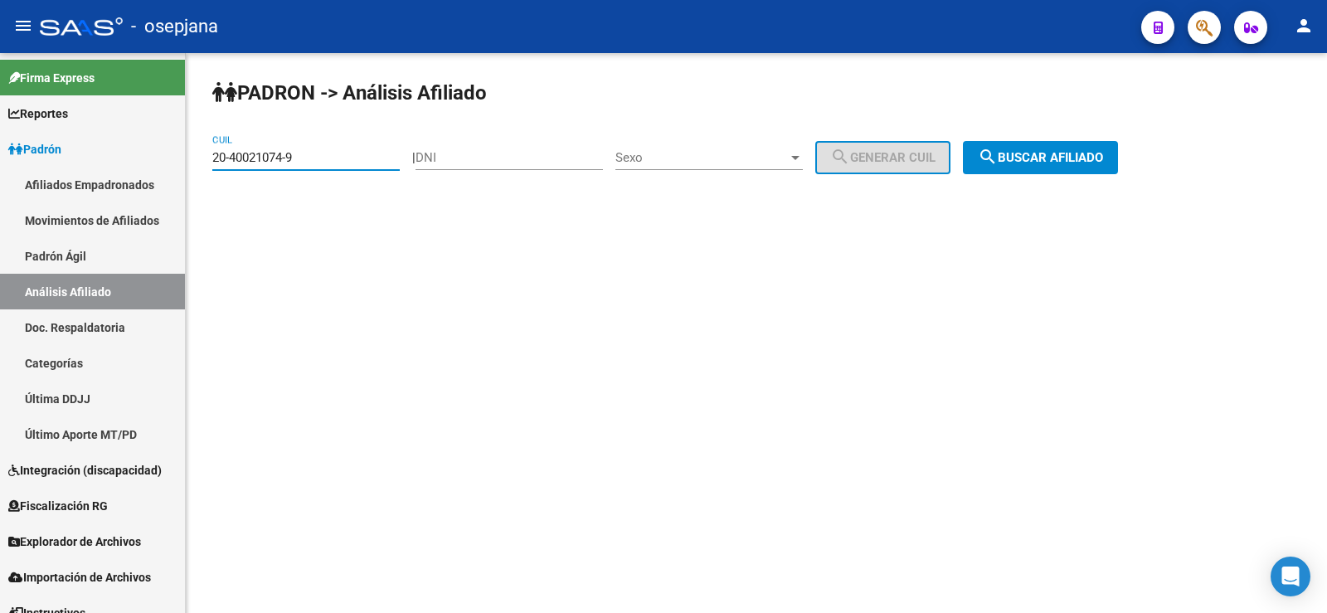
drag, startPoint x: 322, startPoint y: 154, endPoint x: 193, endPoint y: 152, distance: 128.6
click at [193, 152] on div "PADRON -> Análisis Afiliado 20-40021074-9 CUIL | DNI Sexo Sexo search Generar C…" at bounding box center [756, 140] width 1141 height 174
paste input "7-27718571-2"
click at [1048, 150] on span "search Buscar afiliado" at bounding box center [1040, 157] width 125 height 15
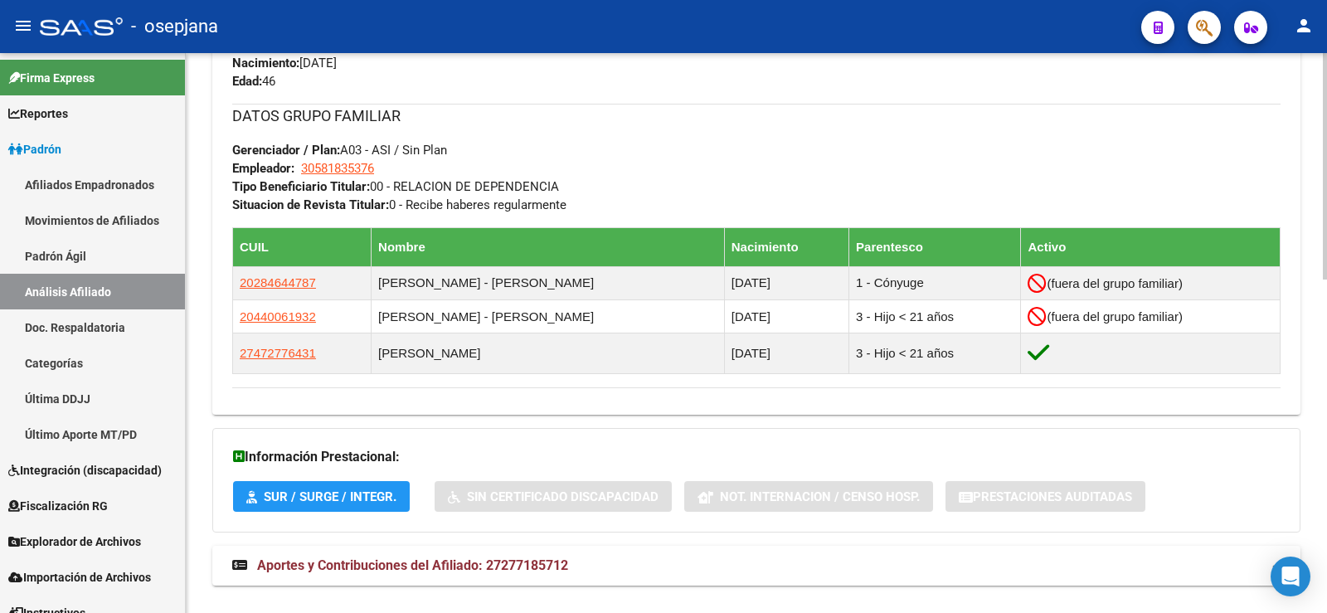
scroll to position [826, 0]
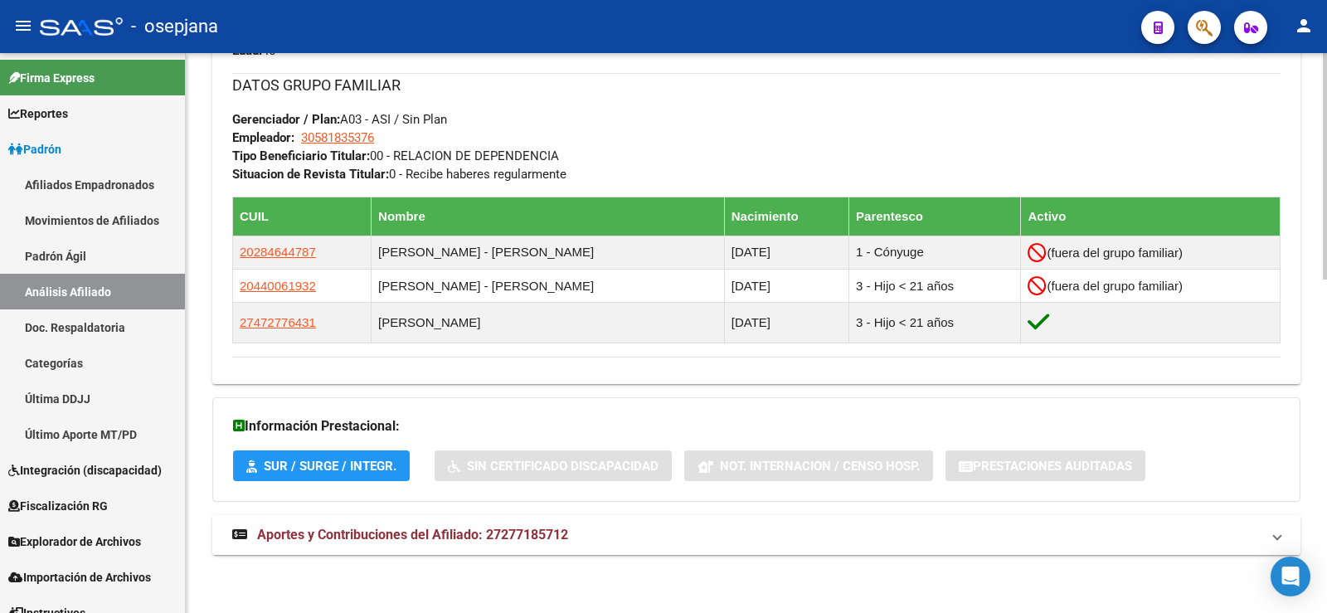
click at [540, 535] on span "Aportes y Contribuciones del Afiliado: 27277185712" at bounding box center [412, 535] width 311 height 16
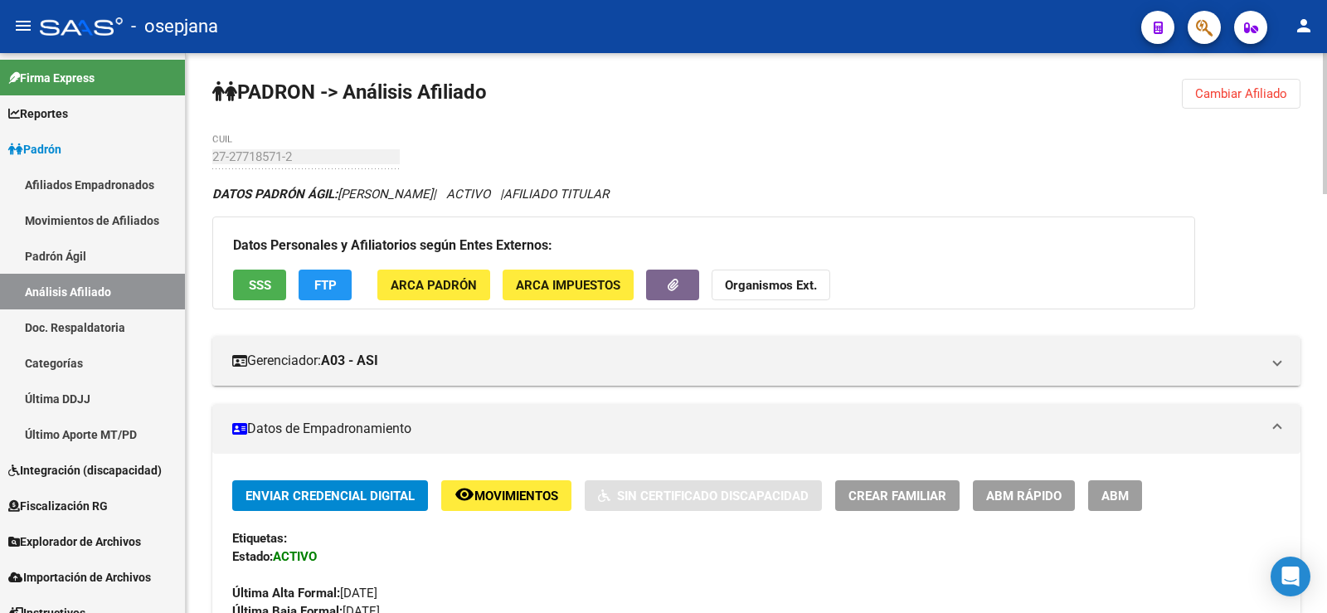
scroll to position [0, 0]
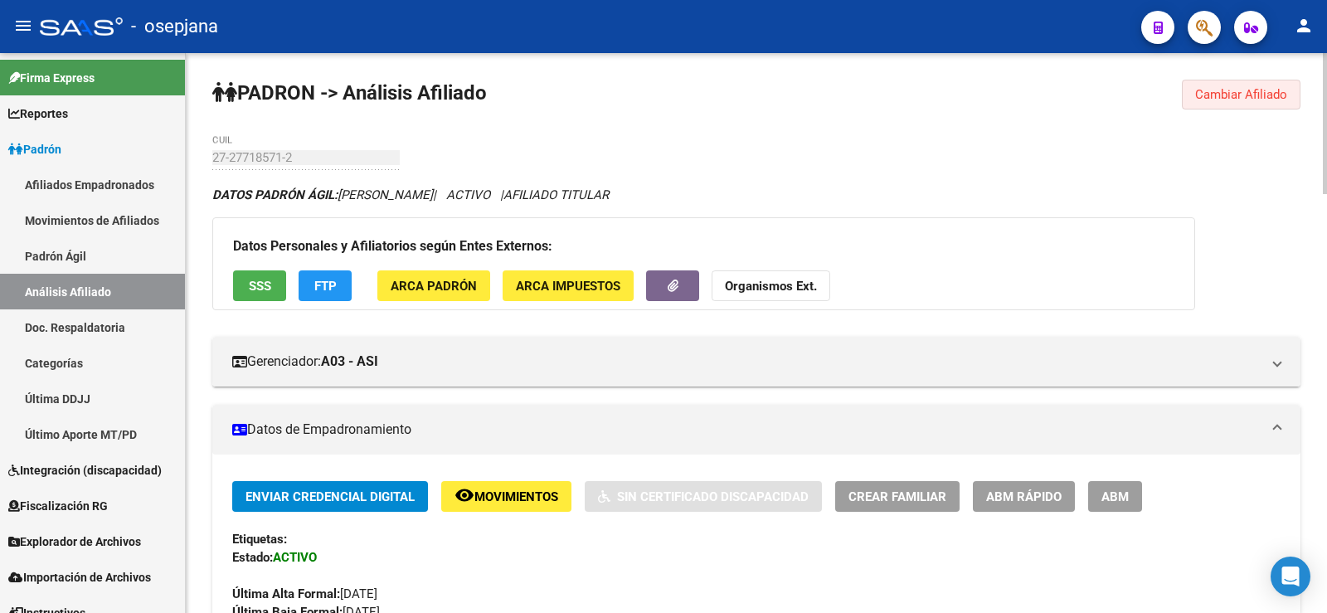
click at [1237, 87] on span "Cambiar Afiliado" at bounding box center [1241, 94] width 92 height 15
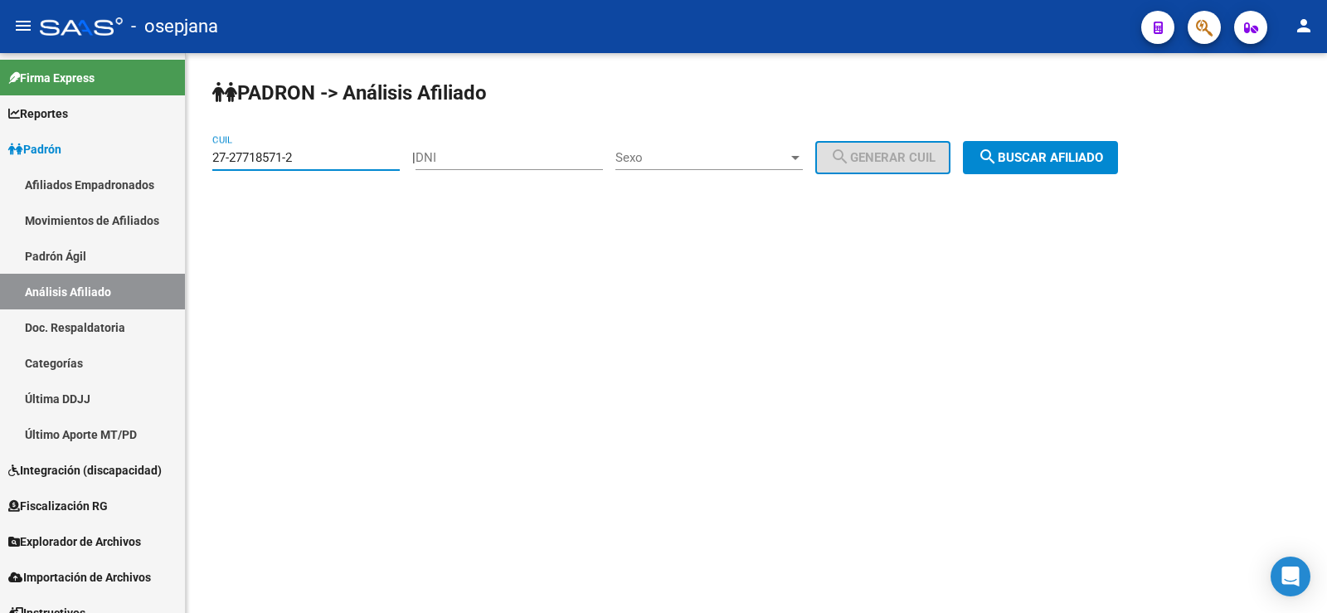
drag, startPoint x: 357, startPoint y: 159, endPoint x: 205, endPoint y: 173, distance: 152.4
click at [205, 173] on div "PADRON -> Análisis Afiliado 27-27718571-2 CUIL | DNI Sexo Sexo search Generar C…" at bounding box center [756, 140] width 1141 height 174
paste input "8842878-1"
click at [1103, 157] on span "search Buscar afiliado" at bounding box center [1040, 157] width 125 height 15
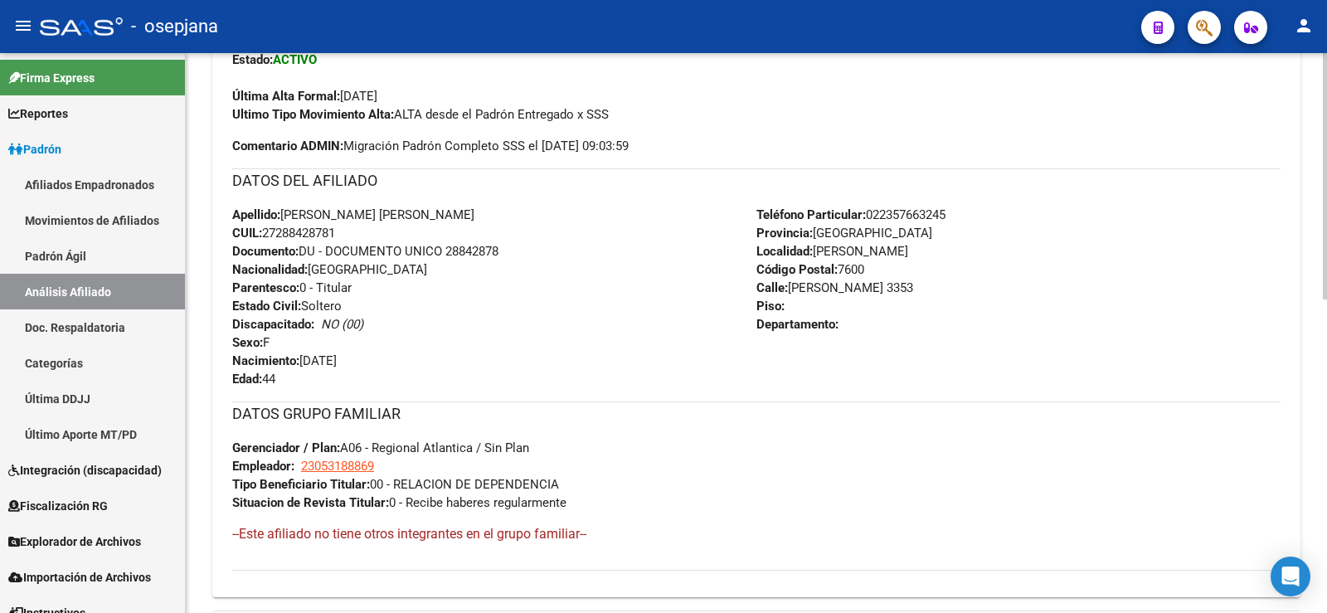
scroll to position [711, 0]
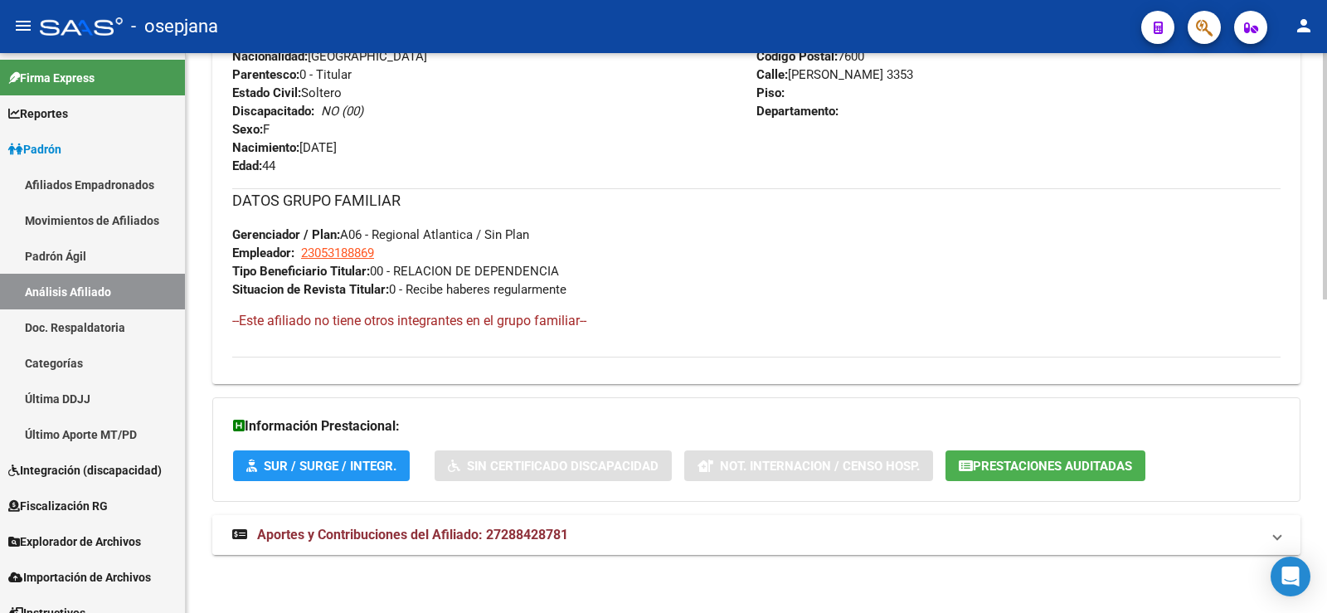
click at [560, 537] on span "Aportes y Contribuciones del Afiliado: 27288428781" at bounding box center [412, 535] width 311 height 16
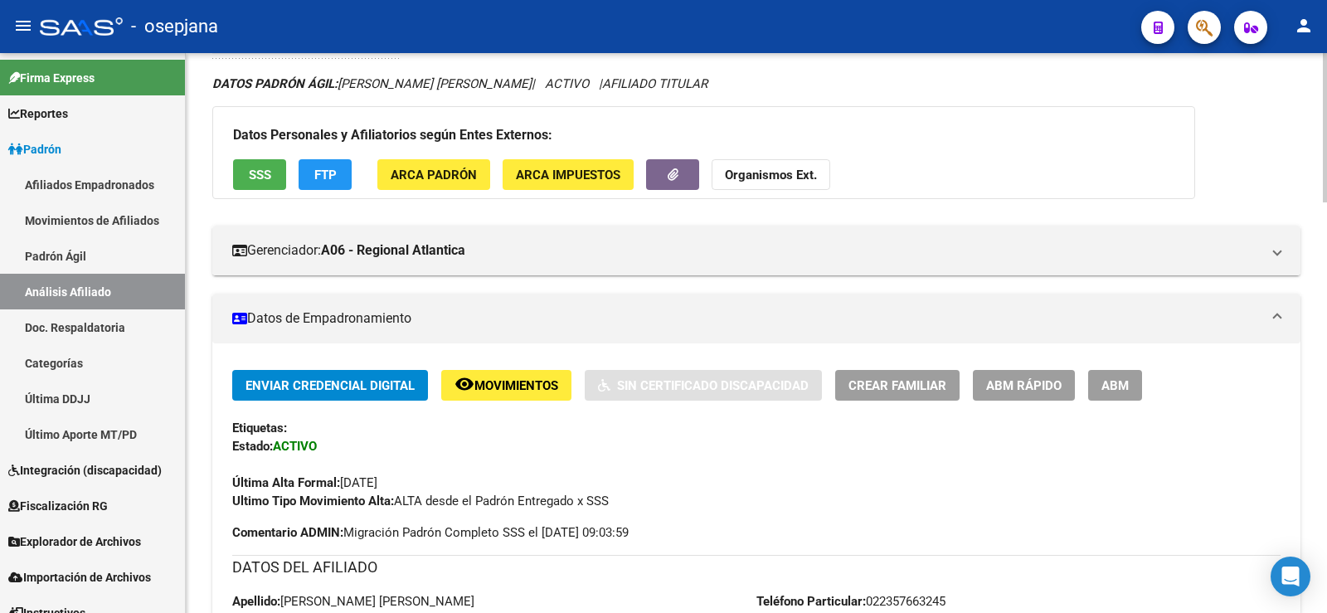
scroll to position [0, 0]
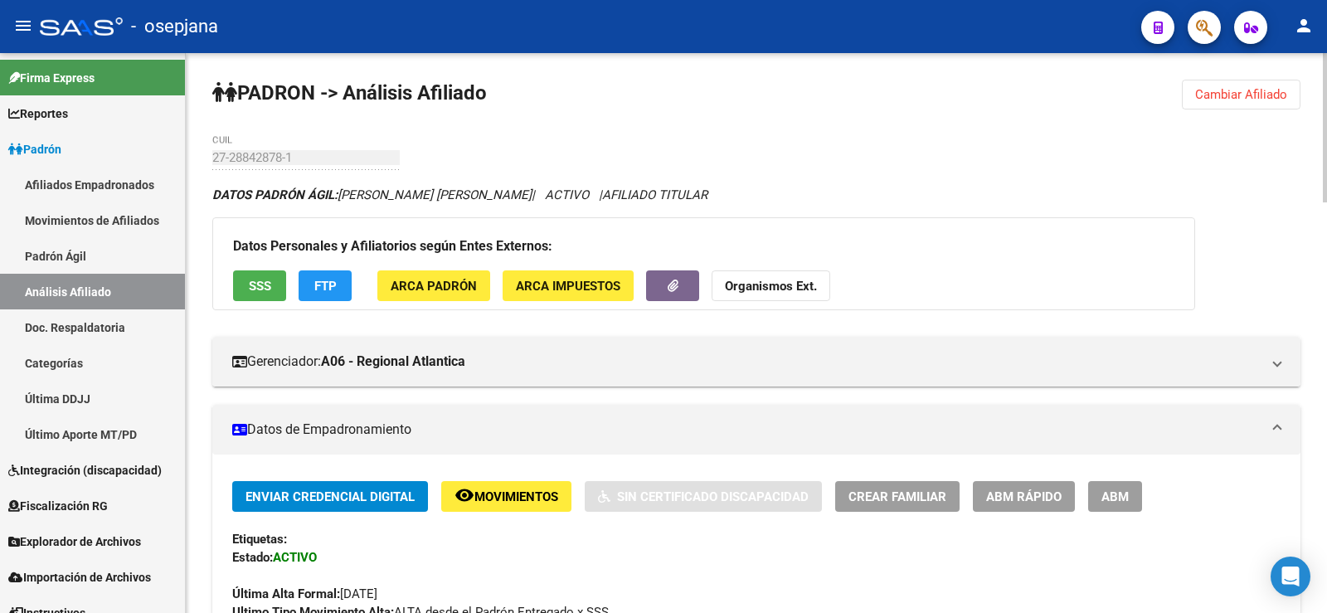
click at [1241, 85] on button "Cambiar Afiliado" at bounding box center [1241, 95] width 119 height 30
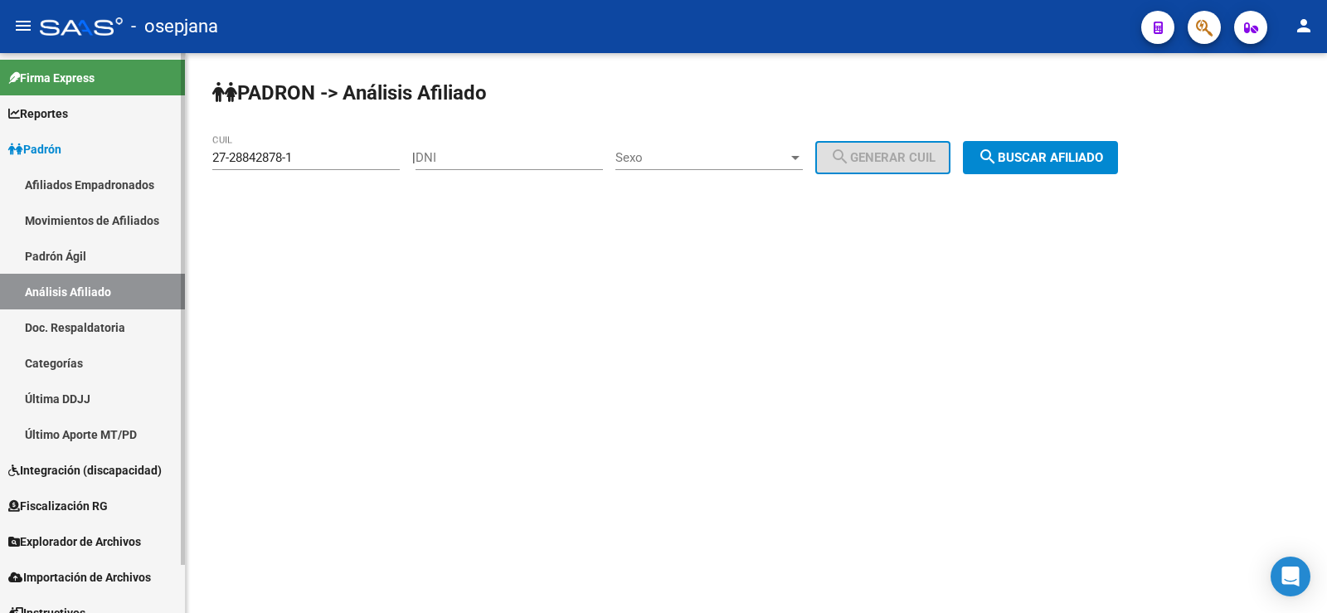
drag, startPoint x: 327, startPoint y: 149, endPoint x: 159, endPoint y: 151, distance: 167.5
click at [159, 151] on mat-sidenav-container "Firma Express Reportes Ingresos Devengados Análisis Histórico Detalles Transfer…" at bounding box center [663, 333] width 1327 height 560
click at [257, 156] on input "27-28842878-1" at bounding box center [305, 157] width 187 height 15
drag, startPoint x: 215, startPoint y: 153, endPoint x: 396, endPoint y: 154, distance: 180.8
click at [396, 154] on input "27-28842878-1" at bounding box center [305, 157] width 187 height 15
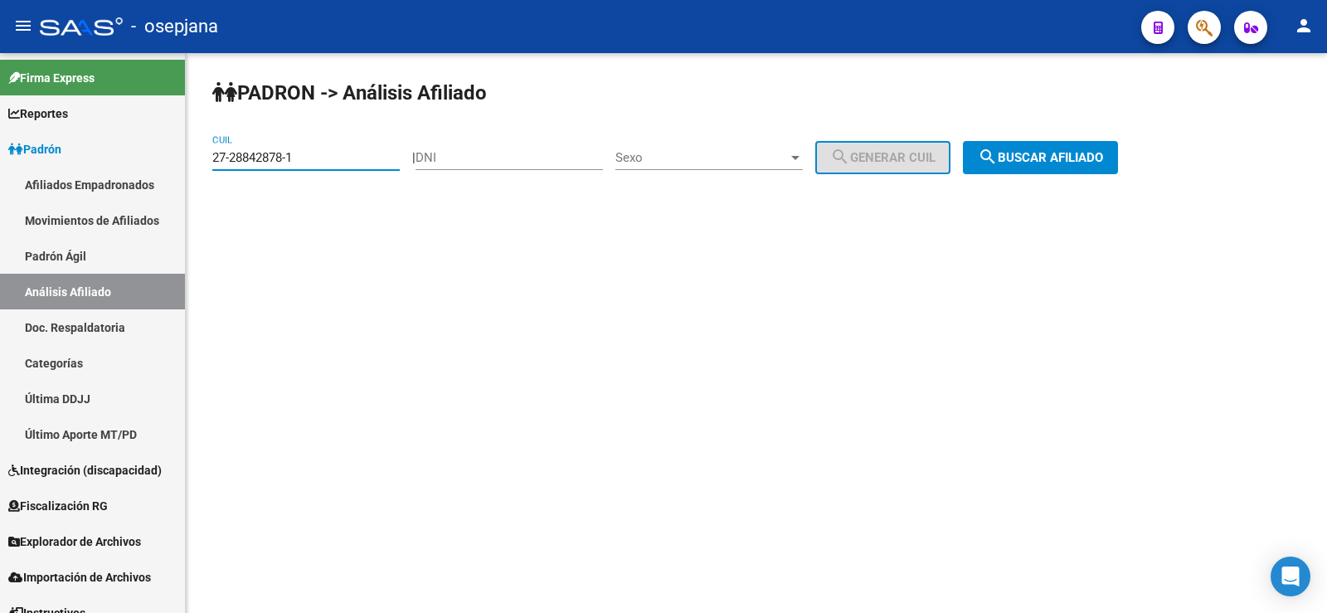
paste input "4056673-2"
click at [1037, 158] on span "search Buscar afiliado" at bounding box center [1040, 157] width 125 height 15
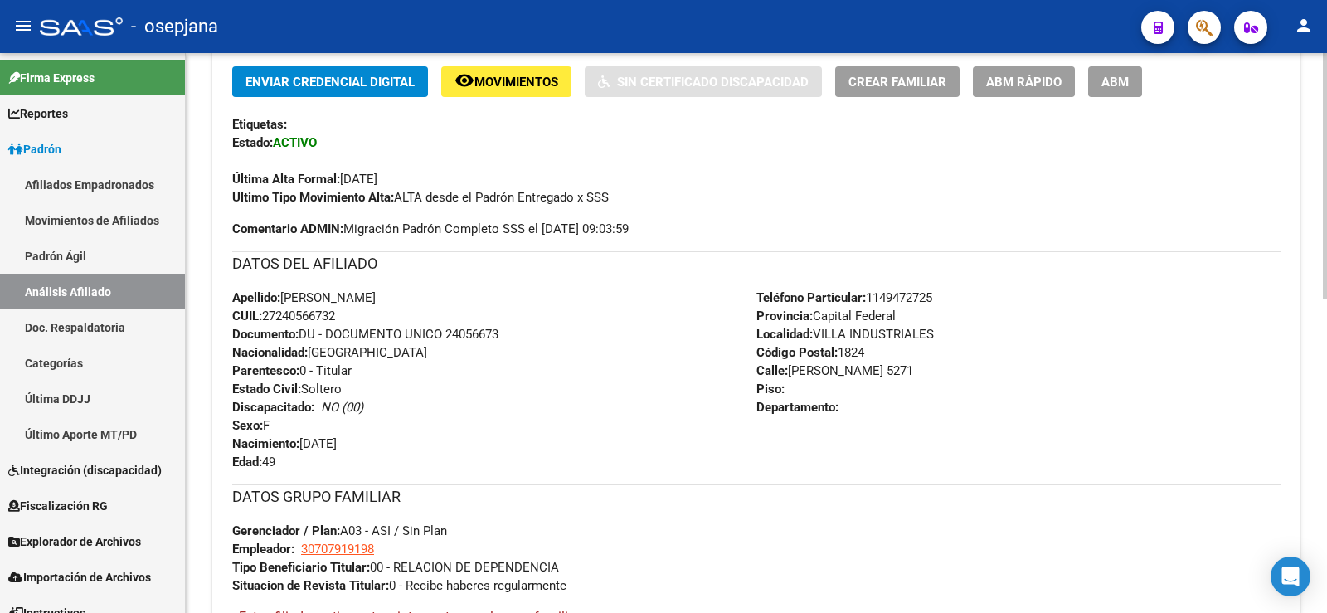
scroll to position [711, 0]
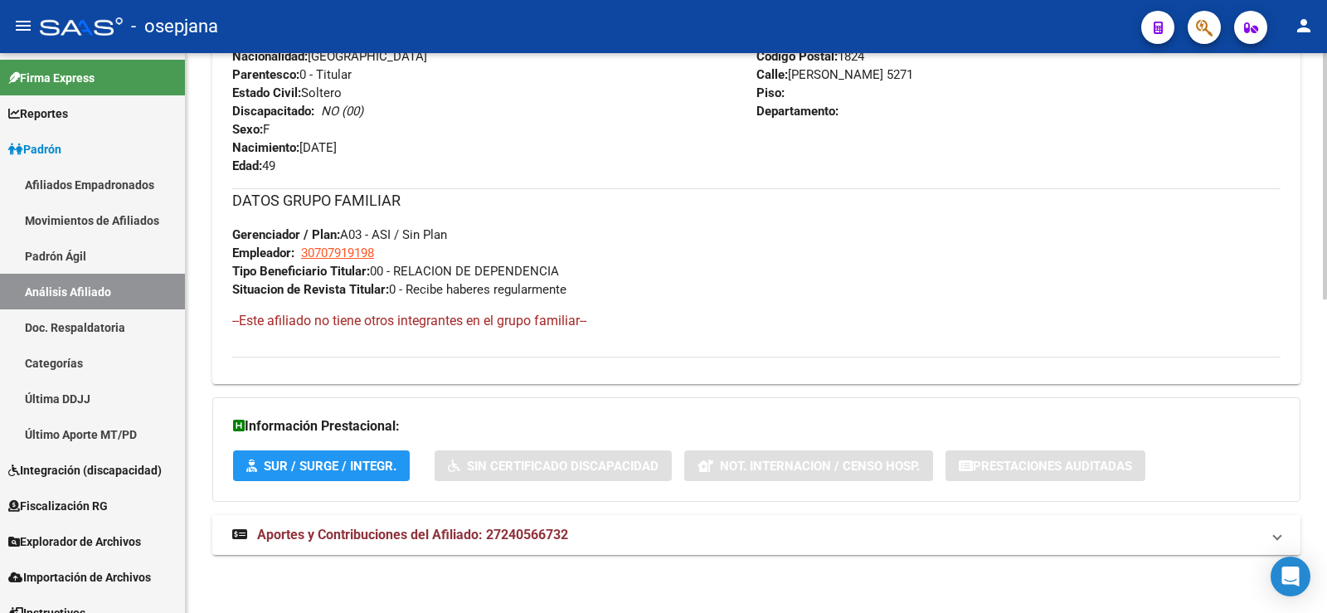
click at [564, 532] on span "Aportes y Contribuciones del Afiliado: 27240566732" at bounding box center [412, 535] width 311 height 16
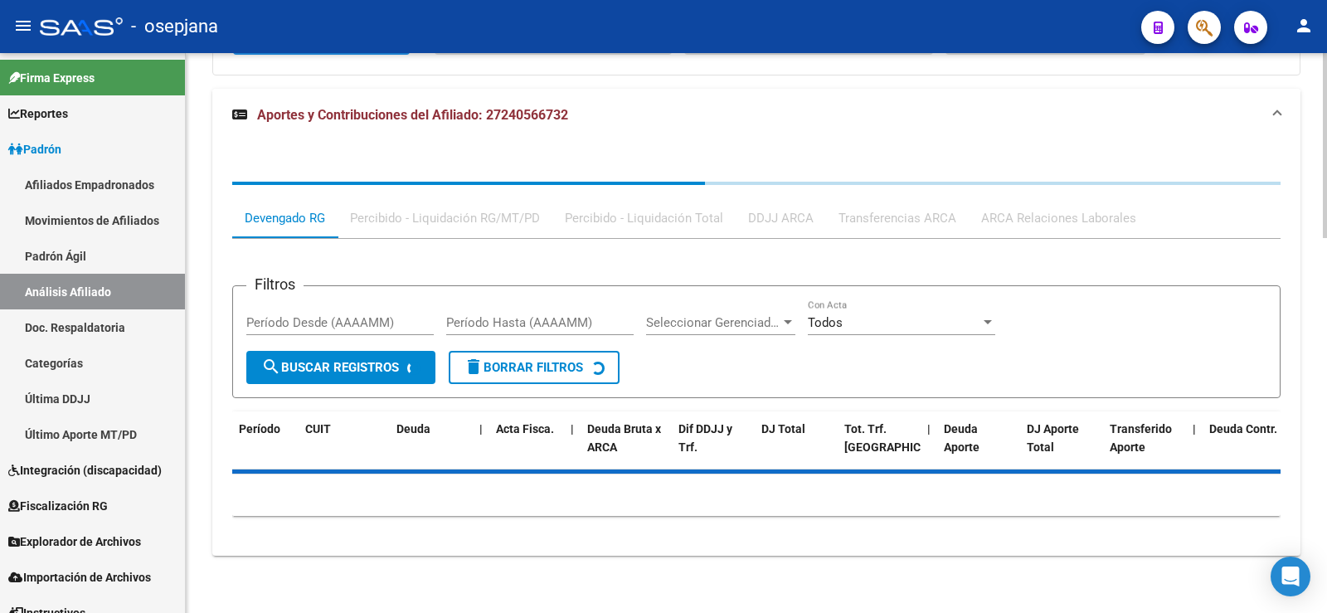
scroll to position [1138, 0]
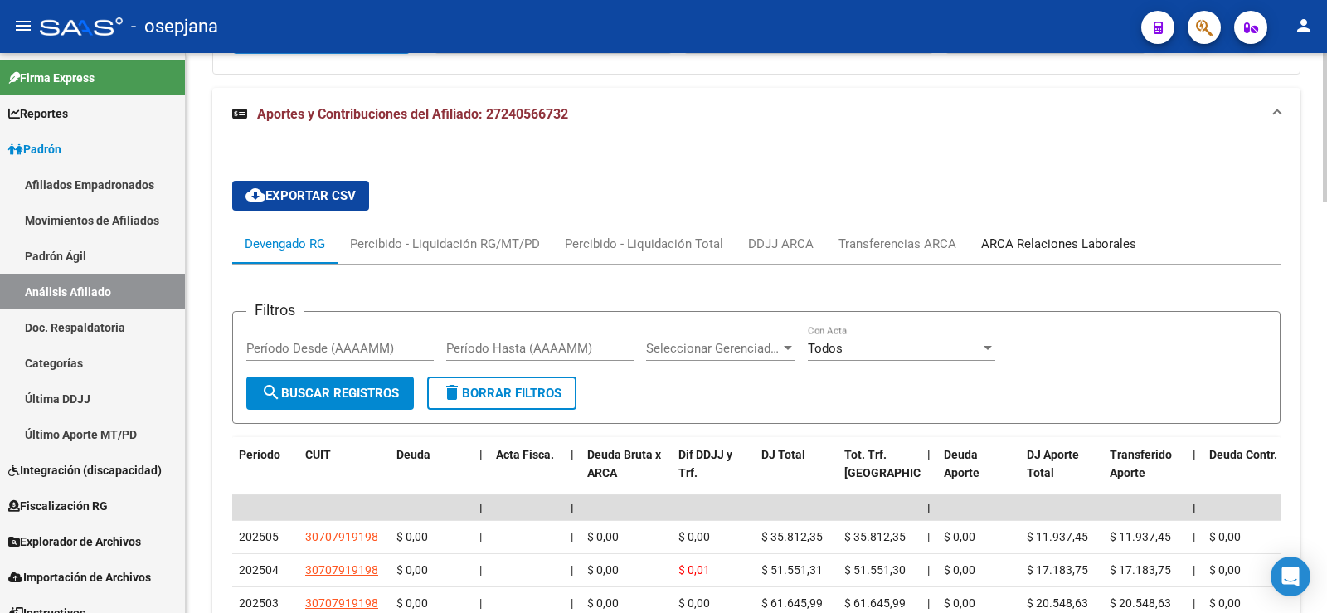
click at [1059, 247] on div "ARCA Relaciones Laborales" at bounding box center [1058, 244] width 155 height 18
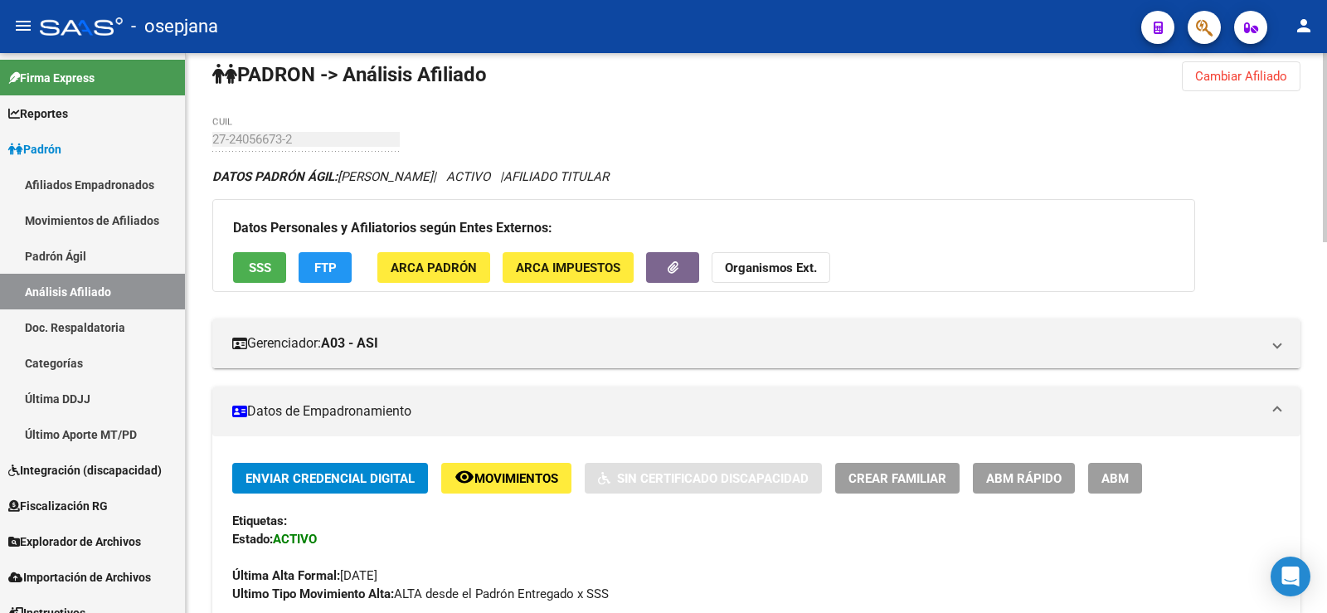
scroll to position [0, 0]
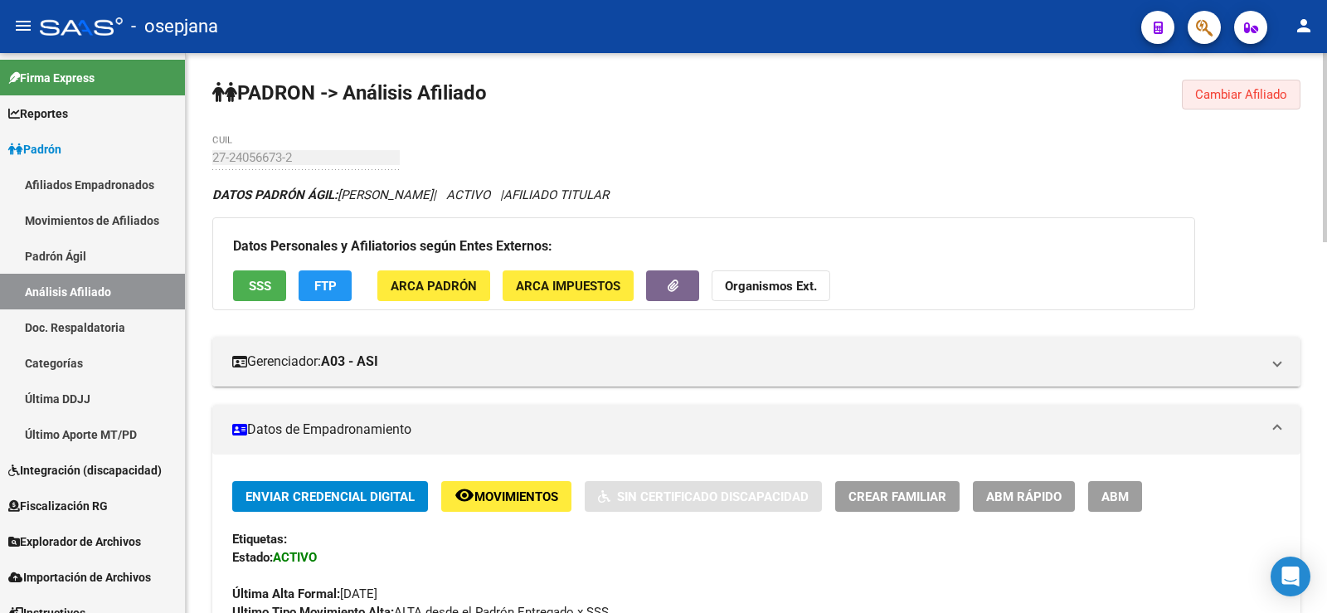
click at [1207, 104] on button "Cambiar Afiliado" at bounding box center [1241, 95] width 119 height 30
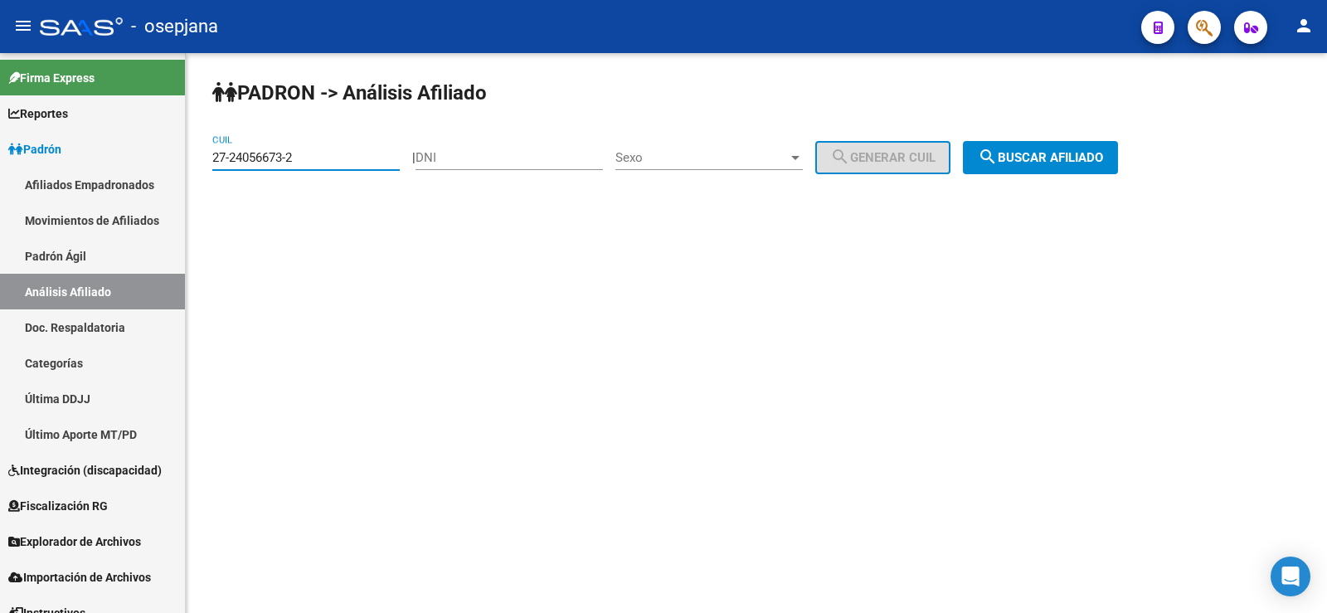
drag, startPoint x: 309, startPoint y: 161, endPoint x: 195, endPoint y: 157, distance: 113.7
click at [195, 157] on div "PADRON -> Análisis Afiliado 27-24056673-2 CUIL | DNI Sexo Sexo search Generar C…" at bounding box center [756, 140] width 1141 height 174
paste input "7250553-0"
click at [1036, 162] on span "search Buscar afiliado" at bounding box center [1040, 157] width 125 height 15
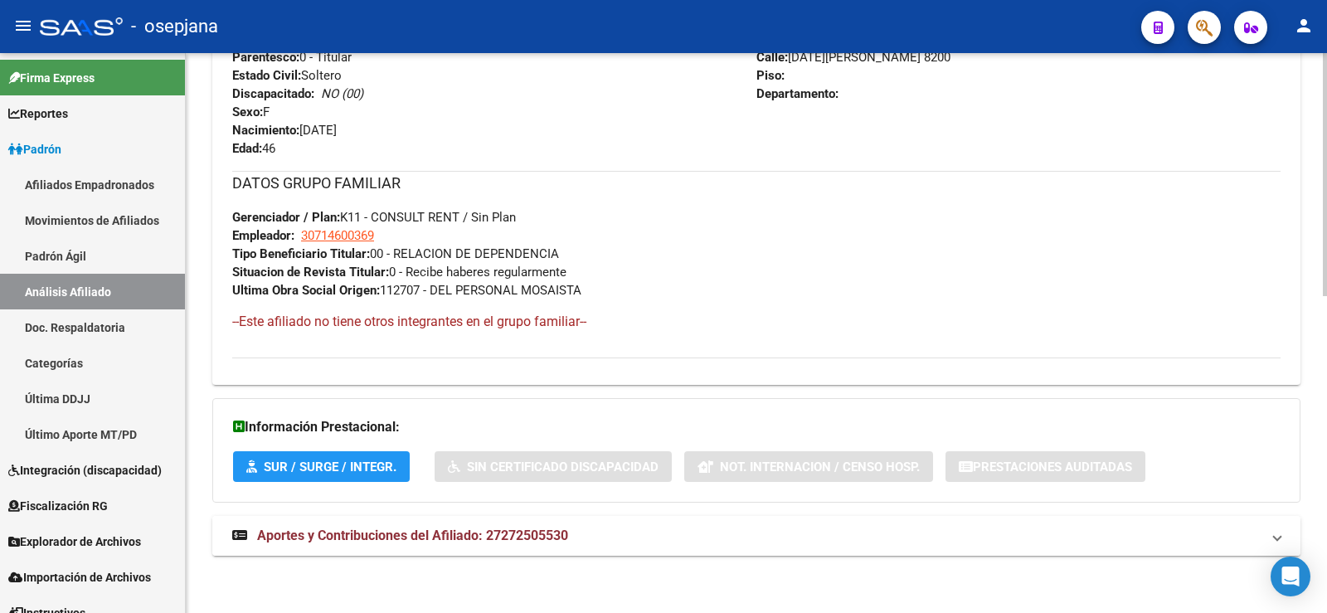
scroll to position [729, 0]
click at [527, 543] on strong "Aportes y Contribuciones del Afiliado: 27272505530" at bounding box center [400, 535] width 336 height 18
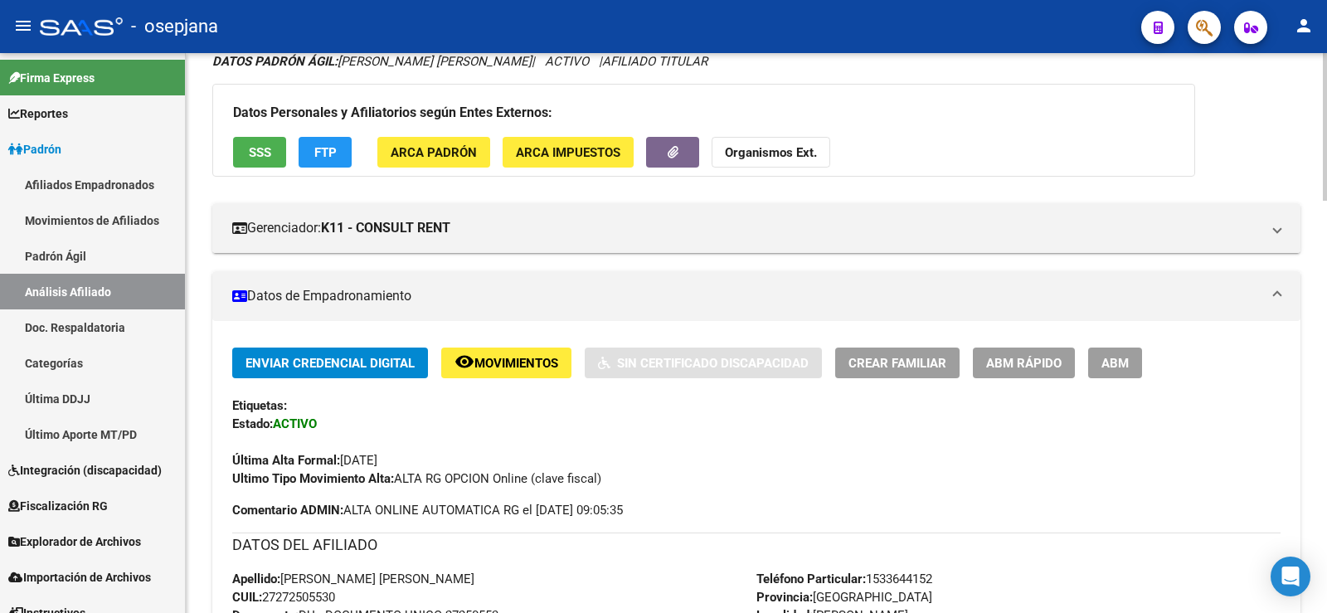
scroll to position [0, 0]
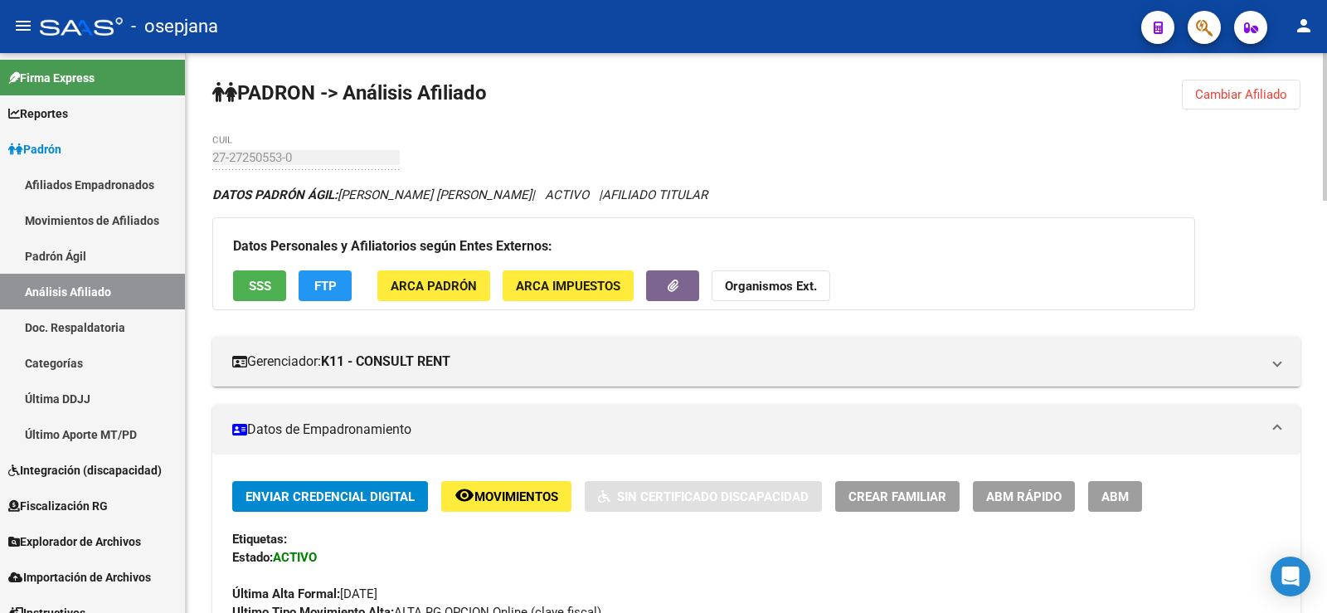
click at [1230, 94] on span "Cambiar Afiliado" at bounding box center [1241, 94] width 92 height 15
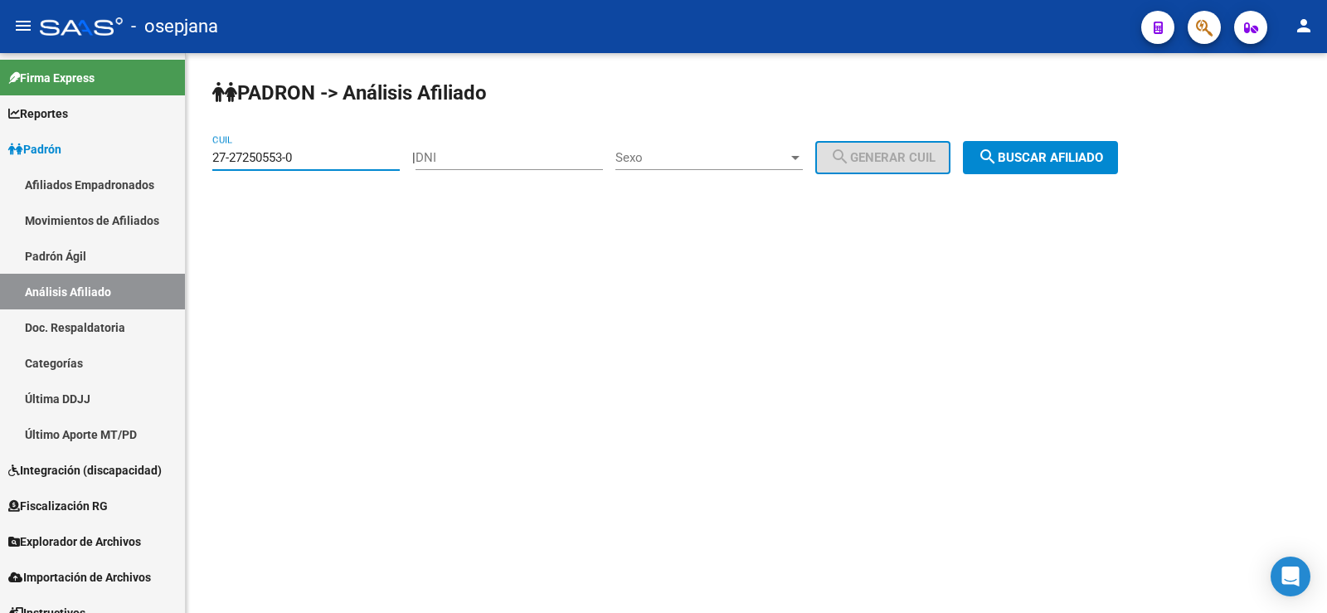
paste input "30315034-5"
drag, startPoint x: 315, startPoint y: 155, endPoint x: 209, endPoint y: 155, distance: 106.2
click at [209, 155] on div "PADRON -> Análisis Afiliado 27-30315034-5 CUIL | DNI Sexo Sexo search Generar C…" at bounding box center [756, 140] width 1141 height 174
click at [1058, 171] on button "search Buscar afiliado" at bounding box center [1040, 157] width 155 height 33
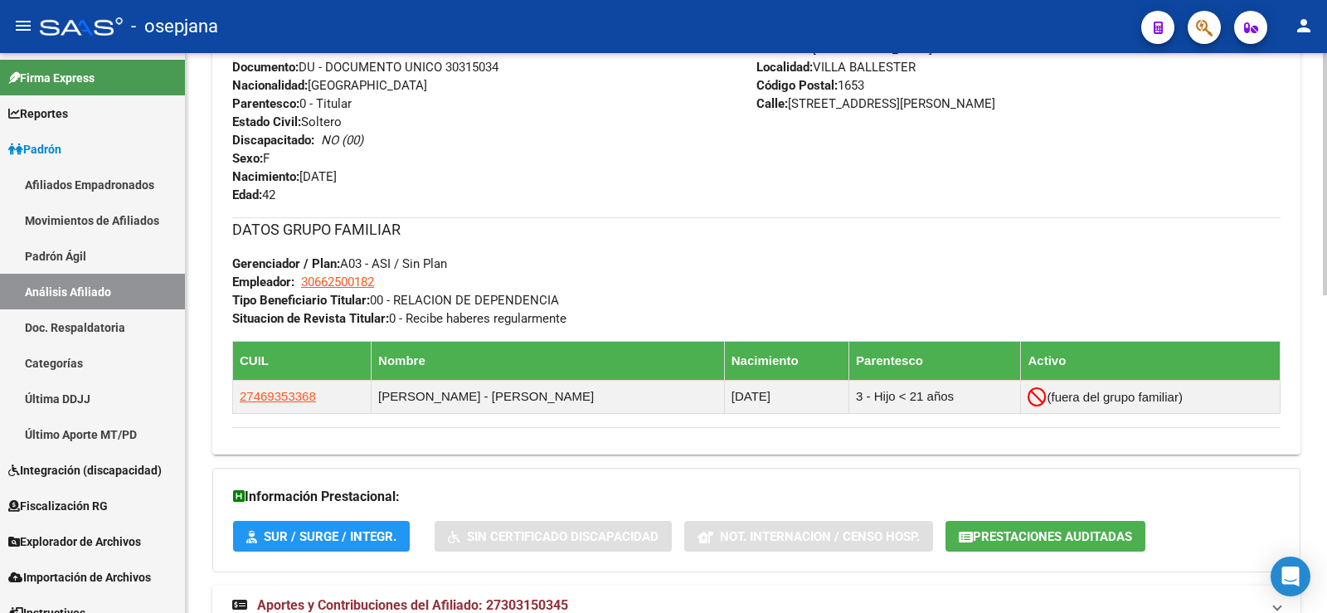
scroll to position [734, 0]
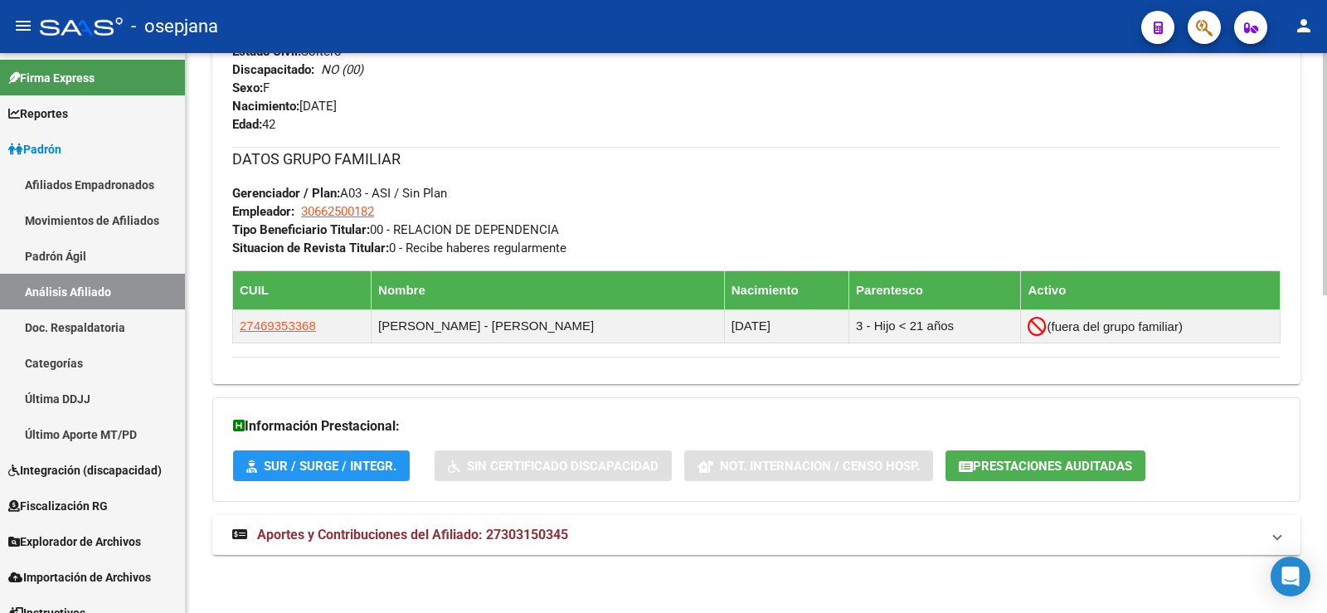
click at [490, 556] on div "DATOS PADRÓN ÁGIL: FERNANDEZ CLAUDIA SILVANA | ACTIVO | AFILIADO TITULAR Datos …" at bounding box center [756, 12] width 1088 height 1121
click at [490, 542] on span "Aportes y Contribuciones del Afiliado: 27303150345" at bounding box center [412, 535] width 311 height 16
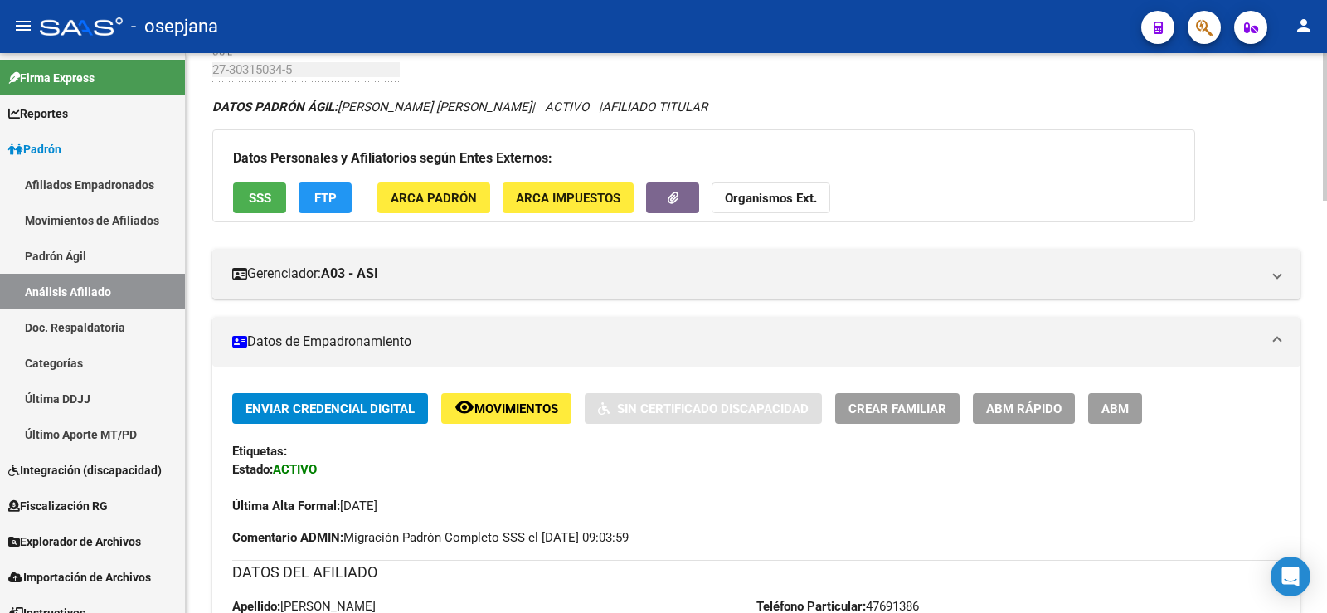
scroll to position [0, 0]
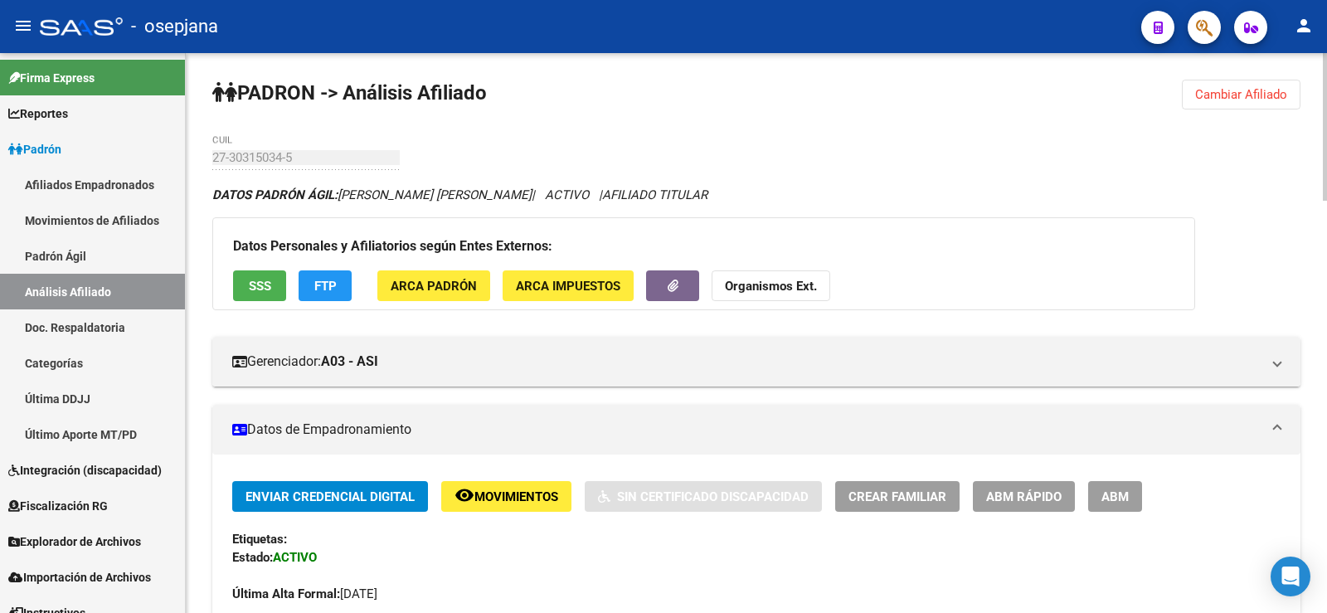
click at [1220, 90] on span "Cambiar Afiliado" at bounding box center [1241, 94] width 92 height 15
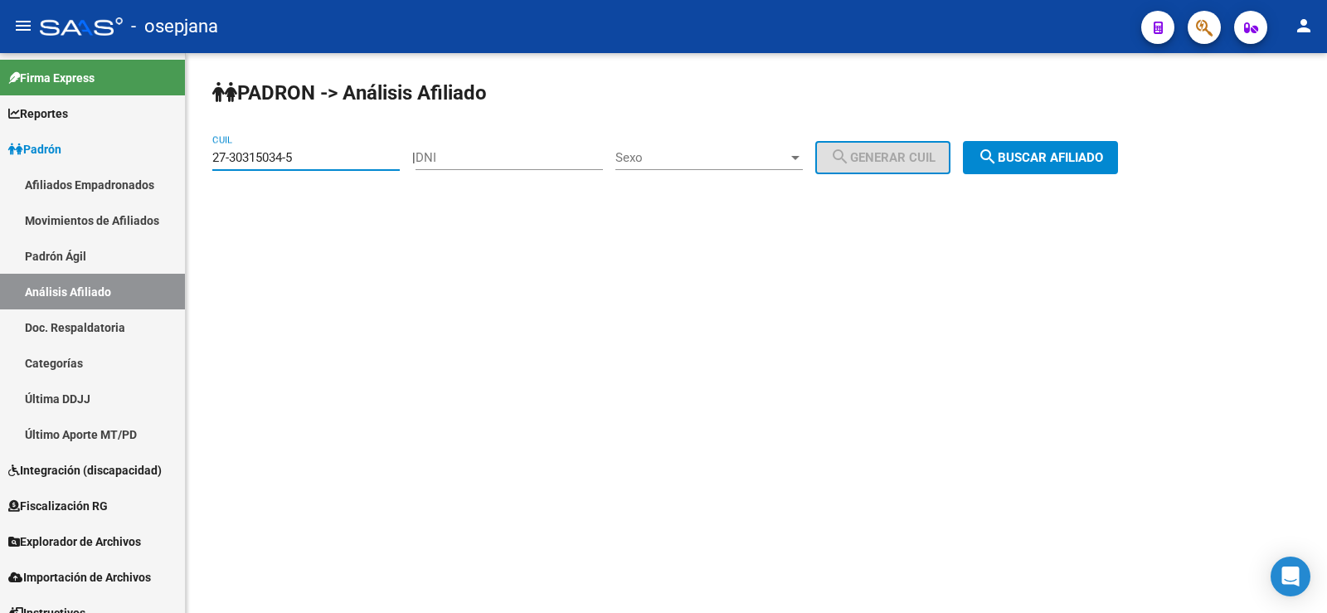
drag, startPoint x: 317, startPoint y: 156, endPoint x: 205, endPoint y: 163, distance: 112.2
click at [205, 163] on div "PADRON -> Análisis Afiliado 27-30315034-5 CUIL | DNI Sexo Sexo search Generar C…" at bounding box center [756, 140] width 1141 height 174
paste input "8638196-3"
click at [1065, 146] on button "search Buscar afiliado" at bounding box center [1040, 157] width 155 height 33
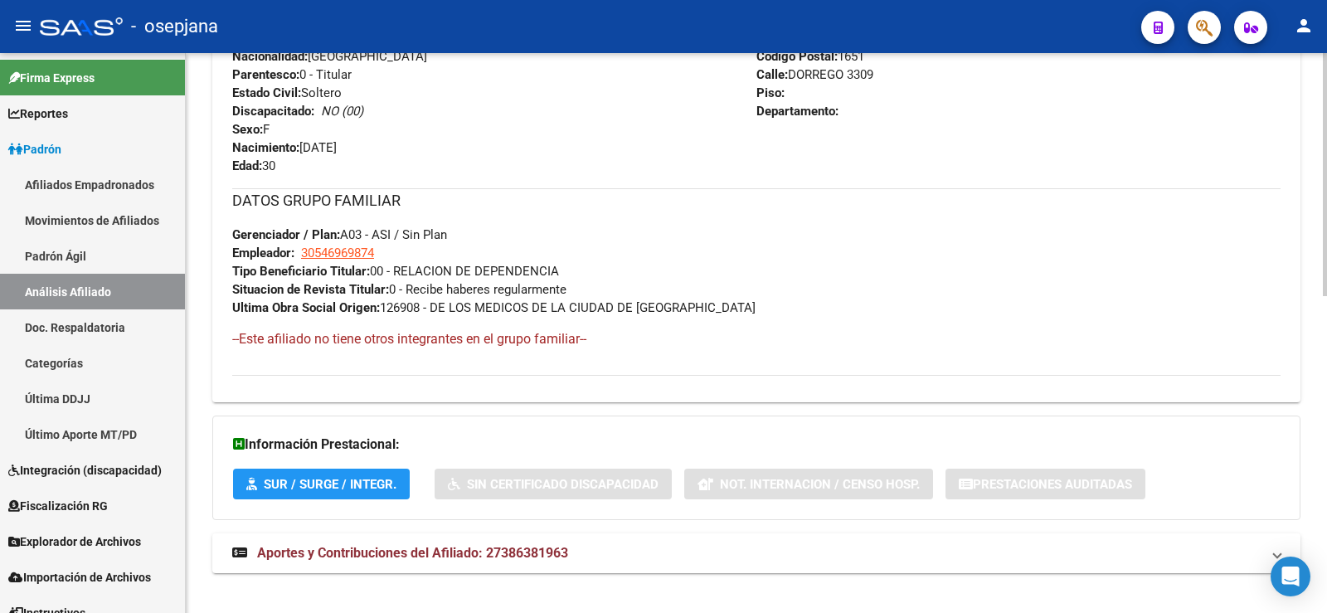
scroll to position [729, 0]
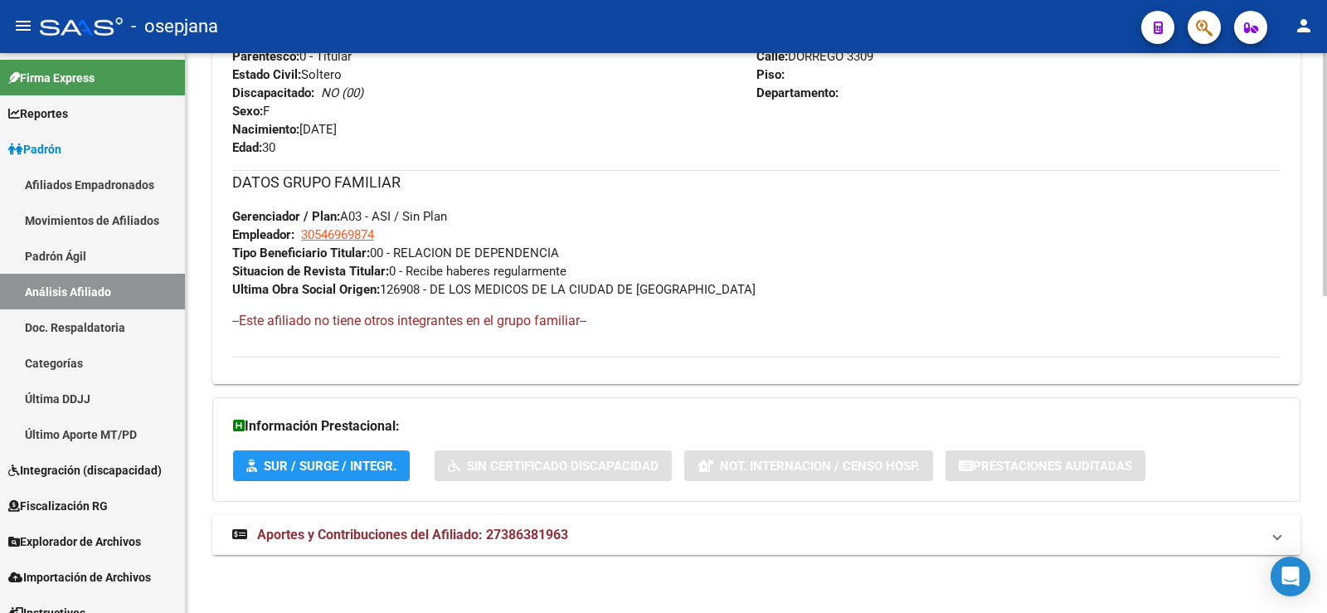
click at [562, 545] on mat-expansion-panel-header "Aportes y Contribuciones del Afiliado: 27386381963" at bounding box center [756, 535] width 1088 height 40
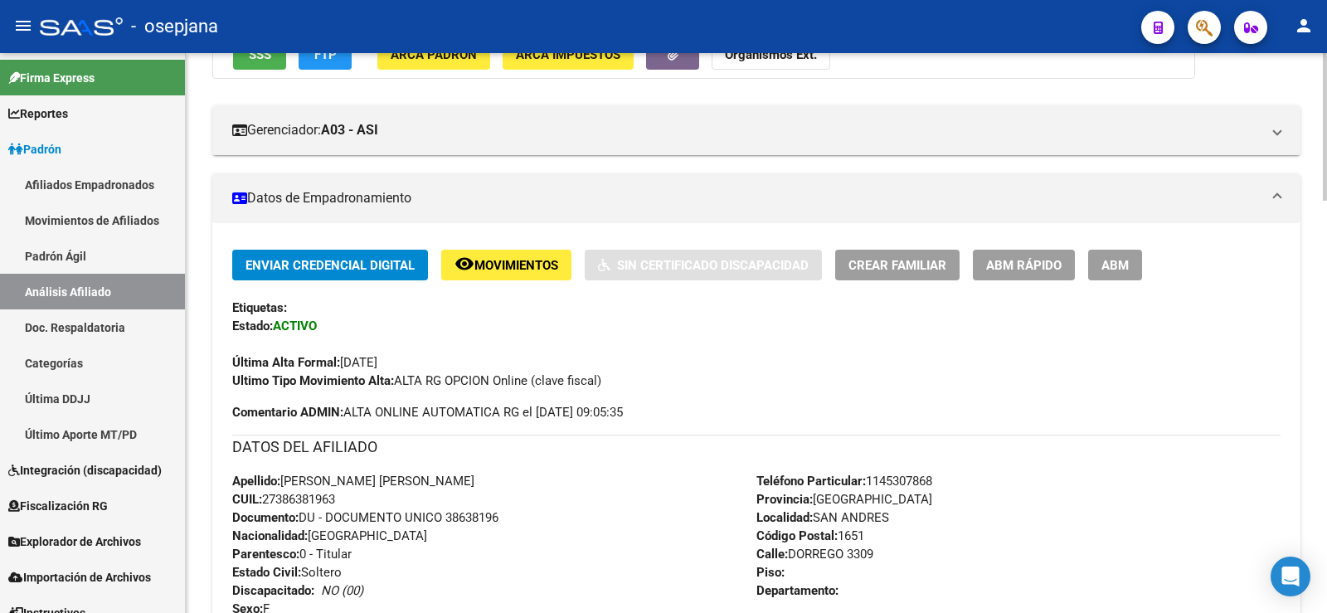
scroll to position [0, 0]
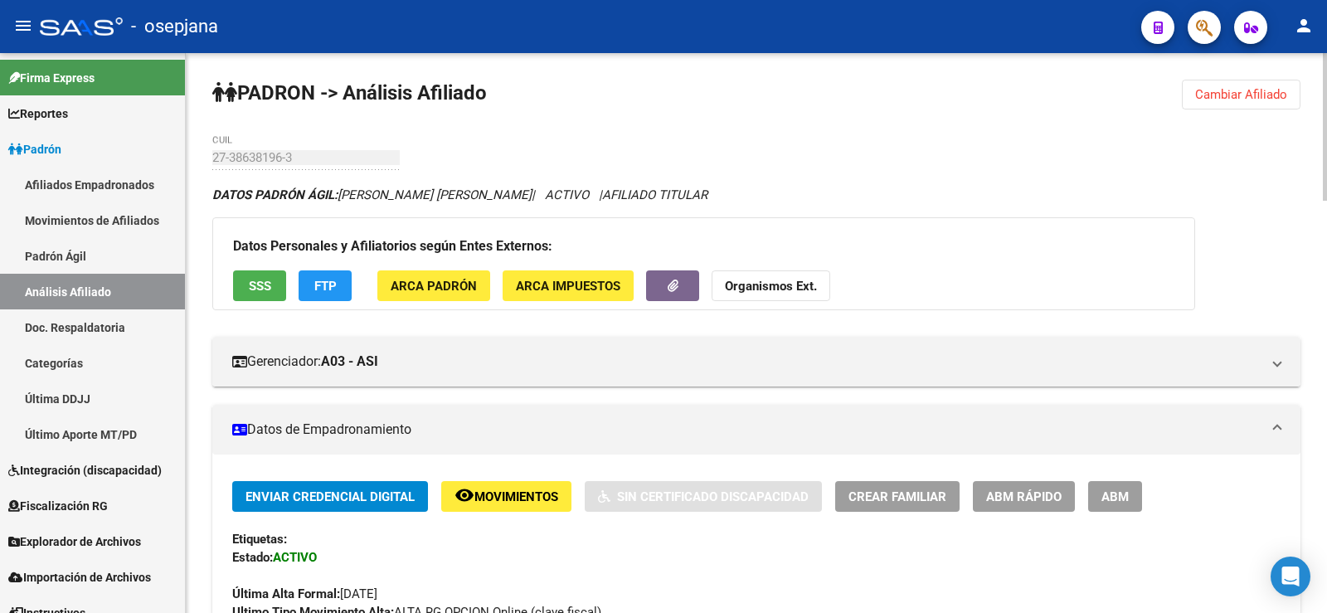
click at [1221, 95] on span "Cambiar Afiliado" at bounding box center [1241, 94] width 92 height 15
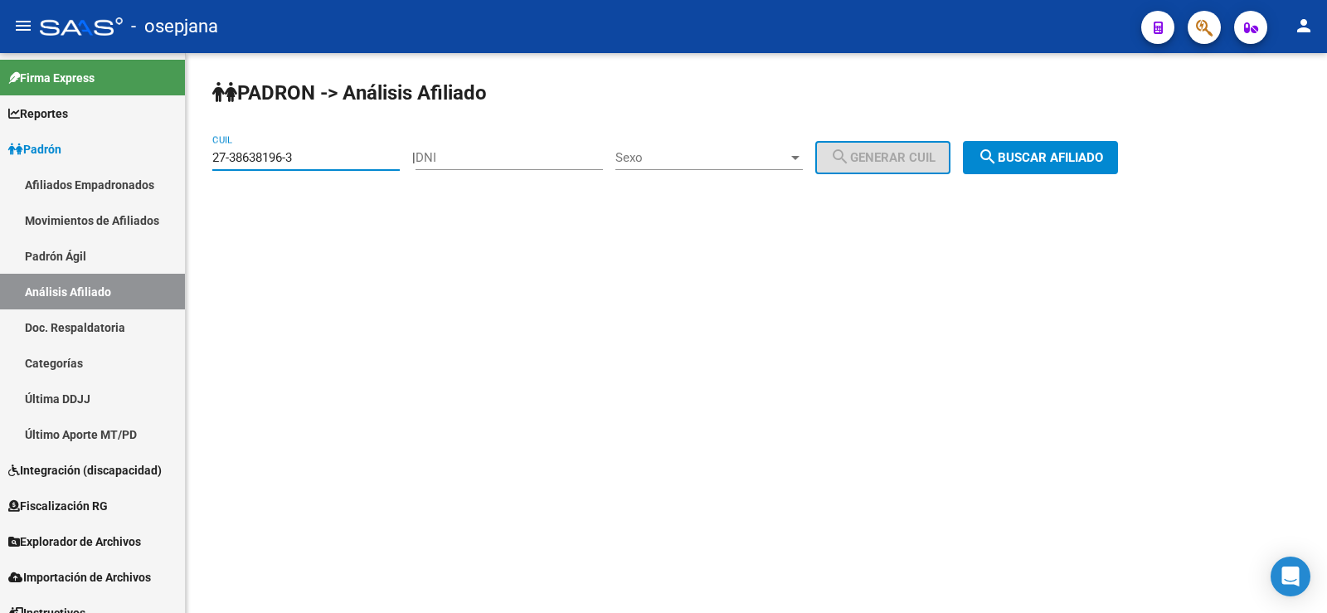
drag, startPoint x: 318, startPoint y: 161, endPoint x: 195, endPoint y: 161, distance: 122.7
click at [195, 161] on div "PADRON -> Análisis Afiliado 27-38638196-3 CUIL | DNI Sexo Sexo search Generar C…" at bounding box center [756, 140] width 1141 height 174
paste input "3895358-0"
click at [1028, 157] on span "search Buscar afiliado" at bounding box center [1040, 157] width 125 height 15
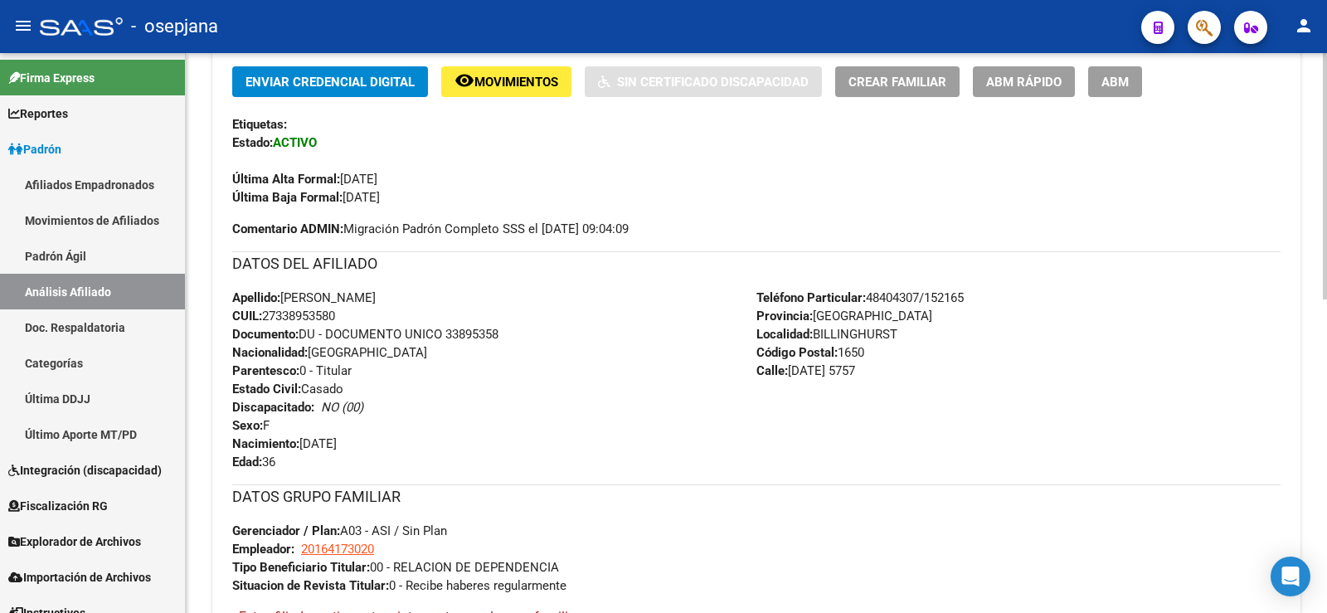
scroll to position [711, 0]
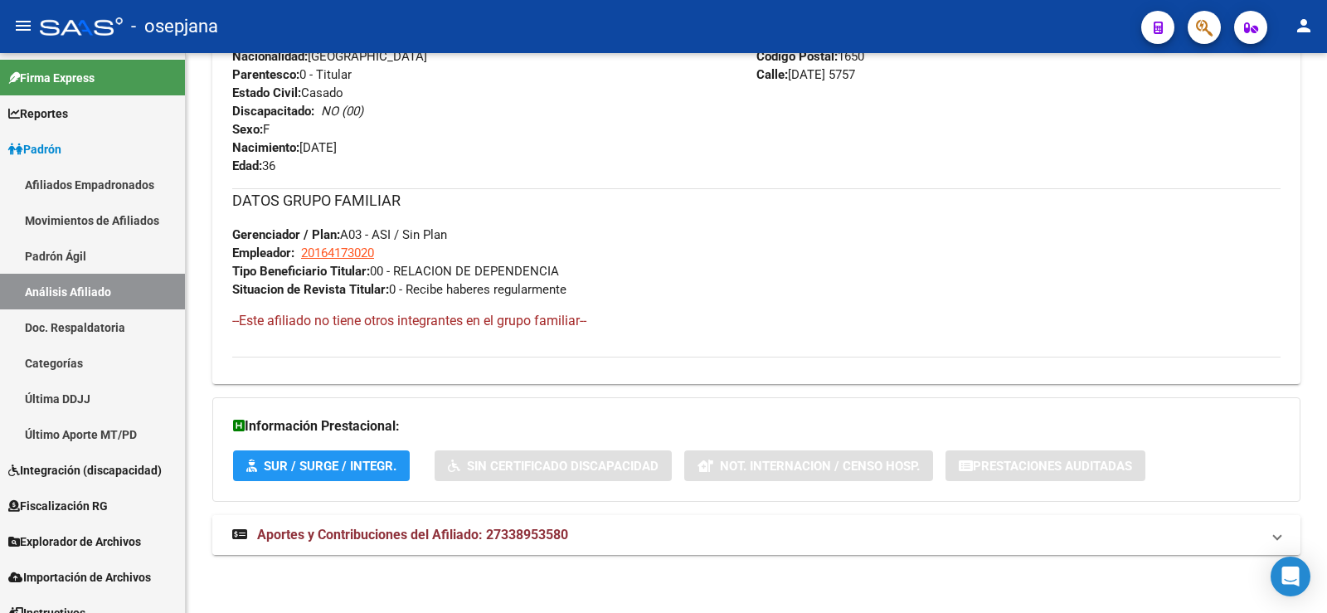
click at [463, 518] on mat-expansion-panel-header "Aportes y Contribuciones del Afiliado: 27338953580" at bounding box center [756, 535] width 1088 height 40
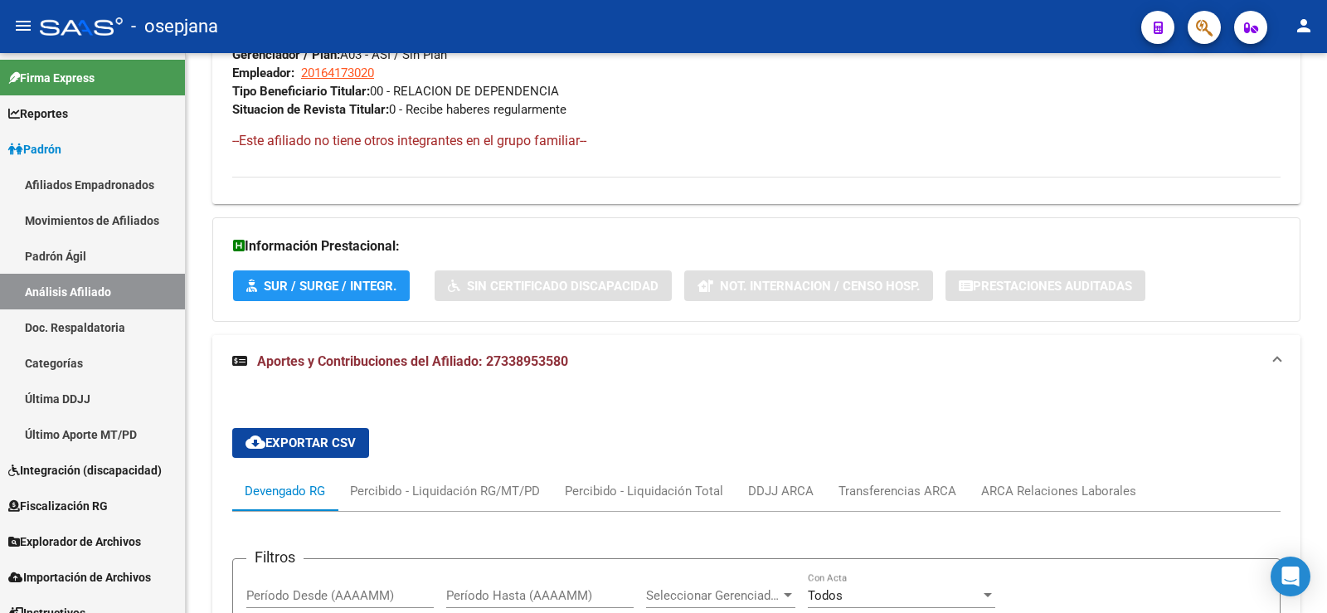
scroll to position [1305, 0]
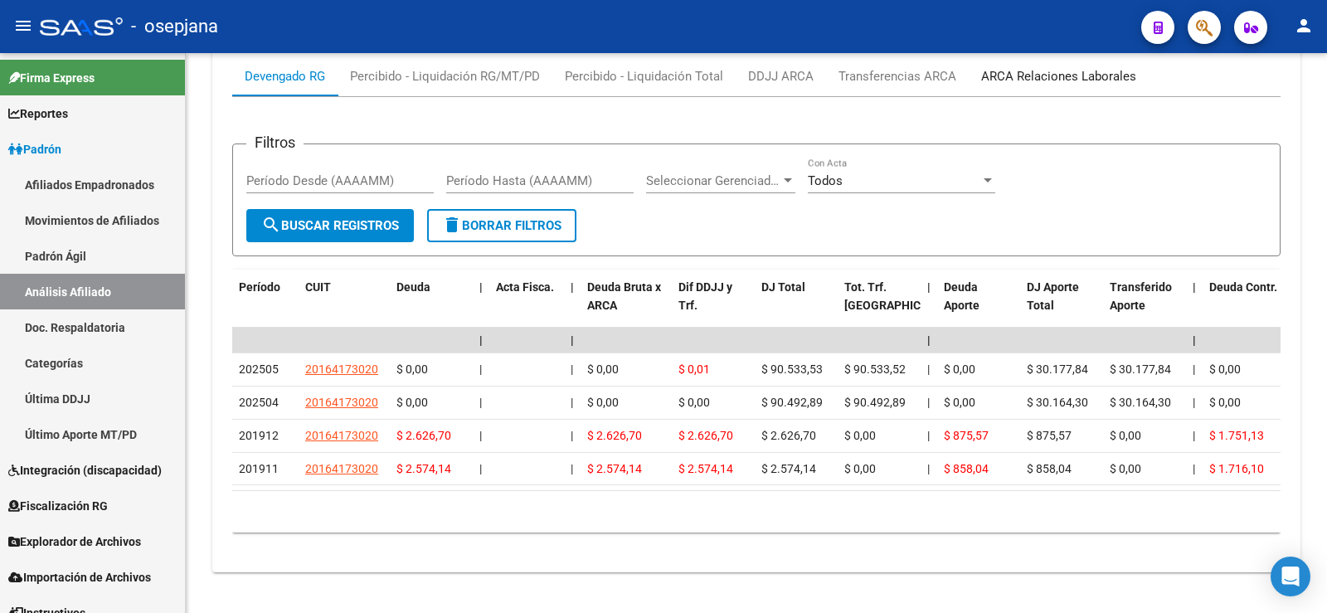
click at [1056, 72] on div "ARCA Relaciones Laborales" at bounding box center [1058, 76] width 155 height 18
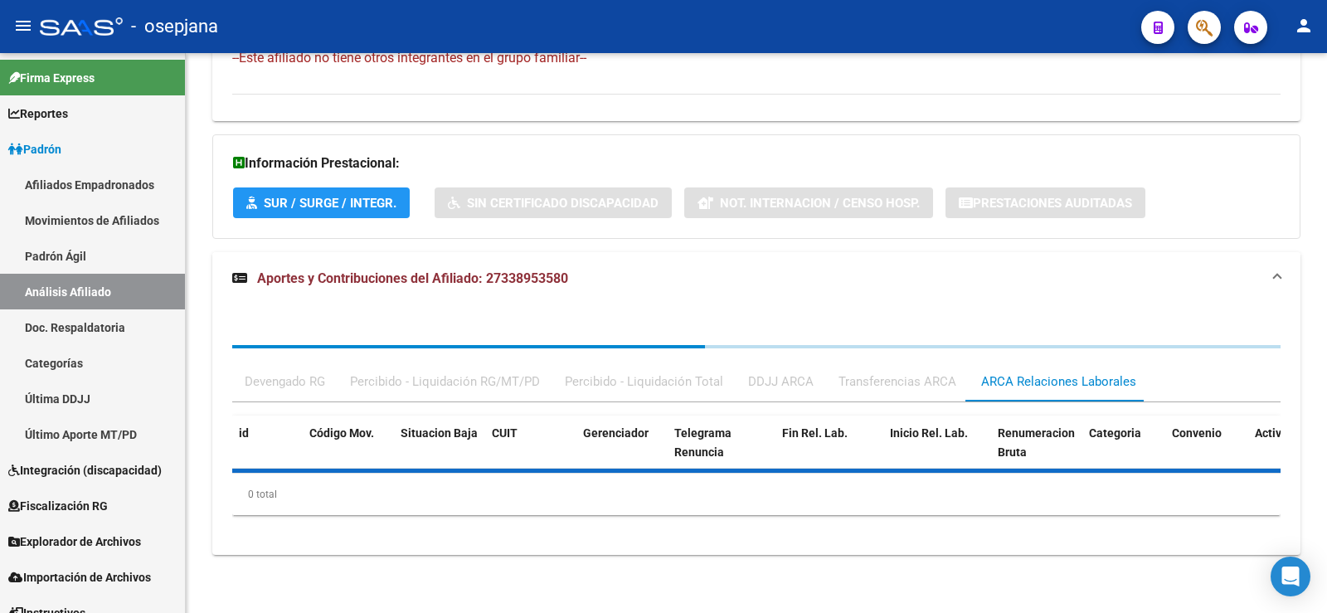
scroll to position [1055, 0]
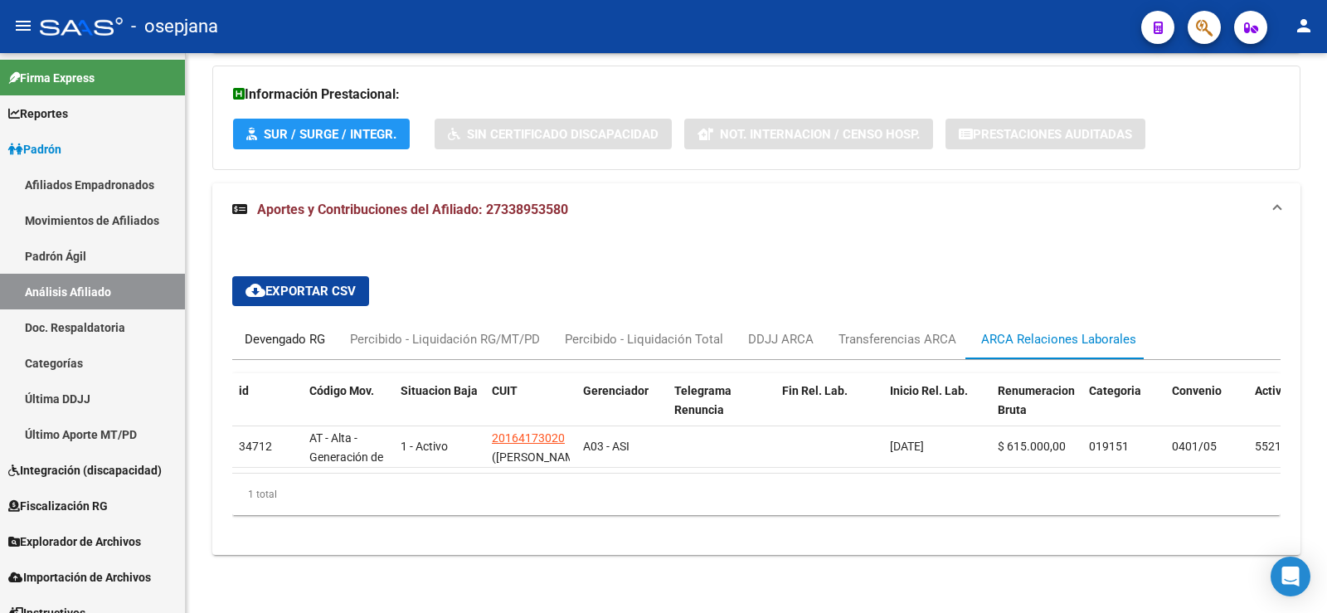
click at [311, 330] on div "Devengado RG" at bounding box center [285, 339] width 80 height 18
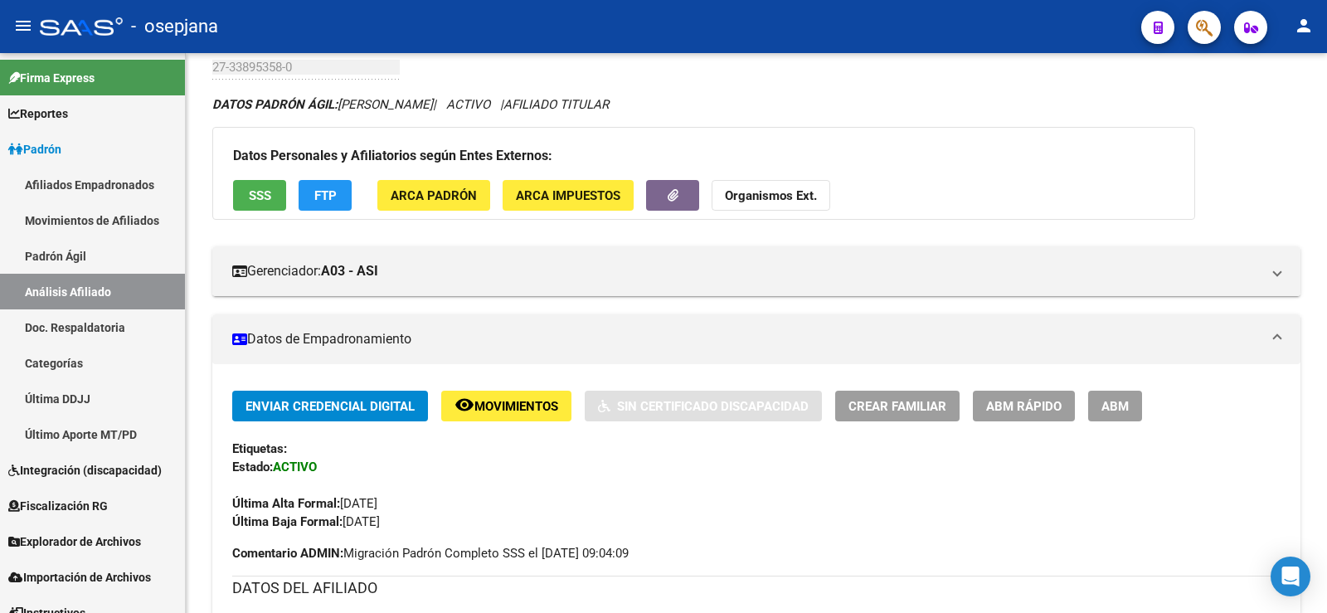
scroll to position [0, 0]
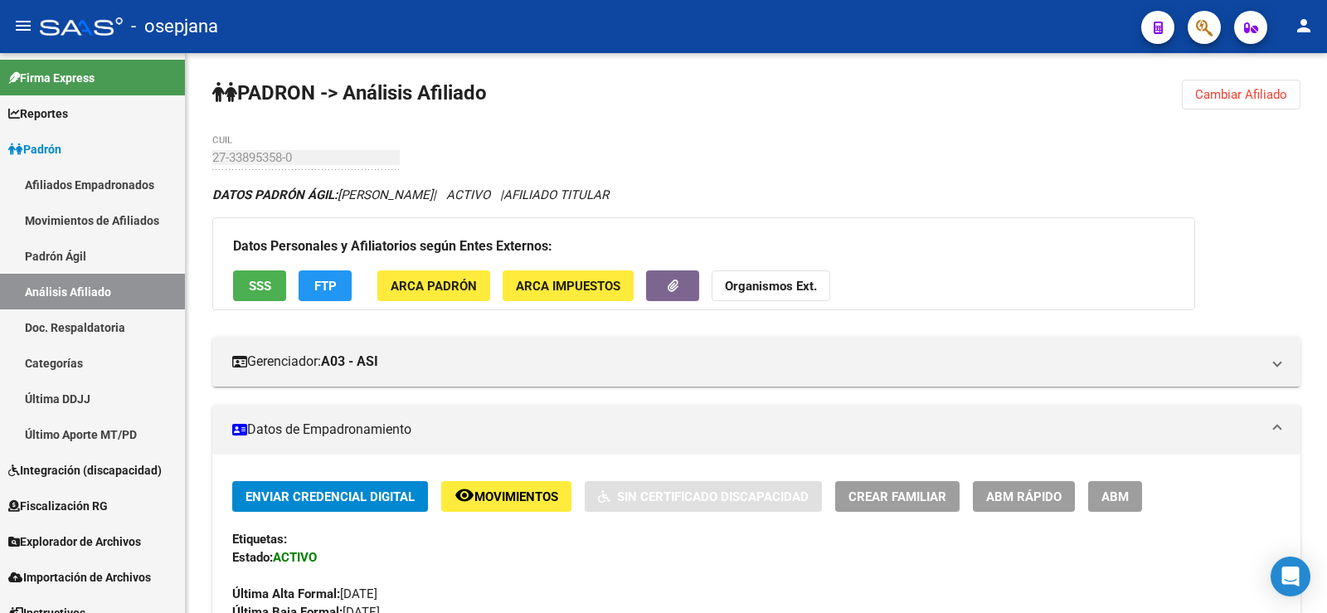
click at [1240, 93] on span "Cambiar Afiliado" at bounding box center [1241, 94] width 92 height 15
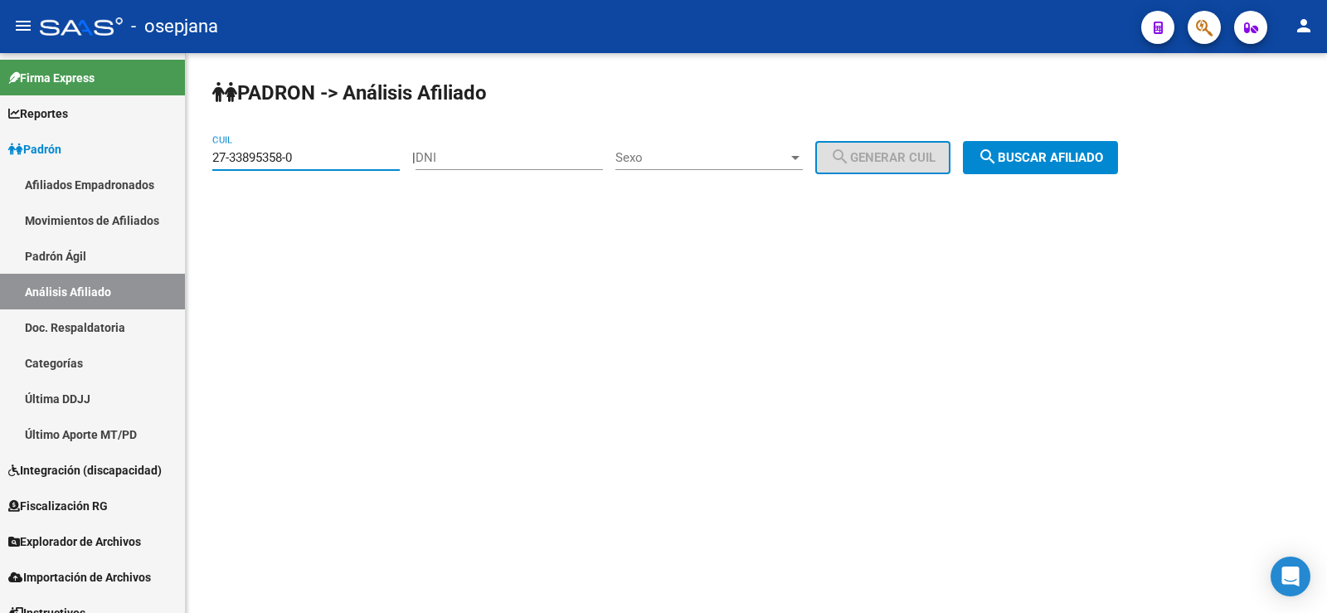
drag, startPoint x: 319, startPoint y: 161, endPoint x: 187, endPoint y: 156, distance: 132.8
click at [187, 156] on div "PADRON -> Análisis Afiliado 27-33895358-0 CUIL | DNI Sexo Sexo search Generar C…" at bounding box center [756, 140] width 1141 height 174
paste input "28061751-8"
click at [1103, 154] on span "search Buscar afiliado" at bounding box center [1040, 157] width 125 height 15
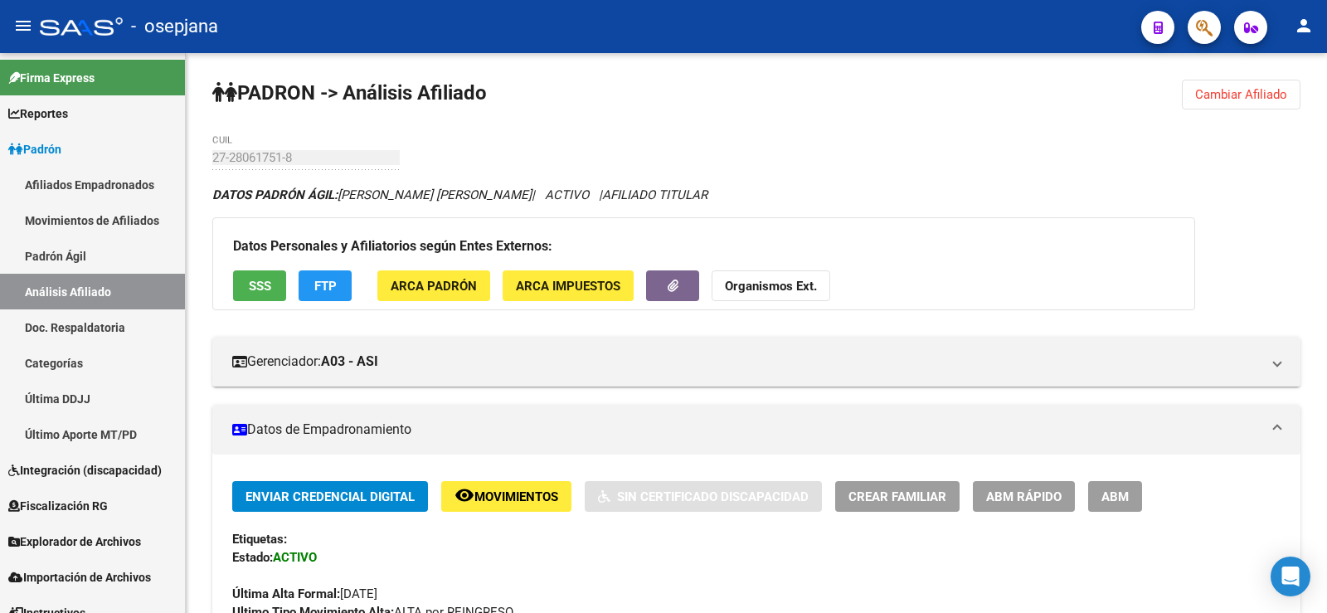
click at [1288, 86] on button "Cambiar Afiliado" at bounding box center [1241, 95] width 119 height 30
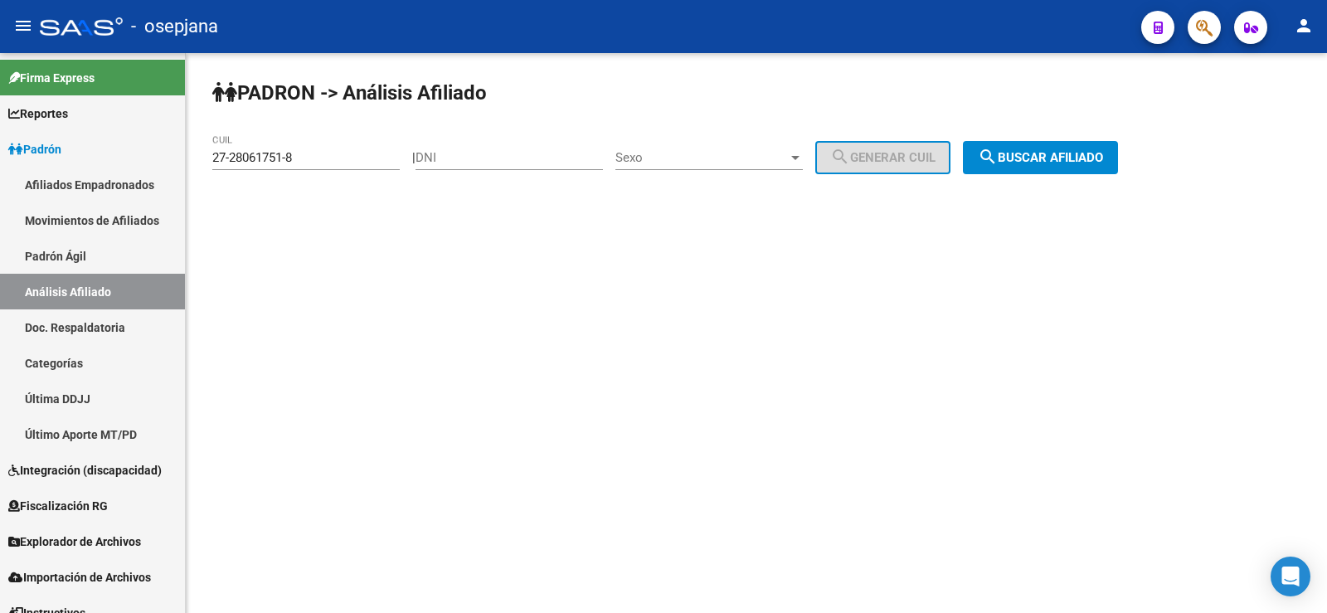
click at [1038, 158] on span "search Buscar afiliado" at bounding box center [1040, 157] width 125 height 15
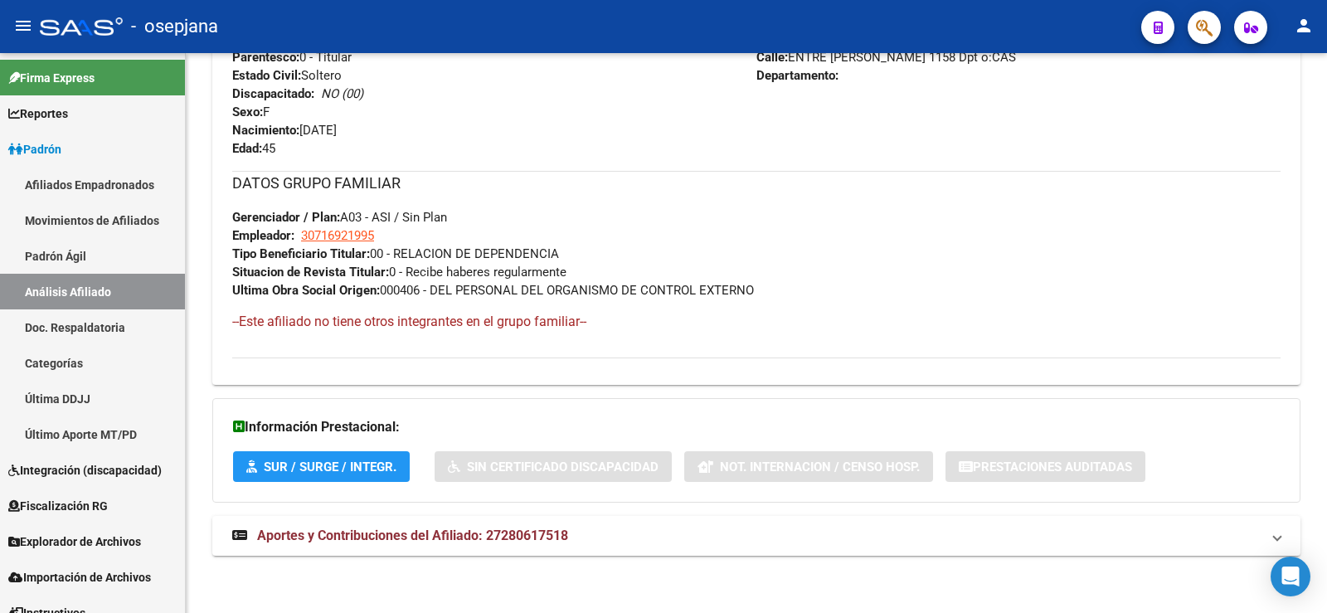
scroll to position [747, 0]
click at [506, 545] on mat-expansion-panel-header "Aportes y Contribuciones del Afiliado: 27280617518" at bounding box center [756, 535] width 1088 height 40
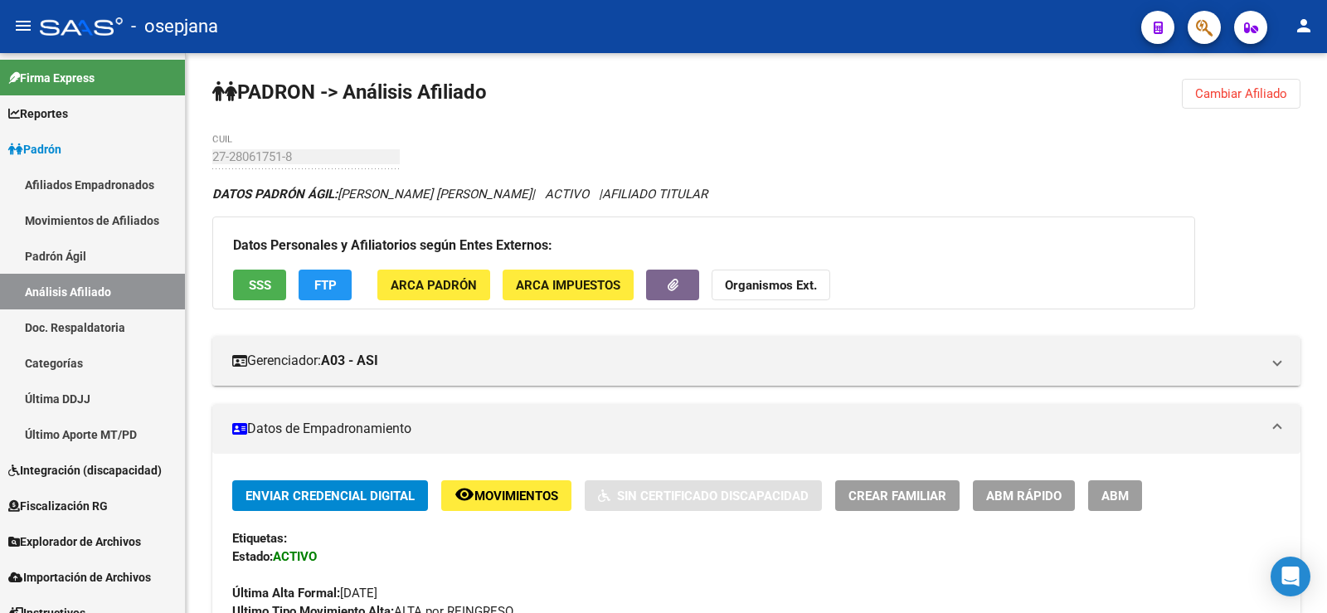
scroll to position [0, 0]
click at [1243, 95] on span "Cambiar Afiliado" at bounding box center [1241, 94] width 92 height 15
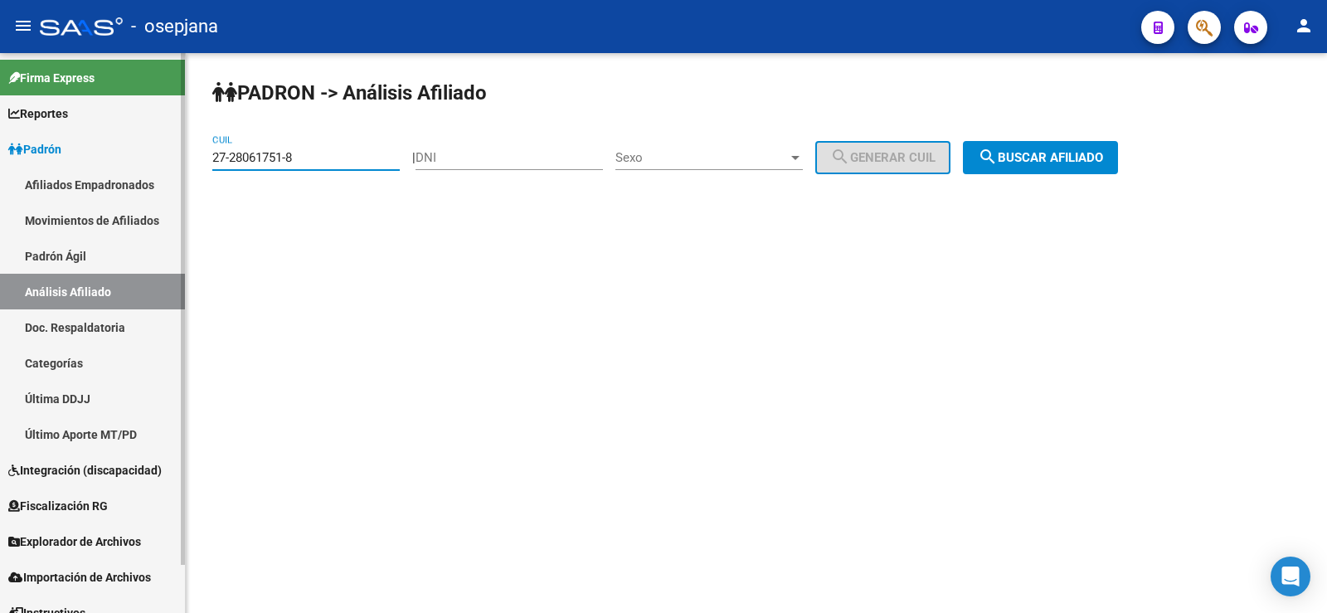
drag, startPoint x: 306, startPoint y: 162, endPoint x: 170, endPoint y: 163, distance: 136.0
click at [170, 163] on mat-sidenav-container "Firma Express Reportes Ingresos Devengados Análisis Histórico Detalles Transfer…" at bounding box center [663, 333] width 1327 height 560
paste input "0-32323352"
click at [1103, 159] on span "search Buscar afiliado" at bounding box center [1040, 157] width 125 height 15
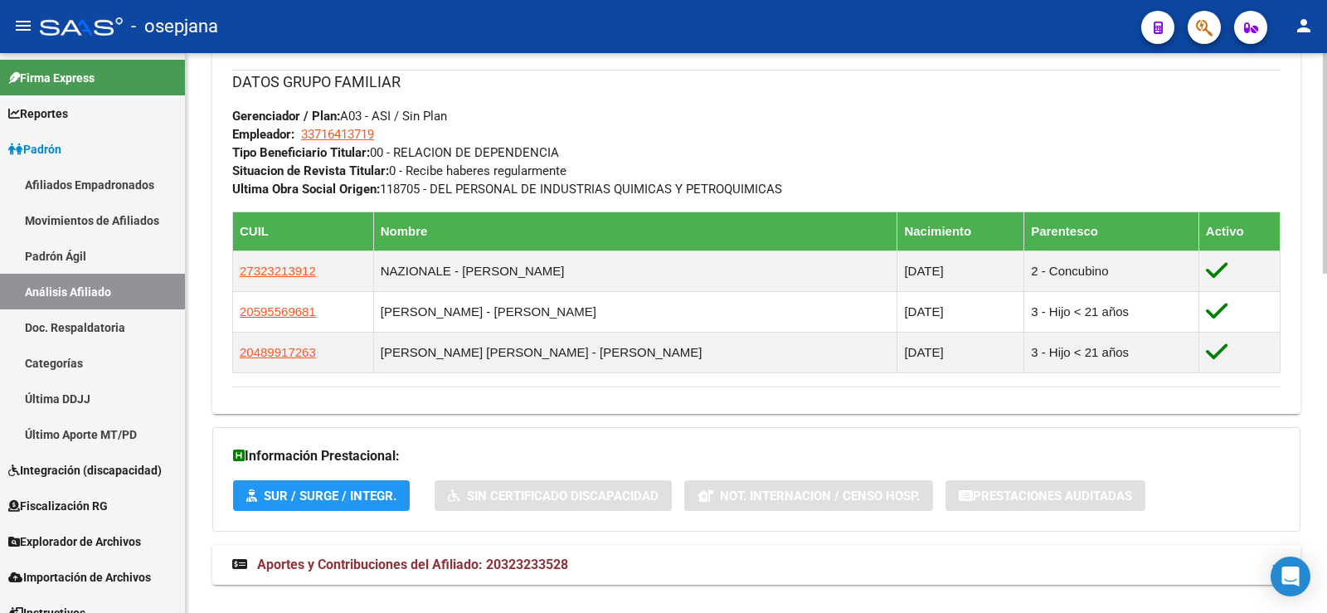
scroll to position [859, 0]
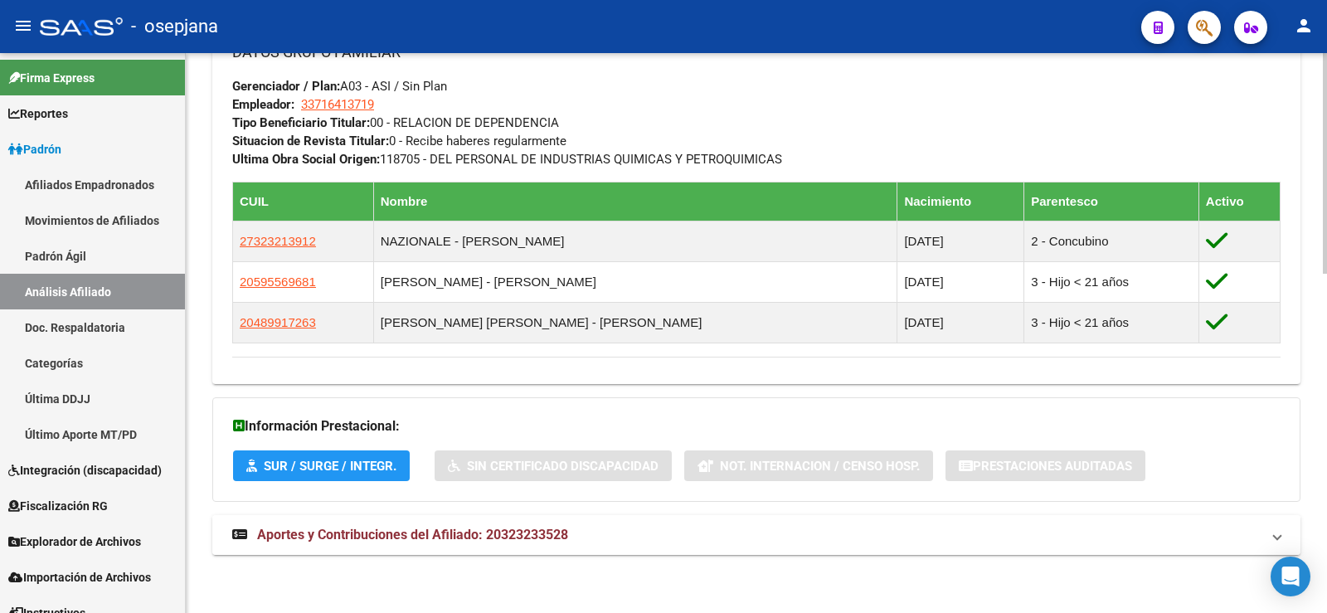
click at [532, 537] on span "Aportes y Contribuciones del Afiliado: 20323233528" at bounding box center [412, 535] width 311 height 16
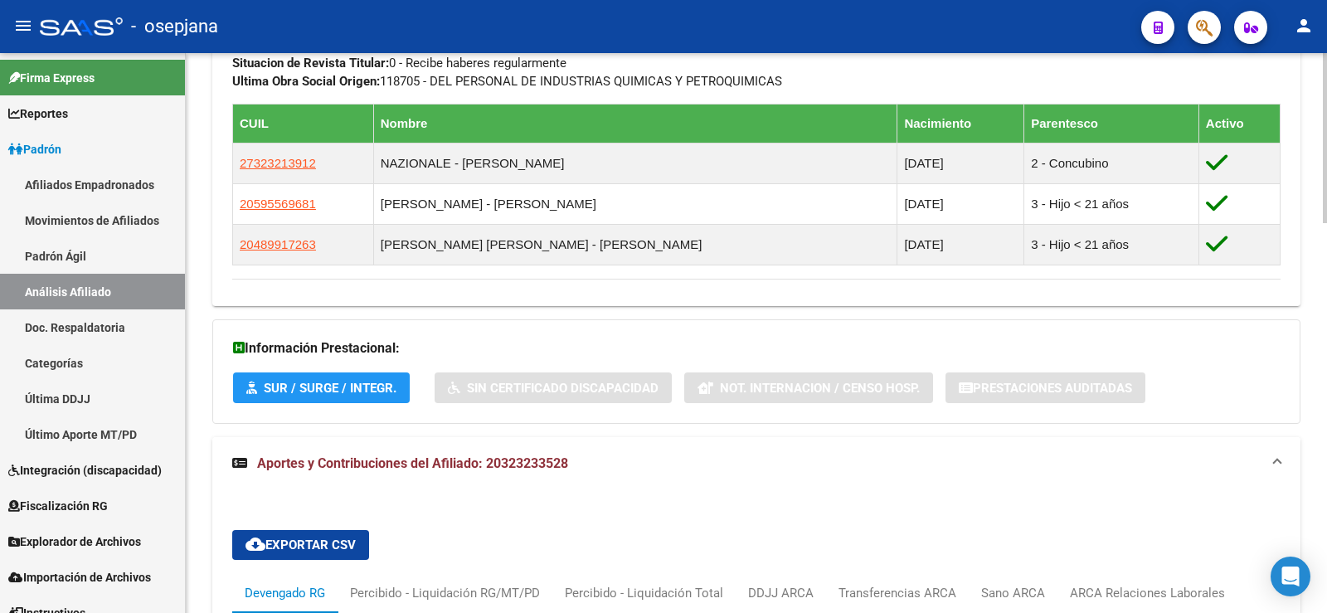
scroll to position [1274, 0]
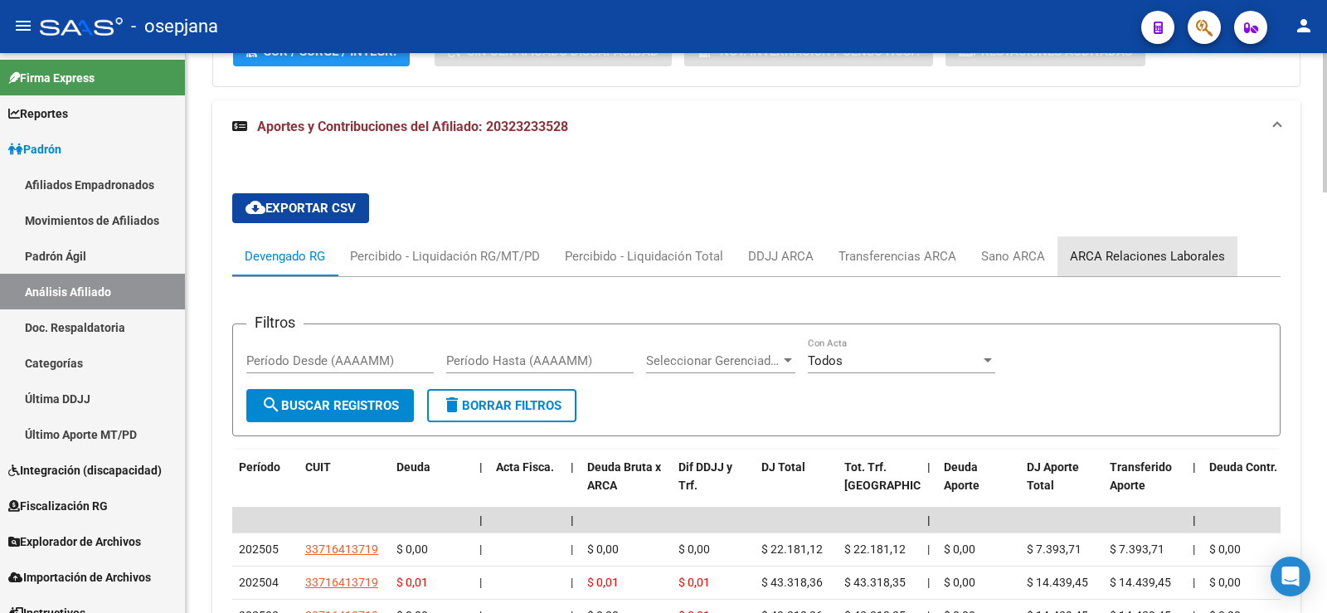
click at [1162, 255] on div "ARCA Relaciones Laborales" at bounding box center [1147, 256] width 155 height 18
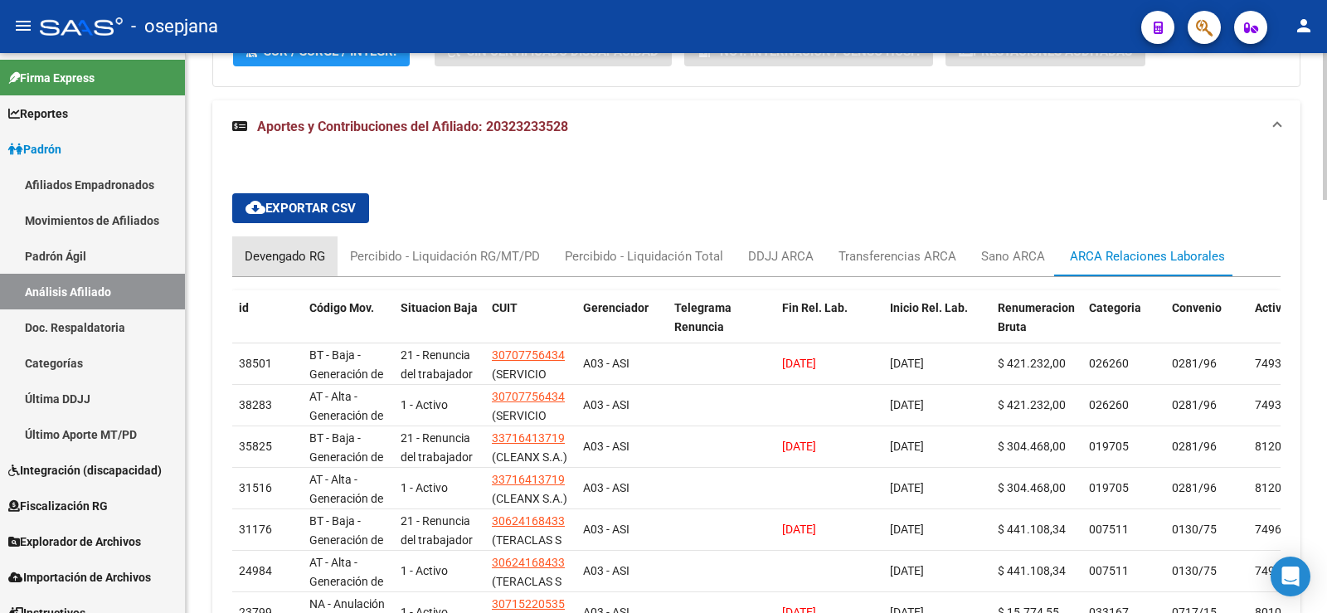
click at [270, 267] on div "Devengado RG" at bounding box center [284, 256] width 105 height 40
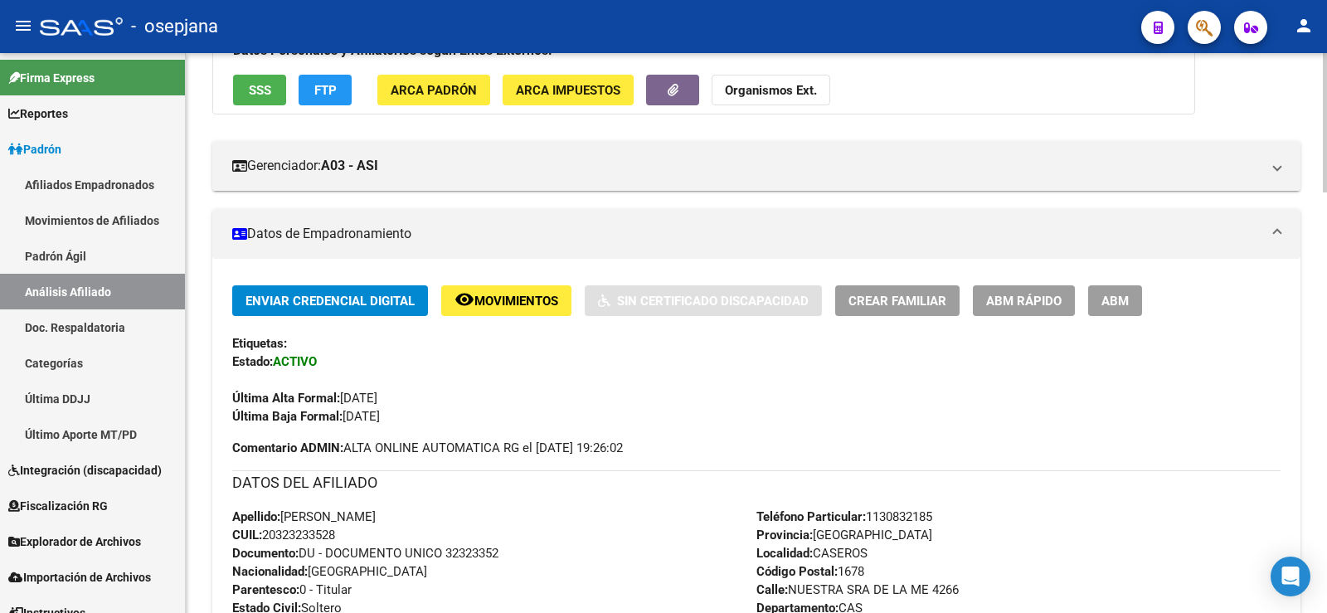
scroll to position [0, 0]
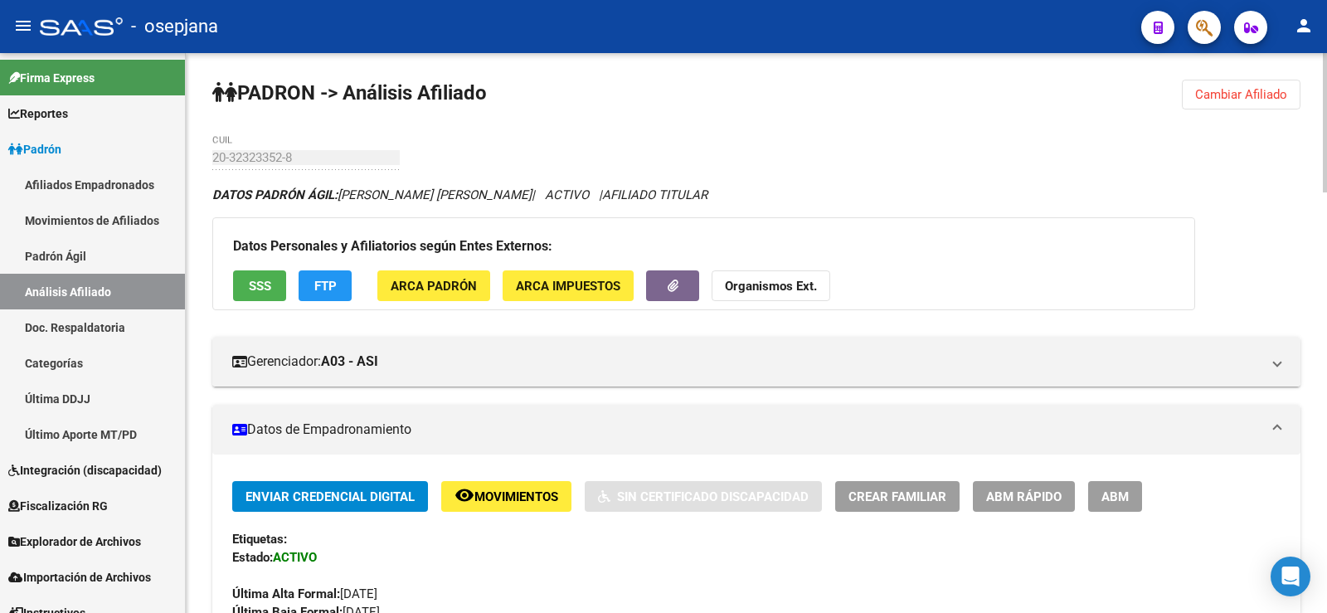
click at [1240, 102] on button "Cambiar Afiliado" at bounding box center [1241, 95] width 119 height 30
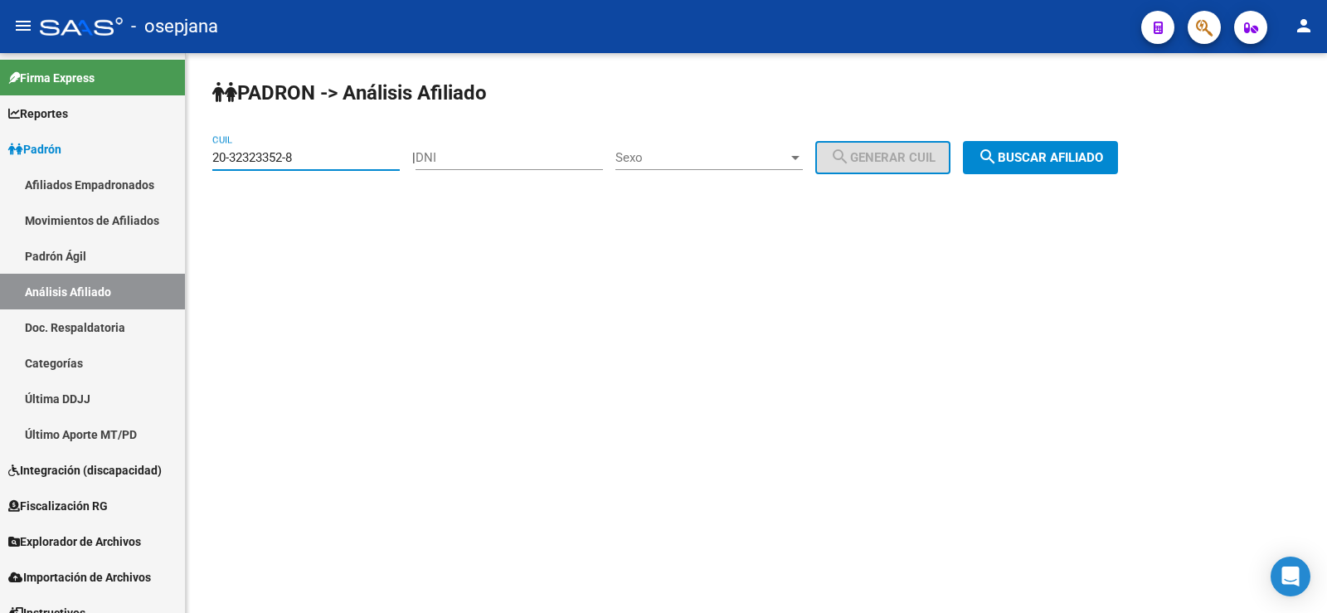
drag, startPoint x: 322, startPoint y: 162, endPoint x: 190, endPoint y: 172, distance: 132.2
click at [190, 172] on div "PADRON -> Análisis Afiliado 20-32323352-8 CUIL | DNI Sexo Sexo search Generar C…" at bounding box center [756, 140] width 1141 height 174
paste input "7-28857550-4"
click at [1081, 143] on button "search Buscar afiliado" at bounding box center [1040, 157] width 155 height 33
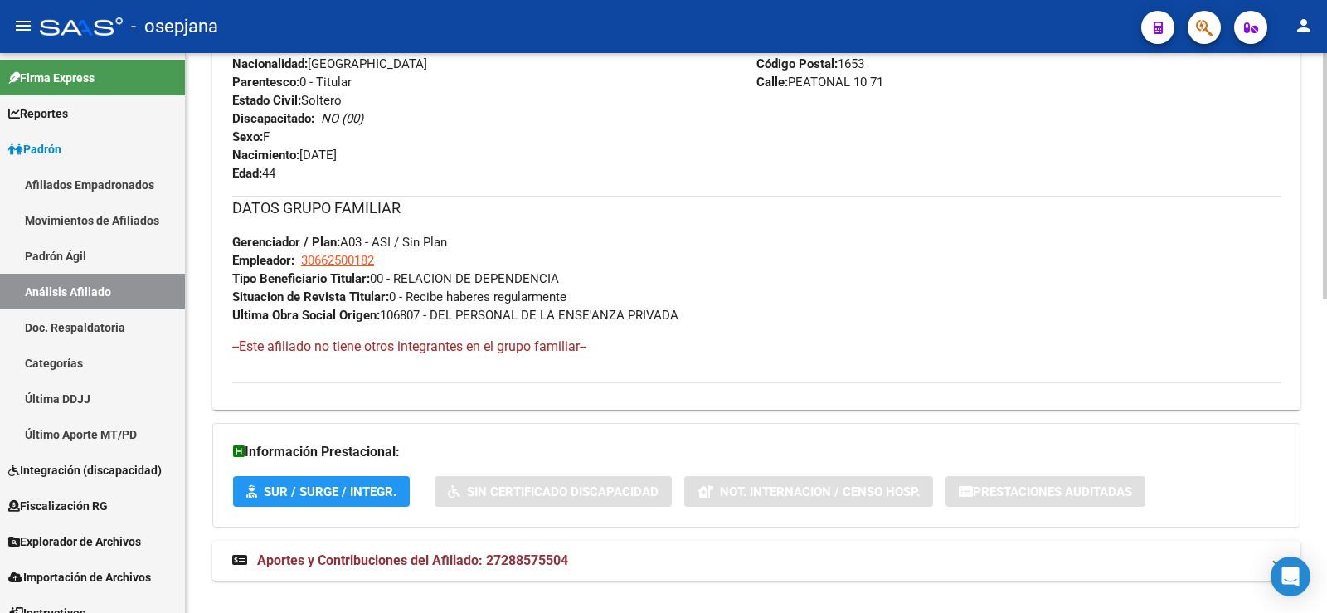
scroll to position [711, 0]
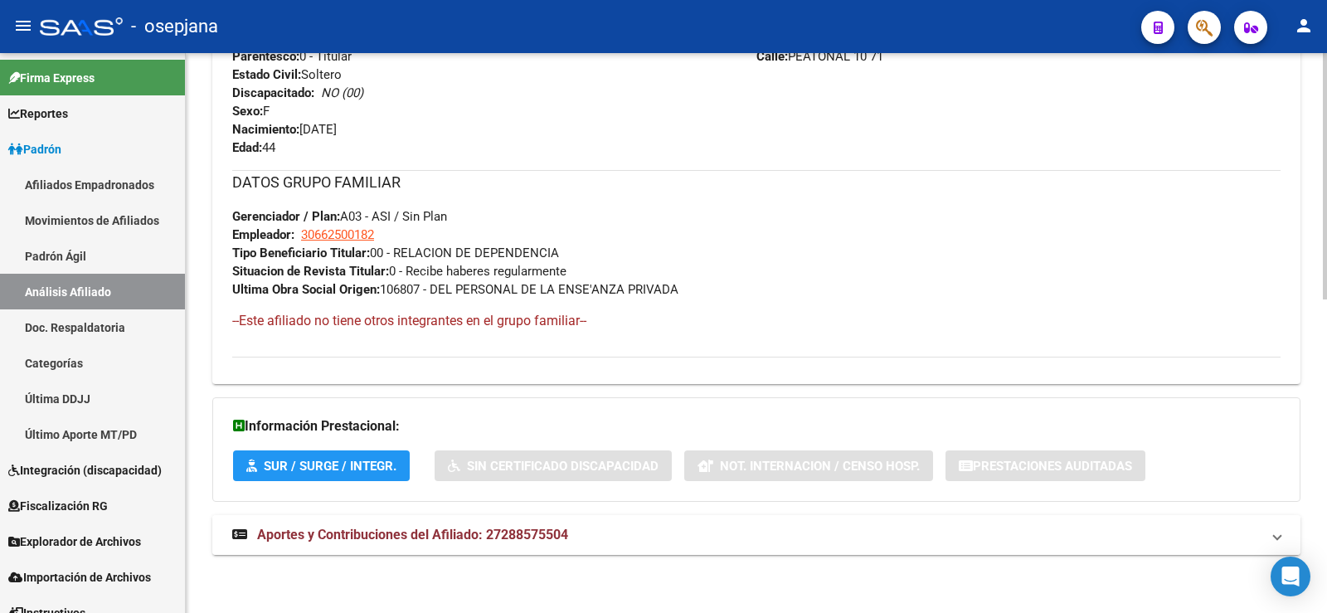
click at [445, 545] on mat-expansion-panel-header "Aportes y Contribuciones del Afiliado: 27288575504" at bounding box center [756, 535] width 1088 height 40
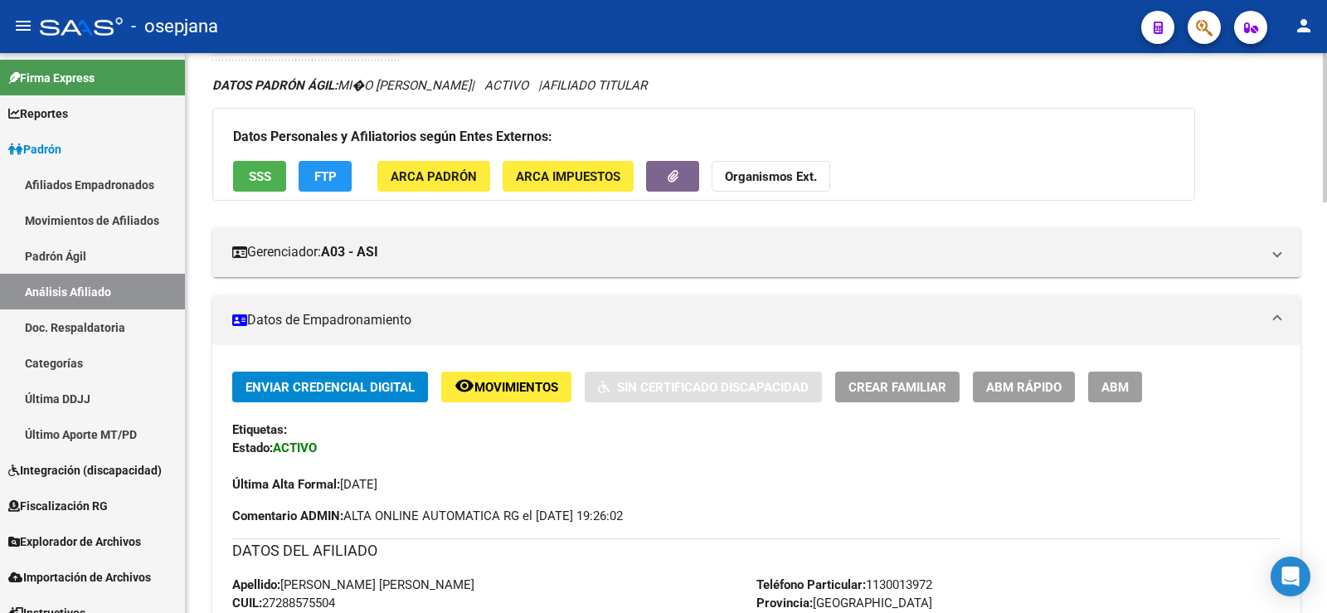
scroll to position [0, 0]
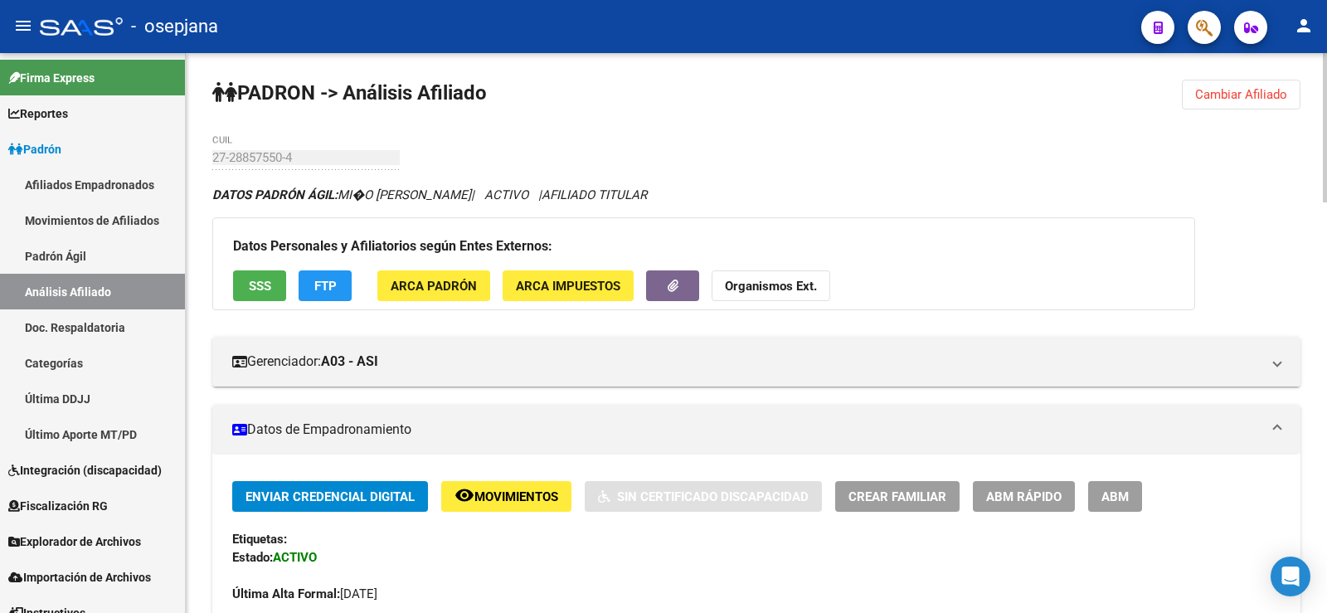
click at [1286, 84] on button "Cambiar Afiliado" at bounding box center [1241, 95] width 119 height 30
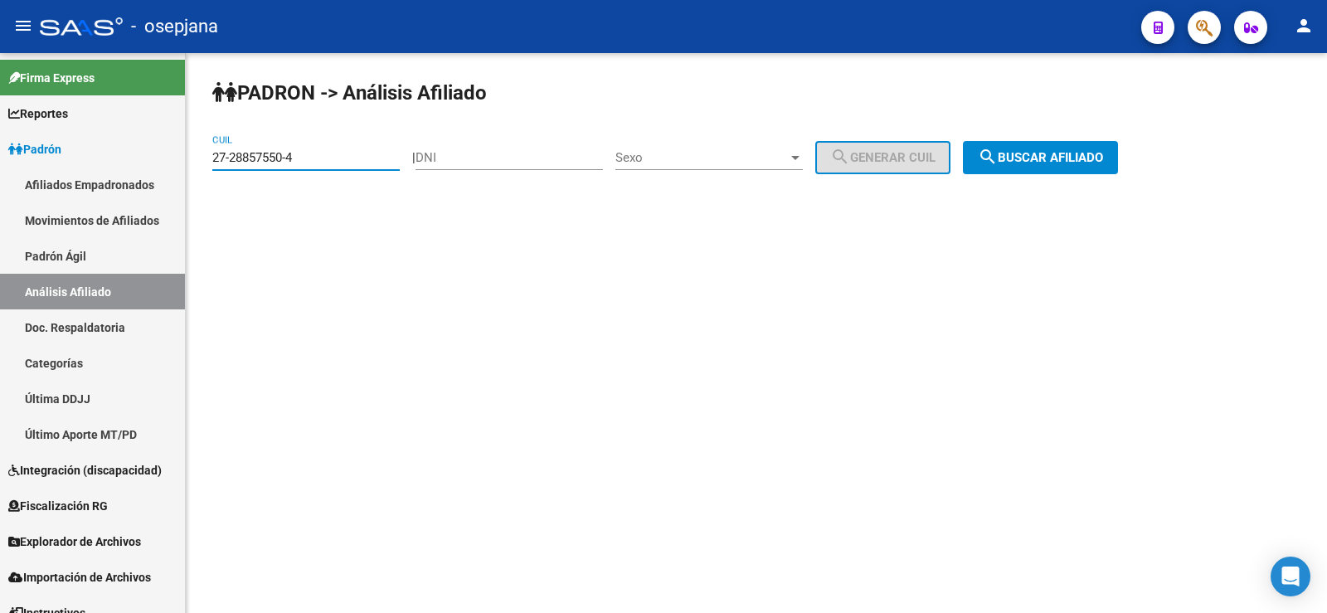
drag, startPoint x: 321, startPoint y: 160, endPoint x: 192, endPoint y: 163, distance: 128.6
click at [192, 163] on div "PADRON -> Análisis Afiliado 27-28857550-4 CUIL | DNI Sexo Sexo search Generar C…" at bounding box center [756, 140] width 1141 height 174
paste input "0-21841860-1"
click at [1047, 153] on span "search Buscar afiliado" at bounding box center [1040, 157] width 125 height 15
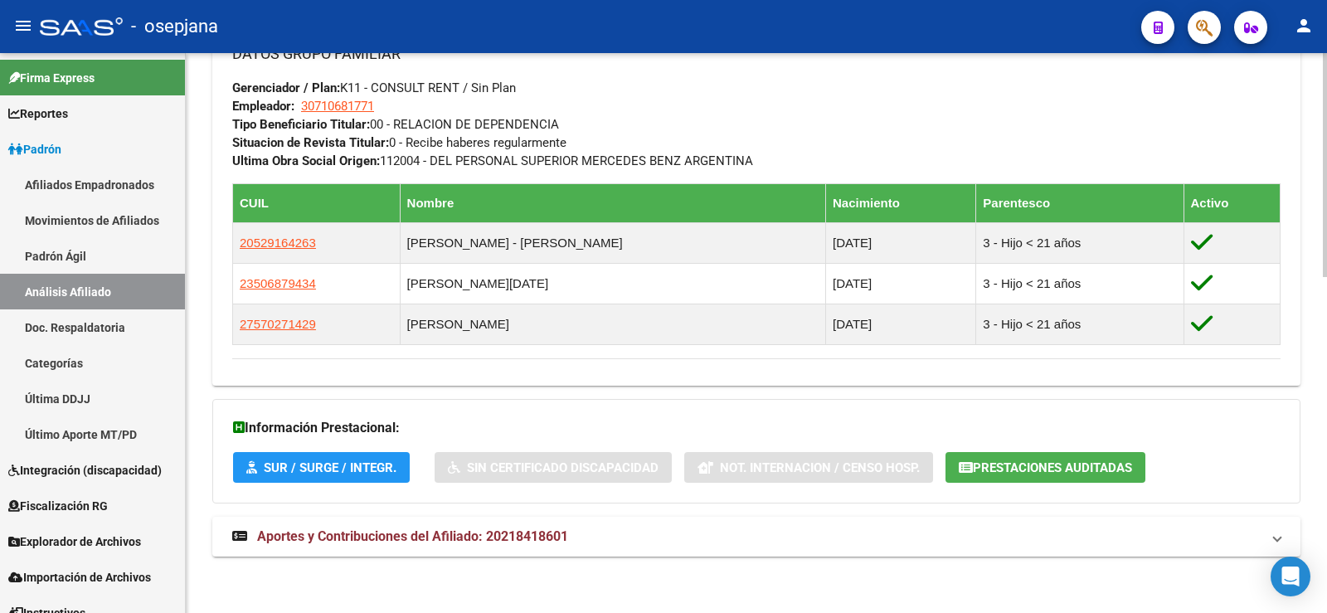
scroll to position [841, 0]
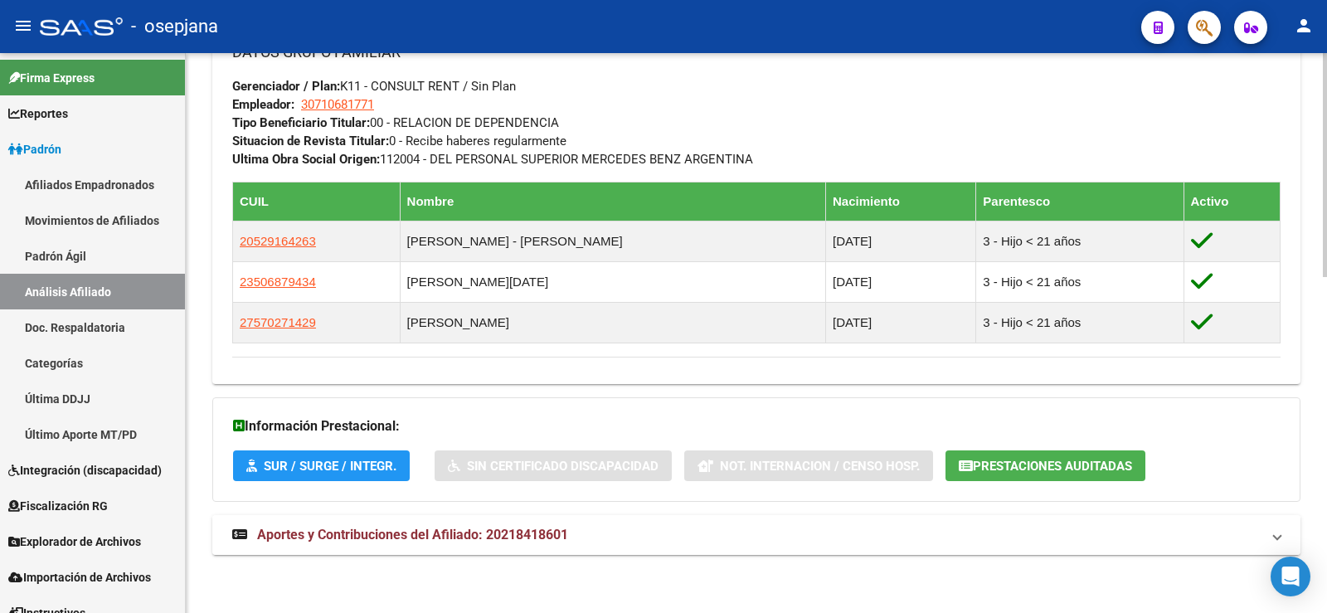
click at [527, 546] on mat-expansion-panel-header "Aportes y Contribuciones del Afiliado: 20218418601" at bounding box center [756, 535] width 1088 height 40
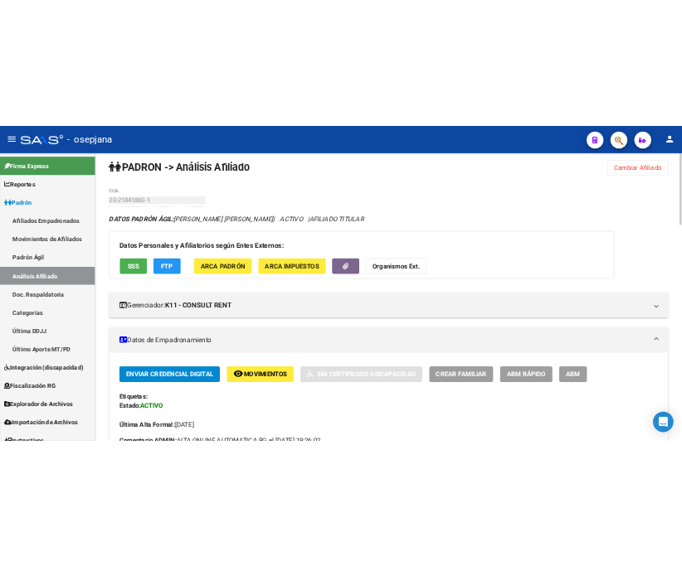
scroll to position [0, 0]
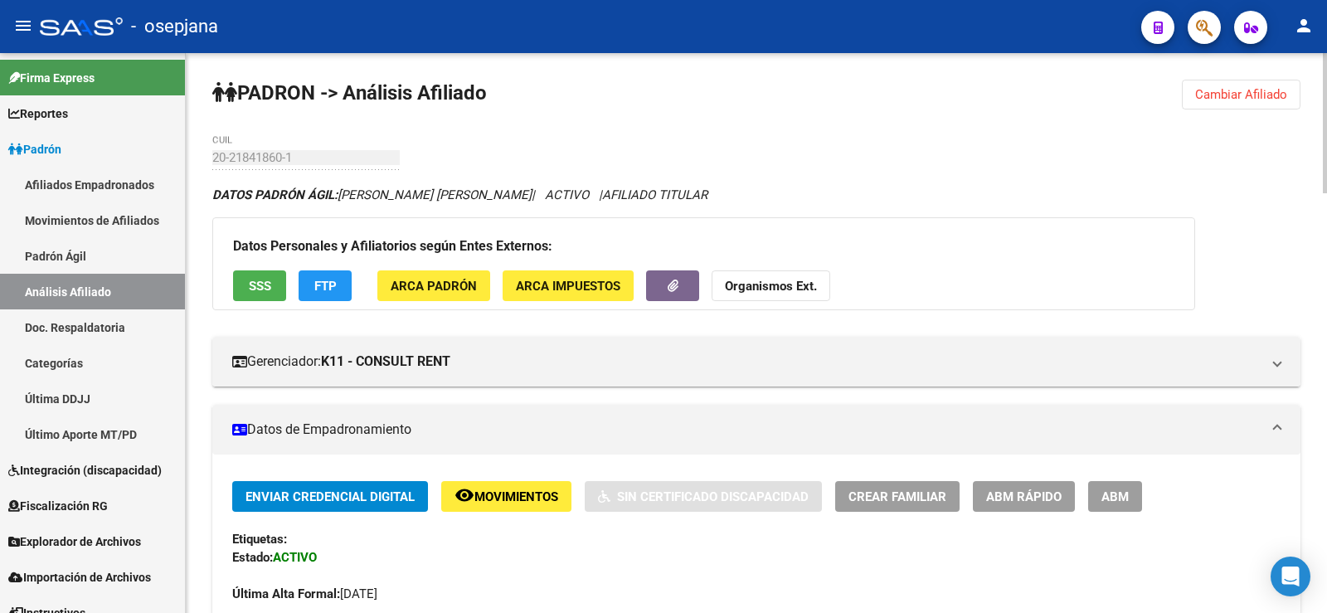
click at [1269, 80] on button "Cambiar Afiliado" at bounding box center [1241, 95] width 119 height 30
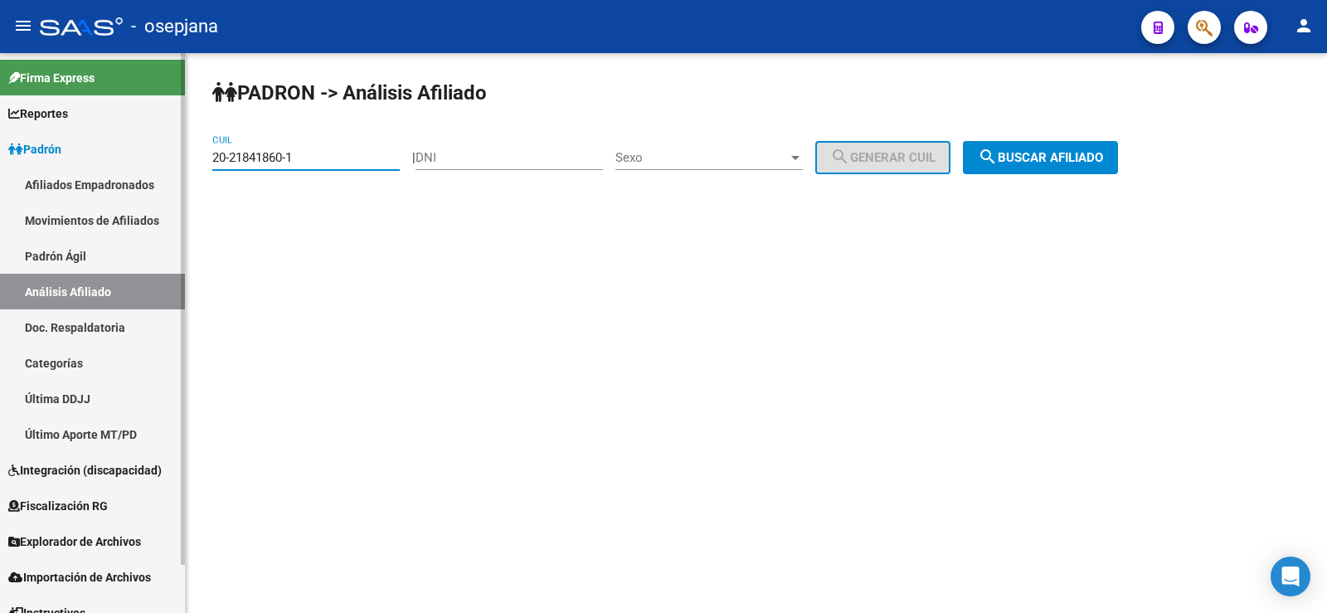
drag, startPoint x: 312, startPoint y: 154, endPoint x: 169, endPoint y: 163, distance: 142.9
click at [169, 163] on mat-sidenav-container "Firma Express Reportes Ingresos Devengados Análisis Histórico Detalles Transfer…" at bounding box center [663, 333] width 1327 height 560
paste input "3-27807566-4"
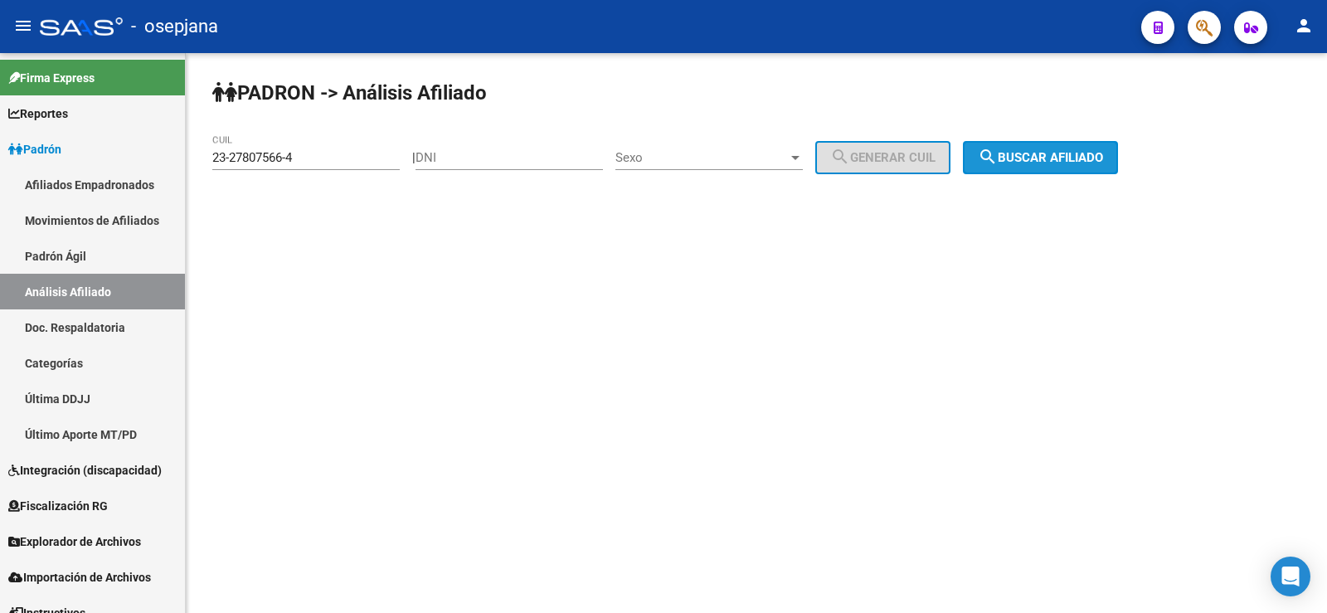
click at [1028, 156] on span "search Buscar afiliado" at bounding box center [1040, 157] width 125 height 15
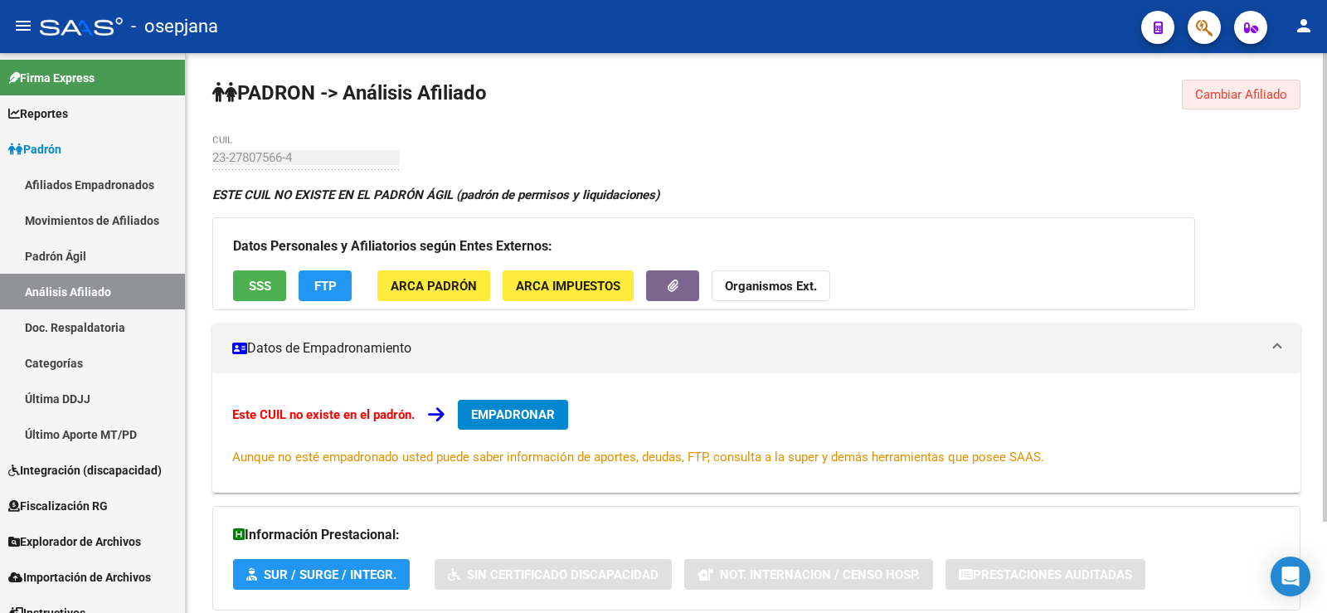
click at [1242, 88] on span "Cambiar Afiliado" at bounding box center [1241, 94] width 92 height 15
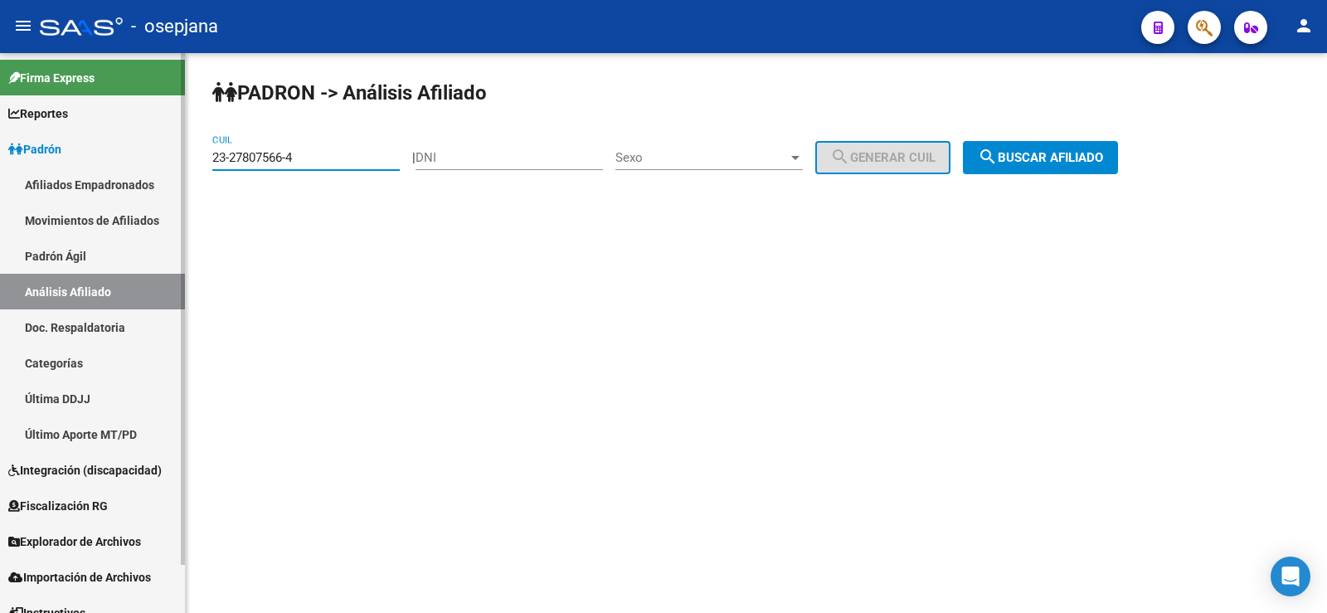
drag, startPoint x: 322, startPoint y: 150, endPoint x: 148, endPoint y: 150, distance: 174.2
click at [148, 150] on mat-sidenav-container "Firma Express Reportes Ingresos Devengados Análisis Histórico Detalles Transfer…" at bounding box center [663, 333] width 1327 height 560
paste input
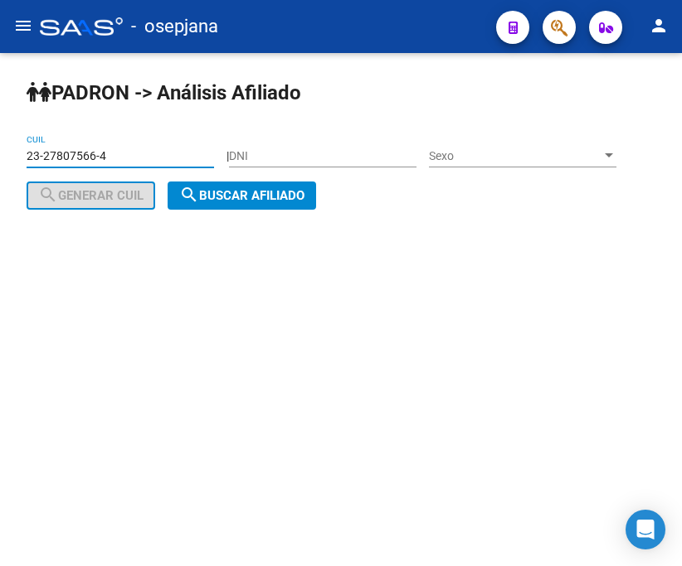
drag, startPoint x: 139, startPoint y: 153, endPoint x: 4, endPoint y: 150, distance: 135.2
click at [4, 150] on div "PADRON -> Análisis Afiliado 23-27807566-4 CUIL | DNI Sexo Sexo search Generar C…" at bounding box center [341, 158] width 682 height 210
paste input
type input "23-27807566-4"
click at [242, 189] on span "search Buscar afiliado" at bounding box center [241, 195] width 125 height 15
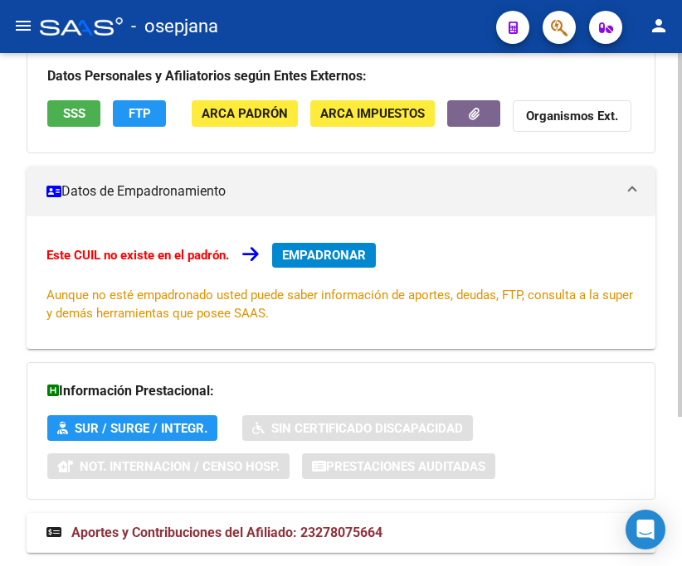
scroll to position [211, 0]
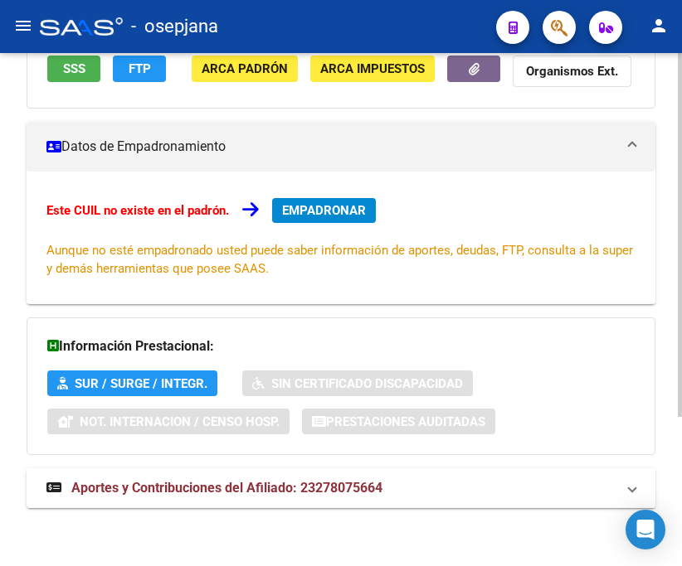
click at [349, 493] on span "Aportes y Contribuciones del Afiliado: 23278075664" at bounding box center [226, 488] width 311 height 16
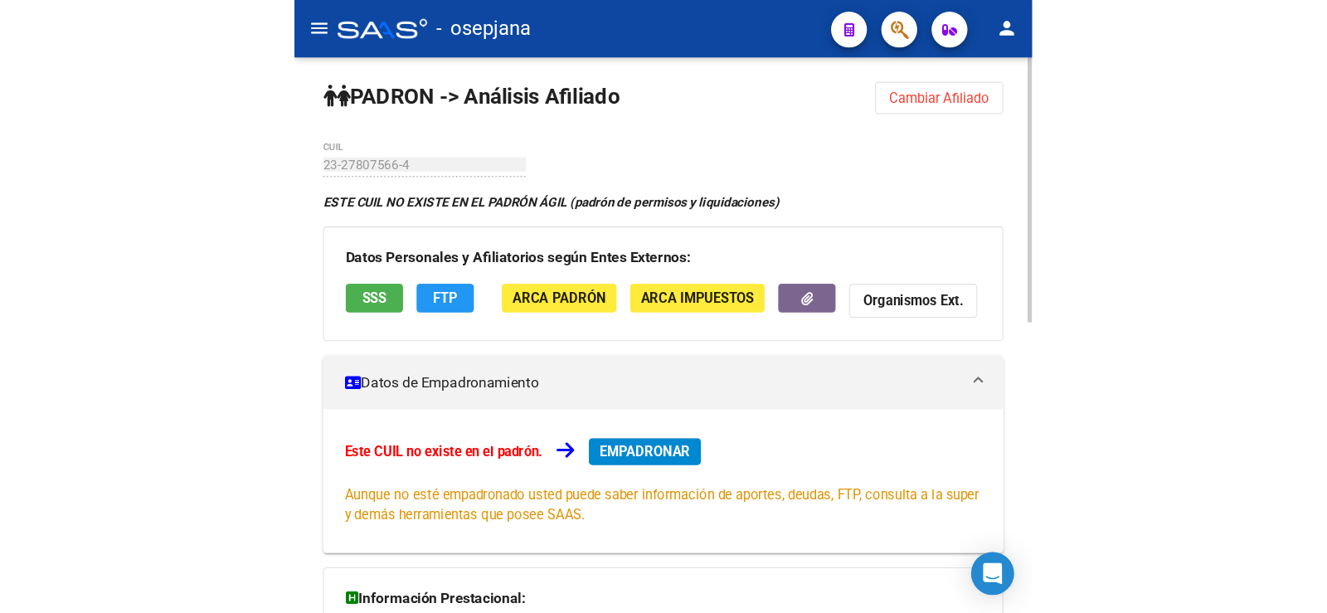
scroll to position [0, 0]
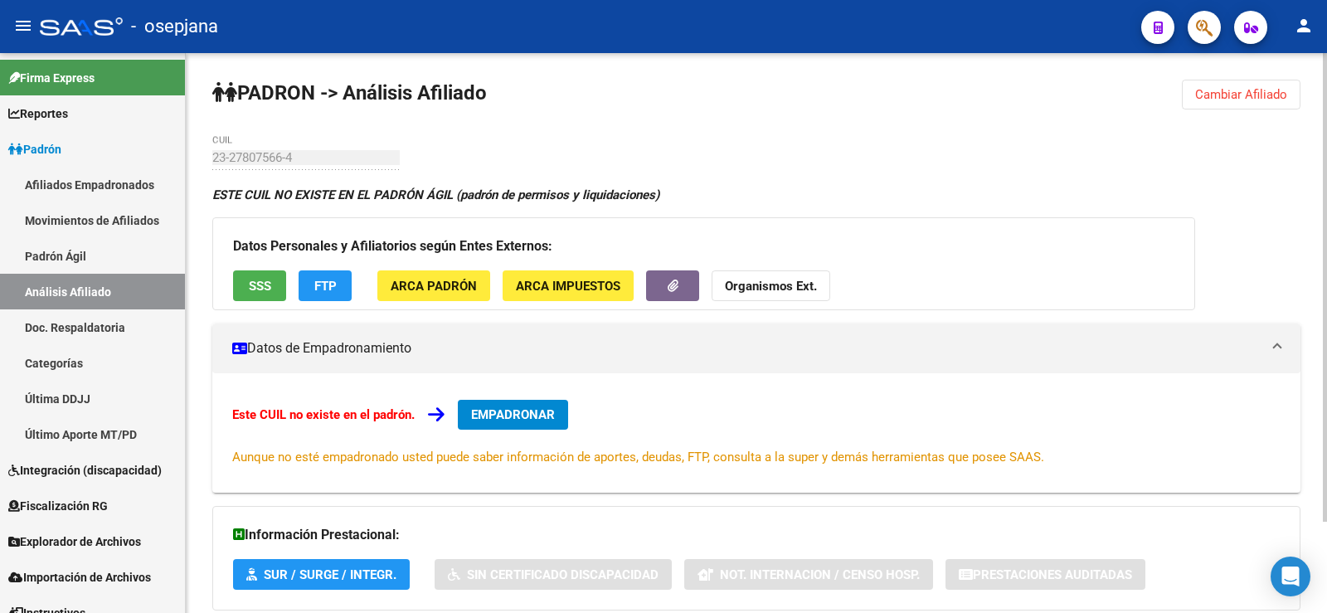
click at [315, 285] on span "FTP" at bounding box center [325, 286] width 22 height 15
click at [428, 284] on span "ARCA Padrón" at bounding box center [434, 286] width 86 height 15
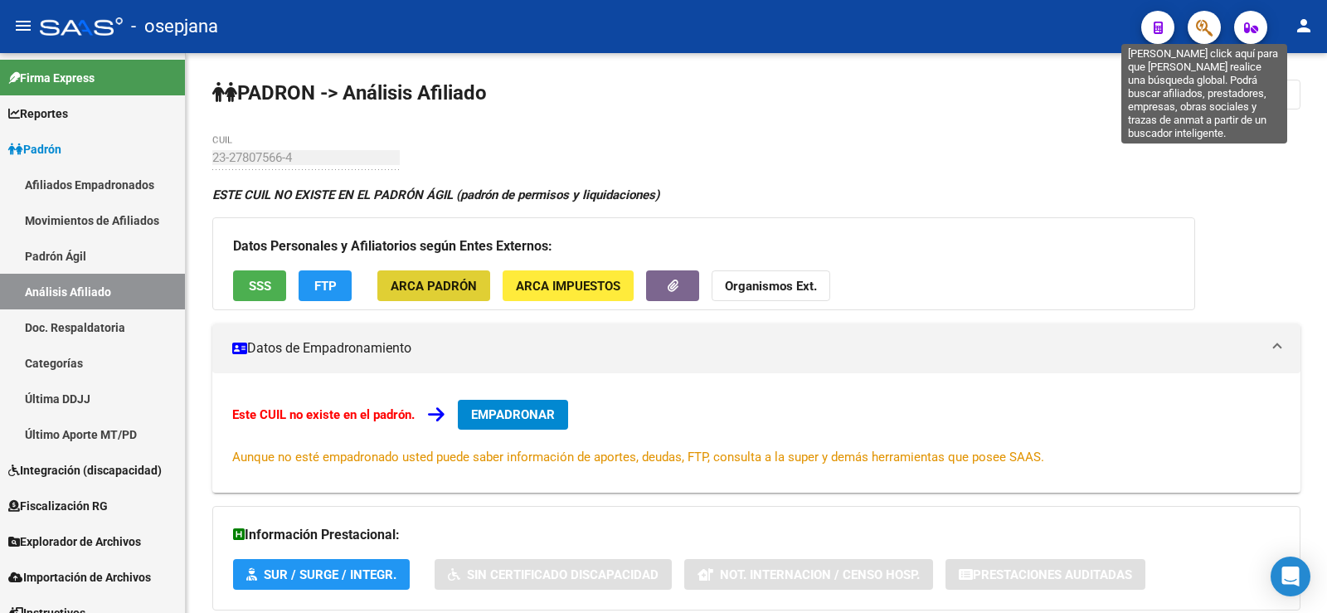
click at [1210, 34] on icon "button" at bounding box center [1204, 27] width 17 height 19
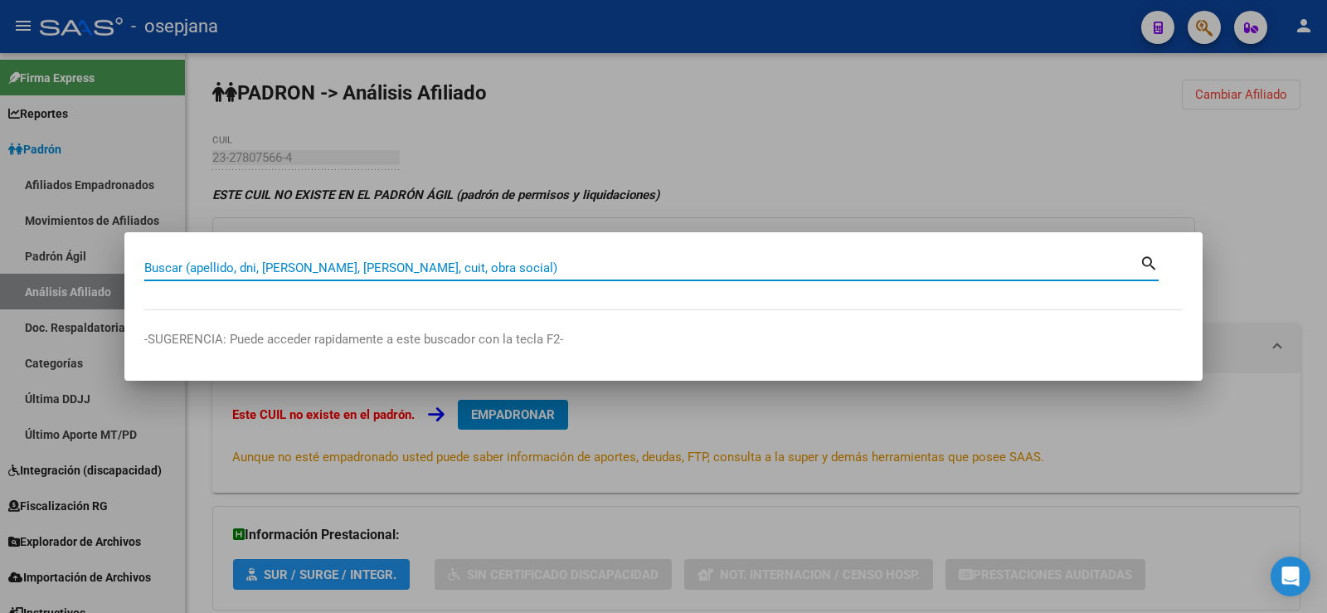
paste input "27807566"
type input "27807566"
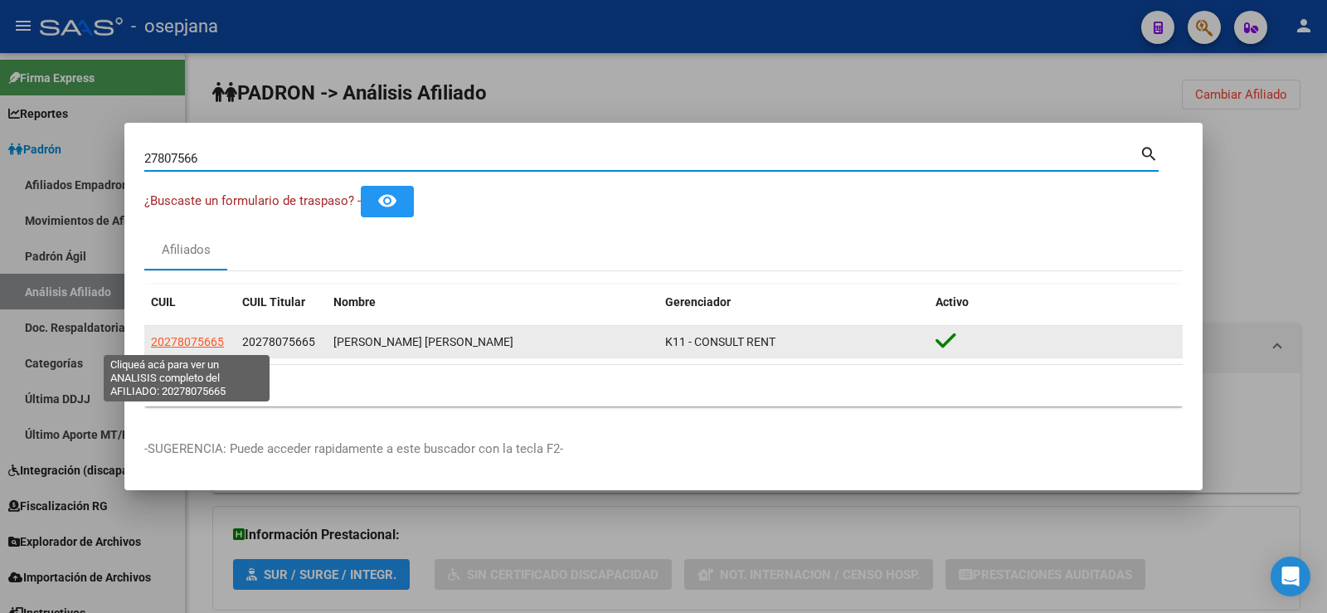
click at [186, 336] on span "20278075665" at bounding box center [187, 341] width 73 height 13
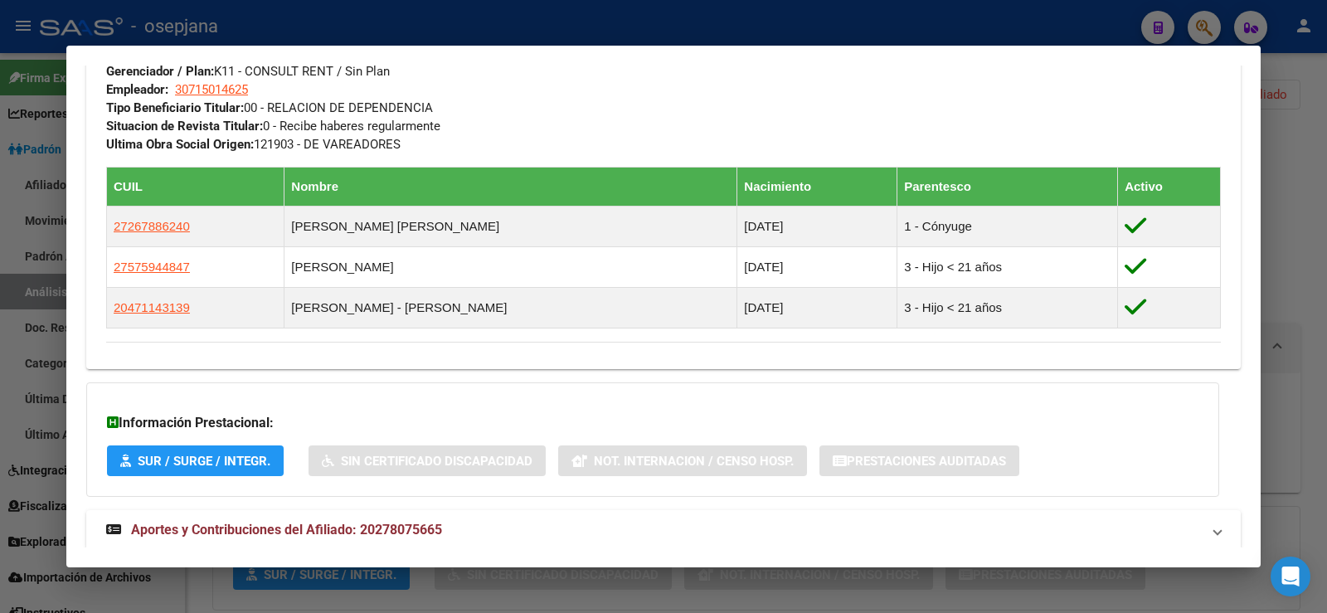
scroll to position [829, 0]
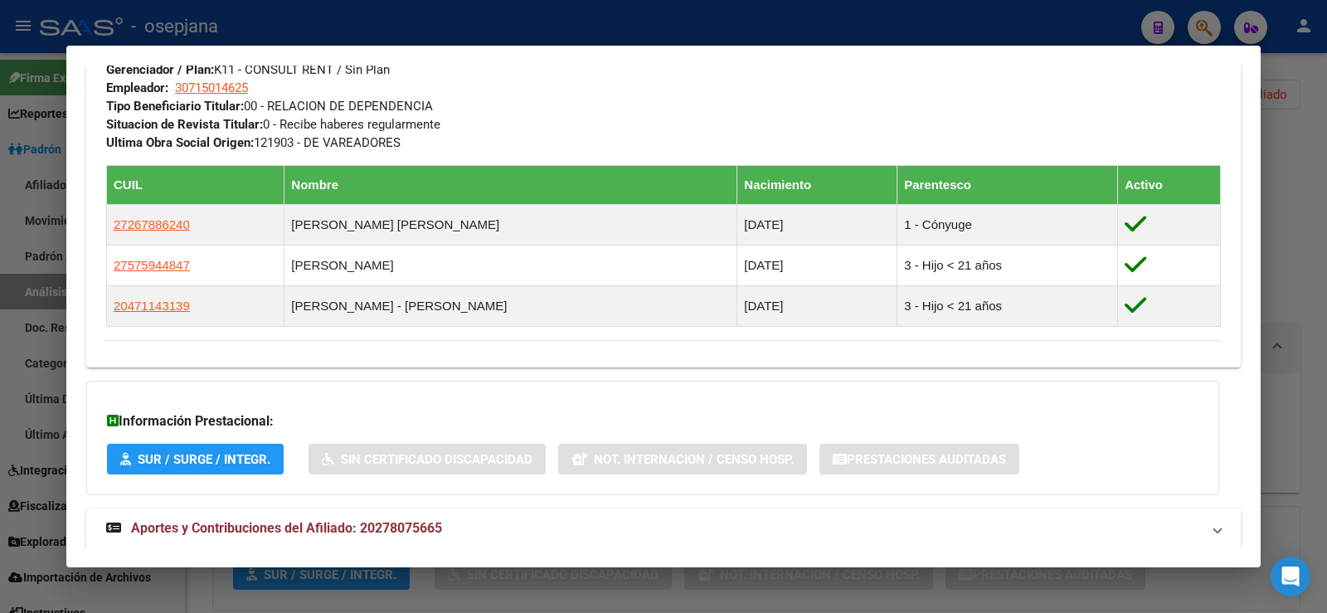
click at [363, 531] on span "Aportes y Contribuciones del Afiliado: 20278075665" at bounding box center [286, 528] width 311 height 16
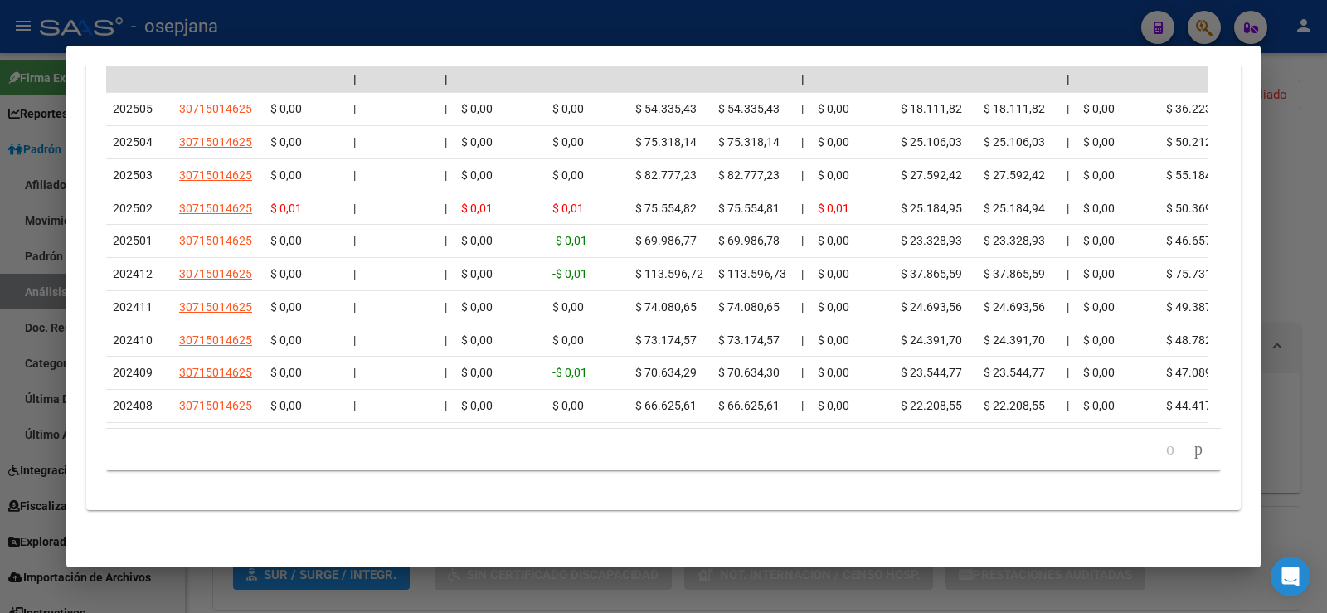
scroll to position [1605, 0]
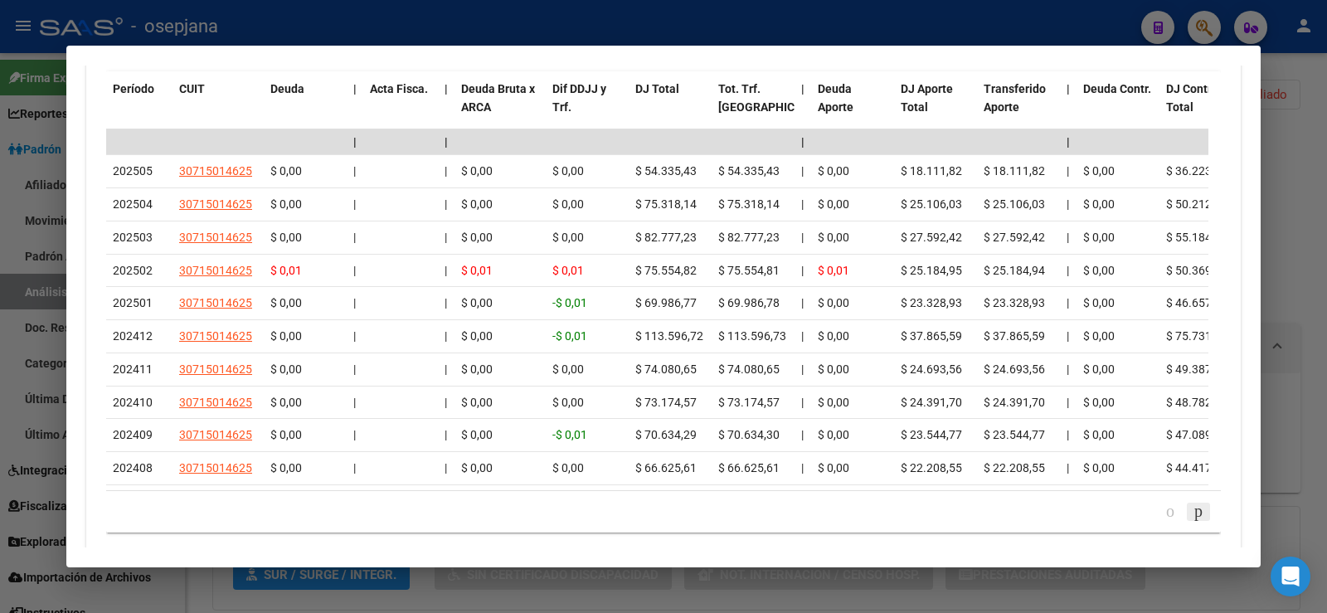
click at [1192, 521] on icon "go to next page" at bounding box center [1198, 511] width 13 height 20
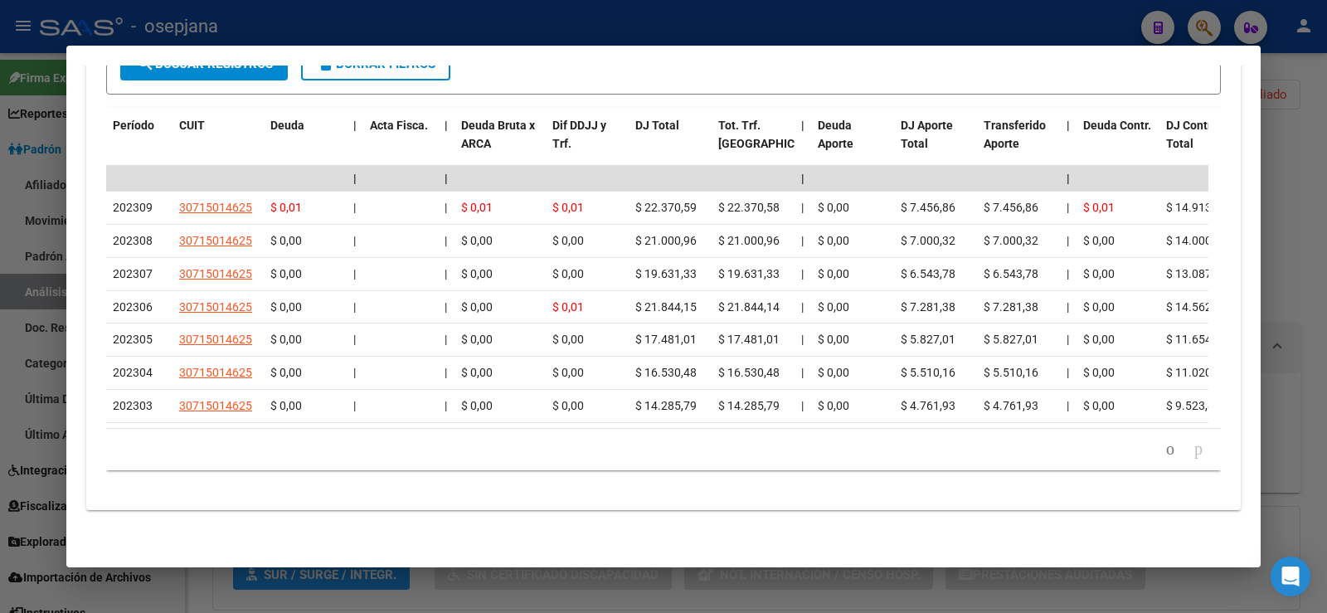
scroll to position [1587, 0]
click at [1159, 458] on link "go to previous page" at bounding box center [1170, 449] width 23 height 18
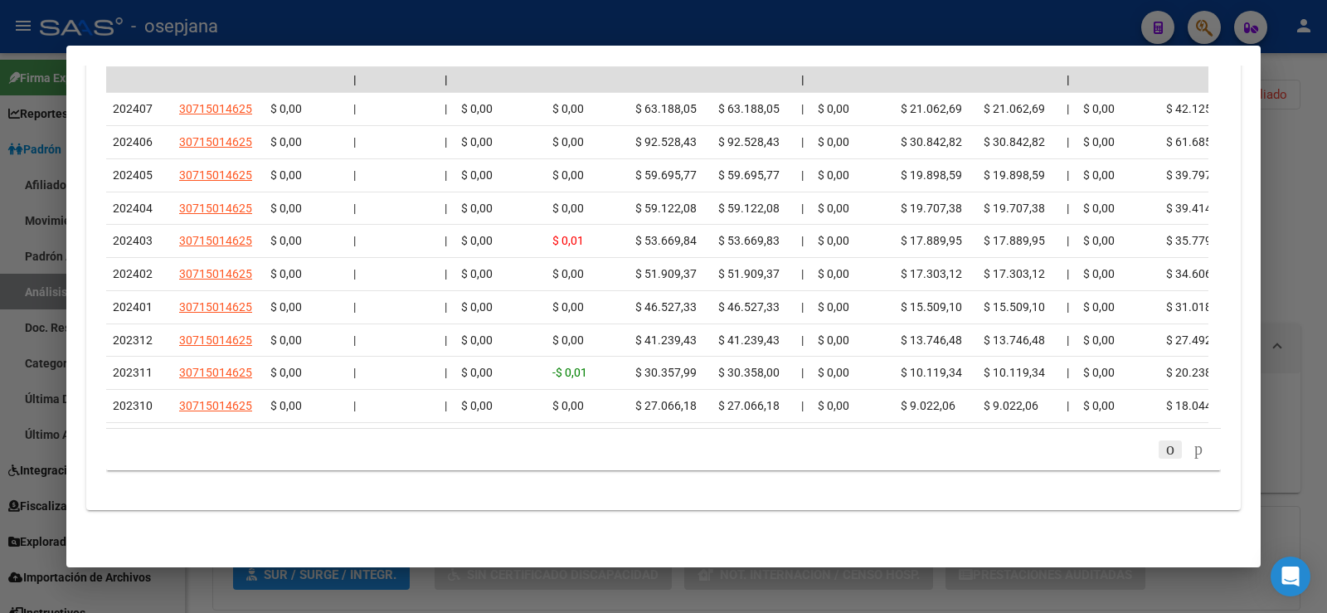
click at [1164, 454] on icon "go to previous page" at bounding box center [1170, 449] width 13 height 20
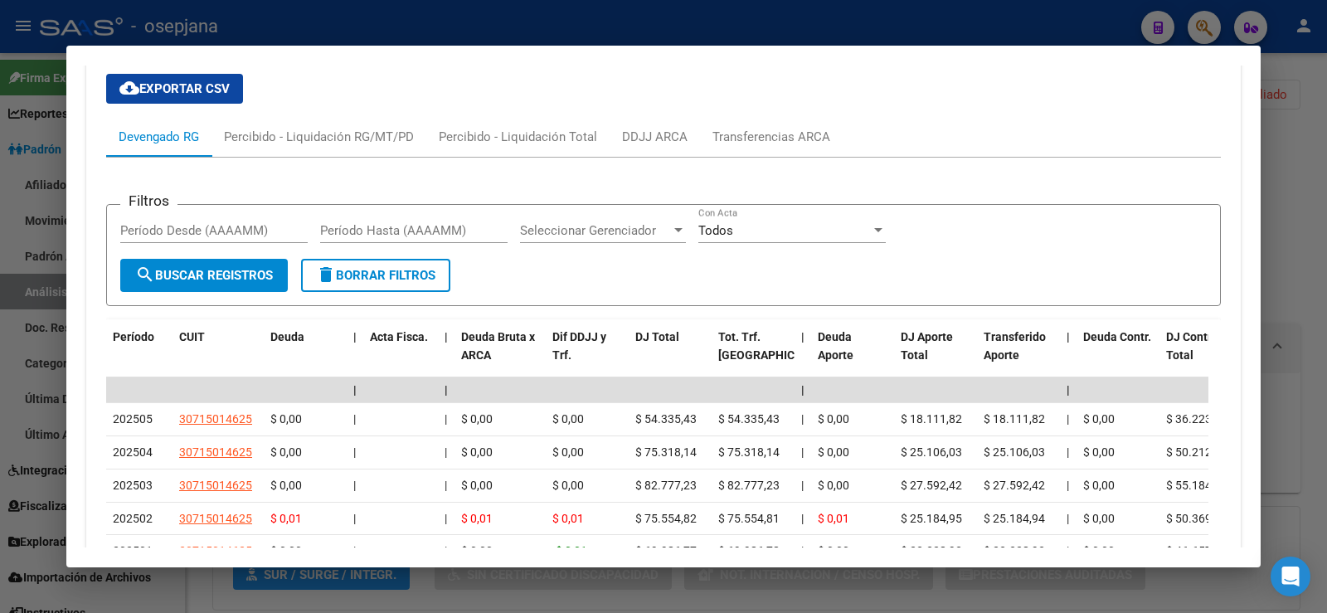
scroll to position [1356, 0]
click at [1316, 100] on div at bounding box center [663, 306] width 1327 height 613
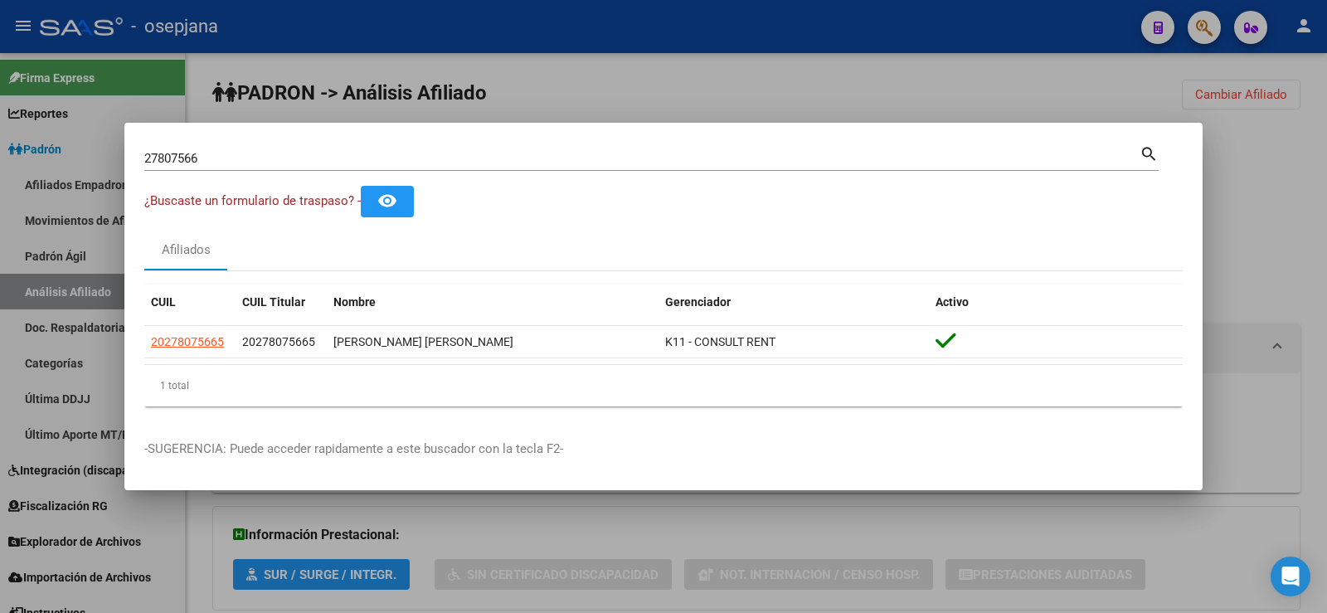
drag, startPoint x: 1326, startPoint y: 157, endPoint x: 1010, endPoint y: 243, distance: 327.5
click at [1325, 158] on div at bounding box center [663, 306] width 1327 height 613
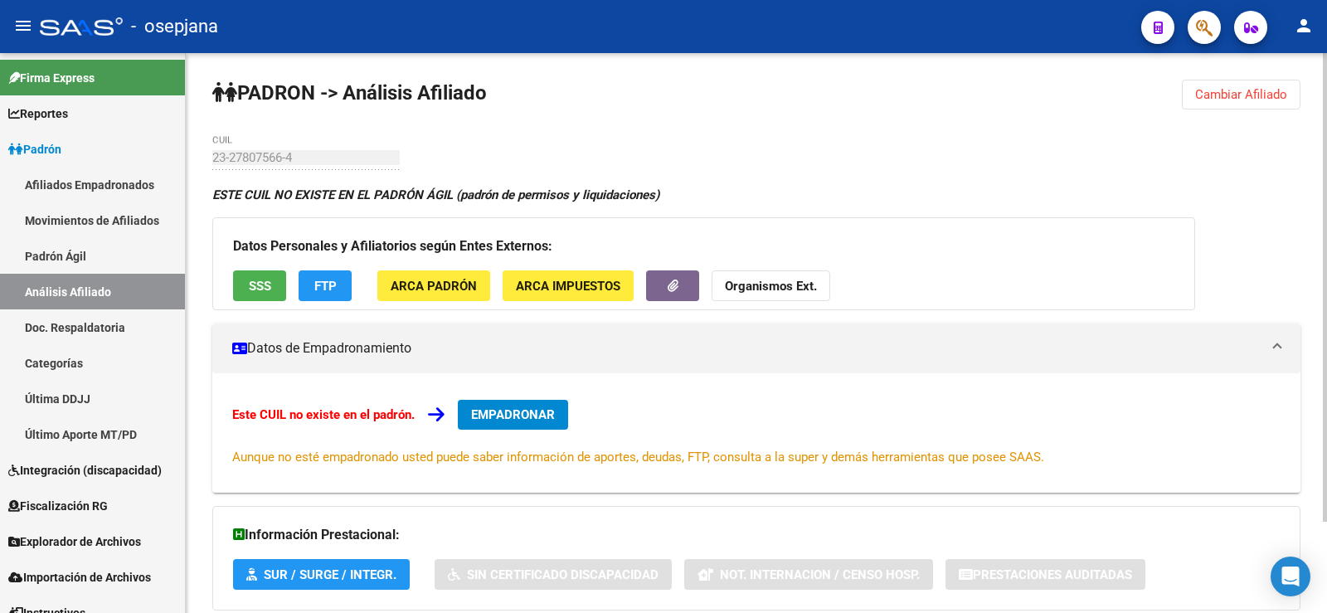
click at [1226, 102] on button "Cambiar Afiliado" at bounding box center [1241, 95] width 119 height 30
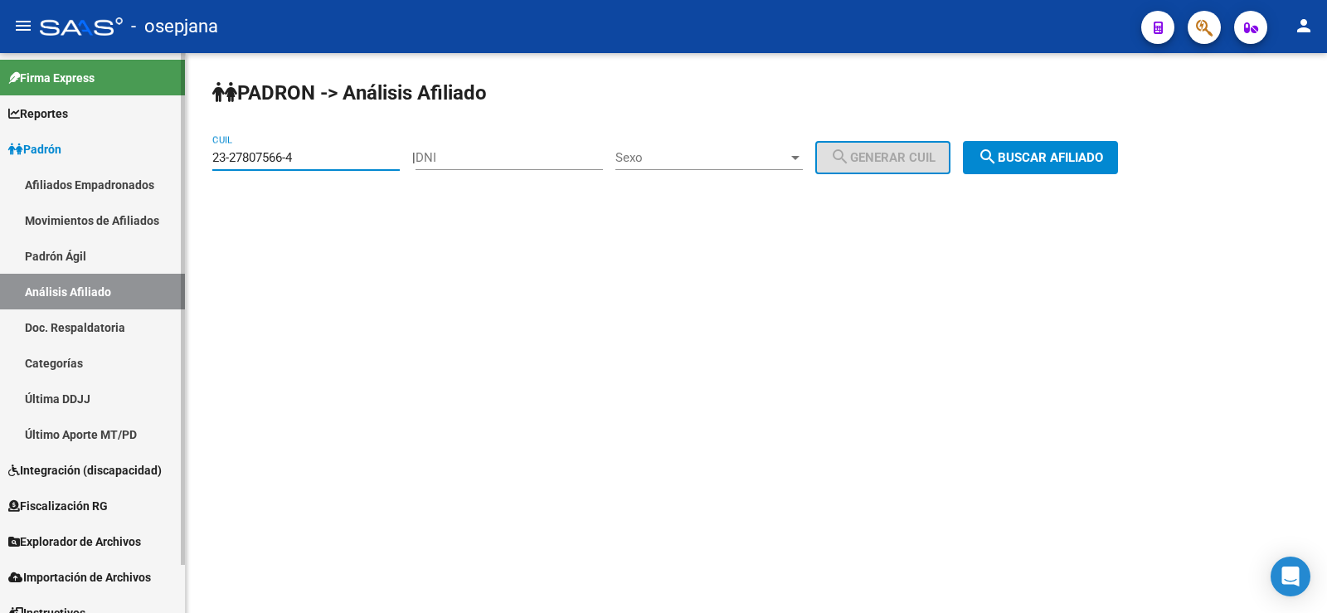
drag, startPoint x: 313, startPoint y: 158, endPoint x: 163, endPoint y: 156, distance: 150.1
click at [163, 156] on mat-sidenav-container "Firma Express Reportes Ingresos Devengados Análisis Histórico Detalles Transfer…" at bounding box center [663, 333] width 1327 height 560
paste input "0-27807566-5"
click at [1091, 148] on button "search Buscar afiliado" at bounding box center [1040, 157] width 155 height 33
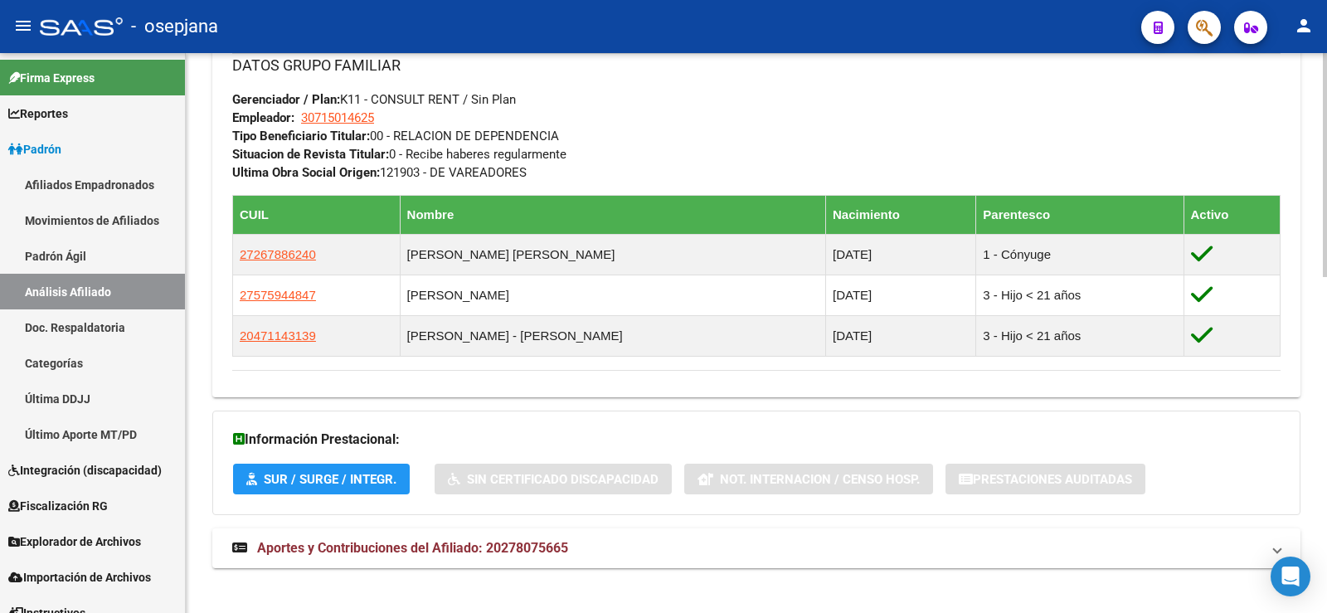
scroll to position [841, 0]
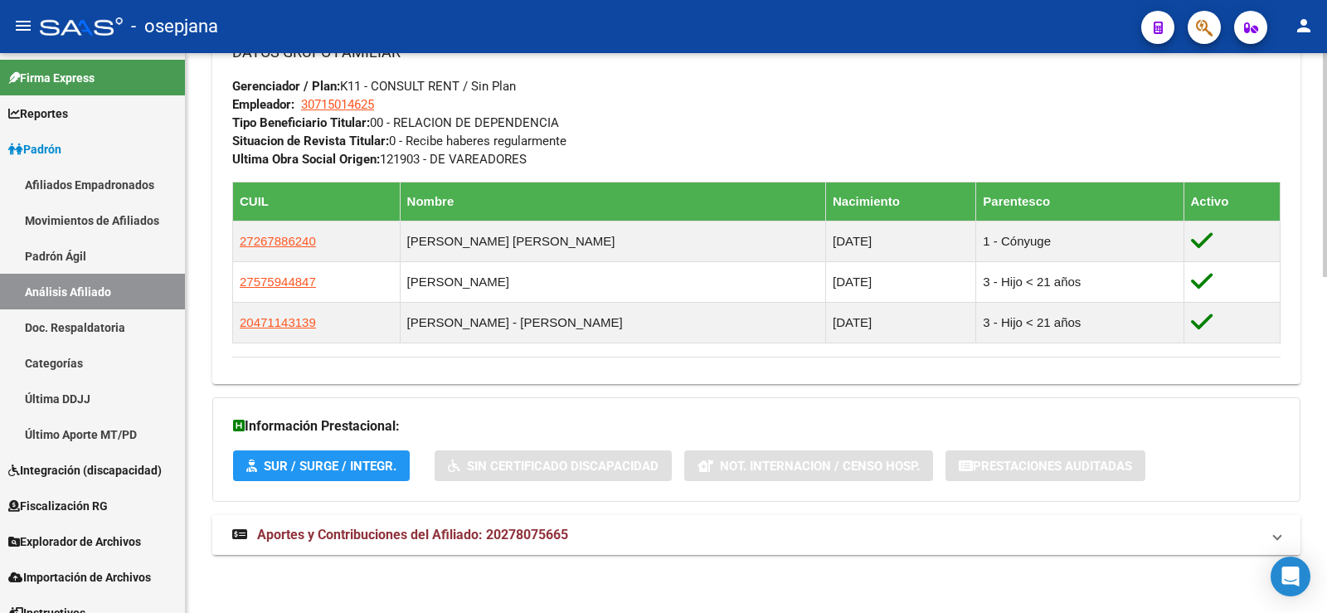
click at [559, 545] on mat-expansion-panel-header "Aportes y Contribuciones del Afiliado: 20278075665" at bounding box center [756, 535] width 1088 height 40
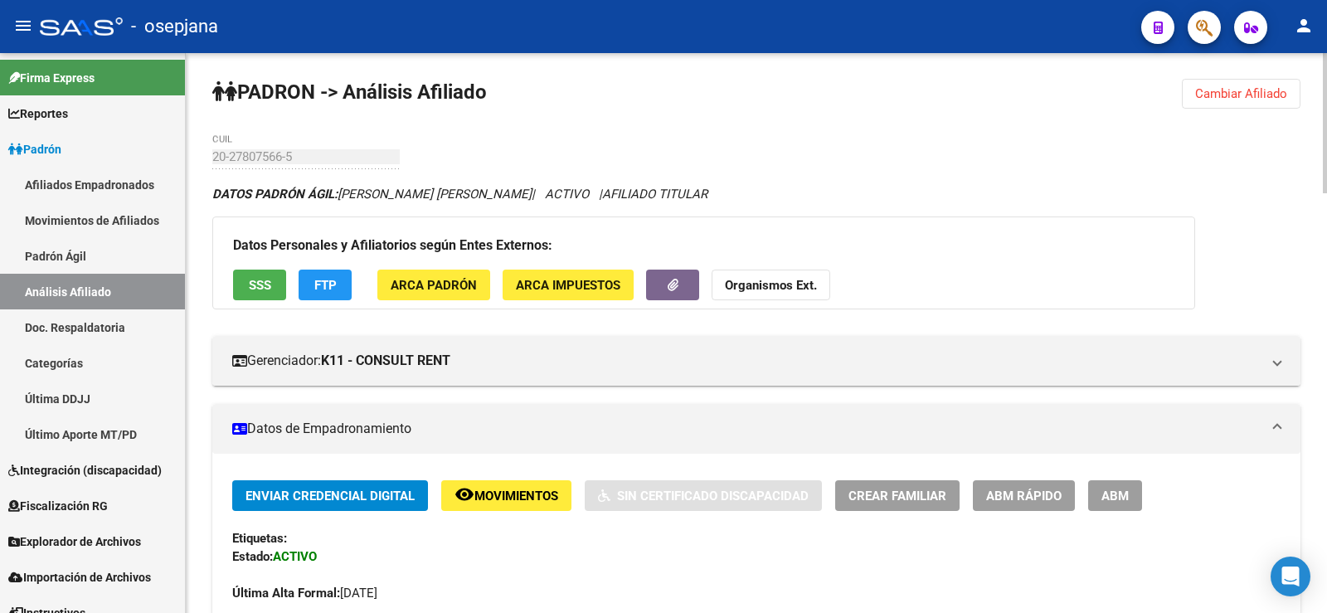
scroll to position [0, 0]
click at [1224, 95] on span "Cambiar Afiliado" at bounding box center [1241, 94] width 92 height 15
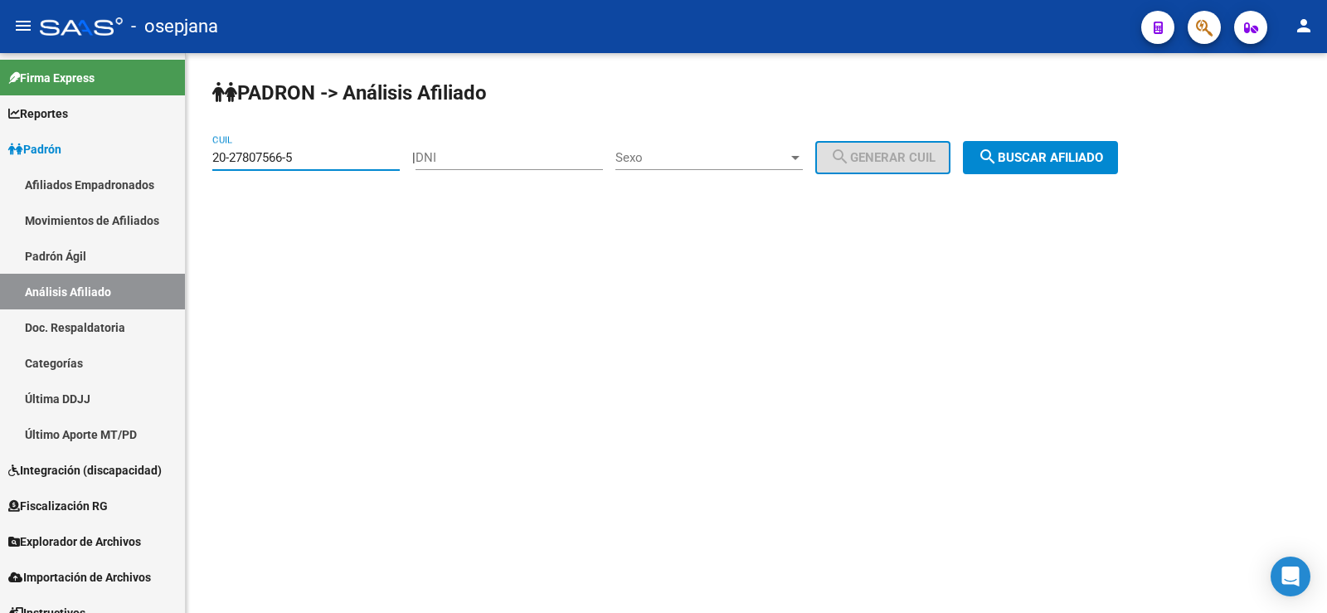
drag, startPoint x: 309, startPoint y: 156, endPoint x: 198, endPoint y: 153, distance: 111.2
click at [198, 153] on div "PADRON -> Análisis Afiliado 20-27807566-5 CUIL | DNI Sexo Sexo search Generar C…" at bounding box center [756, 140] width 1141 height 174
paste input "3-36154846-9"
click at [1103, 156] on span "search Buscar afiliado" at bounding box center [1040, 157] width 125 height 15
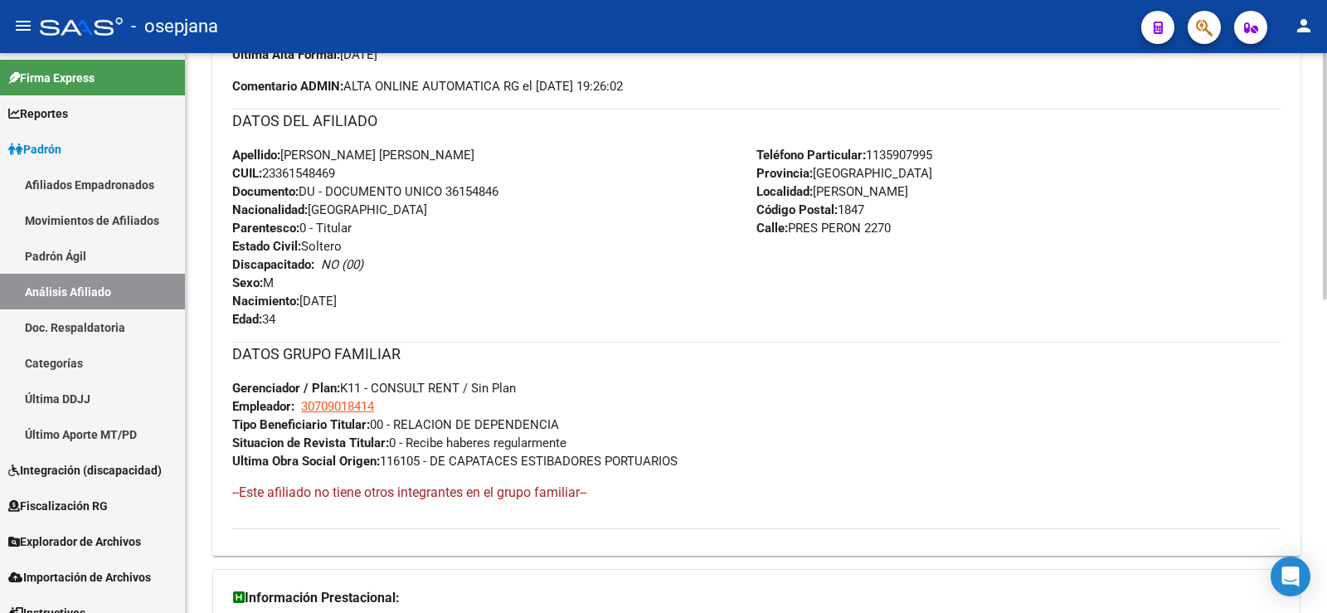
scroll to position [711, 0]
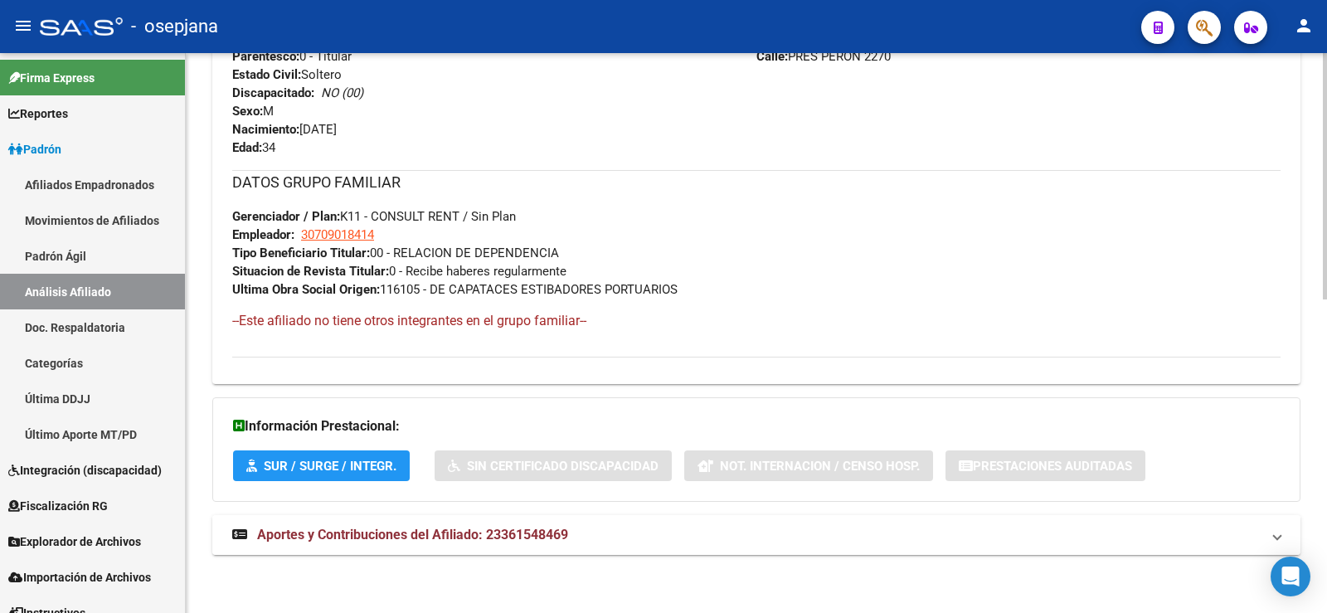
click at [552, 527] on span "Aportes y Contribuciones del Afiliado: 23361548469" at bounding box center [412, 535] width 311 height 16
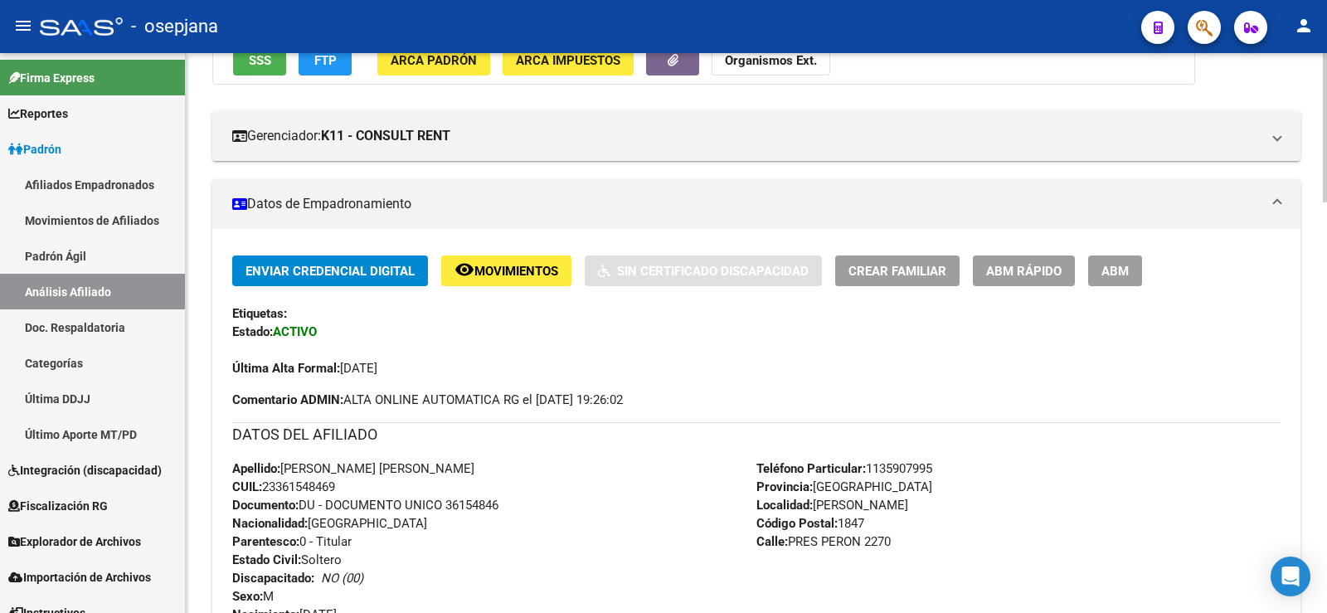
scroll to position [0, 0]
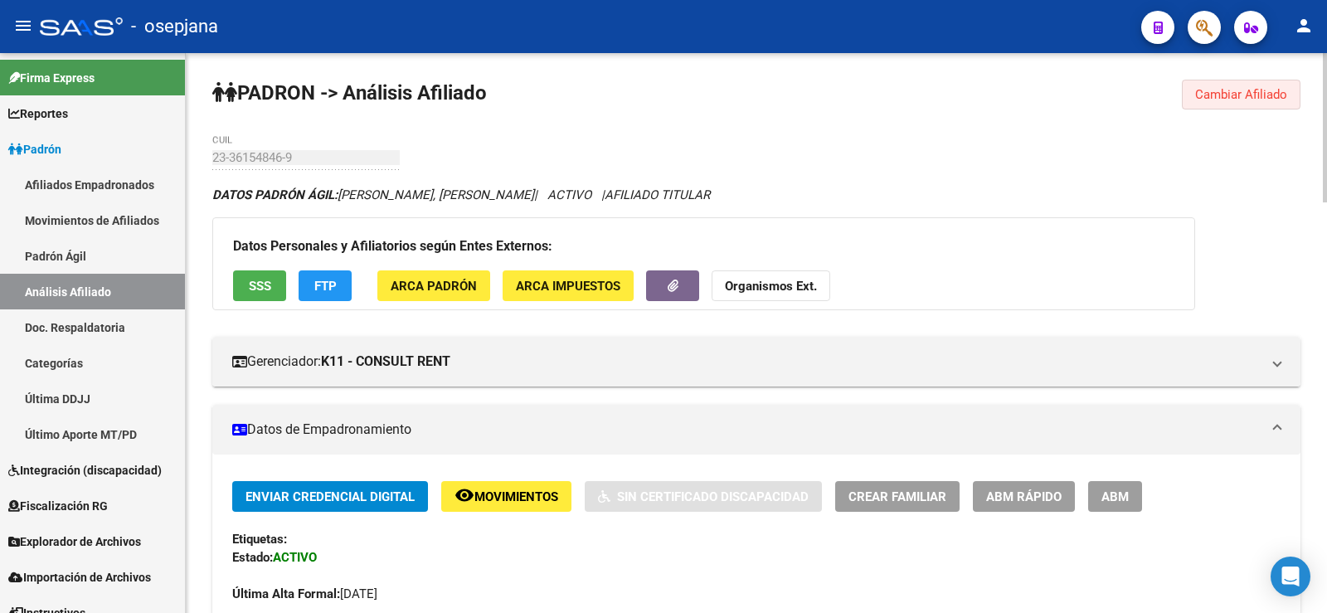
click at [1205, 88] on span "Cambiar Afiliado" at bounding box center [1241, 94] width 92 height 15
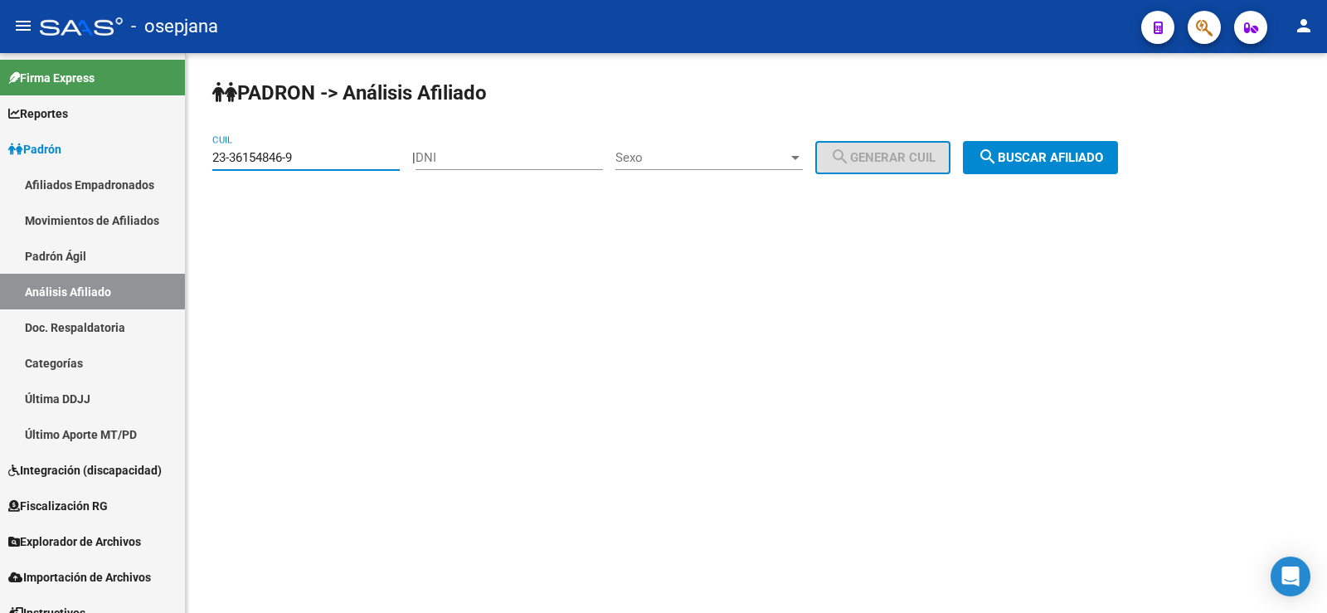
drag, startPoint x: 324, startPoint y: 159, endPoint x: 193, endPoint y: 155, distance: 131.1
click at [193, 155] on div "PADRON -> Análisis Afiliado 23-36154846-9 CUIL | DNI Sexo Sexo search Generar C…" at bounding box center [756, 140] width 1141 height 174
paste input "0-33301654-1"
click at [1021, 160] on span "search Buscar afiliado" at bounding box center [1040, 157] width 125 height 15
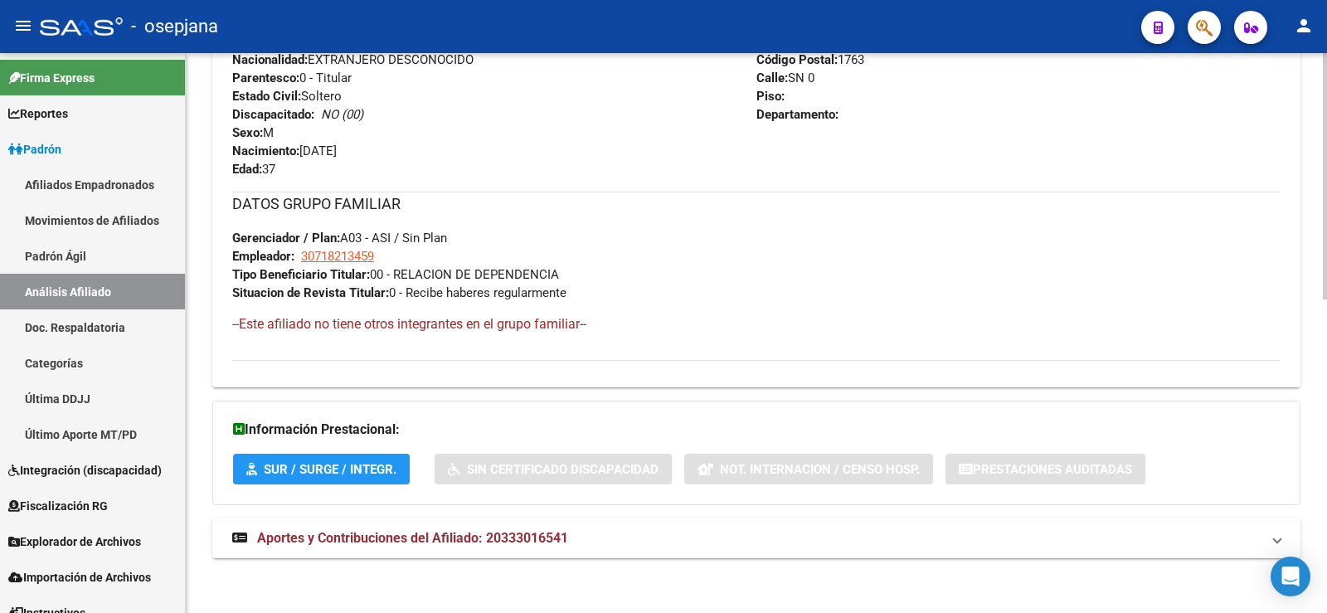
scroll to position [711, 0]
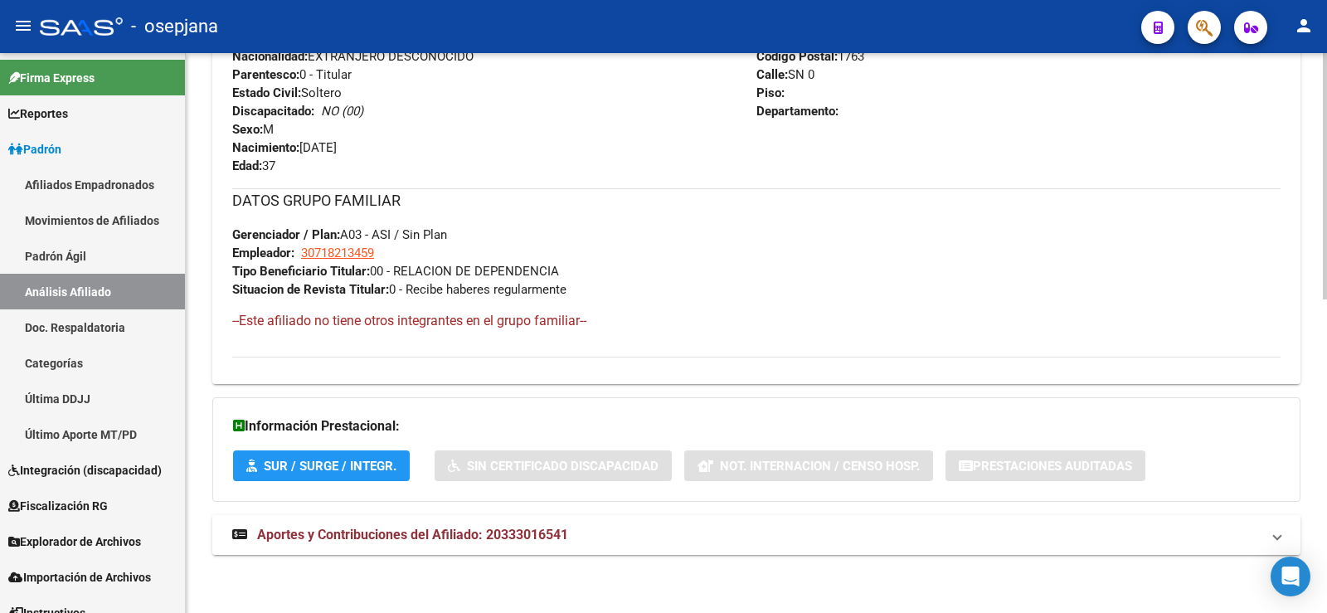
click at [498, 554] on mat-expansion-panel-header "Aportes y Contribuciones del Afiliado: 20333016541" at bounding box center [756, 535] width 1088 height 40
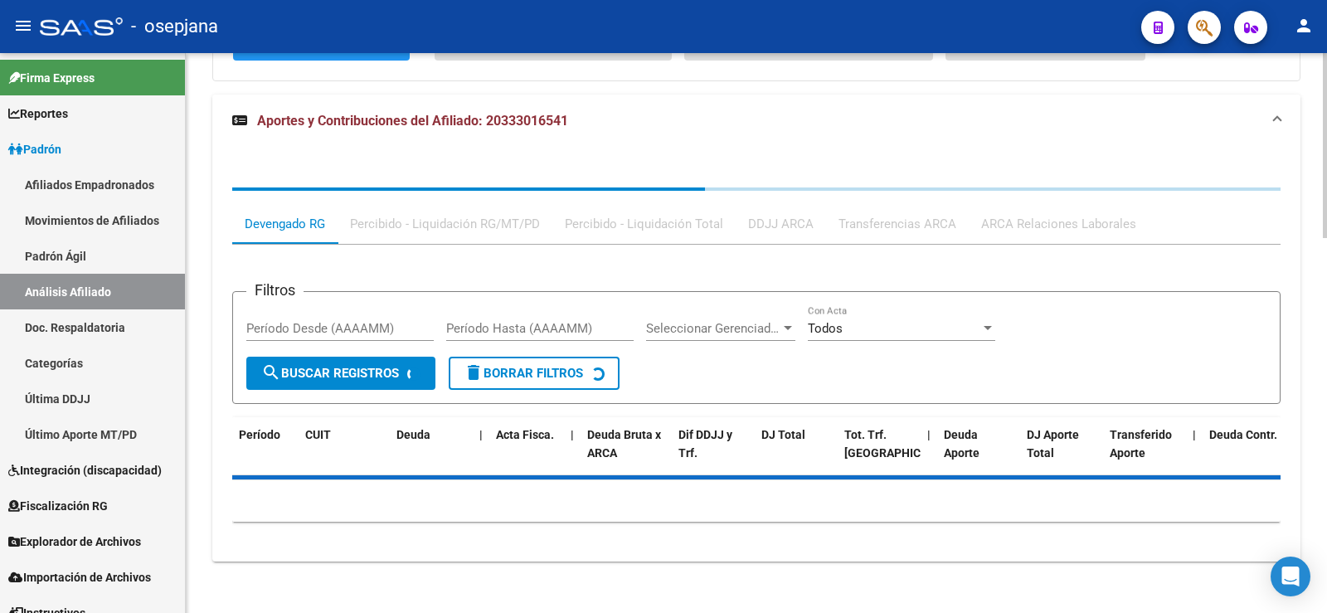
scroll to position [1138, 0]
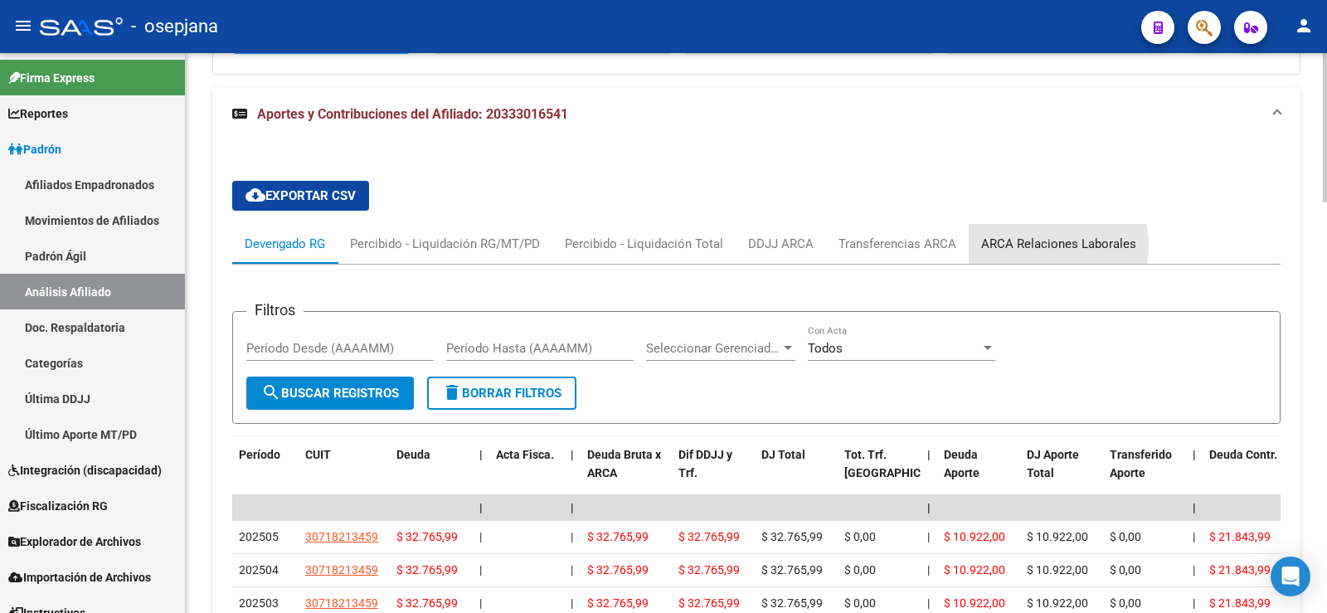
click at [1039, 245] on div "ARCA Relaciones Laborales" at bounding box center [1058, 244] width 155 height 18
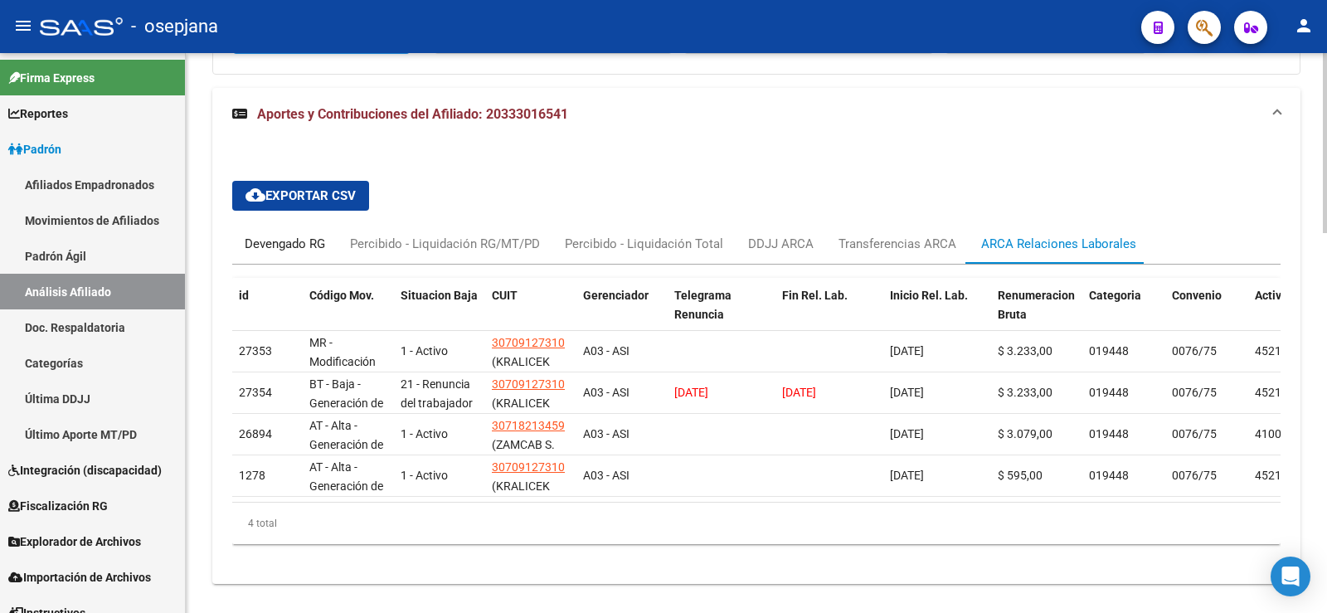
click at [272, 241] on div "Devengado RG" at bounding box center [285, 244] width 80 height 18
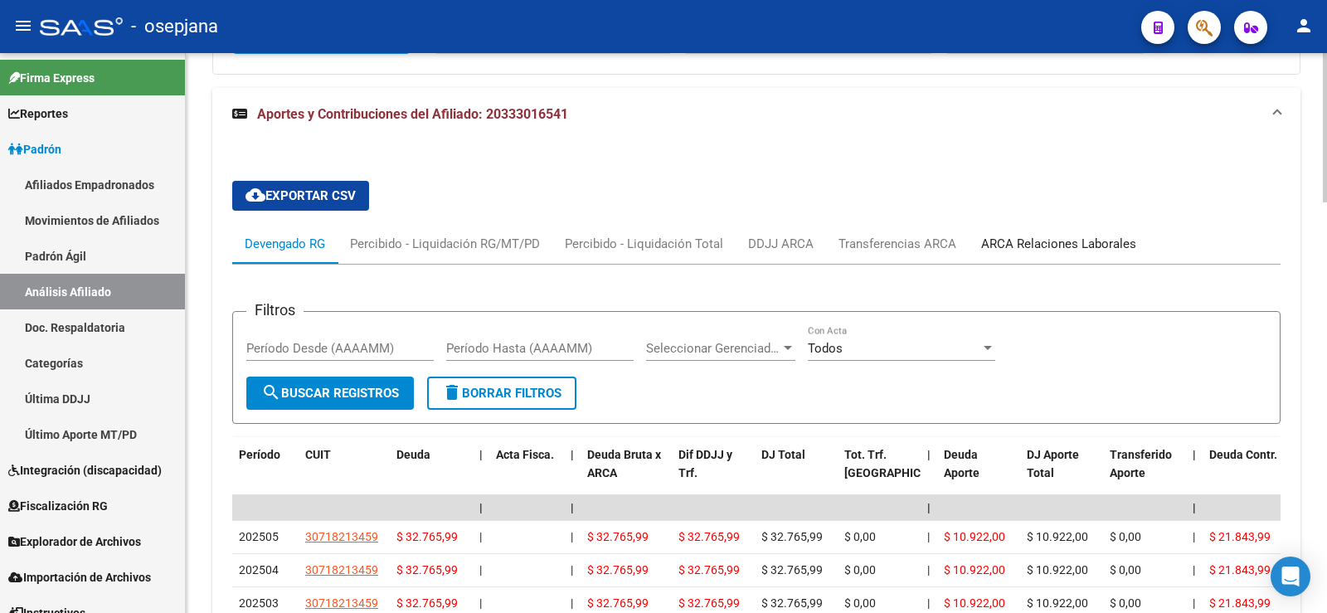
click at [1048, 247] on div "ARCA Relaciones Laborales" at bounding box center [1058, 244] width 155 height 18
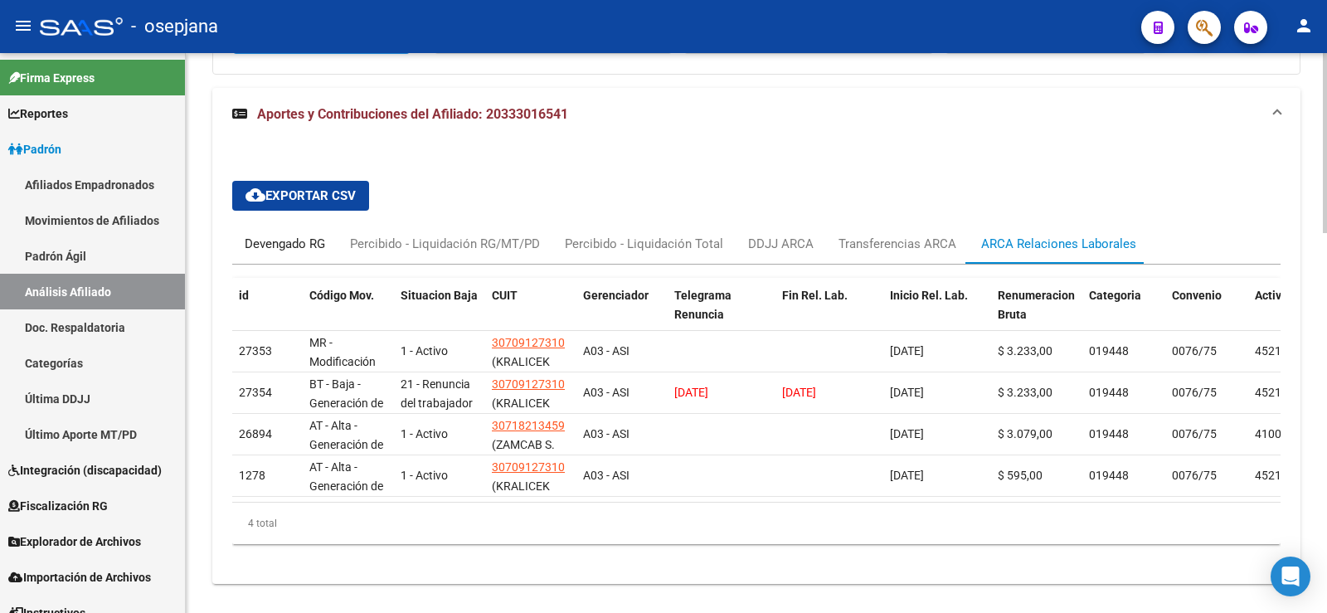
click at [313, 249] on div "Devengado RG" at bounding box center [285, 244] width 80 height 18
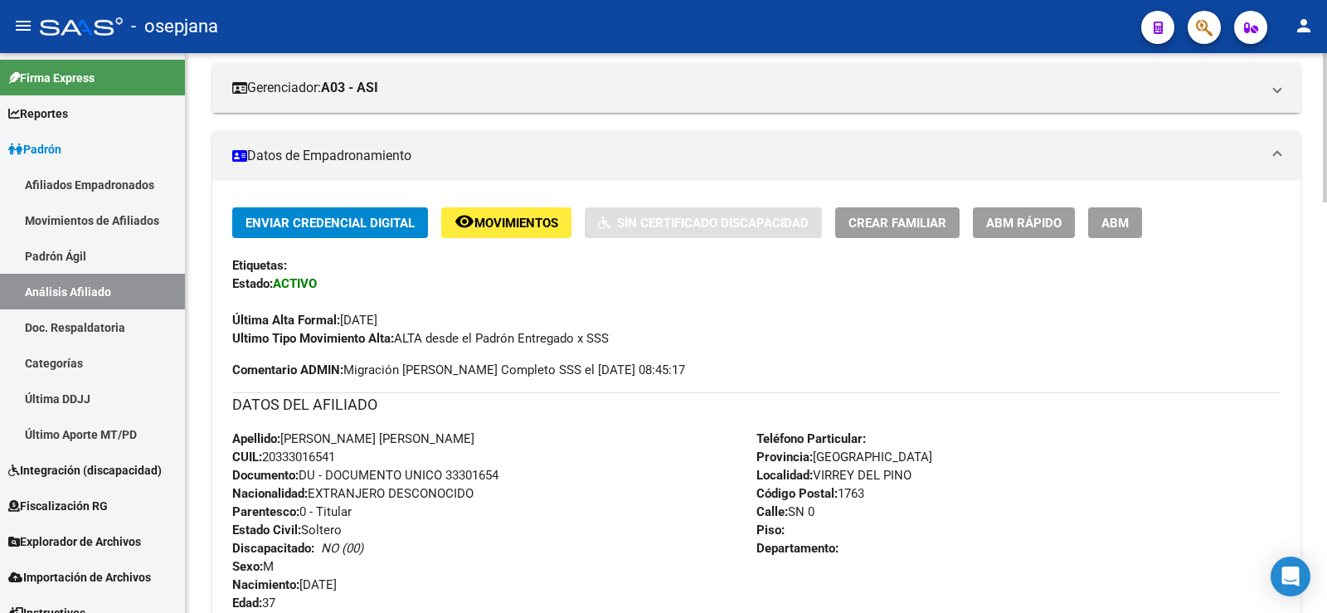
scroll to position [0, 0]
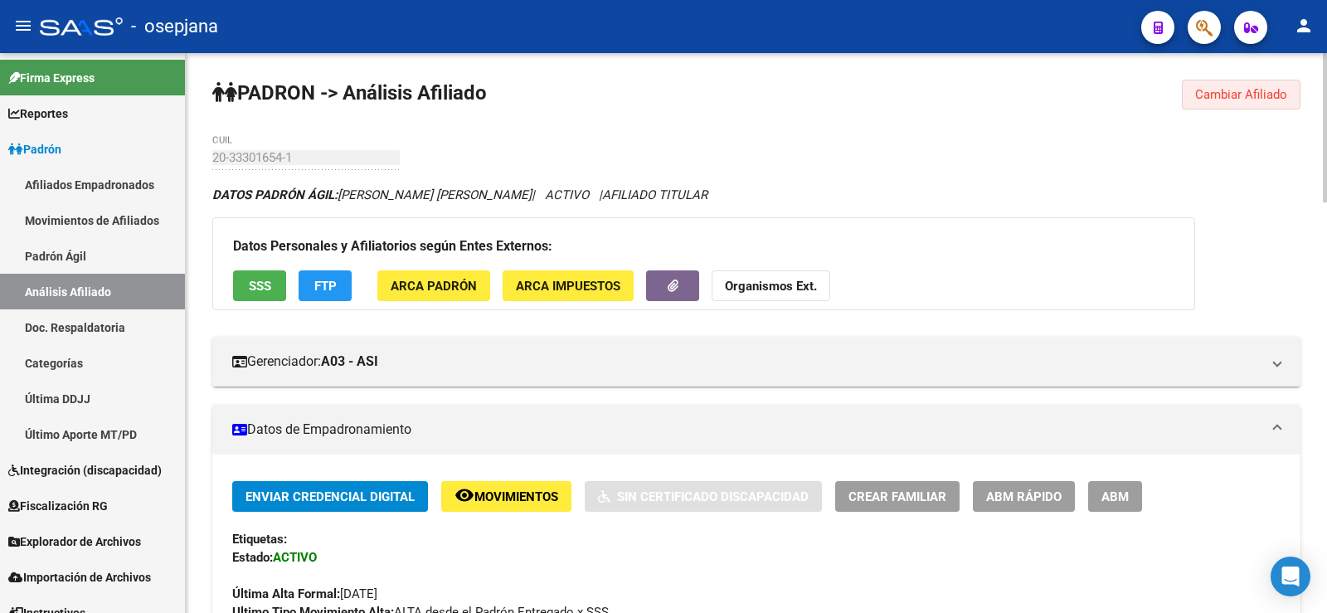
click at [1196, 96] on span "Cambiar Afiliado" at bounding box center [1241, 94] width 92 height 15
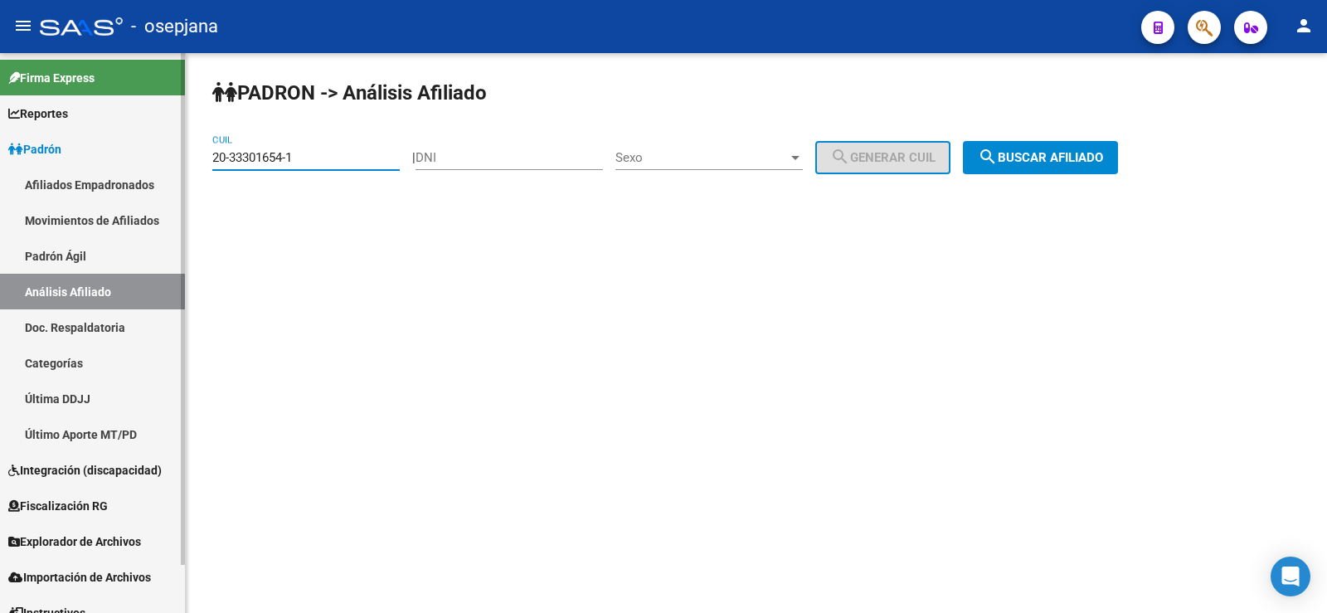
paste input "3-27250775-9"
drag, startPoint x: 323, startPoint y: 161, endPoint x: 183, endPoint y: 160, distance: 140.2
click at [183, 160] on mat-sidenav-container "Firma Express Reportes Ingresos Devengados Análisis Histórico Detalles Transfer…" at bounding box center [663, 333] width 1327 height 560
type input "23-27250775-9"
click at [1037, 149] on button "search Buscar afiliado" at bounding box center [1040, 157] width 155 height 33
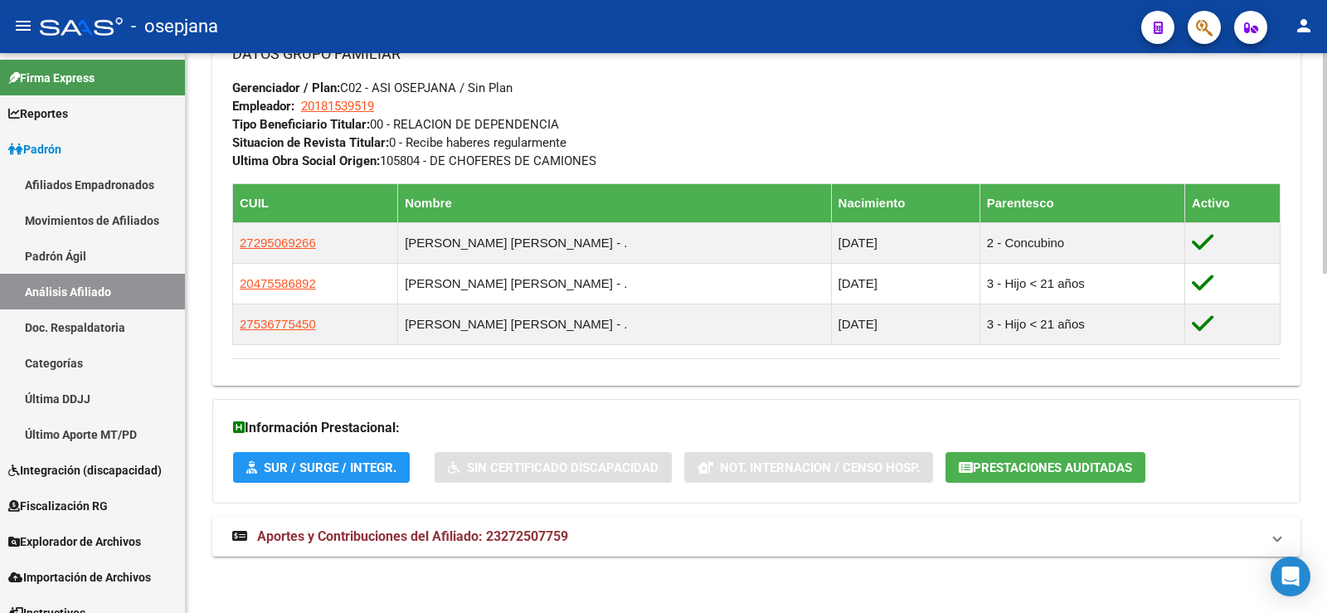
scroll to position [859, 0]
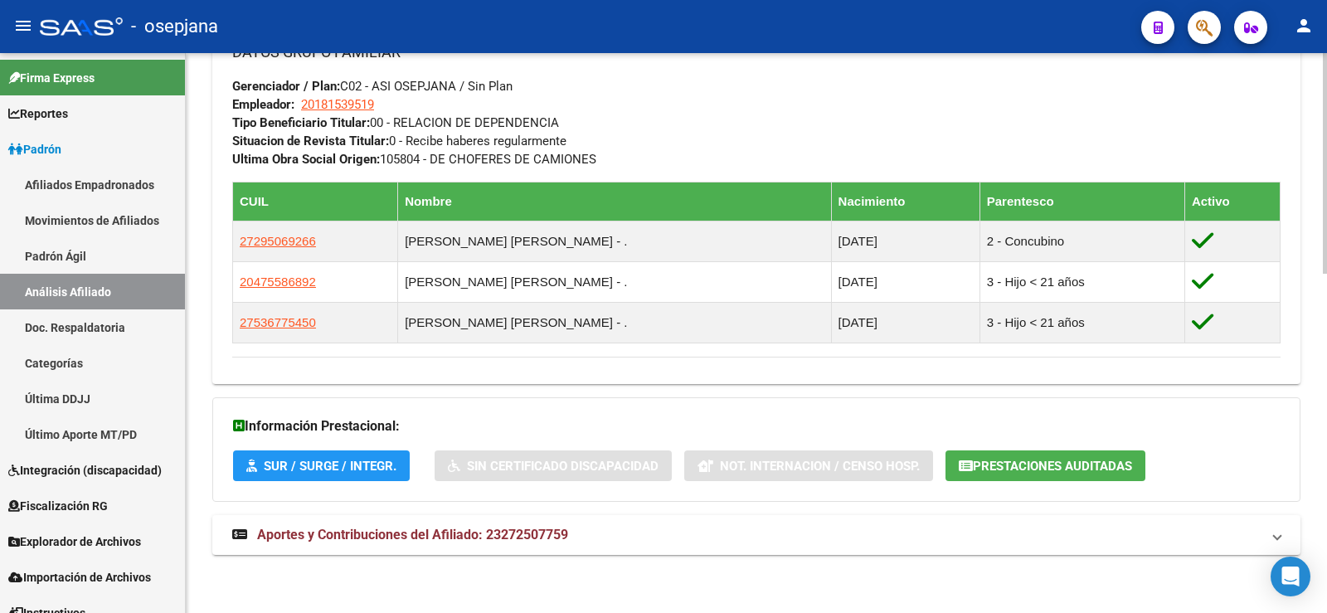
click at [476, 547] on mat-expansion-panel-header "Aportes y Contribuciones del Afiliado: 23272507759" at bounding box center [756, 535] width 1088 height 40
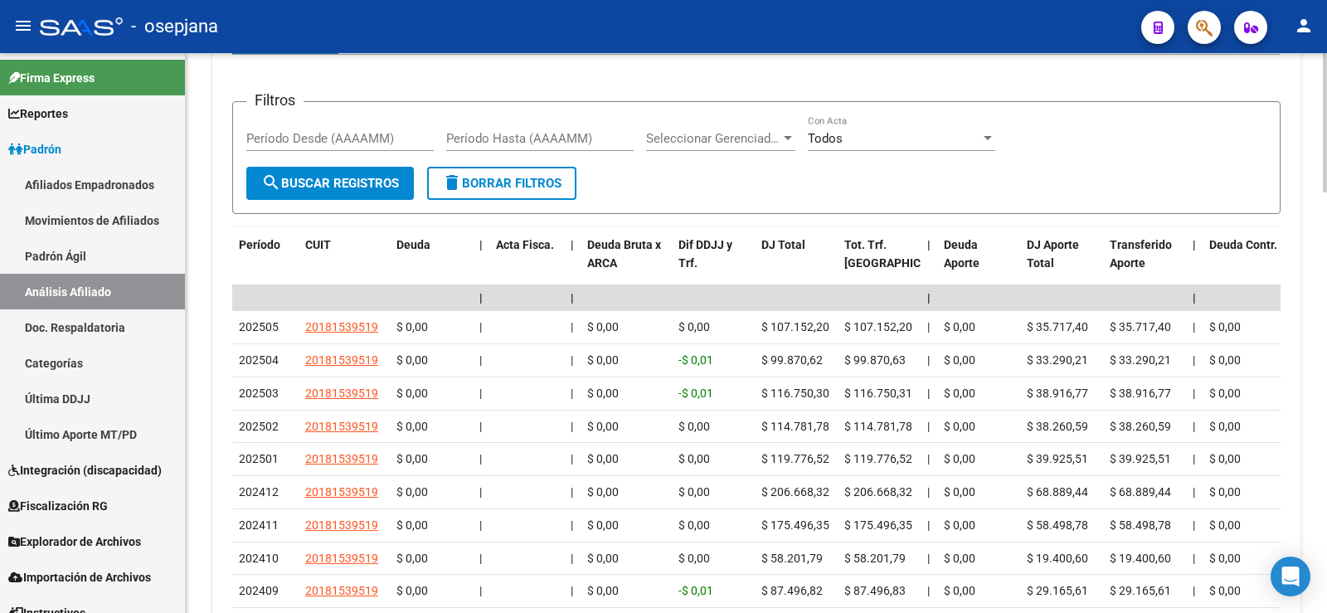
scroll to position [1523, 0]
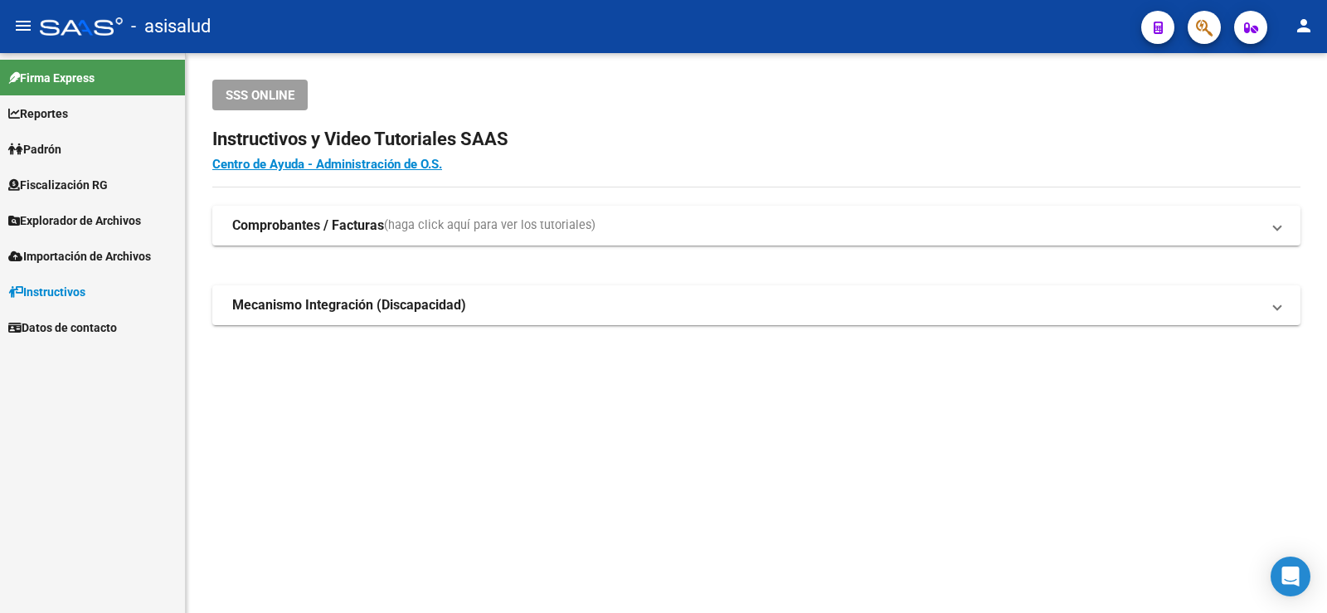
click at [96, 156] on link "Padrón" at bounding box center [92, 149] width 185 height 36
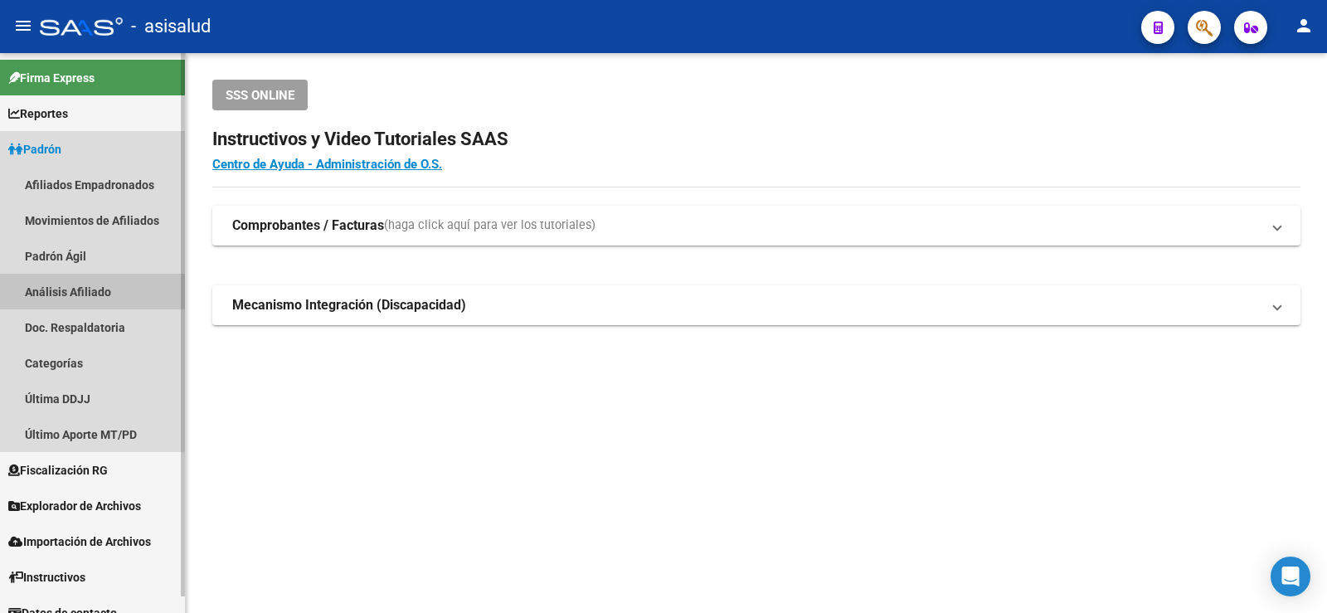
click at [85, 291] on link "Análisis Afiliado" at bounding box center [92, 292] width 185 height 36
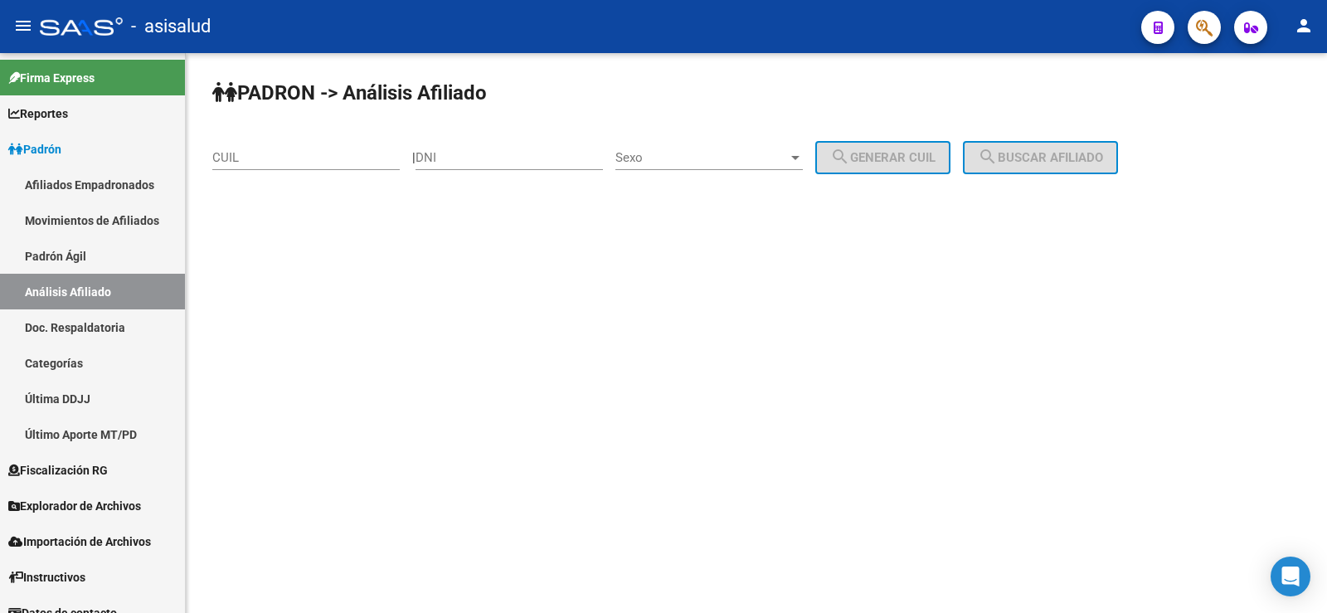
click at [250, 150] on input "CUIL" at bounding box center [305, 157] width 187 height 15
paste input "20-43731528-1"
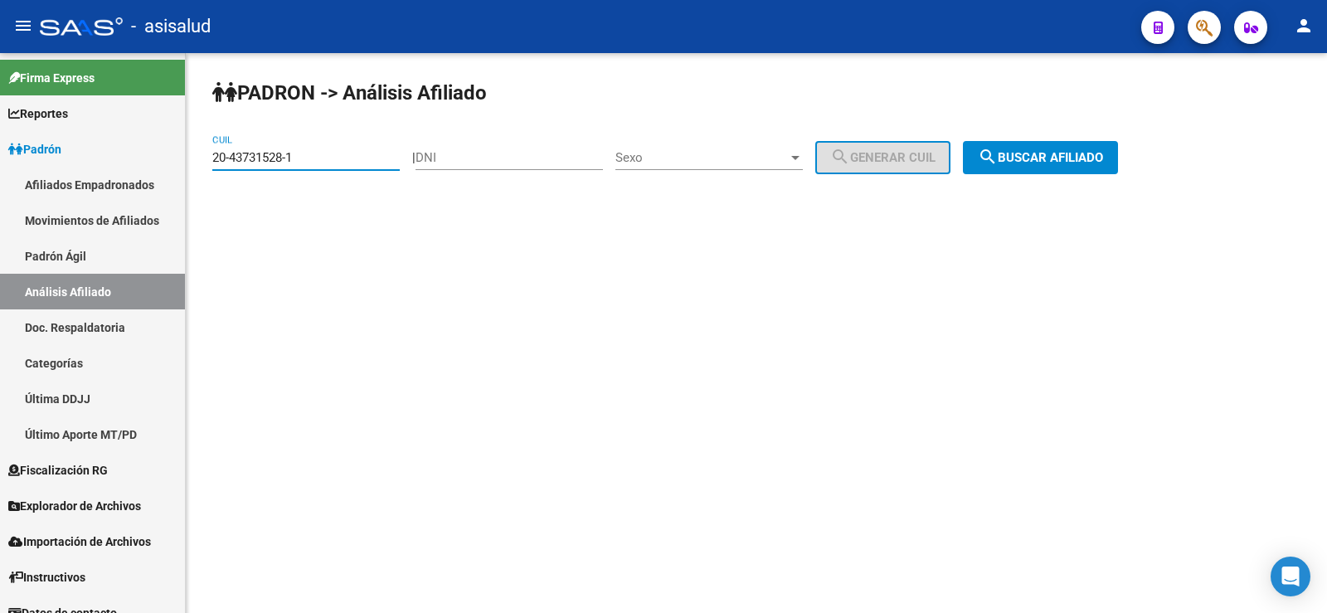
type input "20-43731528-1"
click at [1059, 161] on span "search Buscar afiliado" at bounding box center [1040, 157] width 125 height 15
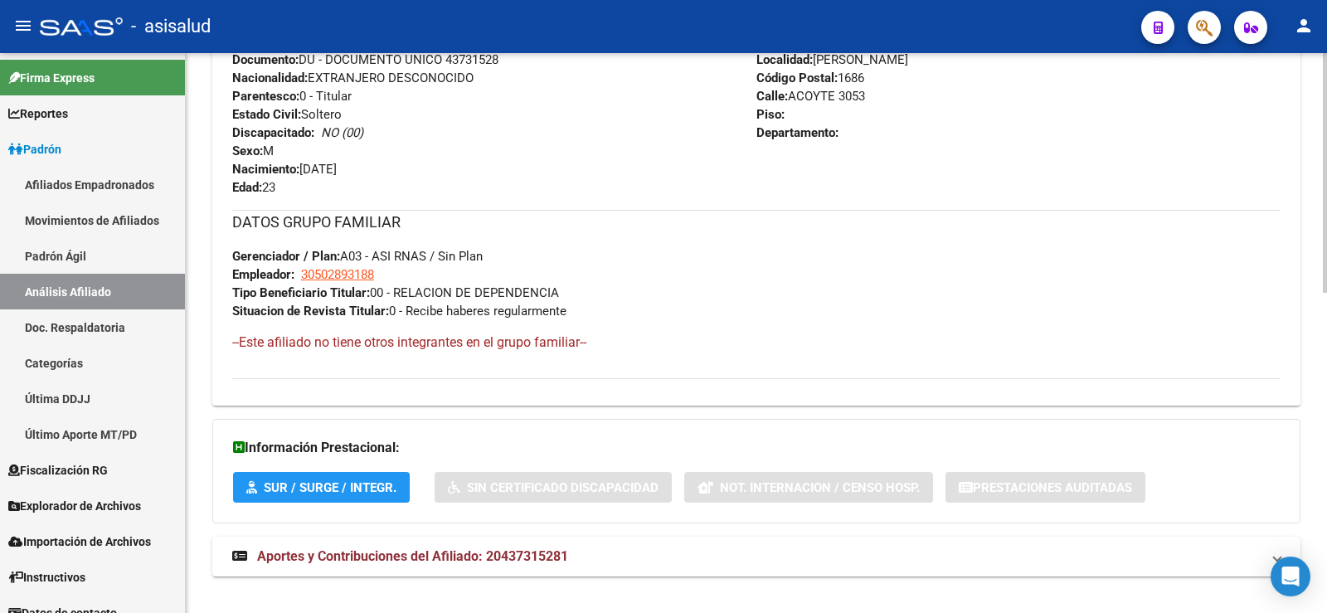
scroll to position [746, 0]
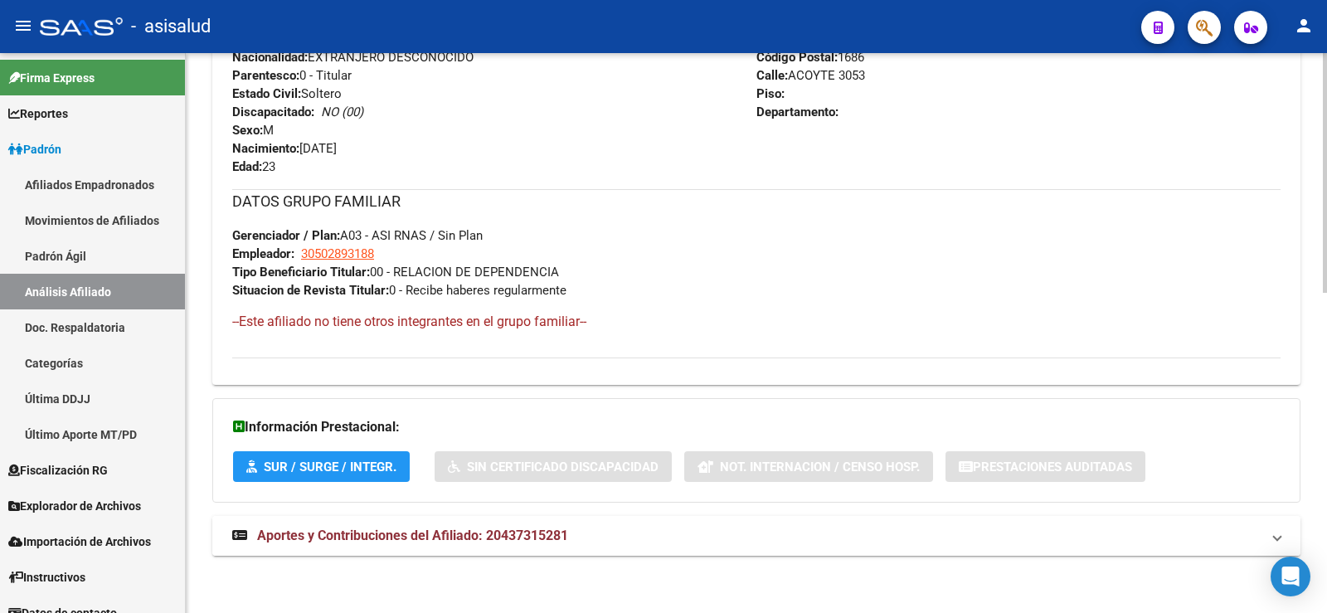
click at [450, 522] on mat-expansion-panel-header "Aportes y Contribuciones del Afiliado: 20437315281" at bounding box center [756, 536] width 1088 height 40
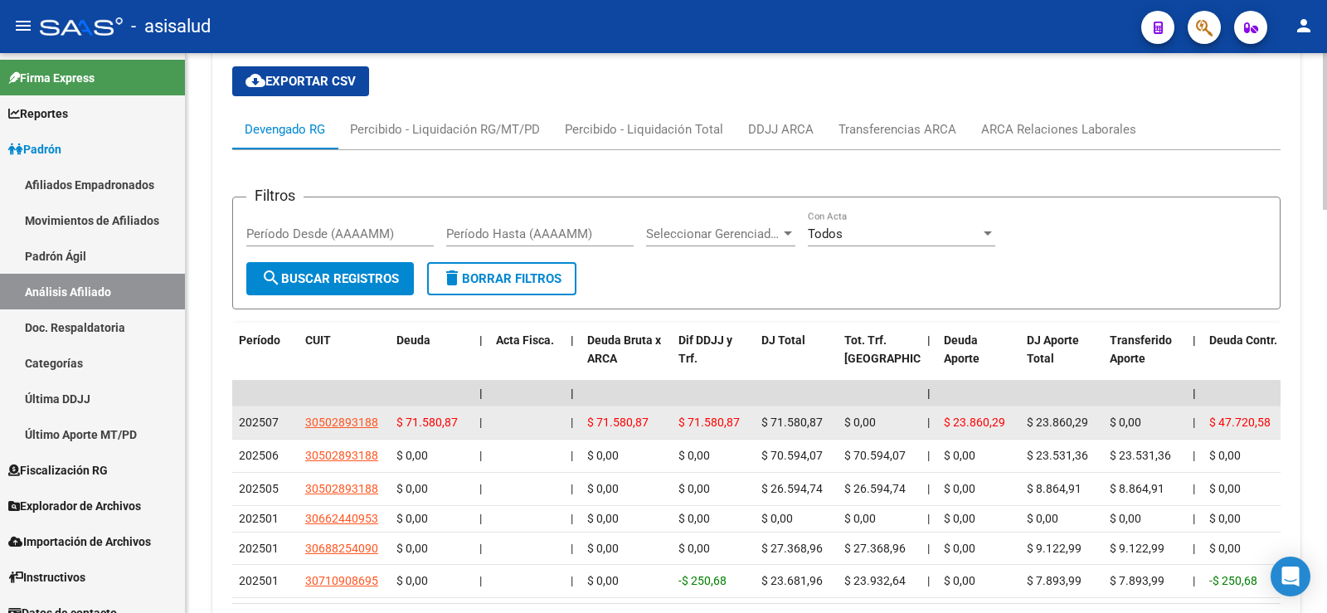
scroll to position [1342, 0]
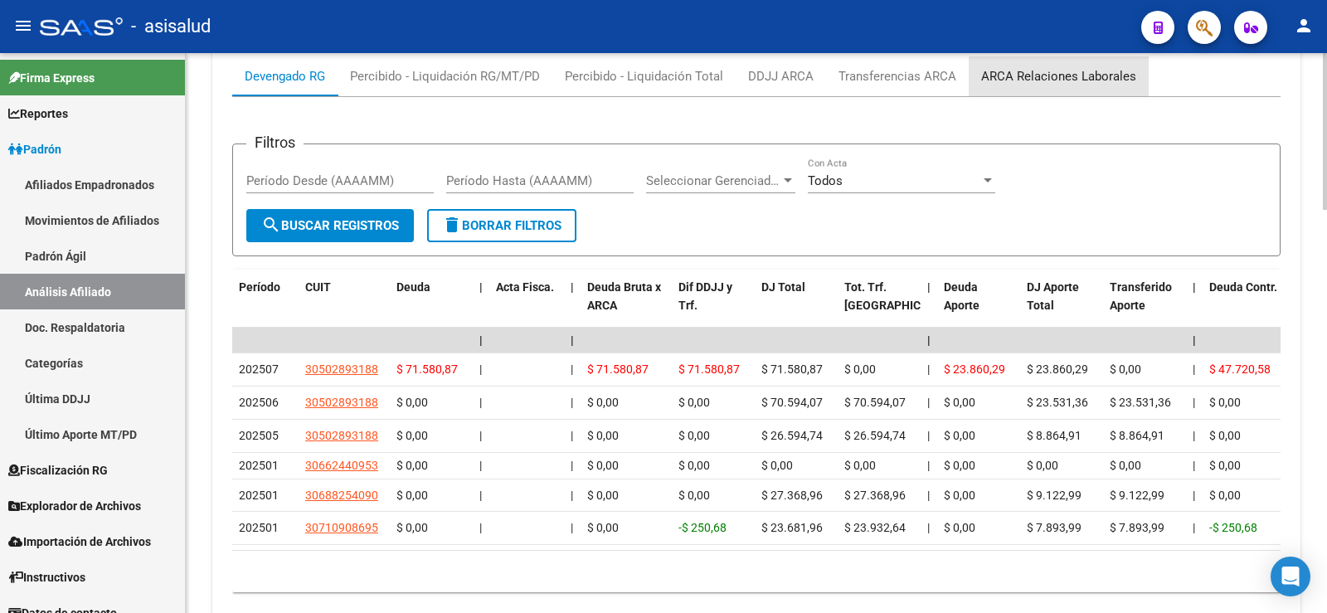
click at [1101, 76] on div "ARCA Relaciones Laborales" at bounding box center [1058, 76] width 155 height 18
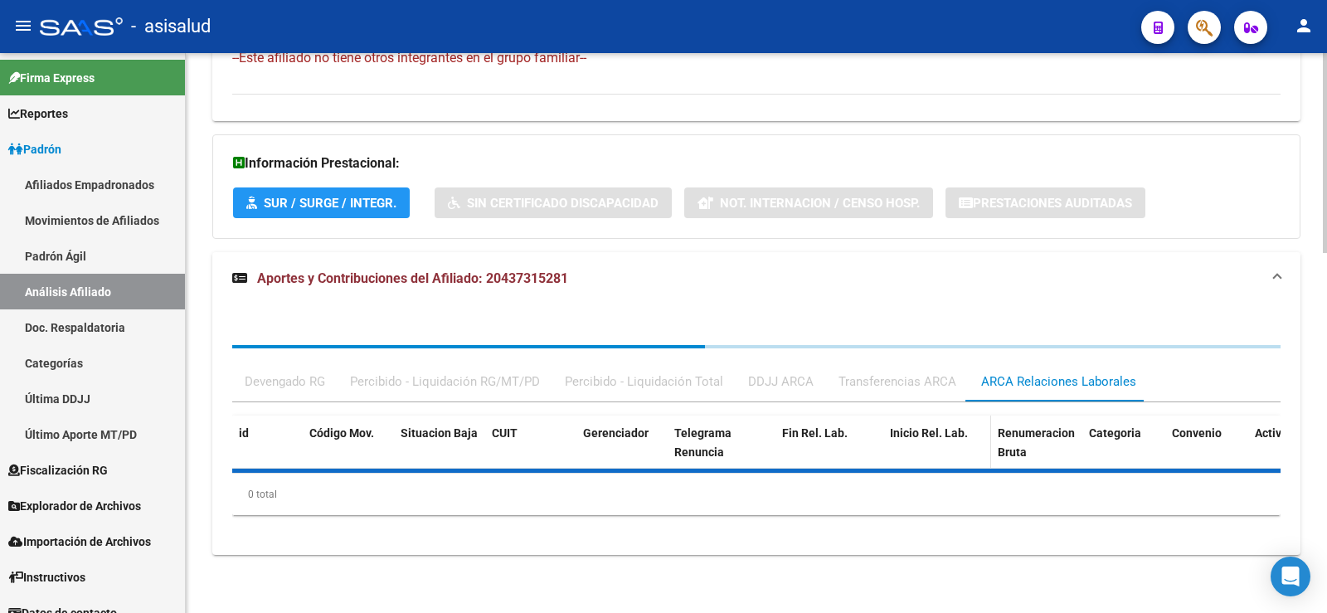
scroll to position [1174, 0]
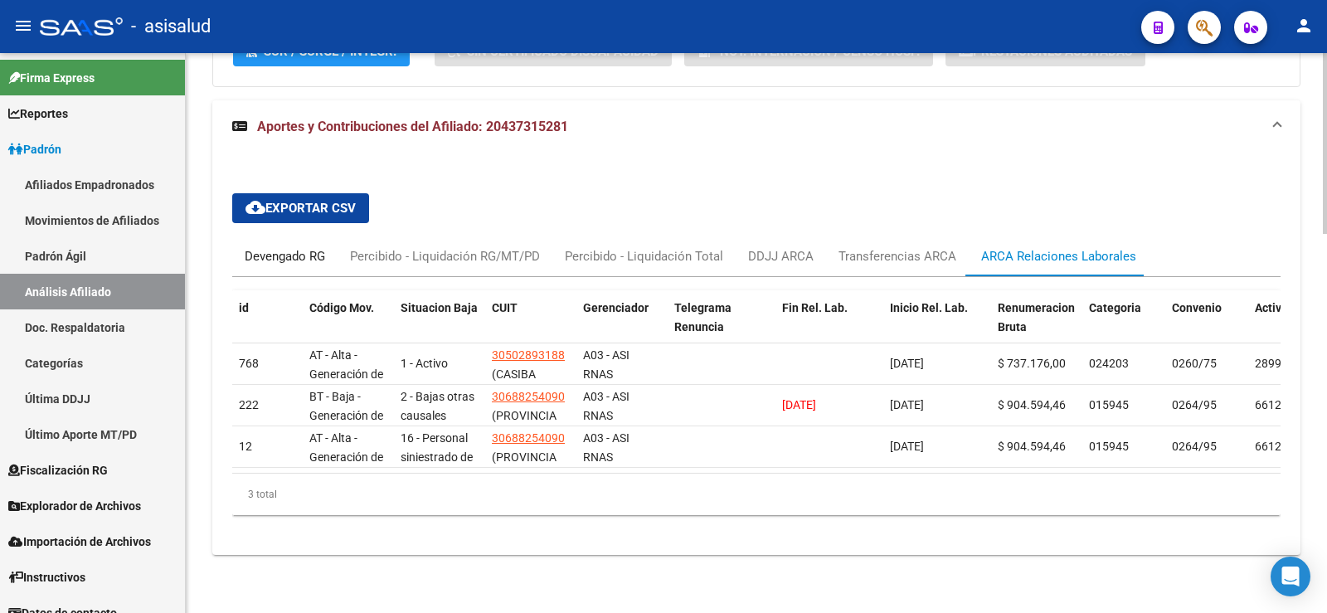
click at [266, 248] on div "Devengado RG" at bounding box center [285, 256] width 80 height 18
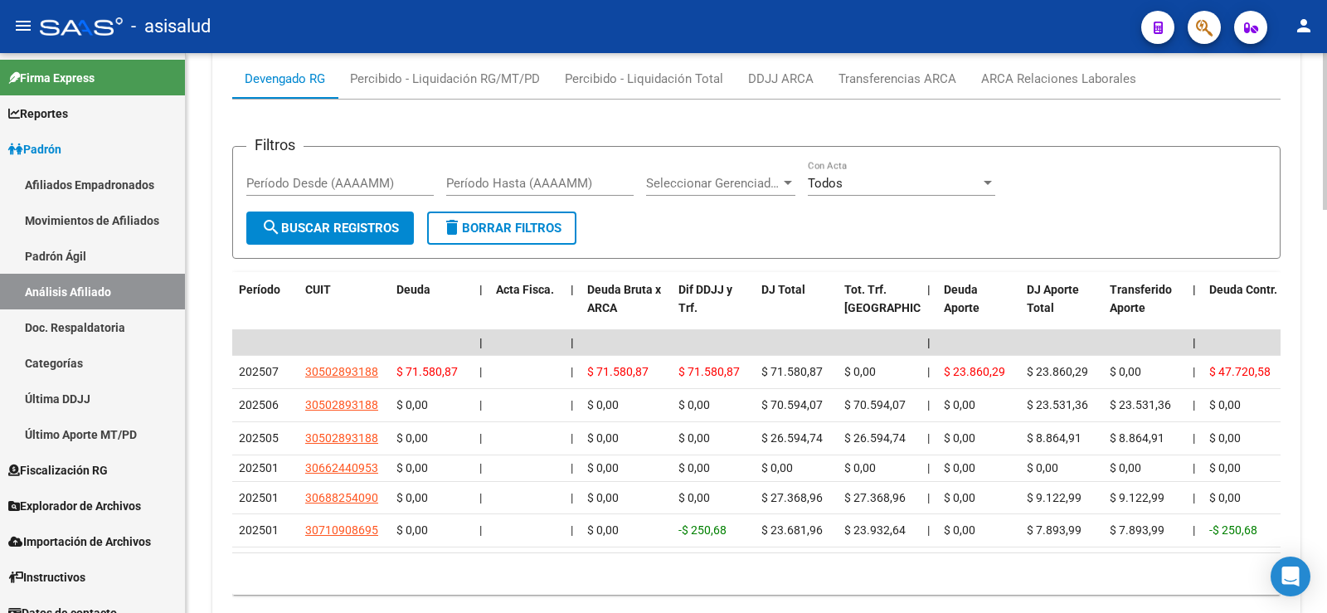
scroll to position [1423, 0]
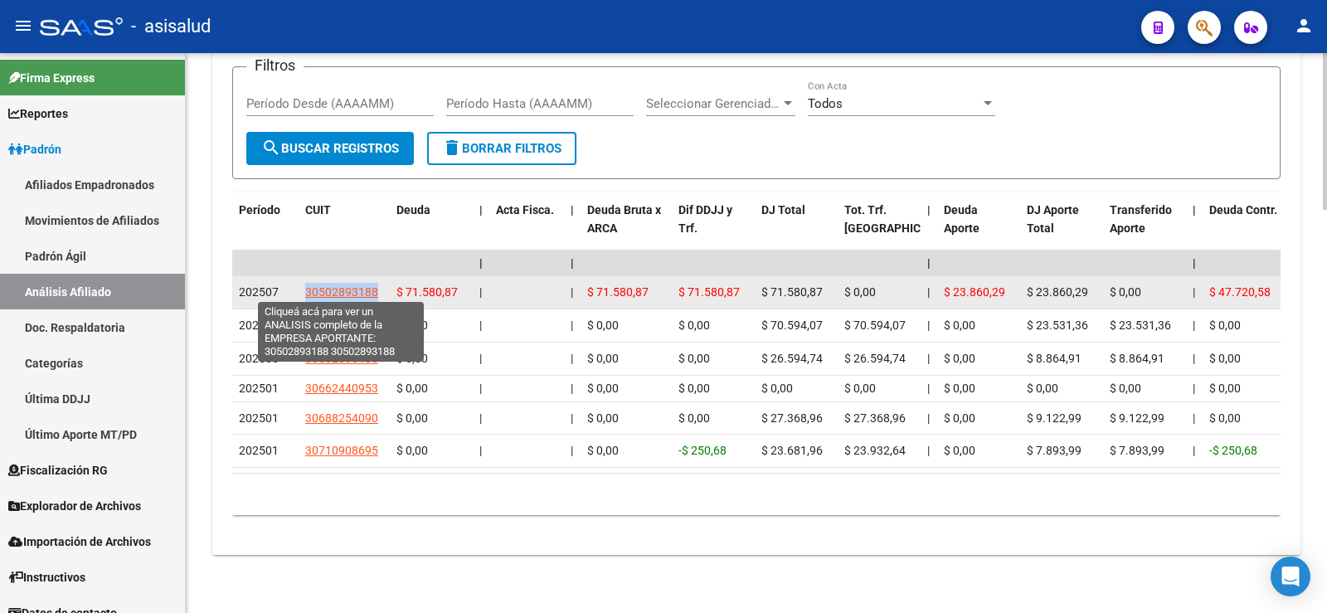
drag, startPoint x: 304, startPoint y: 290, endPoint x: 376, endPoint y: 286, distance: 72.3
click at [376, 286] on datatable-body-cell "30502893188" at bounding box center [344, 292] width 91 height 32
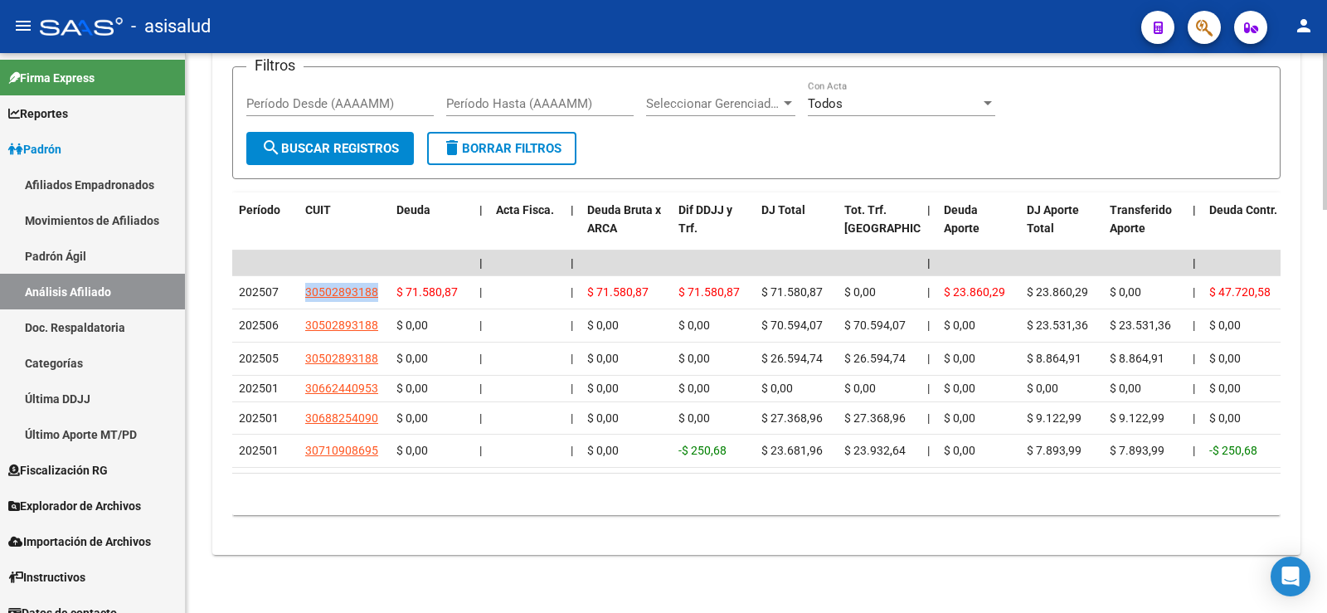
copy span "30502893188"
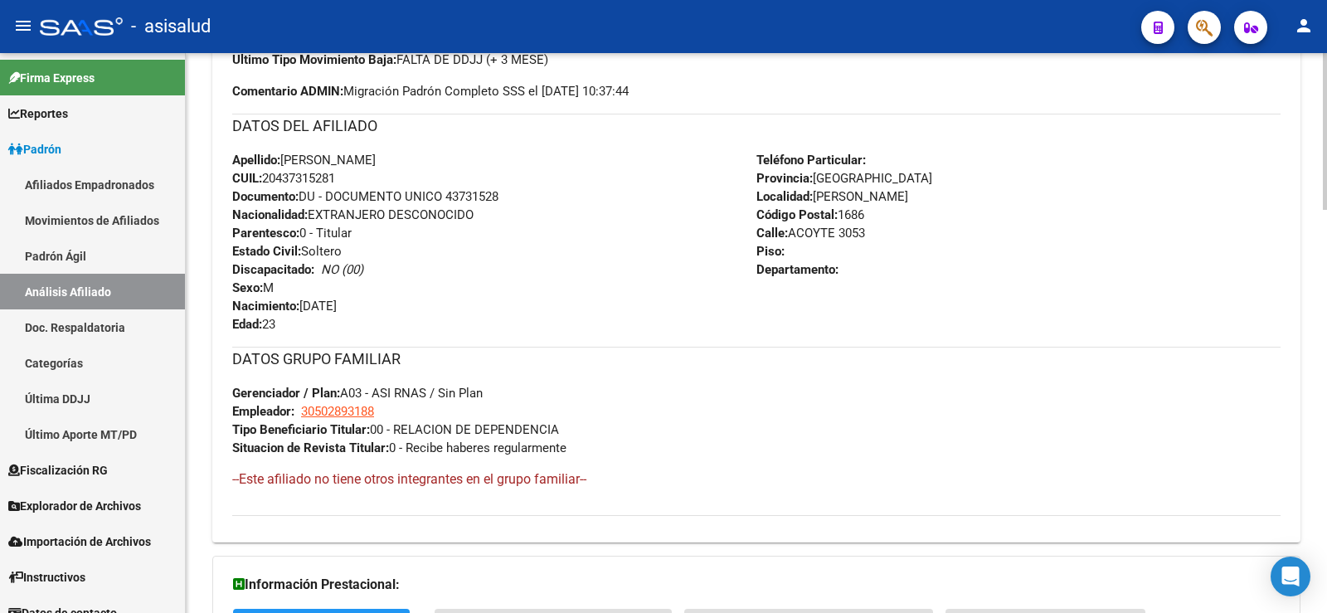
scroll to position [262, 0]
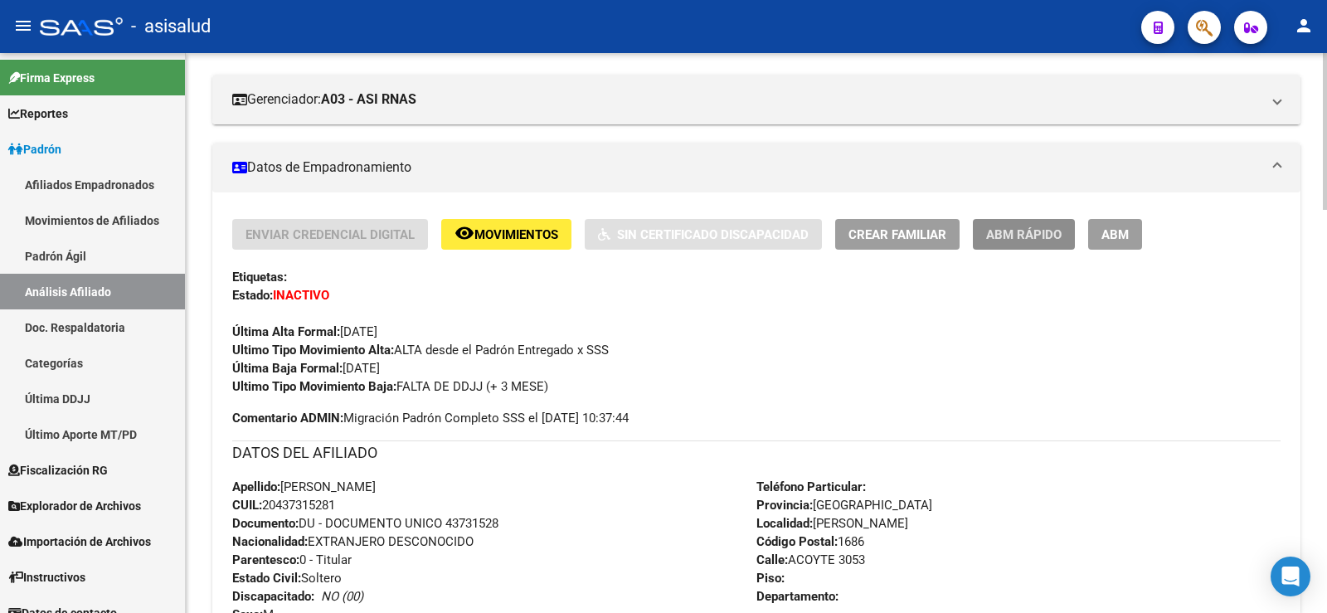
click at [1039, 227] on span "ABM Rápido" at bounding box center [1023, 234] width 75 height 15
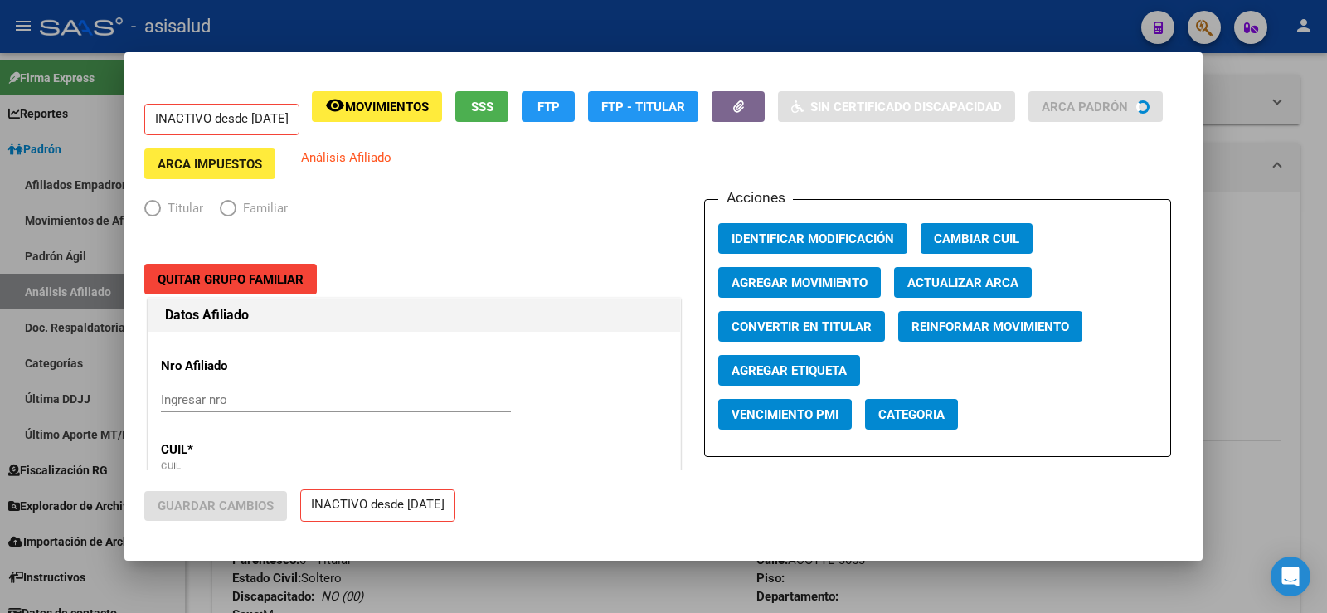
radio input "true"
type input "30-50289318-8"
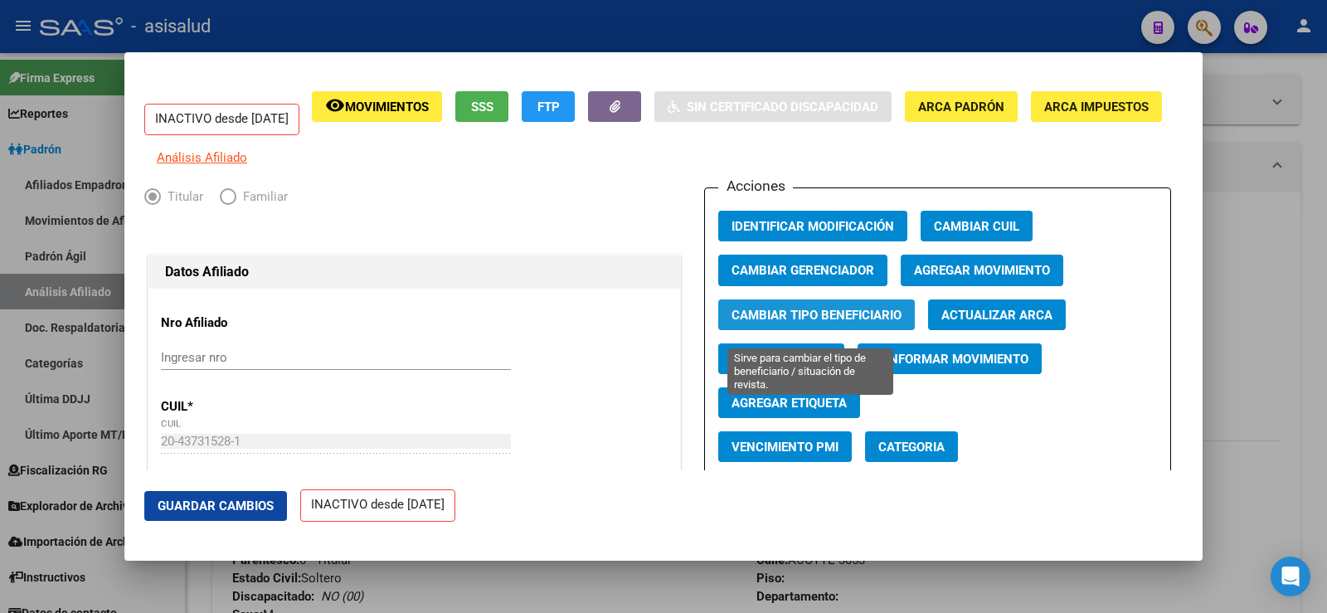
click at [873, 320] on span "Cambiar Tipo Beneficiario" at bounding box center [816, 315] width 170 height 15
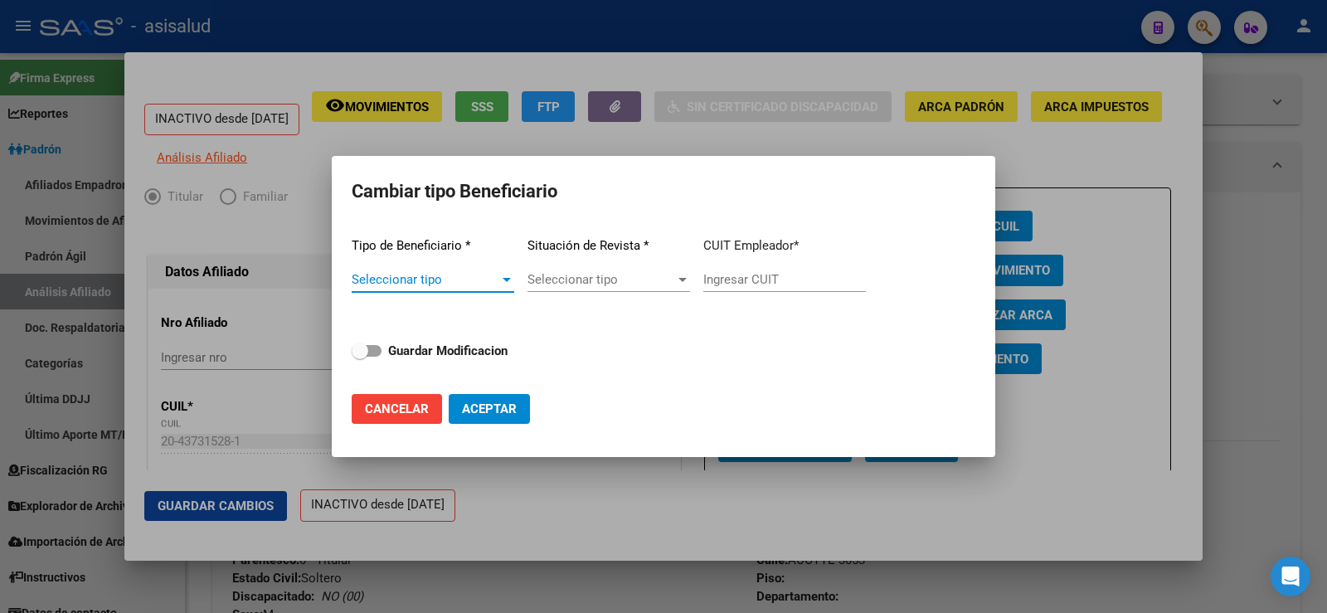
click at [449, 283] on span "Seleccionar tipo" at bounding box center [426, 279] width 148 height 15
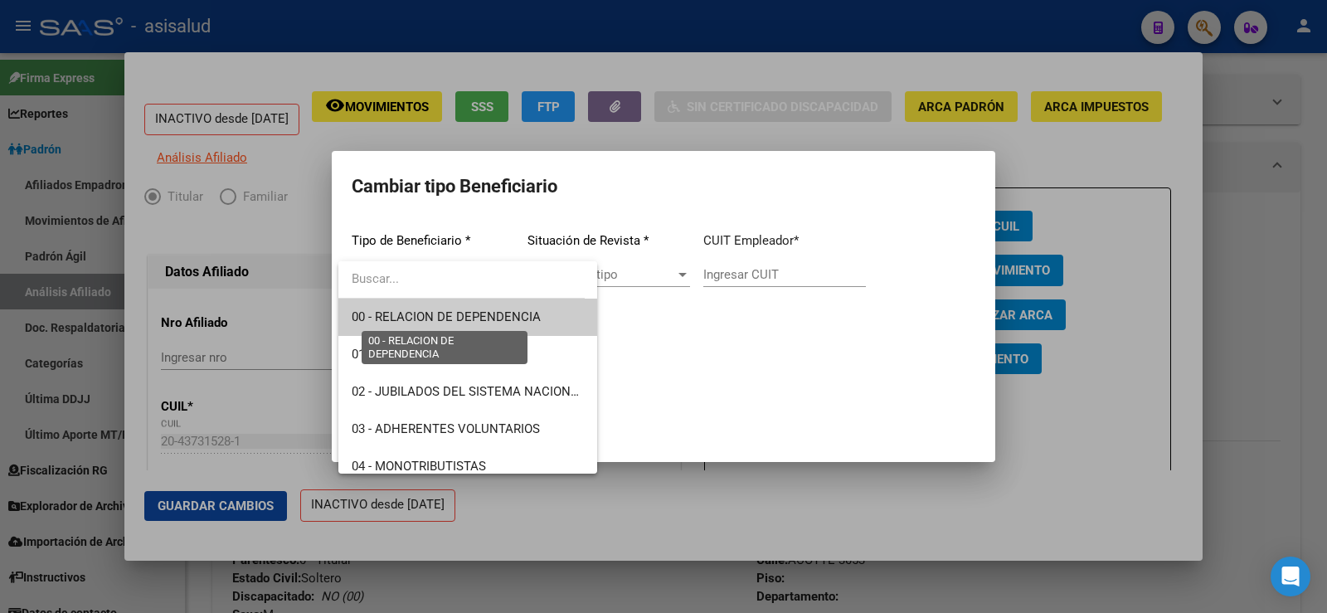
click at [439, 313] on span "00 - RELACION DE DEPENDENCIA" at bounding box center [446, 316] width 189 height 15
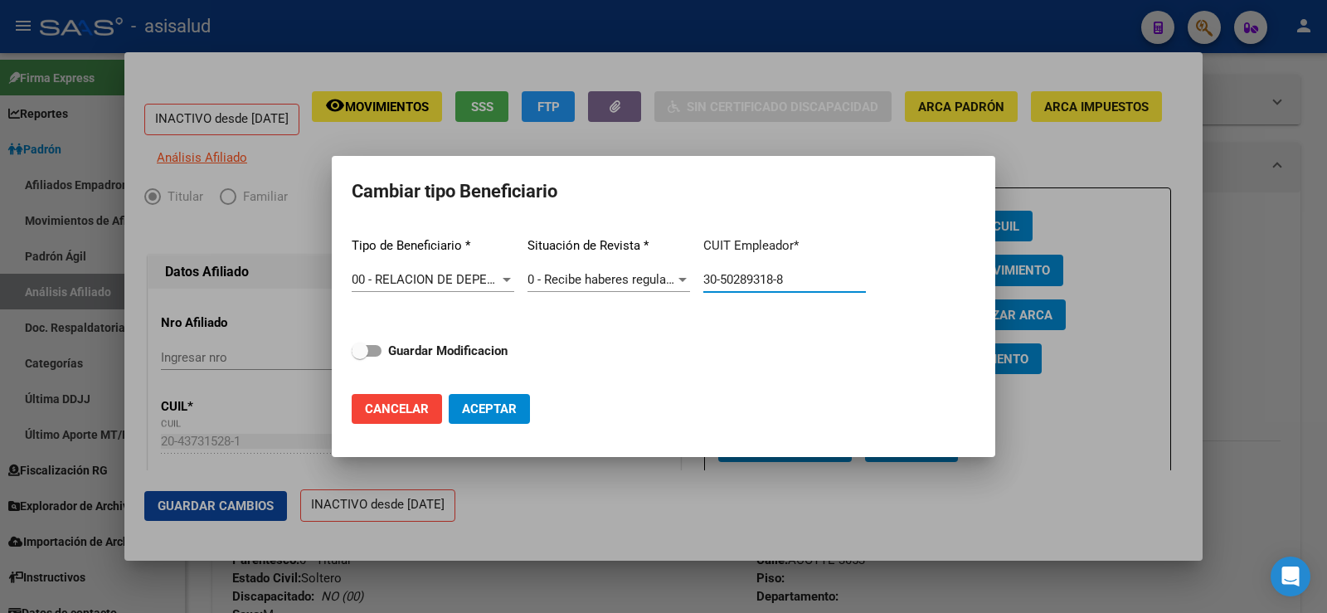
drag, startPoint x: 707, startPoint y: 278, endPoint x: 824, endPoint y: 279, distance: 117.8
click at [824, 279] on input "30-50289318-8" at bounding box center [784, 279] width 163 height 15
paste input "text"
type input "30-50289318-8"
drag, startPoint x: 382, startPoint y: 352, endPoint x: 461, endPoint y: 399, distance: 91.5
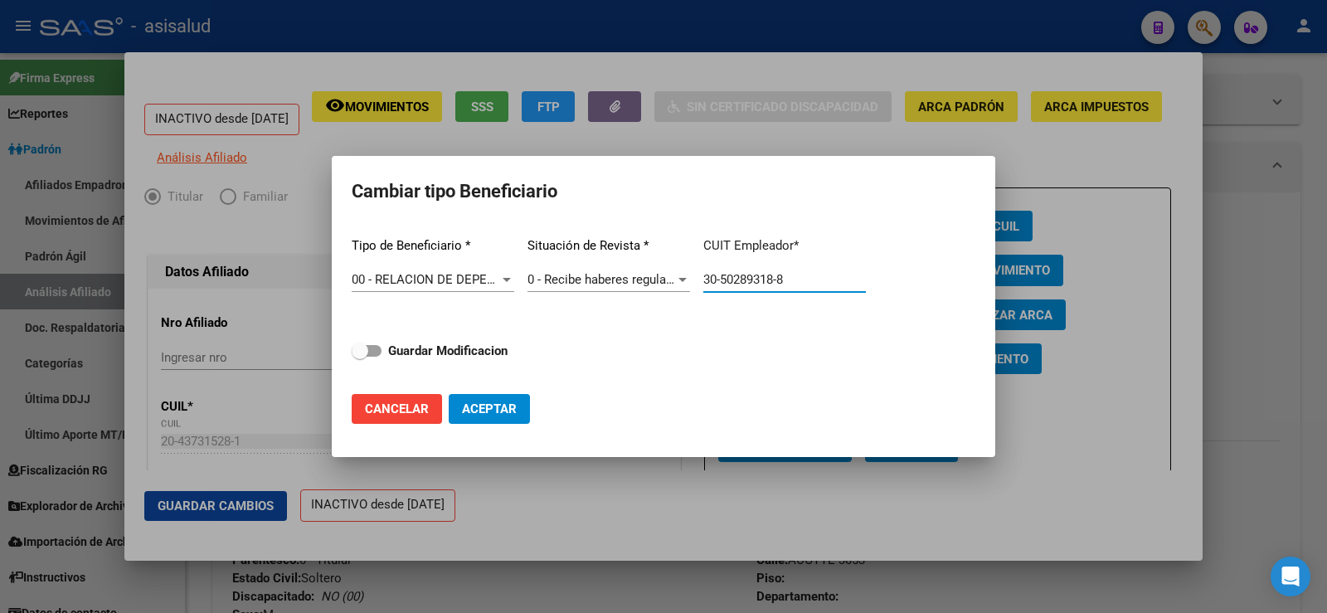
click at [382, 352] on label "Guardar Modificacion" at bounding box center [430, 351] width 156 height 20
click at [360, 357] on input "Guardar Modificacion" at bounding box center [359, 357] width 1 height 1
click at [487, 406] on span "Aceptar" at bounding box center [489, 408] width 55 height 15
checkbox input "false"
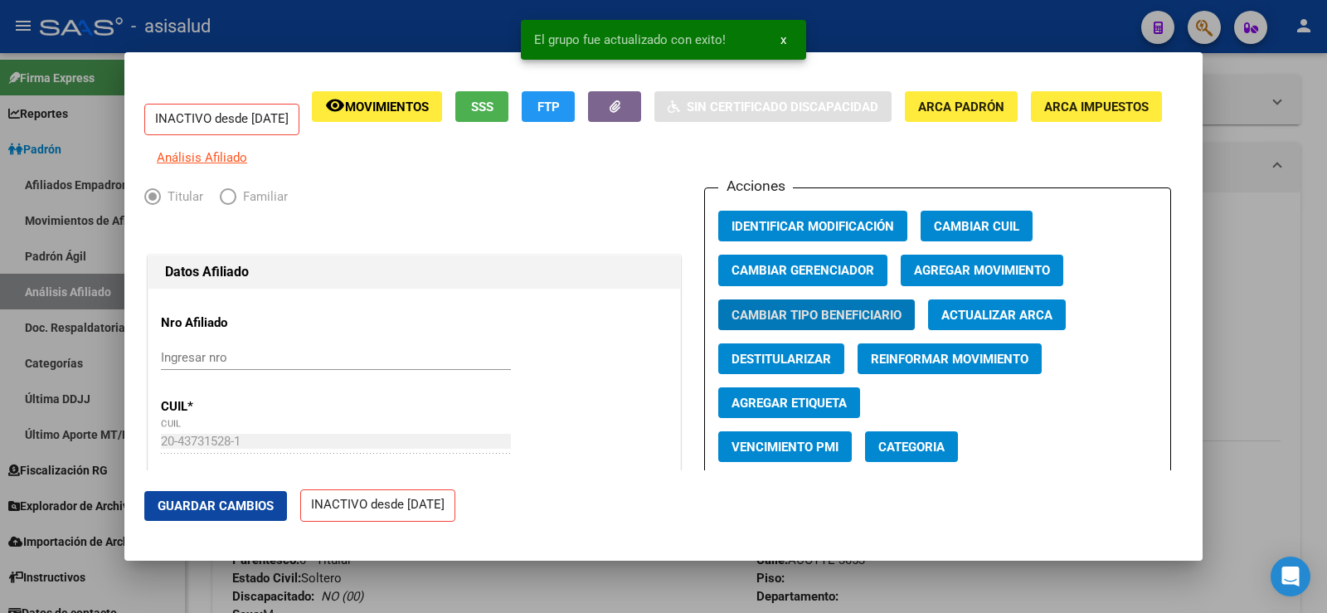
click at [255, 508] on span "Guardar Cambios" at bounding box center [216, 505] width 116 height 15
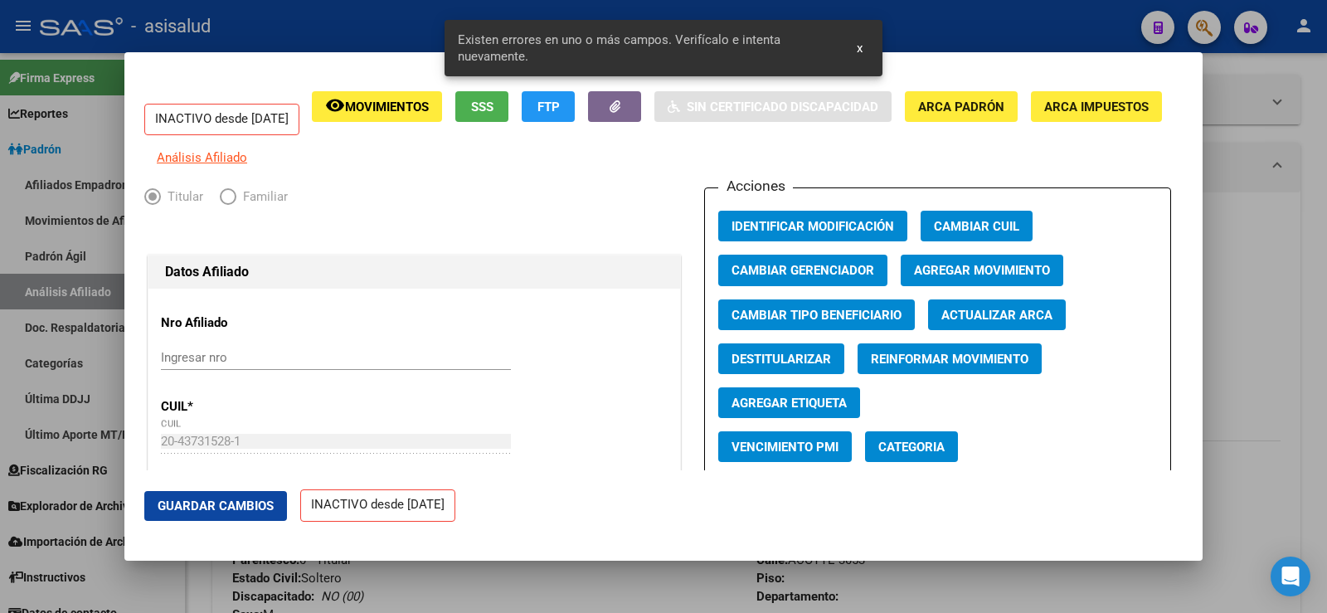
click at [981, 317] on button "Actualizar ARCA" at bounding box center [997, 314] width 138 height 31
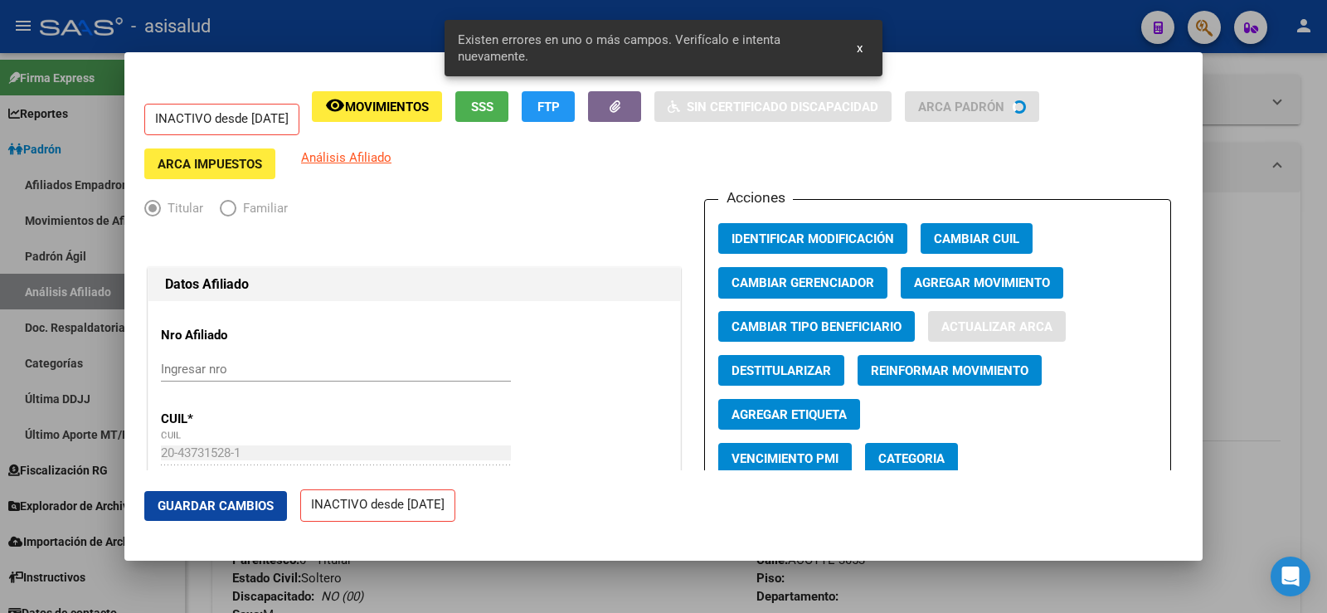
type input "RUIDIAZ"
type input "ELIAS JOEL"
type input "WILLIAM C. MORR"
type input "ACOYTE"
type input "3053"
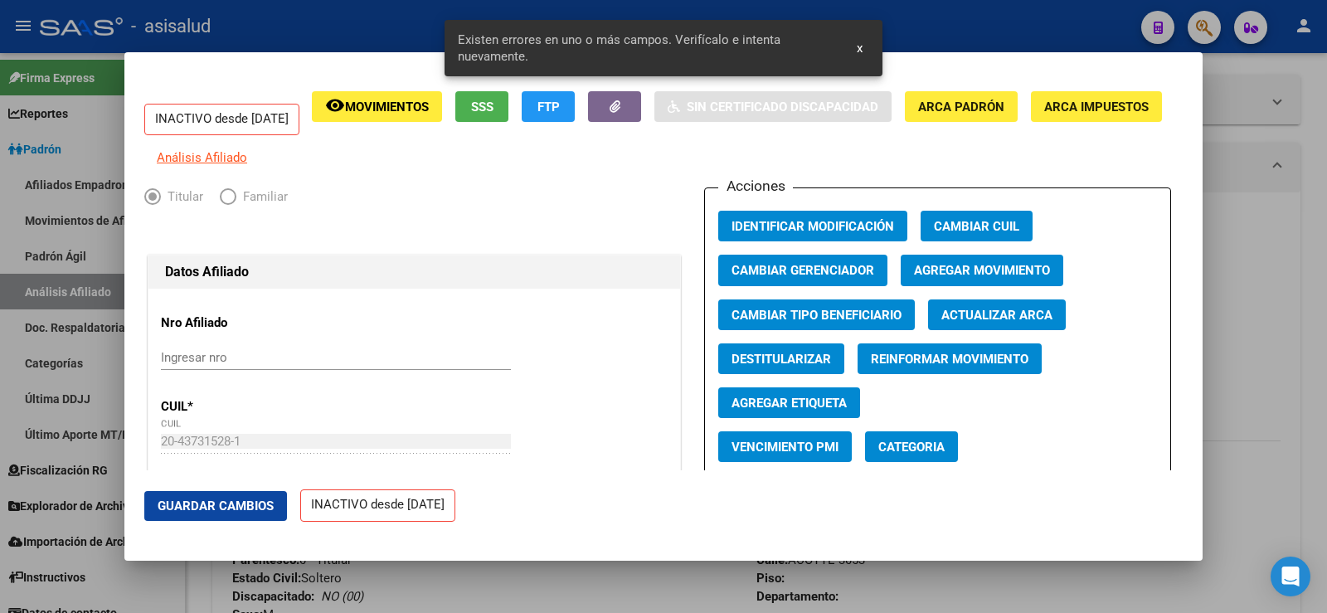
scroll to position [498, 0]
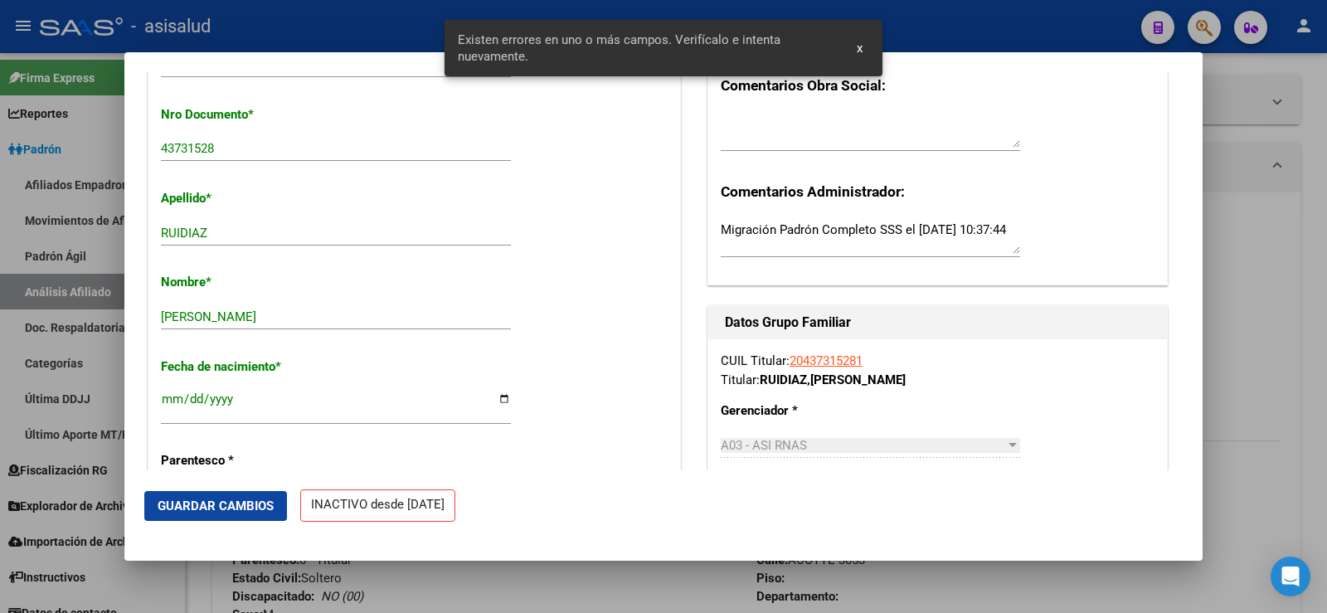
click at [241, 506] on span "Guardar Cambios" at bounding box center [216, 505] width 116 height 15
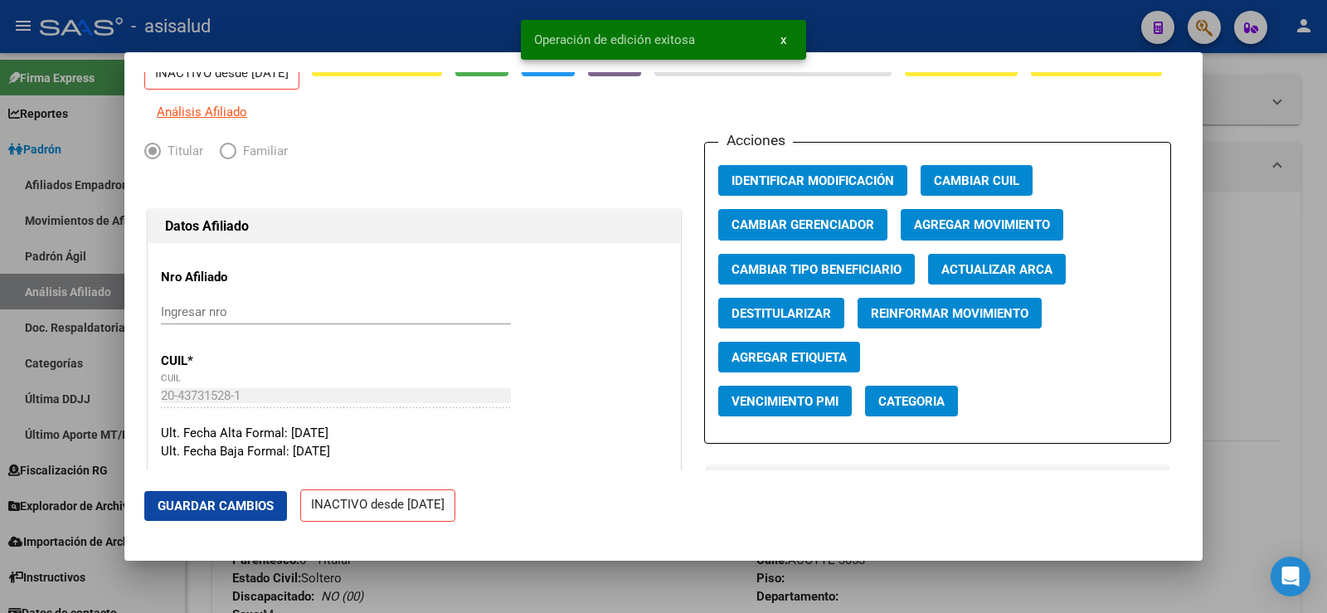
scroll to position [0, 0]
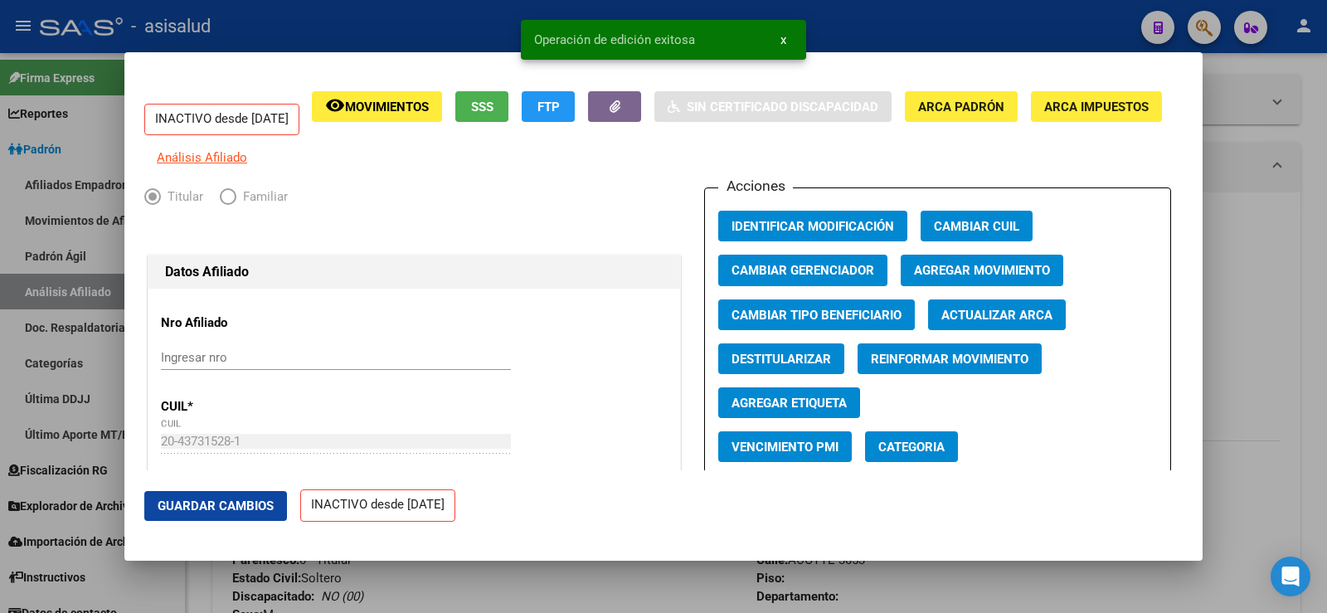
click at [933, 277] on span "Agregar Movimiento" at bounding box center [982, 271] width 136 height 15
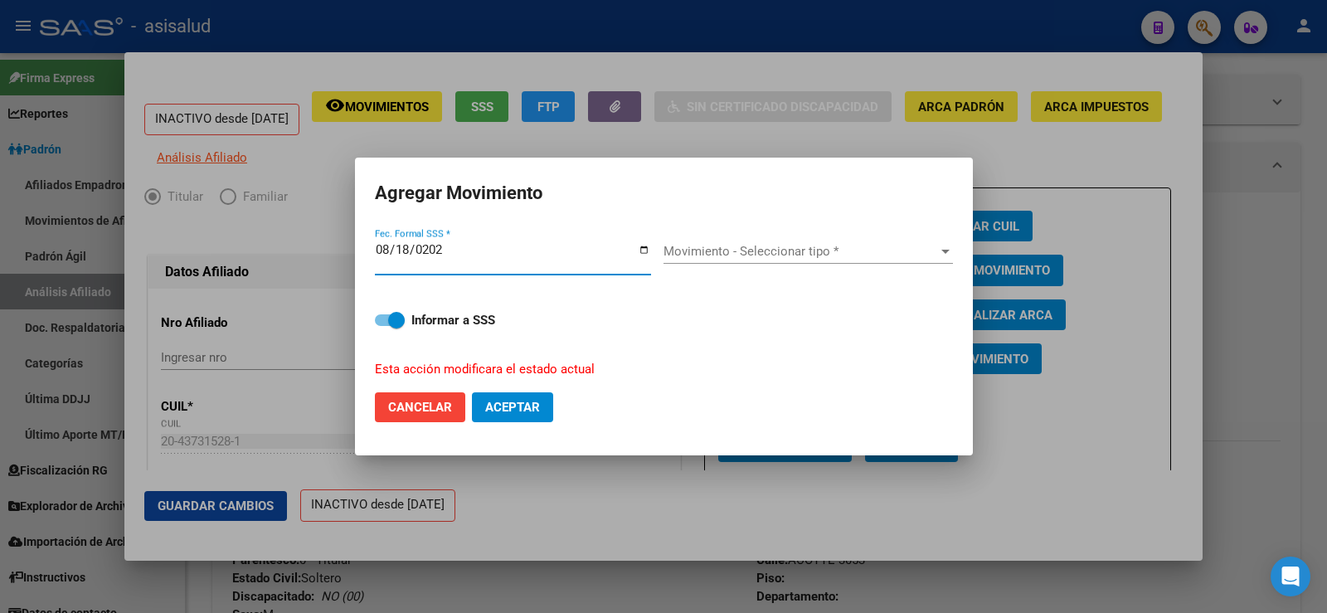
type input "2025-08-18"
click at [853, 243] on div "Movimiento - Seleccionar tipo * Movimiento - Seleccionar tipo *" at bounding box center [807, 251] width 289 height 25
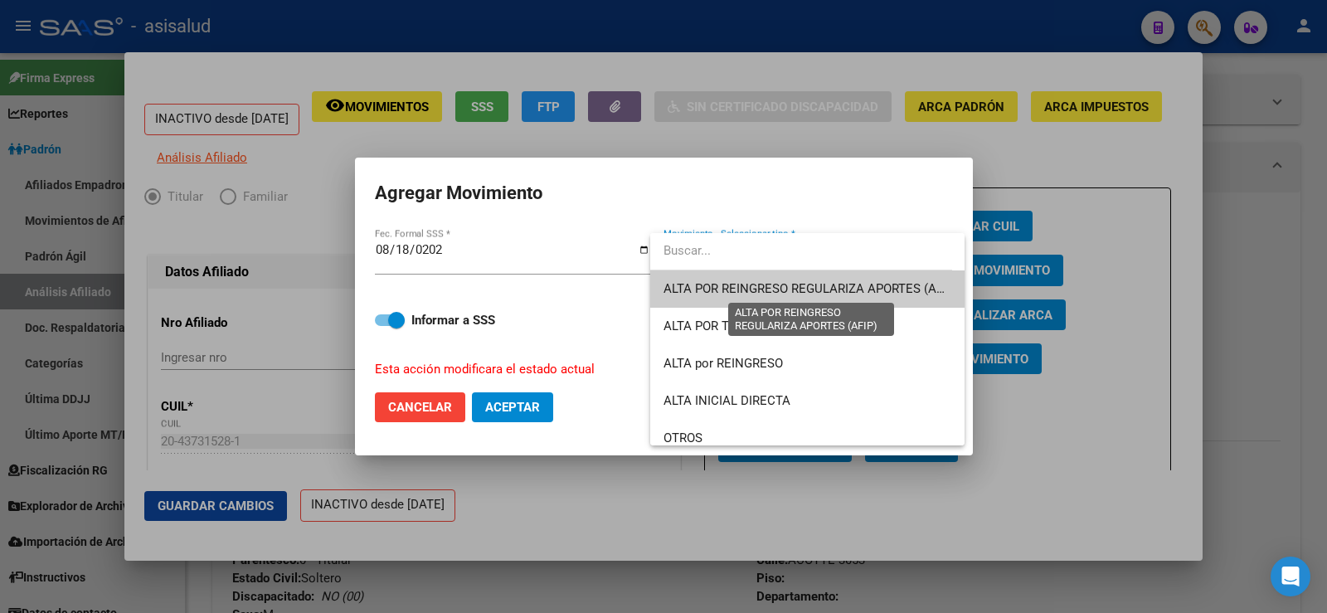
click at [829, 289] on span "ALTA POR REINGRESO REGULARIZA APORTES (AFIP)" at bounding box center [810, 288] width 294 height 15
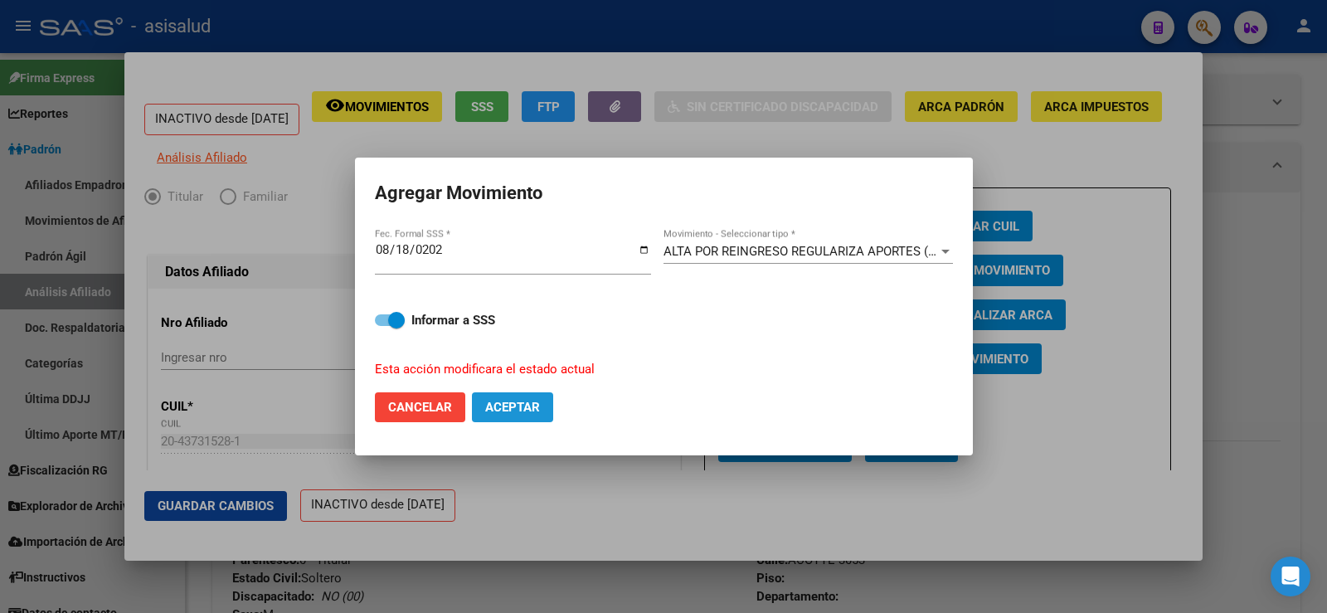
click at [528, 413] on span "Aceptar" at bounding box center [512, 407] width 55 height 15
checkbox input "false"
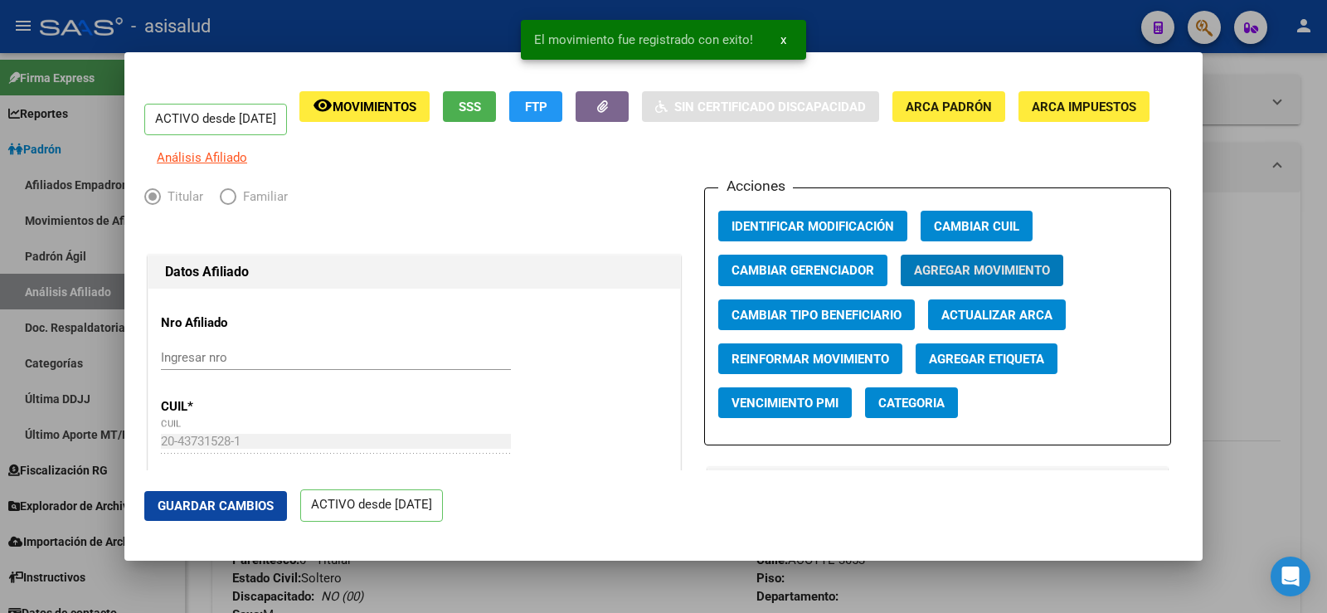
click at [253, 501] on span "Guardar Cambios" at bounding box center [216, 505] width 116 height 15
click at [1271, 326] on div at bounding box center [663, 306] width 1327 height 613
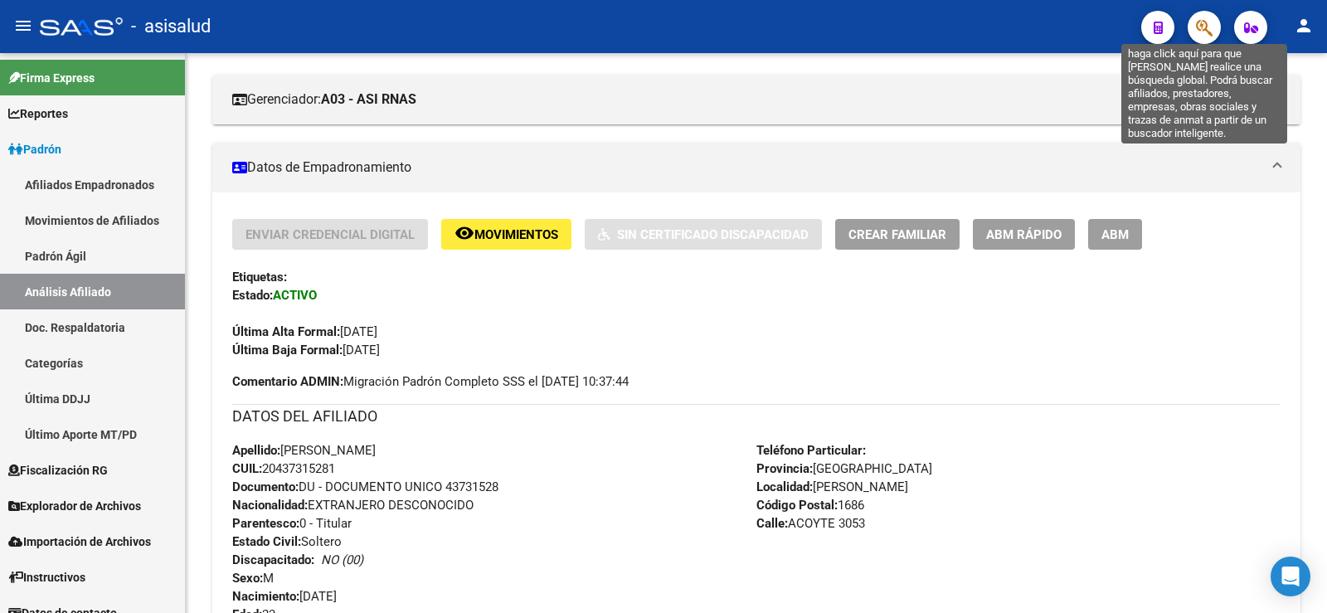
click at [1213, 33] on button "button" at bounding box center [1204, 27] width 33 height 33
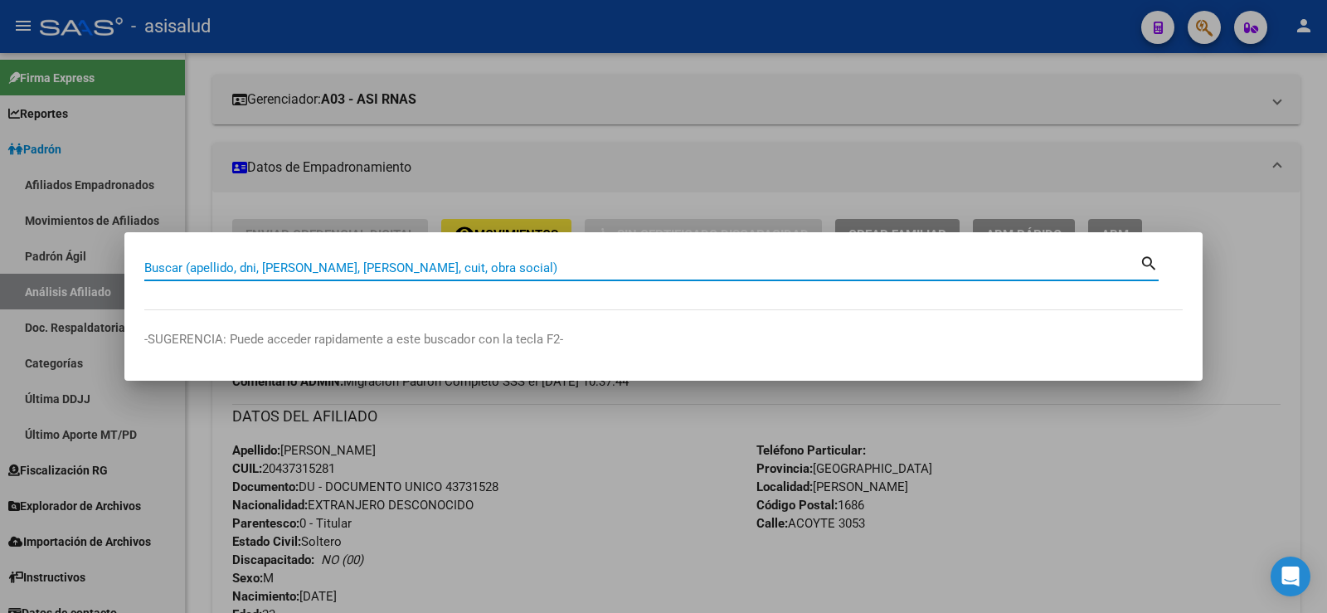
paste input "44171290"
type input "44171290"
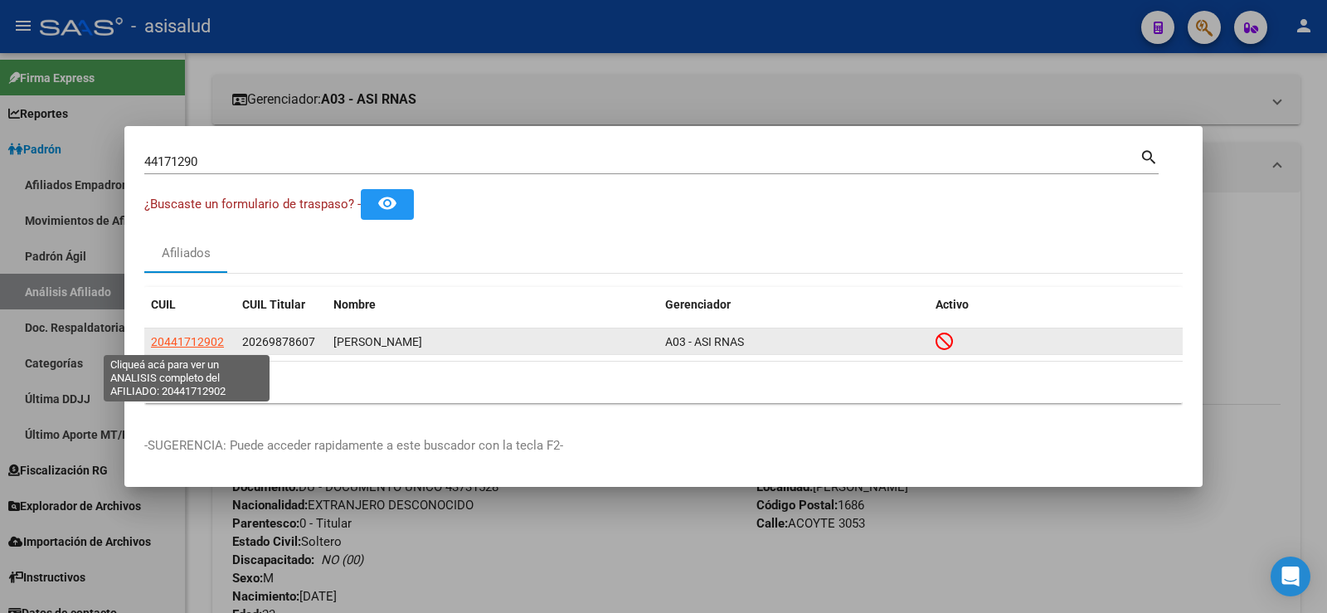
click at [205, 343] on span "20441712902" at bounding box center [187, 341] width 73 height 13
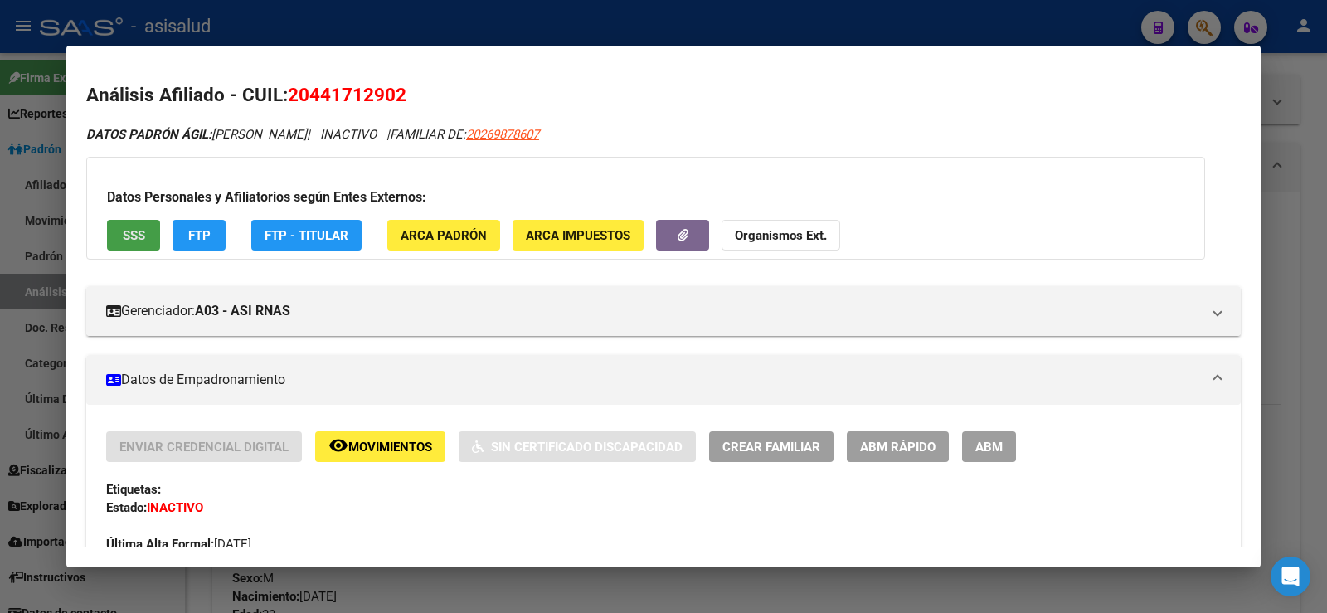
click at [115, 233] on button "SSS" at bounding box center [133, 235] width 53 height 31
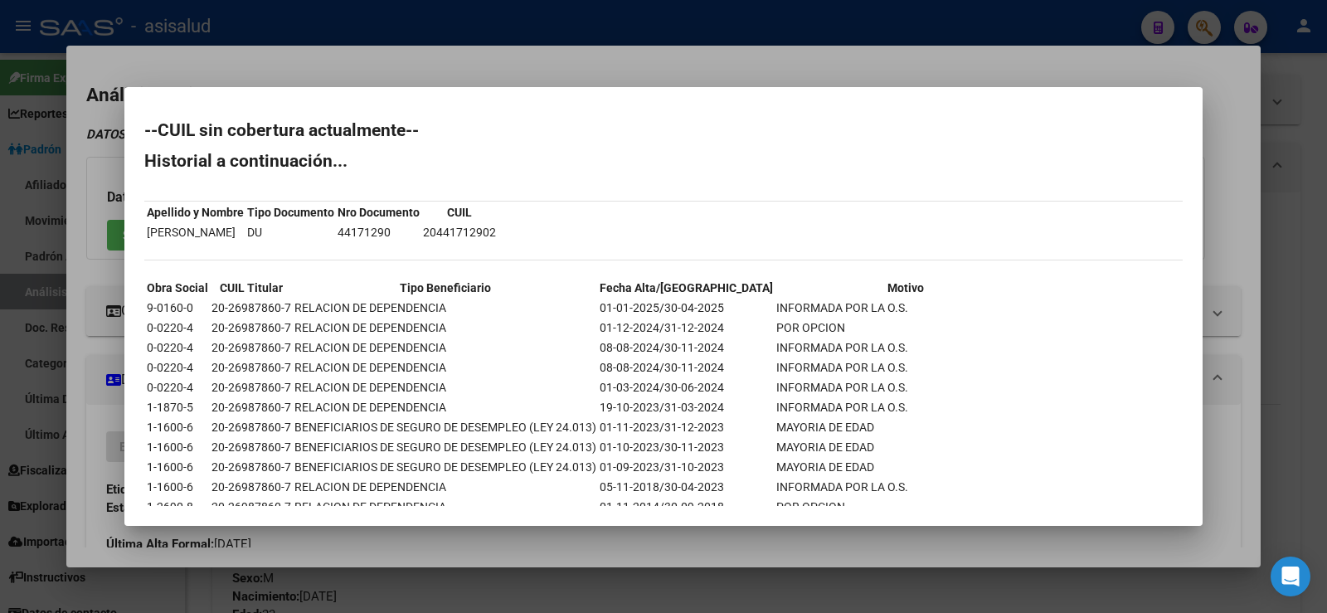
click at [1009, 16] on div at bounding box center [663, 306] width 1327 height 613
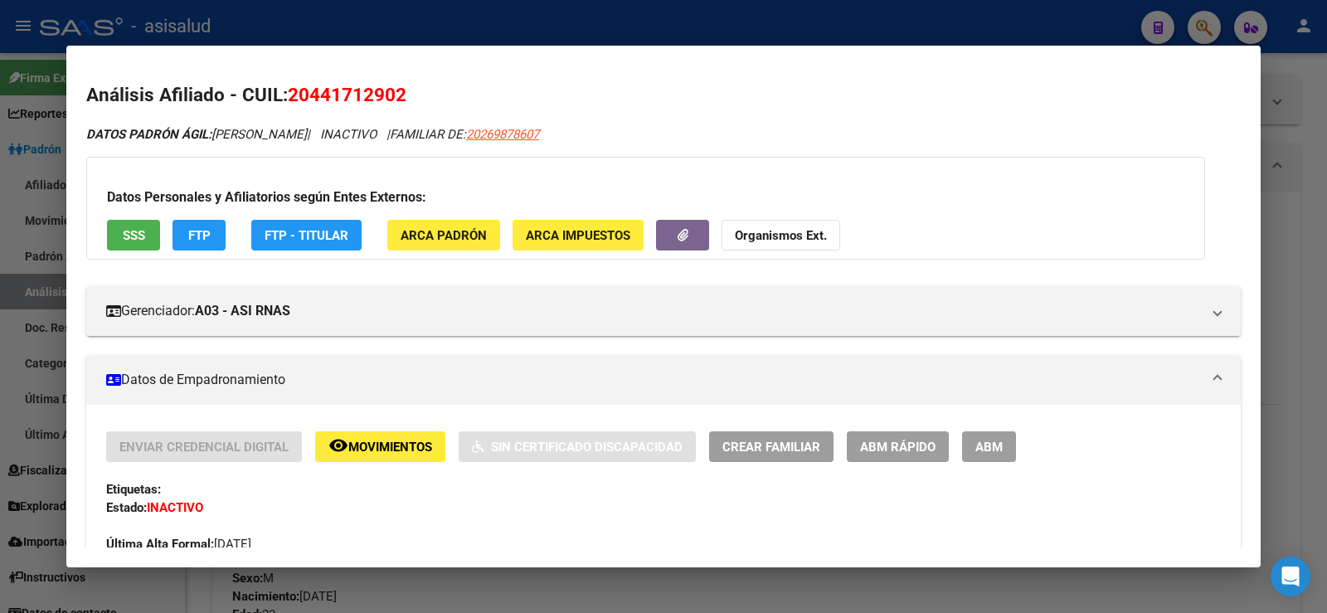
click at [685, 22] on div at bounding box center [663, 306] width 1327 height 613
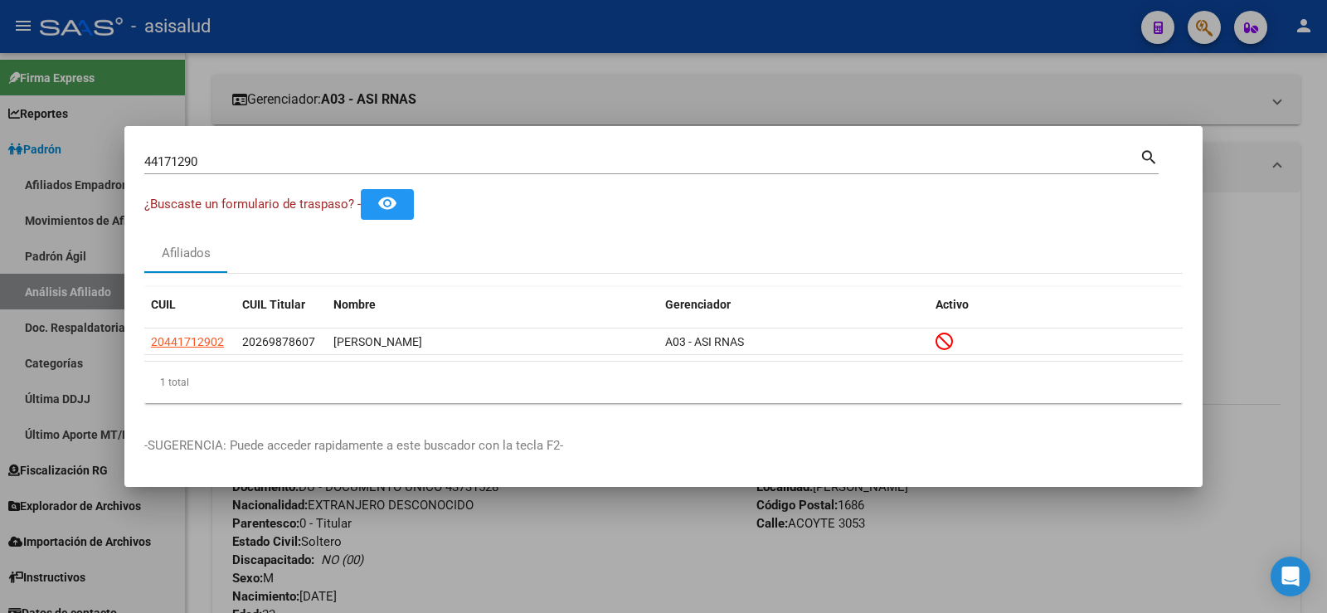
click at [656, 70] on div at bounding box center [663, 306] width 1327 height 613
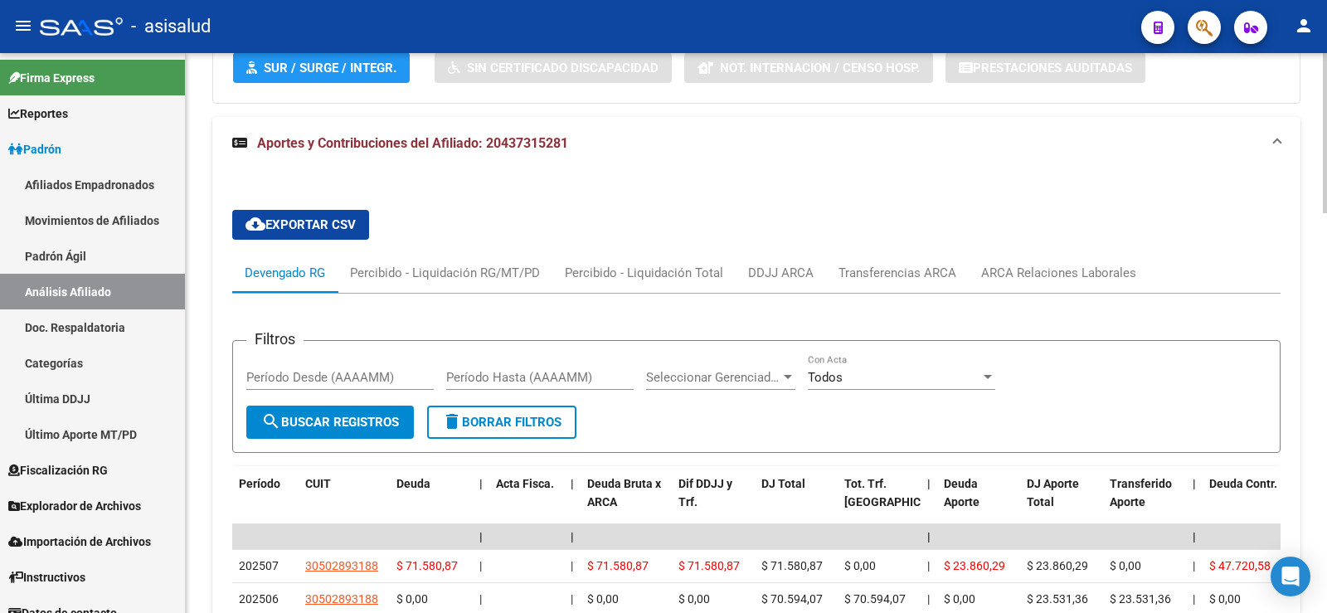
scroll to position [1174, 0]
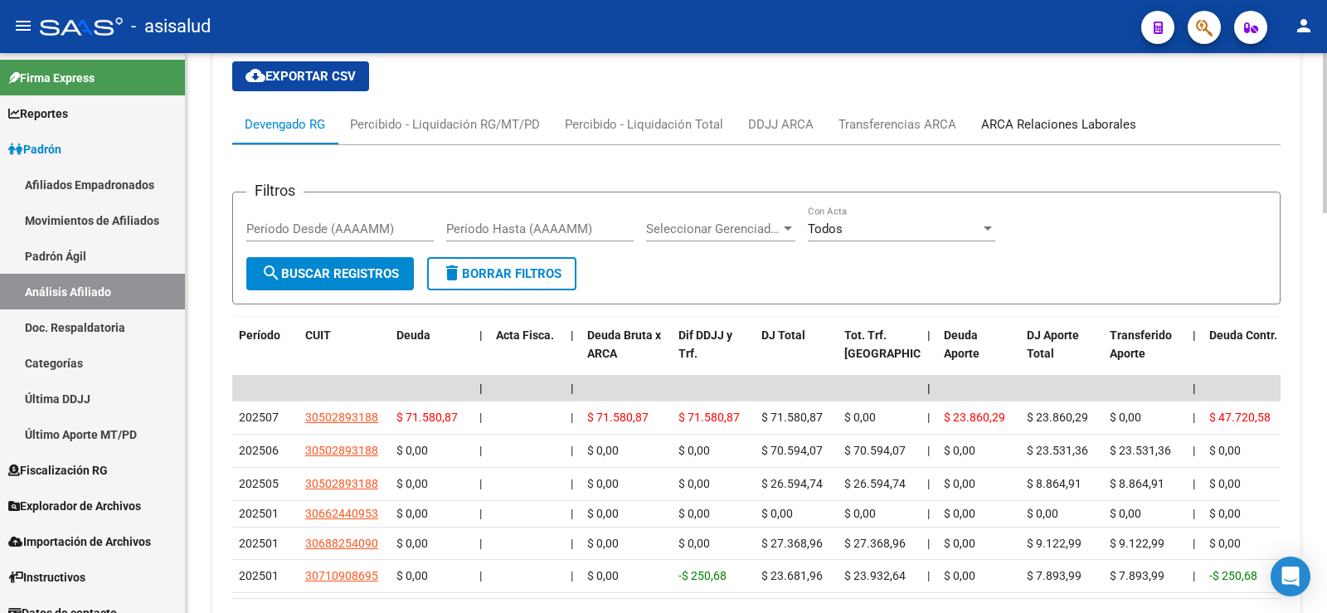
click at [1031, 112] on div "ARCA Relaciones Laborales" at bounding box center [1059, 124] width 180 height 40
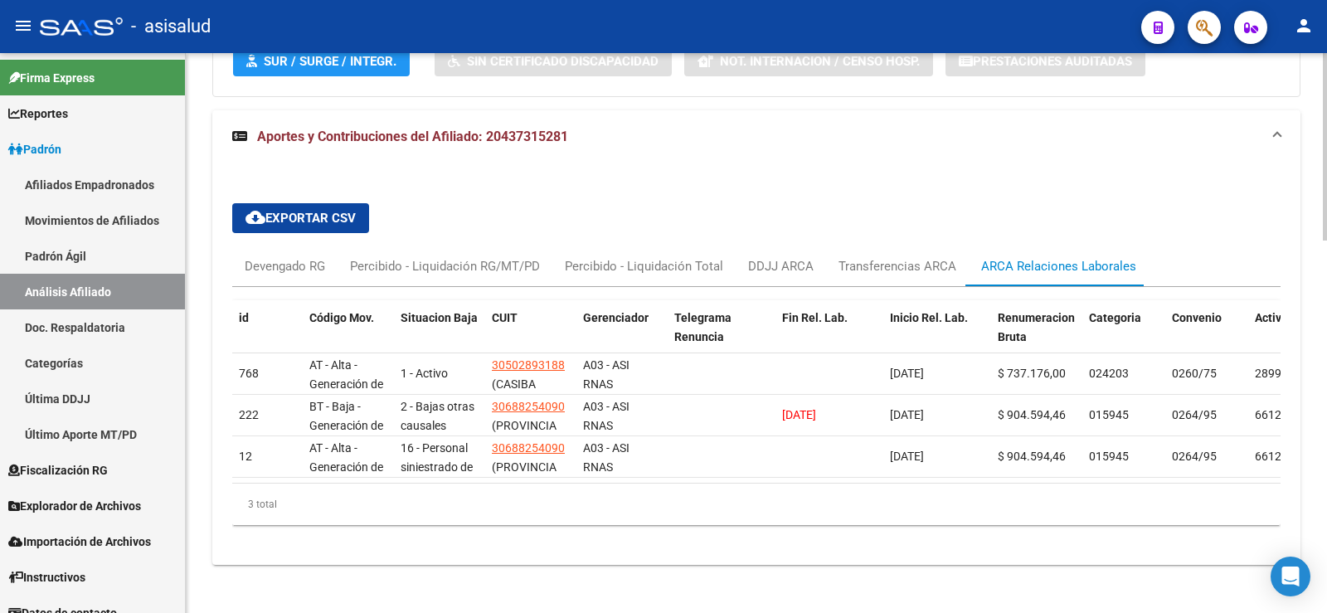
scroll to position [1138, 0]
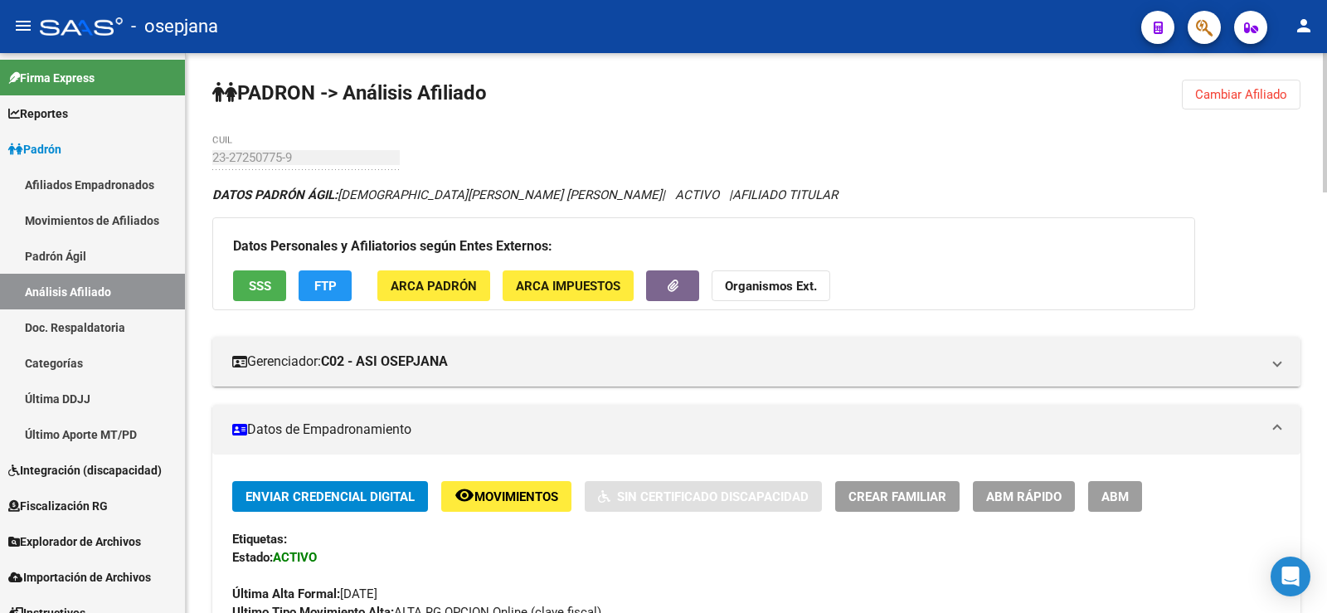
click at [1223, 97] on span "Cambiar Afiliado" at bounding box center [1241, 94] width 92 height 15
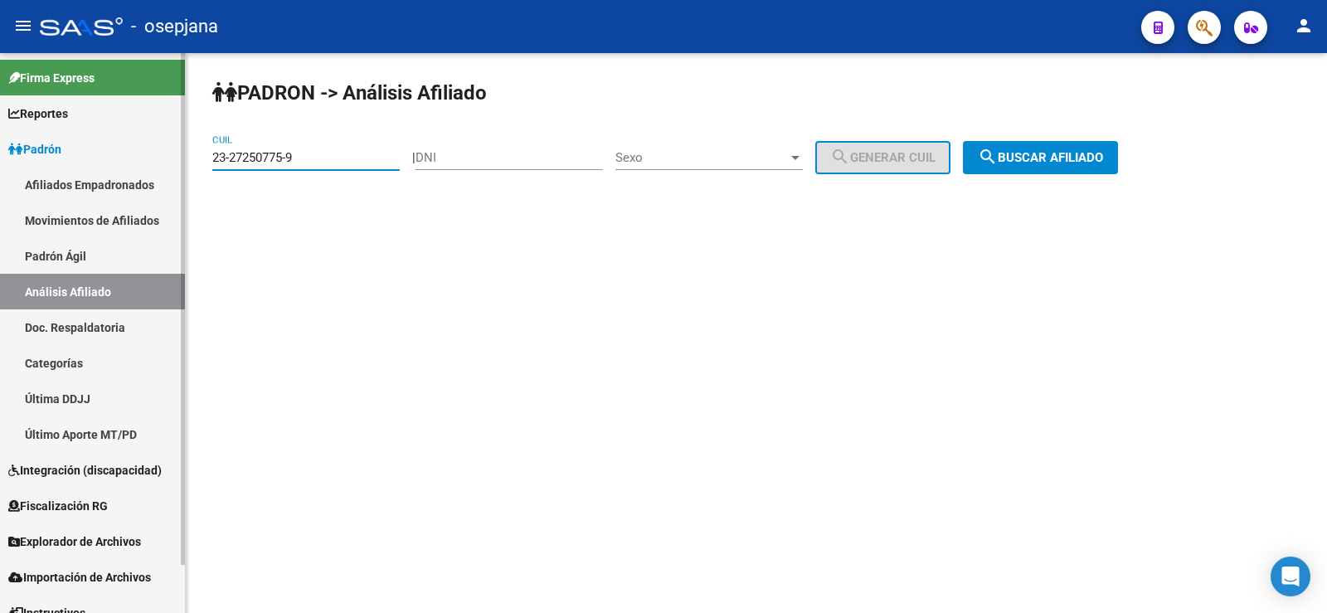
drag, startPoint x: 319, startPoint y: 155, endPoint x: 129, endPoint y: 160, distance: 190.8
click at [129, 158] on mat-sidenav-container "Firma Express Reportes Ingresos Devengados Análisis Histórico Detalles Transfer…" at bounding box center [663, 333] width 1327 height 560
paste input "0-39433160-1"
click at [1070, 156] on span "search Buscar afiliado" at bounding box center [1040, 157] width 125 height 15
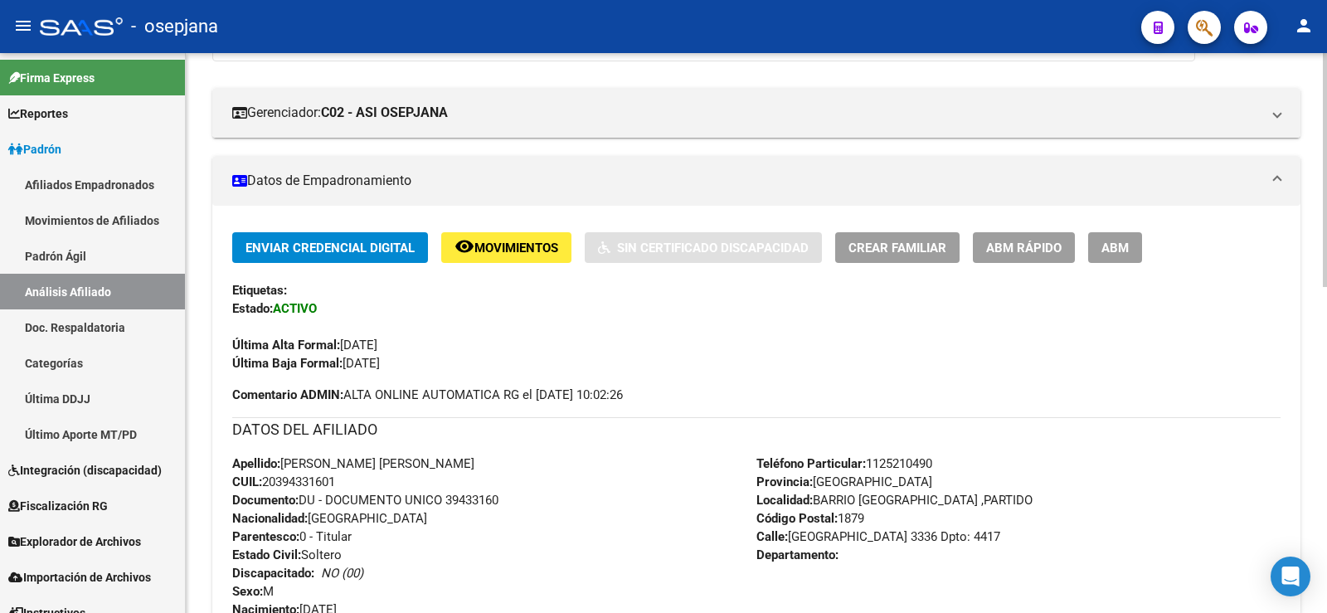
scroll to position [746, 0]
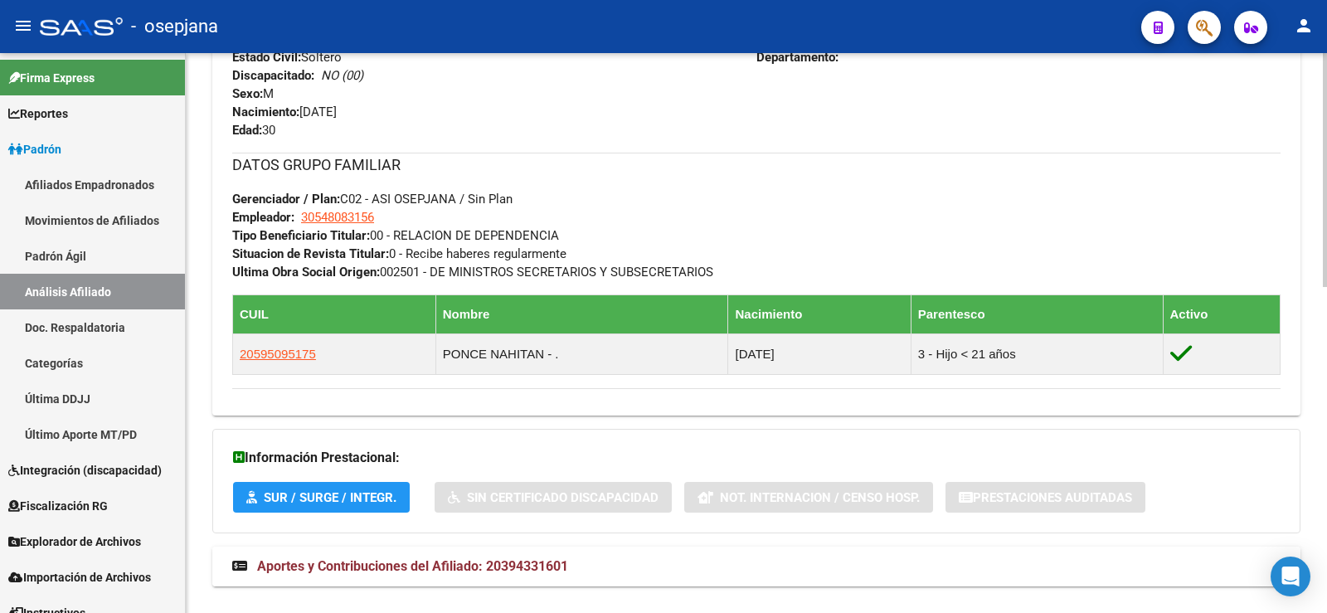
click at [522, 574] on strong "Aportes y Contribuciones del Afiliado: 20394331601" at bounding box center [400, 566] width 336 height 18
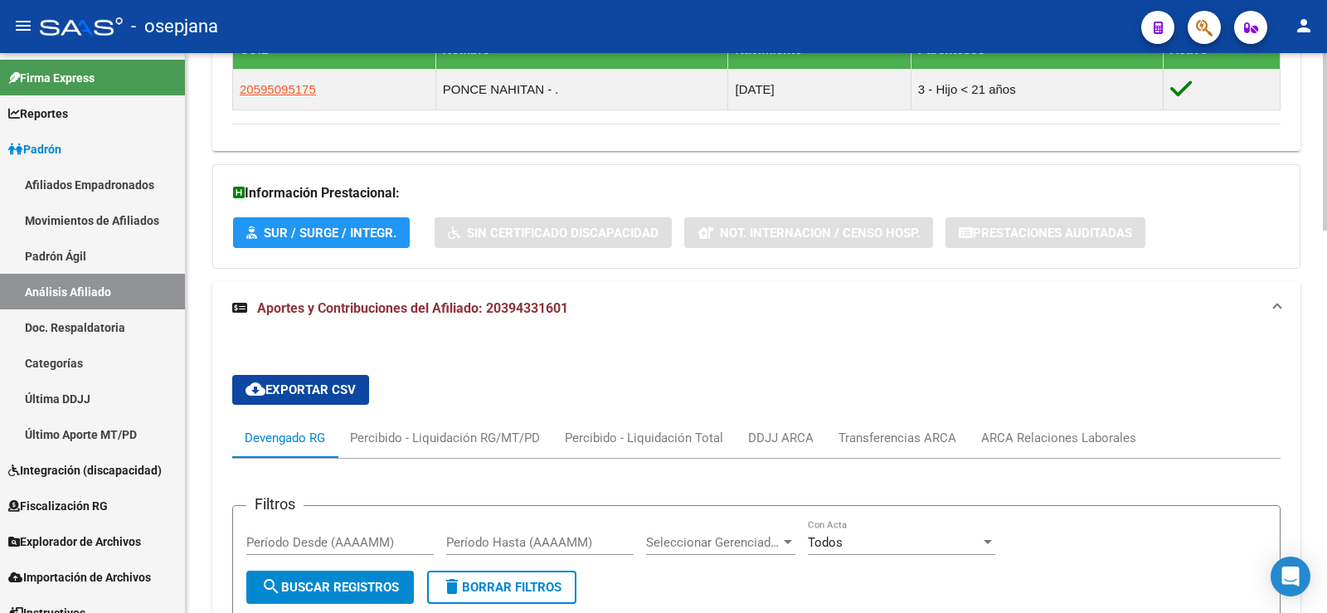
scroll to position [1205, 0]
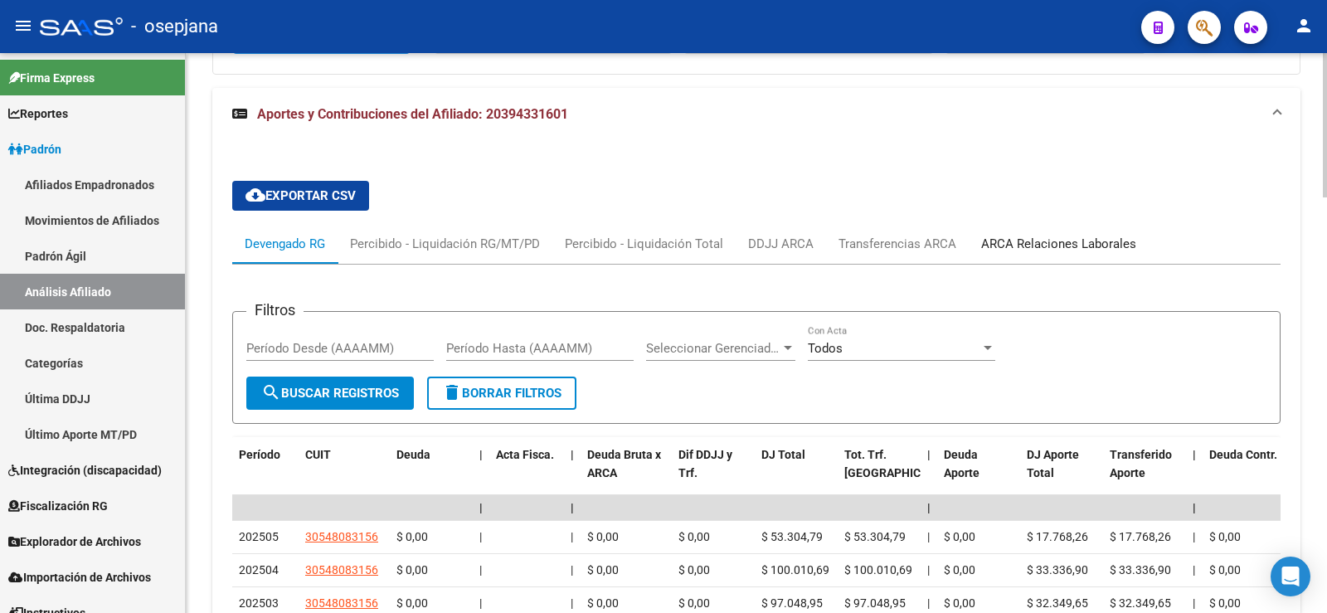
click at [1052, 244] on div "ARCA Relaciones Laborales" at bounding box center [1058, 244] width 155 height 18
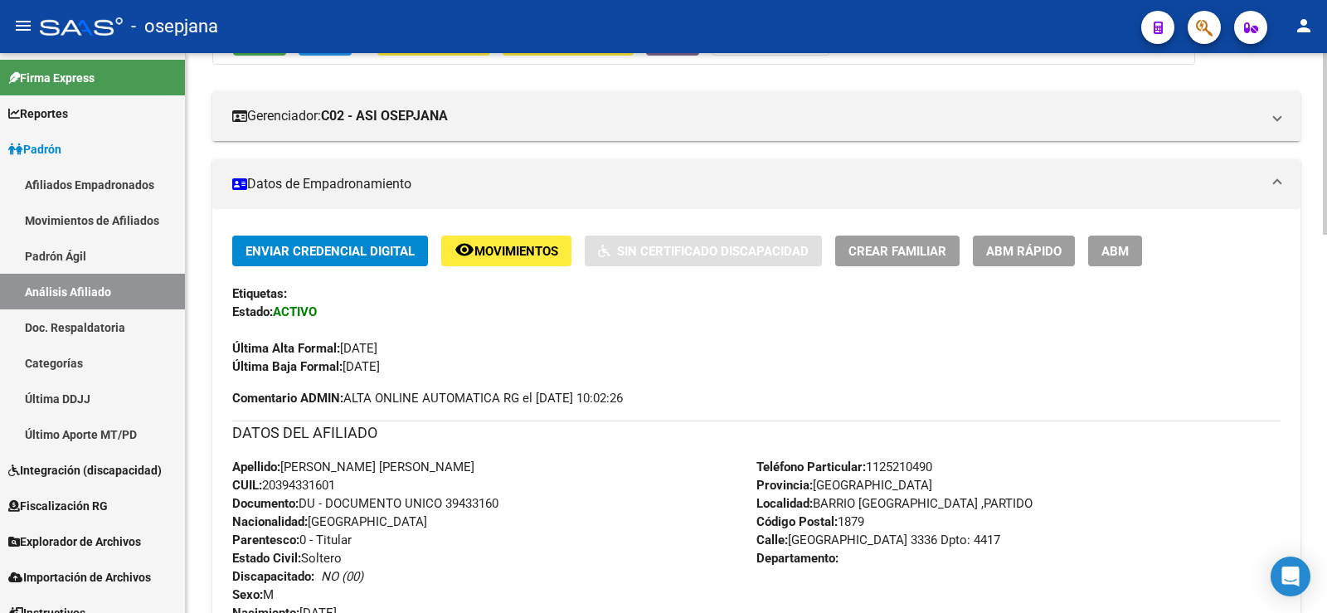
scroll to position [0, 0]
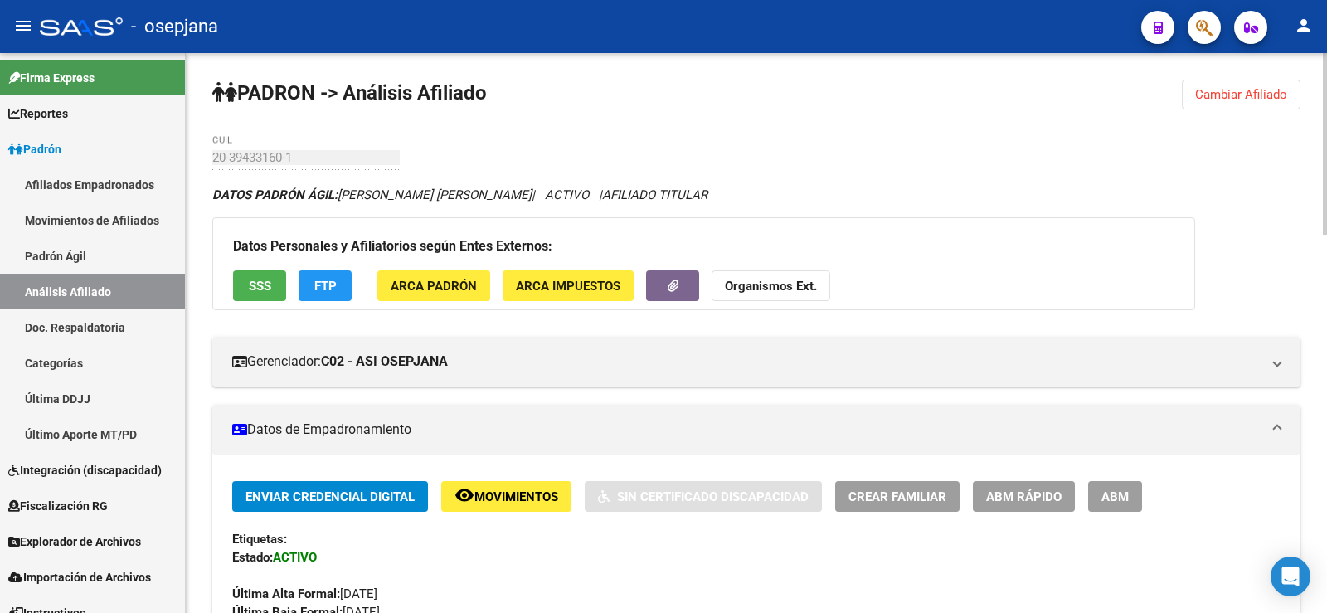
drag, startPoint x: 1251, startPoint y: 93, endPoint x: 1174, endPoint y: 93, distance: 77.1
click at [1250, 93] on span "Cambiar Afiliado" at bounding box center [1241, 94] width 92 height 15
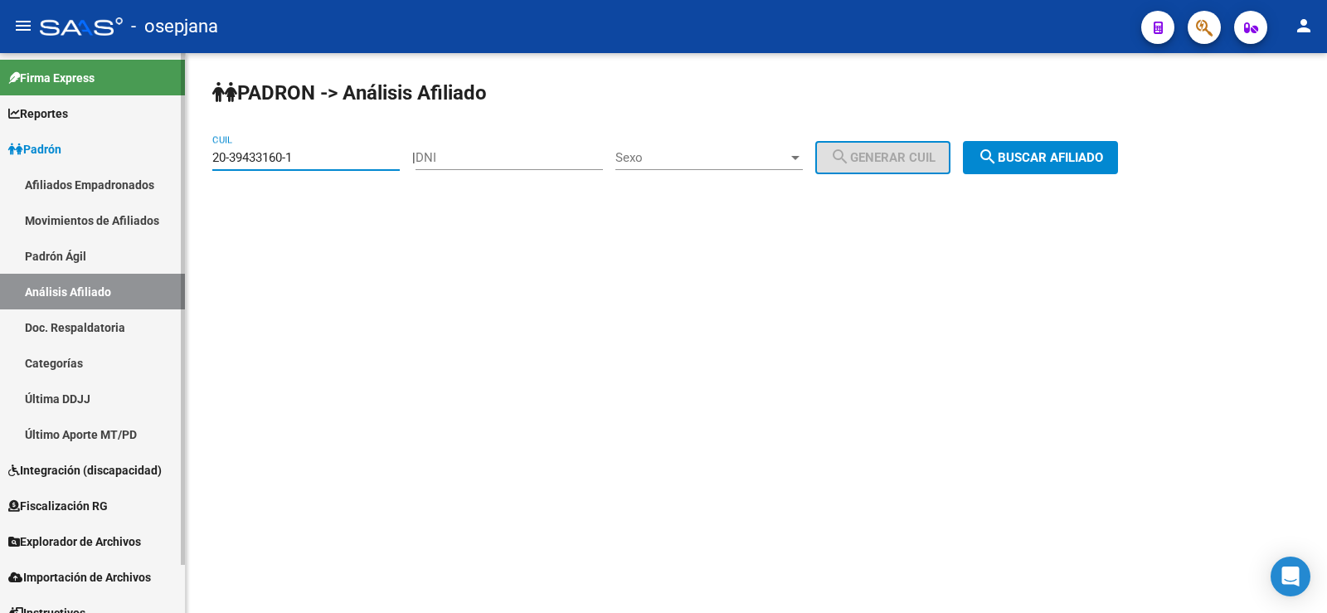
drag, startPoint x: 321, startPoint y: 154, endPoint x: 127, endPoint y: 158, distance: 194.1
click at [127, 158] on mat-sidenav-container "Firma Express Reportes Ingresos Devengados Análisis Histórico Detalles Transfer…" at bounding box center [663, 333] width 1327 height 560
paste input "13561814-5"
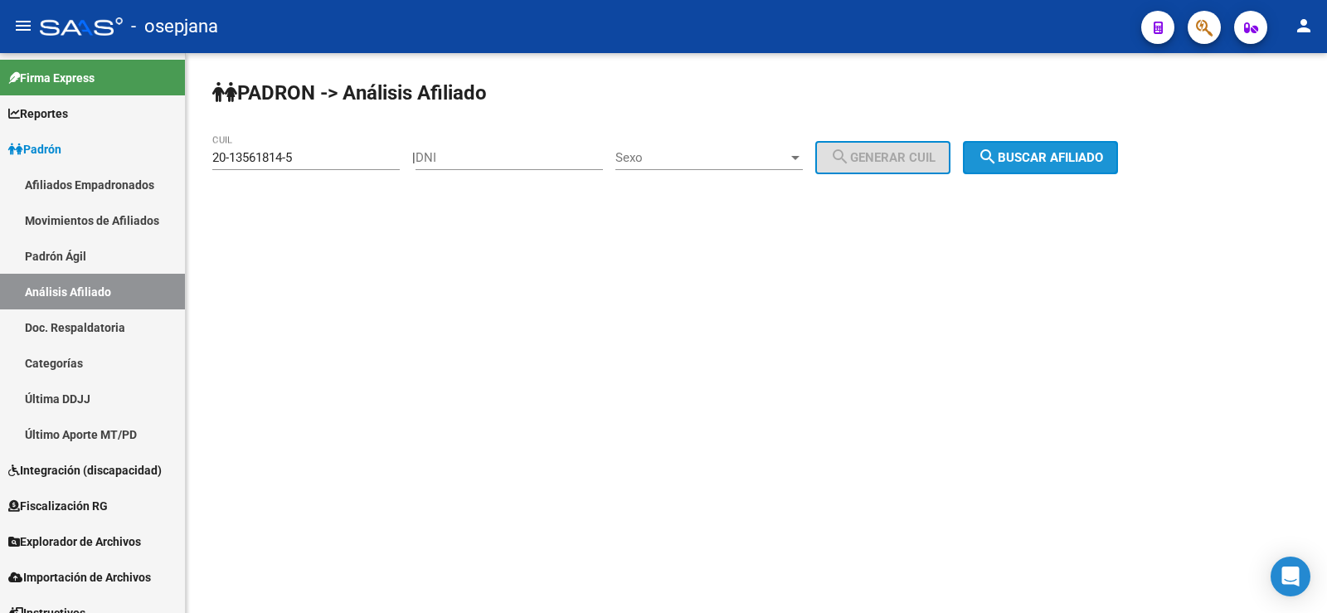
click at [1087, 158] on span "search Buscar afiliado" at bounding box center [1040, 157] width 125 height 15
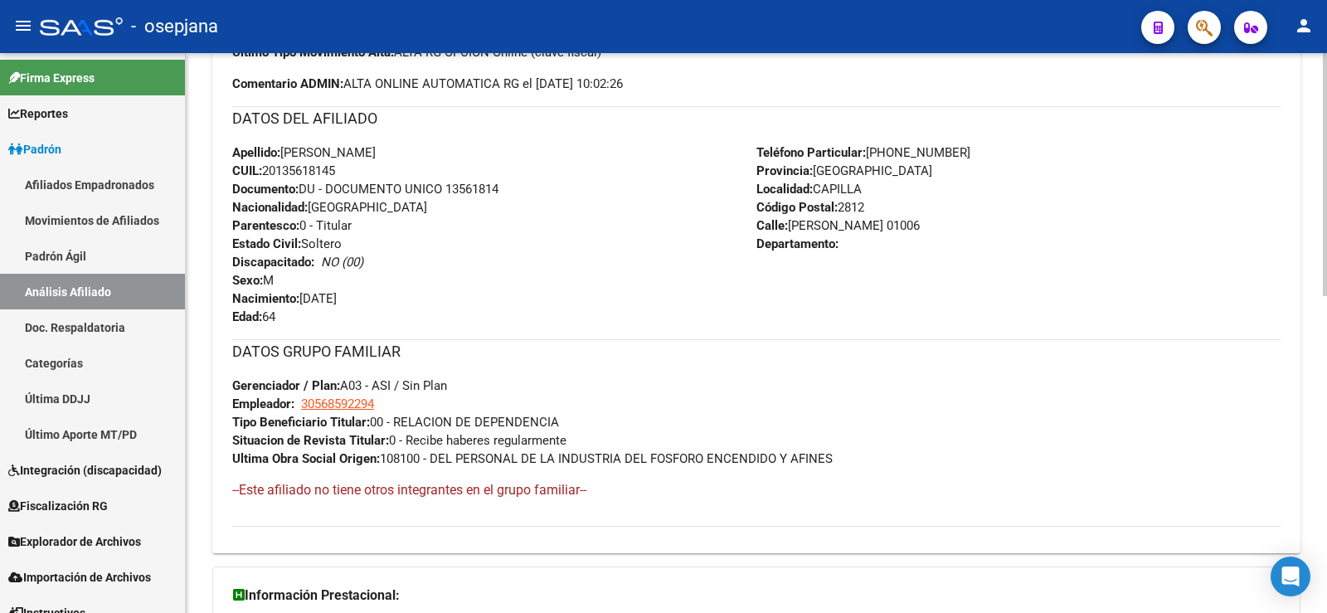
scroll to position [729, 0]
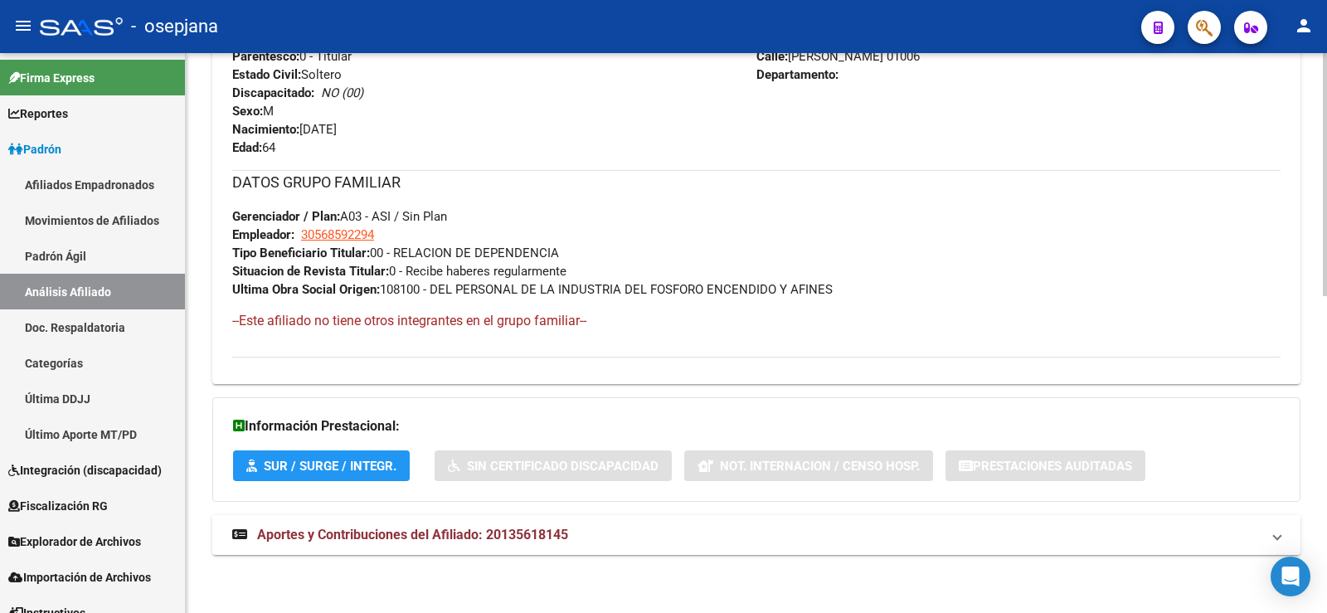
click at [488, 535] on span "Aportes y Contribuciones del Afiliado: 20135618145" at bounding box center [412, 535] width 311 height 16
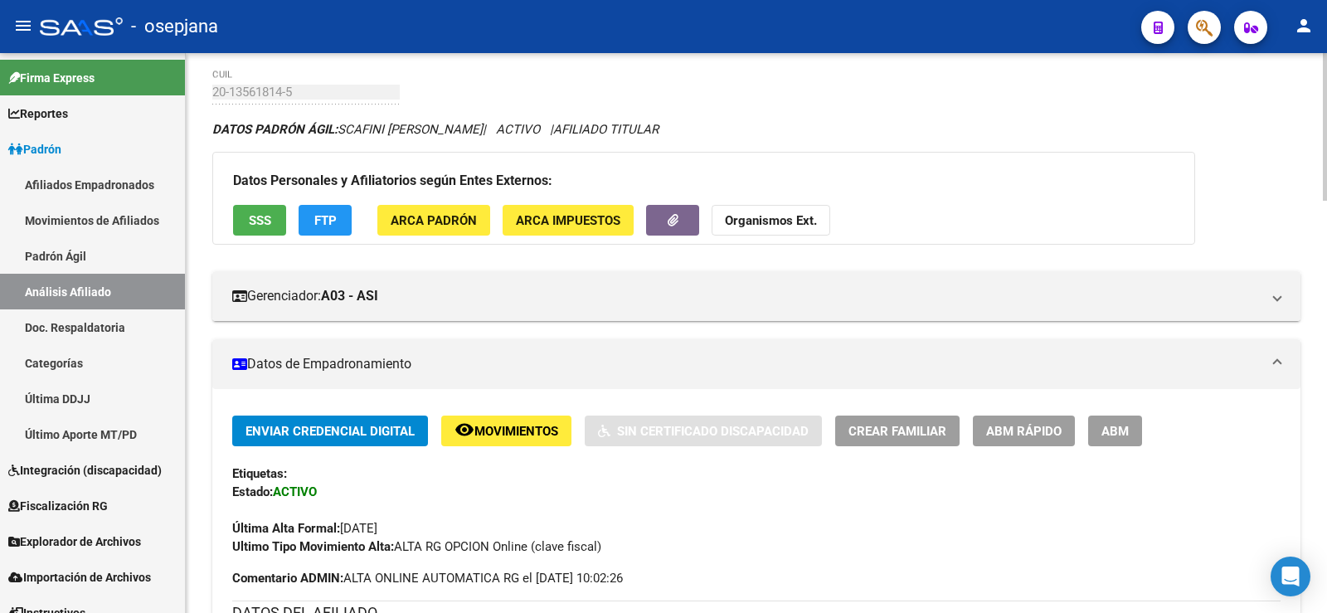
scroll to position [0, 0]
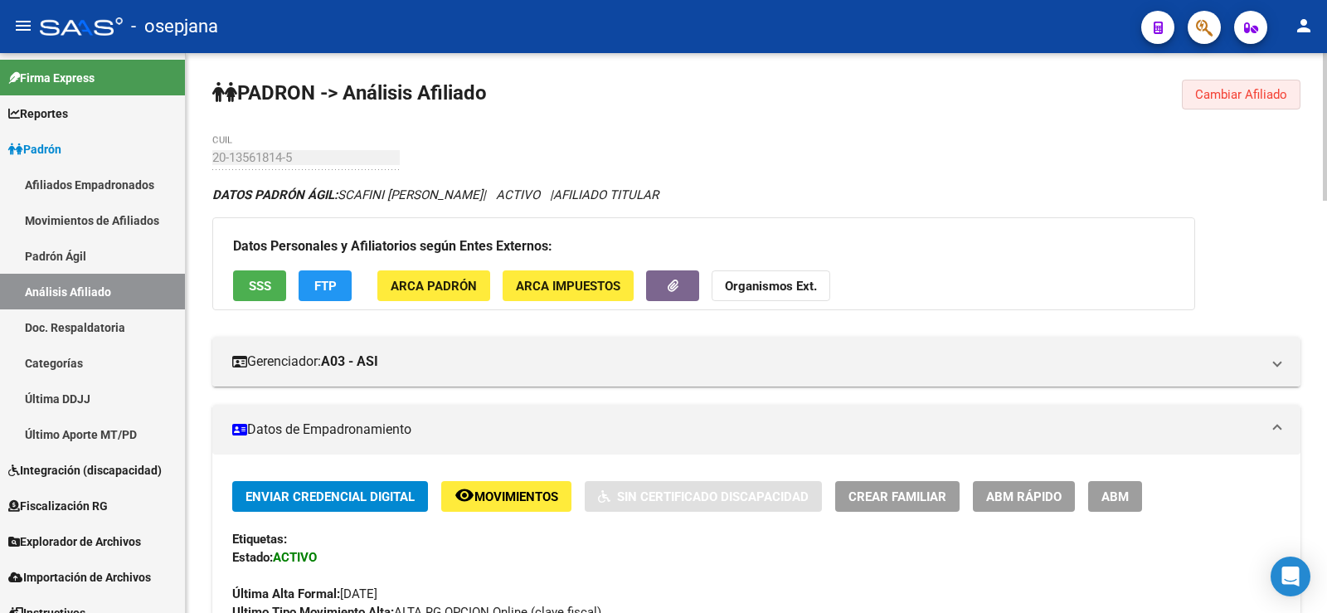
click at [1232, 91] on span "Cambiar Afiliado" at bounding box center [1241, 94] width 92 height 15
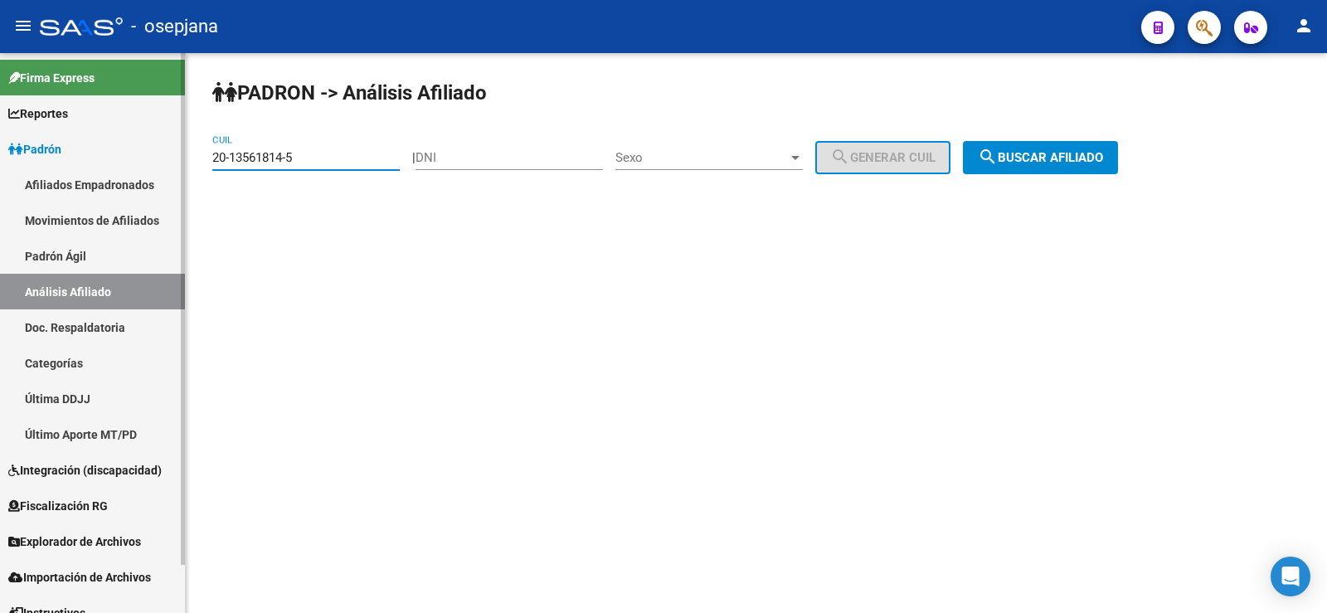
drag, startPoint x: 306, startPoint y: 154, endPoint x: 181, endPoint y: 154, distance: 125.2
click at [181, 154] on mat-sidenav-container "Firma Express Reportes Ingresos Devengados Análisis Histórico Detalles Transfer…" at bounding box center [663, 333] width 1327 height 560
paste input "95303593-7"
click at [1072, 154] on span "search Buscar afiliado" at bounding box center [1040, 157] width 125 height 15
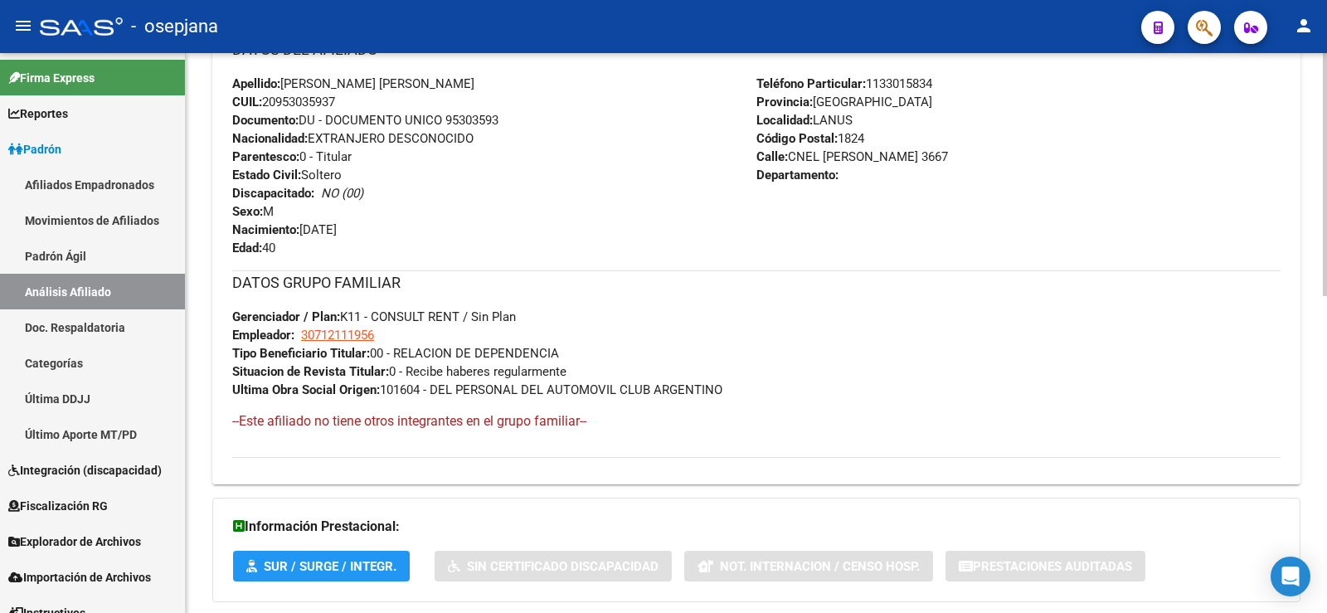
scroll to position [729, 0]
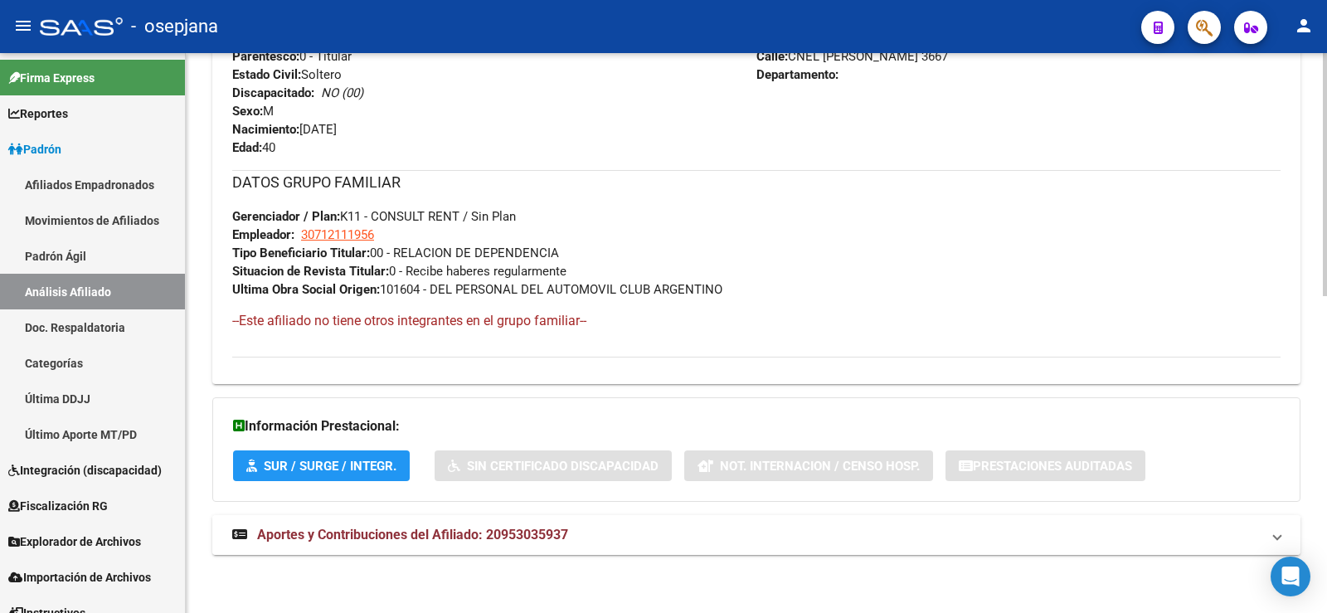
click at [525, 541] on span "Aportes y Contribuciones del Afiliado: 20953035937" at bounding box center [412, 535] width 311 height 16
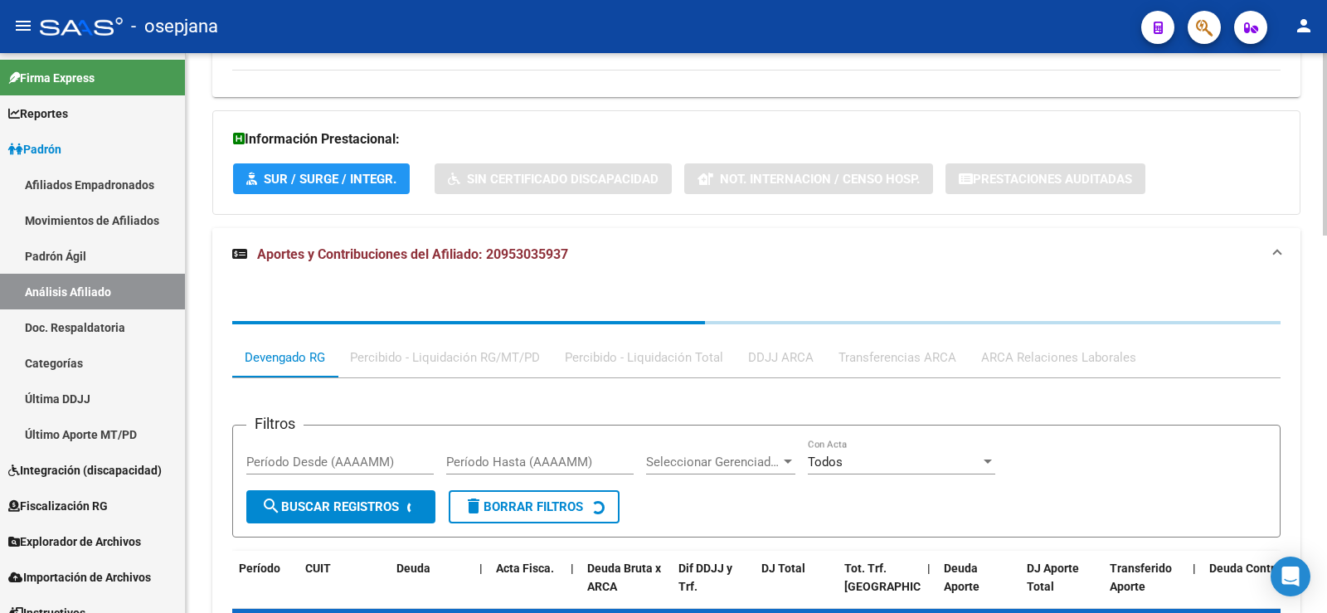
scroll to position [1156, 0]
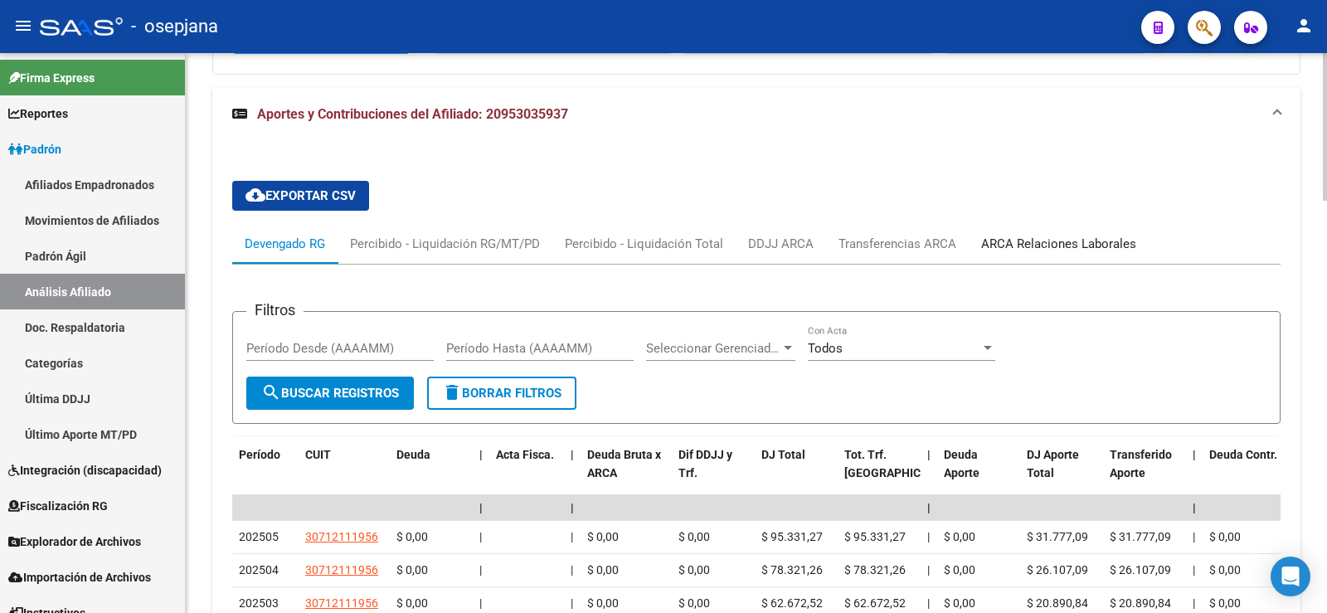
click at [1065, 241] on div "ARCA Relaciones Laborales" at bounding box center [1058, 244] width 155 height 18
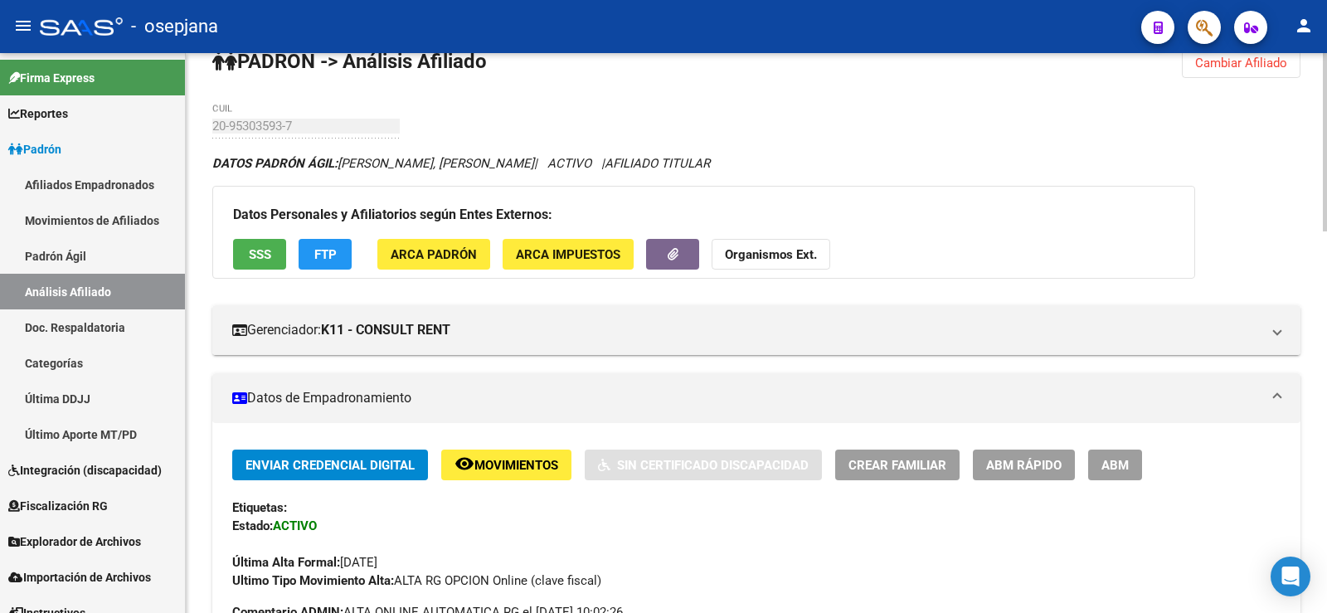
scroll to position [0, 0]
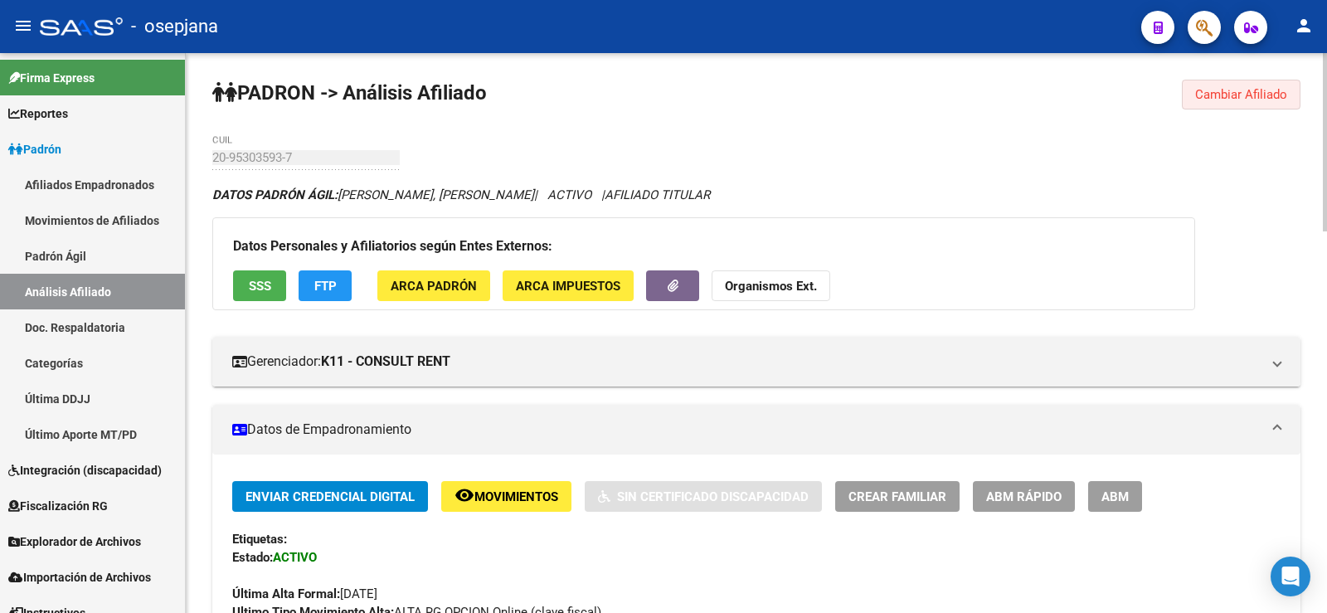
click at [1279, 93] on span "Cambiar Afiliado" at bounding box center [1241, 94] width 92 height 15
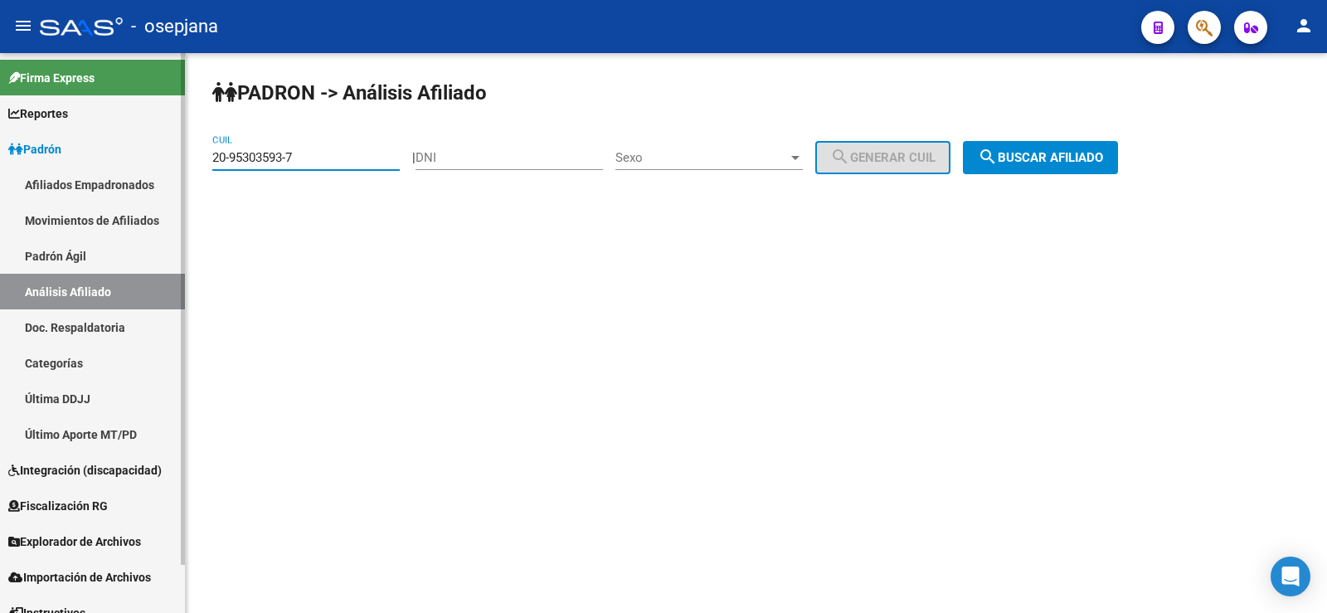
drag, startPoint x: 305, startPoint y: 156, endPoint x: 177, endPoint y: 158, distance: 128.6
click at [177, 158] on mat-sidenav-container "Firma Express Reportes Ingresos Devengados Análisis Histórico Detalles Transfer…" at bounding box center [663, 333] width 1327 height 560
paste input "40376679-9"
click at [998, 158] on mat-icon "search" at bounding box center [988, 157] width 20 height 20
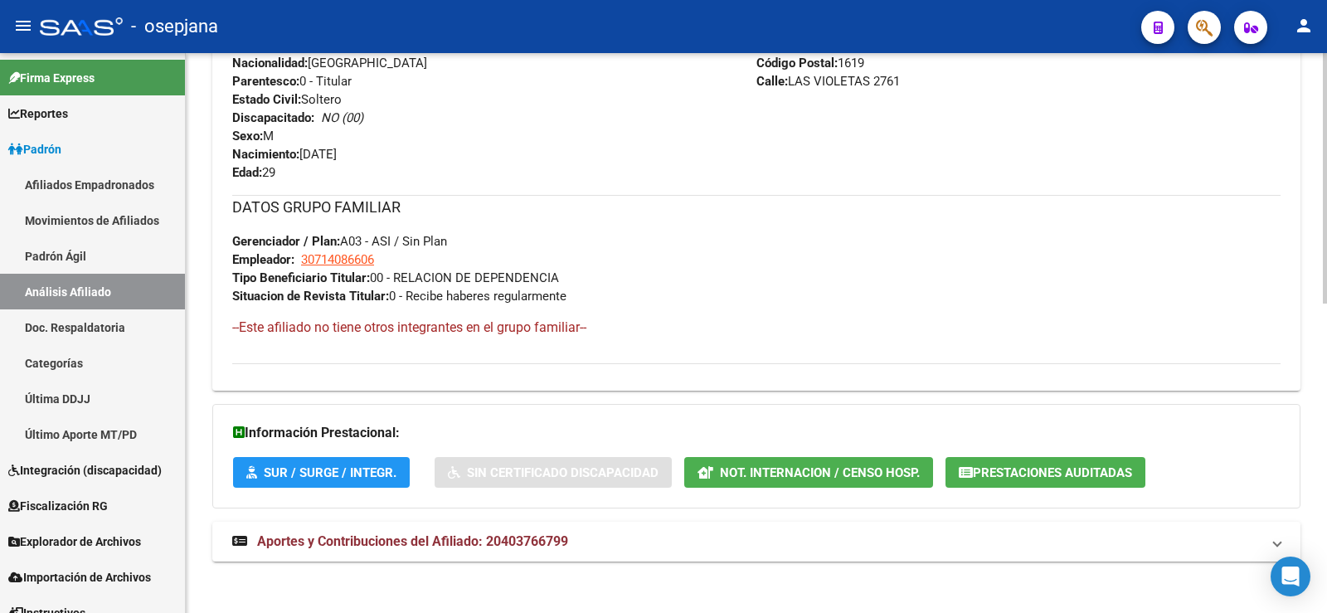
scroll to position [693, 0]
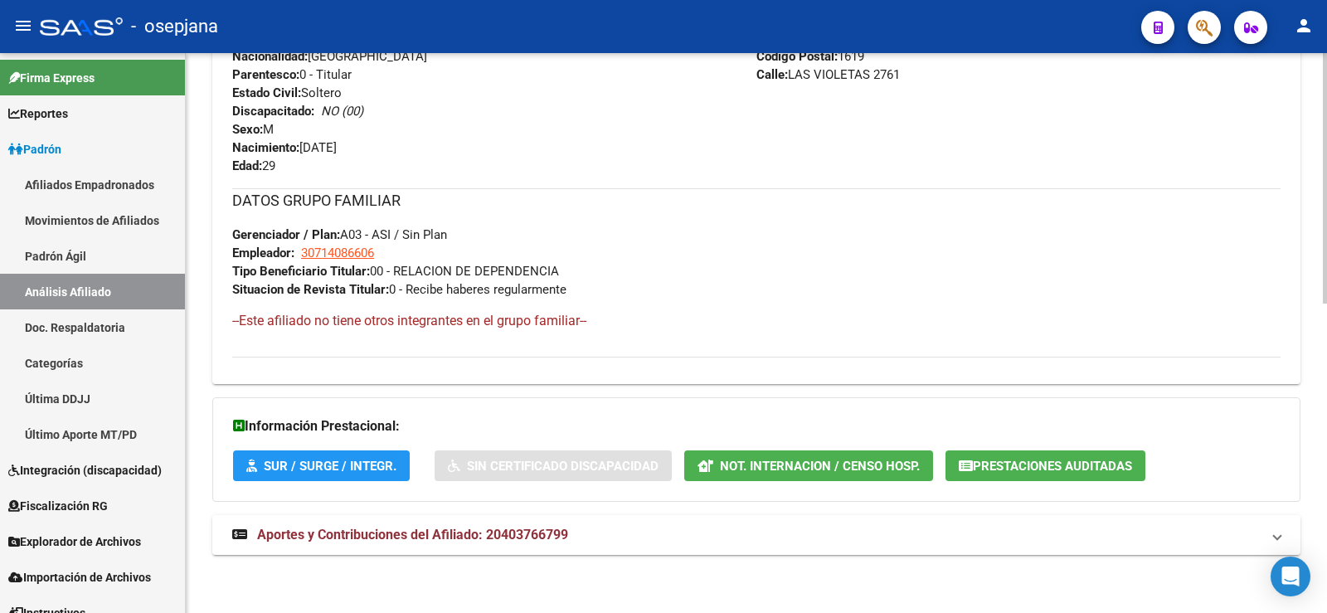
click at [498, 522] on mat-expansion-panel-header "Aportes y Contribuciones del Afiliado: 20403766799" at bounding box center [756, 535] width 1088 height 40
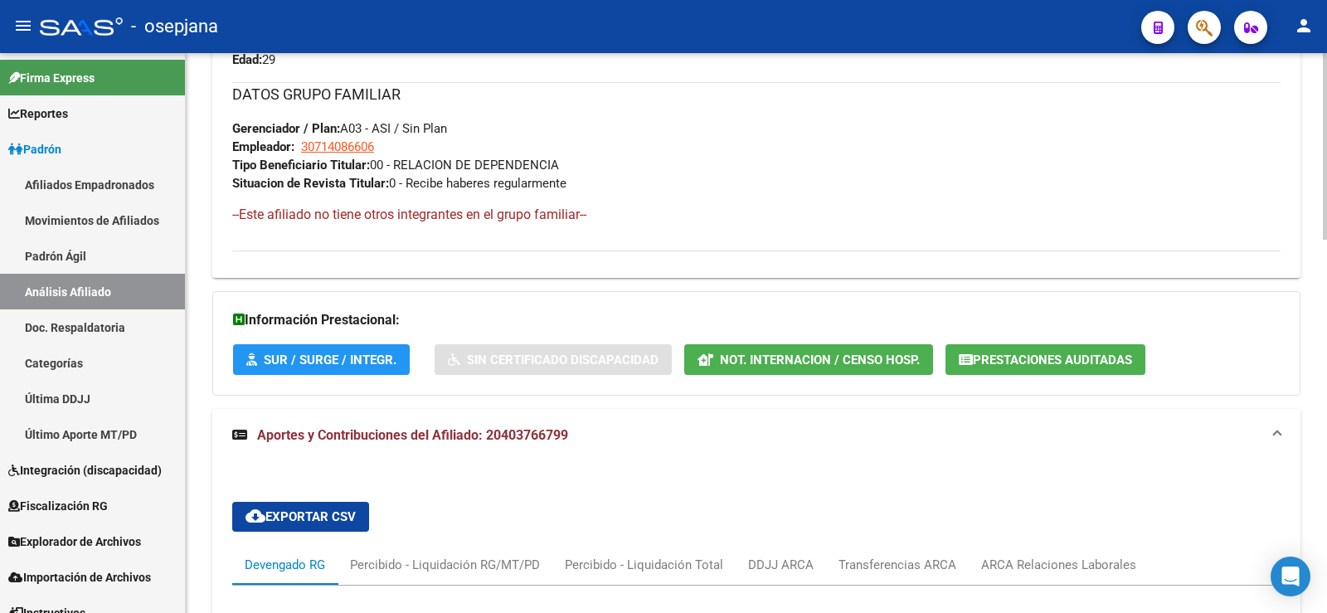
scroll to position [1107, 0]
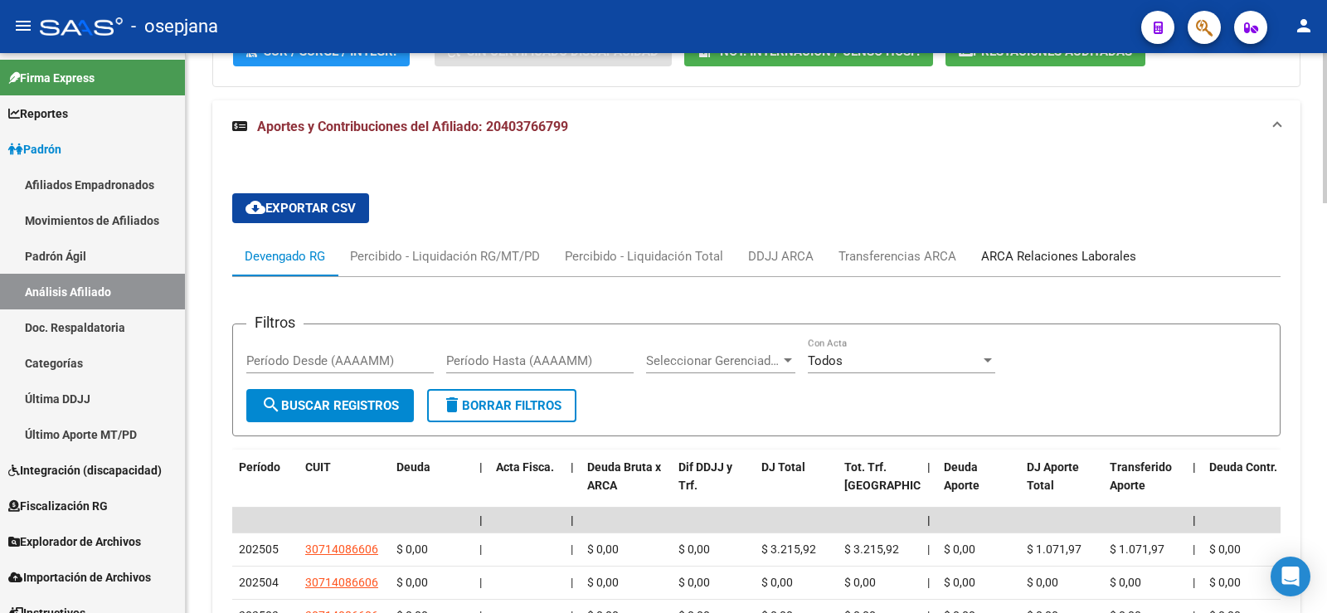
click at [1033, 247] on div "ARCA Relaciones Laborales" at bounding box center [1058, 256] width 155 height 18
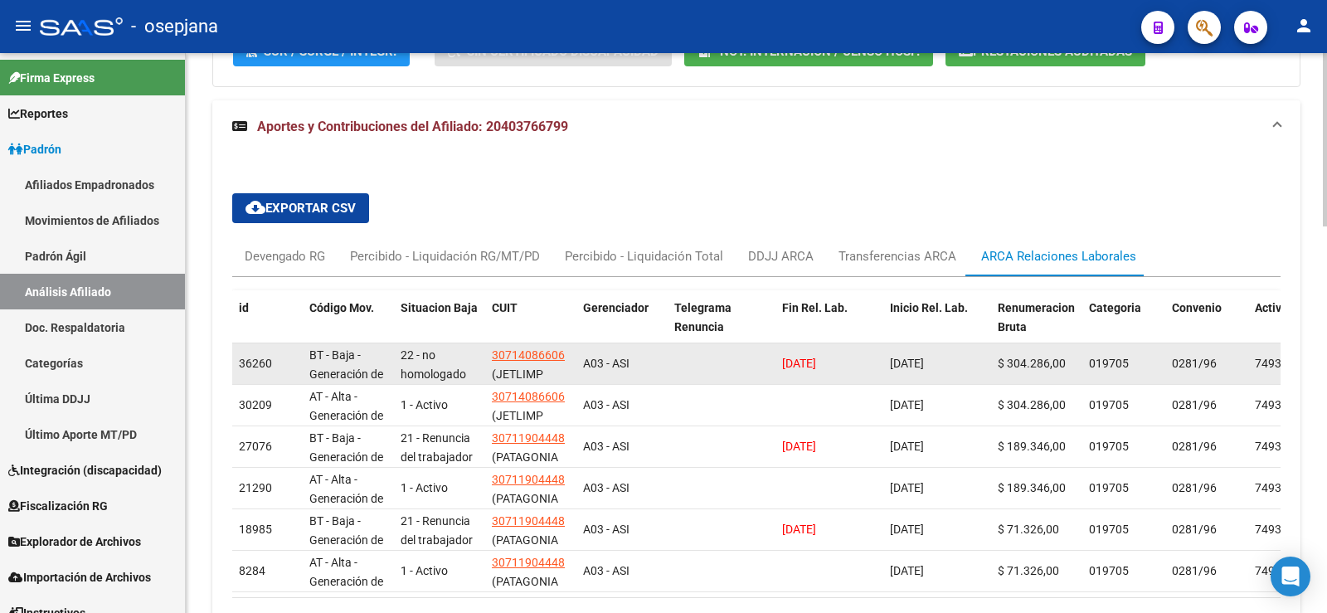
drag, startPoint x: 778, startPoint y: 362, endPoint x: 871, endPoint y: 362, distance: 92.9
click at [871, 362] on datatable-body-cell "[DATE]" at bounding box center [829, 363] width 108 height 41
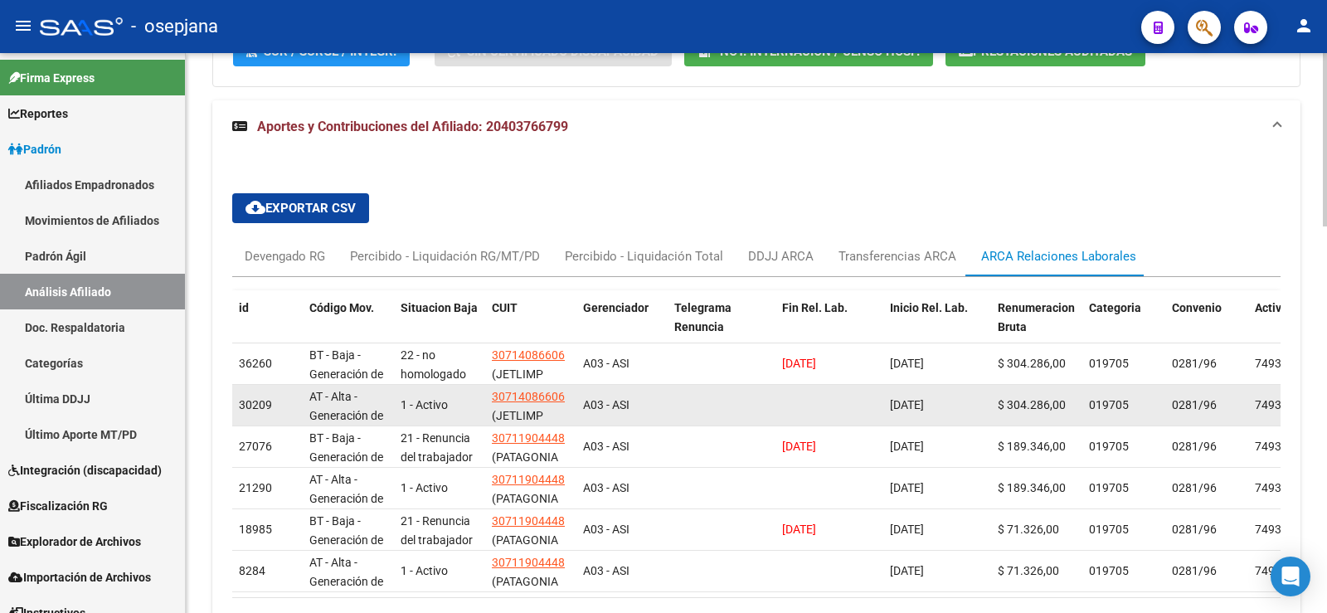
drag, startPoint x: 838, startPoint y: 364, endPoint x: 837, endPoint y: 416, distance: 51.4
click at [816, 365] on span "[DATE]" at bounding box center [799, 363] width 34 height 13
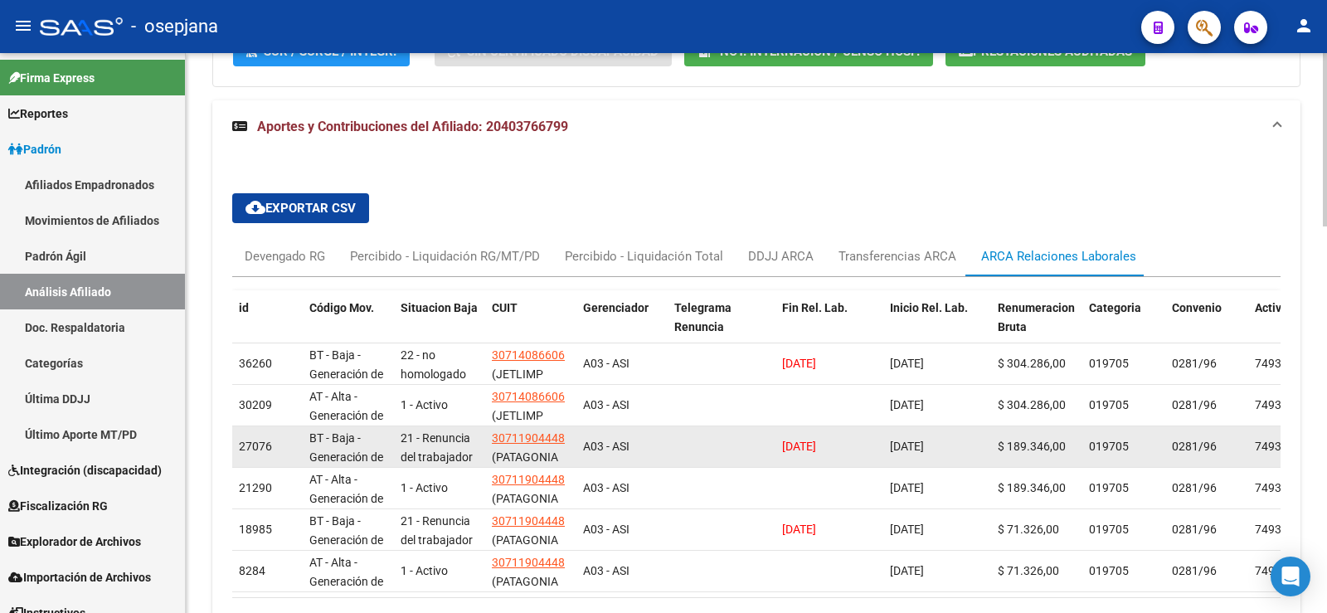
click at [809, 449] on span "[DATE]" at bounding box center [799, 446] width 34 height 13
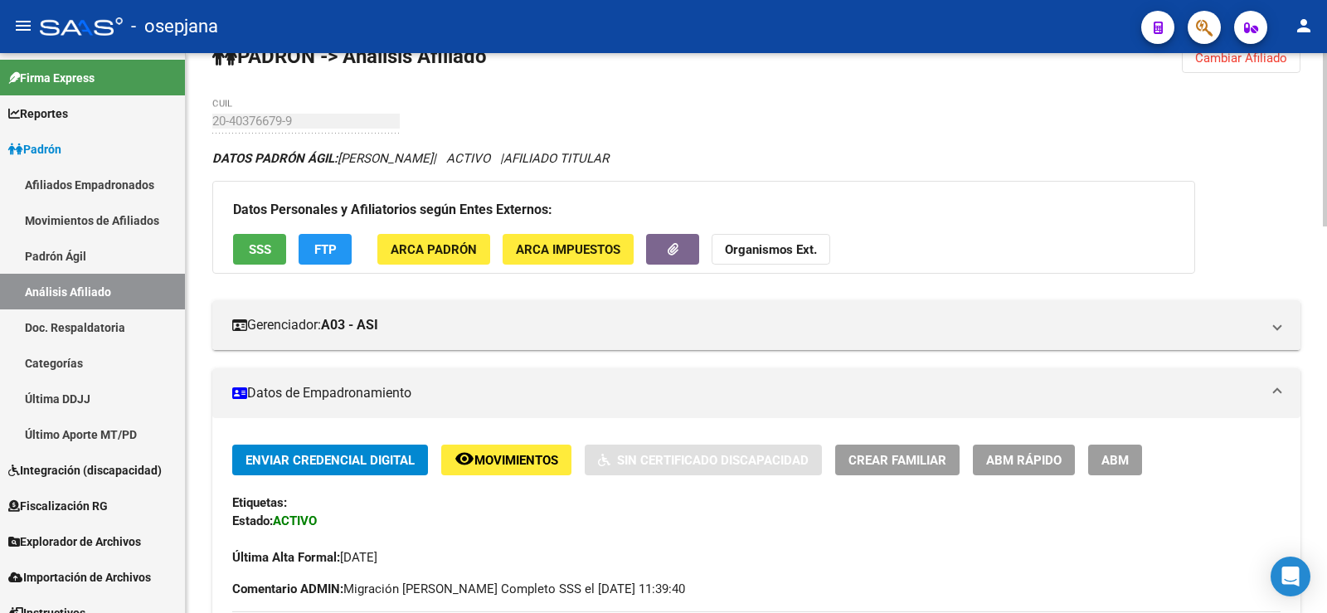
scroll to position [0, 0]
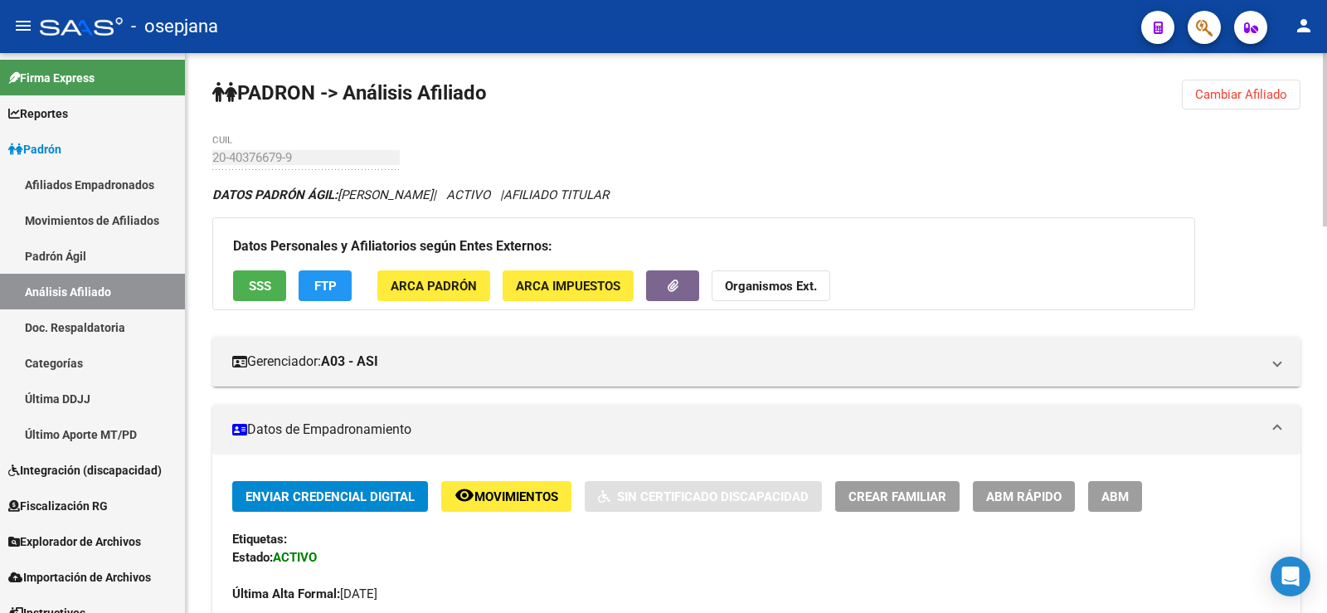
click at [1249, 97] on span "Cambiar Afiliado" at bounding box center [1241, 94] width 92 height 15
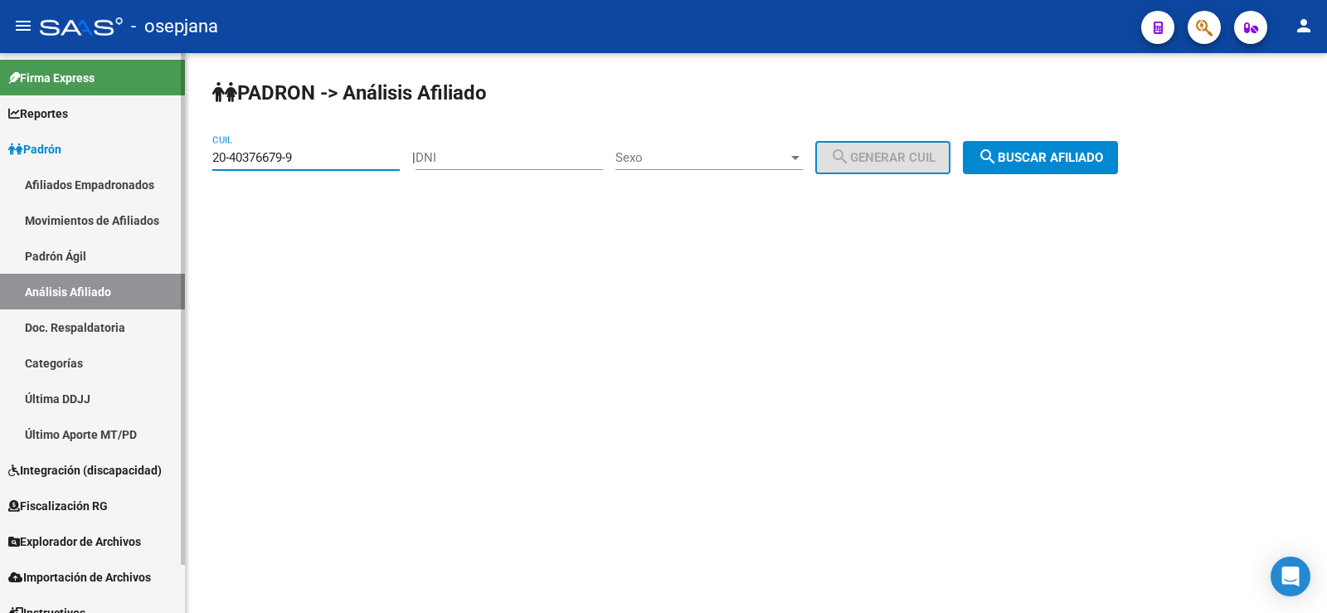
drag, startPoint x: 321, startPoint y: 158, endPoint x: 155, endPoint y: 158, distance: 165.9
click at [155, 158] on mat-sidenav-container "Firma Express Reportes Ingresos Devengados Análisis Histórico Detalles Transfer…" at bounding box center [663, 333] width 1327 height 560
paste input "7-41393494-5"
click at [1047, 159] on span "search Buscar afiliado" at bounding box center [1040, 157] width 125 height 15
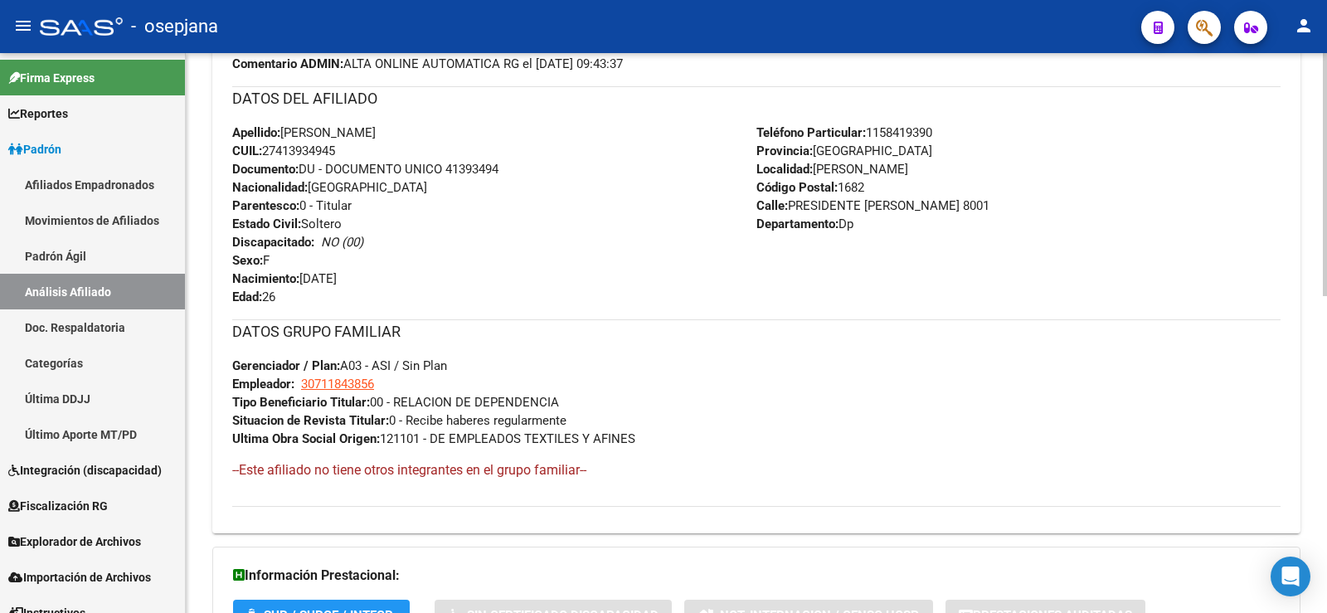
scroll to position [729, 0]
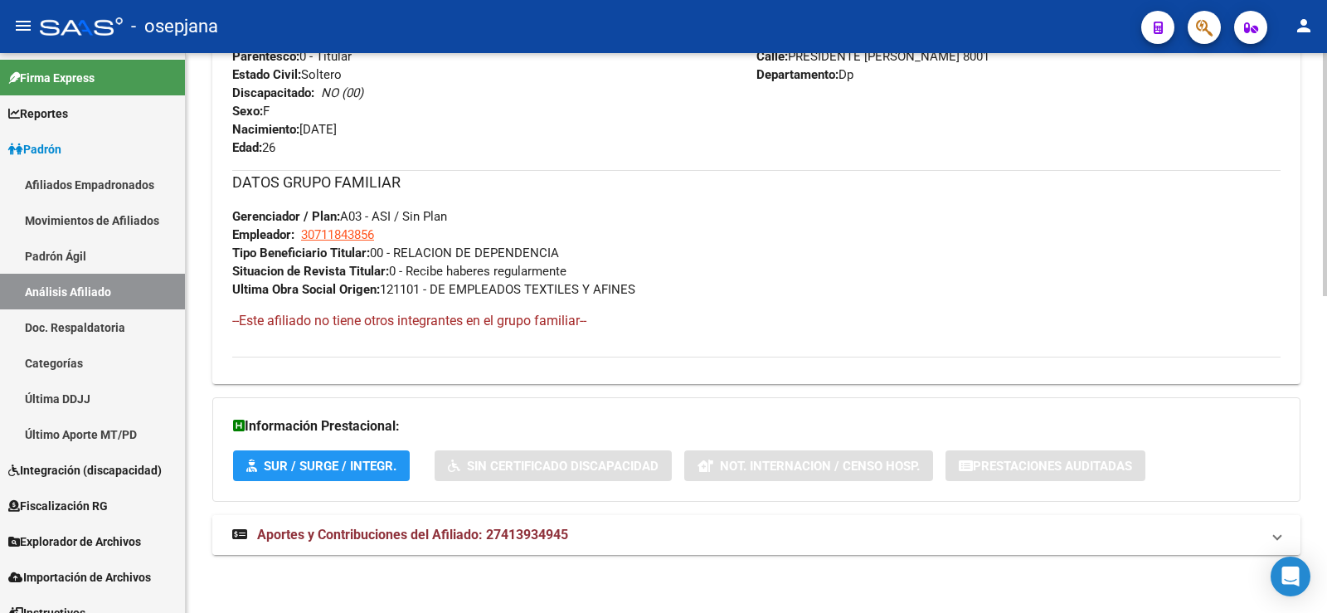
click at [534, 545] on mat-expansion-panel-header "Aportes y Contribuciones del Afiliado: 27413934945" at bounding box center [756, 535] width 1088 height 40
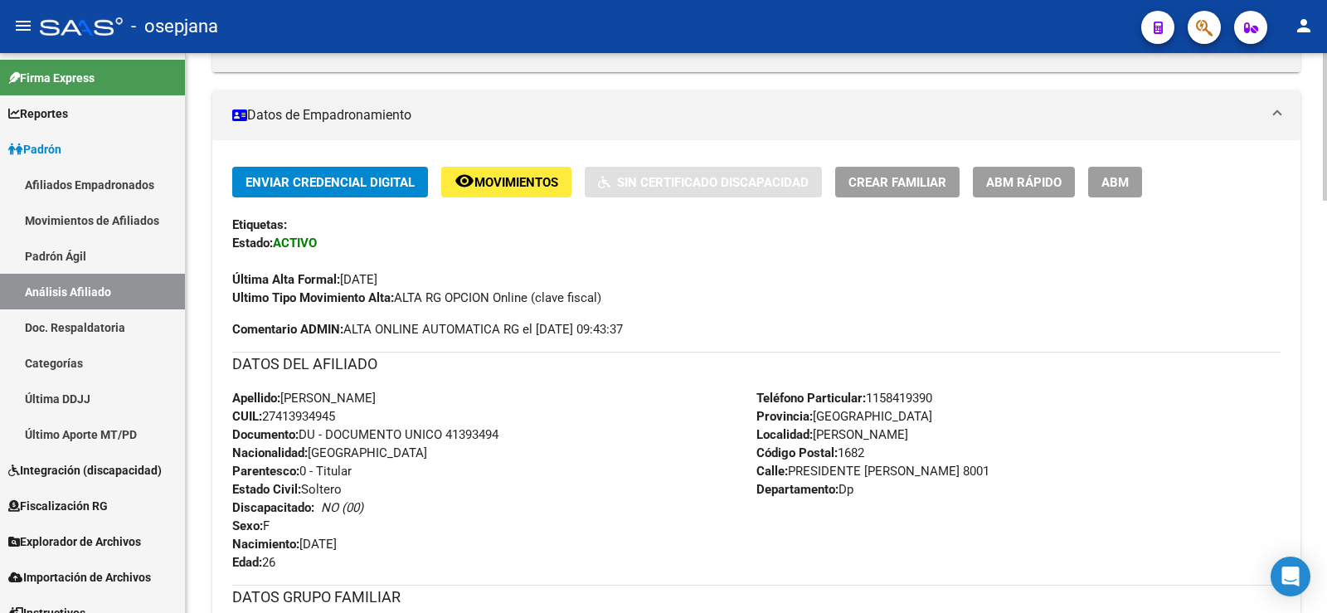
scroll to position [0, 0]
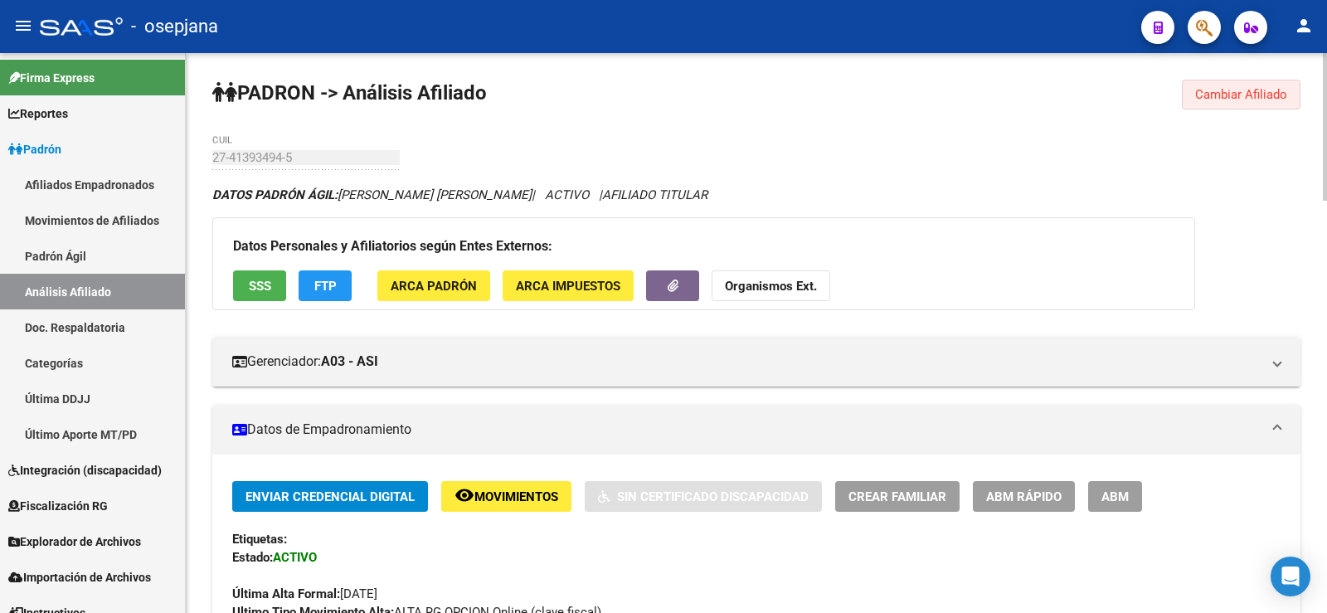
click at [1224, 95] on span "Cambiar Afiliado" at bounding box center [1241, 94] width 92 height 15
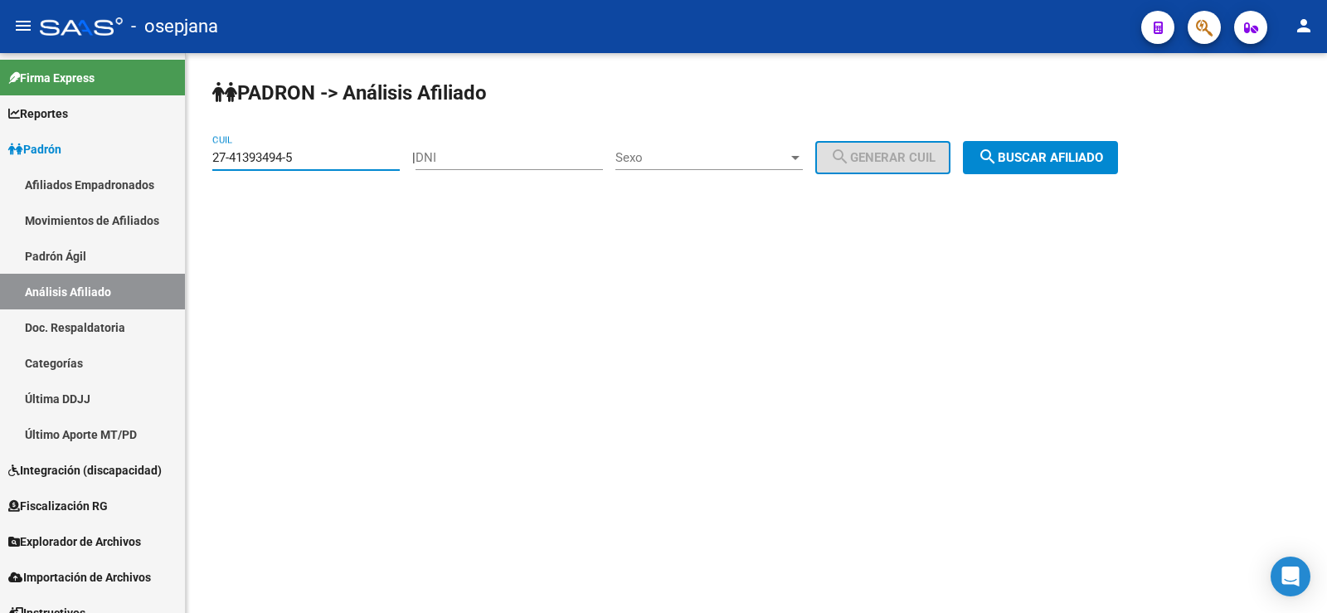
drag, startPoint x: 332, startPoint y: 159, endPoint x: 217, endPoint y: 157, distance: 114.5
click at [217, 157] on input "27-41393494-5" at bounding box center [305, 157] width 187 height 15
paste input "2-72912497-1"
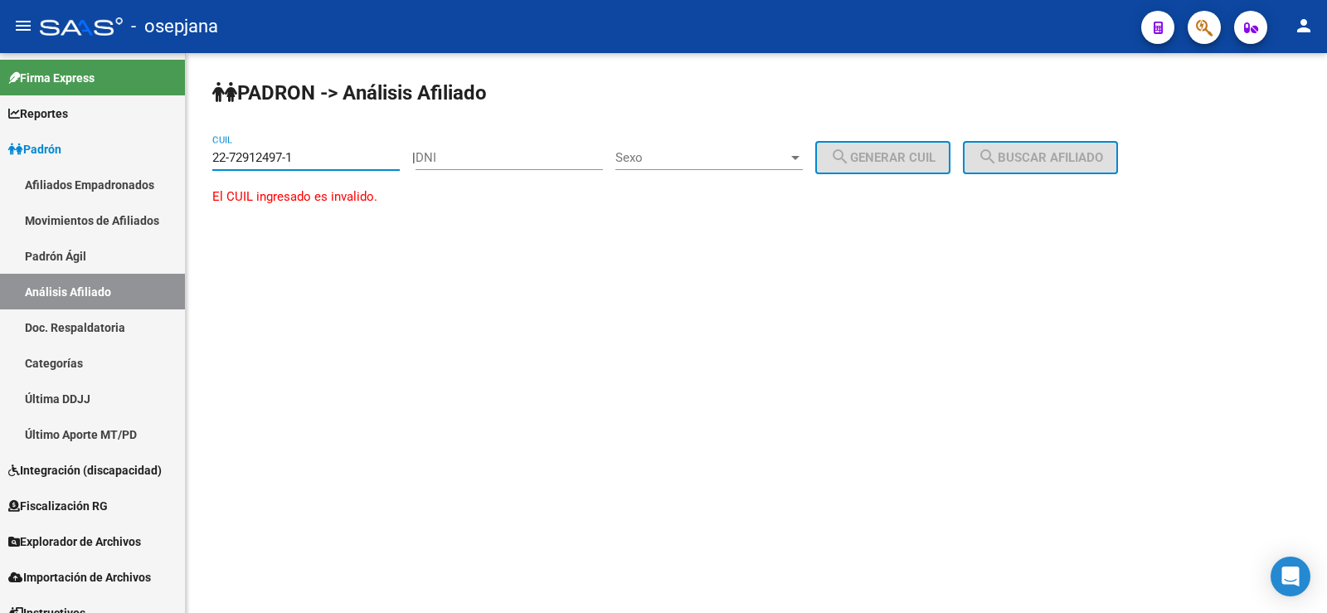
drag, startPoint x: 214, startPoint y: 156, endPoint x: 368, endPoint y: 158, distance: 154.3
click at [368, 158] on input "22-72912497-1" at bounding box center [305, 157] width 187 height 15
paste input "7-29124971-5"
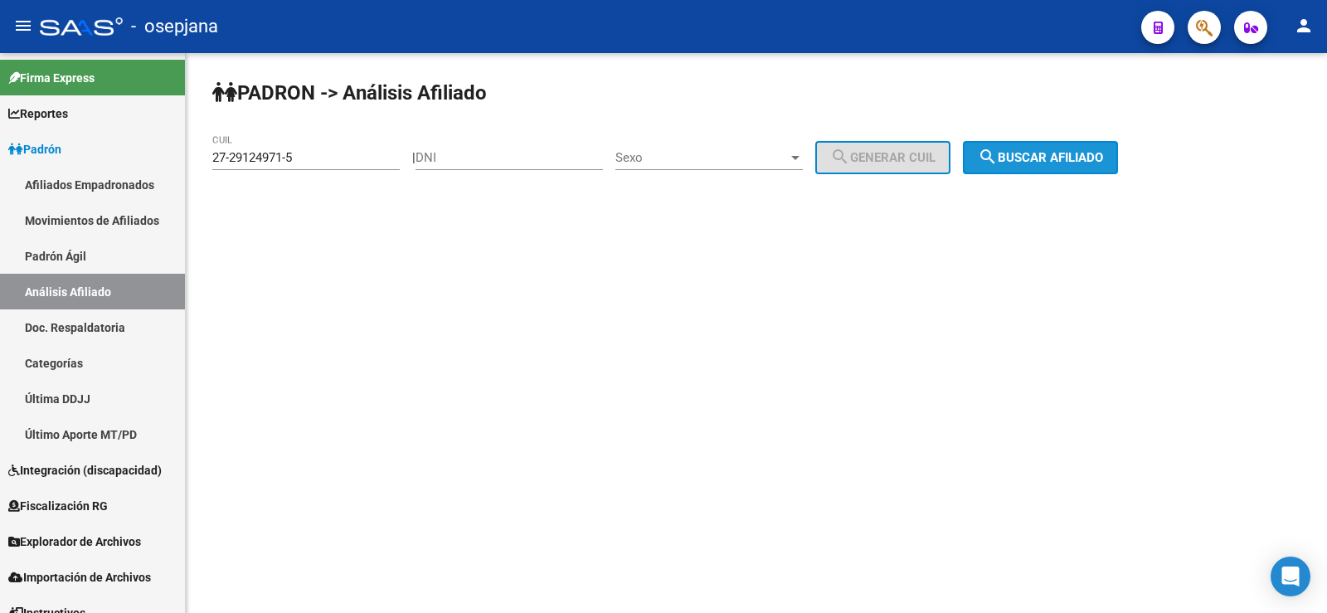
click at [1058, 161] on span "search Buscar afiliado" at bounding box center [1040, 157] width 125 height 15
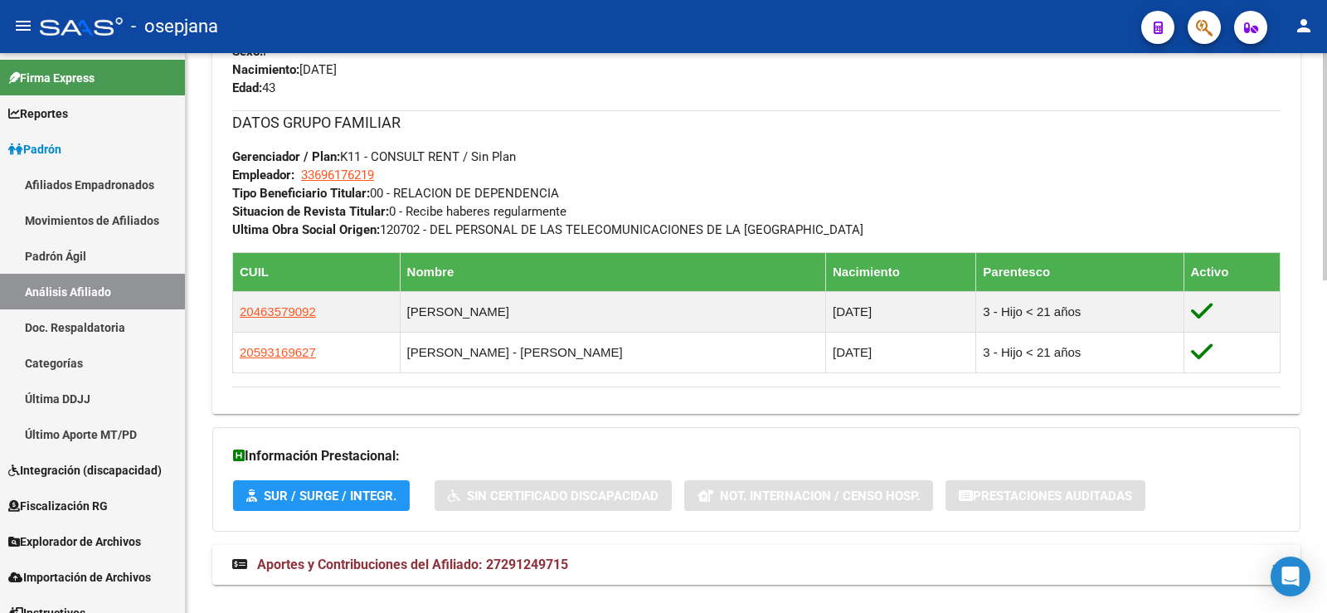
scroll to position [819, 0]
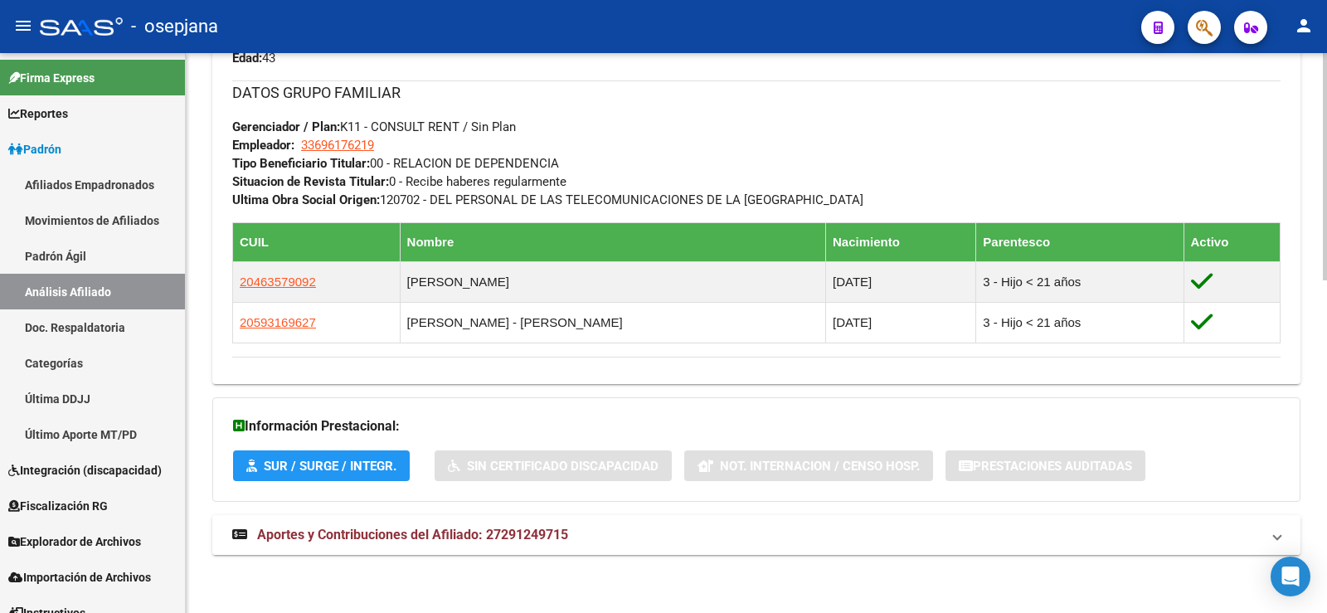
click at [566, 534] on span "Aportes y Contribuciones del Afiliado: 27291249715" at bounding box center [412, 535] width 311 height 16
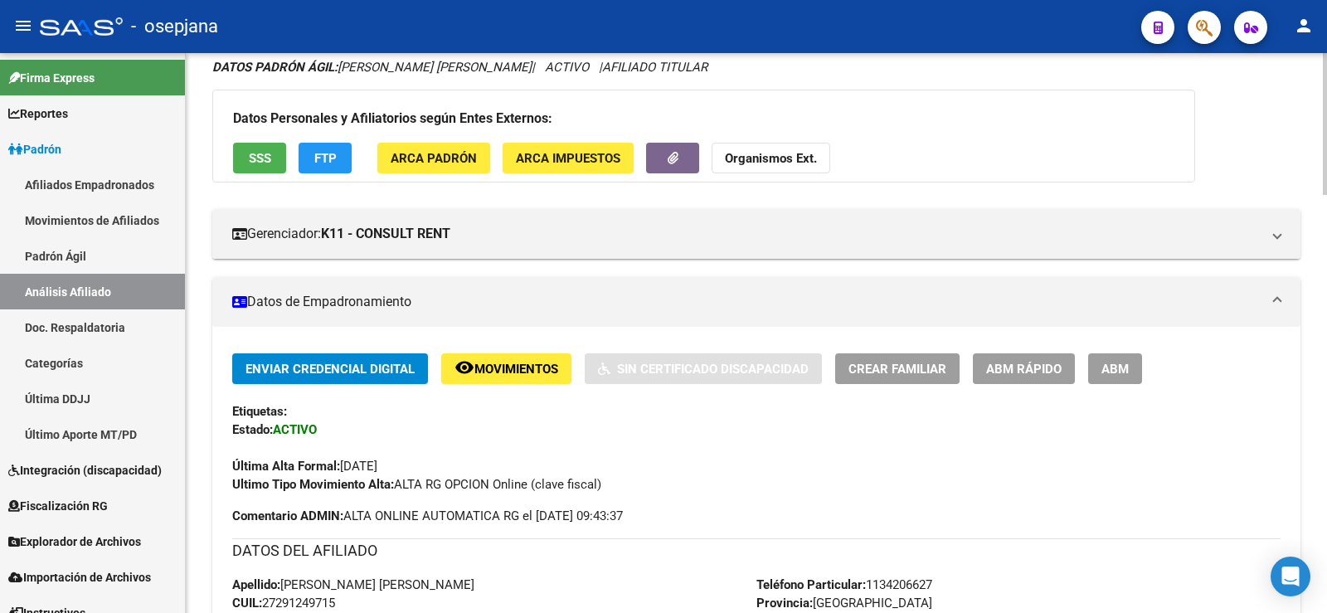
scroll to position [0, 0]
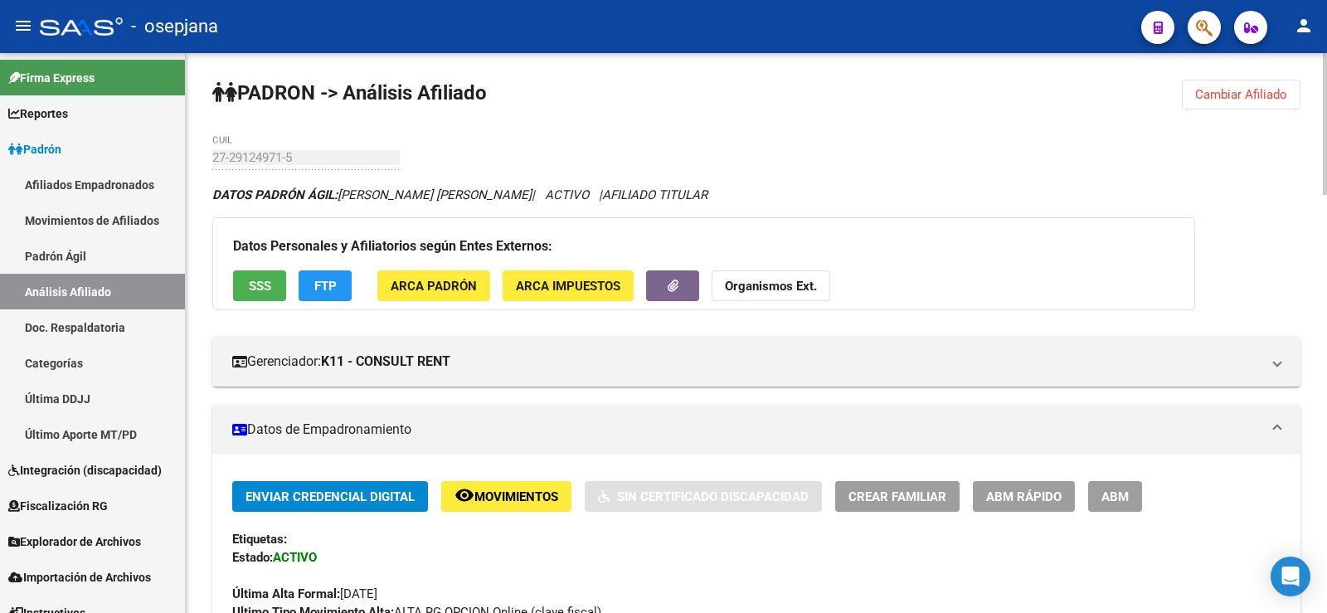
click at [1246, 91] on span "Cambiar Afiliado" at bounding box center [1241, 94] width 92 height 15
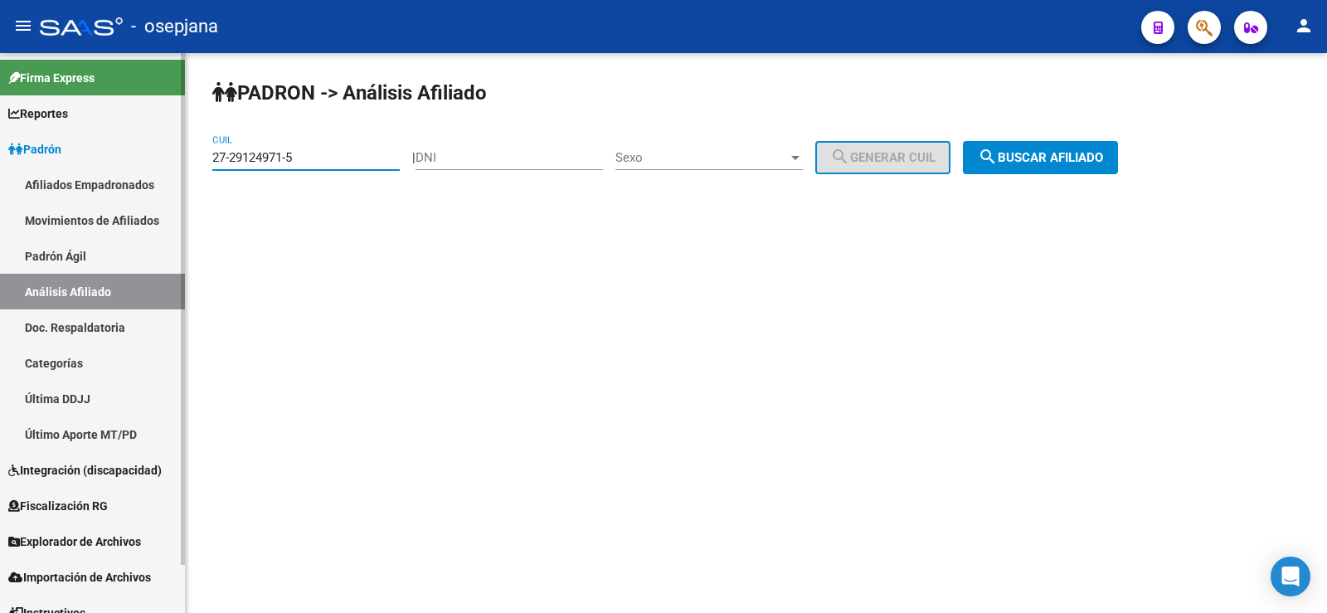
drag, startPoint x: 319, startPoint y: 153, endPoint x: 163, endPoint y: 152, distance: 156.8
click at [163, 152] on mat-sidenav-container "Firma Express Reportes Ingresos Devengados Análisis Histórico Detalles Transfer…" at bounding box center [663, 333] width 1327 height 560
paste input "94596502-4"
click at [1067, 164] on span "search Buscar afiliado" at bounding box center [1040, 157] width 125 height 15
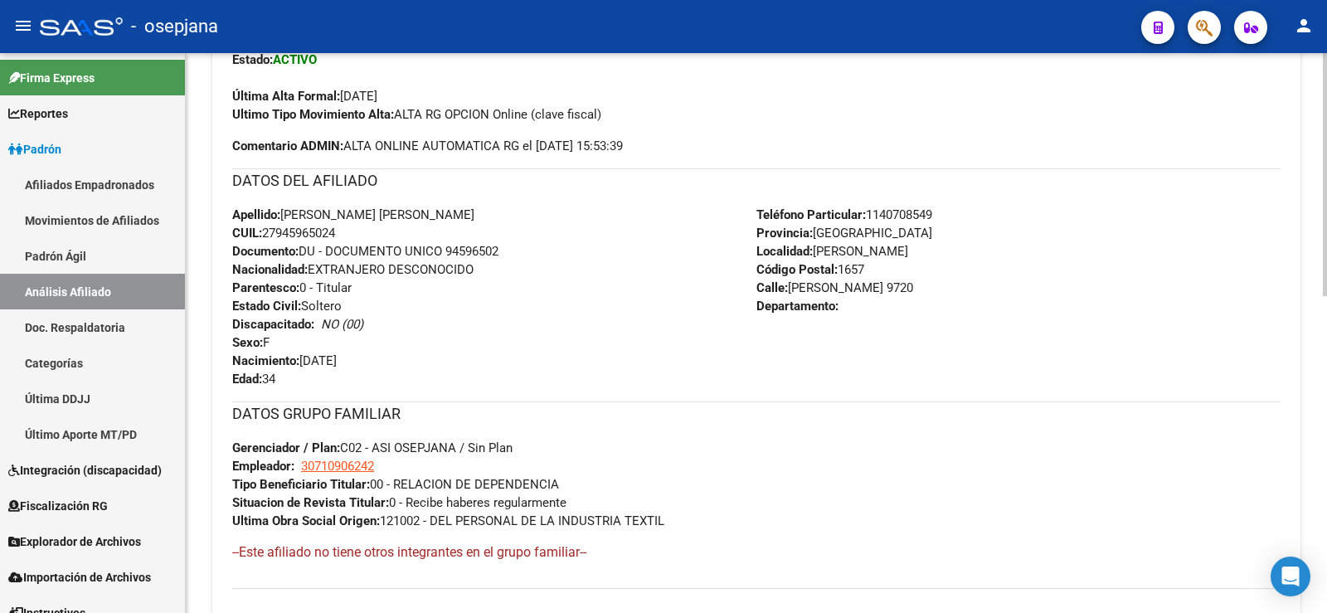
scroll to position [729, 0]
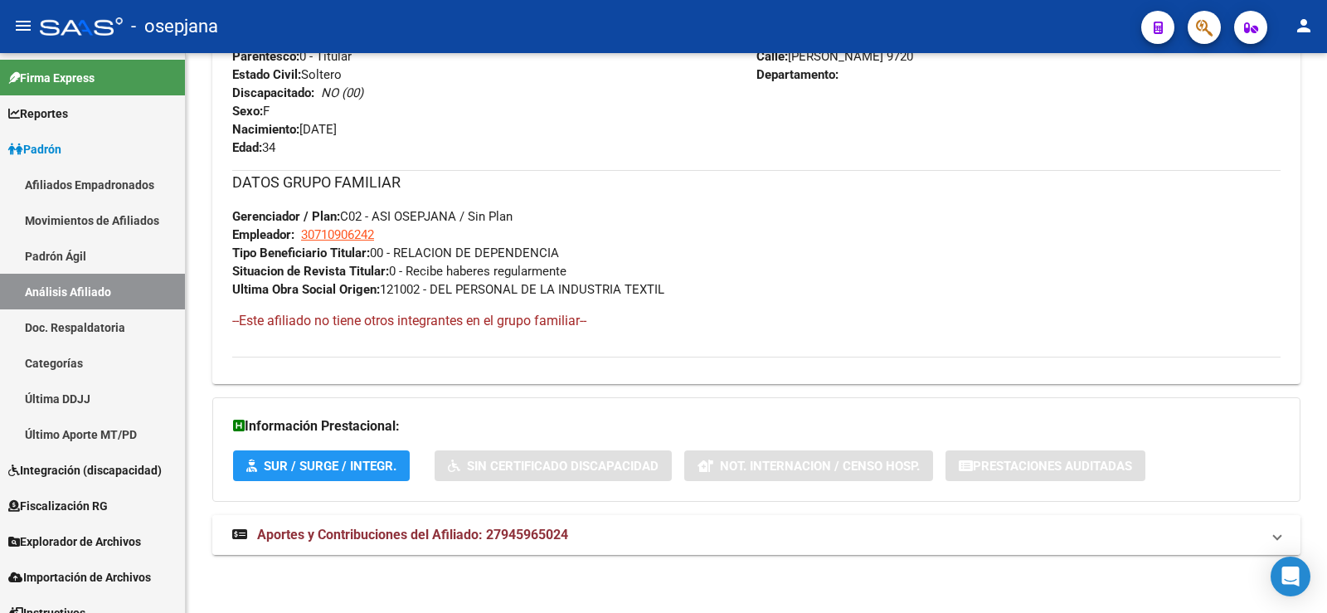
click at [485, 537] on span "Aportes y Contribuciones del Afiliado: 27945965024" at bounding box center [412, 535] width 311 height 16
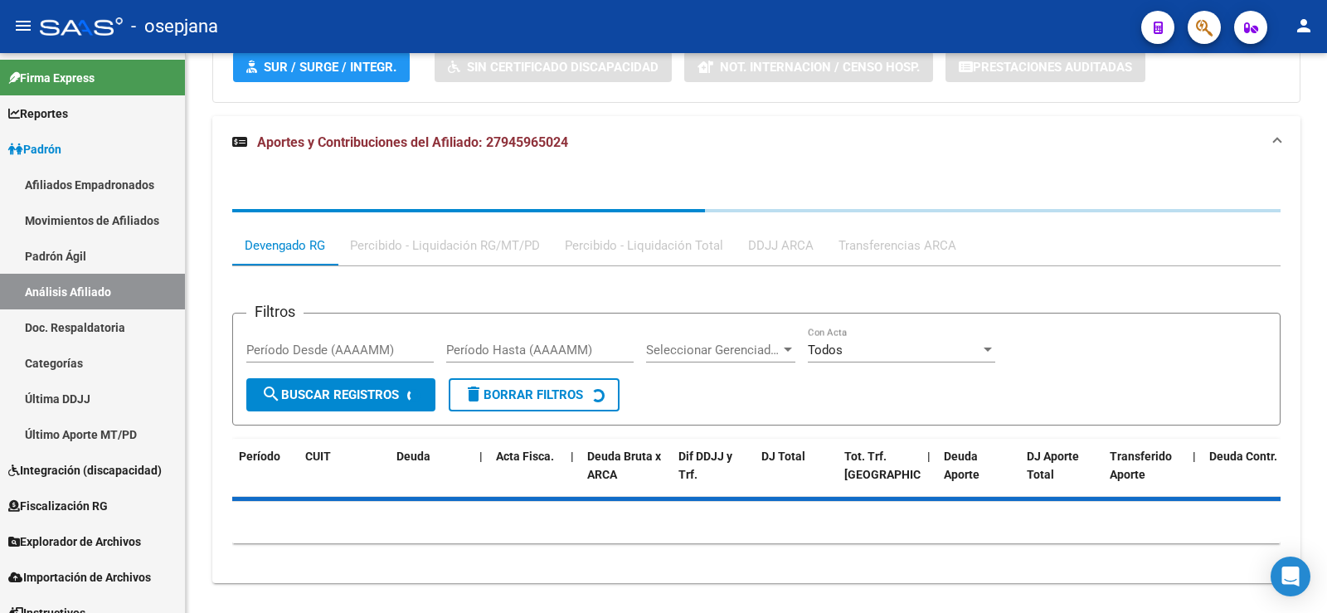
scroll to position [1156, 0]
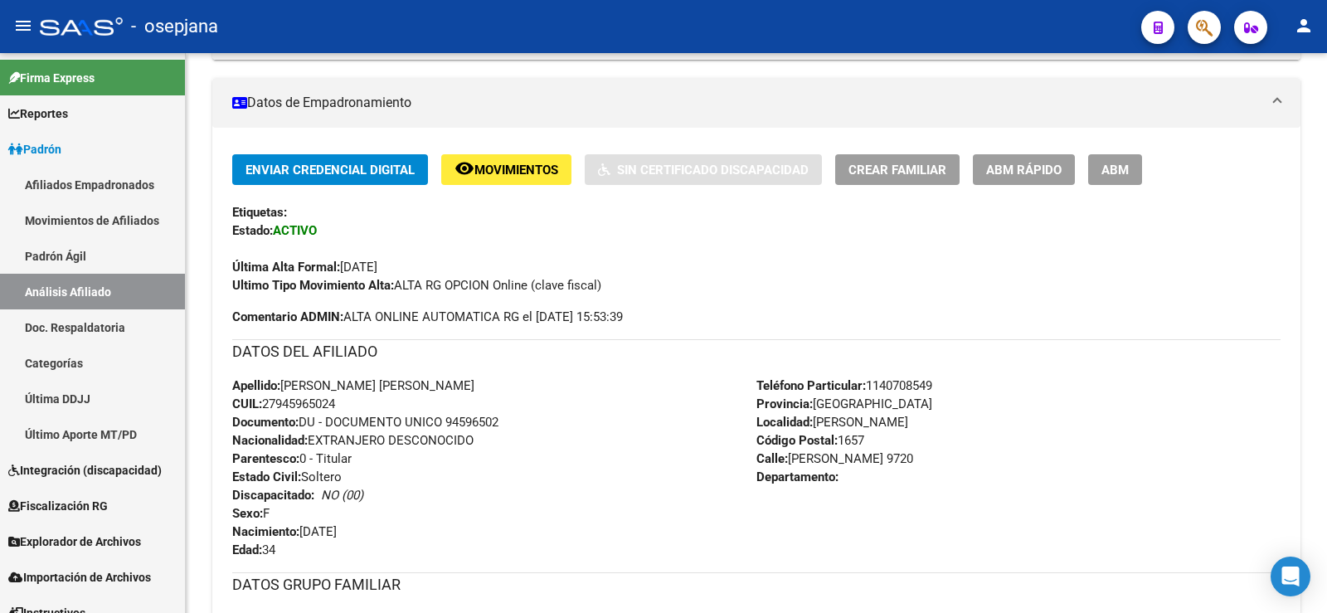
scroll to position [0, 0]
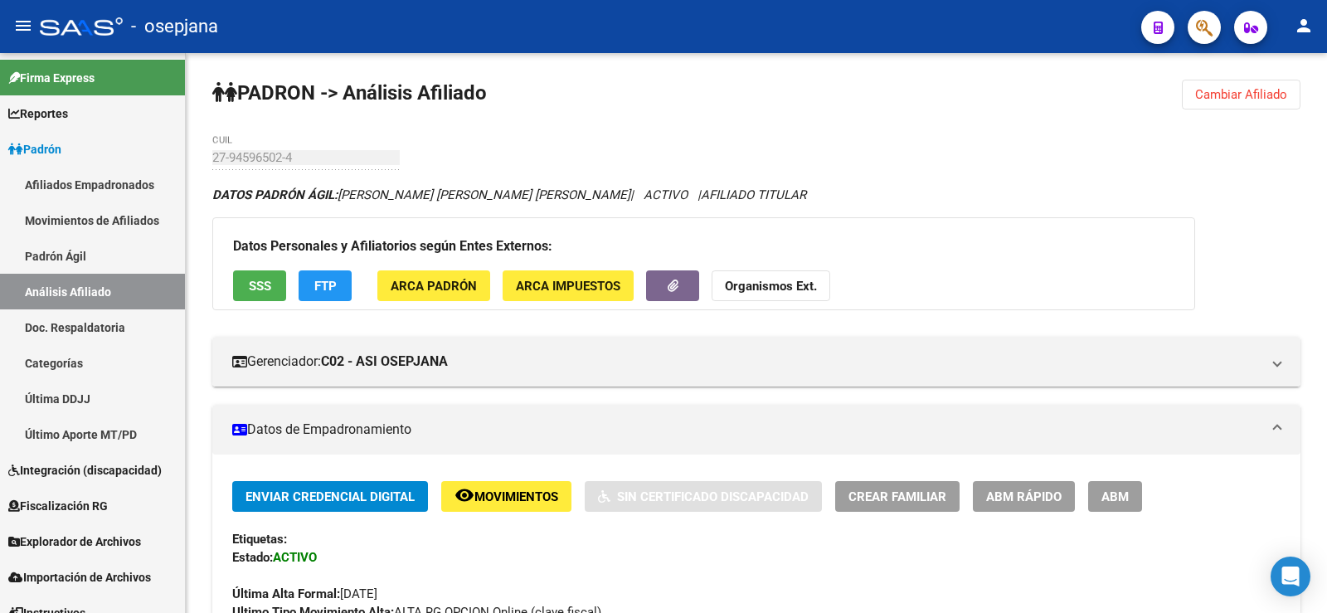
click at [1270, 90] on span "Cambiar Afiliado" at bounding box center [1241, 94] width 92 height 15
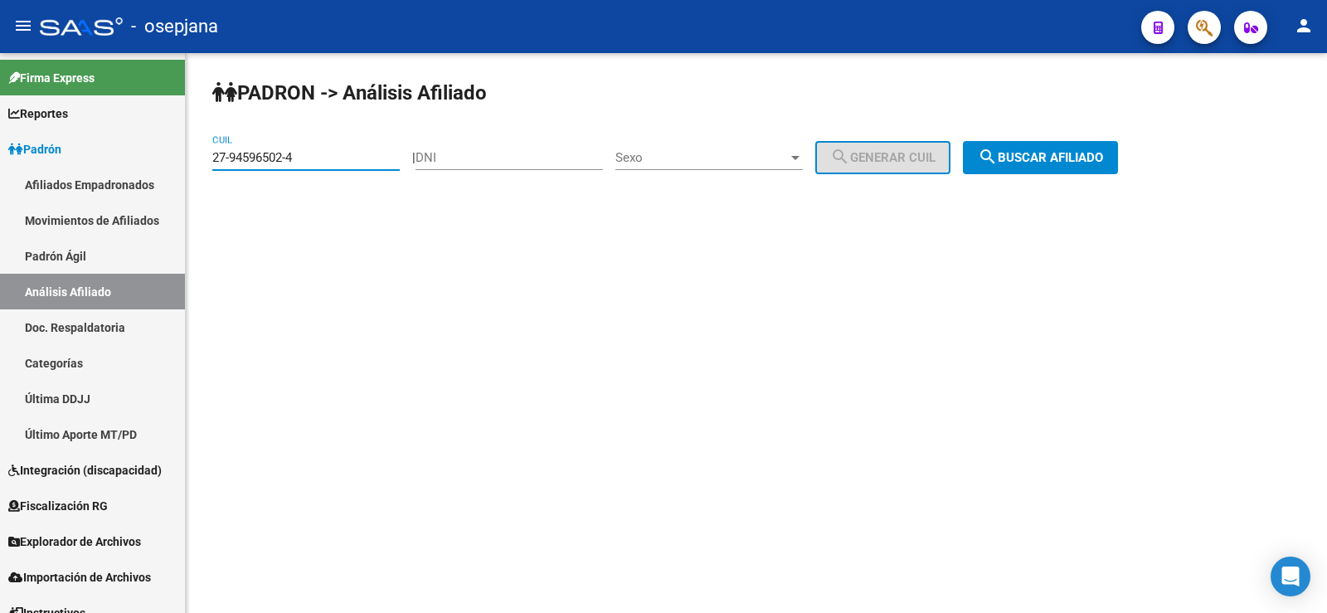
drag, startPoint x: 314, startPoint y: 155, endPoint x: 202, endPoint y: 151, distance: 112.0
click at [202, 151] on div "PADRON -> Análisis Afiliado 27-94596502-4 CUIL | DNI Sexo Sexo search Generar C…" at bounding box center [756, 140] width 1141 height 174
paste input "0-46290736-3"
click at [1083, 158] on span "search Buscar afiliado" at bounding box center [1040, 157] width 125 height 15
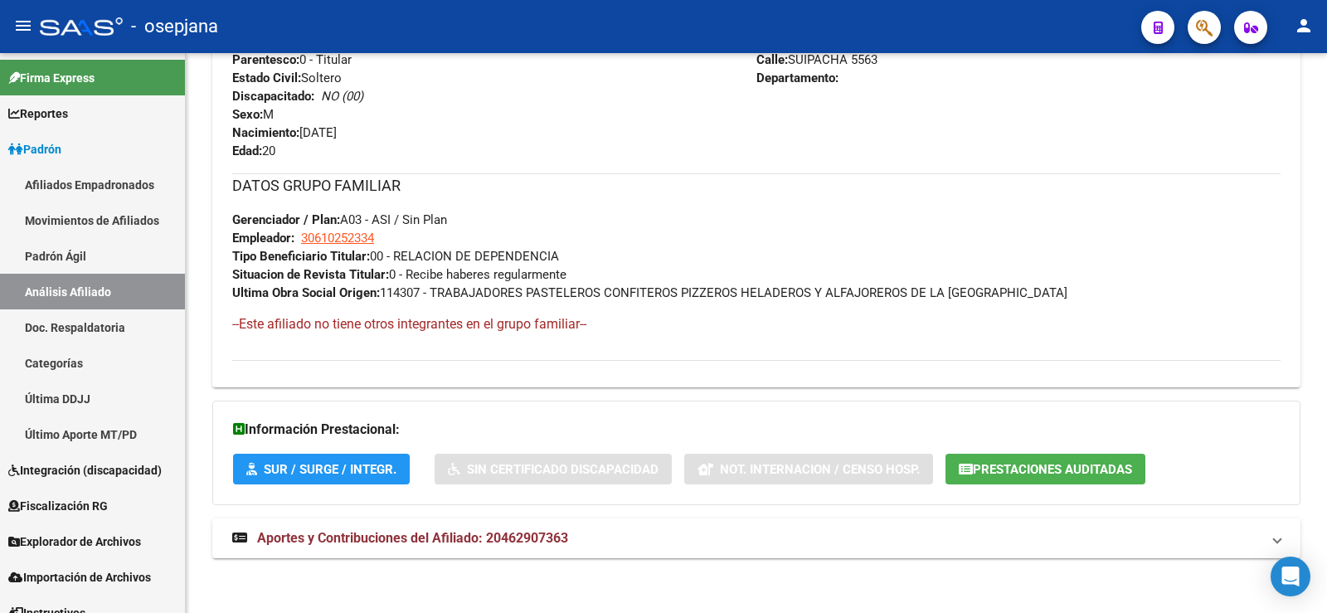
scroll to position [729, 0]
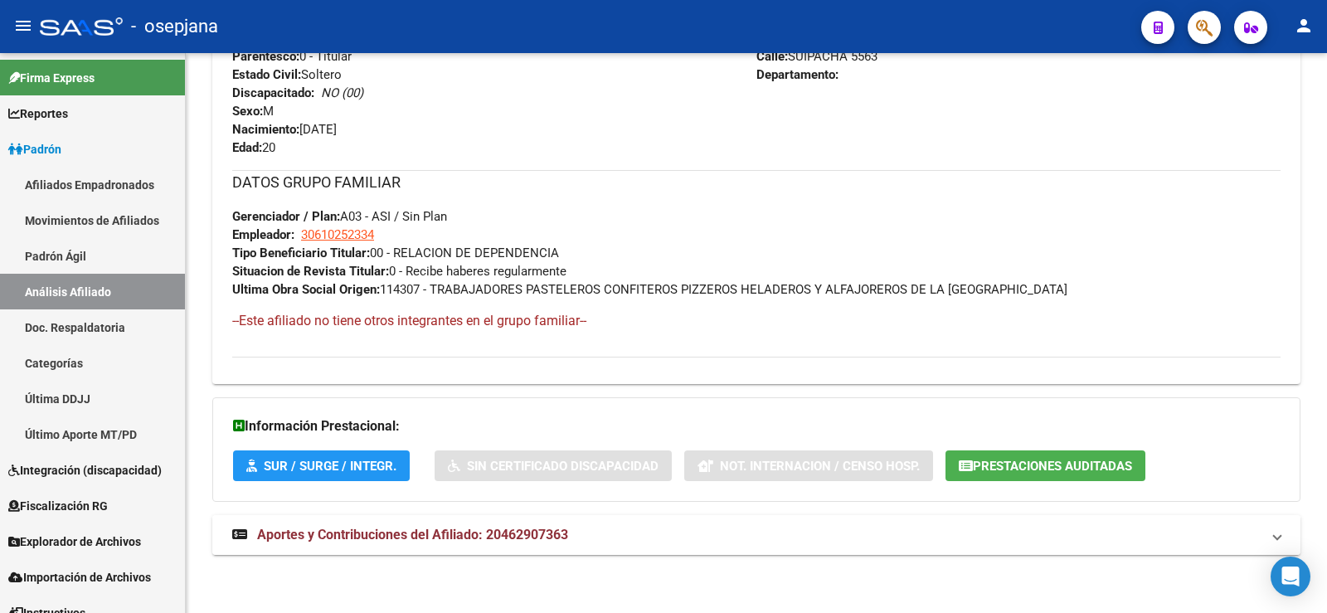
click at [445, 546] on mat-expansion-panel-header "Aportes y Contribuciones del Afiliado: 20462907363" at bounding box center [756, 535] width 1088 height 40
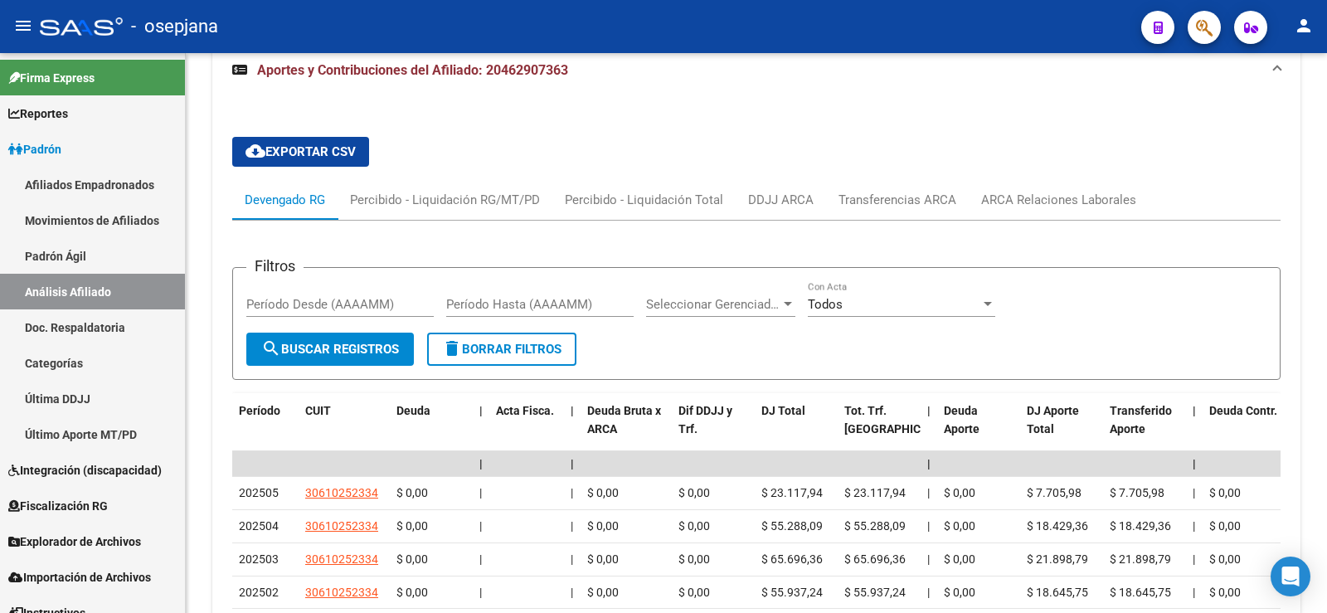
scroll to position [1241, 0]
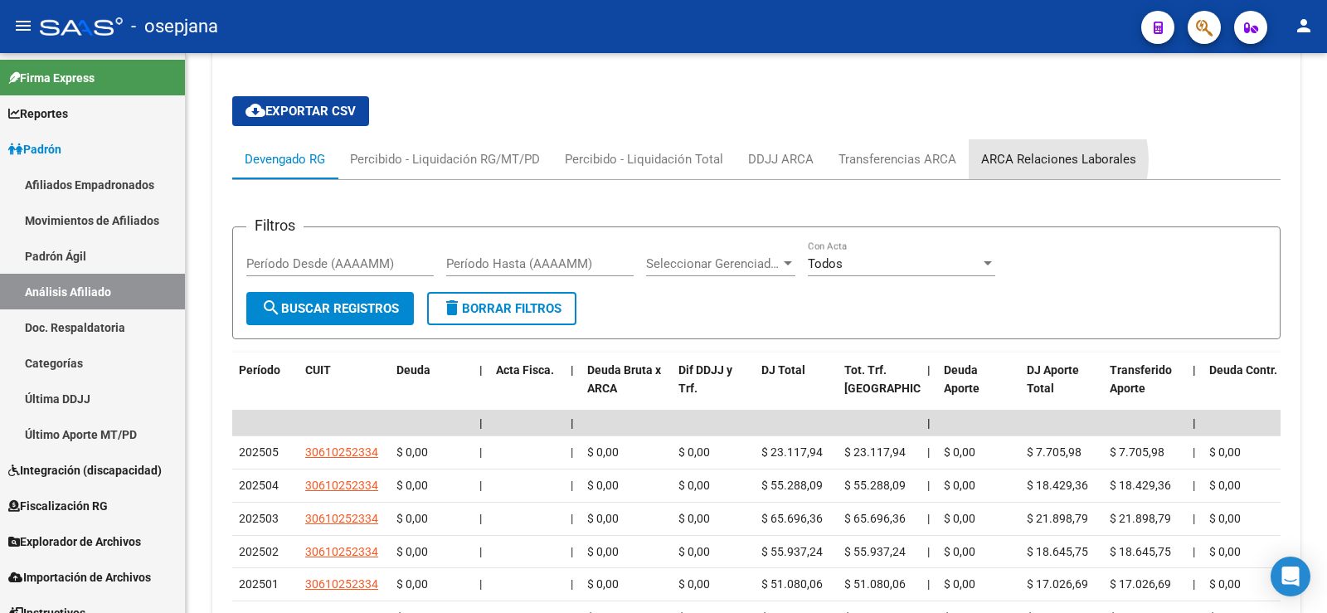
click at [1033, 160] on div "ARCA Relaciones Laborales" at bounding box center [1058, 159] width 155 height 18
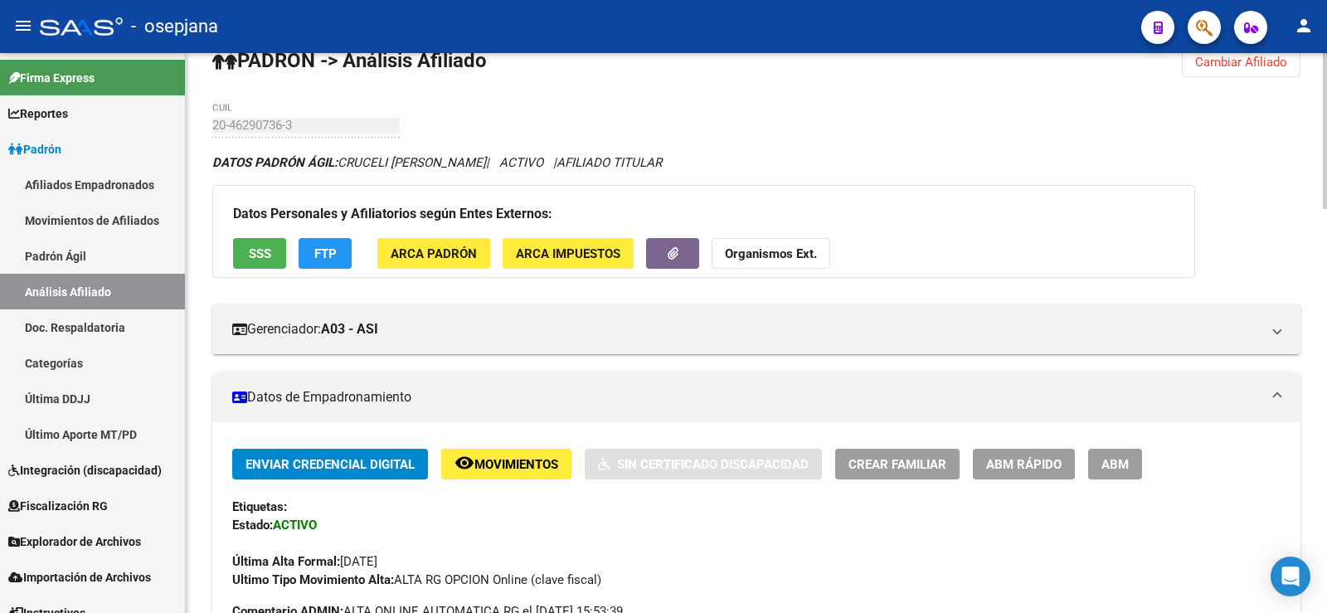
scroll to position [0, 0]
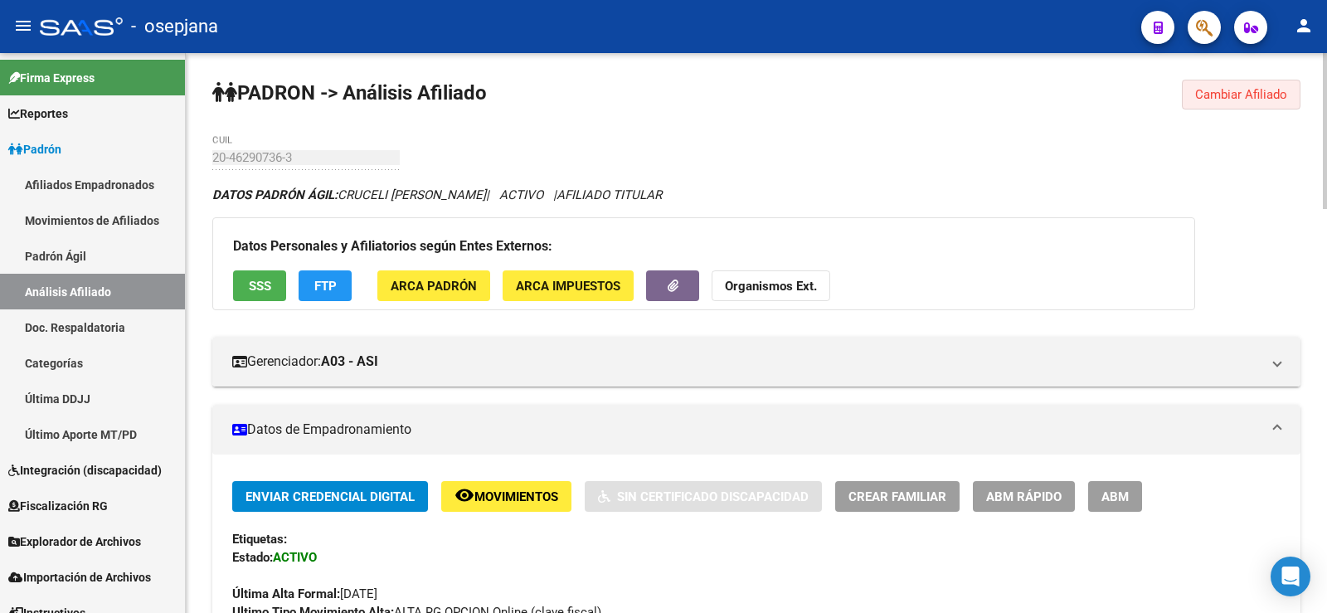
click at [1221, 109] on button "Cambiar Afiliado" at bounding box center [1241, 95] width 119 height 30
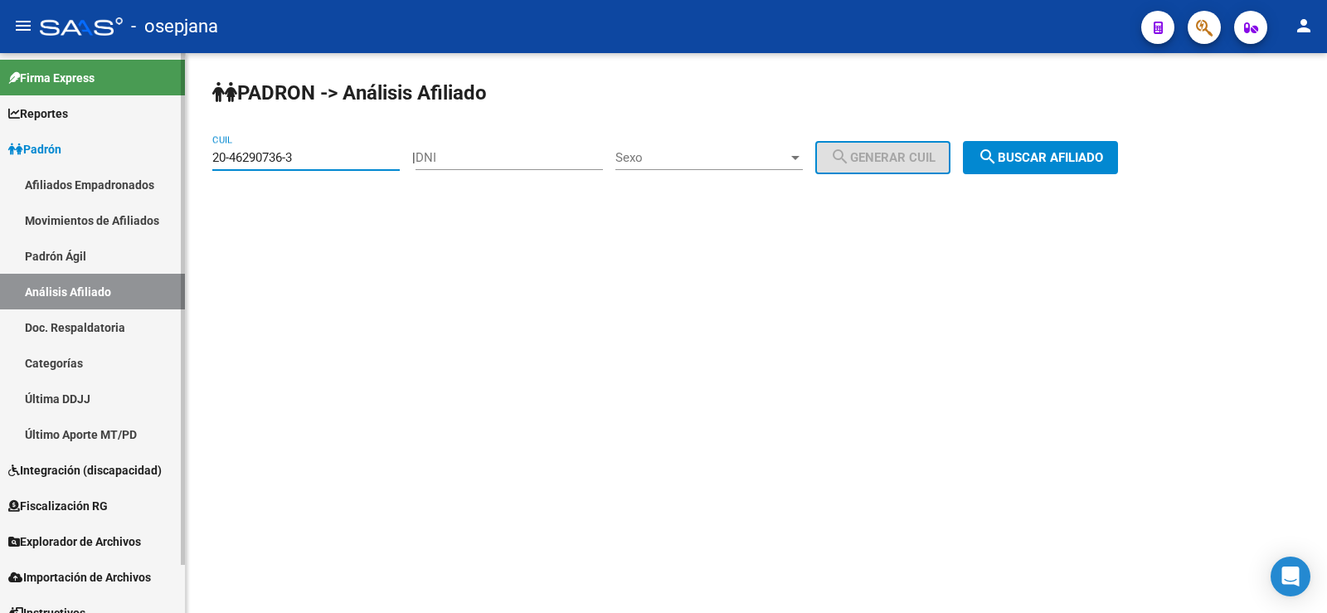
drag, startPoint x: 349, startPoint y: 158, endPoint x: 153, endPoint y: 158, distance: 196.6
click at [153, 158] on mat-sidenav-container "Firma Express Reportes Ingresos Devengados Análisis Histórico Detalles Transfer…" at bounding box center [663, 333] width 1327 height 560
paste input "25612055-1"
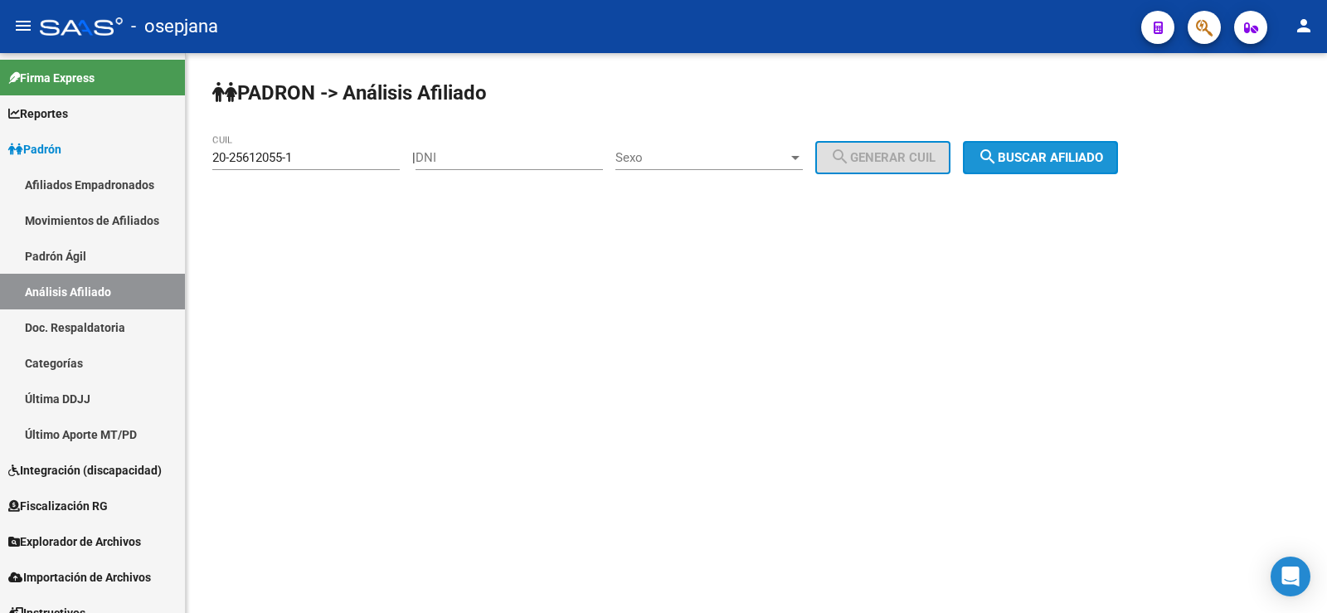
click at [1103, 162] on span "search Buscar afiliado" at bounding box center [1040, 157] width 125 height 15
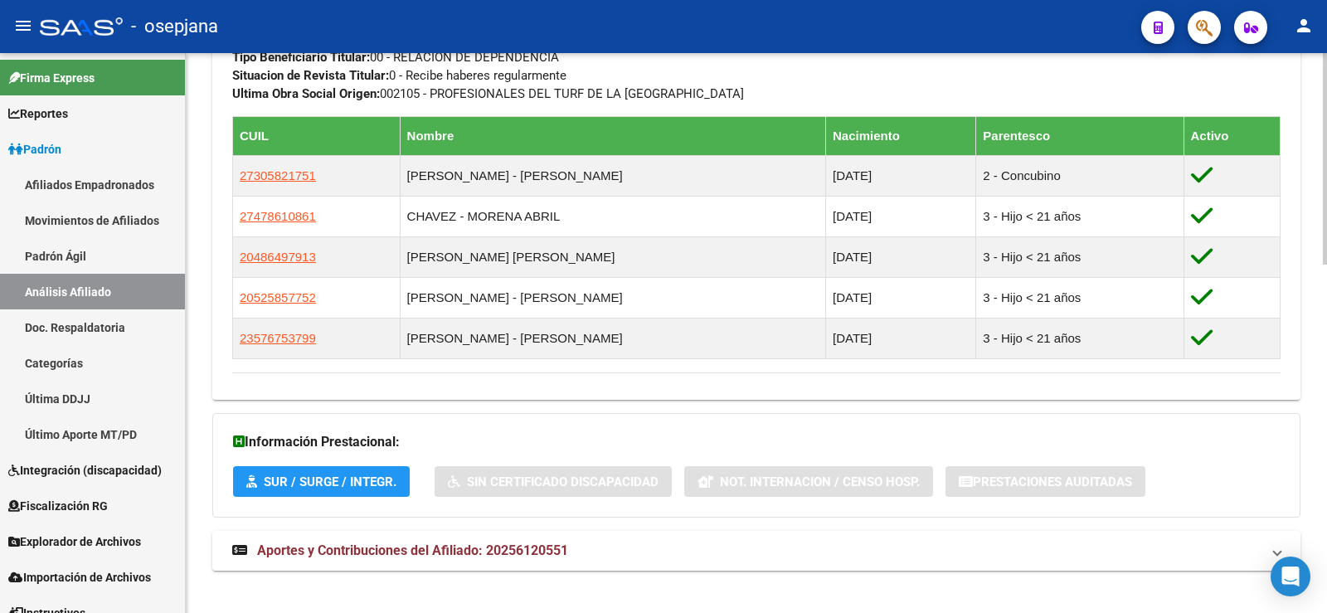
scroll to position [922, 0]
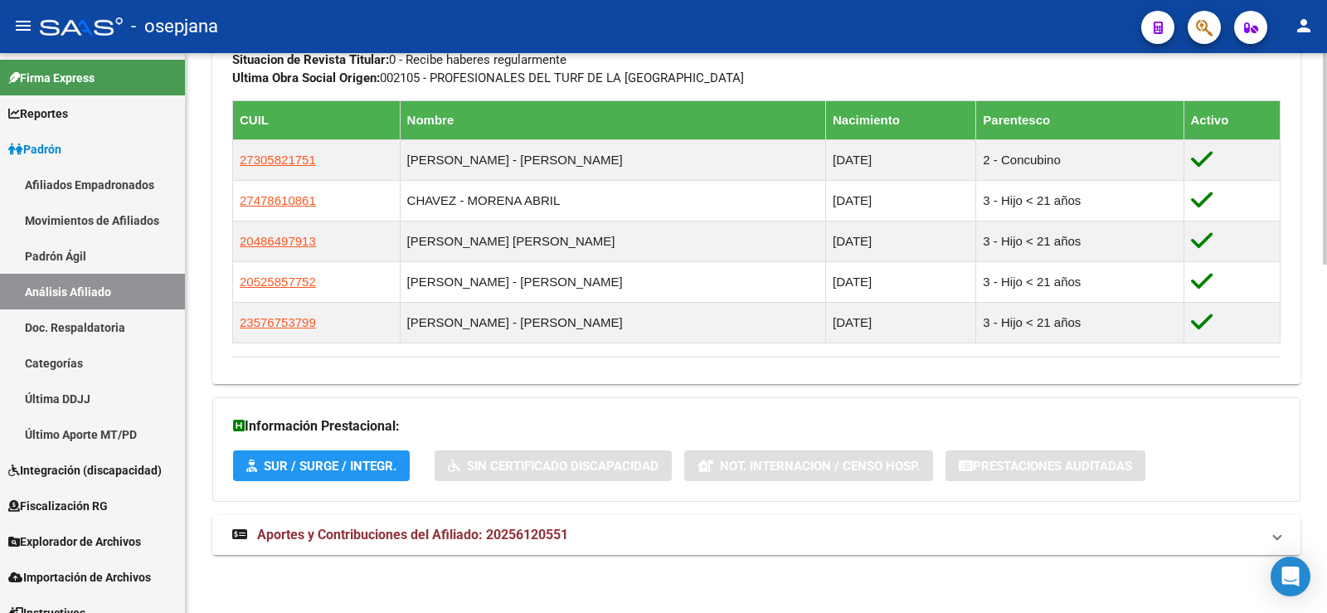
click at [412, 532] on span "Aportes y Contribuciones del Afiliado: 20256120551" at bounding box center [412, 535] width 311 height 16
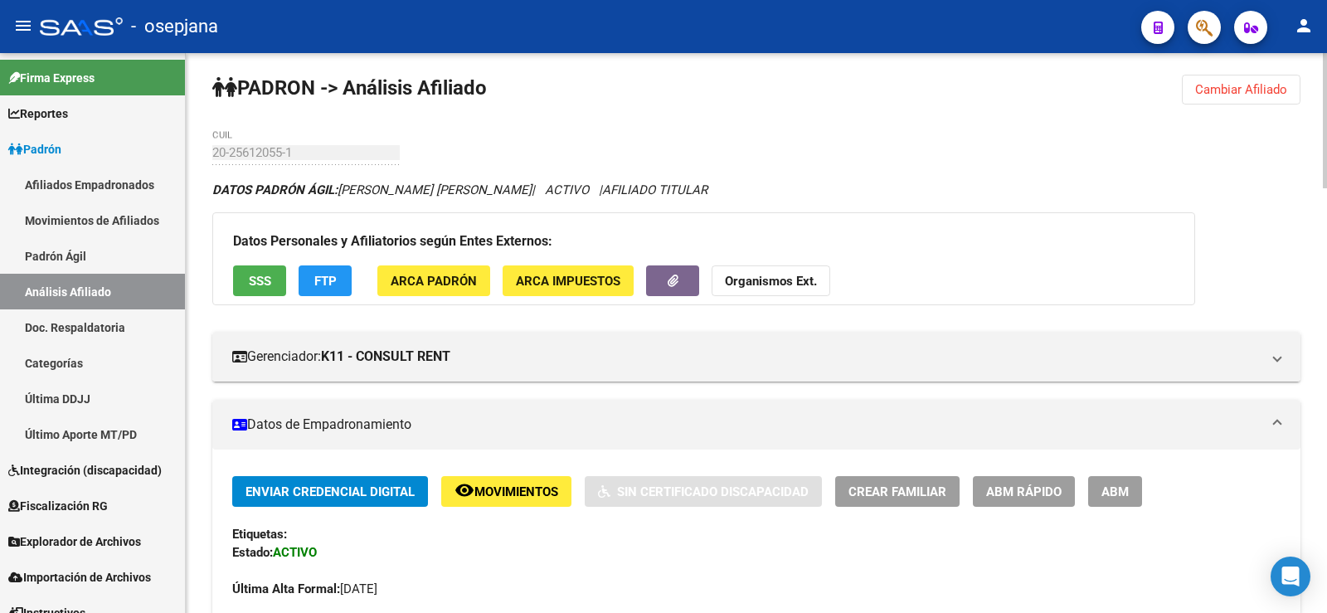
scroll to position [0, 0]
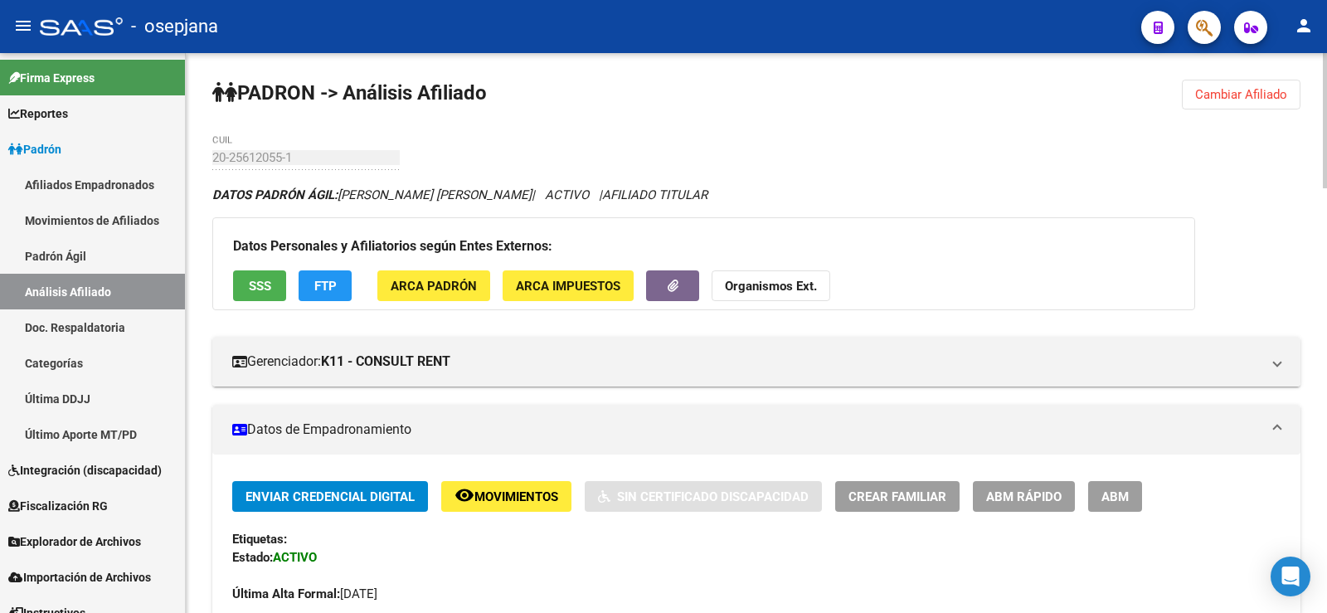
click at [1232, 86] on button "Cambiar Afiliado" at bounding box center [1241, 95] width 119 height 30
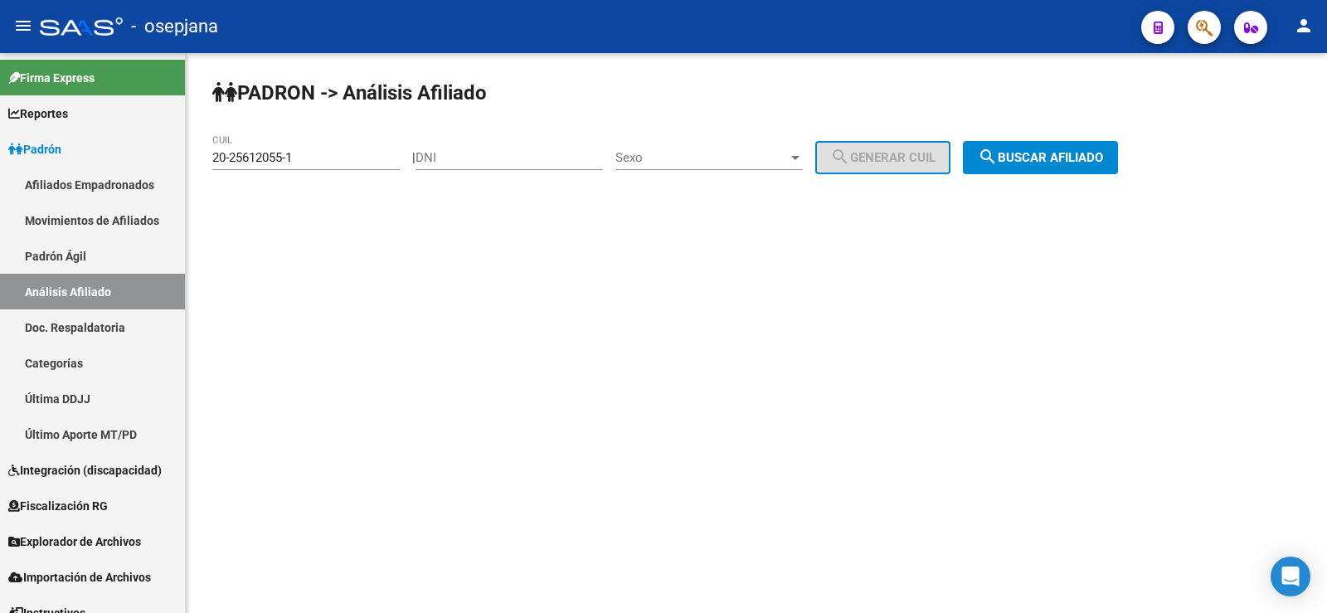
click at [289, 151] on input "20-25612055-1" at bounding box center [305, 157] width 187 height 15
paste input "6405585-8"
drag, startPoint x: 304, startPoint y: 152, endPoint x: 205, endPoint y: 159, distance: 99.8
click at [205, 159] on div "PADRON -> Análisis Afiliado 20-26405585-8 CUIL | DNI Sexo Sexo search Generar C…" at bounding box center [756, 140] width 1141 height 174
click at [1068, 153] on span "search Buscar afiliado" at bounding box center [1040, 157] width 125 height 15
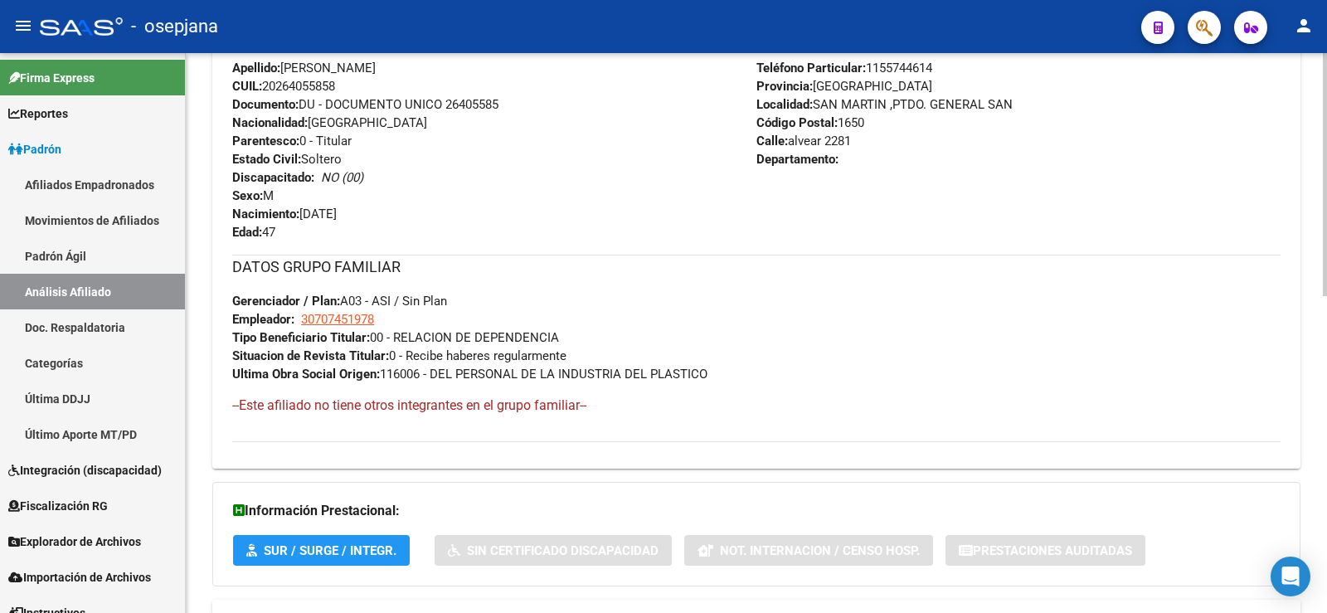
scroll to position [729, 0]
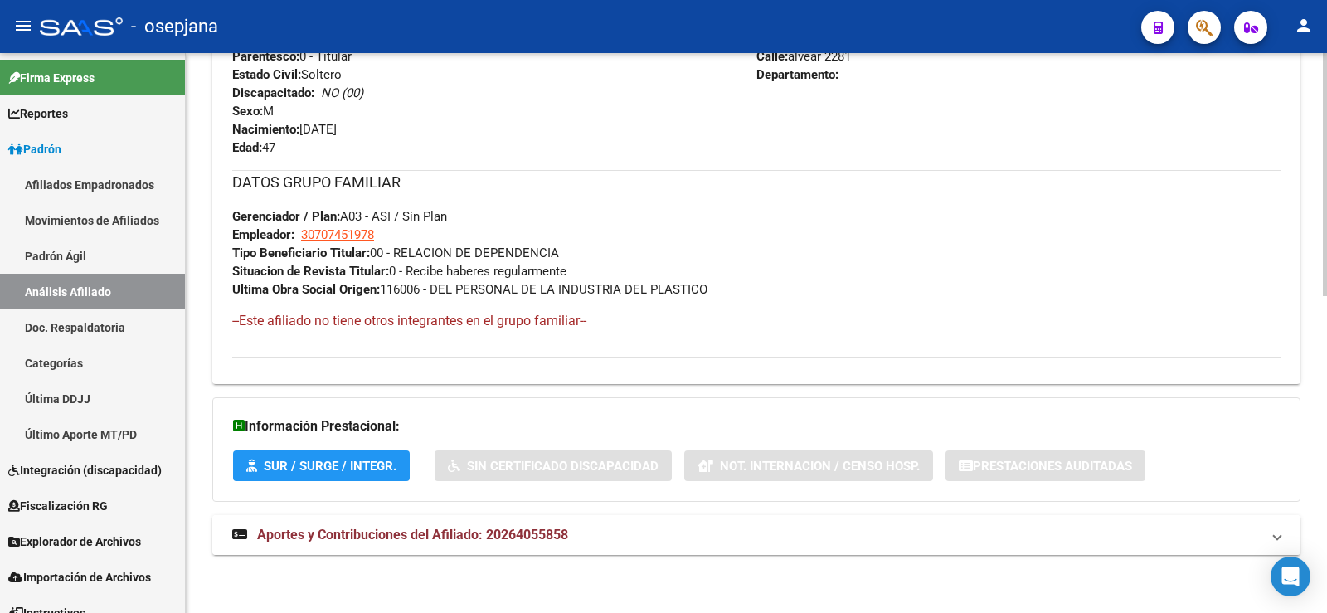
click at [535, 547] on mat-expansion-panel-header "Aportes y Contribuciones del Afiliado: 20264055858" at bounding box center [756, 535] width 1088 height 40
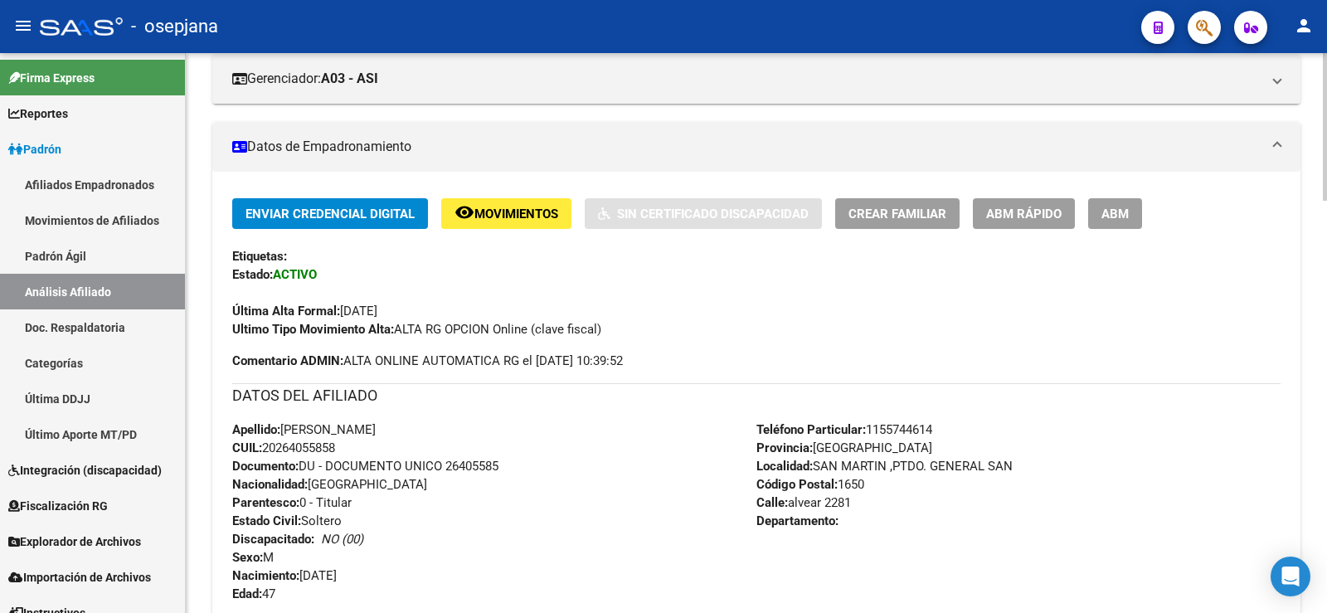
scroll to position [0, 0]
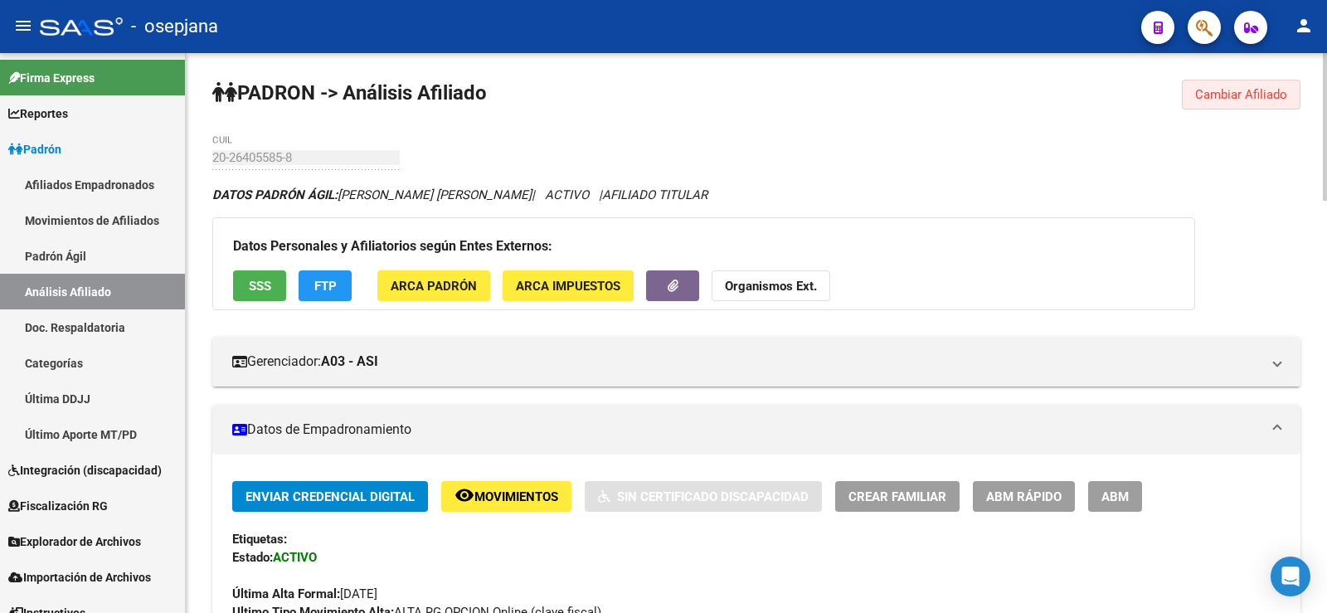
click at [1238, 102] on button "Cambiar Afiliado" at bounding box center [1241, 95] width 119 height 30
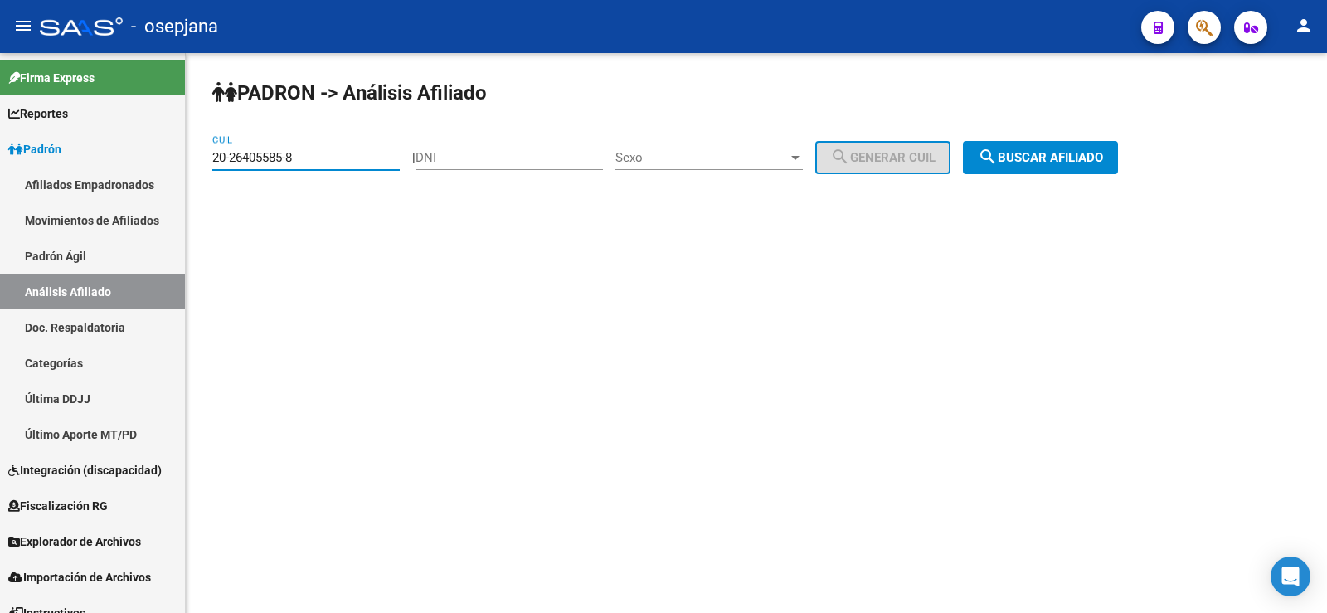
drag, startPoint x: 256, startPoint y: 158, endPoint x: 224, endPoint y: 153, distance: 32.6
click at [224, 153] on input "20-26405585-8" at bounding box center [305, 157] width 187 height 15
paste input "0386686-3"
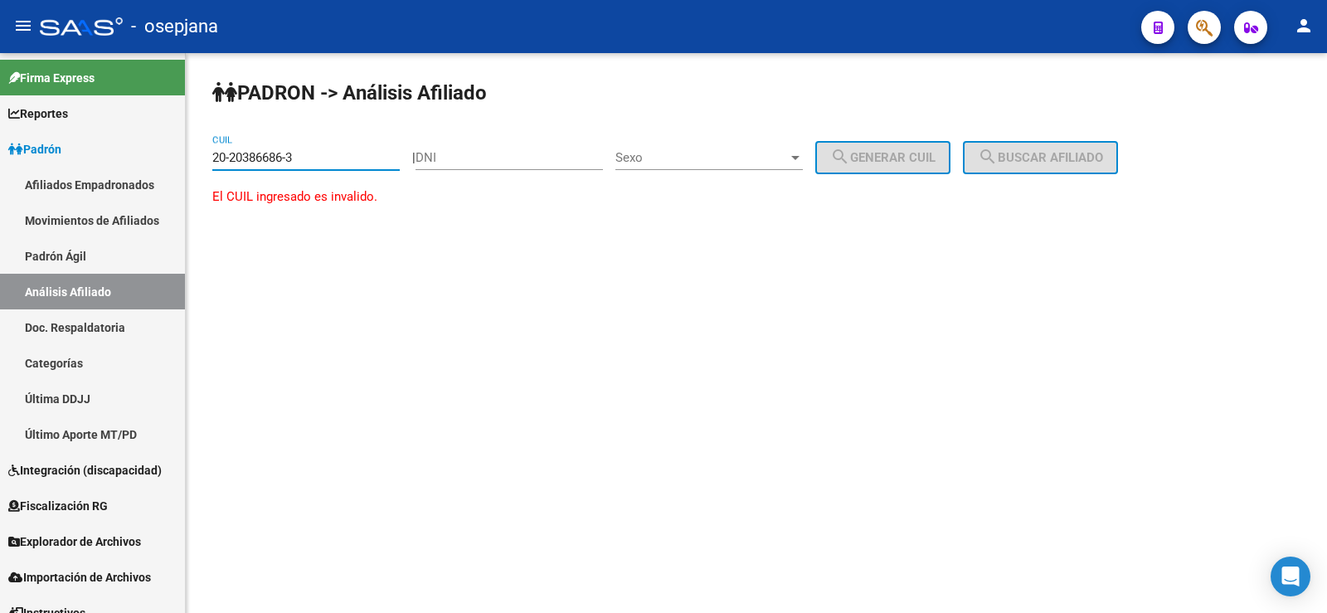
drag, startPoint x: 215, startPoint y: 155, endPoint x: 332, endPoint y: 159, distance: 117.0
click at [332, 159] on input "20-20386686-3" at bounding box center [305, 157] width 187 height 15
paste input "38668635-2"
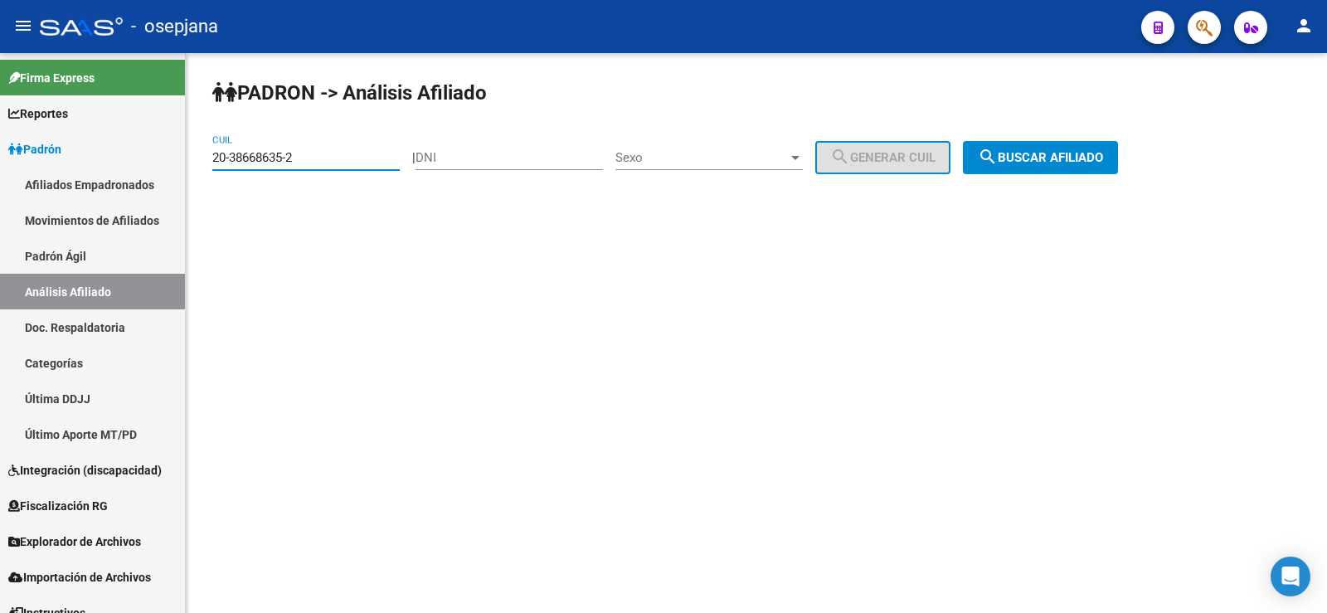
click at [1104, 146] on button "search Buscar afiliado" at bounding box center [1040, 157] width 155 height 33
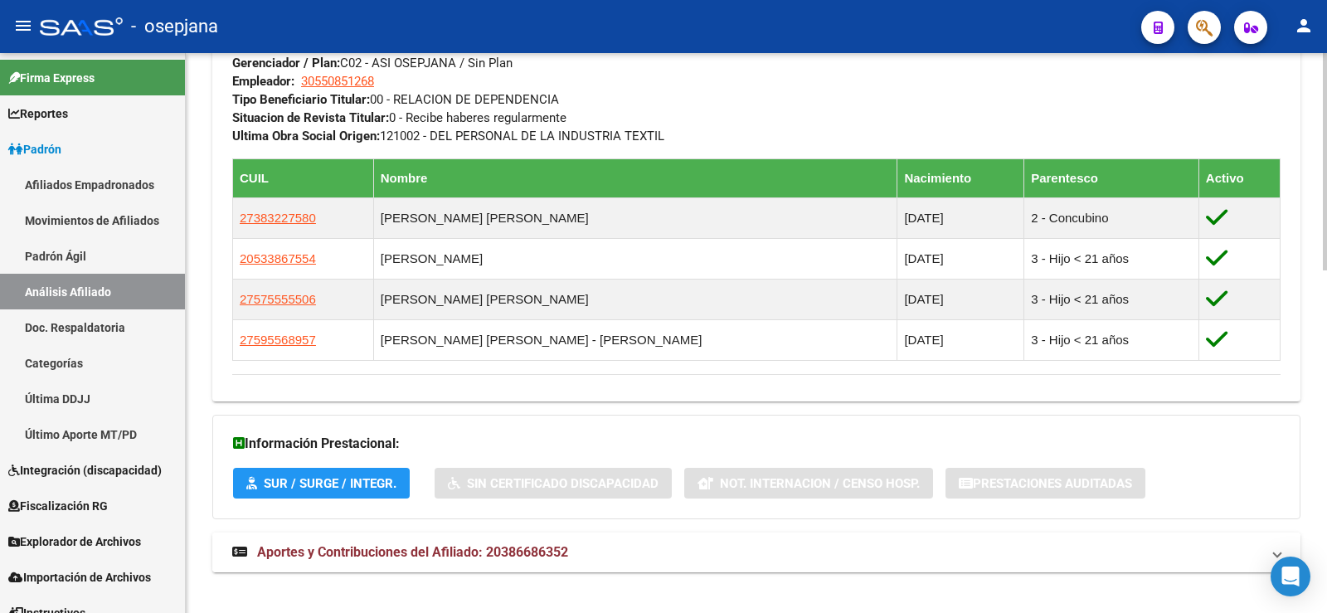
scroll to position [882, 0]
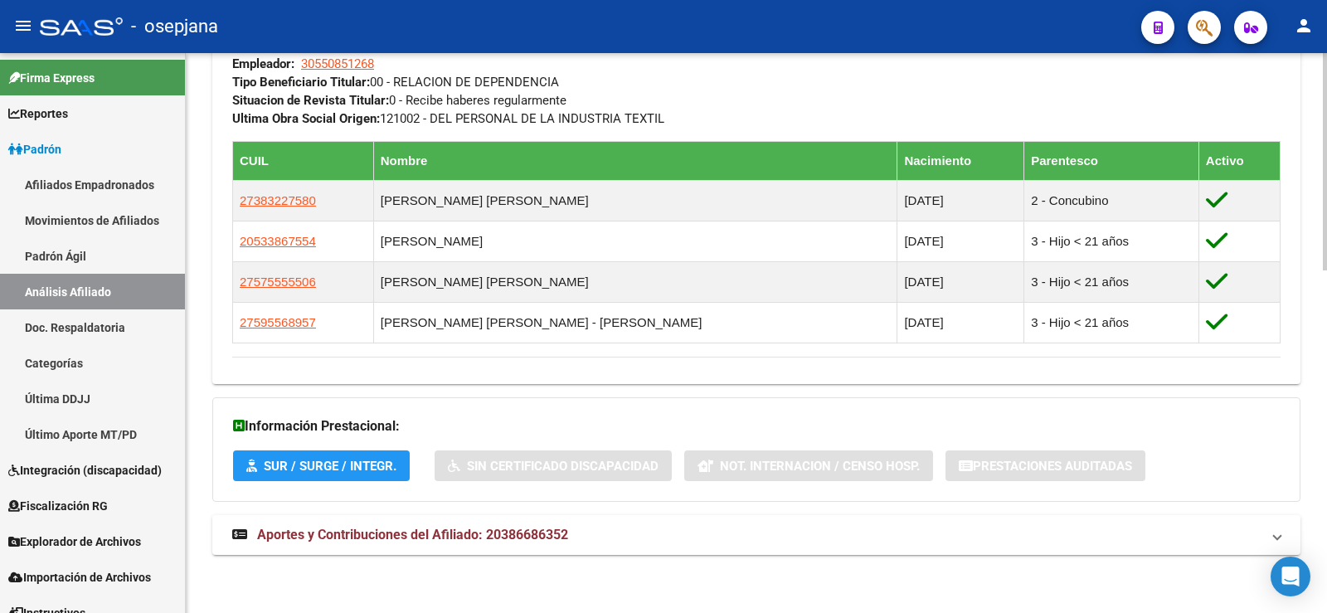
click at [486, 537] on span "Aportes y Contribuciones del Afiliado: 20386686352" at bounding box center [412, 535] width 311 height 16
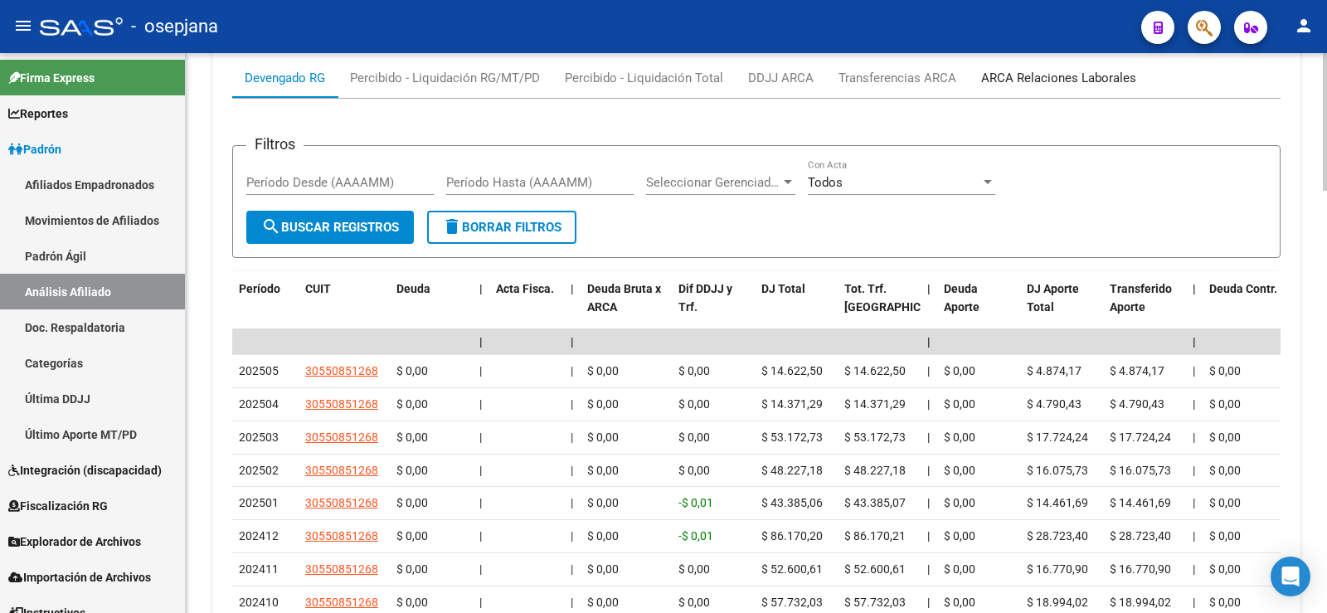
click at [1018, 78] on div "ARCA Relaciones Laborales" at bounding box center [1058, 78] width 155 height 18
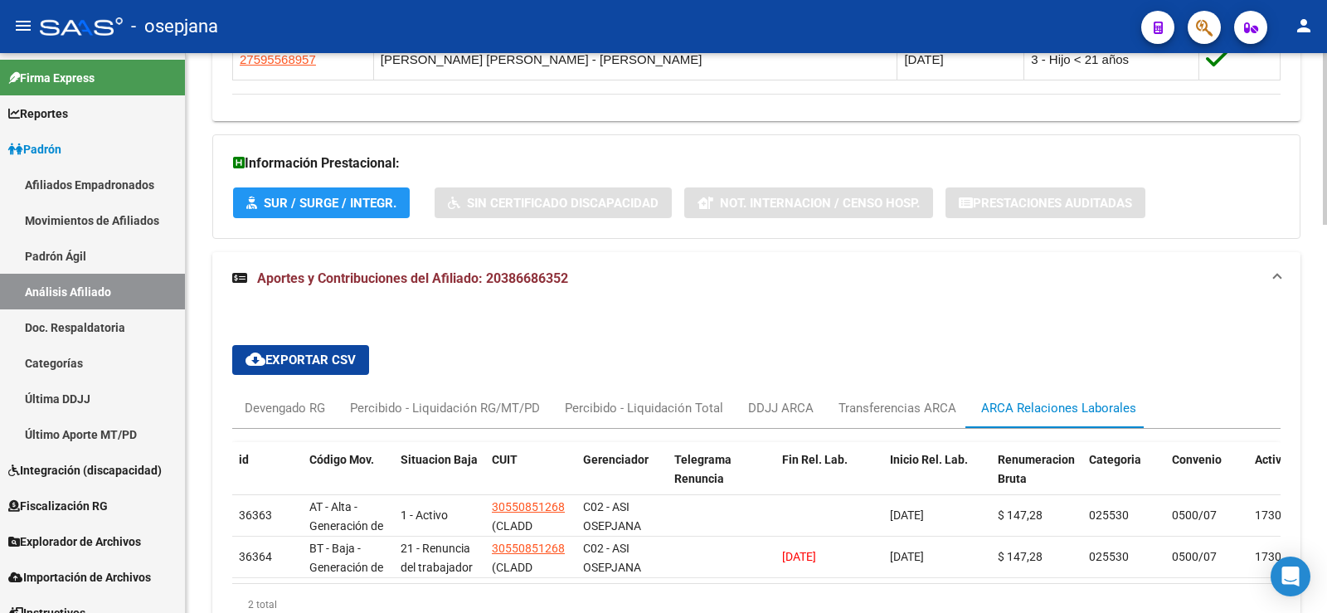
scroll to position [1267, 0]
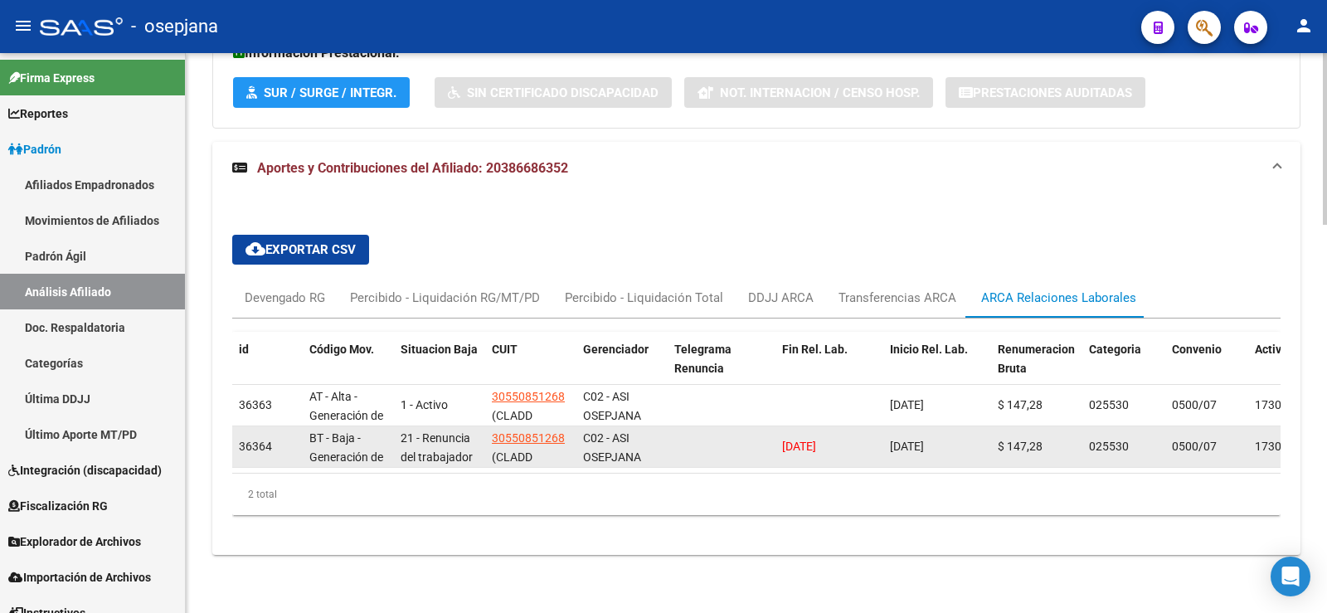
drag, startPoint x: 782, startPoint y: 430, endPoint x: 850, endPoint y: 440, distance: 68.7
click at [850, 440] on div "[DATE]" at bounding box center [829, 446] width 95 height 19
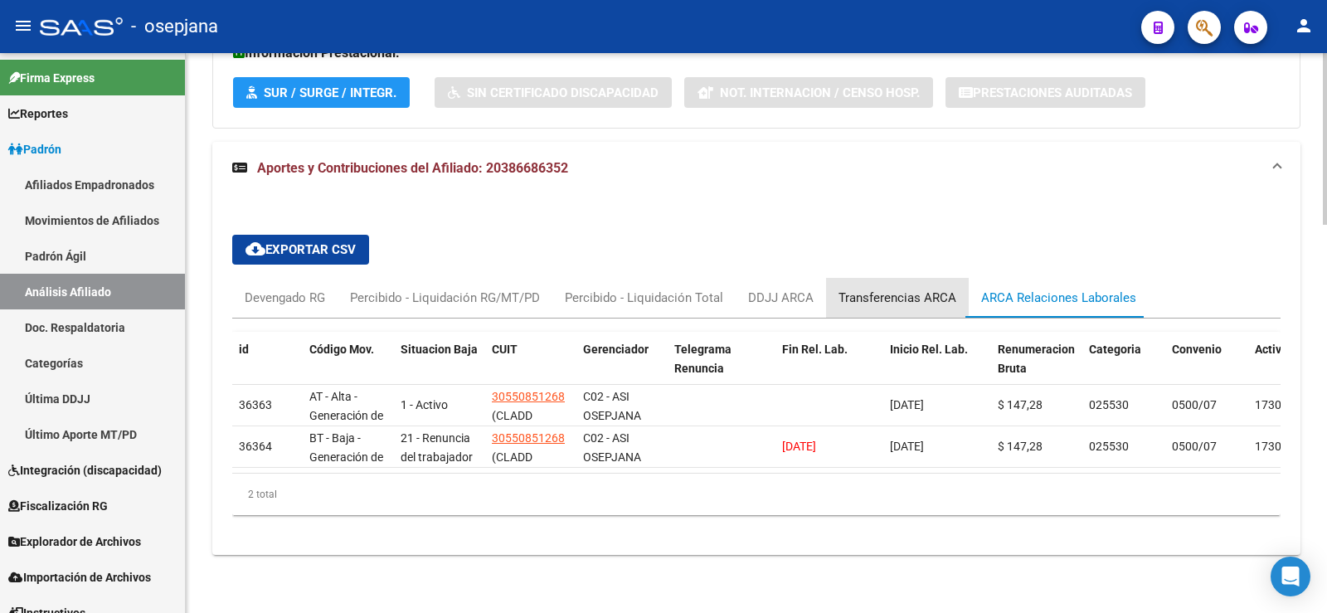
click at [868, 289] on div "Transferencias ARCA" at bounding box center [897, 298] width 118 height 18
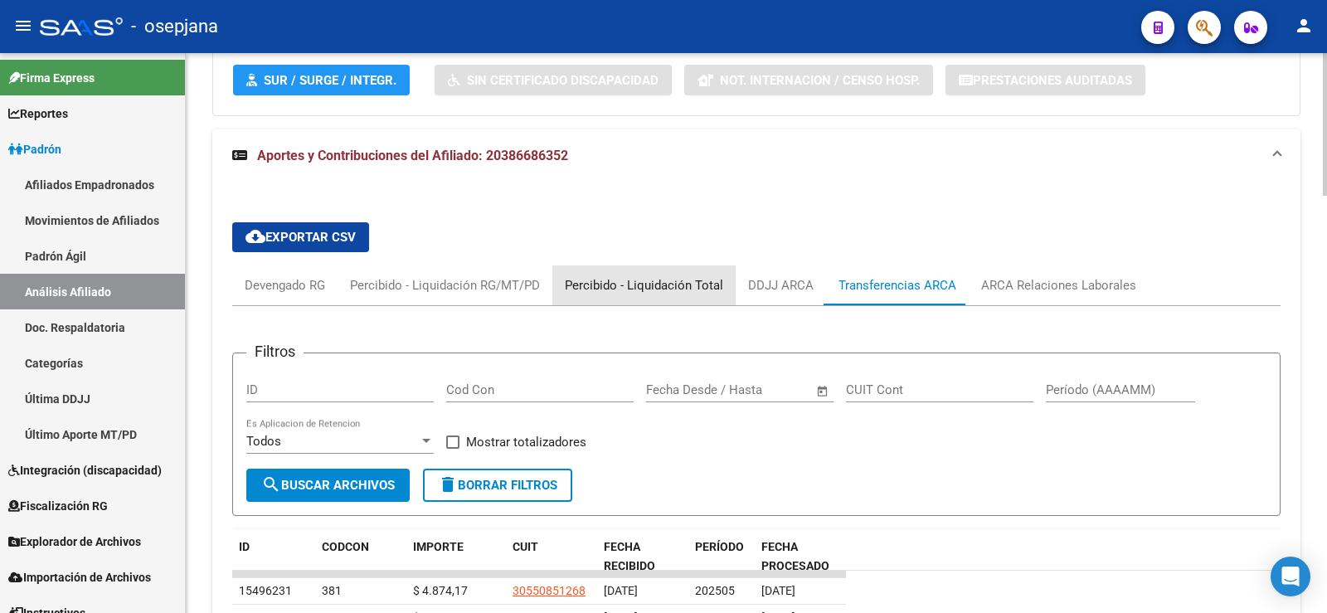
click at [685, 291] on div "Percibido - Liquidación Total" at bounding box center [644, 285] width 158 height 18
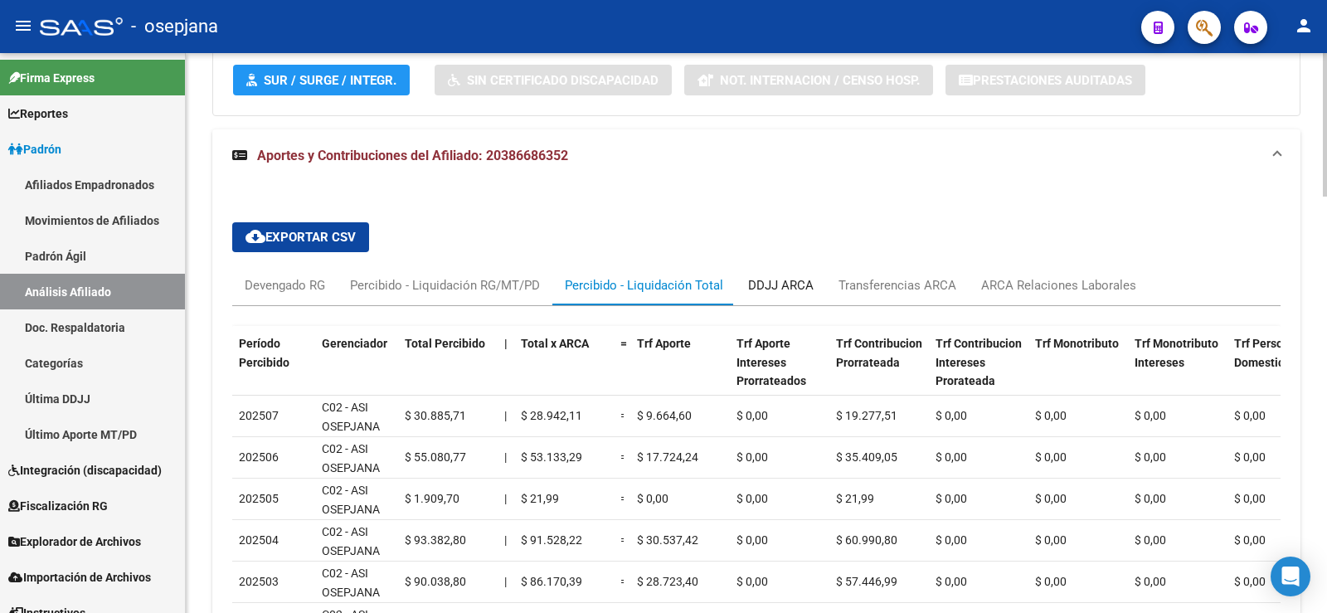
click at [790, 296] on div "DDJJ ARCA" at bounding box center [781, 285] width 90 height 40
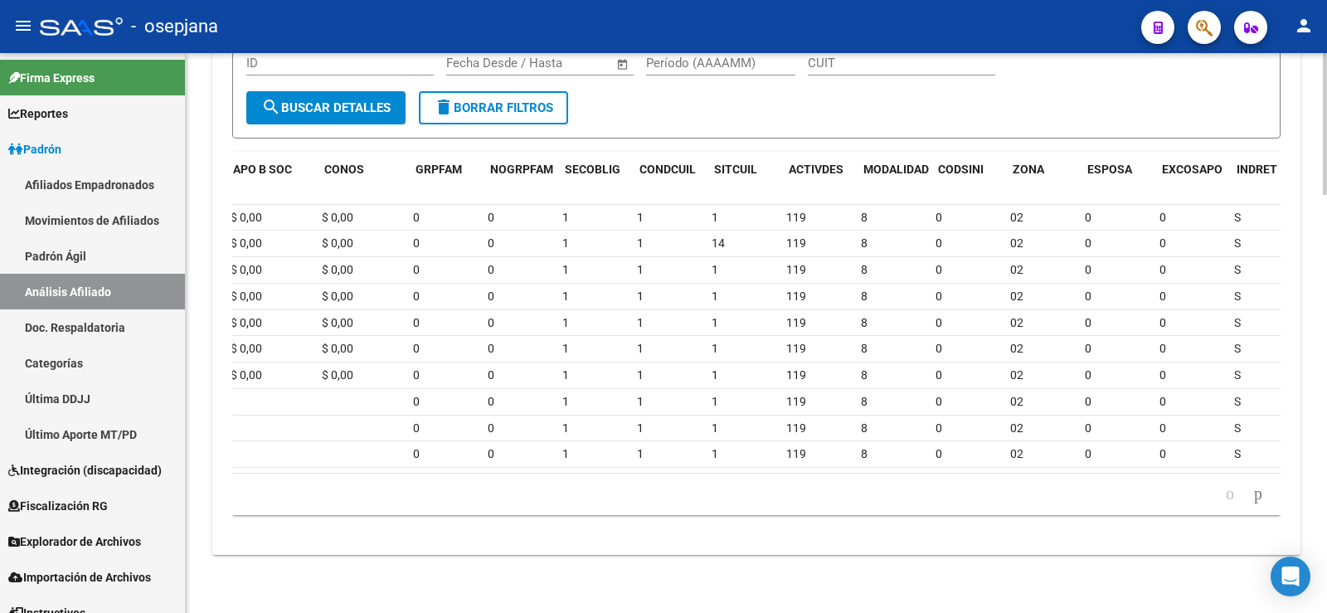
scroll to position [0, 960]
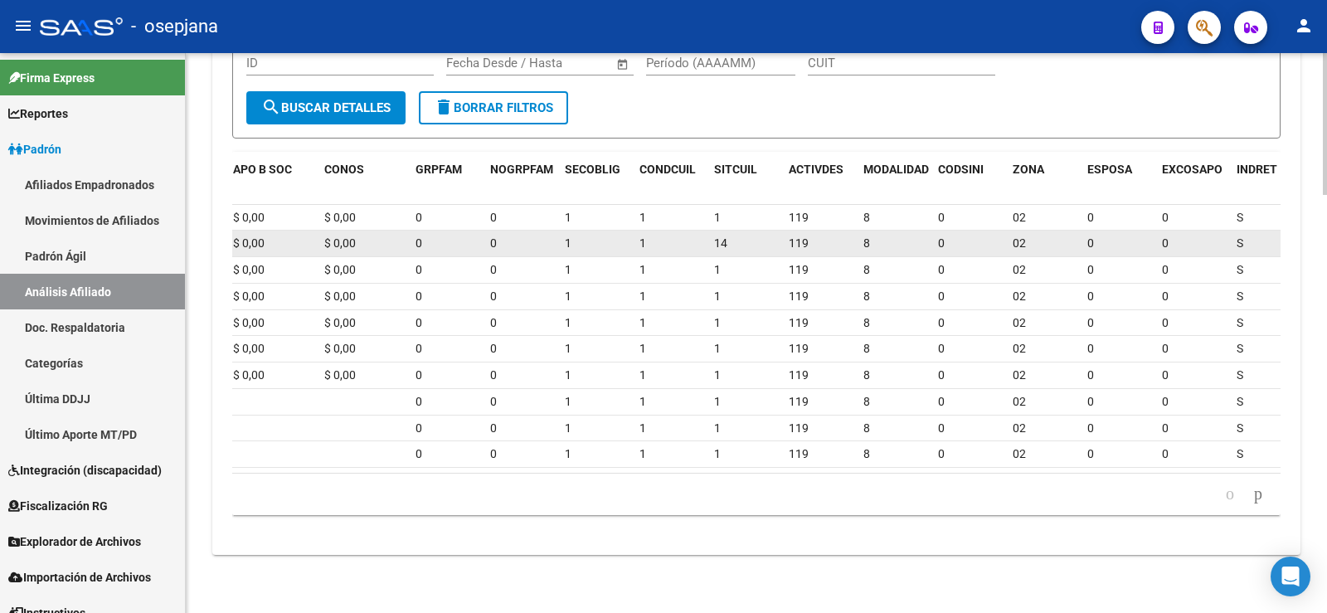
click at [728, 234] on div "14" at bounding box center [744, 243] width 61 height 19
click at [720, 236] on span "14" at bounding box center [720, 242] width 13 height 13
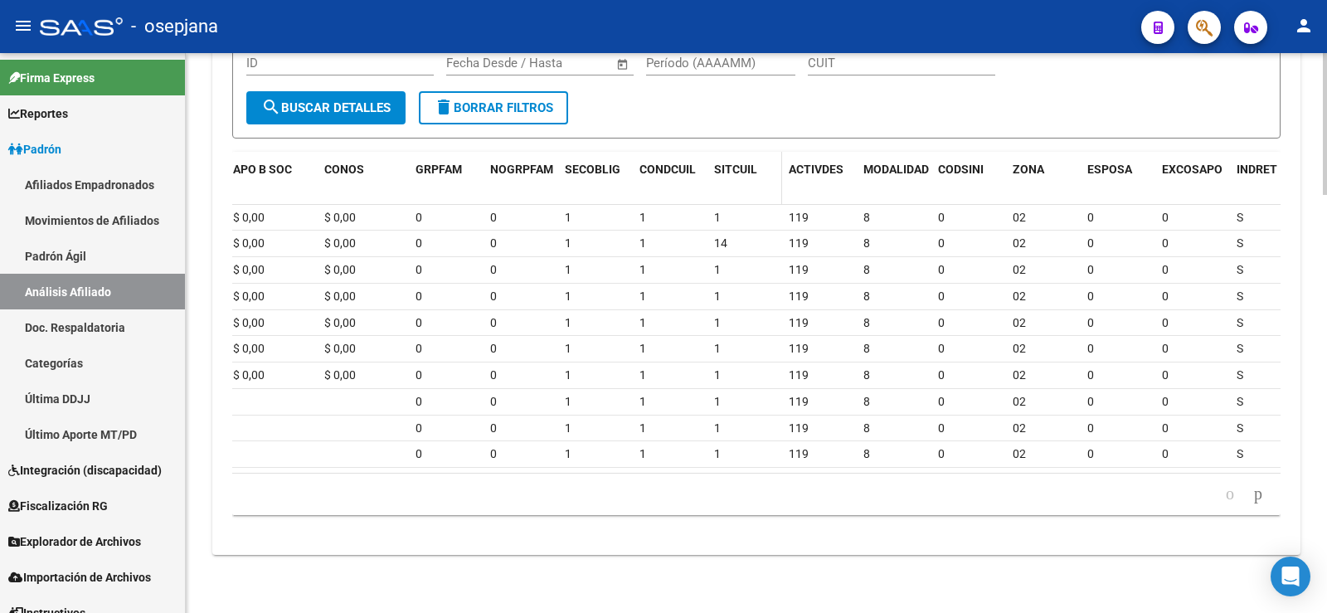
click at [723, 163] on span "SITCUIL" at bounding box center [735, 169] width 43 height 13
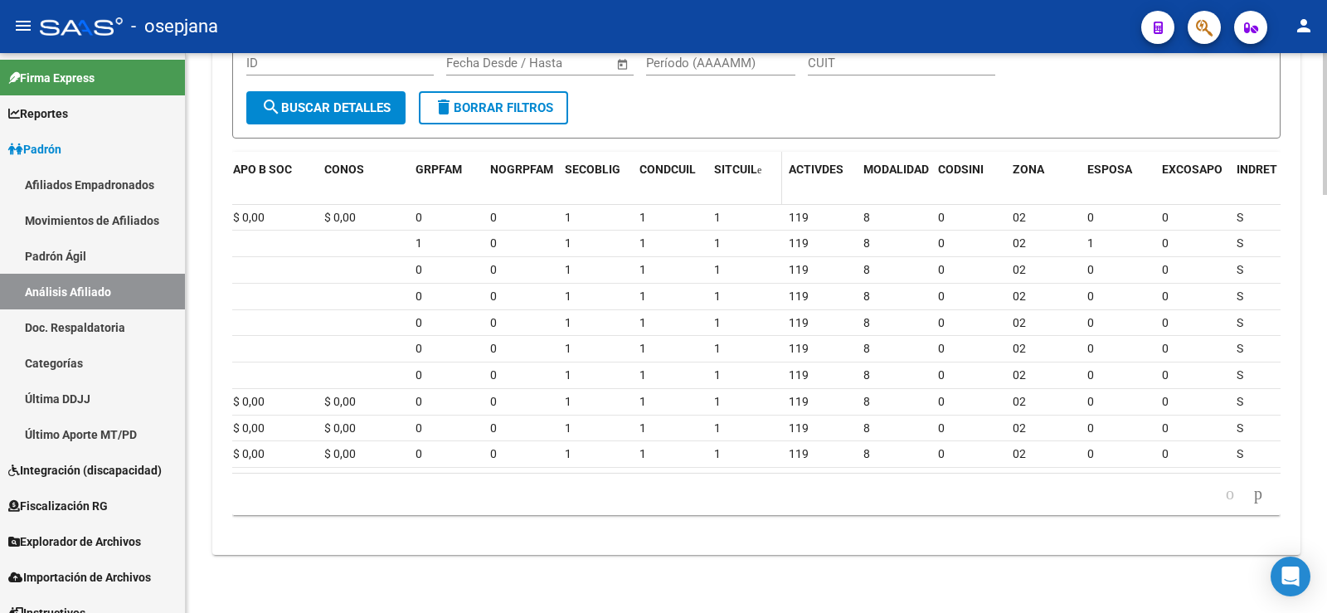
click at [723, 163] on span "SITCUIL" at bounding box center [735, 169] width 43 height 13
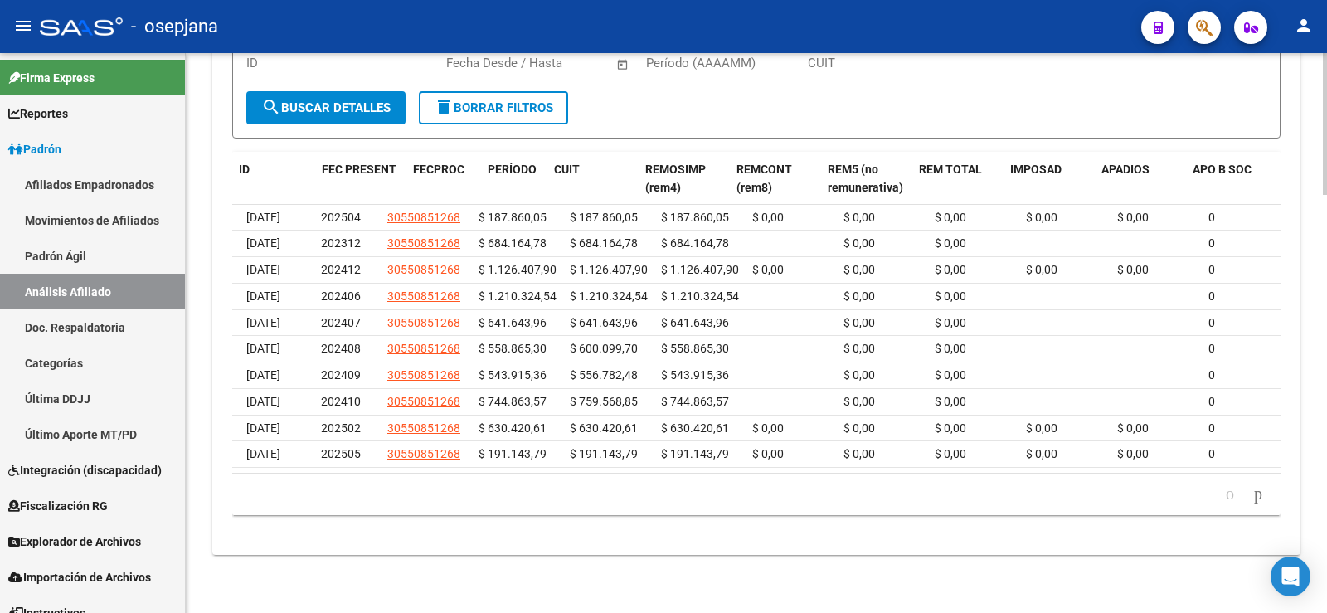
scroll to position [0, 0]
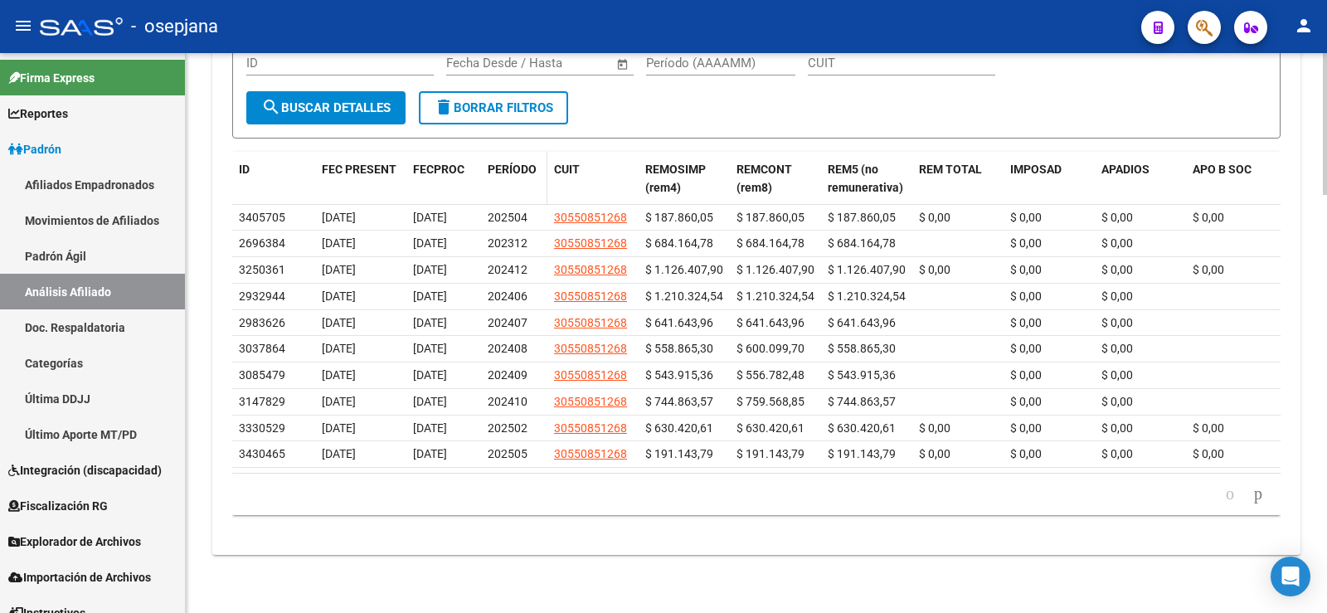
click at [504, 165] on div "PERÍODO" at bounding box center [514, 169] width 53 height 19
click at [504, 163] on span "PERÍODO" at bounding box center [512, 169] width 49 height 13
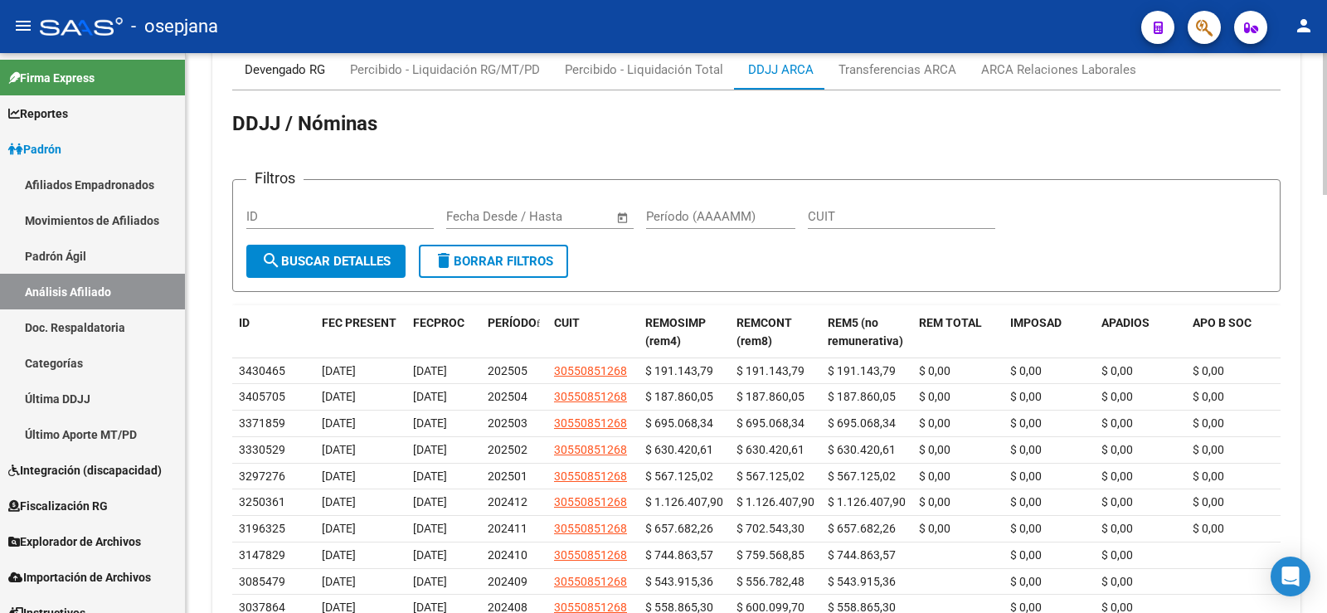
click at [271, 80] on div "Devengado RG" at bounding box center [284, 70] width 105 height 40
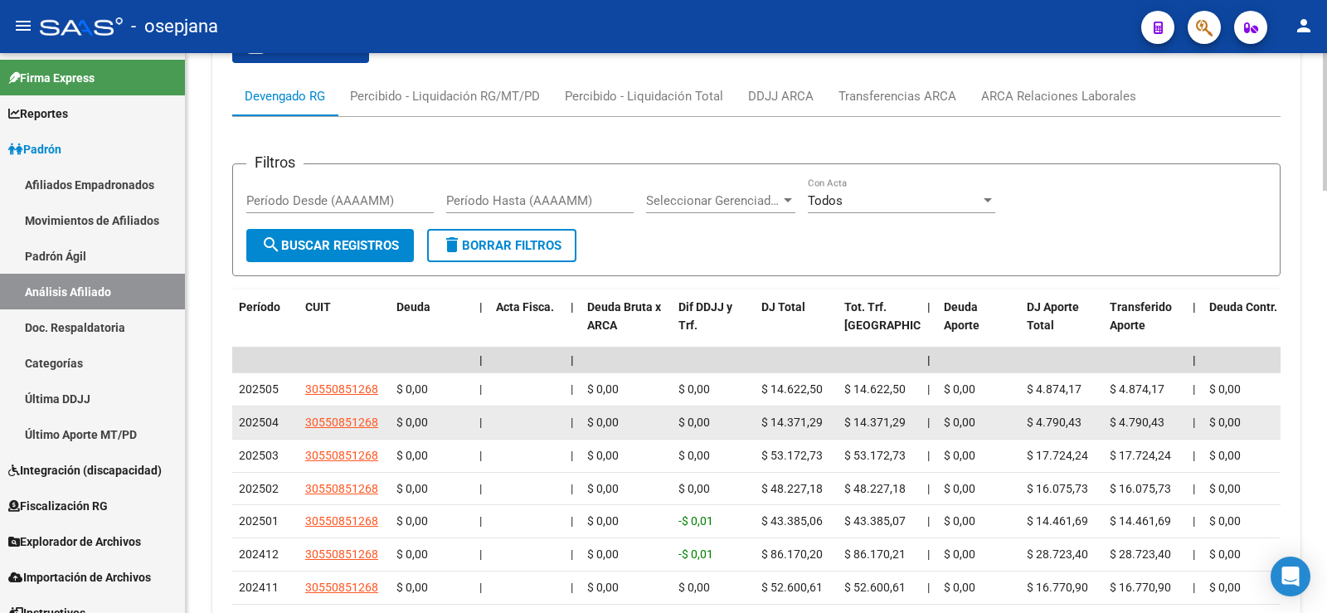
scroll to position [1483, 0]
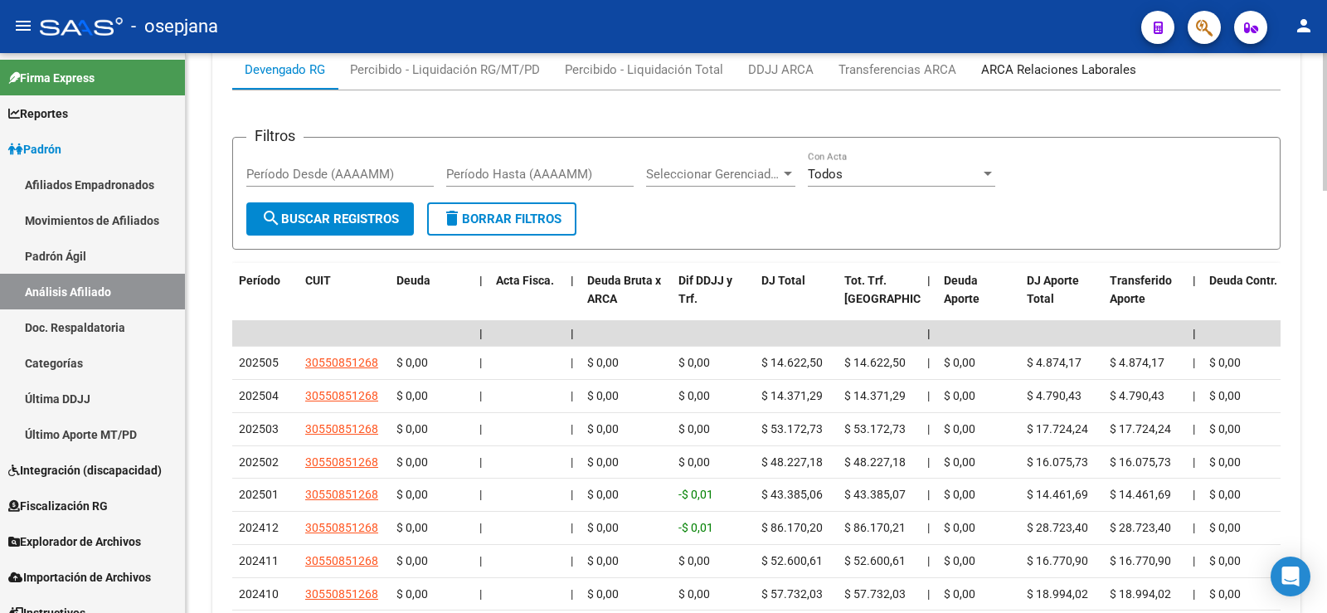
click at [1087, 73] on div "ARCA Relaciones Laborales" at bounding box center [1058, 70] width 155 height 18
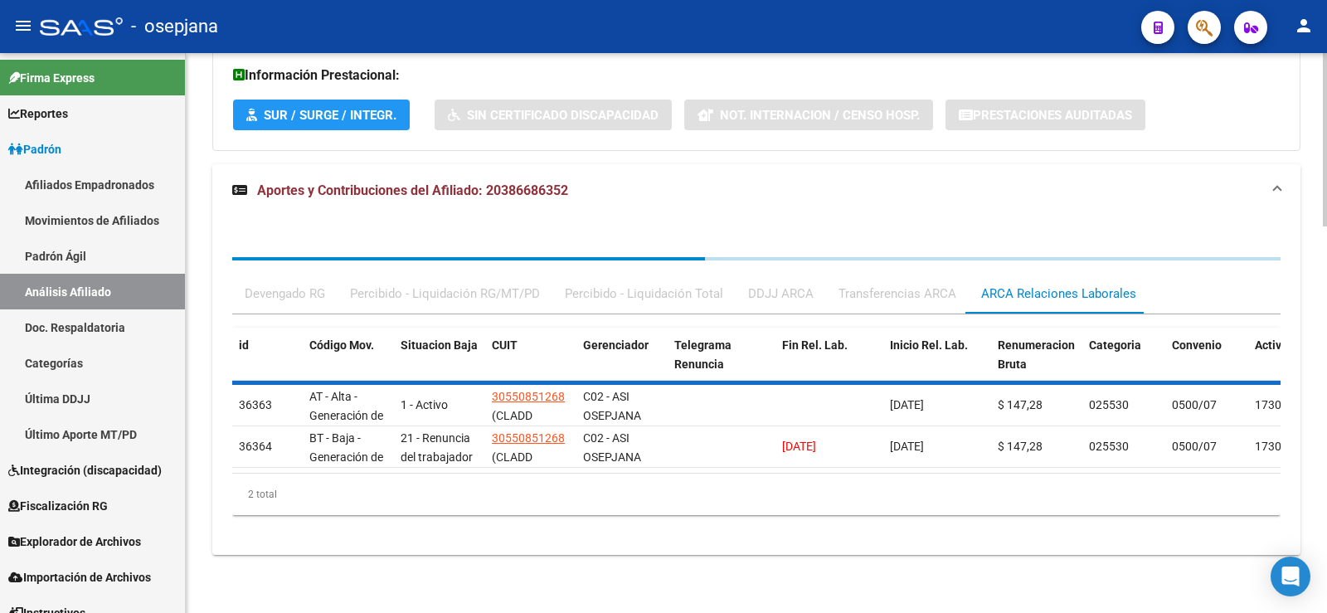
scroll to position [1267, 0]
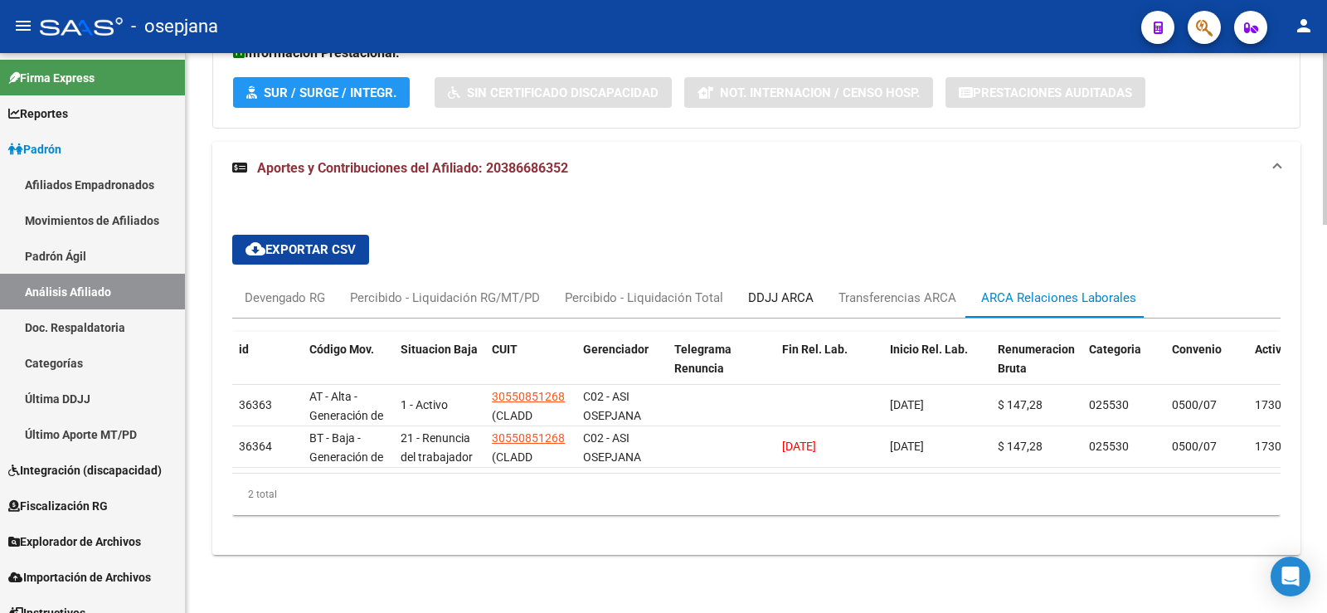
click at [778, 289] on div "DDJJ ARCA" at bounding box center [781, 298] width 66 height 18
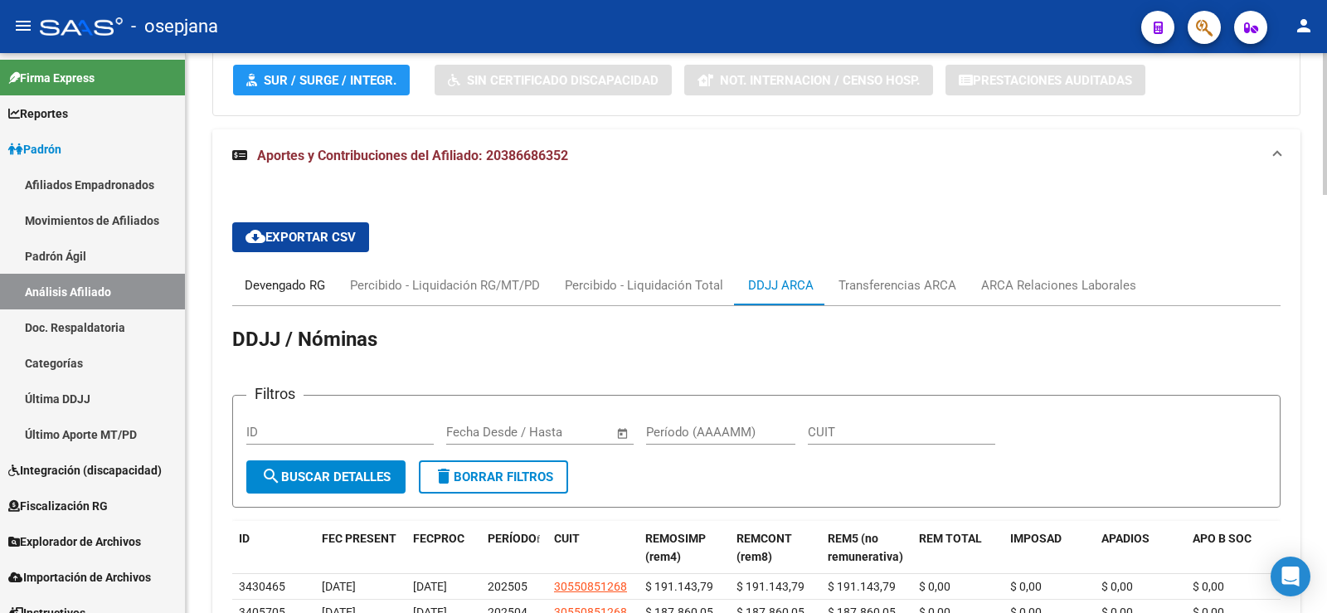
click at [283, 295] on div "Devengado RG" at bounding box center [284, 285] width 105 height 40
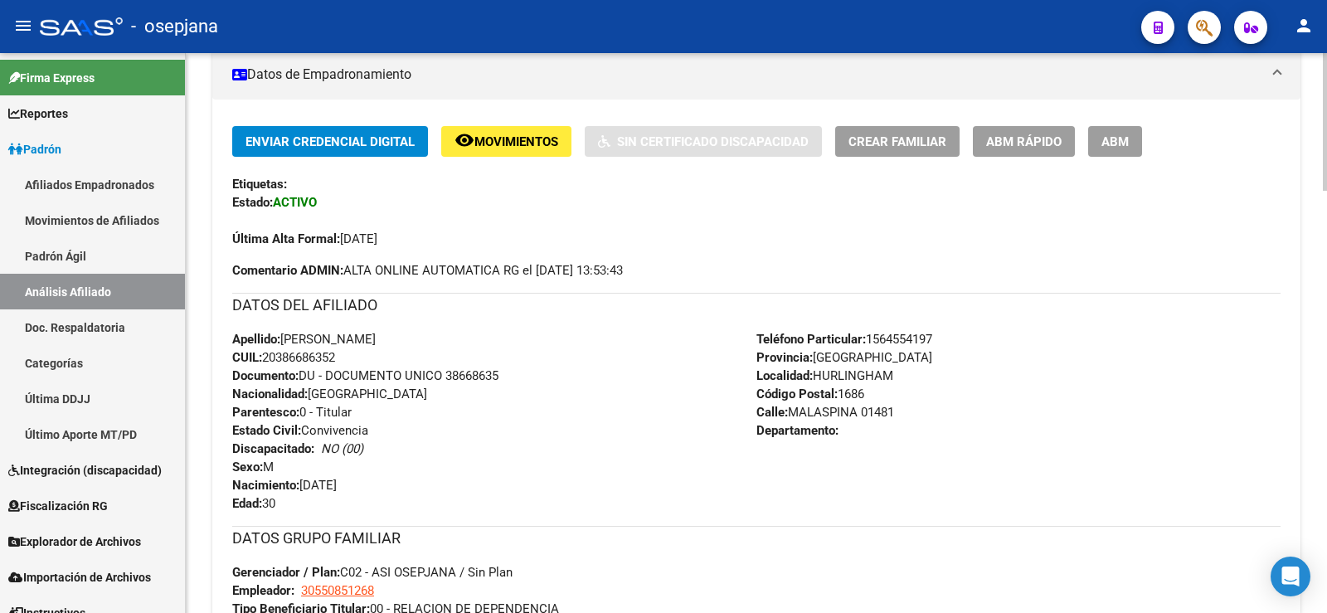
scroll to position [0, 0]
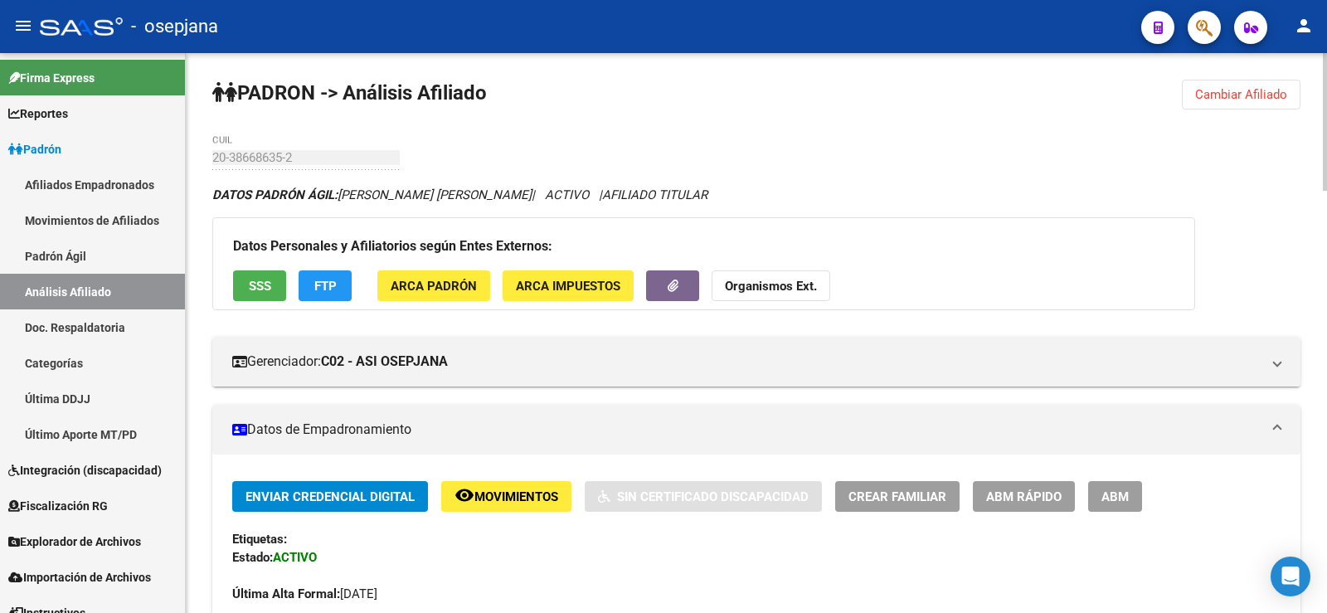
click at [1248, 87] on span "Cambiar Afiliado" at bounding box center [1241, 94] width 92 height 15
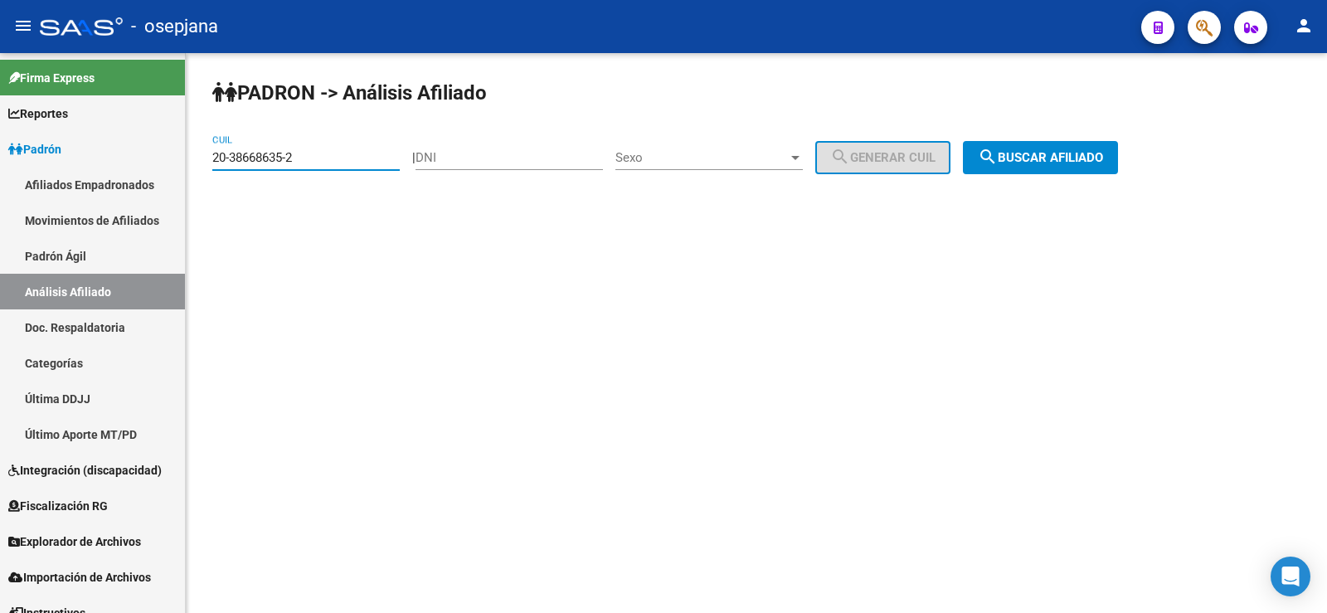
drag, startPoint x: 317, startPoint y: 153, endPoint x: 191, endPoint y: 153, distance: 126.1
click at [191, 153] on div "PADRON -> Análisis Afiliado 20-38668635-2 CUIL | DNI Sexo Sexo search Generar C…" at bounding box center [756, 140] width 1141 height 174
paste input "9104165-3"
click at [1036, 160] on span "search Buscar afiliado" at bounding box center [1040, 157] width 125 height 15
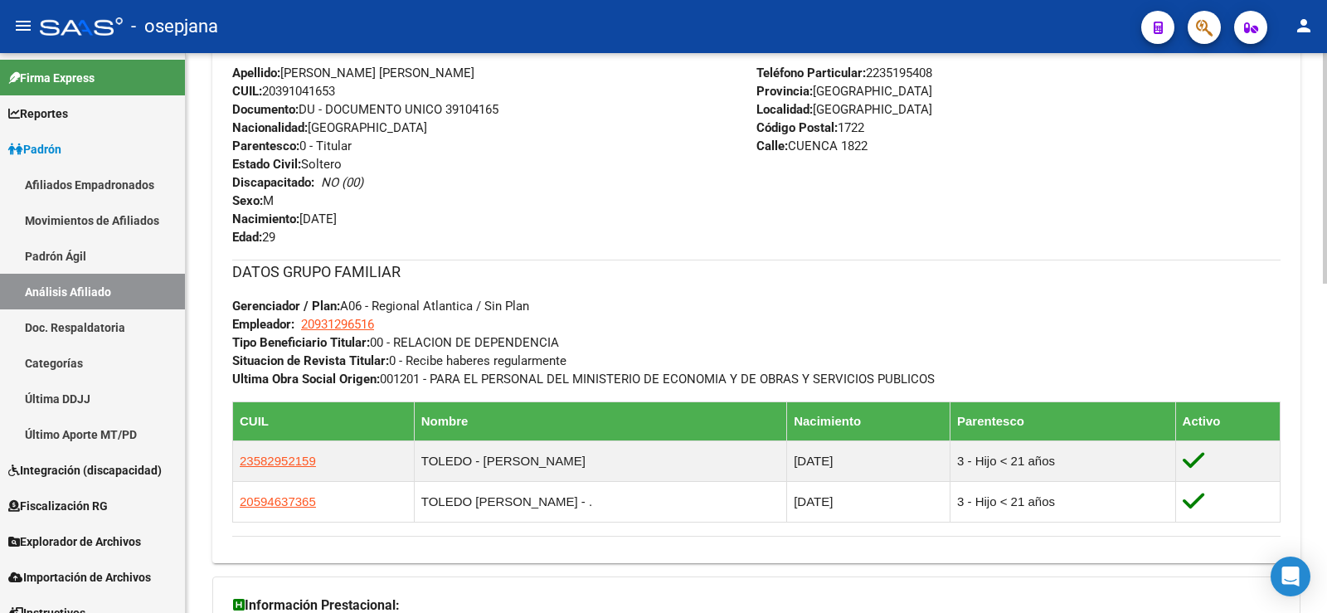
scroll to position [800, 0]
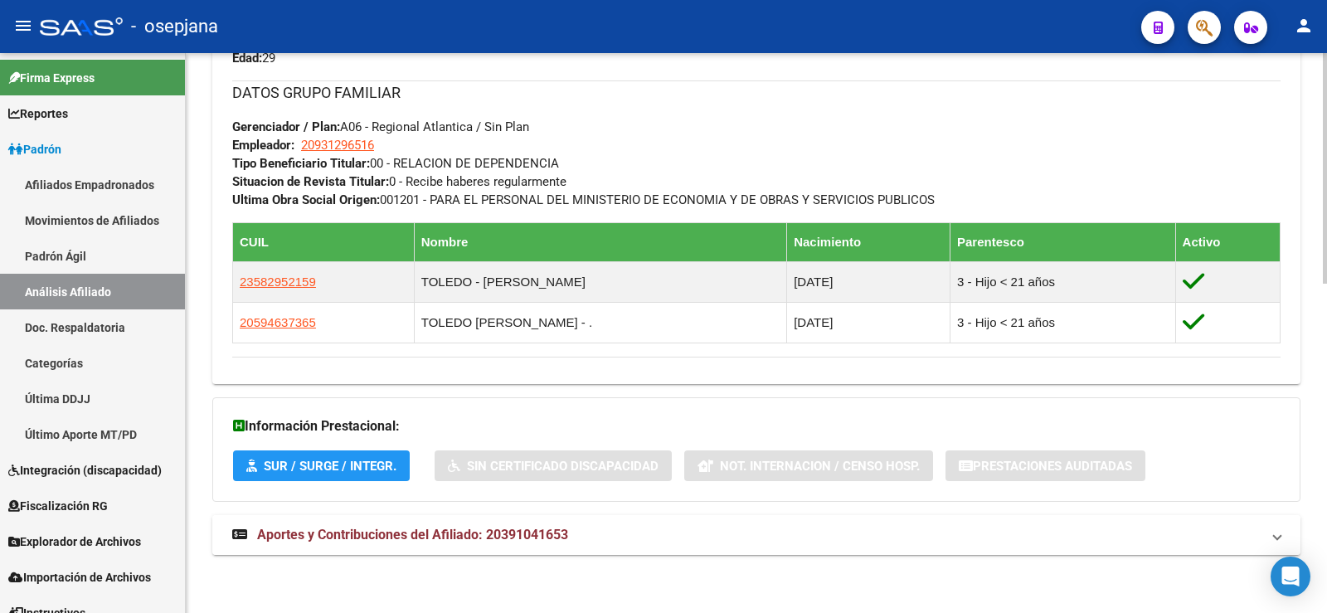
click at [568, 529] on span "Aportes y Contribuciones del Afiliado: 20391041653" at bounding box center [412, 535] width 311 height 16
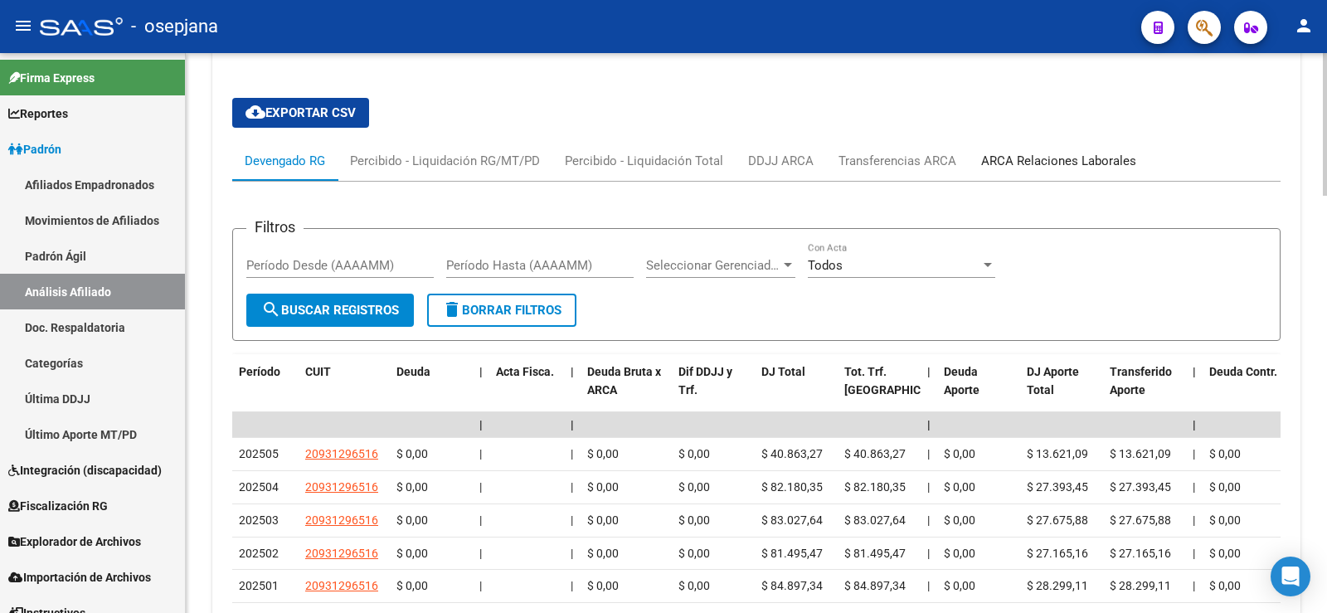
click at [1062, 159] on div "ARCA Relaciones Laborales" at bounding box center [1058, 161] width 155 height 18
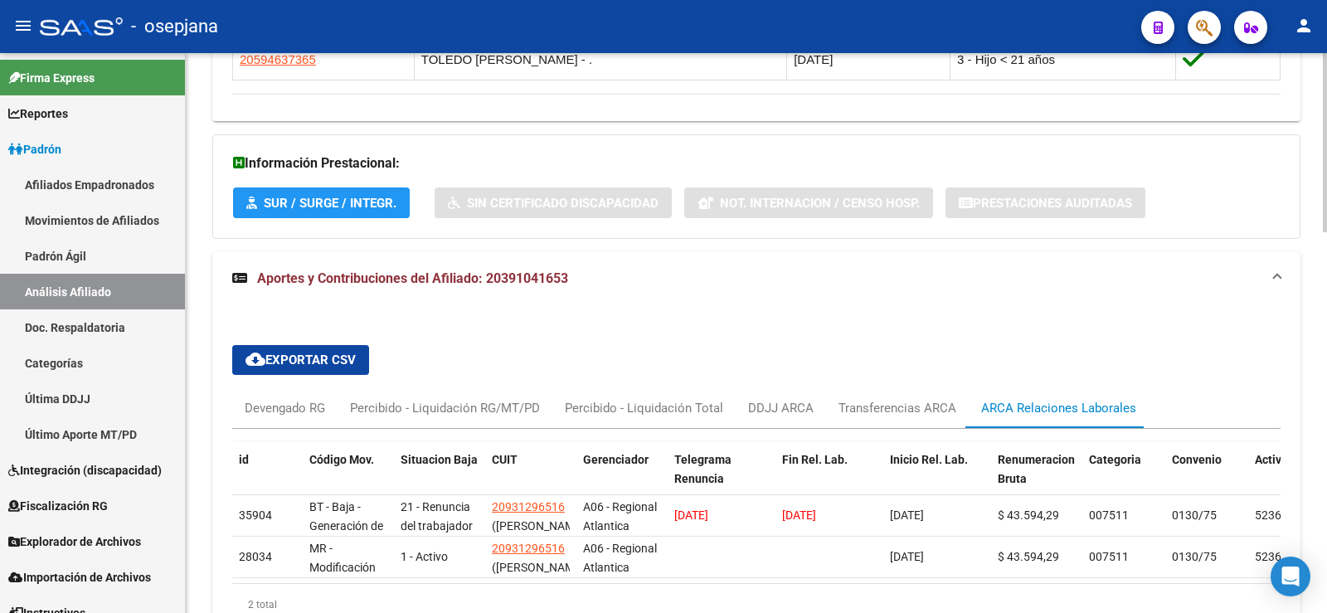
scroll to position [1186, 0]
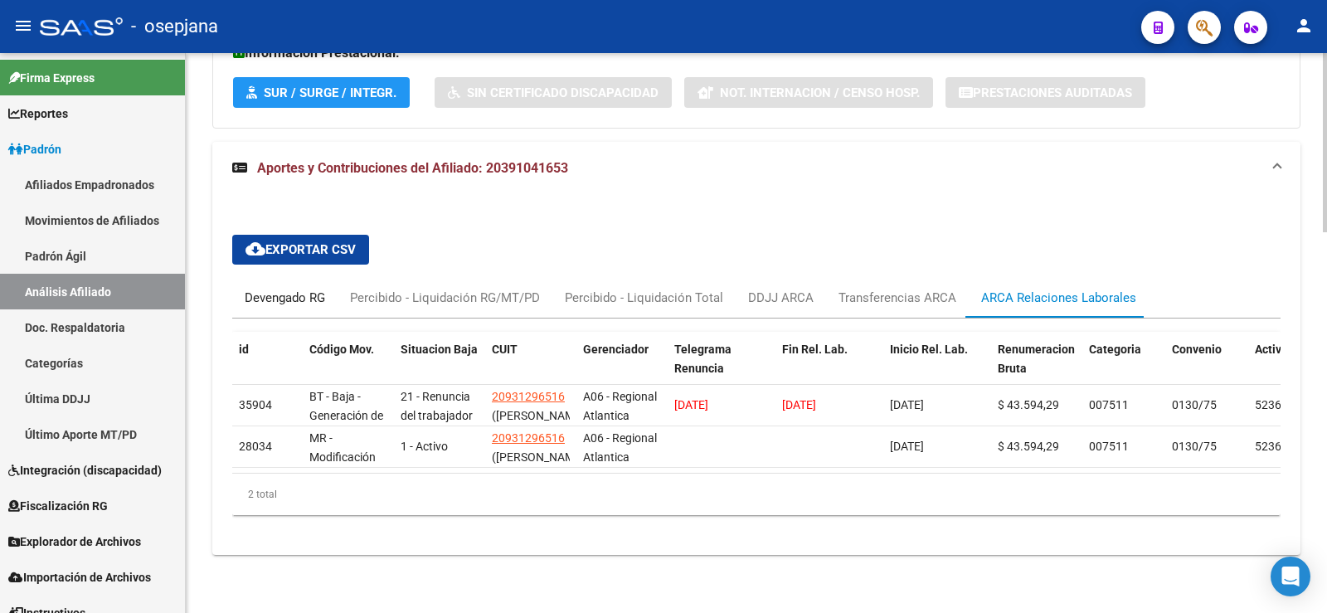
click at [284, 289] on div "Devengado RG" at bounding box center [285, 298] width 80 height 18
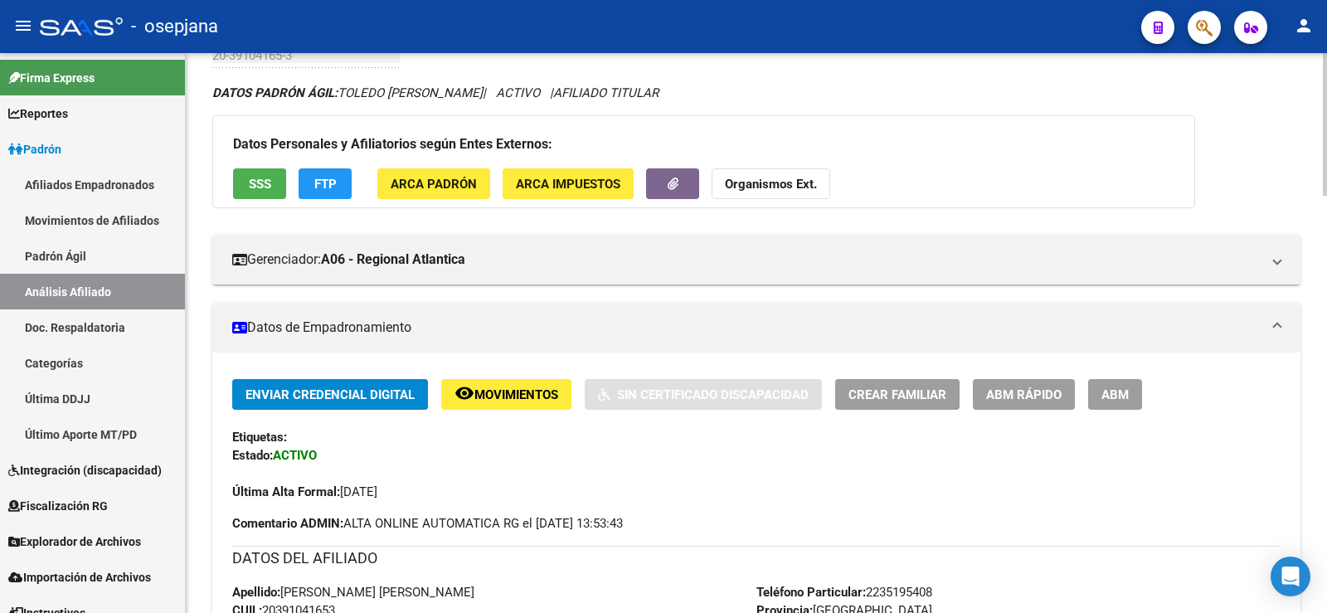
scroll to position [0, 0]
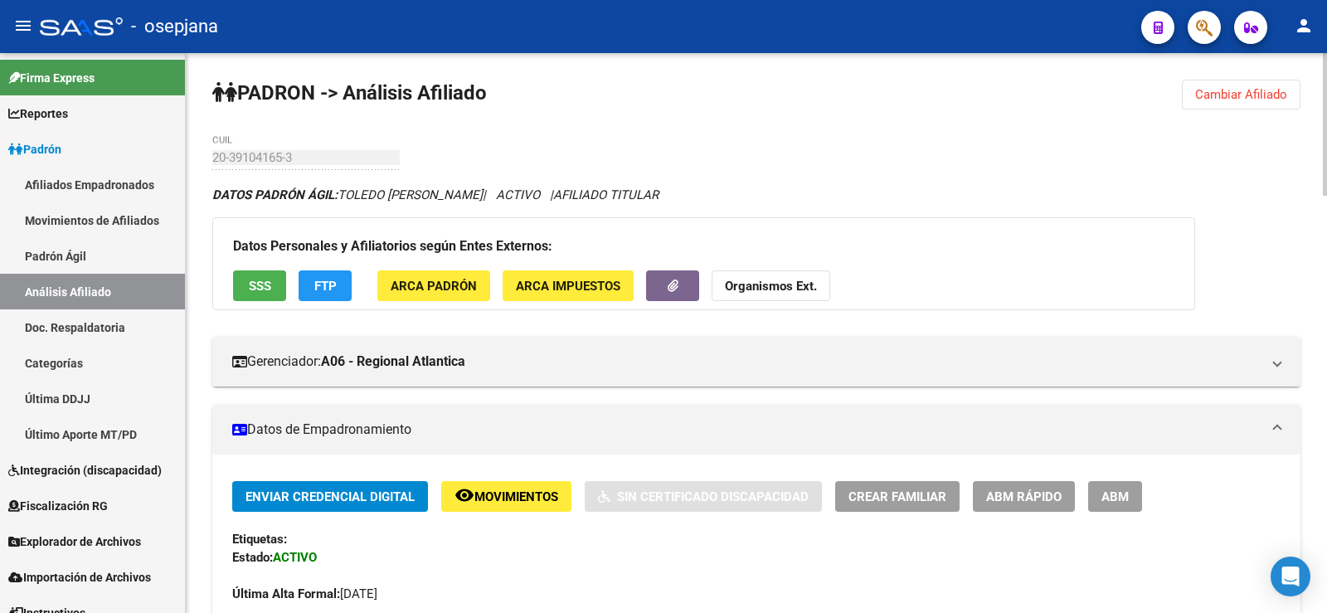
click at [1263, 94] on span "Cambiar Afiliado" at bounding box center [1241, 94] width 92 height 15
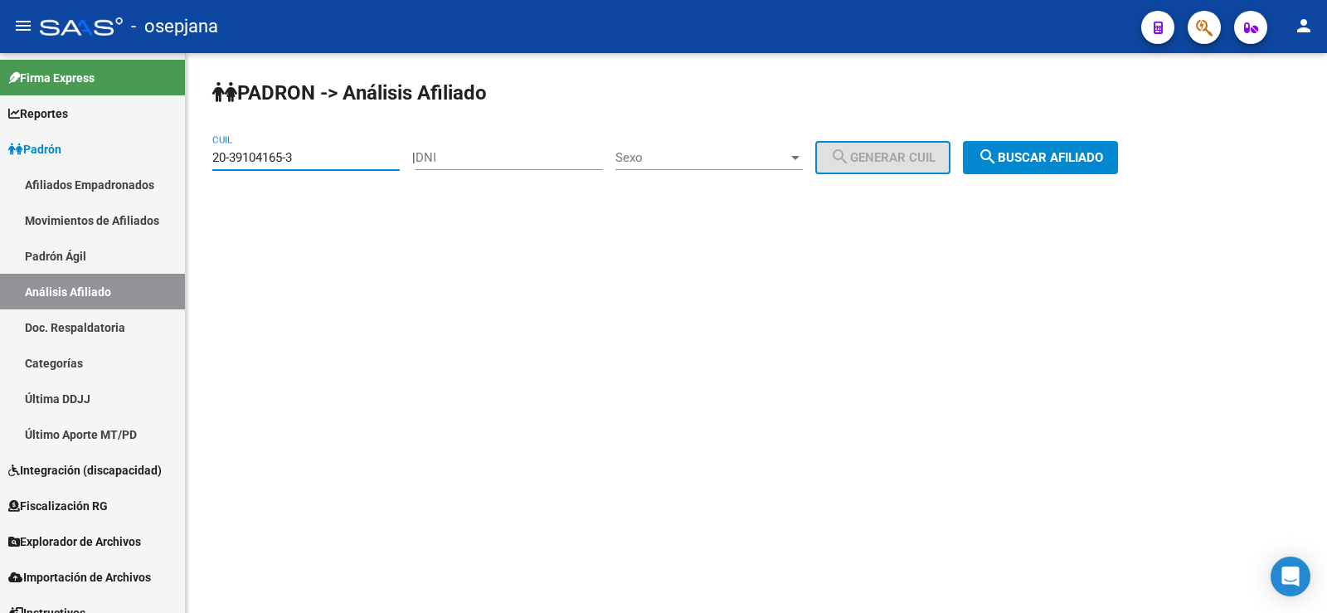
drag, startPoint x: 301, startPoint y: 160, endPoint x: 185, endPoint y: 161, distance: 116.1
click at [185, 161] on mat-sidenav-container "Firma Express Reportes Ingresos Devengados Análisis Histórico Detalles Transfer…" at bounding box center [663, 333] width 1327 height 560
paste input "3-39517626-9"
click at [1051, 150] on span "search Buscar afiliado" at bounding box center [1040, 157] width 125 height 15
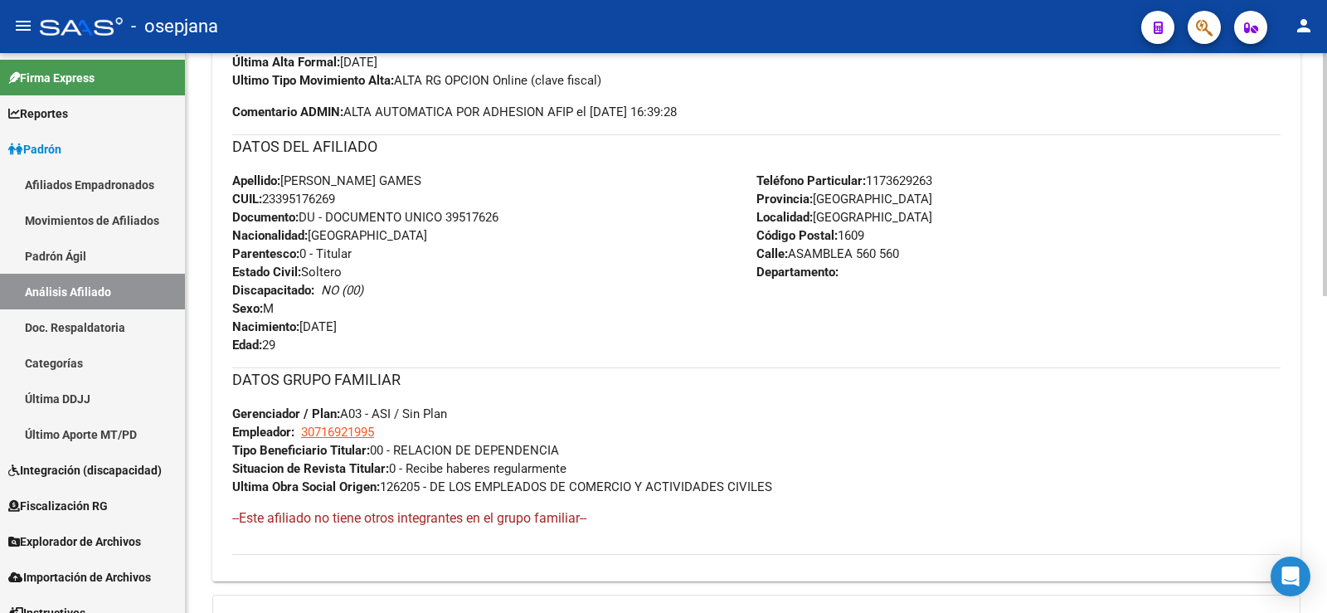
scroll to position [729, 0]
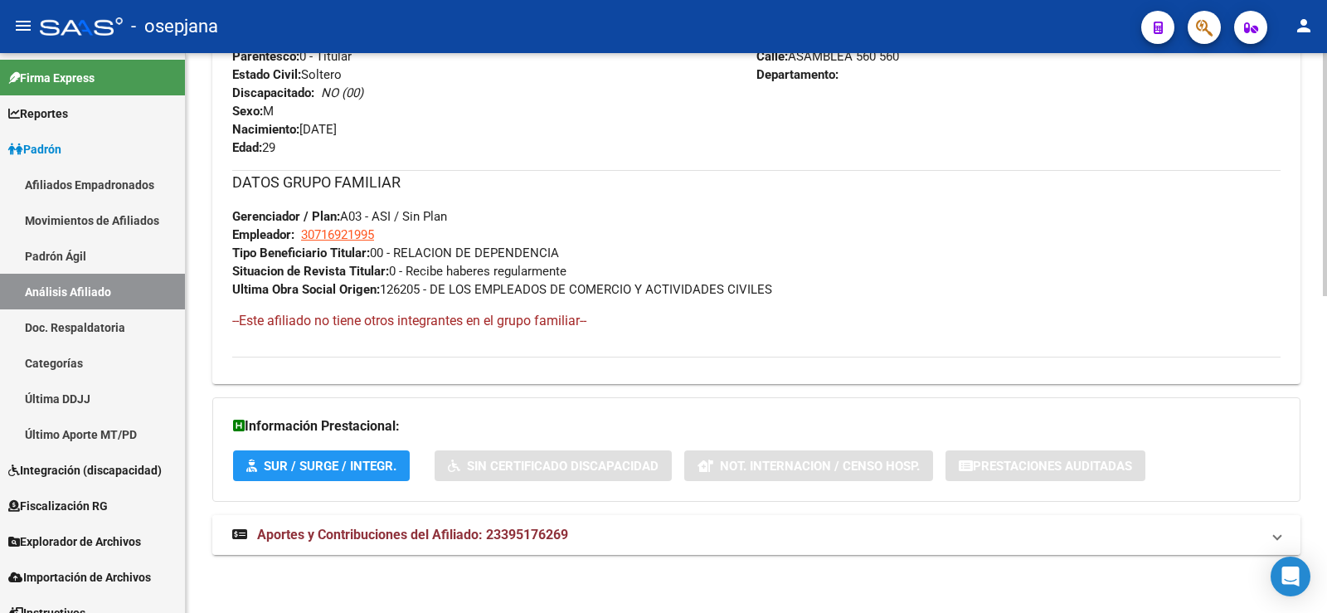
click at [592, 536] on mat-panel-title "Aportes y Contribuciones del Afiliado: 23395176269" at bounding box center [746, 535] width 1028 height 18
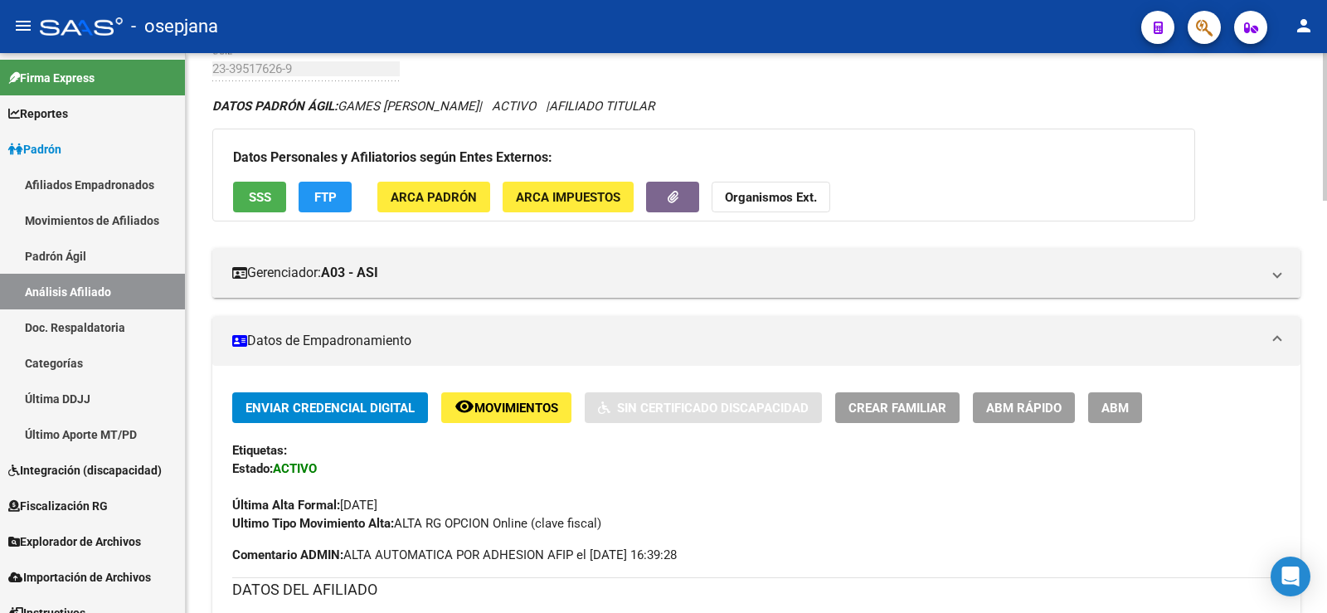
scroll to position [0, 0]
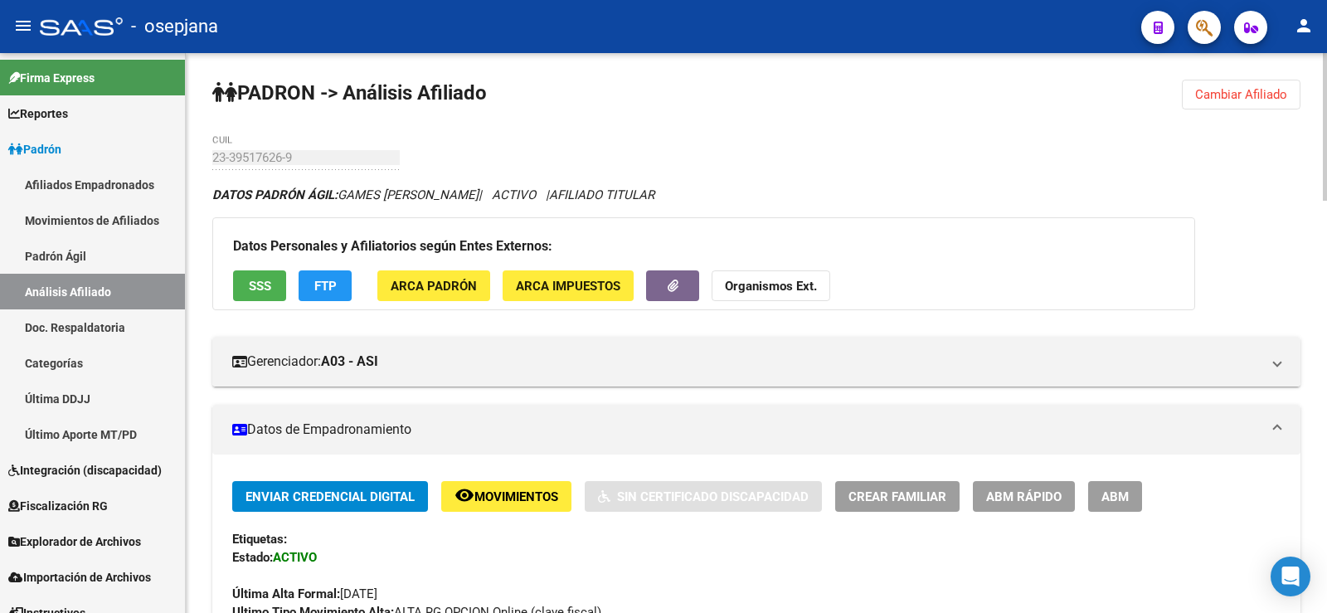
click at [1263, 104] on button "Cambiar Afiliado" at bounding box center [1241, 95] width 119 height 30
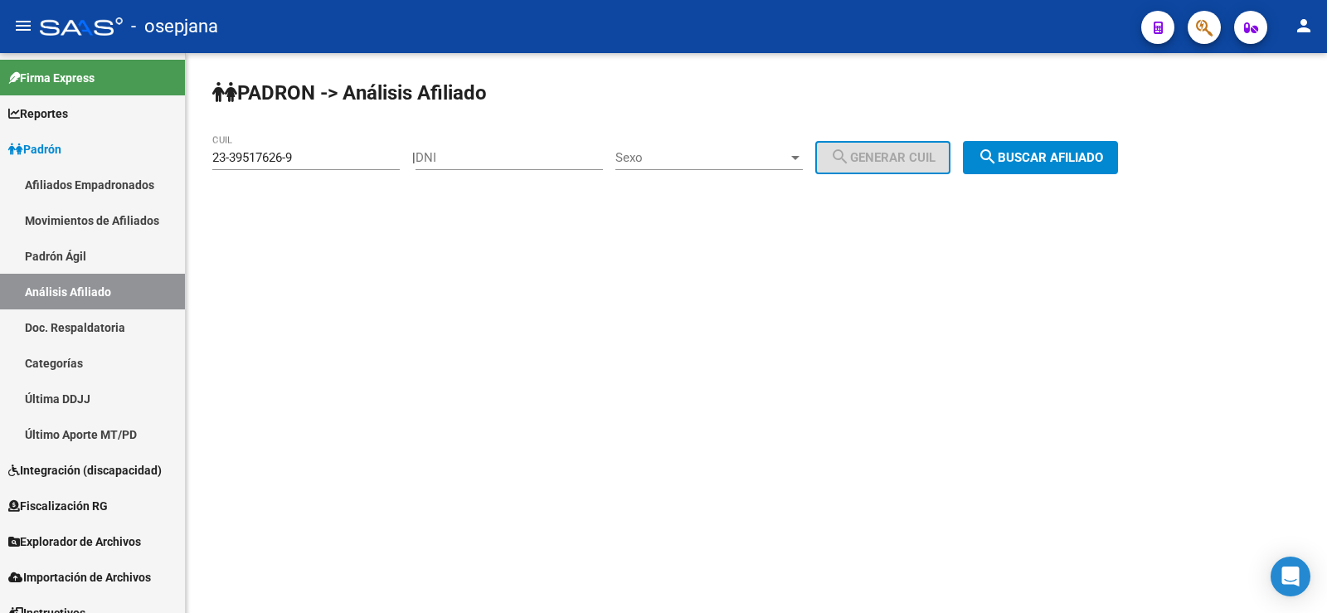
click at [339, 164] on div "23-39517626-9 CUIL" at bounding box center [305, 152] width 187 height 36
drag, startPoint x: 320, startPoint y: 160, endPoint x: 199, endPoint y: 159, distance: 121.1
click at [211, 159] on div "PADRON -> Análisis Afiliado 23-39517626-9 CUIL | DNI Sexo Sexo search Generar C…" at bounding box center [756, 140] width 1141 height 174
paste input "0-42489751-6"
click at [1062, 145] on button "search Buscar afiliado" at bounding box center [1040, 157] width 155 height 33
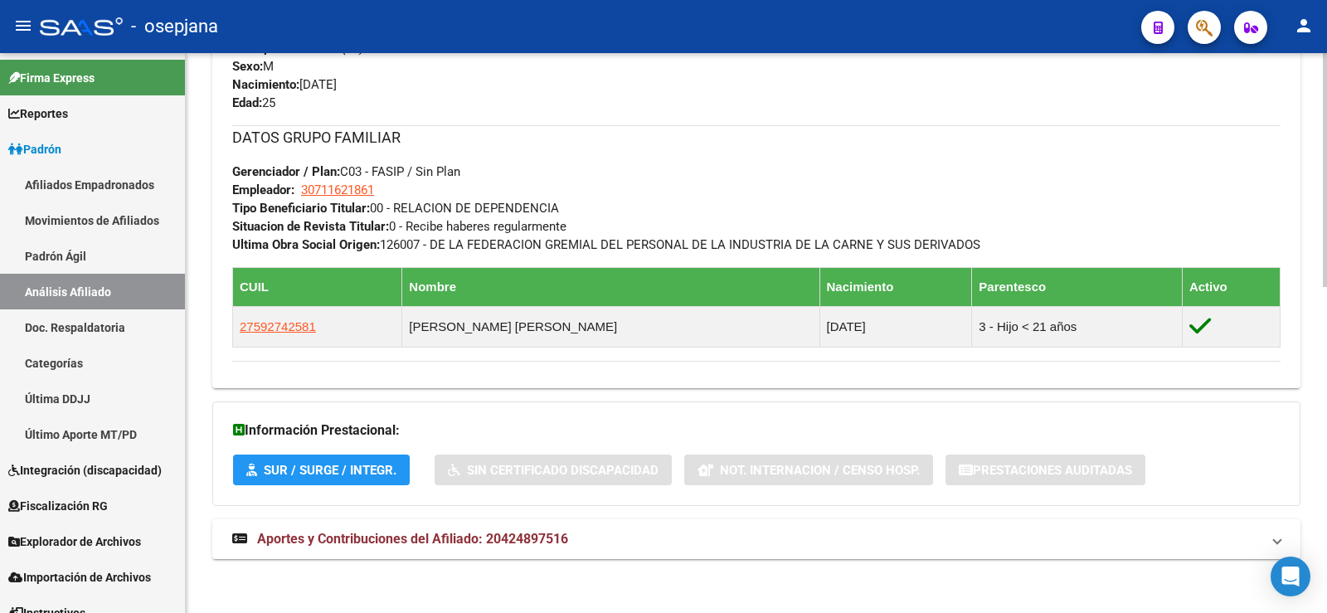
scroll to position [778, 0]
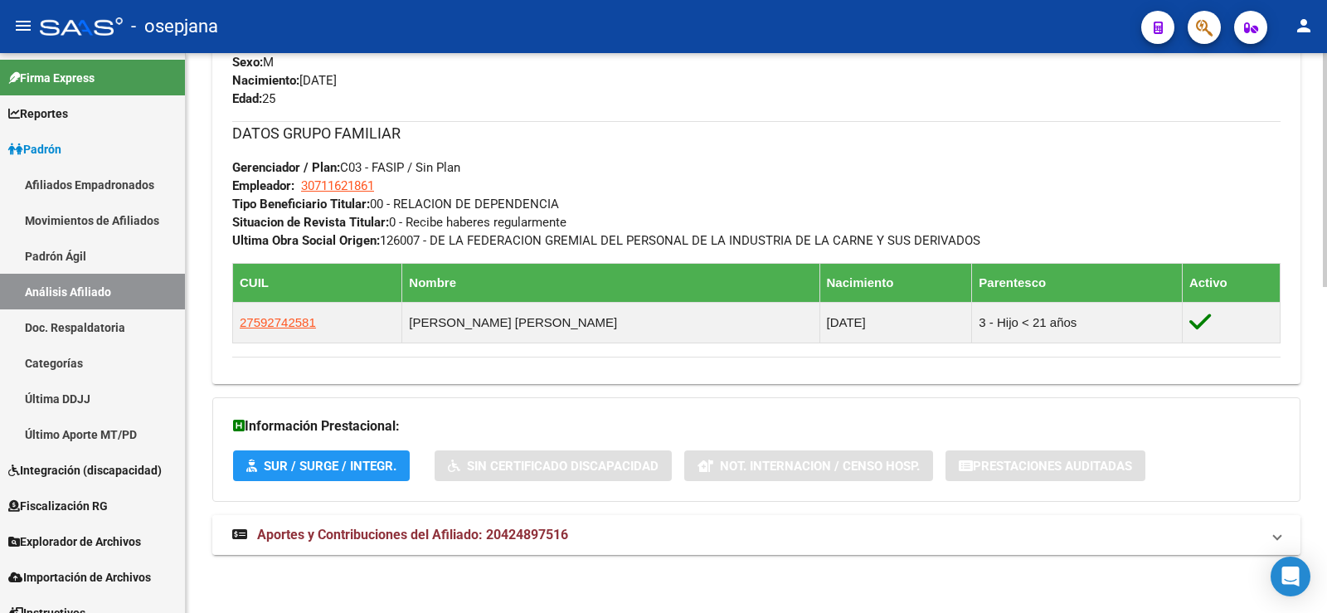
click at [559, 527] on span "Aportes y Contribuciones del Afiliado: 20424897516" at bounding box center [412, 535] width 311 height 16
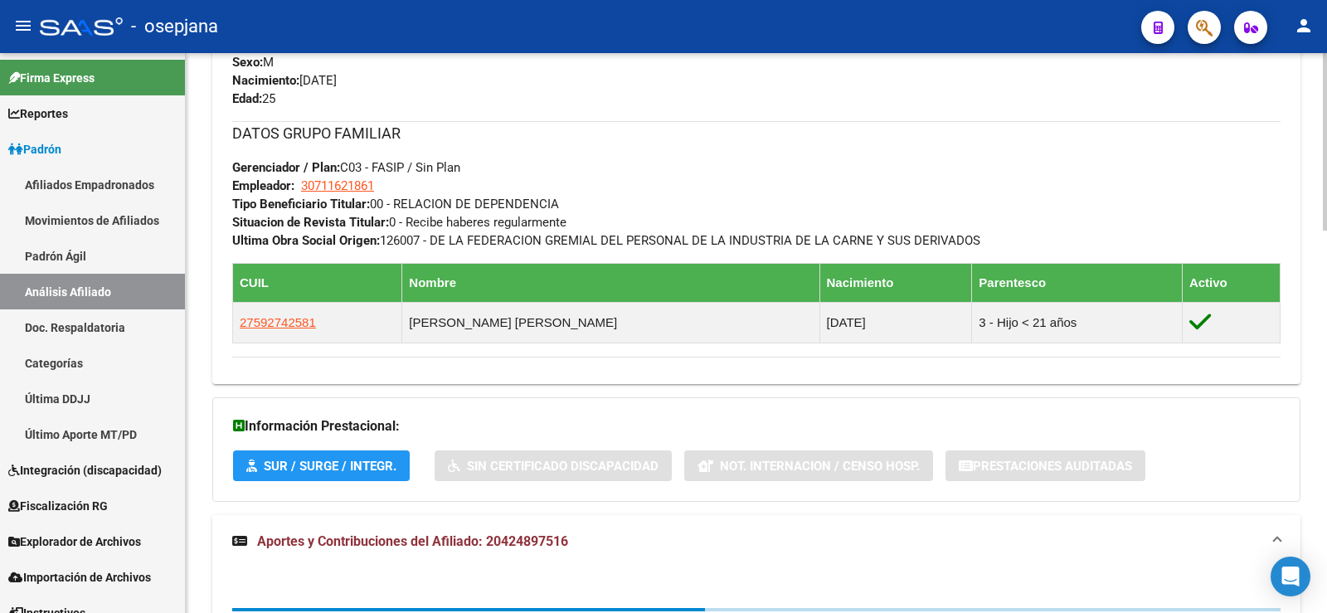
scroll to position [1193, 0]
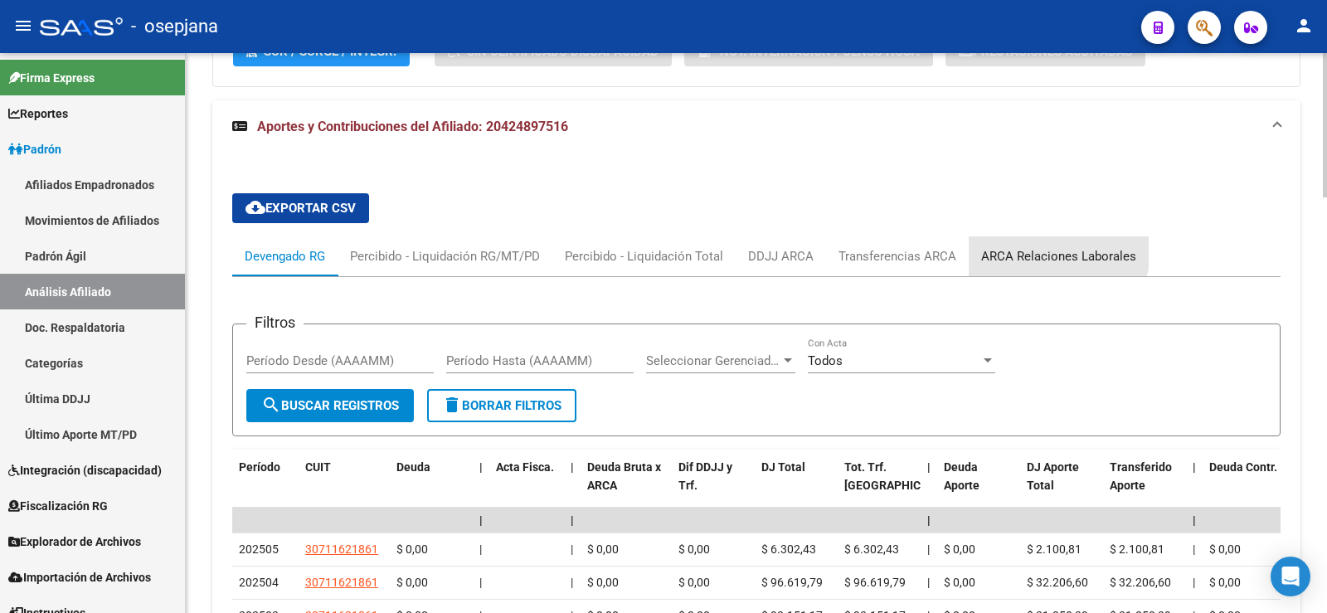
click at [1052, 244] on div "ARCA Relaciones Laborales" at bounding box center [1059, 256] width 180 height 40
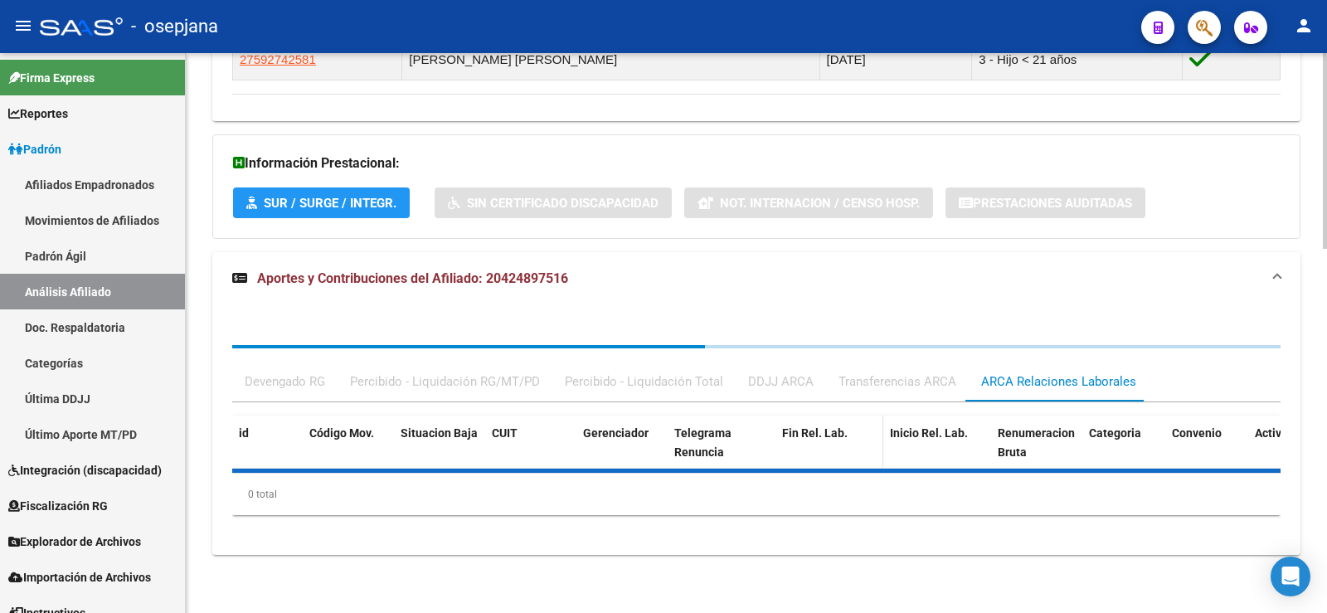
scroll to position [1164, 0]
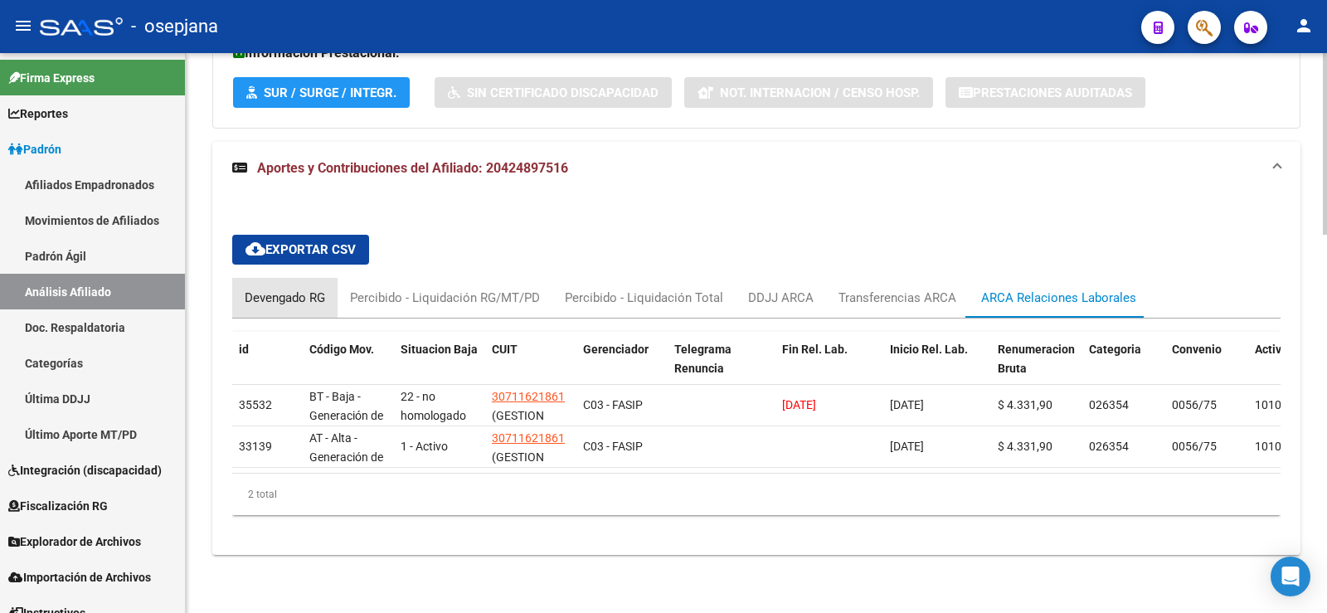
click at [266, 289] on div "Devengado RG" at bounding box center [285, 298] width 80 height 18
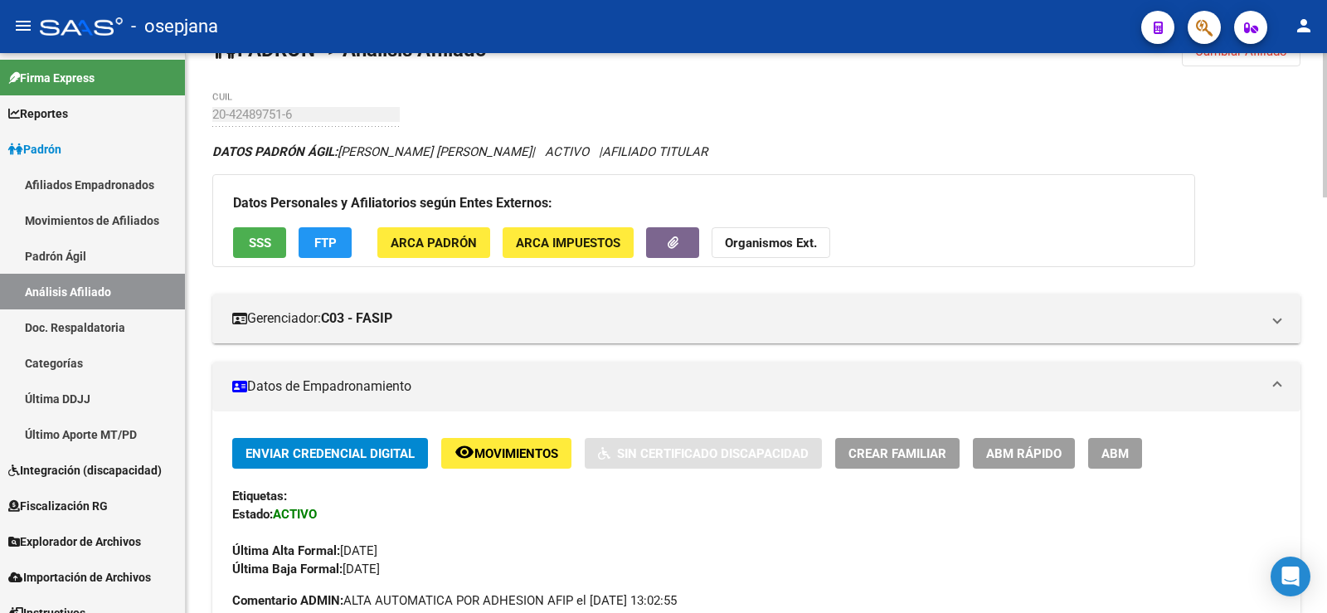
scroll to position [0, 0]
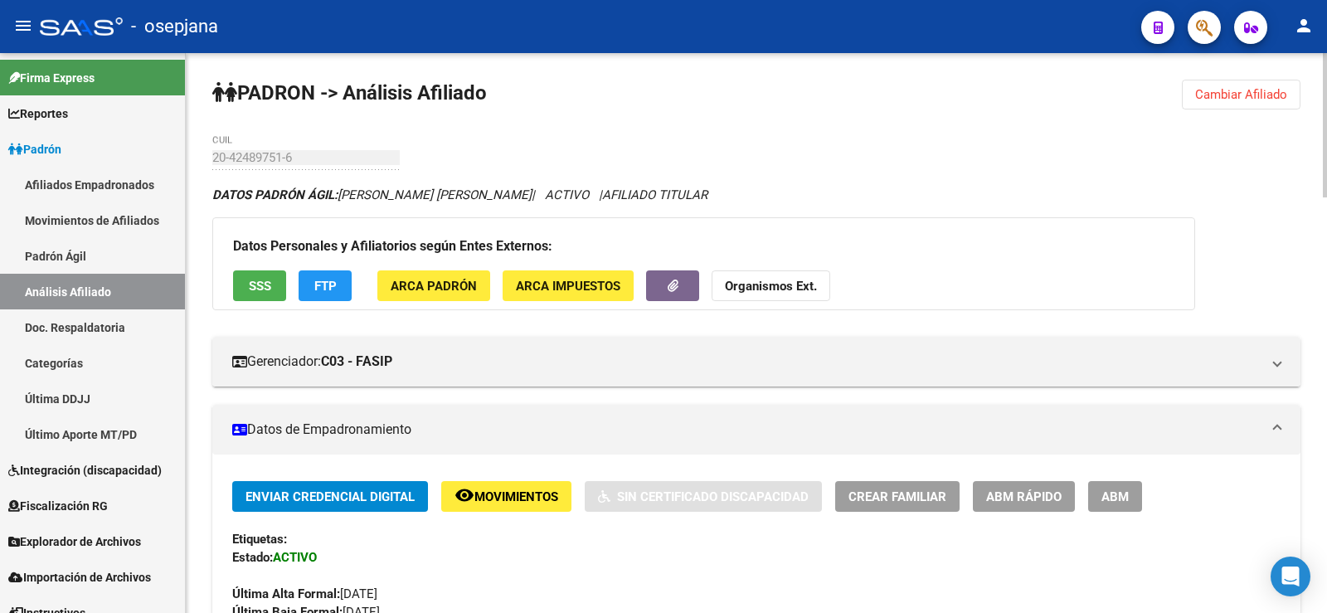
click at [1233, 91] on span "Cambiar Afiliado" at bounding box center [1241, 94] width 92 height 15
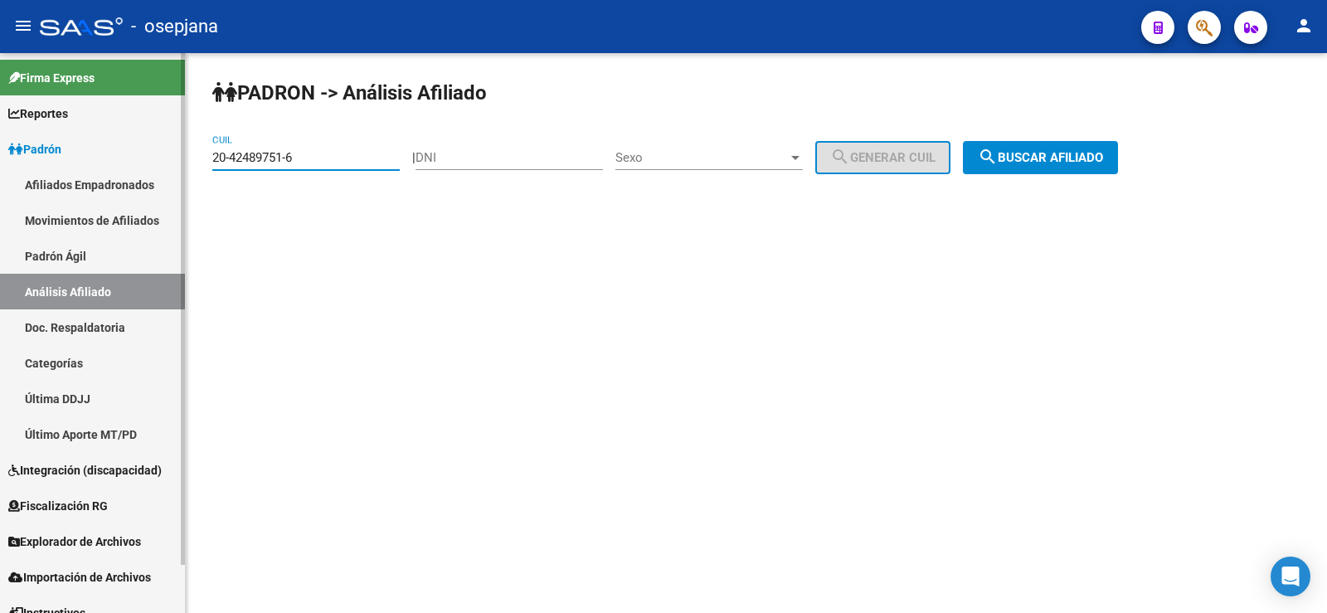
drag, startPoint x: 352, startPoint y: 157, endPoint x: 141, endPoint y: 155, distance: 211.5
click at [141, 155] on mat-sidenav-container "Firma Express Reportes Ingresos Devengados Análisis Histórico Detalles Transfer…" at bounding box center [663, 333] width 1327 height 560
paste input "623399-2"
click at [1075, 147] on button "search Buscar afiliado" at bounding box center [1040, 157] width 155 height 33
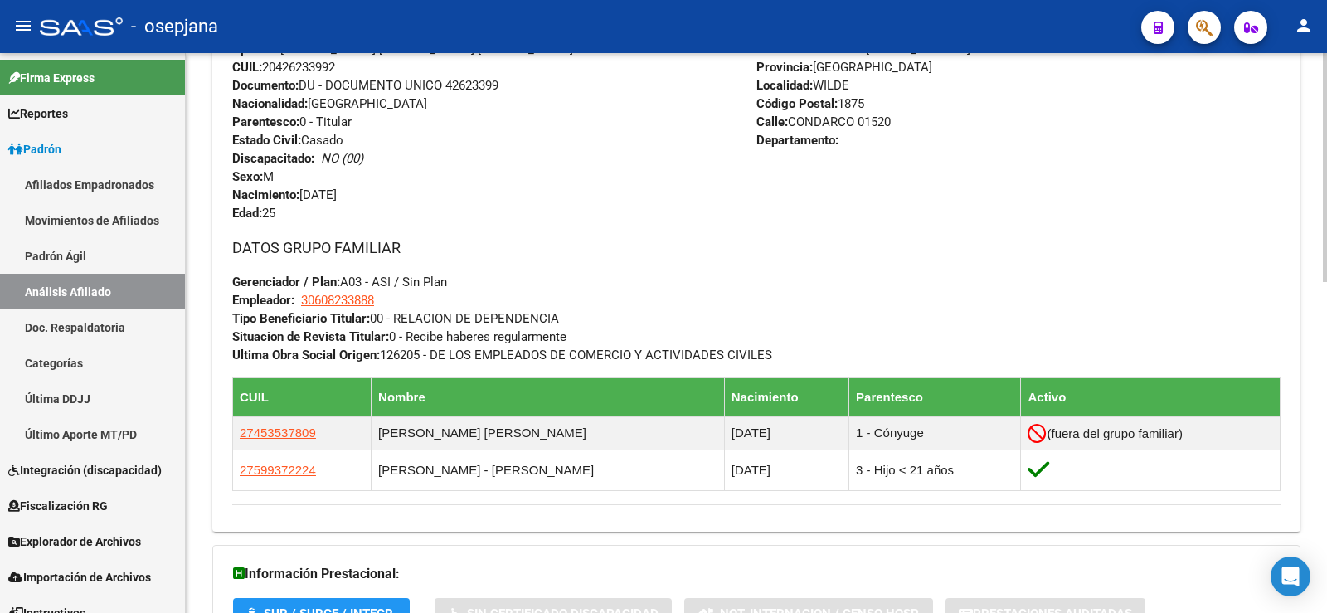
scroll to position [811, 0]
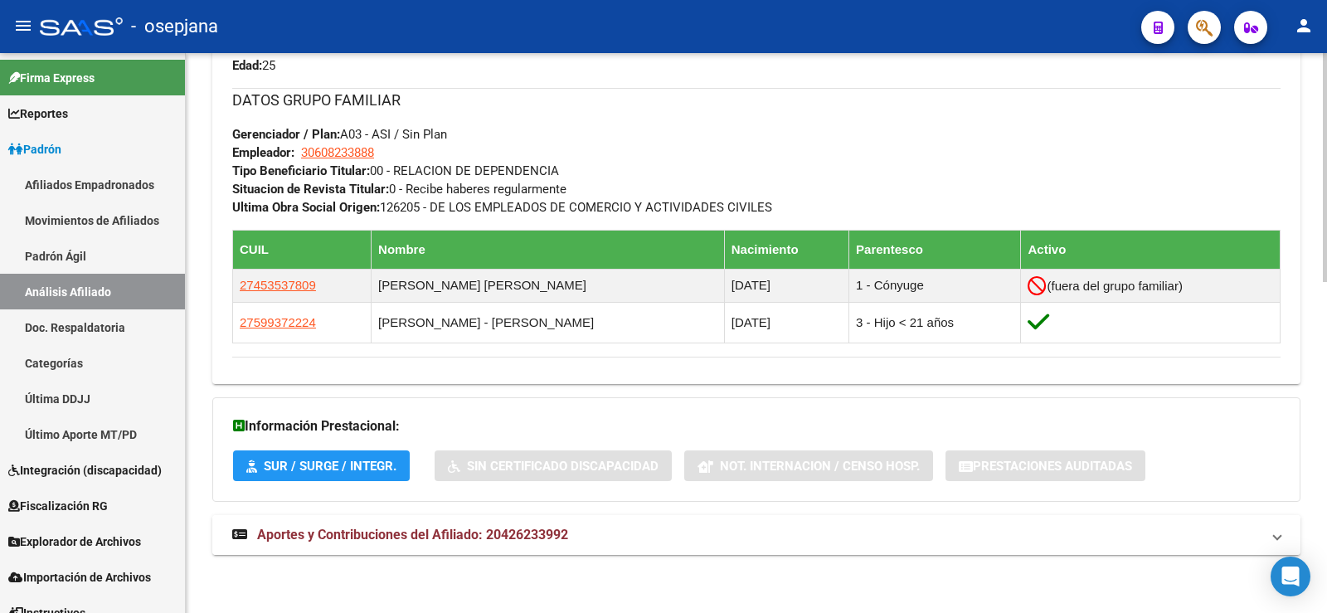
click at [610, 534] on mat-panel-title "Aportes y Contribuciones del Afiliado: 20426233992" at bounding box center [746, 535] width 1028 height 18
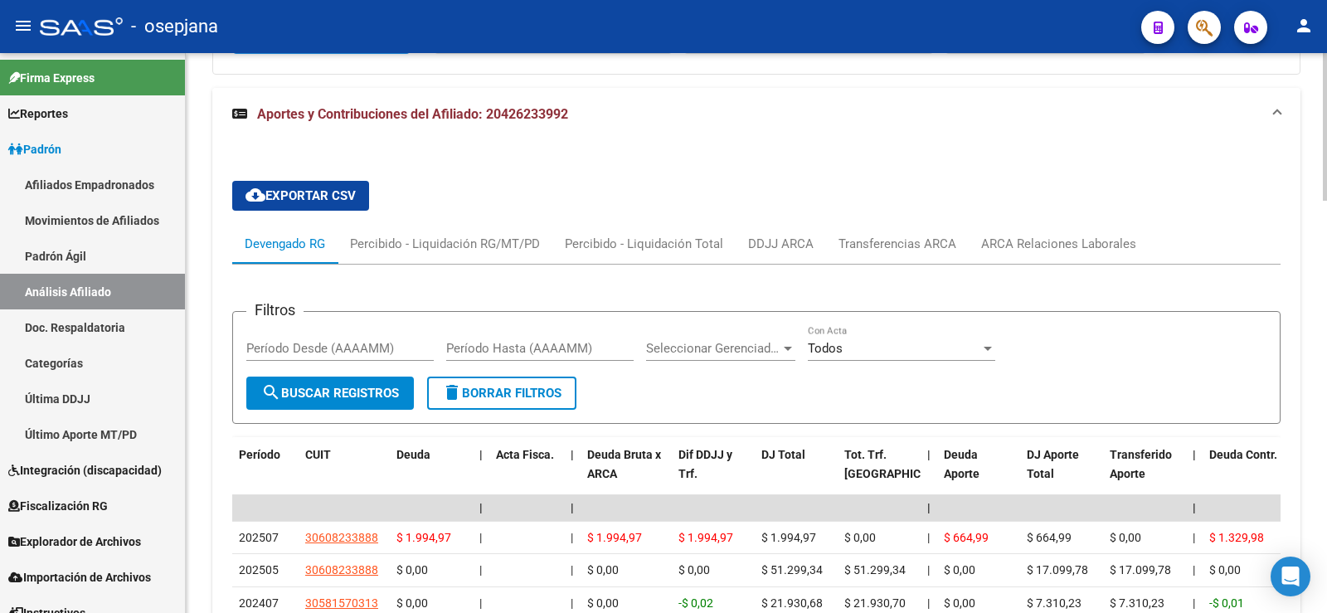
scroll to position [1321, 0]
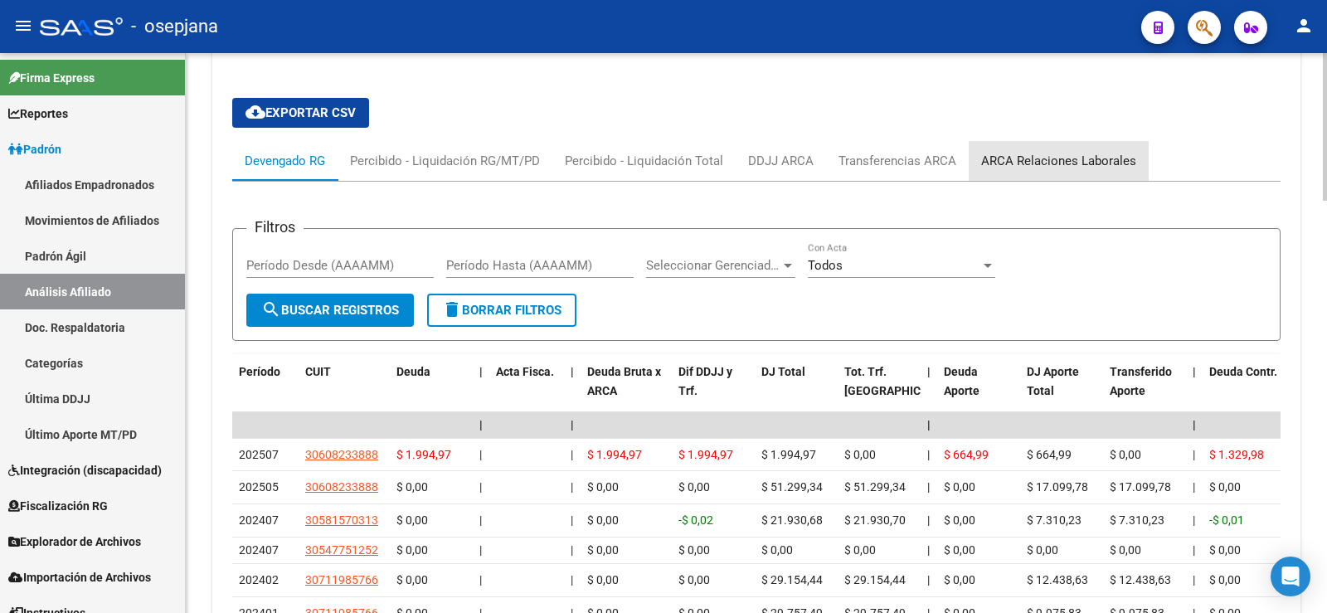
click at [1097, 148] on div "ARCA Relaciones Laborales" at bounding box center [1059, 161] width 180 height 40
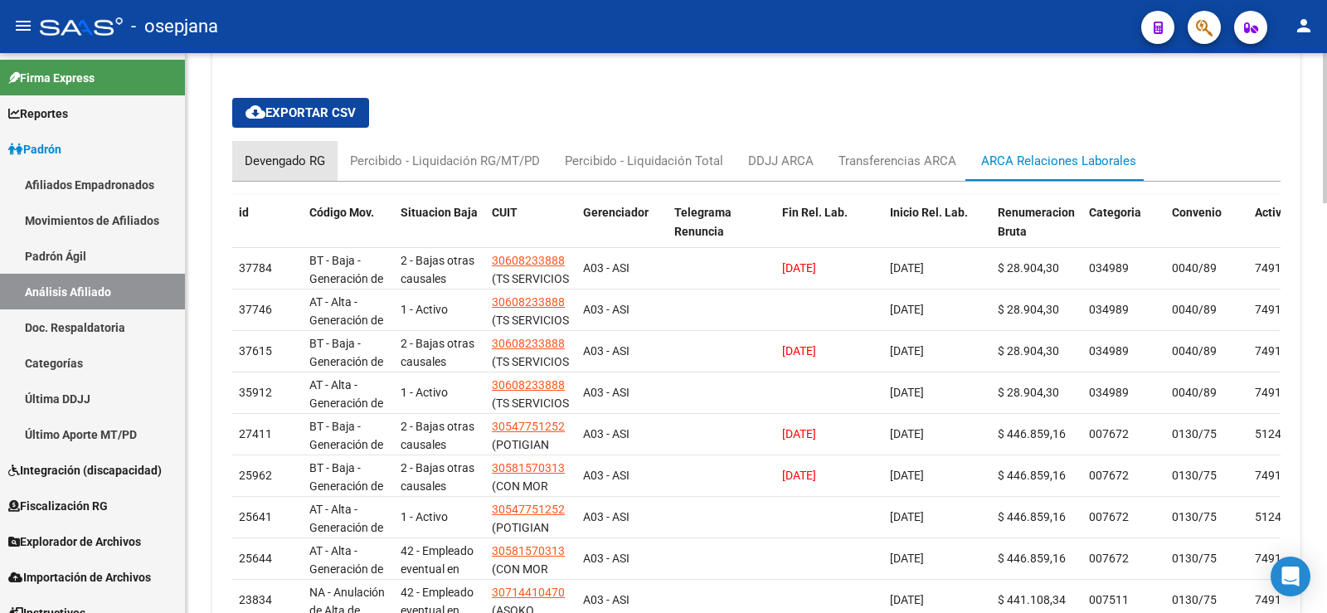
click at [306, 157] on div "Devengado RG" at bounding box center [285, 161] width 80 height 18
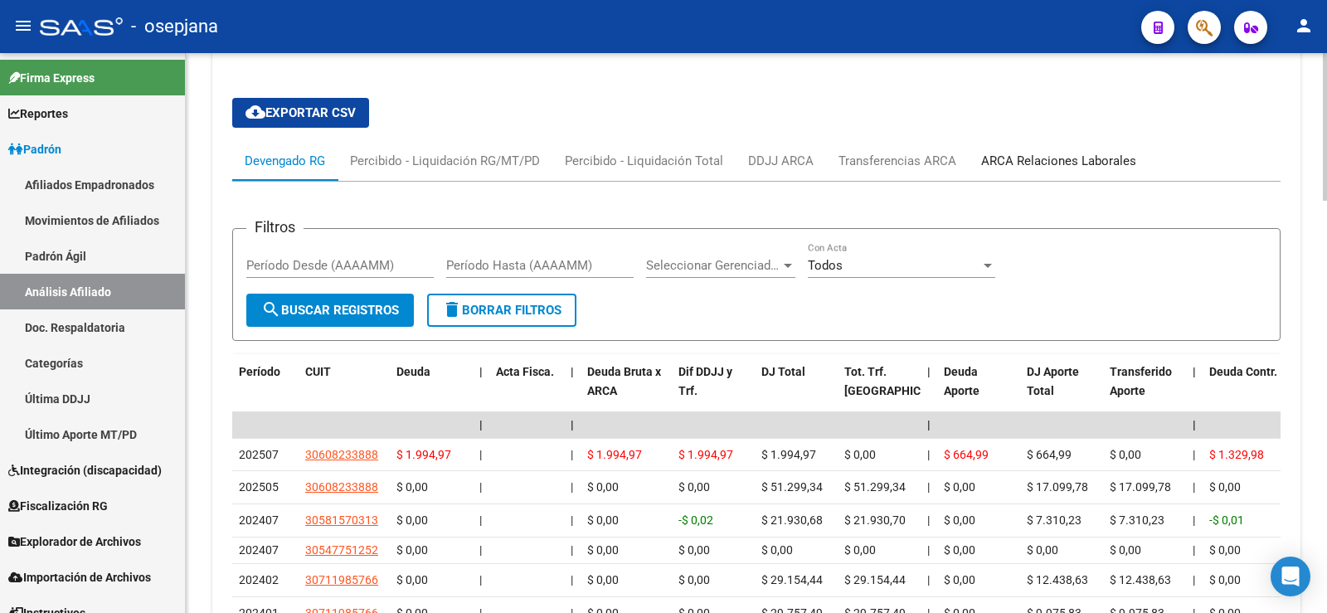
click at [1057, 166] on div "ARCA Relaciones Laborales" at bounding box center [1058, 161] width 155 height 18
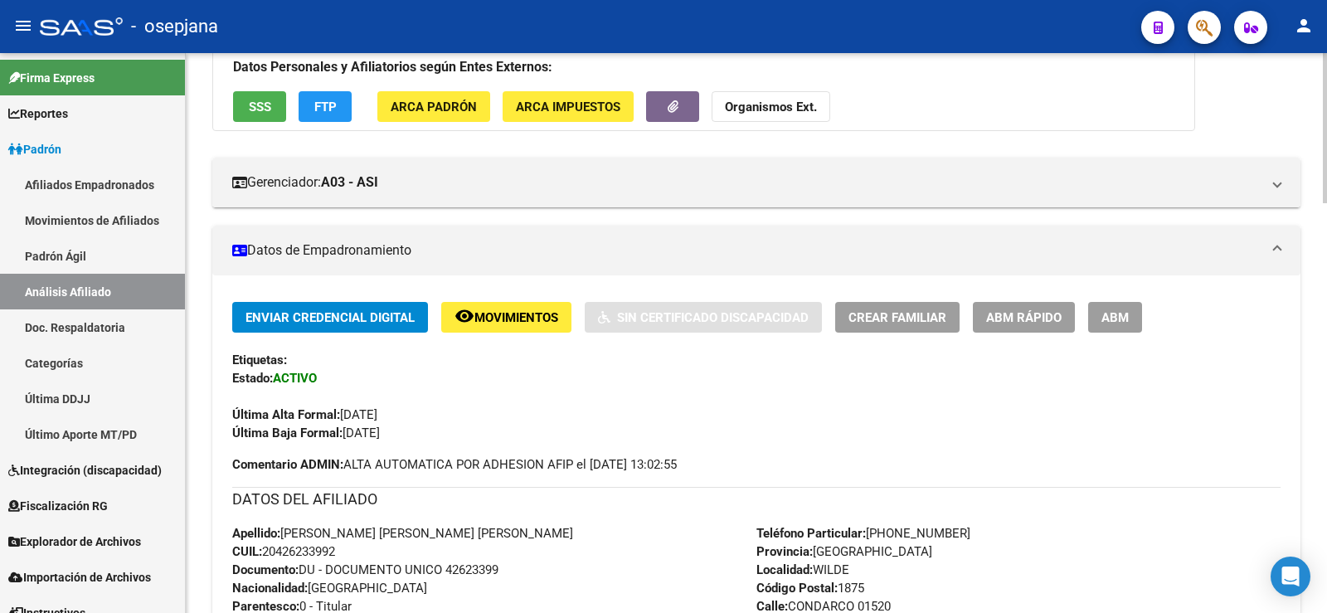
scroll to position [0, 0]
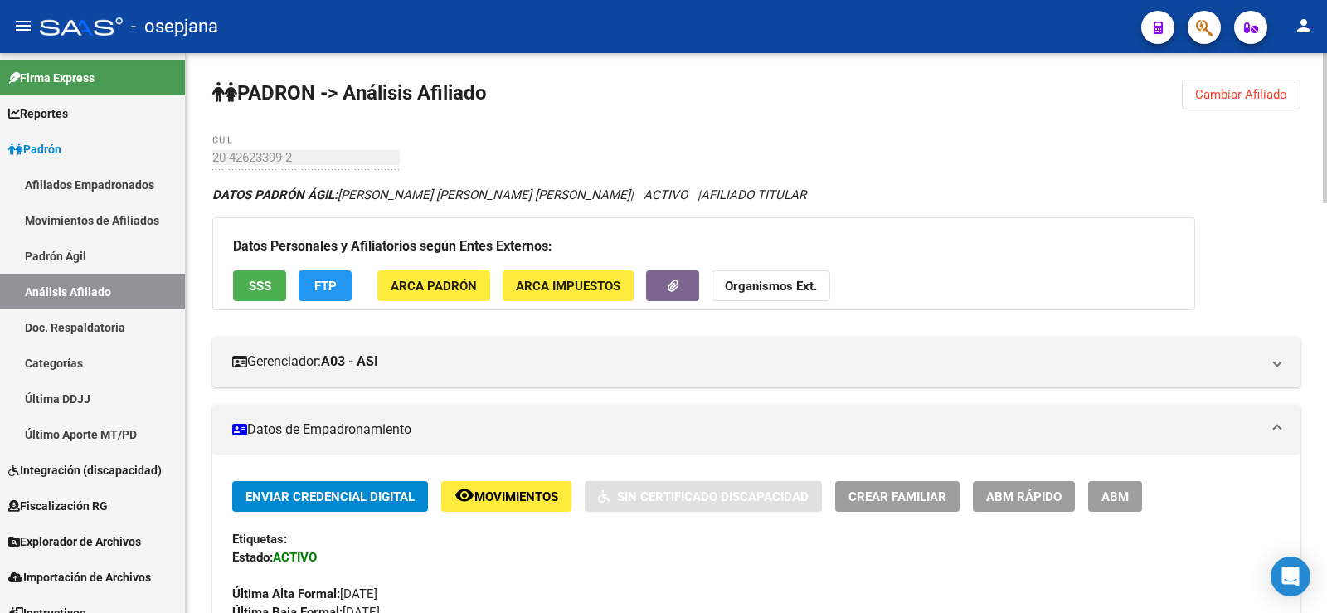
click at [1240, 96] on span "Cambiar Afiliado" at bounding box center [1241, 94] width 92 height 15
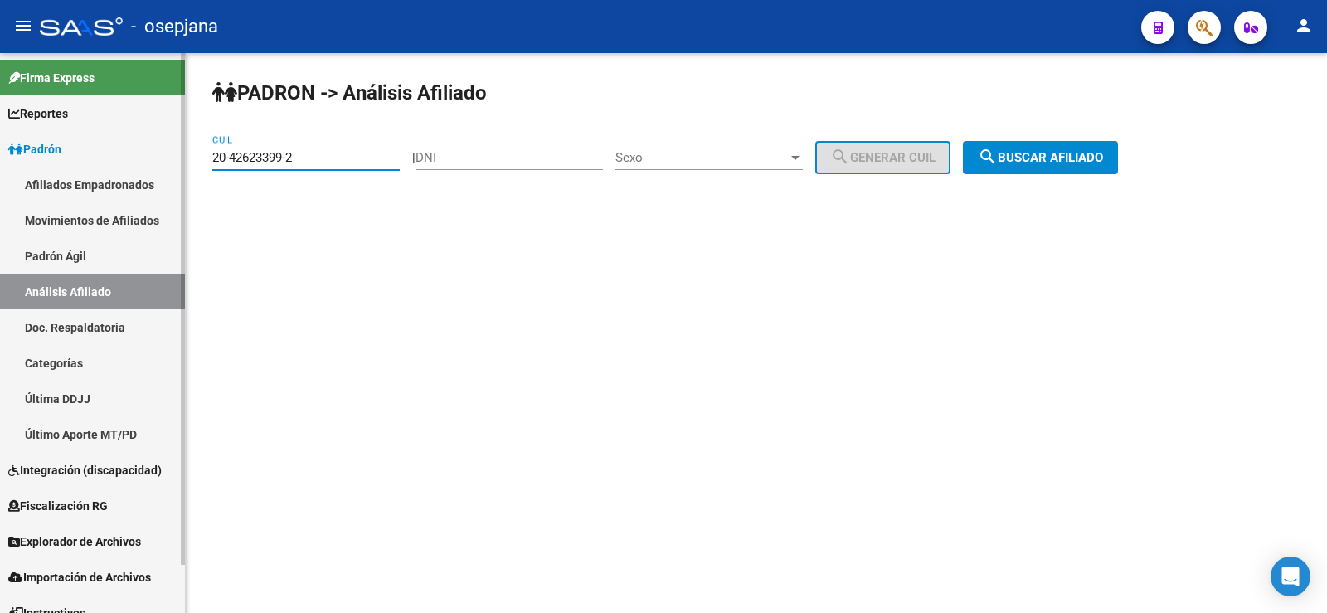
drag, startPoint x: 334, startPoint y: 158, endPoint x: 177, endPoint y: 158, distance: 157.6
click at [177, 158] on mat-sidenav-container "Firma Express Reportes Ingresos Devengados Análisis Histórico Detalles Transfer…" at bounding box center [663, 333] width 1327 height 560
paste input "29835754-3"
click at [1033, 147] on button "search Buscar afiliado" at bounding box center [1040, 157] width 155 height 33
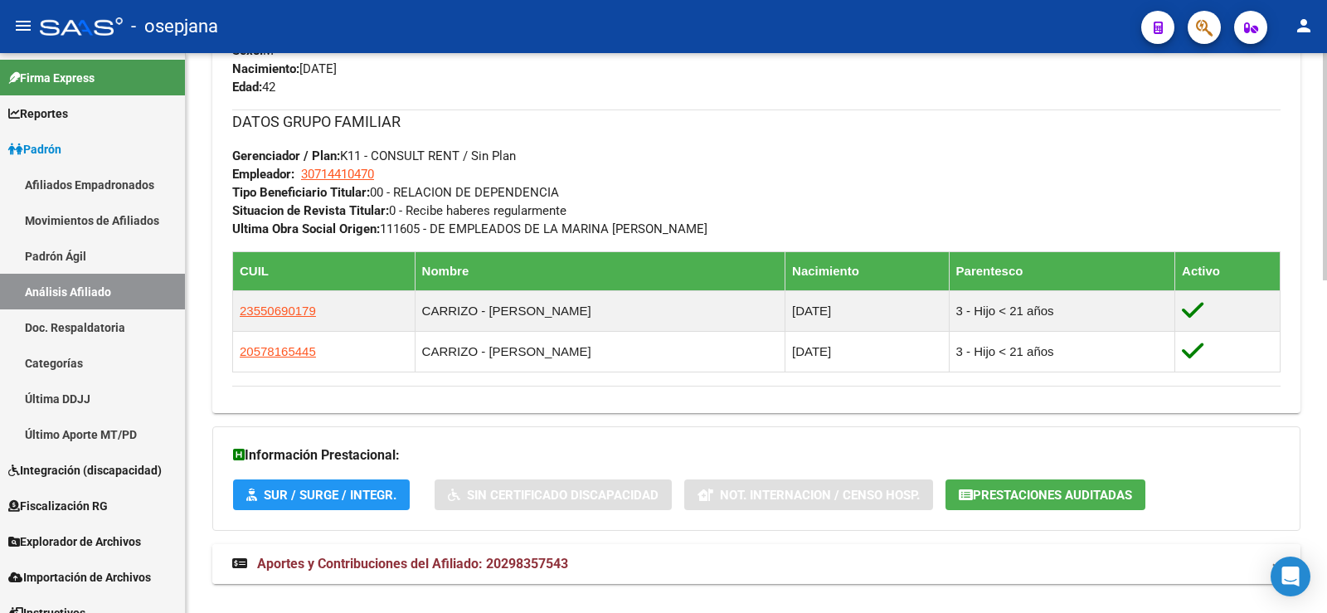
scroll to position [819, 0]
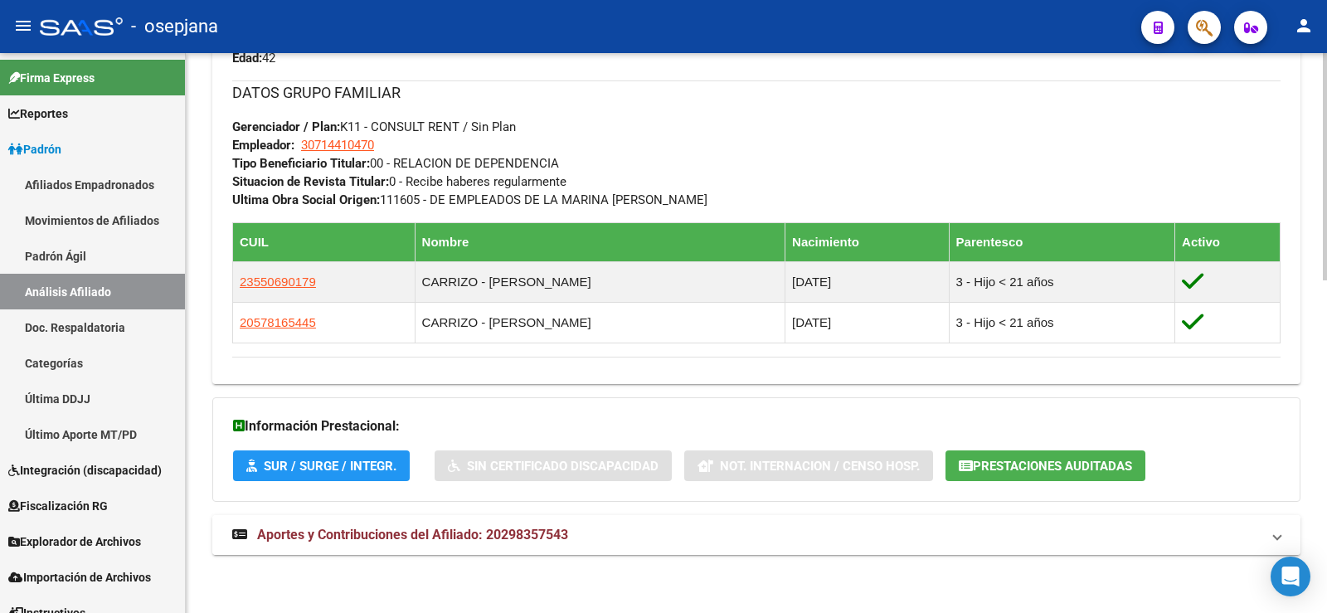
click at [491, 527] on span "Aportes y Contribuciones del Afiliado: 20298357543" at bounding box center [412, 535] width 311 height 16
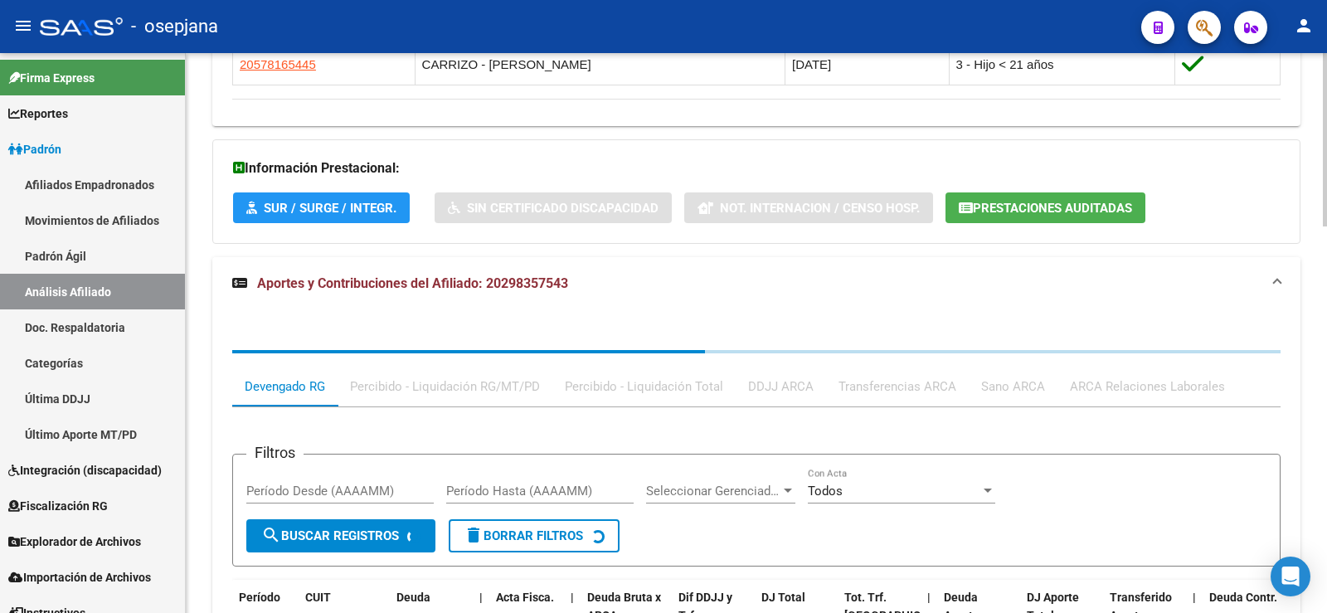
scroll to position [1246, 0]
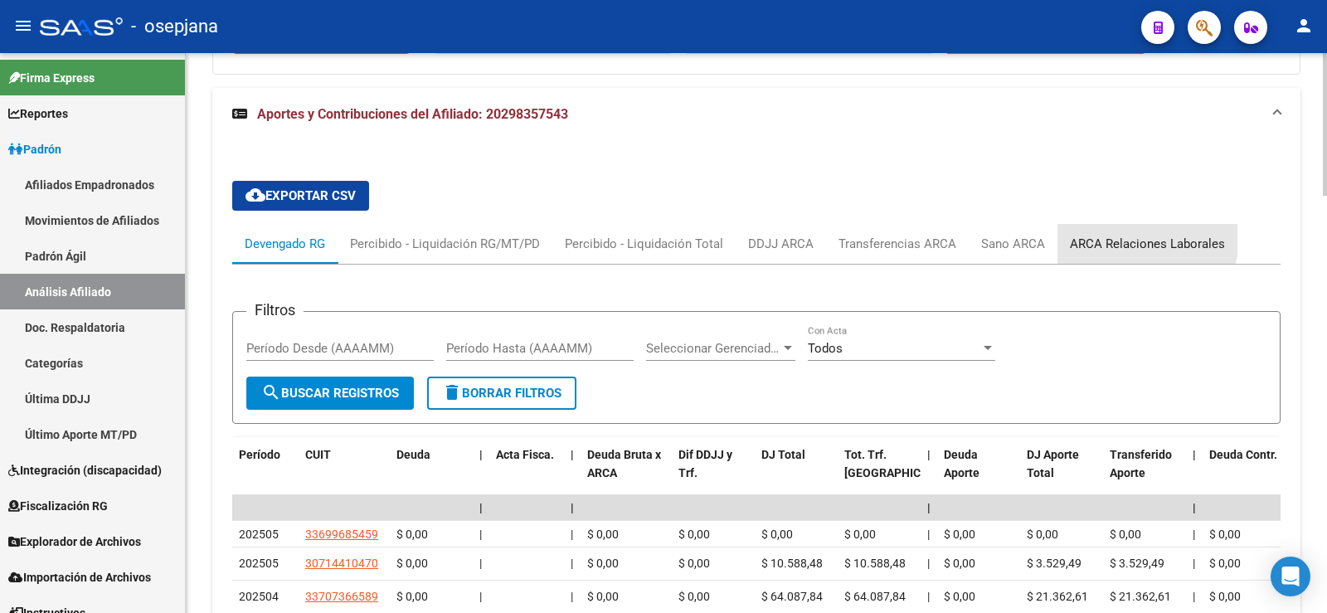
click at [1137, 235] on div "ARCA Relaciones Laborales" at bounding box center [1147, 244] width 155 height 18
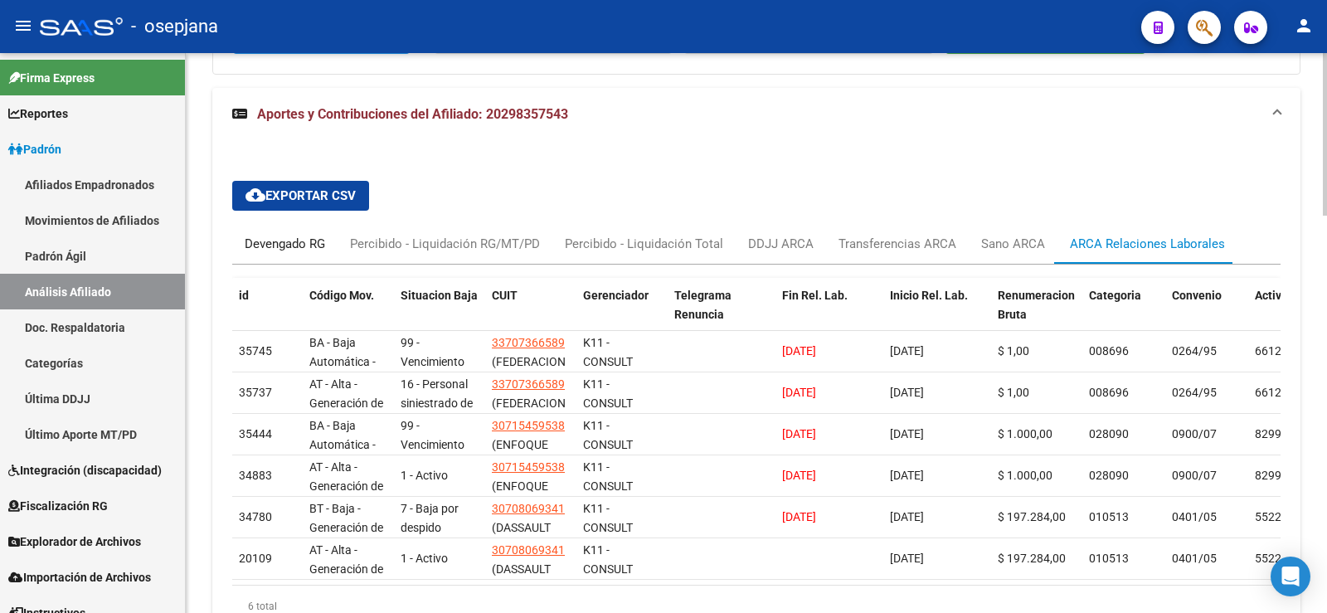
click at [281, 243] on div "Devengado RG" at bounding box center [285, 244] width 80 height 18
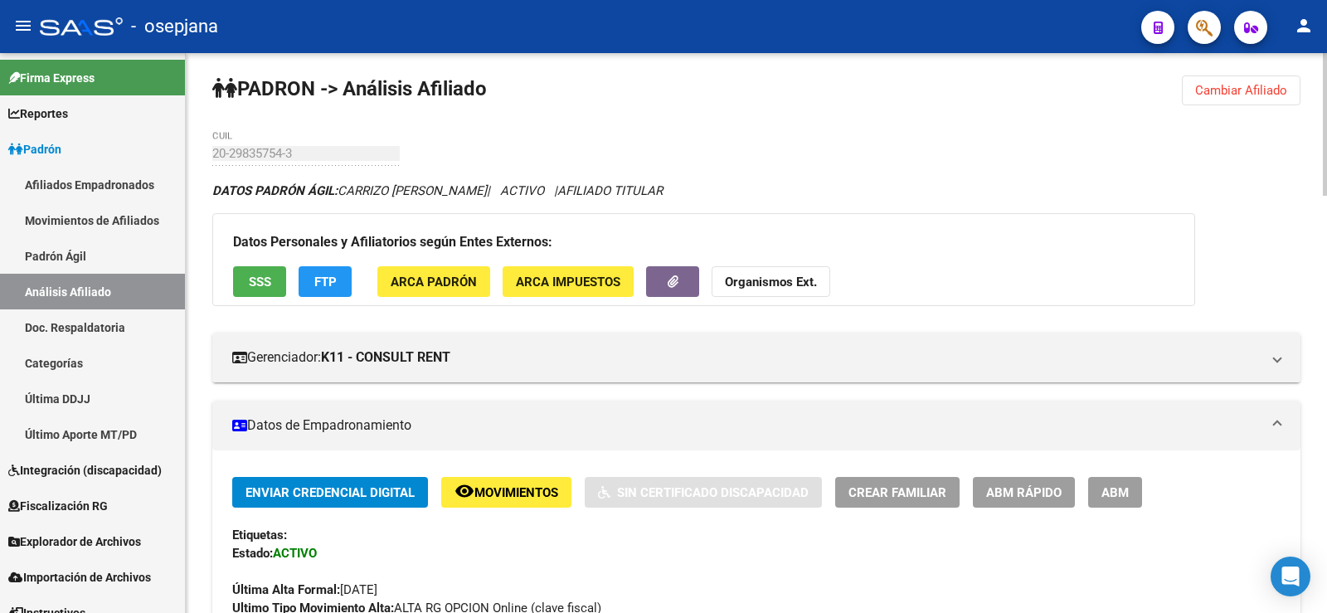
scroll to position [0, 0]
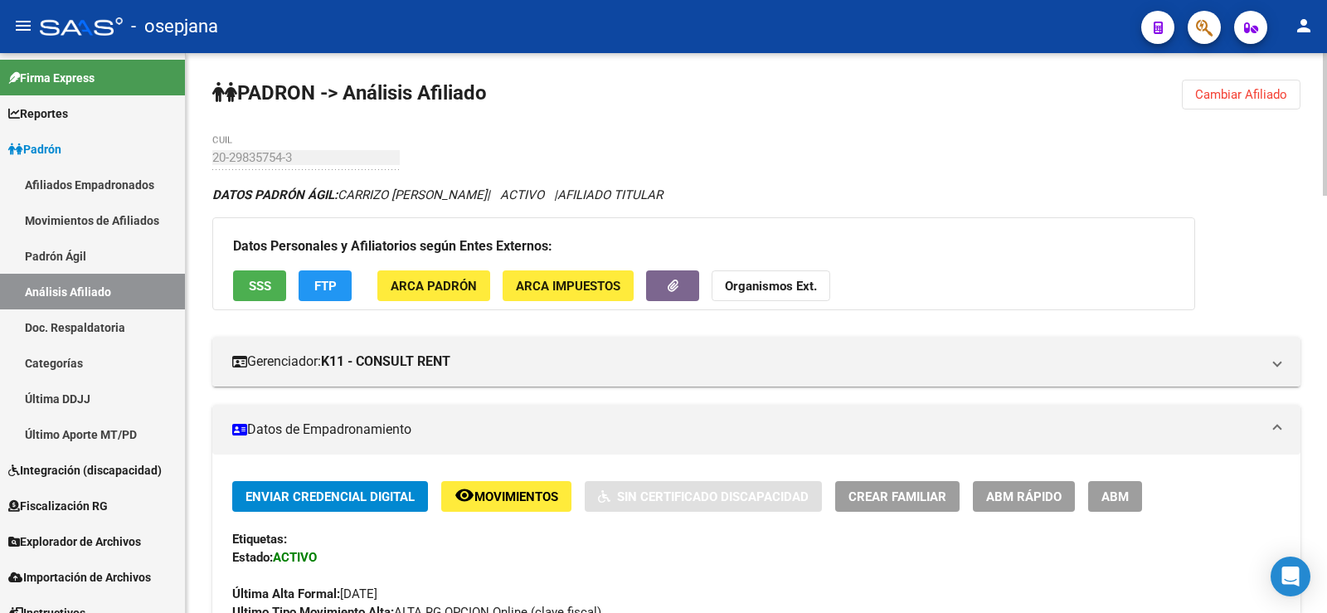
click at [1242, 86] on button "Cambiar Afiliado" at bounding box center [1241, 95] width 119 height 30
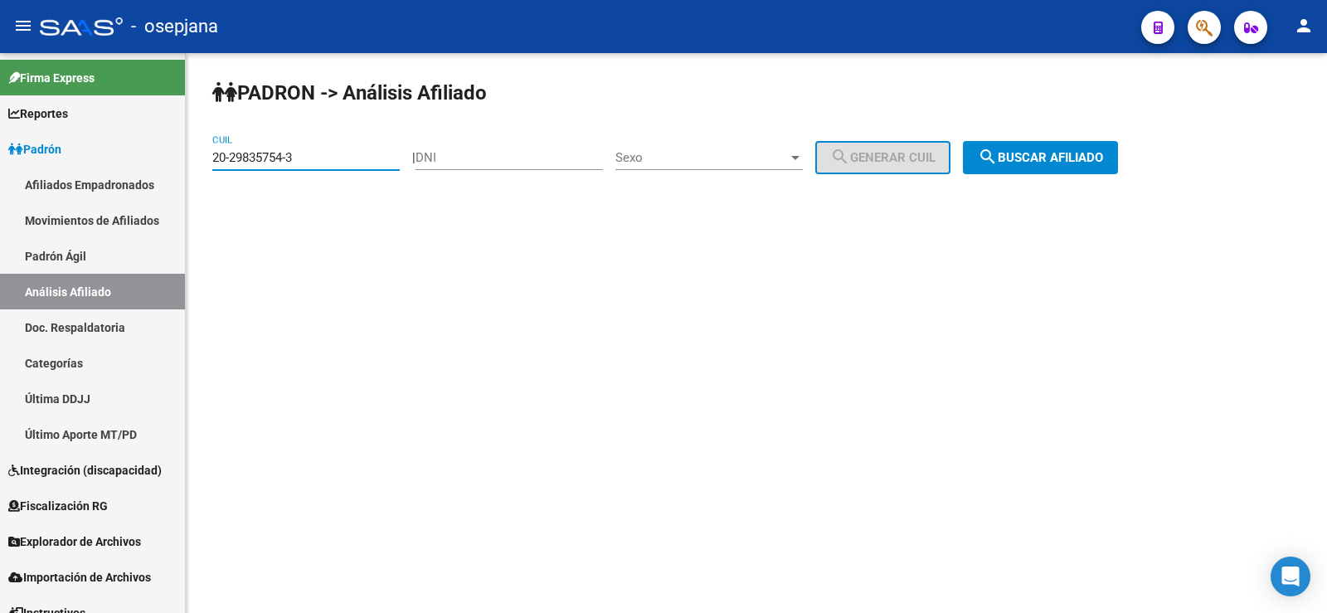
drag, startPoint x: 275, startPoint y: 161, endPoint x: 205, endPoint y: 163, distance: 70.5
click at [205, 163] on div "PADRON -> Análisis Afiliado 20-29835754-3 CUIL | DNI Sexo Sexo search Generar C…" at bounding box center [756, 140] width 1141 height 174
paste input "7-37017054-7"
click at [1038, 159] on span "search Buscar afiliado" at bounding box center [1040, 157] width 125 height 15
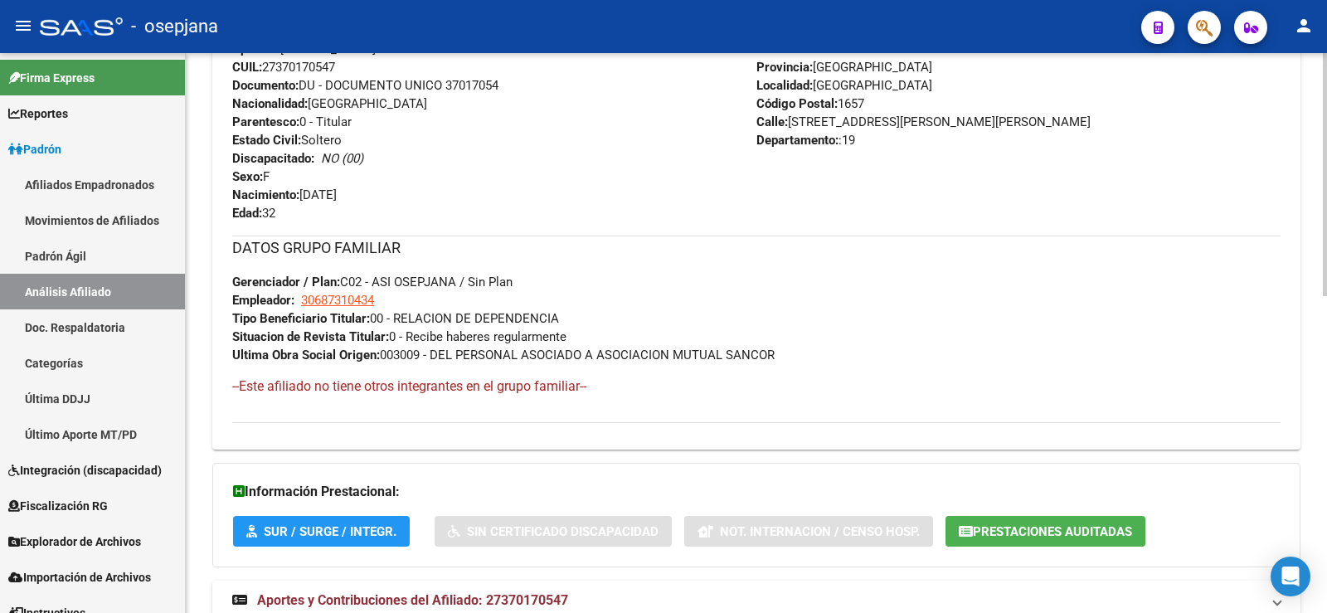
scroll to position [729, 0]
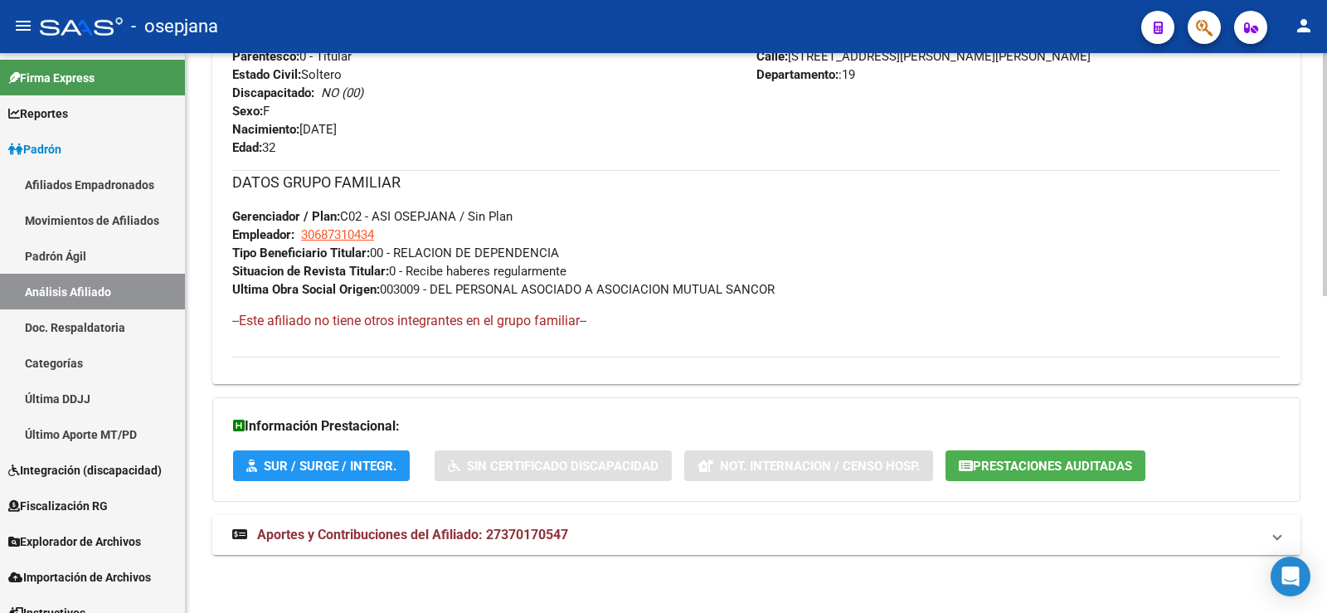
click at [549, 542] on span "Aportes y Contribuciones del Afiliado: 27370170547" at bounding box center [412, 535] width 311 height 16
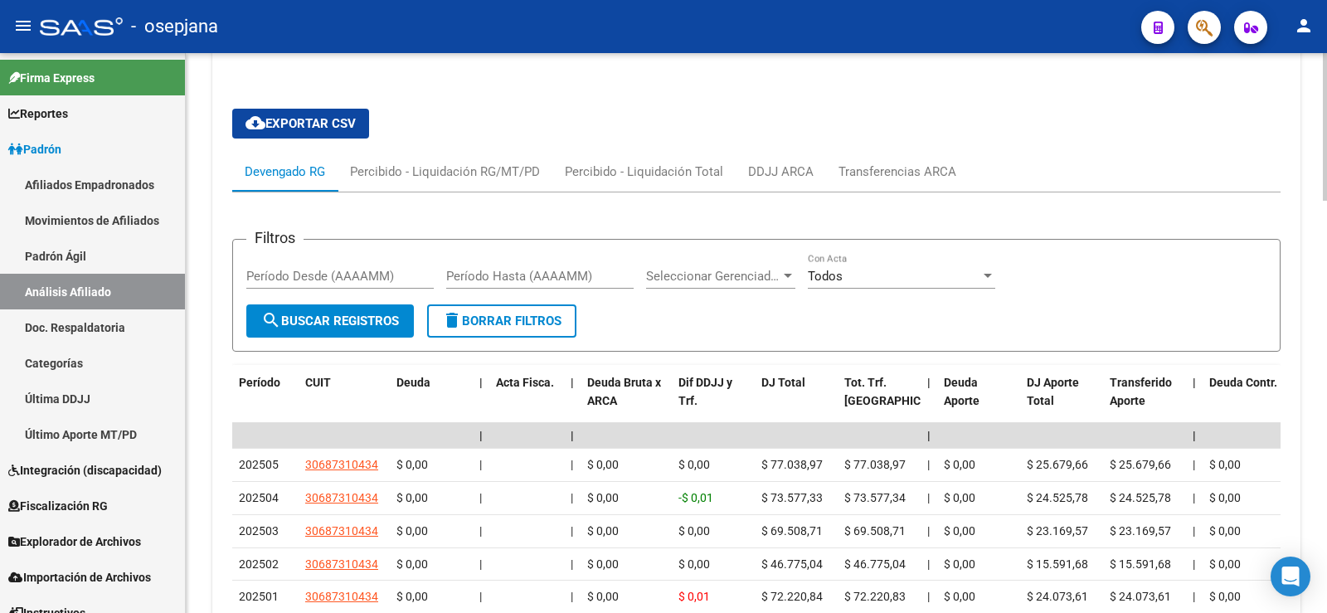
scroll to position [1227, 0]
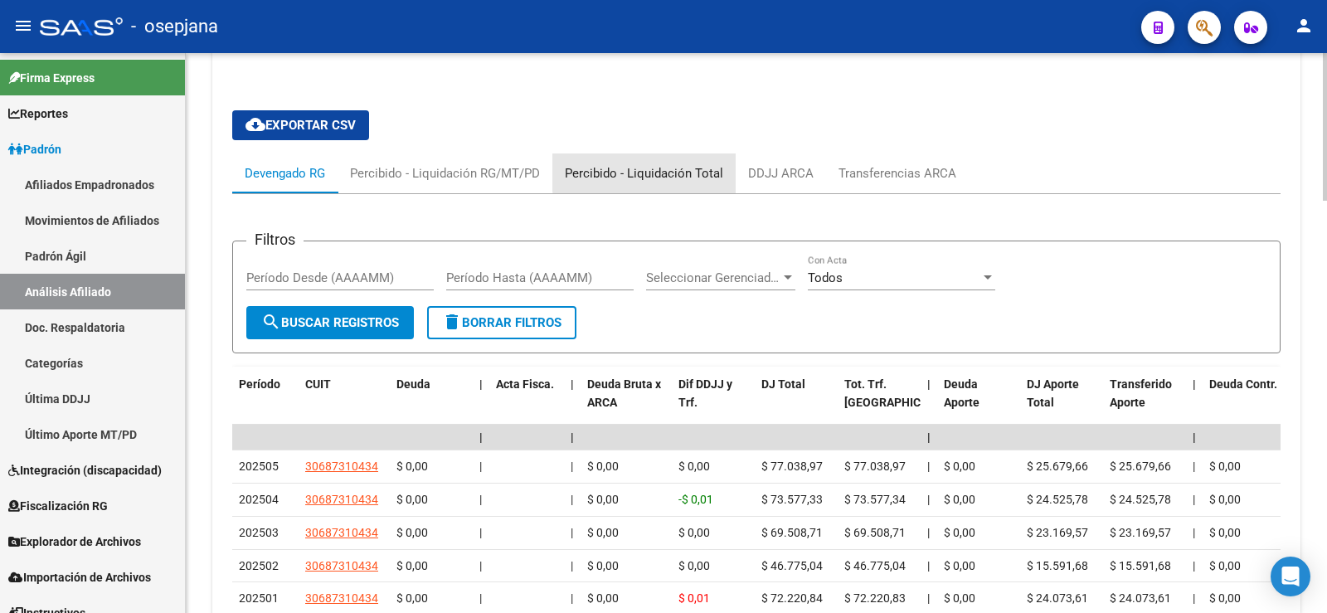
click at [720, 163] on div "Percibido - Liquidación Total" at bounding box center [643, 173] width 183 height 40
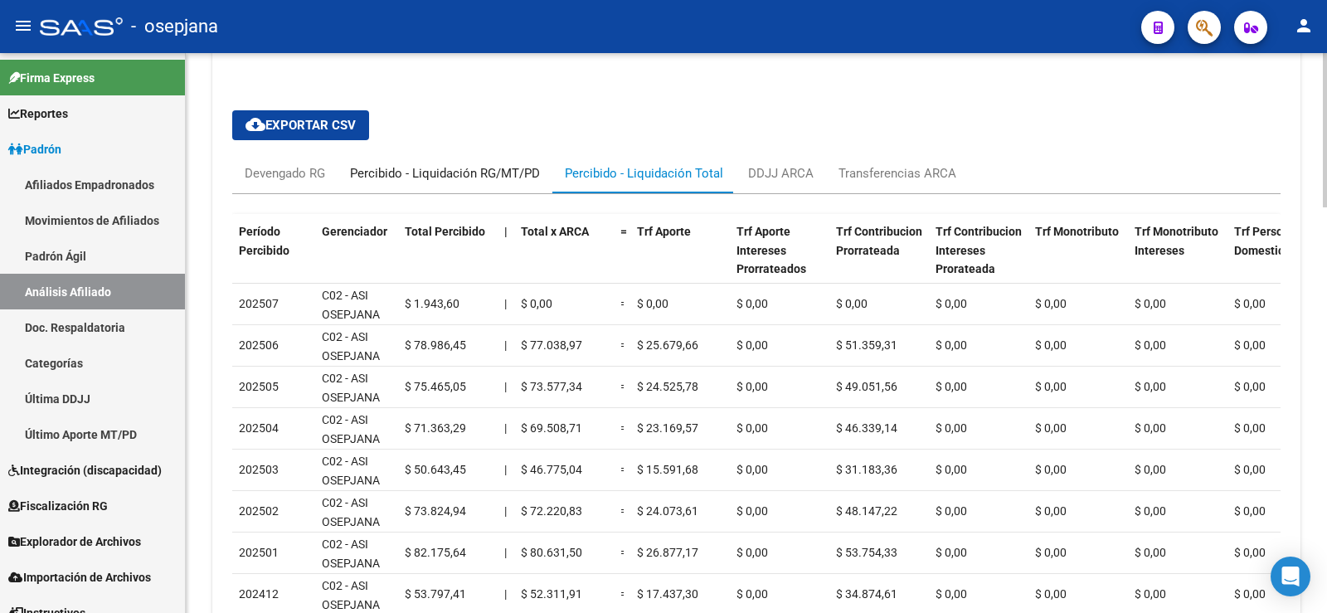
click at [514, 171] on div "Percibido - Liquidación RG/MT/PD" at bounding box center [445, 173] width 190 height 18
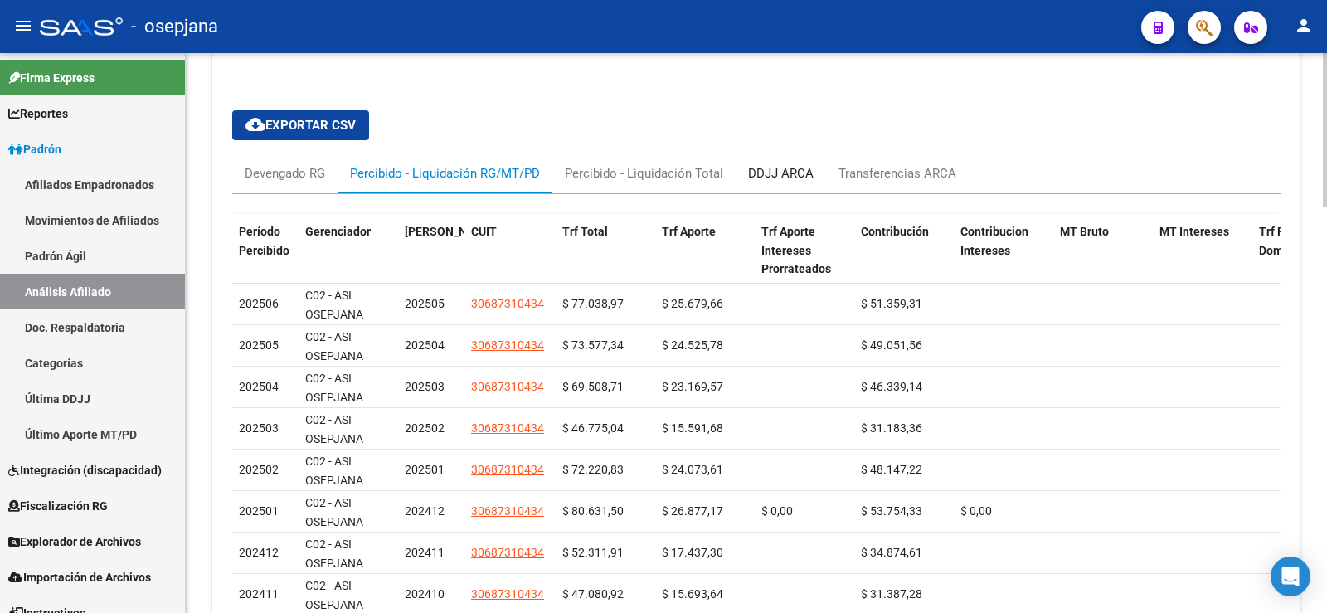
click at [780, 178] on div "DDJJ ARCA" at bounding box center [781, 173] width 66 height 18
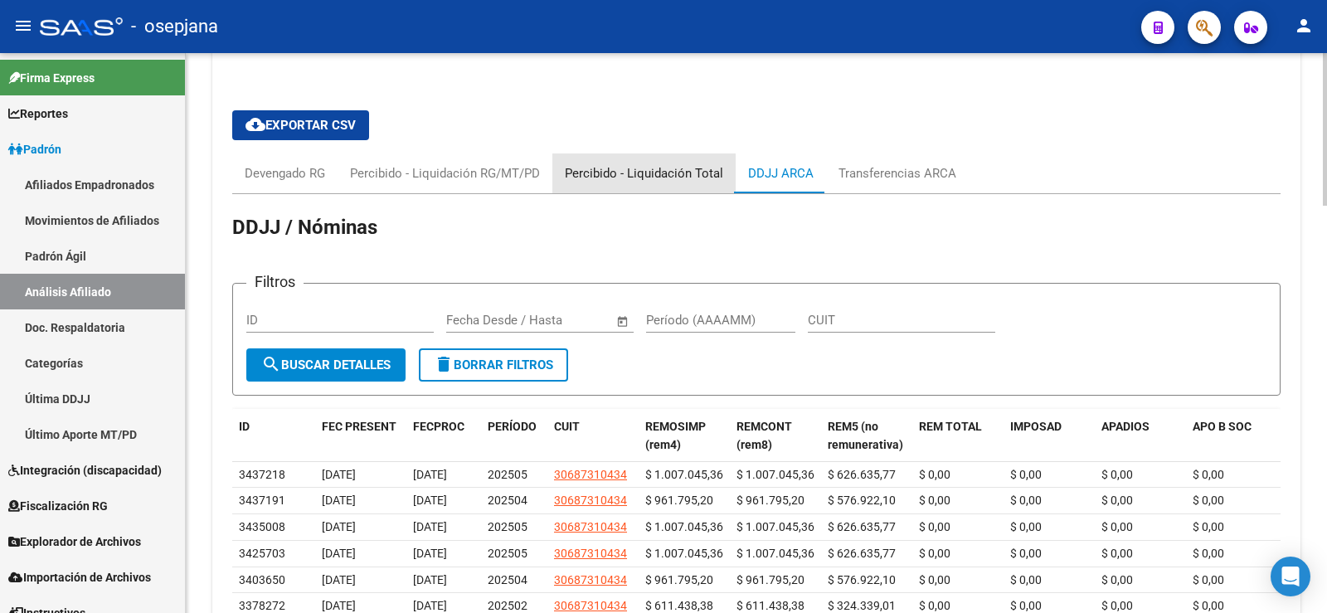
click at [694, 168] on div "Percibido - Liquidación Total" at bounding box center [644, 173] width 158 height 18
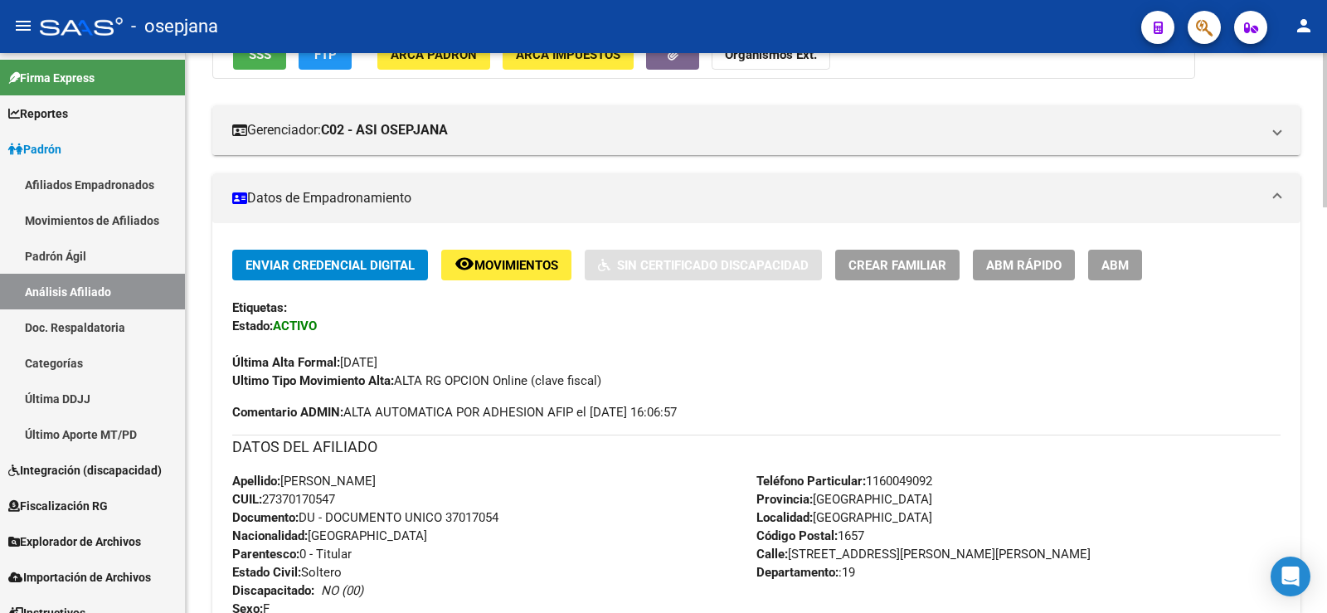
scroll to position [0, 0]
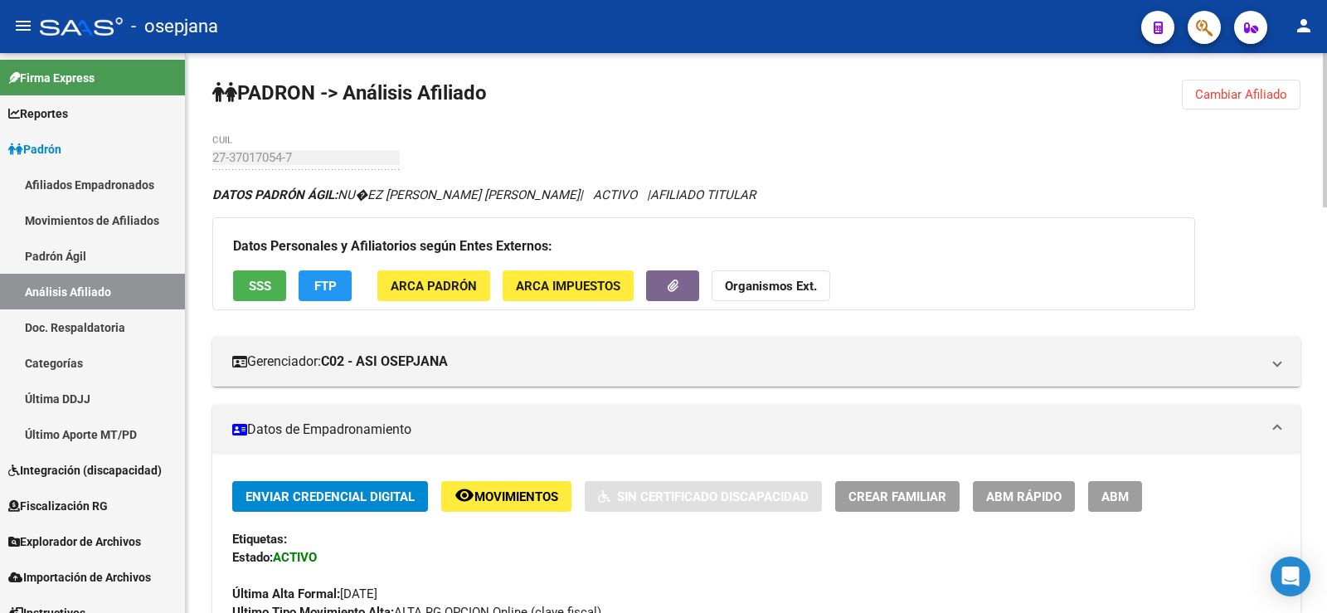
click at [1221, 104] on button "Cambiar Afiliado" at bounding box center [1241, 95] width 119 height 30
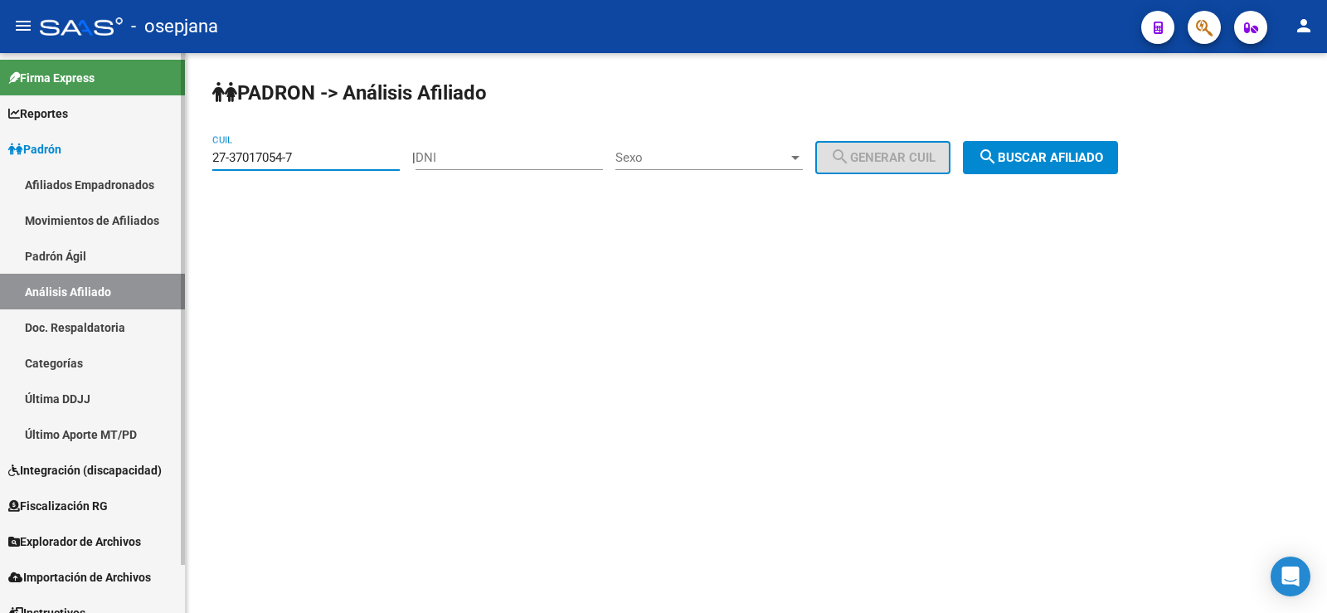
drag, startPoint x: 323, startPoint y: 157, endPoint x: 166, endPoint y: 155, distance: 157.6
click at [166, 155] on mat-sidenav-container "Firma Express Reportes Ingresos Devengados Análisis Histórico Detalles Transfer…" at bounding box center [663, 333] width 1327 height 560
paste input "0-41216158-1"
click at [1103, 153] on span "search Buscar afiliado" at bounding box center [1040, 157] width 125 height 15
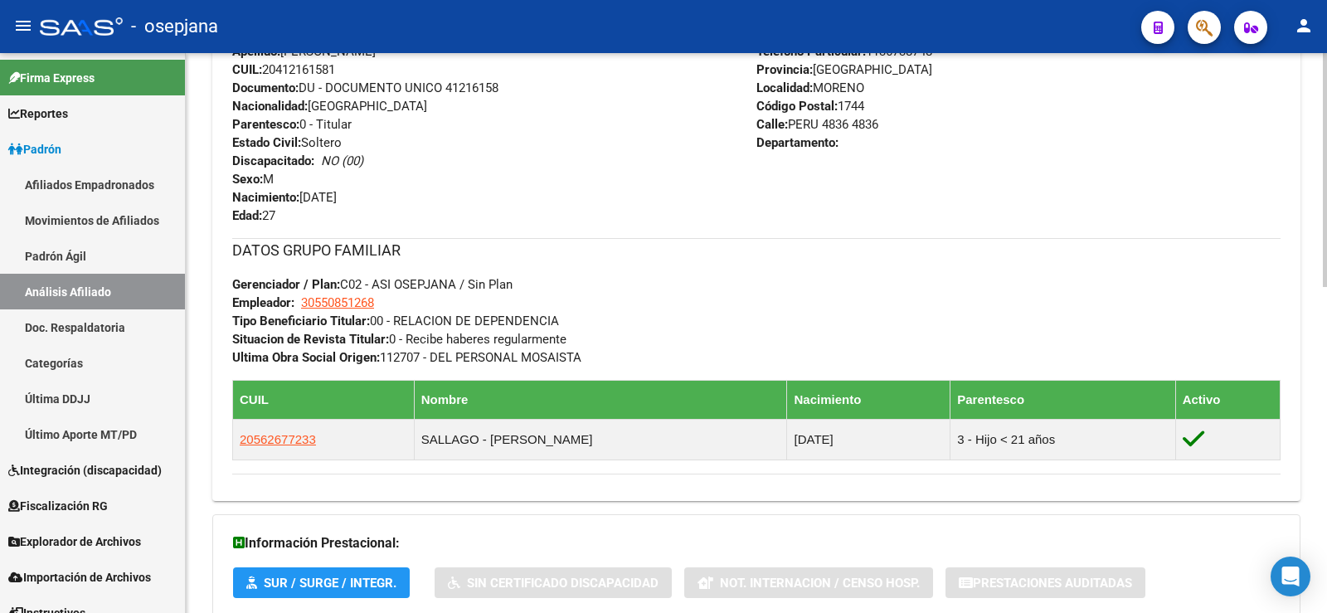
scroll to position [778, 0]
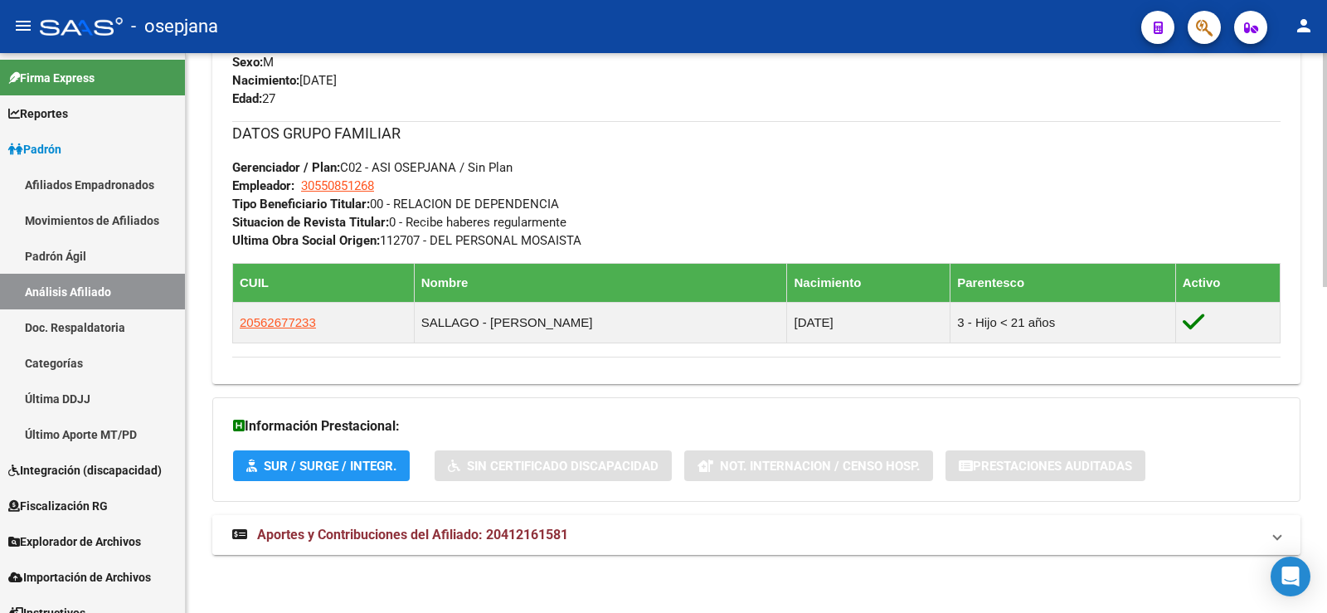
click at [521, 552] on mat-expansion-panel-header "Aportes y Contribuciones del Afiliado: 20412161581" at bounding box center [756, 535] width 1088 height 40
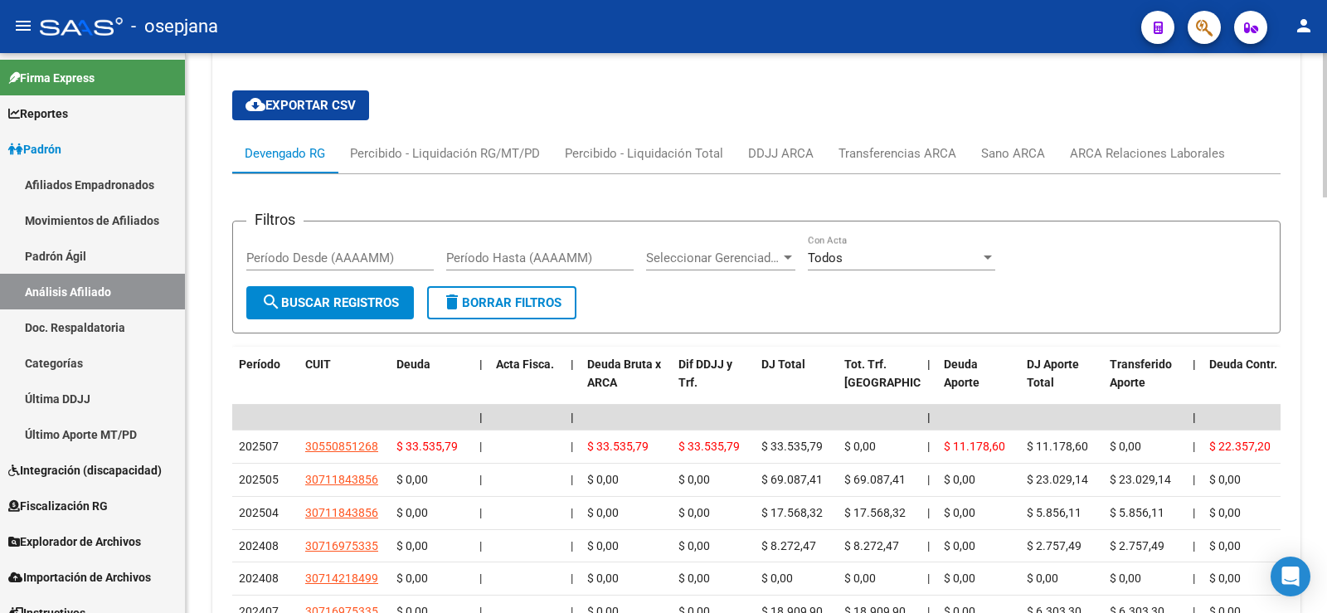
scroll to position [1373, 0]
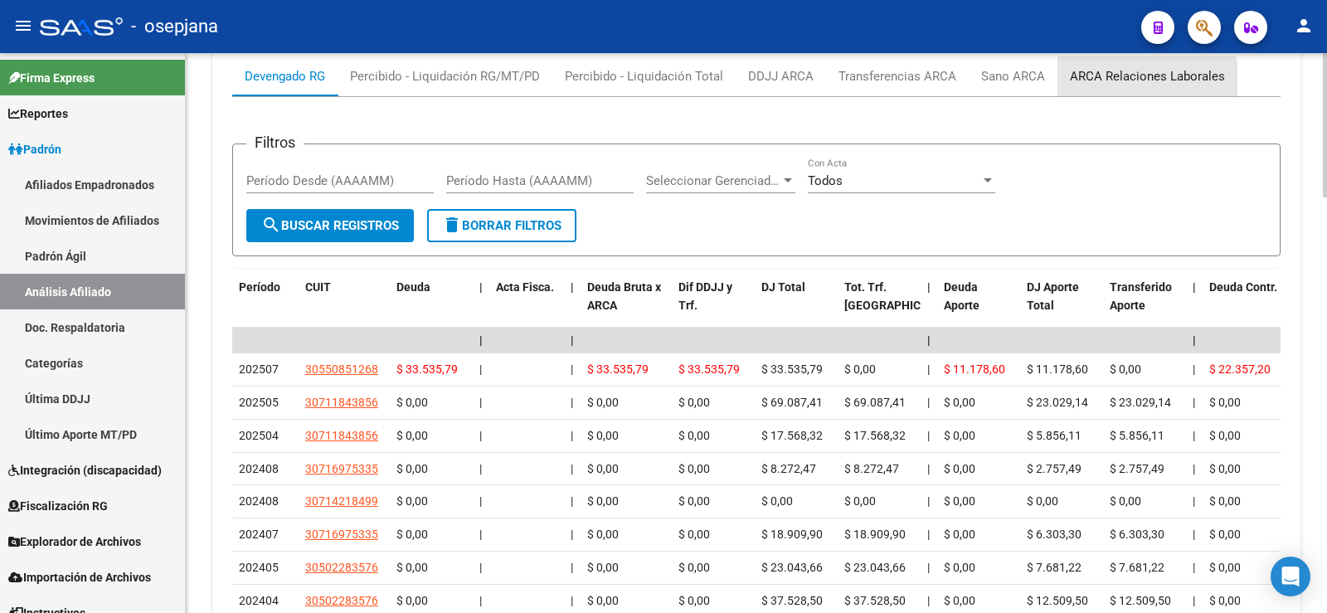
click at [1122, 93] on div "ARCA Relaciones Laborales" at bounding box center [1147, 76] width 180 height 40
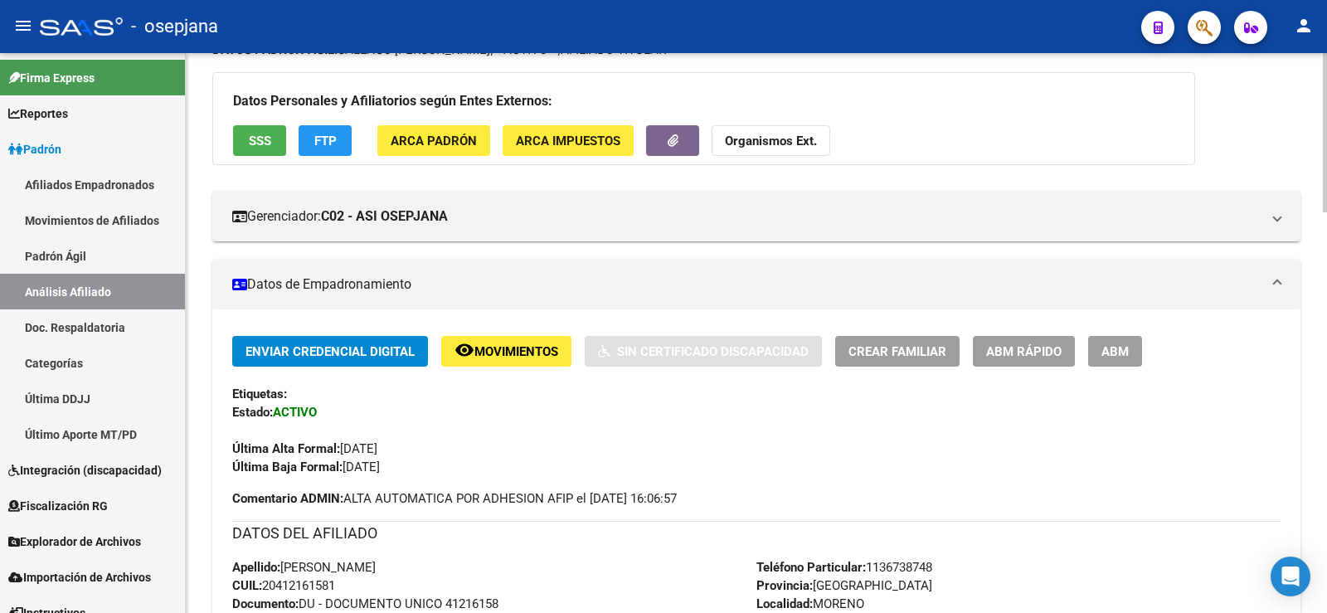
scroll to position [0, 0]
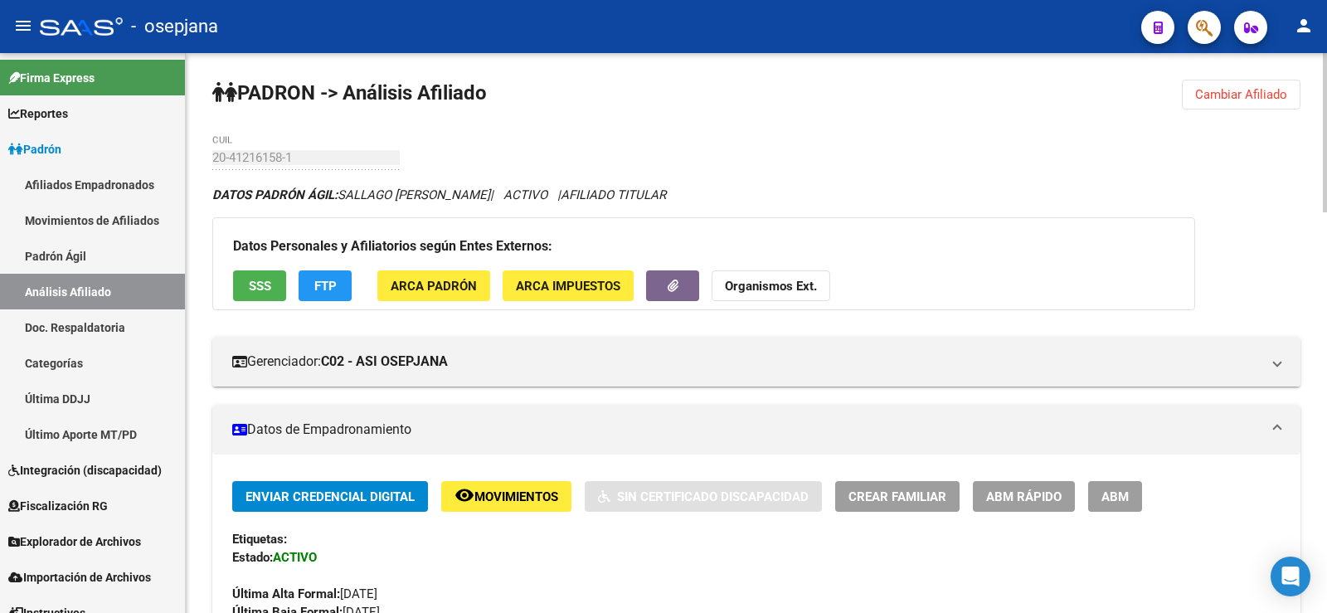
click at [1259, 97] on span "Cambiar Afiliado" at bounding box center [1241, 94] width 92 height 15
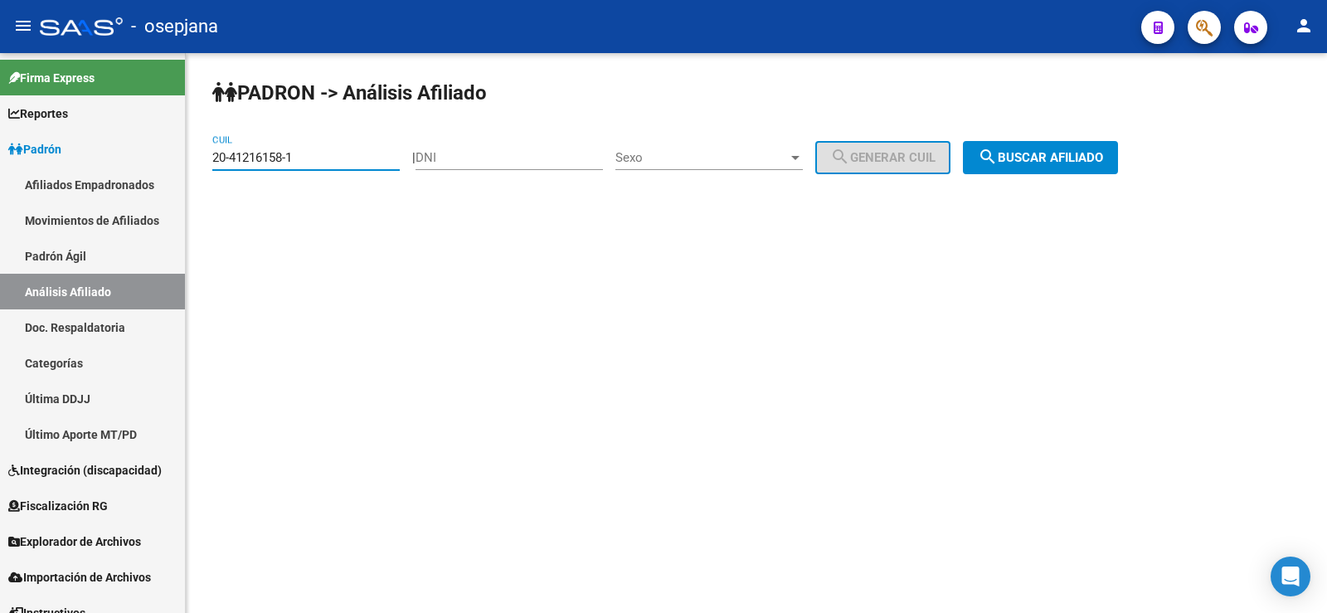
drag, startPoint x: 320, startPoint y: 157, endPoint x: 206, endPoint y: 157, distance: 114.5
click at [206, 157] on div "PADRON -> Análisis Afiliado 20-41216158-1 CUIL | DNI Sexo Sexo search Generar C…" at bounding box center [756, 140] width 1141 height 174
paste input "7-30712651"
click at [1083, 163] on span "search Buscar afiliado" at bounding box center [1040, 157] width 125 height 15
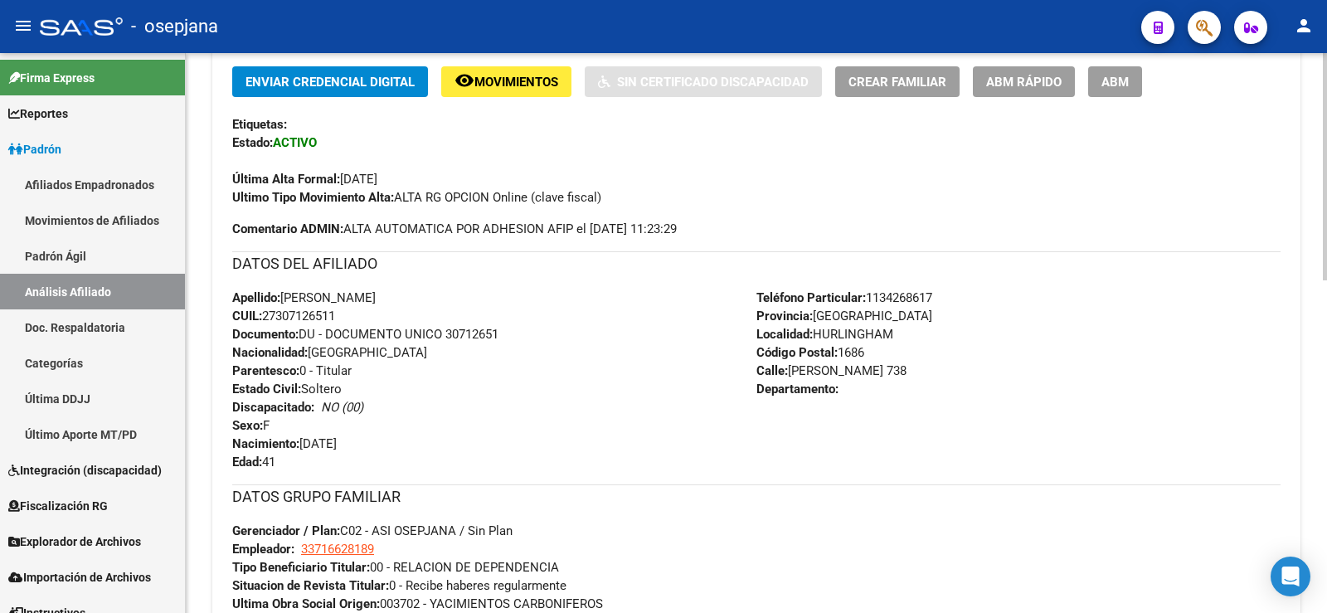
scroll to position [819, 0]
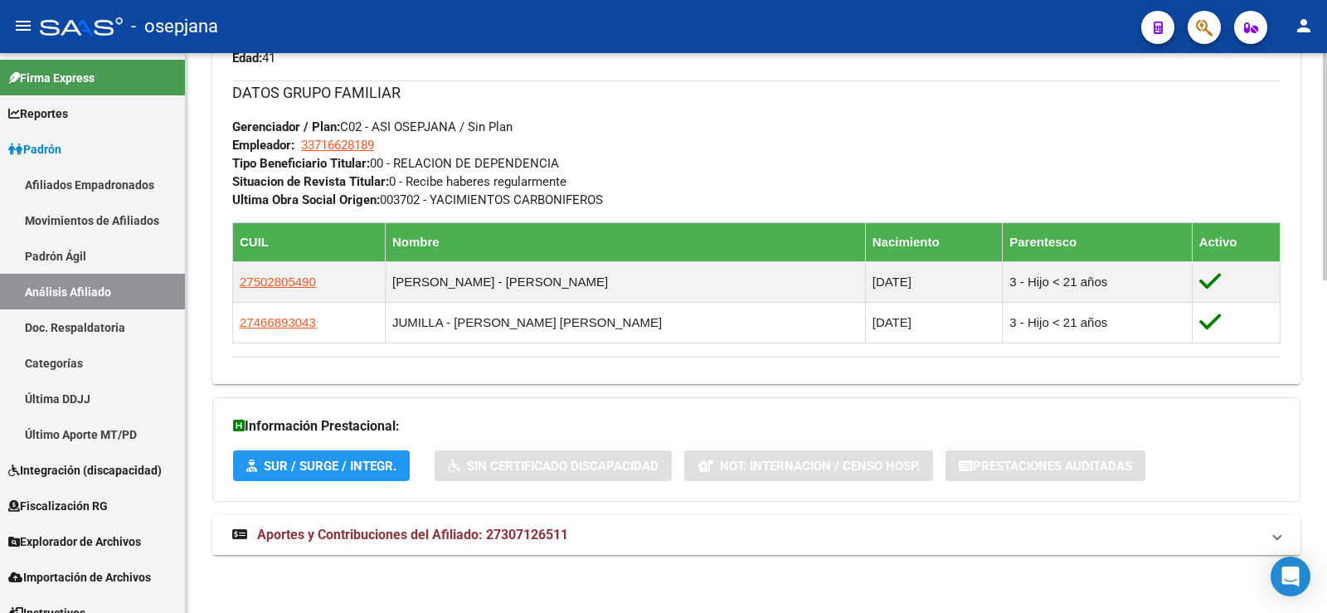
drag, startPoint x: 511, startPoint y: 540, endPoint x: 526, endPoint y: 521, distance: 24.2
click at [511, 541] on span "Aportes y Contribuciones del Afiliado: 27307126511" at bounding box center [412, 535] width 311 height 16
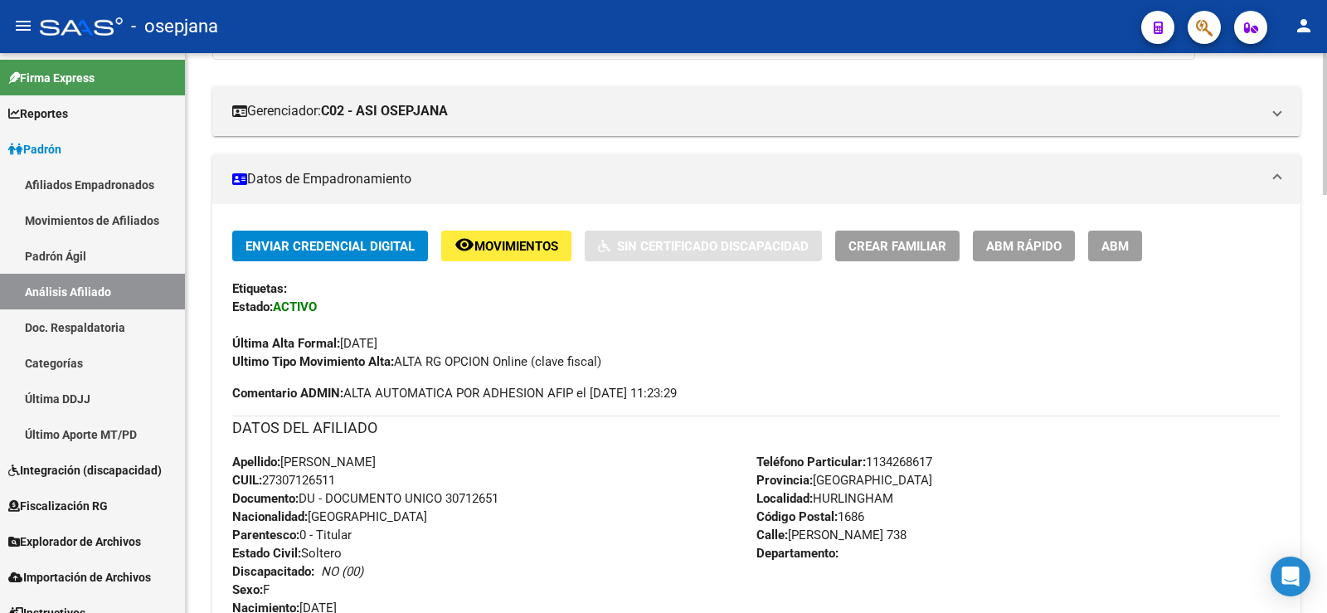
scroll to position [0, 0]
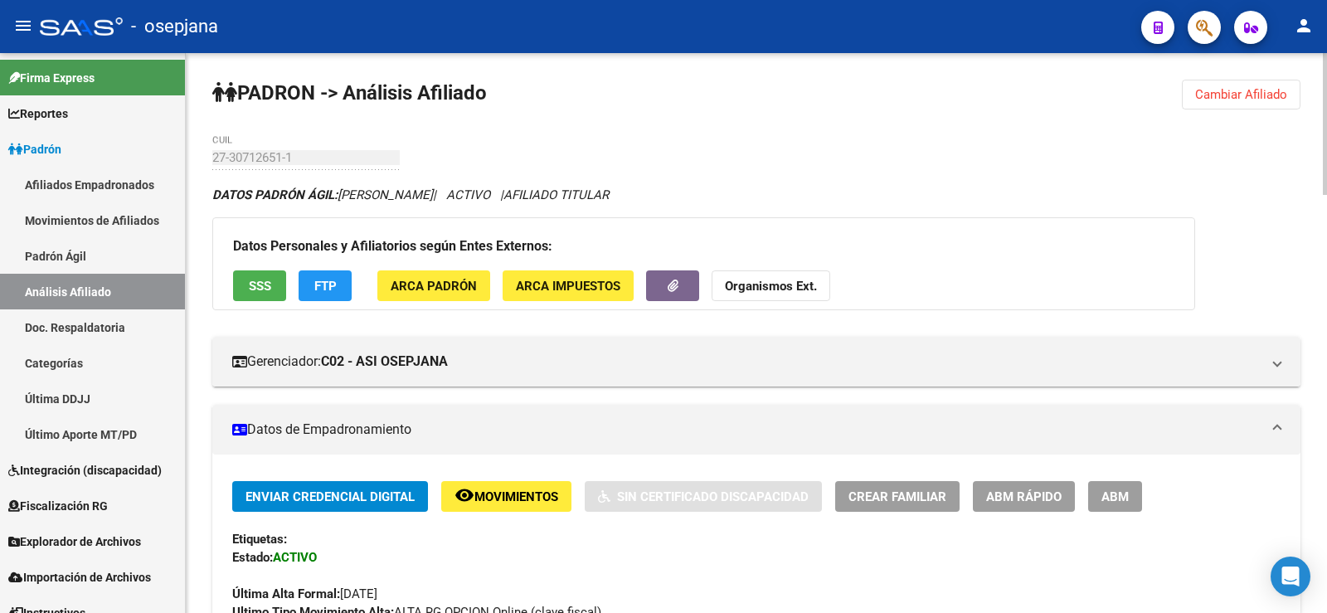
click at [1270, 95] on span "Cambiar Afiliado" at bounding box center [1241, 94] width 92 height 15
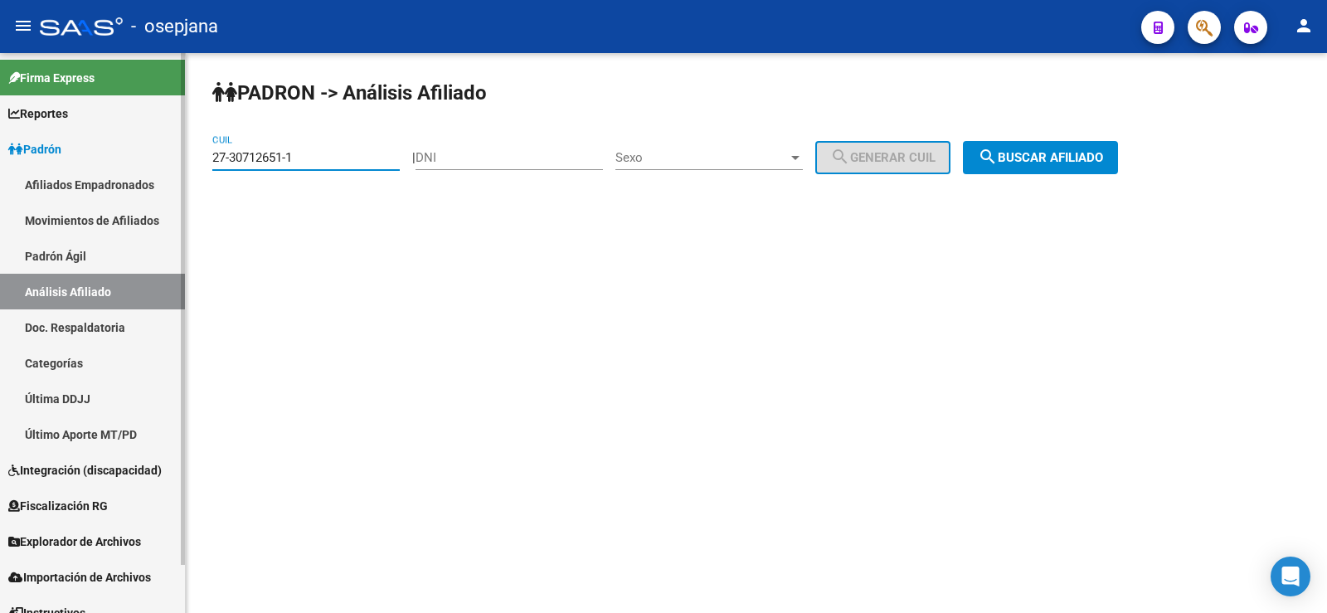
drag, startPoint x: 317, startPoint y: 155, endPoint x: 153, endPoint y: 170, distance: 164.1
click at [153, 170] on mat-sidenav-container "Firma Express Reportes Ingresos Devengados Análisis Histórico Detalles Transfer…" at bounding box center [663, 333] width 1327 height 560
paste input "0-43780635-8"
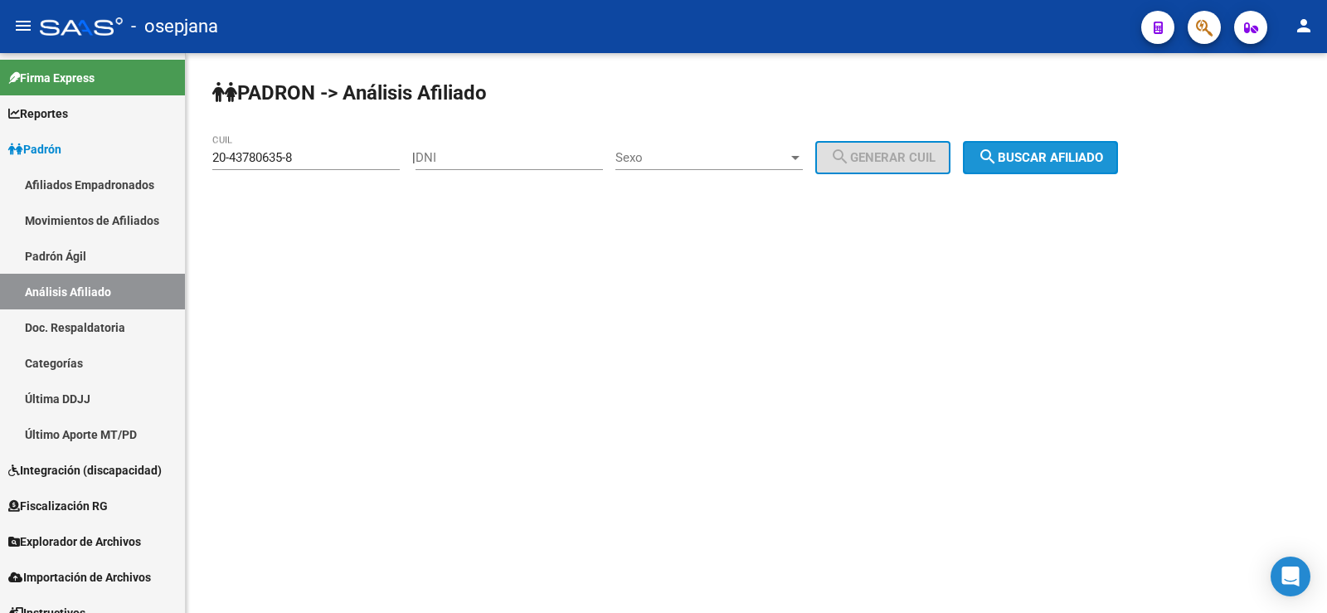
click at [1096, 160] on span "search Buscar afiliado" at bounding box center [1040, 157] width 125 height 15
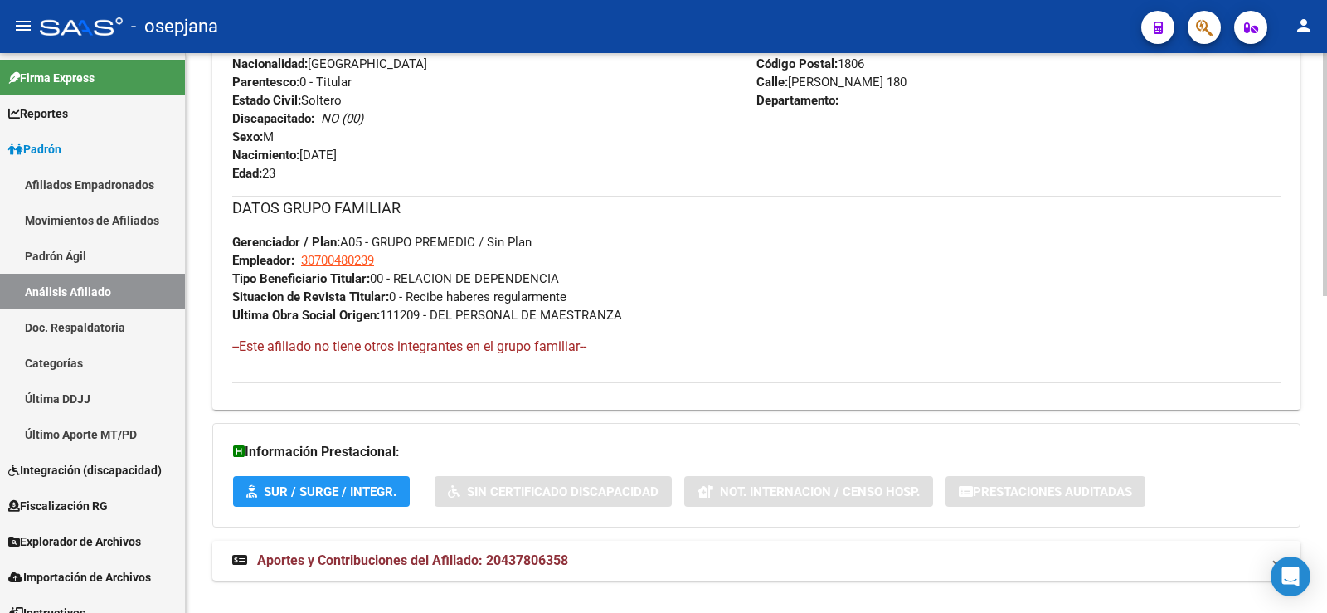
scroll to position [729, 0]
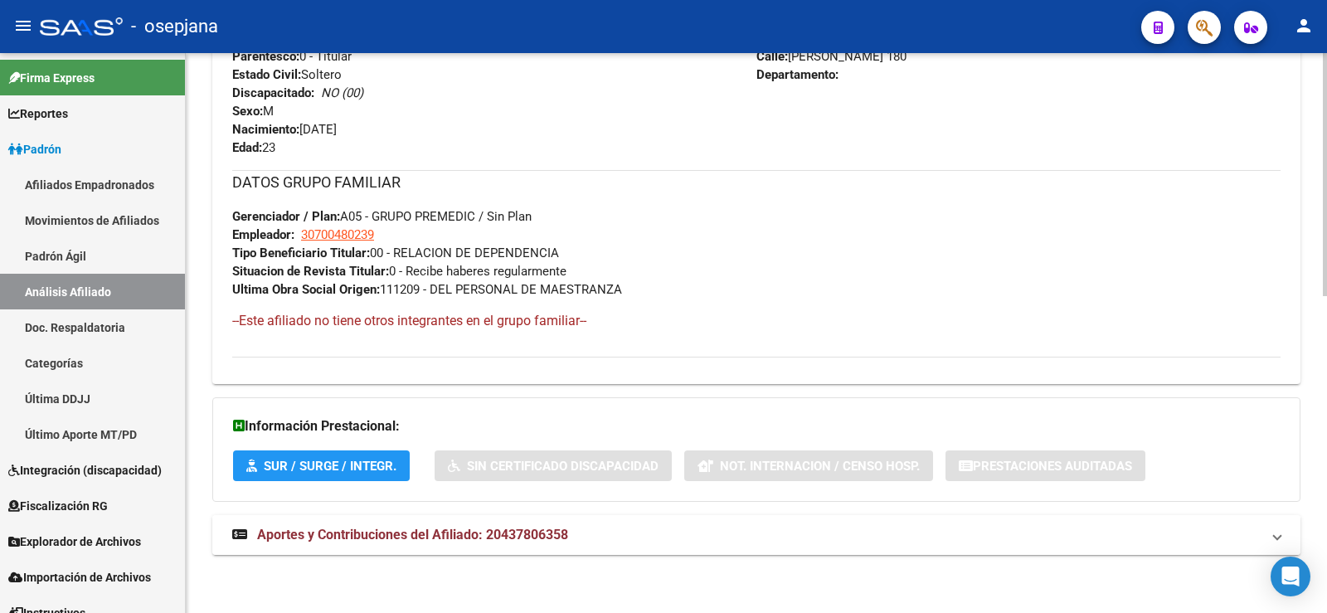
click at [533, 545] on mat-expansion-panel-header "Aportes y Contribuciones del Afiliado: 20437806358" at bounding box center [756, 535] width 1088 height 40
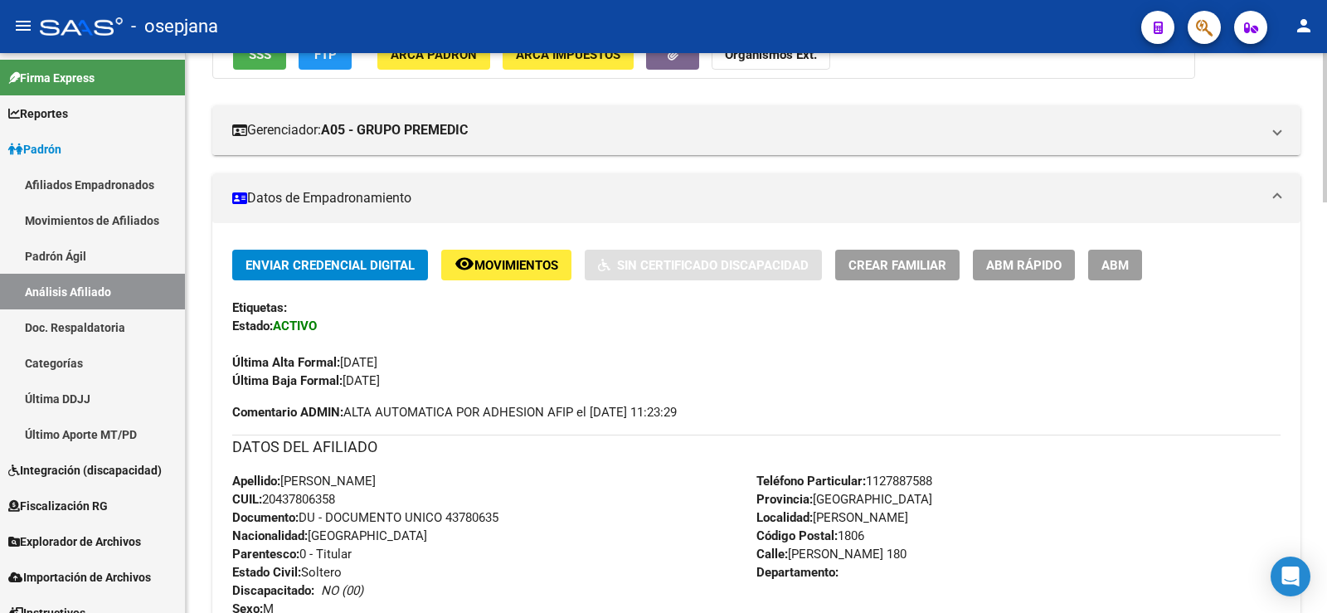
scroll to position [0, 0]
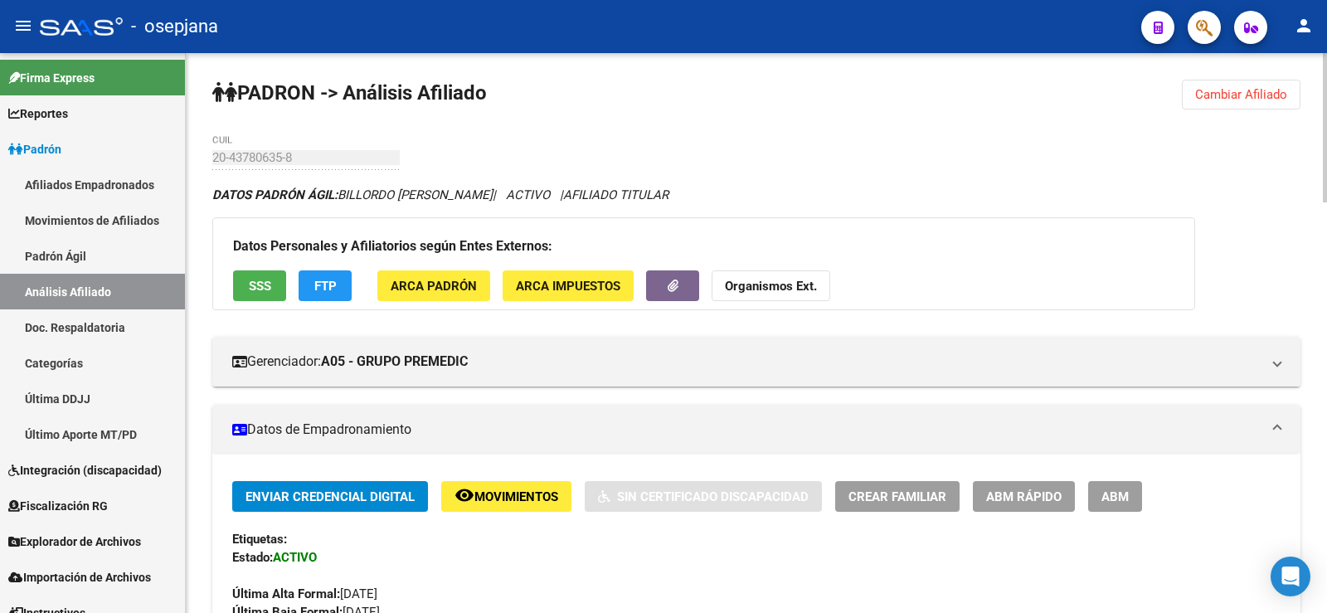
click at [1237, 87] on span "Cambiar Afiliado" at bounding box center [1241, 94] width 92 height 15
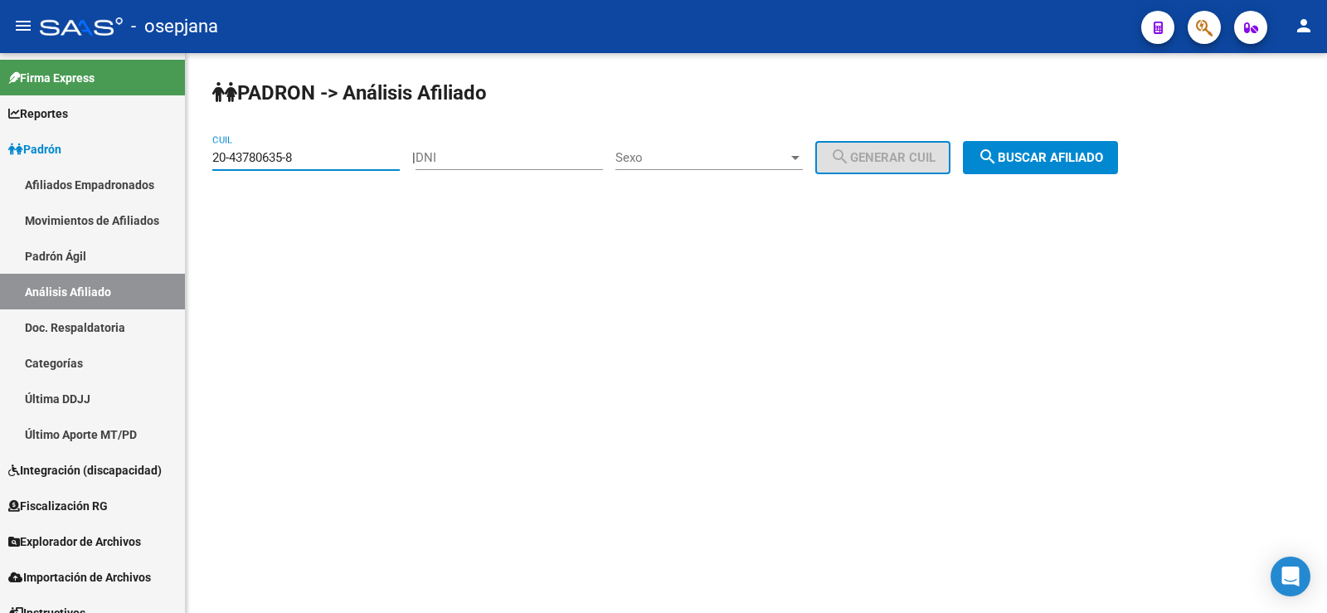
drag, startPoint x: 306, startPoint y: 158, endPoint x: 198, endPoint y: 164, distance: 108.0
click at [198, 164] on div "PADRON -> Análisis Afiliado 20-43780635-8 CUIL | DNI Sexo Sexo search Generar C…" at bounding box center [756, 140] width 1141 height 174
paste input "36403765-2"
type input "20-36403765-2"
click at [1118, 148] on button "search Buscar afiliado" at bounding box center [1040, 157] width 155 height 33
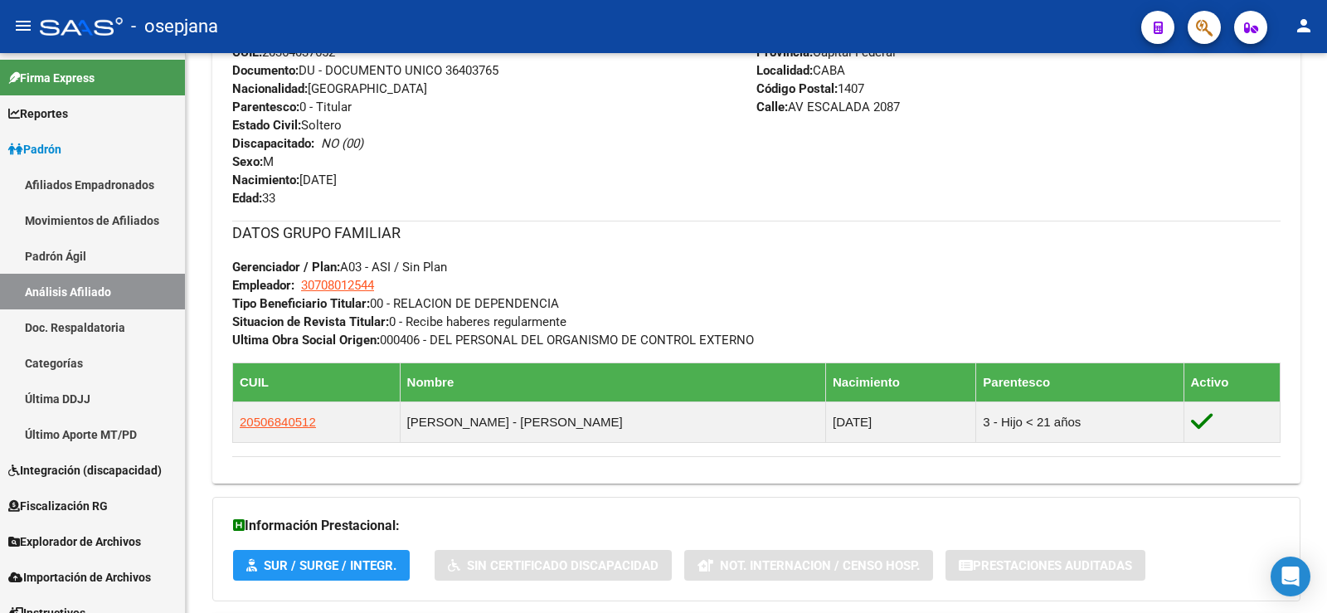
scroll to position [760, 0]
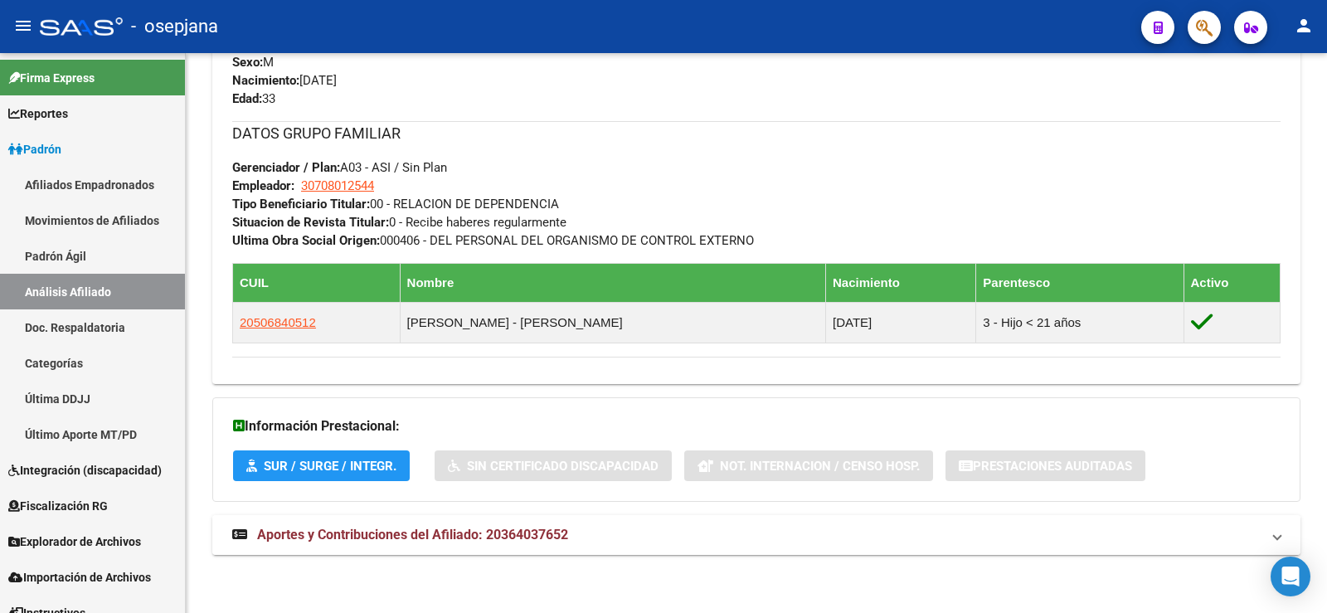
click at [368, 537] on span "Aportes y Contribuciones del Afiliado: 20364037652" at bounding box center [412, 535] width 311 height 16
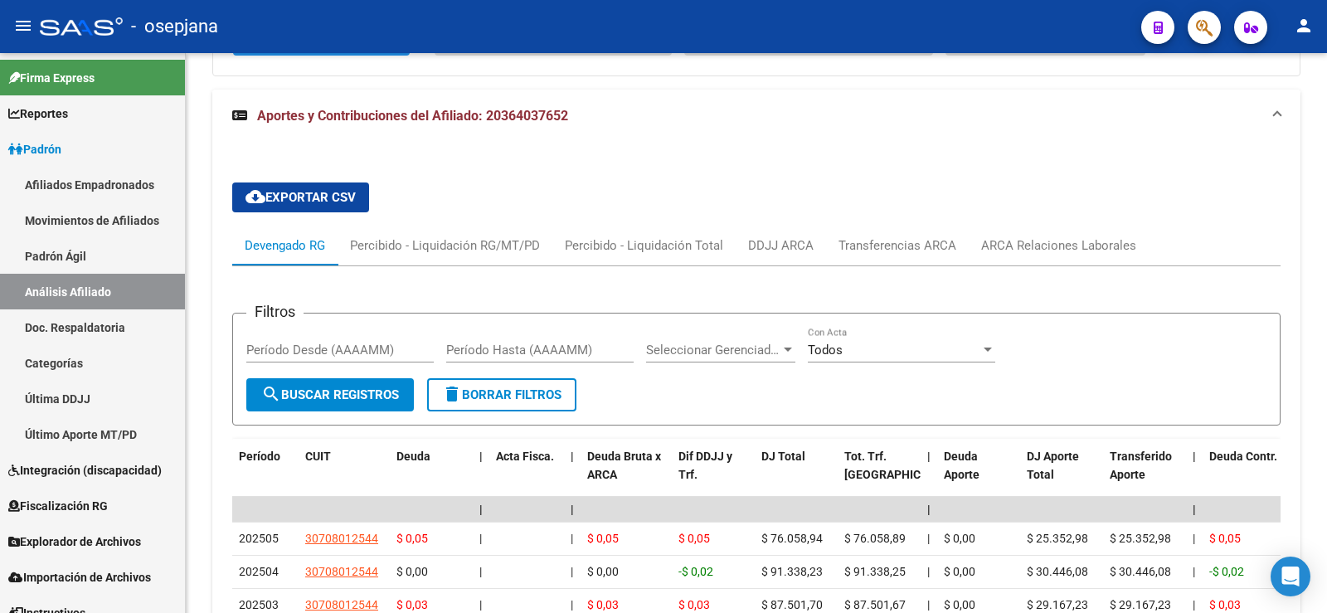
scroll to position [1257, 0]
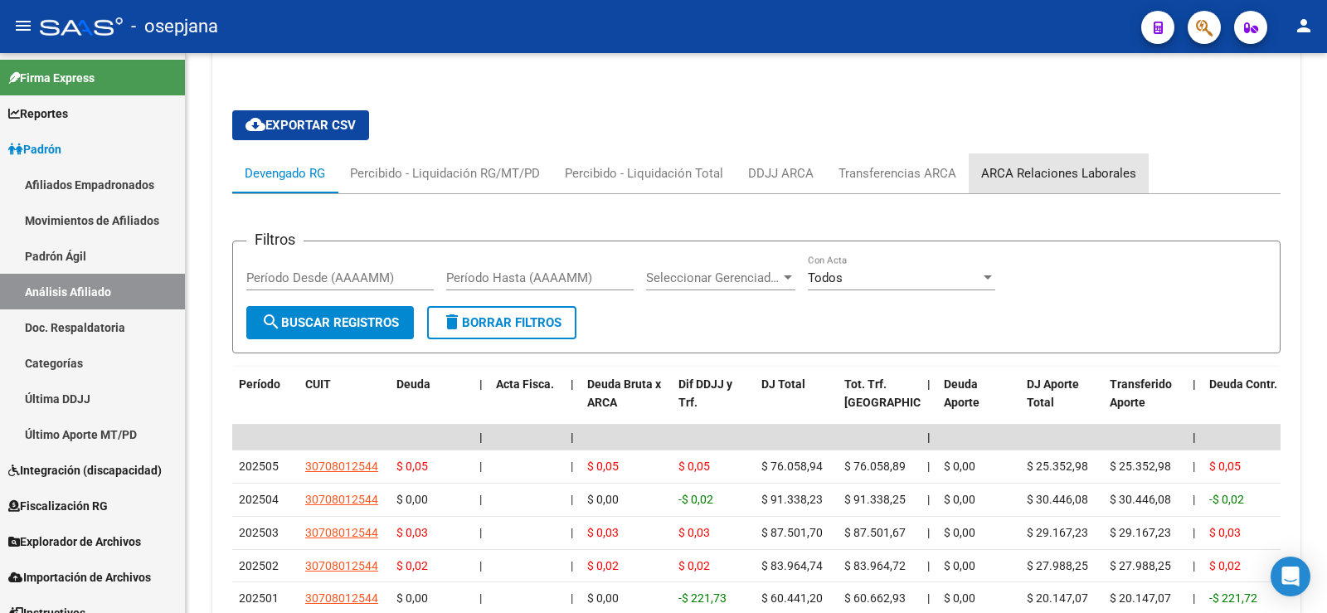
click at [1063, 174] on div "ARCA Relaciones Laborales" at bounding box center [1058, 173] width 155 height 18
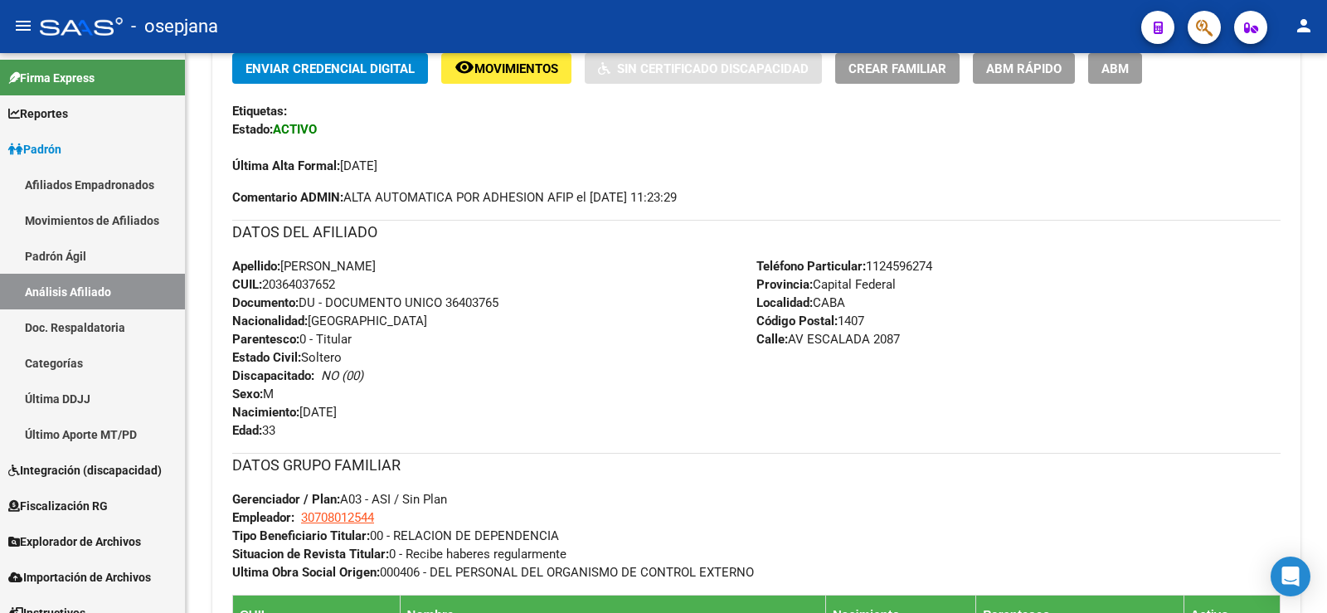
scroll to position [0, 0]
